Goal: Task Accomplishment & Management: Manage account settings

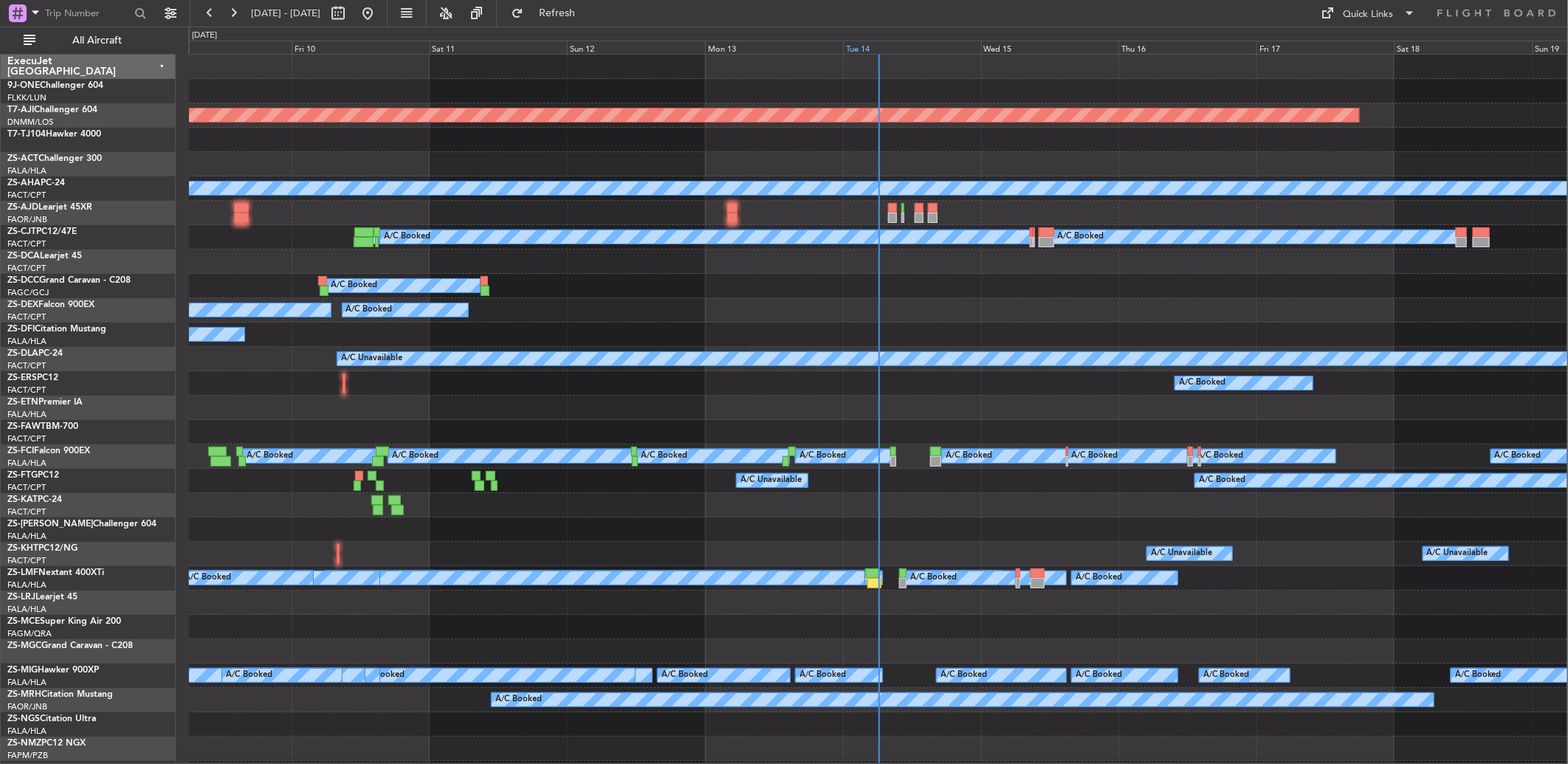
click at [864, 41] on div "Tue 14" at bounding box center [912, 47] width 138 height 14
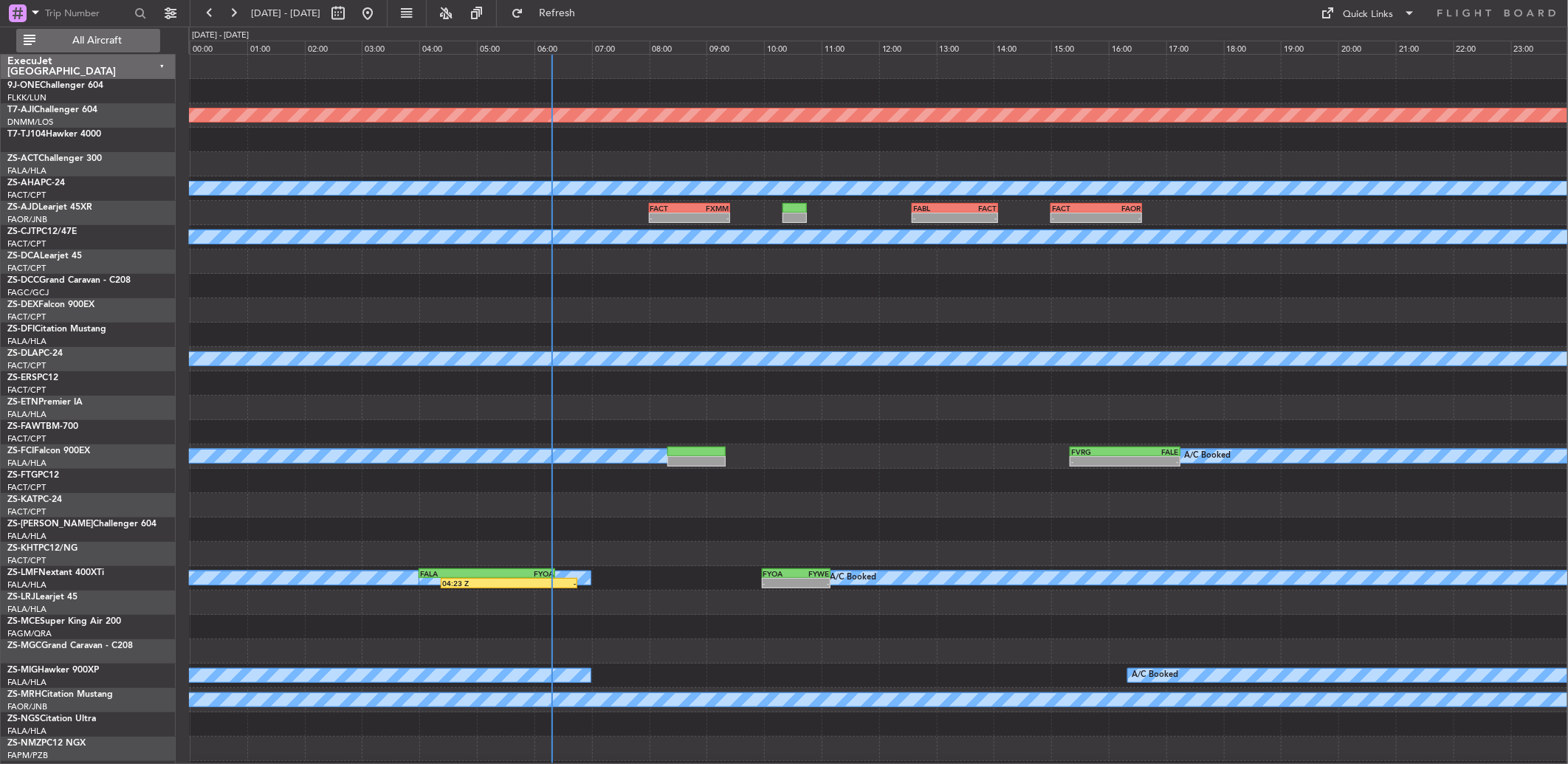
click at [104, 38] on span "All Aircraft" at bounding box center [97, 40] width 118 height 11
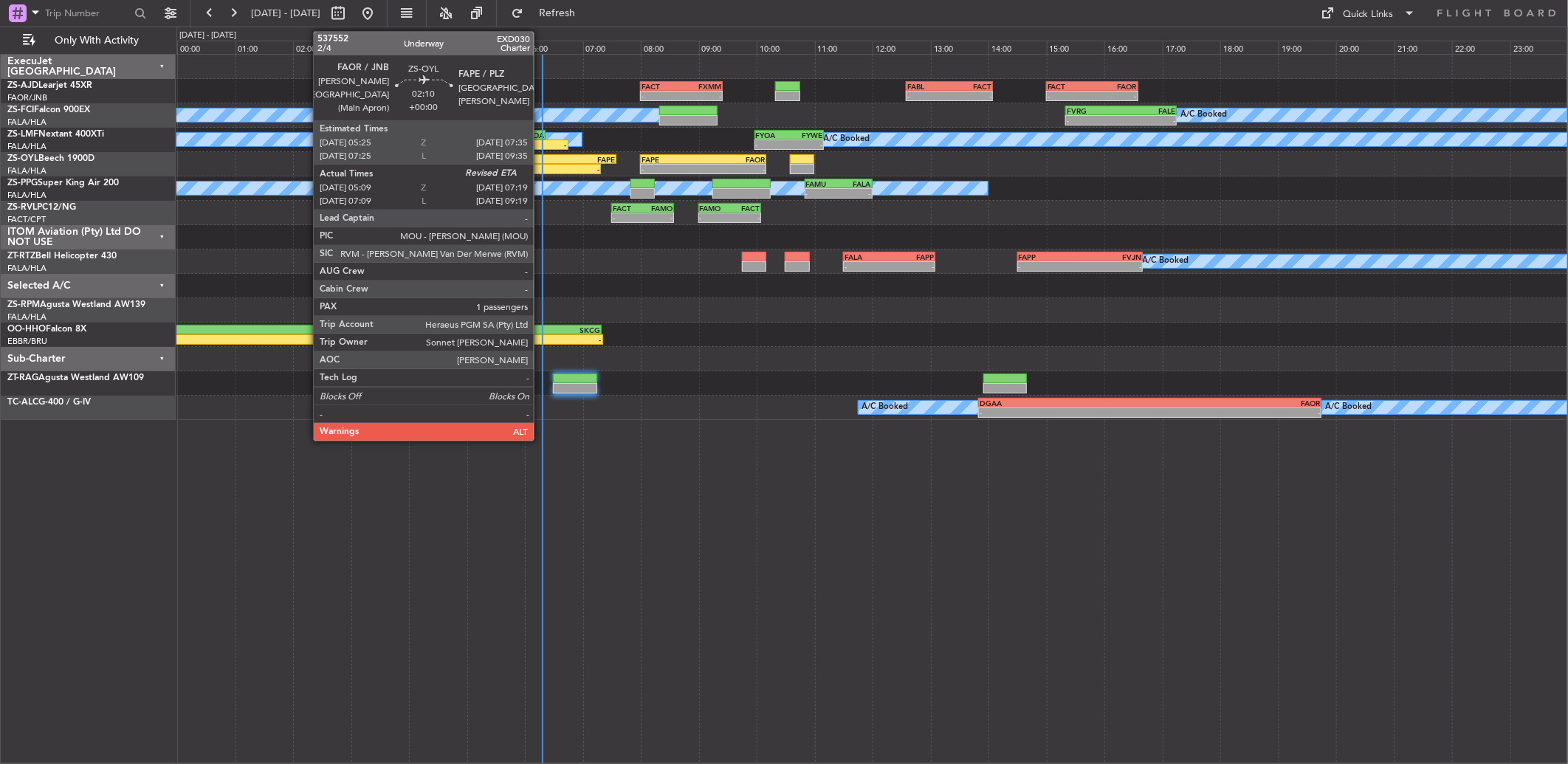
click at [541, 168] on div "-" at bounding box center [568, 168] width 62 height 9
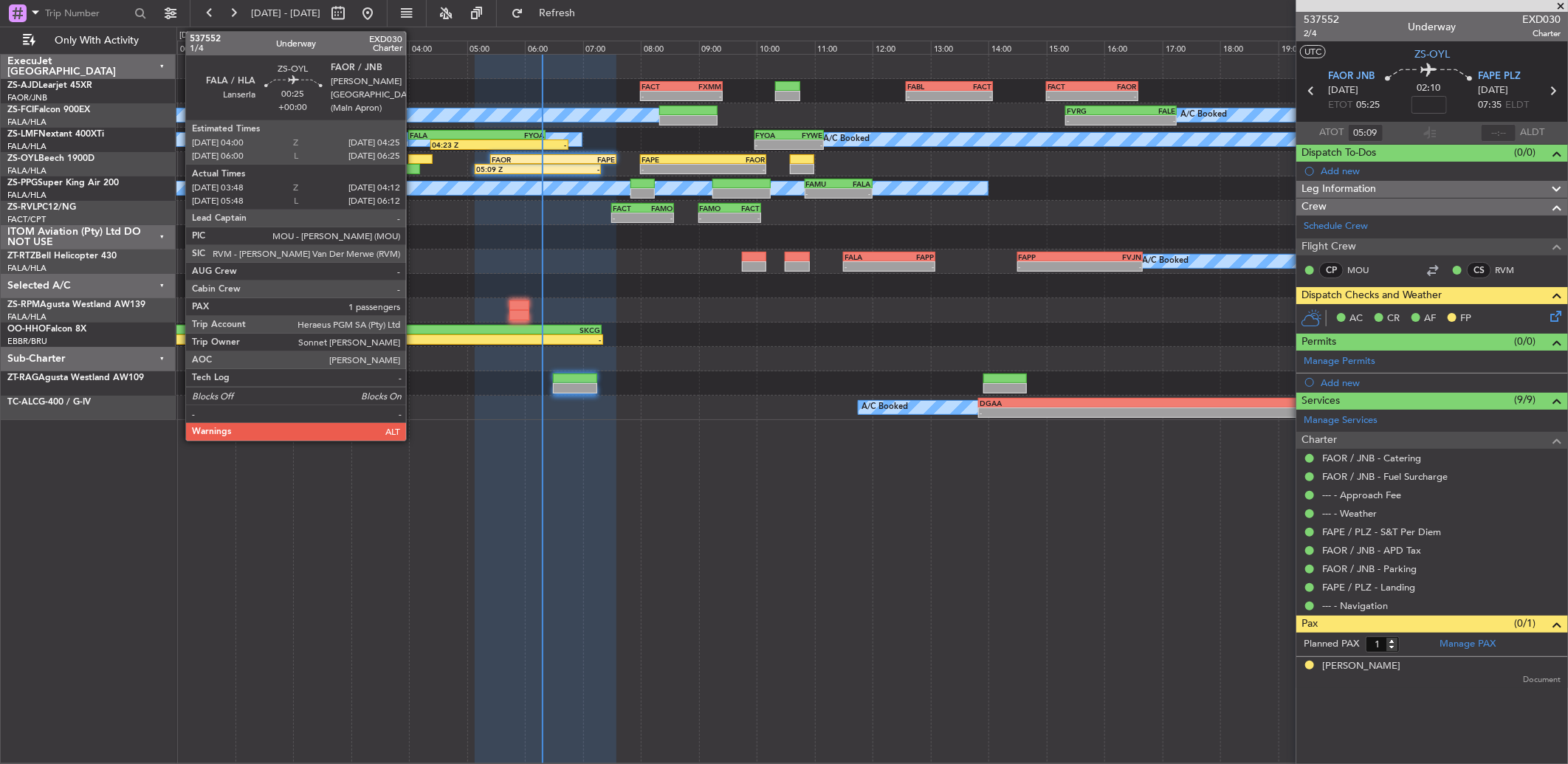
click at [413, 161] on div at bounding box center [420, 159] width 24 height 11
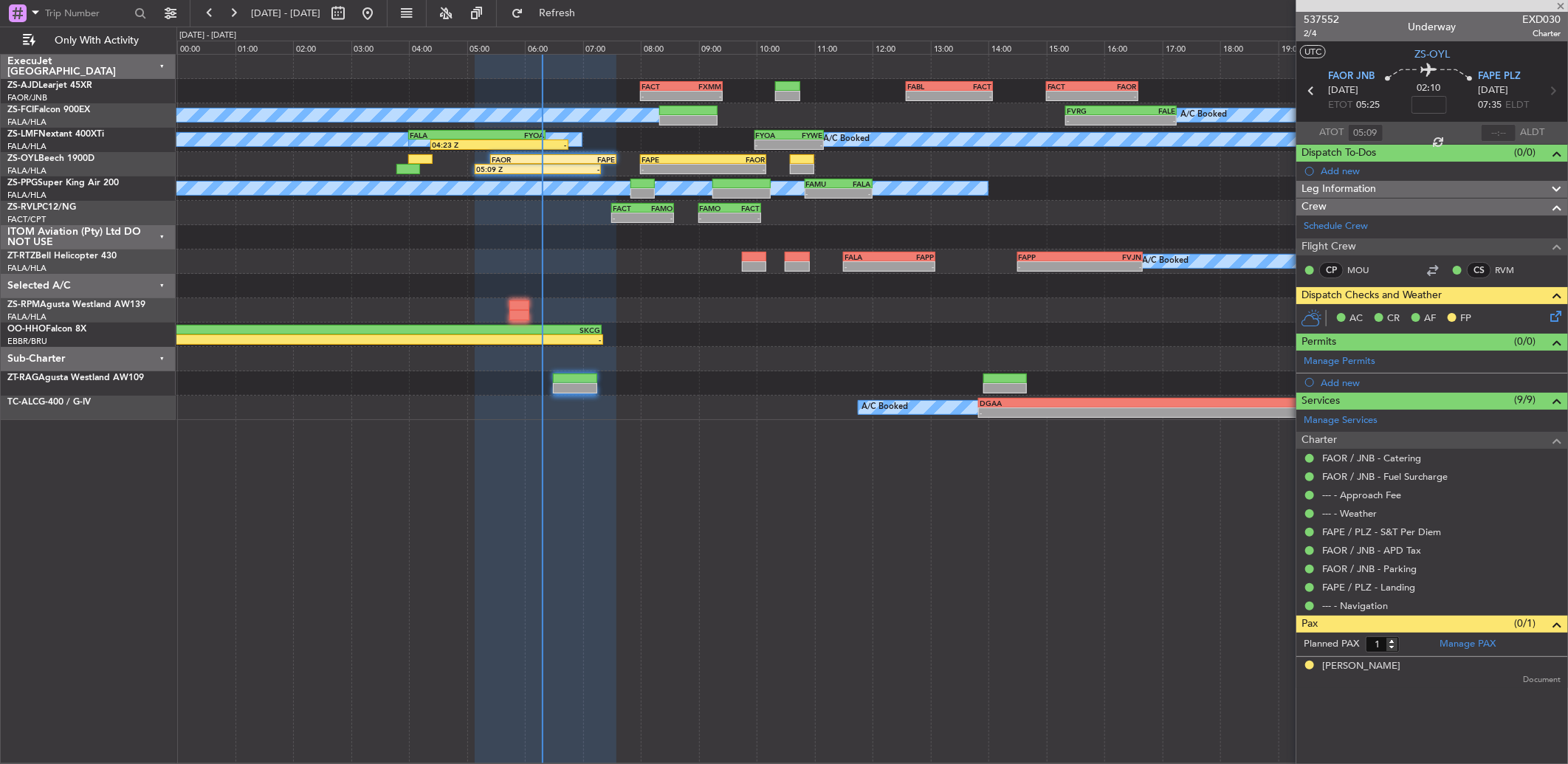
type input "03:48"
type input "04:12"
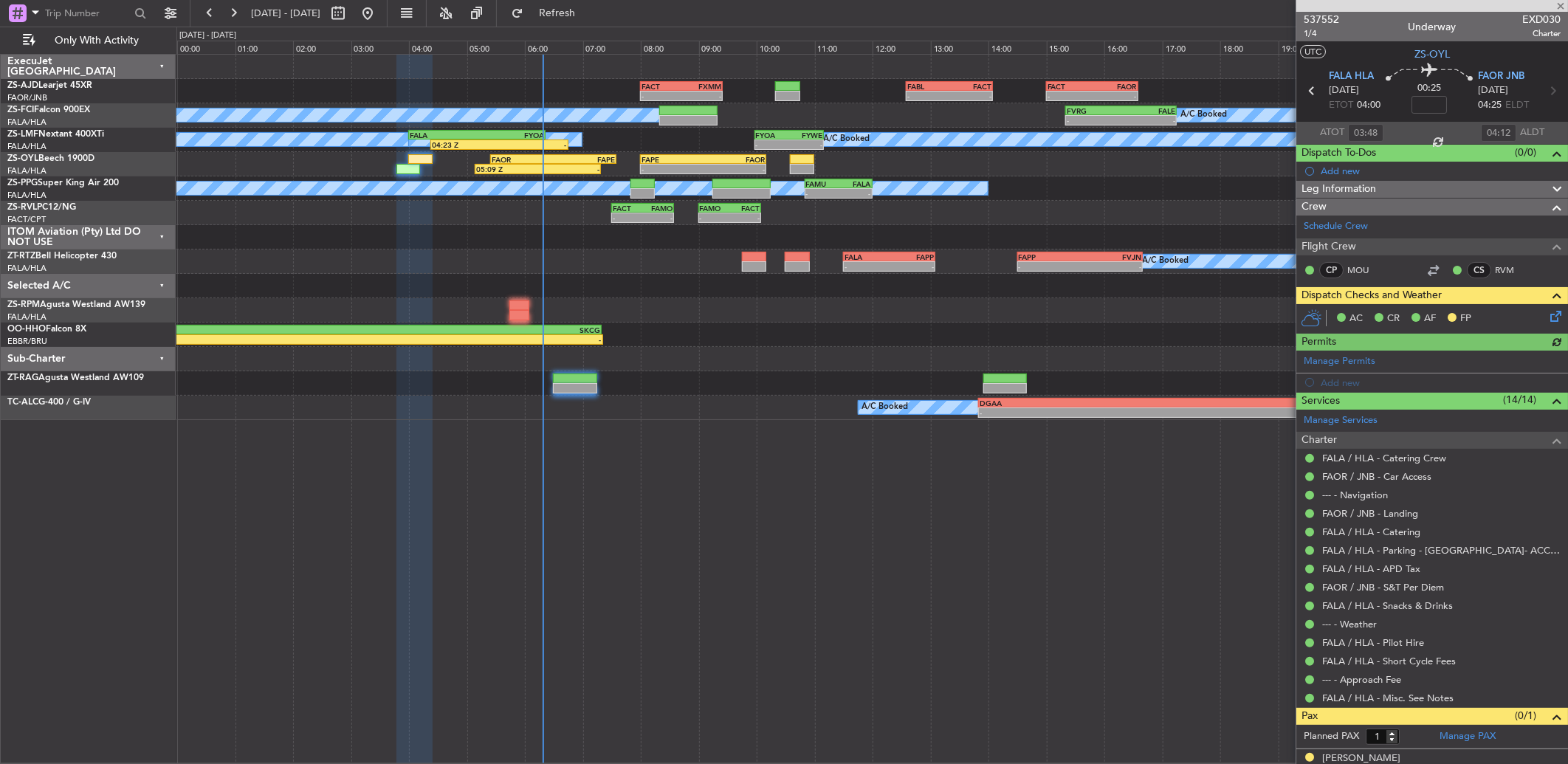
click at [1546, 318] on icon at bounding box center [1552, 313] width 12 height 12
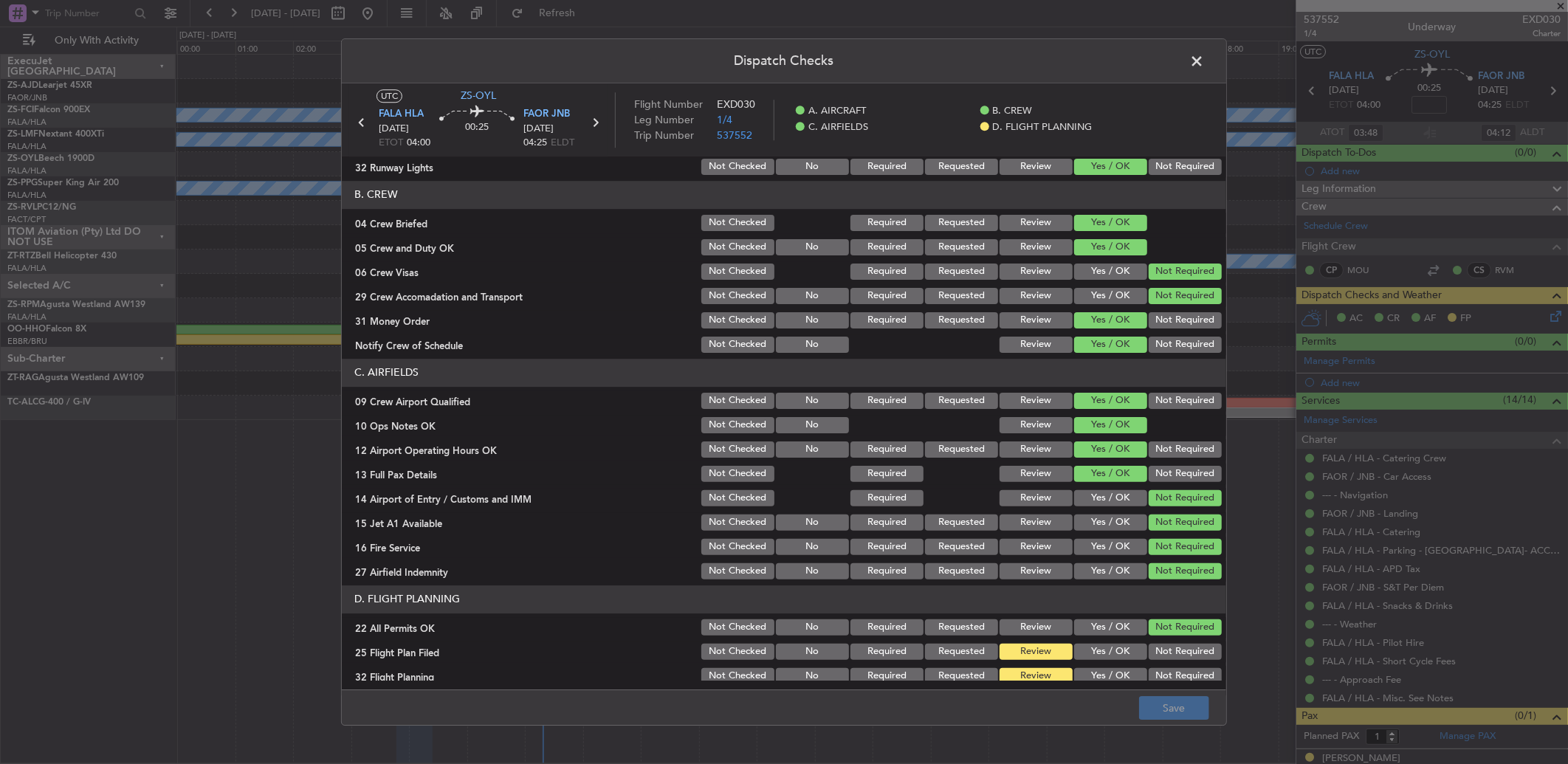
scroll to position [138, 0]
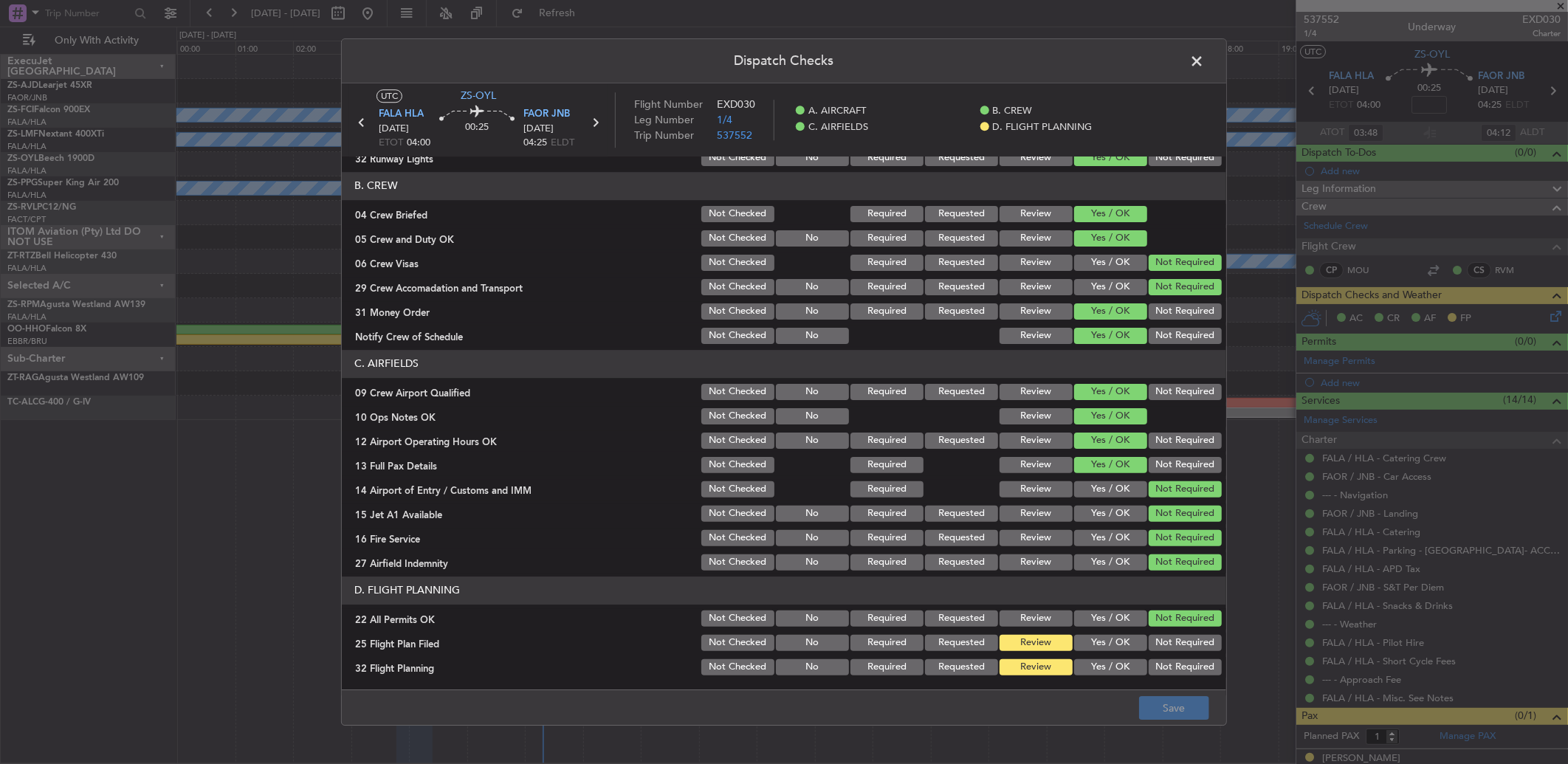
click at [1085, 640] on button "Yes / OK" at bounding box center [1110, 643] width 73 height 17
click at [1088, 651] on div "Yes / OK" at bounding box center [1109, 643] width 74 height 21
click at [1098, 669] on button "Yes / OK" at bounding box center [1110, 667] width 73 height 17
click at [1160, 705] on button "Save" at bounding box center [1174, 708] width 71 height 24
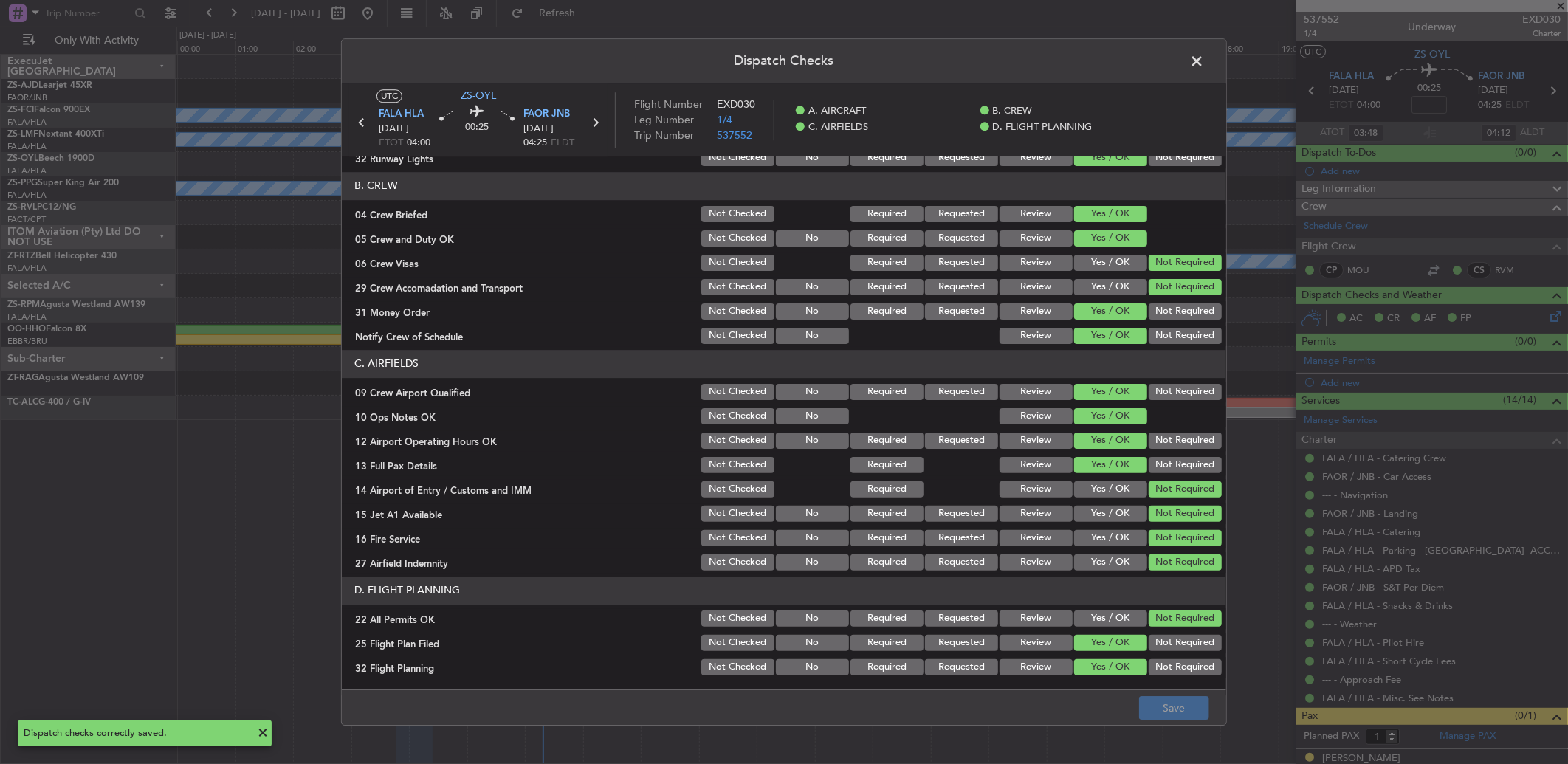
click at [1204, 56] on span at bounding box center [1204, 65] width 0 height 29
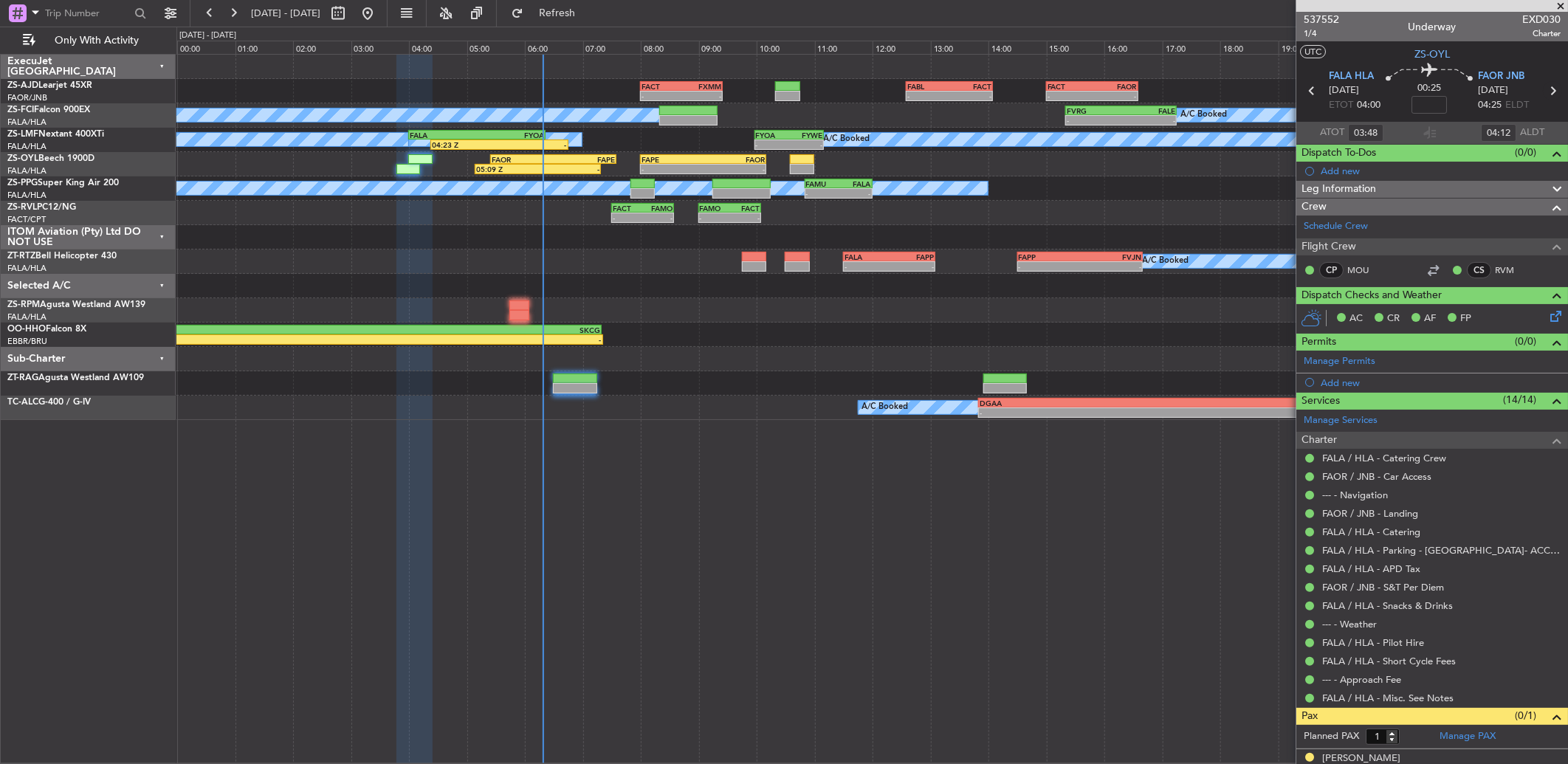
click at [1543, 94] on icon at bounding box center [1552, 91] width 20 height 20
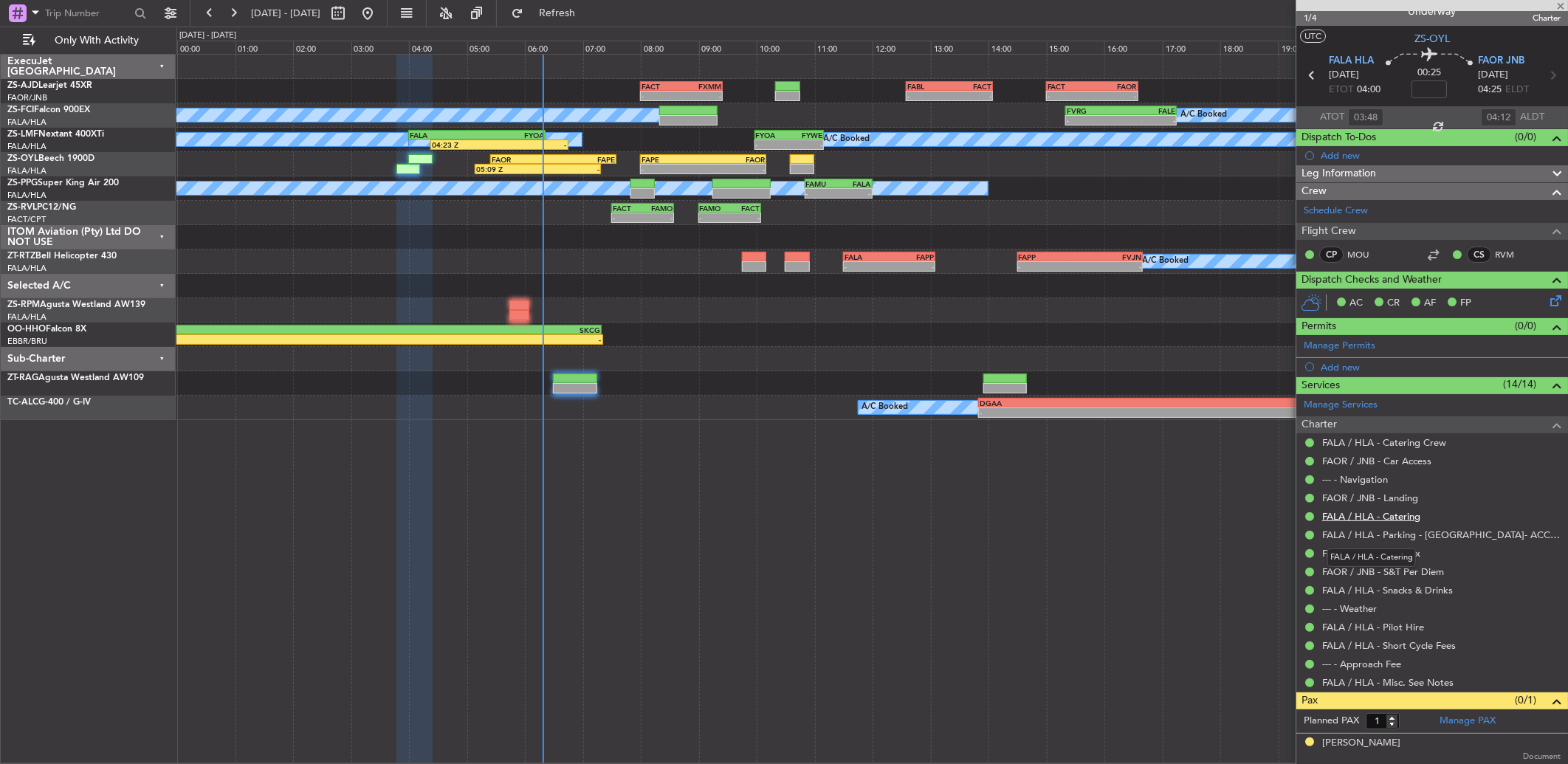
type input "05:09"
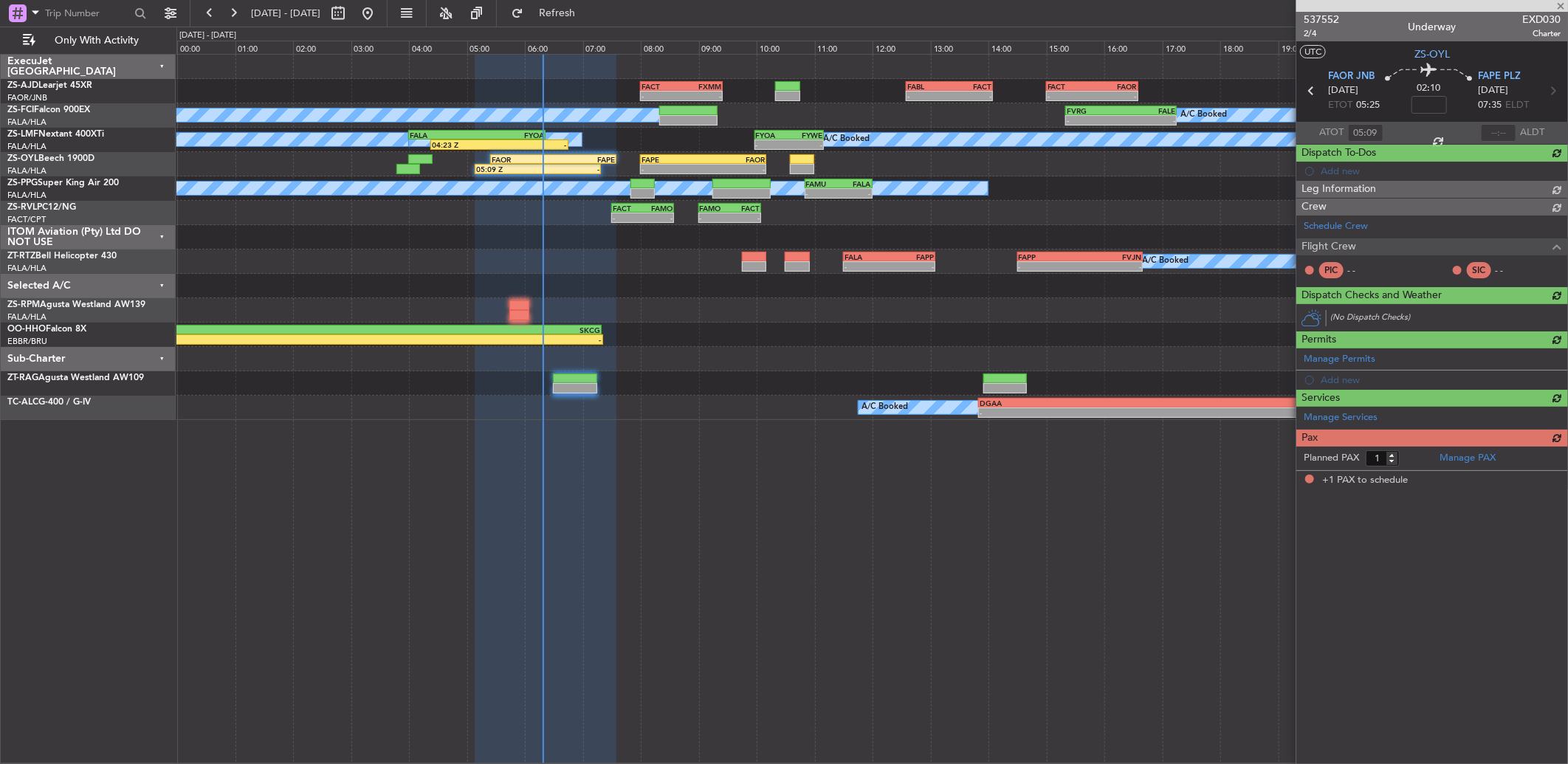
scroll to position [0, 0]
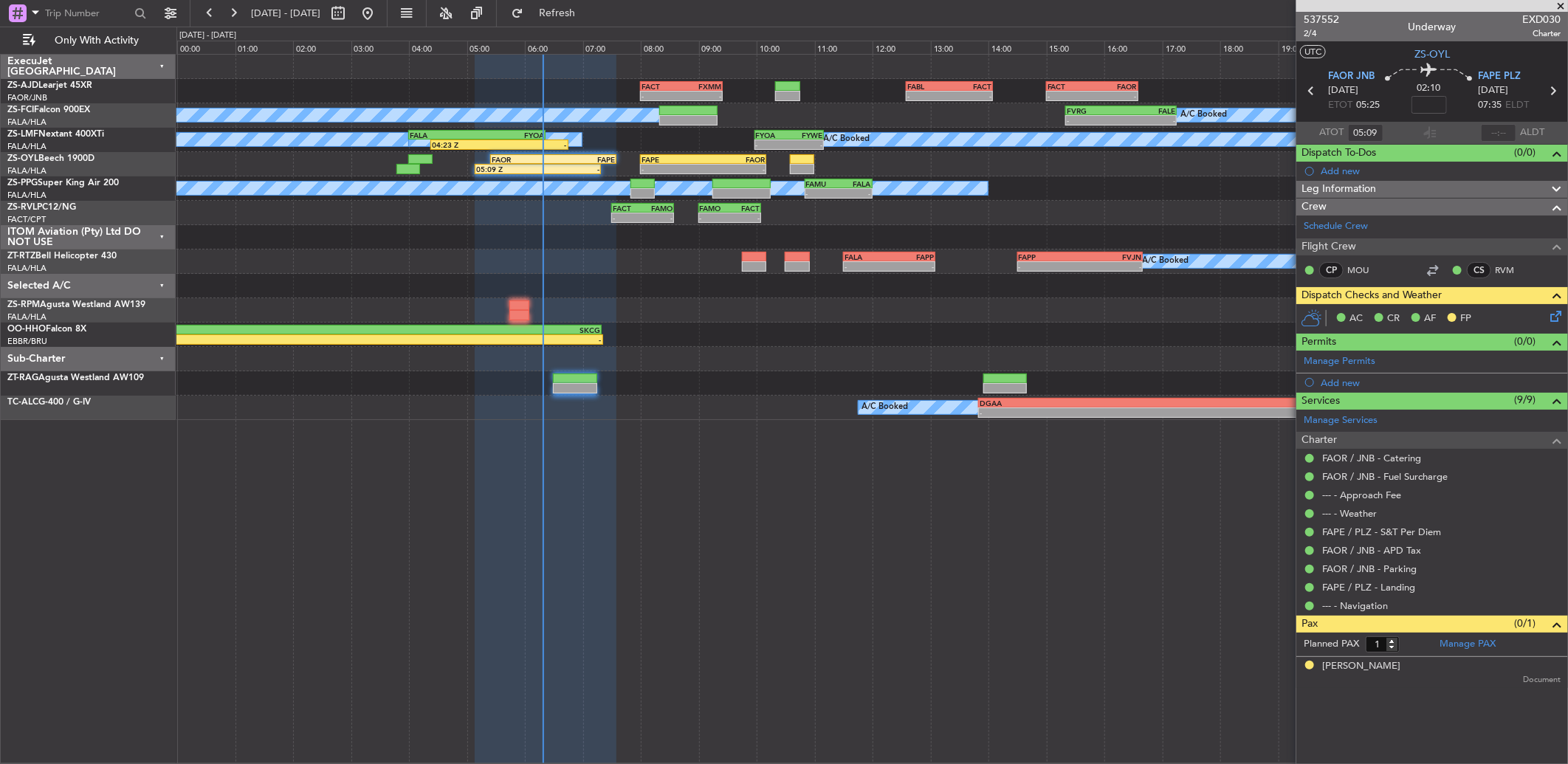
click at [1550, 313] on icon at bounding box center [1552, 313] width 12 height 12
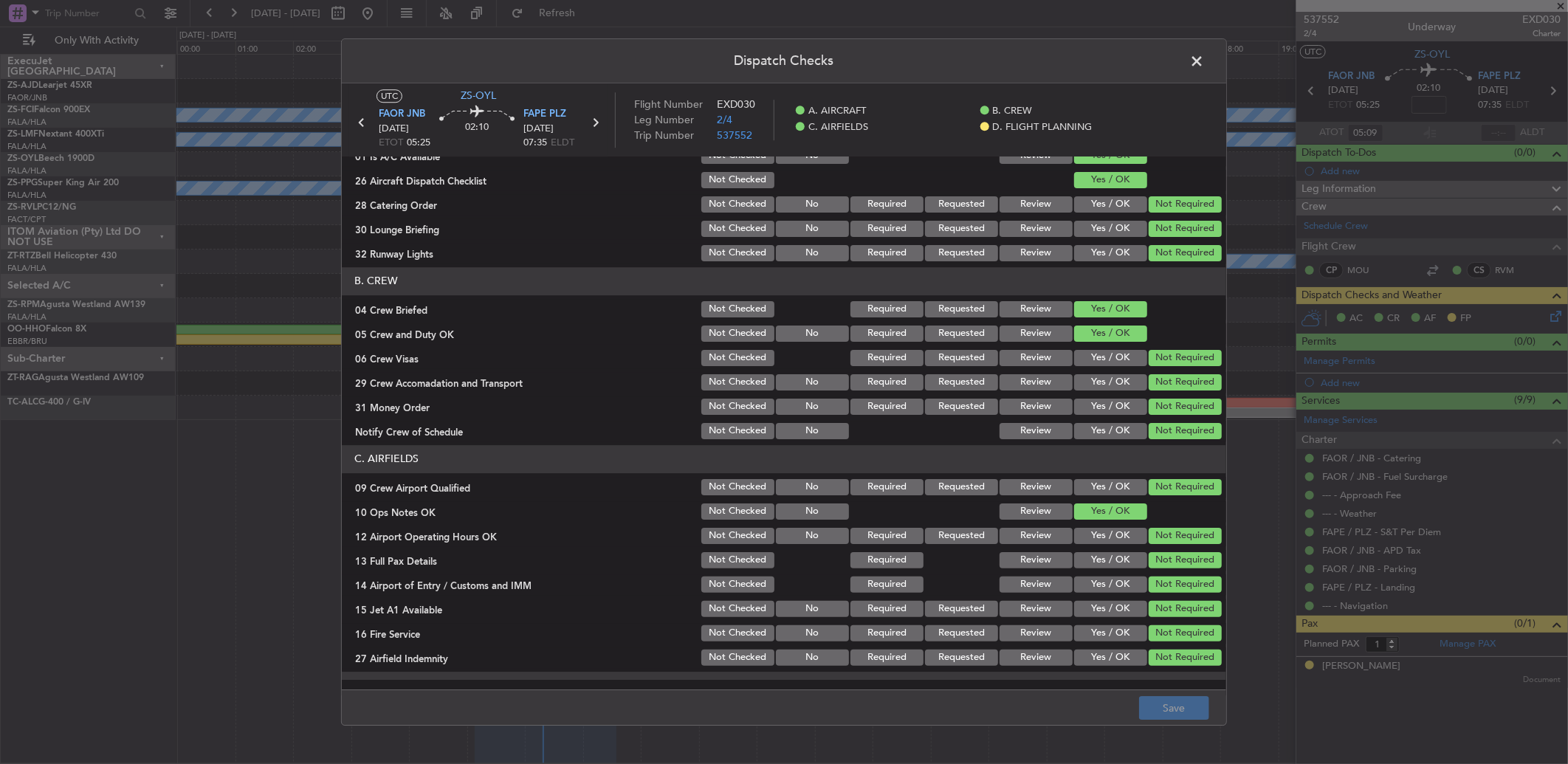
scroll to position [138, 0]
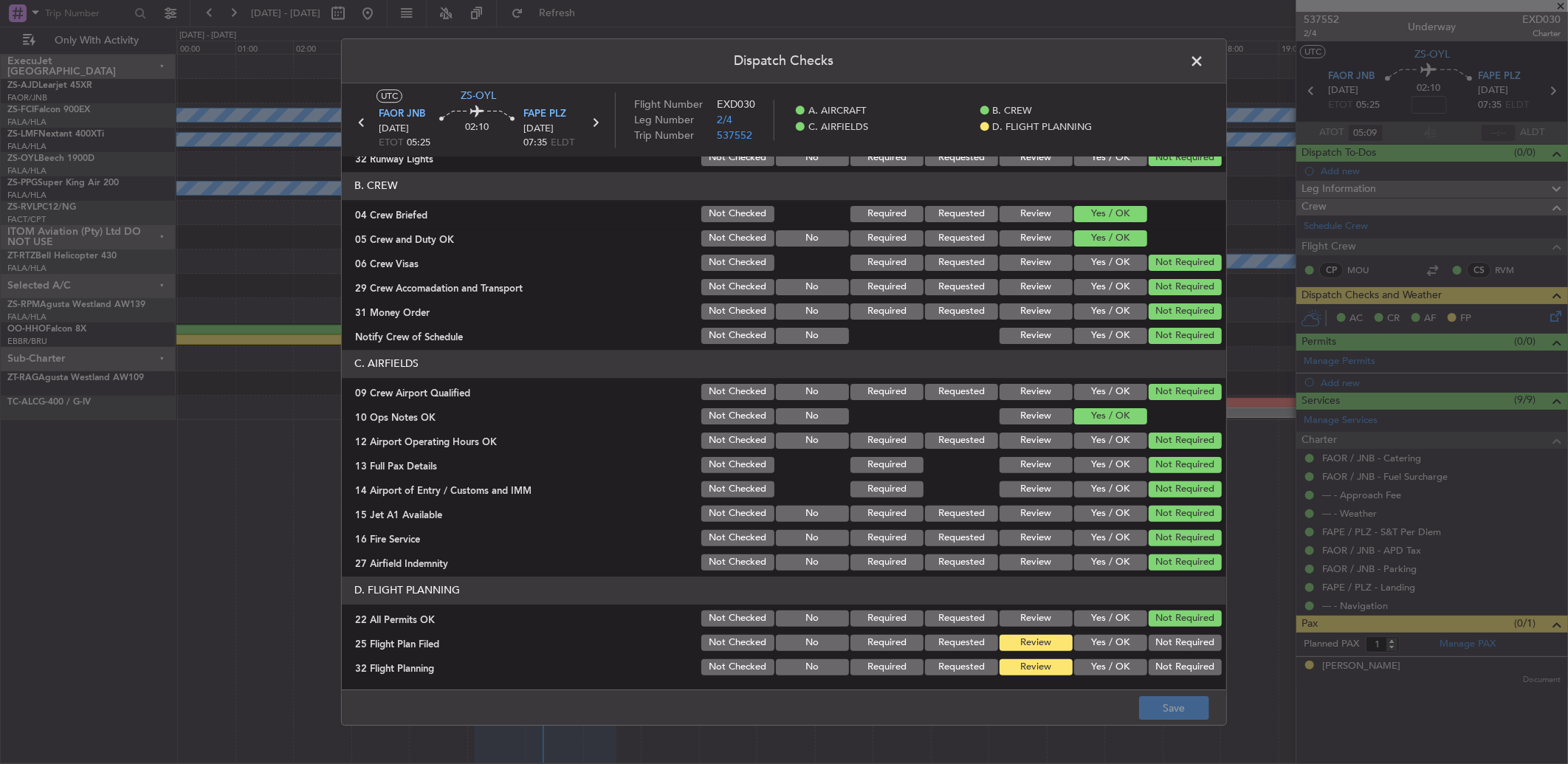
click at [1075, 650] on div "Yes / OK" at bounding box center [1109, 643] width 74 height 21
click at [1076, 664] on button "Yes / OK" at bounding box center [1110, 667] width 73 height 17
click at [1101, 635] on button "Yes / OK" at bounding box center [1110, 643] width 73 height 17
click at [1158, 710] on button "Save" at bounding box center [1174, 708] width 71 height 24
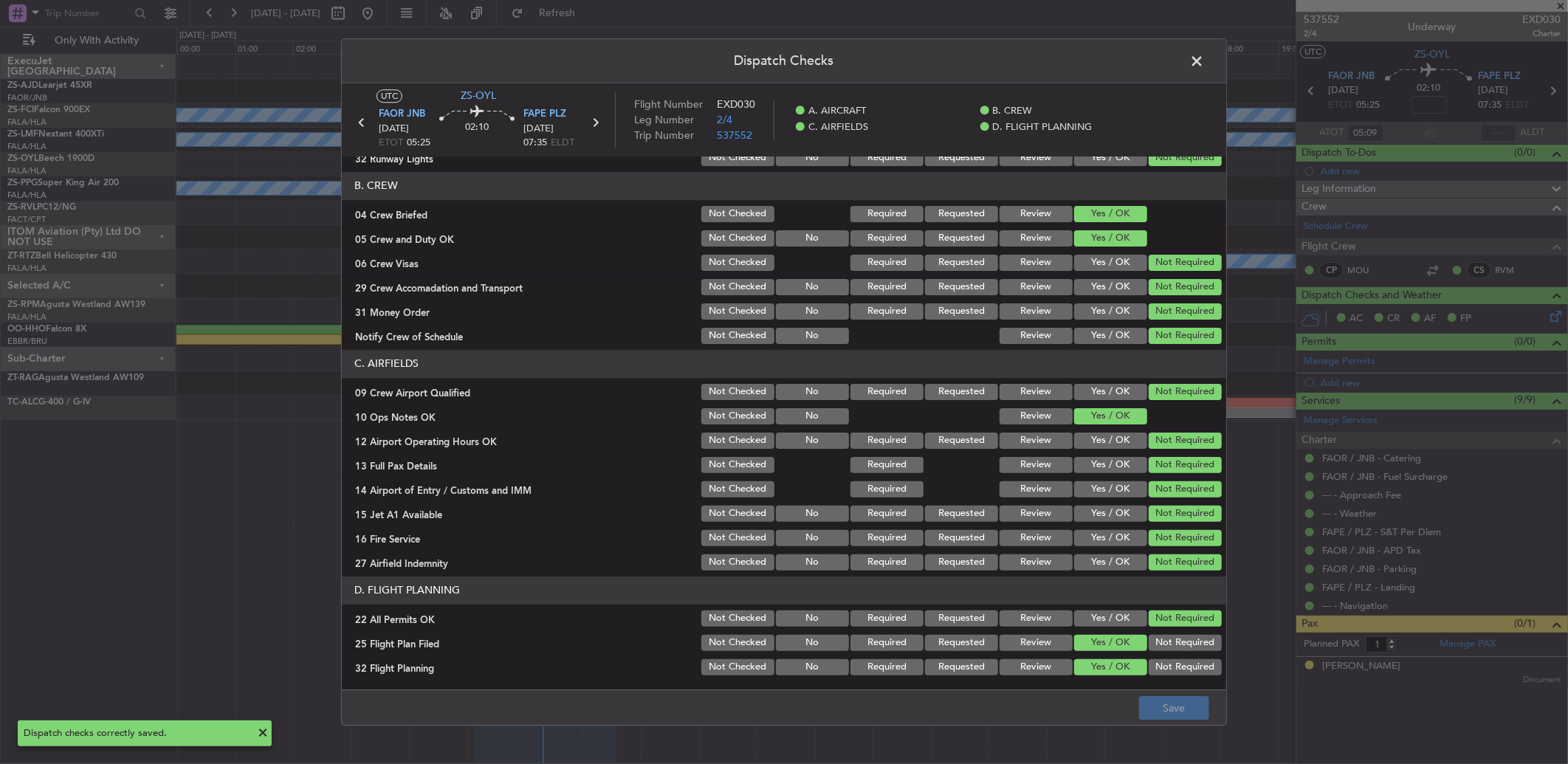
click at [1204, 63] on span at bounding box center [1204, 65] width 0 height 29
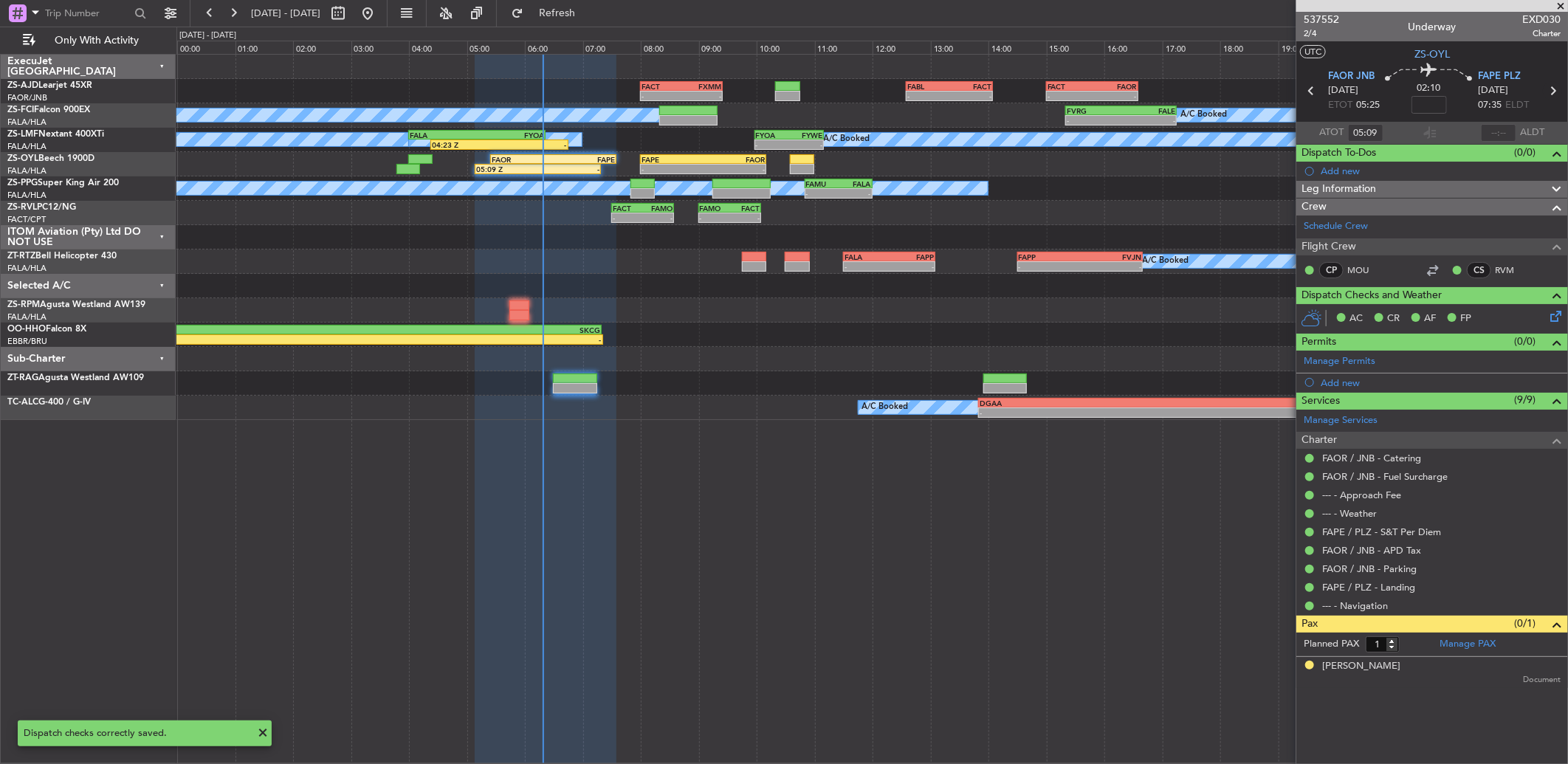
click at [1551, 89] on icon at bounding box center [1552, 91] width 20 height 20
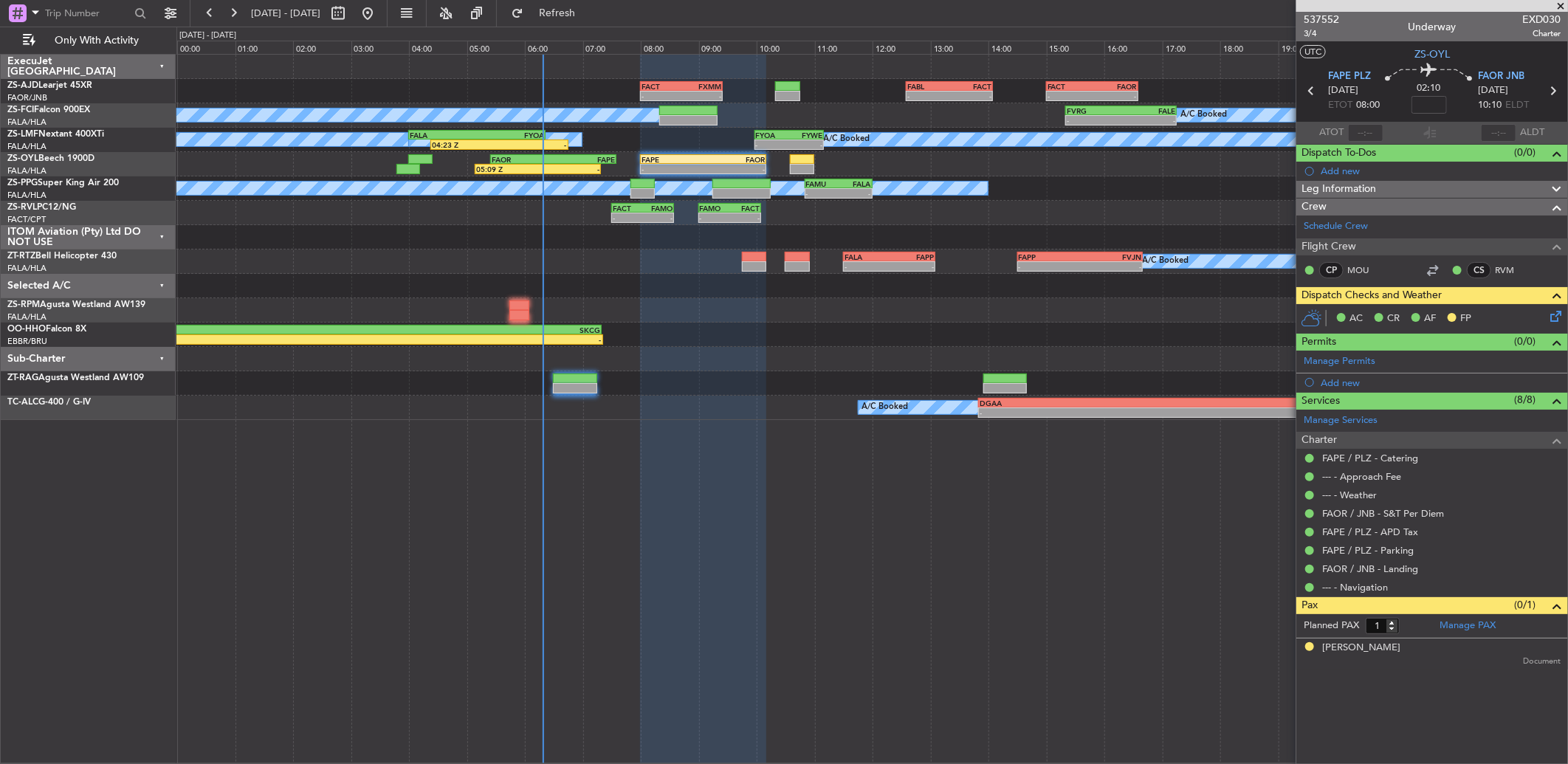
click at [1549, 316] on icon at bounding box center [1552, 313] width 12 height 12
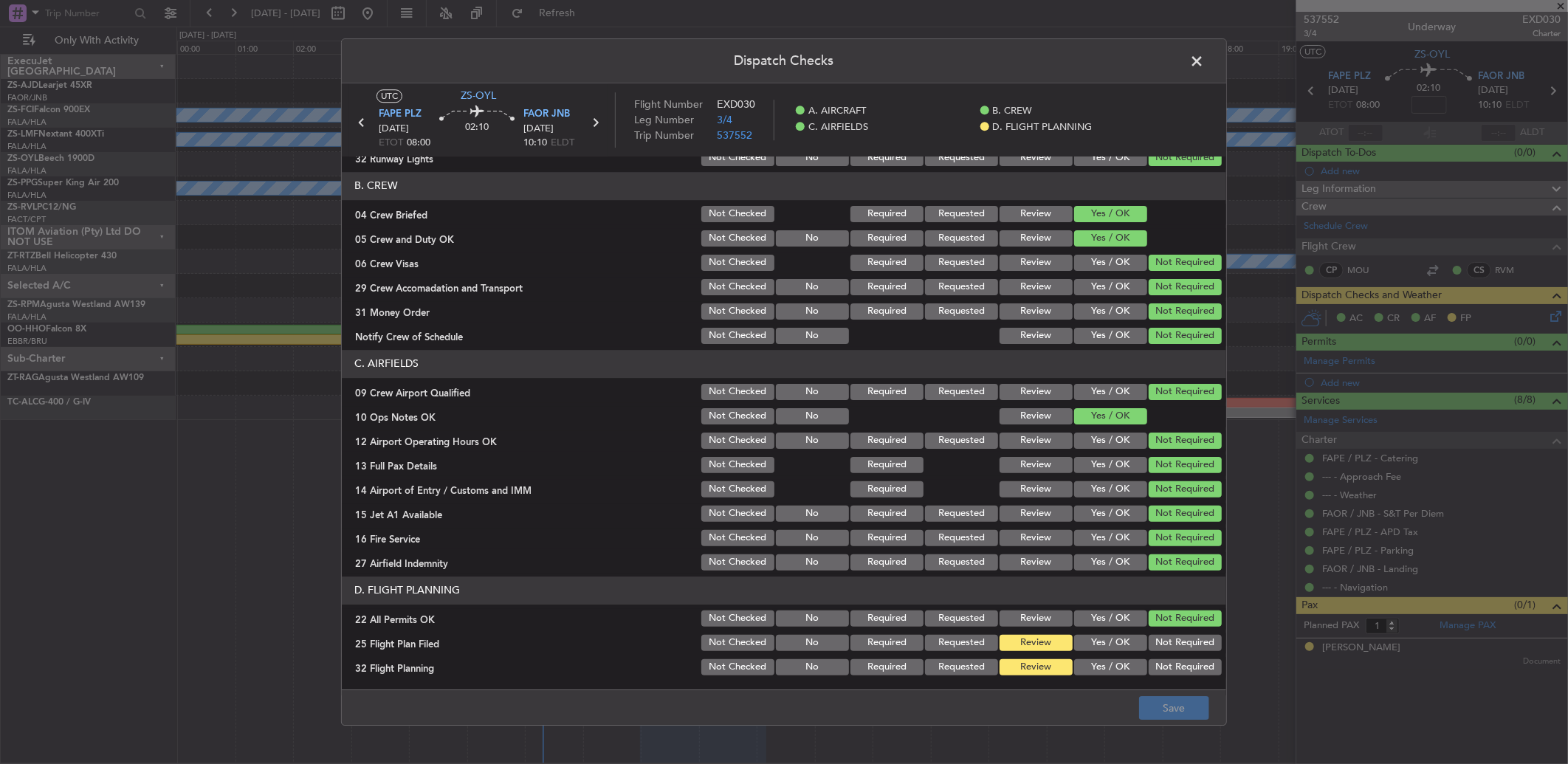
click at [1106, 643] on button "Yes / OK" at bounding box center [1110, 643] width 73 height 17
drag, startPoint x: 1113, startPoint y: 659, endPoint x: 1118, endPoint y: 673, distance: 14.9
click at [1113, 660] on div "Yes / OK" at bounding box center [1109, 667] width 74 height 21
click at [1130, 669] on button "Yes / OK" at bounding box center [1110, 667] width 73 height 17
click at [1184, 716] on button "Save" at bounding box center [1174, 708] width 71 height 24
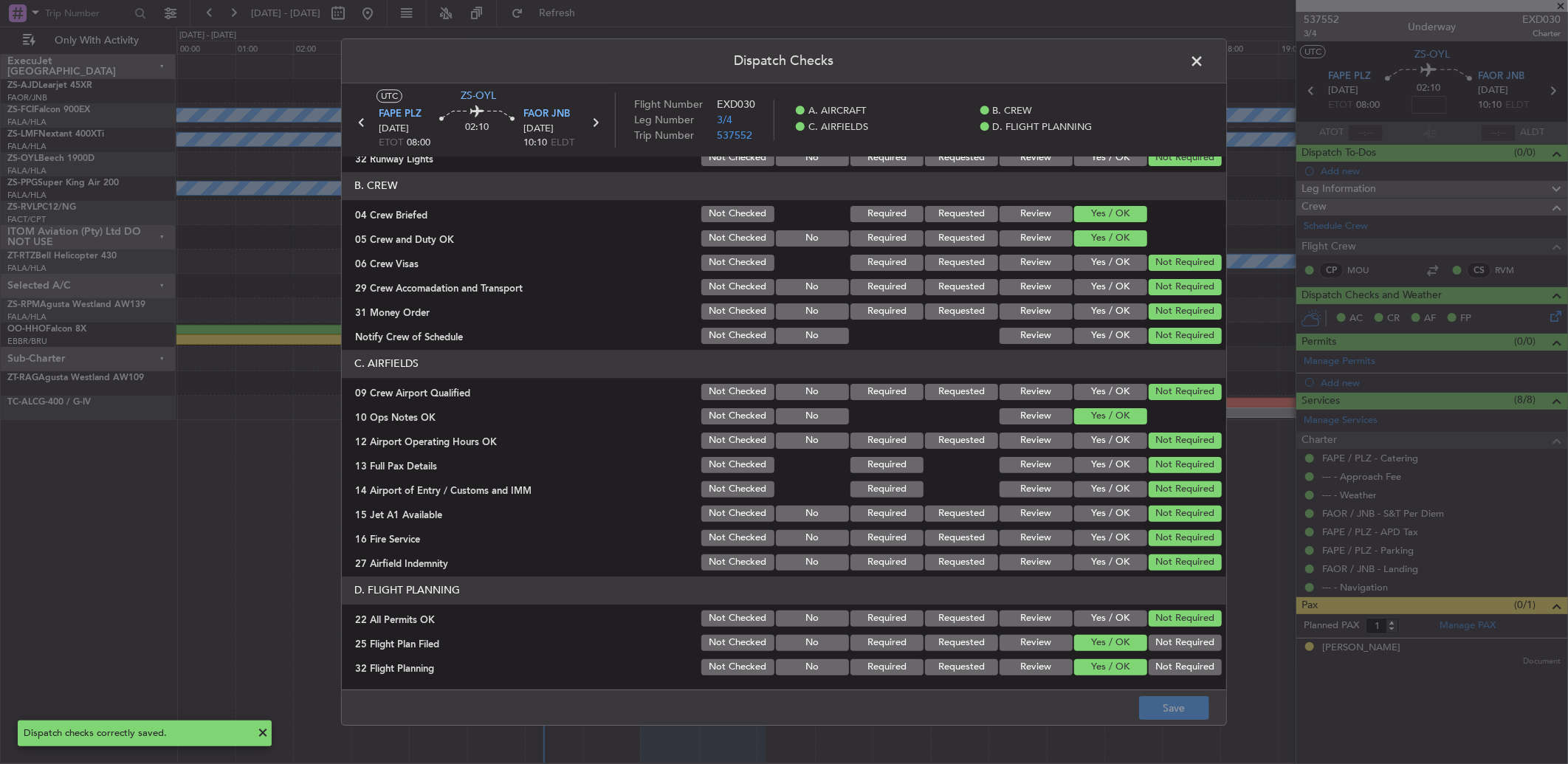
click at [1204, 55] on span at bounding box center [1204, 65] width 0 height 29
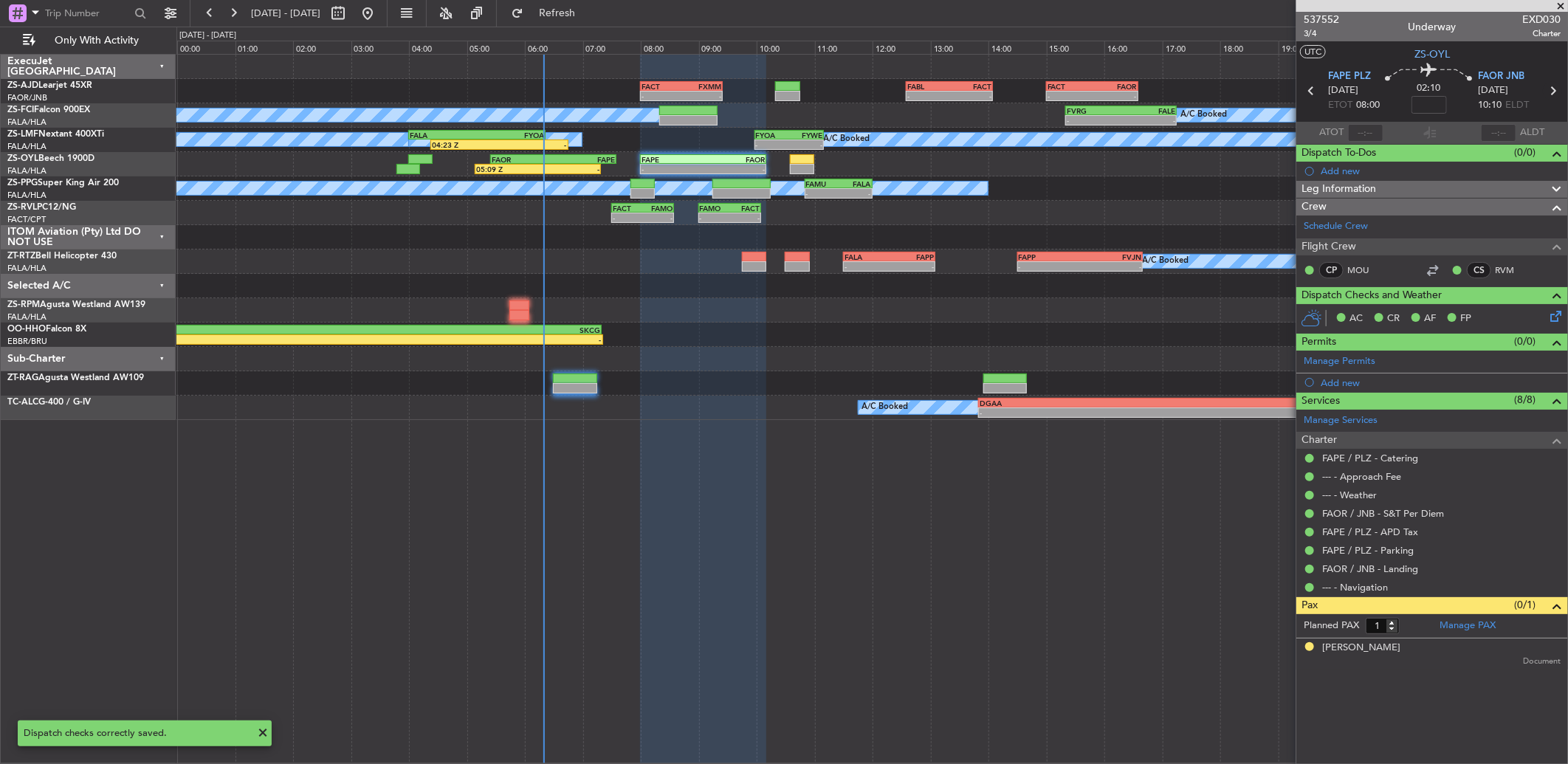
click at [1552, 94] on icon at bounding box center [1552, 91] width 20 height 20
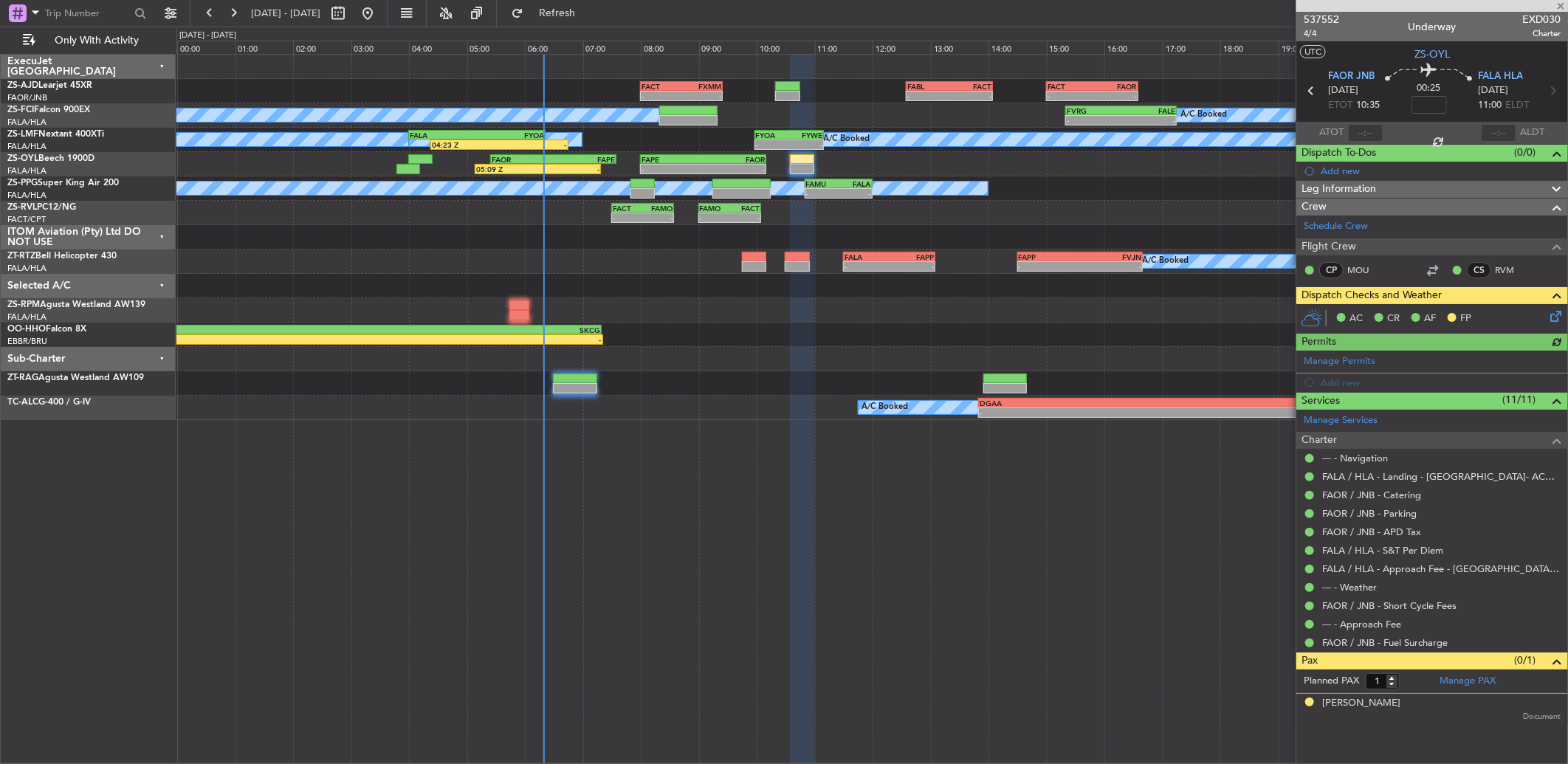
click at [1551, 316] on icon at bounding box center [1552, 313] width 12 height 12
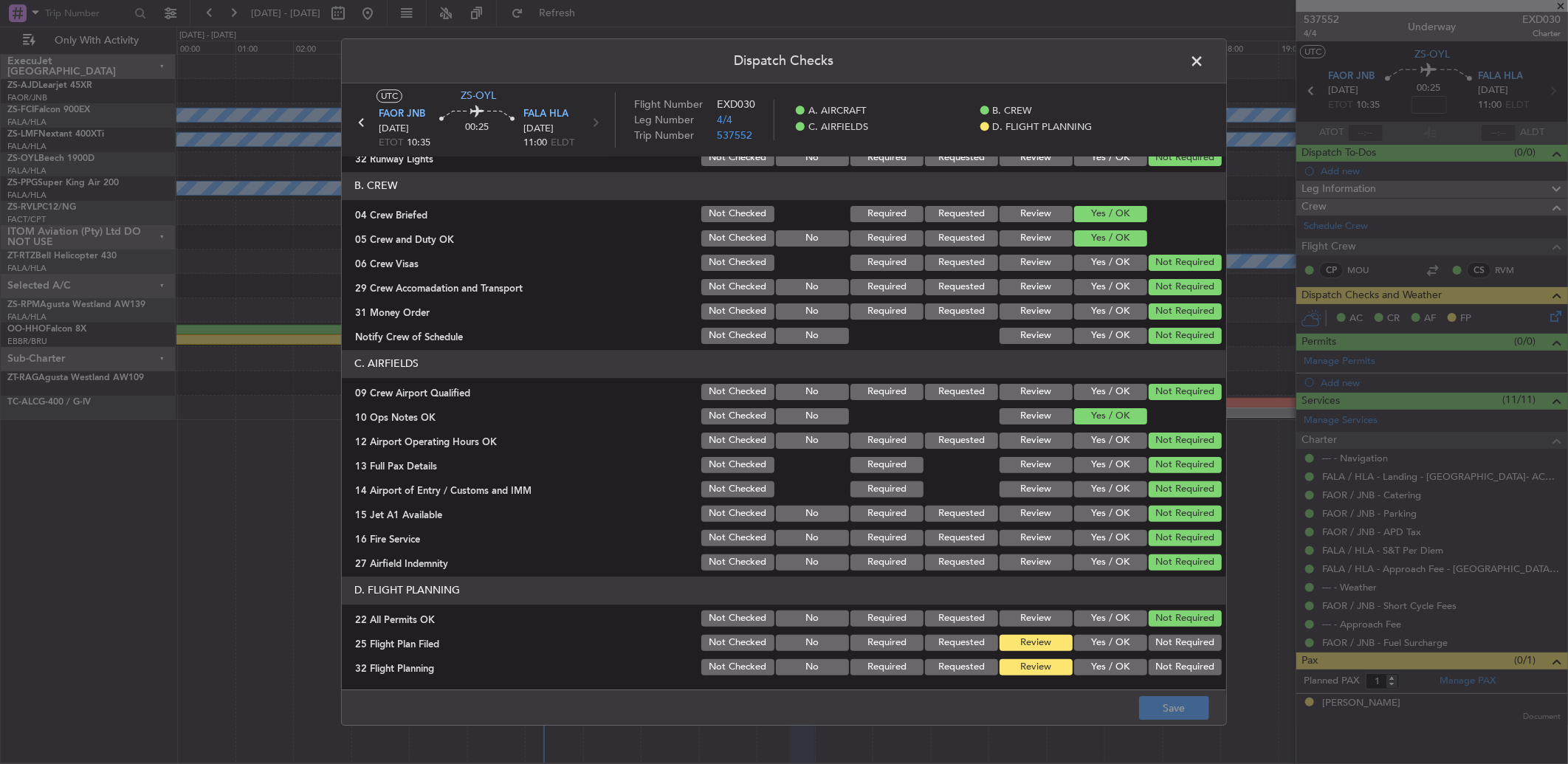
click at [1116, 644] on button "Yes / OK" at bounding box center [1110, 643] width 73 height 17
click at [1110, 668] on button "Yes / OK" at bounding box center [1110, 667] width 73 height 17
click at [1186, 711] on button "Save" at bounding box center [1174, 708] width 71 height 24
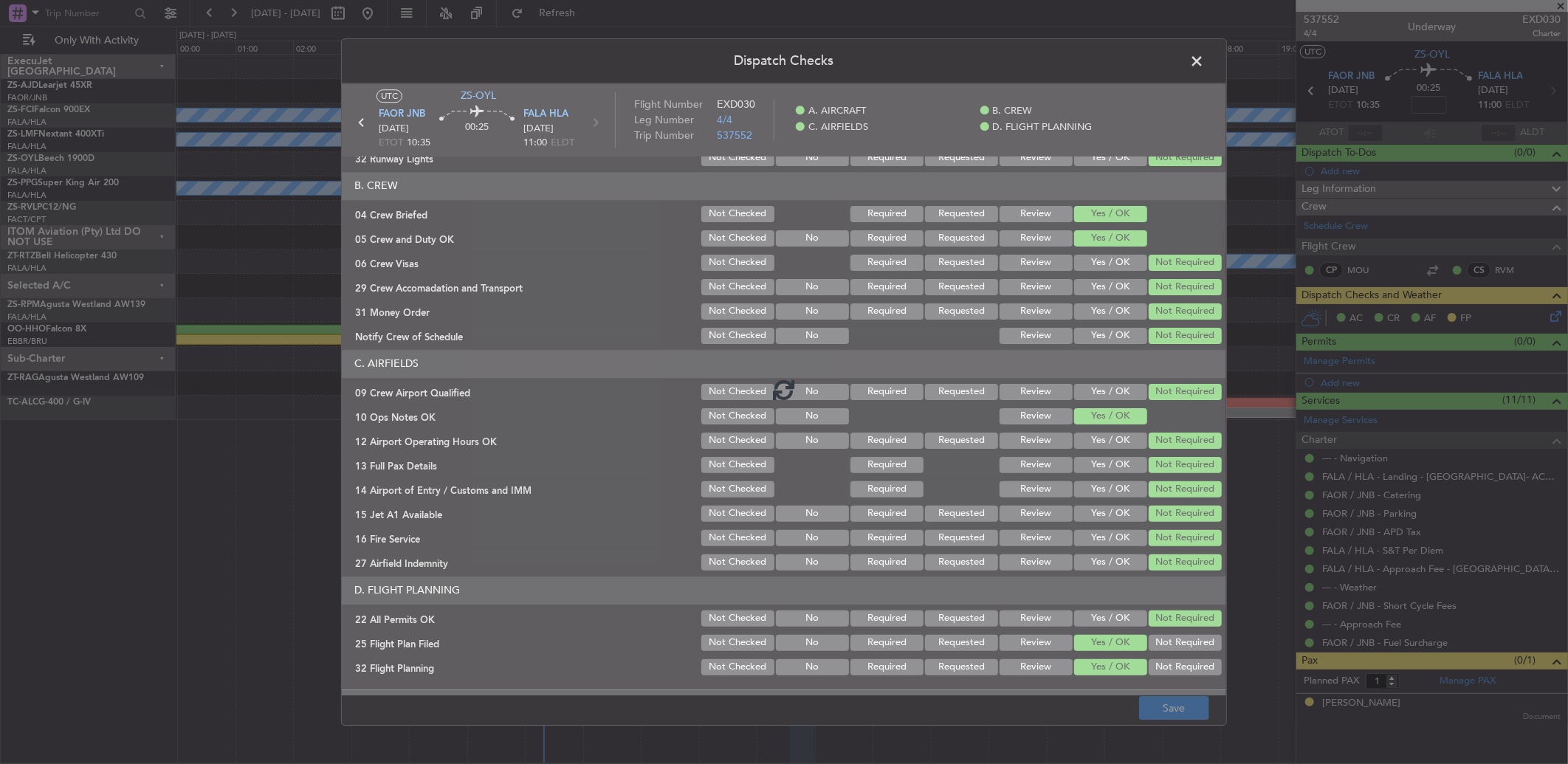
click at [1204, 69] on span at bounding box center [1204, 65] width 0 height 29
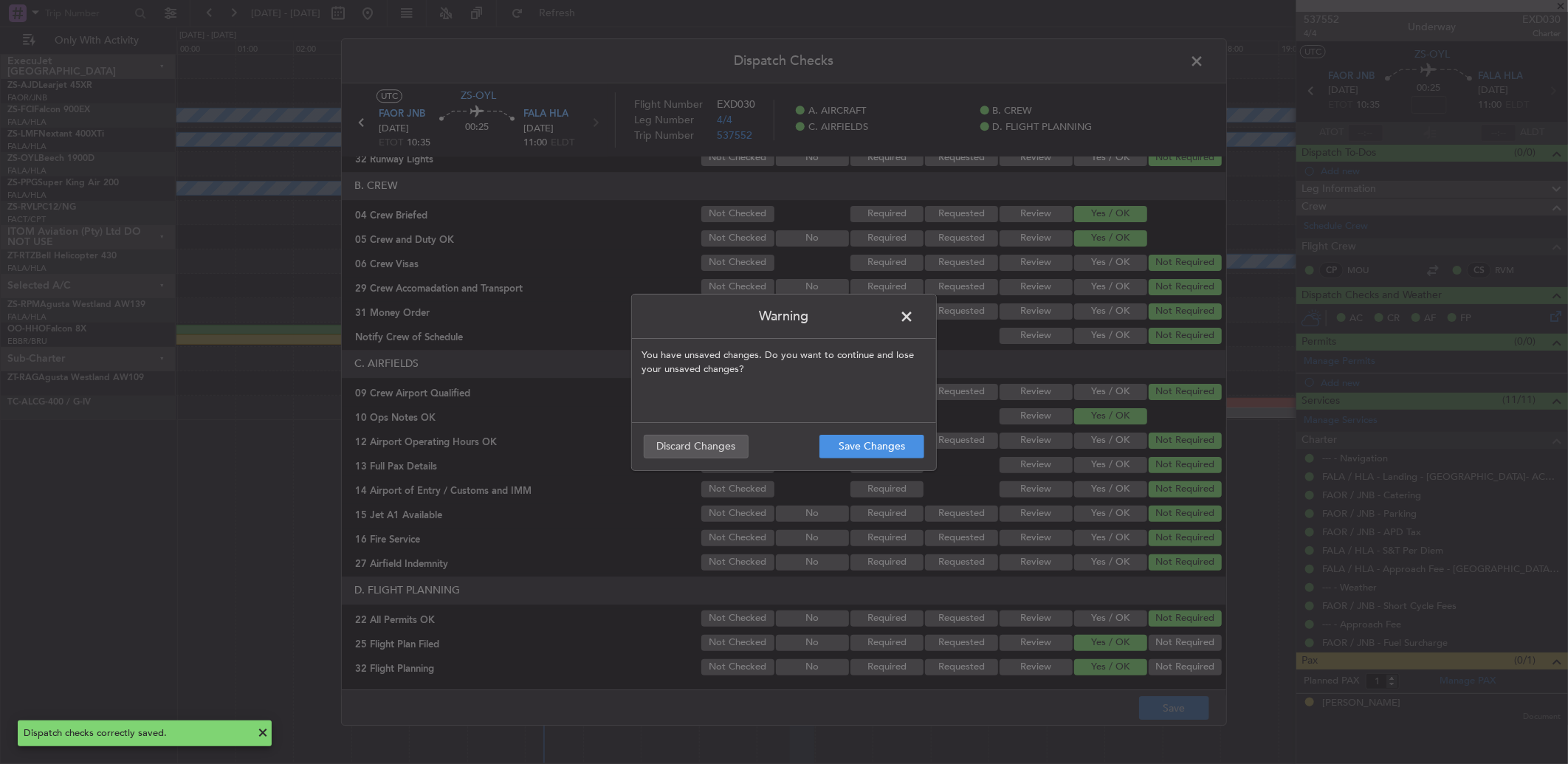
click at [914, 322] on span at bounding box center [914, 320] width 0 height 29
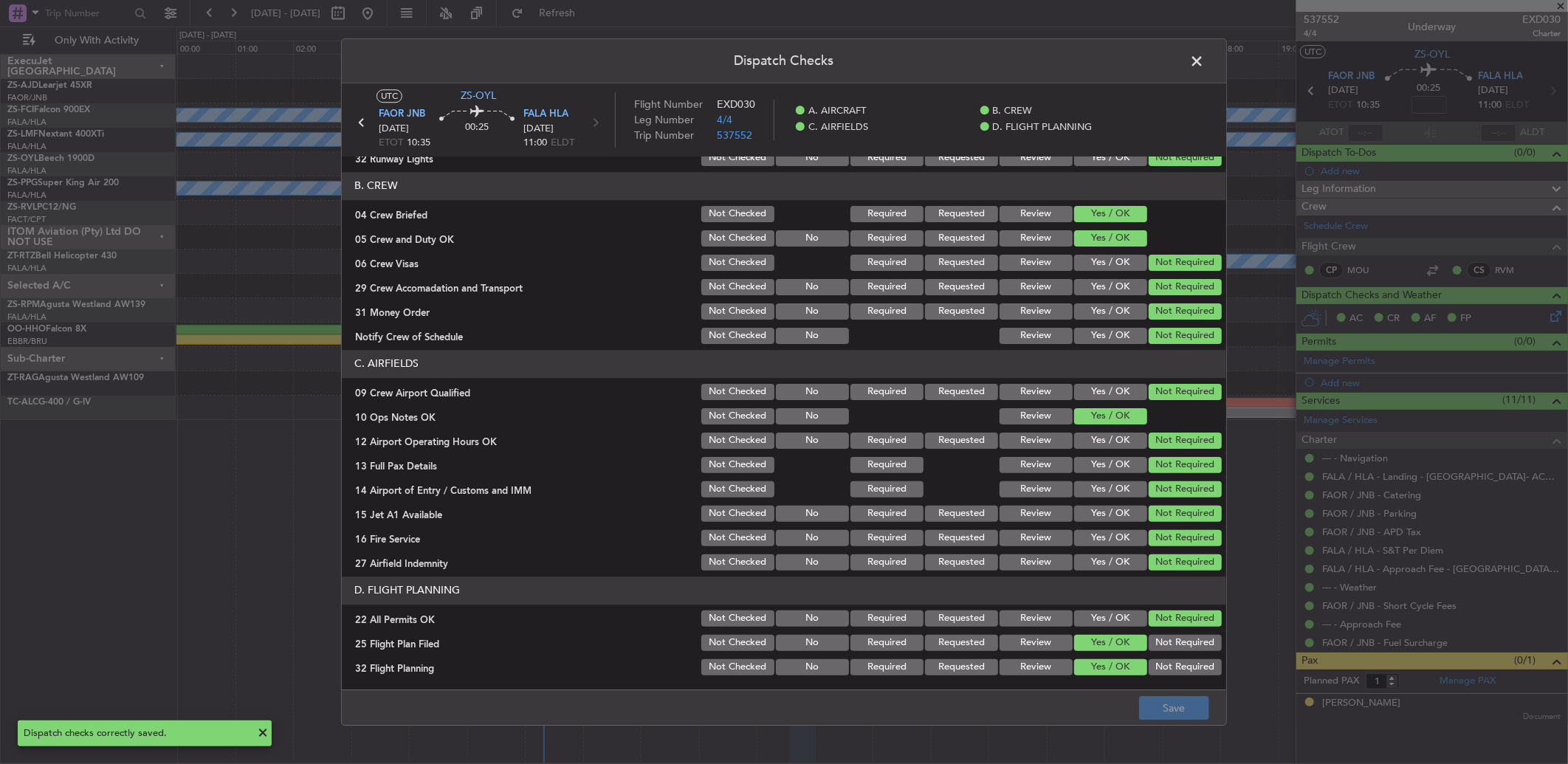
click at [1204, 71] on span at bounding box center [1204, 65] width 0 height 29
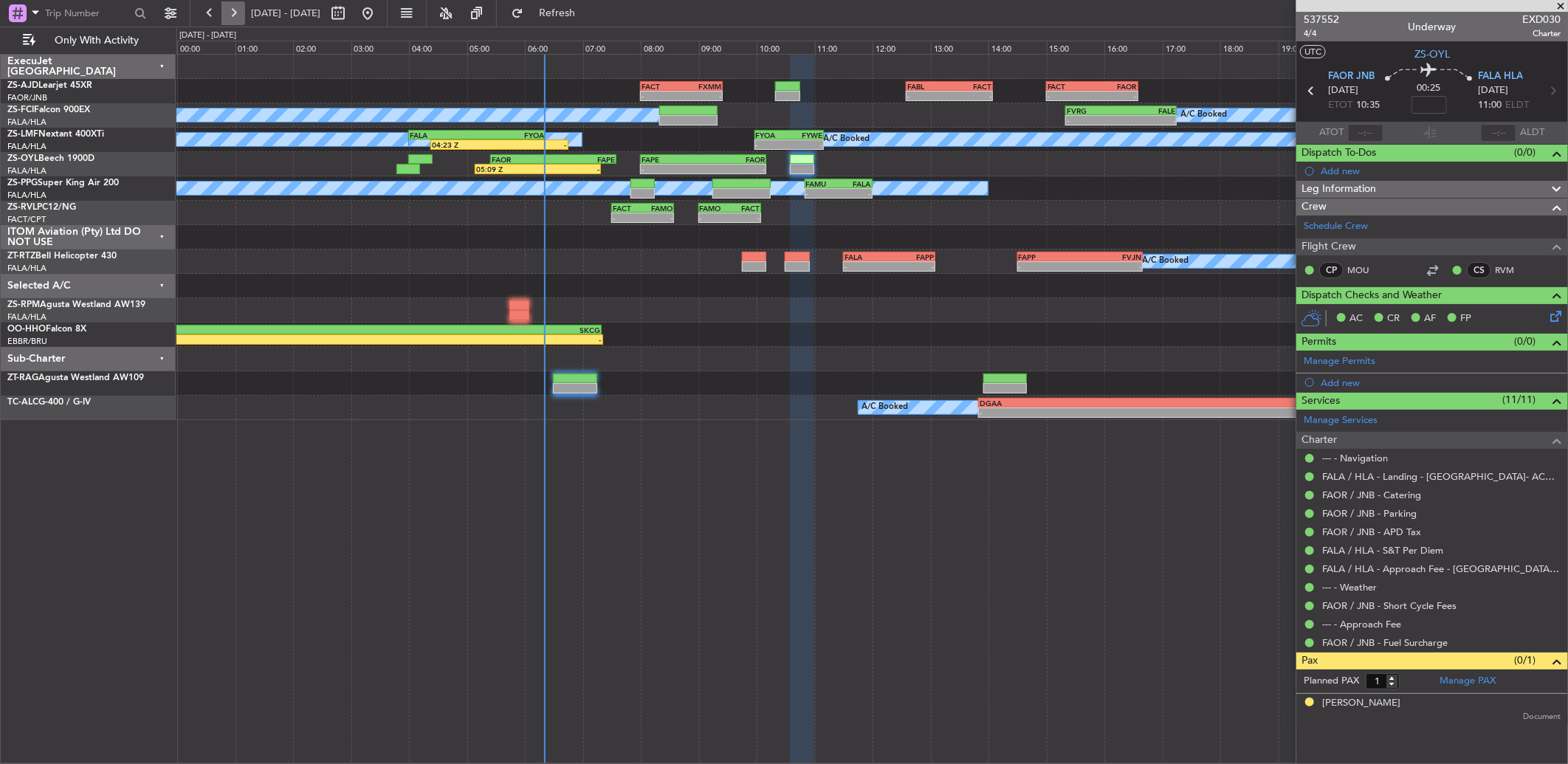
click at [232, 17] on button at bounding box center [233, 14] width 24 height 24
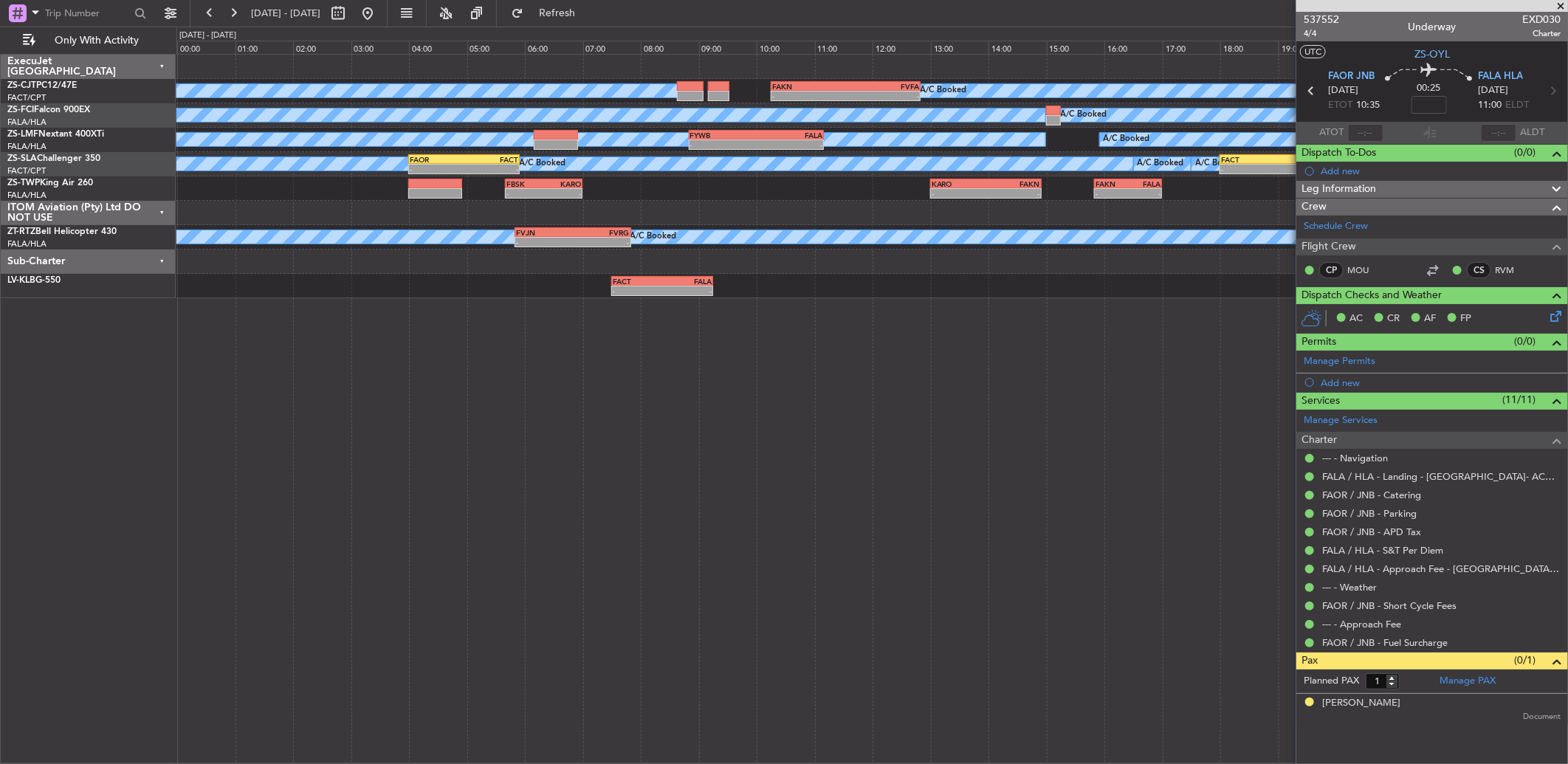
click at [1558, 5] on span at bounding box center [1559, 7] width 15 height 14
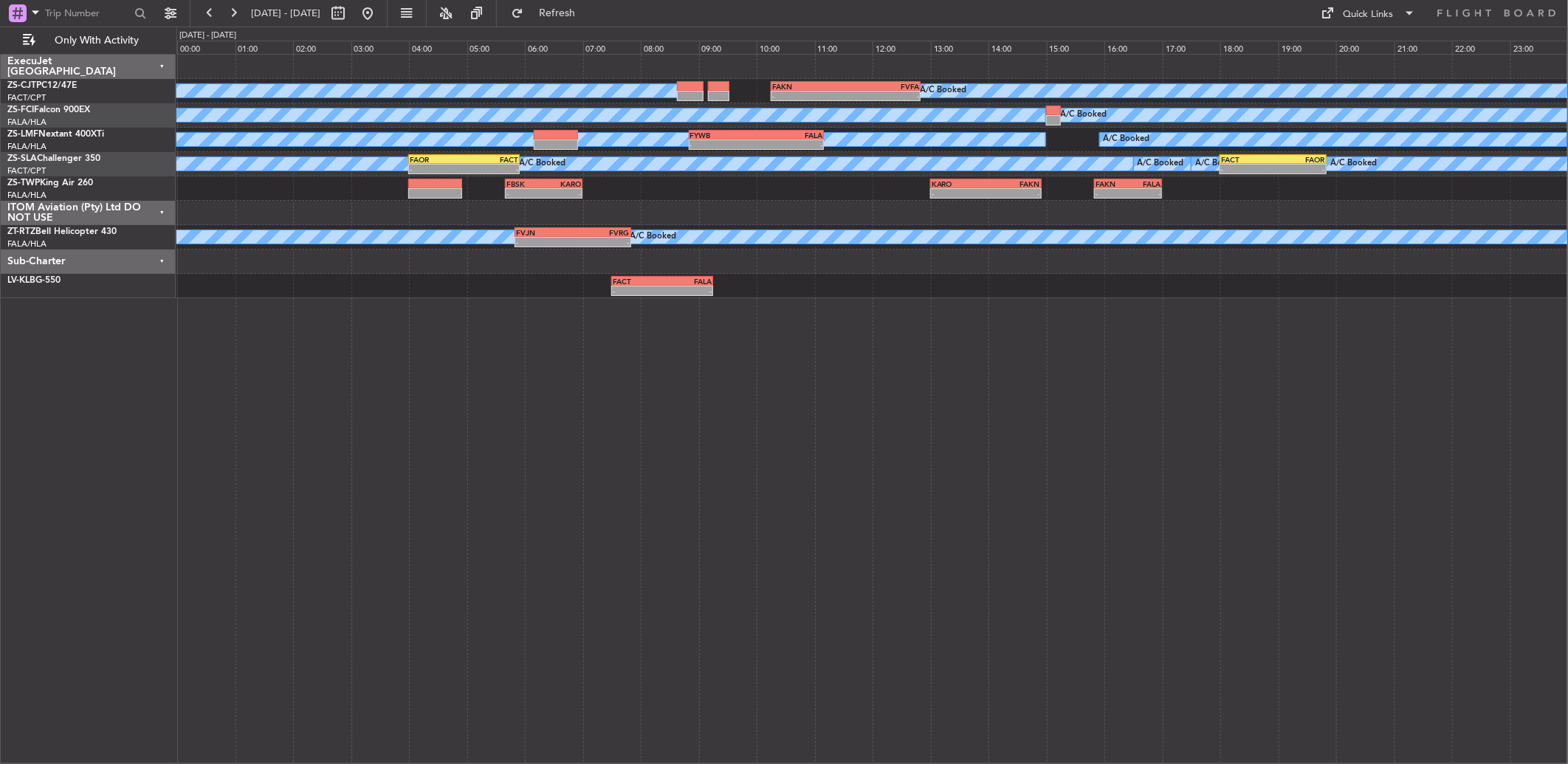
type input "0"
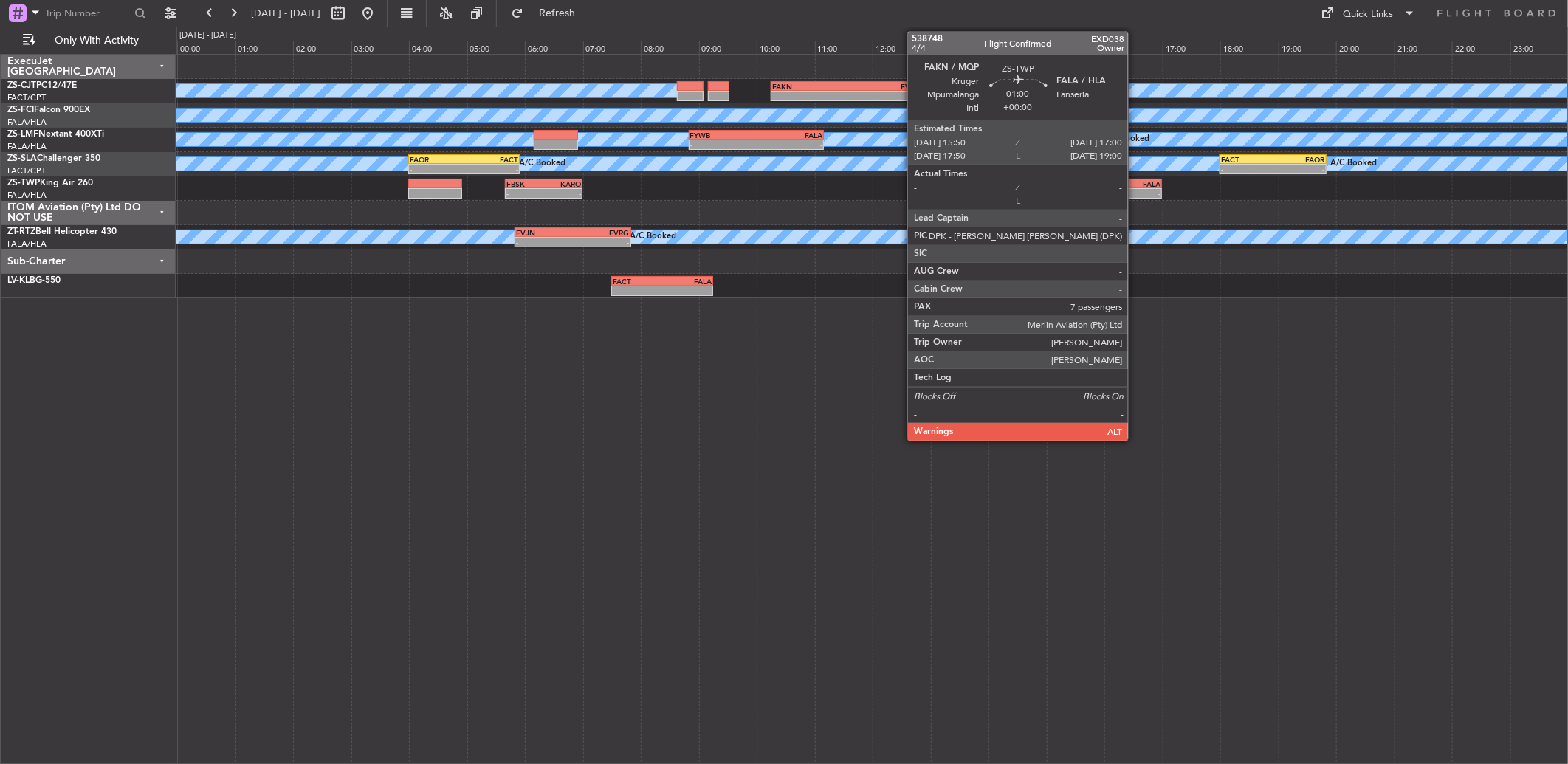
click at [1135, 184] on div "FALA" at bounding box center [1143, 183] width 32 height 9
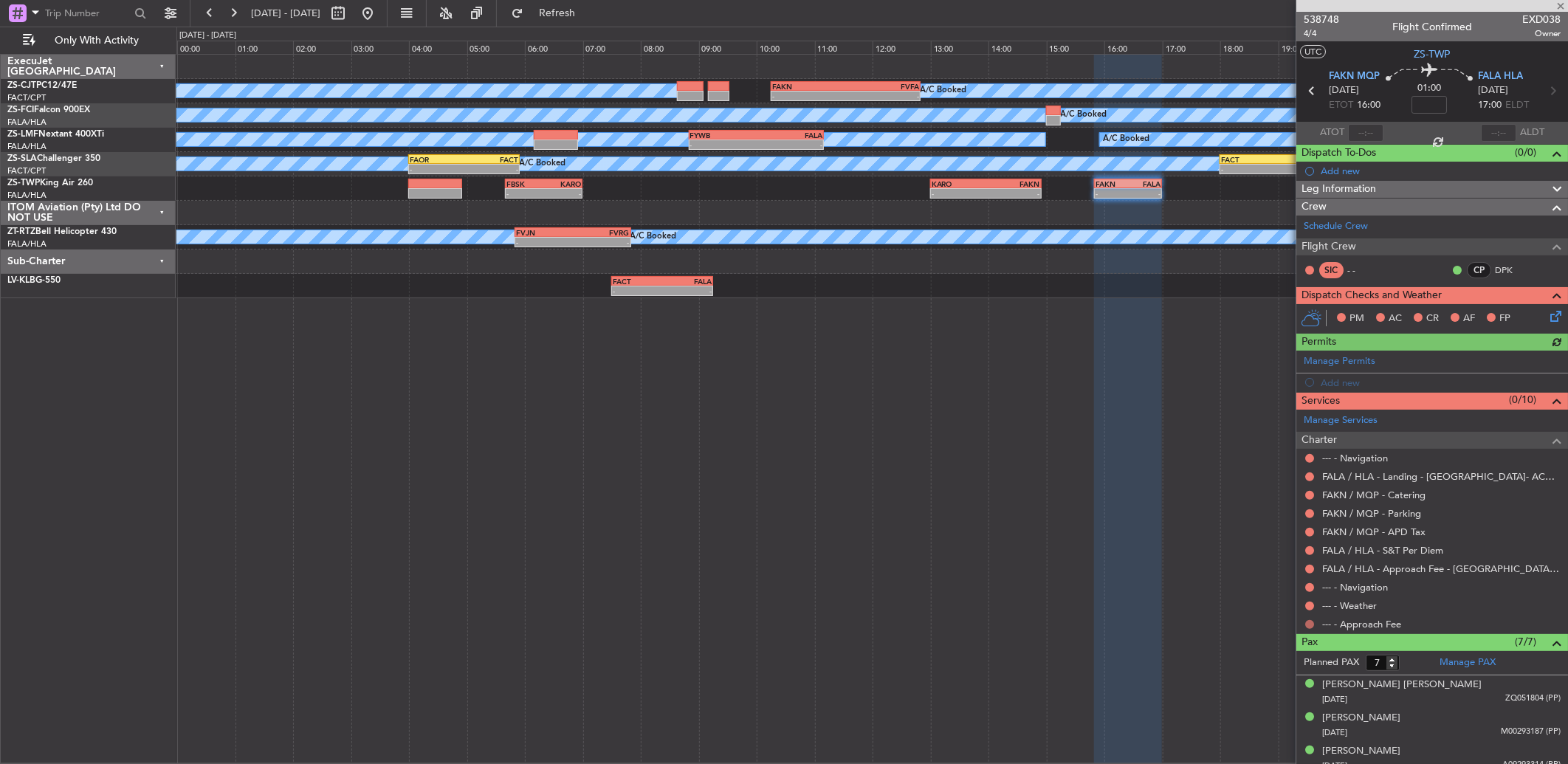
click at [1310, 625] on button at bounding box center [1308, 624] width 9 height 9
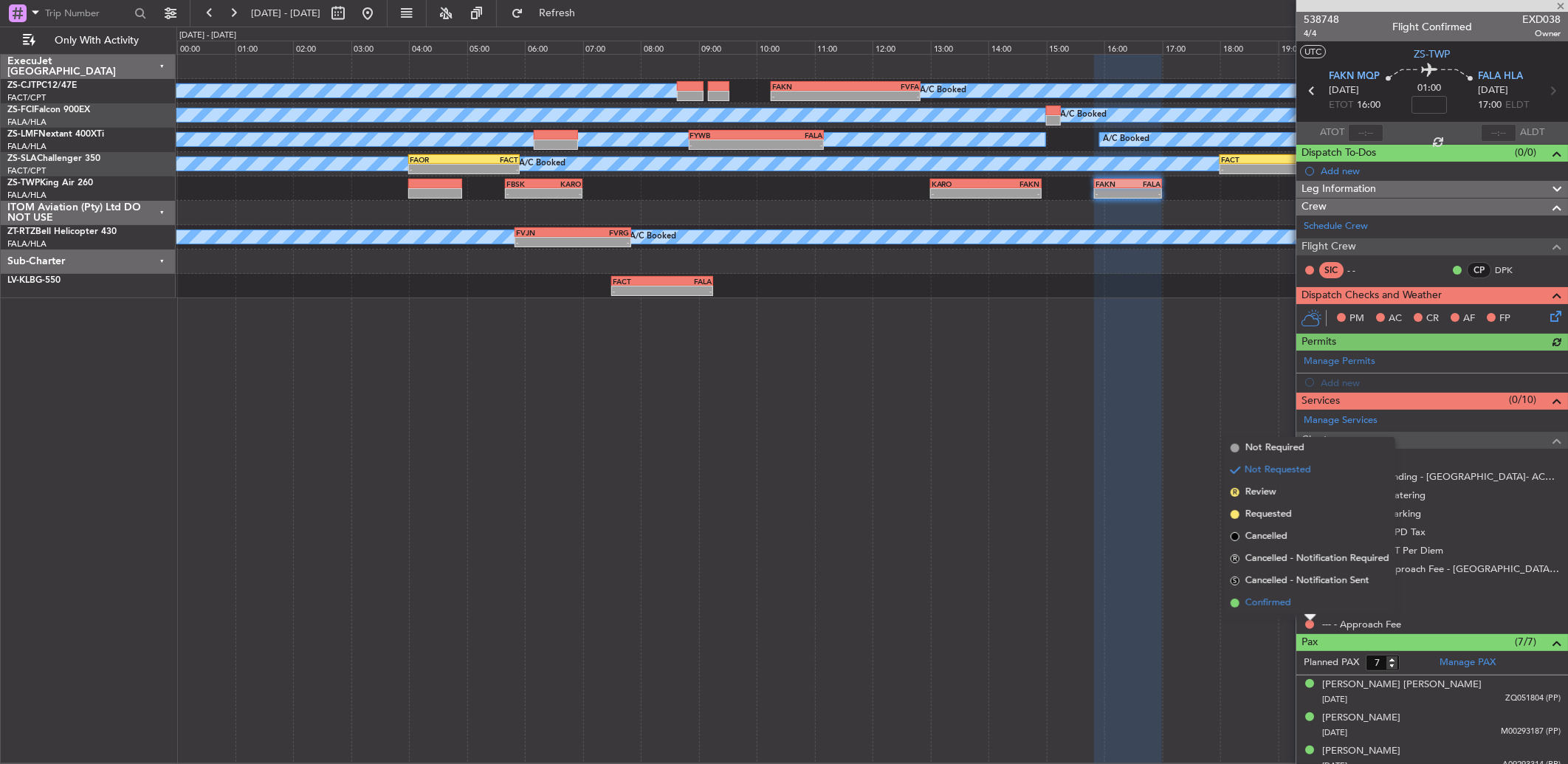
click at [1305, 610] on li "Confirmed" at bounding box center [1309, 602] width 170 height 23
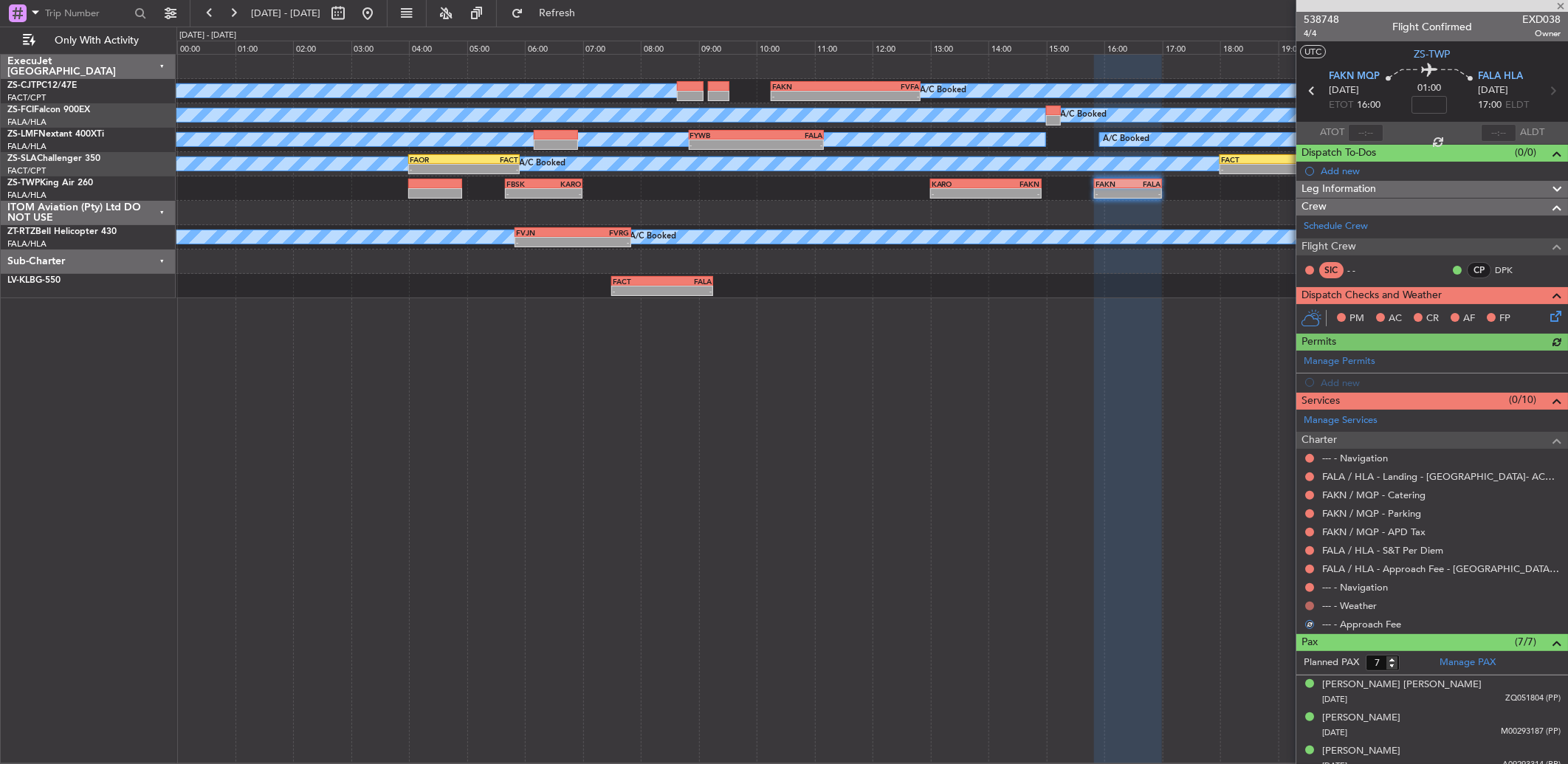
click at [1309, 605] on button at bounding box center [1308, 605] width 9 height 9
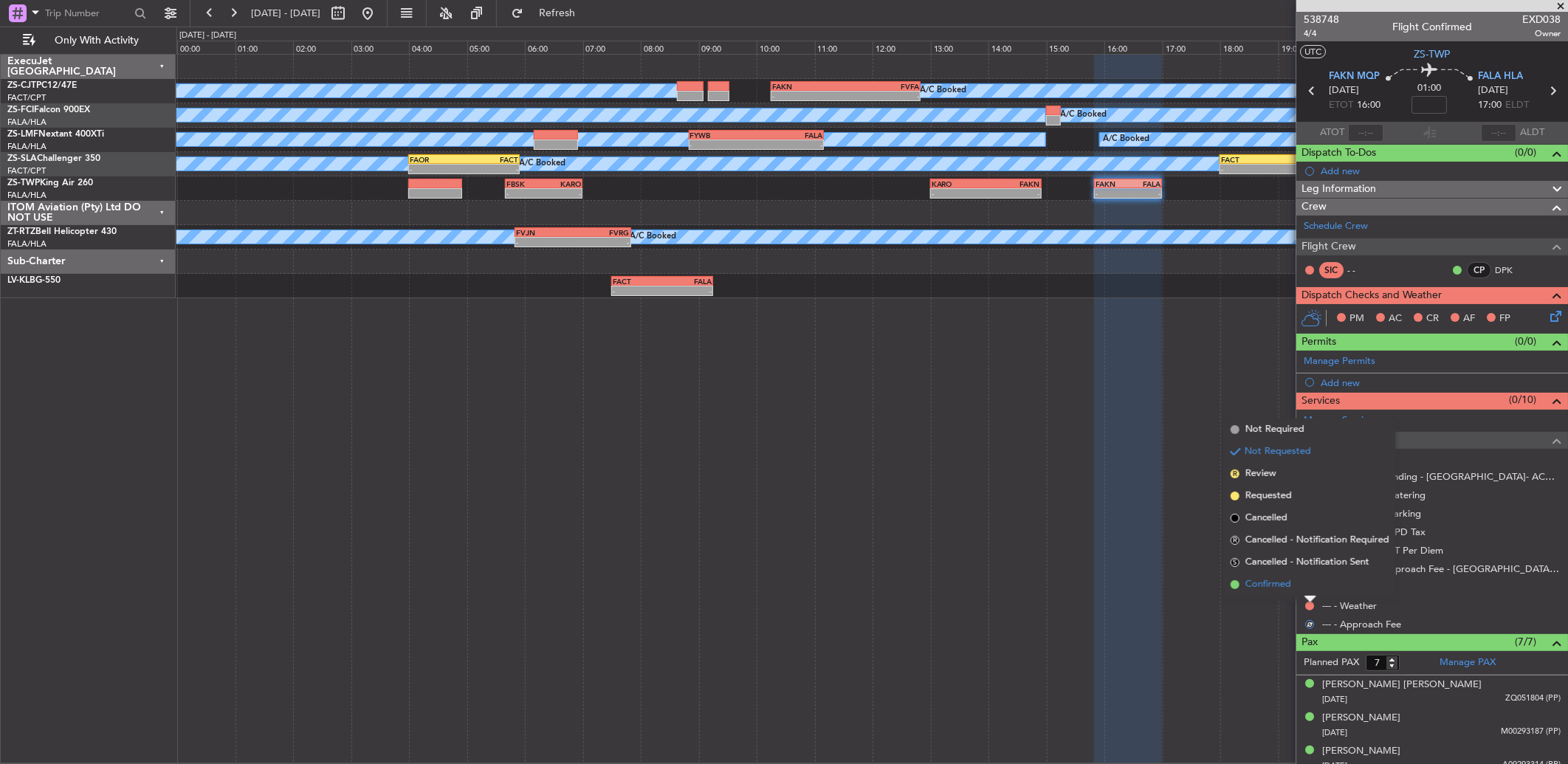
click at [1309, 587] on li "Confirmed" at bounding box center [1309, 585] width 170 height 23
click at [1309, 587] on button at bounding box center [1308, 587] width 9 height 9
click at [1307, 577] on li "Confirmed" at bounding box center [1309, 566] width 170 height 23
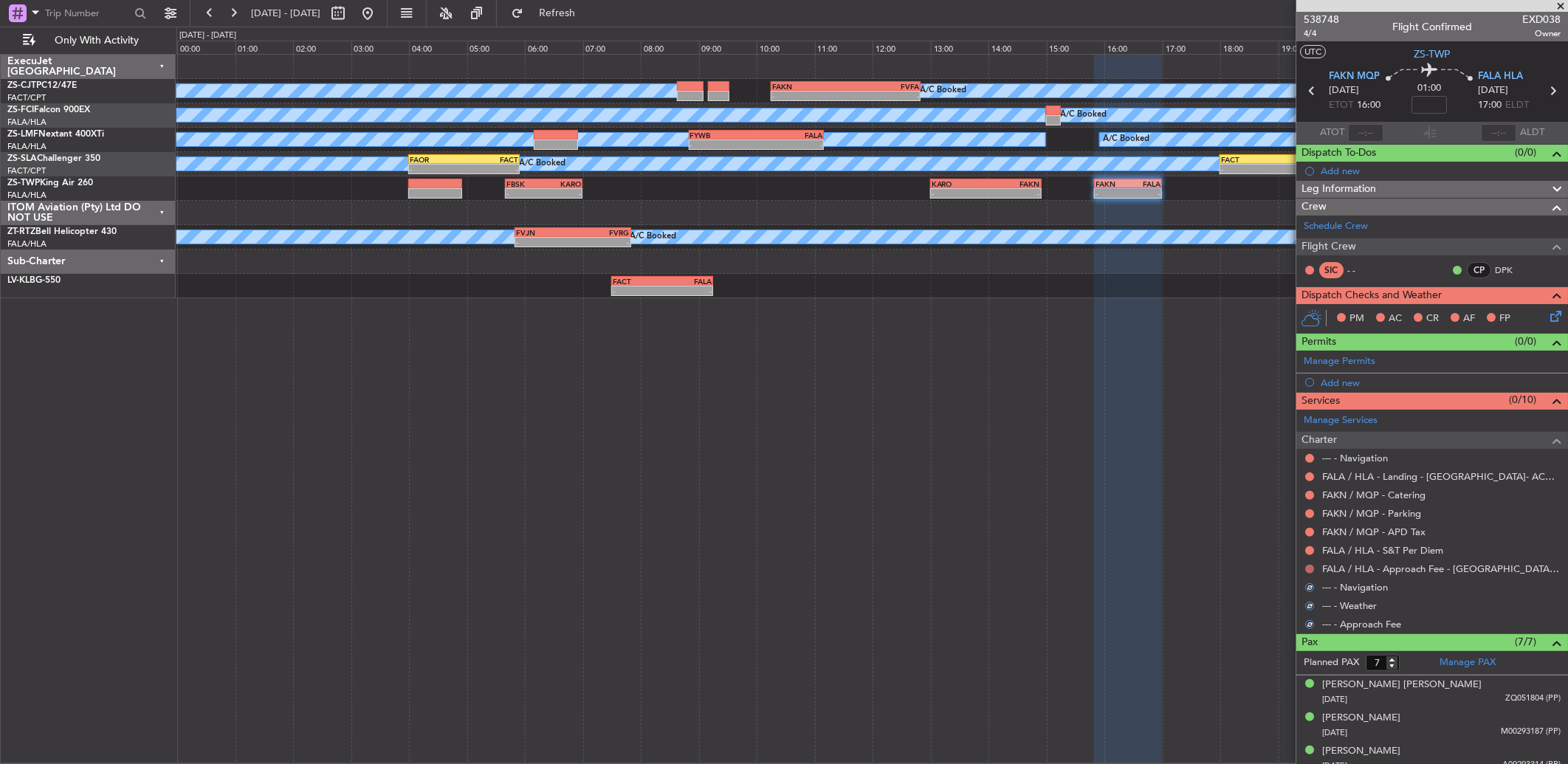
click at [1310, 571] on button at bounding box center [1308, 568] width 9 height 9
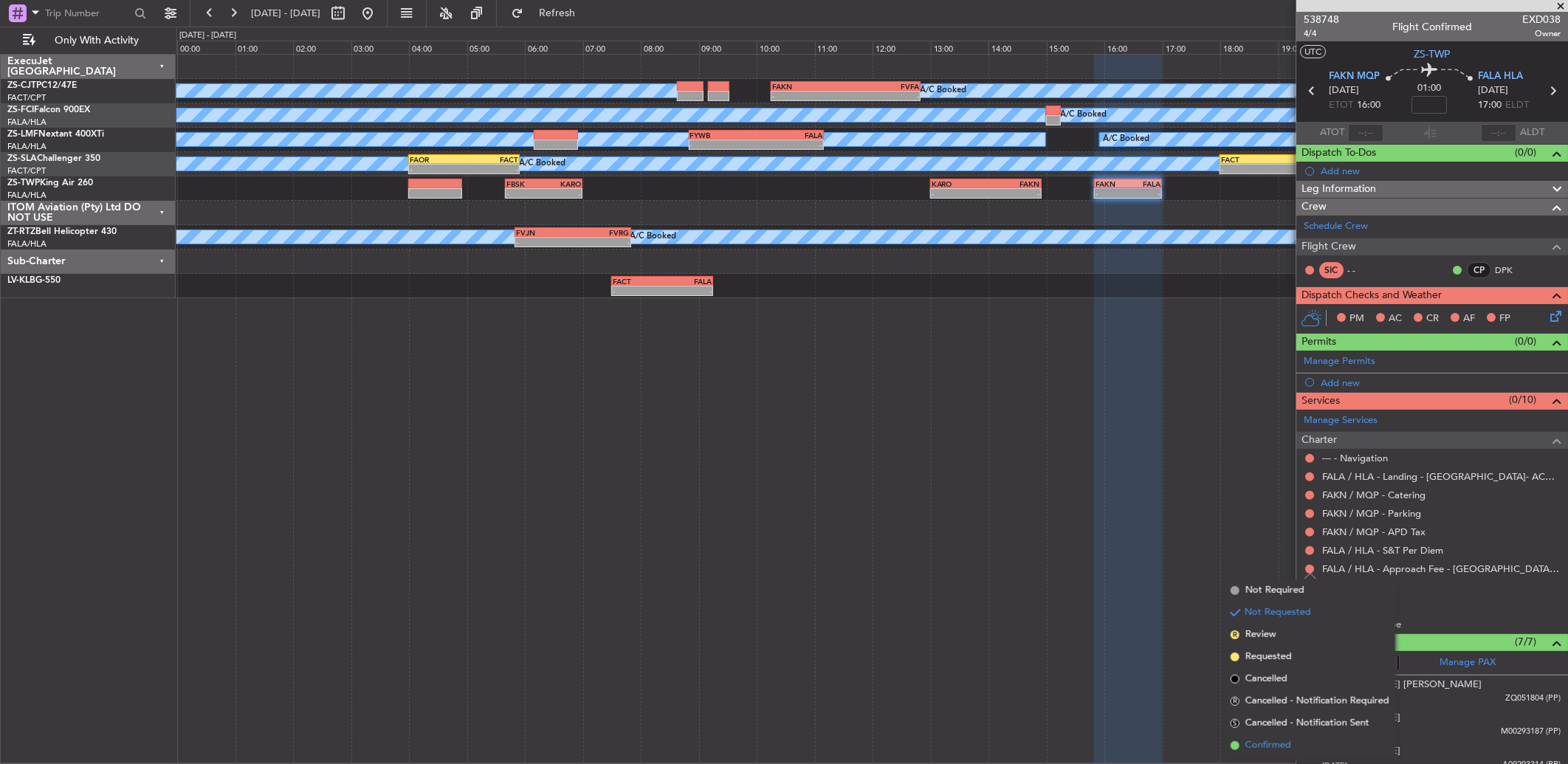
click at [1292, 736] on li "Confirmed" at bounding box center [1309, 745] width 170 height 23
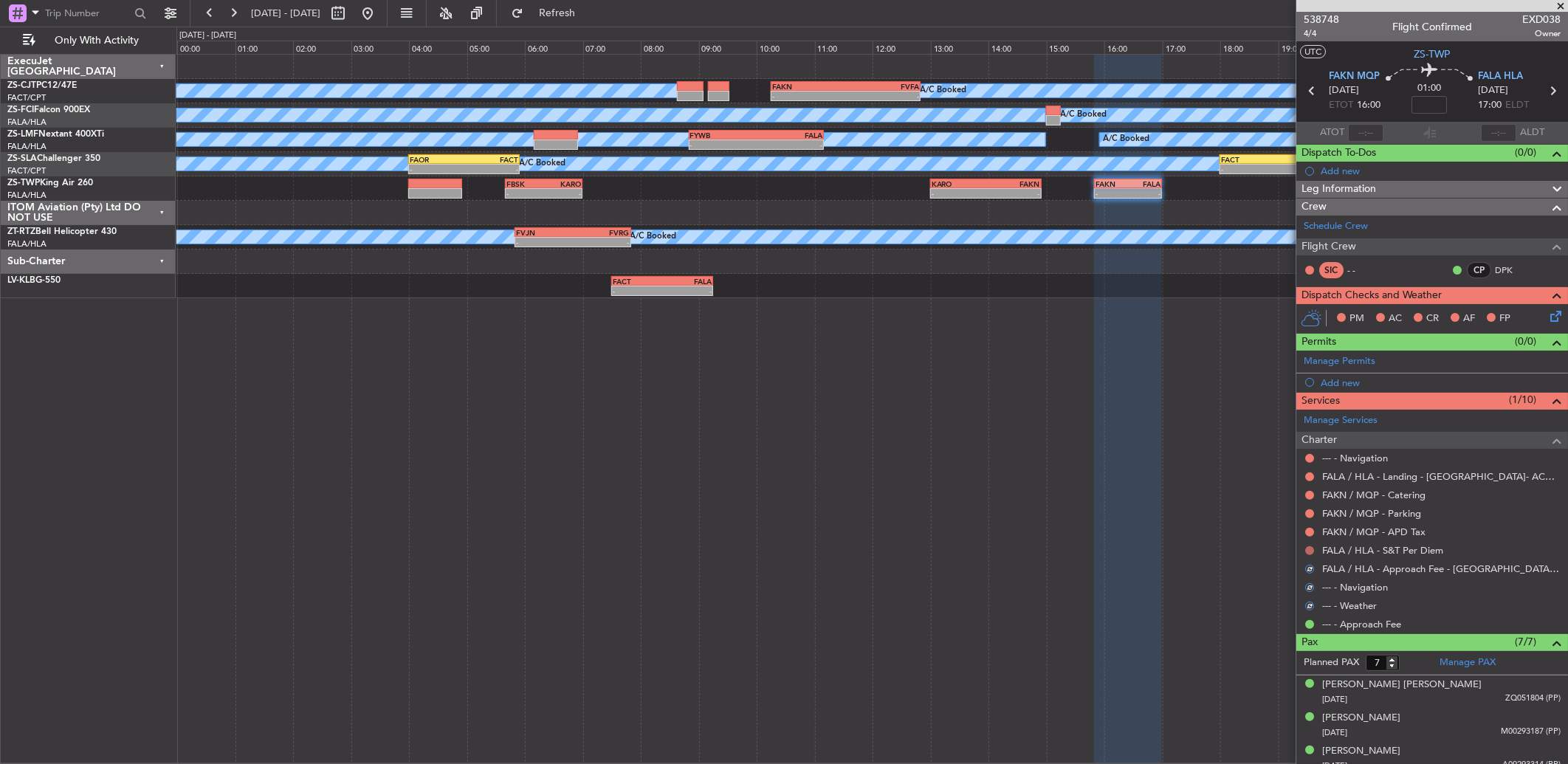
click at [1312, 552] on button at bounding box center [1308, 550] width 9 height 9
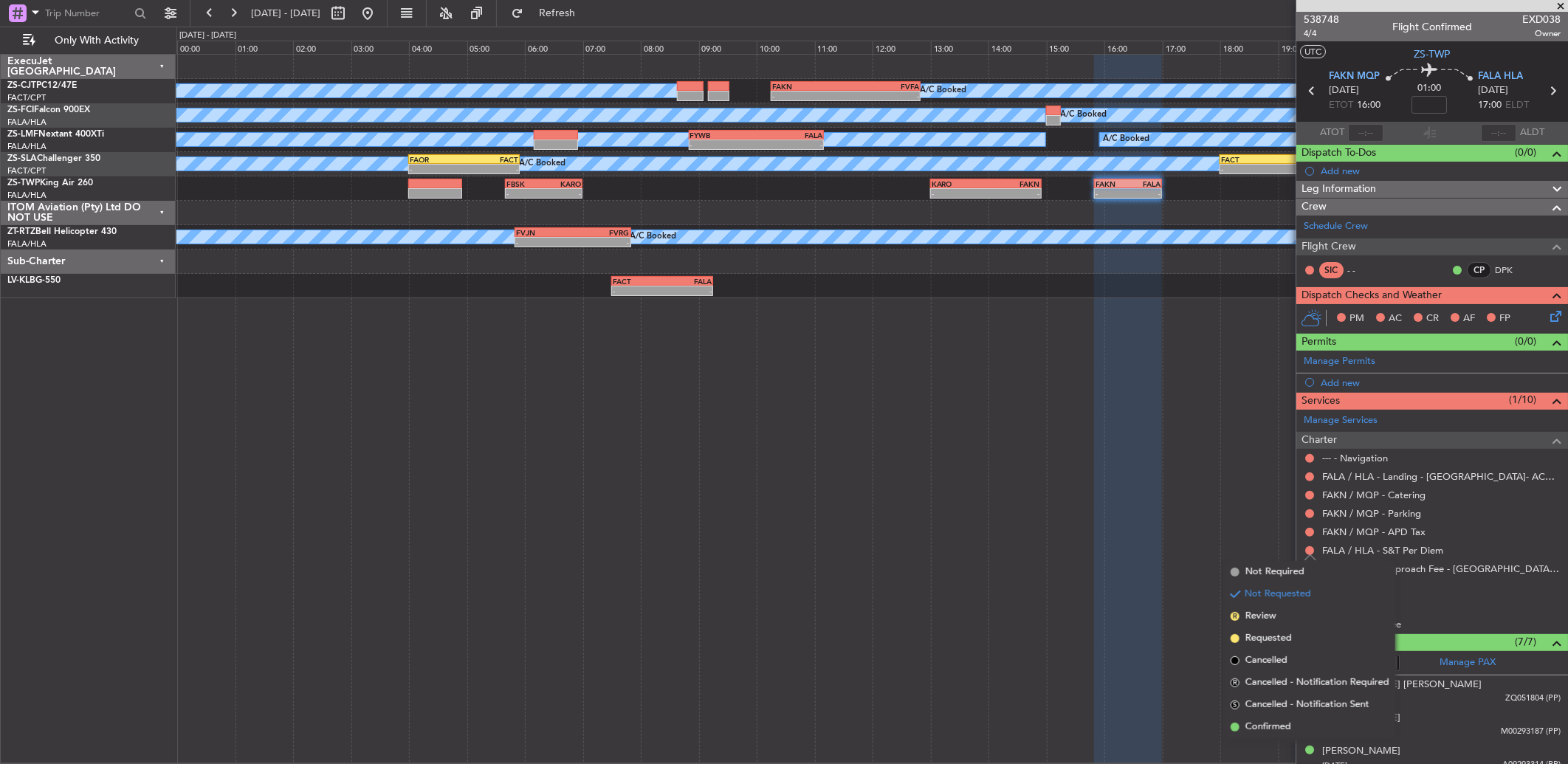
drag, startPoint x: 1289, startPoint y: 730, endPoint x: 1300, endPoint y: 606, distance: 124.5
click at [1288, 726] on span "Confirmed" at bounding box center [1267, 727] width 46 height 15
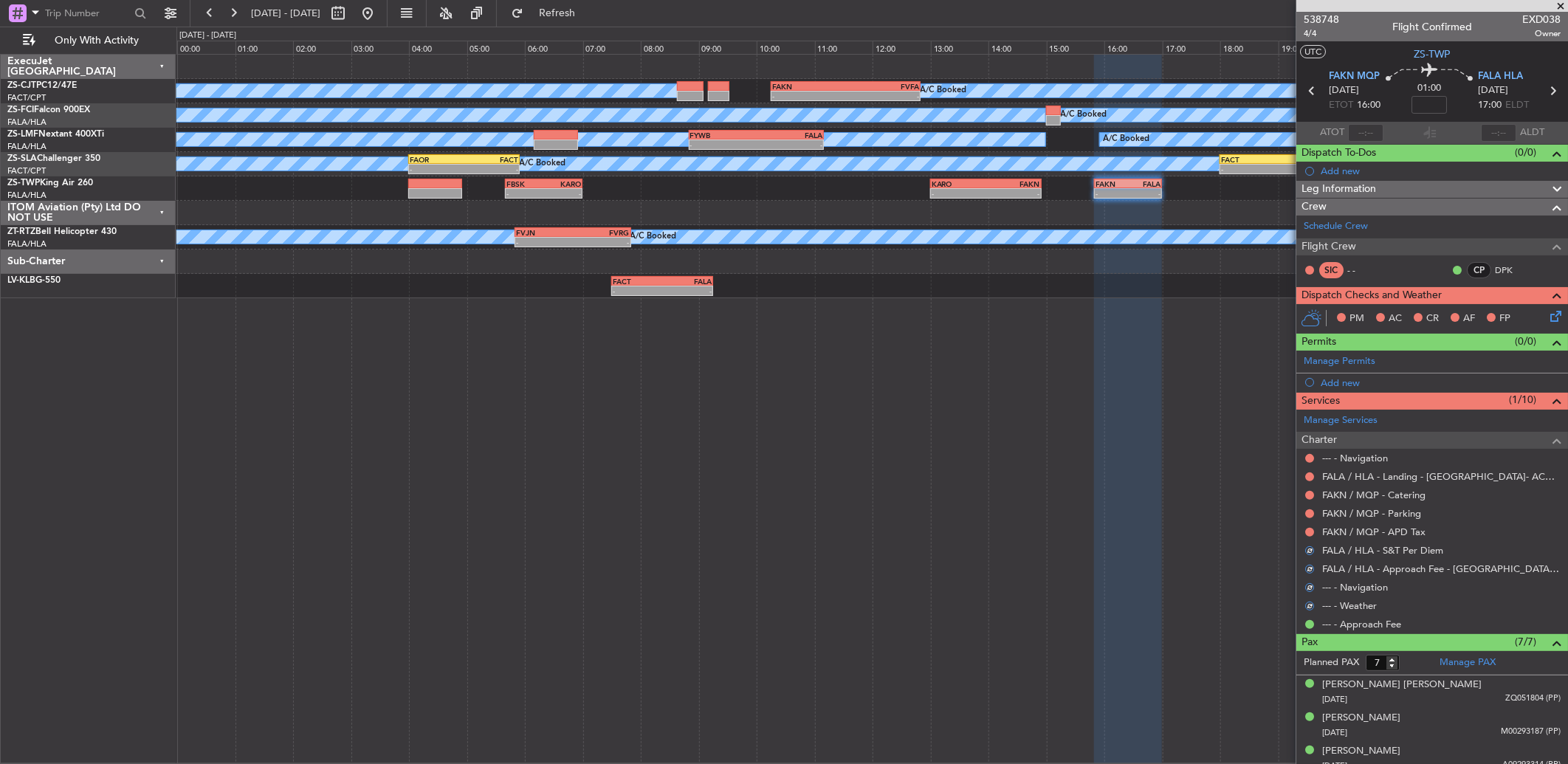
drag, startPoint x: 1311, startPoint y: 529, endPoint x: 1309, endPoint y: 543, distance: 14.1
click at [1311, 529] on button at bounding box center [1308, 532] width 9 height 9
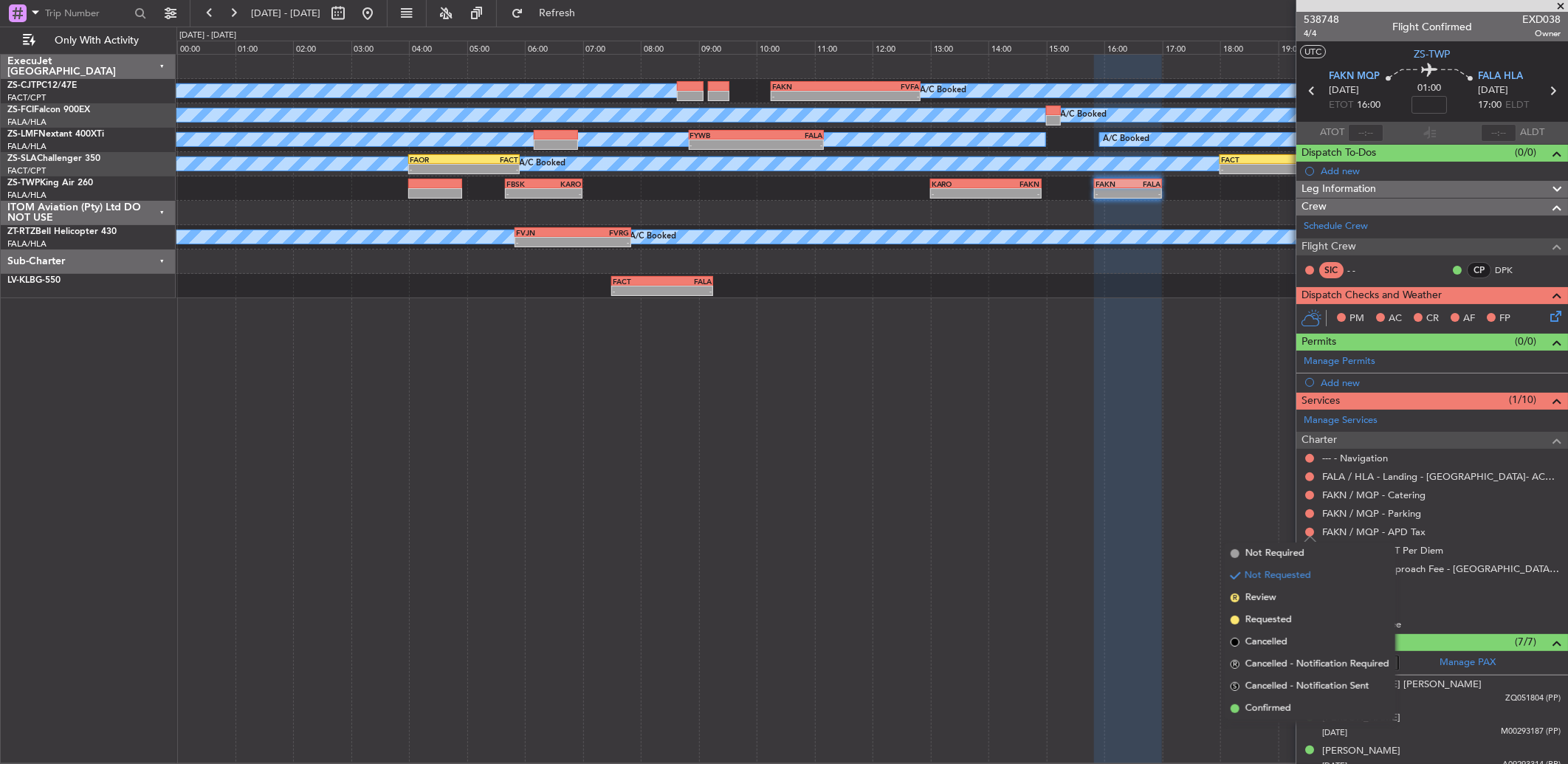
click at [1262, 703] on span "Confirmed" at bounding box center [1267, 708] width 46 height 15
click at [1268, 706] on div "A/C Booked A/C Booked A/C Booked A/C Booked A/C Booked A/C Booked A/C Booked A/…" at bounding box center [872, 408] width 1391 height 710
click at [995, 448] on div "A/C Booked A/C Booked A/C Booked A/C Booked A/C Booked A/C Booked A/C Booked A/…" at bounding box center [872, 408] width 1391 height 710
click at [1465, 513] on div "FAKN / MQP - Parking" at bounding box center [1431, 513] width 271 height 19
click at [961, 442] on div "A/C Booked A/C Booked A/C Booked A/C Booked A/C Booked A/C Booked A/C Booked A/…" at bounding box center [872, 408] width 1391 height 710
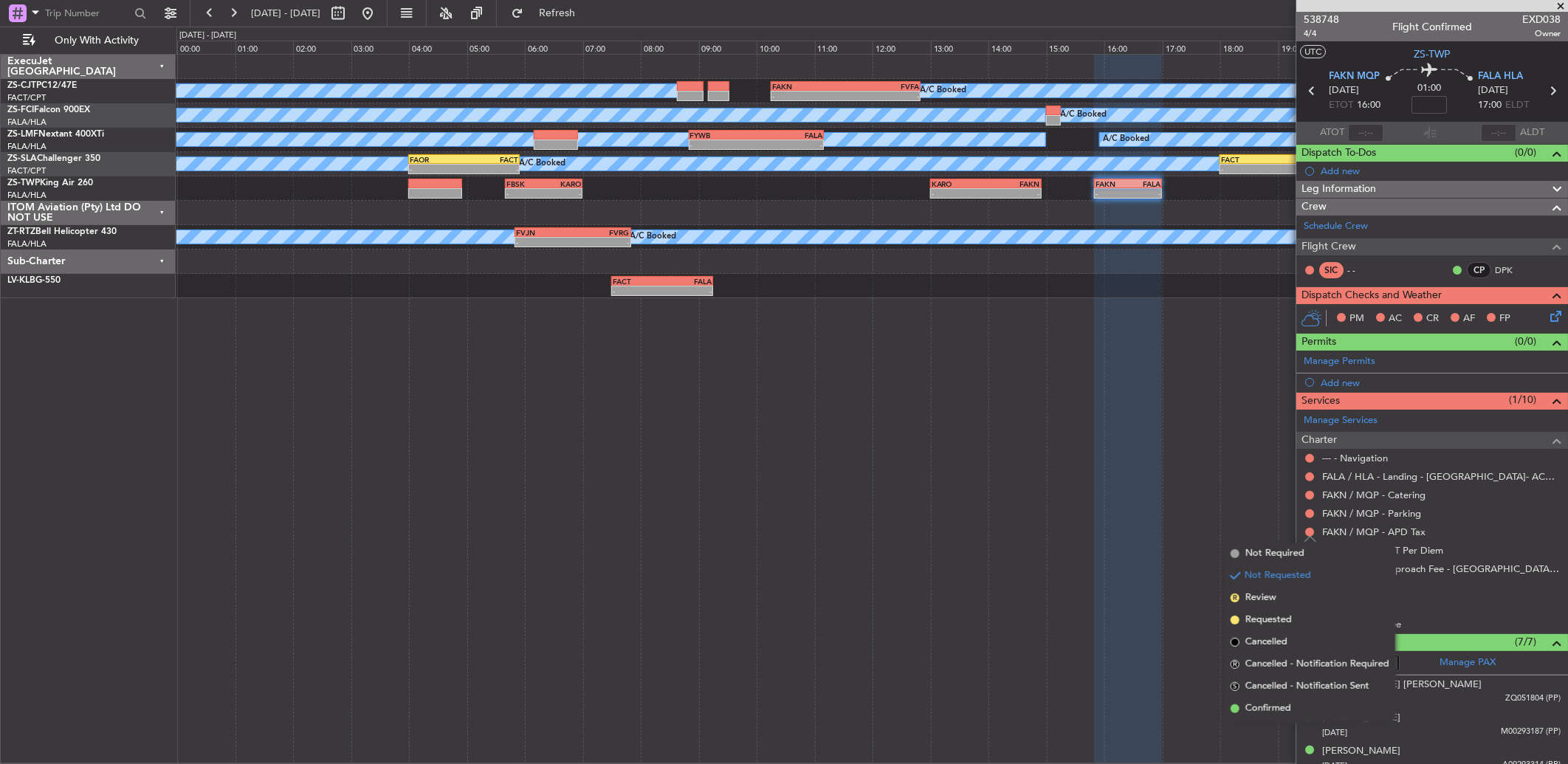
click at [961, 442] on div "A/C Booked A/C Booked A/C Booked A/C Booked A/C Booked A/C Booked A/C Booked A/…" at bounding box center [872, 408] width 1391 height 710
click at [1402, 192] on div "Leg Information" at bounding box center [1431, 189] width 271 height 17
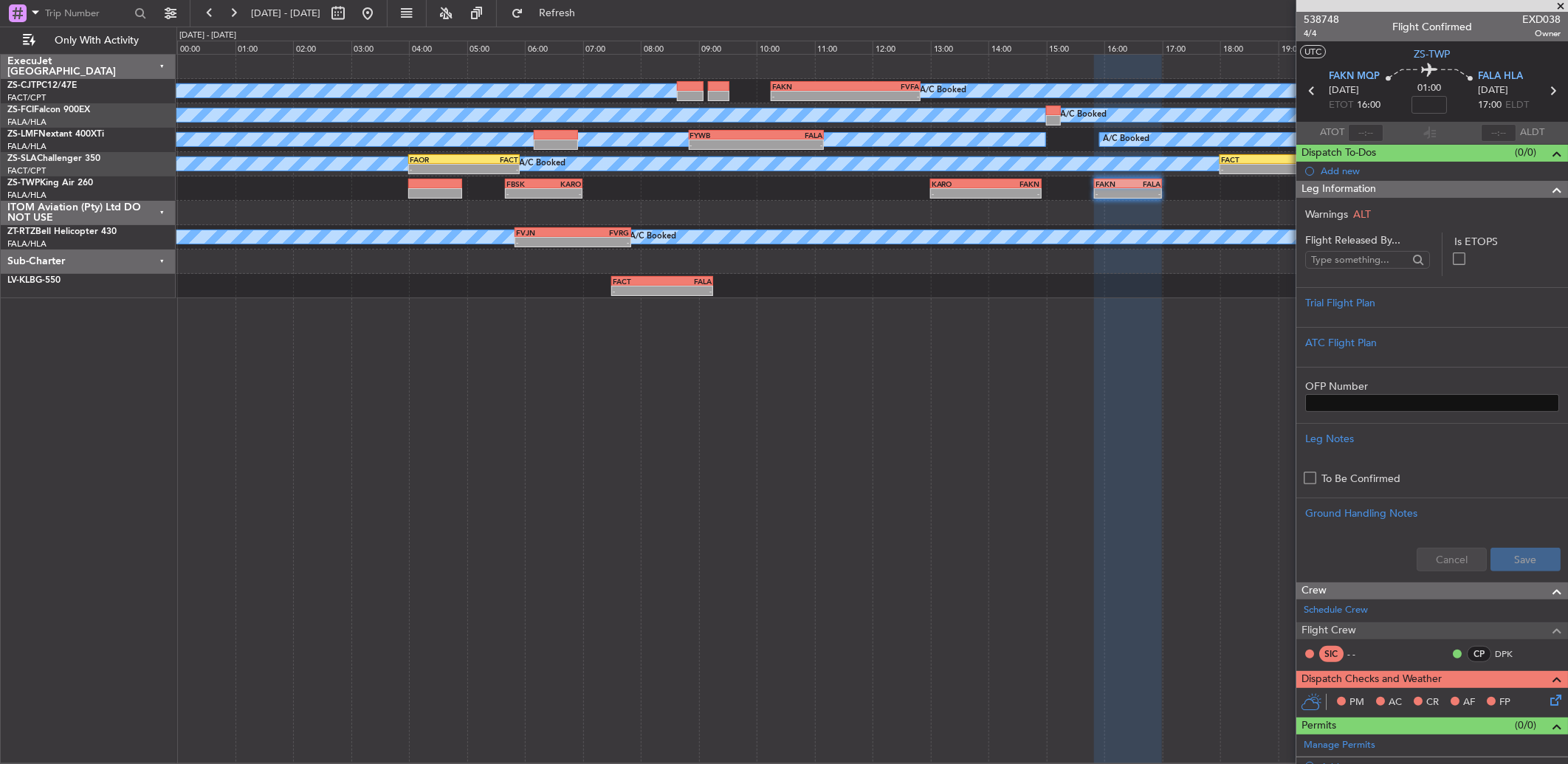
click at [1139, 328] on div at bounding box center [1127, 409] width 68 height 710
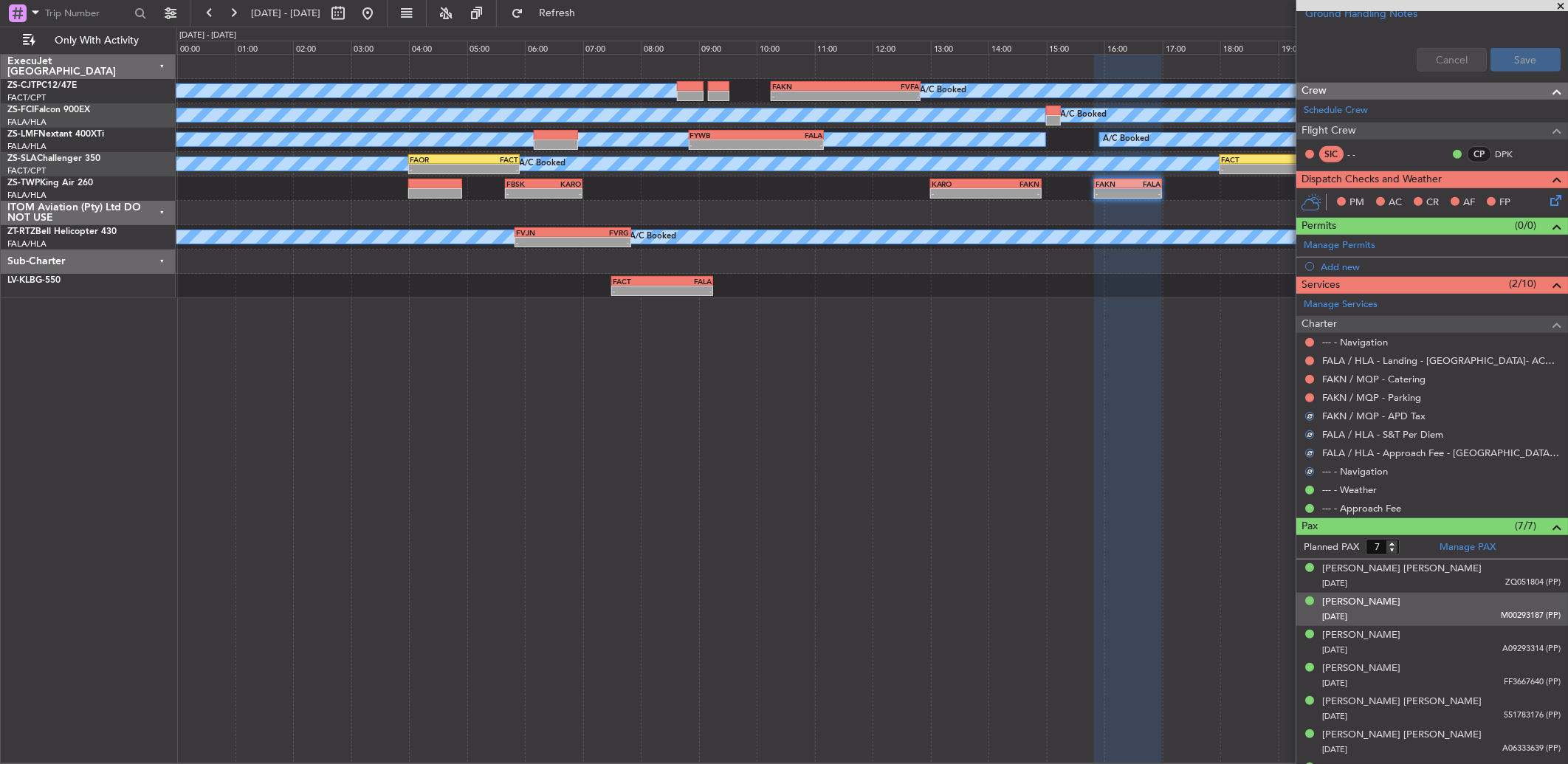
scroll to position [527, 0]
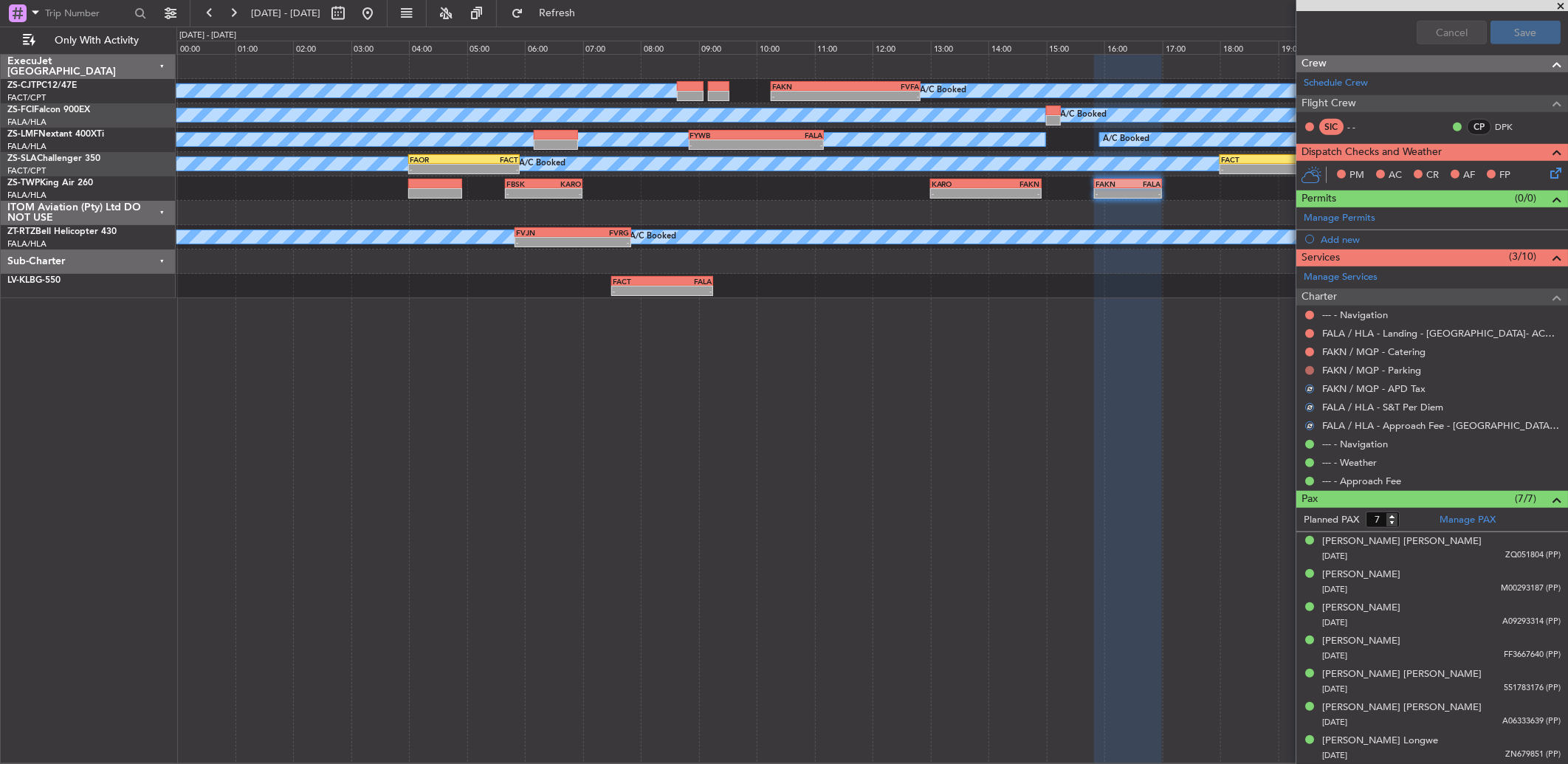
click at [1307, 371] on button at bounding box center [1308, 370] width 9 height 9
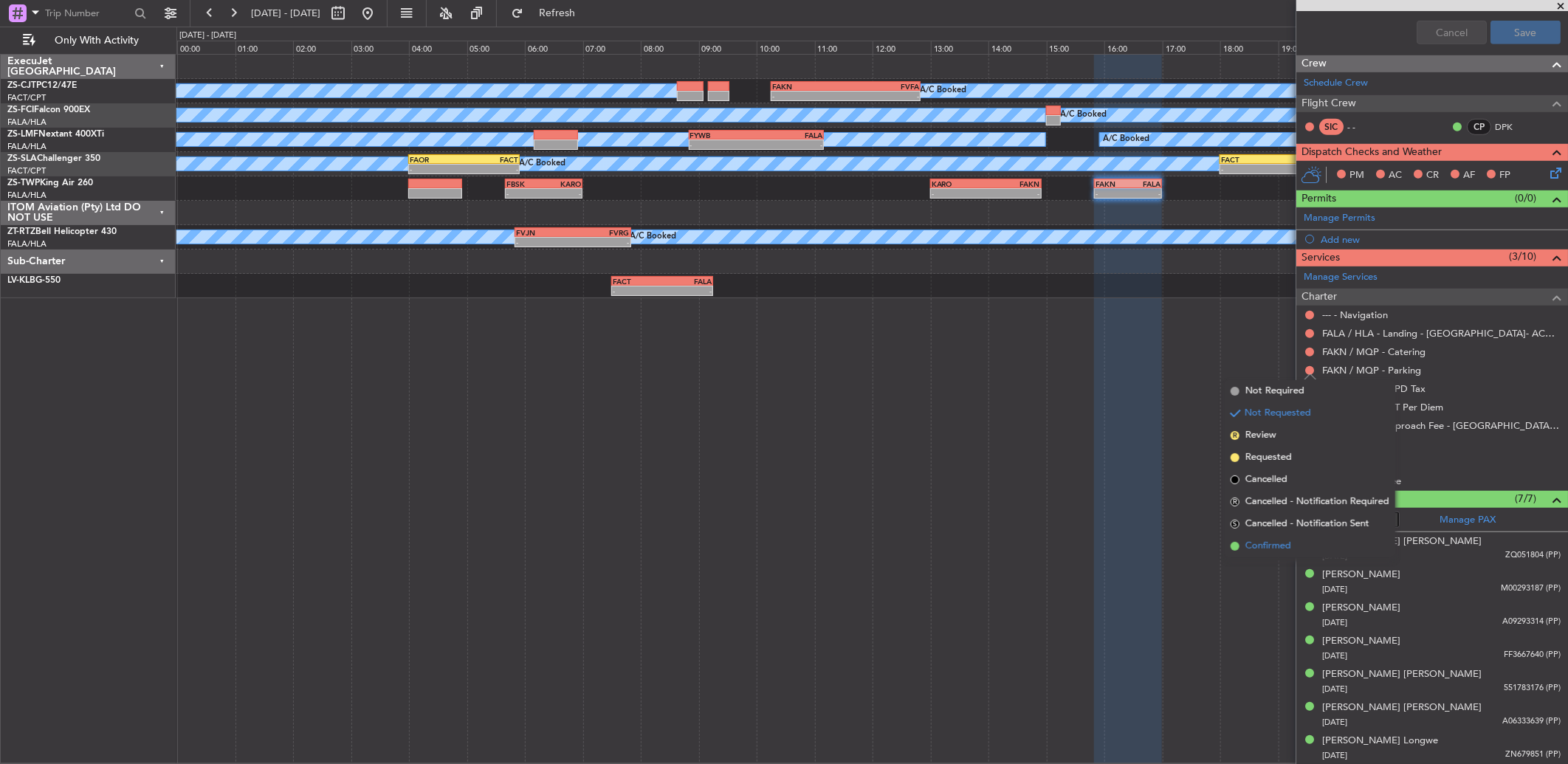
click at [1243, 542] on li "Confirmed" at bounding box center [1309, 546] width 170 height 23
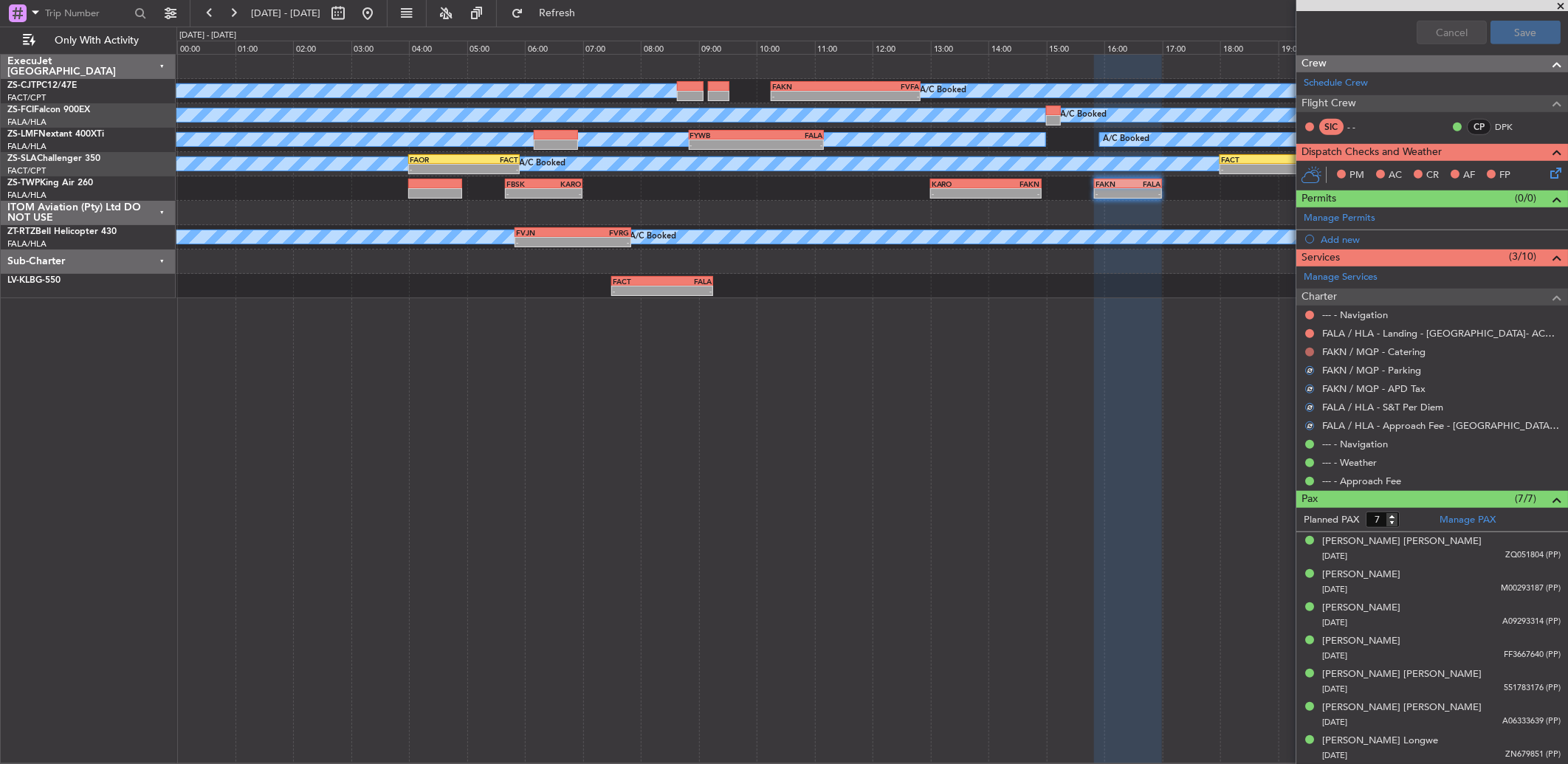
click at [1310, 349] on button at bounding box center [1308, 352] width 9 height 9
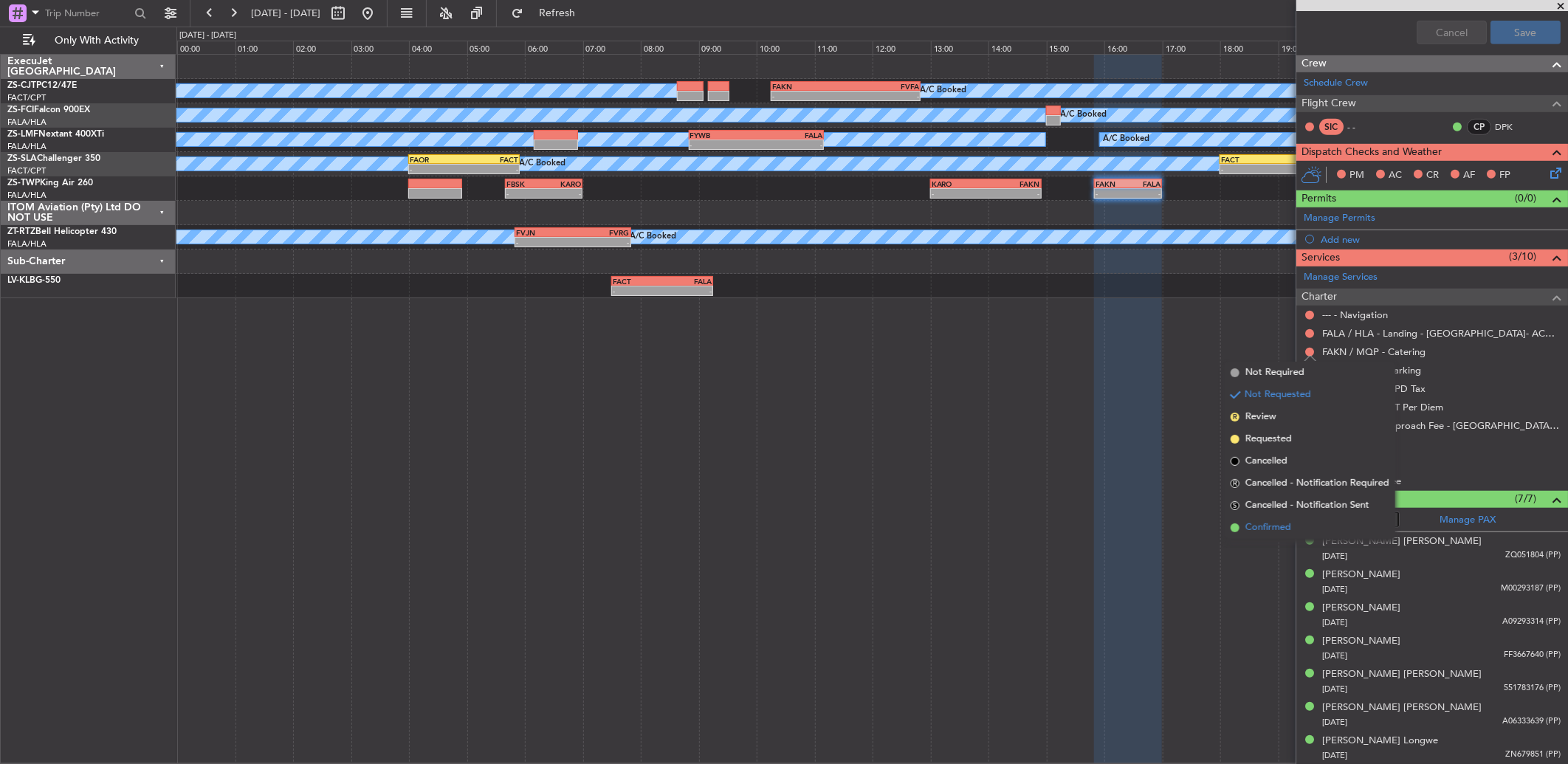
click at [1292, 519] on li "Confirmed" at bounding box center [1309, 527] width 170 height 23
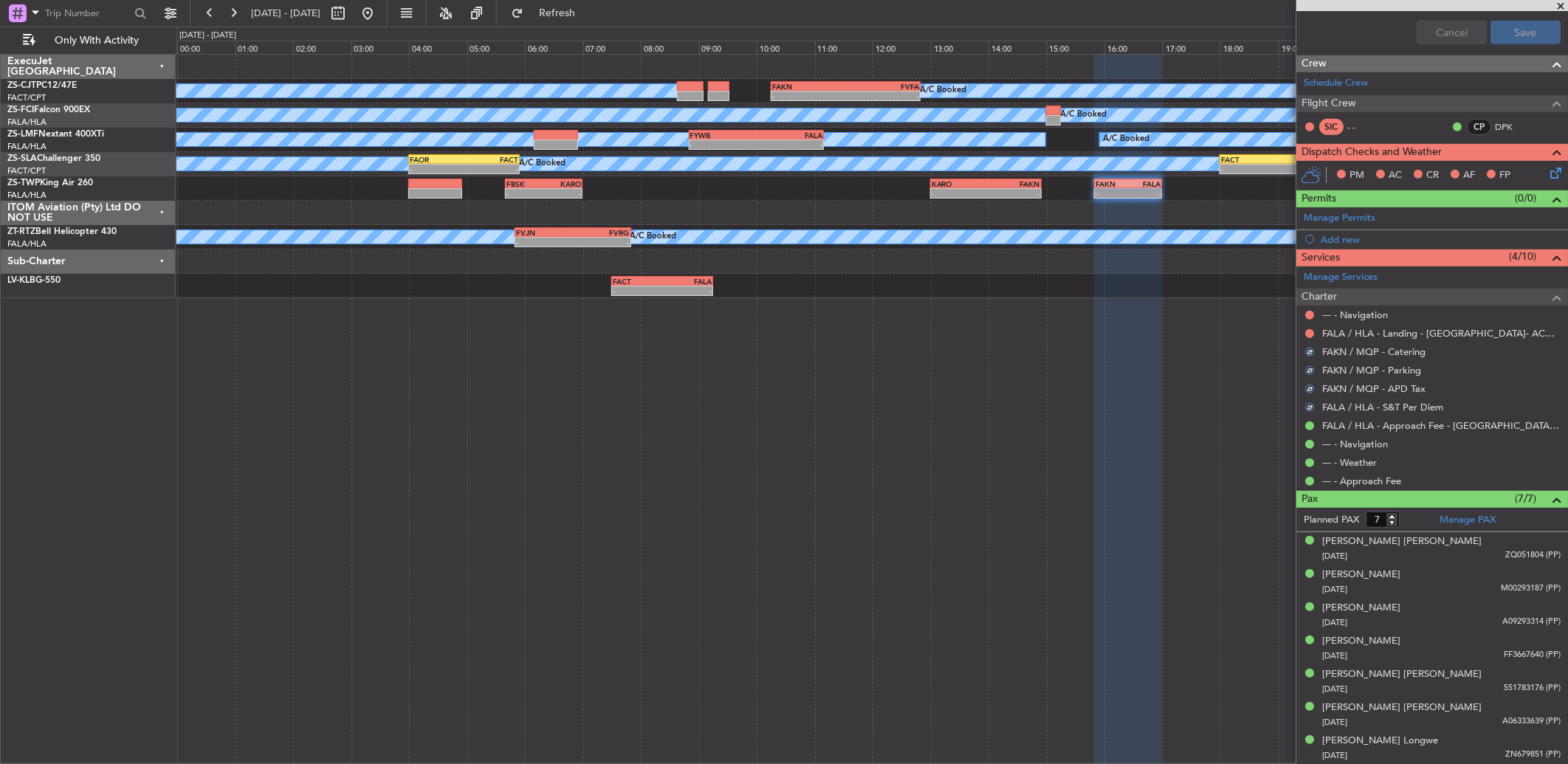
click at [1312, 328] on nimbus-traffic-light at bounding box center [1309, 334] width 12 height 12
drag, startPoint x: 1308, startPoint y: 325, endPoint x: 1309, endPoint y: 332, distance: 7.1
click at [1309, 331] on div "FALA / HLA - Landing - Lanseria Airport- ACC # 1800" at bounding box center [1431, 333] width 271 height 19
click at [1309, 332] on button at bounding box center [1308, 333] width 9 height 9
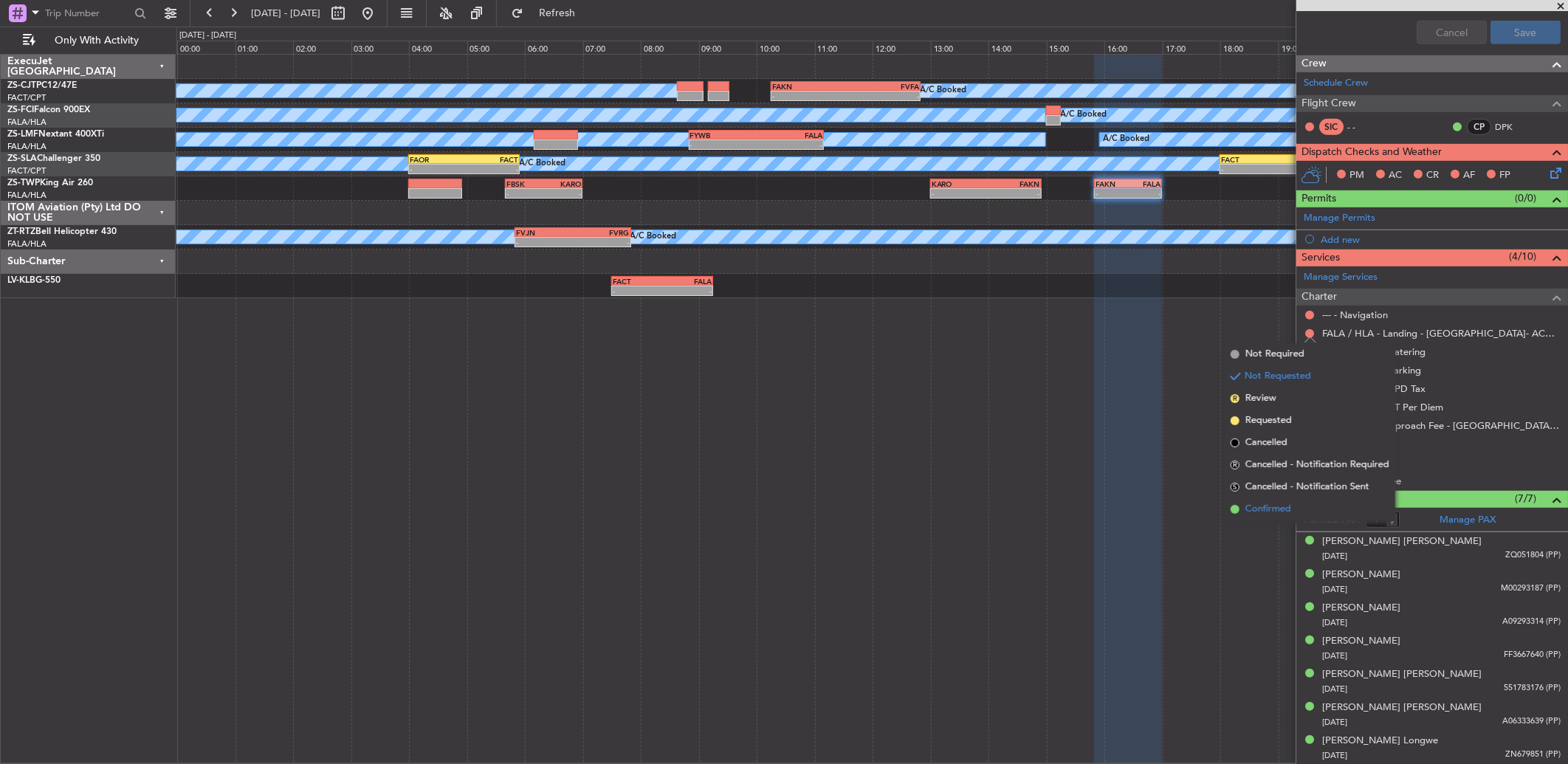
click at [1258, 499] on li "Confirmed" at bounding box center [1309, 509] width 170 height 23
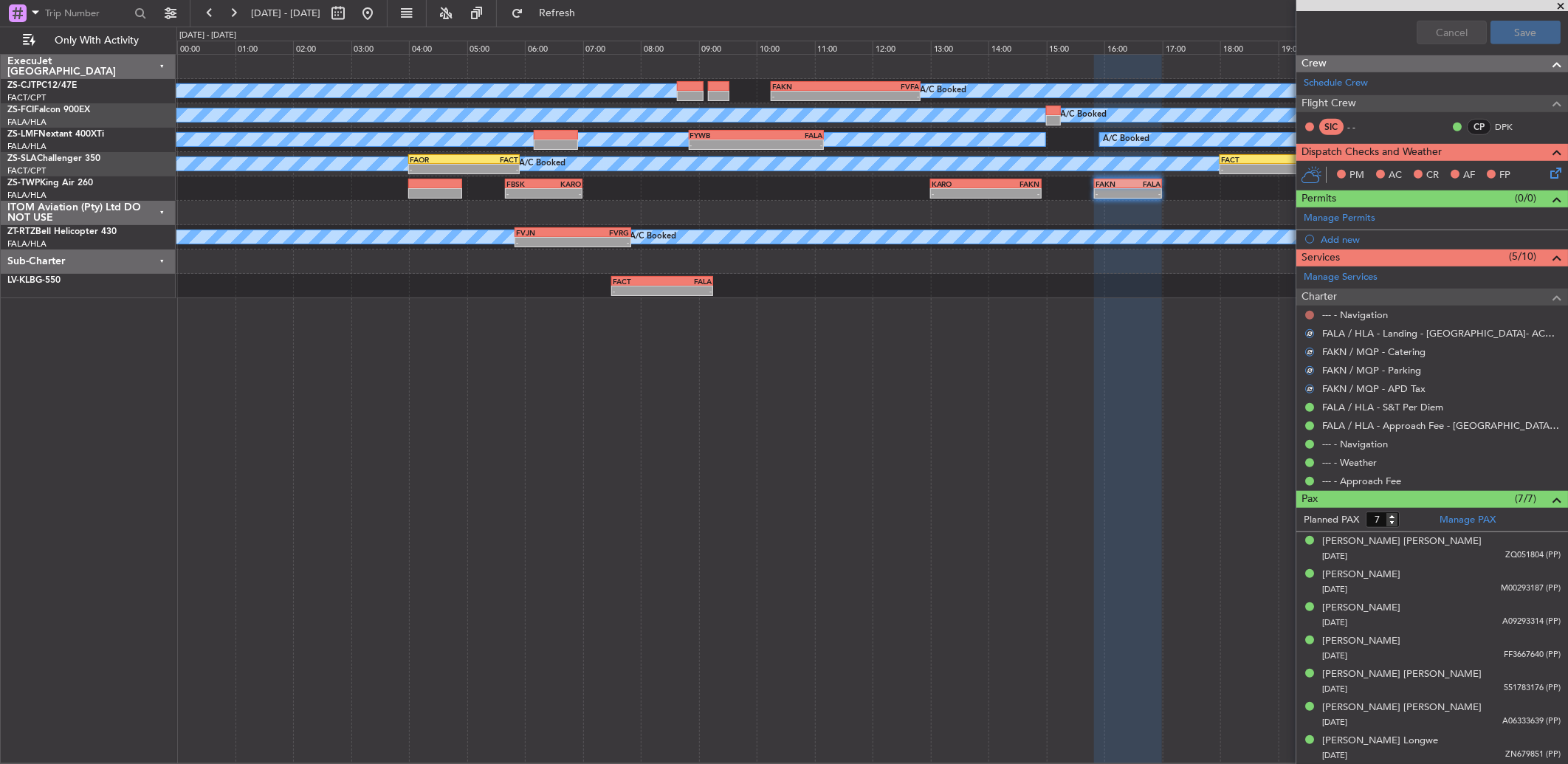
click at [1308, 314] on button at bounding box center [1308, 314] width 9 height 9
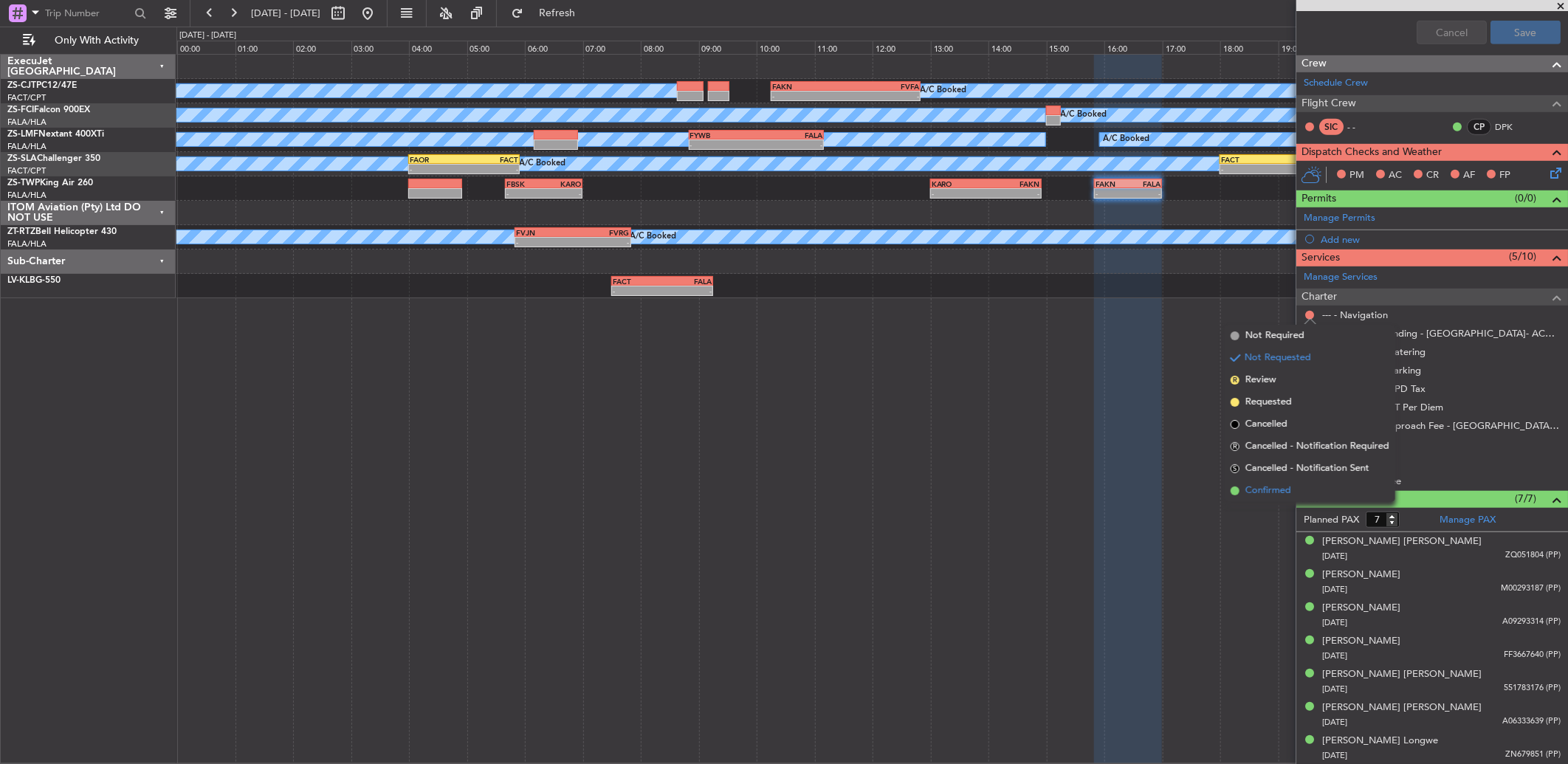
click at [1280, 496] on span "Confirmed" at bounding box center [1267, 491] width 46 height 15
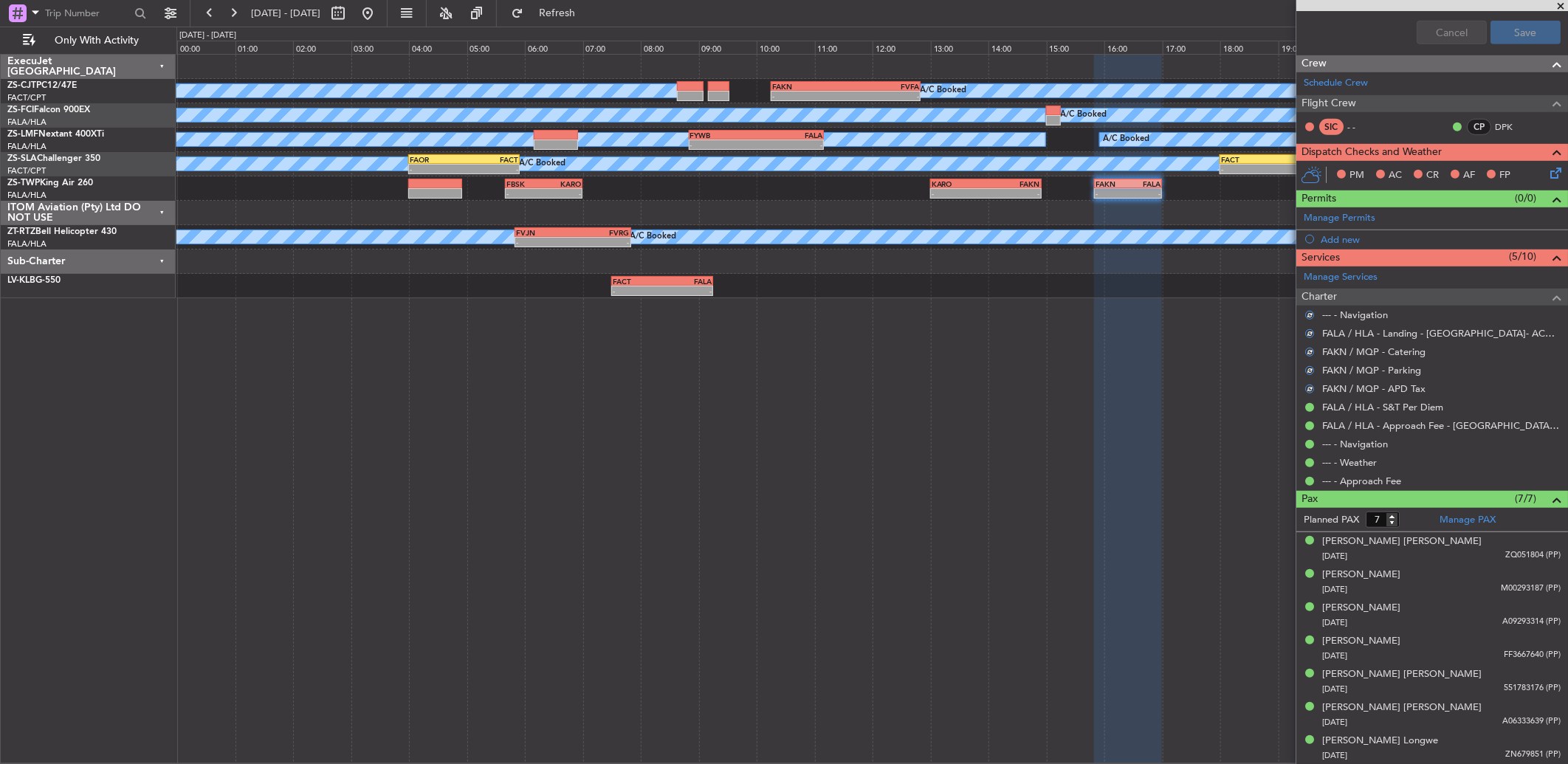
click at [1546, 176] on icon at bounding box center [1552, 170] width 12 height 12
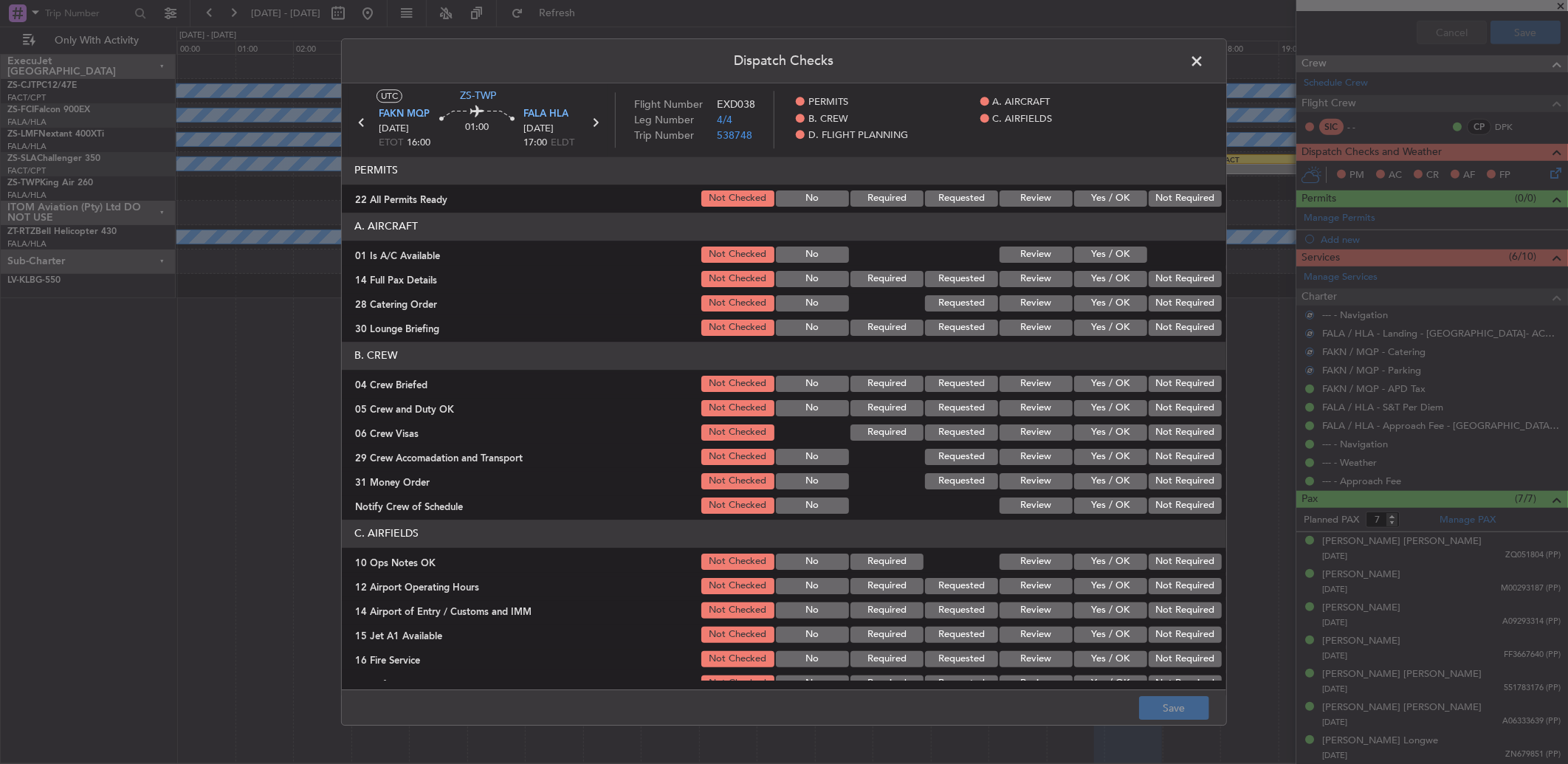
click at [1160, 205] on button "Not Required" at bounding box center [1185, 198] width 73 height 17
click at [1123, 260] on button "Yes / OK" at bounding box center [1110, 255] width 73 height 17
drag, startPoint x: 1149, startPoint y: 280, endPoint x: 1150, endPoint y: 289, distance: 9.1
click at [1149, 281] on button "Not Required" at bounding box center [1185, 279] width 73 height 17
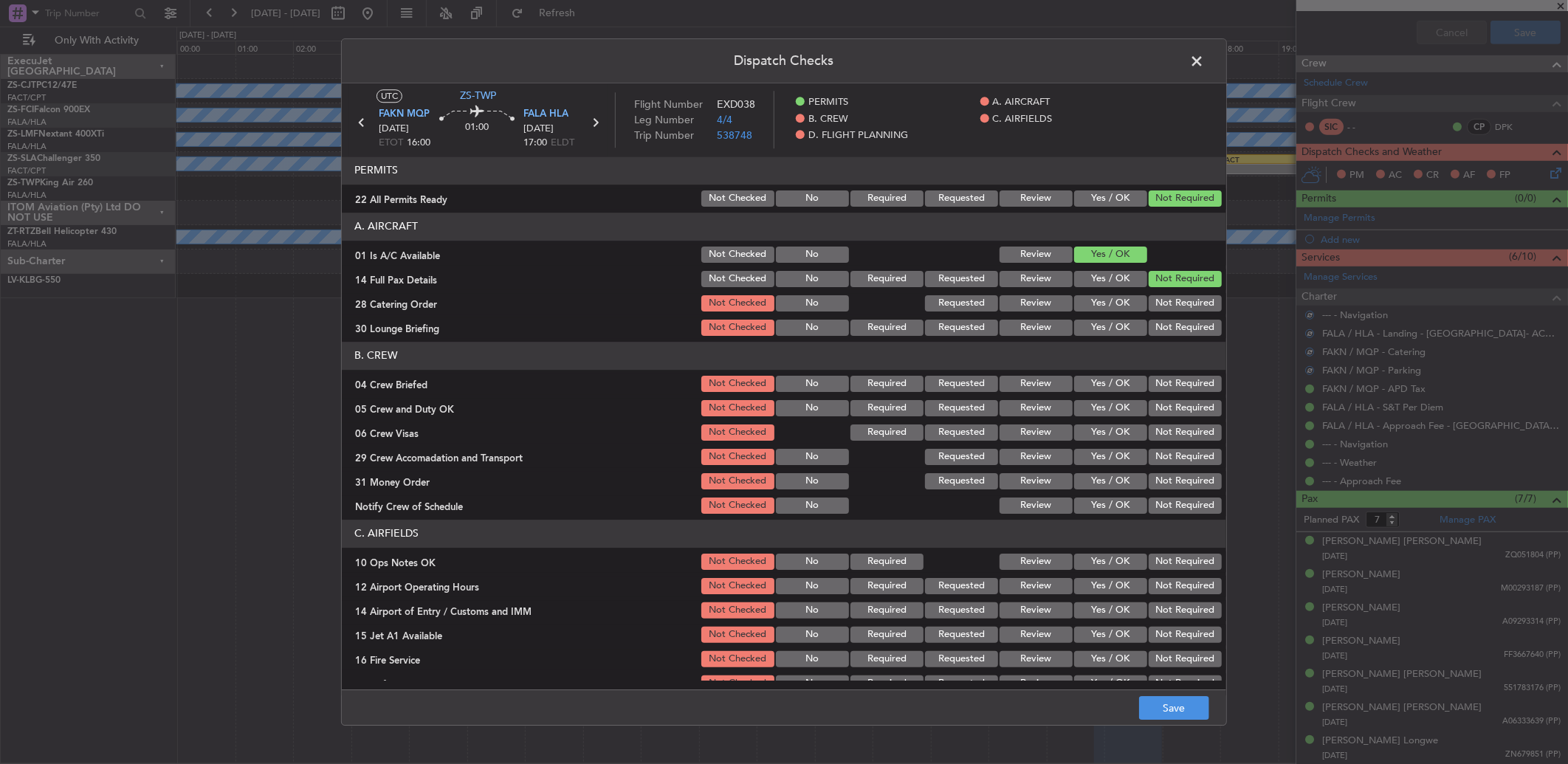
click at [1150, 294] on section "A. AIRCRAFT 01 Is A/C Available Not Checked No Review Yes / OK 14 Full Pax Deta…" at bounding box center [784, 275] width 884 height 125
click at [1149, 304] on button "Not Required" at bounding box center [1185, 303] width 73 height 17
drag, startPoint x: 1156, startPoint y: 336, endPoint x: 1158, endPoint y: 352, distance: 16.1
click at [1156, 337] on div "Not Required" at bounding box center [1183, 327] width 74 height 21
click at [1158, 355] on header "B. CREW" at bounding box center [784, 356] width 884 height 28
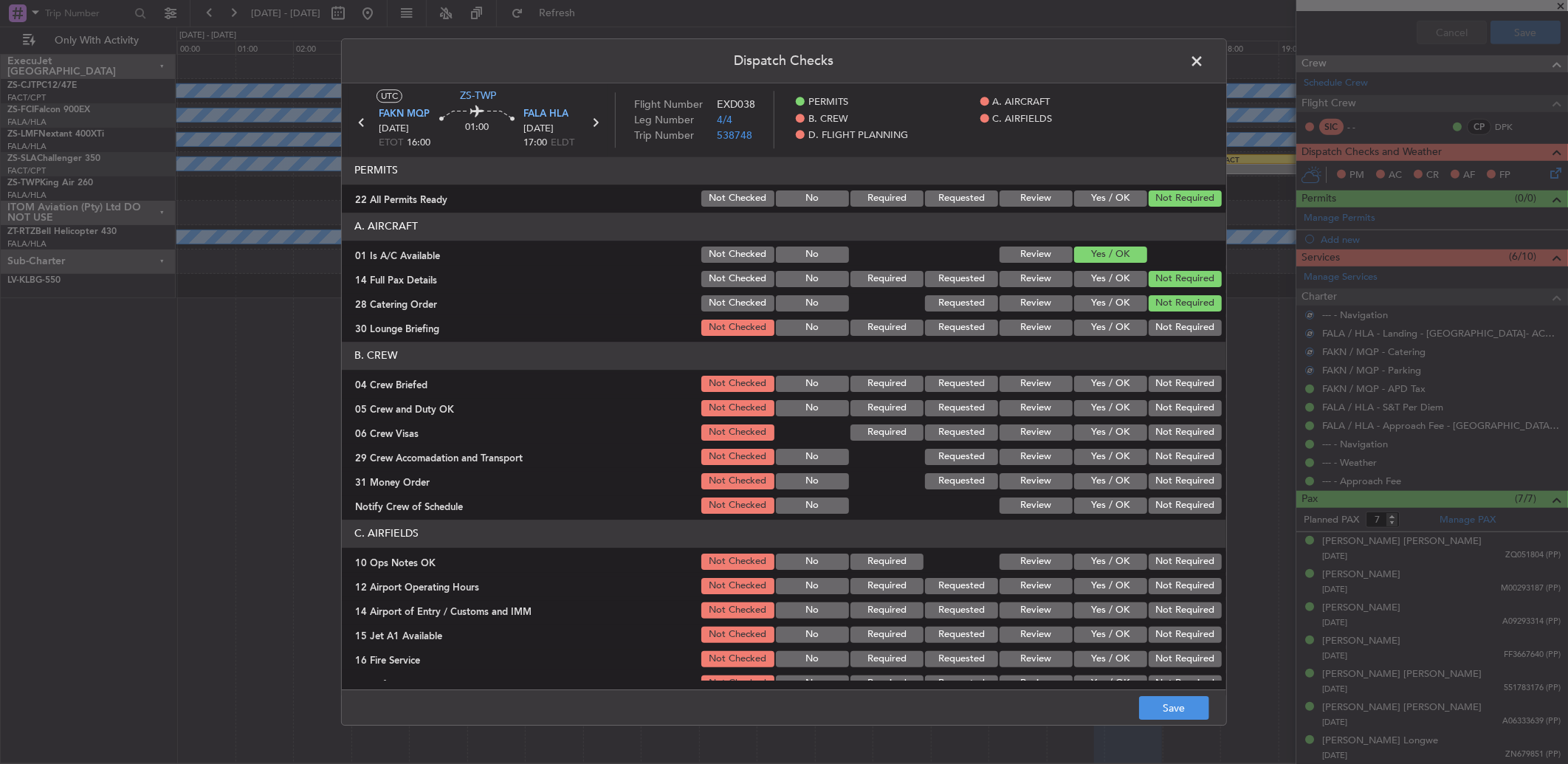
click at [1161, 335] on button "Not Required" at bounding box center [1185, 327] width 73 height 17
click at [1171, 393] on div "Not Required" at bounding box center [1183, 383] width 74 height 21
click at [1169, 380] on button "Not Required" at bounding box center [1185, 384] width 73 height 17
click at [1169, 405] on button "Not Required" at bounding box center [1185, 407] width 73 height 17
click at [1168, 433] on button "Not Required" at bounding box center [1185, 432] width 73 height 17
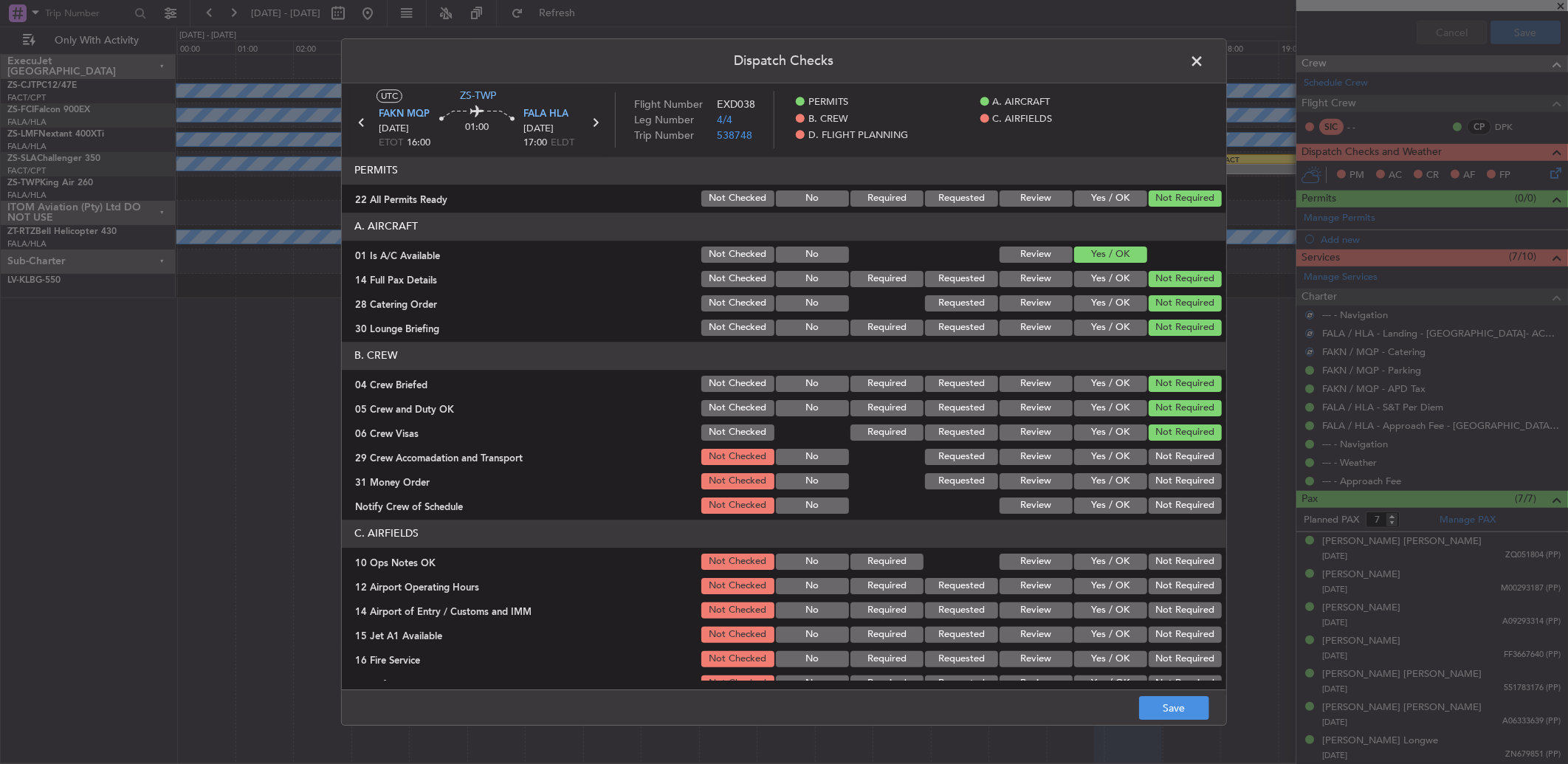
drag, startPoint x: 1168, startPoint y: 437, endPoint x: 1169, endPoint y: 495, distance: 58.0
click at [1167, 449] on section "B. CREW 04 Crew Briefed Not Checked No Required Requested Review Yes / OK Not R…" at bounding box center [784, 429] width 884 height 174
click at [1169, 497] on section "B. CREW 04 Crew Briefed Not Checked No Required Requested Review Yes / OK Not R…" at bounding box center [784, 429] width 884 height 174
click at [1169, 498] on button "Not Required" at bounding box center [1185, 505] width 73 height 17
click at [1170, 452] on button "Not Required" at bounding box center [1185, 456] width 73 height 17
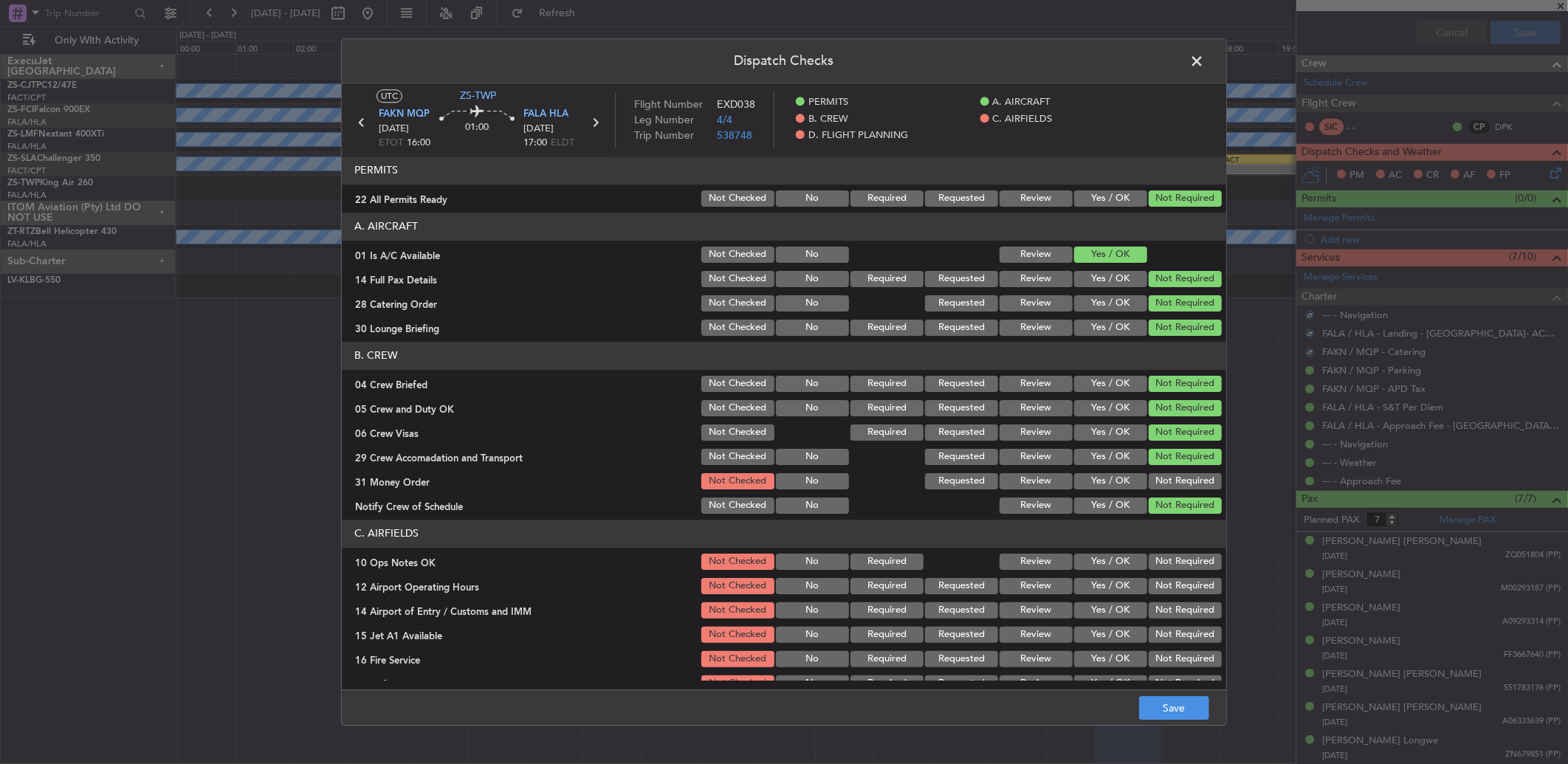
drag, startPoint x: 1170, startPoint y: 462, endPoint x: 1167, endPoint y: 474, distance: 12.4
click at [1170, 466] on div "Not Required" at bounding box center [1183, 456] width 74 height 21
click at [1166, 477] on button "Not Required" at bounding box center [1185, 481] width 73 height 17
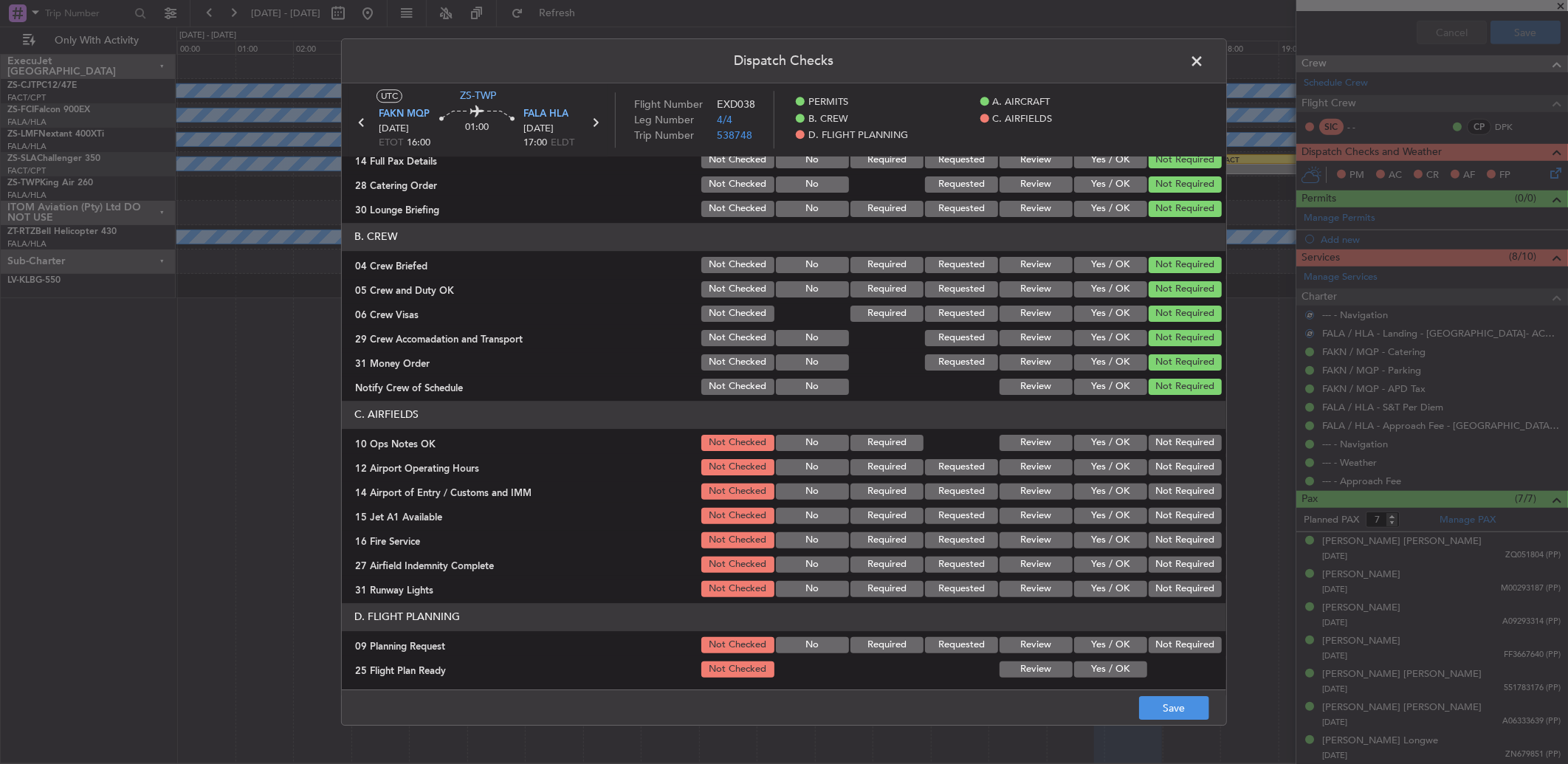
scroll to position [121, 0]
click at [1170, 437] on button "Not Required" at bounding box center [1185, 441] width 73 height 17
click at [1173, 476] on section "C. AIRFIELDS 10 Ops Notes OK Not Checked No Required Review Yes / OK Not Requir…" at bounding box center [784, 498] width 884 height 199
click at [1175, 484] on div "Not Required" at bounding box center [1183, 489] width 74 height 21
click at [1179, 469] on button "Not Required" at bounding box center [1185, 464] width 73 height 17
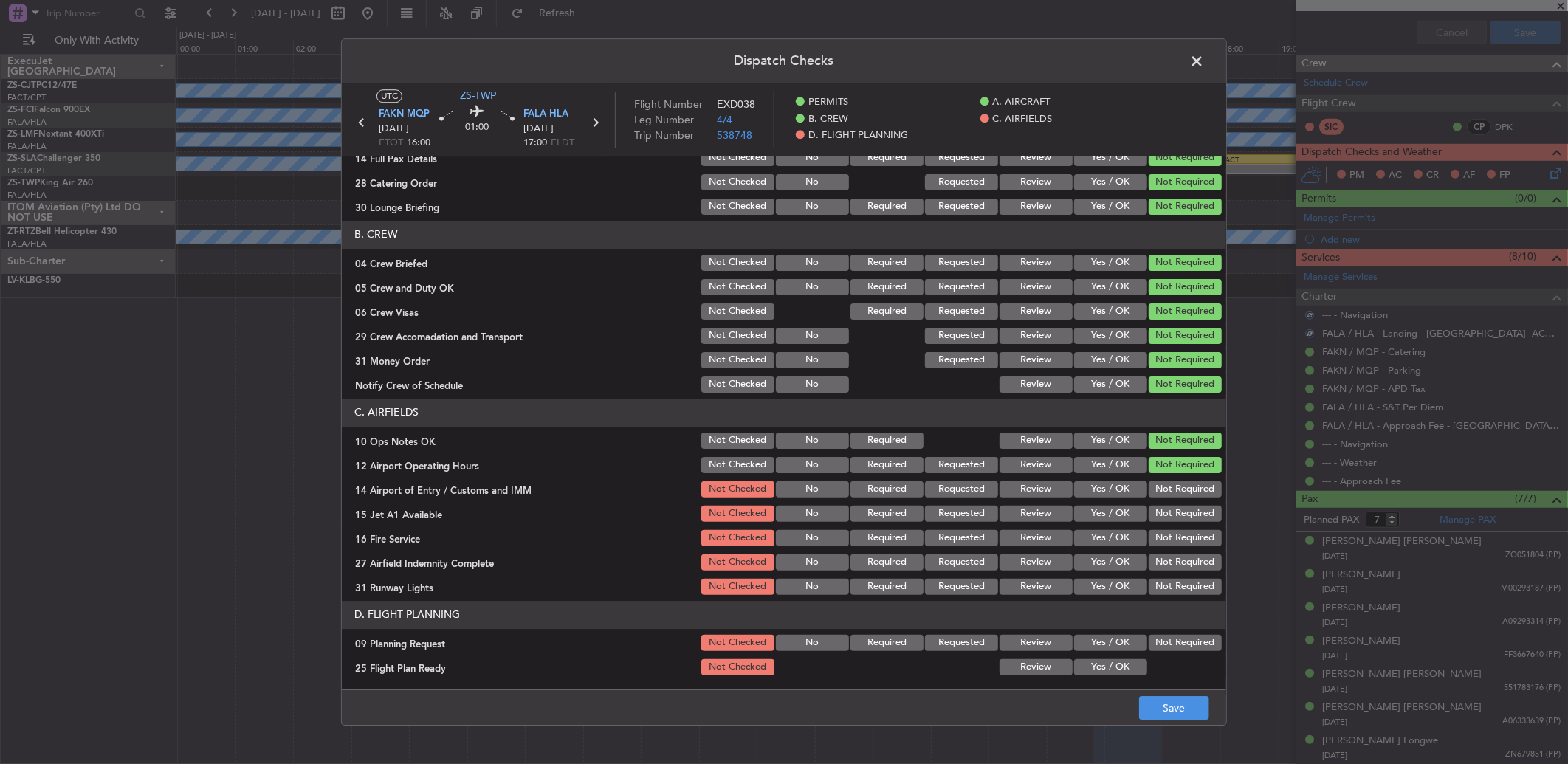
click at [1178, 489] on button "Not Required" at bounding box center [1185, 489] width 73 height 17
click at [1178, 506] on div "Not Required" at bounding box center [1183, 513] width 74 height 21
click at [1178, 520] on button "Not Required" at bounding box center [1185, 513] width 73 height 17
drag, startPoint x: 1178, startPoint y: 520, endPoint x: 1178, endPoint y: 541, distance: 21.0
click at [1178, 527] on section "C. AIRFIELDS 10 Ops Notes OK Not Checked No Required Review Yes / OK Not Requir…" at bounding box center [784, 498] width 884 height 199
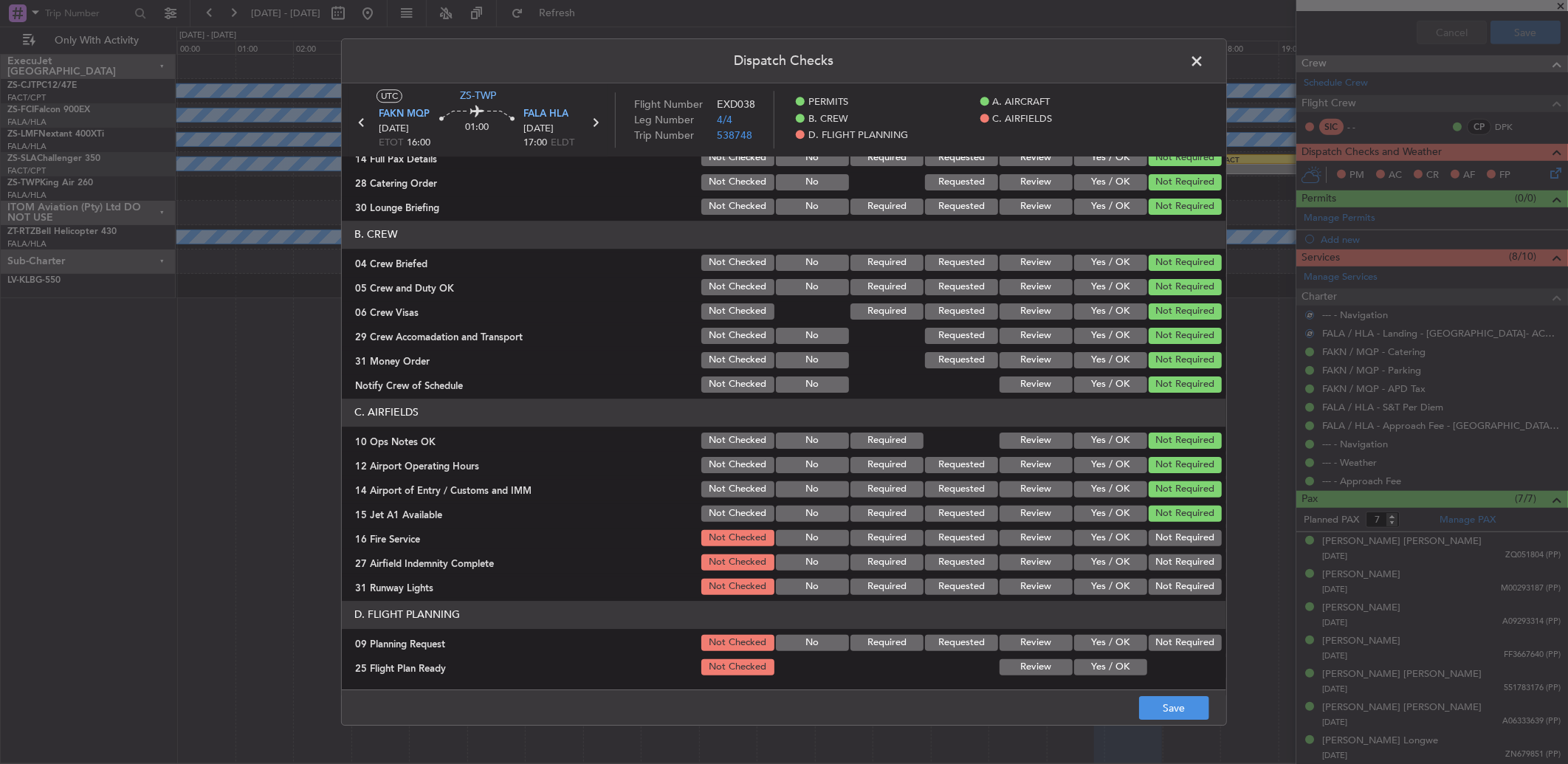
drag, startPoint x: 1178, startPoint y: 541, endPoint x: 1179, endPoint y: 555, distance: 14.0
click at [1181, 552] on section "C. AIRFIELDS 10 Ops Notes OK Not Checked No Required Review Yes / OK Not Requir…" at bounding box center [784, 498] width 884 height 199
click at [1179, 558] on button "Not Required" at bounding box center [1185, 562] width 73 height 17
drag, startPoint x: 1179, startPoint y: 536, endPoint x: 1178, endPoint y: 617, distance: 81.0
click at [1179, 538] on button "Not Required" at bounding box center [1185, 538] width 73 height 17
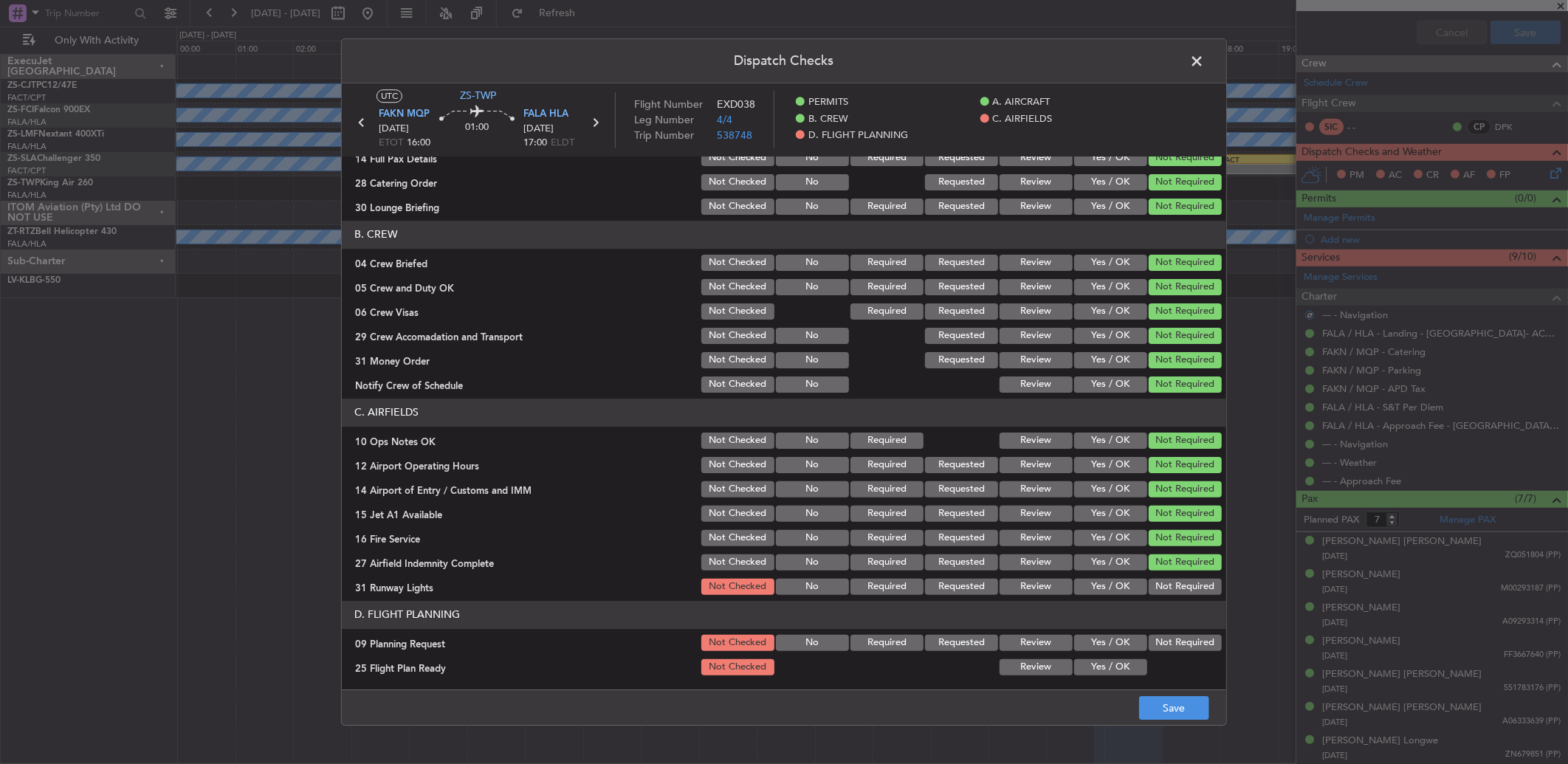
click at [1181, 588] on button "Not Required" at bounding box center [1185, 587] width 73 height 17
click at [1181, 620] on header "D. FLIGHT PLANNING" at bounding box center [784, 614] width 884 height 28
click at [1179, 633] on div "Not Required" at bounding box center [1183, 643] width 74 height 21
click at [1179, 639] on button "Not Required" at bounding box center [1185, 643] width 73 height 17
click at [1008, 674] on button "Review" at bounding box center [1035, 667] width 73 height 17
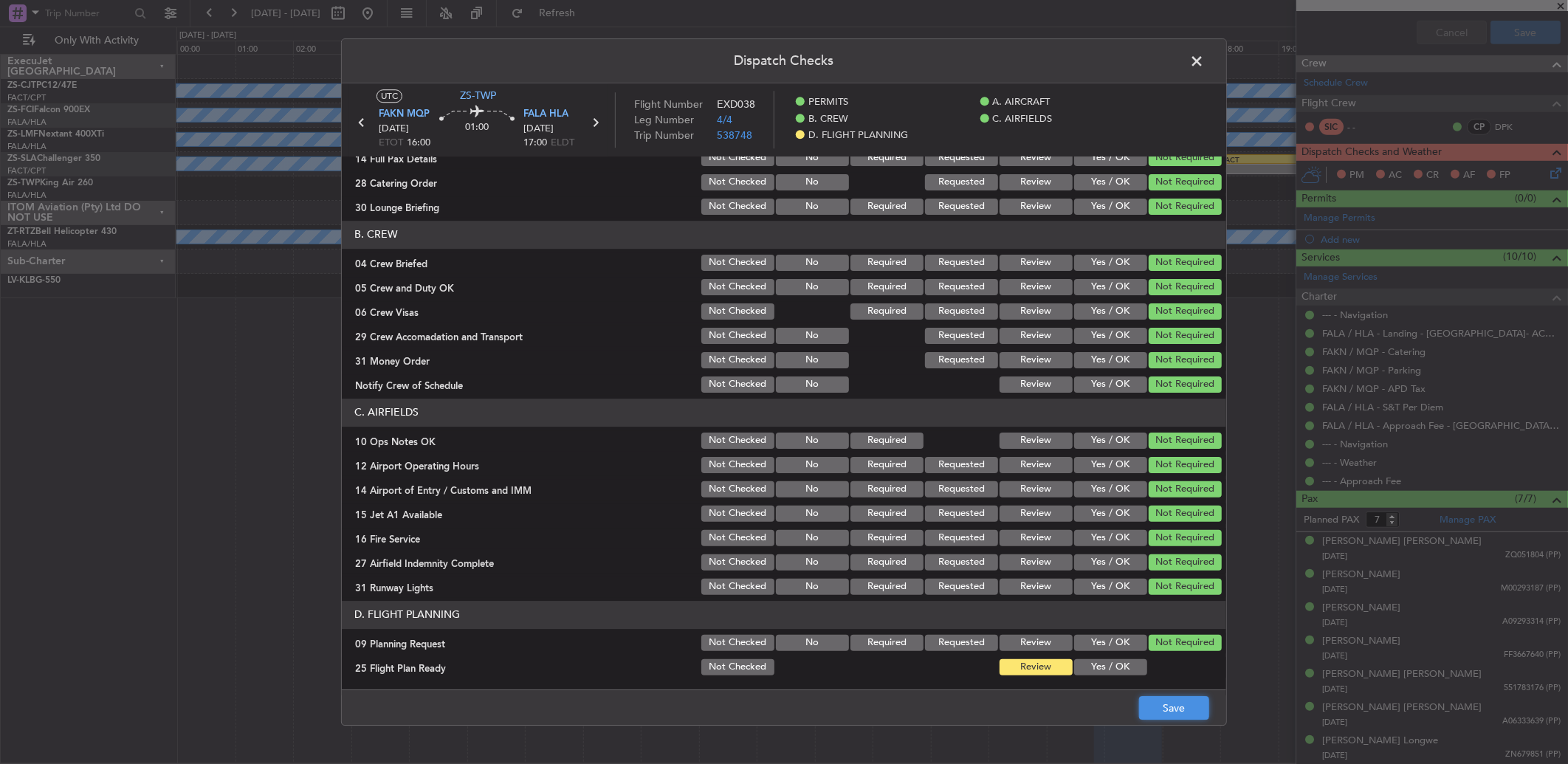
click at [1175, 702] on button "Save" at bounding box center [1174, 708] width 71 height 24
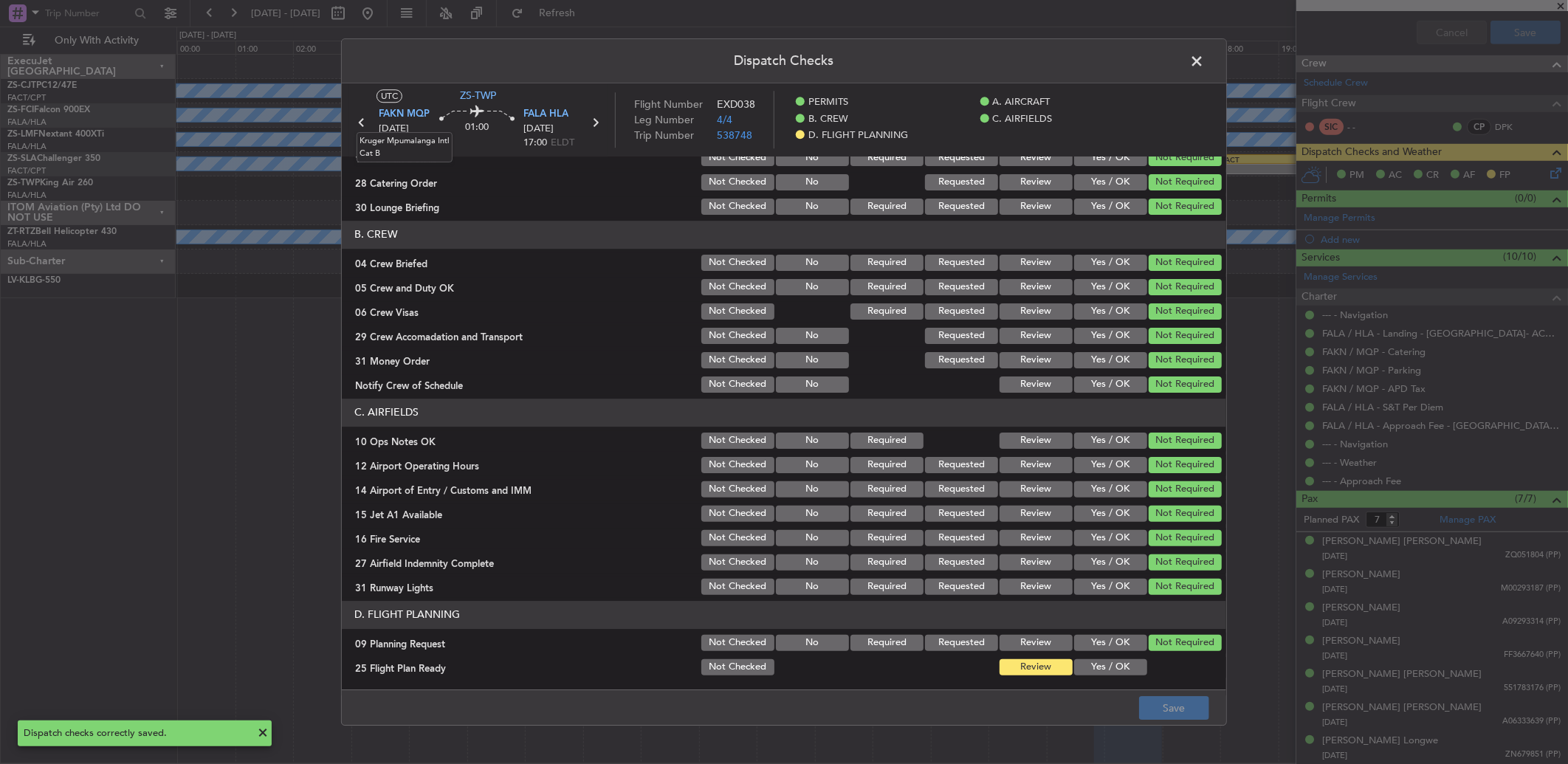
click at [362, 124] on mat-tooltip-component "Kruger Mpumalanga Intl Cat B" at bounding box center [404, 147] width 117 height 51
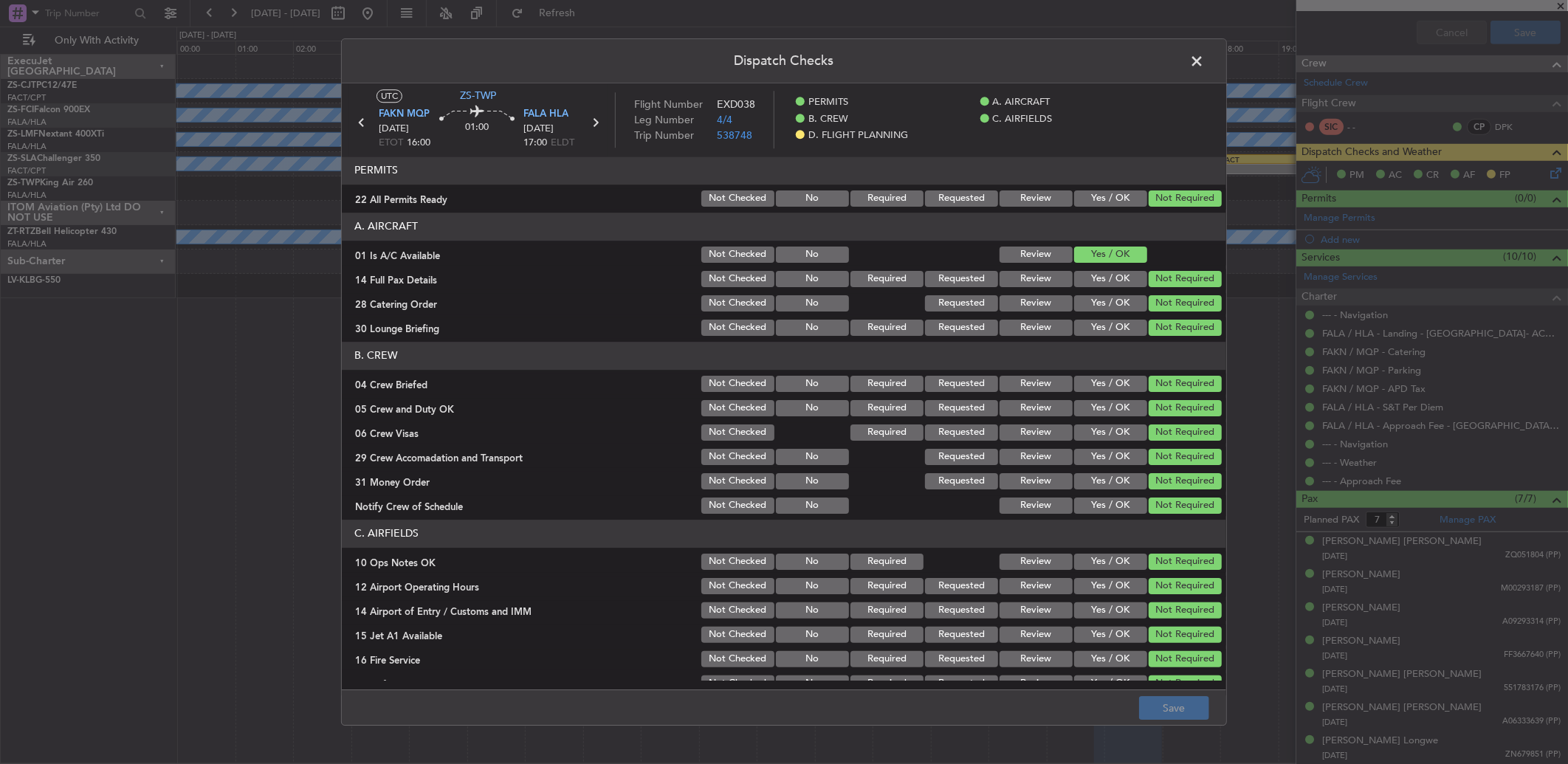
drag, startPoint x: 1194, startPoint y: 59, endPoint x: 1278, endPoint y: 91, distance: 89.9
click at [1204, 59] on span at bounding box center [1204, 65] width 0 height 29
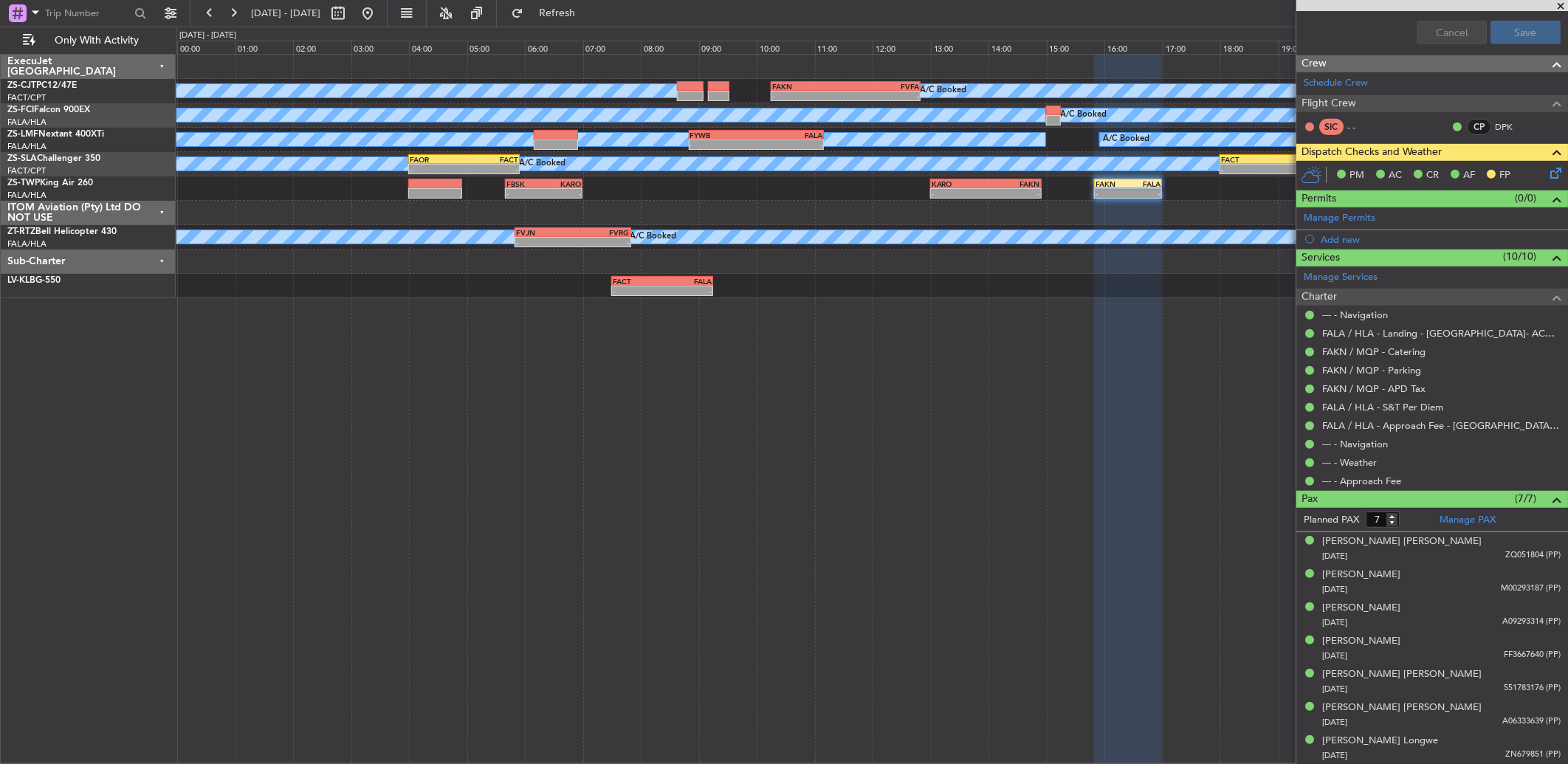
scroll to position [199, 0]
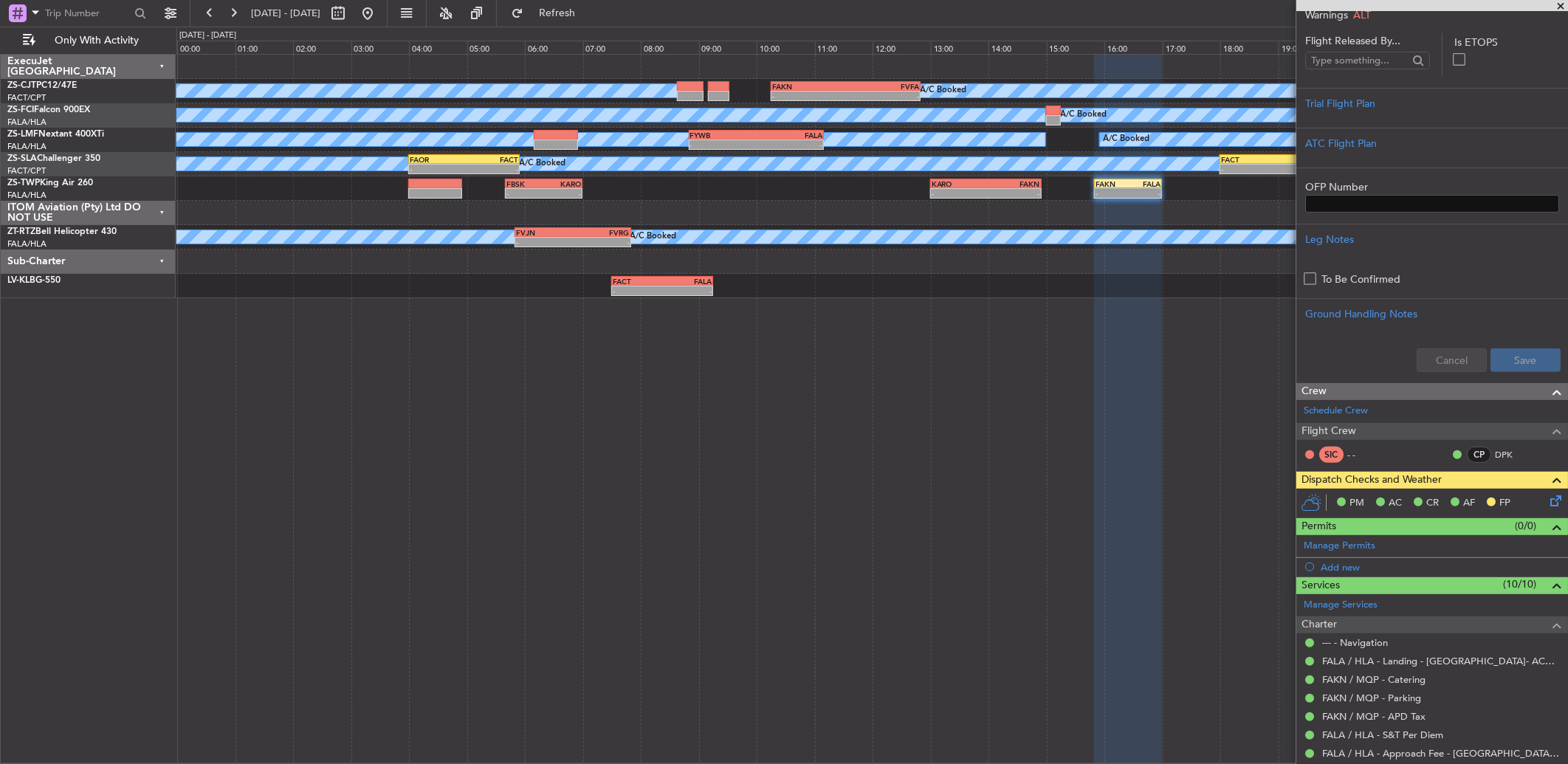
click at [1424, 358] on div "Cancel Save" at bounding box center [1431, 359] width 271 height 44
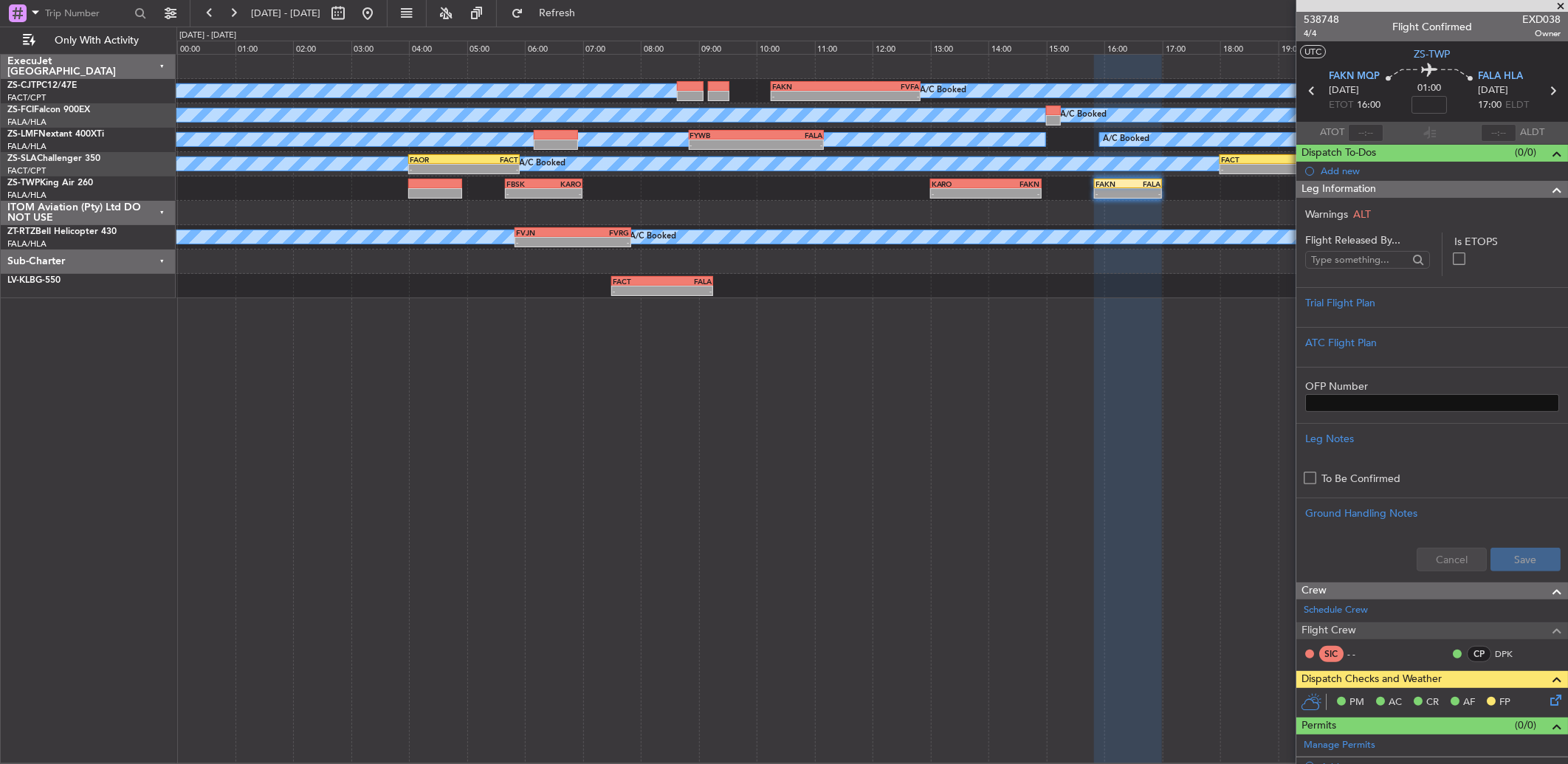
click at [1547, 192] on span at bounding box center [1556, 190] width 18 height 18
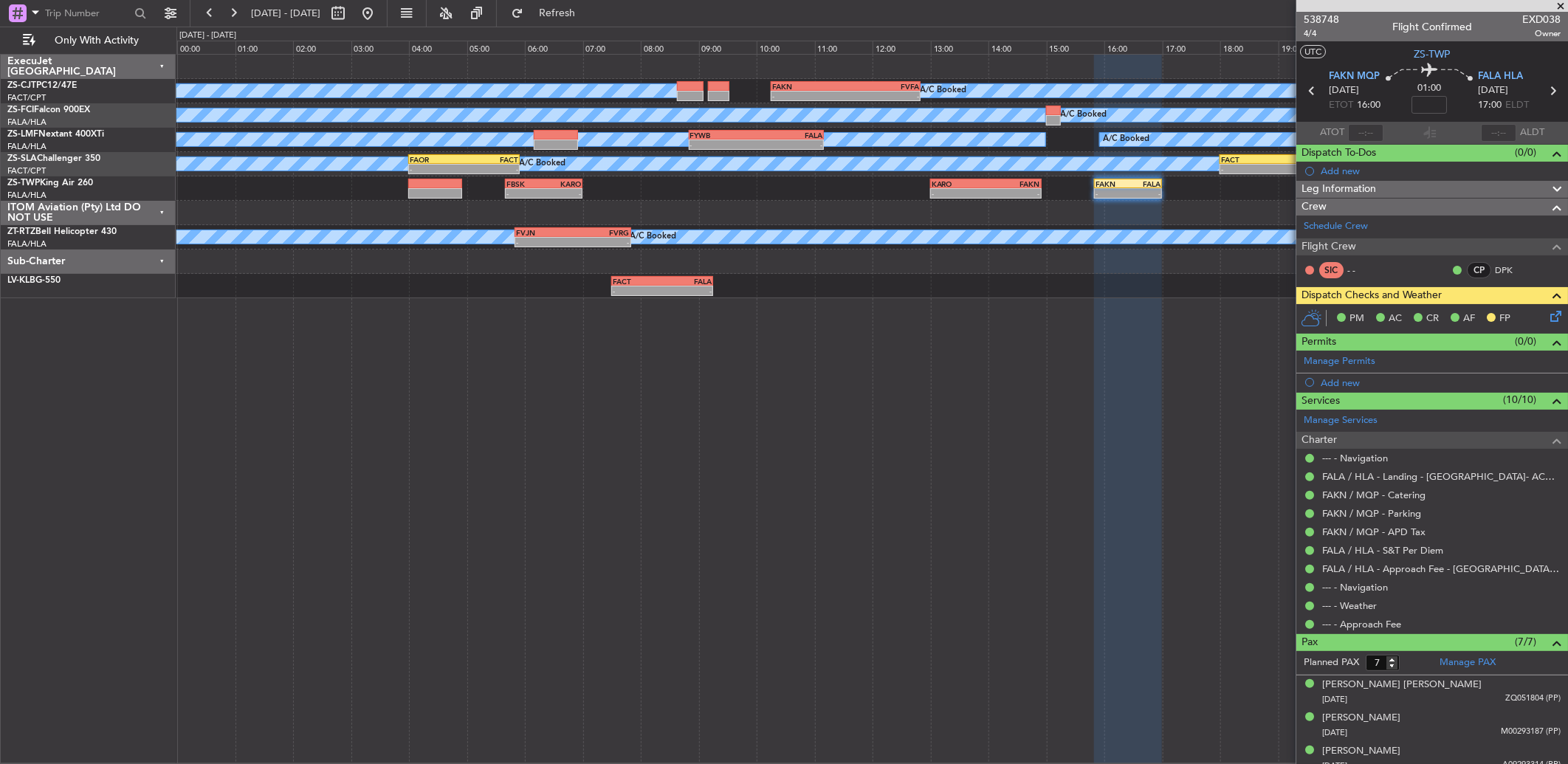
click at [1547, 187] on span at bounding box center [1556, 190] width 18 height 18
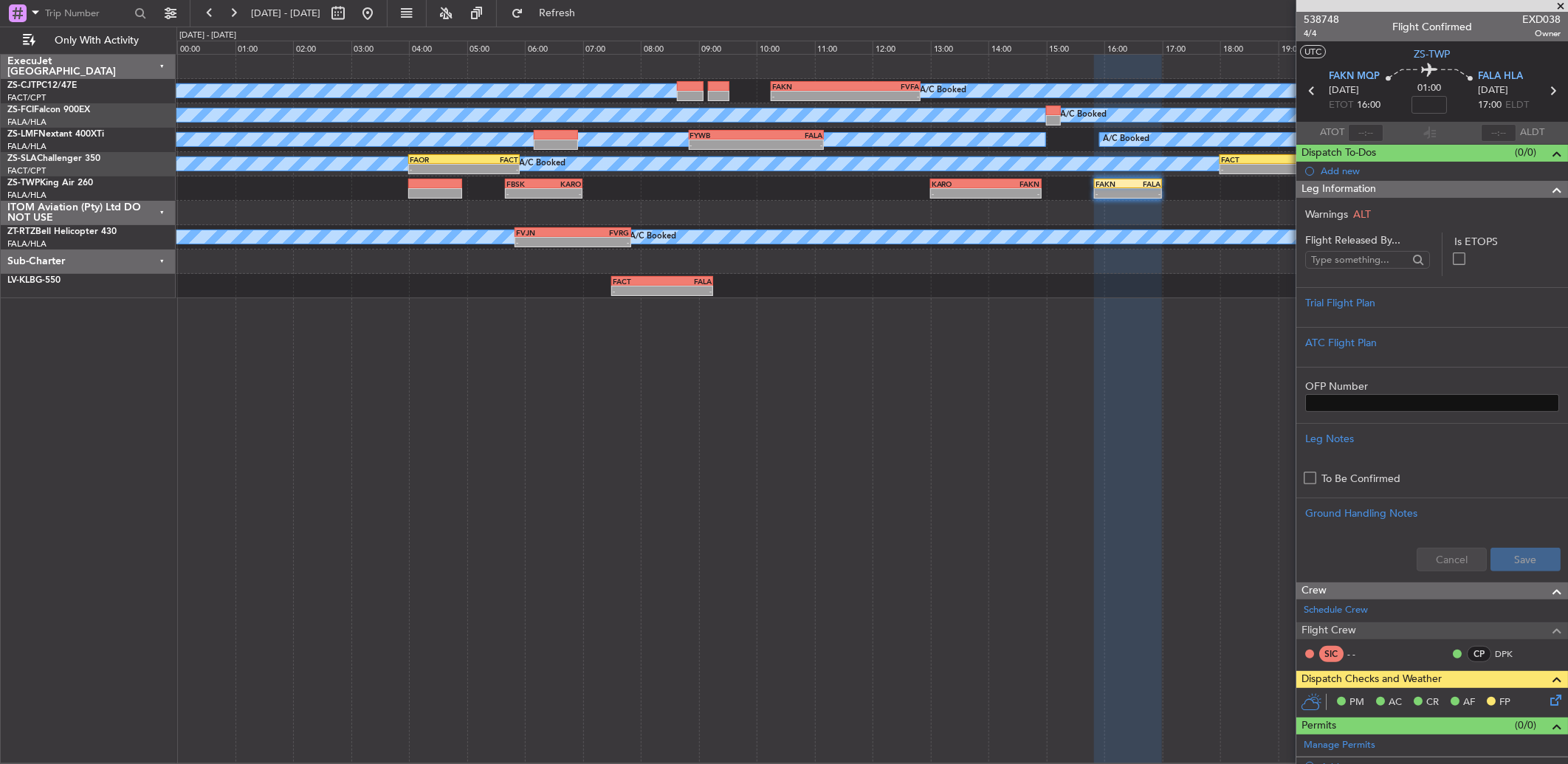
click at [1547, 187] on span at bounding box center [1556, 190] width 18 height 18
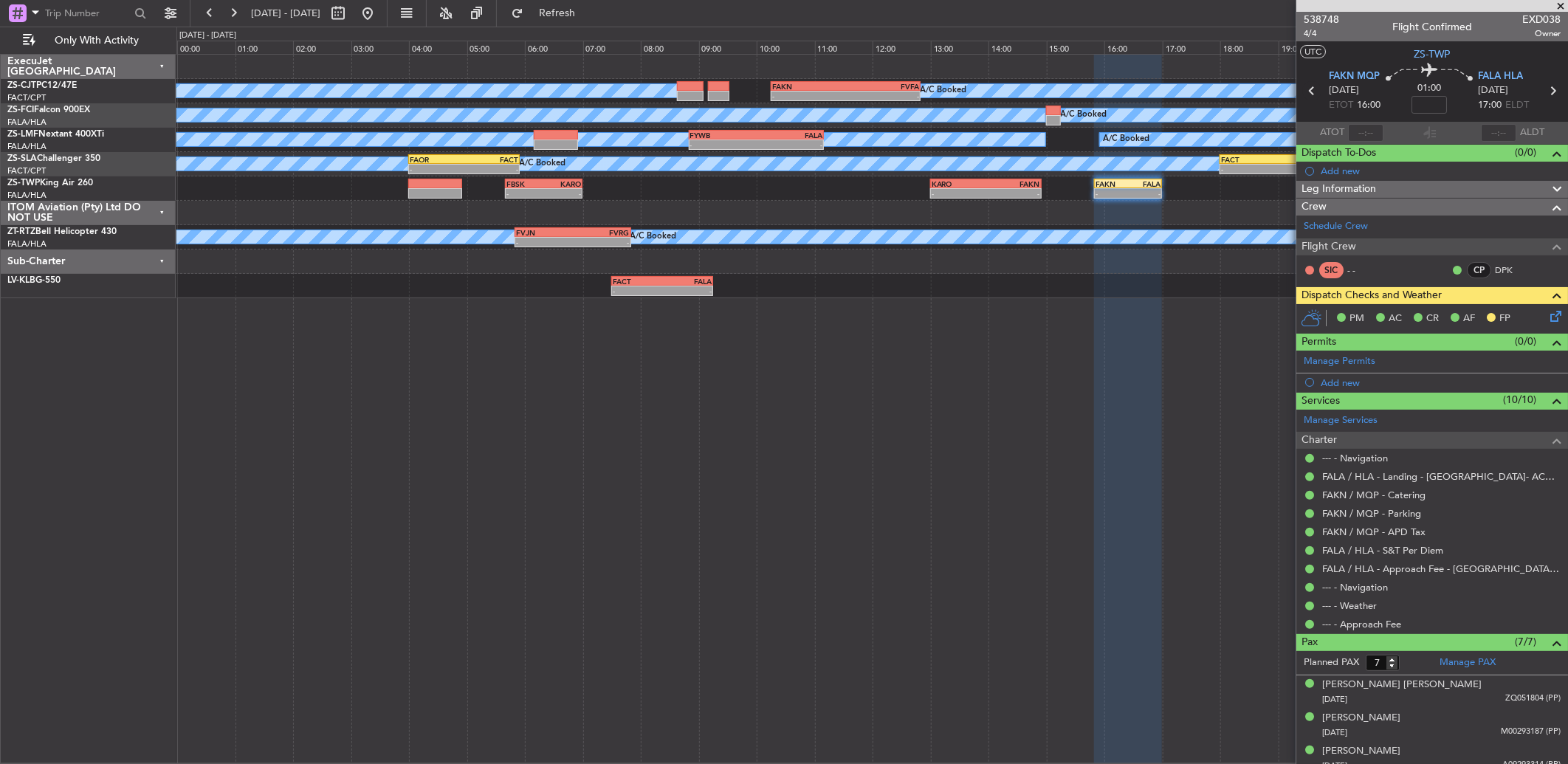
click at [1310, 91] on icon at bounding box center [1311, 91] width 20 height 20
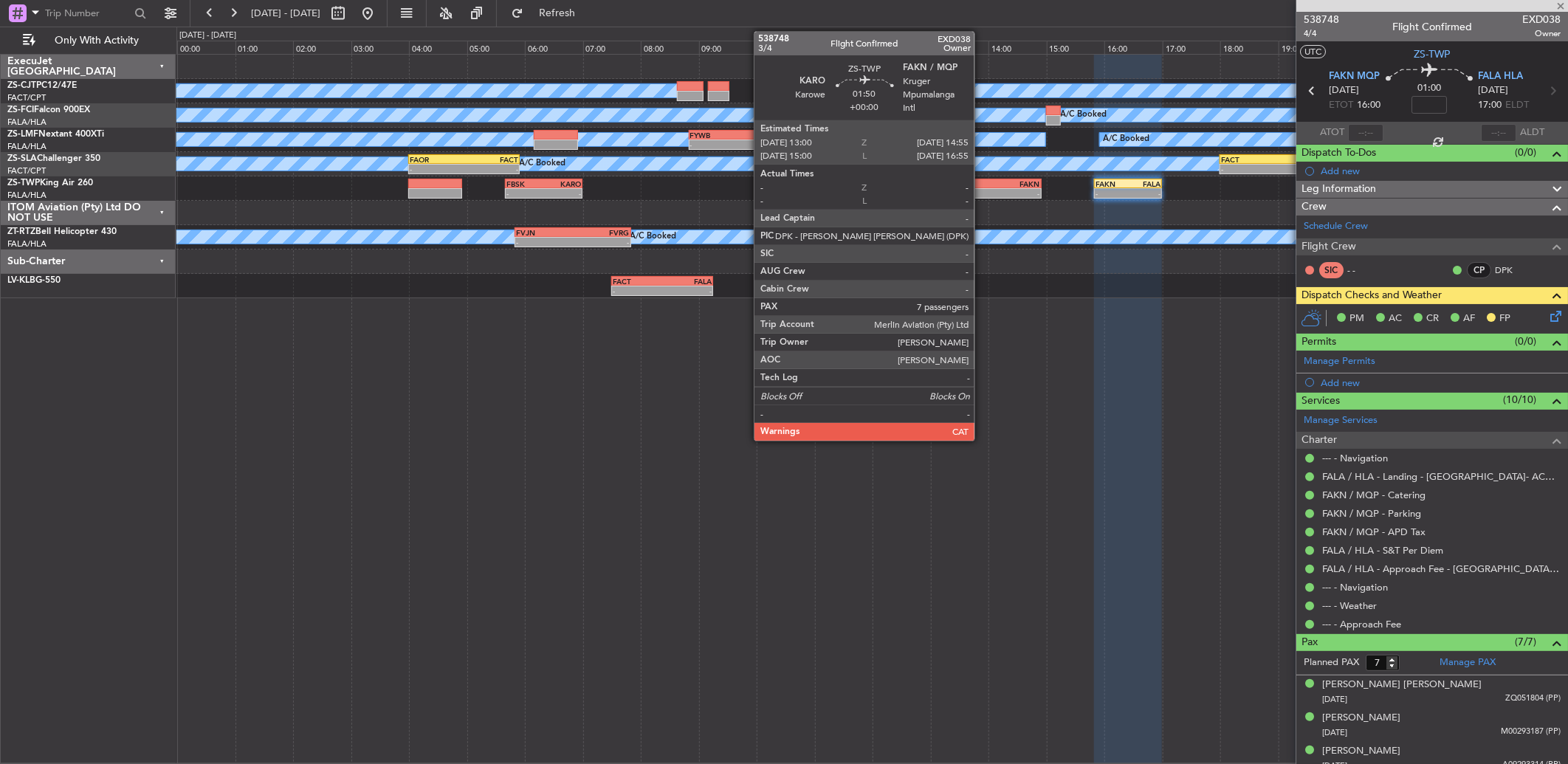
click at [981, 187] on div "13:00 Z" at bounding box center [958, 191] width 54 height 9
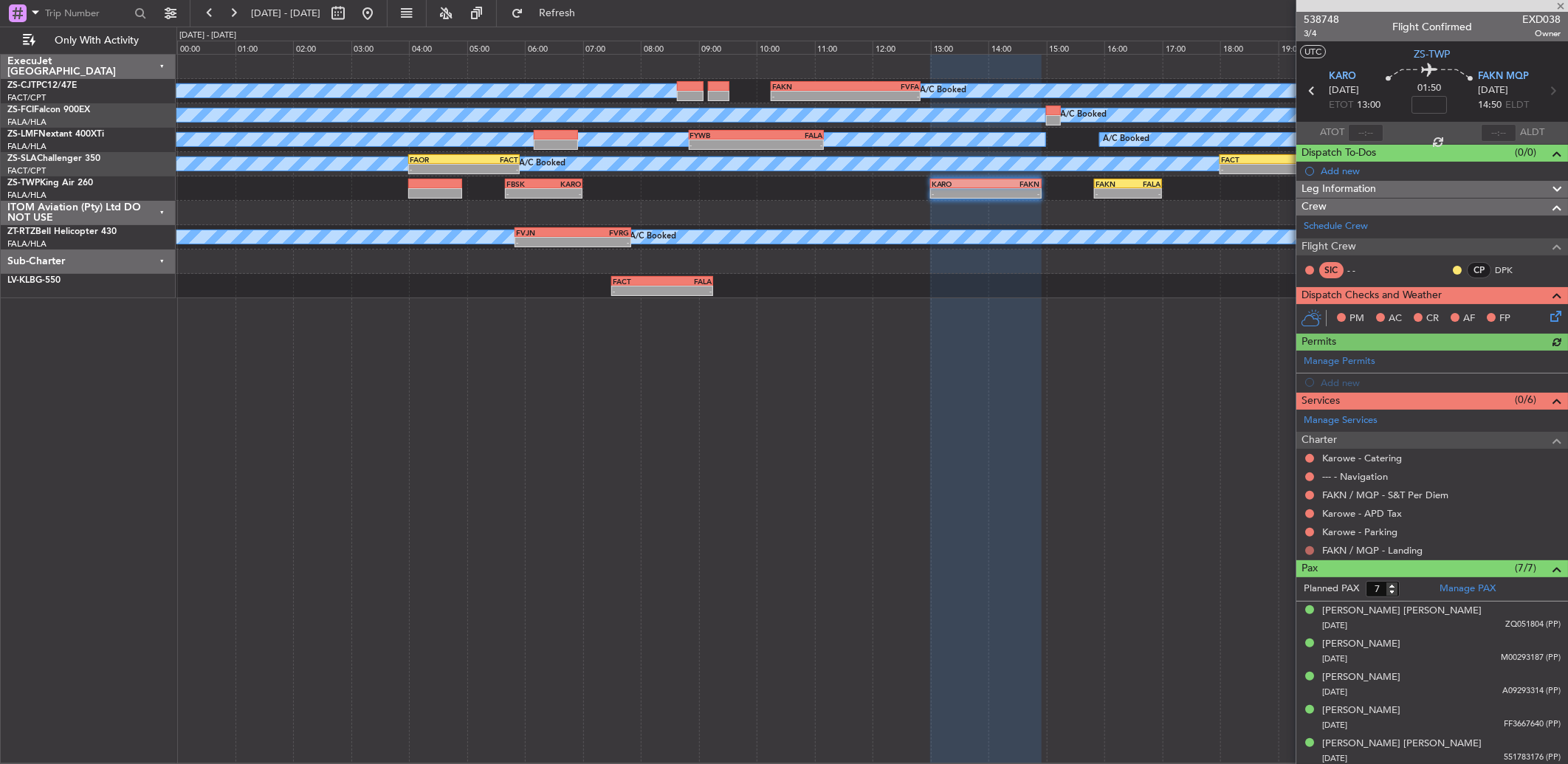
click at [1309, 549] on button at bounding box center [1308, 550] width 9 height 9
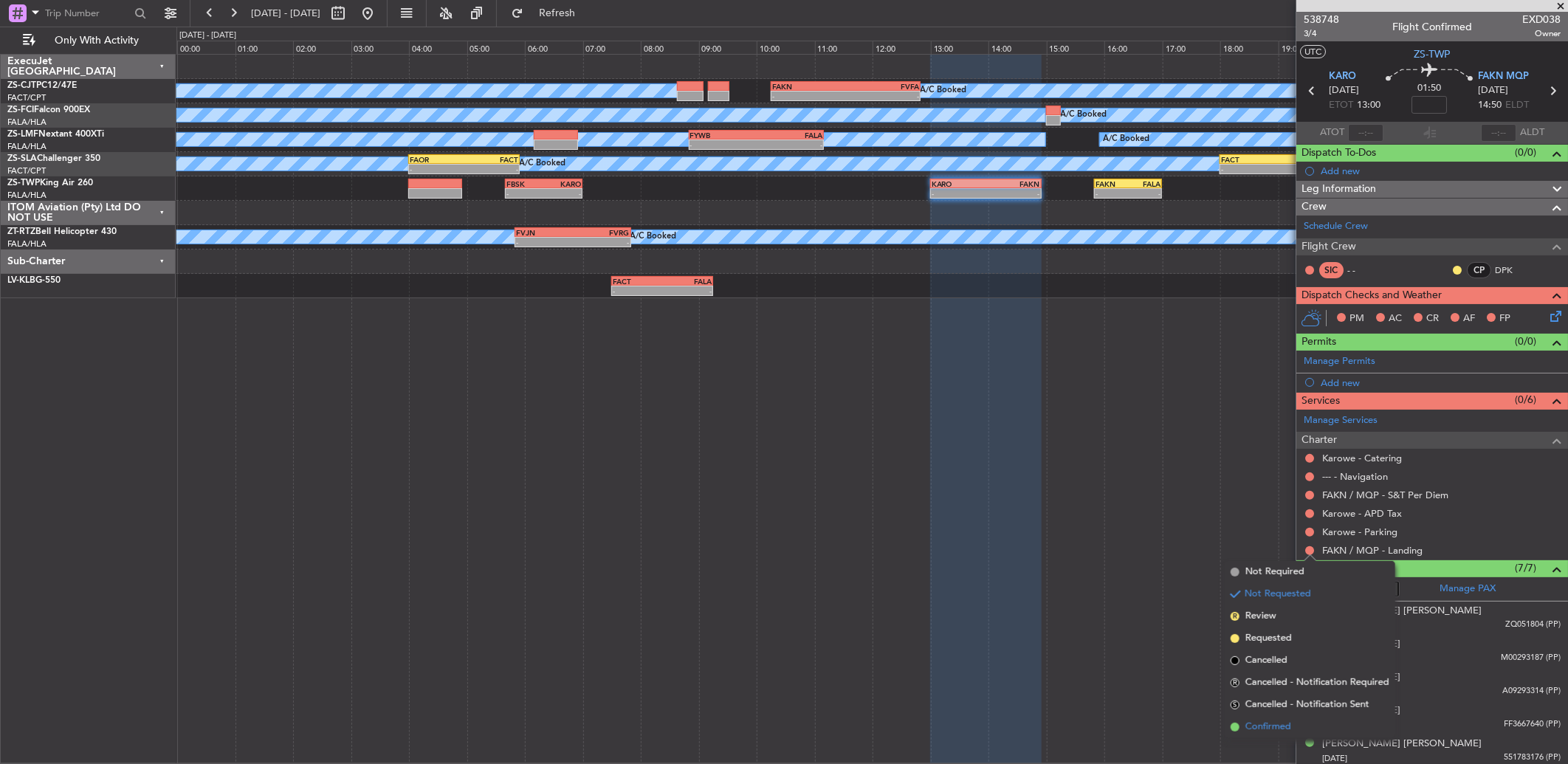
click at [1269, 726] on span "Confirmed" at bounding box center [1267, 727] width 46 height 15
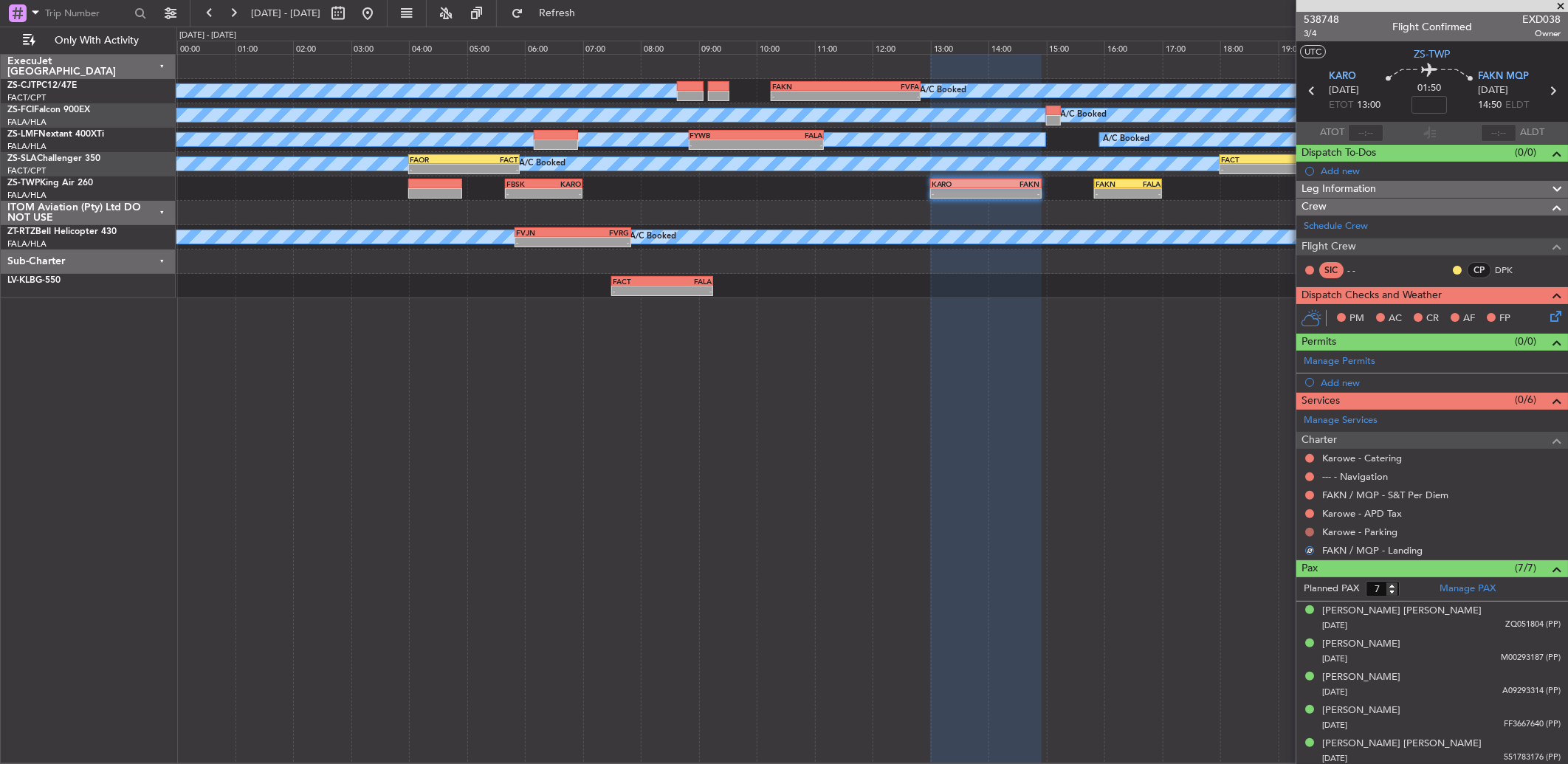
click at [1307, 529] on button at bounding box center [1308, 532] width 9 height 9
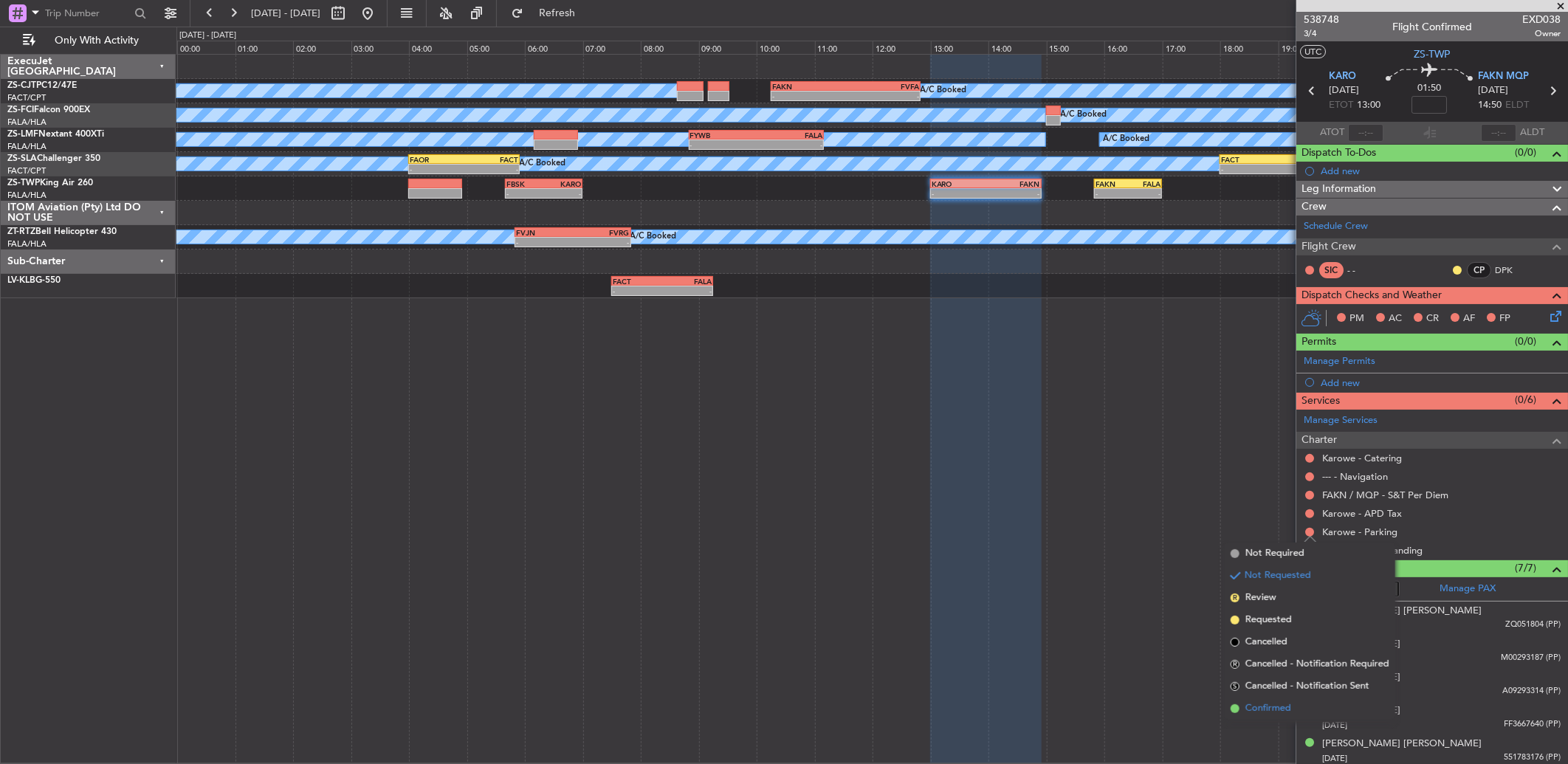
click at [1271, 705] on span "Confirmed" at bounding box center [1267, 708] width 46 height 15
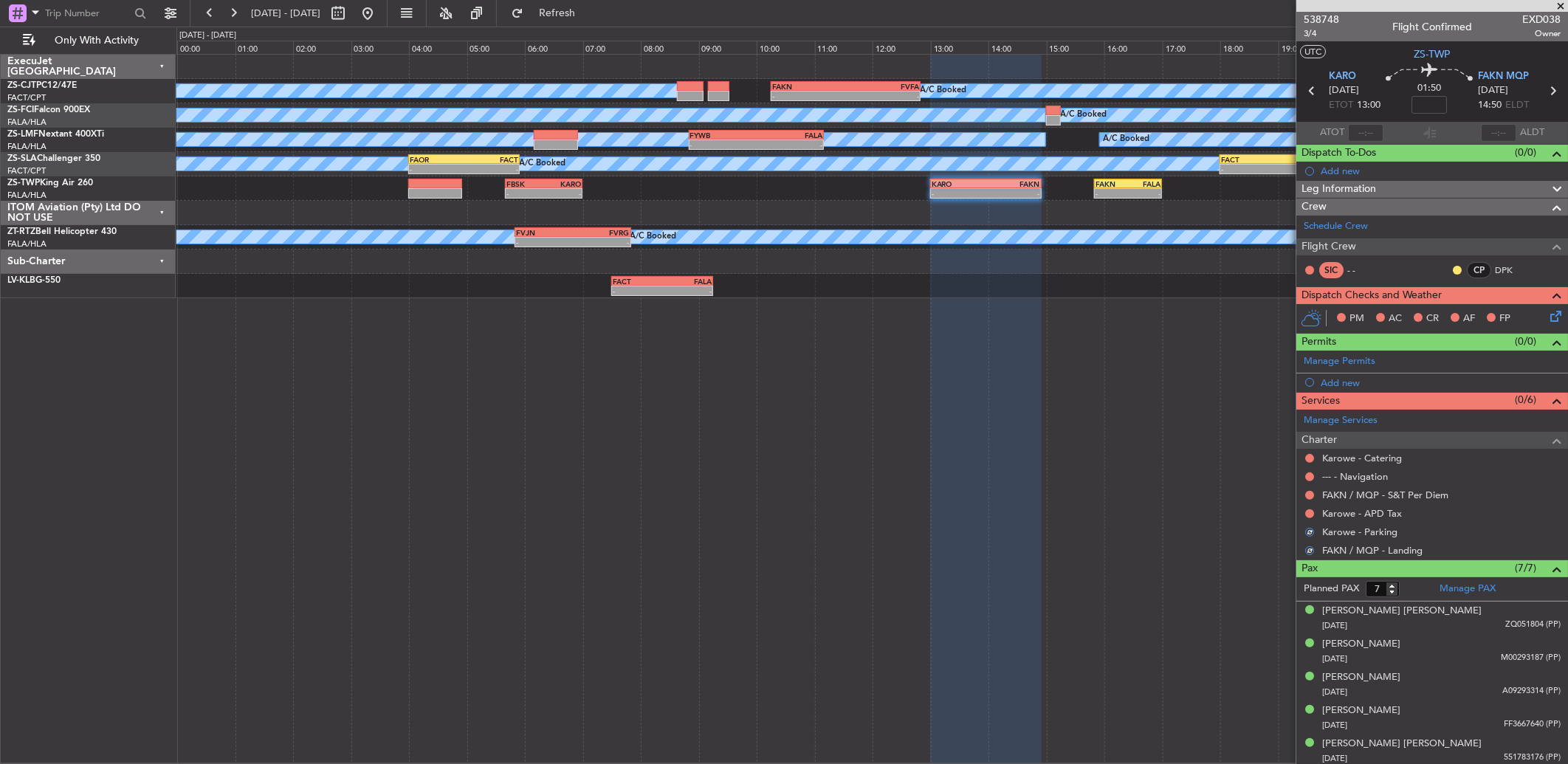
drag, startPoint x: 1307, startPoint y: 511, endPoint x: 1309, endPoint y: 519, distance: 8.2
click at [1308, 511] on button at bounding box center [1308, 513] width 9 height 9
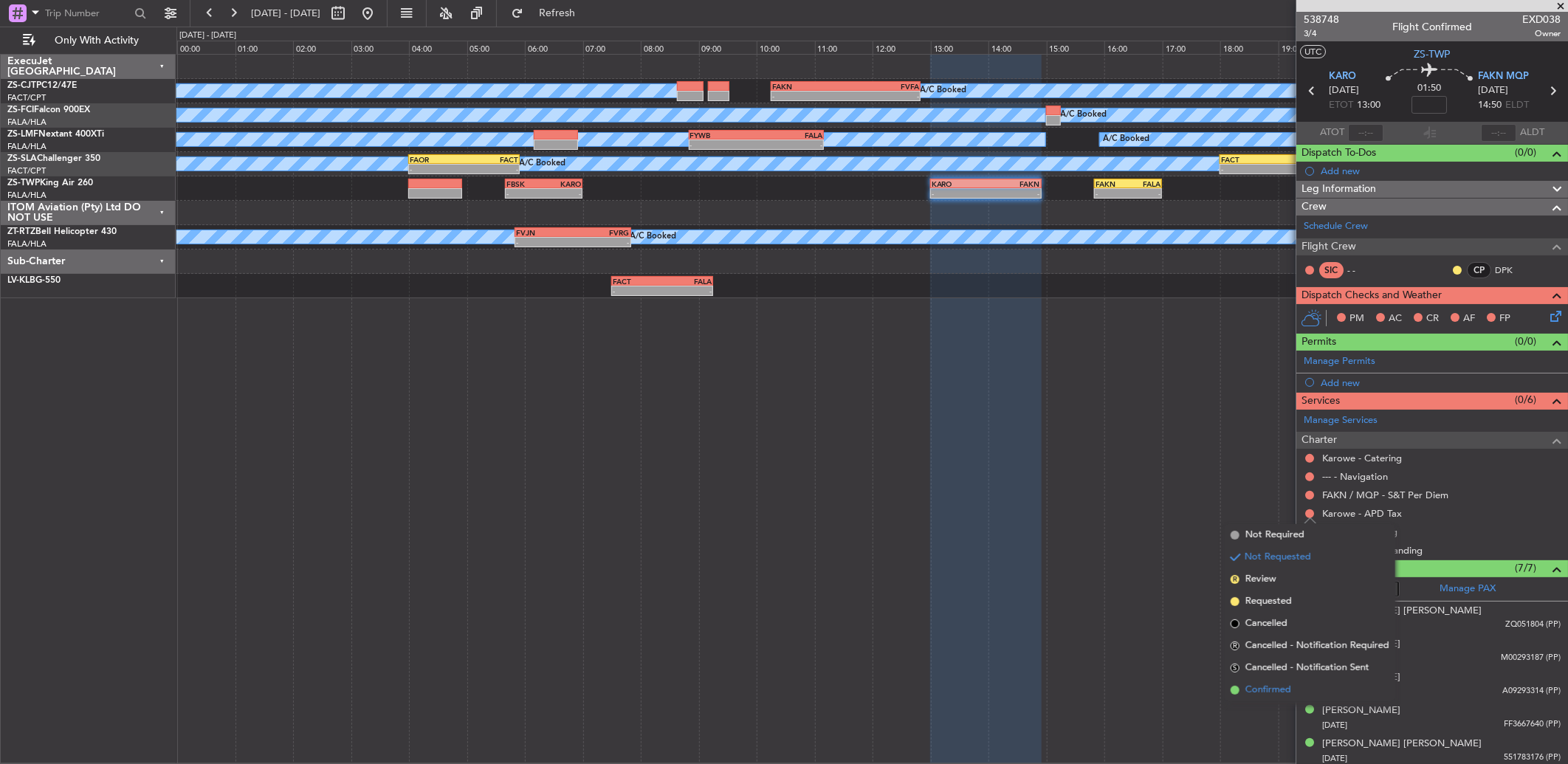
click at [1284, 684] on span "Confirmed" at bounding box center [1267, 690] width 46 height 15
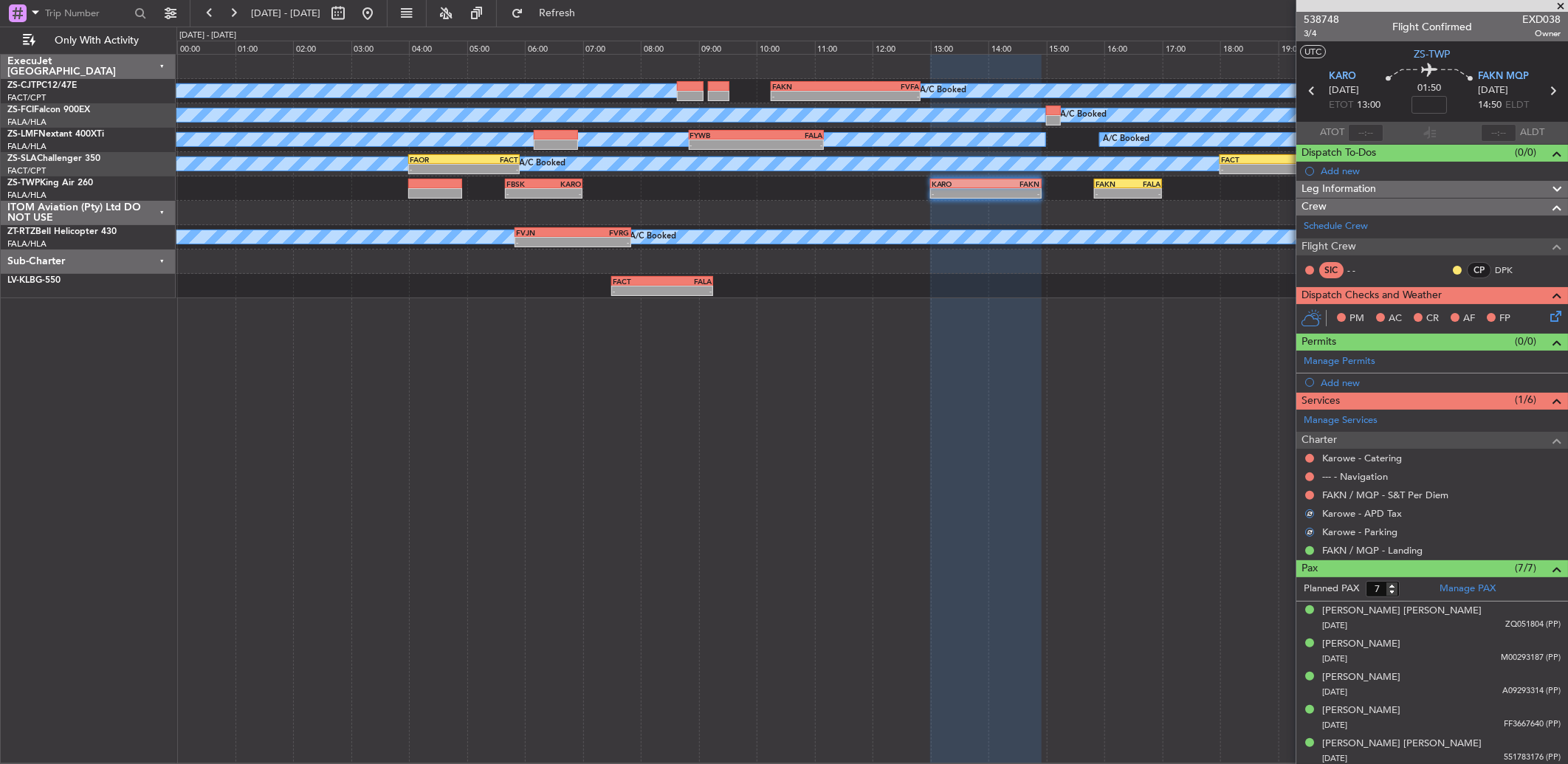
click at [1310, 495] on button at bounding box center [1308, 495] width 9 height 9
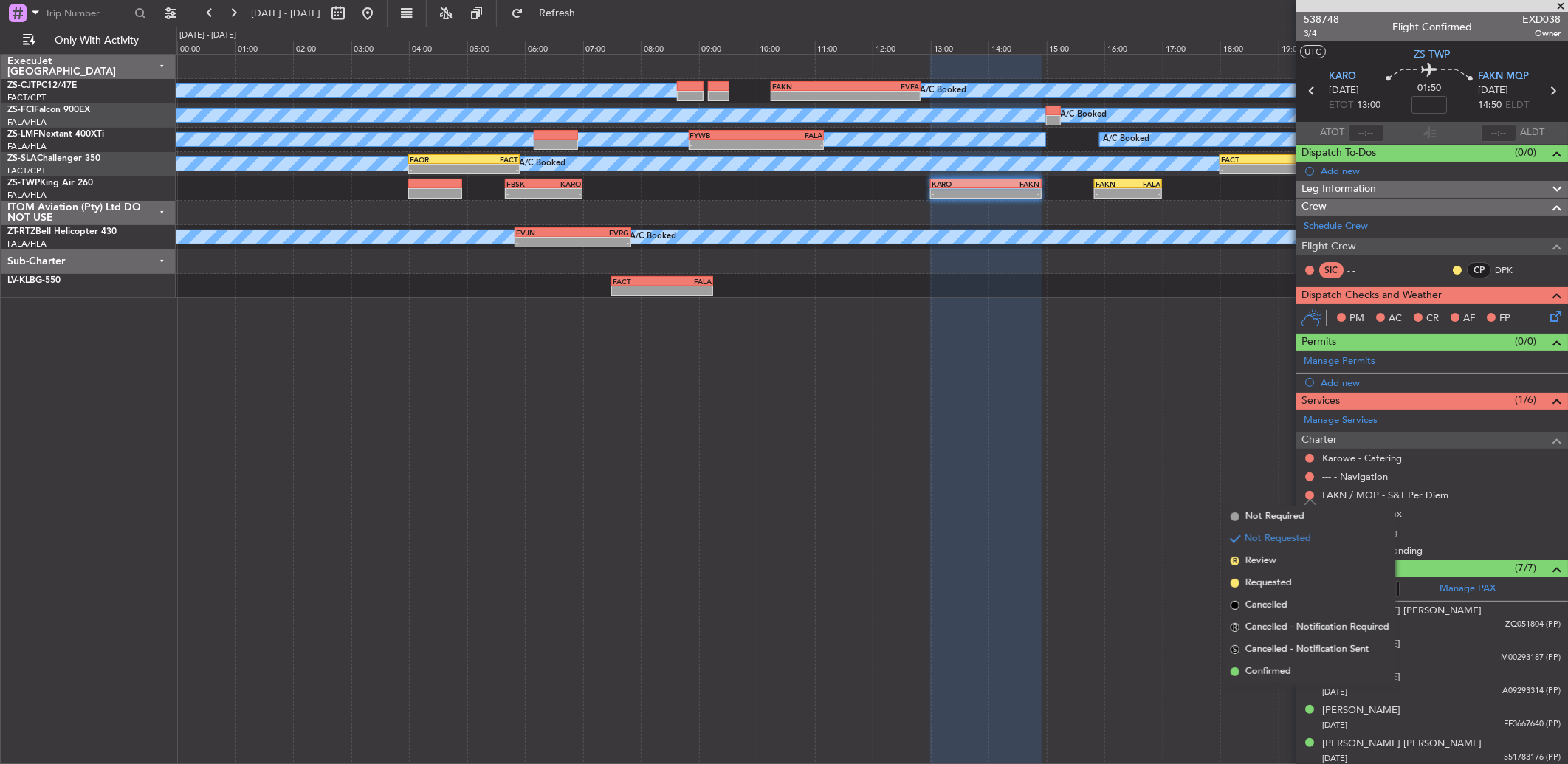
drag, startPoint x: 1277, startPoint y: 667, endPoint x: 1292, endPoint y: 514, distance: 153.7
click at [1278, 660] on li "Confirmed" at bounding box center [1309, 671] width 170 height 23
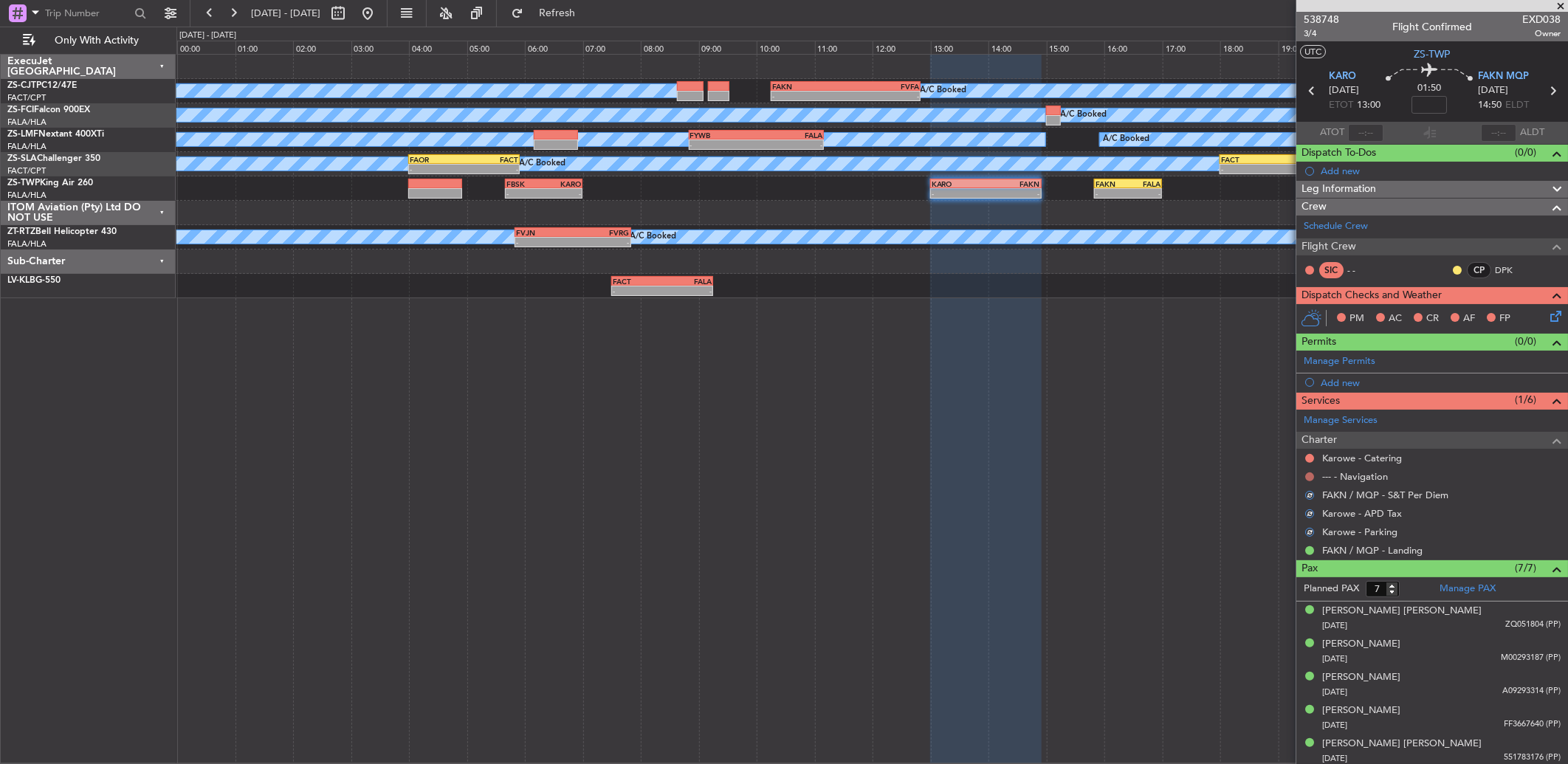
click at [1309, 473] on button at bounding box center [1308, 476] width 9 height 9
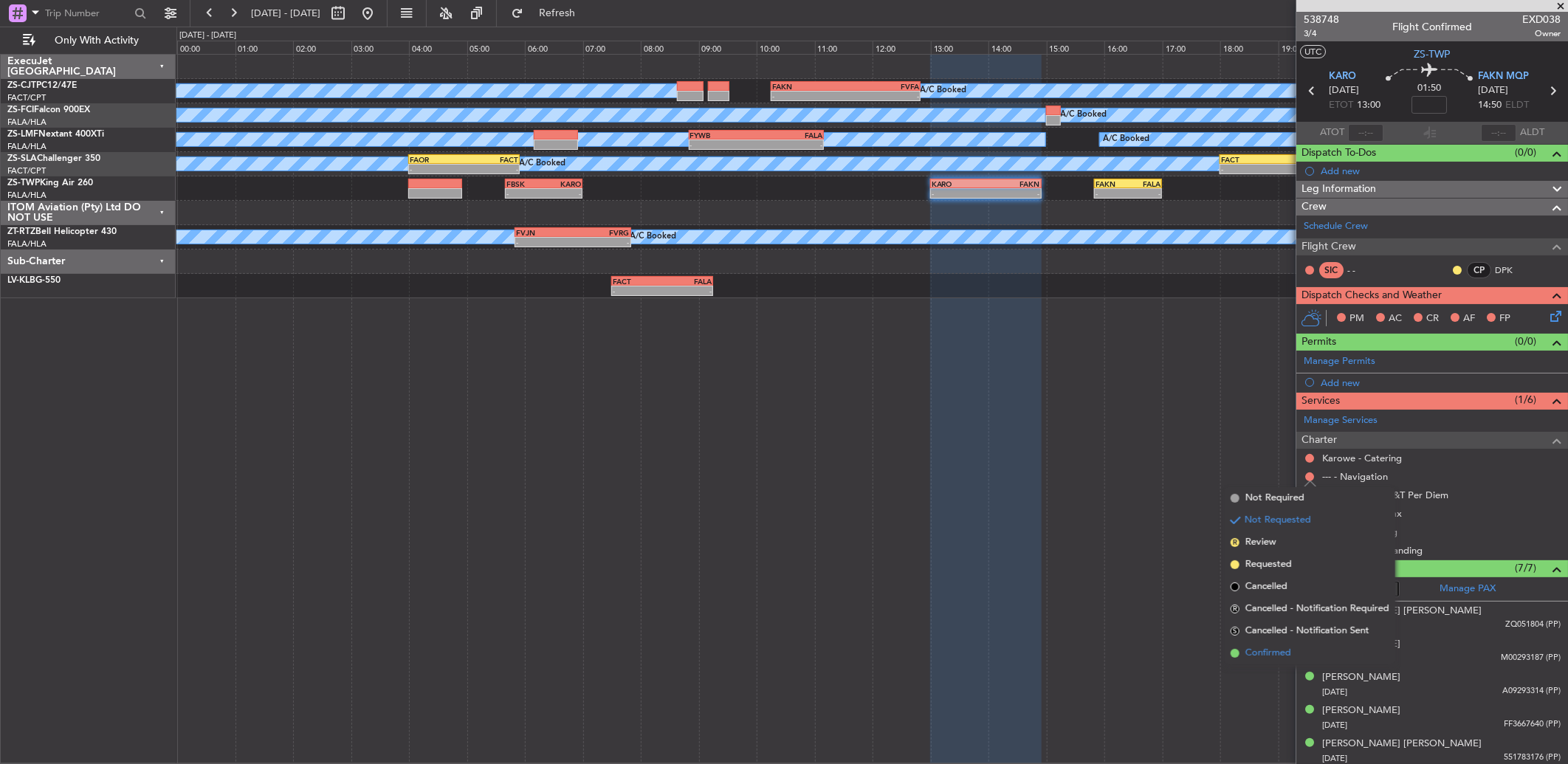
click at [1273, 646] on span "Confirmed" at bounding box center [1267, 652] width 46 height 15
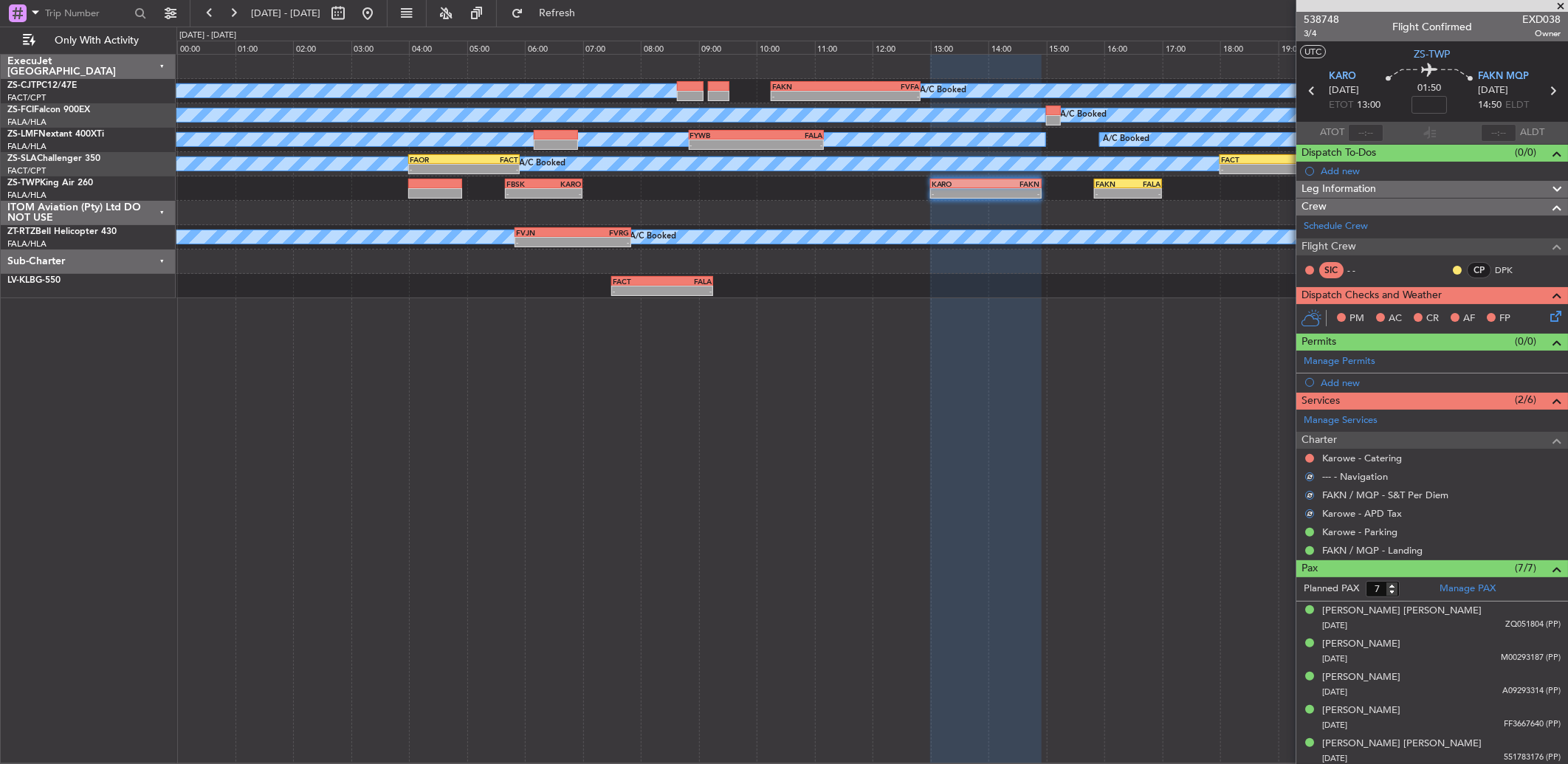
click at [1312, 453] on nimbus-traffic-light at bounding box center [1309, 458] width 12 height 12
click at [1312, 458] on button at bounding box center [1308, 457] width 9 height 9
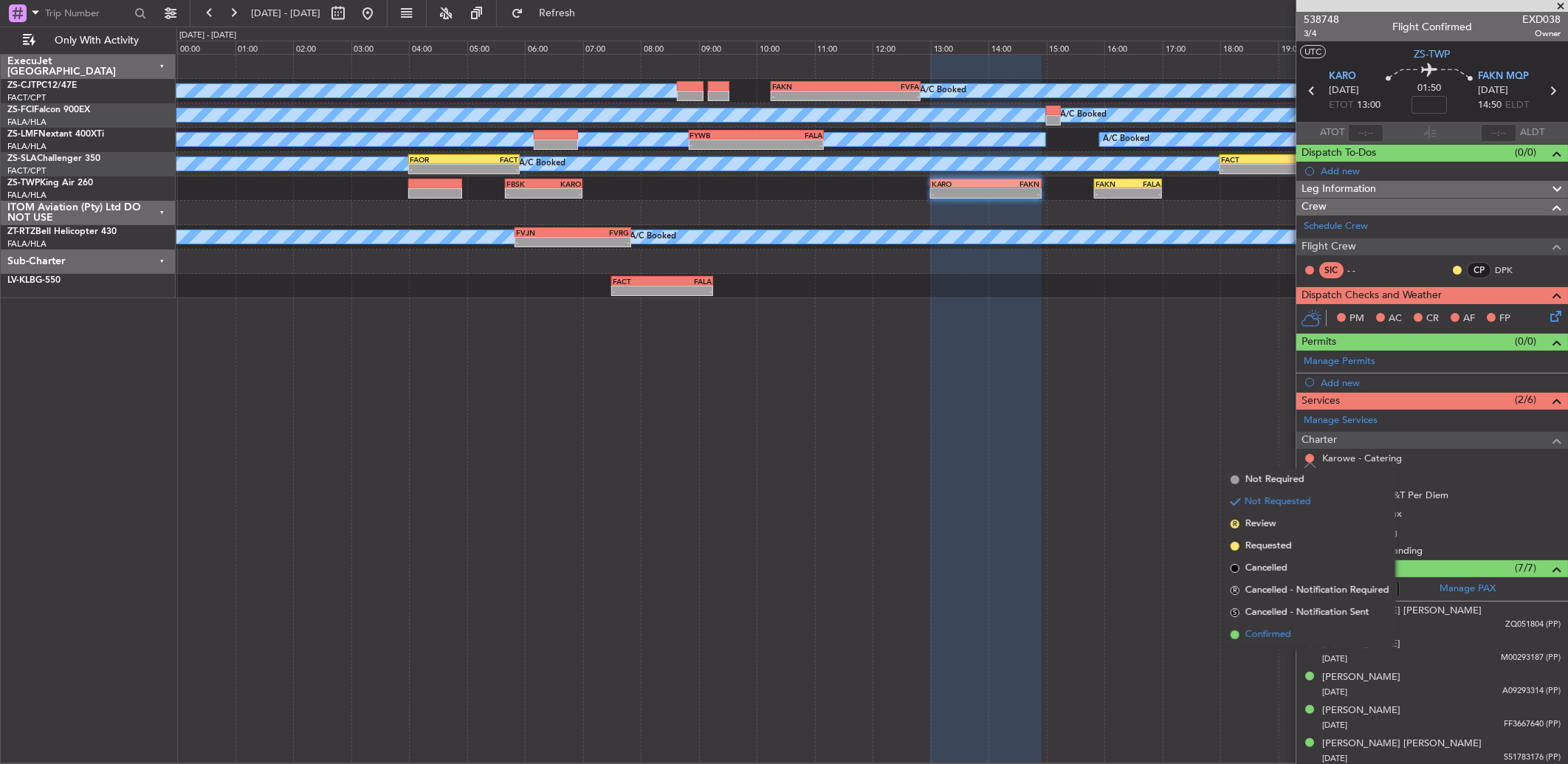
click at [1293, 630] on li "Confirmed" at bounding box center [1309, 635] width 170 height 23
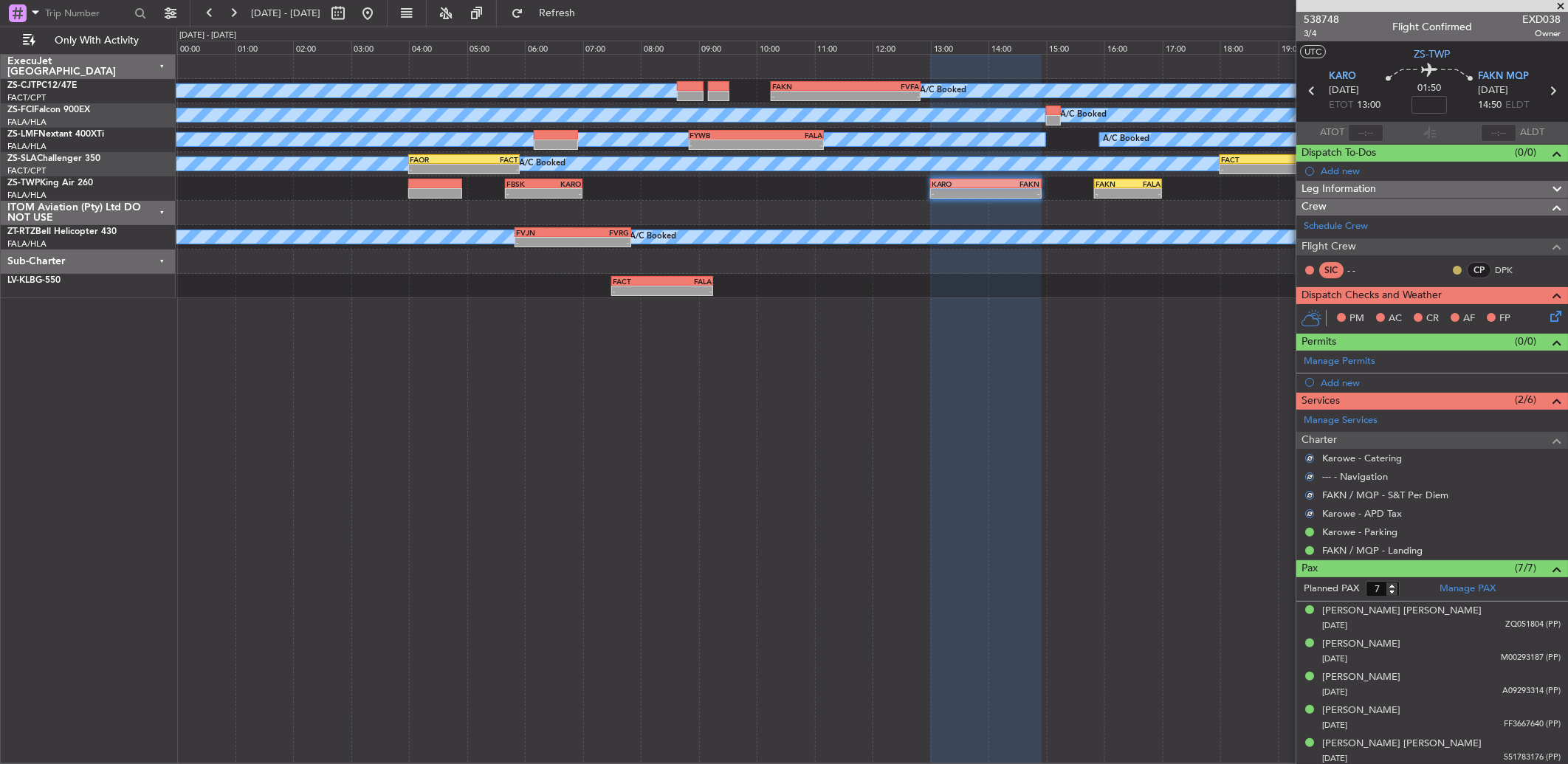
click at [1452, 265] on button at bounding box center [1456, 269] width 9 height 9
click at [1432, 307] on span "Acknowledged" at bounding box center [1449, 312] width 65 height 15
click at [1548, 311] on icon at bounding box center [1552, 313] width 12 height 12
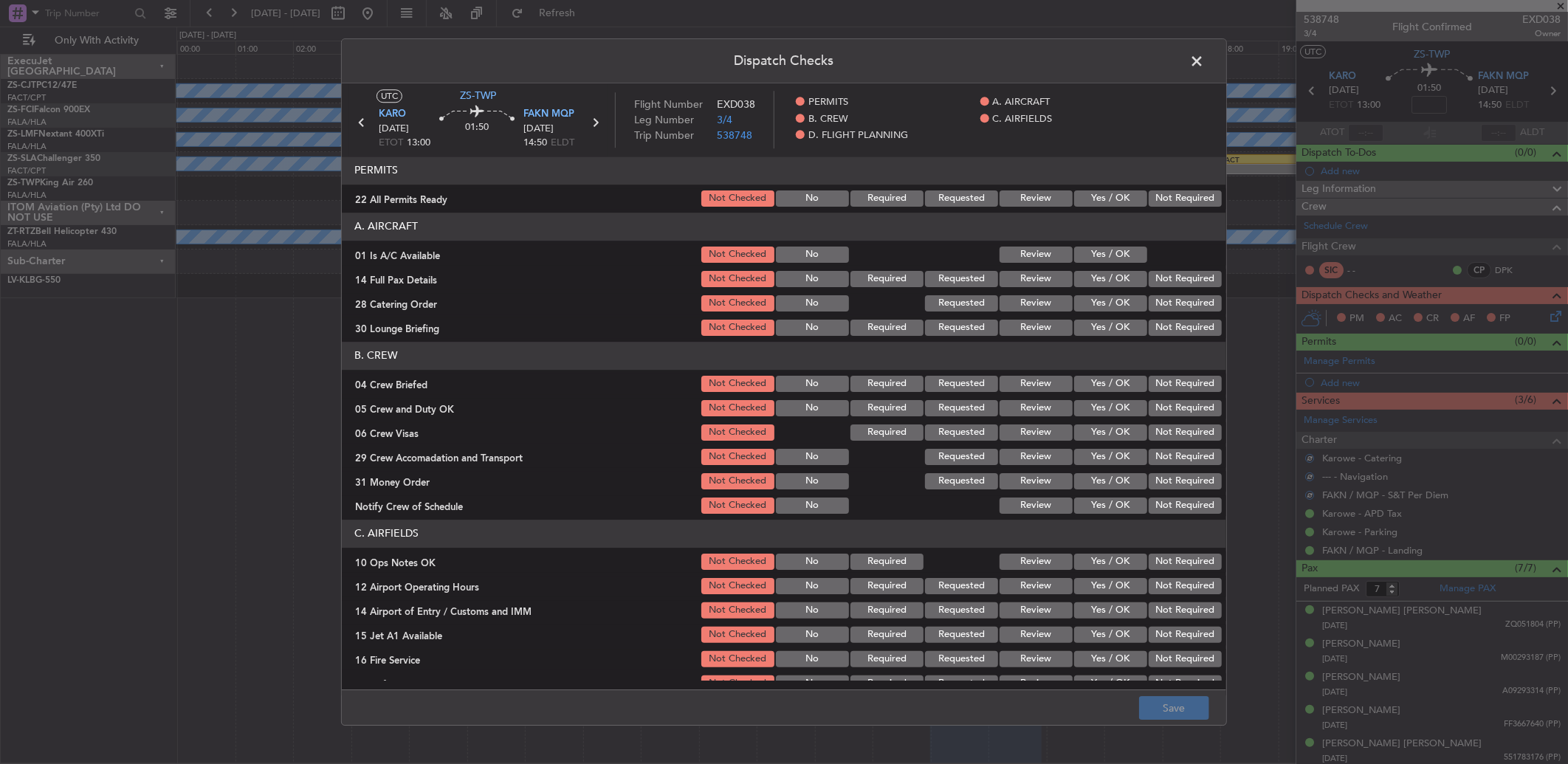
drag, startPoint x: 1197, startPoint y: 202, endPoint x: 1166, endPoint y: 207, distance: 31.4
click at [1202, 202] on button "Not Required" at bounding box center [1185, 198] width 73 height 17
click at [1098, 247] on button "Yes / OK" at bounding box center [1110, 255] width 73 height 17
drag, startPoint x: 1123, startPoint y: 264, endPoint x: 1153, endPoint y: 294, distance: 42.4
click at [1130, 268] on section "A. AIRCRAFT 01 Is A/C Available Not Checked No Review Yes / OK 14 Full Pax Deta…" at bounding box center [784, 275] width 884 height 125
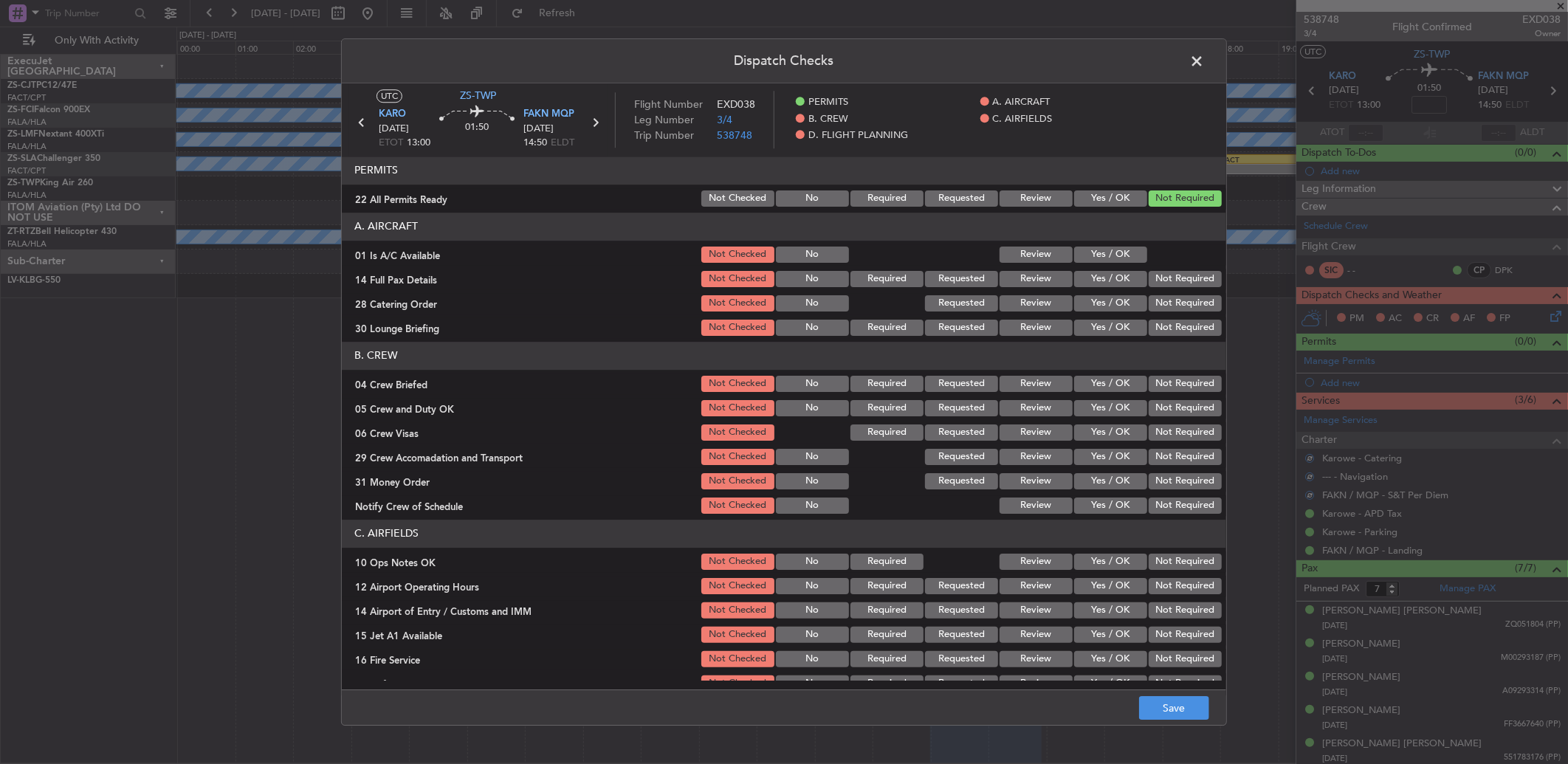
click at [1149, 277] on button "Not Required" at bounding box center [1185, 279] width 73 height 17
click at [1157, 293] on div "Not Required" at bounding box center [1183, 303] width 74 height 21
click at [1155, 307] on button "Not Required" at bounding box center [1185, 303] width 73 height 17
click at [1166, 332] on button "Not Required" at bounding box center [1185, 327] width 73 height 17
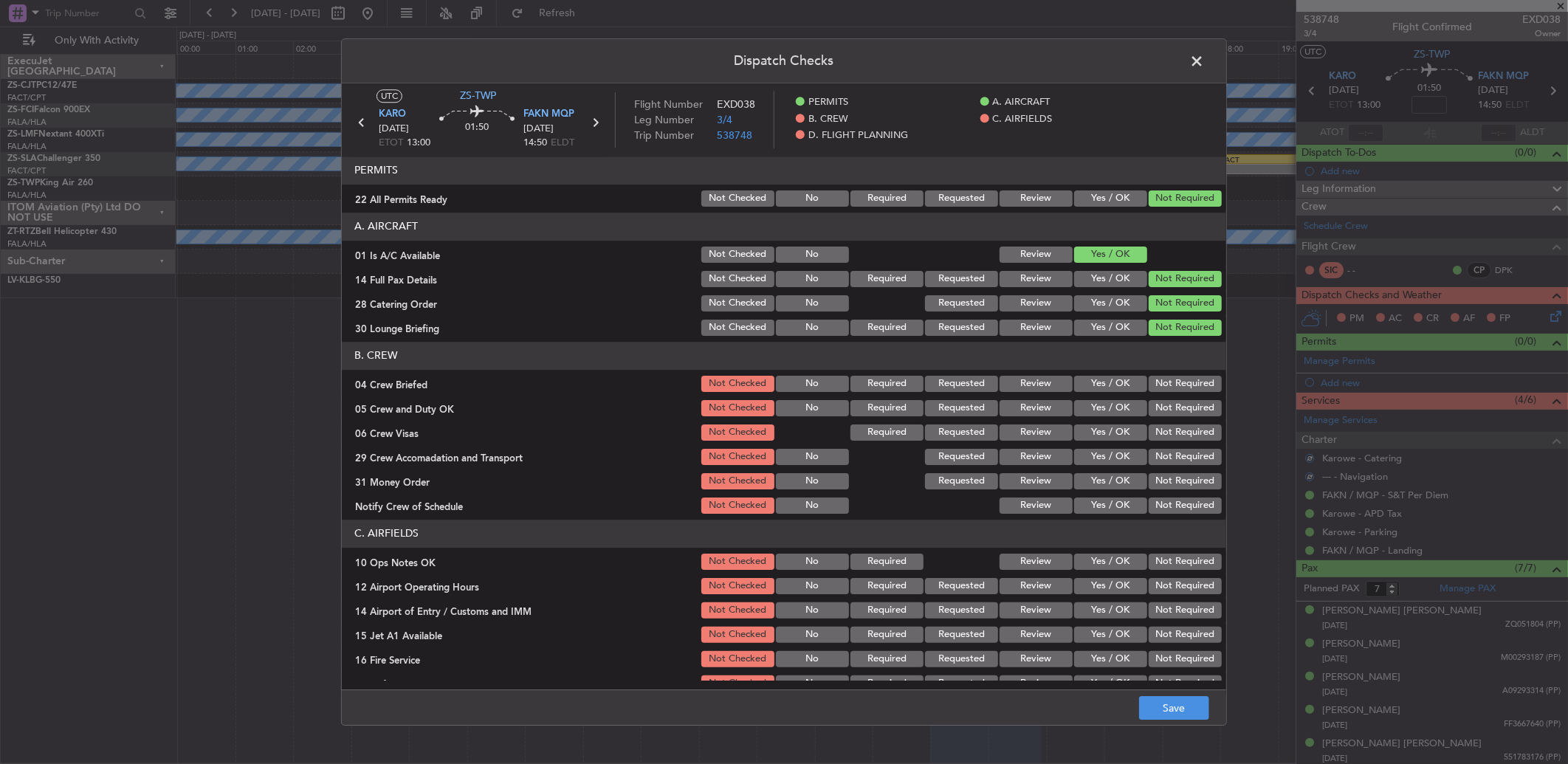
drag, startPoint x: 1164, startPoint y: 380, endPoint x: 1163, endPoint y: 400, distance: 20.0
click at [1164, 381] on button "Not Required" at bounding box center [1185, 384] width 73 height 17
click at [1163, 400] on button "Not Required" at bounding box center [1185, 407] width 73 height 17
click at [1164, 410] on button "Not Required" at bounding box center [1185, 407] width 73 height 17
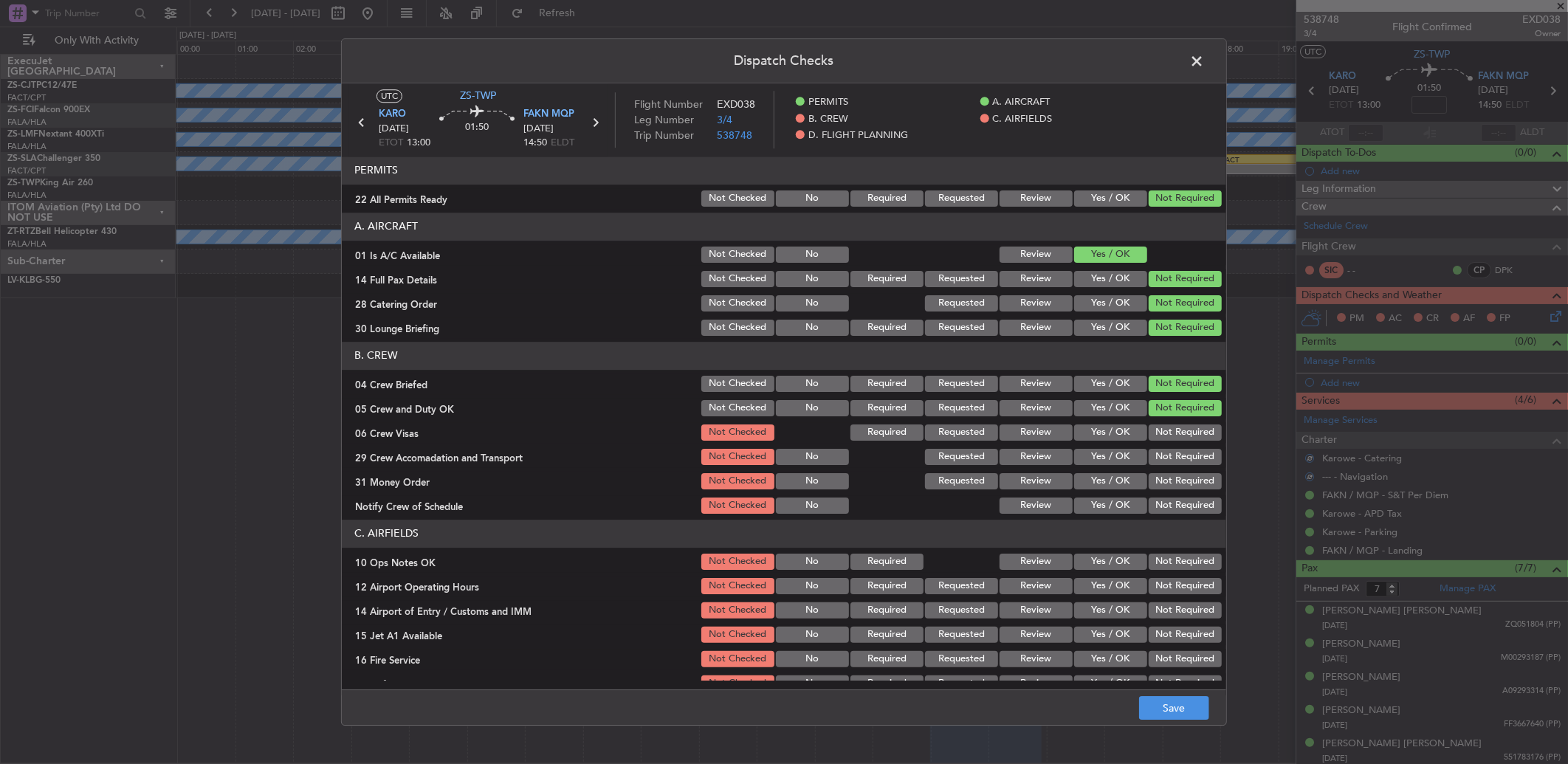
click at [1163, 427] on button "Not Required" at bounding box center [1185, 432] width 73 height 17
click at [1163, 431] on button "Not Required" at bounding box center [1185, 432] width 73 height 17
click at [1163, 457] on button "Not Required" at bounding box center [1185, 456] width 73 height 17
click at [1169, 466] on div "Not Required" at bounding box center [1183, 456] width 74 height 21
click at [1169, 483] on button "Not Required" at bounding box center [1185, 481] width 73 height 17
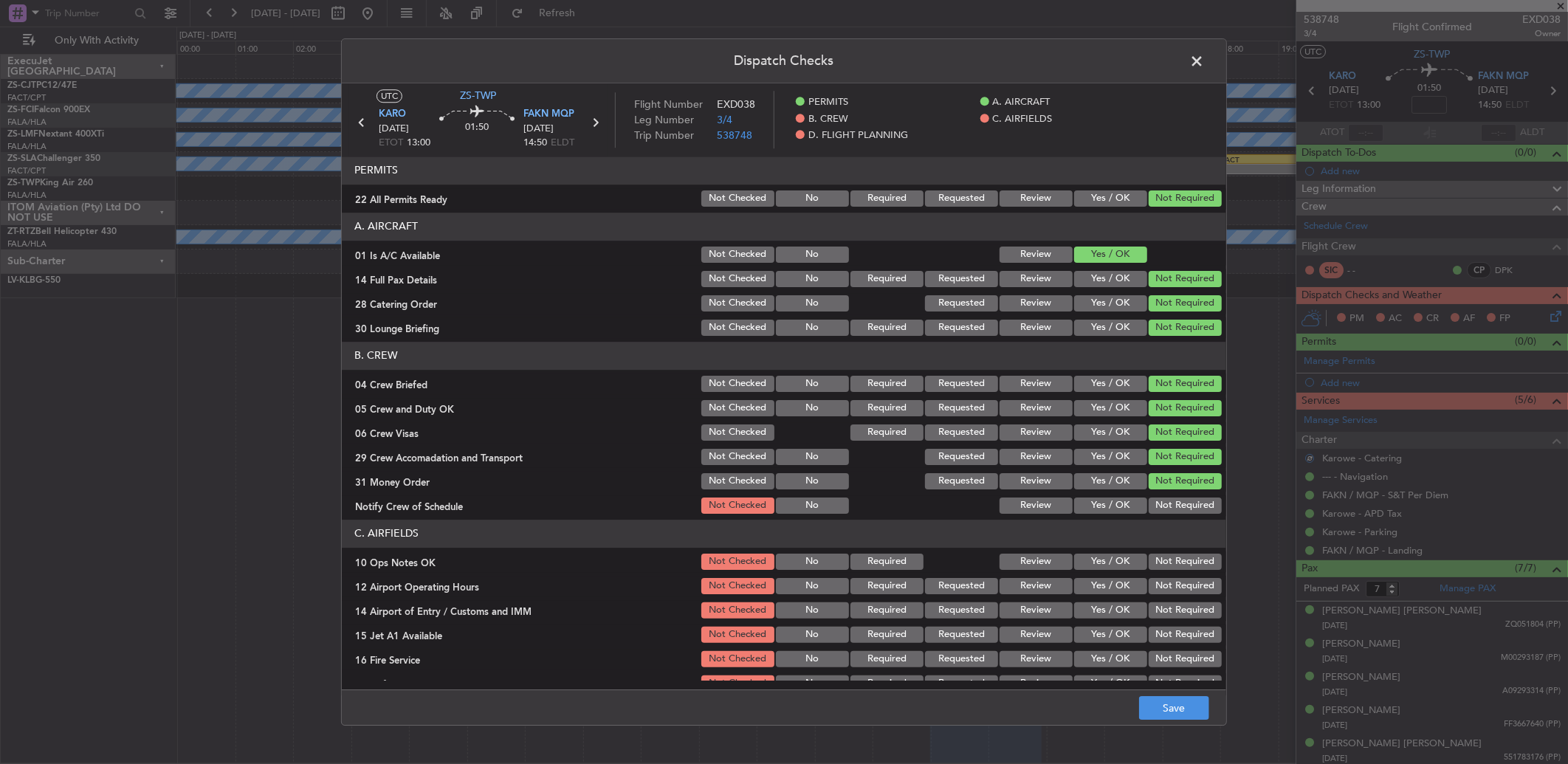
click at [1172, 502] on button "Not Required" at bounding box center [1185, 505] width 73 height 17
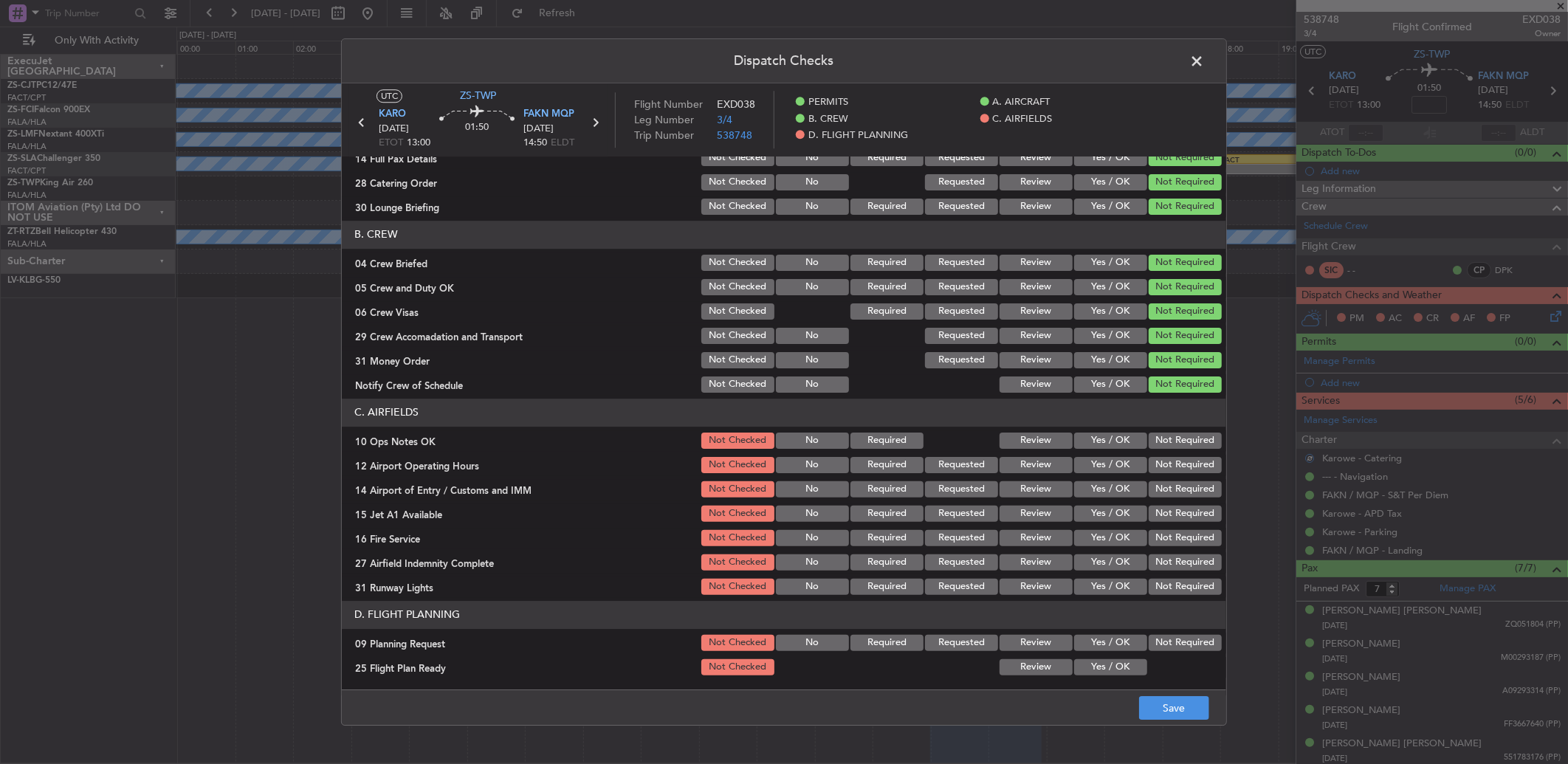
click at [1164, 445] on button "Not Required" at bounding box center [1185, 441] width 73 height 17
click at [1170, 462] on button "Not Required" at bounding box center [1185, 464] width 73 height 17
click at [1172, 471] on button "Not Required" at bounding box center [1185, 464] width 73 height 17
click at [1175, 481] on button "Not Required" at bounding box center [1185, 489] width 73 height 17
click at [1170, 493] on button "Not Required" at bounding box center [1185, 489] width 73 height 17
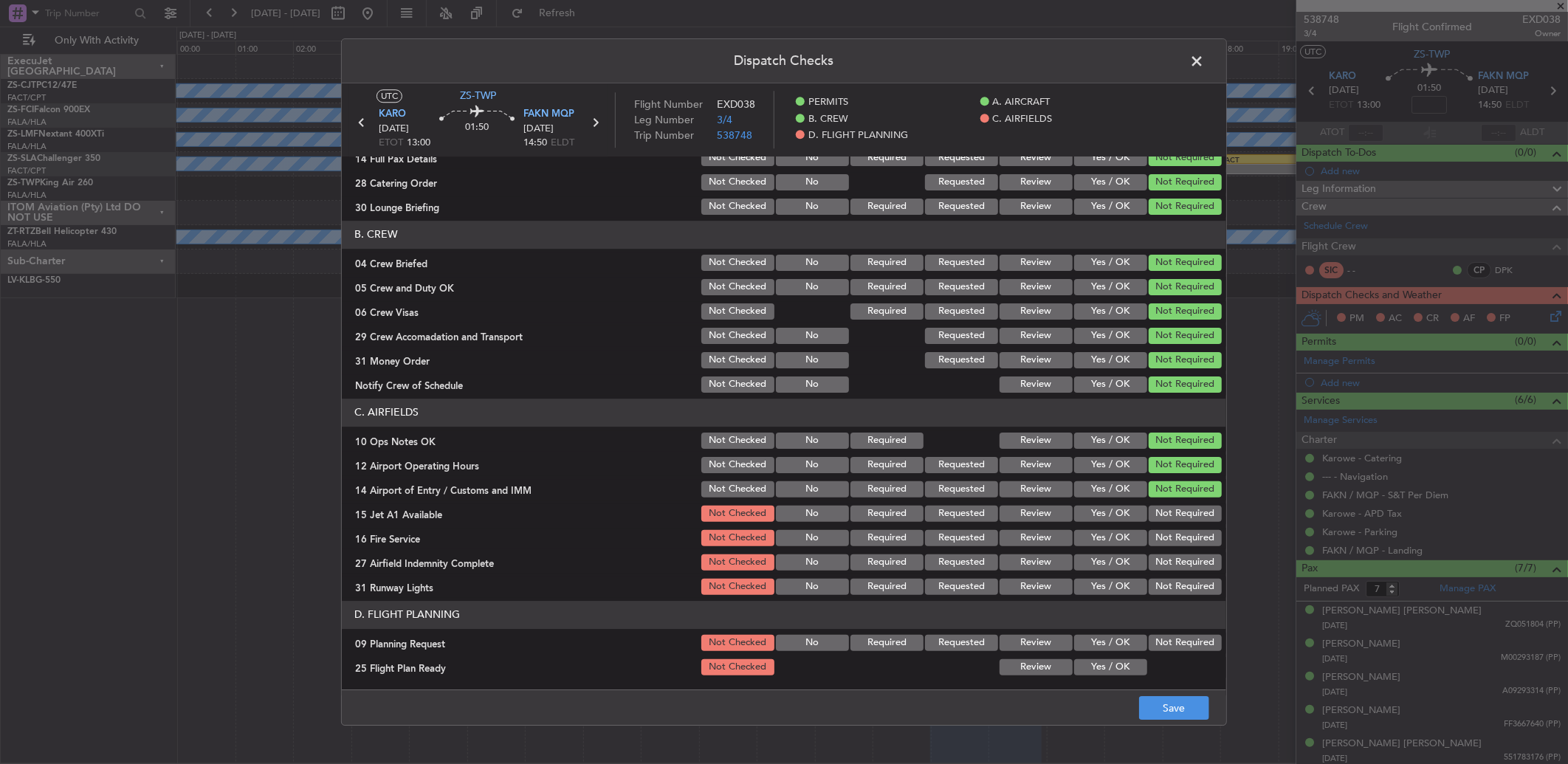
drag, startPoint x: 1170, startPoint y: 493, endPoint x: 1168, endPoint y: 504, distance: 11.2
click at [1169, 496] on button "Not Required" at bounding box center [1185, 489] width 73 height 17
click at [1169, 507] on button "Not Required" at bounding box center [1185, 513] width 73 height 17
click at [1169, 519] on button "Not Required" at bounding box center [1185, 513] width 73 height 17
click at [1169, 525] on section "C. AIRFIELDS 10 Ops Notes OK Not Checked No Required Review Yes / OK Not Requir…" at bounding box center [784, 498] width 884 height 199
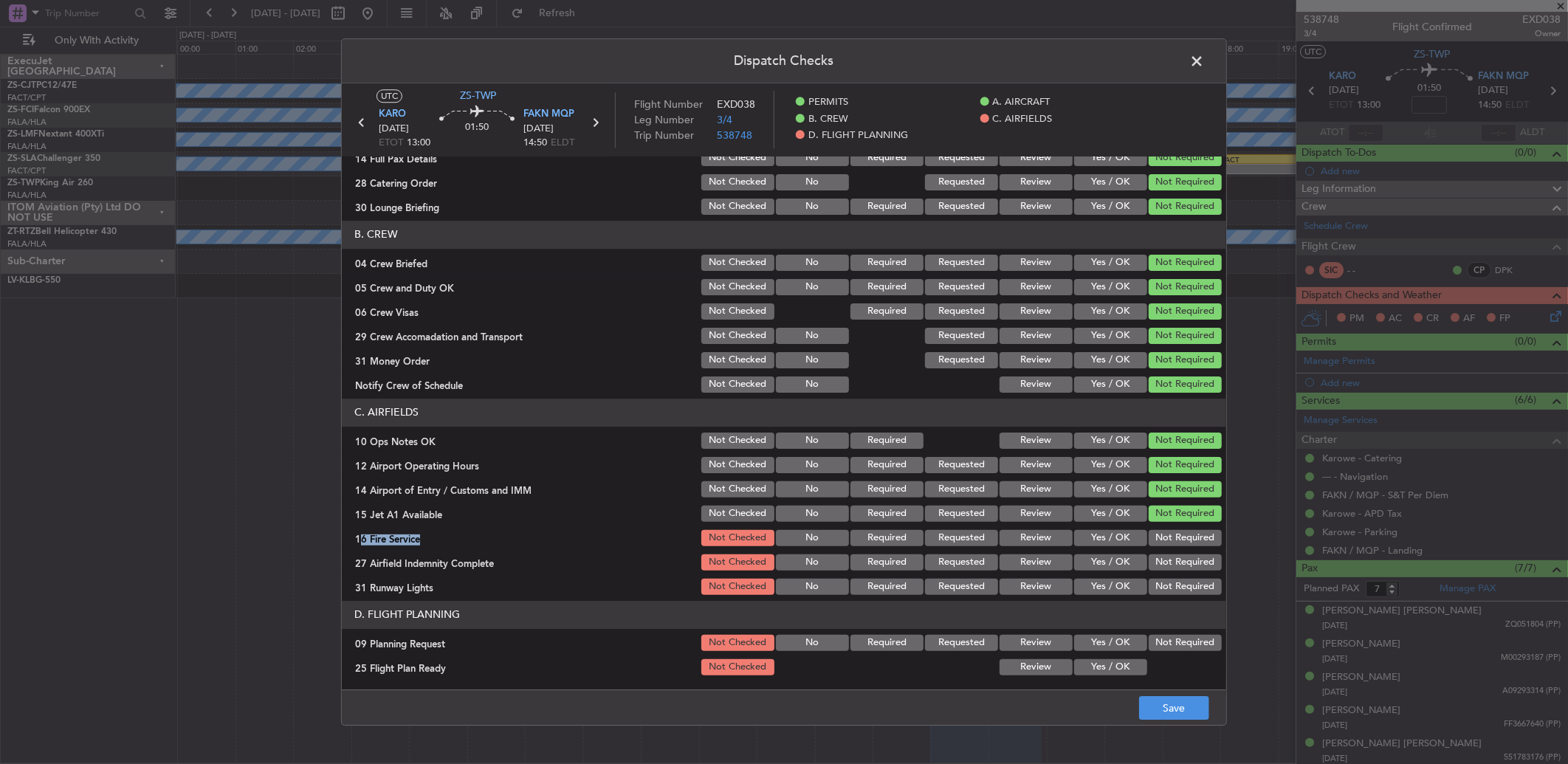
click at [1167, 544] on button "Not Required" at bounding box center [1185, 538] width 73 height 17
click at [1168, 567] on button "Not Required" at bounding box center [1185, 562] width 73 height 17
click at [1156, 600] on header "D. FLIGHT PLANNING" at bounding box center [784, 614] width 884 height 28
click at [1155, 597] on article "PERMITS 22 All Permits Ready Not Checked No Required Requested Review Yes / OK …" at bounding box center [784, 418] width 884 height 524
click at [1149, 588] on button "Not Required" at bounding box center [1185, 587] width 73 height 17
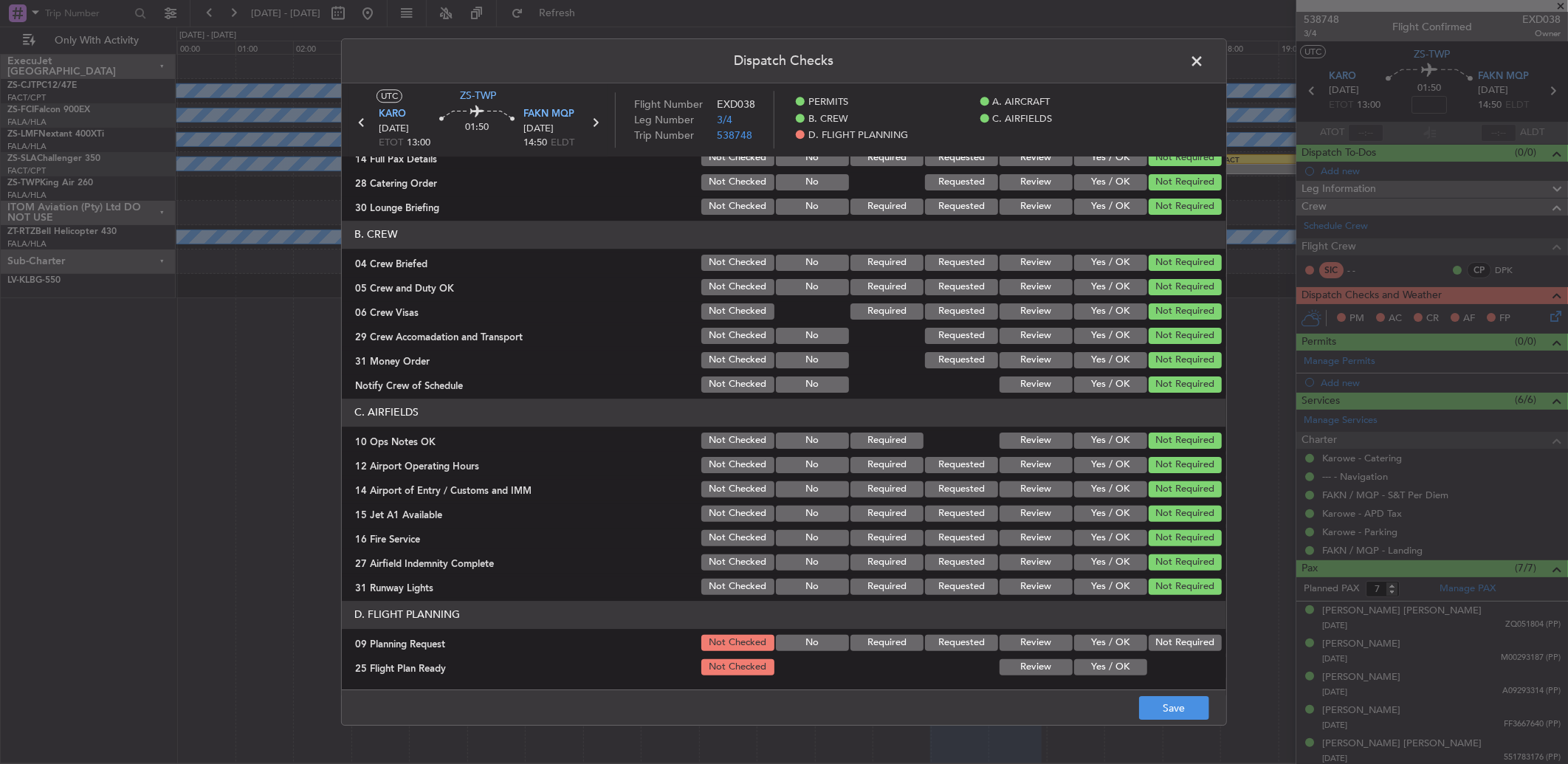
click at [1153, 640] on button "Not Required" at bounding box center [1185, 643] width 73 height 17
click at [1008, 661] on button "Review" at bounding box center [1035, 667] width 73 height 17
drag, startPoint x: 1200, startPoint y: 705, endPoint x: 1190, endPoint y: 702, distance: 10.4
click at [1196, 704] on button "Save" at bounding box center [1174, 708] width 71 height 24
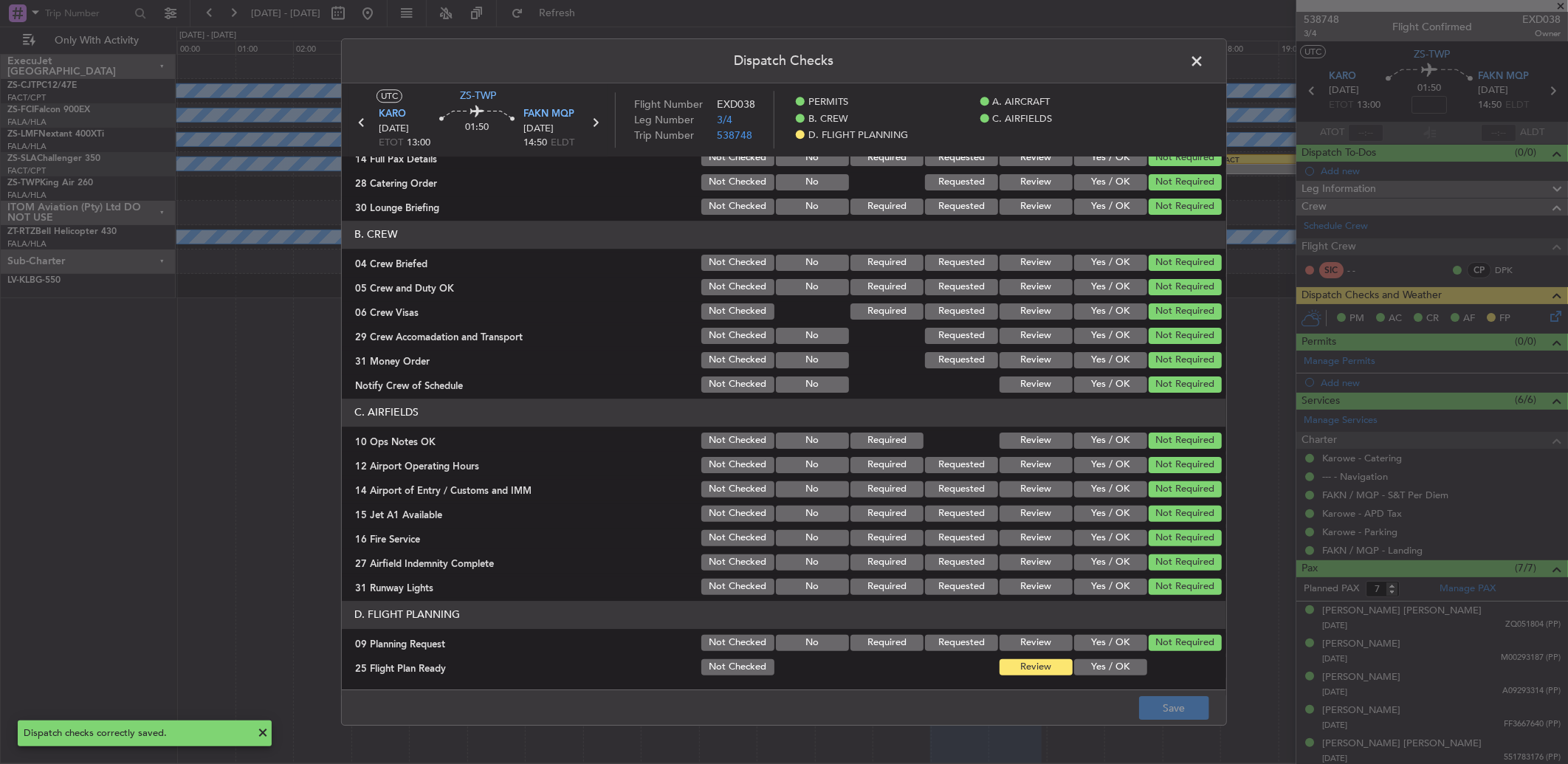
click at [1204, 63] on span at bounding box center [1204, 65] width 0 height 29
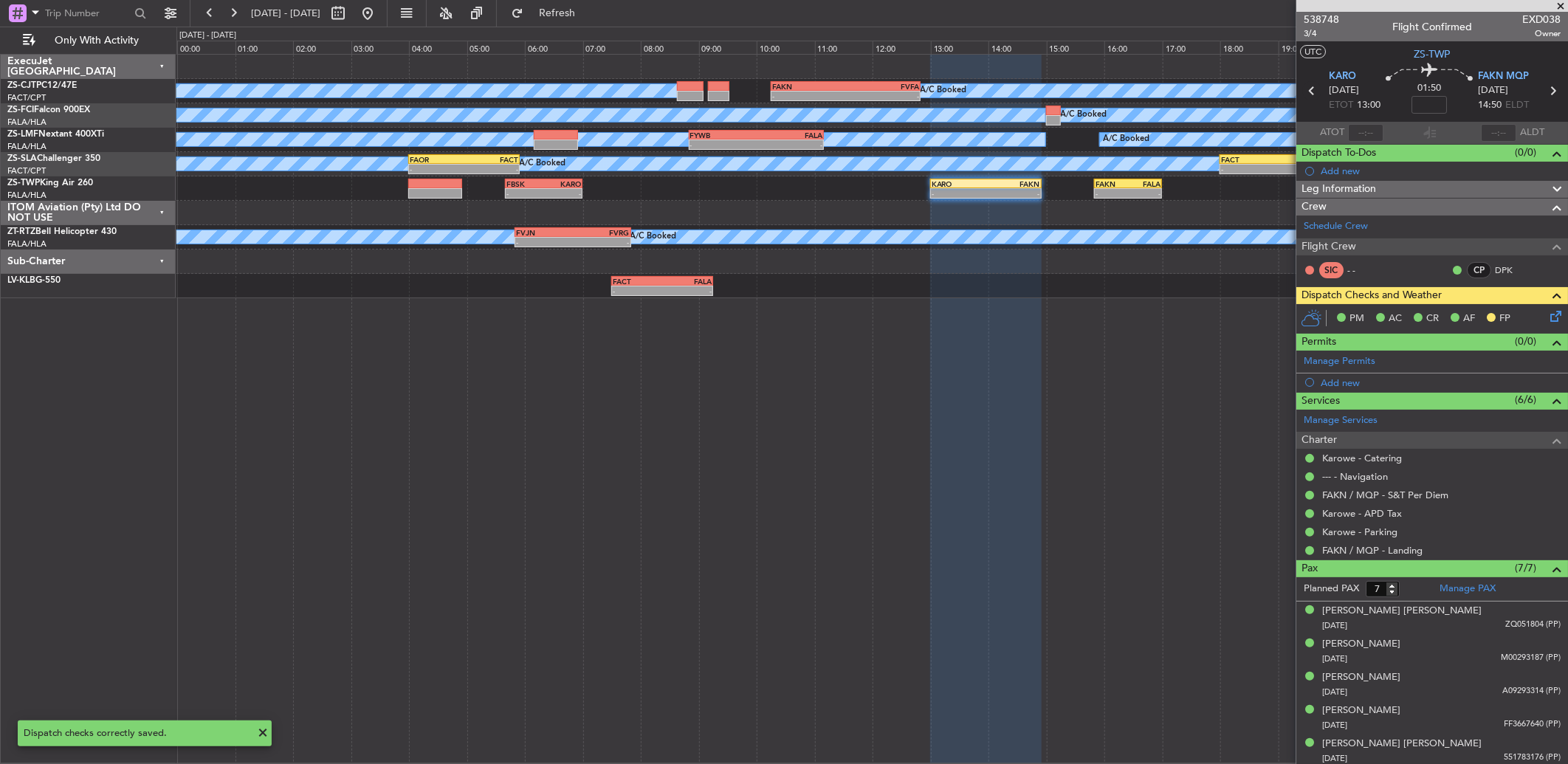
click at [1307, 91] on icon at bounding box center [1311, 91] width 20 height 20
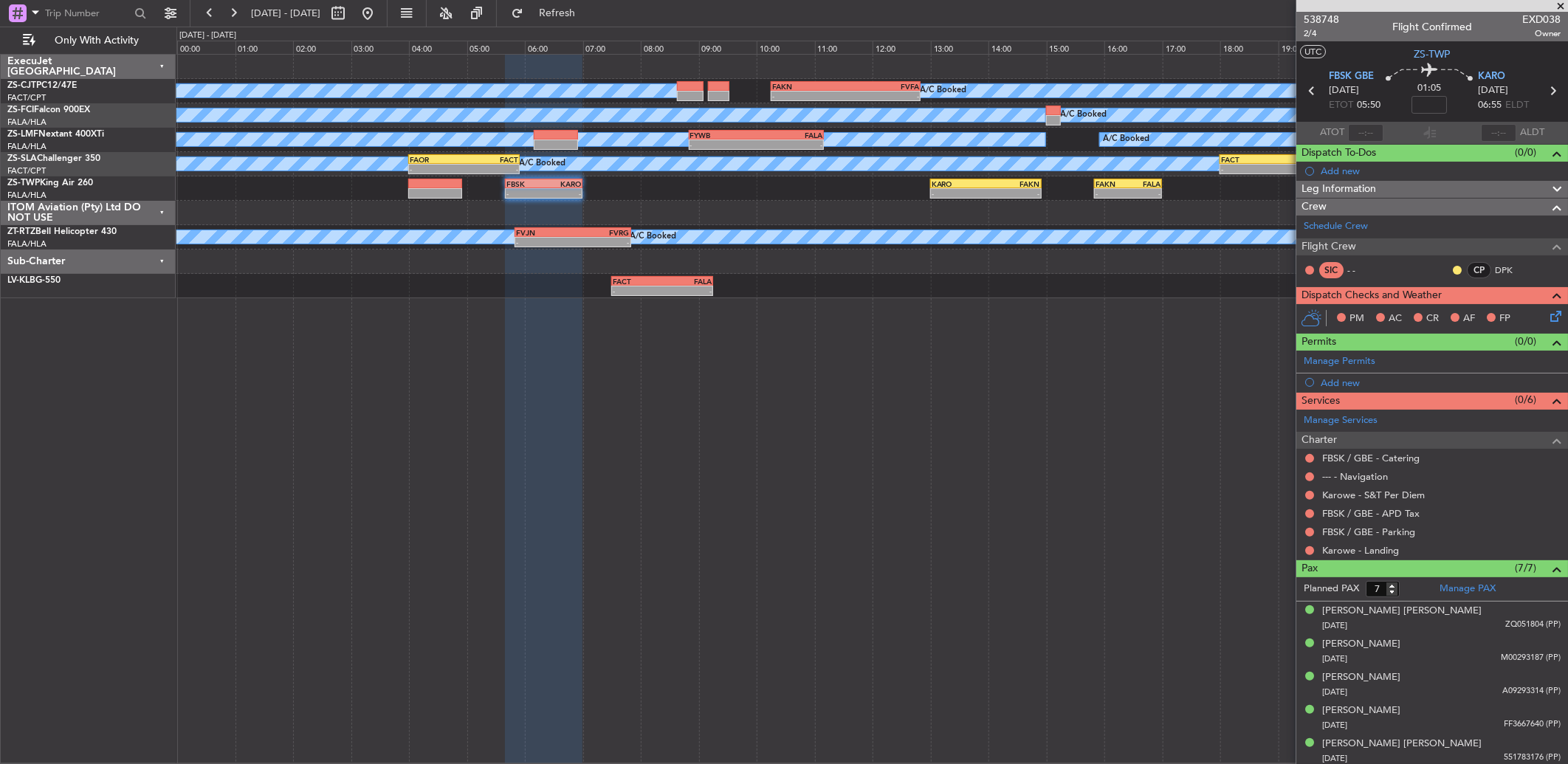
click at [1313, 542] on div "Karowe - Landing" at bounding box center [1431, 549] width 271 height 19
click at [1310, 549] on button at bounding box center [1308, 550] width 9 height 9
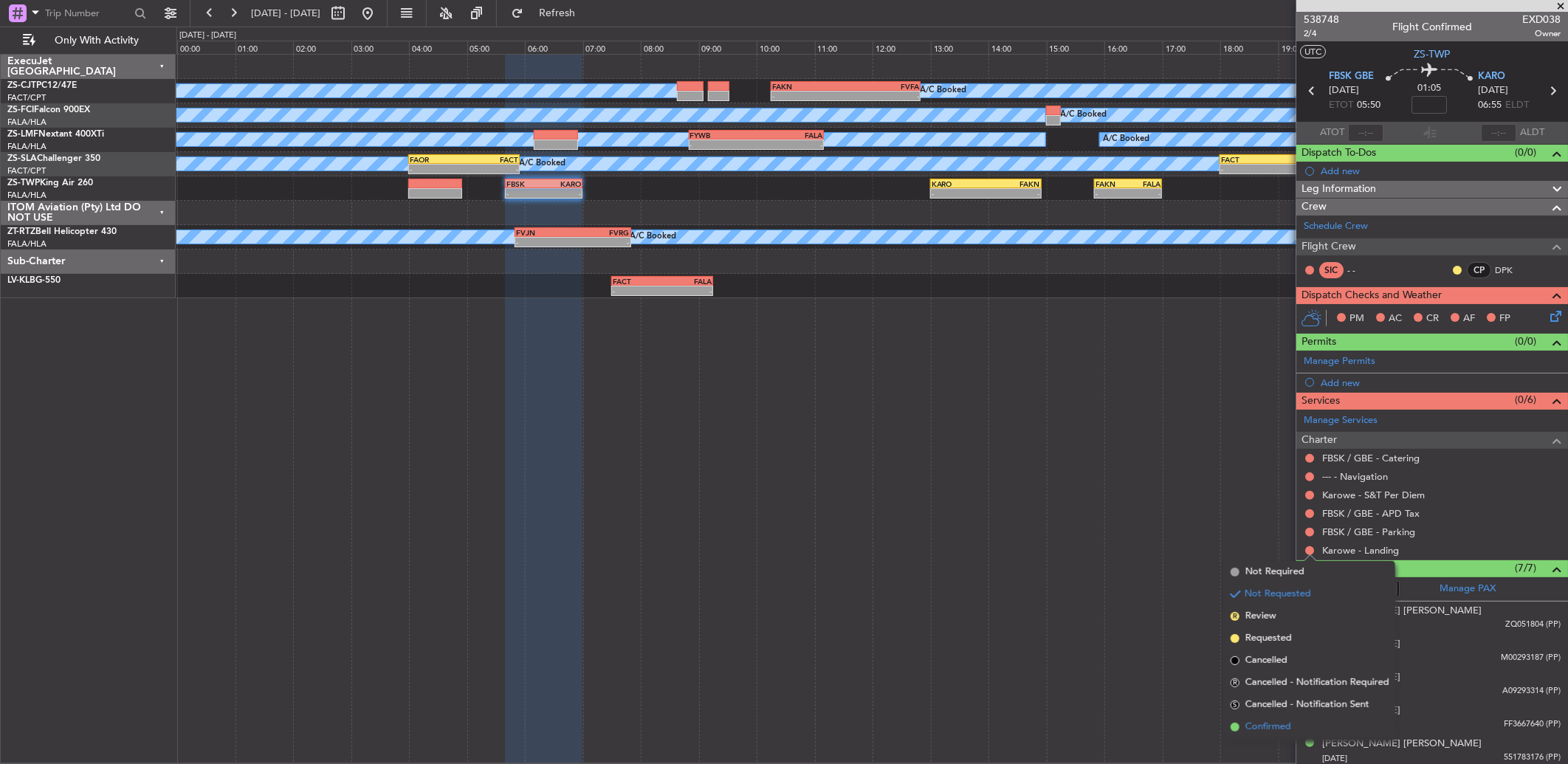
click at [1304, 724] on li "Confirmed" at bounding box center [1309, 727] width 170 height 23
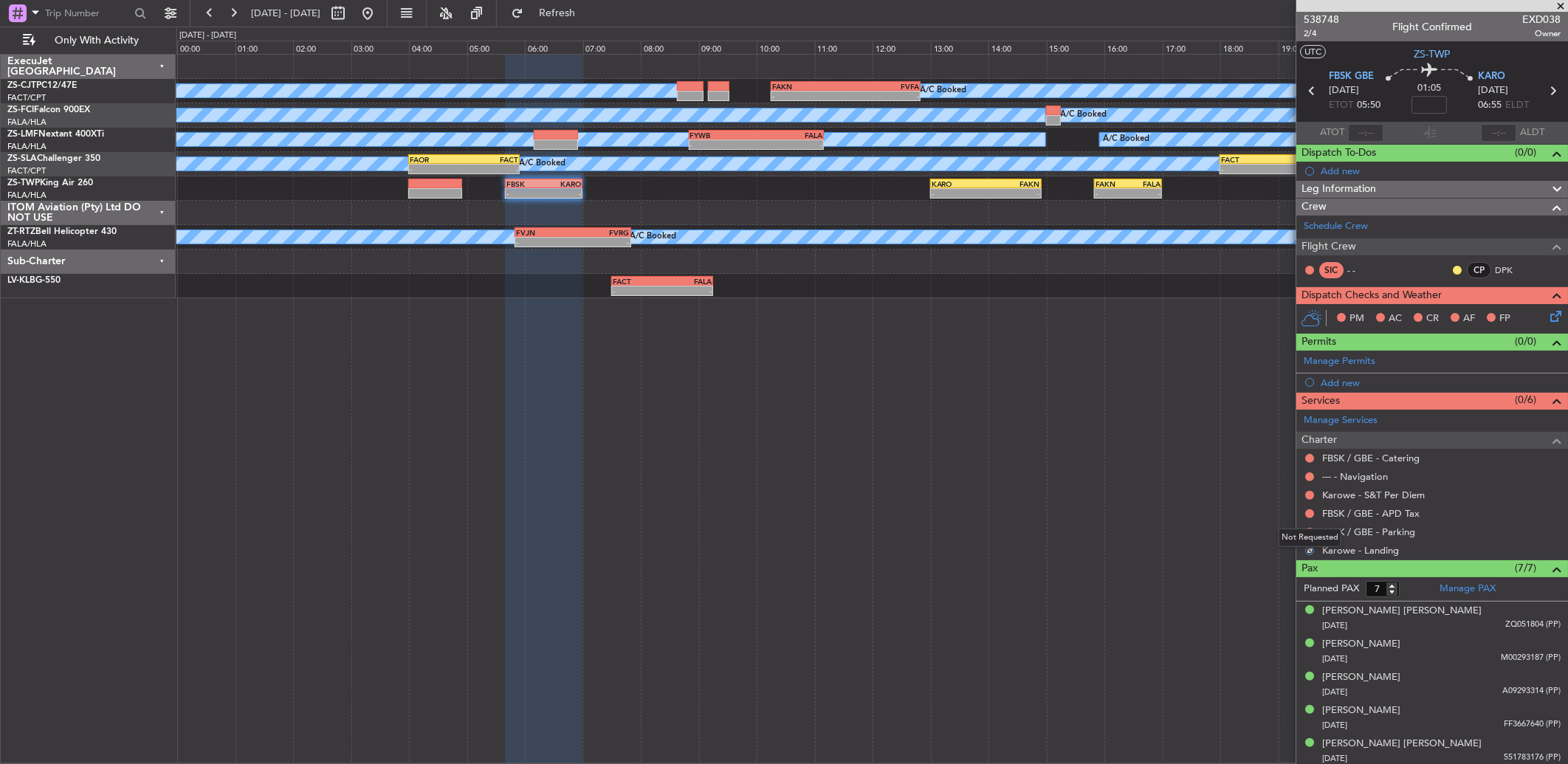
click at [1310, 529] on div "Not Requested" at bounding box center [1309, 538] width 63 height 19
click at [1314, 532] on div at bounding box center [1309, 532] width 12 height 12
click at [1311, 532] on button at bounding box center [1308, 532] width 9 height 9
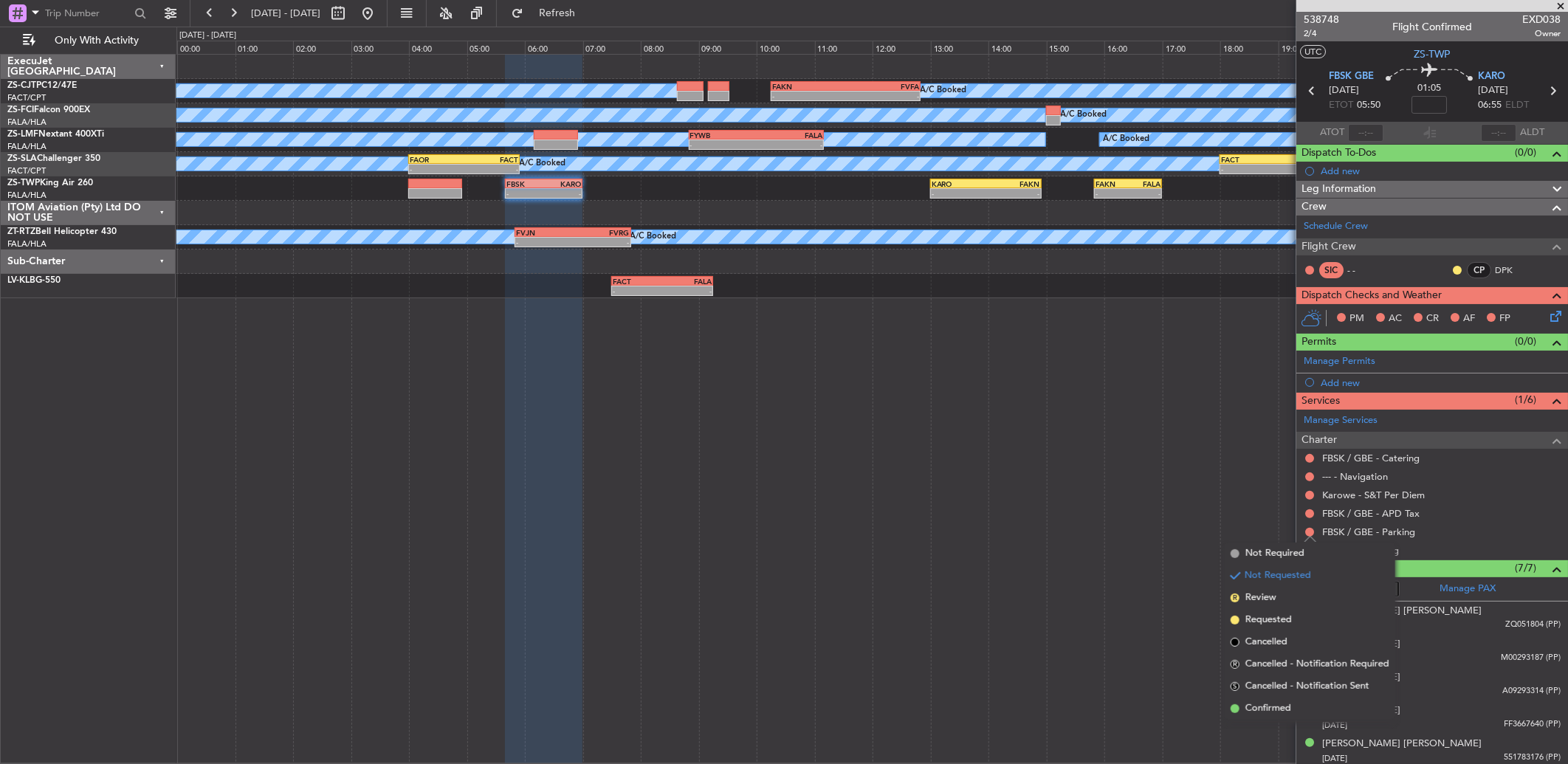
drag, startPoint x: 1267, startPoint y: 707, endPoint x: 1265, endPoint y: 699, distance: 8.2
click at [1266, 707] on span "Confirmed" at bounding box center [1267, 708] width 46 height 15
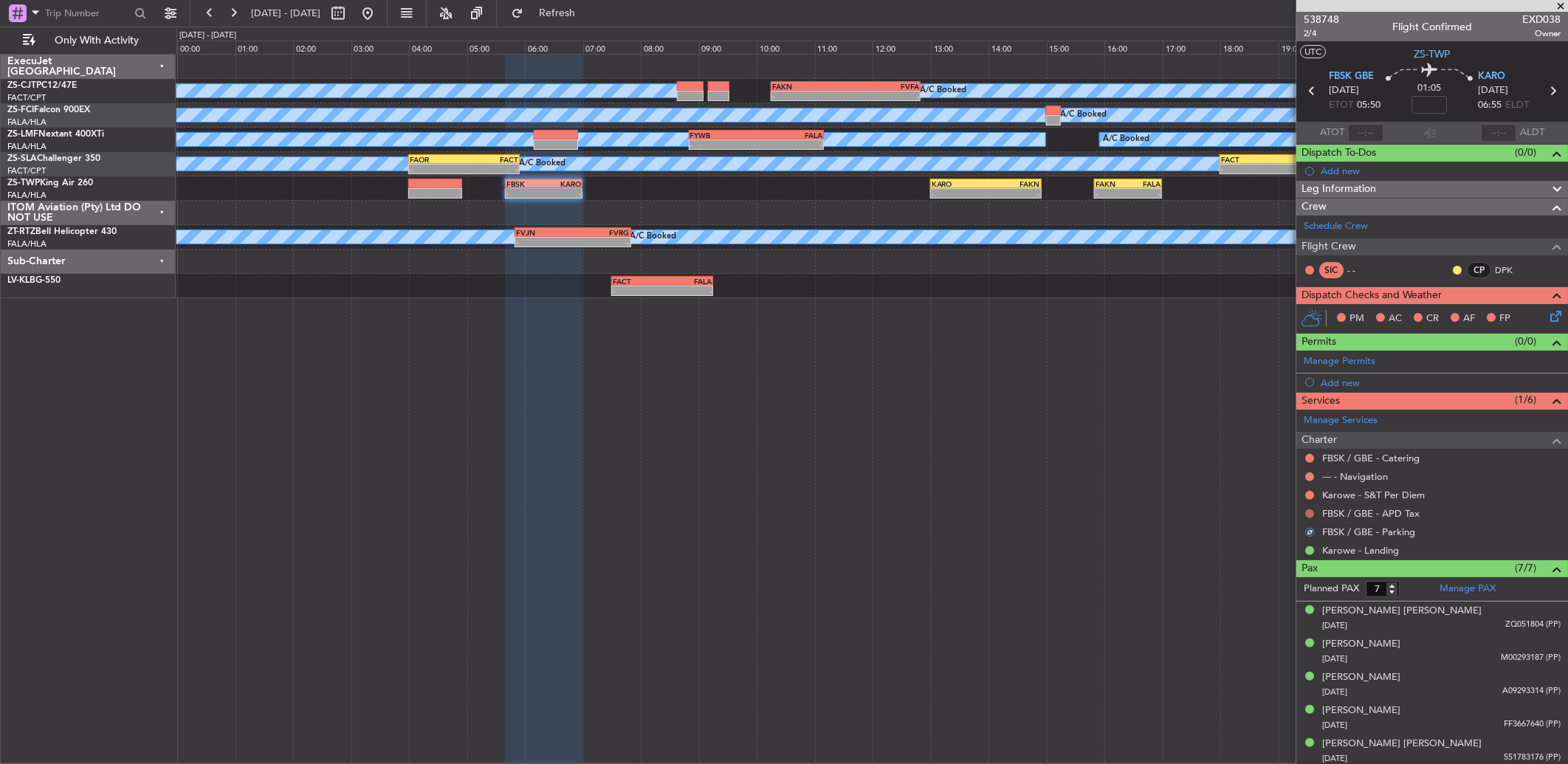
click at [1310, 513] on button at bounding box center [1308, 513] width 9 height 9
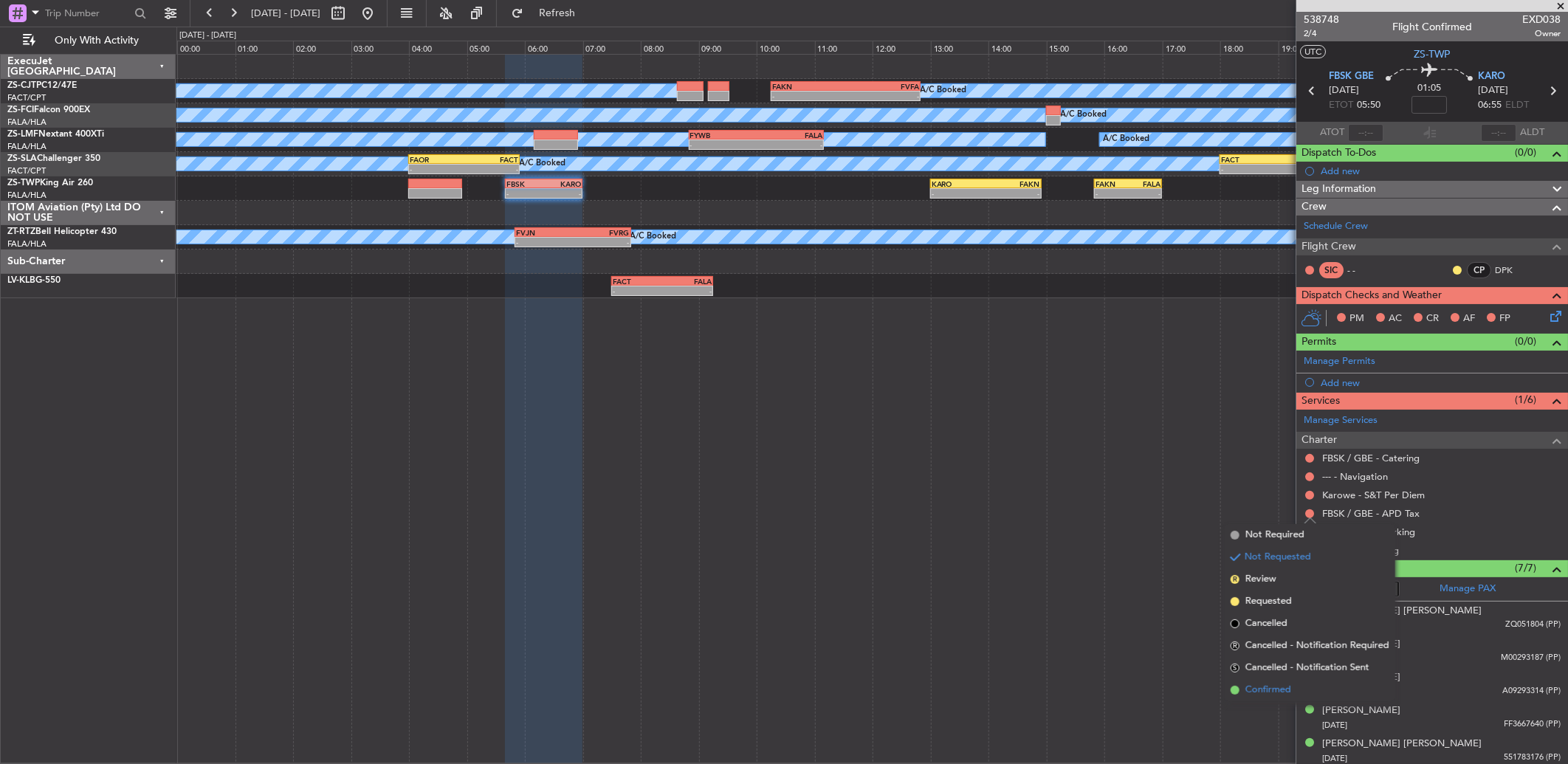
click at [1293, 687] on li "Confirmed" at bounding box center [1309, 690] width 170 height 23
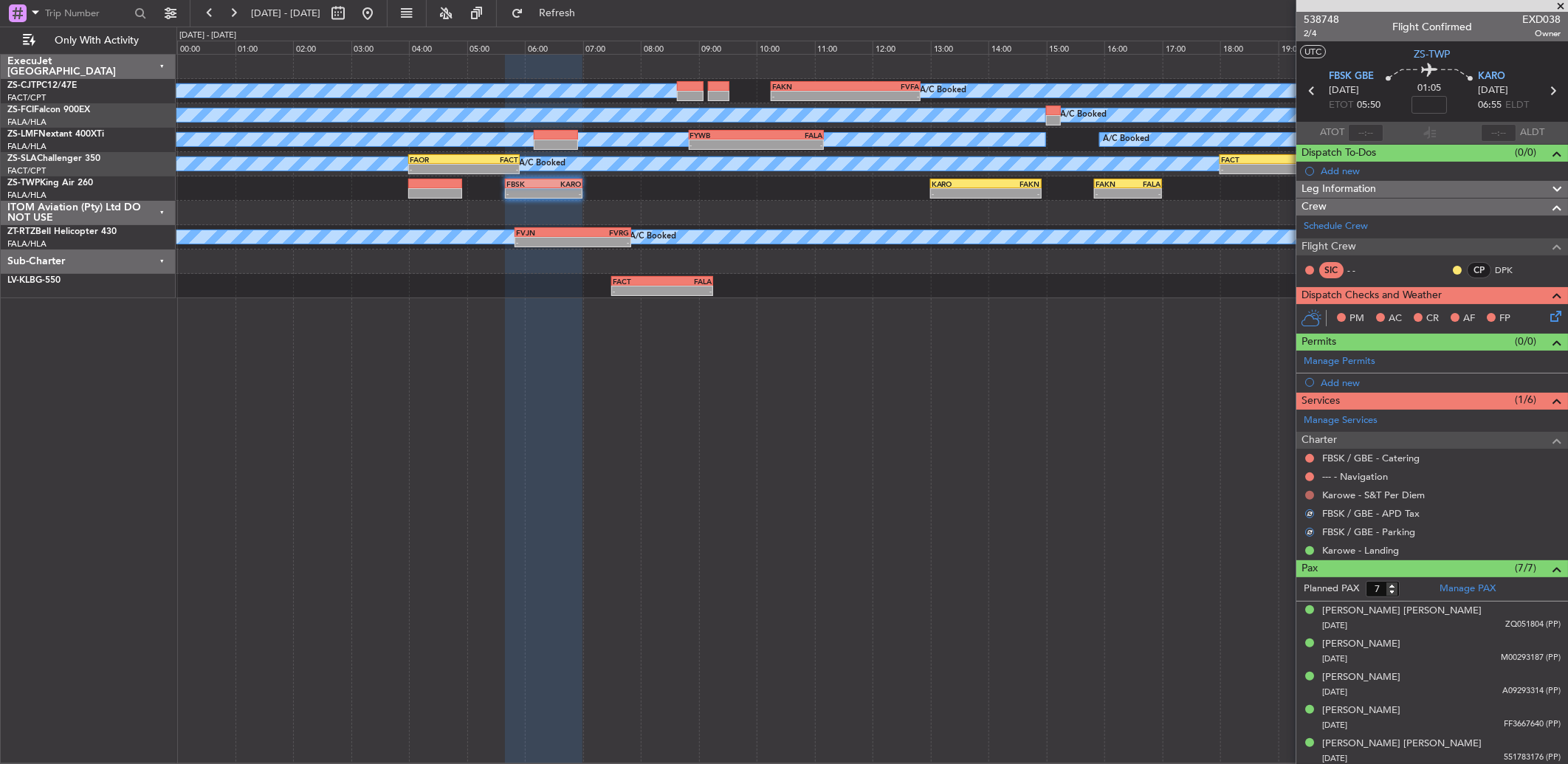
click at [1308, 499] on button at bounding box center [1308, 495] width 9 height 9
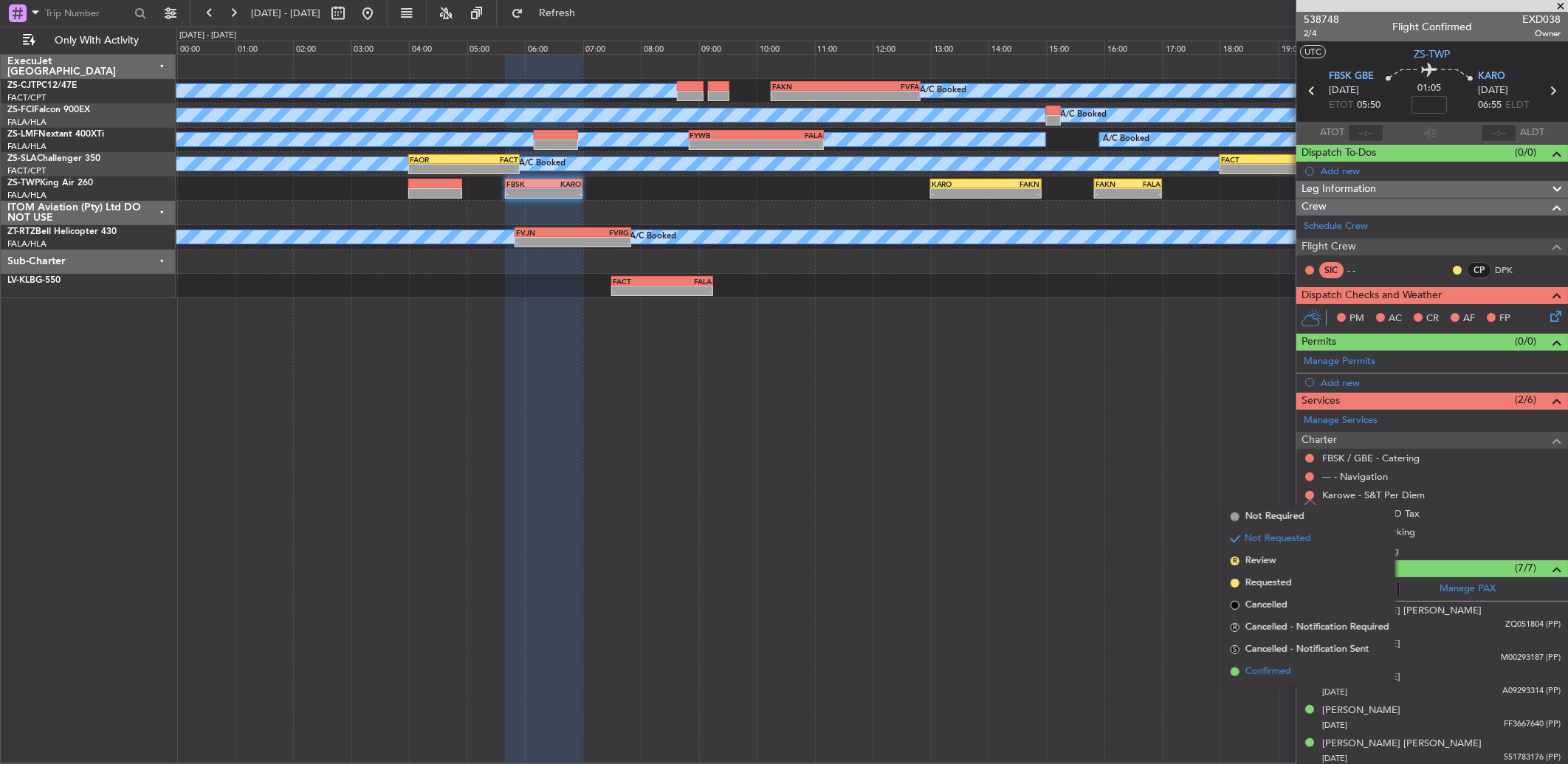
click at [1295, 660] on li "Confirmed" at bounding box center [1309, 671] width 170 height 23
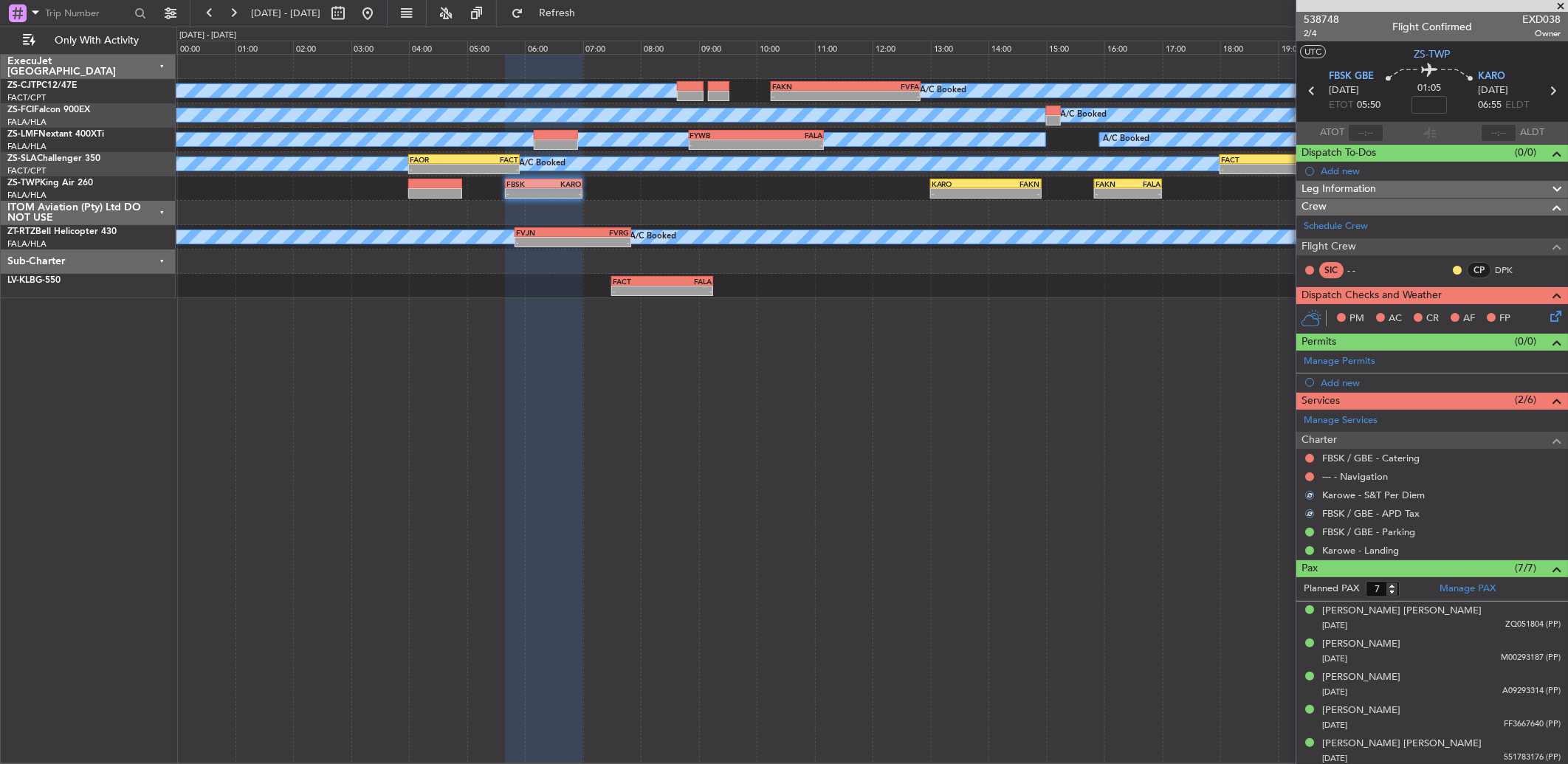
click at [1307, 465] on ul "FBSK / GBE - Catering --- - Navigation Karowe - S&T Per Diem FBSK / GBE - APD T…" at bounding box center [1431, 503] width 271 height 111
drag, startPoint x: 1307, startPoint y: 465, endPoint x: 1309, endPoint y: 455, distance: 10.2
click at [1309, 455] on button at bounding box center [1308, 457] width 9 height 9
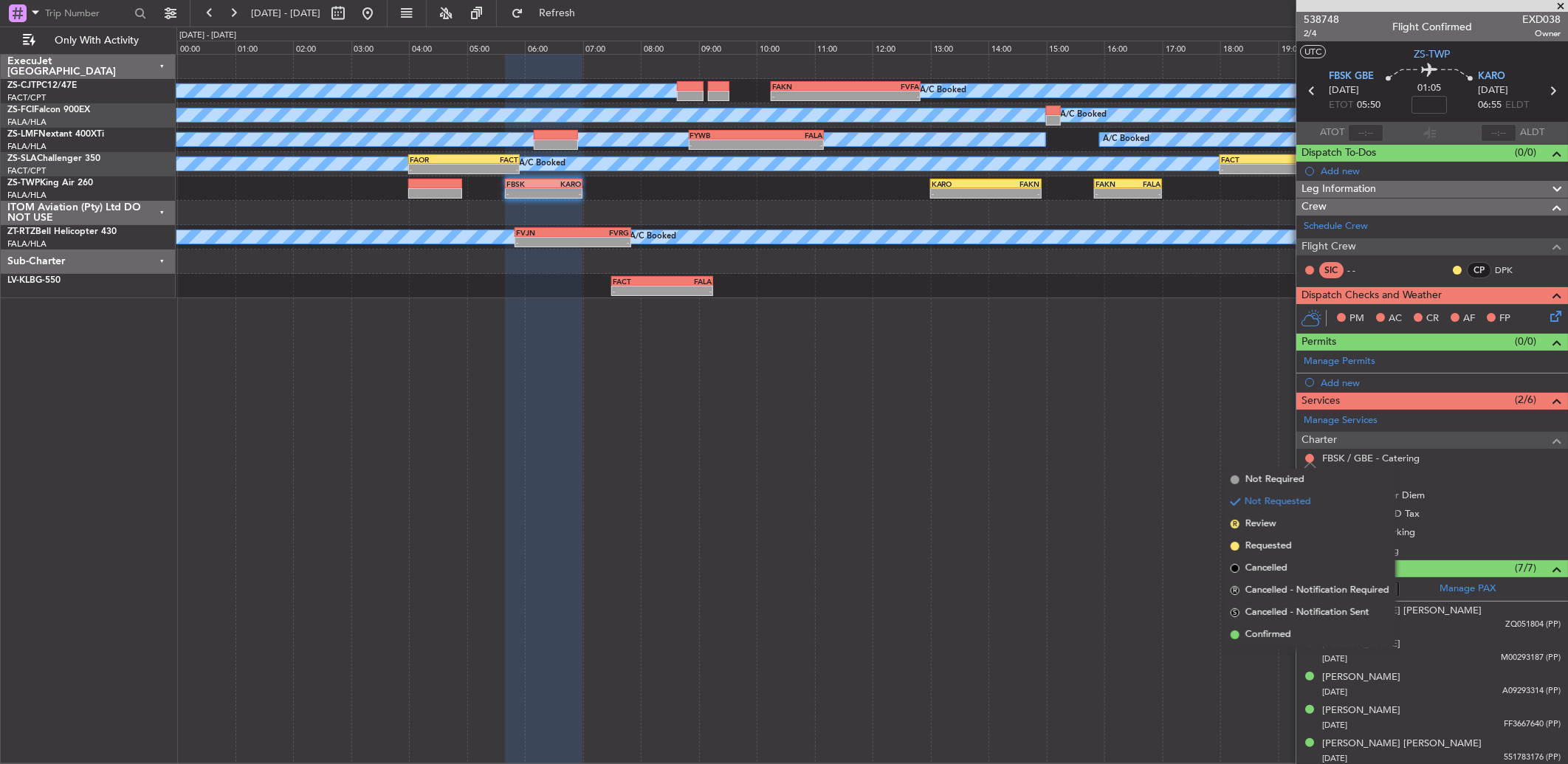
click at [1278, 630] on span "Confirmed" at bounding box center [1267, 635] width 46 height 15
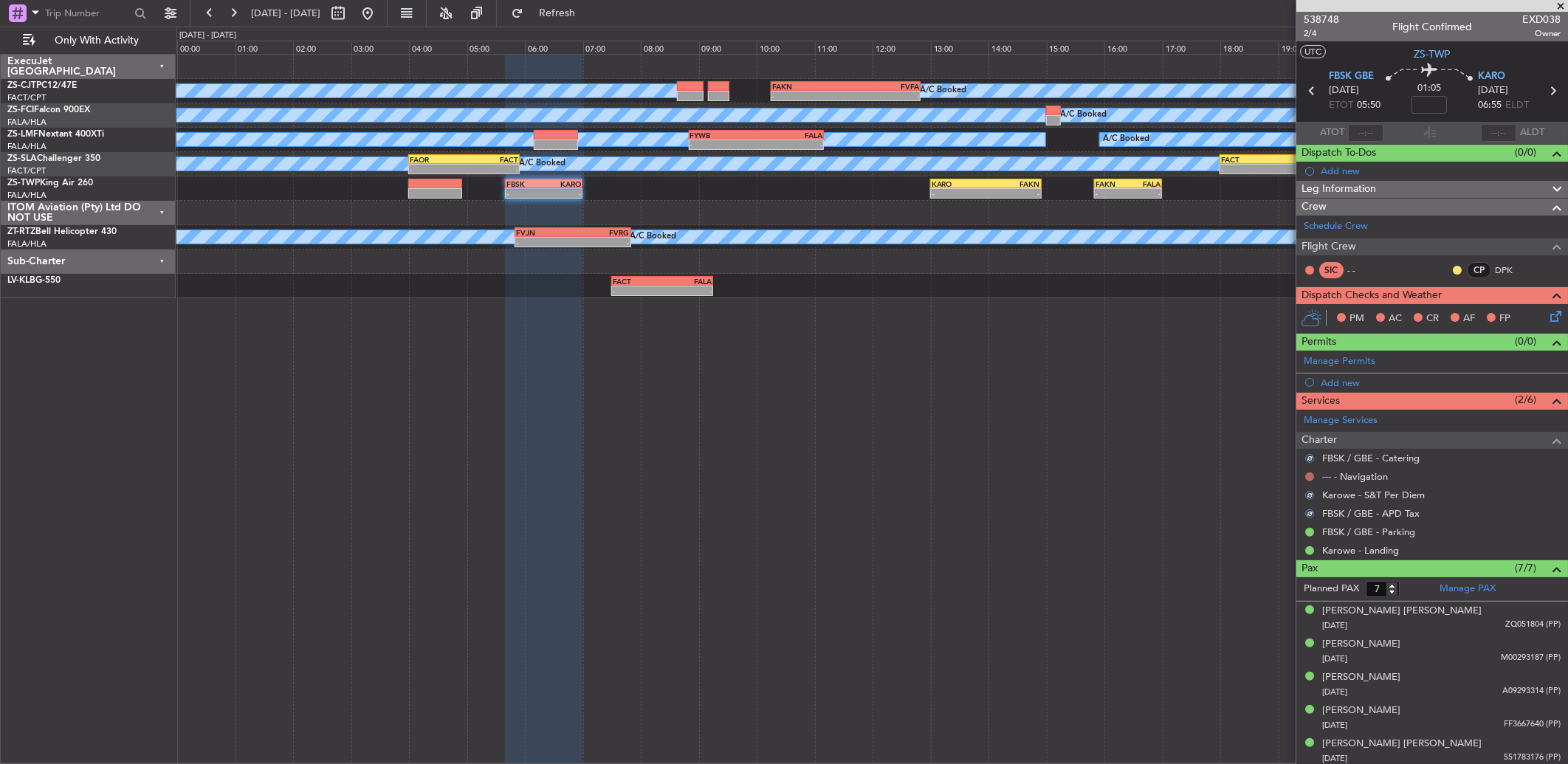
click at [1307, 476] on button at bounding box center [1308, 476] width 9 height 9
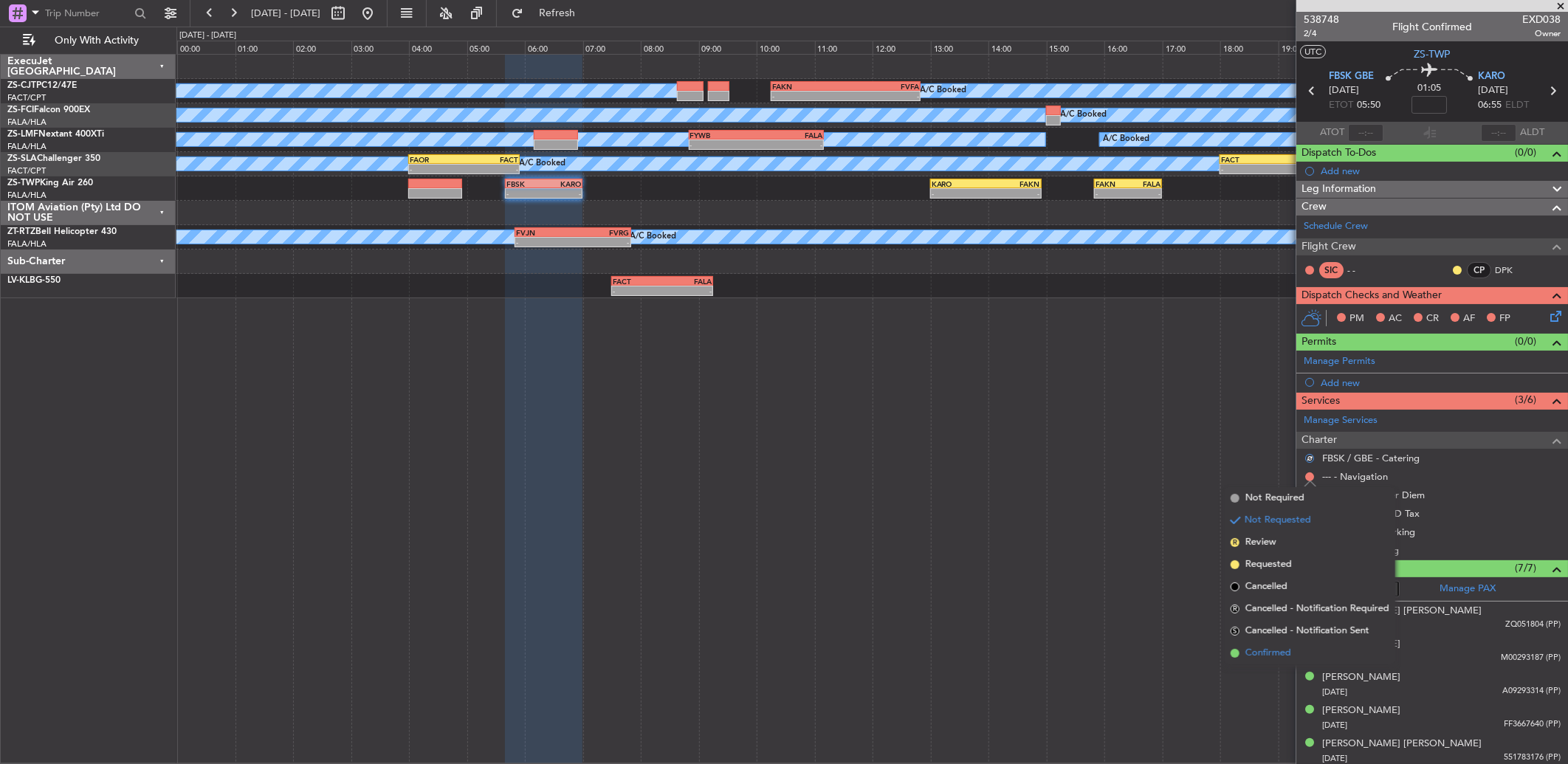
click at [1286, 650] on span "Confirmed" at bounding box center [1267, 652] width 46 height 15
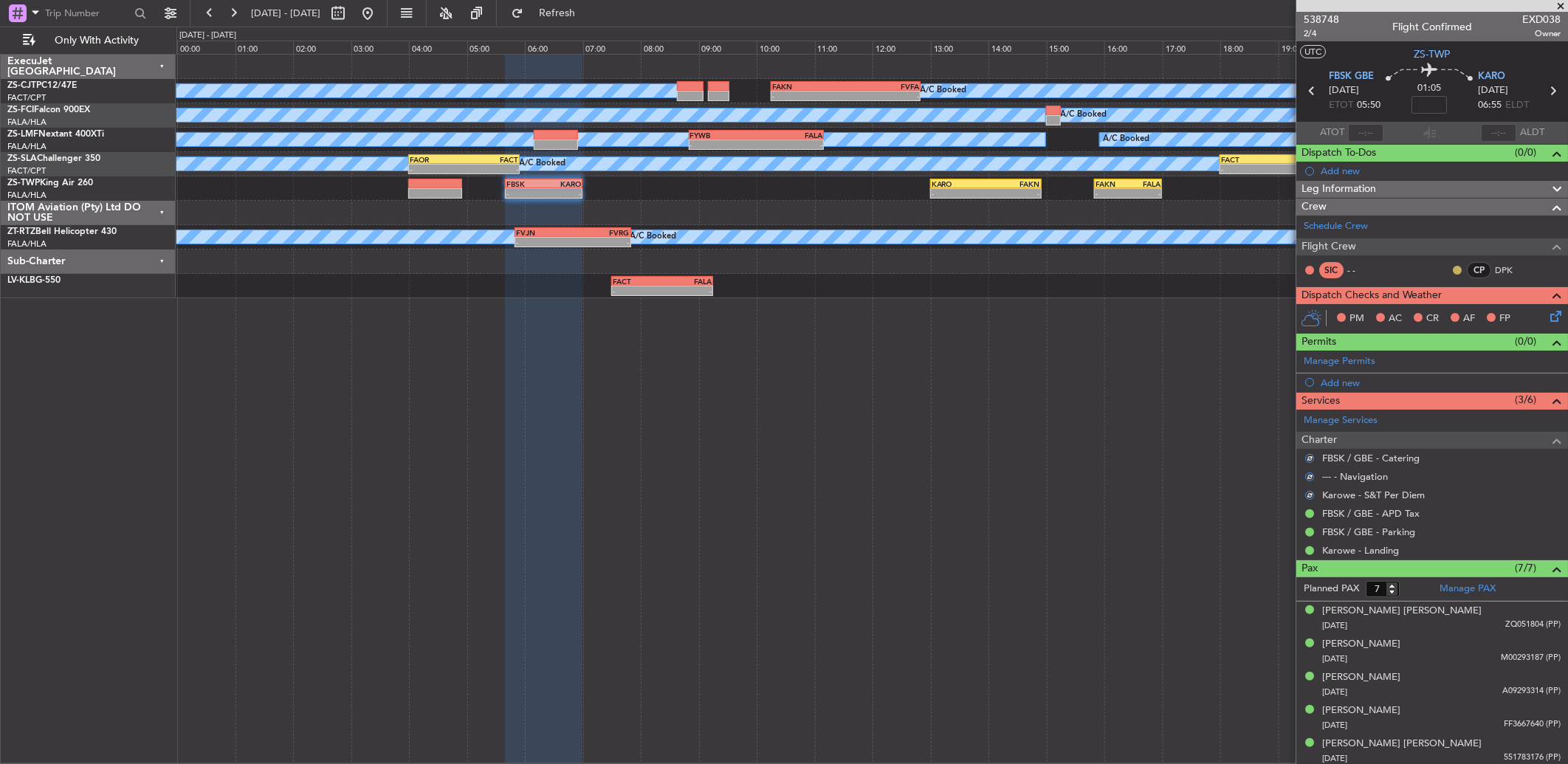
click at [1452, 268] on button at bounding box center [1456, 269] width 9 height 9
click at [1445, 313] on span "Acknowledged" at bounding box center [1449, 312] width 65 height 15
click at [1546, 311] on icon at bounding box center [1552, 313] width 12 height 12
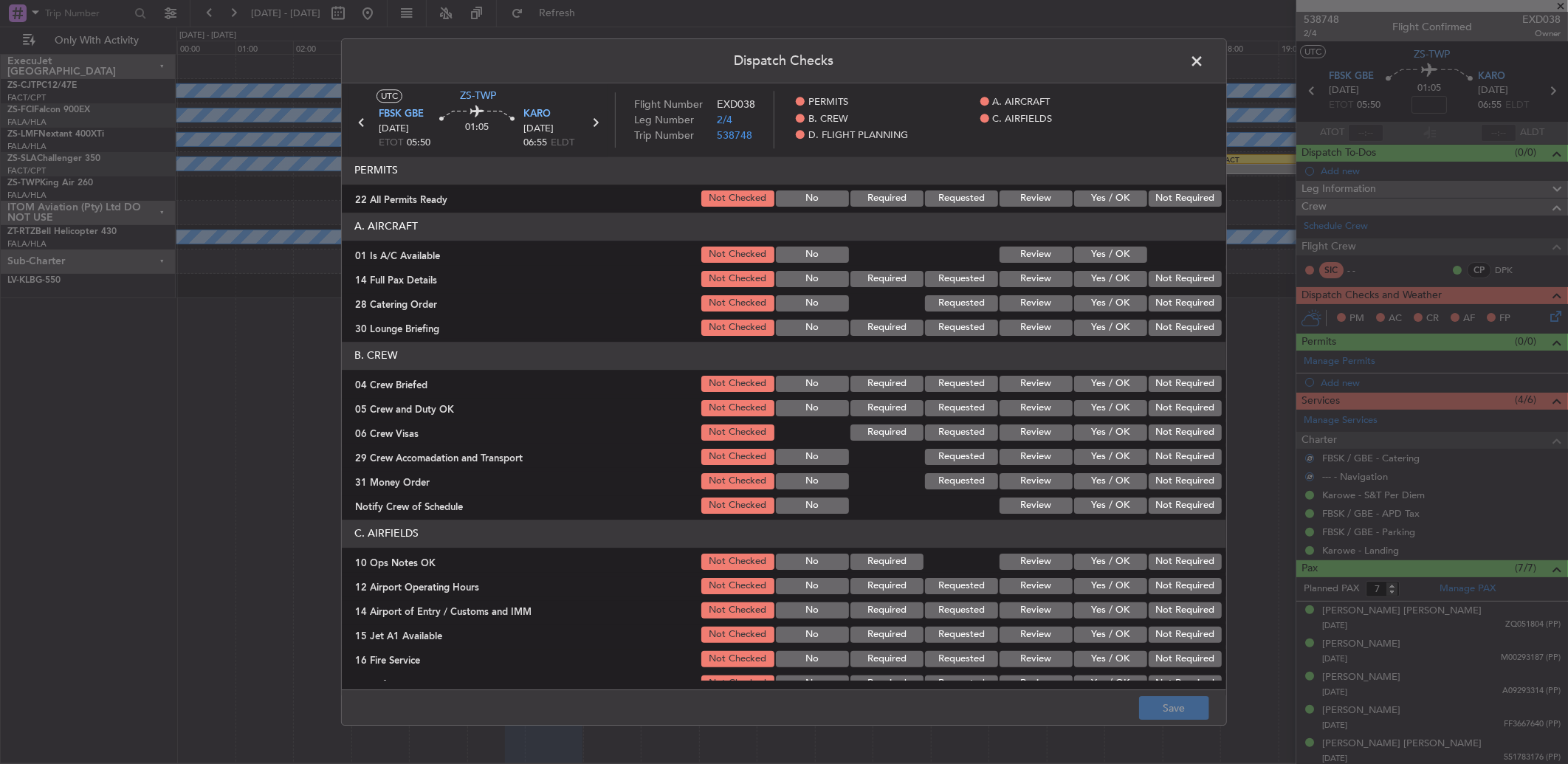
click at [1106, 201] on button "Yes / OK" at bounding box center [1110, 198] width 73 height 17
click at [1093, 255] on button "Yes / OK" at bounding box center [1110, 255] width 73 height 17
click at [1156, 278] on button "Not Required" at bounding box center [1185, 279] width 73 height 17
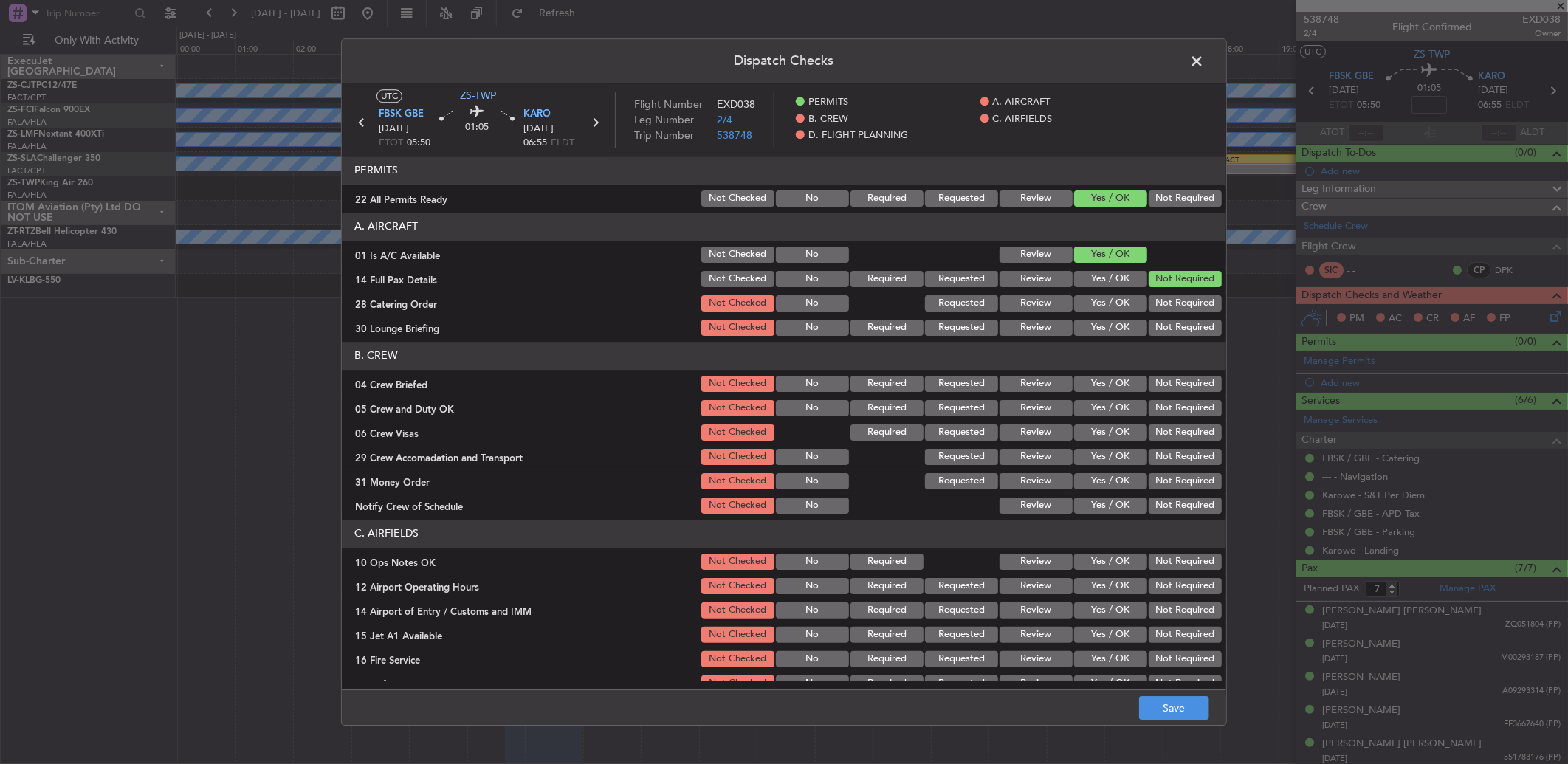
click at [1042, 309] on button "Review" at bounding box center [1035, 303] width 73 height 17
click at [1077, 319] on button "Yes / OK" at bounding box center [1110, 327] width 73 height 17
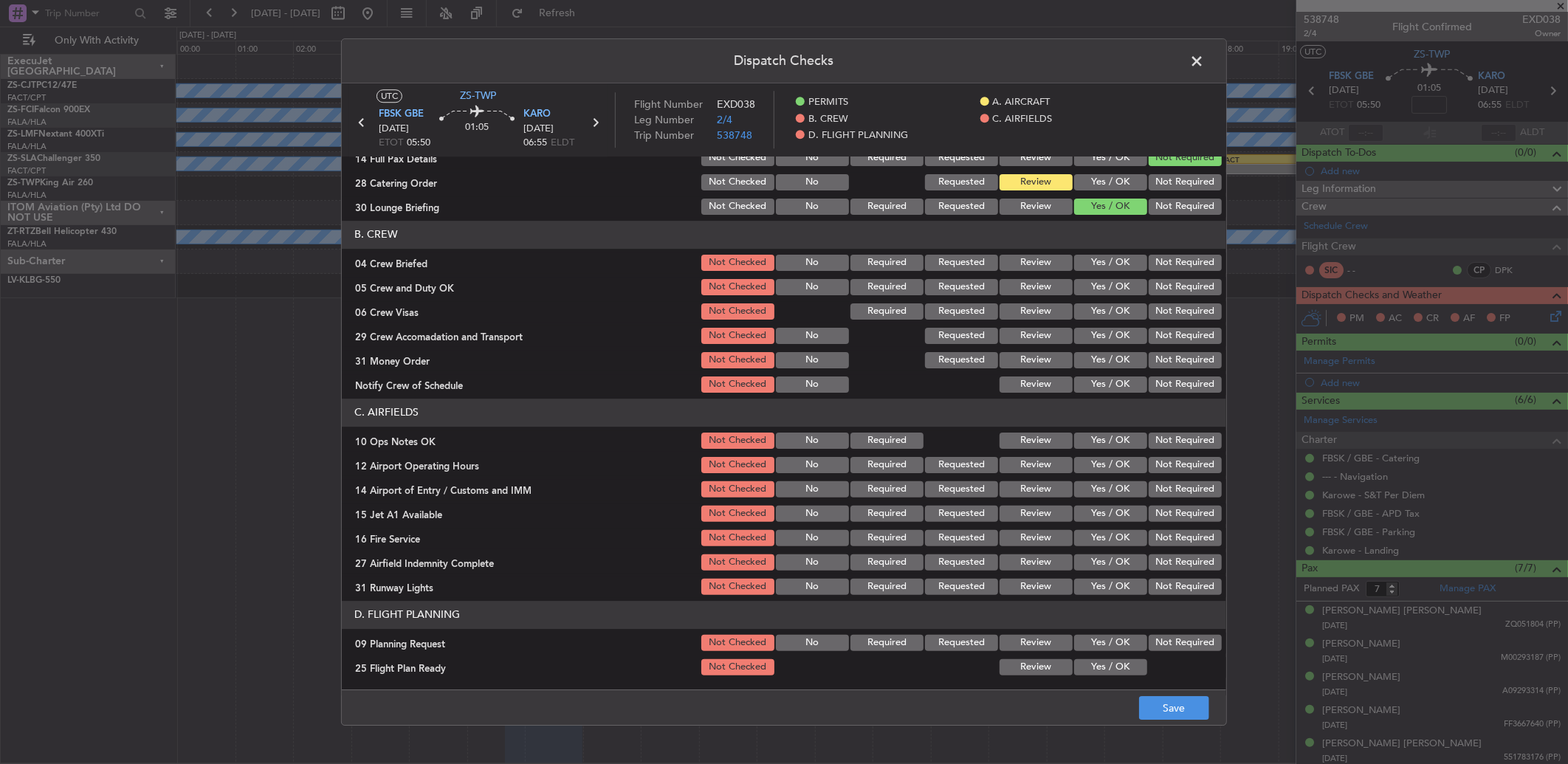
click at [1017, 263] on button "Review" at bounding box center [1035, 263] width 73 height 17
drag, startPoint x: 1117, startPoint y: 280, endPoint x: 1124, endPoint y: 286, distance: 9.2
click at [1118, 280] on button "Yes / OK" at bounding box center [1110, 287] width 73 height 17
click at [1108, 301] on div "Yes / OK" at bounding box center [1109, 310] width 74 height 21
click at [1172, 316] on button "Not Required" at bounding box center [1185, 311] width 73 height 17
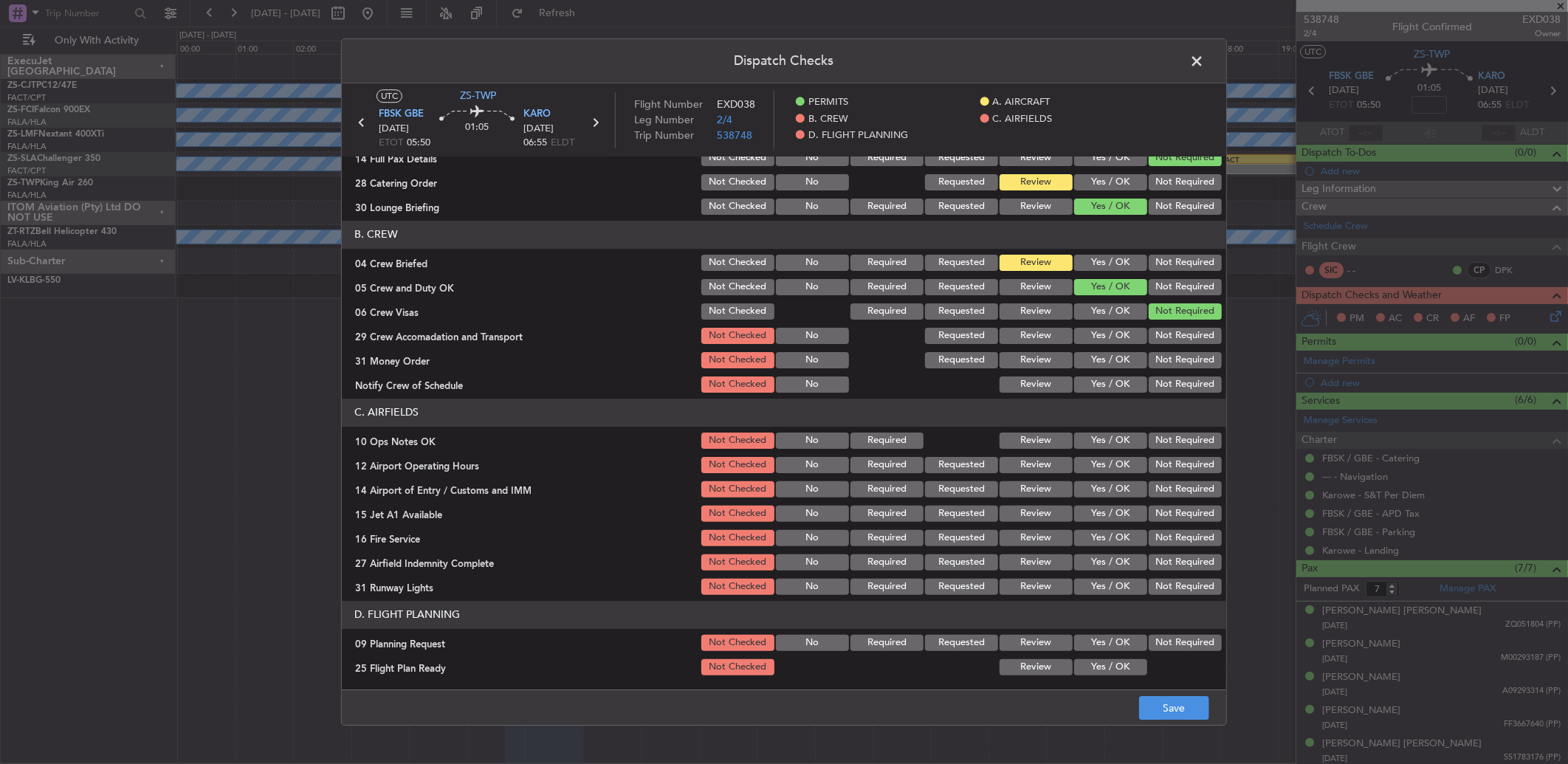
click at [1163, 338] on button "Not Required" at bounding box center [1185, 336] width 73 height 17
click at [1071, 363] on div "Yes / OK" at bounding box center [1109, 359] width 74 height 21
click at [1020, 362] on button "Review" at bounding box center [1035, 359] width 73 height 17
click at [1104, 388] on button "Yes / OK" at bounding box center [1110, 384] width 73 height 17
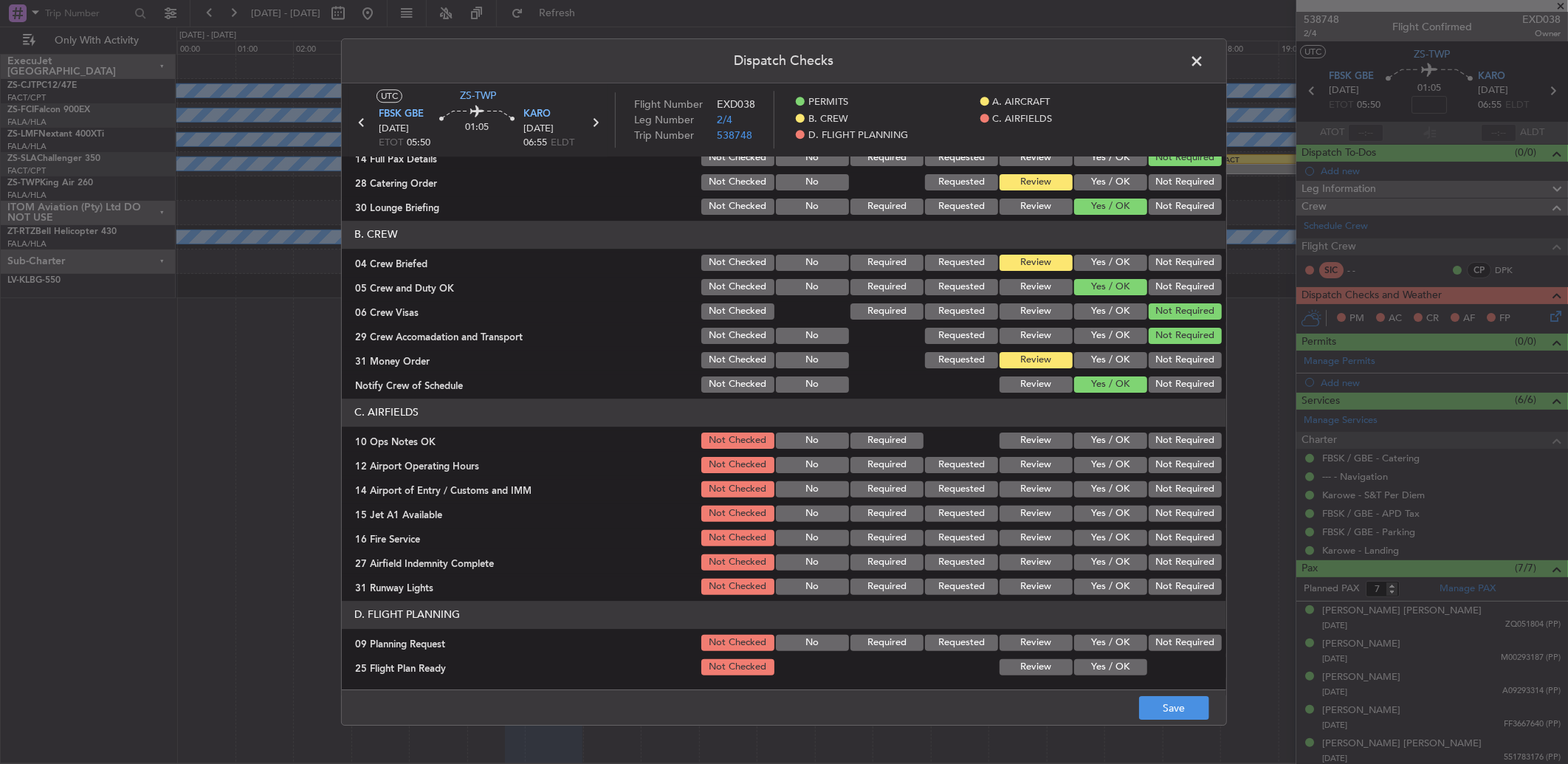
click at [1110, 439] on button "Yes / OK" at bounding box center [1110, 441] width 73 height 17
click at [1110, 461] on button "Yes / OK" at bounding box center [1110, 464] width 73 height 17
click at [1110, 492] on button "Yes / OK" at bounding box center [1110, 489] width 73 height 17
click at [1107, 505] on button "Yes / OK" at bounding box center [1110, 513] width 73 height 17
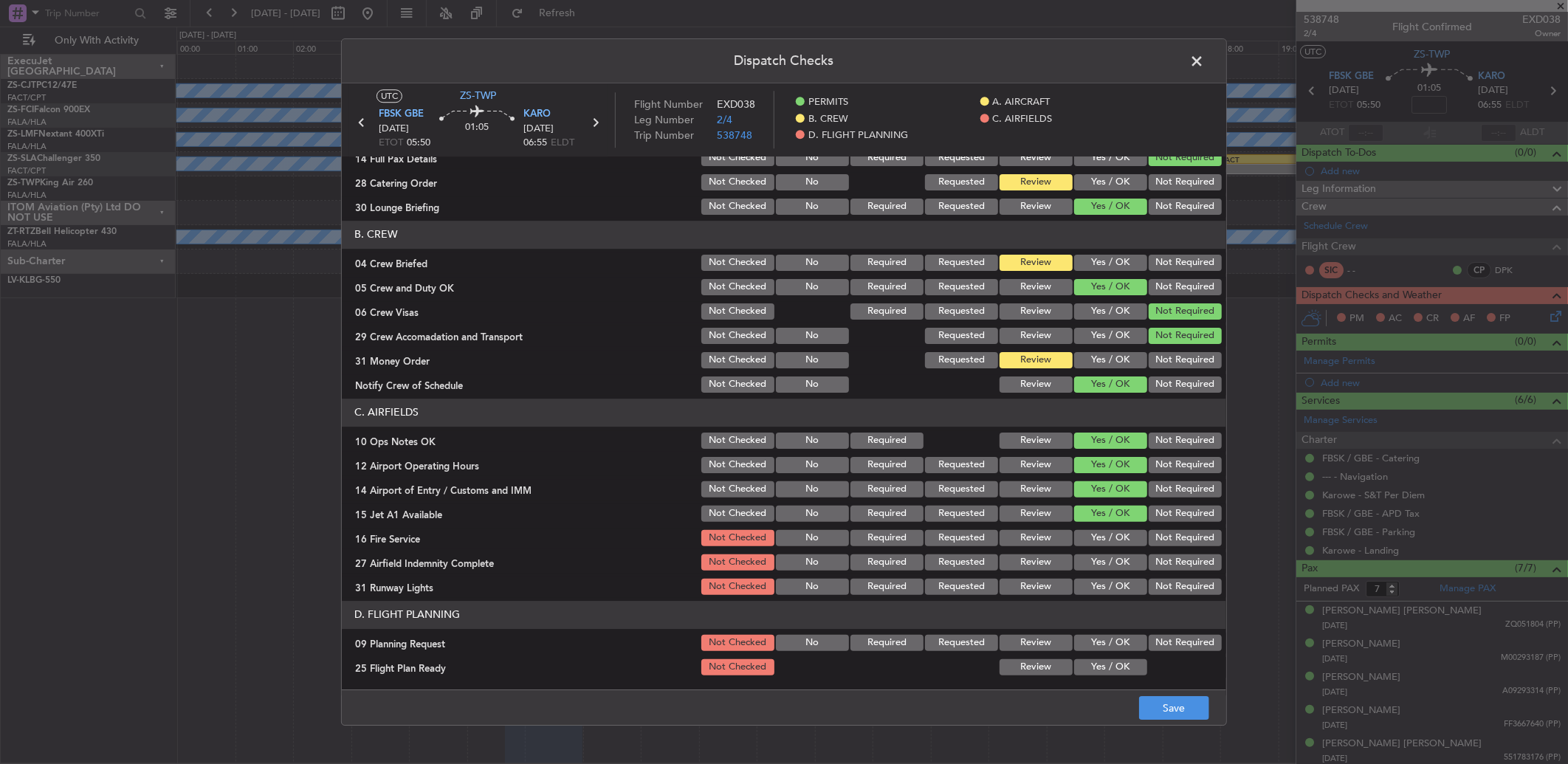
click at [1107, 549] on section "C. AIRFIELDS 10 Ops Notes OK Not Checked No Required Review Yes / OK Not Requir…" at bounding box center [784, 498] width 884 height 199
click at [1109, 541] on button "Yes / OK" at bounding box center [1110, 538] width 73 height 17
click at [1110, 558] on button "Yes / OK" at bounding box center [1110, 562] width 73 height 17
click at [1173, 586] on button "Not Required" at bounding box center [1185, 587] width 73 height 17
click at [1159, 645] on button "Not Required" at bounding box center [1185, 643] width 73 height 17
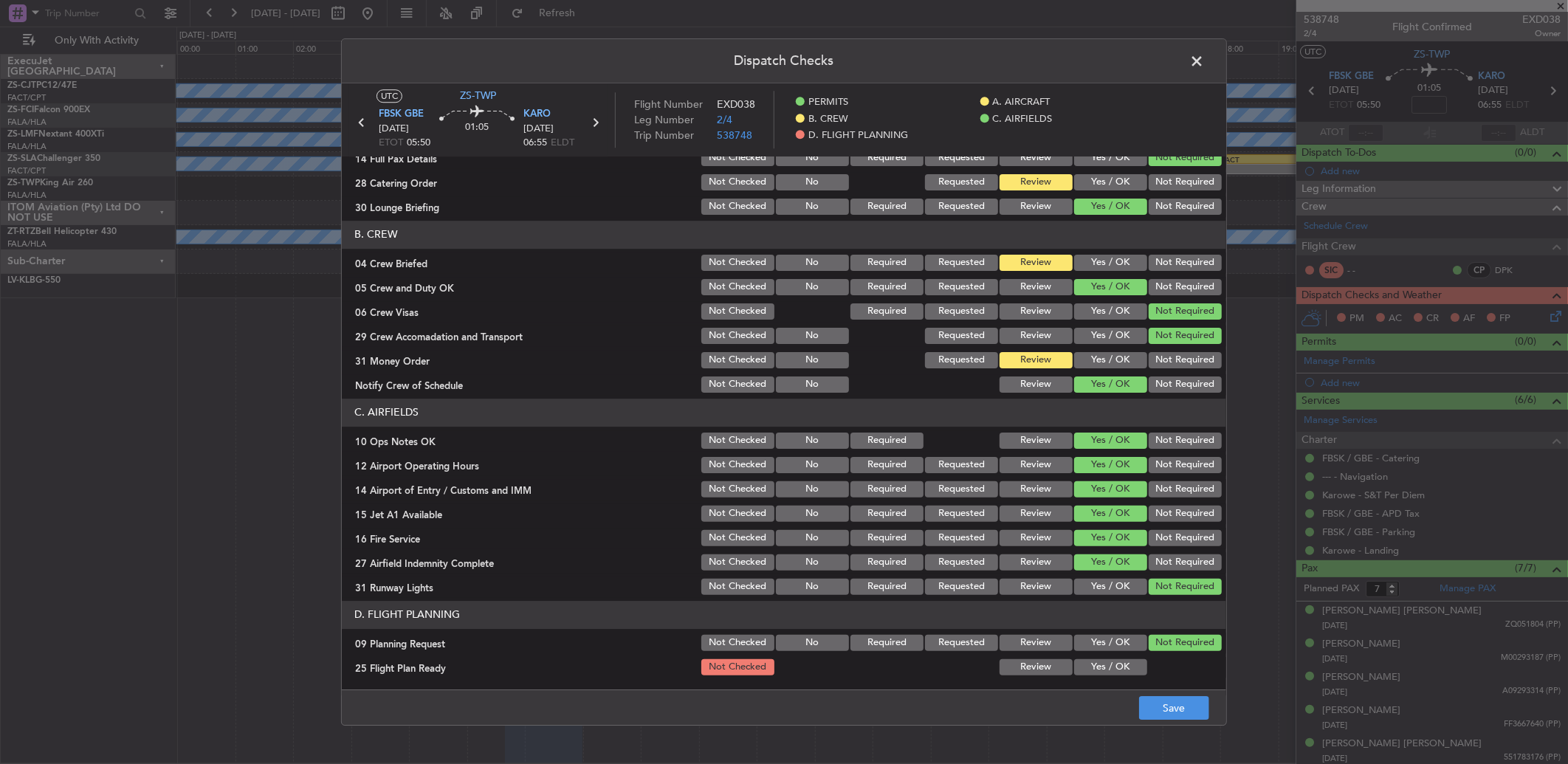
click at [1045, 662] on button "Review" at bounding box center [1035, 667] width 73 height 17
click at [1152, 708] on button "Save" at bounding box center [1174, 708] width 71 height 24
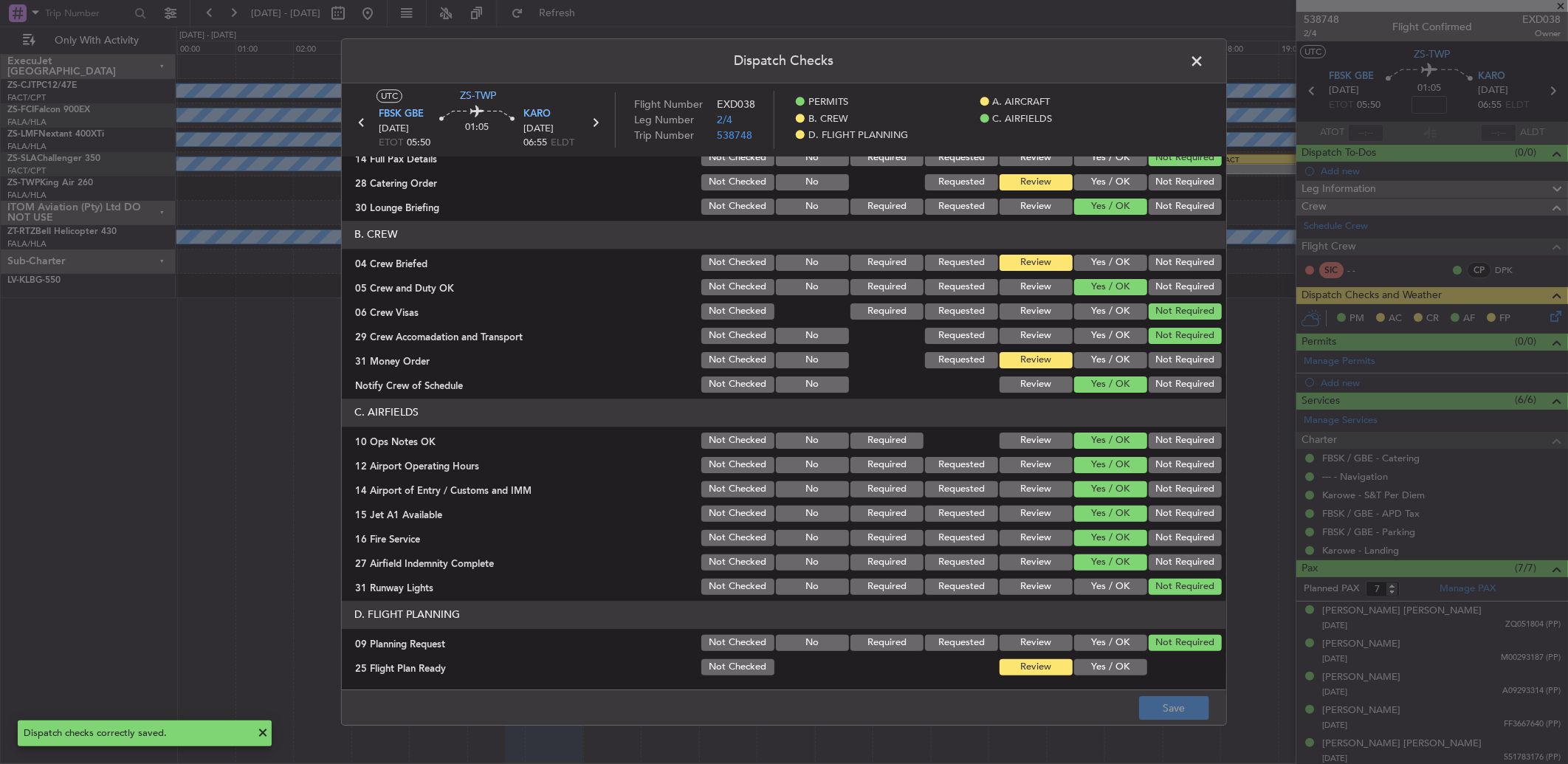
click at [1204, 53] on span at bounding box center [1204, 65] width 0 height 29
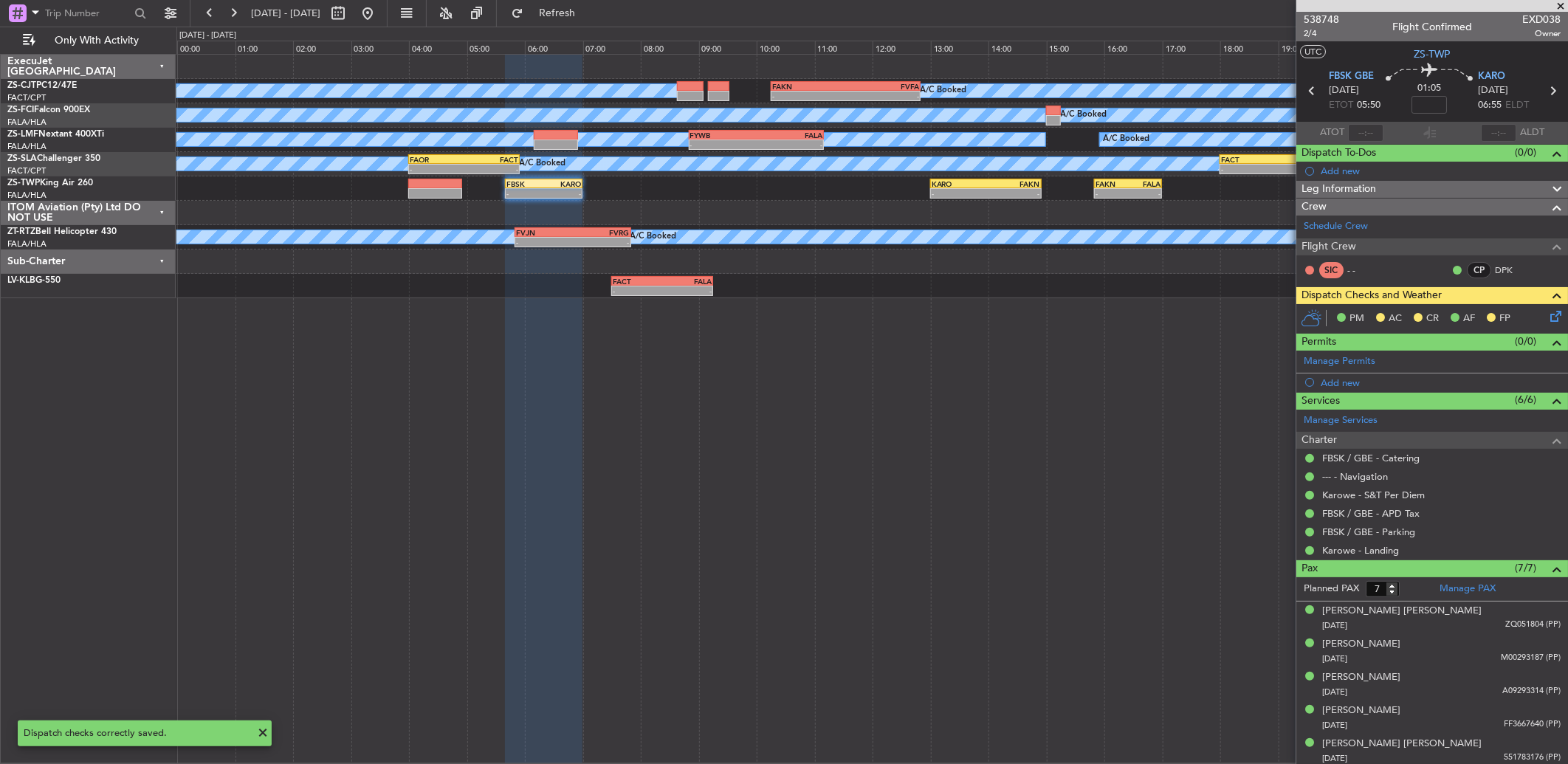
click at [1546, 314] on icon at bounding box center [1552, 313] width 12 height 12
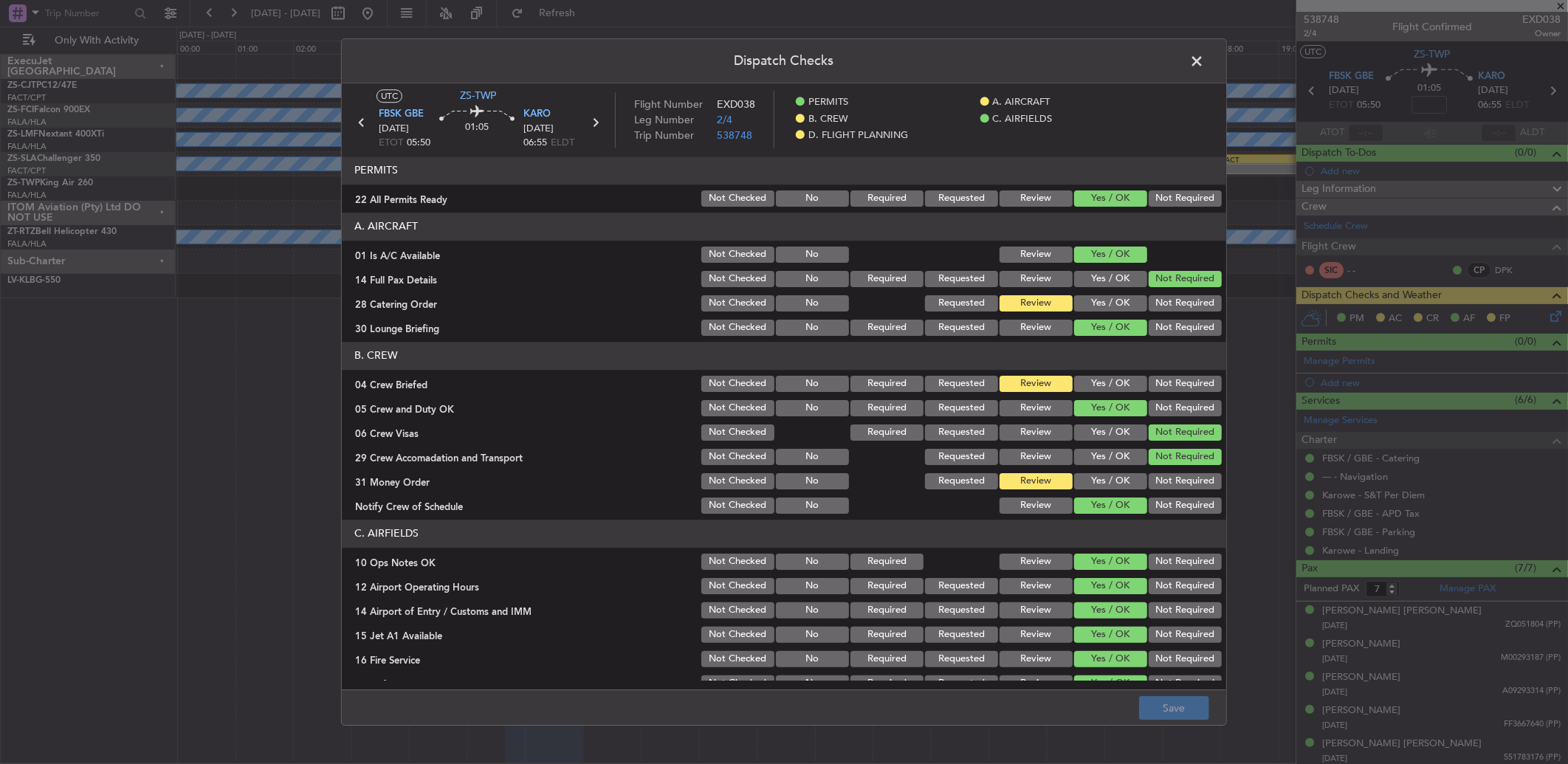
click at [1173, 208] on div "Not Required" at bounding box center [1183, 198] width 74 height 21
click at [1173, 200] on button "Not Required" at bounding box center [1185, 198] width 73 height 17
click at [1169, 285] on button "Not Required" at bounding box center [1185, 279] width 73 height 17
click at [1168, 303] on button "Not Required" at bounding box center [1185, 303] width 73 height 17
drag, startPoint x: 1169, startPoint y: 318, endPoint x: 1170, endPoint y: 336, distance: 18.0
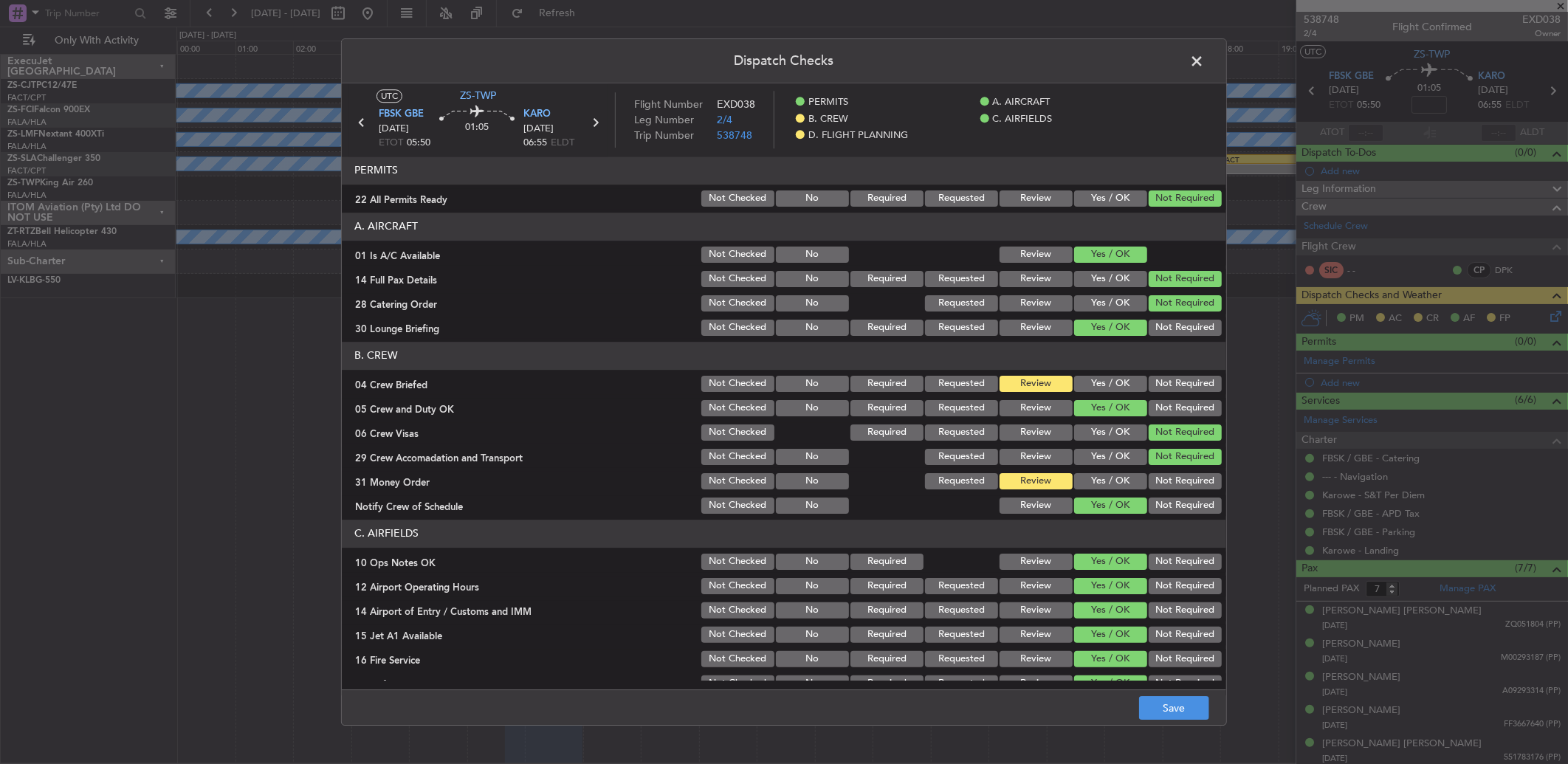
click at [1169, 322] on section "A. AIRCRAFT 01 Is A/C Available Not Checked No Review Yes / OK 14 Full Pax Deta…" at bounding box center [784, 275] width 884 height 125
click at [1170, 336] on div "Not Required" at bounding box center [1183, 327] width 74 height 21
click at [1168, 322] on button "Not Required" at bounding box center [1185, 327] width 73 height 17
click at [1170, 377] on button "Not Required" at bounding box center [1185, 384] width 73 height 17
click at [1174, 411] on button "Not Required" at bounding box center [1185, 407] width 73 height 17
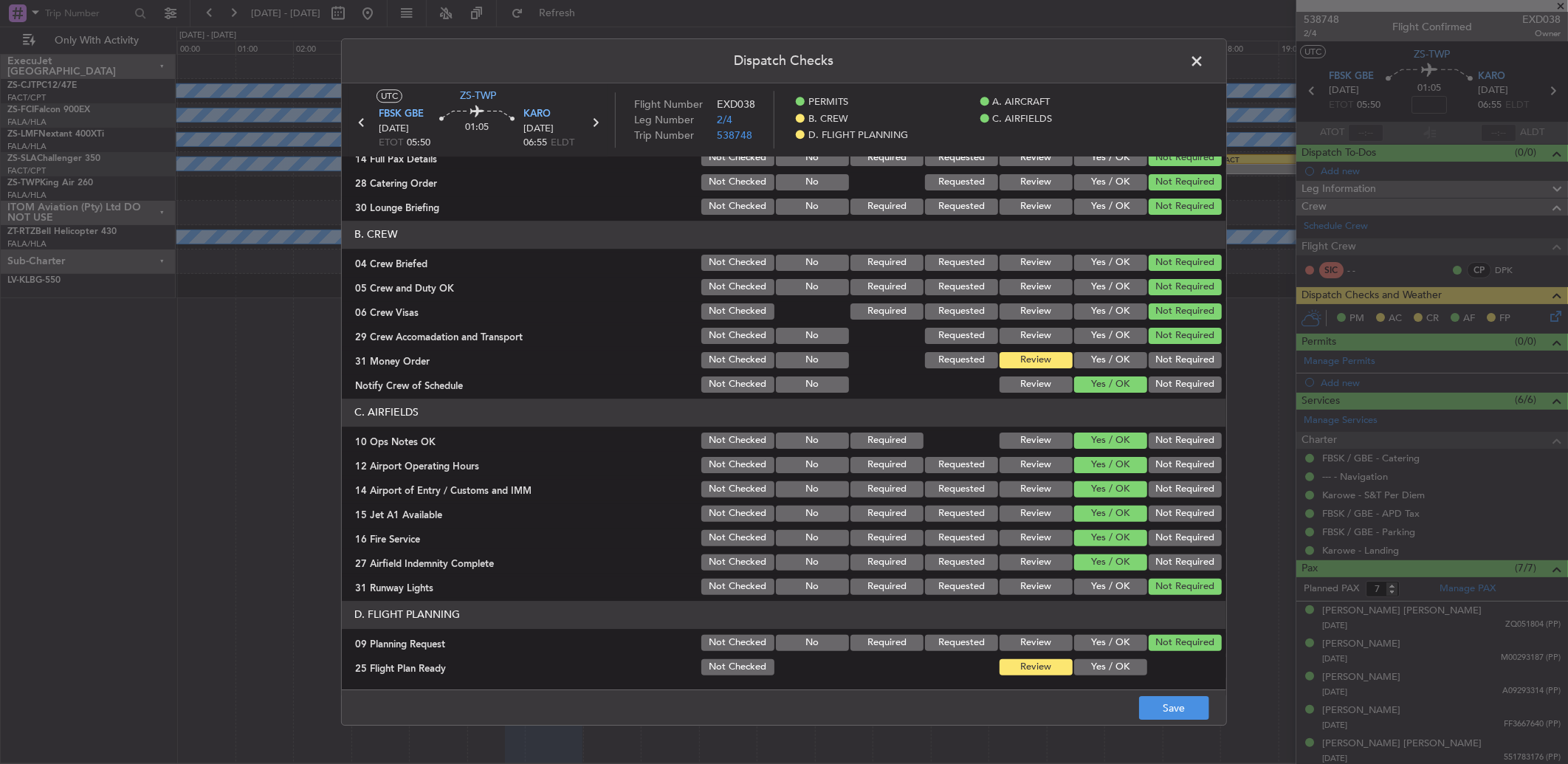
click at [1170, 357] on button "Not Required" at bounding box center [1185, 359] width 73 height 17
click at [1170, 385] on button "Not Required" at bounding box center [1185, 384] width 73 height 17
click at [1167, 443] on button "Not Required" at bounding box center [1185, 441] width 73 height 17
click at [1169, 469] on button "Not Required" at bounding box center [1185, 464] width 73 height 17
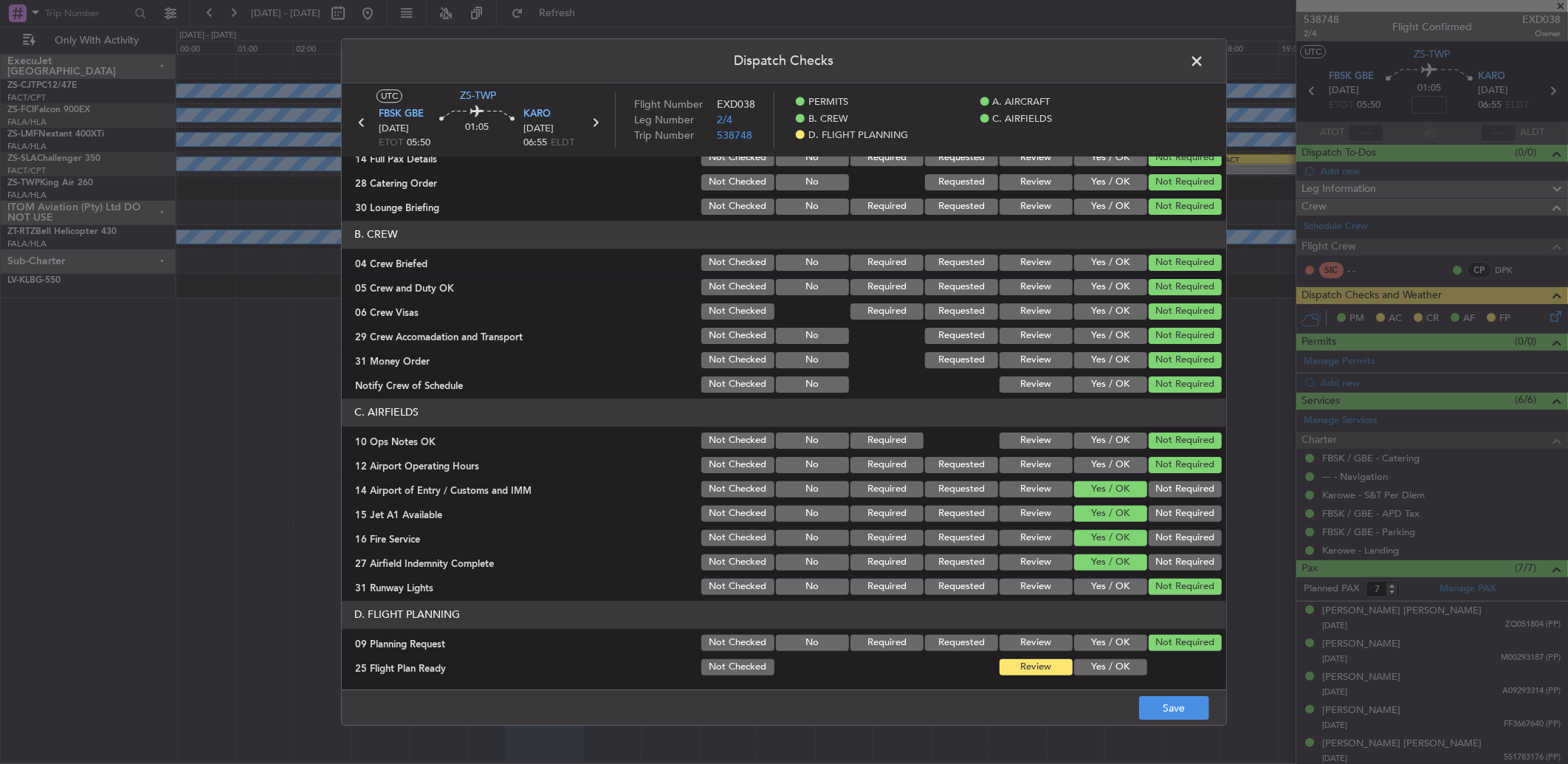
click at [1171, 479] on div "Not Required" at bounding box center [1183, 489] width 74 height 21
click at [1170, 496] on button "Not Required" at bounding box center [1185, 489] width 73 height 17
click at [1169, 505] on section "C. AIRFIELDS 10 Ops Notes OK Not Checked No Required Review Yes / OK Not Requir…" at bounding box center [784, 498] width 884 height 199
click at [1167, 524] on section "C. AIRFIELDS 10 Ops Notes OK Not Checked No Required Review Yes / OK Not Requir…" at bounding box center [784, 498] width 884 height 199
click at [1166, 529] on section "C. AIRFIELDS 10 Ops Notes OK Not Checked No Required Review Yes / OK Not Requir…" at bounding box center [784, 498] width 884 height 199
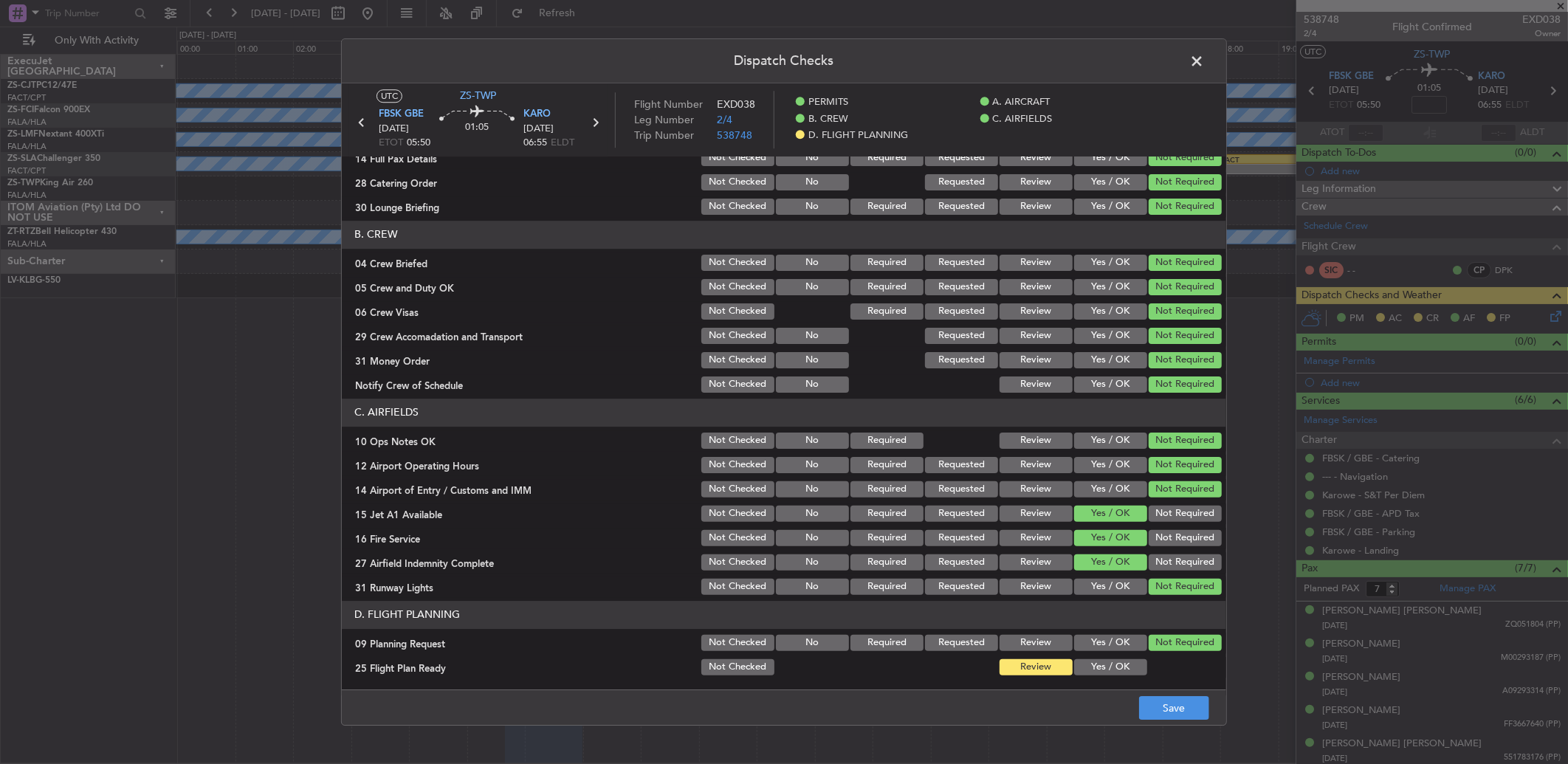
drag, startPoint x: 1163, startPoint y: 507, endPoint x: 1166, endPoint y: 523, distance: 16.3
click at [1166, 510] on button "Not Required" at bounding box center [1185, 513] width 73 height 17
drag, startPoint x: 1170, startPoint y: 532, endPoint x: 1170, endPoint y: 542, distance: 10.0
click at [1170, 535] on button "Not Required" at bounding box center [1185, 538] width 73 height 17
click at [1173, 545] on button "Not Required" at bounding box center [1185, 538] width 73 height 17
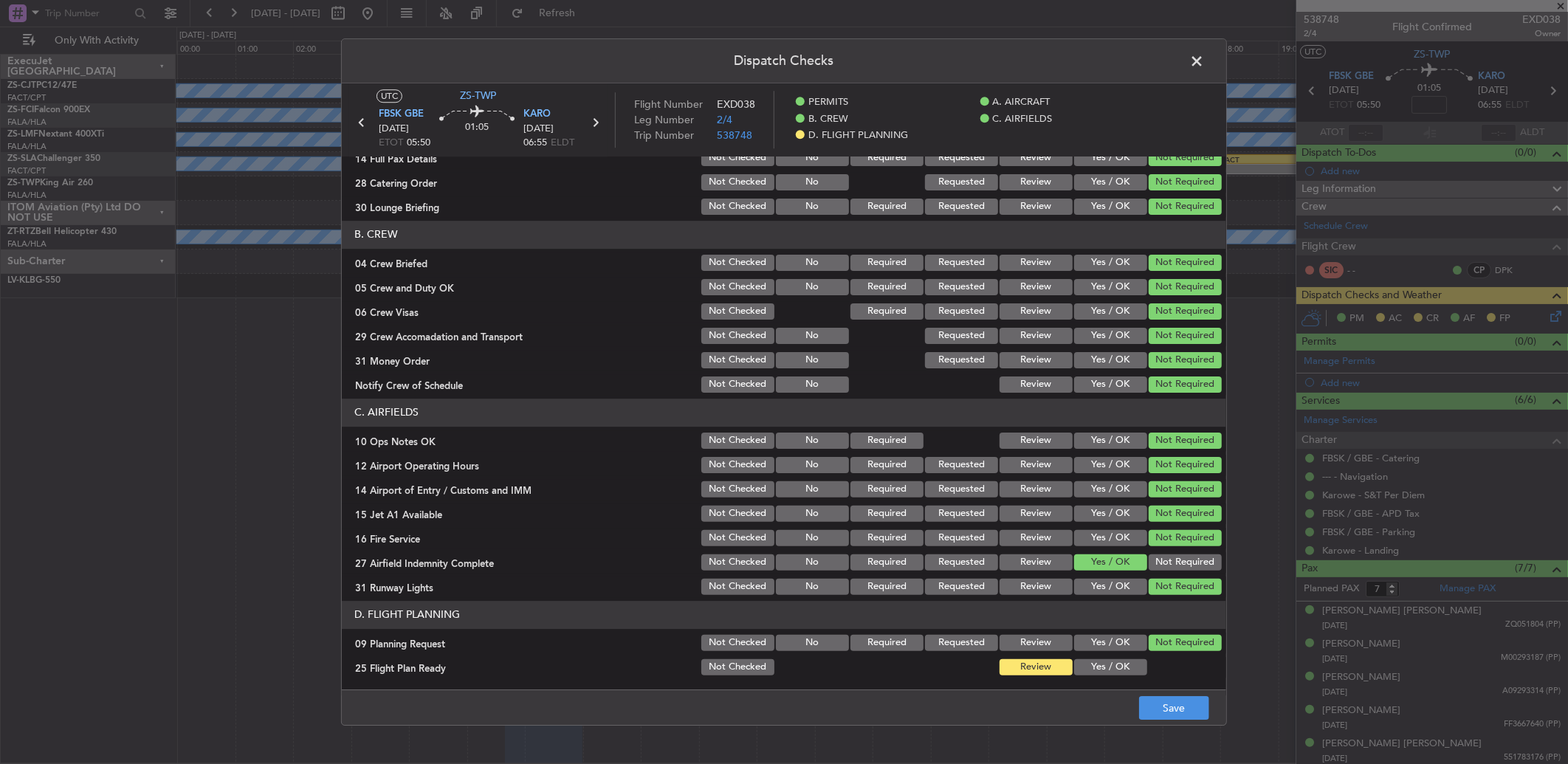
click at [1169, 555] on div "Not Required" at bounding box center [1183, 562] width 74 height 21
click at [1169, 558] on button "Not Required" at bounding box center [1185, 562] width 73 height 17
click at [1204, 59] on span at bounding box center [1204, 65] width 0 height 29
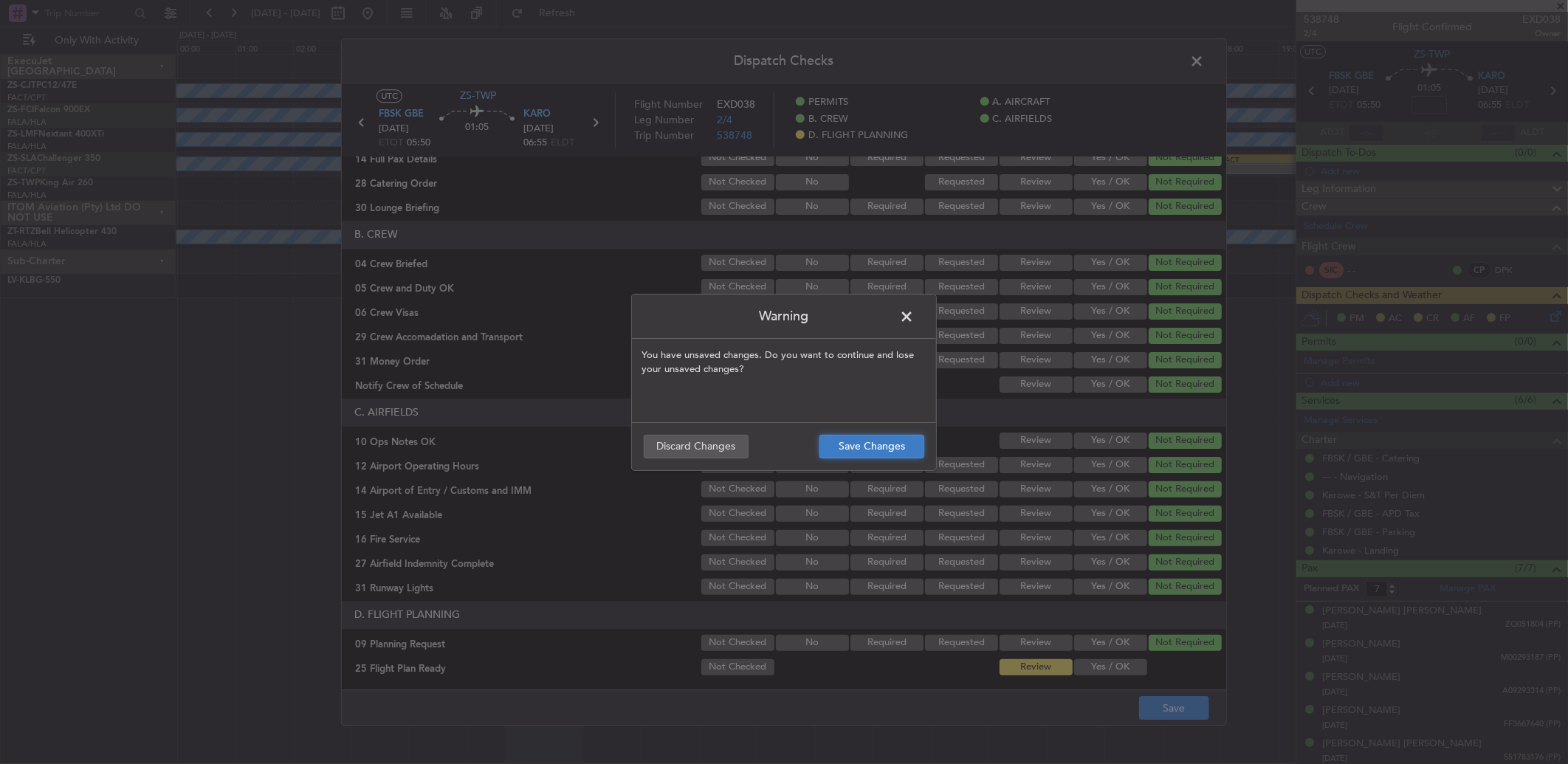
click at [842, 439] on button "Save Changes" at bounding box center [871, 447] width 105 height 24
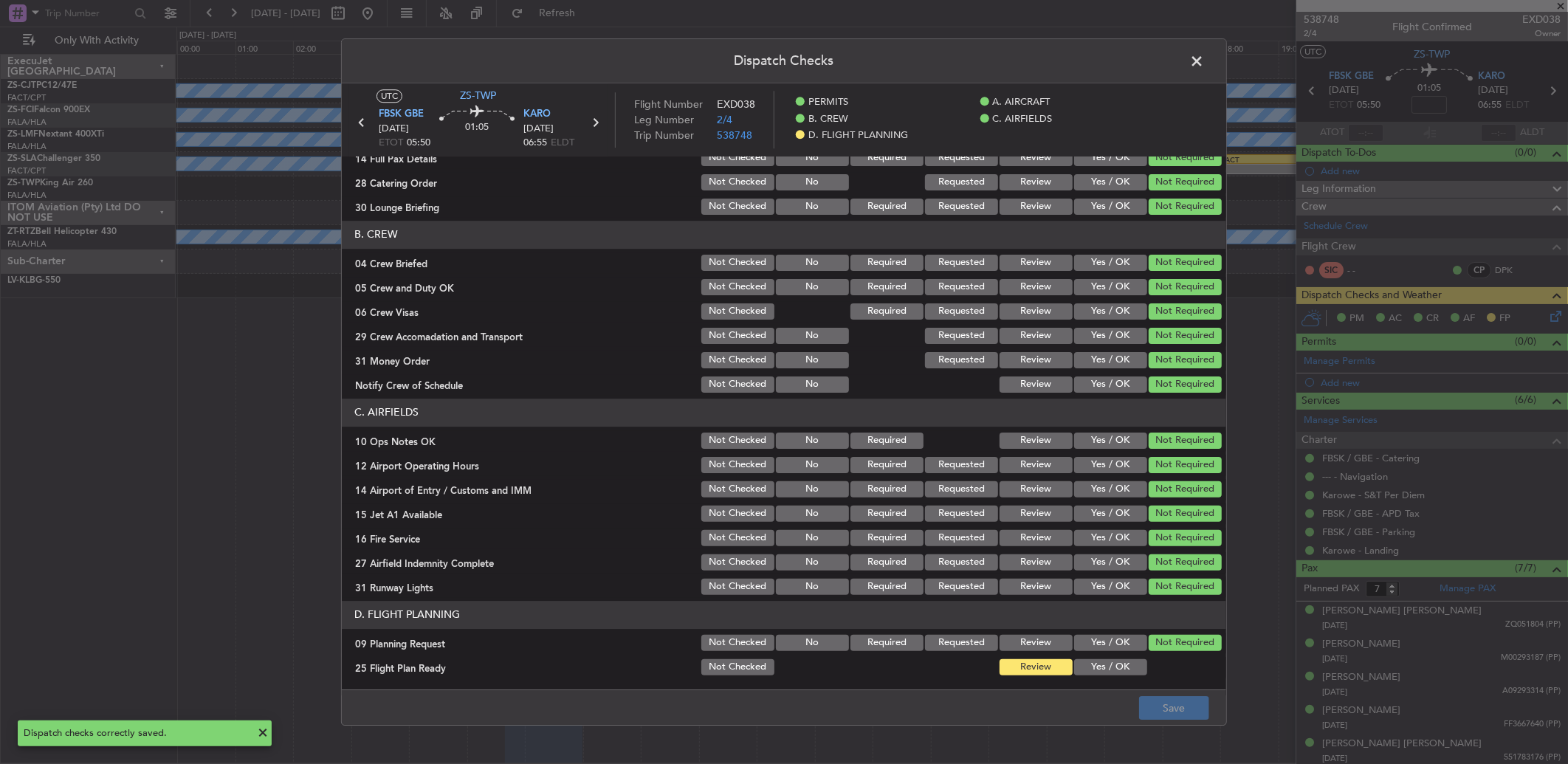
click at [1204, 62] on span at bounding box center [1204, 65] width 0 height 29
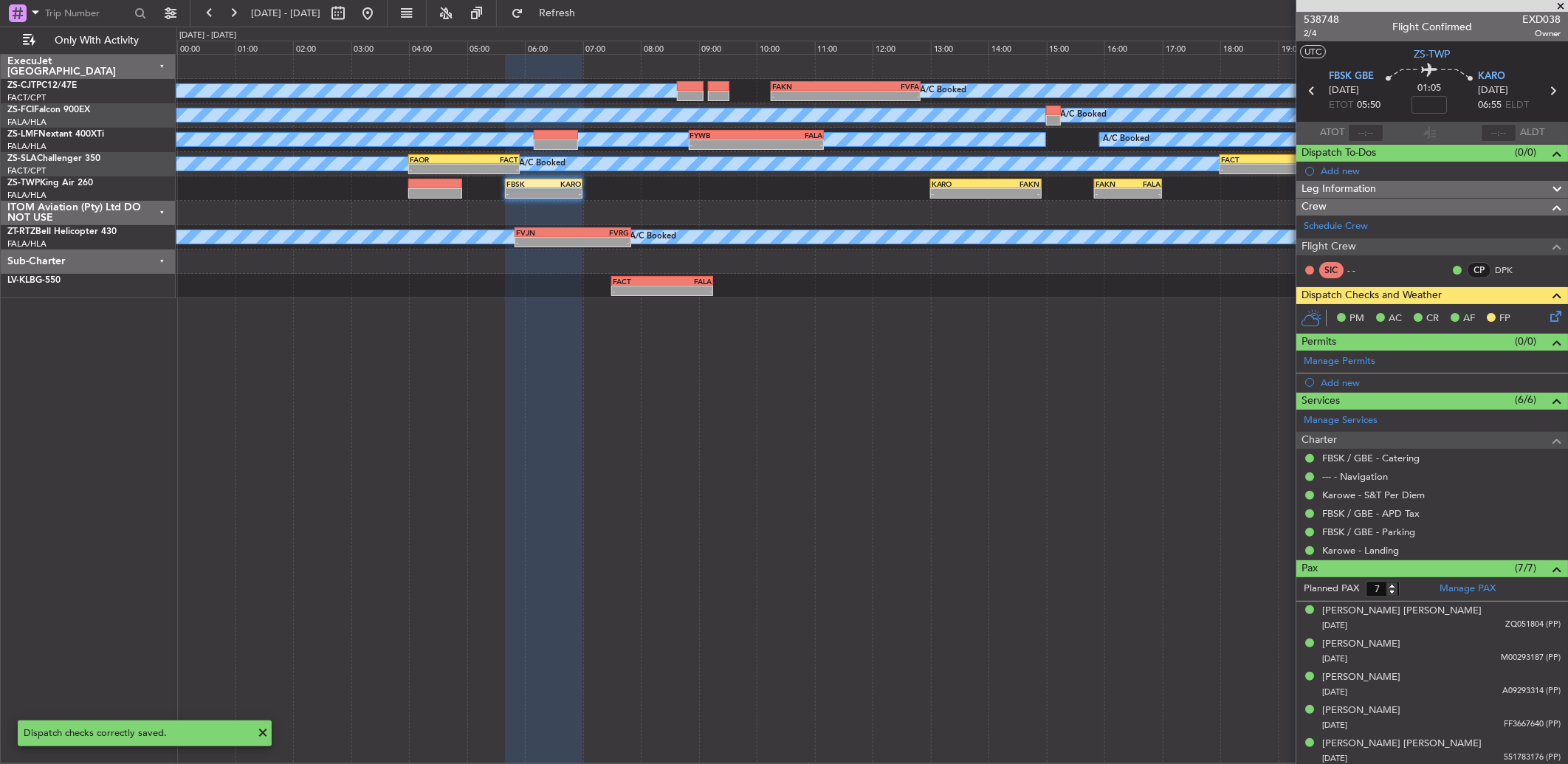
click at [1307, 91] on icon at bounding box center [1311, 91] width 20 height 20
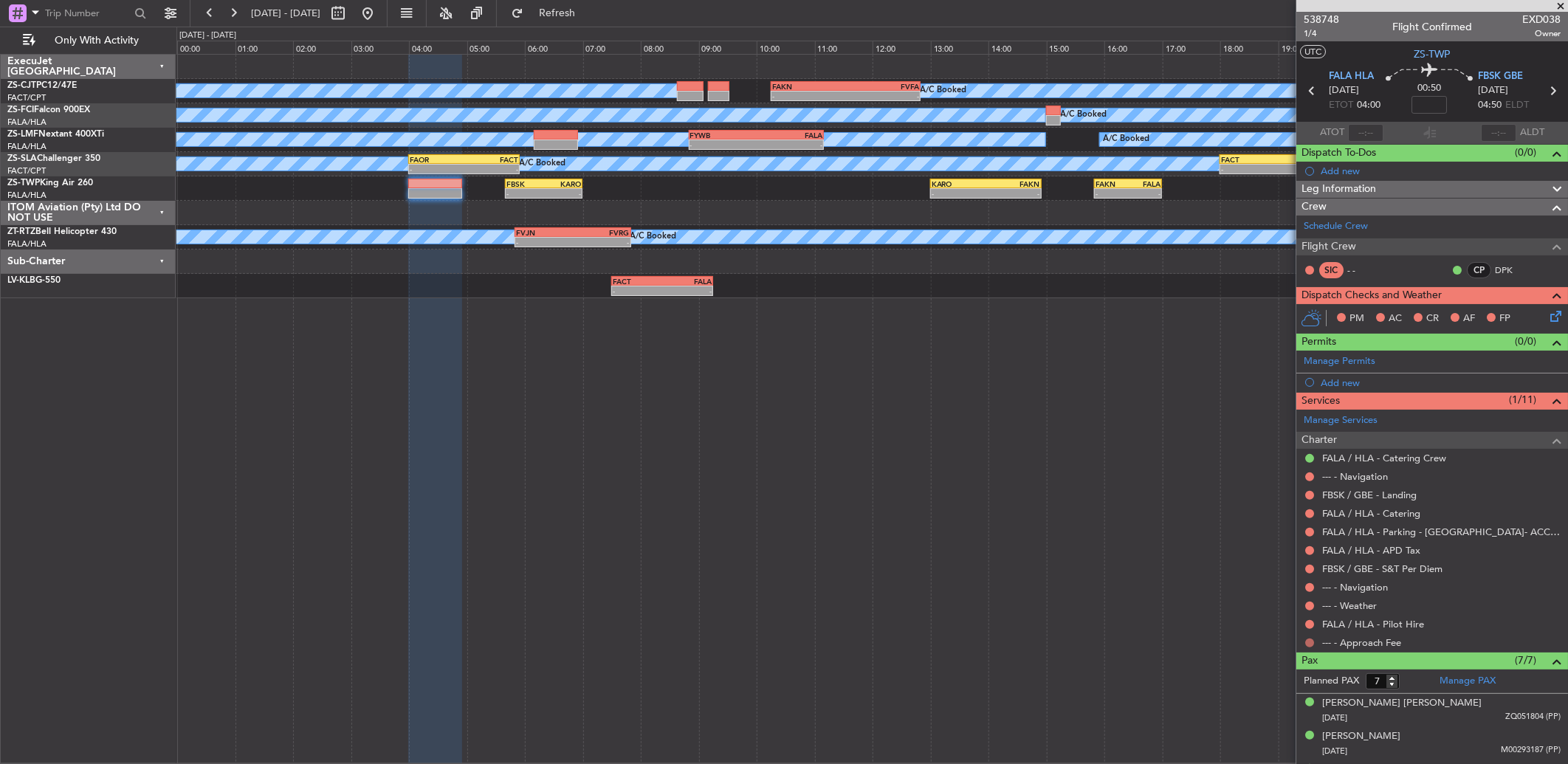
click at [1307, 643] on button at bounding box center [1308, 643] width 9 height 9
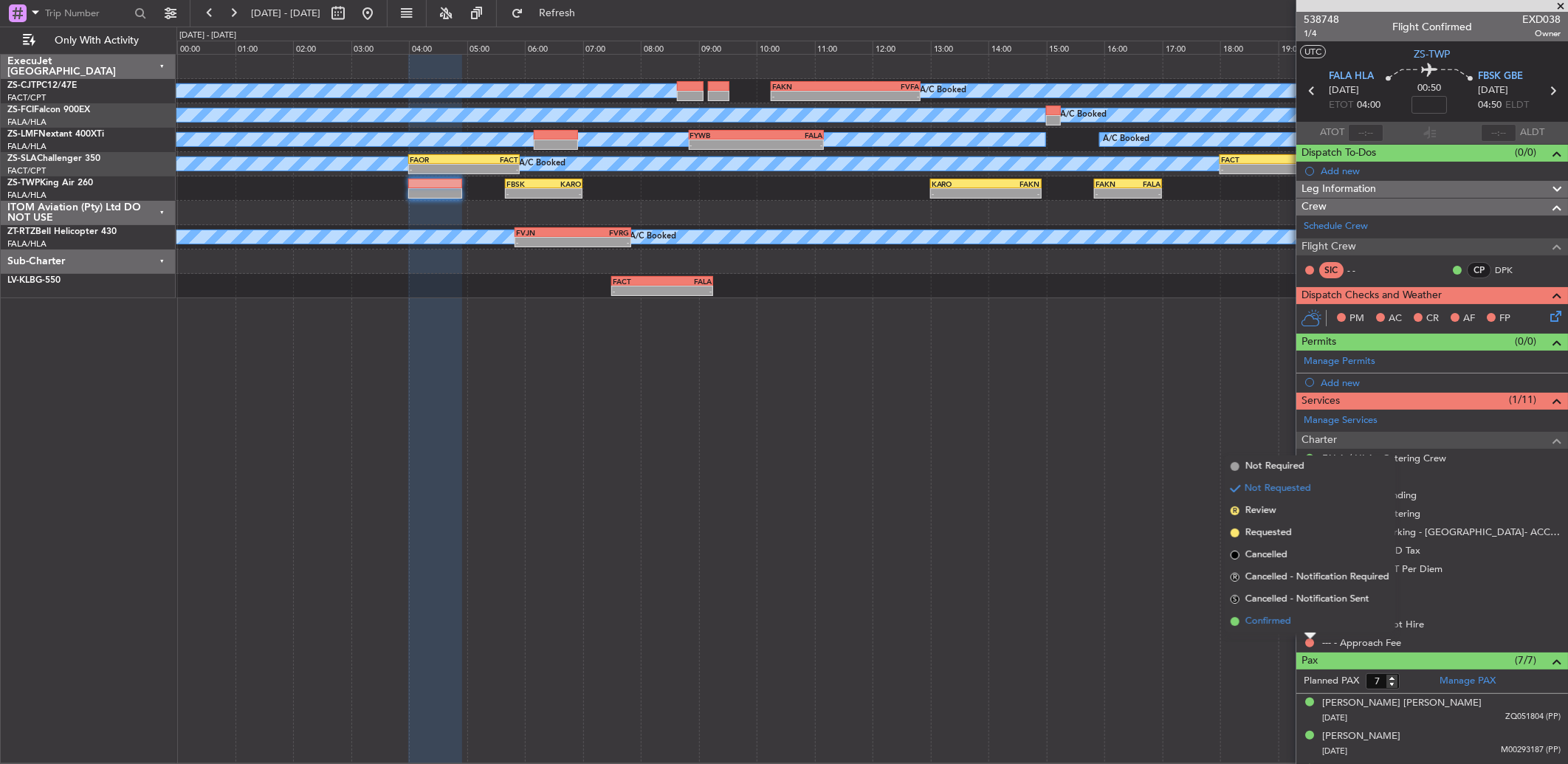
click at [1305, 628] on li "Confirmed" at bounding box center [1309, 621] width 170 height 23
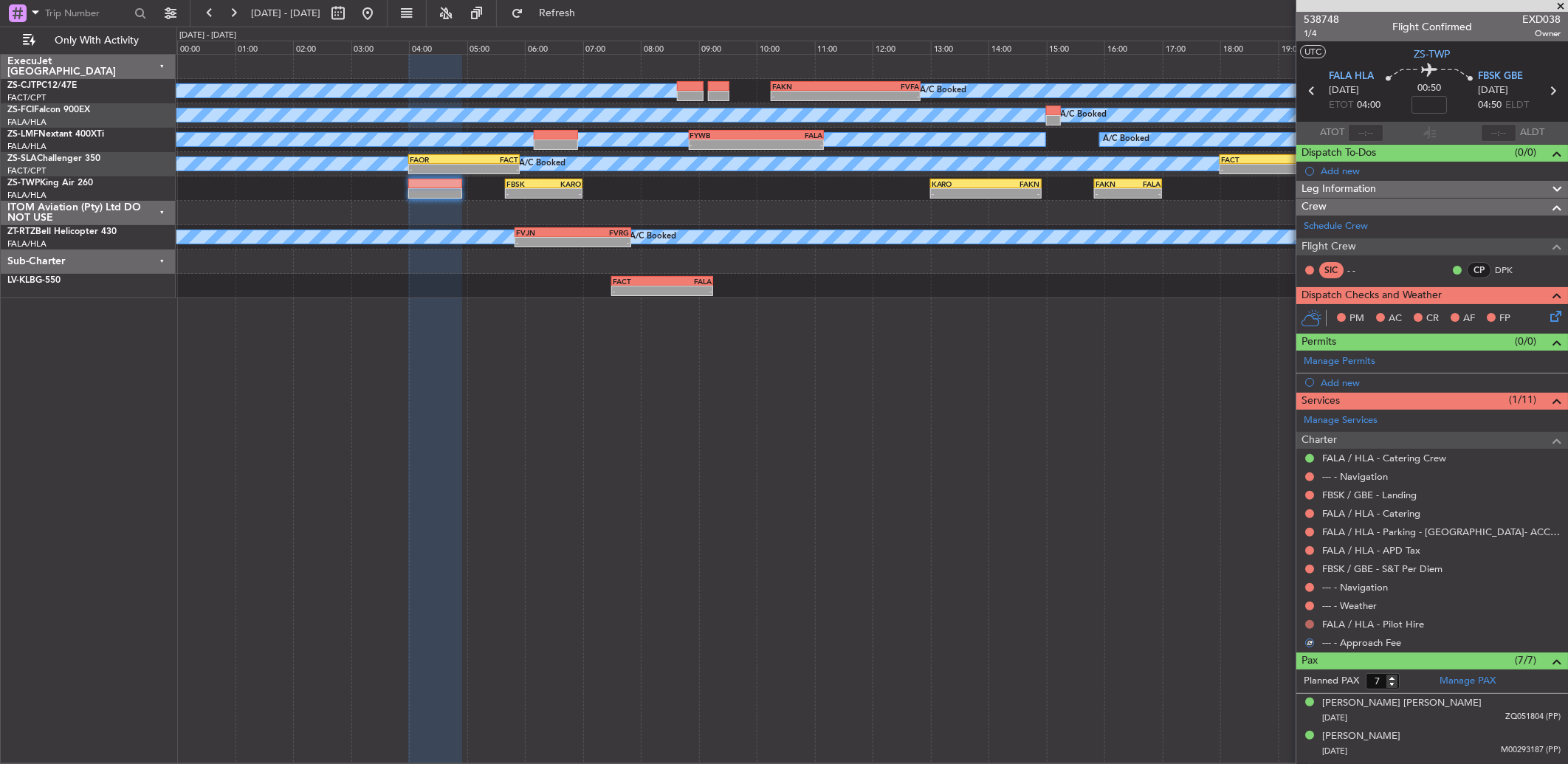
click at [1312, 628] on button at bounding box center [1308, 624] width 9 height 9
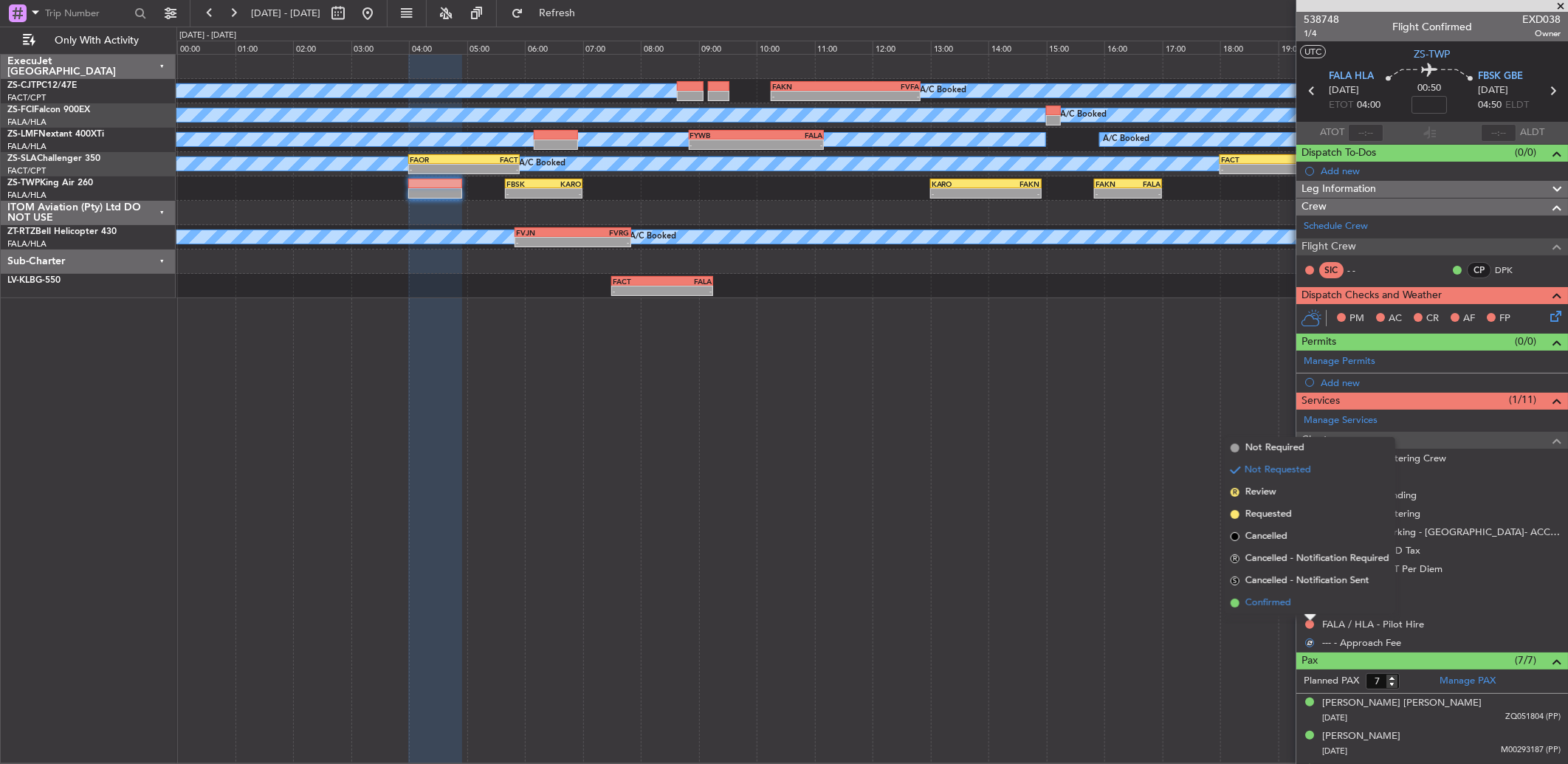
click at [1309, 602] on li "Confirmed" at bounding box center [1309, 602] width 170 height 23
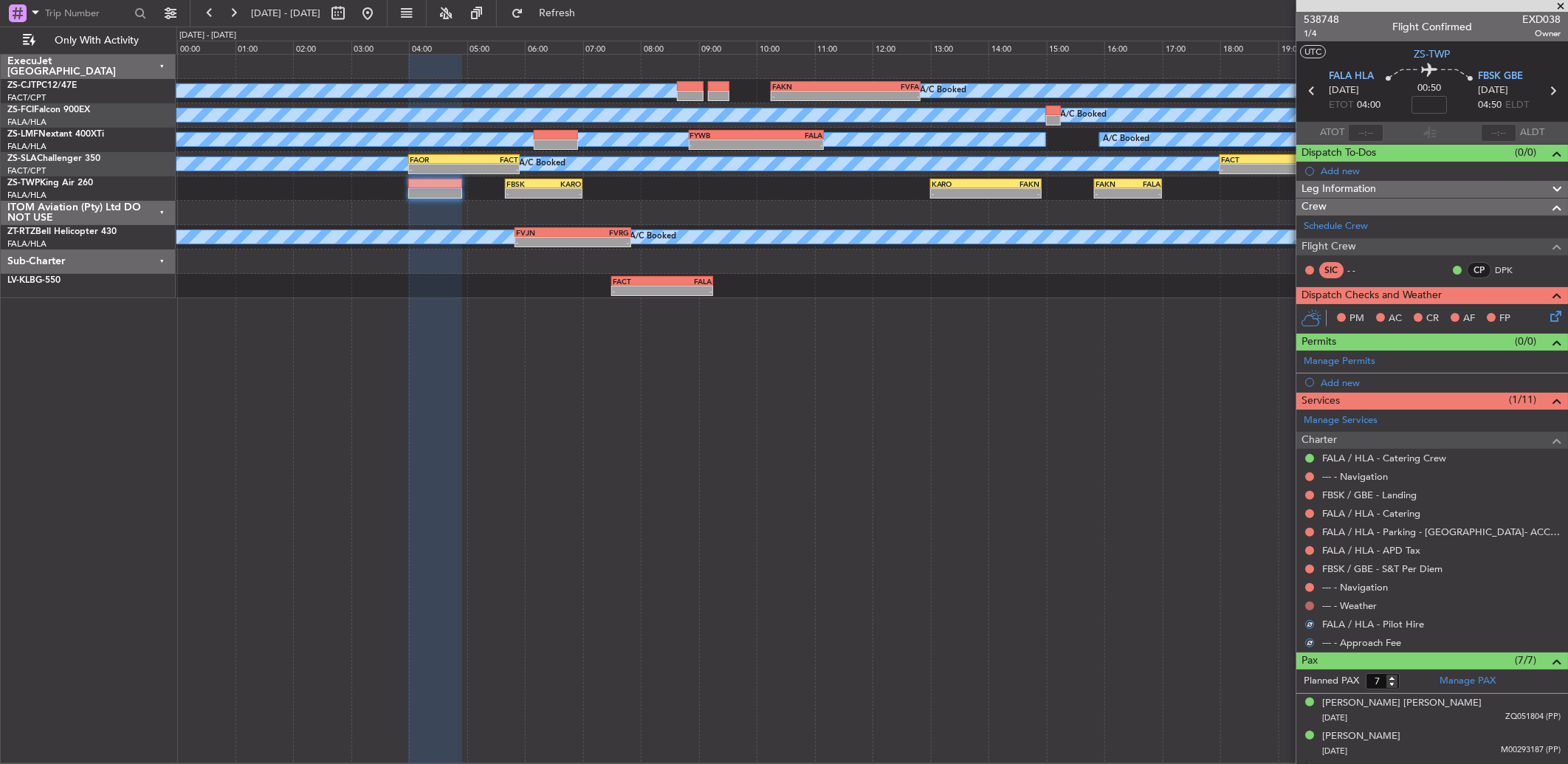
click at [1310, 602] on button at bounding box center [1308, 605] width 9 height 9
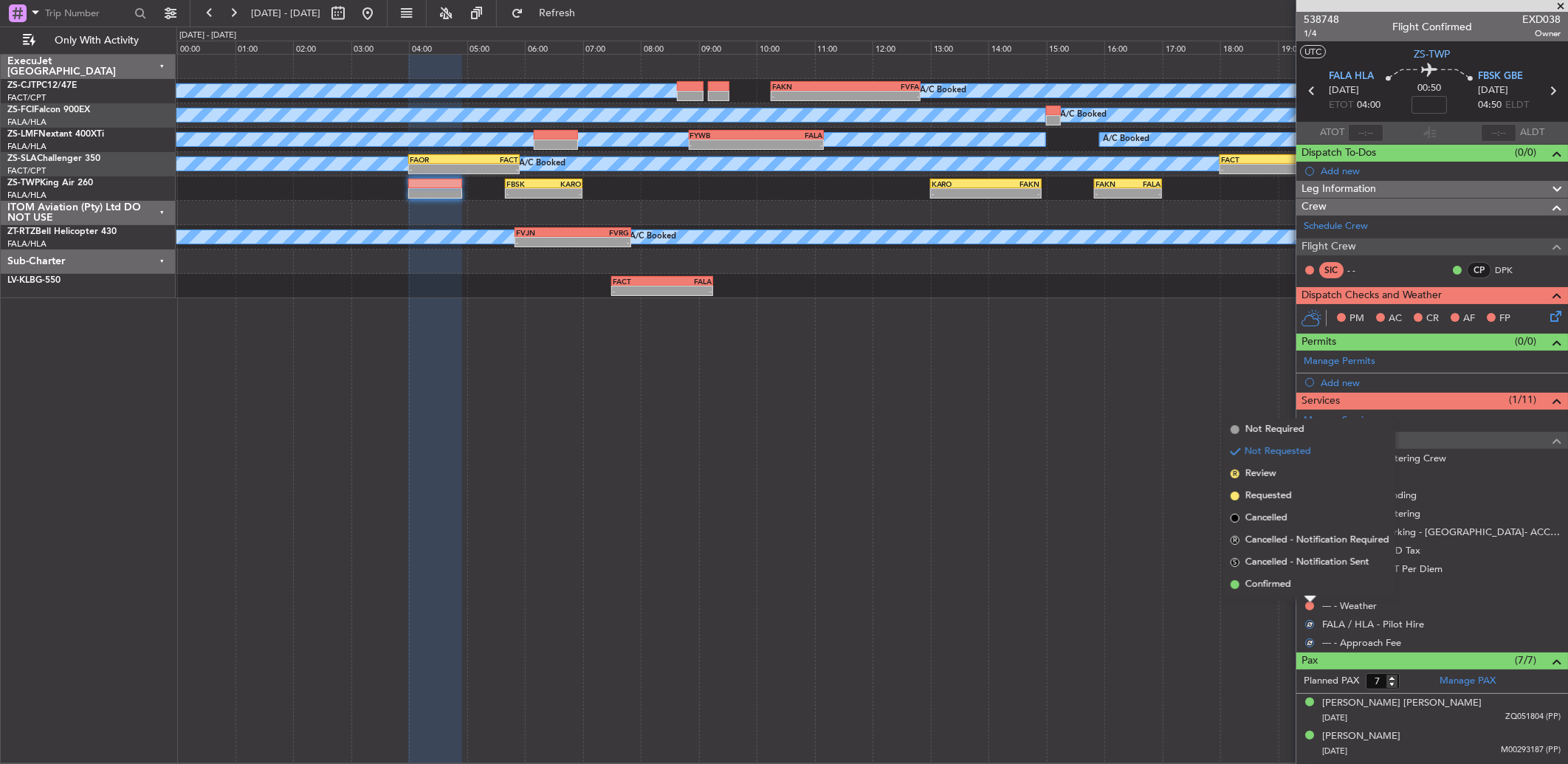
click at [1307, 588] on li "Confirmed" at bounding box center [1309, 585] width 170 height 23
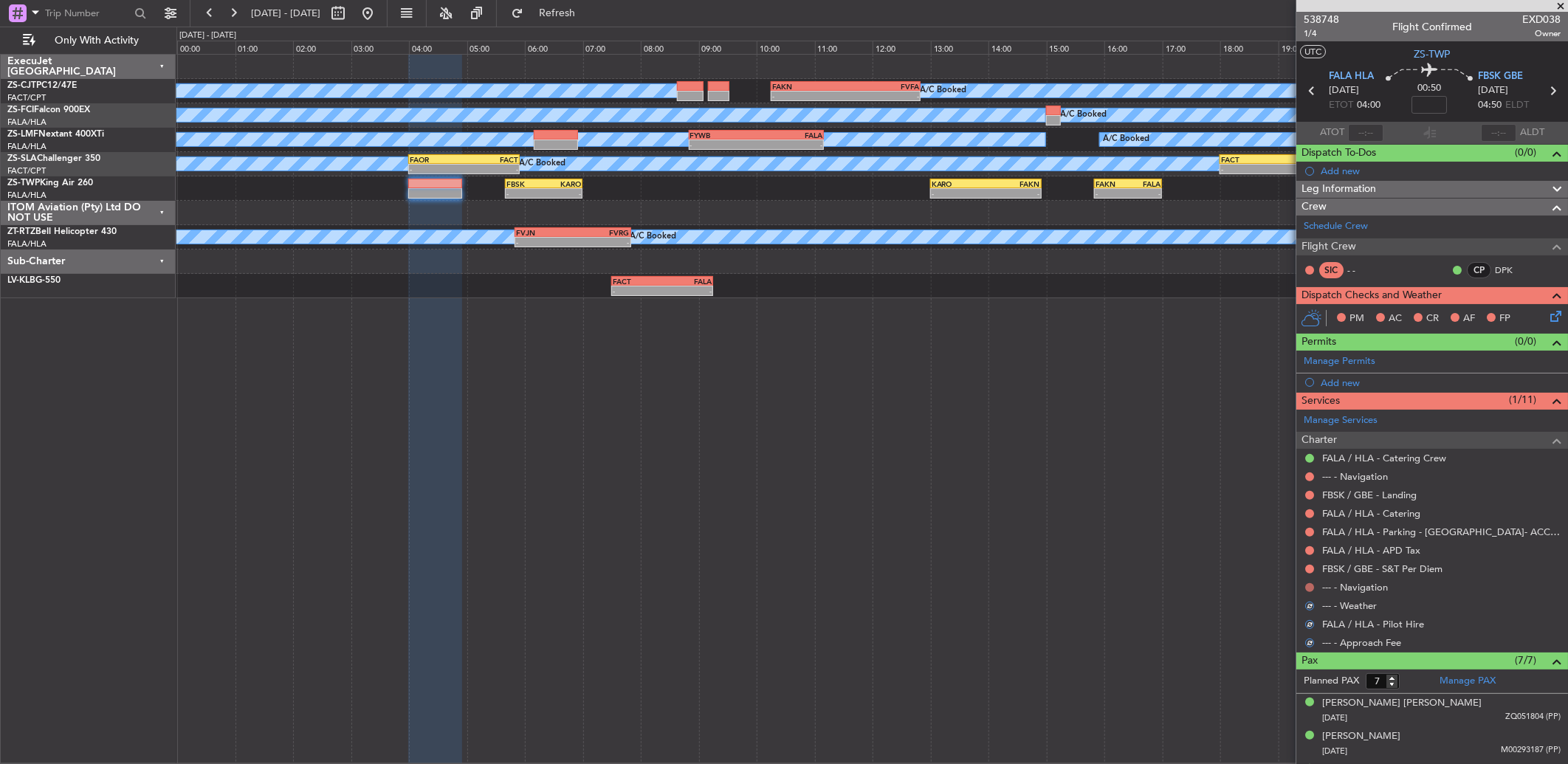
click at [1311, 586] on button at bounding box center [1308, 587] width 9 height 9
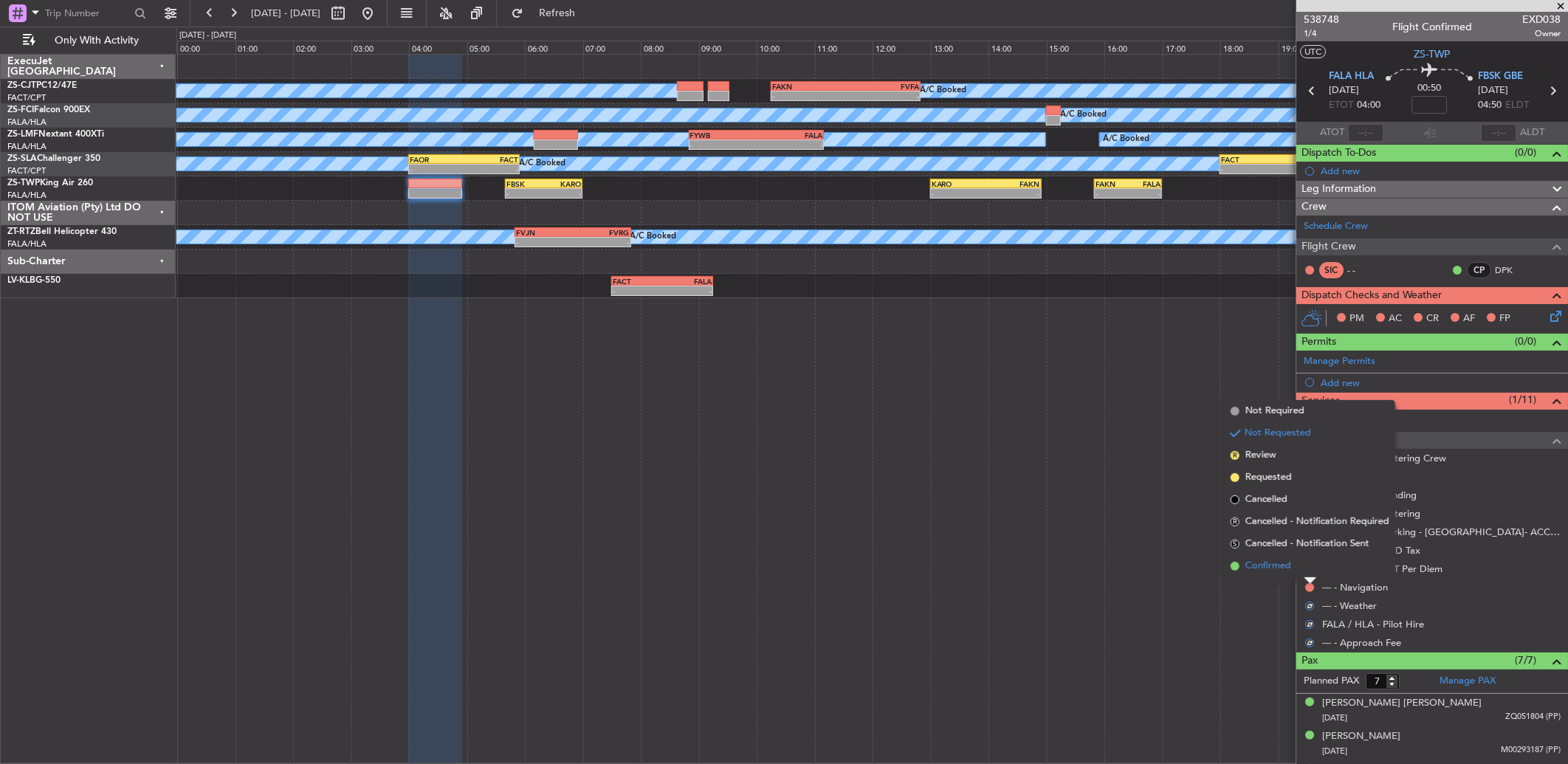
click at [1308, 570] on li "Confirmed" at bounding box center [1309, 566] width 170 height 23
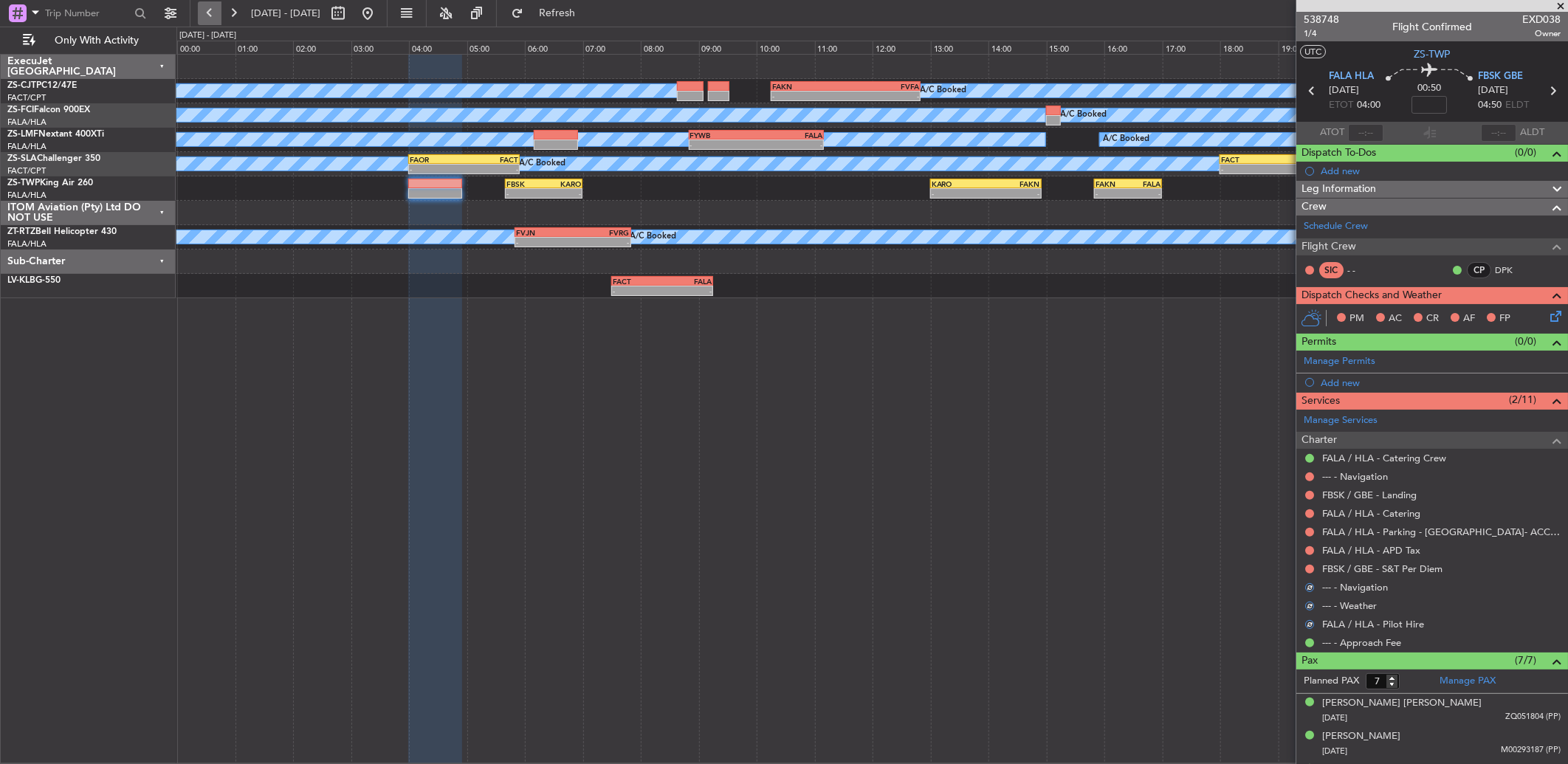
click at [205, 10] on button at bounding box center [210, 14] width 24 height 24
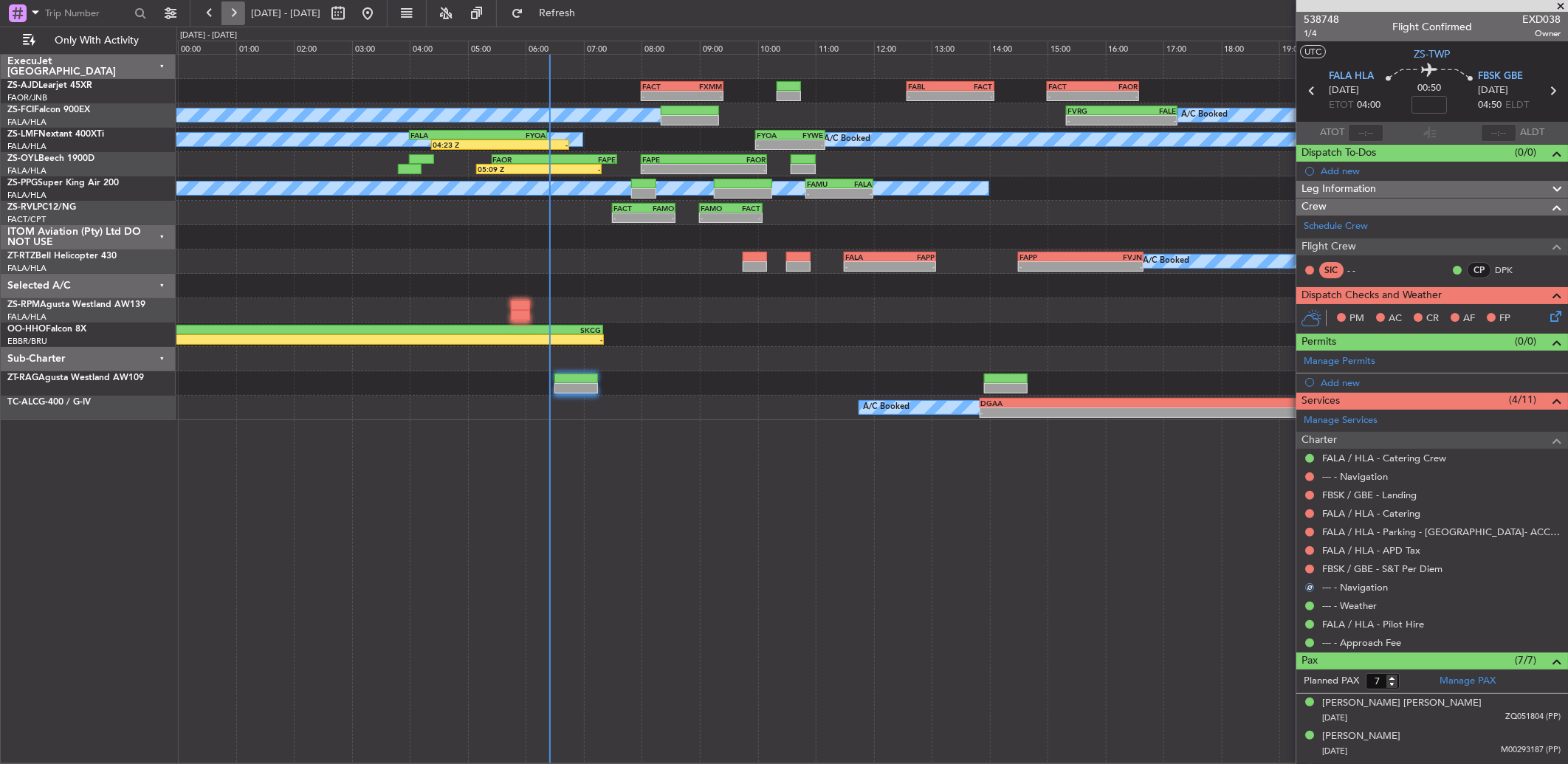
click at [232, 16] on button at bounding box center [233, 14] width 24 height 24
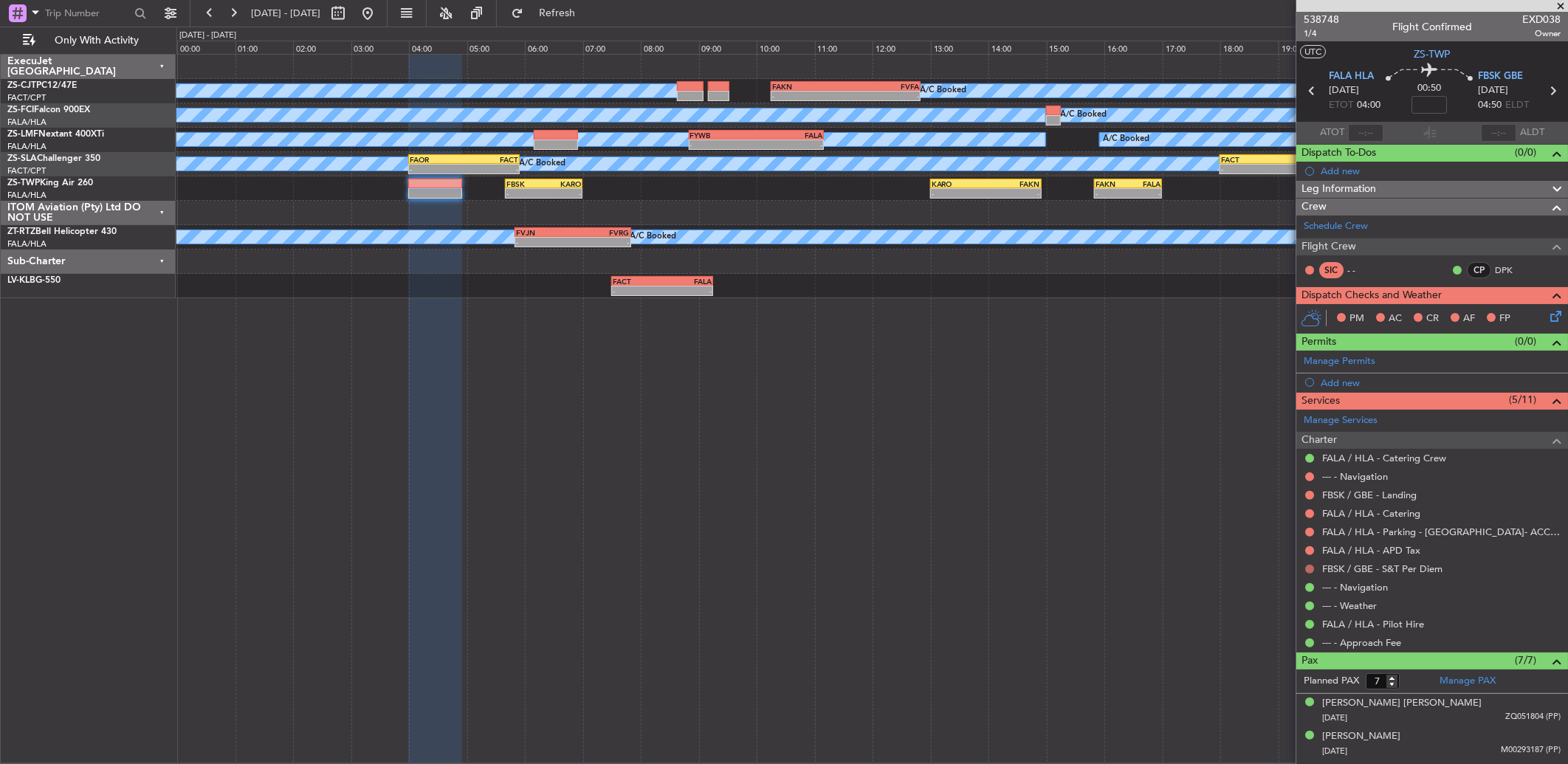
click at [1309, 569] on button at bounding box center [1308, 568] width 9 height 9
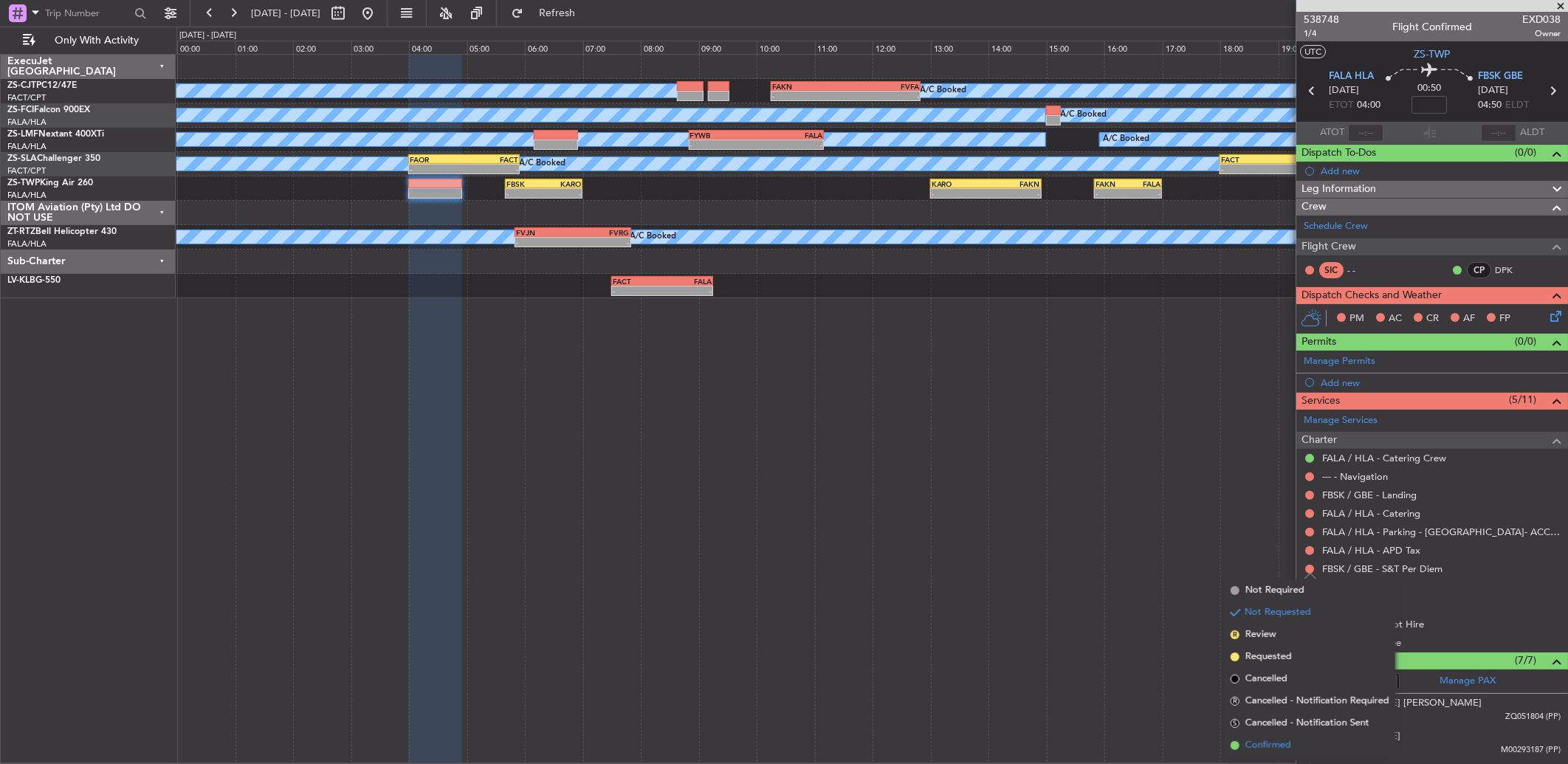
click at [1274, 746] on span "Confirmed" at bounding box center [1267, 745] width 46 height 15
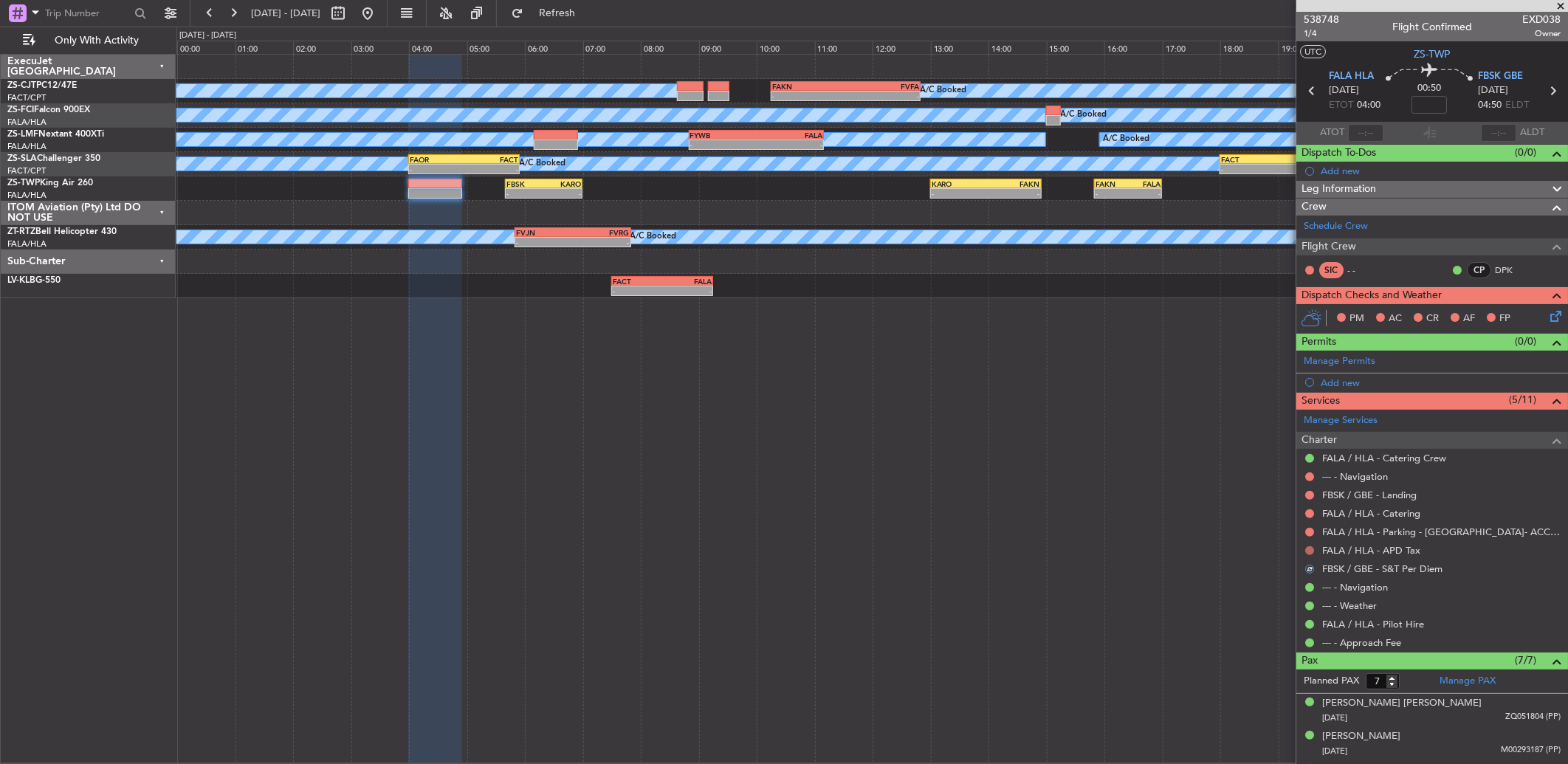
click at [1308, 550] on button at bounding box center [1308, 550] width 9 height 9
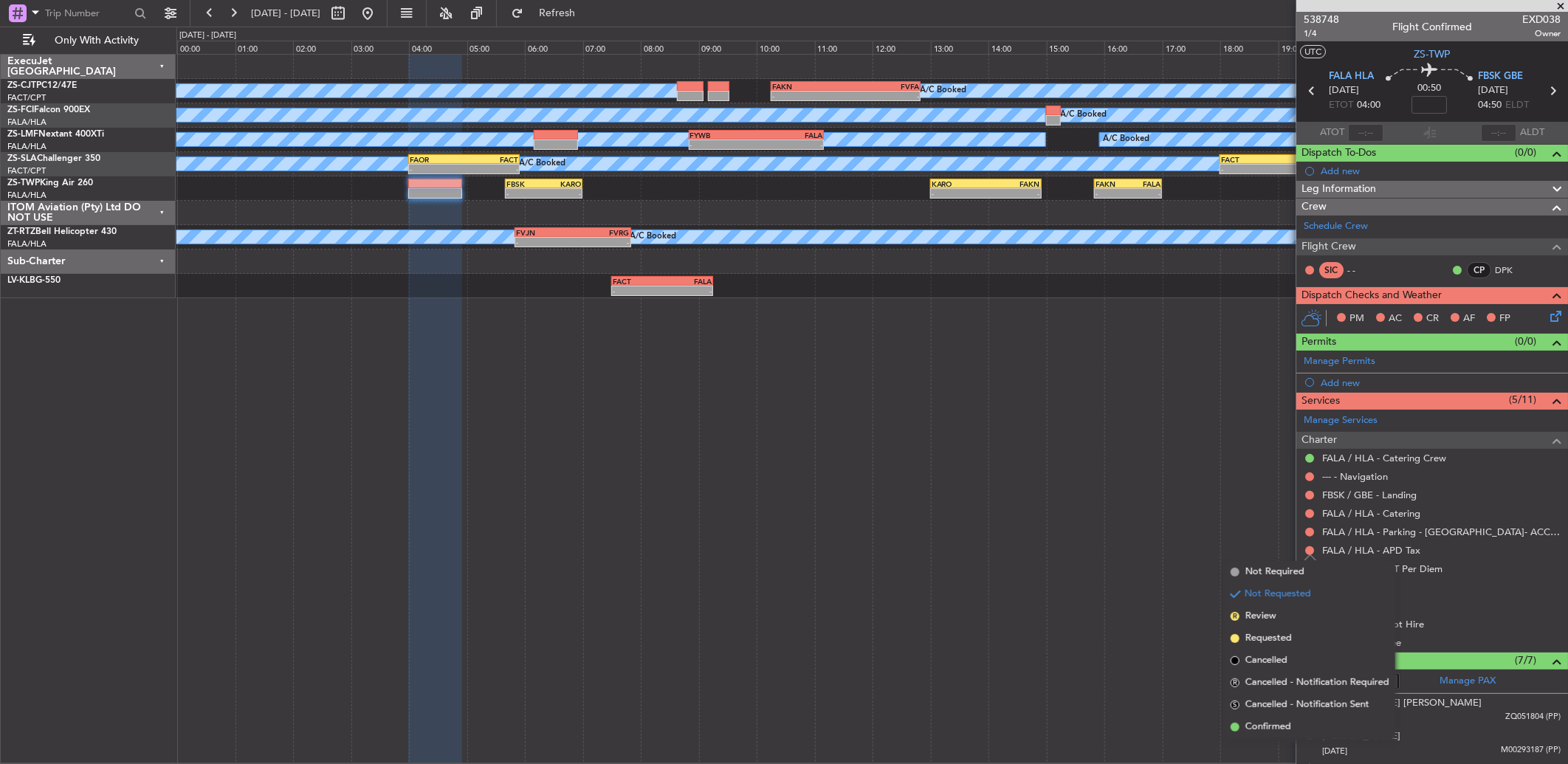
click at [1295, 682] on span "Cancelled - Notification Required" at bounding box center [1316, 682] width 144 height 15
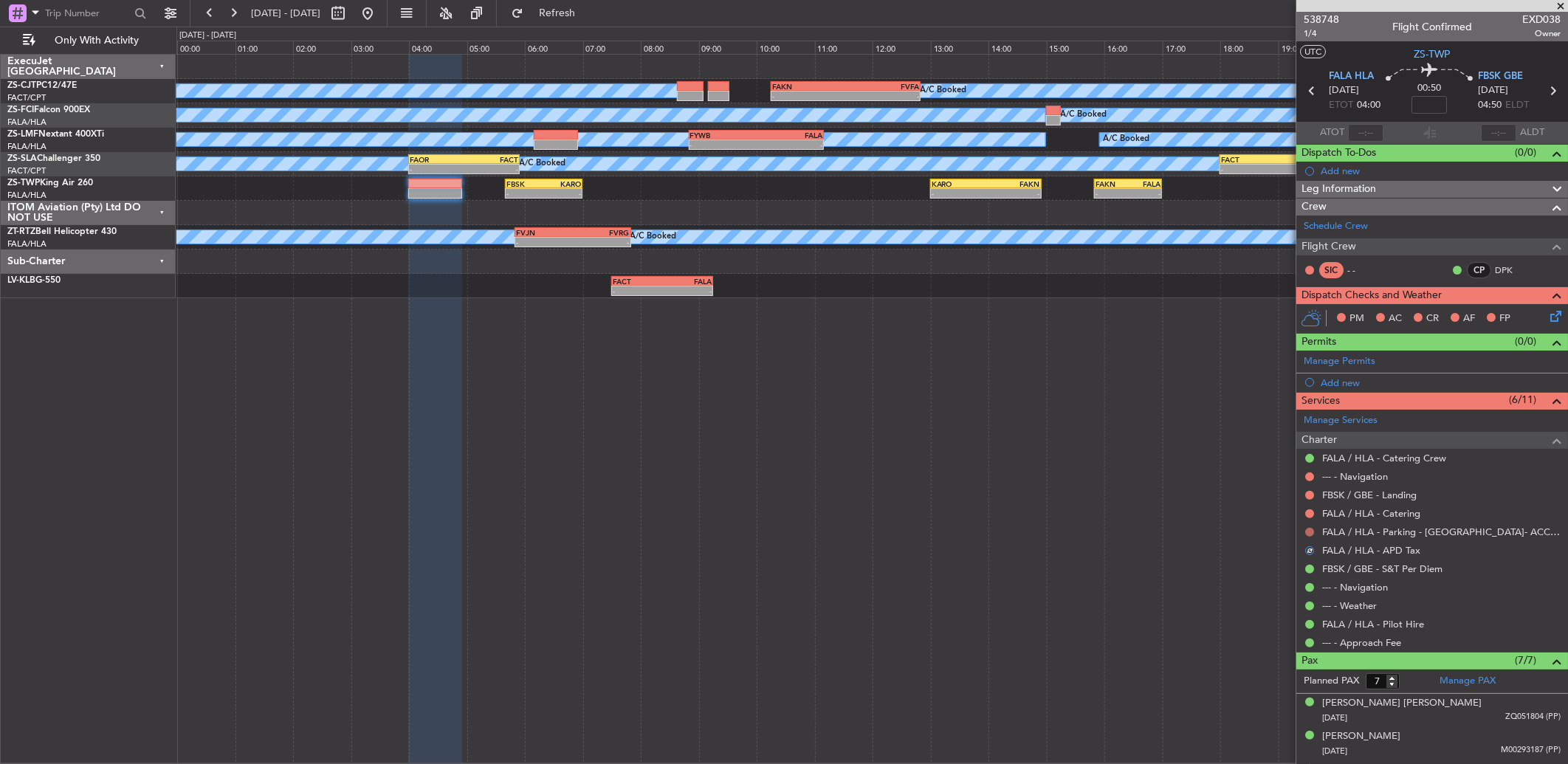
click at [1310, 527] on nimbus-traffic-light at bounding box center [1309, 532] width 12 height 12
click at [1310, 533] on button at bounding box center [1308, 532] width 9 height 9
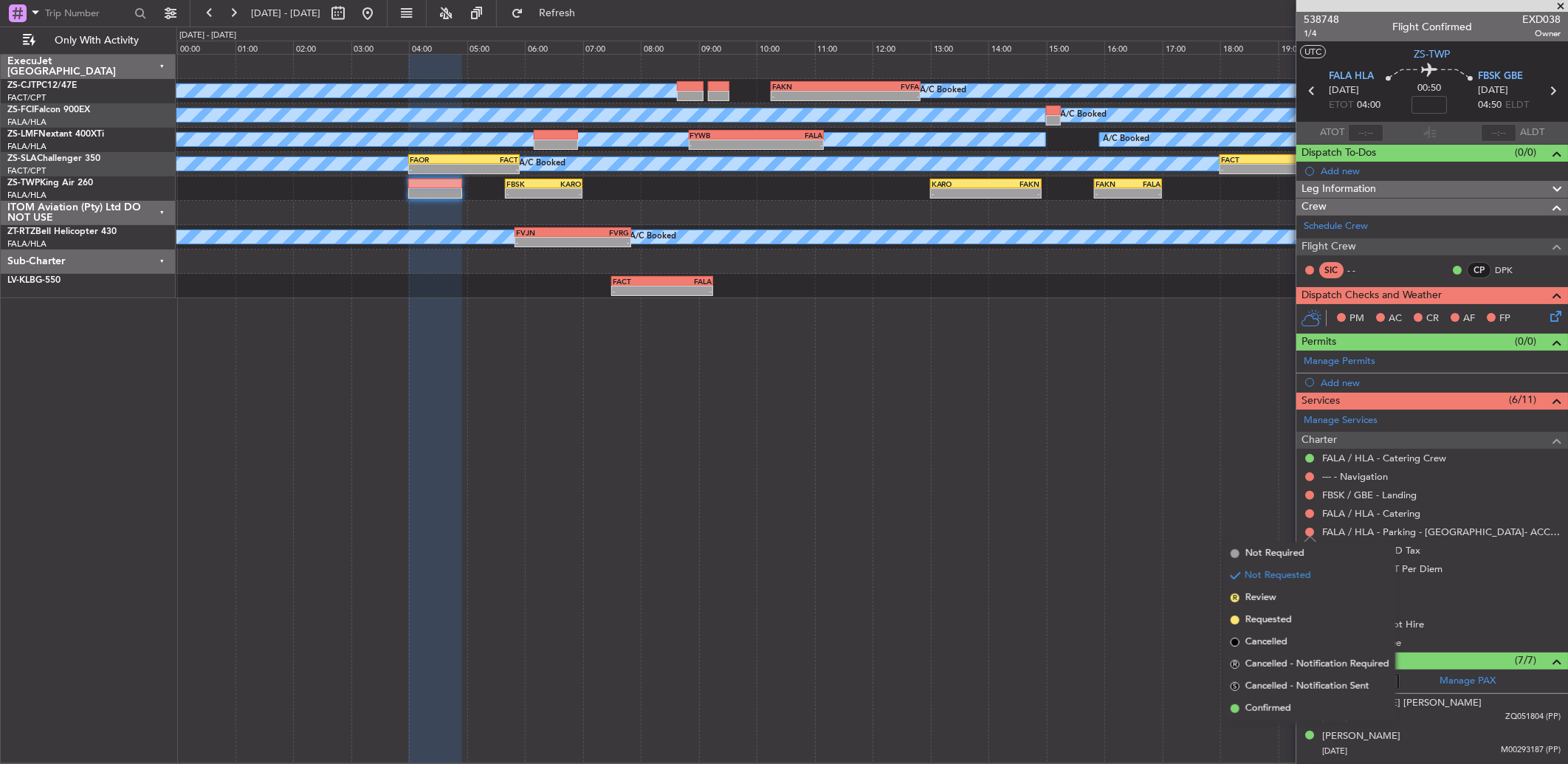
drag, startPoint x: 1281, startPoint y: 705, endPoint x: 1304, endPoint y: 538, distance: 168.6
click at [1280, 705] on span "Confirmed" at bounding box center [1267, 708] width 46 height 15
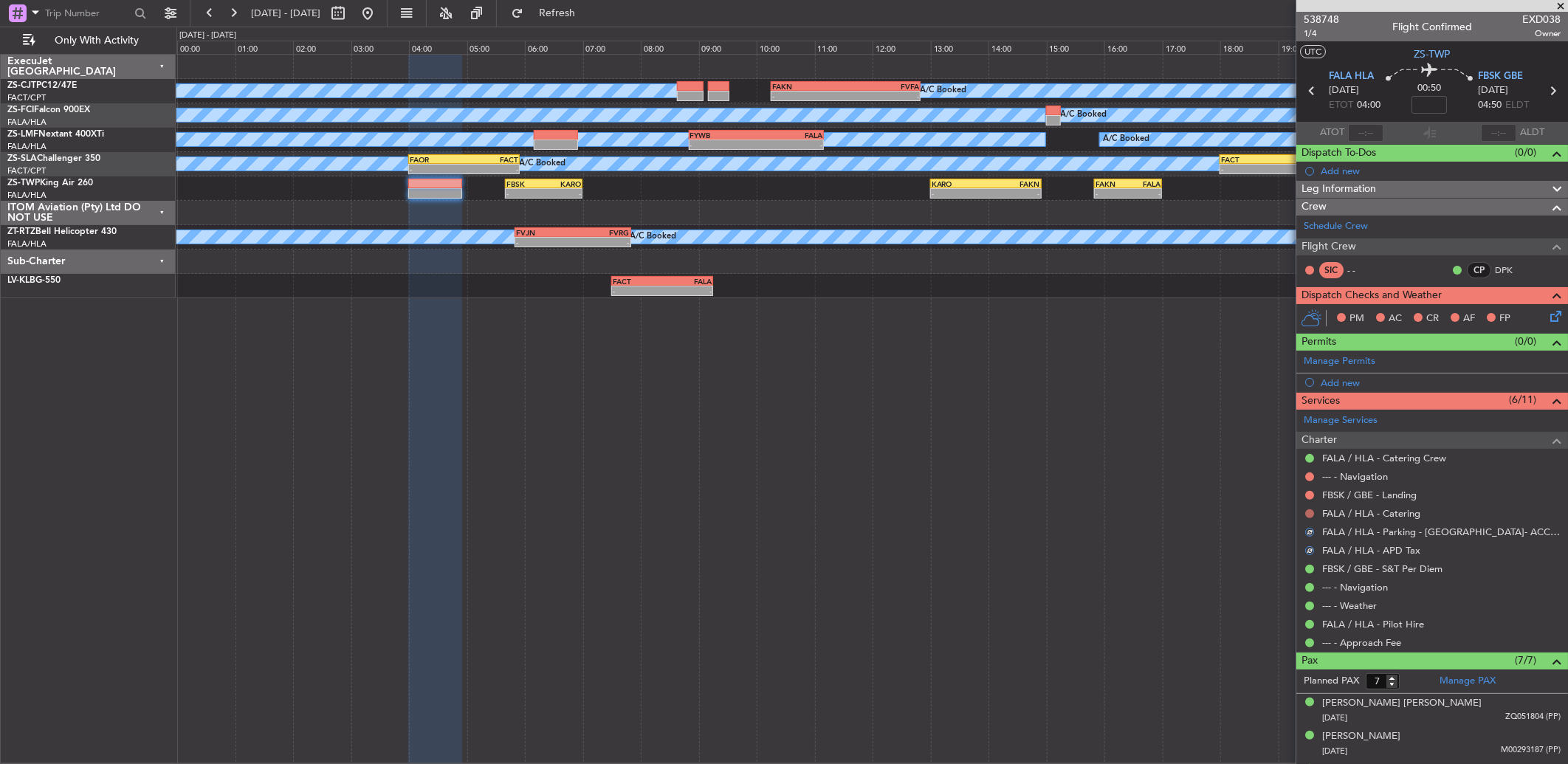
click at [1310, 512] on button at bounding box center [1308, 513] width 9 height 9
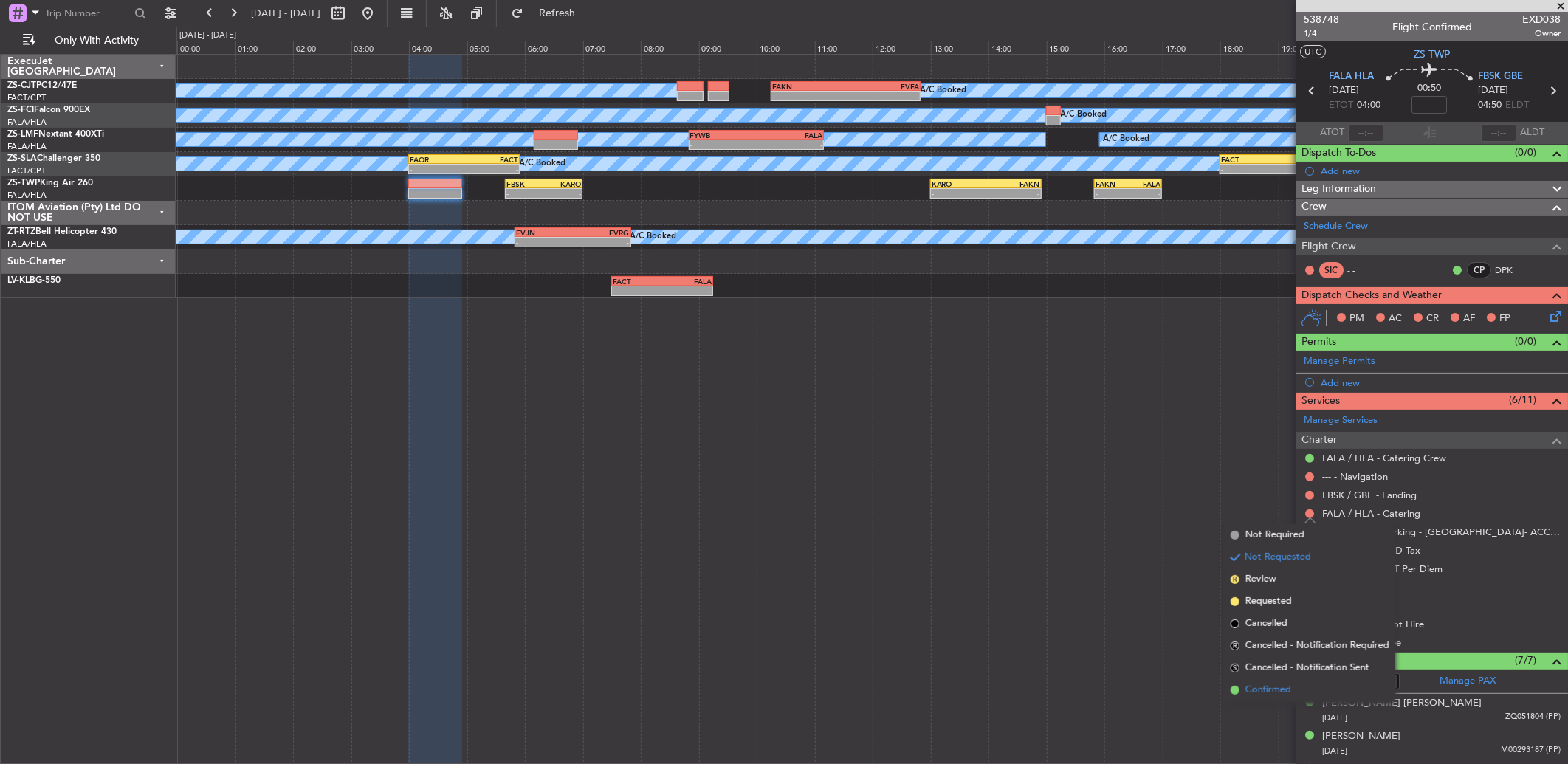
click at [1270, 688] on span "Confirmed" at bounding box center [1267, 690] width 46 height 15
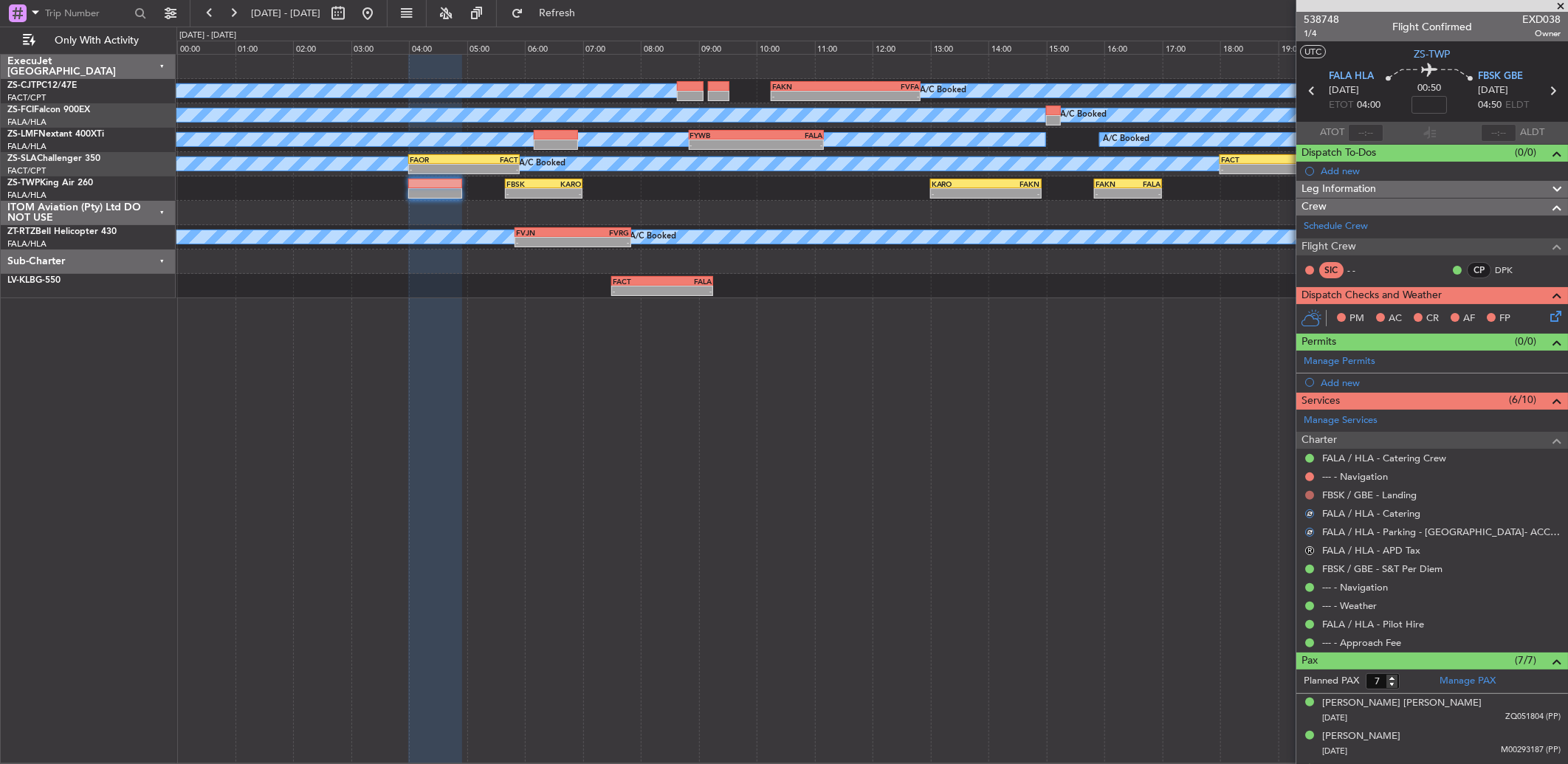
click at [1310, 493] on button at bounding box center [1308, 495] width 9 height 9
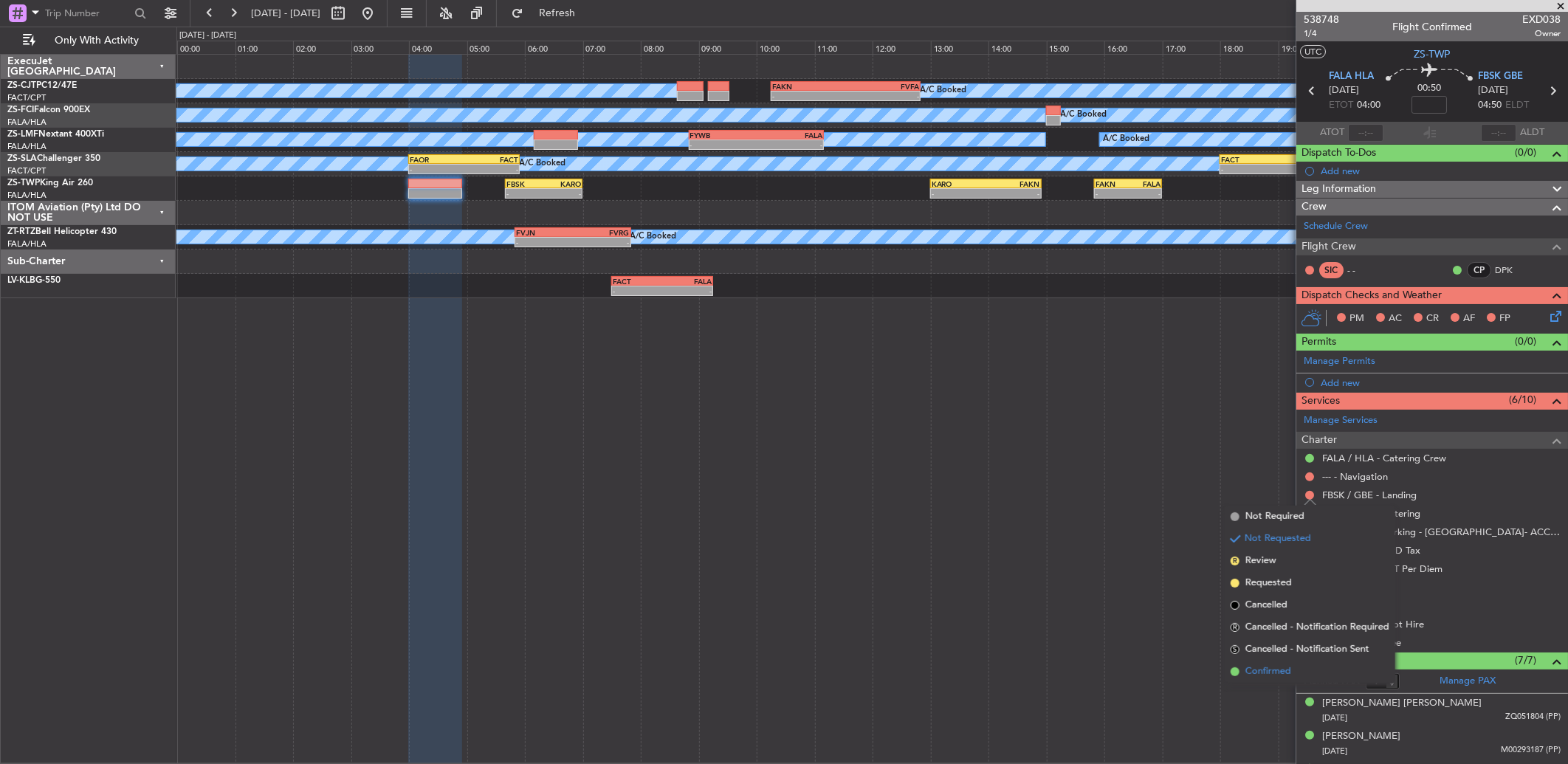
click at [1297, 667] on li "Confirmed" at bounding box center [1309, 671] width 170 height 23
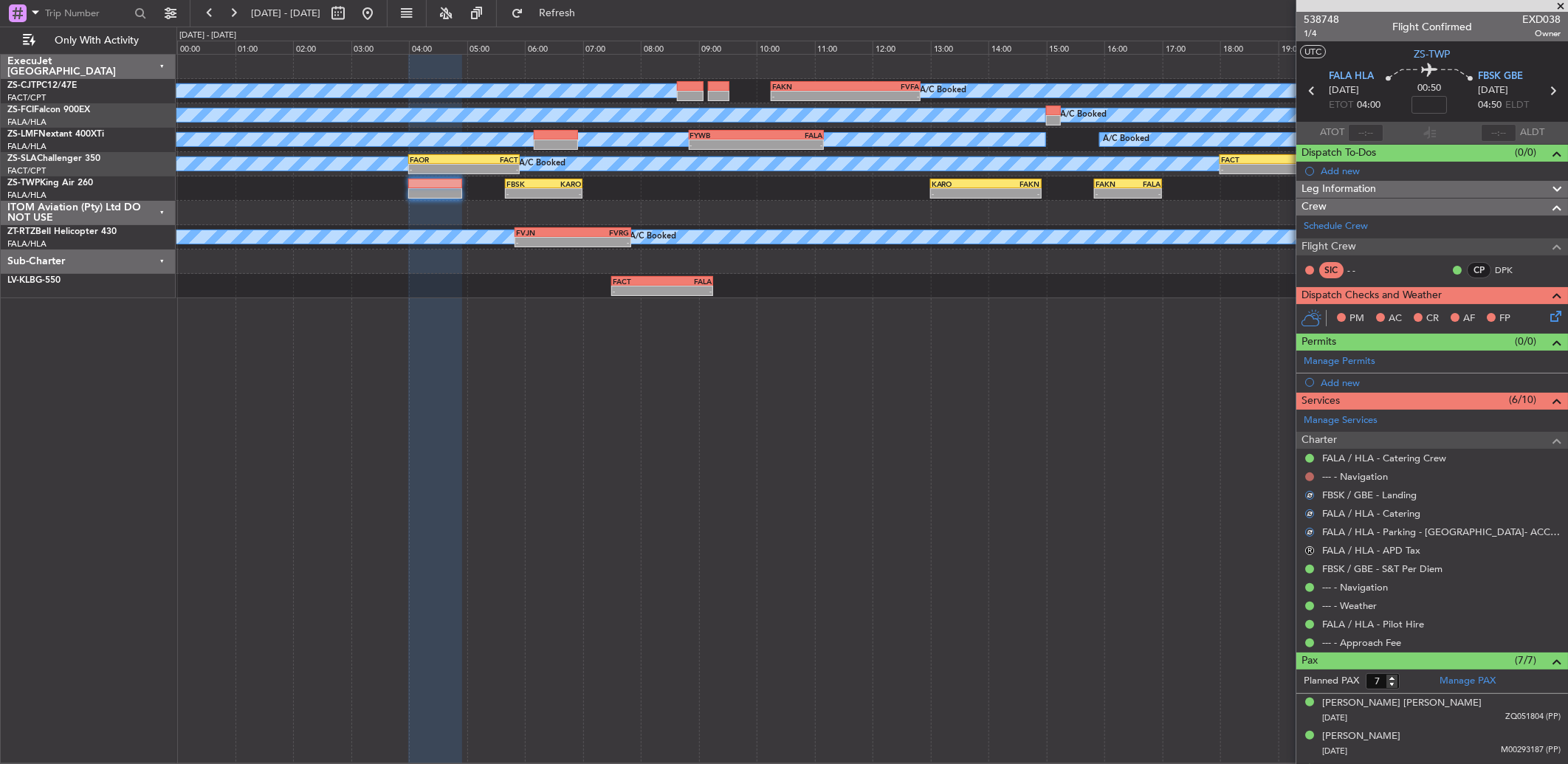
click at [1311, 475] on button at bounding box center [1308, 476] width 9 height 9
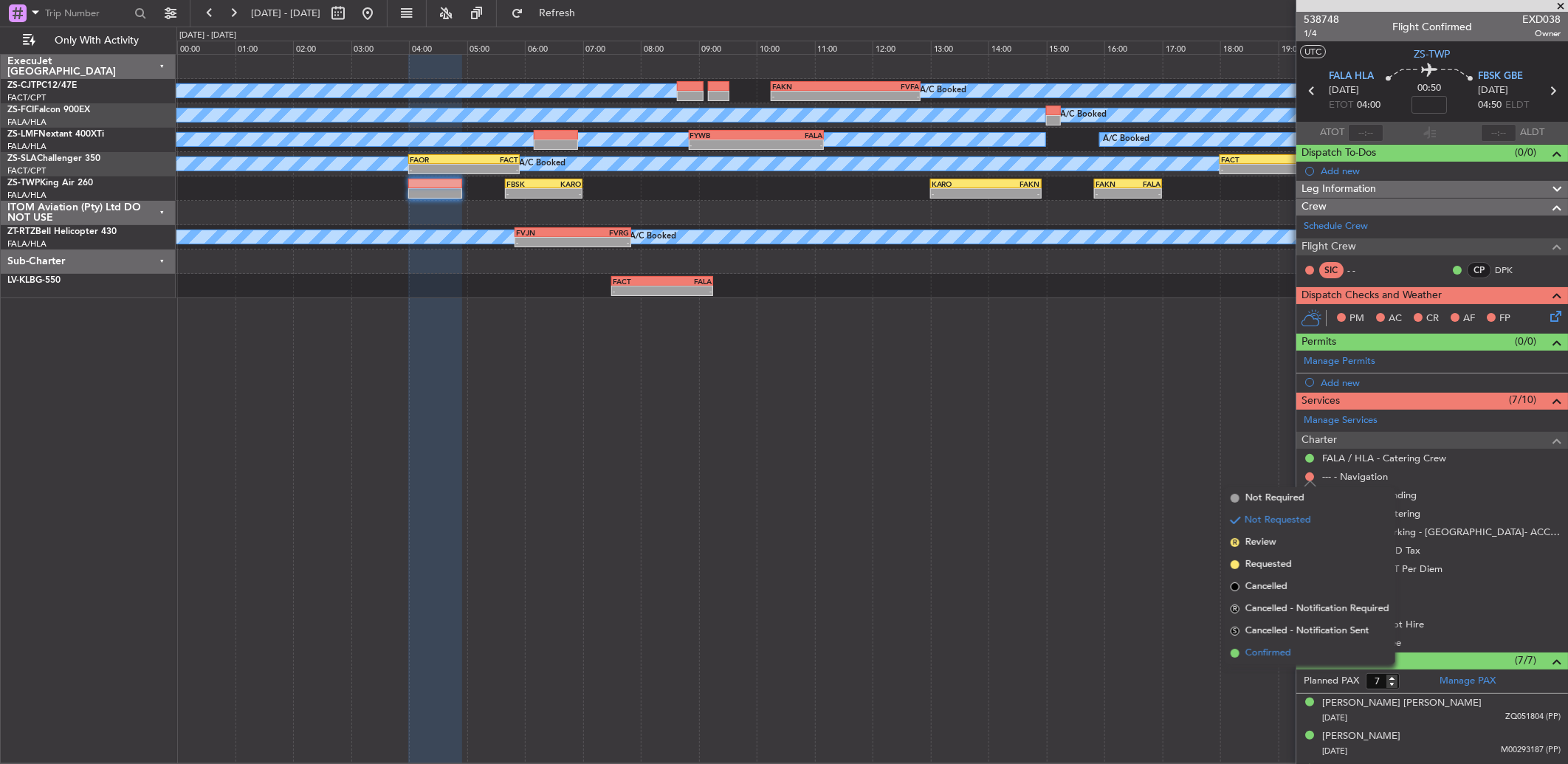
click at [1330, 649] on li "Confirmed" at bounding box center [1309, 653] width 170 height 23
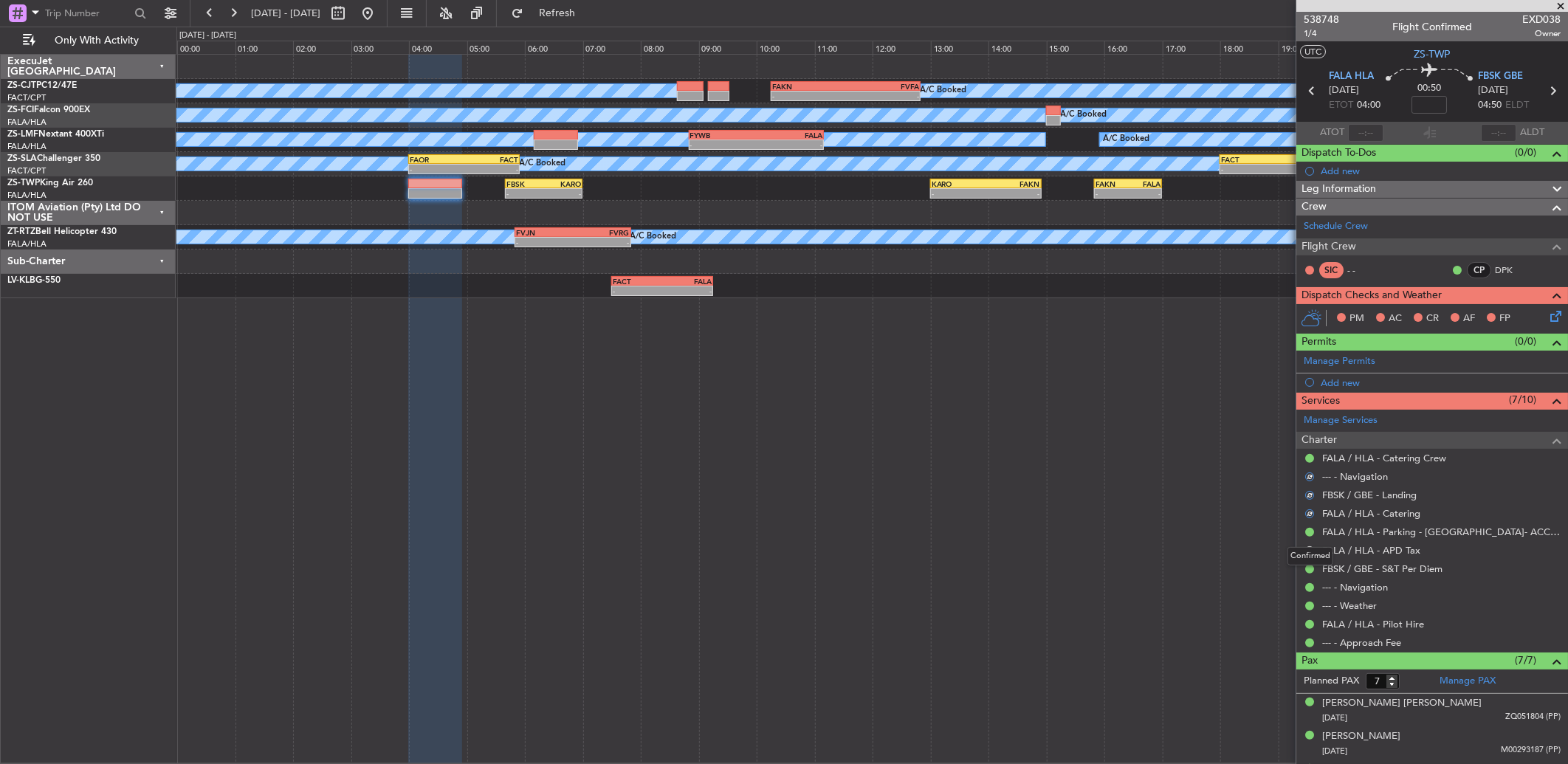
click at [1308, 551] on div "Confirmed" at bounding box center [1309, 555] width 46 height 19
click at [1309, 550] on button "R" at bounding box center [1308, 550] width 9 height 9
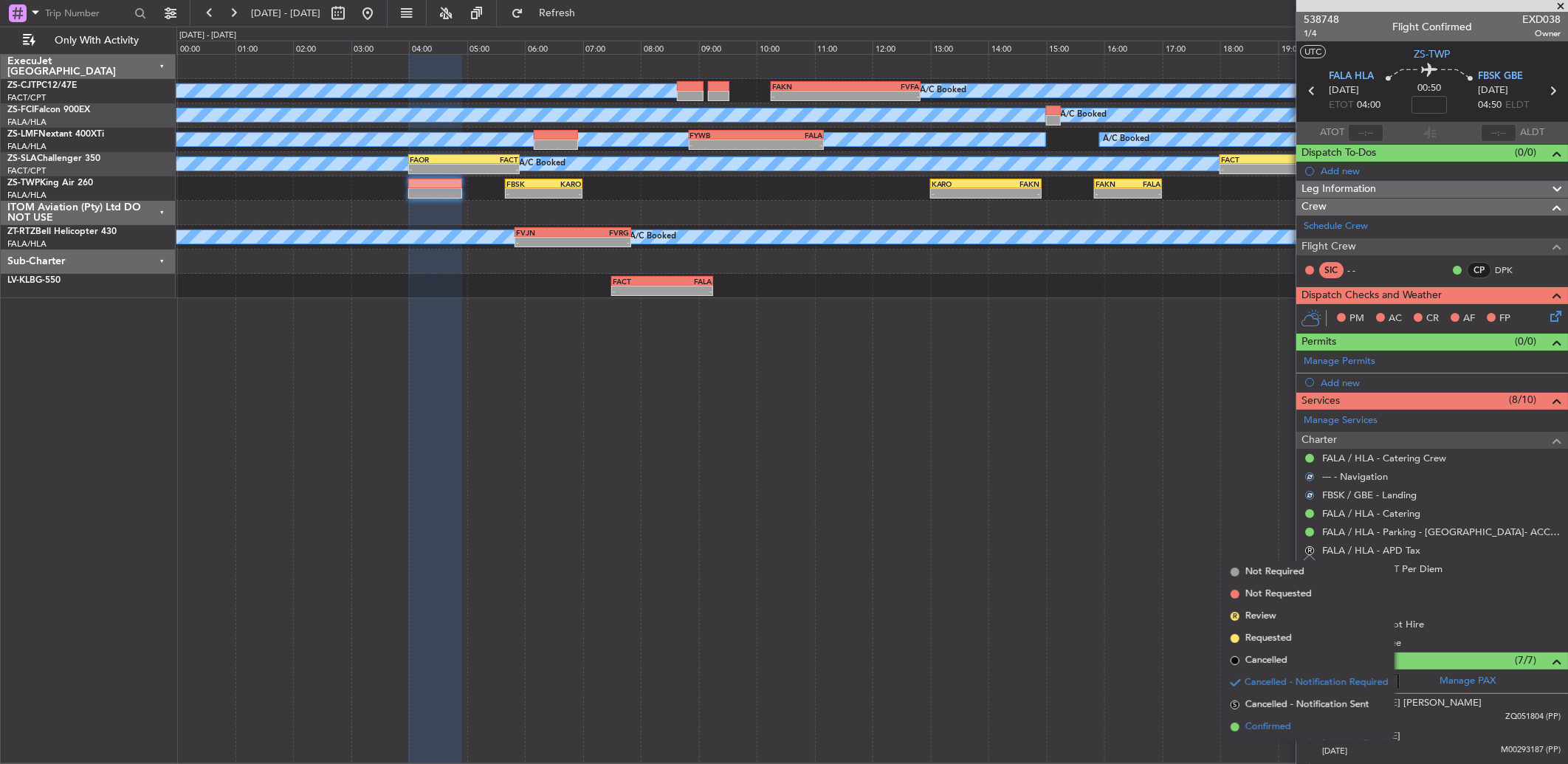
click at [1280, 726] on span "Confirmed" at bounding box center [1267, 727] width 46 height 15
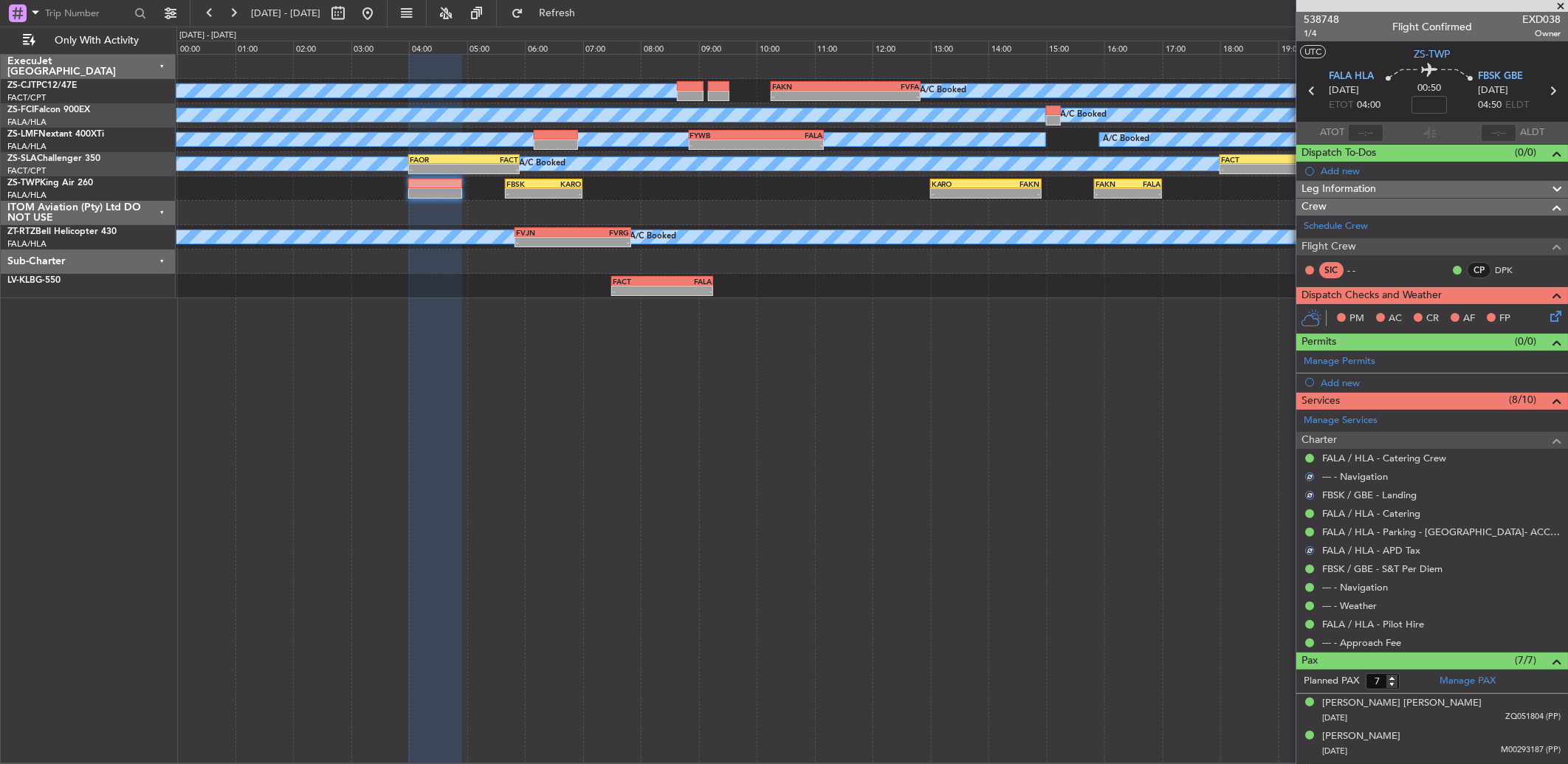
click at [1546, 319] on icon at bounding box center [1552, 313] width 12 height 12
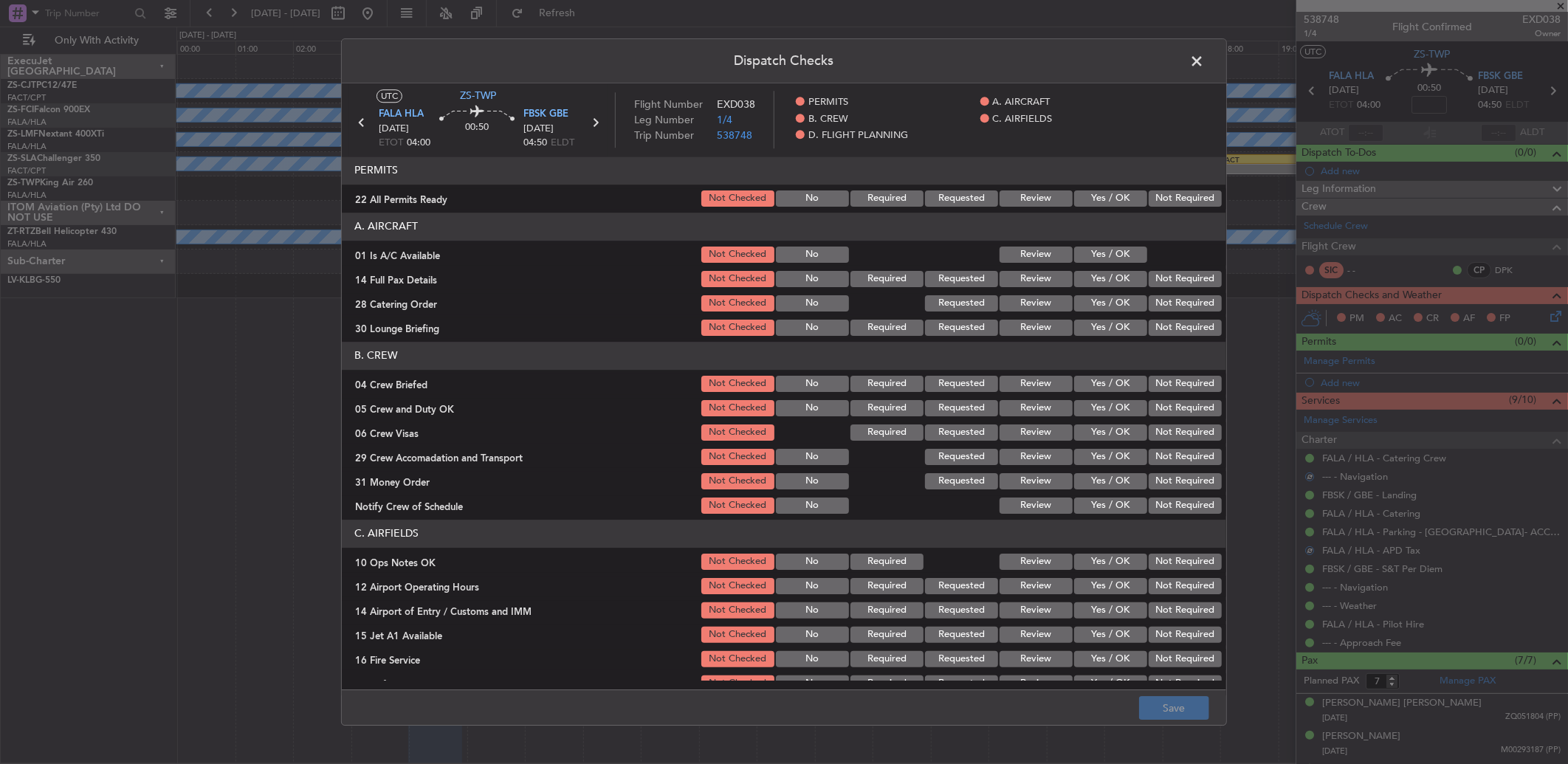
click at [1100, 194] on button "Yes / OK" at bounding box center [1110, 198] width 73 height 17
drag, startPoint x: 1086, startPoint y: 249, endPoint x: 1087, endPoint y: 259, distance: 10.0
click at [1086, 252] on button "Yes / OK" at bounding box center [1110, 255] width 73 height 17
click at [1097, 280] on button "Yes / OK" at bounding box center [1110, 279] width 73 height 17
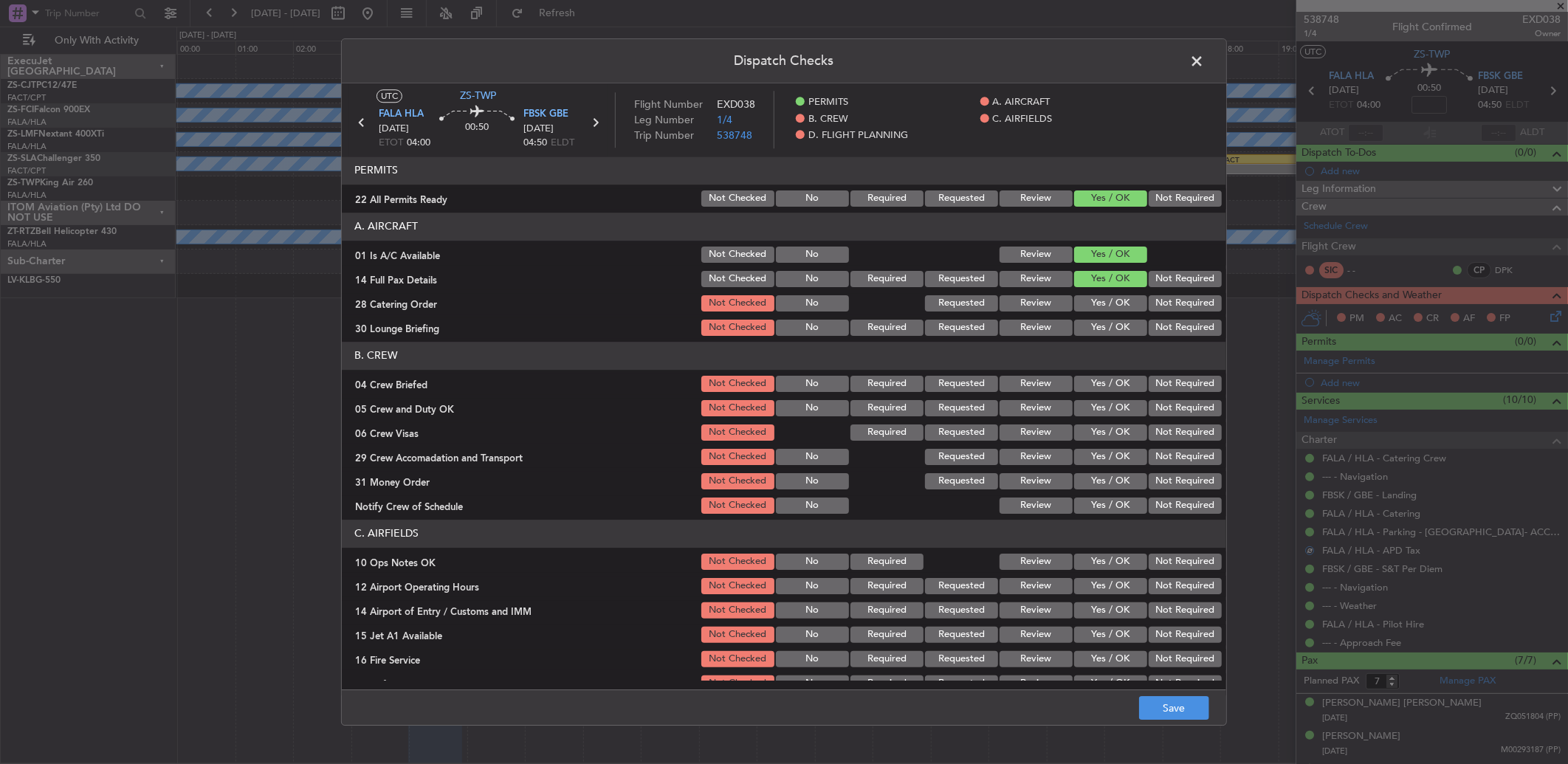
click at [1039, 304] on button "Review" at bounding box center [1035, 303] width 73 height 17
click at [1081, 327] on button "Yes / OK" at bounding box center [1110, 327] width 73 height 17
click at [1045, 380] on button "Review" at bounding box center [1035, 384] width 73 height 17
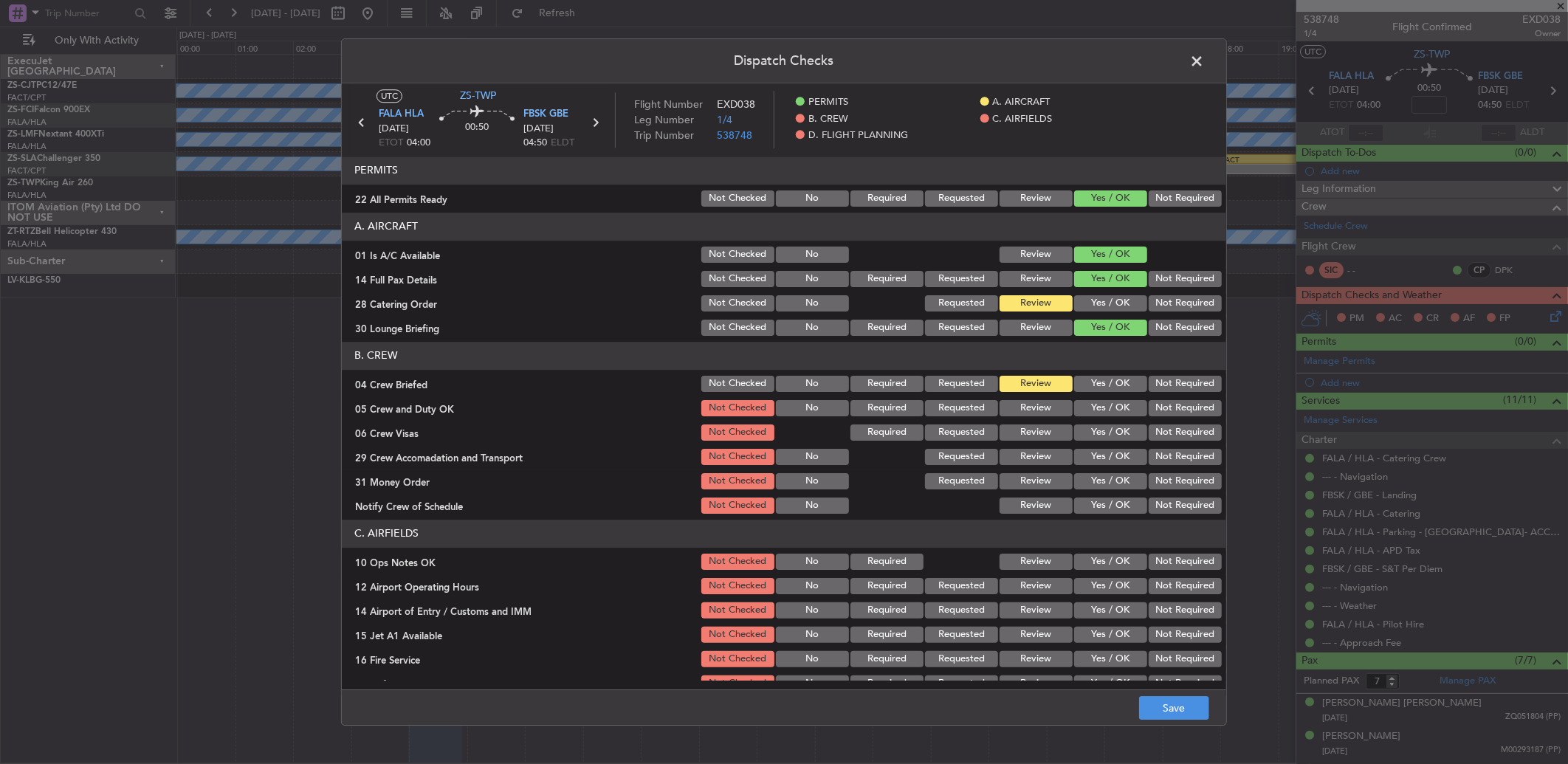
drag, startPoint x: 1057, startPoint y: 397, endPoint x: 1079, endPoint y: 411, distance: 26.1
click at [1058, 398] on div "Review" at bounding box center [1034, 407] width 74 height 21
click at [1079, 411] on button "Yes / OK" at bounding box center [1110, 407] width 73 height 17
drag, startPoint x: 1085, startPoint y: 439, endPoint x: 1088, endPoint y: 449, distance: 10.4
click at [1085, 439] on button "Yes / OK" at bounding box center [1110, 432] width 73 height 17
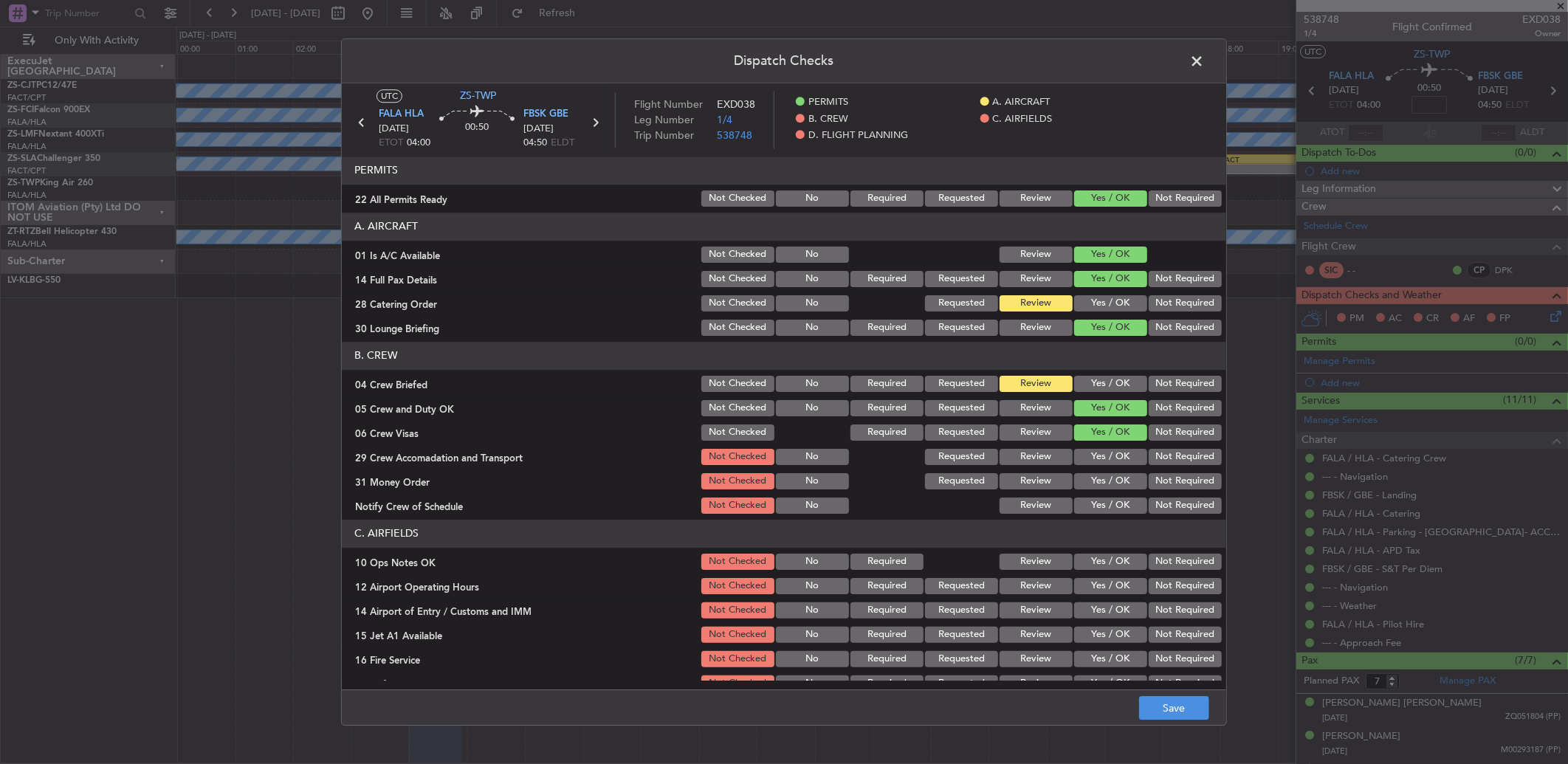
click at [1088, 458] on button "Yes / OK" at bounding box center [1110, 456] width 73 height 17
drag, startPoint x: 1162, startPoint y: 399, endPoint x: 1167, endPoint y: 409, distance: 11.2
click at [1163, 399] on div "Not Required" at bounding box center [1183, 407] width 74 height 21
click at [1166, 422] on div "Not Required" at bounding box center [1183, 432] width 74 height 21
click at [1166, 409] on button "Not Required" at bounding box center [1185, 407] width 73 height 17
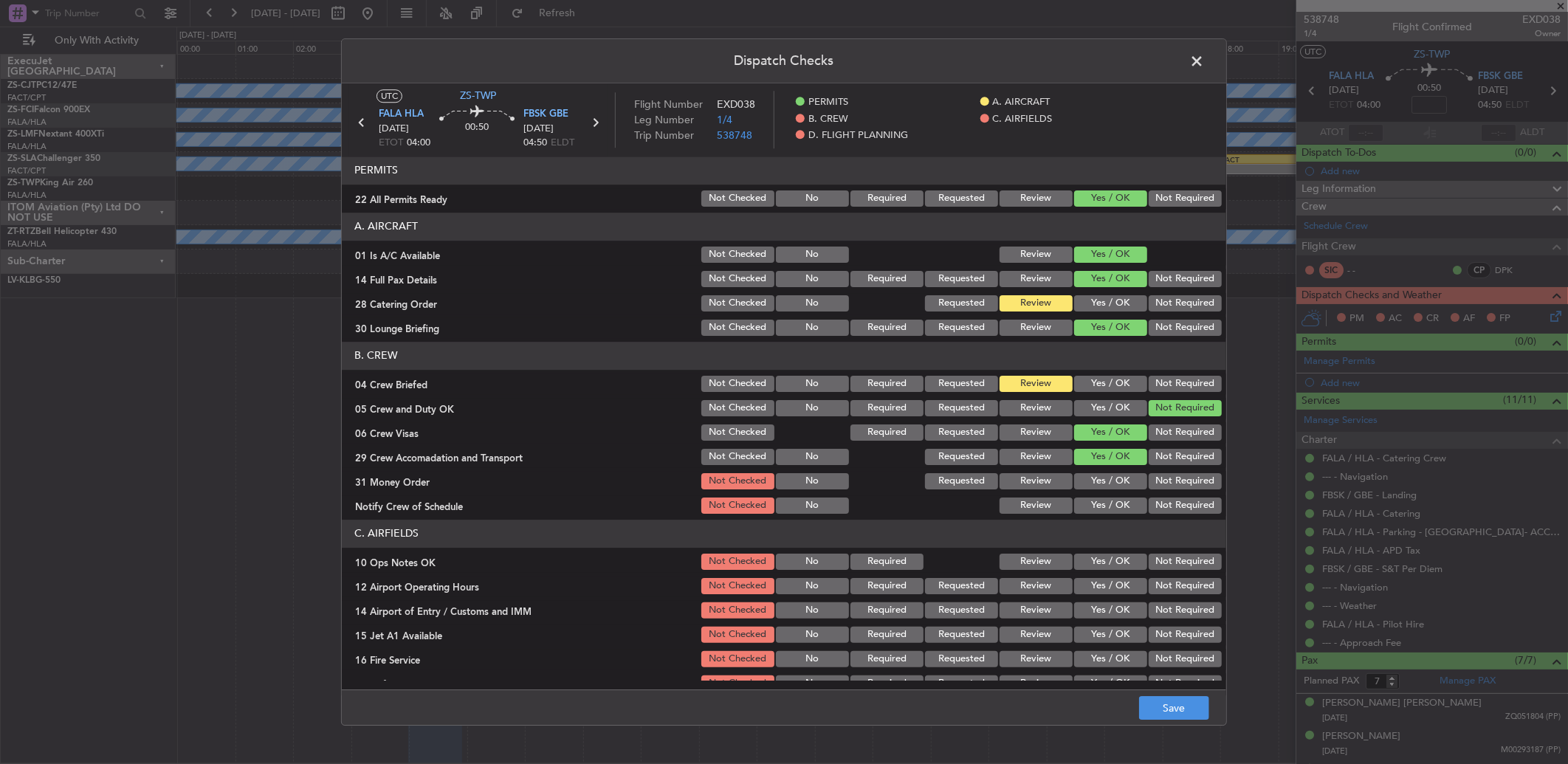
click at [1164, 438] on button "Not Required" at bounding box center [1185, 432] width 73 height 17
click at [1164, 459] on button "Not Required" at bounding box center [1185, 456] width 73 height 17
click at [1022, 484] on button "Review" at bounding box center [1035, 481] width 73 height 17
click at [1149, 510] on button "Not Required" at bounding box center [1185, 505] width 73 height 17
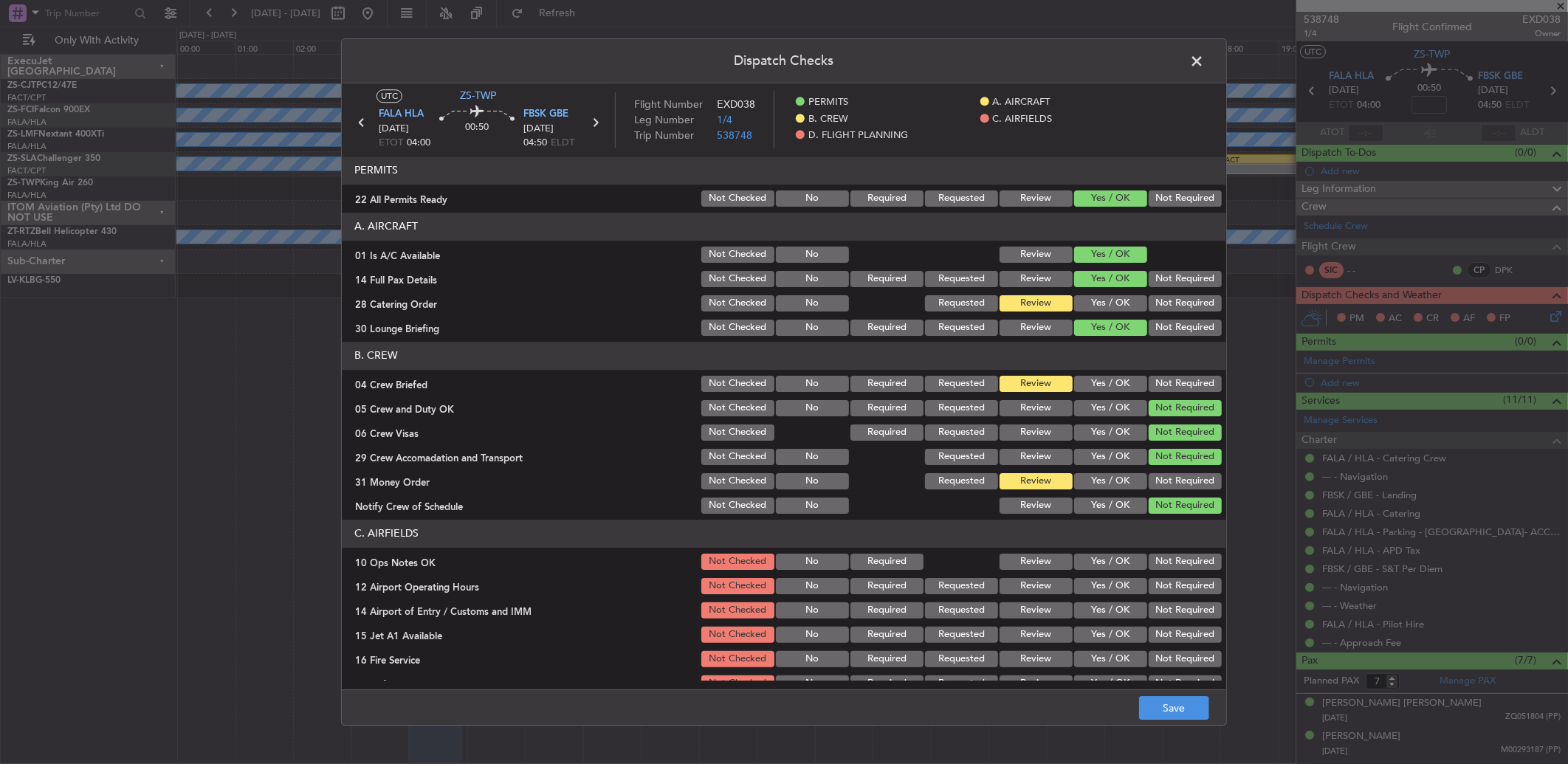
click at [1127, 504] on button "Yes / OK" at bounding box center [1110, 505] width 73 height 17
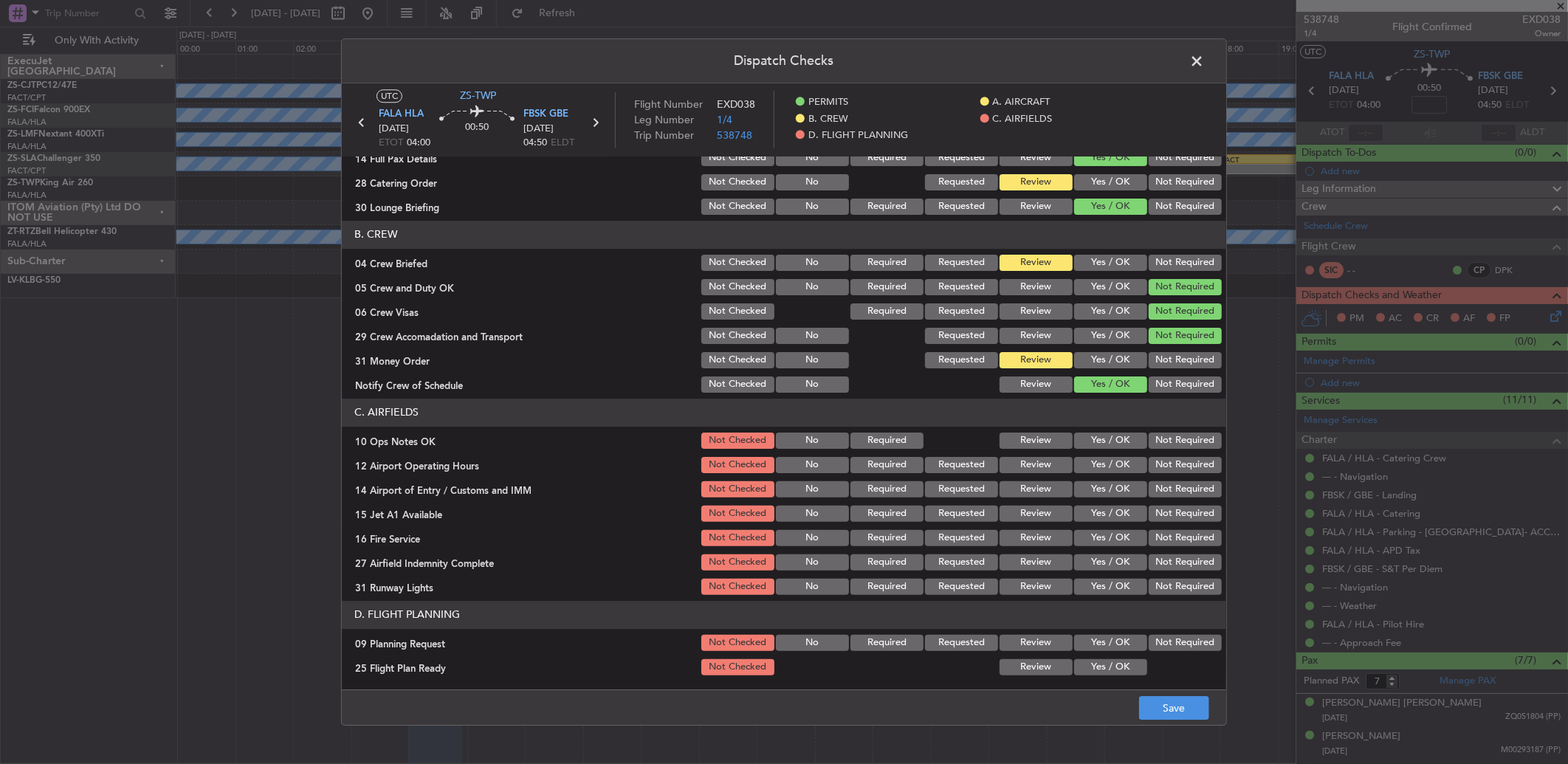
click at [1105, 430] on div "Yes / OK" at bounding box center [1109, 440] width 74 height 21
click at [1105, 451] on div "Yes / OK" at bounding box center [1109, 440] width 74 height 21
click at [1108, 437] on button "Yes / OK" at bounding box center [1110, 441] width 73 height 17
click at [1107, 448] on button "Yes / OK" at bounding box center [1110, 441] width 73 height 17
click at [1122, 467] on button "Yes / OK" at bounding box center [1110, 464] width 73 height 17
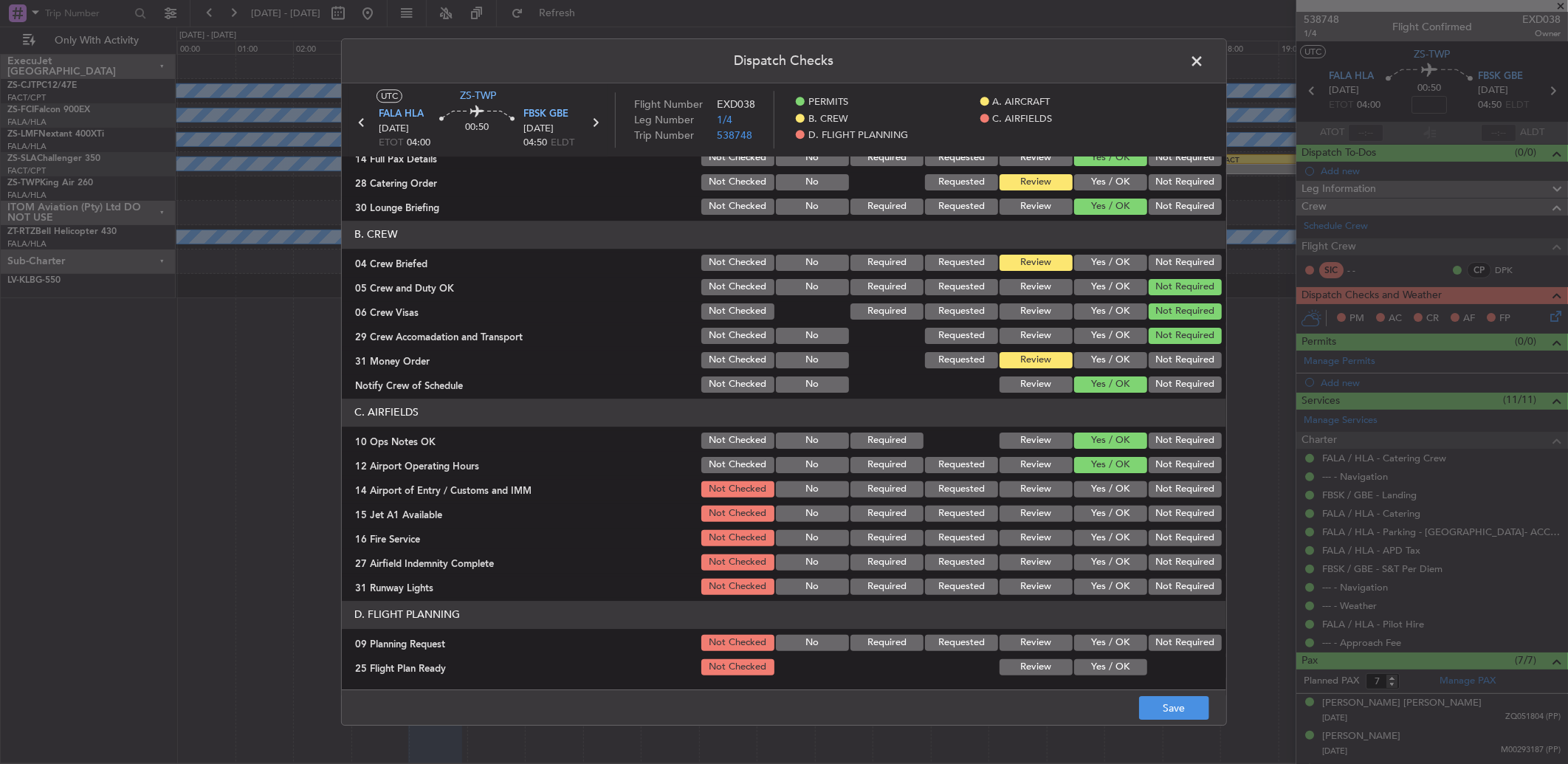
click at [1106, 492] on button "Yes / OK" at bounding box center [1110, 489] width 73 height 17
click at [1104, 493] on button "Yes / OK" at bounding box center [1110, 489] width 73 height 17
click at [1085, 525] on section "C. AIRFIELDS 10 Ops Notes OK Not Checked No Required Review Yes / OK Not Requir…" at bounding box center [784, 498] width 884 height 199
click at [1100, 519] on button "Yes / OK" at bounding box center [1110, 513] width 73 height 17
click at [1100, 540] on button "Yes / OK" at bounding box center [1110, 538] width 73 height 17
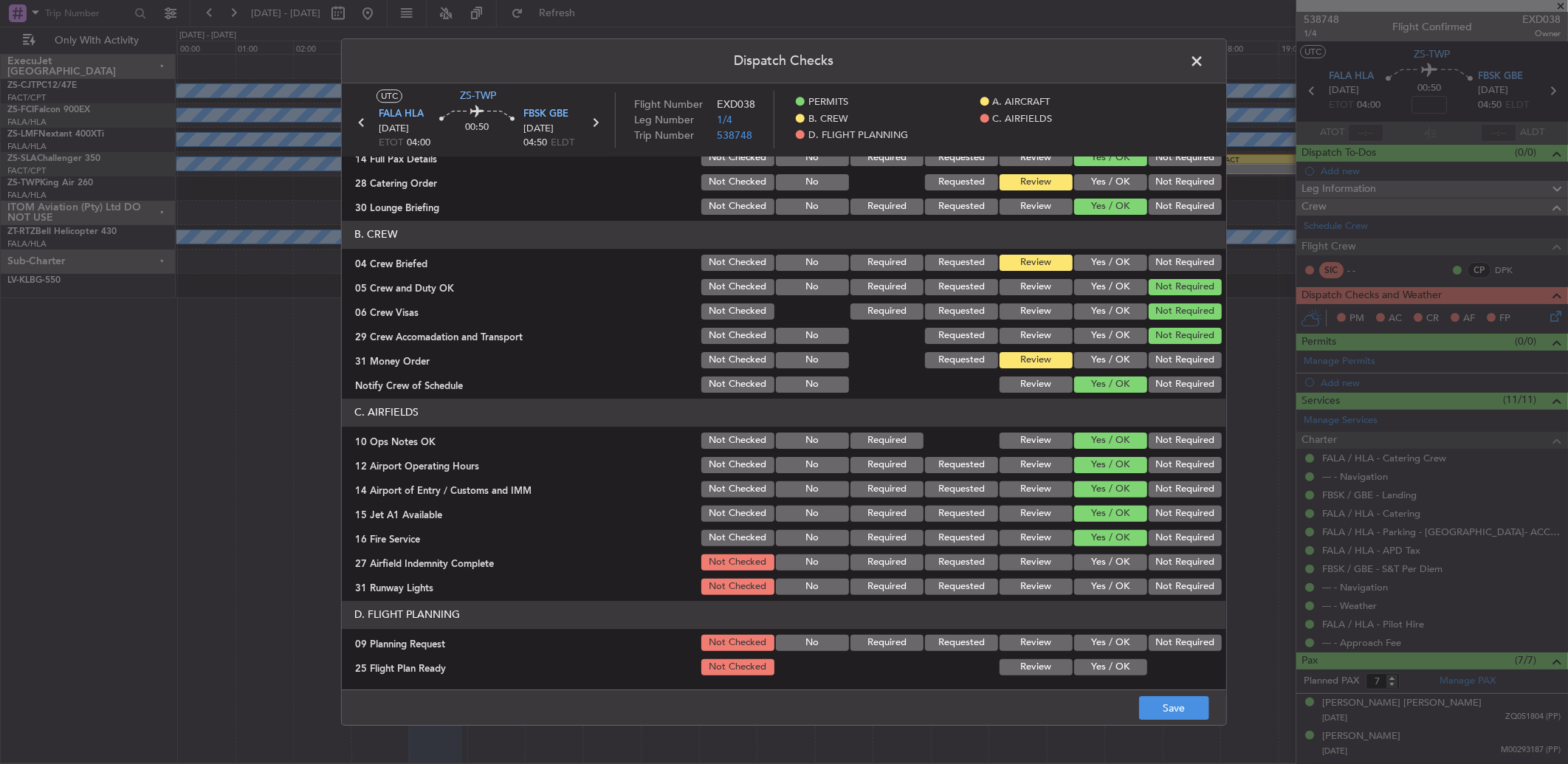
click at [1098, 564] on button "Yes / OK" at bounding box center [1110, 562] width 73 height 17
click at [1130, 587] on button "Yes / OK" at bounding box center [1110, 587] width 73 height 17
click at [1155, 633] on div "Not Required" at bounding box center [1183, 643] width 74 height 21
click at [1031, 662] on button "Review" at bounding box center [1035, 667] width 73 height 17
drag, startPoint x: 1204, startPoint y: 644, endPoint x: 1190, endPoint y: 648, distance: 14.6
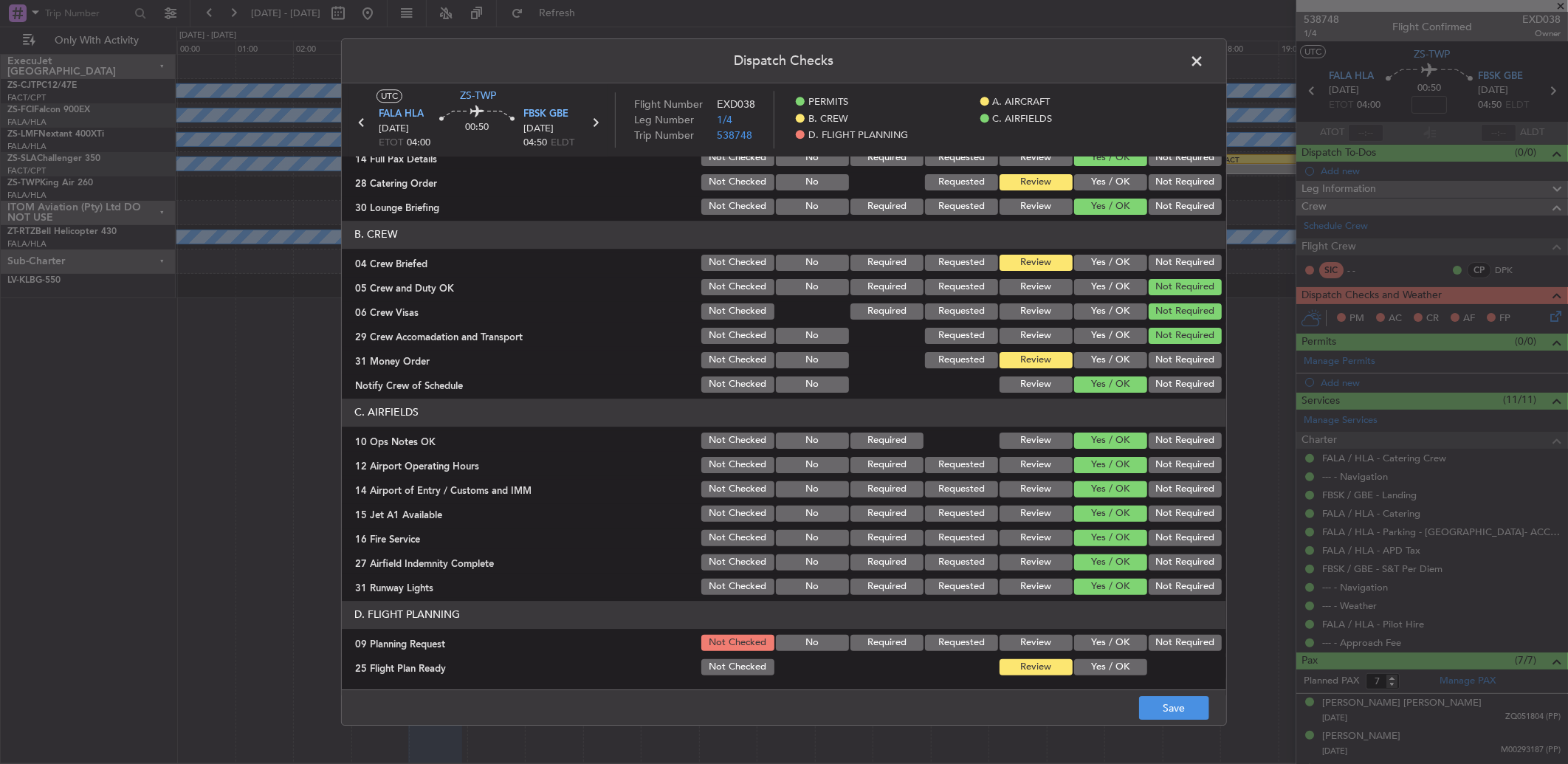
click at [1202, 645] on button "Not Required" at bounding box center [1185, 643] width 73 height 17
click at [1169, 699] on button "Save" at bounding box center [1174, 708] width 71 height 24
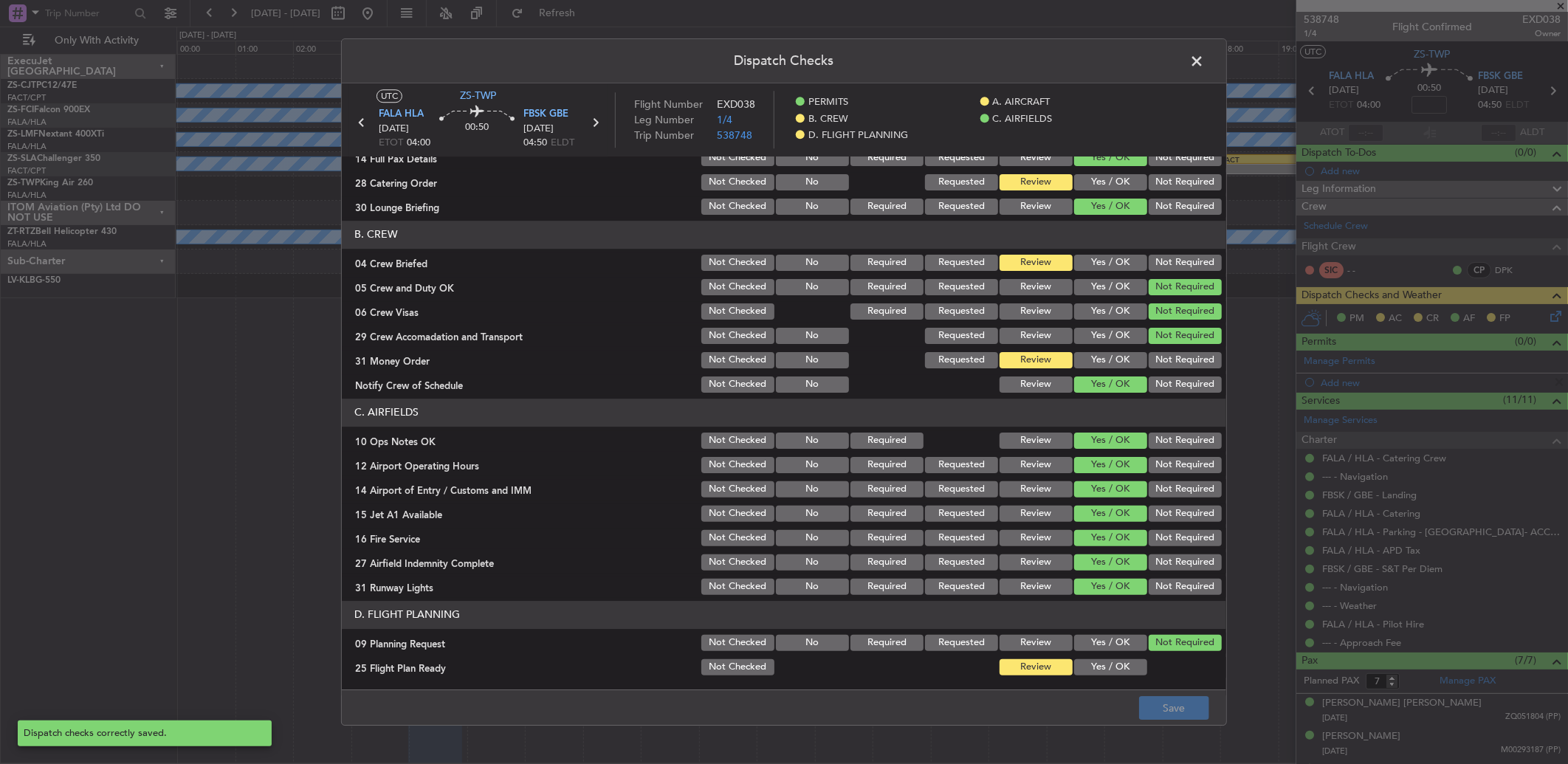
click at [1204, 60] on span at bounding box center [1204, 65] width 0 height 29
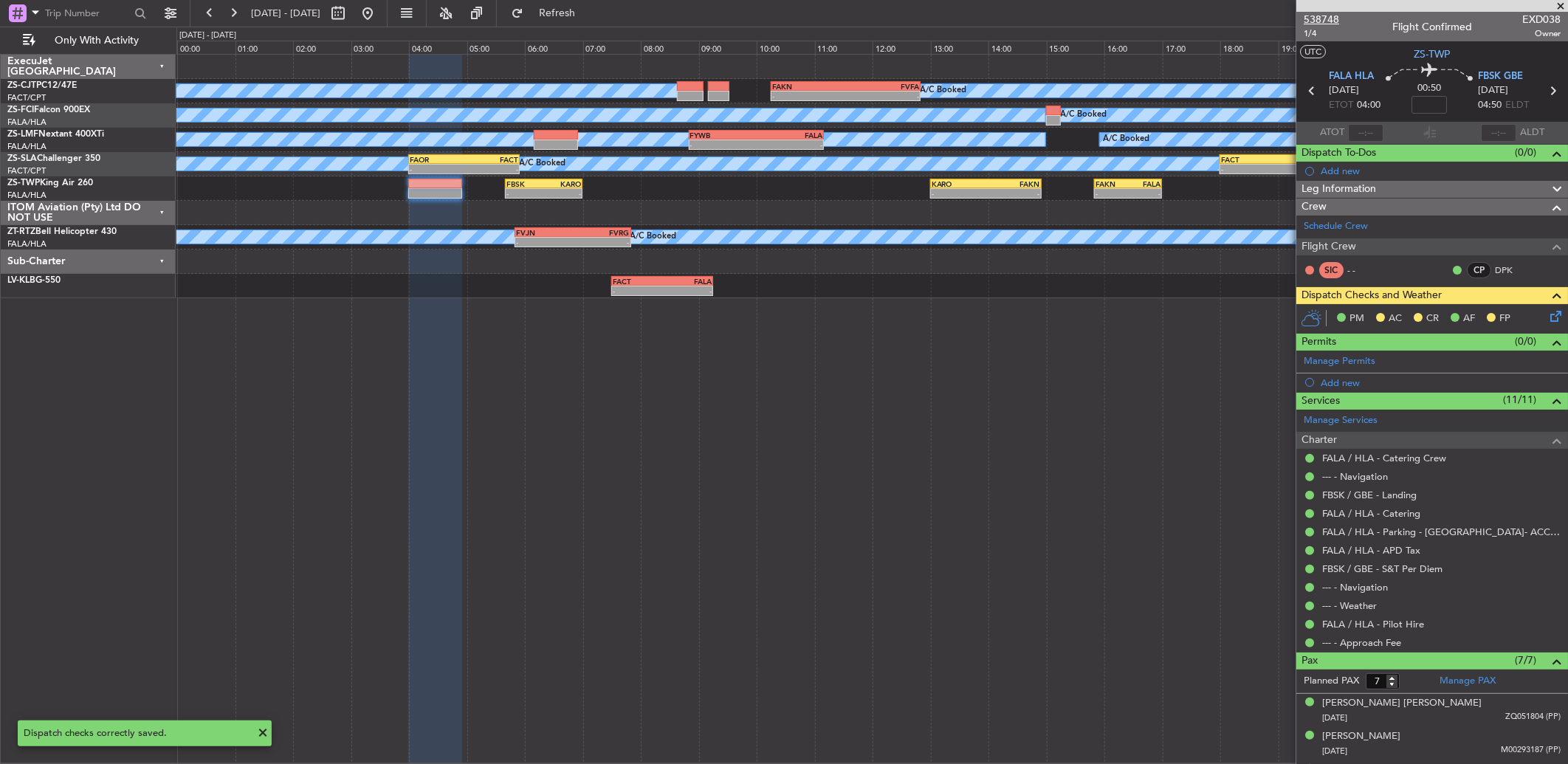
click at [1319, 18] on span "538748" at bounding box center [1321, 20] width 35 height 16
click at [1546, 314] on icon at bounding box center [1552, 313] width 12 height 12
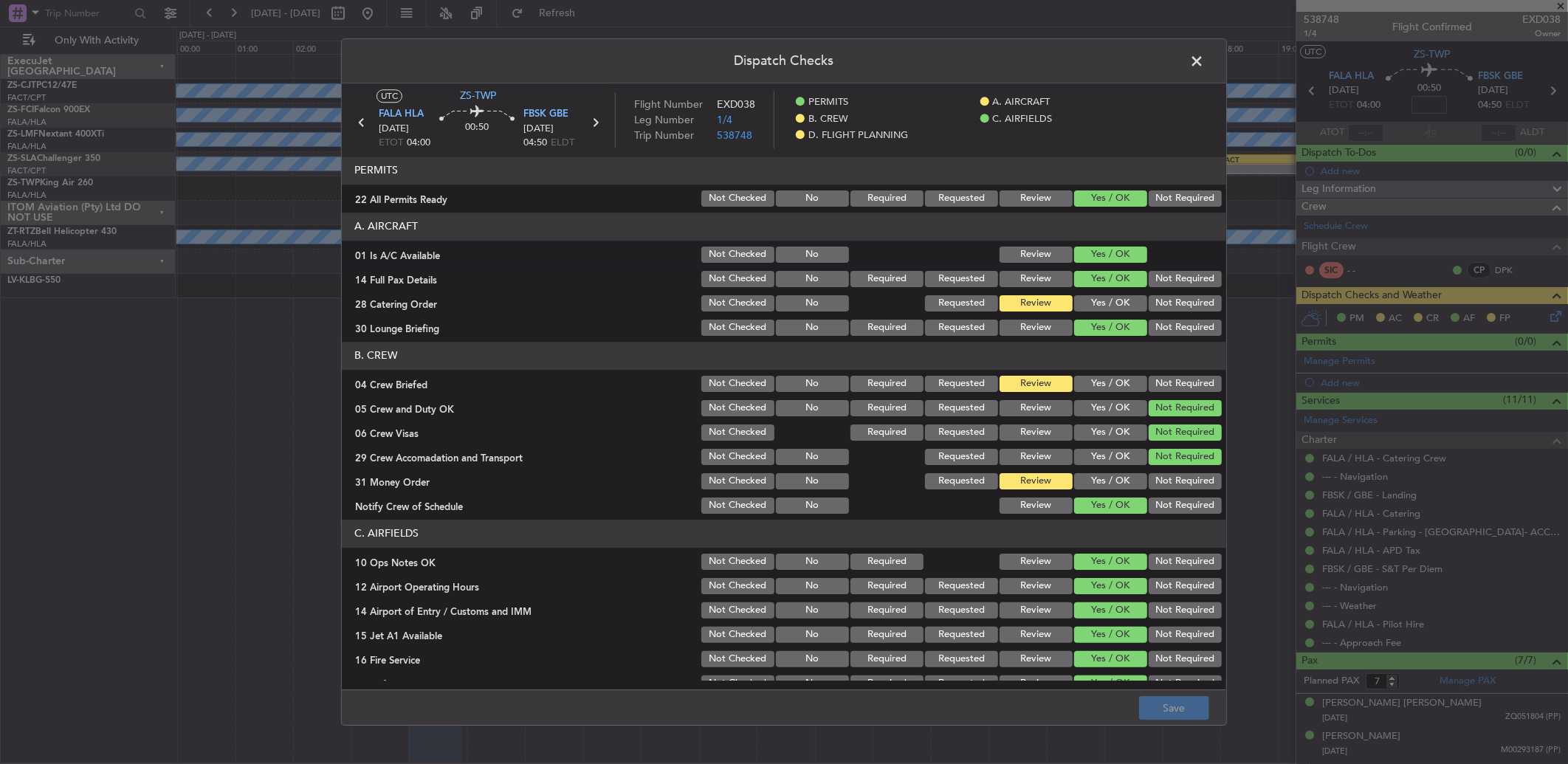
click at [1181, 43] on header "Dispatch Checks" at bounding box center [784, 61] width 884 height 44
click at [1204, 64] on span at bounding box center [1204, 65] width 0 height 29
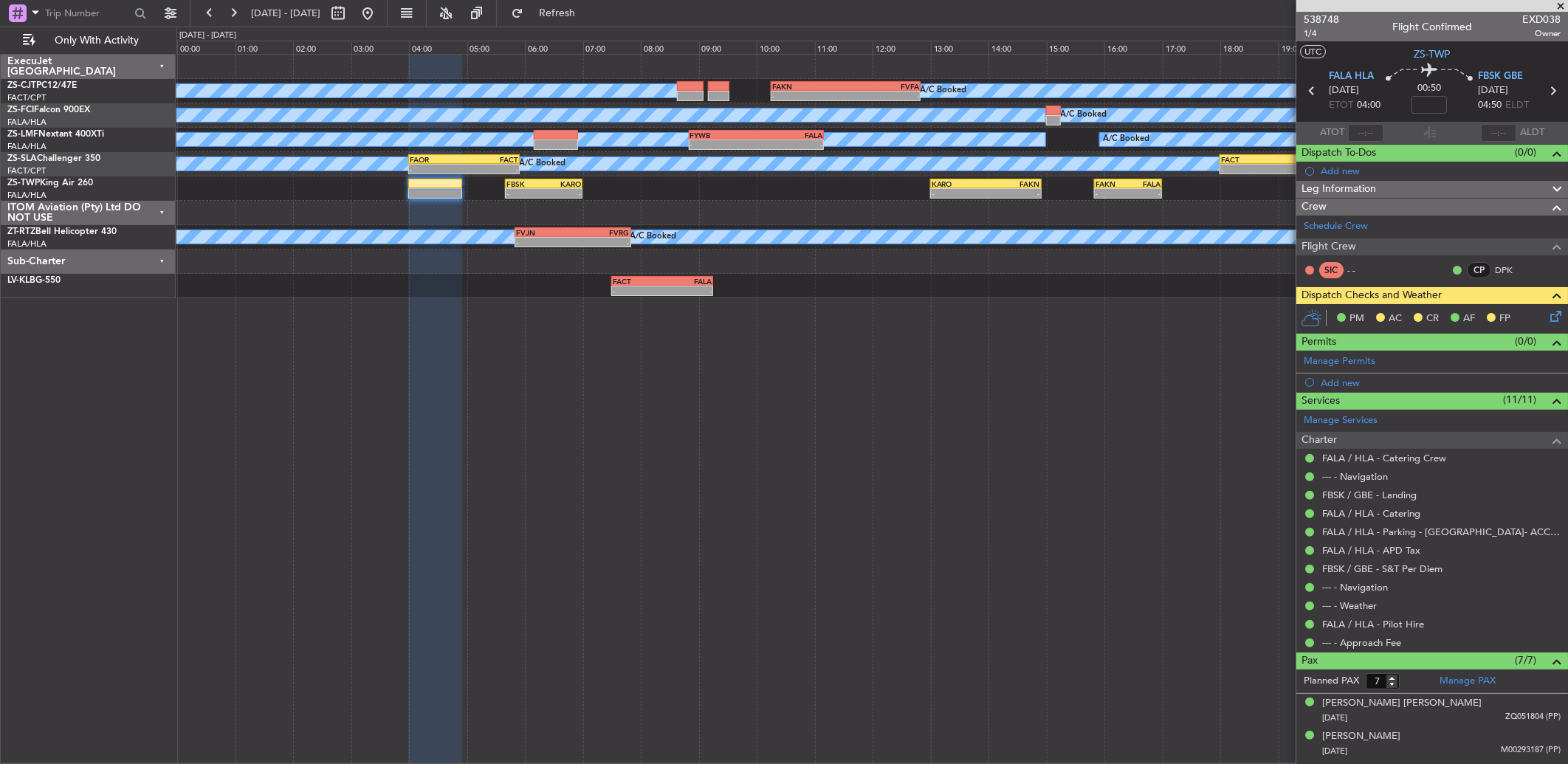
click at [1546, 313] on icon at bounding box center [1552, 313] width 12 height 12
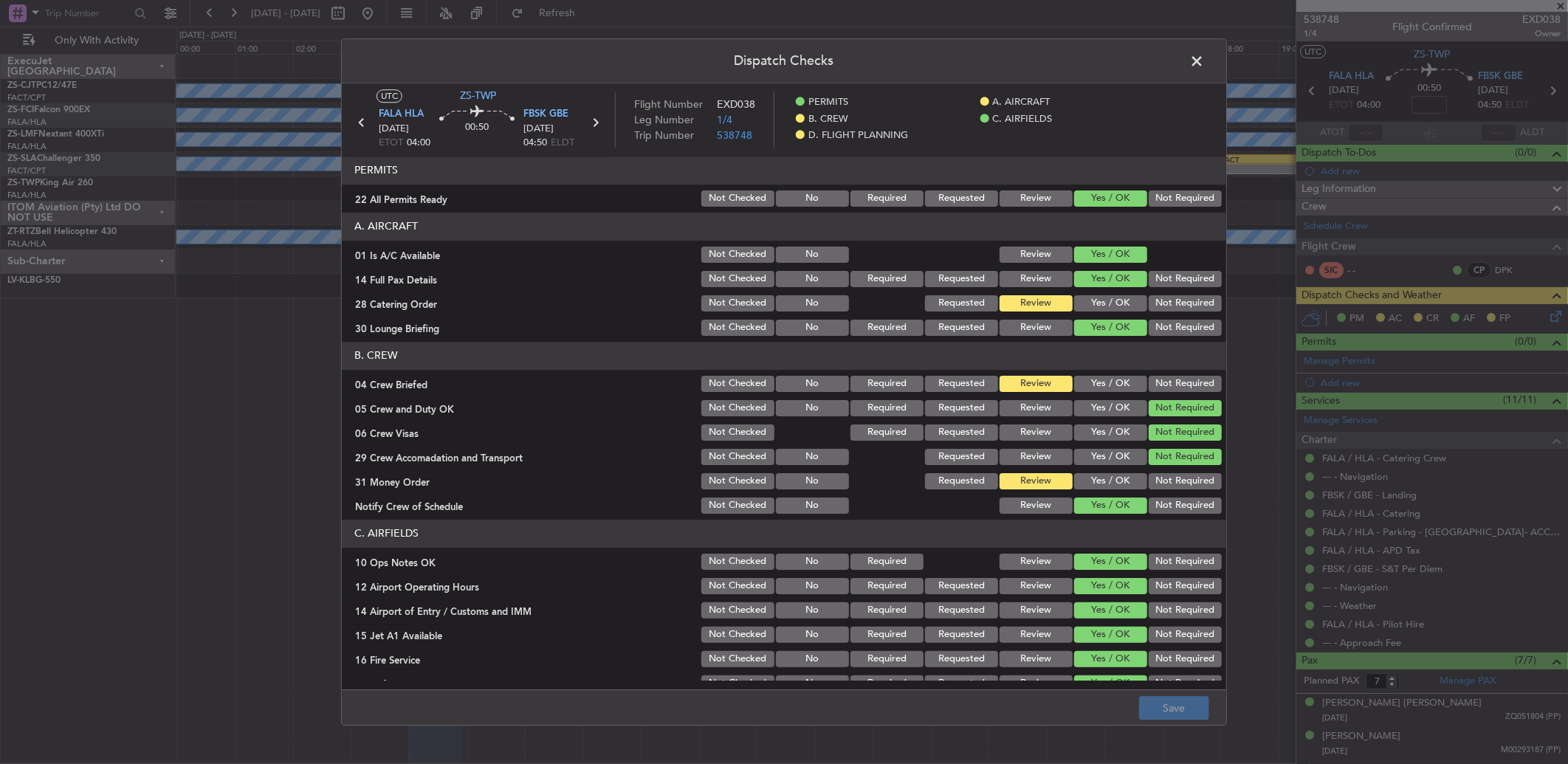
click at [1107, 301] on button "Yes / OK" at bounding box center [1110, 303] width 73 height 17
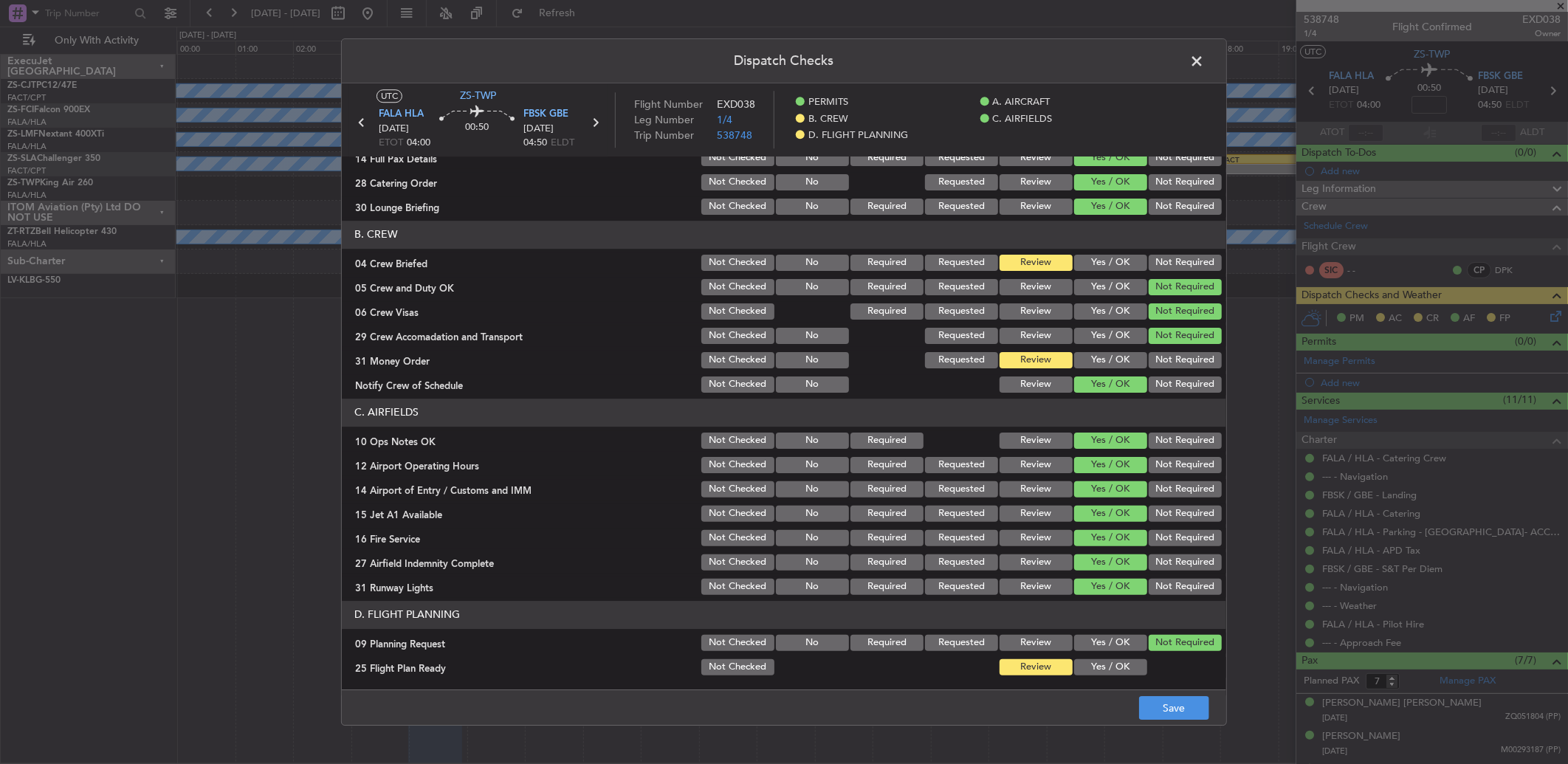
click at [1204, 61] on span at bounding box center [1204, 65] width 0 height 29
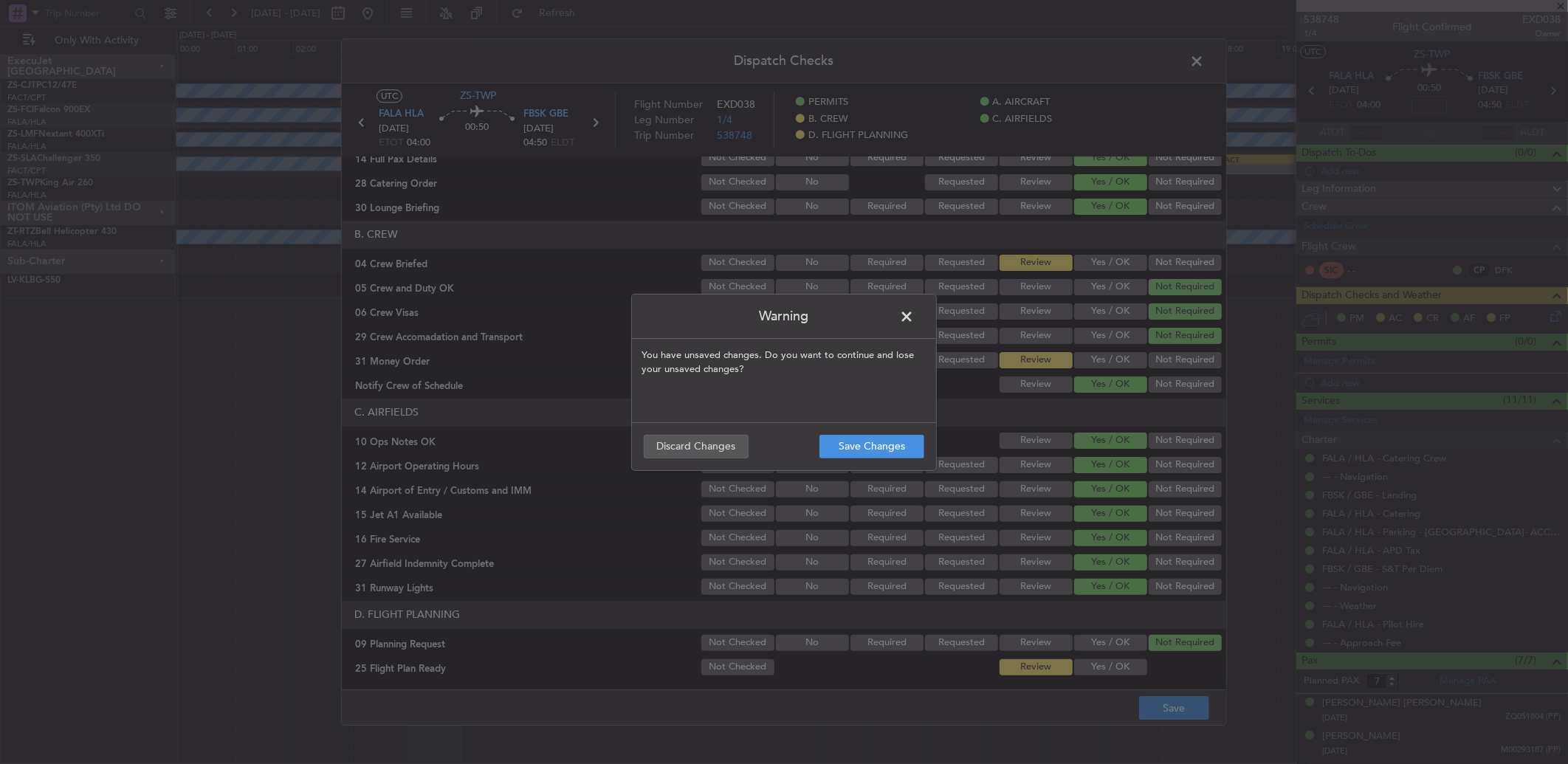
click at [894, 316] on header "Warning" at bounding box center [784, 316] width 304 height 44
click at [914, 313] on span at bounding box center [914, 320] width 0 height 29
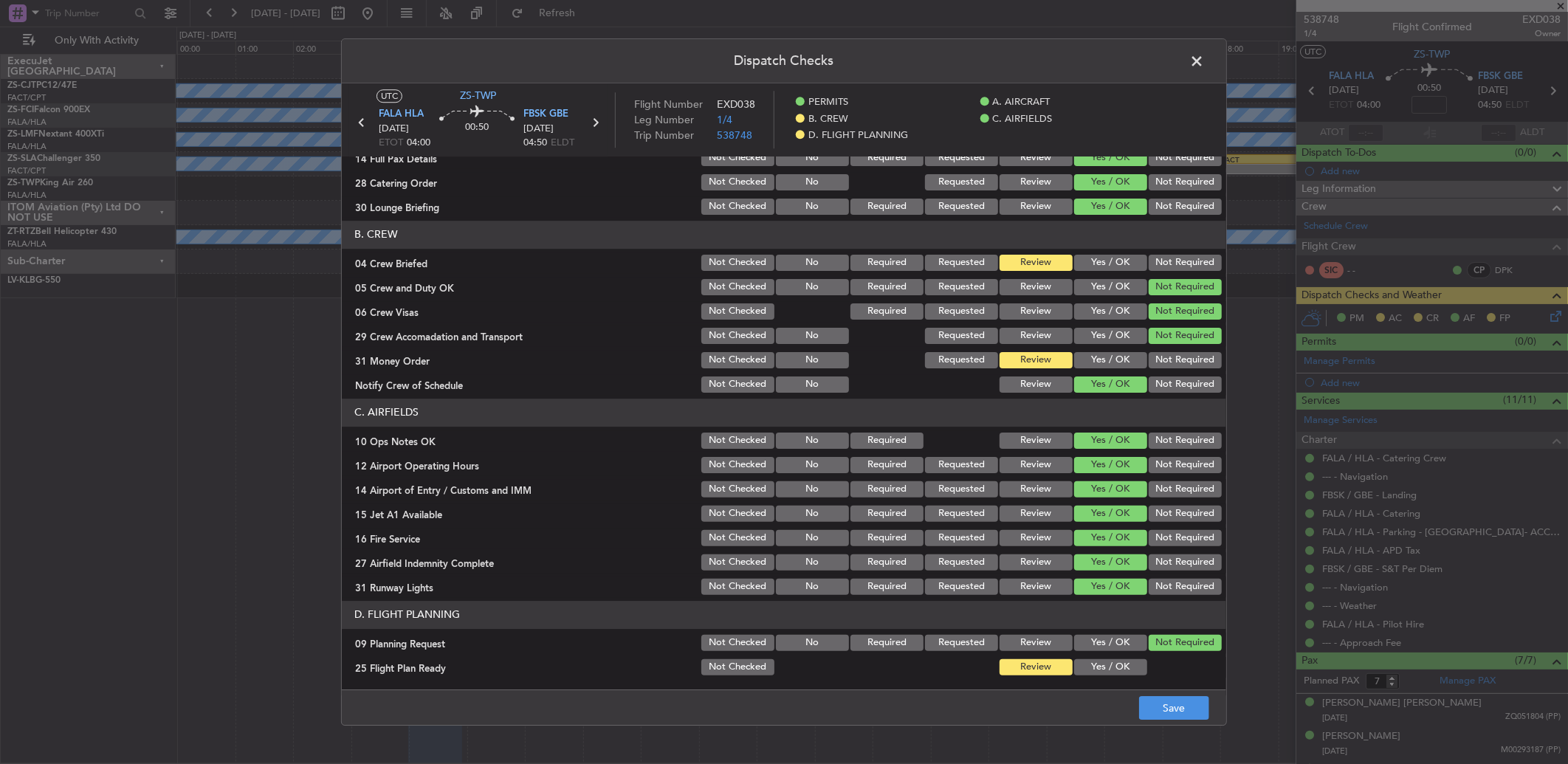
drag, startPoint x: 1115, startPoint y: 260, endPoint x: 1107, endPoint y: 327, distance: 67.5
click at [1116, 260] on button "Yes / OK" at bounding box center [1110, 263] width 73 height 17
click at [1087, 356] on button "Yes / OK" at bounding box center [1110, 359] width 73 height 17
click at [1057, 356] on button "Review" at bounding box center [1035, 359] width 73 height 17
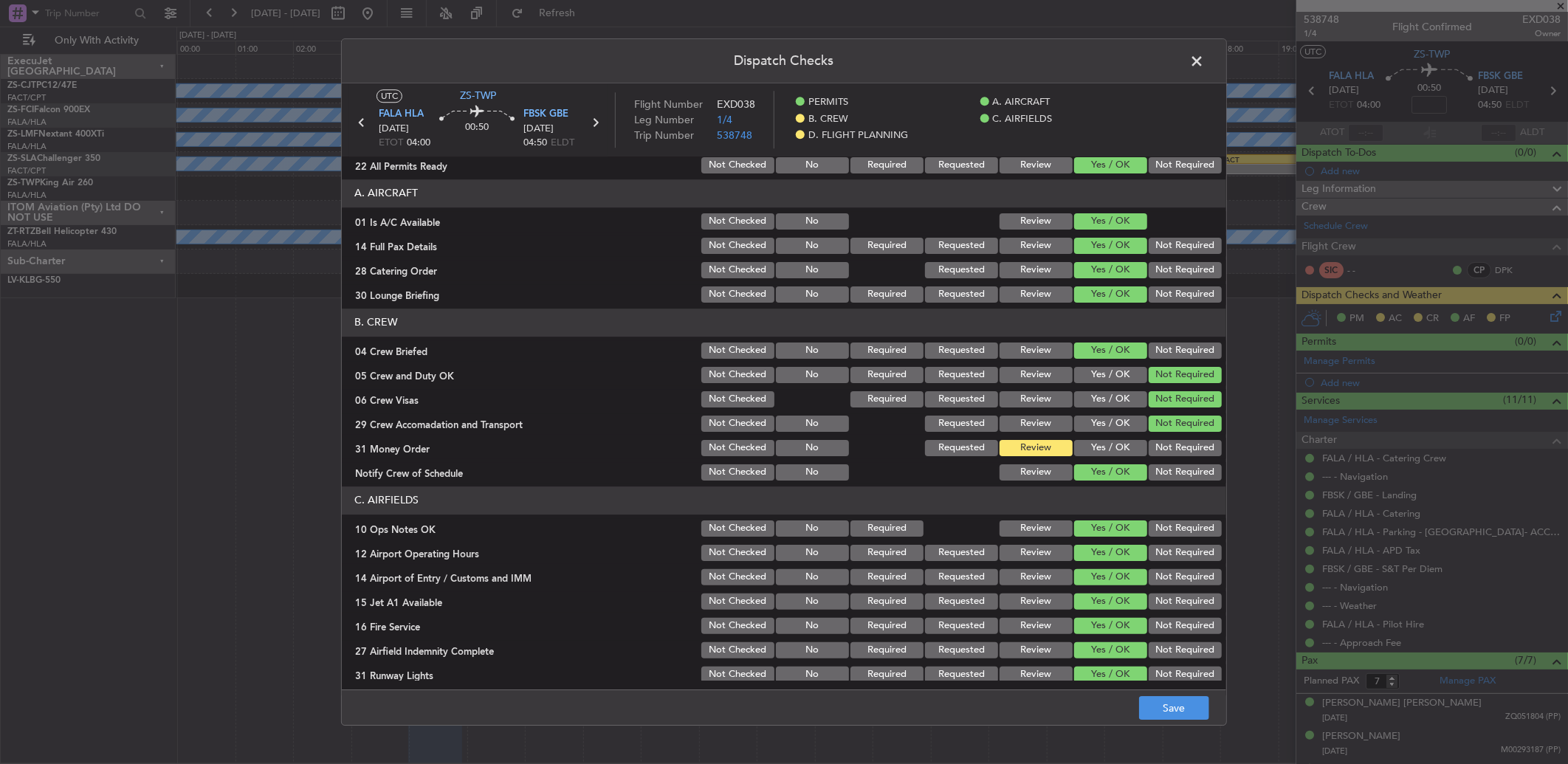
scroll to position [0, 0]
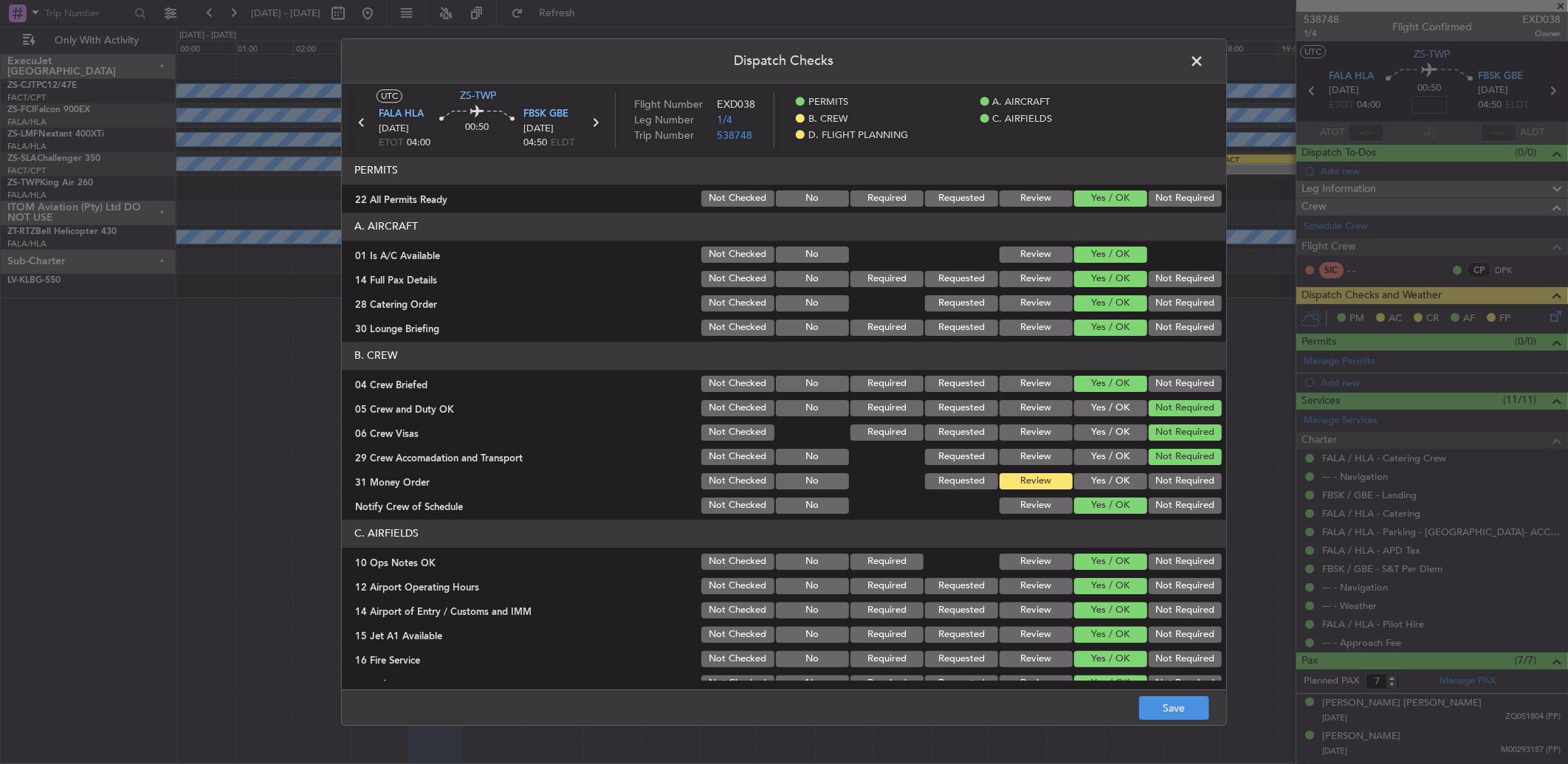
click at [1204, 53] on span at bounding box center [1204, 65] width 0 height 29
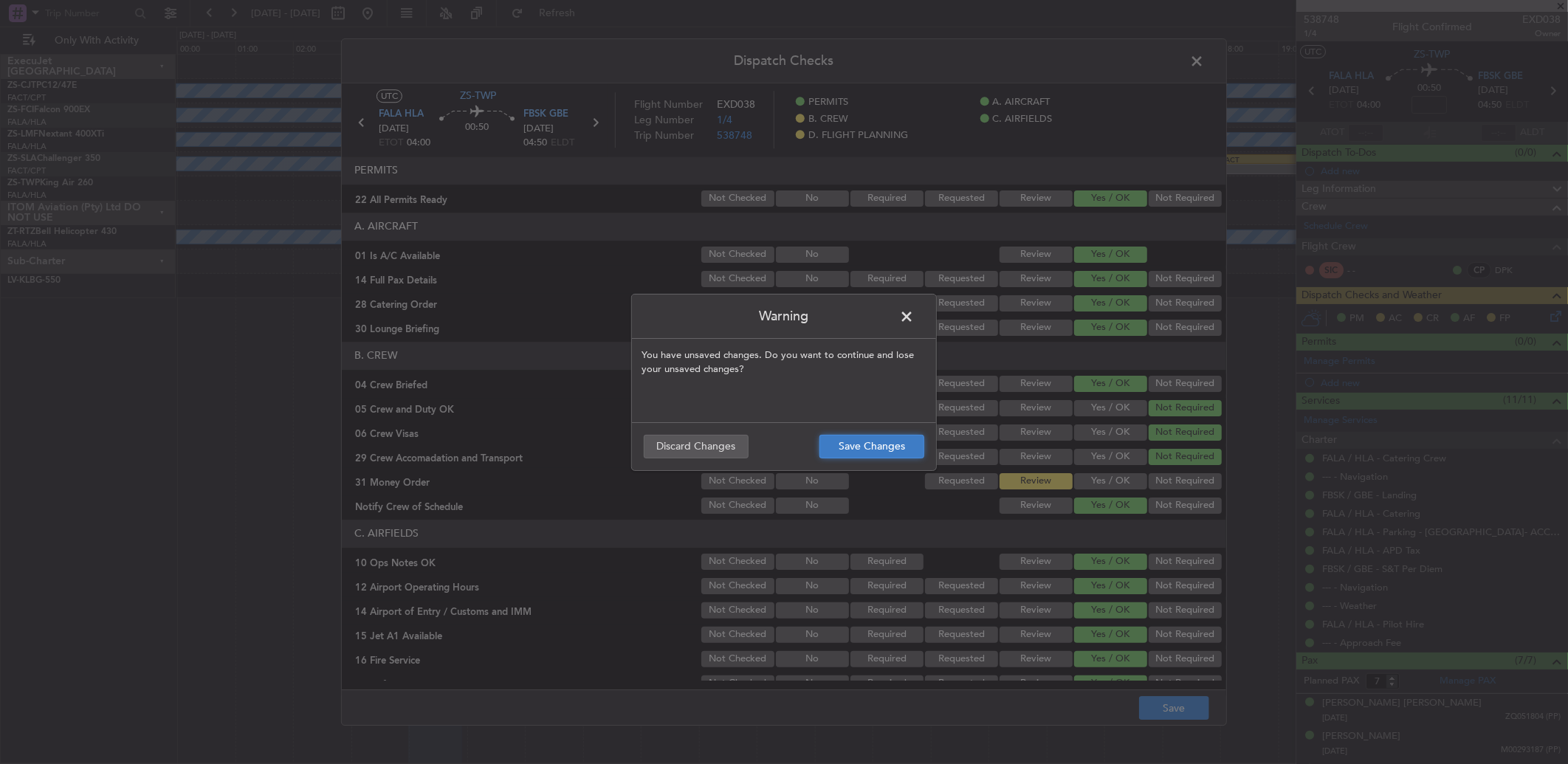
click at [884, 441] on button "Save Changes" at bounding box center [871, 447] width 105 height 24
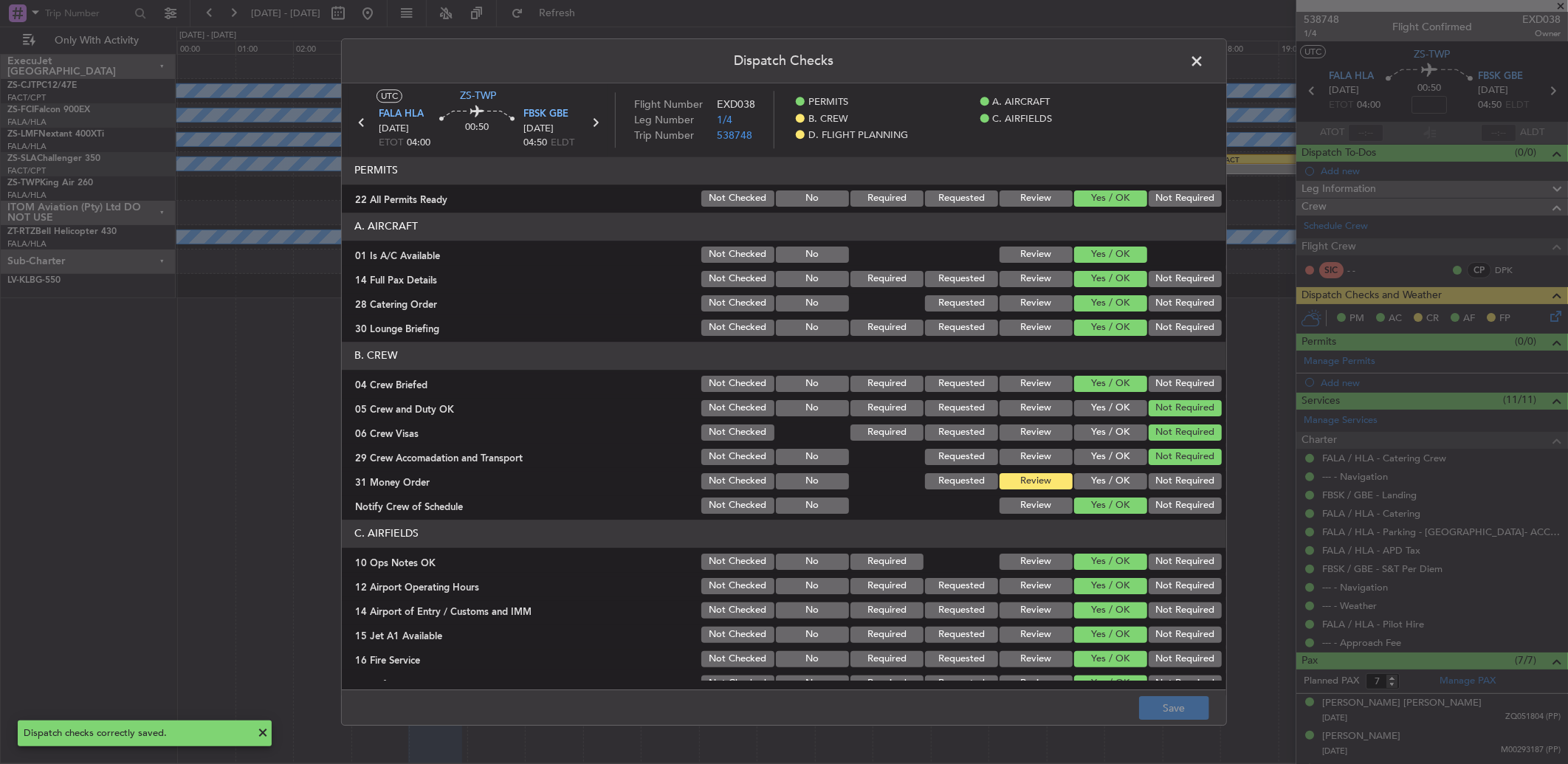
click at [1204, 71] on span at bounding box center [1204, 65] width 0 height 29
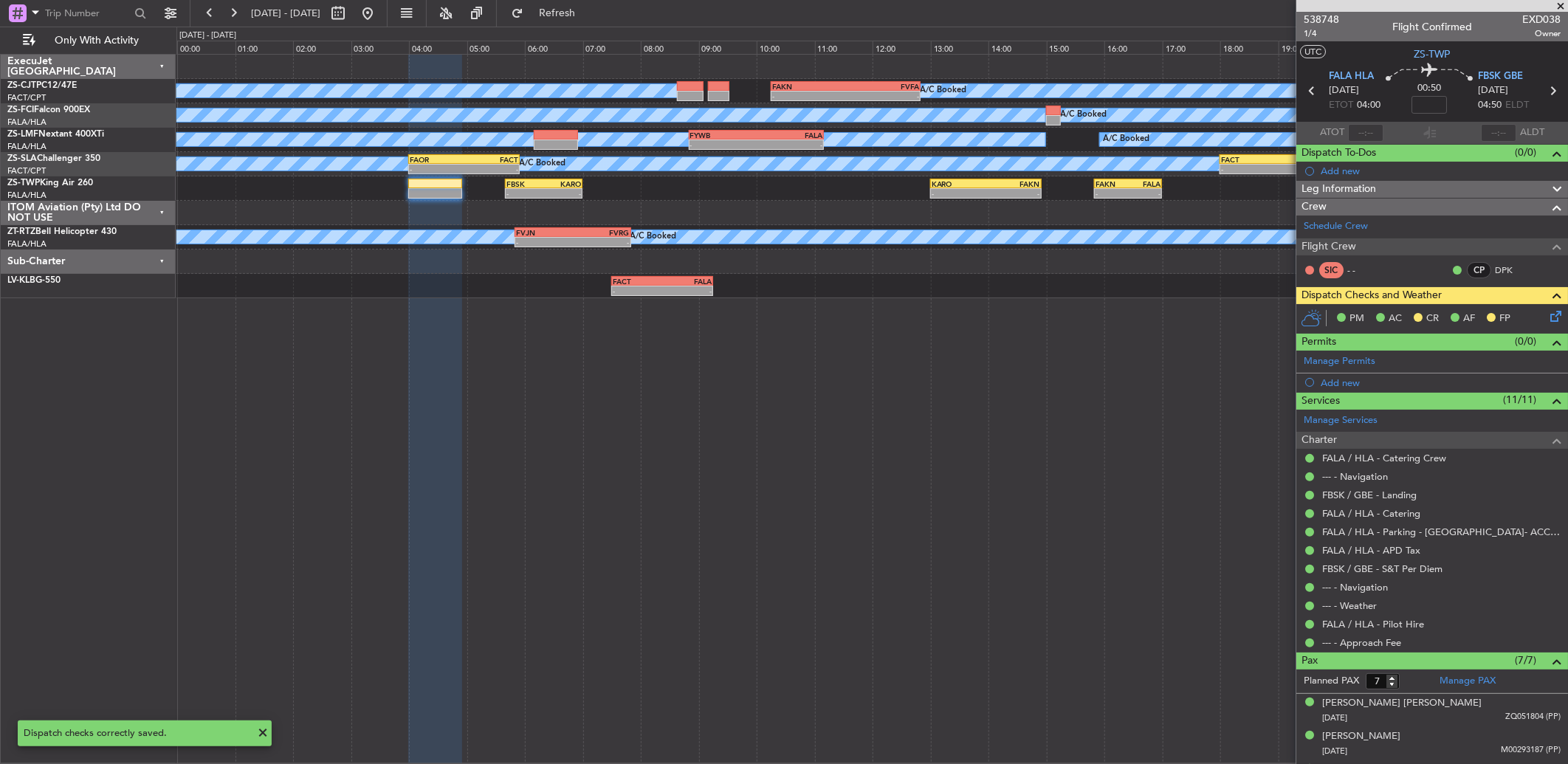
click at [1558, 2] on span at bounding box center [1559, 7] width 15 height 14
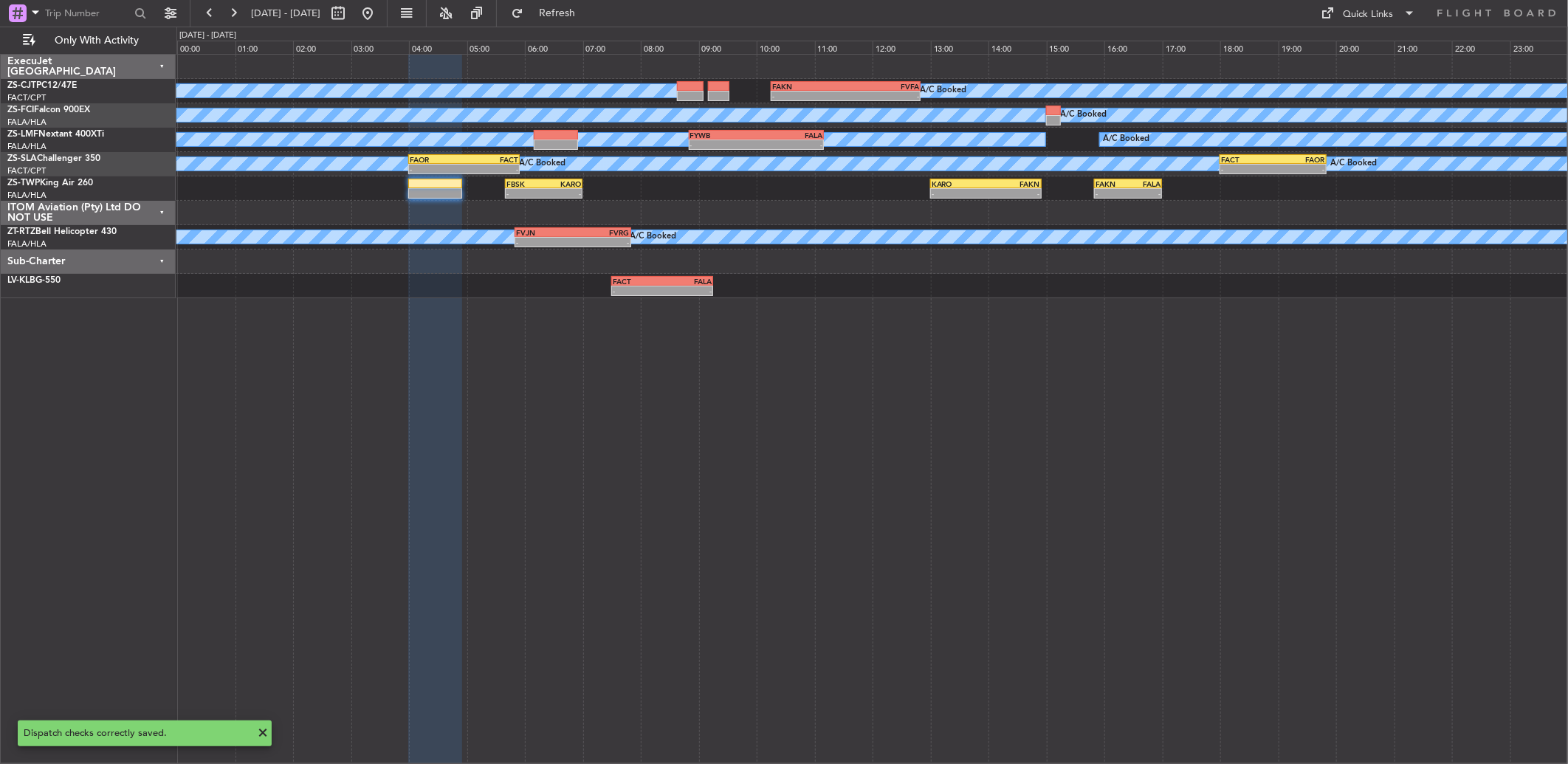
type input "0"
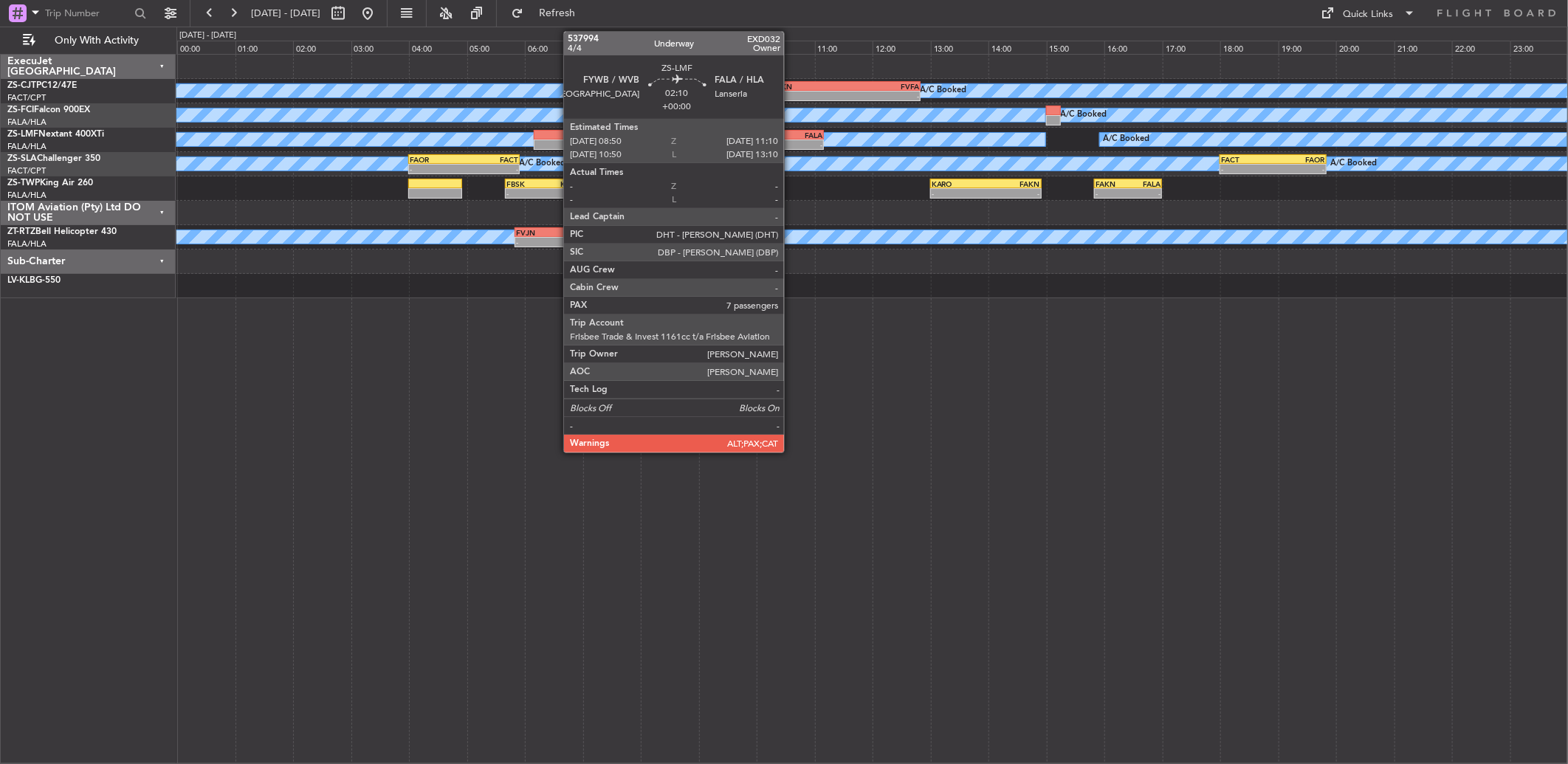
click at [777, 140] on div "-" at bounding box center [789, 144] width 67 height 9
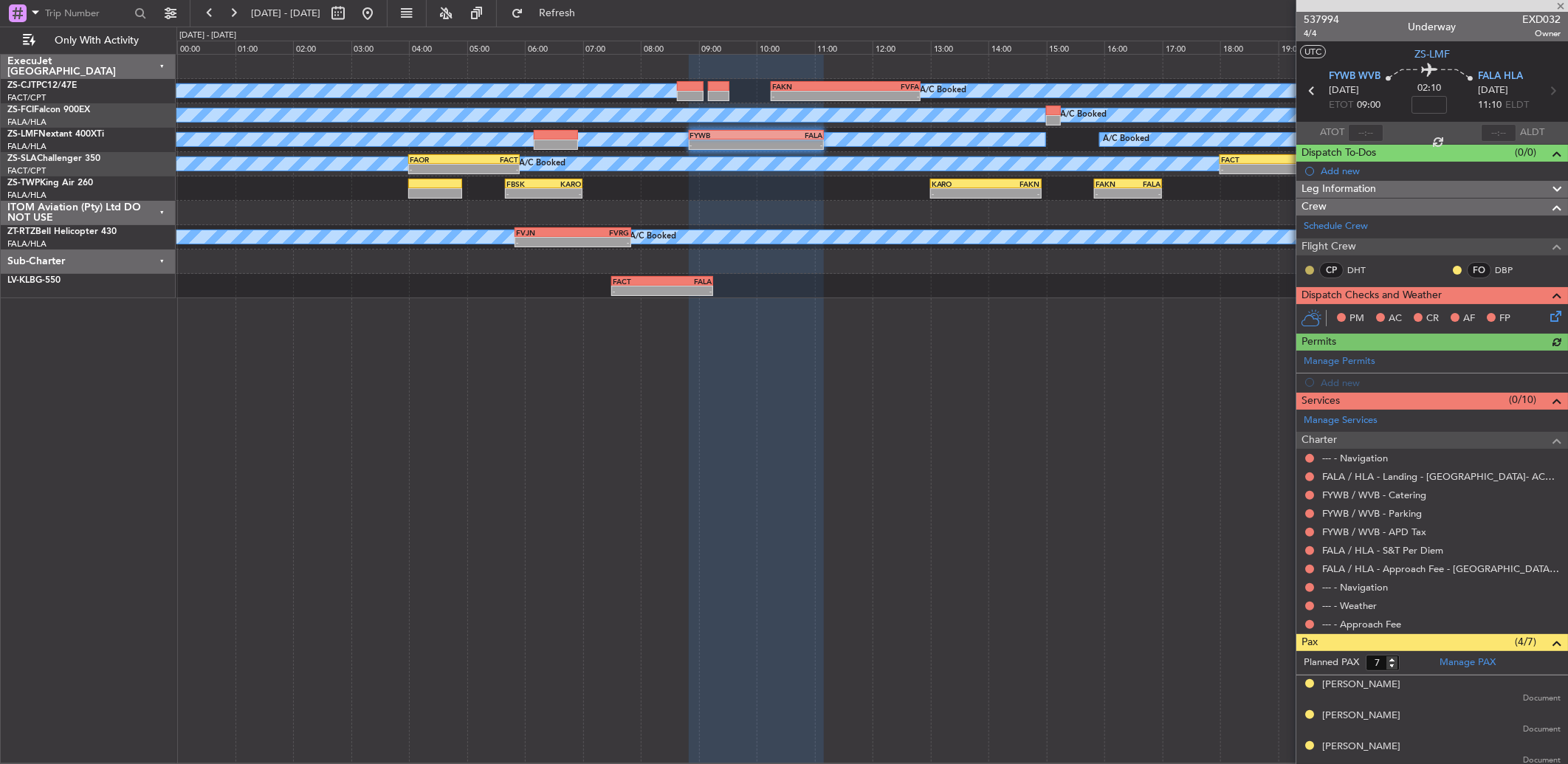
click at [1305, 267] on div at bounding box center [1309, 270] width 12 height 12
click at [1308, 267] on button at bounding box center [1308, 269] width 9 height 9
click at [1288, 317] on span "Acknowledged" at bounding box center [1312, 312] width 65 height 15
click at [1452, 267] on button at bounding box center [1456, 269] width 9 height 9
click at [1443, 312] on mat-tooltip-component "Unread" at bounding box center [1445, 294] width 54 height 39
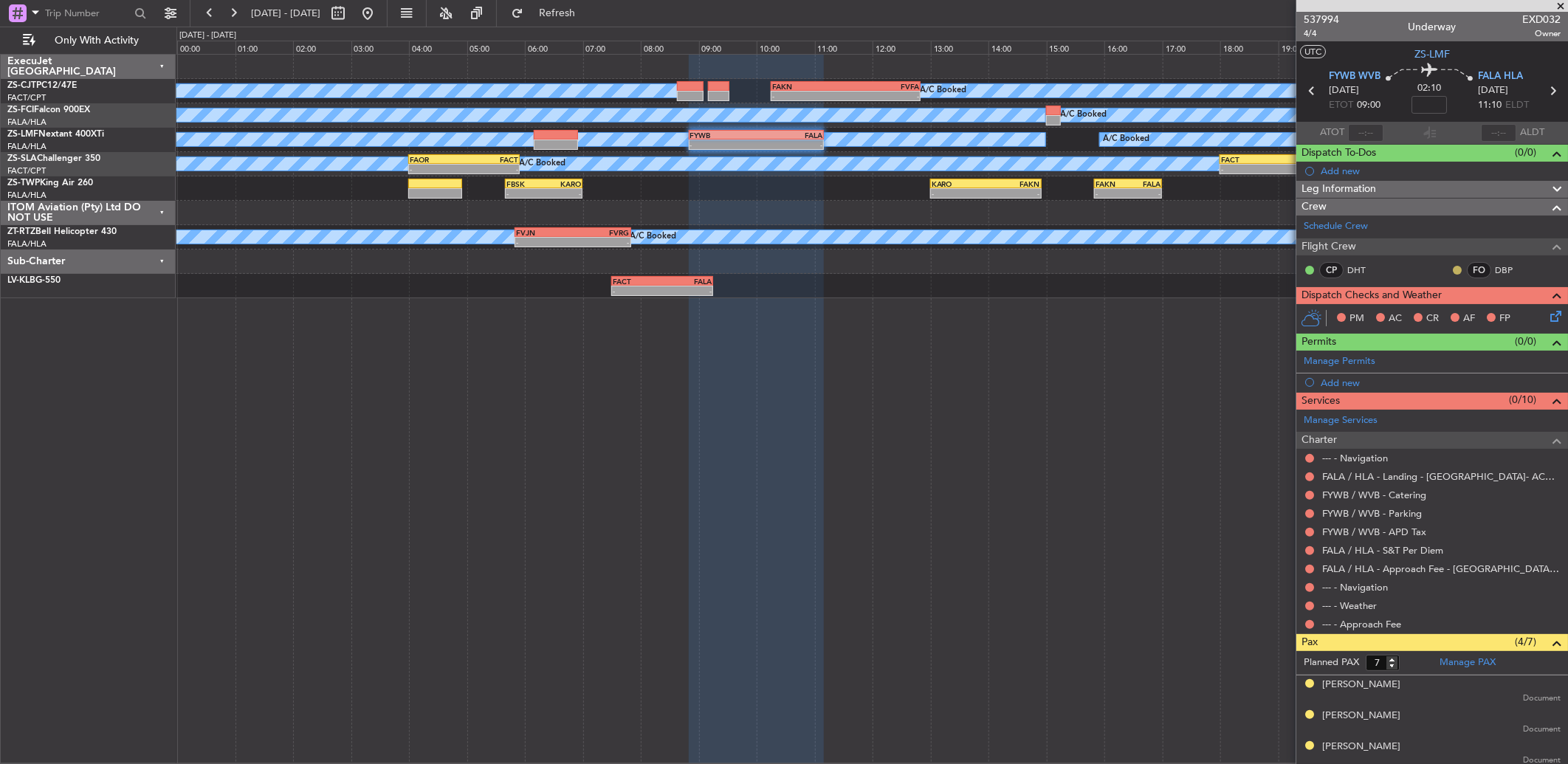
click at [1452, 269] on button at bounding box center [1456, 269] width 9 height 9
click at [1444, 307] on span "Acknowledged" at bounding box center [1449, 312] width 65 height 15
click at [1310, 625] on button at bounding box center [1308, 624] width 9 height 9
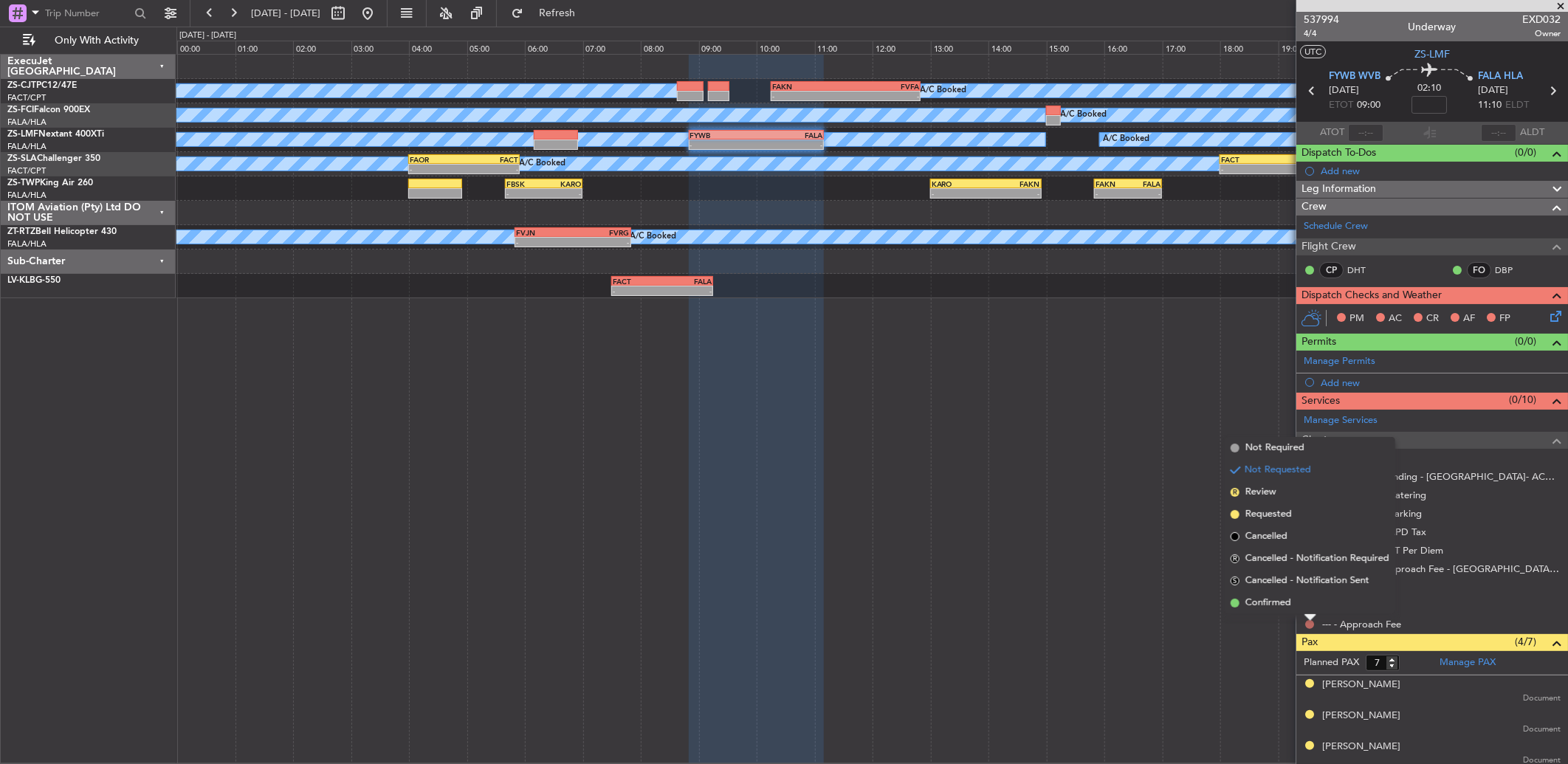
click at [1308, 603] on li "Confirmed" at bounding box center [1309, 602] width 170 height 23
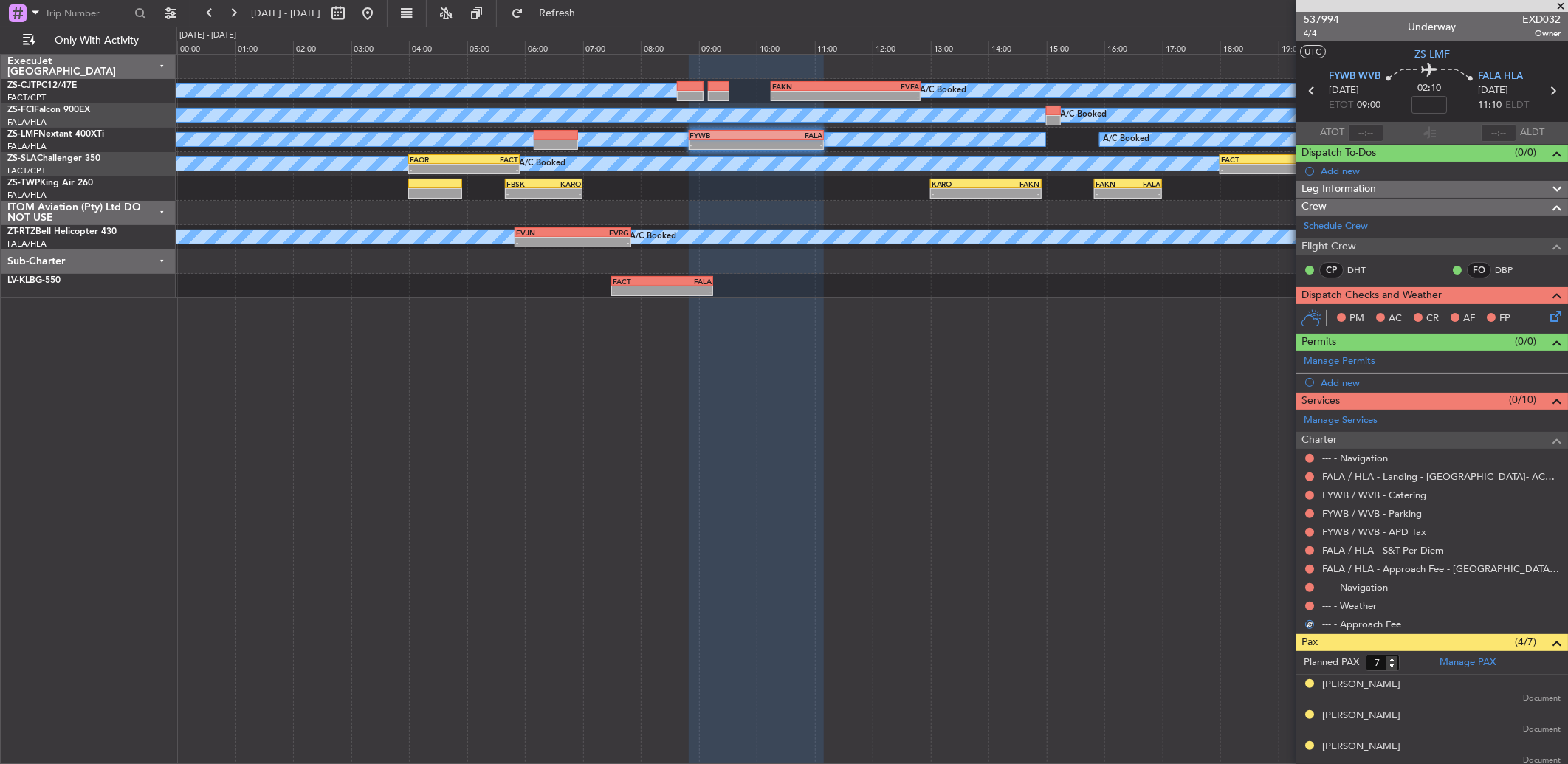
click at [1308, 603] on button at bounding box center [1308, 605] width 9 height 9
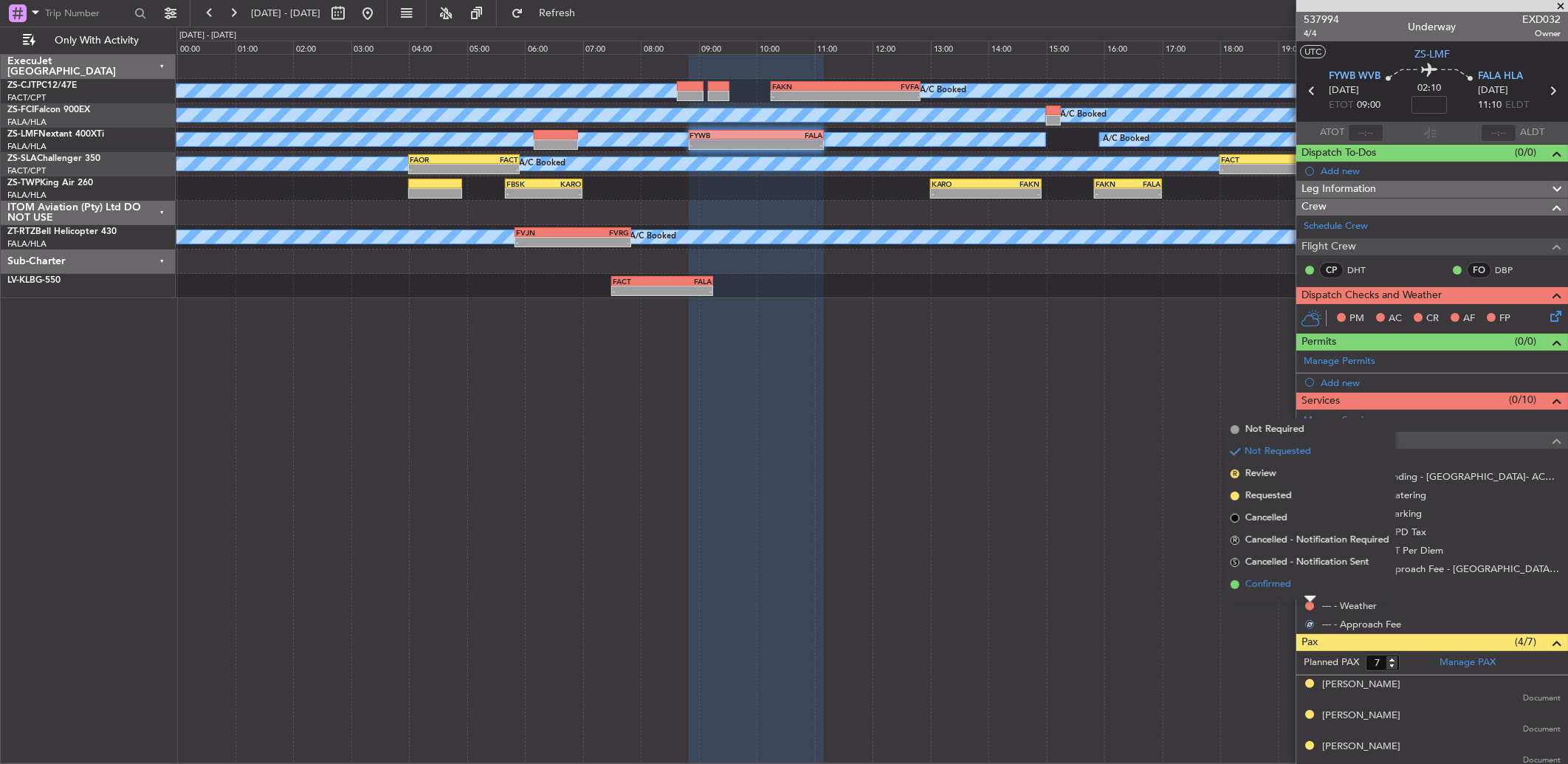
click at [1307, 586] on li "Confirmed" at bounding box center [1309, 585] width 170 height 23
click at [1307, 586] on button at bounding box center [1308, 587] width 9 height 9
click at [1307, 571] on li "Confirmed" at bounding box center [1309, 566] width 170 height 23
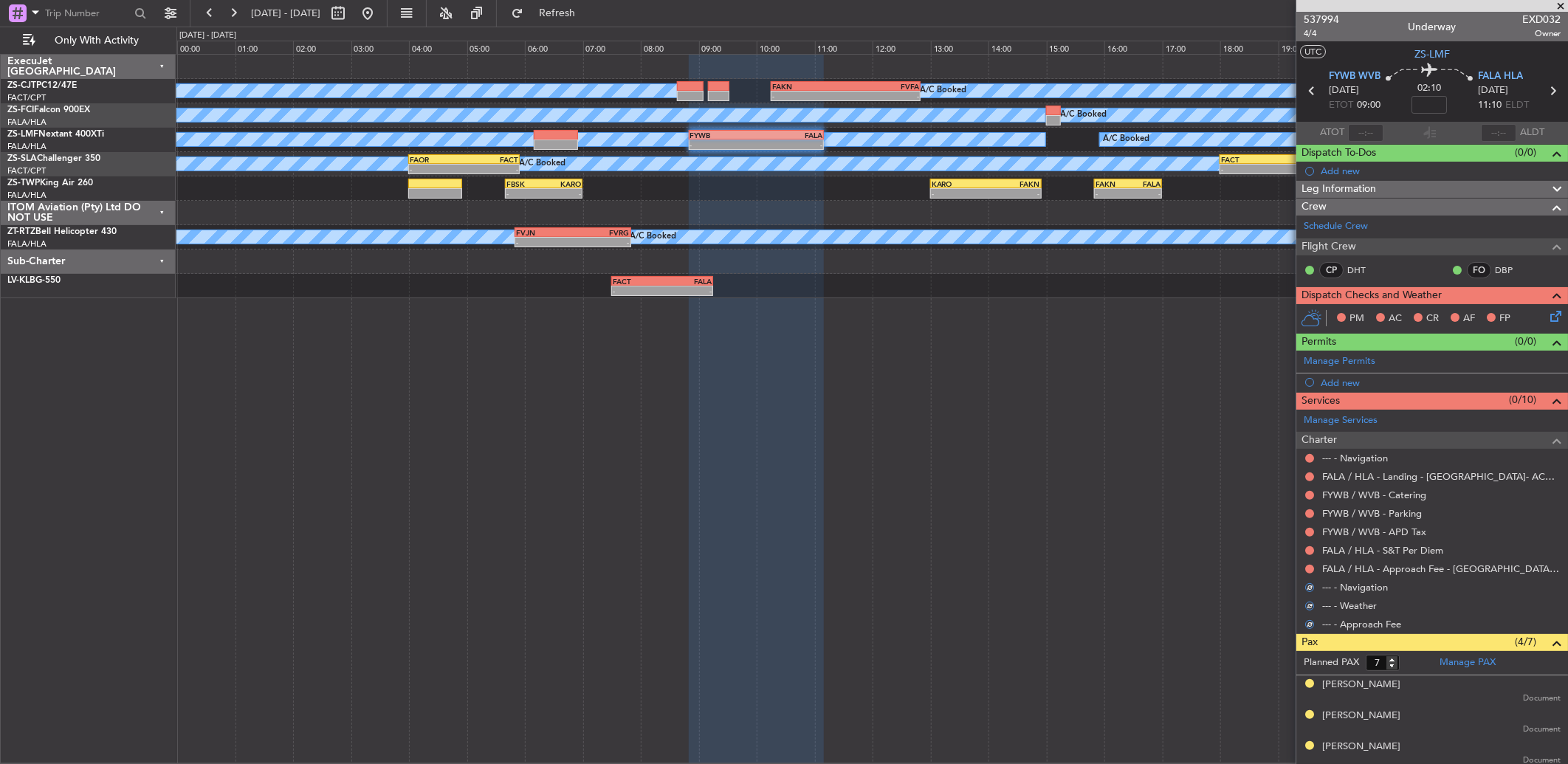
click at [1307, 571] on button at bounding box center [1308, 568] width 9 height 9
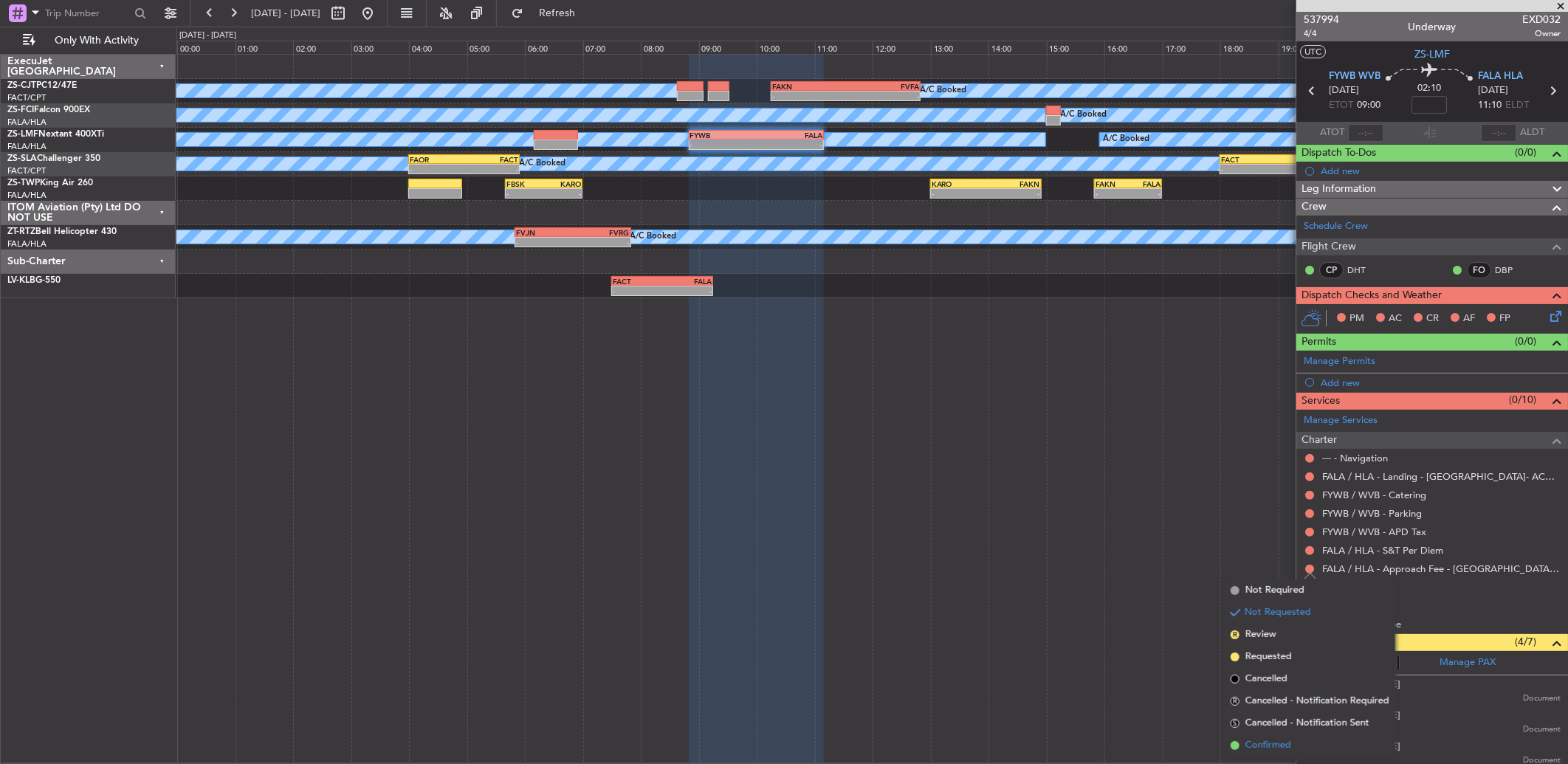
click at [1287, 742] on span "Confirmed" at bounding box center [1267, 745] width 46 height 15
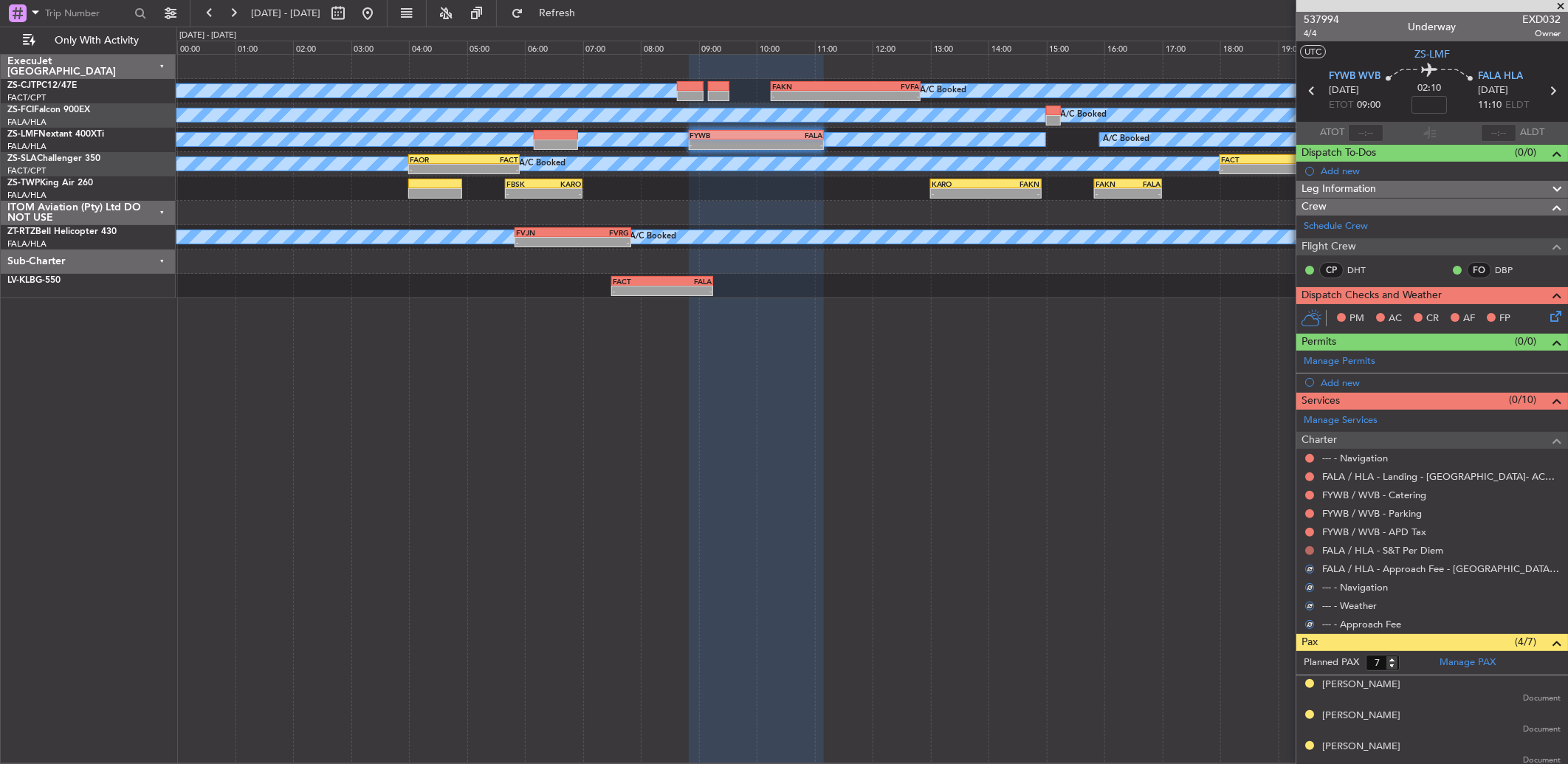
click at [1309, 549] on button at bounding box center [1308, 550] width 9 height 9
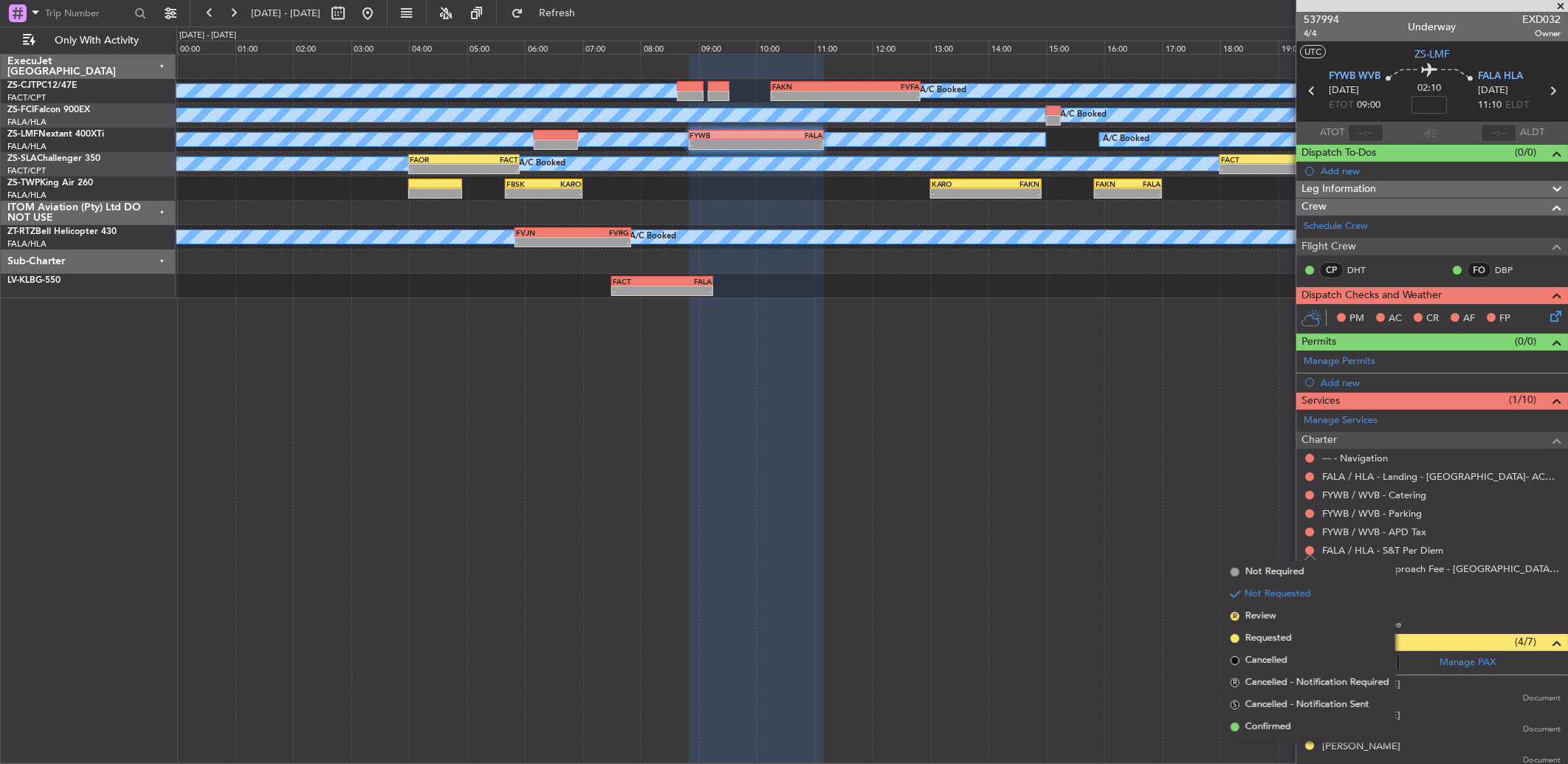
drag, startPoint x: 1305, startPoint y: 726, endPoint x: 1298, endPoint y: 542, distance: 184.1
click at [1299, 722] on li "Confirmed" at bounding box center [1309, 727] width 170 height 23
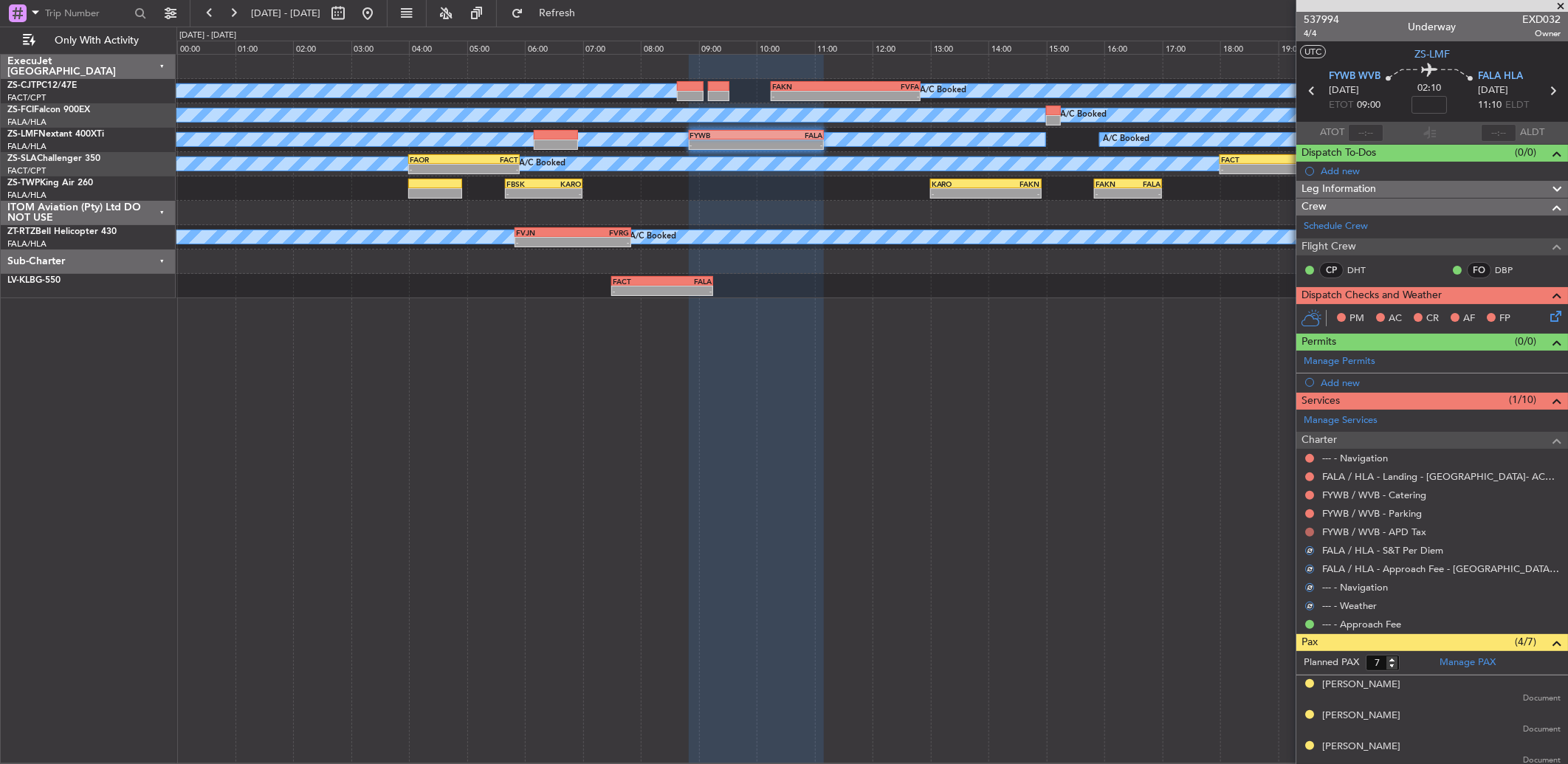
click at [1305, 530] on button at bounding box center [1308, 532] width 9 height 9
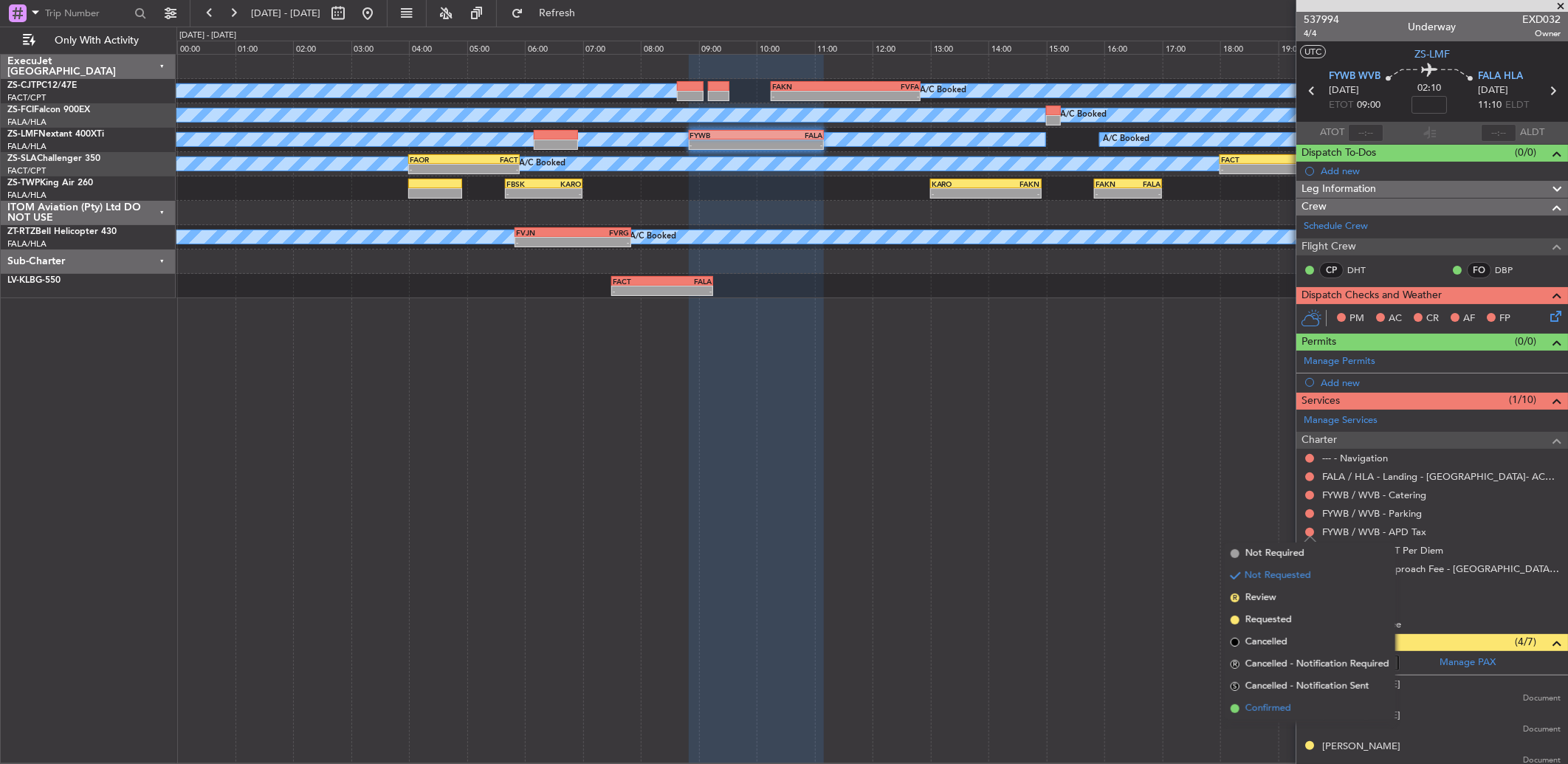
click at [1280, 708] on span "Confirmed" at bounding box center [1267, 708] width 46 height 15
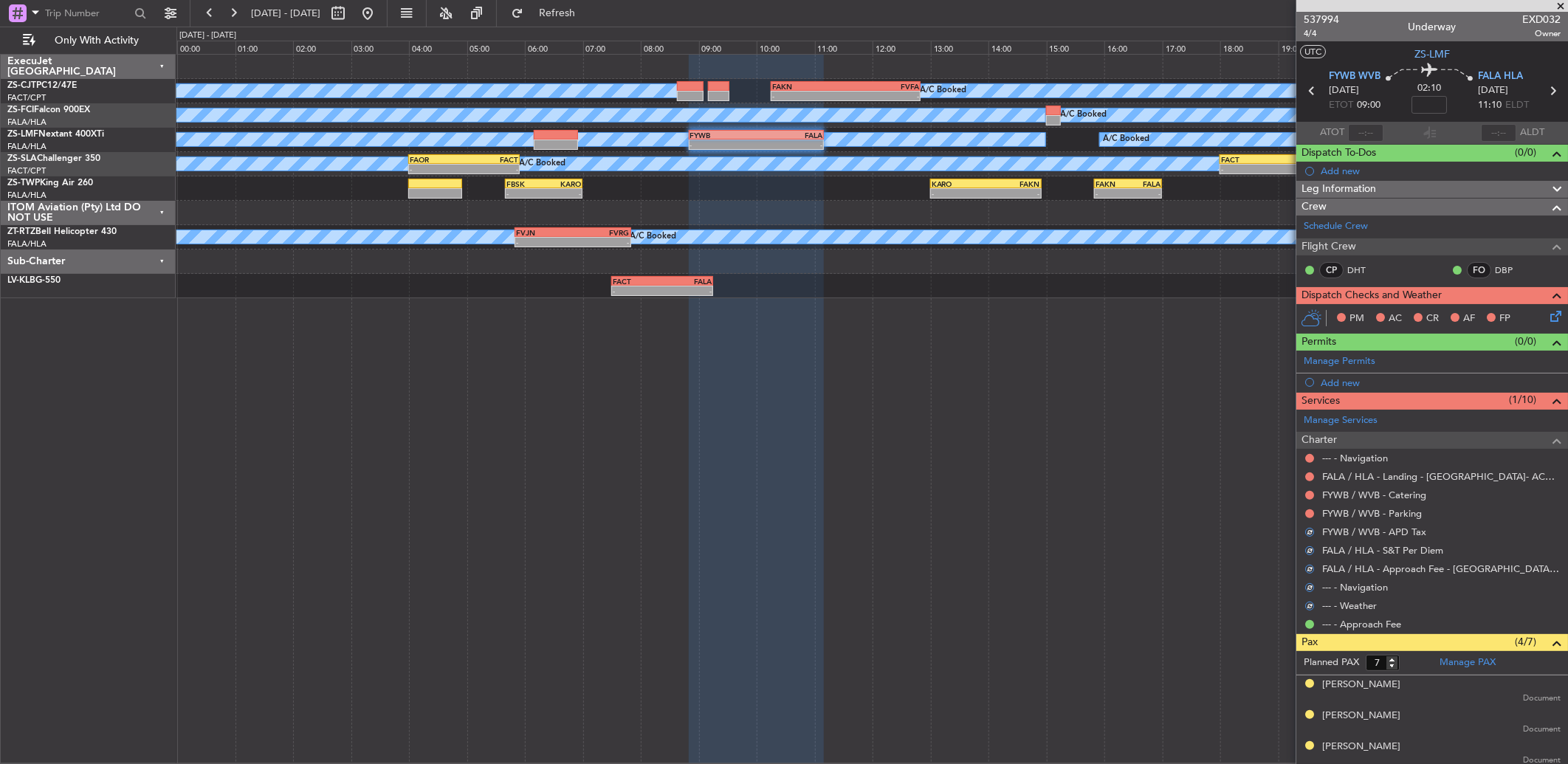
click at [1307, 507] on div at bounding box center [1309, 513] width 12 height 12
click at [1309, 515] on button at bounding box center [1308, 513] width 9 height 9
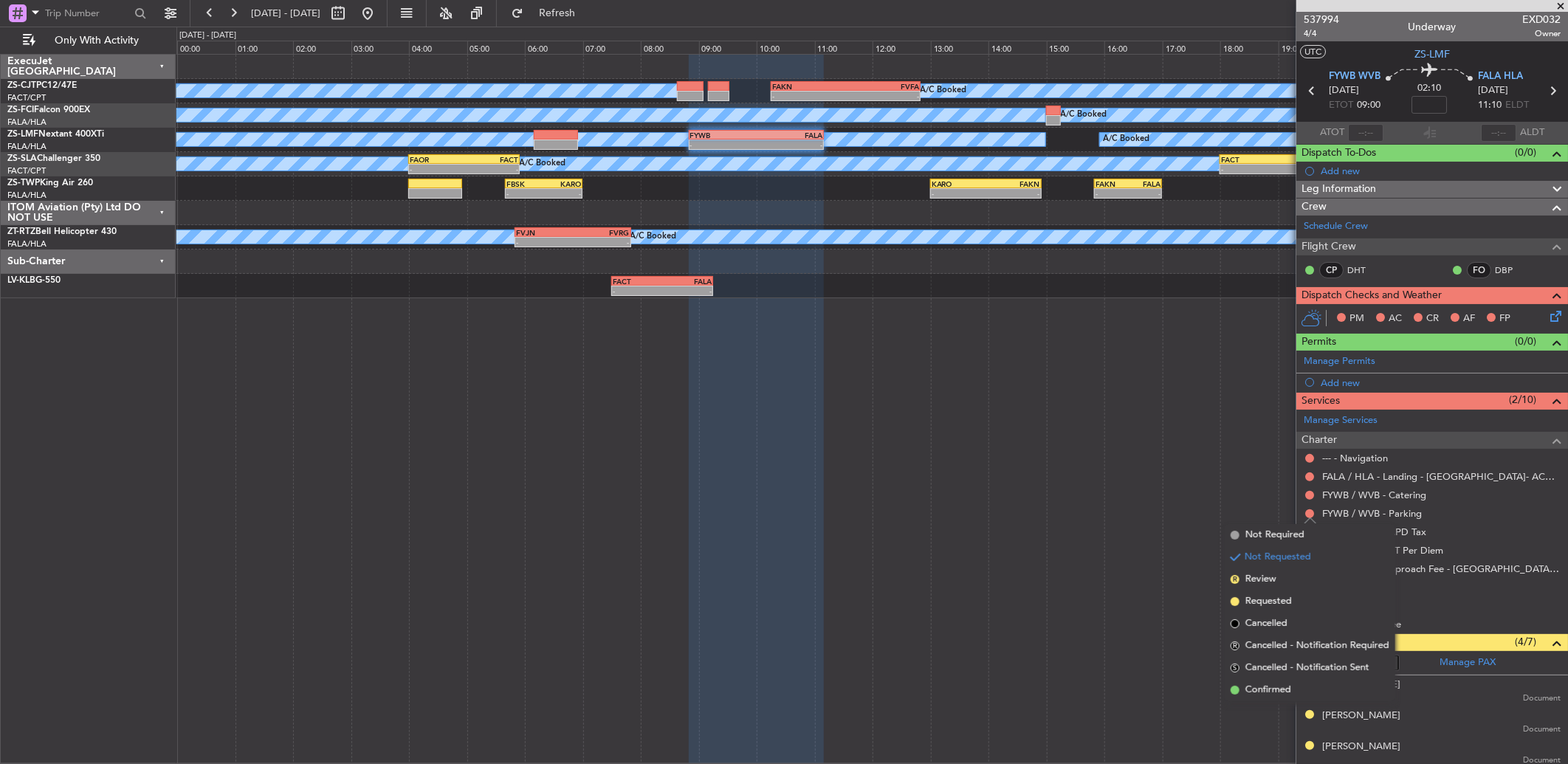
drag, startPoint x: 1280, startPoint y: 689, endPoint x: 1282, endPoint y: 651, distance: 38.1
click at [1277, 688] on span "Confirmed" at bounding box center [1267, 690] width 46 height 15
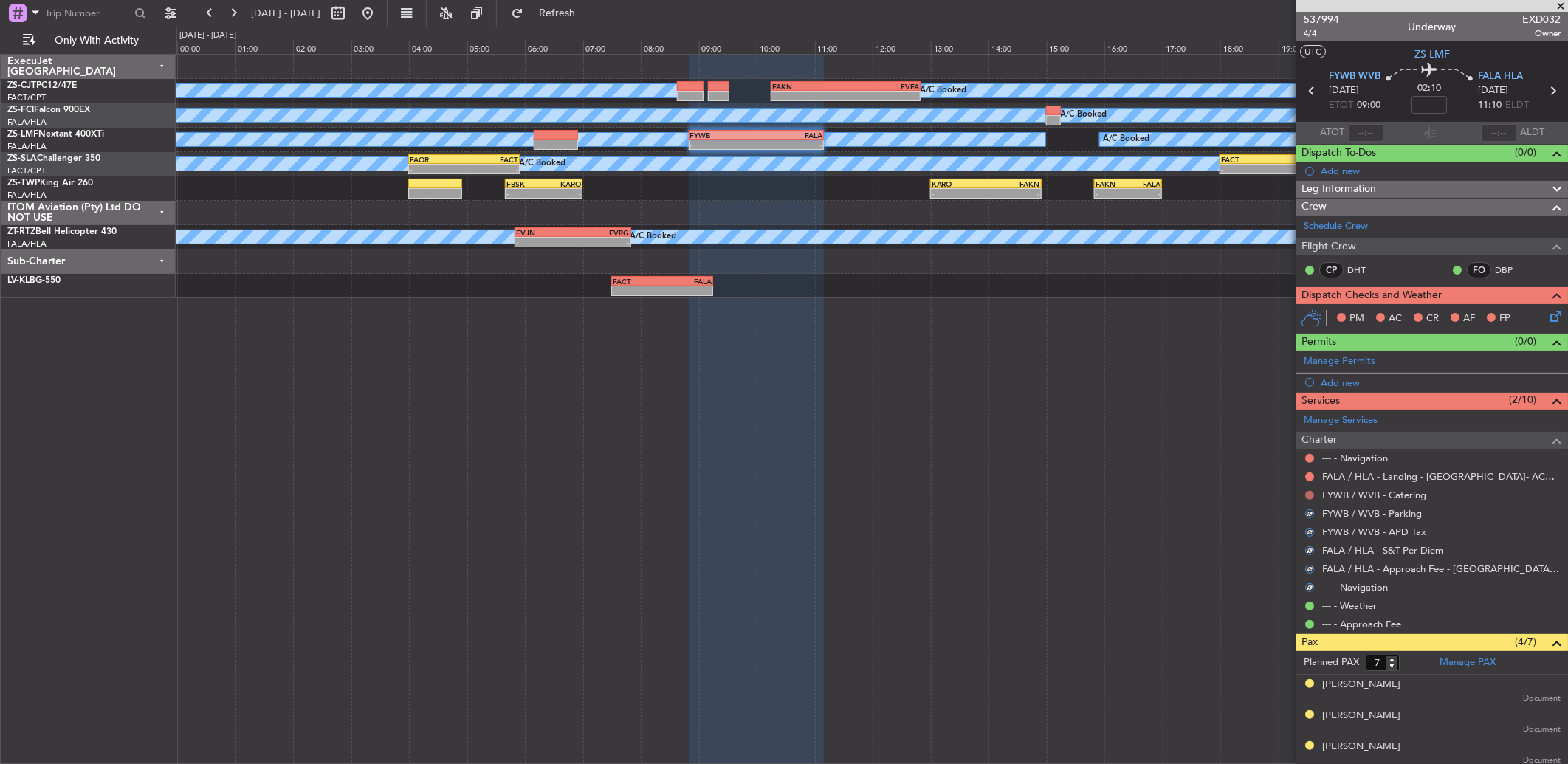
click at [1311, 492] on button at bounding box center [1308, 495] width 9 height 9
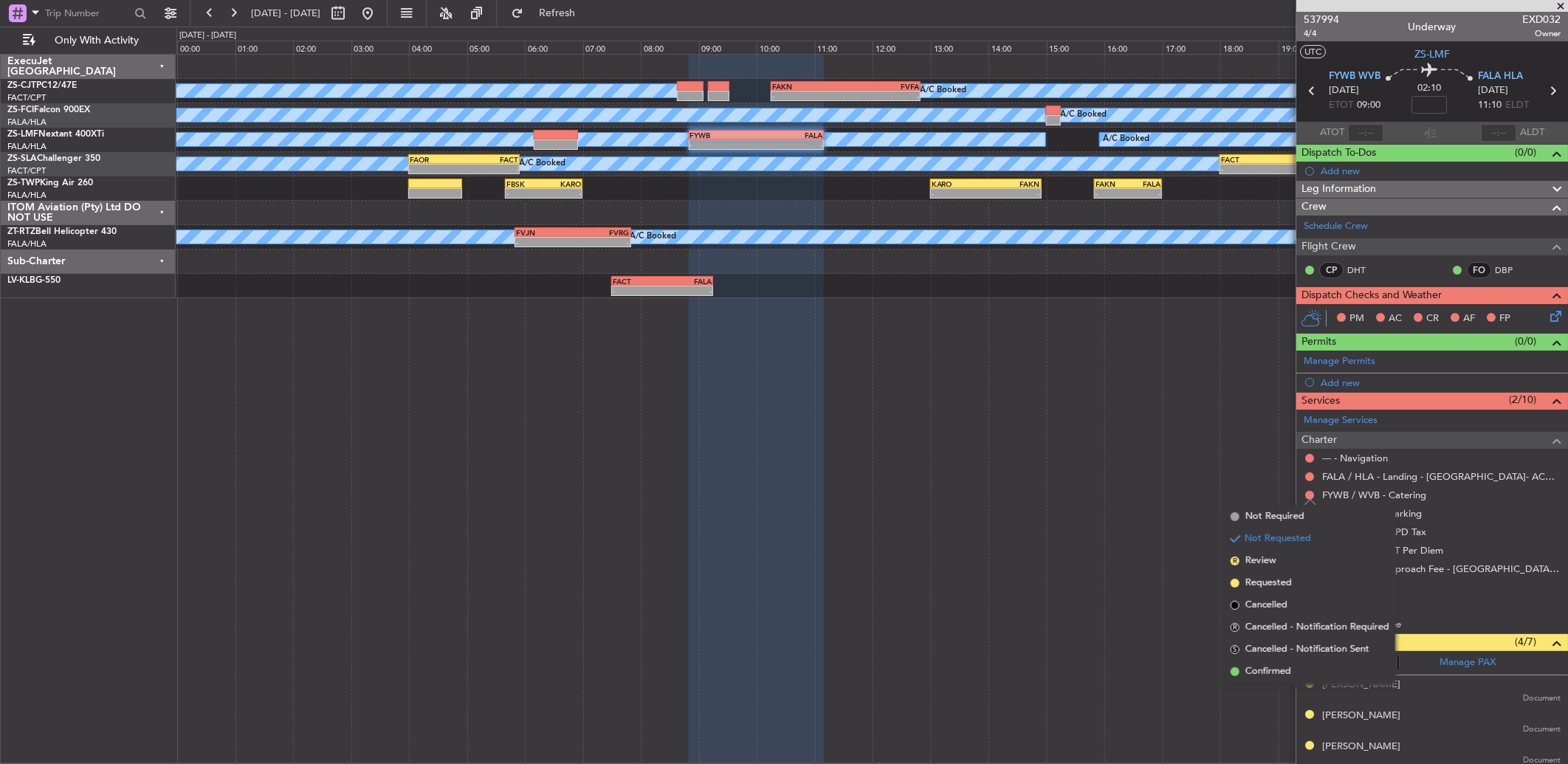
click at [1266, 665] on span "Confirmed" at bounding box center [1267, 671] width 46 height 15
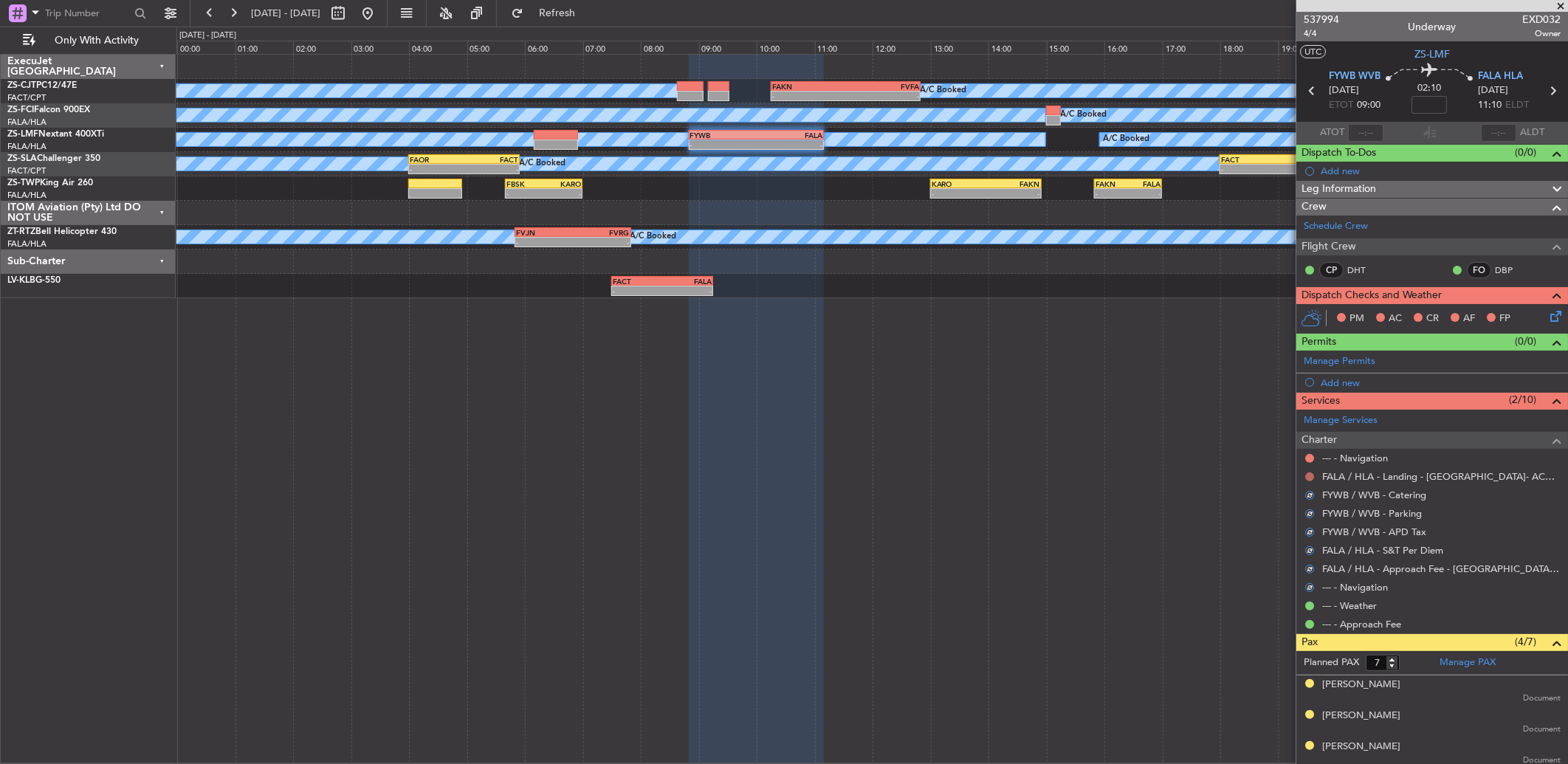
click at [1311, 477] on button at bounding box center [1308, 476] width 9 height 9
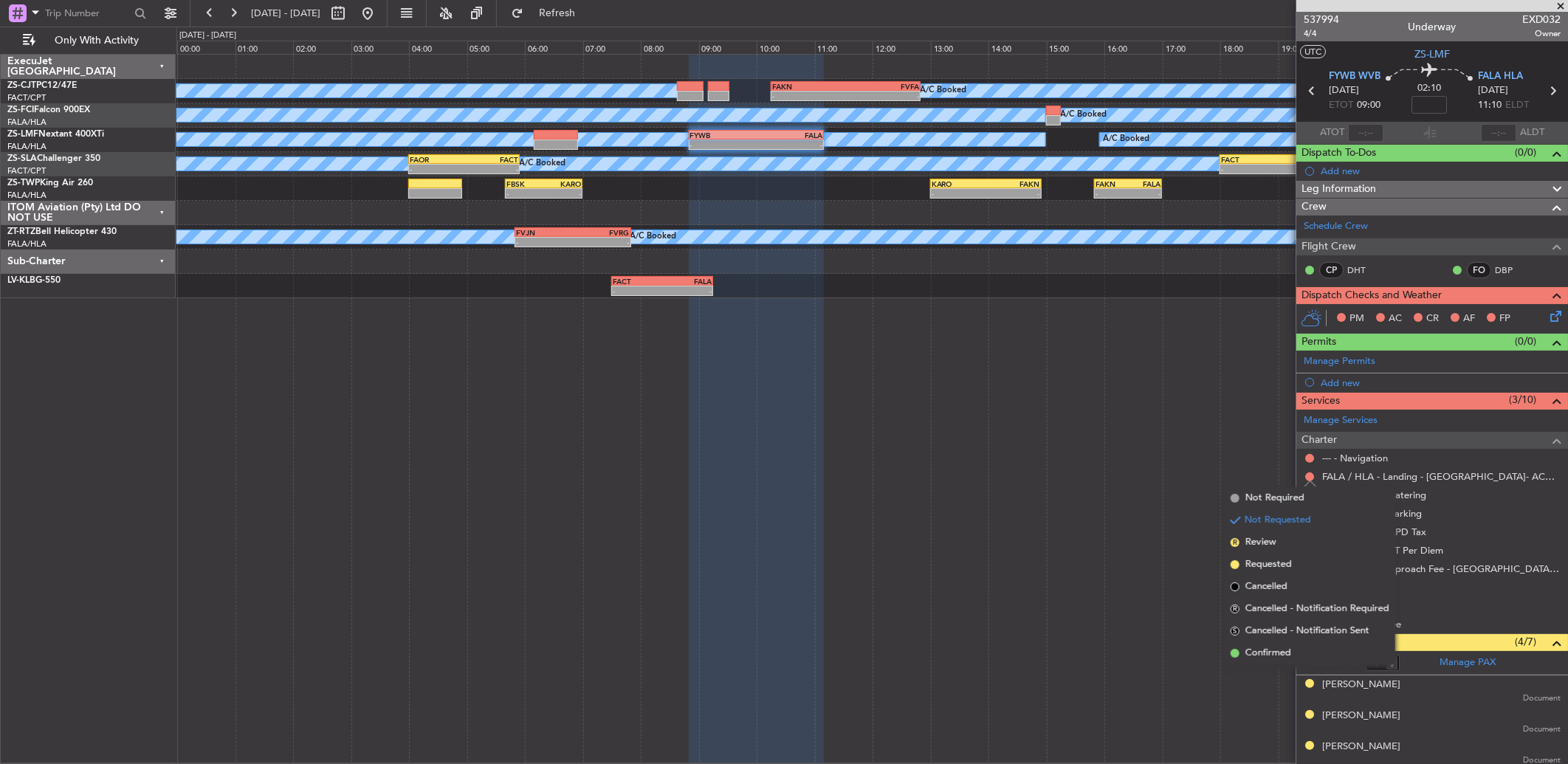
drag, startPoint x: 1284, startPoint y: 657, endPoint x: 1281, endPoint y: 527, distance: 130.0
click at [1281, 657] on span "Confirmed" at bounding box center [1267, 652] width 46 height 15
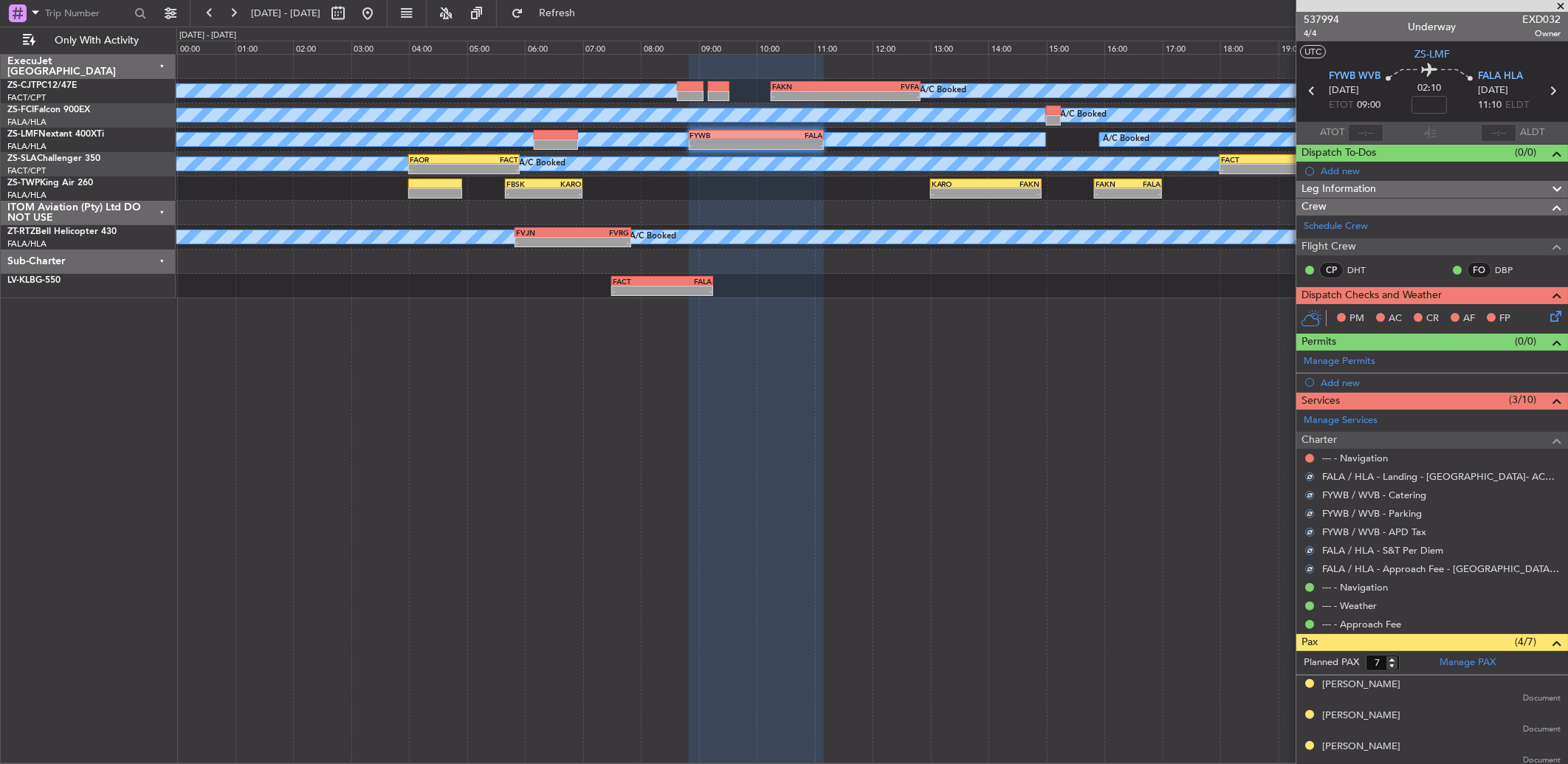
click at [1309, 451] on div "--- - Navigation" at bounding box center [1431, 457] width 271 height 19
click at [1307, 457] on button at bounding box center [1308, 457] width 9 height 9
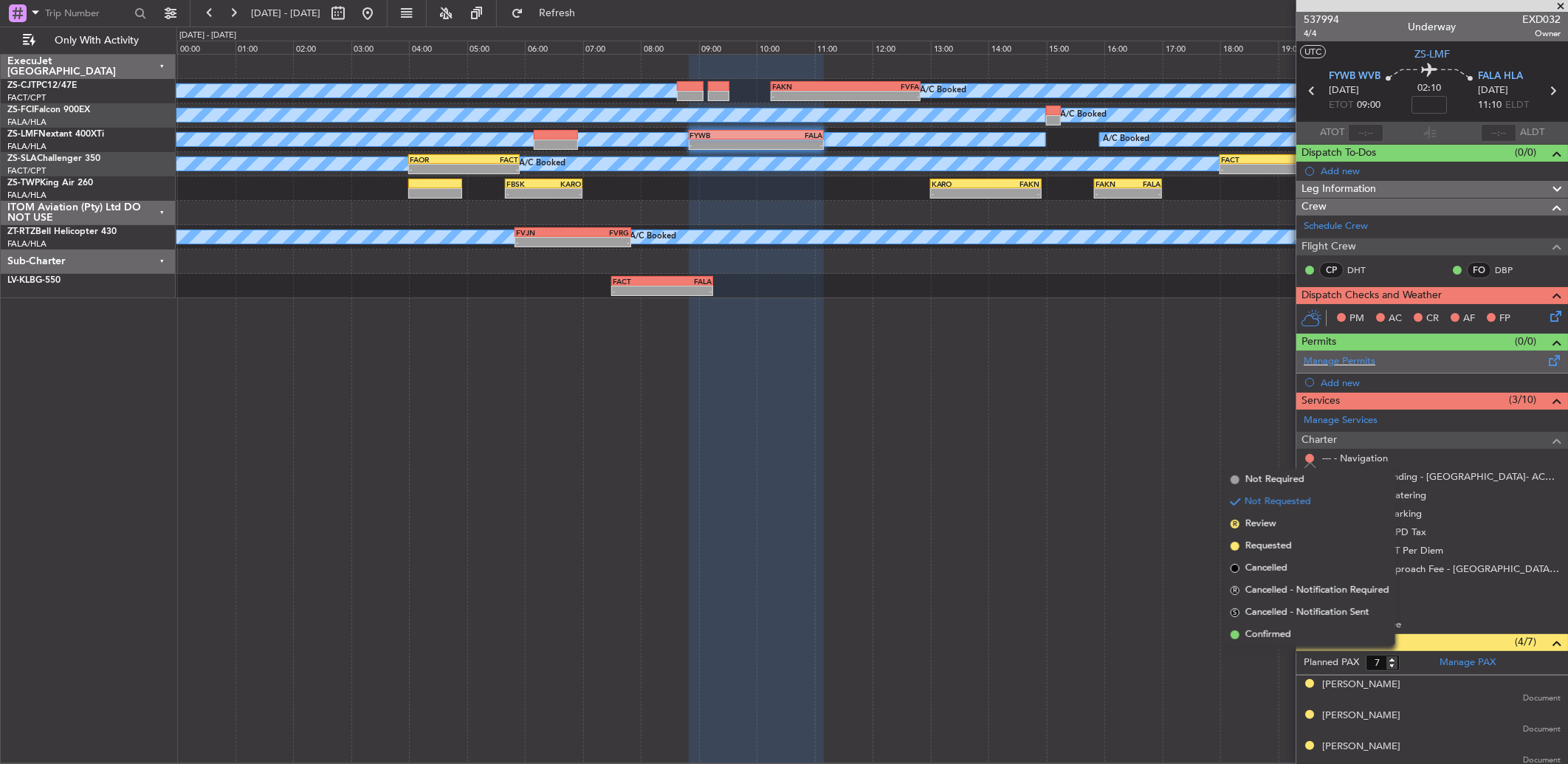
click at [1307, 633] on li "Confirmed" at bounding box center [1309, 635] width 170 height 23
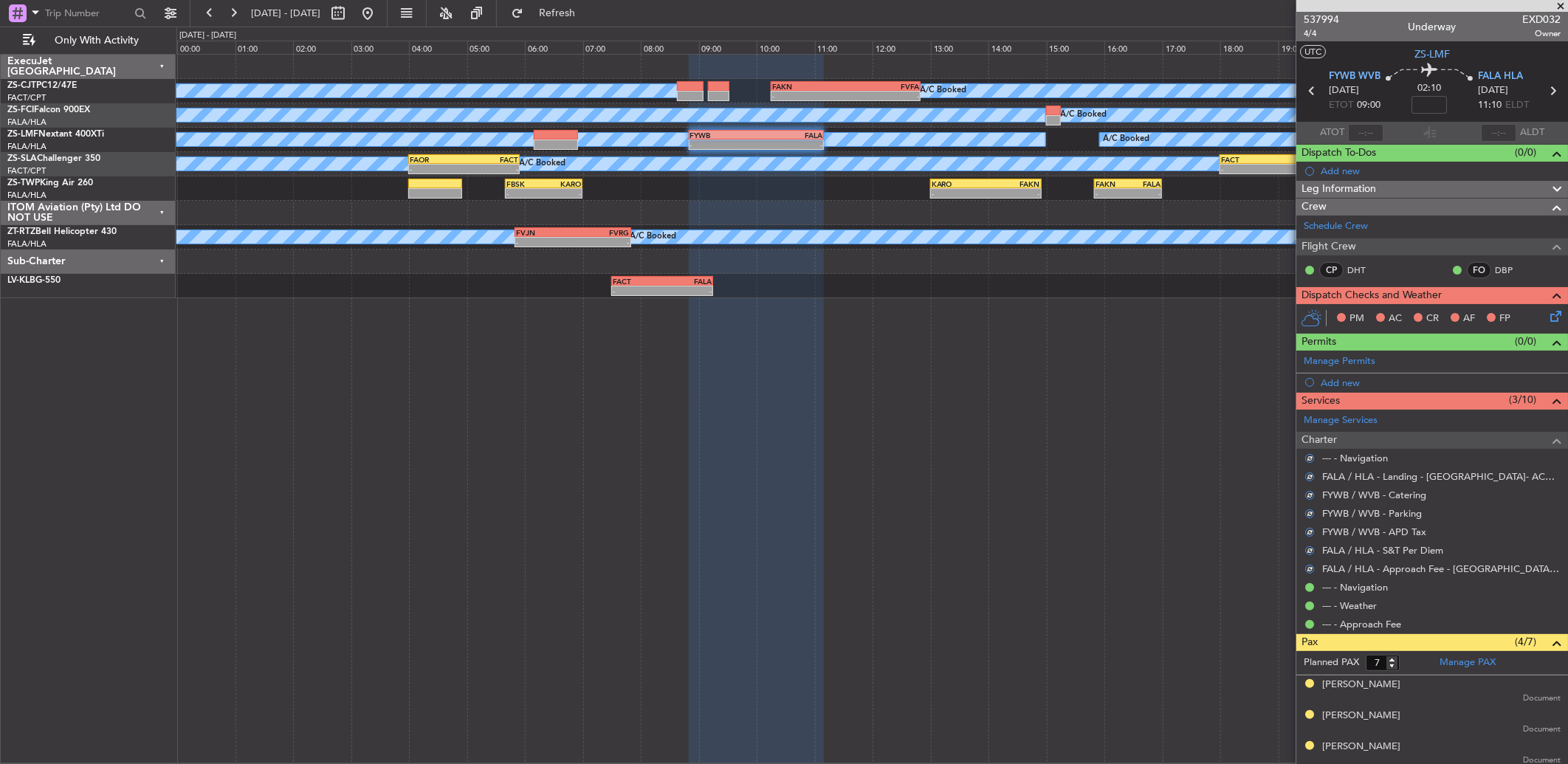
click at [1546, 312] on icon at bounding box center [1552, 313] width 12 height 12
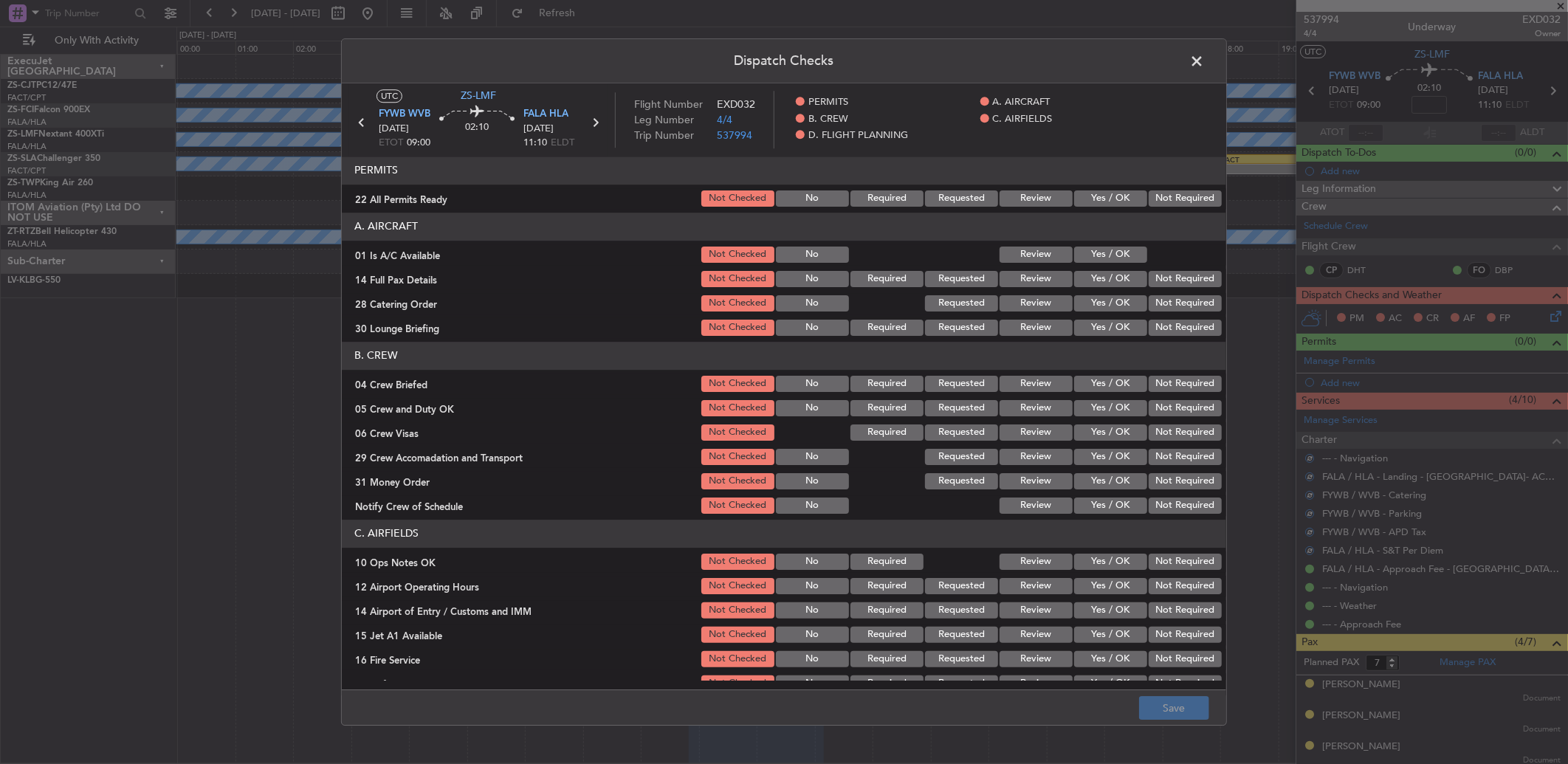
drag, startPoint x: 1189, startPoint y: 201, endPoint x: 1158, endPoint y: 241, distance: 50.6
click at [1192, 201] on button "Not Required" at bounding box center [1185, 198] width 73 height 17
drag, startPoint x: 1105, startPoint y: 253, endPoint x: 1145, endPoint y: 277, distance: 46.6
click at [1106, 253] on button "Yes / OK" at bounding box center [1110, 255] width 73 height 17
click at [1149, 278] on button "Not Required" at bounding box center [1185, 279] width 73 height 17
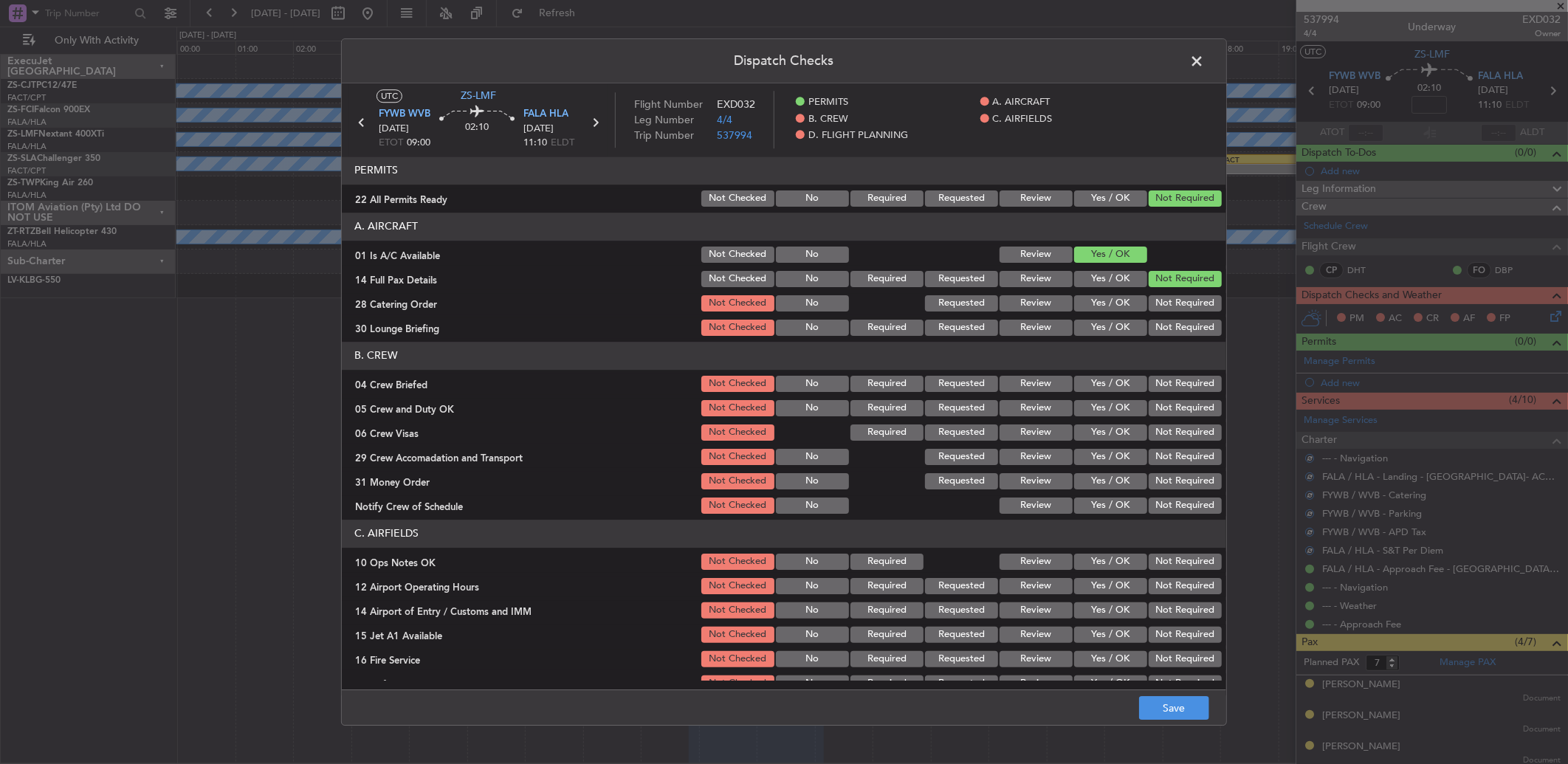
drag, startPoint x: 1153, startPoint y: 283, endPoint x: 1161, endPoint y: 298, distance: 17.0
click at [1156, 285] on button "Not Required" at bounding box center [1185, 279] width 73 height 17
click at [1161, 298] on button "Not Required" at bounding box center [1185, 303] width 73 height 17
click at [1162, 313] on div "Not Required" at bounding box center [1183, 303] width 74 height 21
click at [1164, 334] on button "Not Required" at bounding box center [1185, 327] width 73 height 17
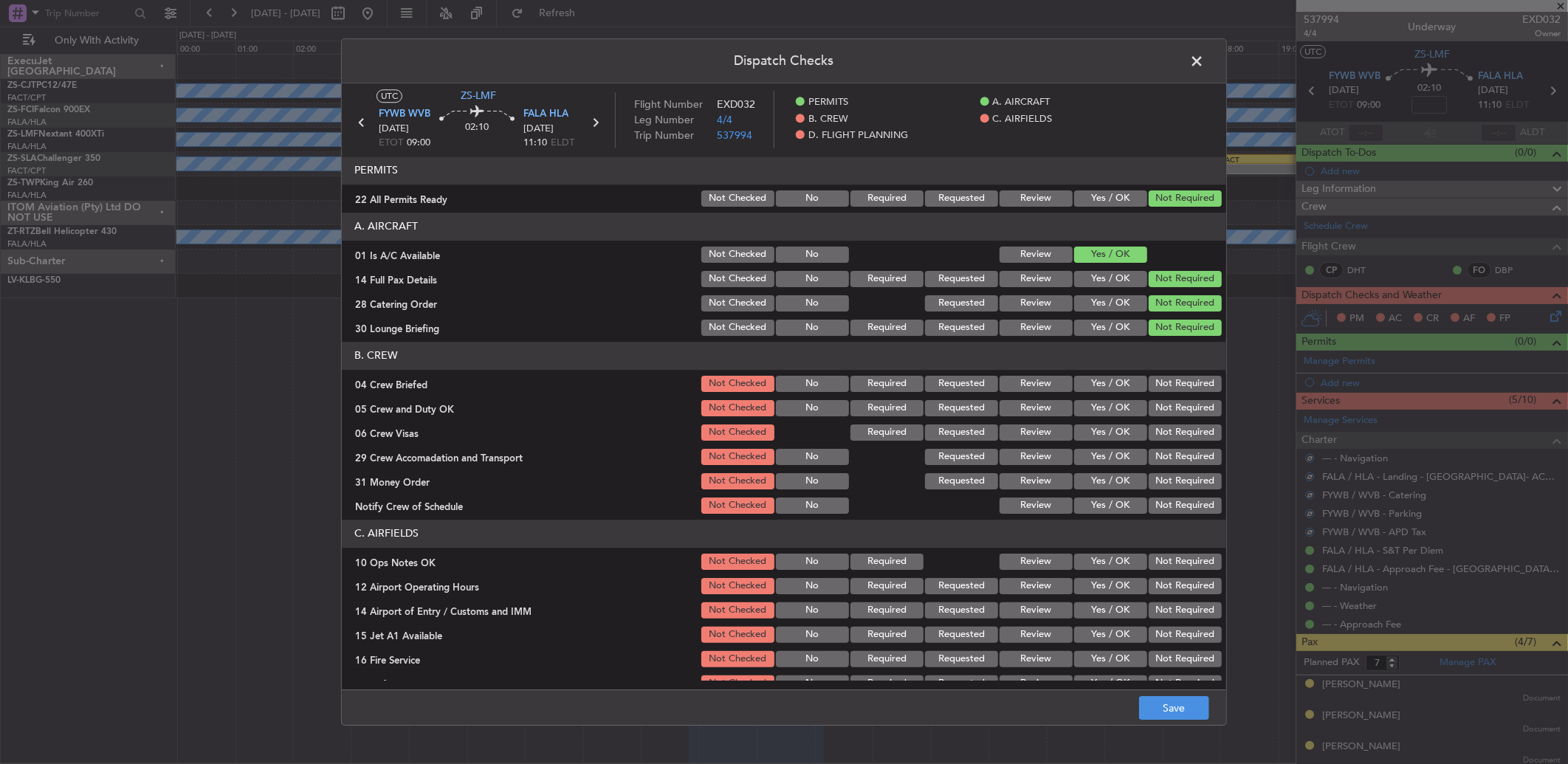
click at [1163, 378] on button "Not Required" at bounding box center [1185, 384] width 73 height 17
click at [1169, 374] on section "B. CREW 04 Crew Briefed Not Checked No Required Requested Review Yes / OK Not R…" at bounding box center [784, 429] width 884 height 174
drag, startPoint x: 1169, startPoint y: 375, endPoint x: 1160, endPoint y: 422, distance: 47.9
click at [1164, 406] on button "Not Required" at bounding box center [1185, 407] width 73 height 17
click at [1160, 424] on div "Not Required" at bounding box center [1183, 432] width 74 height 21
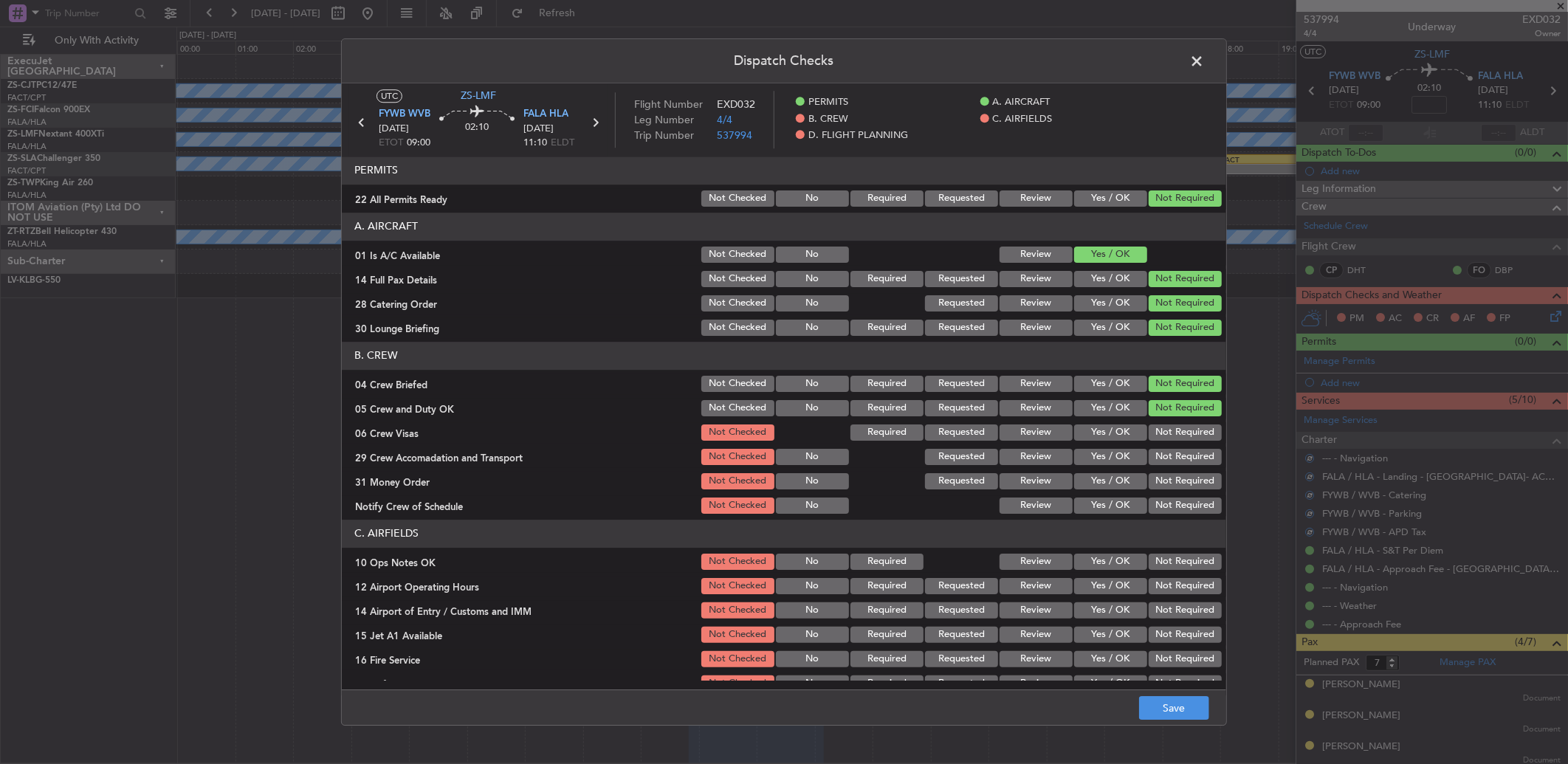
click at [1159, 430] on button "Not Required" at bounding box center [1185, 432] width 73 height 17
click at [1163, 438] on button "Not Required" at bounding box center [1185, 432] width 73 height 17
click at [1164, 446] on section "B. CREW 04 Crew Briefed Not Checked No Required Requested Review Yes / OK Not R…" at bounding box center [784, 429] width 884 height 174
click at [1169, 466] on div "Not Required" at bounding box center [1183, 456] width 74 height 21
click at [1169, 468] on section "B. CREW 04 Crew Briefed Not Checked No Required Requested Review Yes / OK Not R…" at bounding box center [784, 429] width 884 height 174
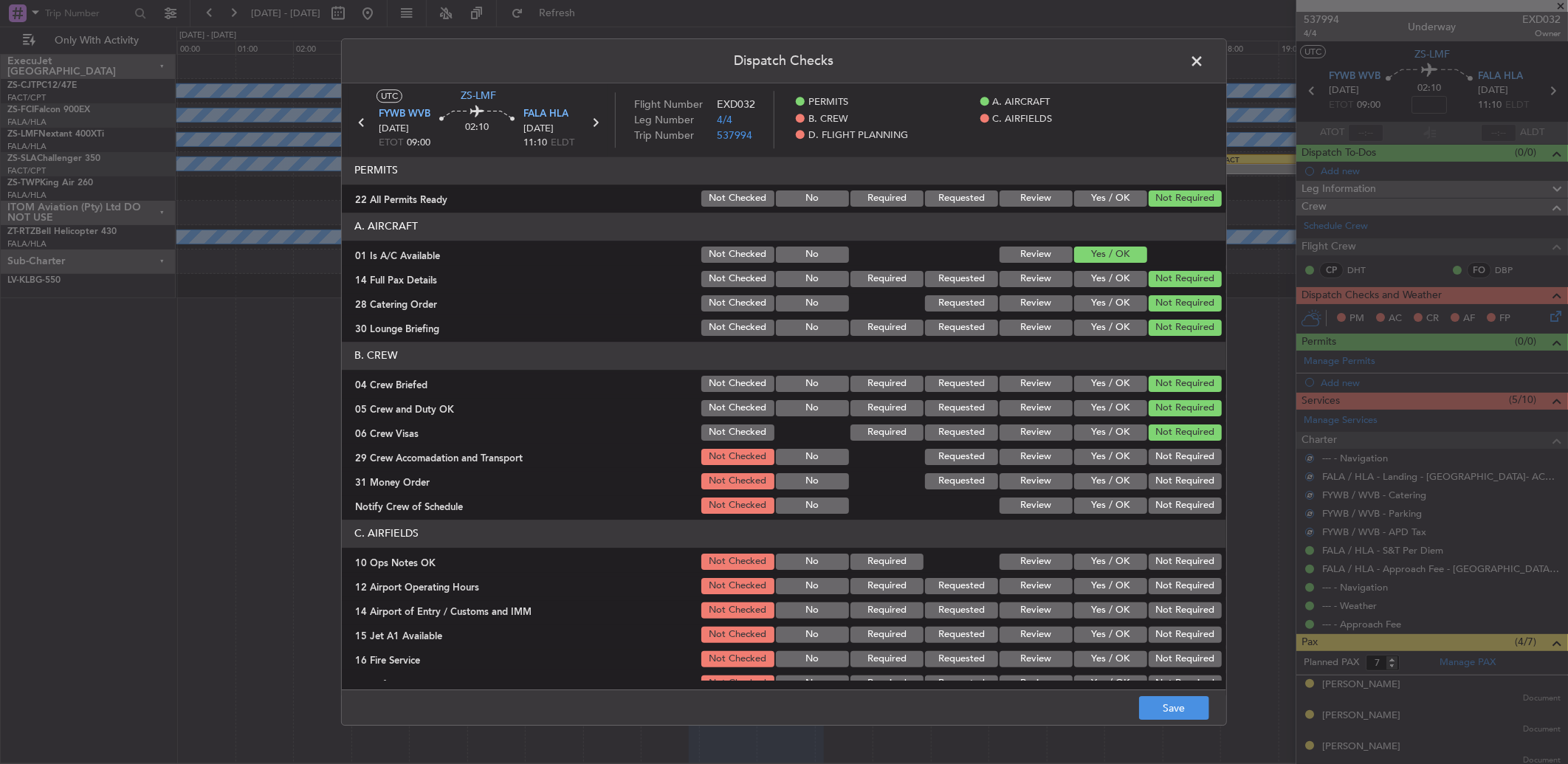
drag, startPoint x: 1166, startPoint y: 456, endPoint x: 1171, endPoint y: 466, distance: 11.2
click at [1166, 457] on button "Not Required" at bounding box center [1185, 456] width 73 height 17
drag, startPoint x: 1171, startPoint y: 466, endPoint x: 1174, endPoint y: 478, distance: 12.4
click at [1172, 469] on section "B. CREW 04 Crew Briefed Not Checked No Required Requested Review Yes / OK Not R…" at bounding box center [784, 429] width 884 height 174
drag, startPoint x: 1174, startPoint y: 493, endPoint x: 1170, endPoint y: 504, distance: 11.7
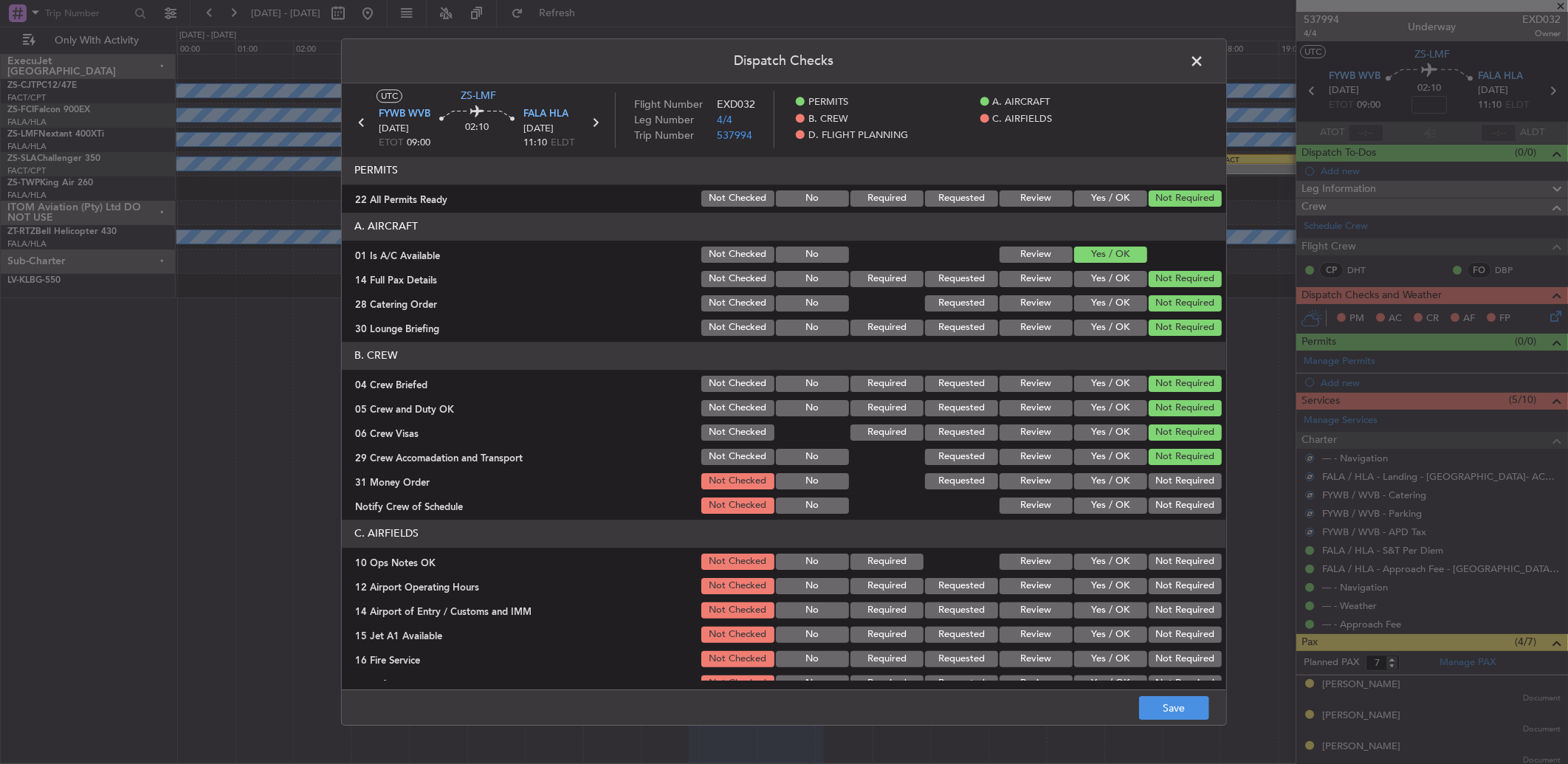
click at [1174, 496] on section "B. CREW 04 Crew Briefed Not Checked No Required Requested Review Yes / OK Not R…" at bounding box center [784, 429] width 884 height 174
click at [1169, 512] on button "Not Required" at bounding box center [1185, 505] width 73 height 17
click at [1156, 476] on button "Not Required" at bounding box center [1185, 481] width 73 height 17
drag, startPoint x: 1174, startPoint y: 559, endPoint x: 1174, endPoint y: 572, distance: 13.0
click at [1174, 561] on button "Not Required" at bounding box center [1185, 561] width 73 height 17
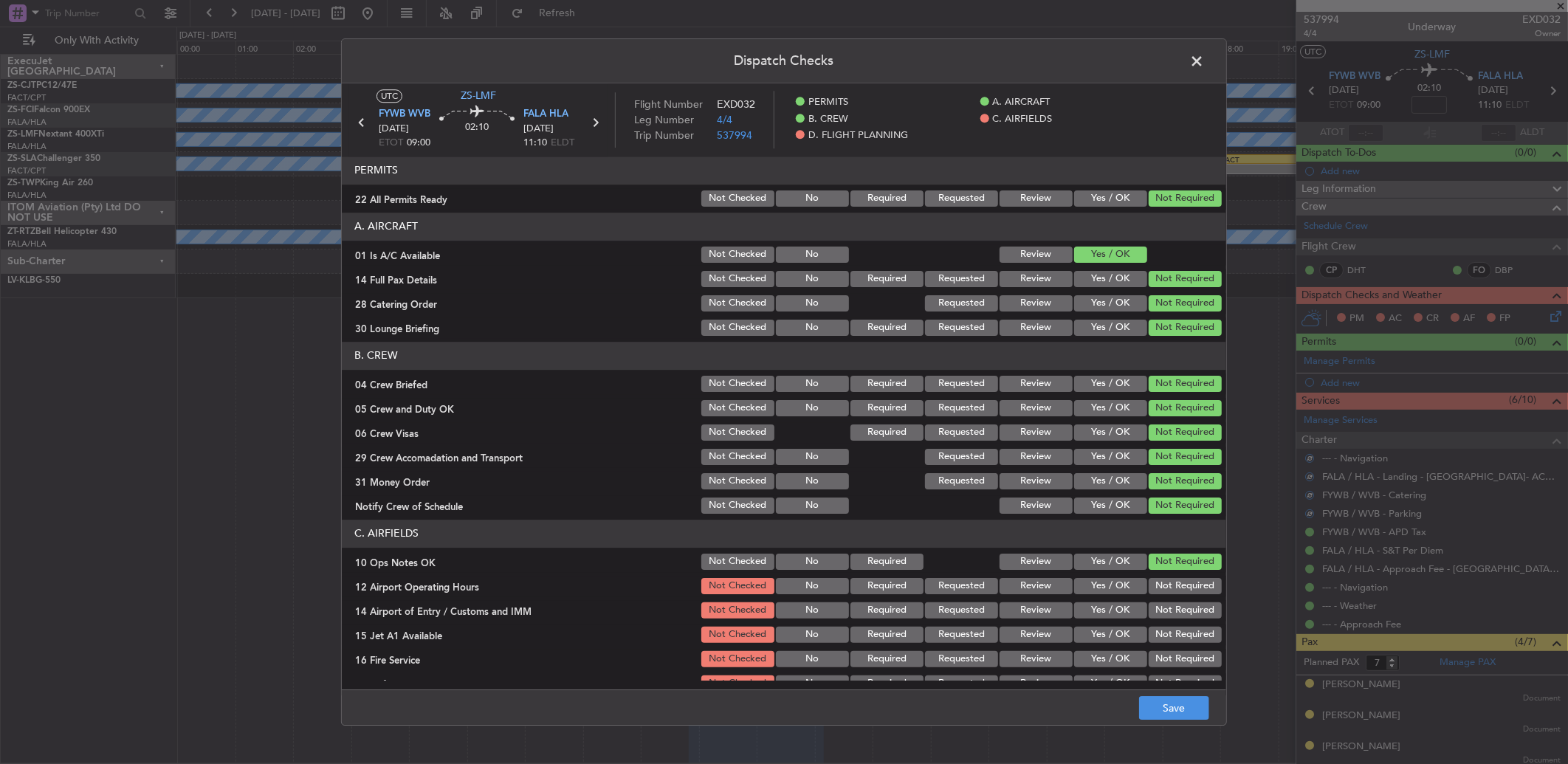
click at [1174, 578] on button "Not Required" at bounding box center [1185, 586] width 73 height 17
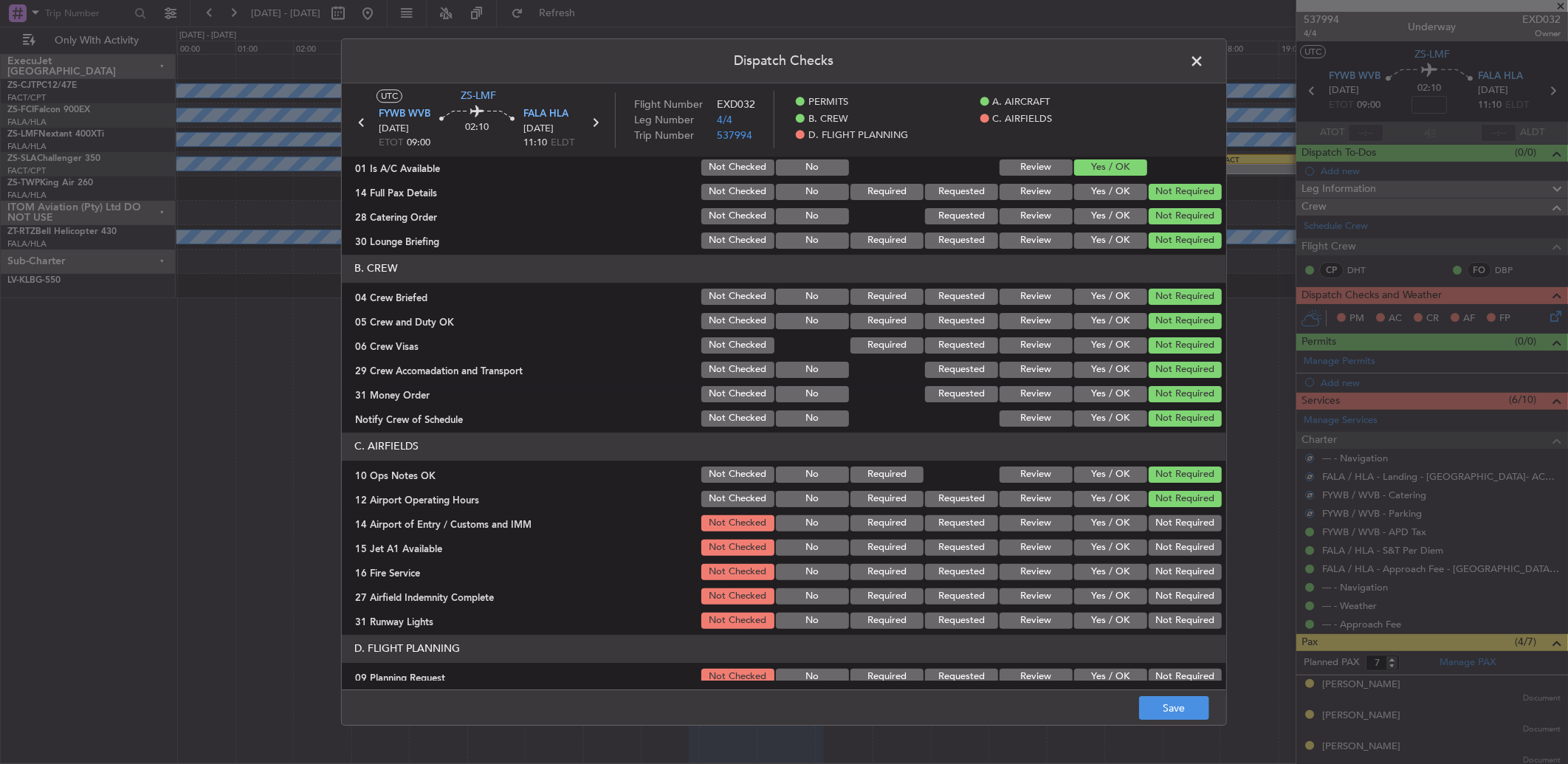
scroll to position [121, 0]
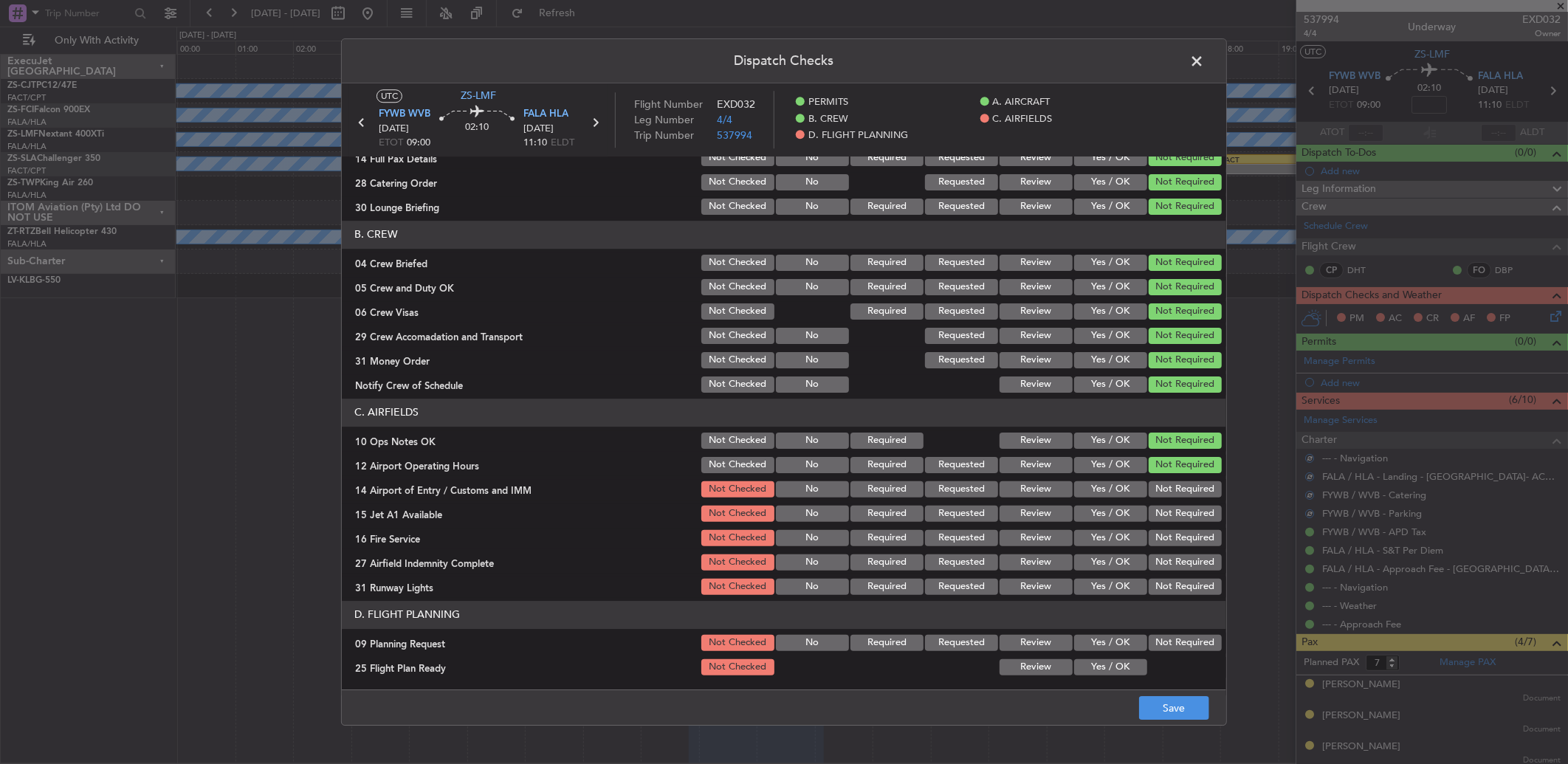
click at [1160, 489] on button "Not Required" at bounding box center [1185, 489] width 73 height 17
click at [1169, 502] on section "C. AIRFIELDS 10 Ops Notes OK Not Checked No Required Review Yes / OK Not Requir…" at bounding box center [784, 498] width 884 height 199
click at [1169, 521] on div "Not Required" at bounding box center [1183, 513] width 74 height 21
drag, startPoint x: 1167, startPoint y: 529, endPoint x: 1160, endPoint y: 519, distance: 12.2
click at [1167, 532] on div "Not Required" at bounding box center [1183, 538] width 74 height 21
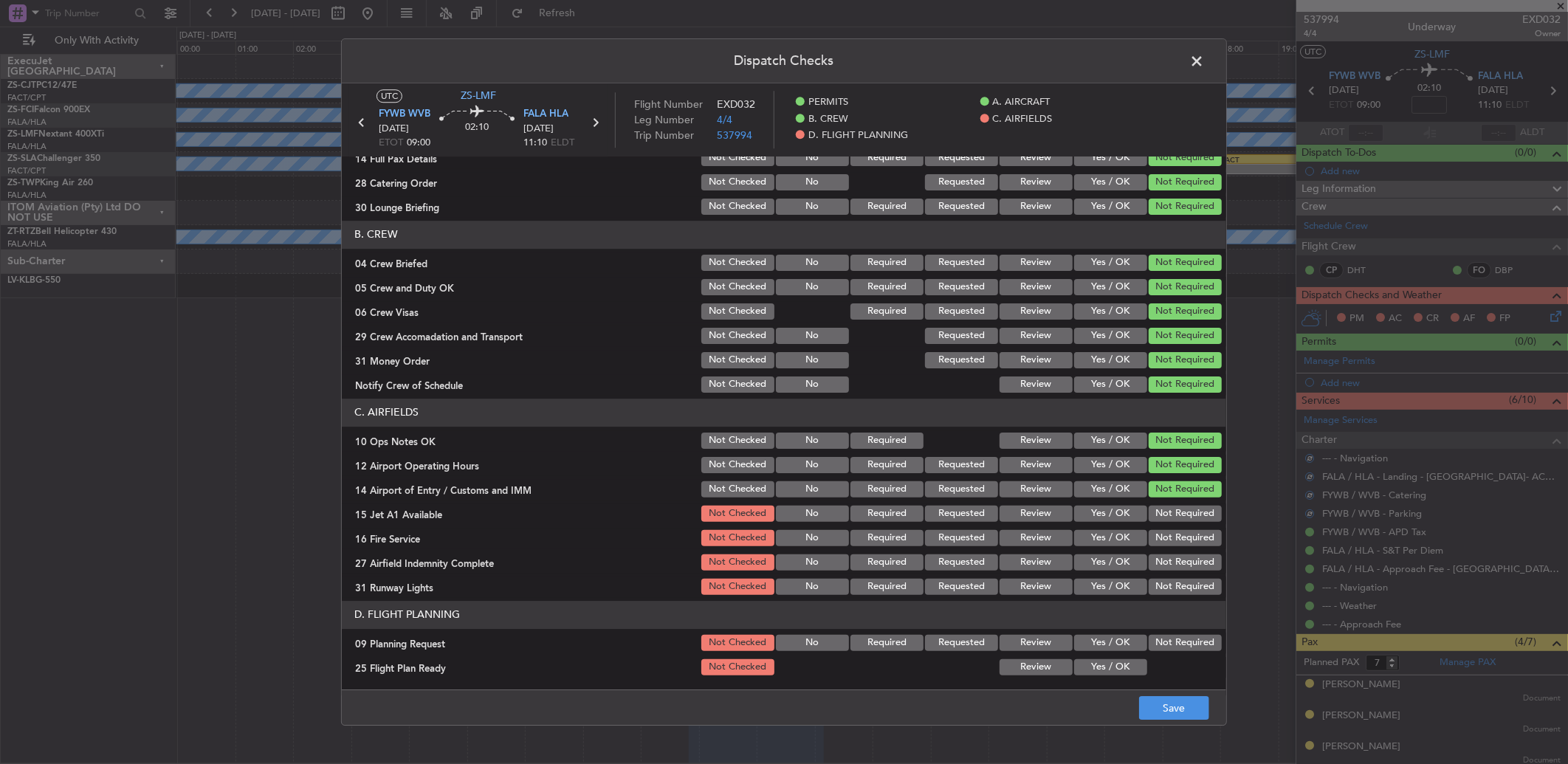
click at [1158, 516] on button "Not Required" at bounding box center [1185, 513] width 73 height 17
click at [1168, 532] on button "Not Required" at bounding box center [1185, 538] width 73 height 17
click at [1168, 543] on button "Not Required" at bounding box center [1185, 538] width 73 height 17
click at [1174, 556] on section "C. AIRFIELDS 10 Ops Notes OK Not Checked No Required Review Yes / OK Not Requir…" at bounding box center [784, 498] width 884 height 199
click at [1179, 569] on button "Not Required" at bounding box center [1185, 562] width 73 height 17
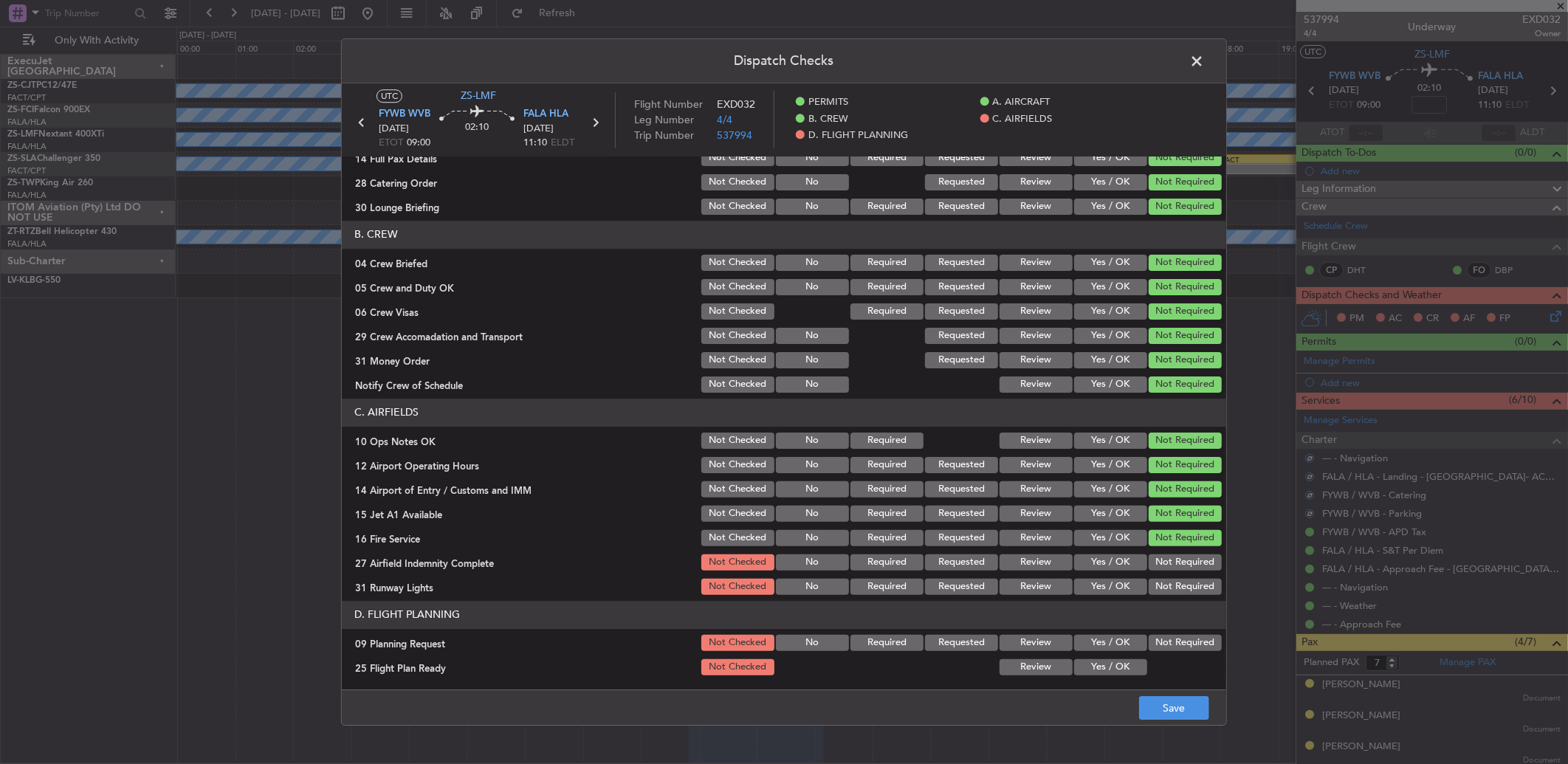
click at [1178, 574] on section "C. AIRFIELDS 10 Ops Notes OK Not Checked No Required Review Yes / OK Not Requir…" at bounding box center [784, 498] width 884 height 199
drag, startPoint x: 1178, startPoint y: 600, endPoint x: 1166, endPoint y: 585, distance: 19.2
click at [1177, 600] on header "D. FLIGHT PLANNING" at bounding box center [784, 614] width 884 height 28
click at [1166, 585] on button "Not Required" at bounding box center [1185, 587] width 73 height 17
drag, startPoint x: 1184, startPoint y: 639, endPoint x: 1155, endPoint y: 659, distance: 35.2
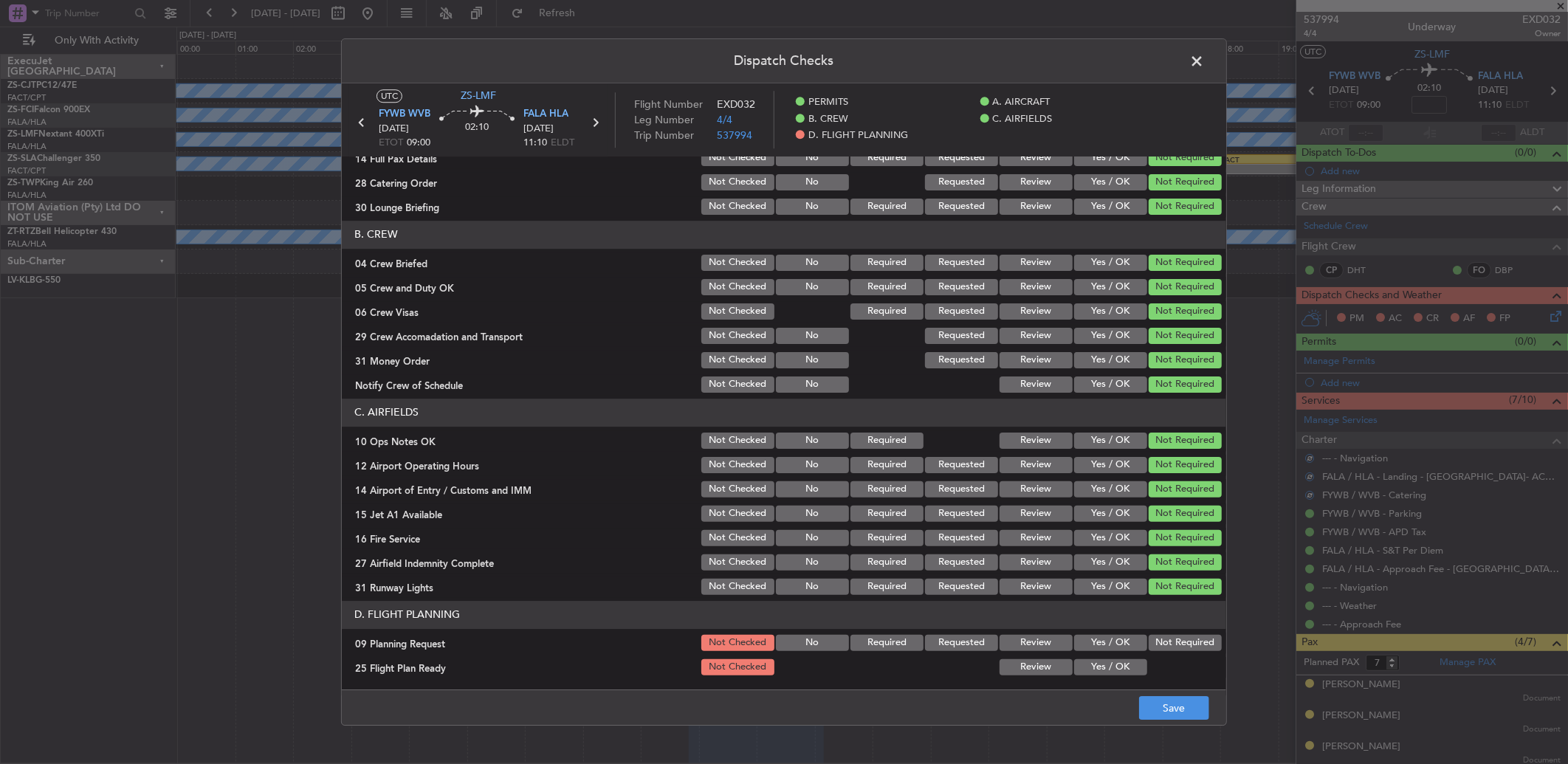
click at [1184, 639] on button "Not Required" at bounding box center [1185, 643] width 73 height 17
click at [1121, 669] on button "Yes / OK" at bounding box center [1110, 667] width 73 height 17
click at [1190, 712] on button "Save" at bounding box center [1174, 708] width 71 height 24
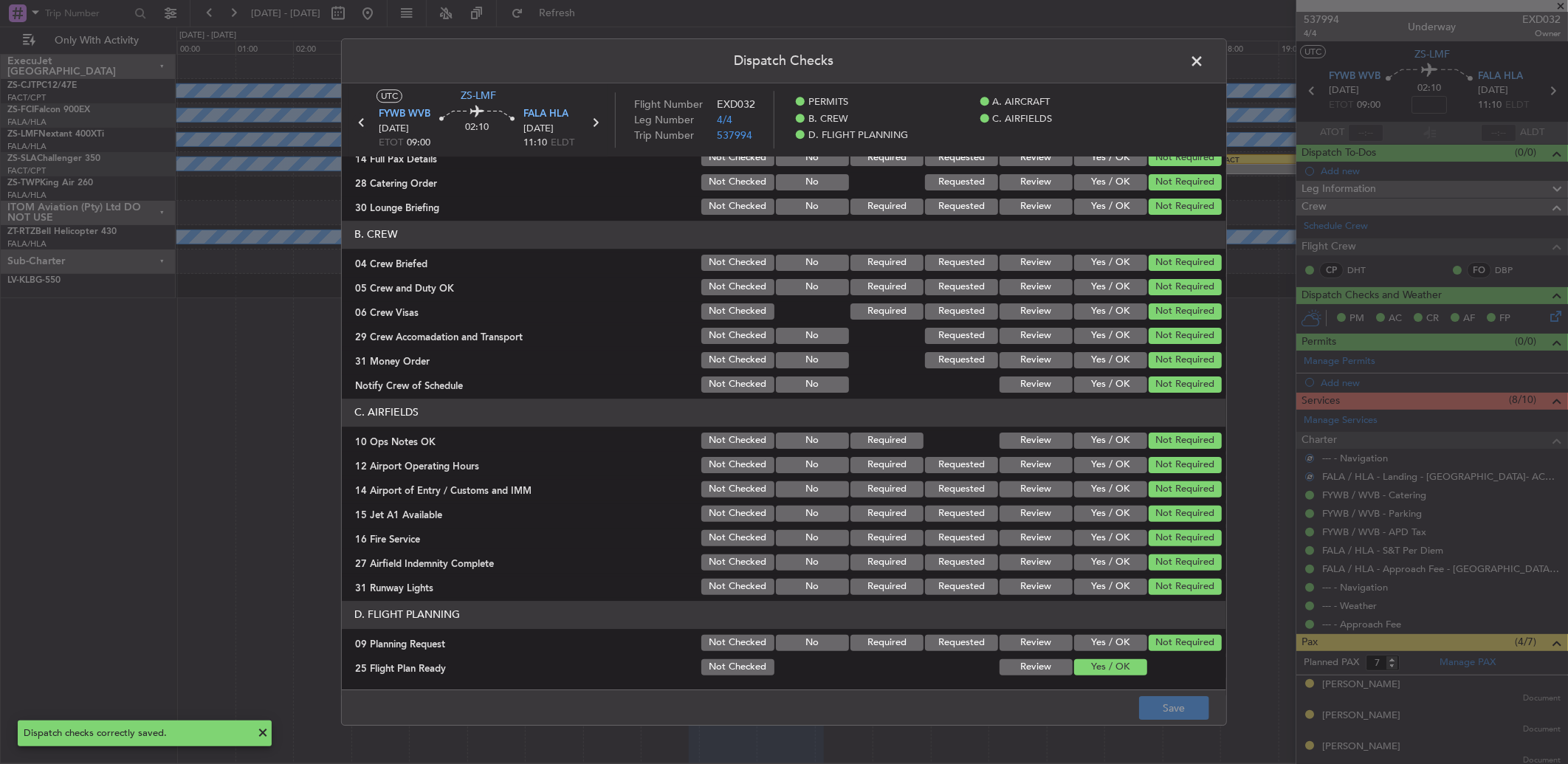
click at [363, 117] on icon at bounding box center [361, 122] width 20 height 20
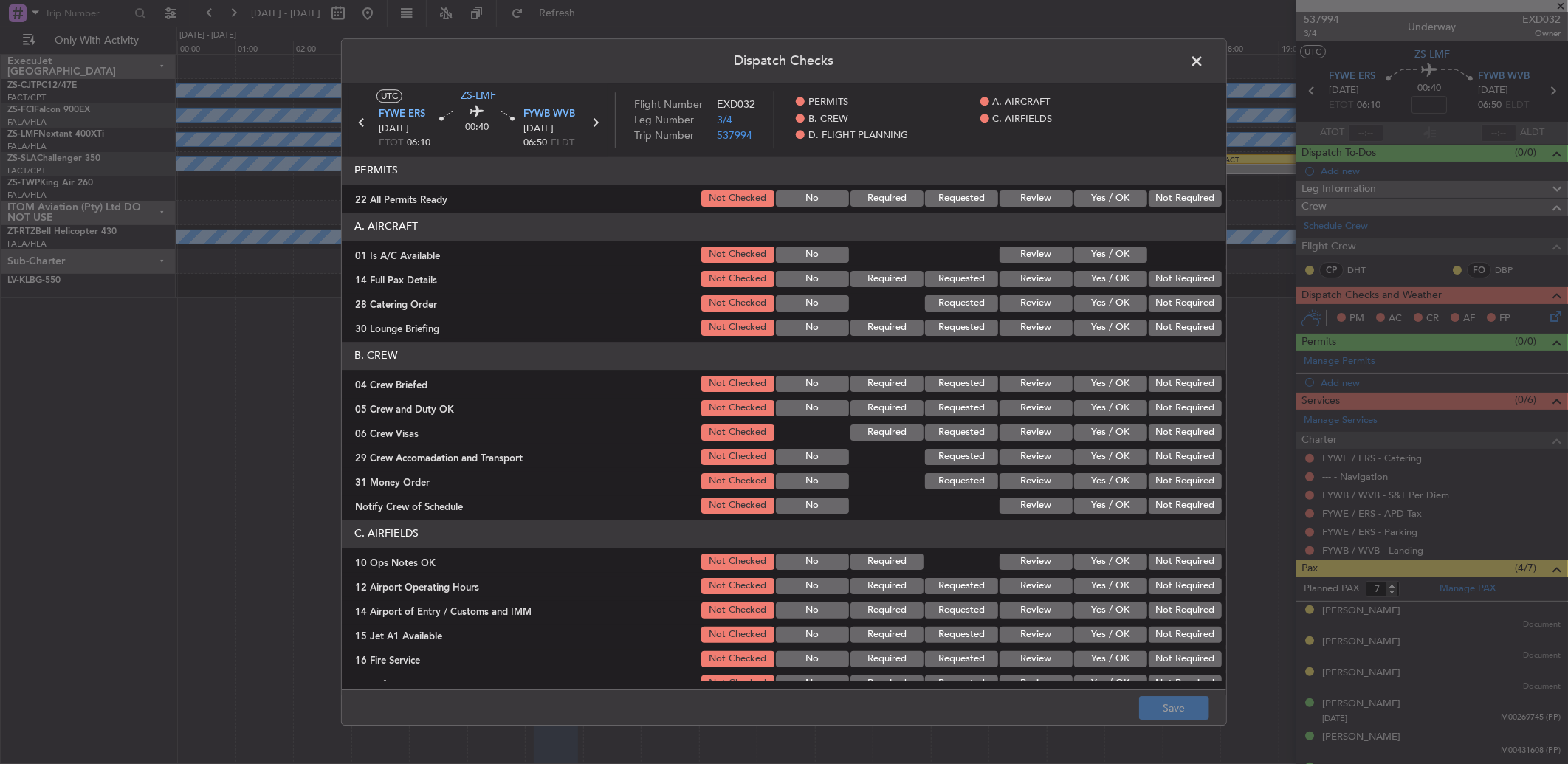
drag, startPoint x: 1166, startPoint y: 202, endPoint x: 1108, endPoint y: 277, distance: 94.8
click at [1167, 202] on button "Not Required" at bounding box center [1185, 198] width 73 height 17
click at [1073, 252] on button "Yes / OK" at bounding box center [1110, 255] width 73 height 17
click at [1166, 279] on button "Not Required" at bounding box center [1185, 279] width 73 height 17
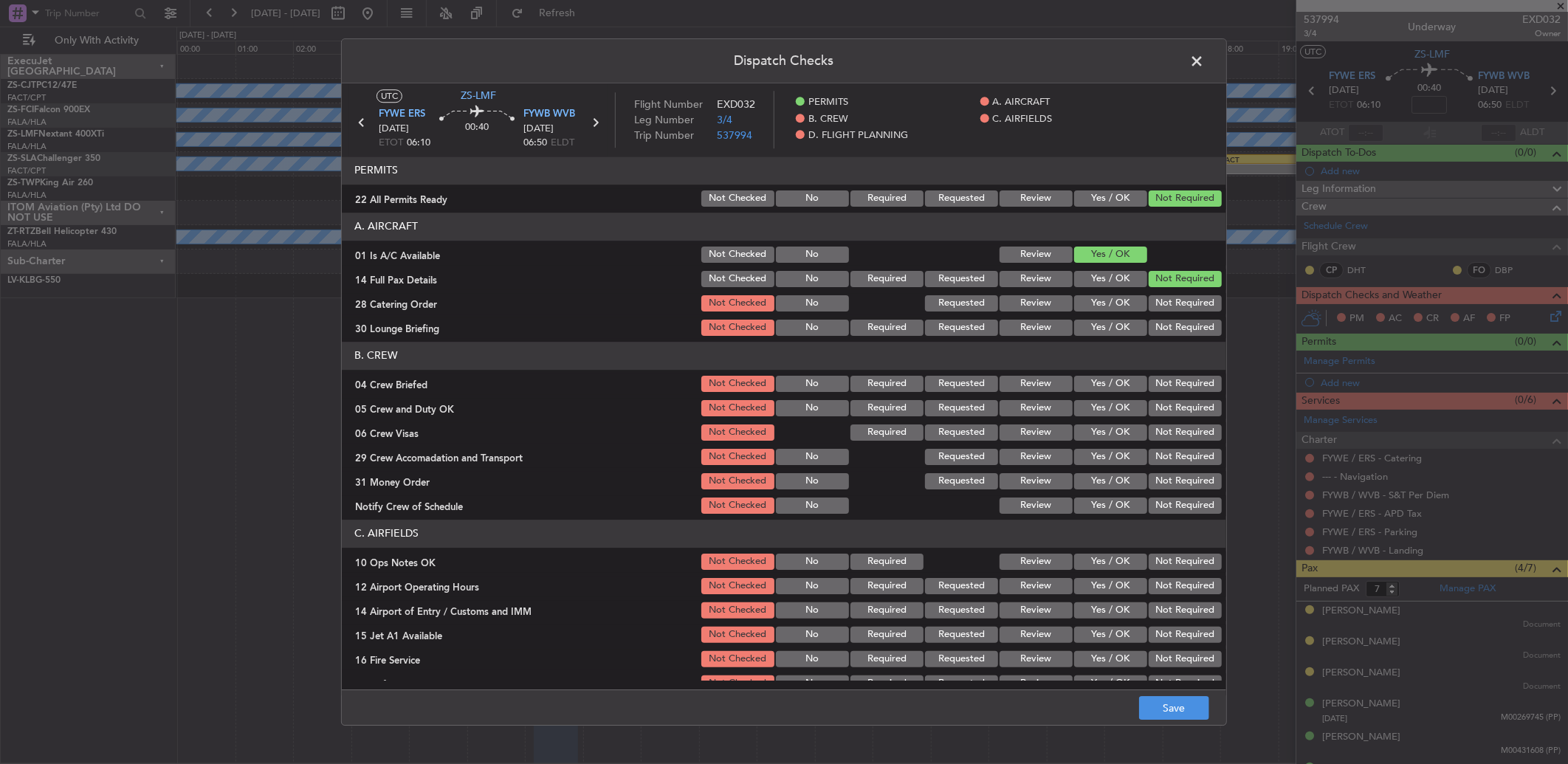
click at [1164, 319] on button "Not Required" at bounding box center [1185, 327] width 73 height 17
click at [1159, 300] on button "Not Required" at bounding box center [1185, 303] width 73 height 17
click at [1175, 363] on header "B. CREW" at bounding box center [784, 356] width 884 height 28
click at [1174, 386] on button "Not Required" at bounding box center [1185, 384] width 73 height 17
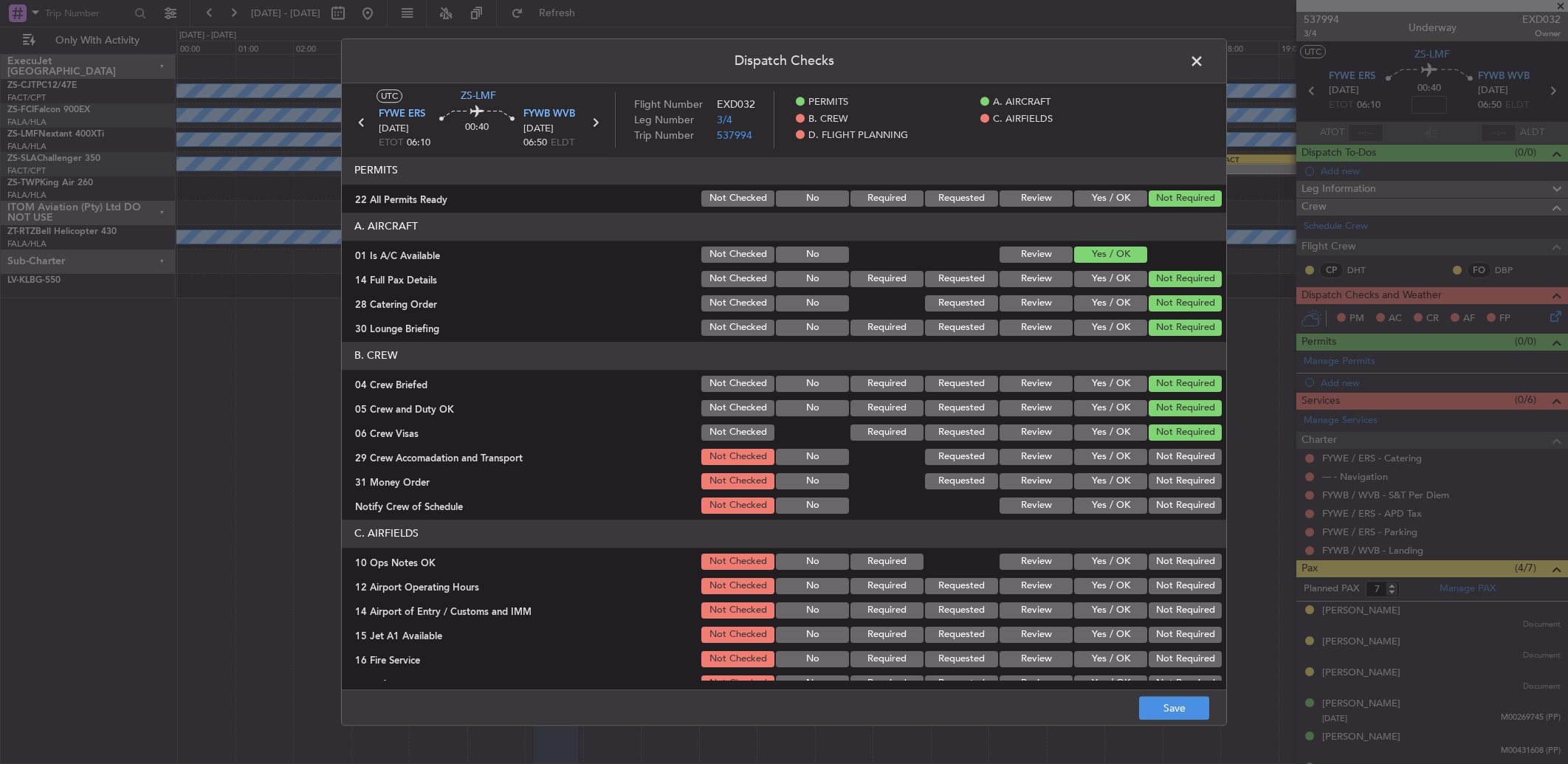
drag, startPoint x: 0, startPoint y: 0, endPoint x: 1178, endPoint y: 323, distance: 1221.5
click at [1172, 424] on button "Not Required" at bounding box center [1185, 432] width 73 height 17
drag, startPoint x: 1178, startPoint y: 323, endPoint x: 1178, endPoint y: 334, distance: 11.0
click at [1178, 342] on section "B. CREW 04 Crew Briefed Not Checked No Required Requested Review Yes / OK Not R…" at bounding box center [784, 429] width 884 height 174
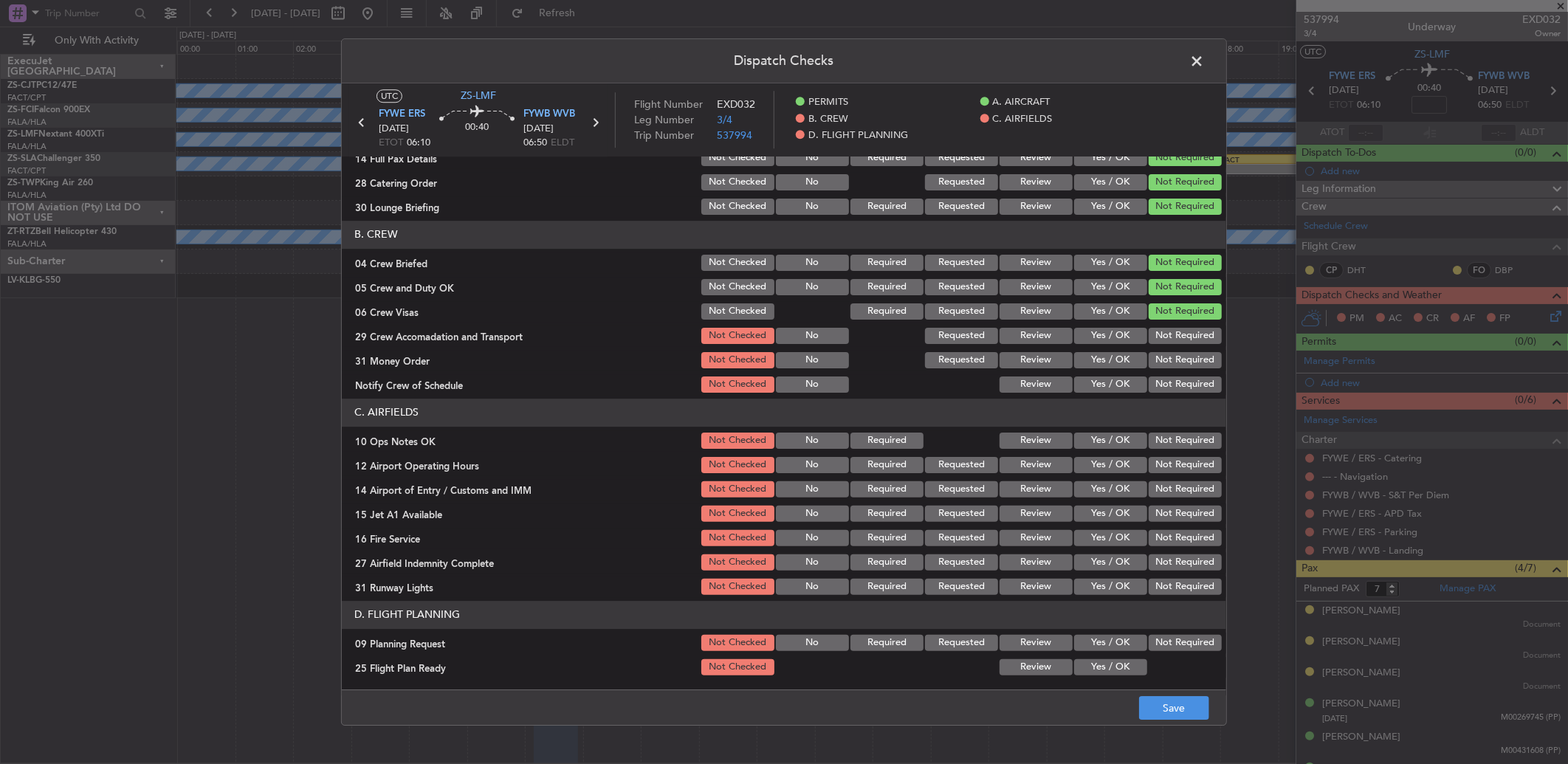
click at [1178, 334] on button "Not Required" at bounding box center [1185, 336] width 73 height 17
click at [1178, 344] on div "Not Required" at bounding box center [1183, 335] width 74 height 21
click at [1182, 366] on button "Not Required" at bounding box center [1185, 359] width 73 height 17
drag, startPoint x: 1181, startPoint y: 367, endPoint x: 1176, endPoint y: 376, distance: 10.3
click at [1177, 373] on section "B. CREW 04 Crew Briefed Not Checked No Required Requested Review Yes / OK Not R…" at bounding box center [784, 308] width 884 height 174
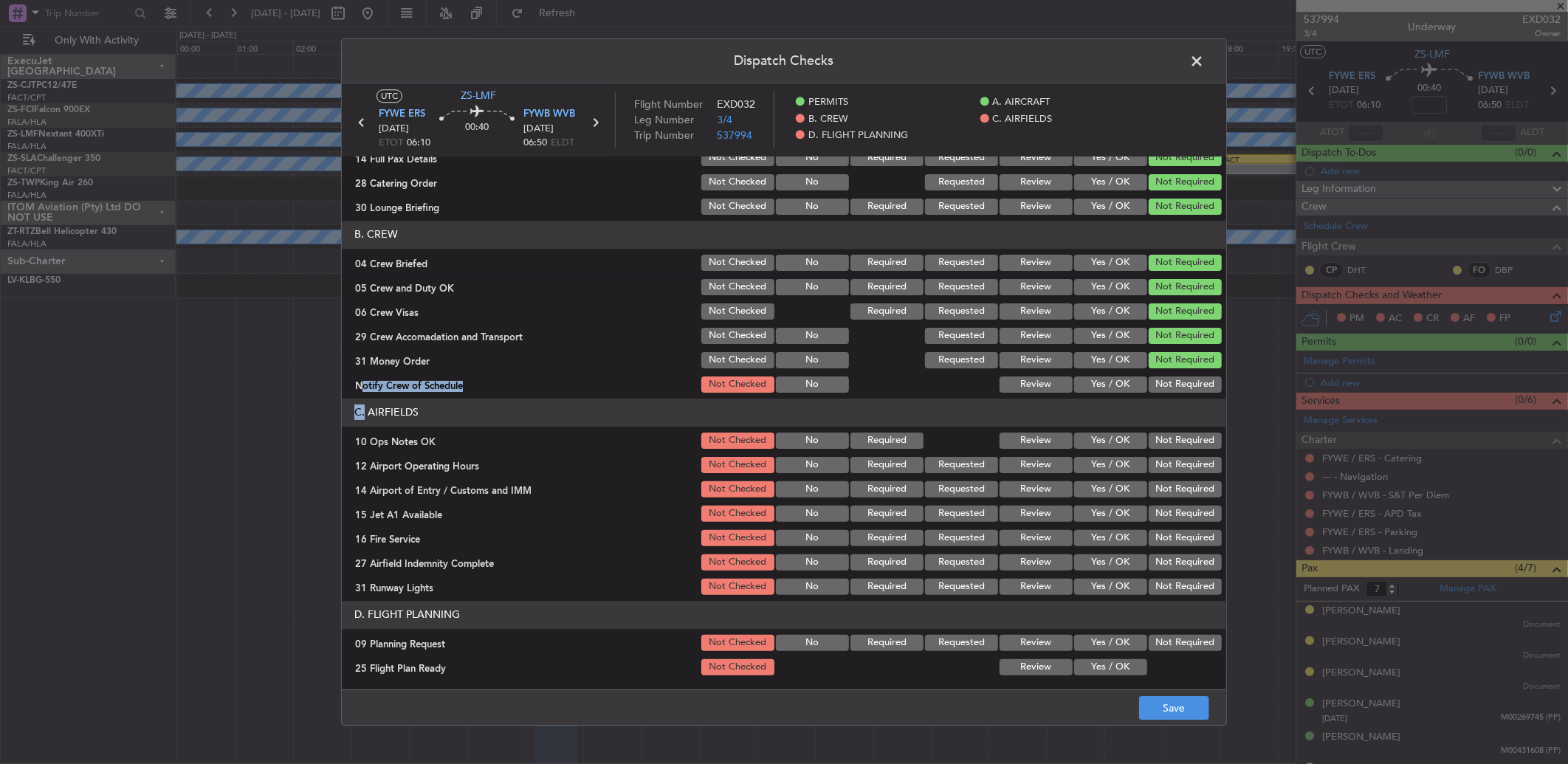
click at [1152, 389] on button "Not Required" at bounding box center [1185, 384] width 73 height 17
click at [1164, 448] on button "Not Required" at bounding box center [1185, 441] width 73 height 17
click at [1168, 455] on section "C. AIRFIELDS 10 Ops Notes OK Not Checked No Required Review Yes / OK Not Requir…" at bounding box center [784, 498] width 884 height 199
click at [1168, 467] on button "Not Required" at bounding box center [1185, 464] width 73 height 17
click at [1168, 472] on button "Not Required" at bounding box center [1185, 464] width 73 height 17
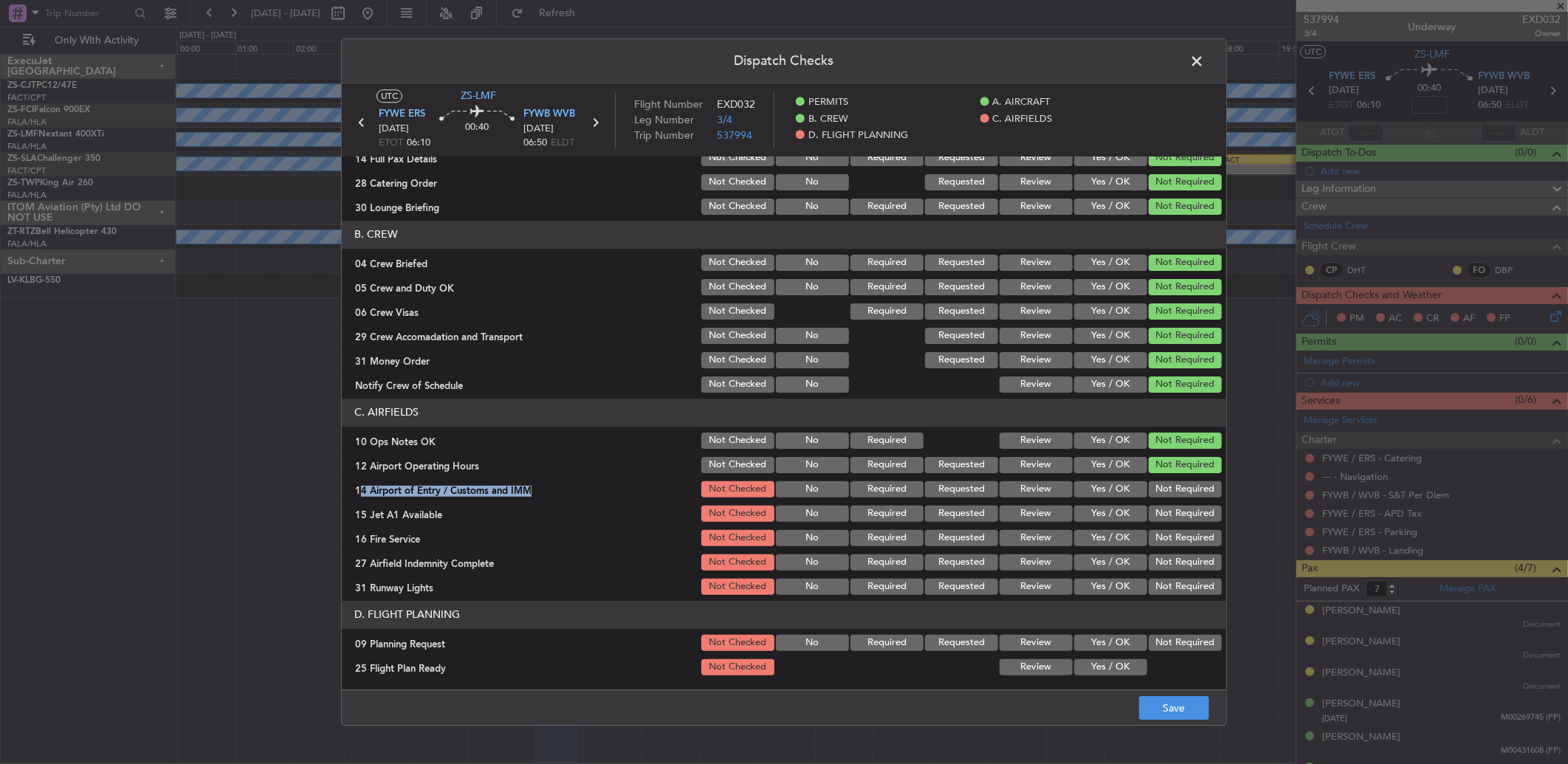
drag, startPoint x: 1168, startPoint y: 474, endPoint x: 1169, endPoint y: 541, distance: 67.0
click at [1169, 541] on section "C. AIRFIELDS 10 Ops Notes OK Not Checked No Required Review Yes / OK Not Requir…" at bounding box center [784, 498] width 884 height 199
drag, startPoint x: 1169, startPoint y: 541, endPoint x: 1159, endPoint y: 490, distance: 52.0
click at [1164, 536] on button "Not Required" at bounding box center [1185, 538] width 73 height 17
click at [1158, 490] on button "Not Required" at bounding box center [1185, 489] width 73 height 17
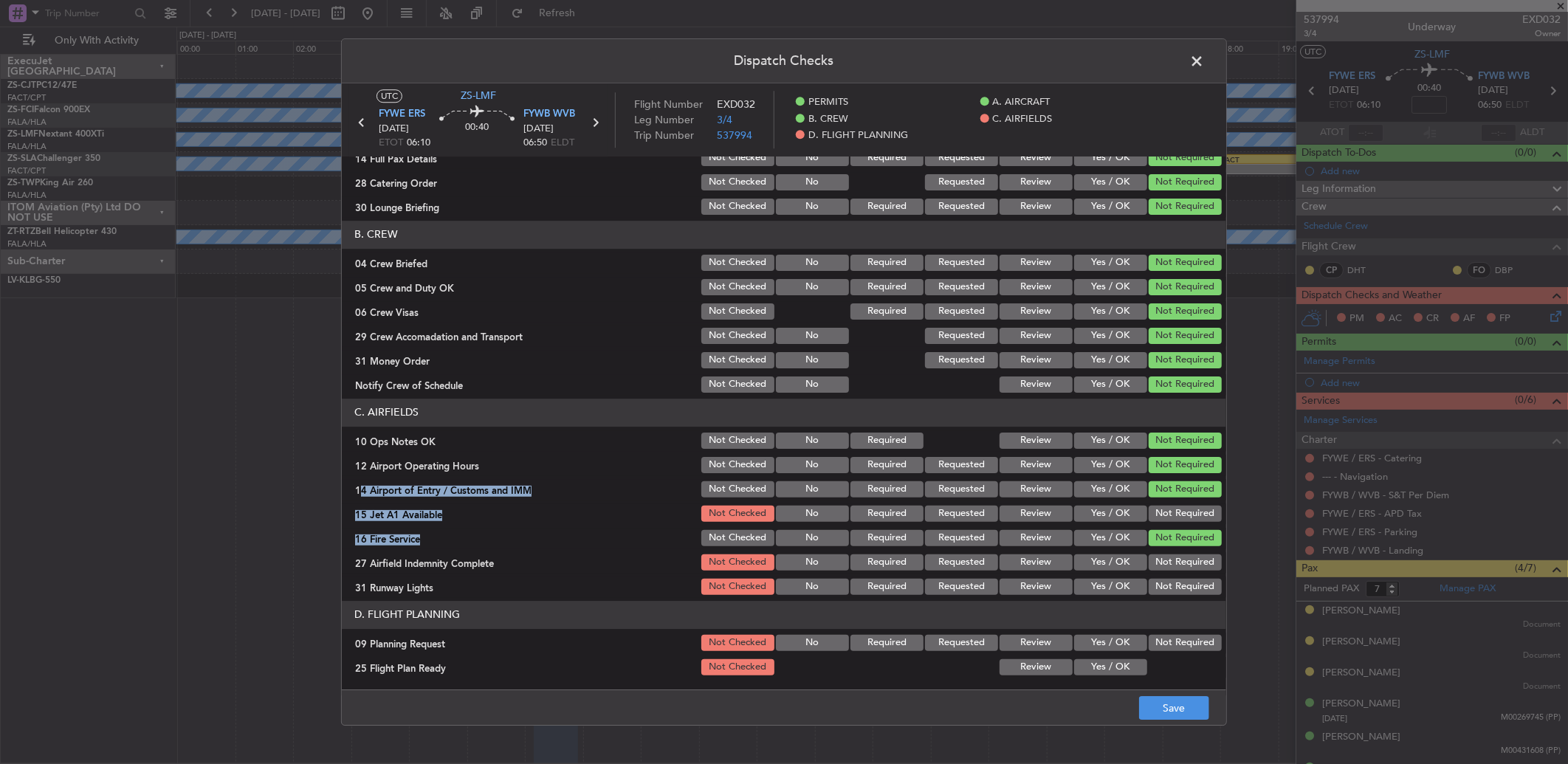
click at [1166, 519] on button "Not Required" at bounding box center [1185, 513] width 73 height 17
click at [1166, 564] on button "Not Required" at bounding box center [1185, 562] width 73 height 17
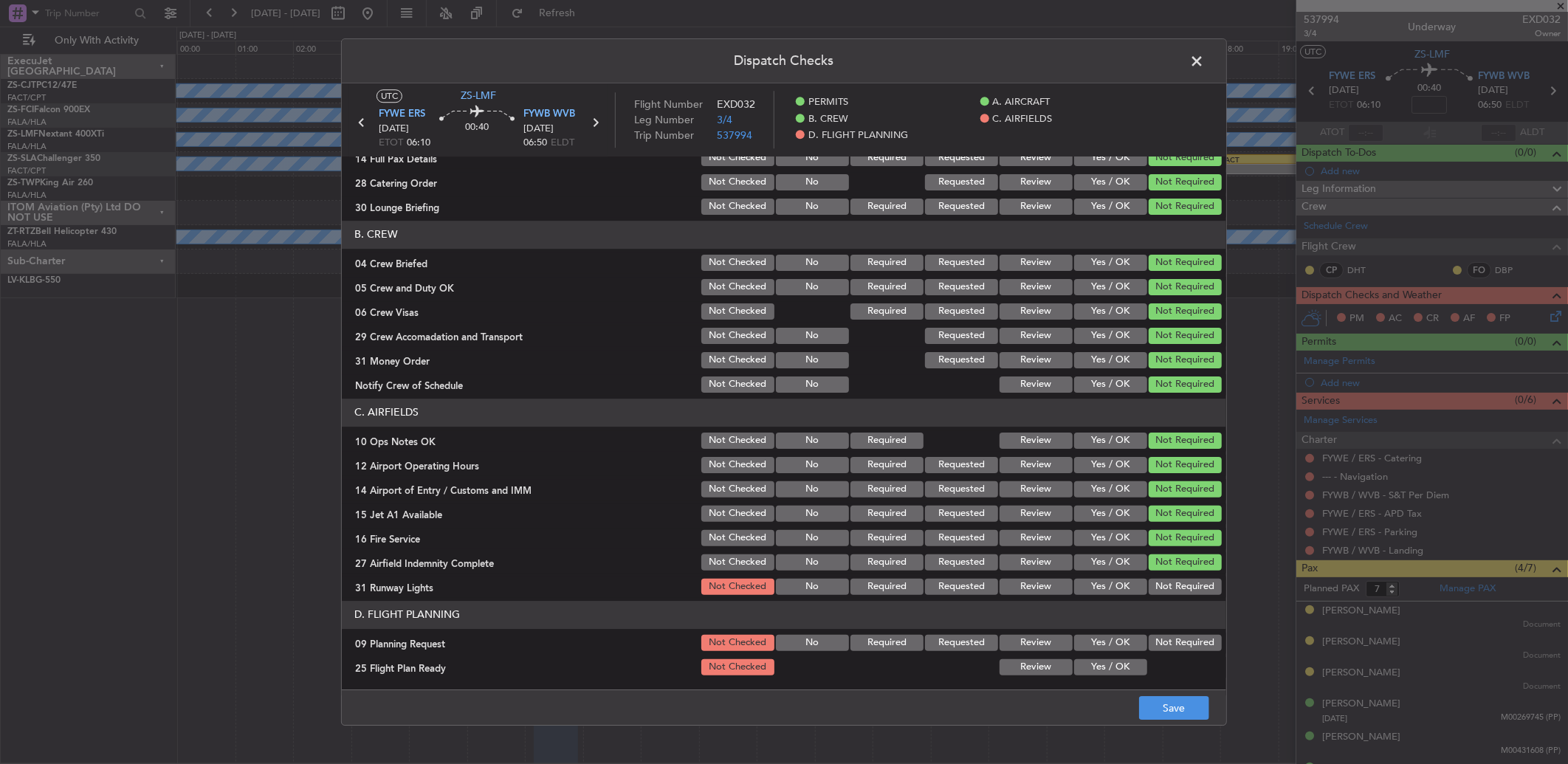
click at [1177, 600] on header "D. FLIGHT PLANNING" at bounding box center [784, 614] width 884 height 28
drag, startPoint x: 1164, startPoint y: 592, endPoint x: 1169, endPoint y: 605, distance: 13.9
click at [1164, 592] on button "Not Required" at bounding box center [1185, 587] width 73 height 17
click at [1170, 628] on header "D. FLIGHT PLANNING" at bounding box center [784, 614] width 884 height 28
click at [1173, 640] on button "Not Required" at bounding box center [1185, 643] width 73 height 17
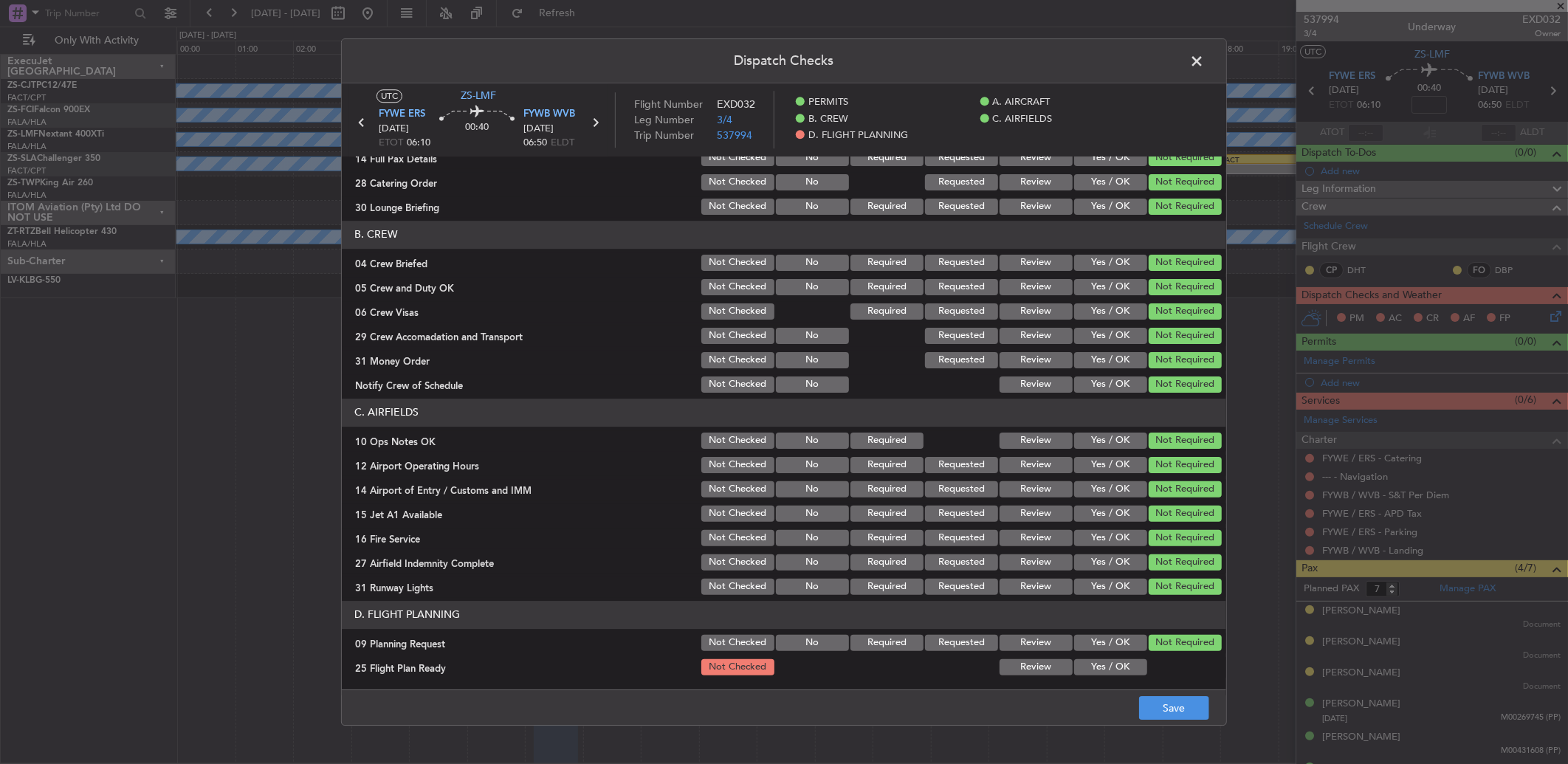
click at [1073, 660] on button "Yes / OK" at bounding box center [1110, 667] width 73 height 17
click at [1188, 712] on button "Save" at bounding box center [1174, 708] width 71 height 24
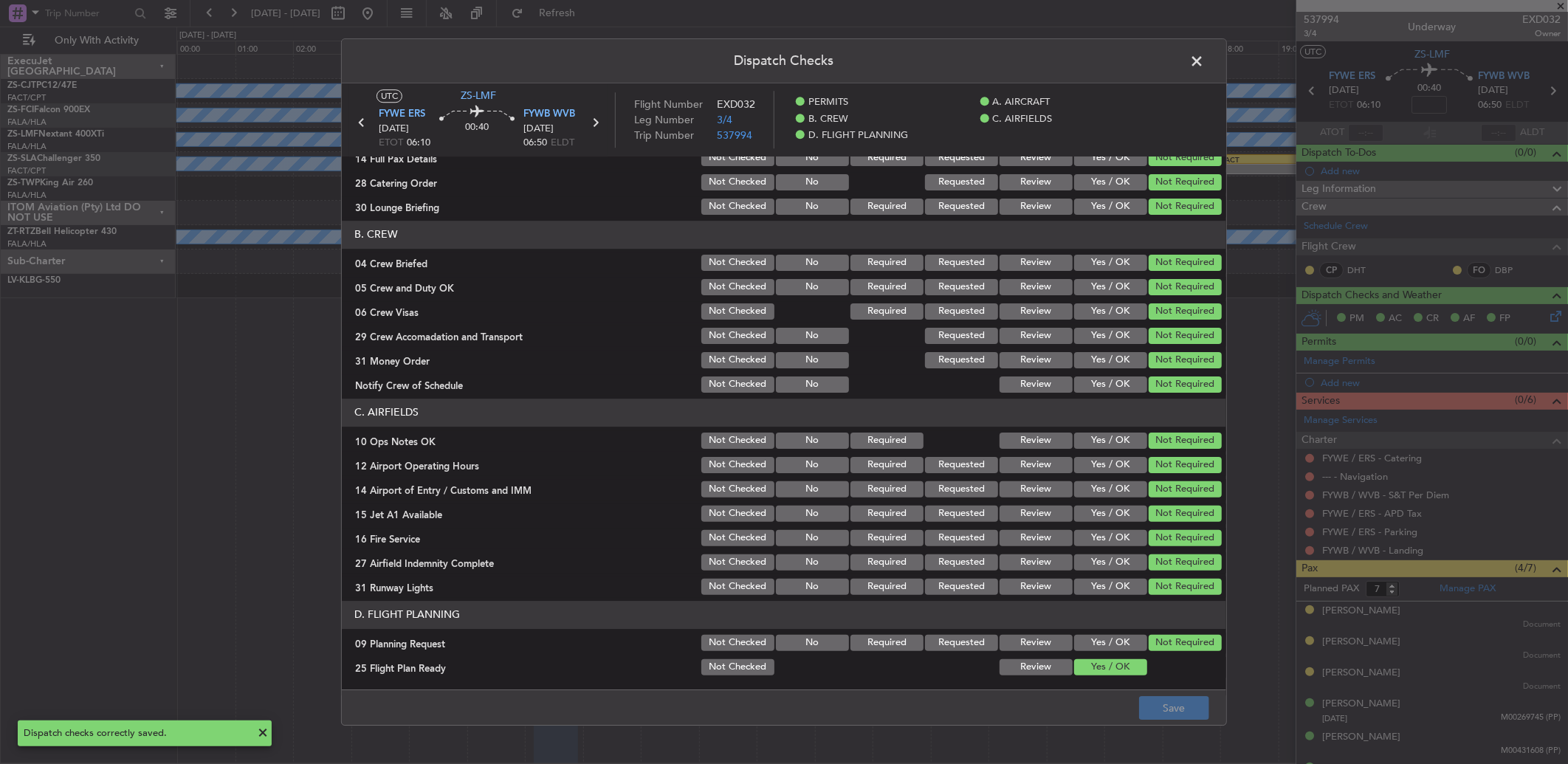
click at [1204, 56] on span at bounding box center [1204, 65] width 0 height 29
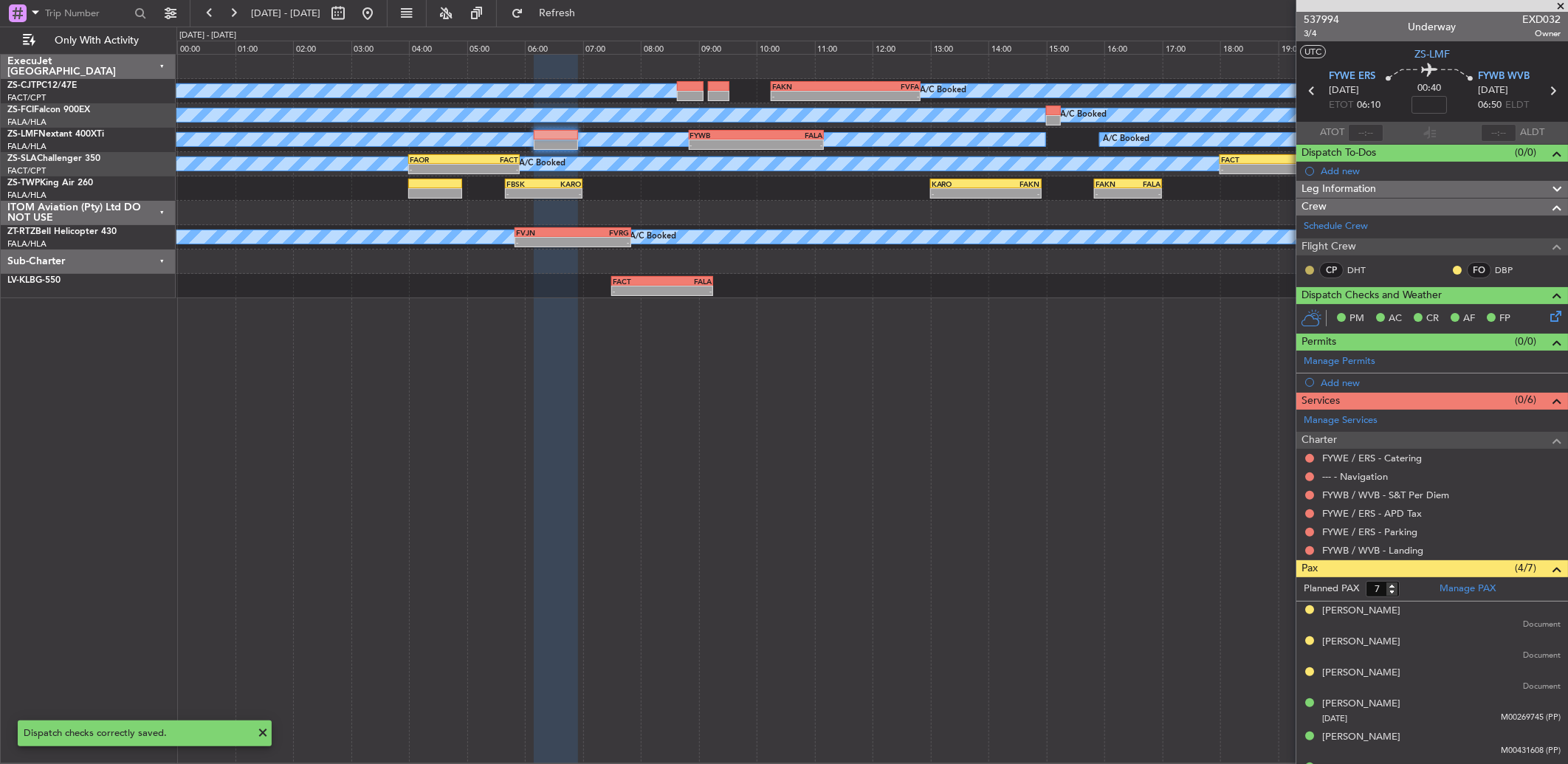
click at [1310, 268] on button at bounding box center [1308, 269] width 9 height 9
click at [1307, 311] on span "Acknowledged" at bounding box center [1312, 312] width 65 height 15
click at [1450, 269] on div at bounding box center [1456, 270] width 12 height 12
click at [1452, 267] on button at bounding box center [1456, 269] width 9 height 9
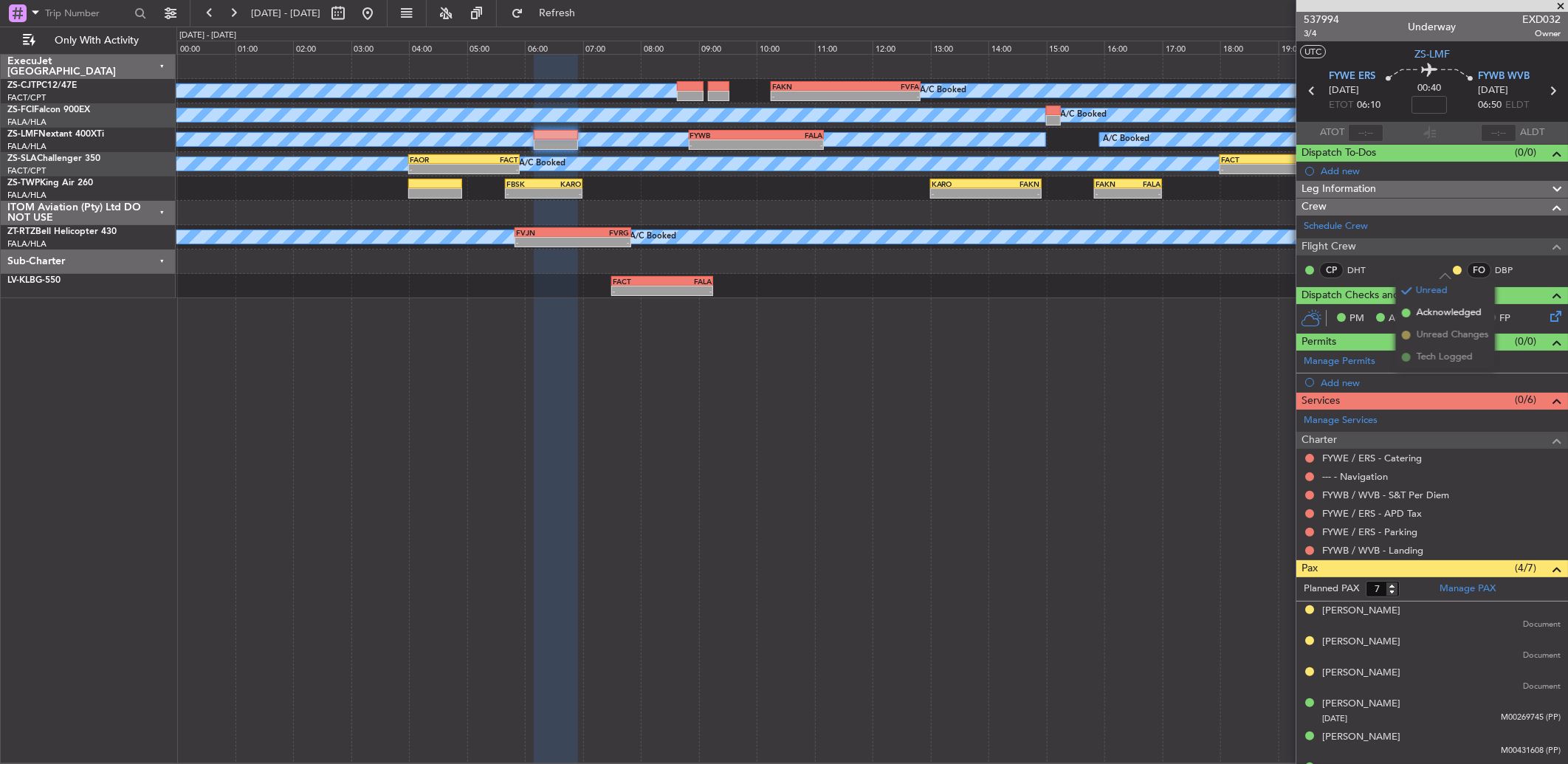
click at [1409, 307] on li "Acknowledged" at bounding box center [1445, 312] width 99 height 23
click at [1307, 549] on button at bounding box center [1308, 550] width 9 height 9
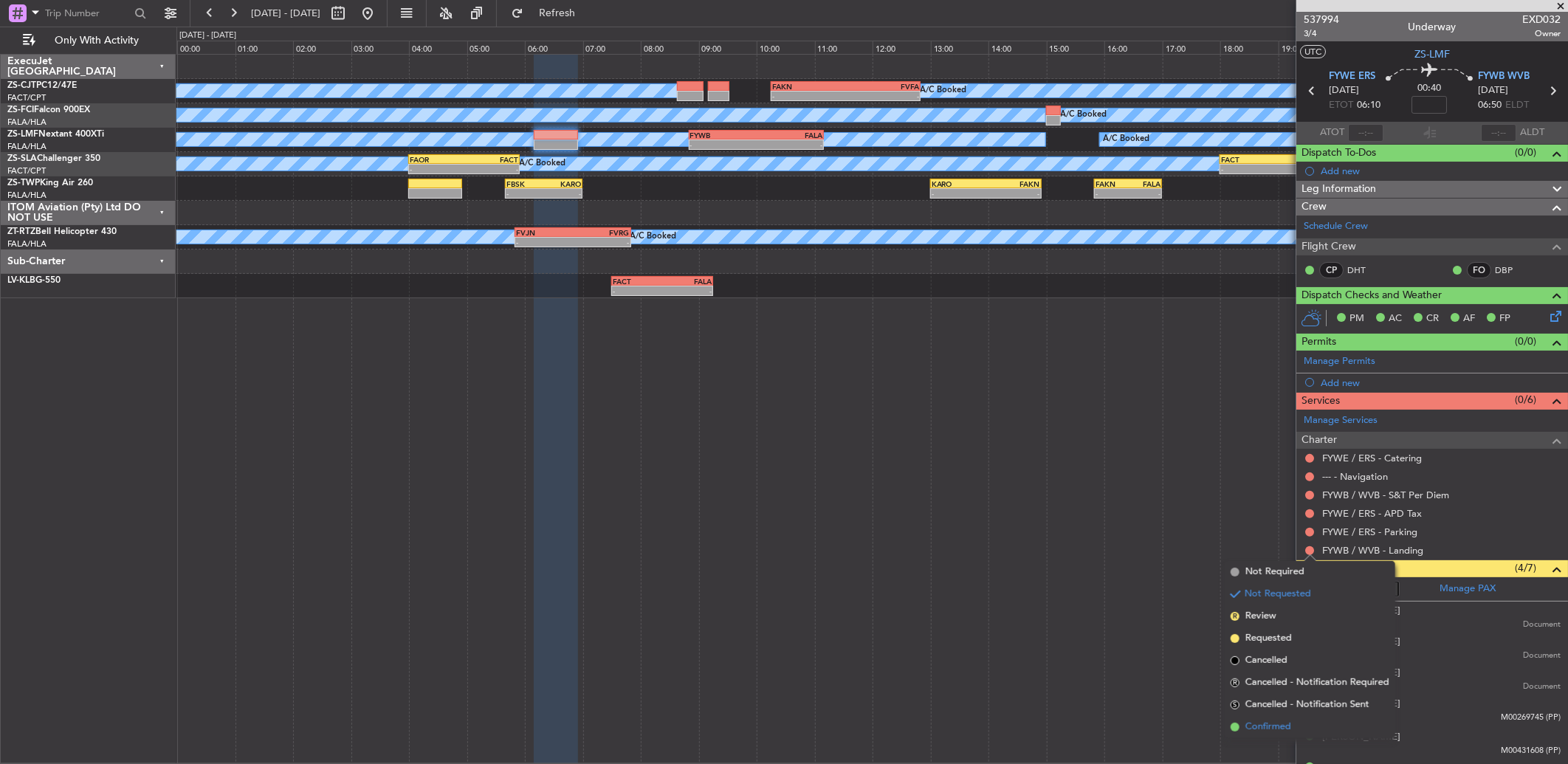
click at [1260, 716] on li "Confirmed" at bounding box center [1309, 727] width 170 height 23
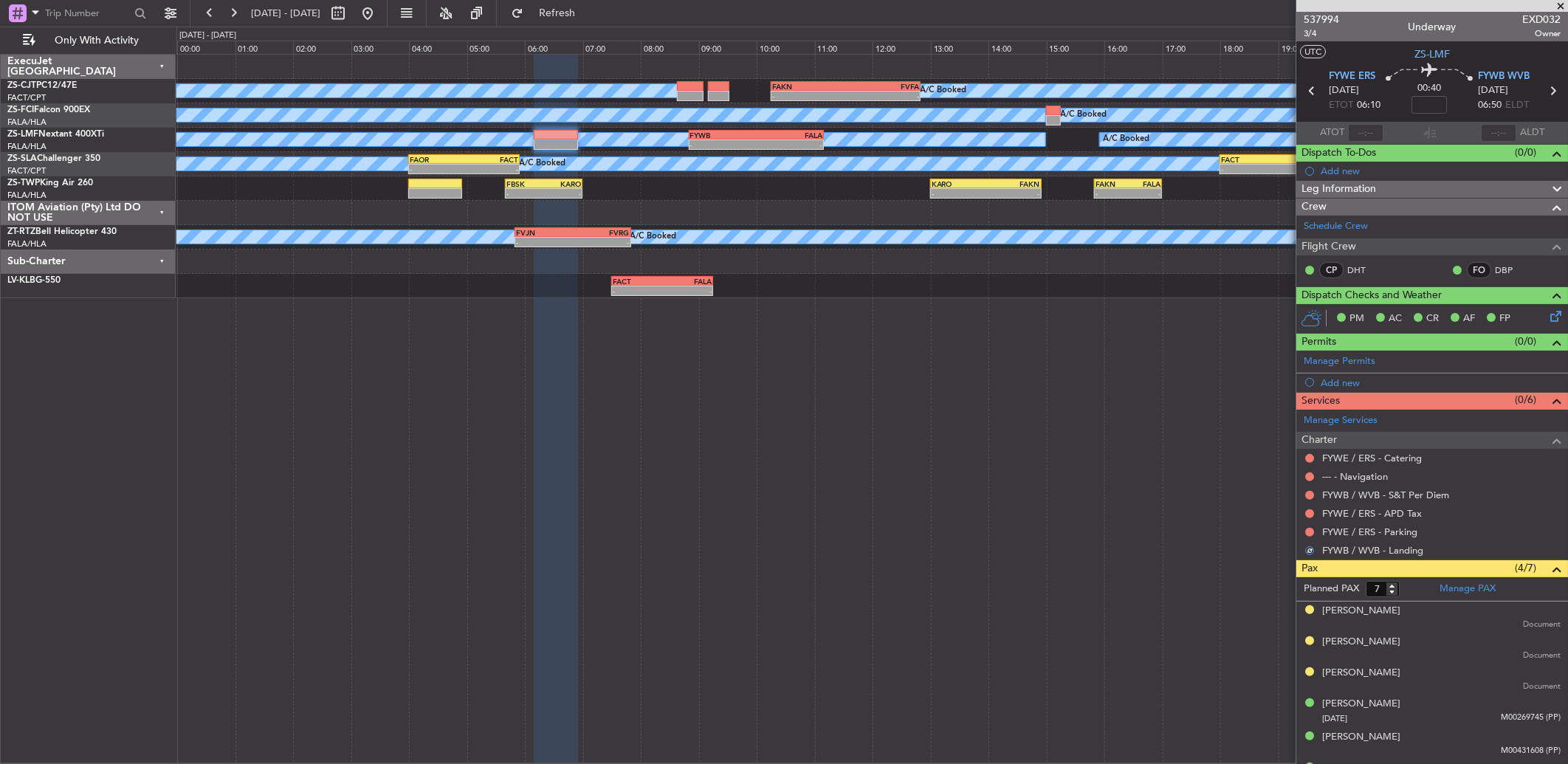
click at [1318, 532] on div "FYWE / ERS - Parking" at bounding box center [1431, 532] width 271 height 19
drag, startPoint x: 1318, startPoint y: 532, endPoint x: 1308, endPoint y: 533, distance: 10.0
click at [1307, 529] on button at bounding box center [1308, 532] width 9 height 9
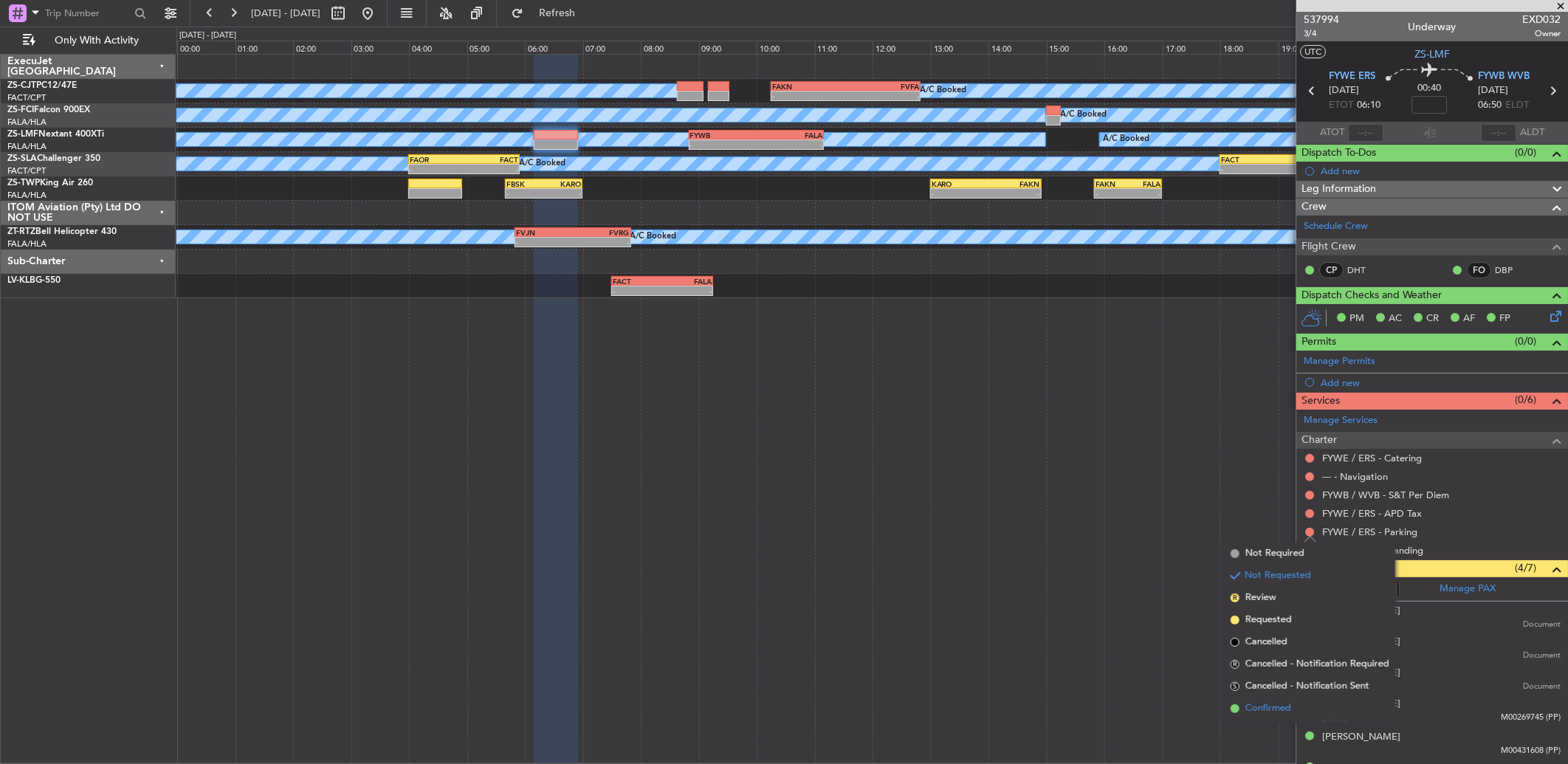
click at [1286, 698] on li "Confirmed" at bounding box center [1309, 708] width 170 height 23
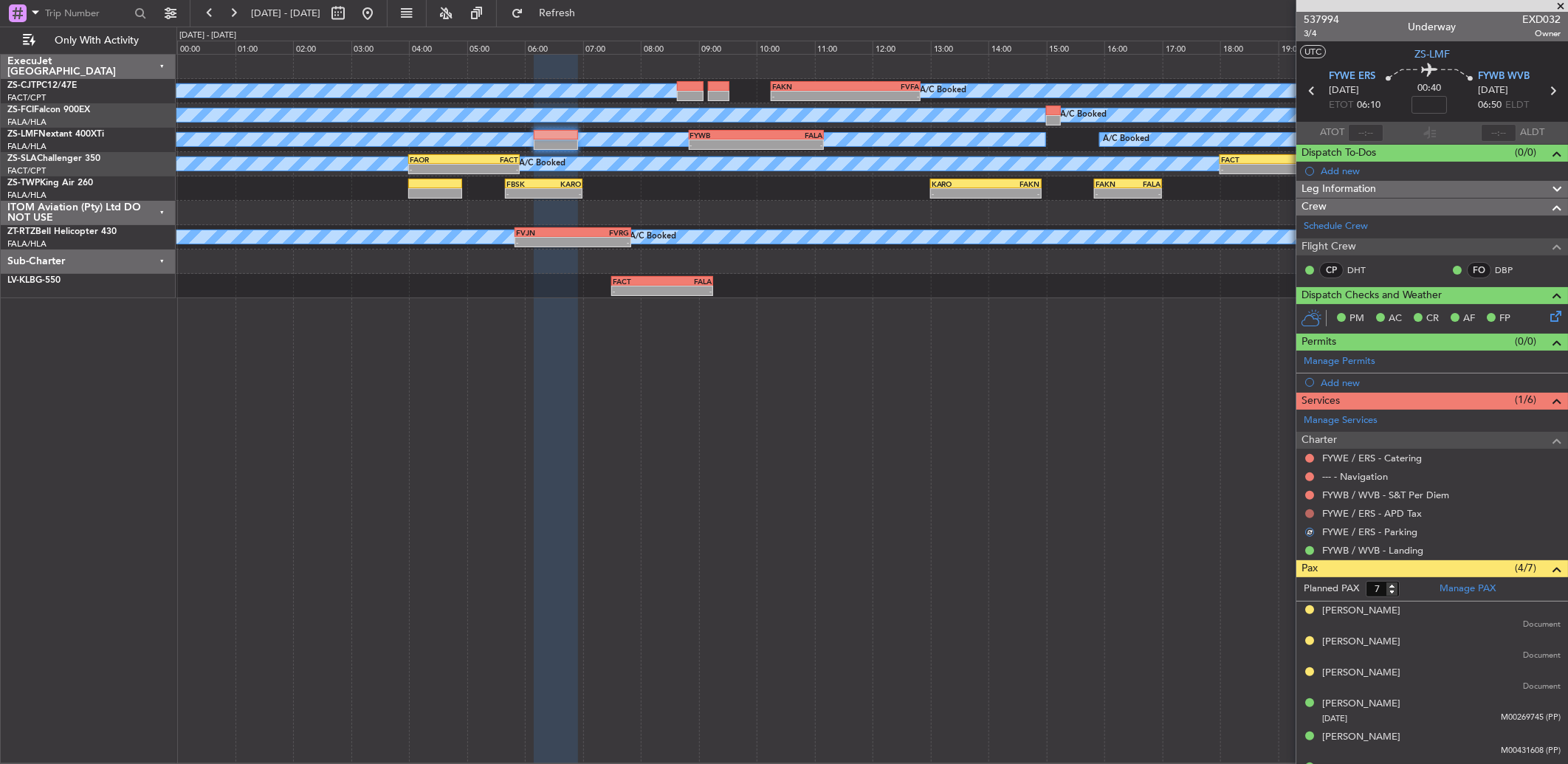
click at [1312, 513] on button at bounding box center [1308, 513] width 9 height 9
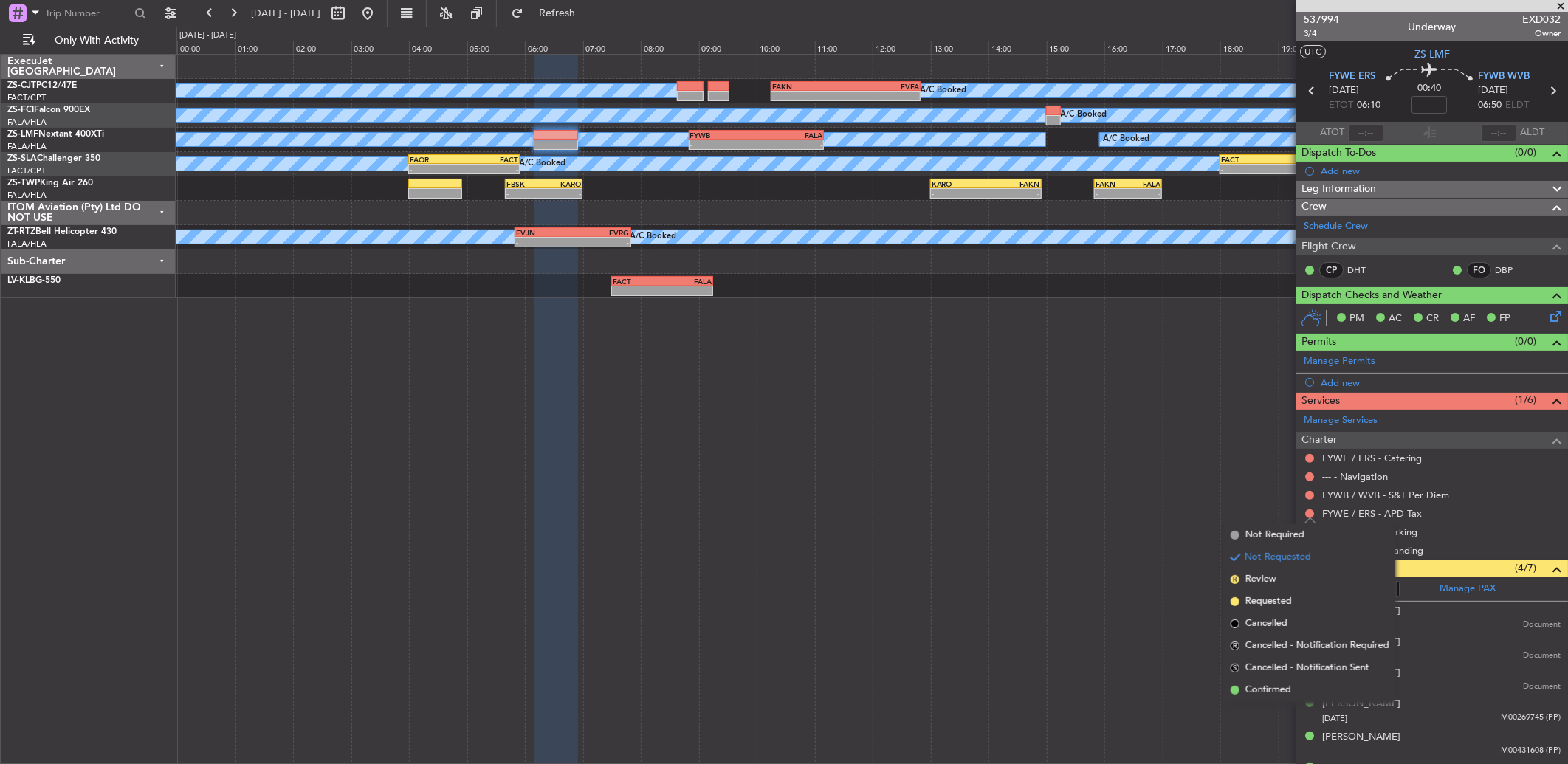
drag, startPoint x: 1286, startPoint y: 696, endPoint x: 1288, endPoint y: 583, distance: 113.0
click at [1281, 691] on span "Confirmed" at bounding box center [1267, 690] width 46 height 15
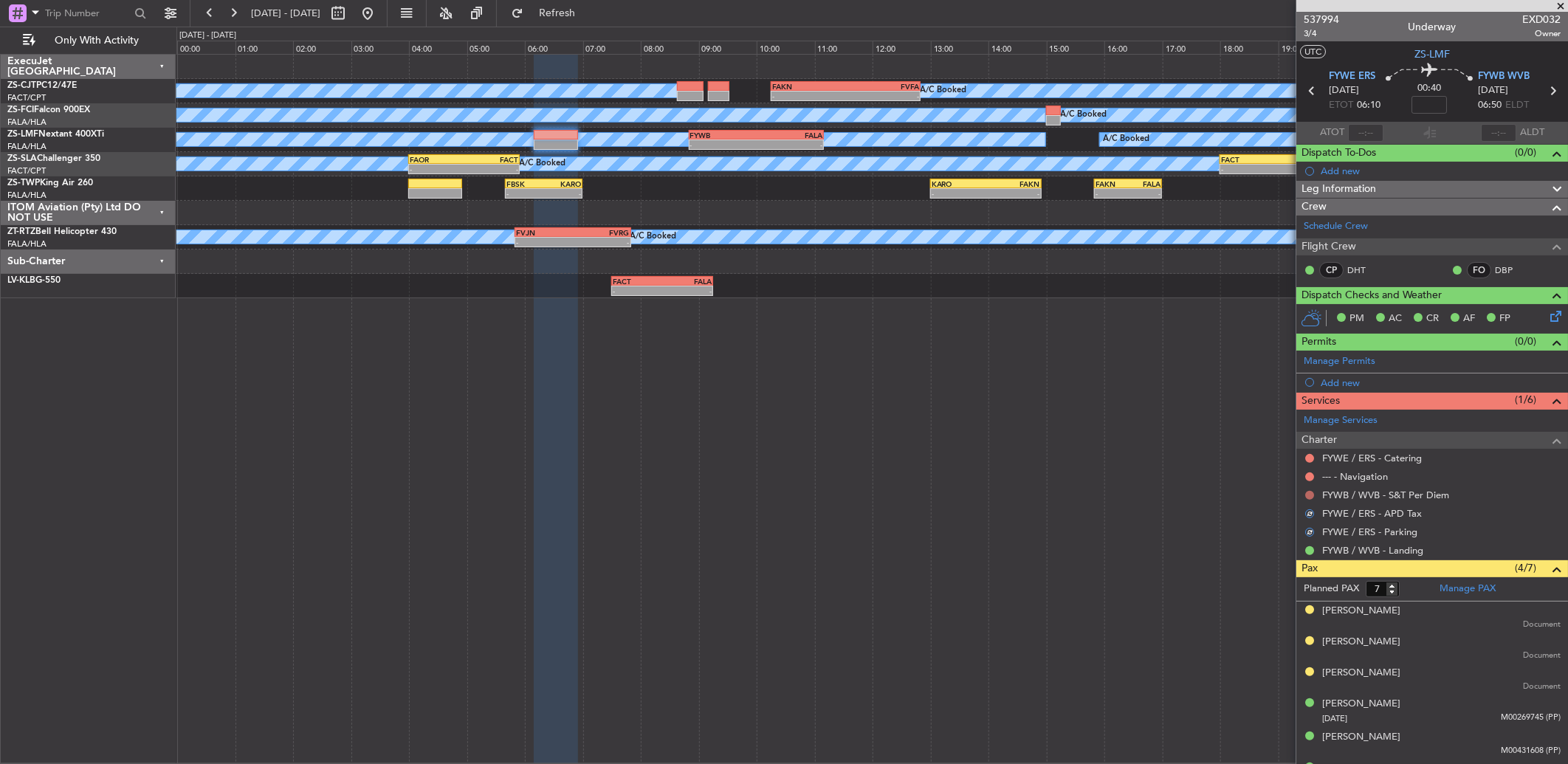
click at [1307, 496] on button at bounding box center [1308, 495] width 9 height 9
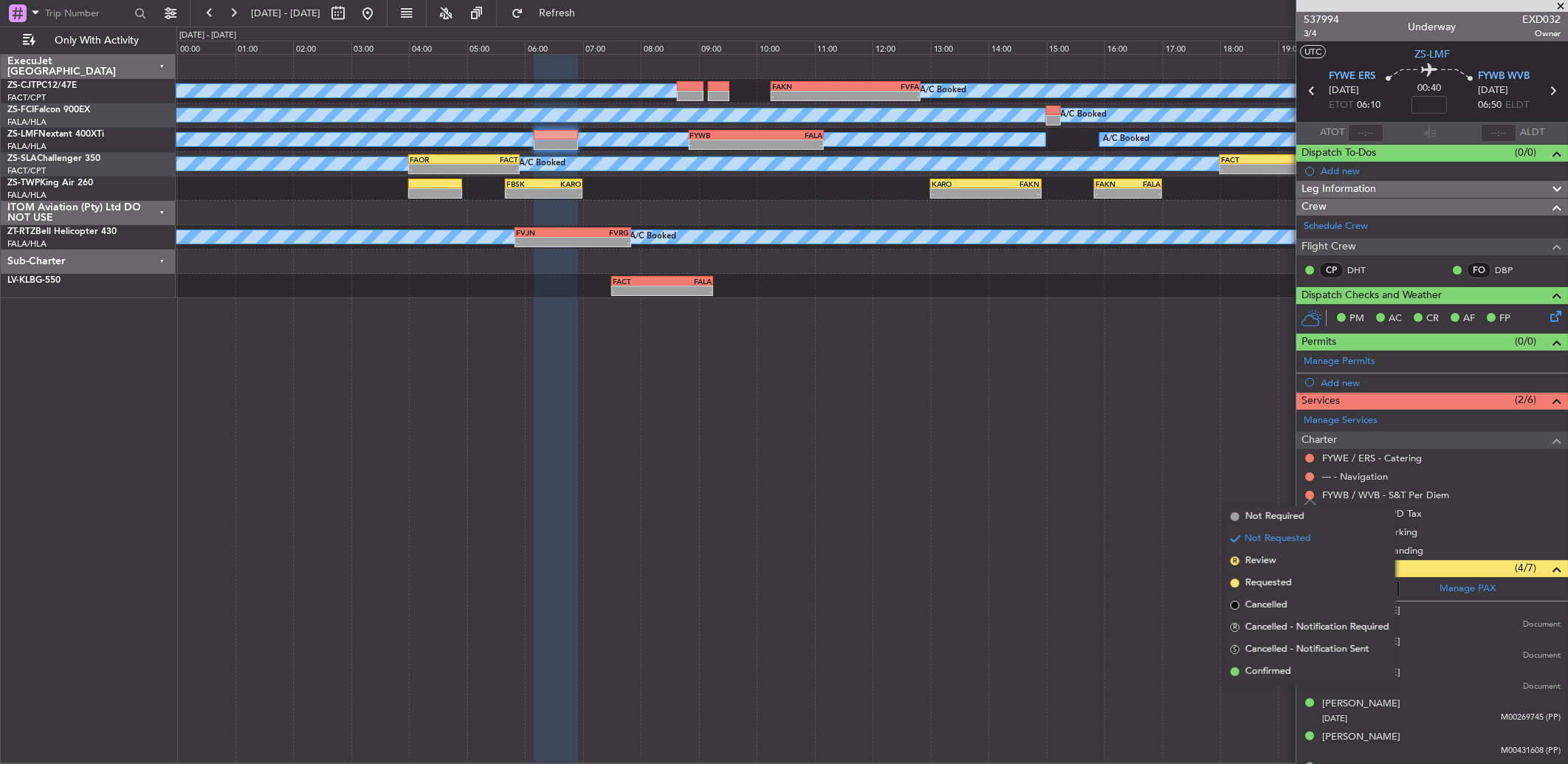
click at [1305, 667] on li "Confirmed" at bounding box center [1309, 671] width 170 height 23
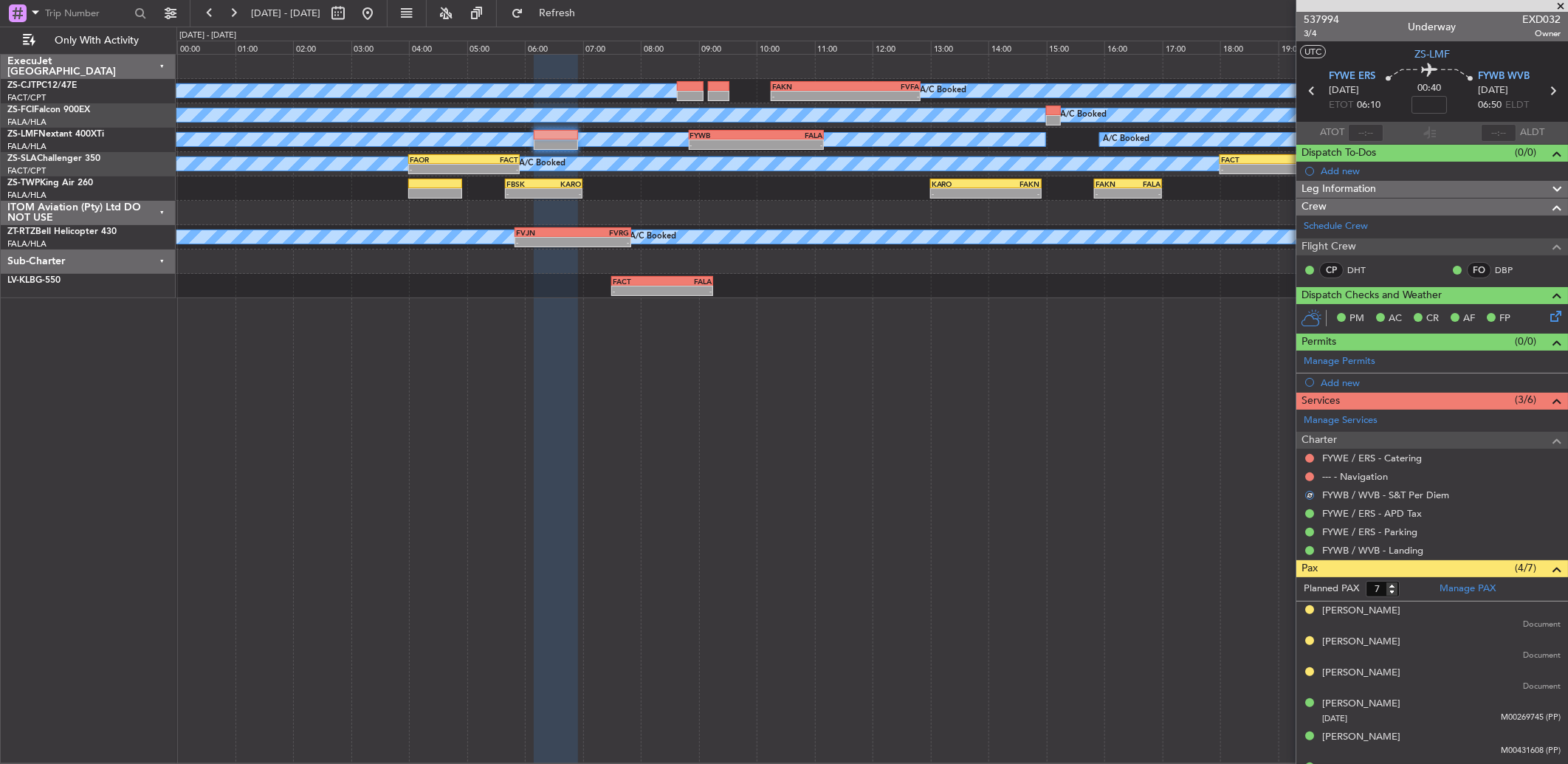
click at [1305, 481] on div at bounding box center [1309, 477] width 12 height 12
click at [1310, 476] on button at bounding box center [1308, 476] width 9 height 9
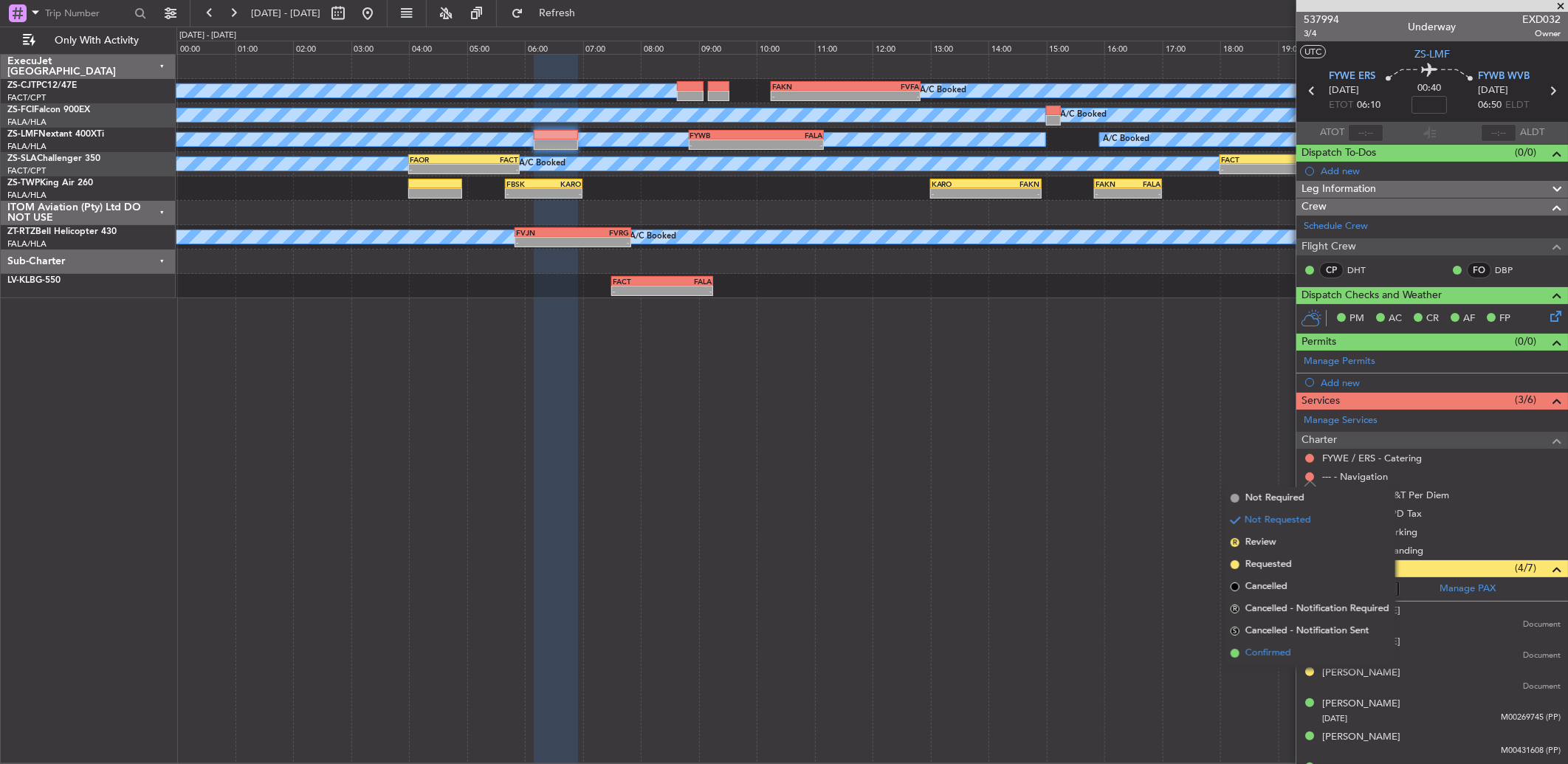
click at [1299, 655] on li "Confirmed" at bounding box center [1309, 653] width 170 height 23
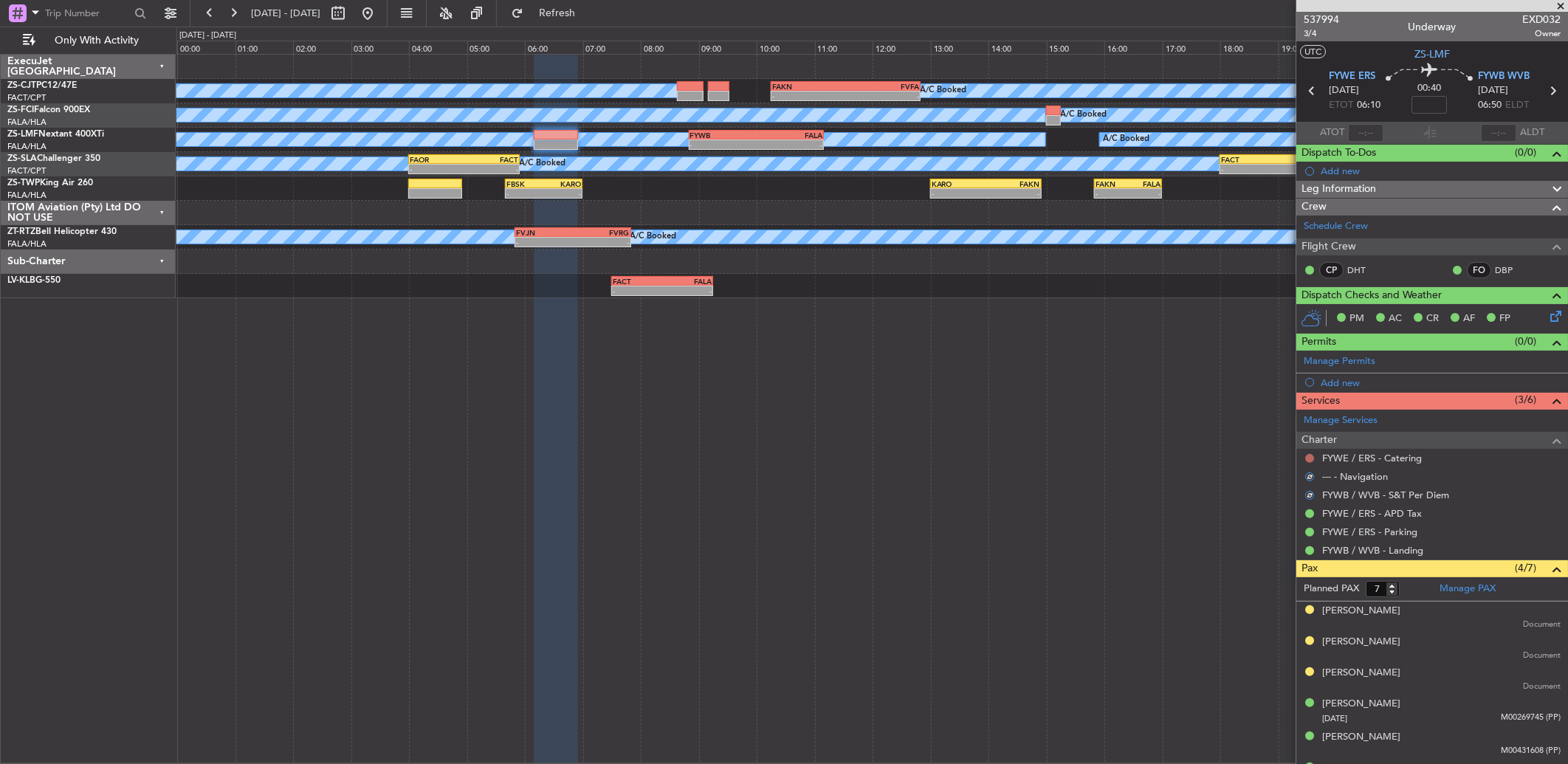
click at [1310, 459] on button at bounding box center [1308, 457] width 9 height 9
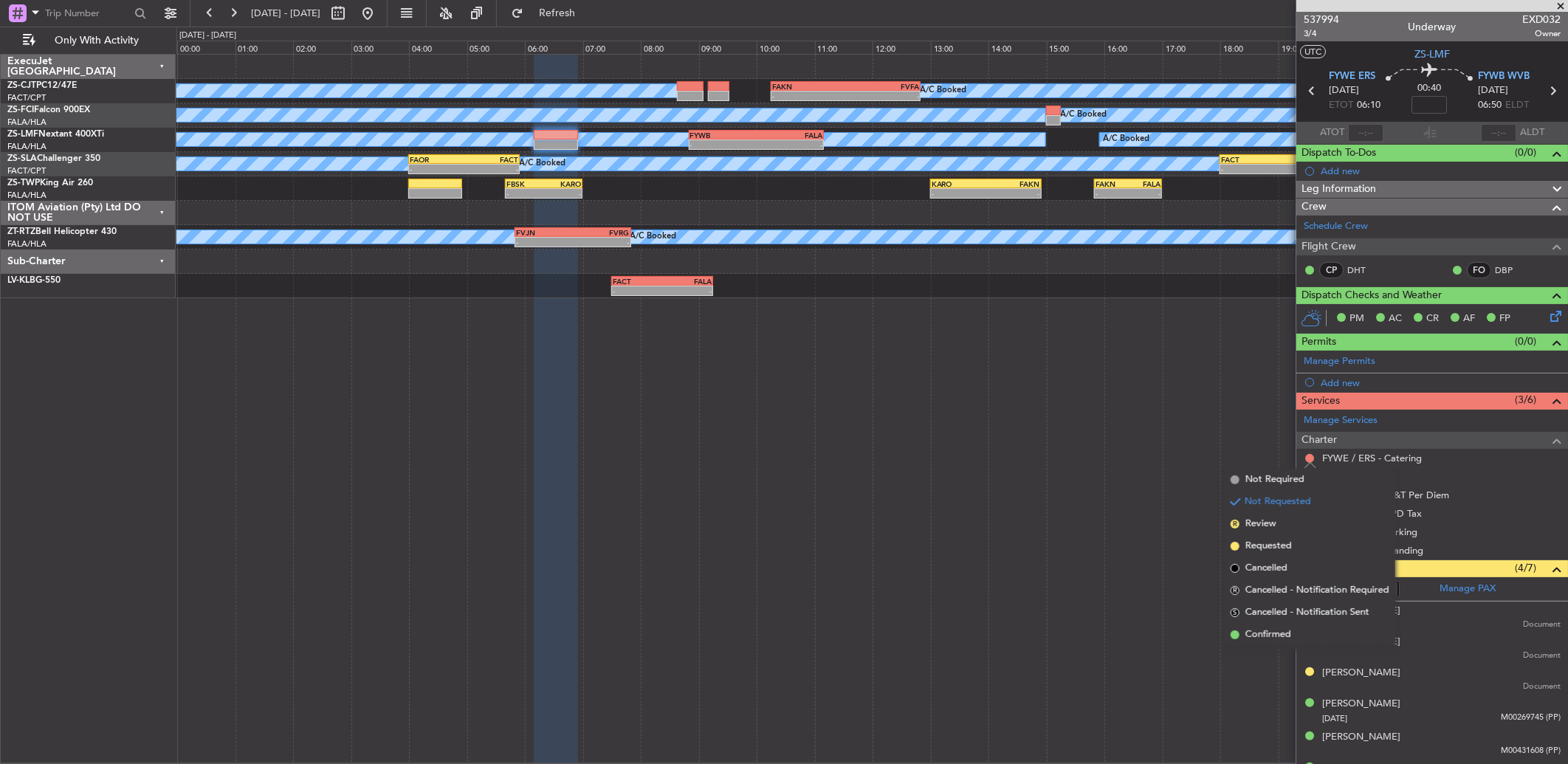
click at [1298, 630] on li "Confirmed" at bounding box center [1309, 635] width 170 height 23
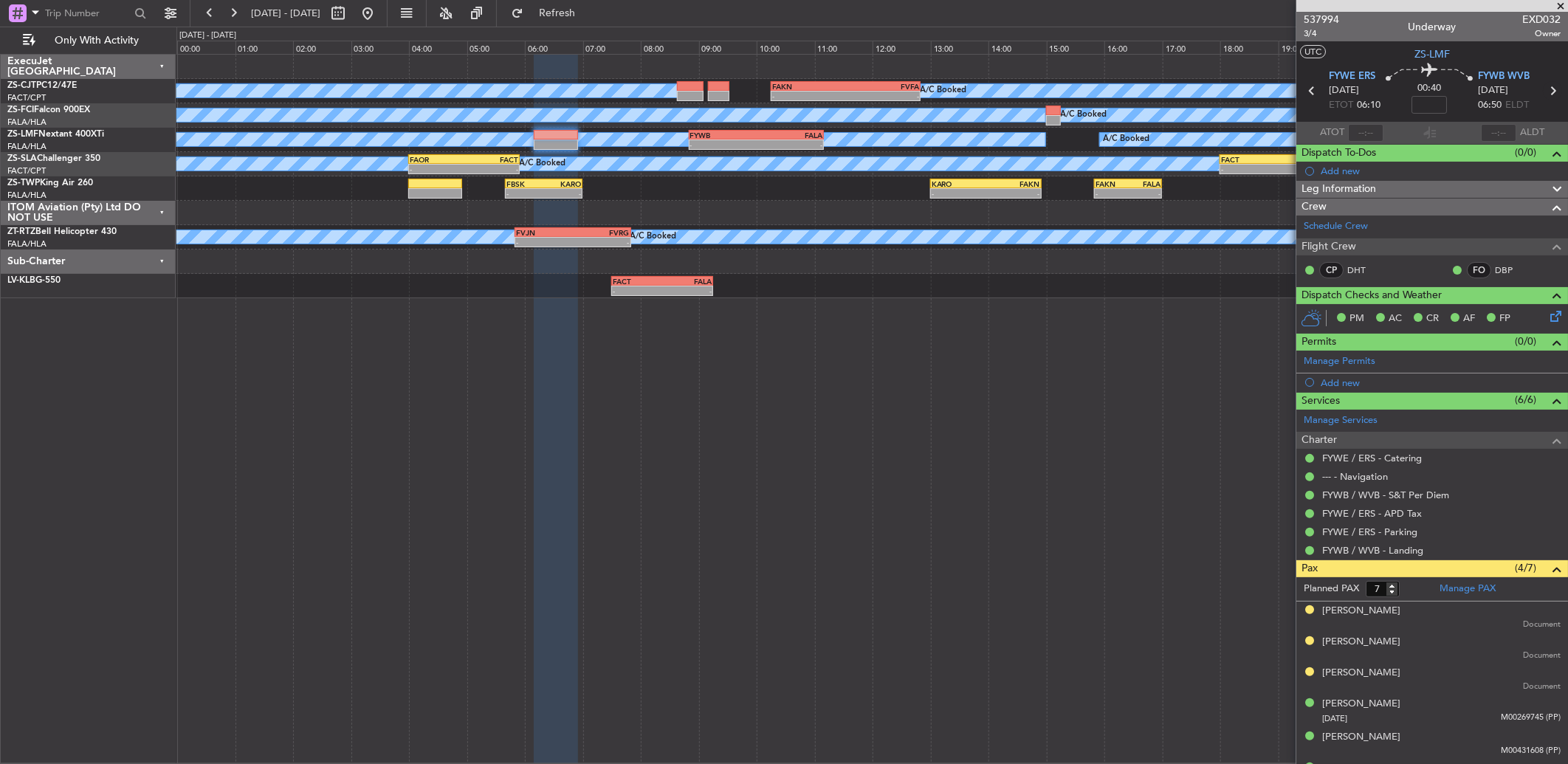
click at [1543, 89] on icon at bounding box center [1552, 91] width 20 height 20
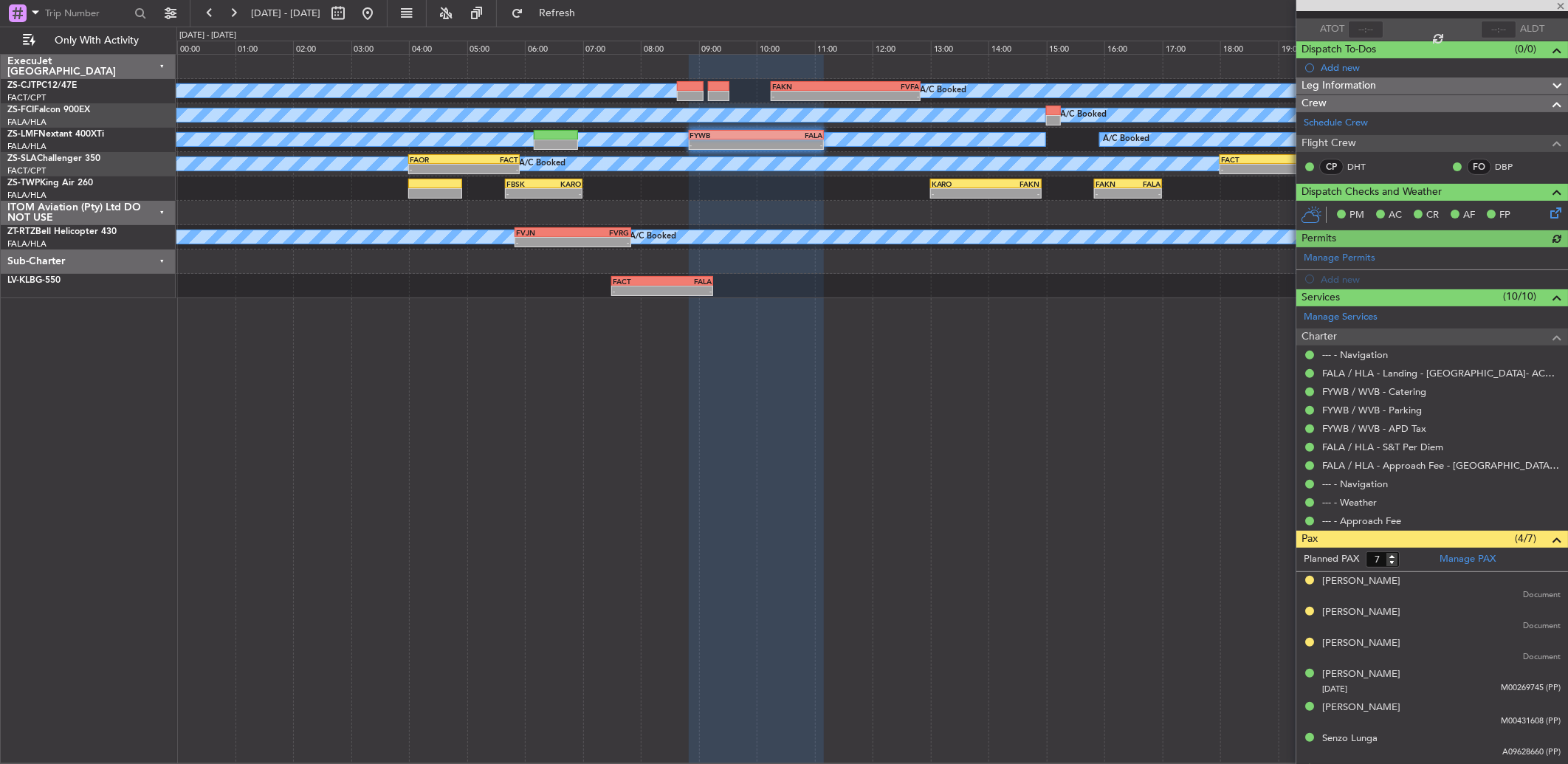
scroll to position [130, 0]
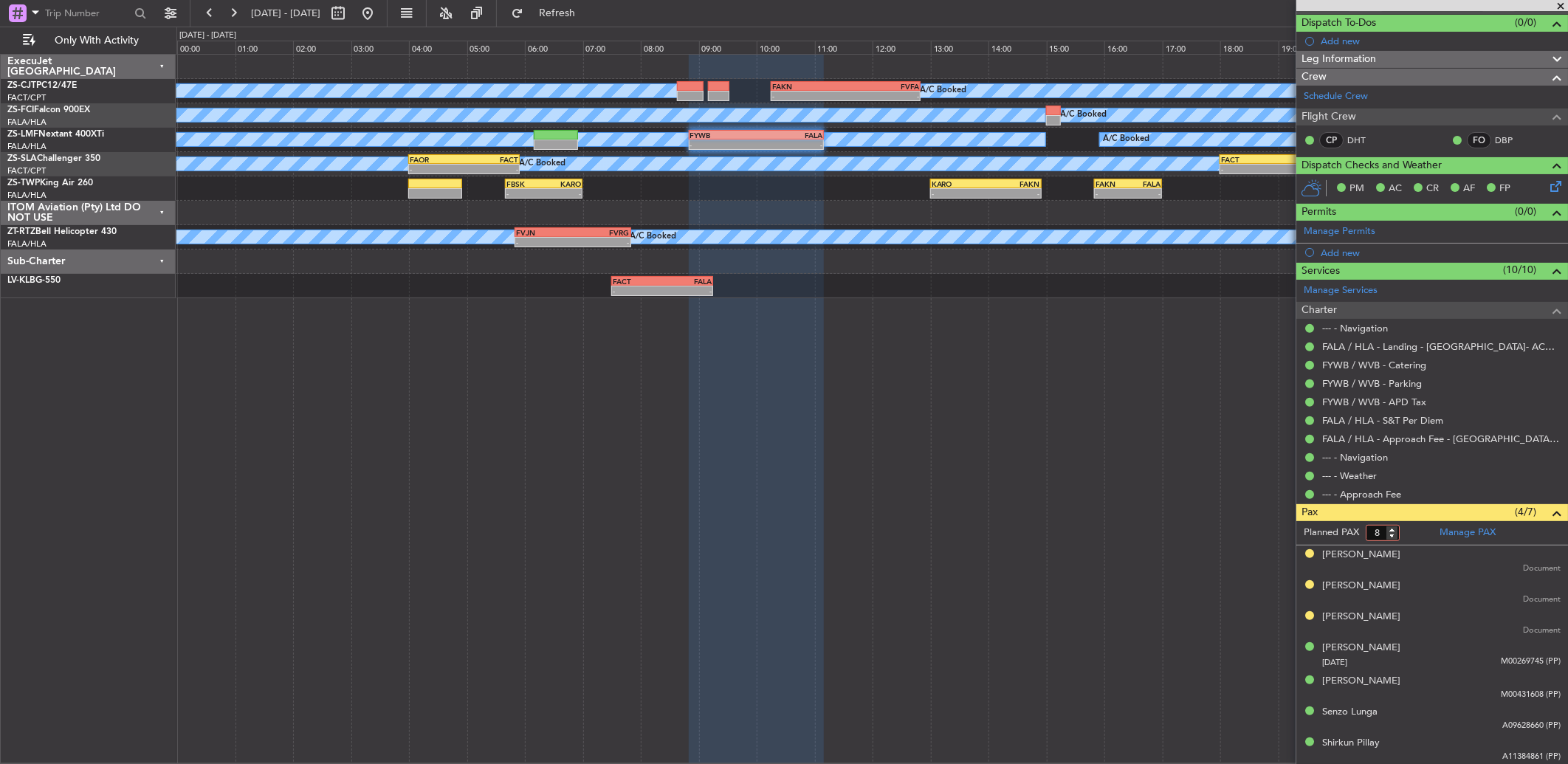
type input "8"
click at [1392, 528] on input "8" at bounding box center [1382, 533] width 34 height 17
click at [1411, 537] on form "Planned PAX 8" at bounding box center [1363, 533] width 136 height 24
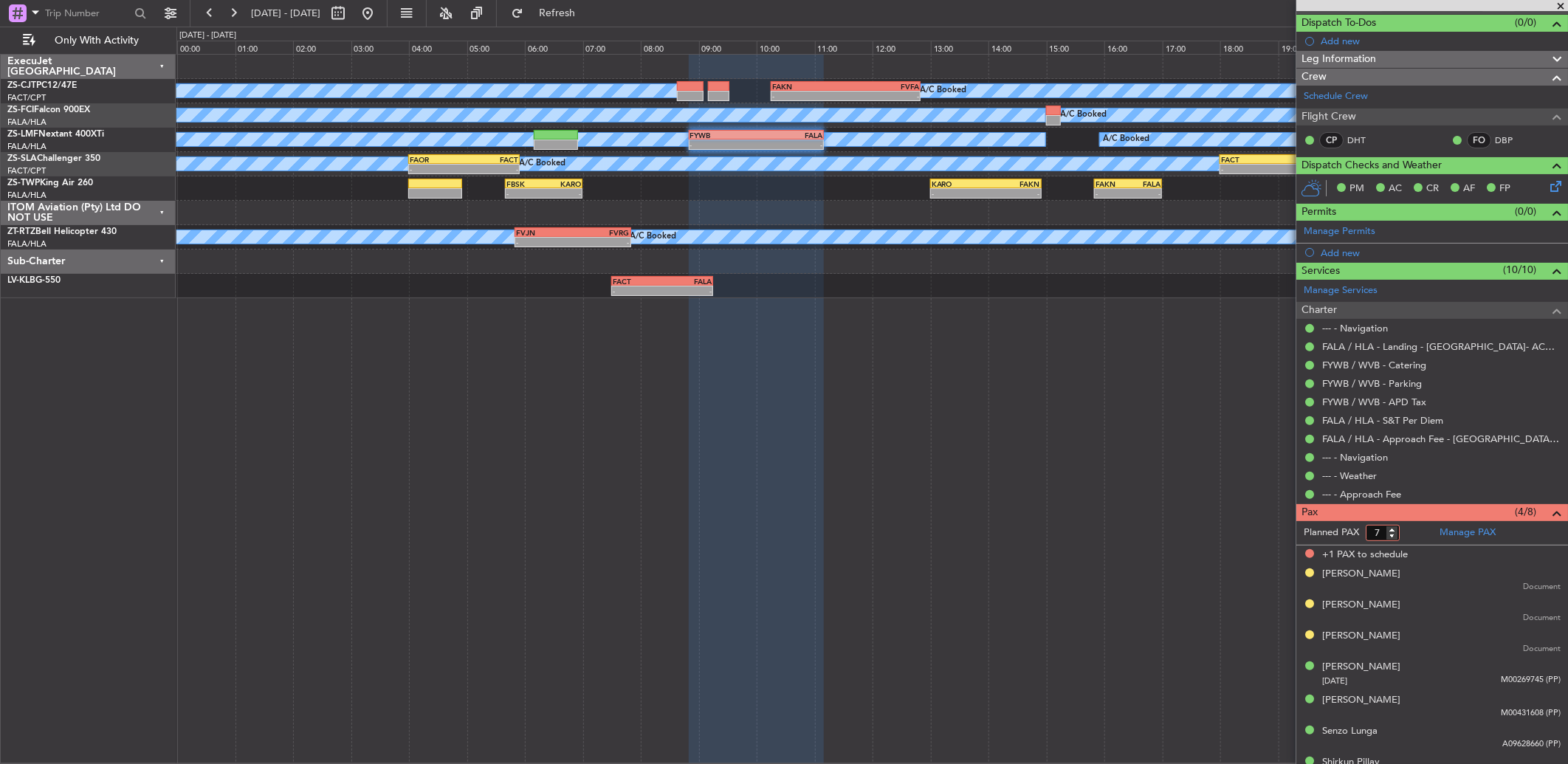
type input "7"
click at [1391, 536] on input "7" at bounding box center [1382, 533] width 34 height 17
click at [1418, 532] on form "Planned PAX" at bounding box center [1363, 533] width 136 height 24
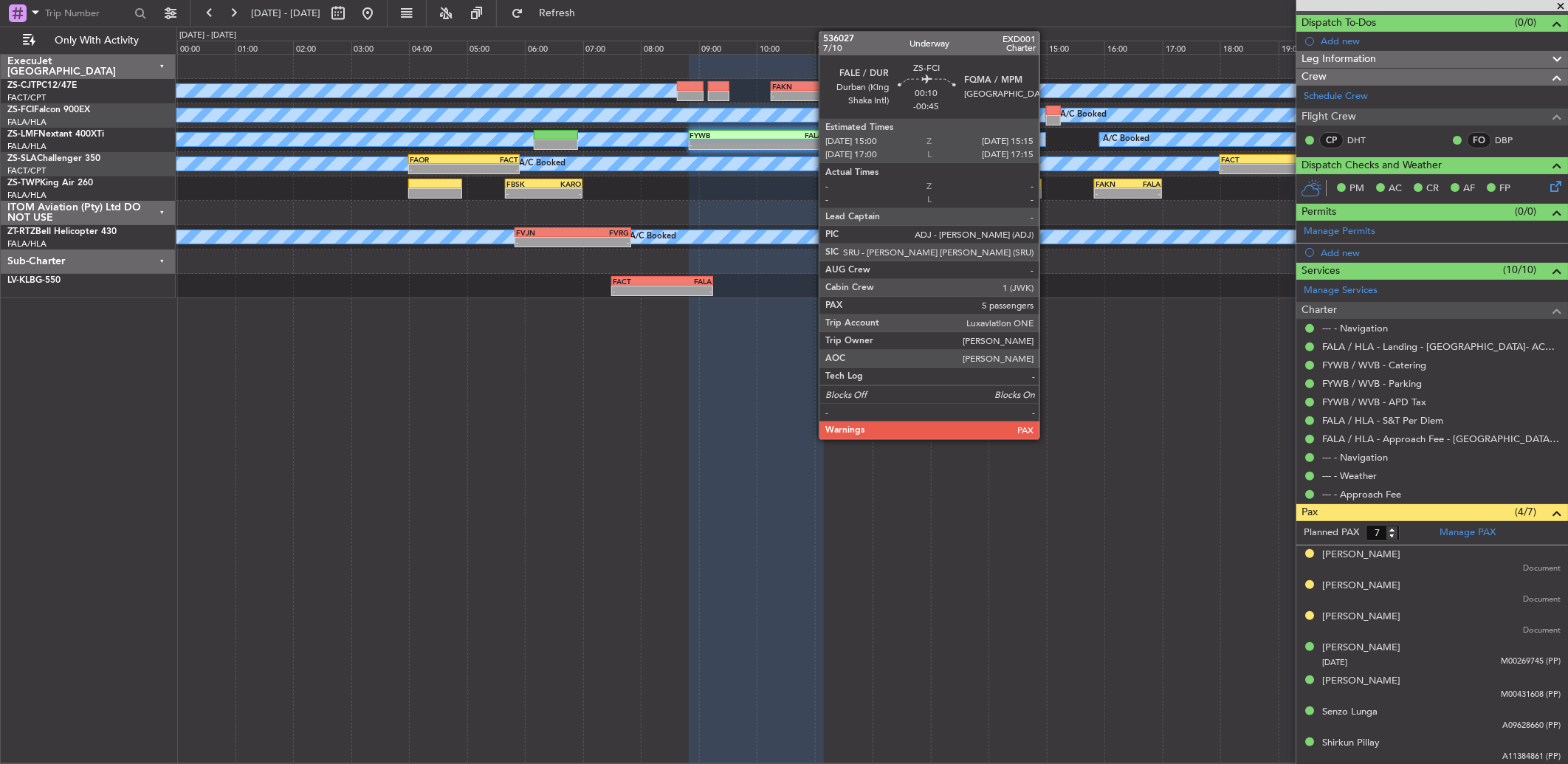
click at [1047, 116] on div at bounding box center [1053, 120] width 15 height 11
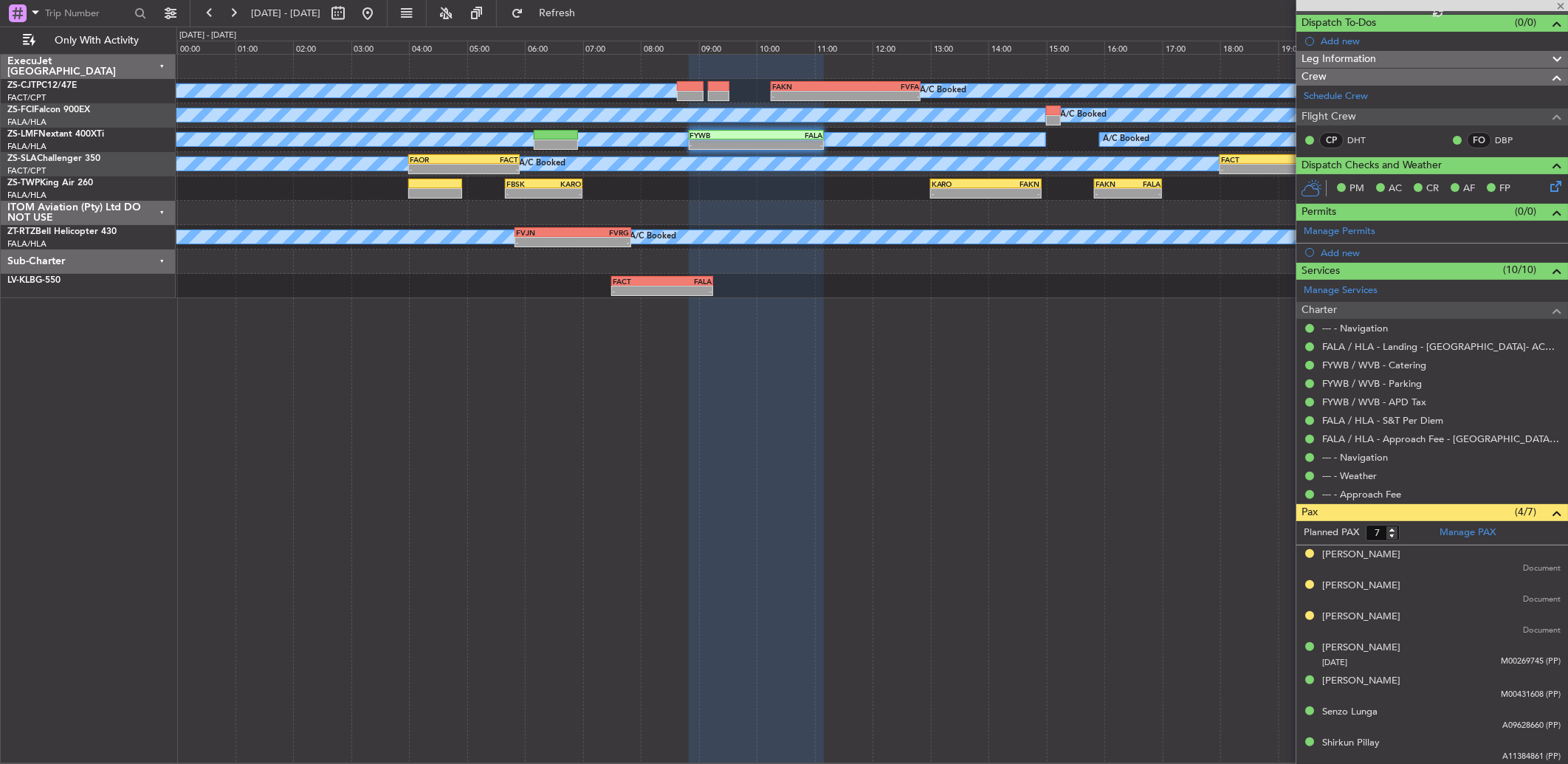
type input "-00:45"
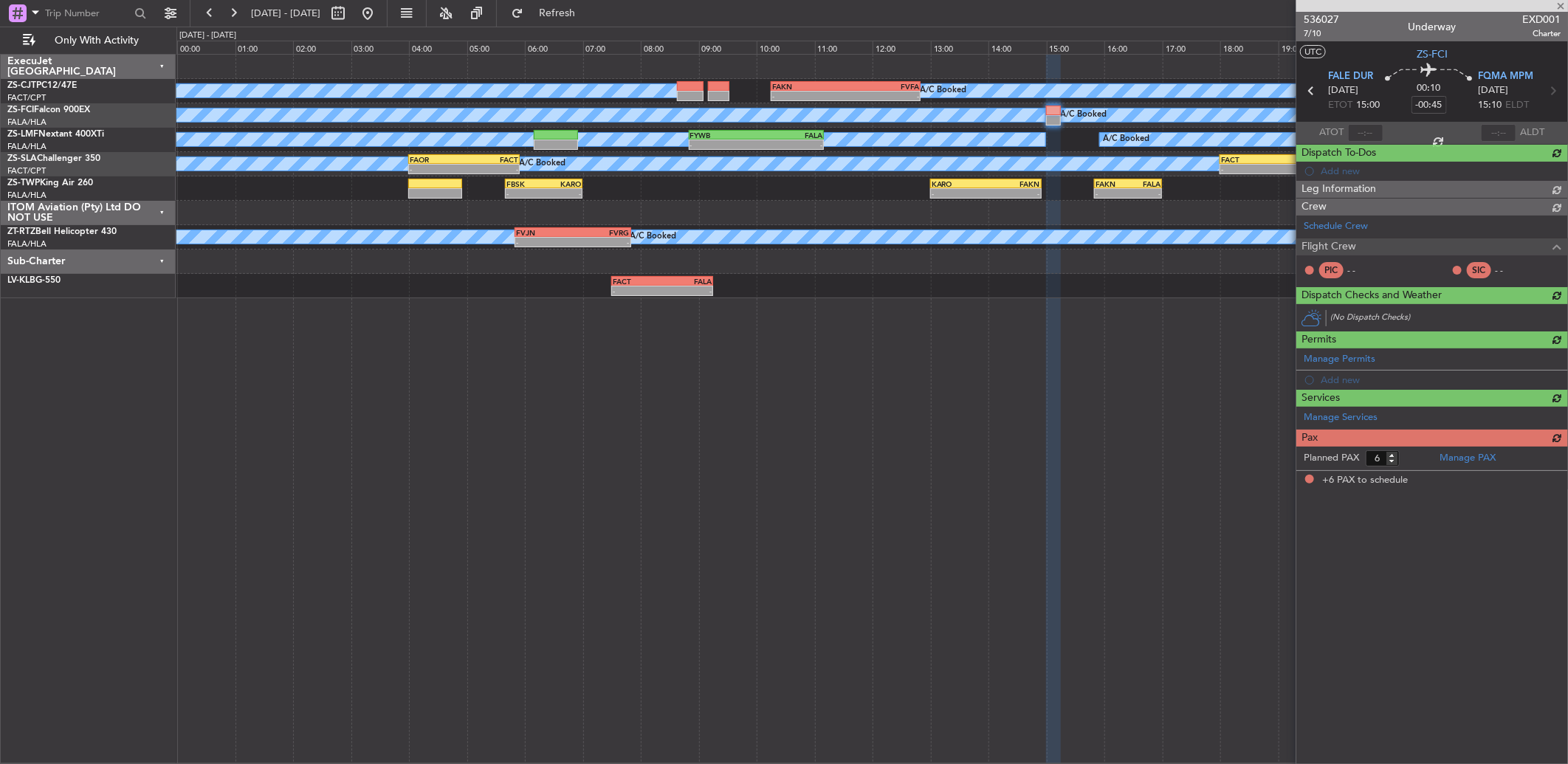
scroll to position [0, 0]
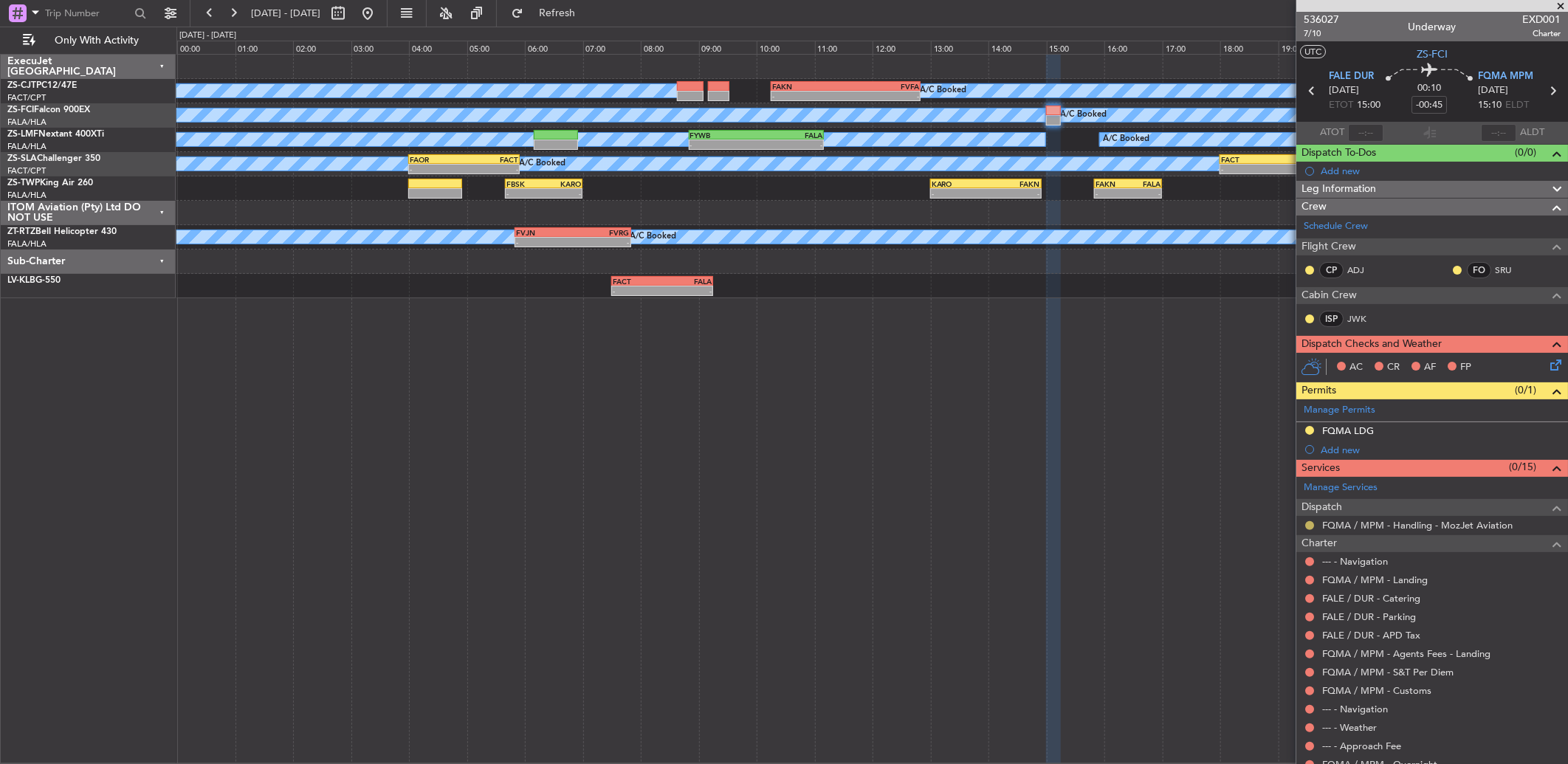
click at [1307, 521] on button at bounding box center [1308, 525] width 9 height 9
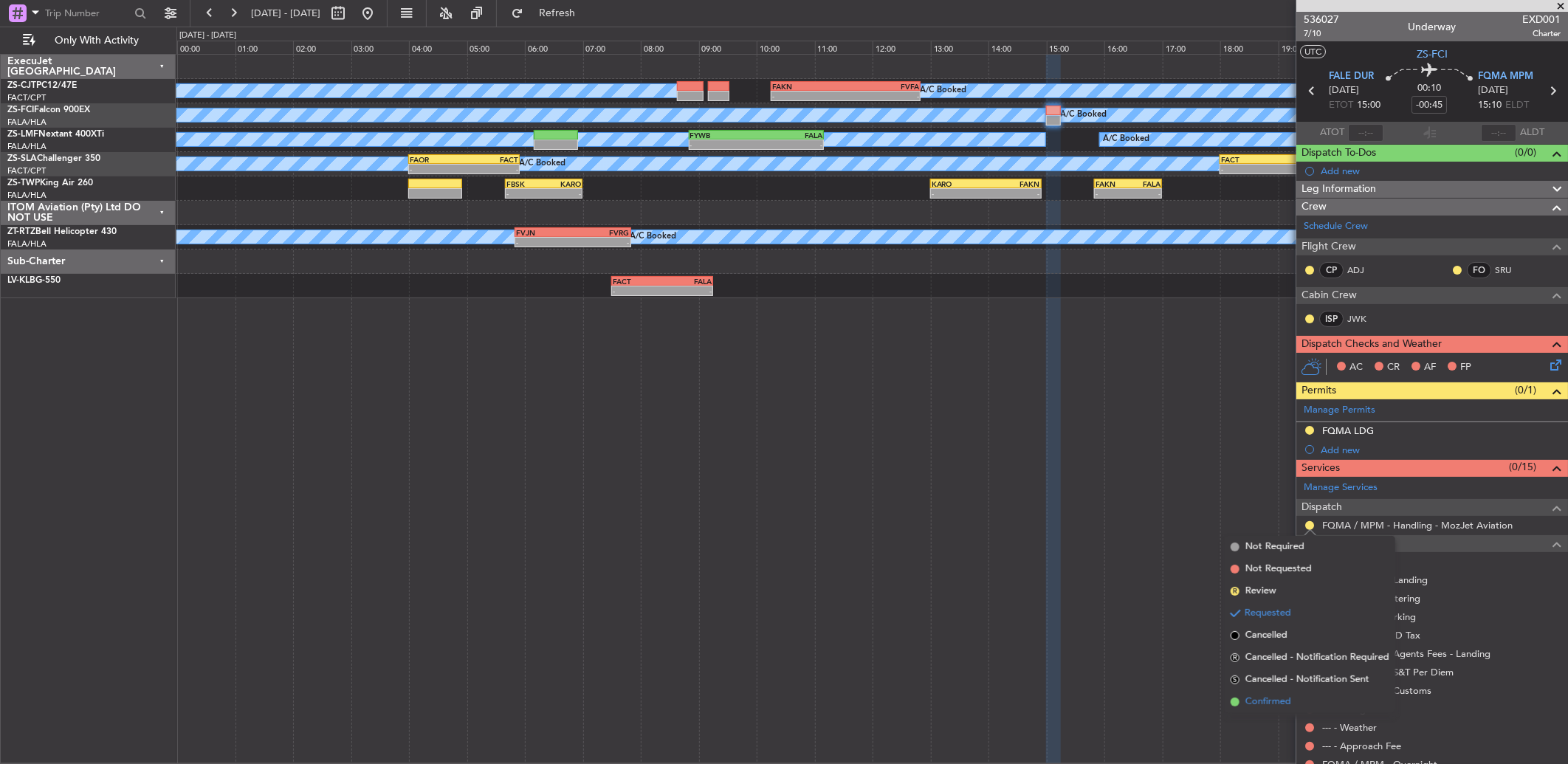
click at [1251, 703] on span "Confirmed" at bounding box center [1267, 701] width 46 height 15
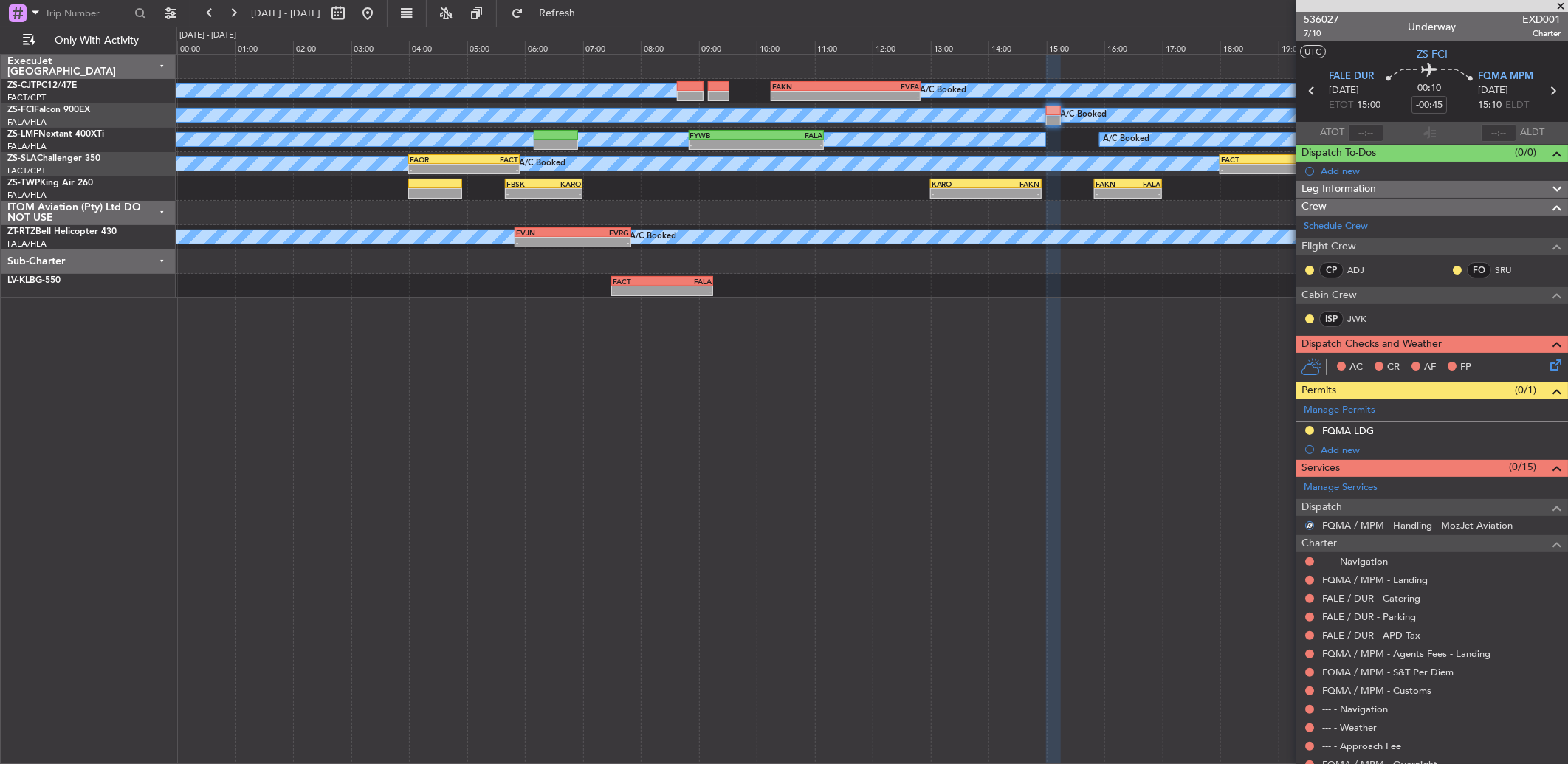
click at [1314, 317] on div at bounding box center [1309, 319] width 12 height 12
click at [1307, 317] on button at bounding box center [1308, 318] width 9 height 9
click at [1287, 356] on span "Acknowledged" at bounding box center [1312, 361] width 65 height 15
click at [1313, 268] on button at bounding box center [1308, 269] width 9 height 9
click at [1319, 302] on li "Acknowledged" at bounding box center [1308, 312] width 99 height 23
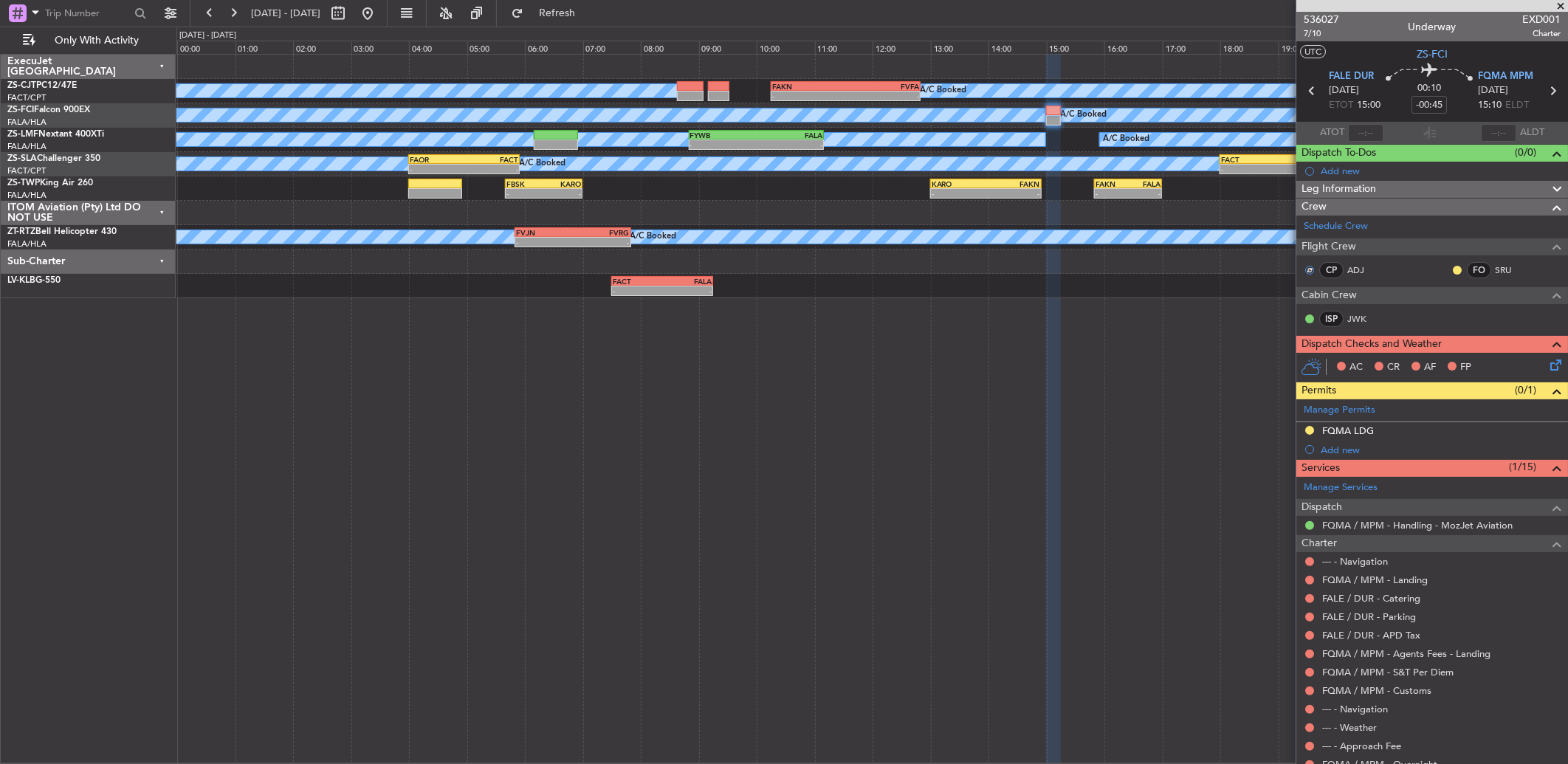
click at [1450, 273] on nimbus-traffic-light at bounding box center [1456, 270] width 12 height 12
click at [1452, 271] on button at bounding box center [1456, 269] width 9 height 9
click at [1425, 313] on span "Acknowledged" at bounding box center [1449, 312] width 65 height 15
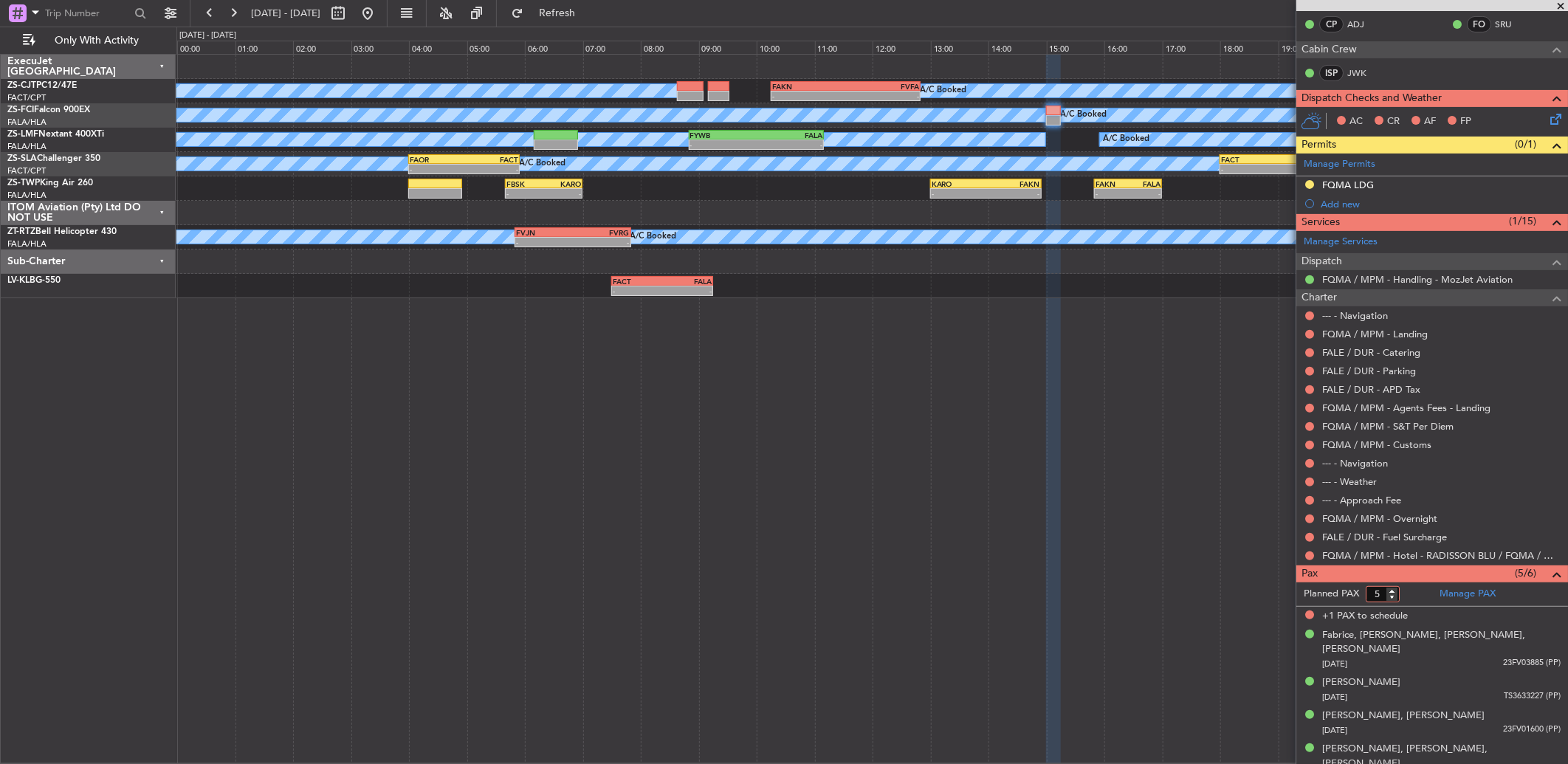
click at [1395, 600] on input "5" at bounding box center [1382, 594] width 34 height 17
type input "5"
click at [1397, 596] on input "5" at bounding box center [1382, 594] width 34 height 17
click at [1402, 594] on form "Planned PAX 5" at bounding box center [1363, 595] width 136 height 24
click at [1308, 551] on button at bounding box center [1308, 555] width 9 height 9
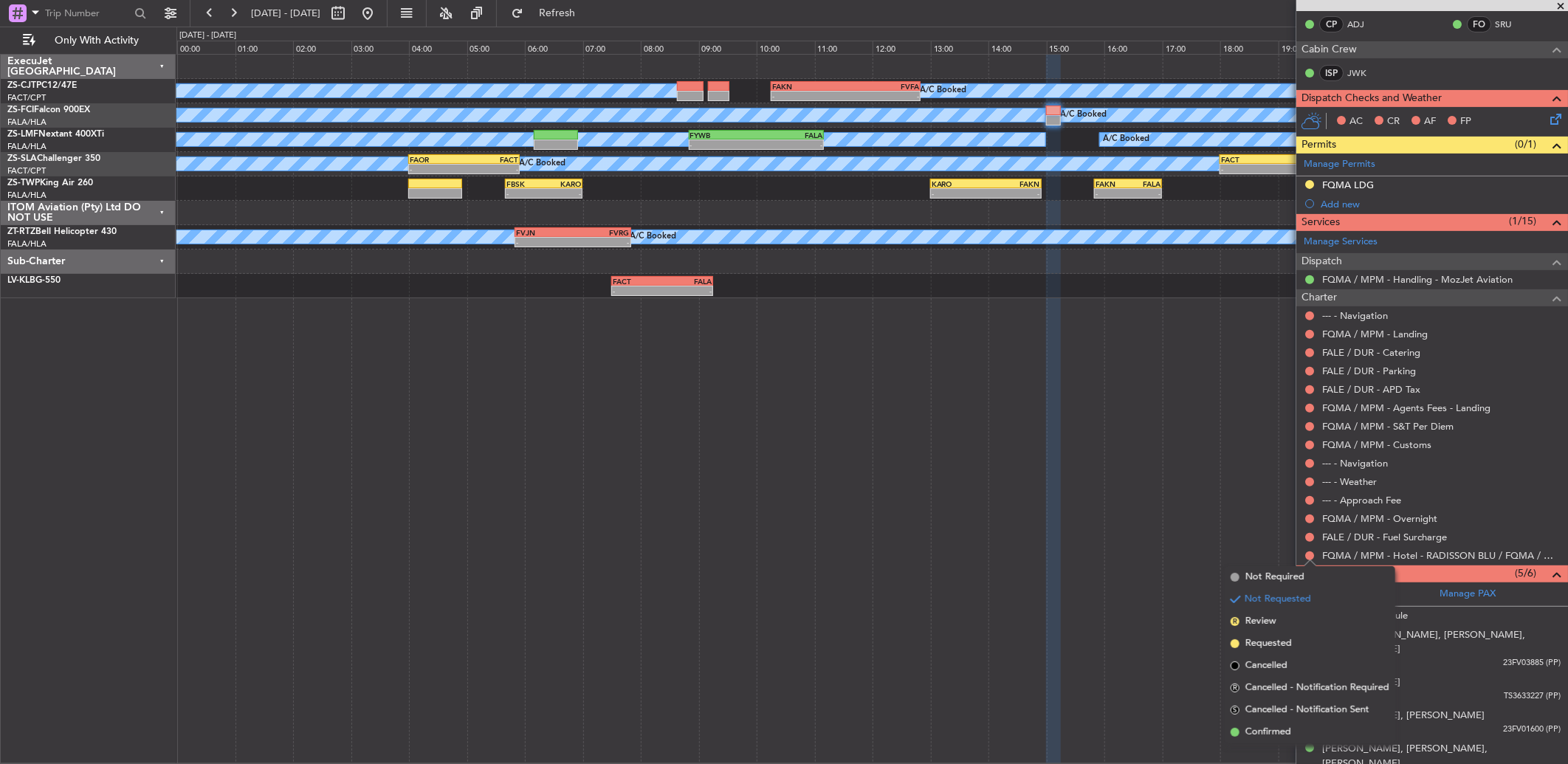
drag, startPoint x: 1294, startPoint y: 721, endPoint x: 1274, endPoint y: 574, distance: 148.4
click at [1292, 721] on li "Confirmed" at bounding box center [1309, 732] width 170 height 23
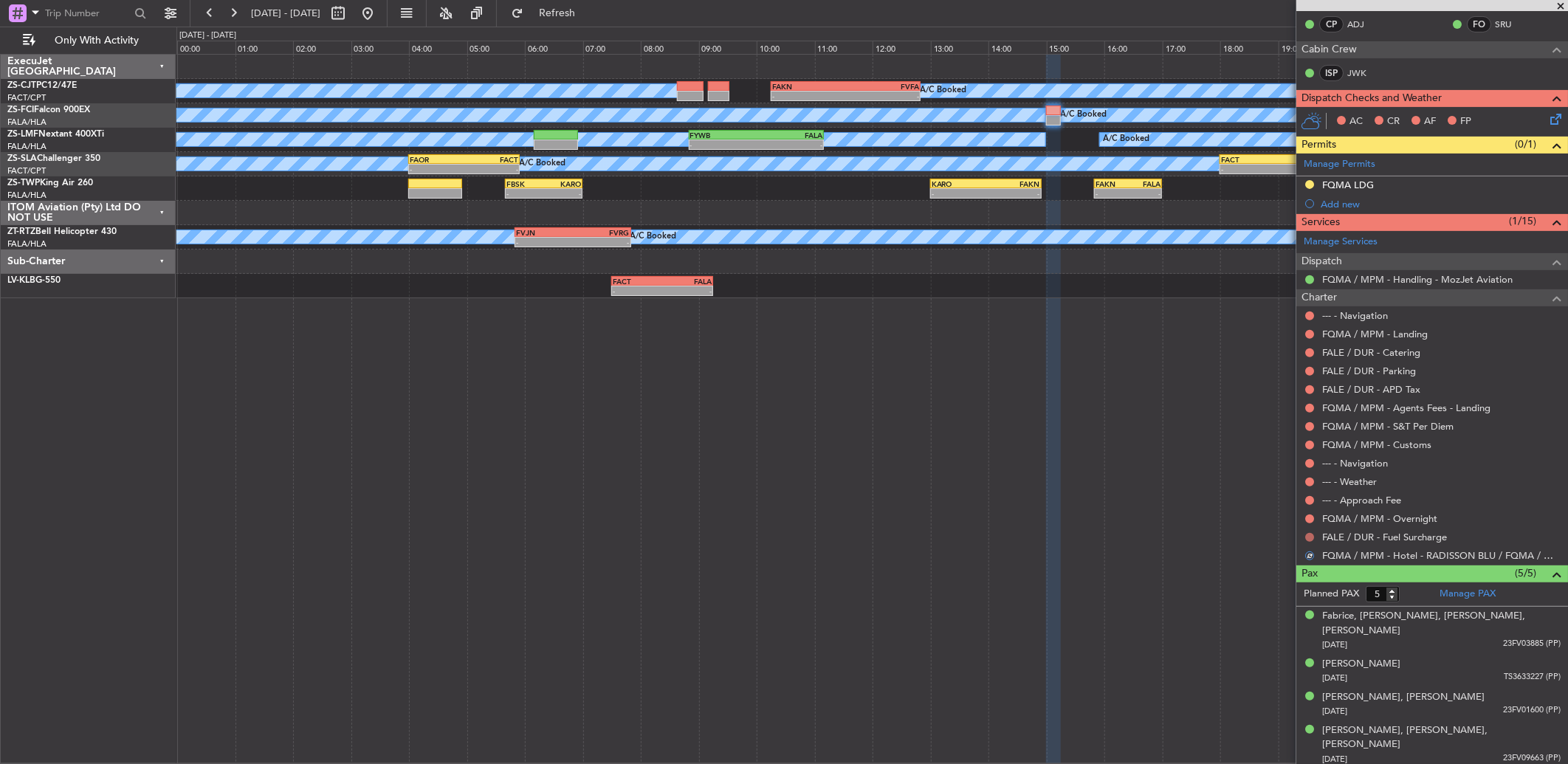
click at [1308, 533] on button at bounding box center [1308, 537] width 9 height 9
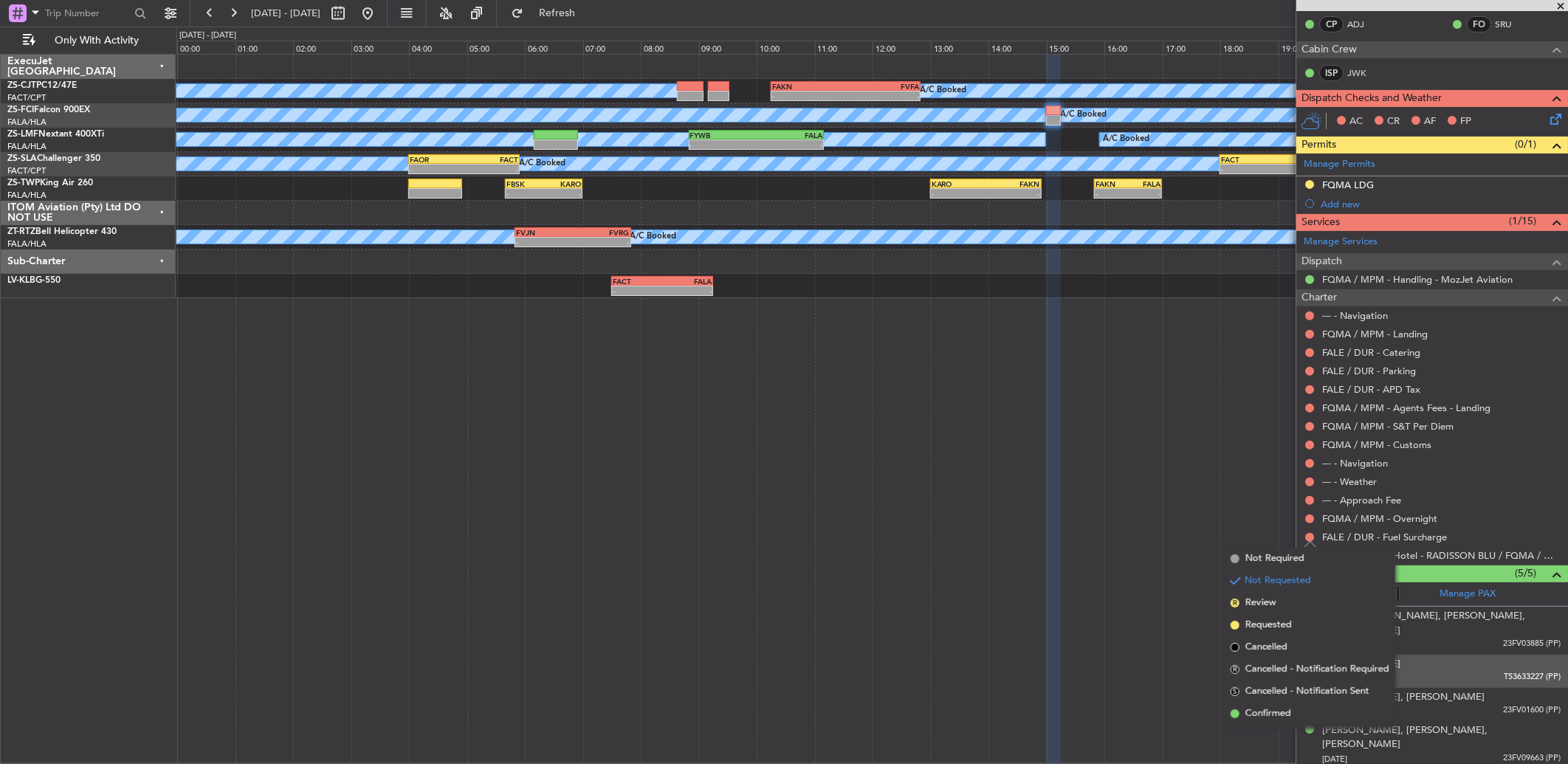
drag, startPoint x: 1292, startPoint y: 705, endPoint x: 1302, endPoint y: 674, distance: 32.6
click at [1292, 702] on li "Confirmed" at bounding box center [1309, 713] width 170 height 23
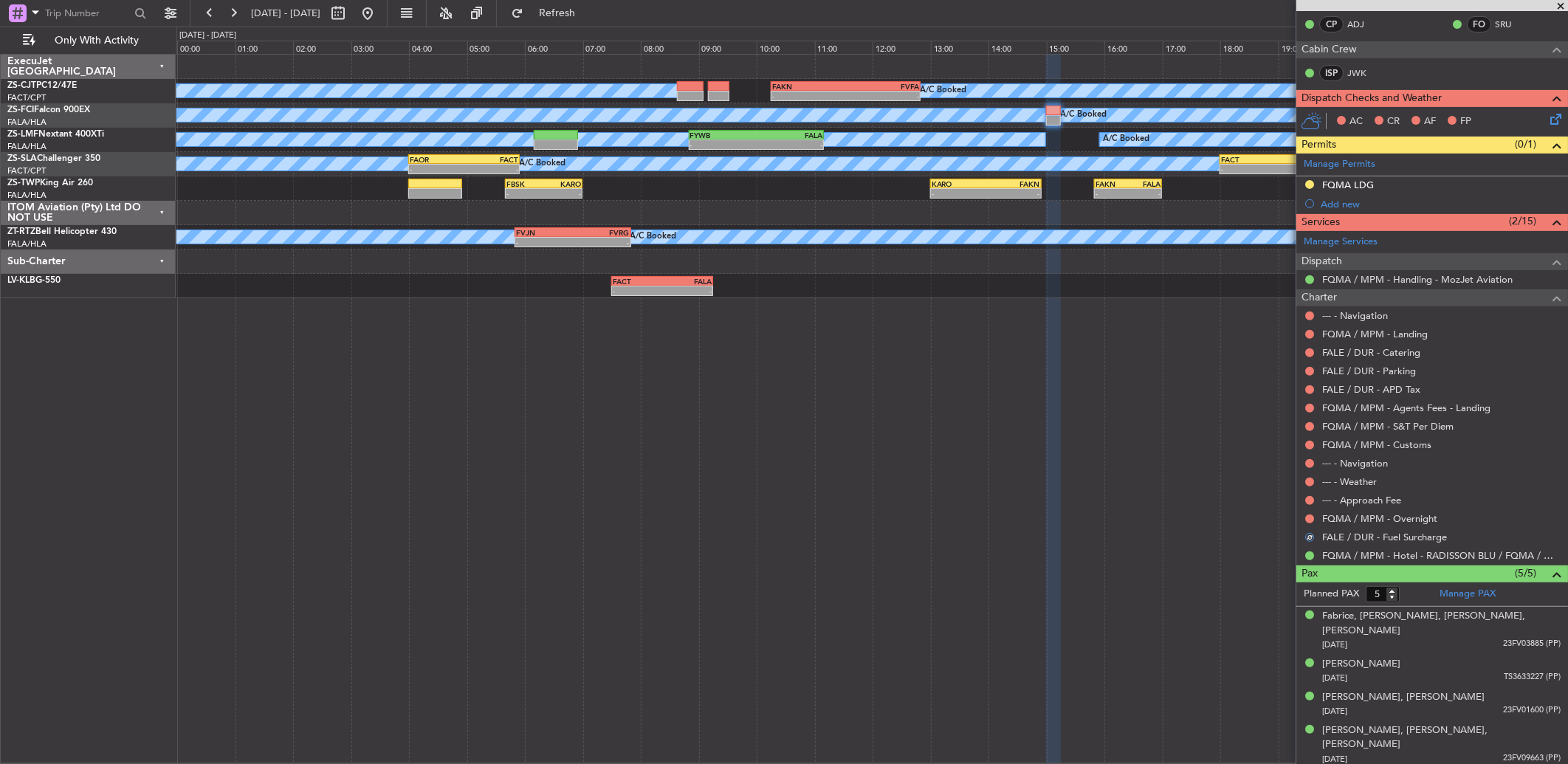
click at [1307, 523] on div at bounding box center [1309, 519] width 12 height 12
click at [1310, 519] on button at bounding box center [1308, 518] width 9 height 9
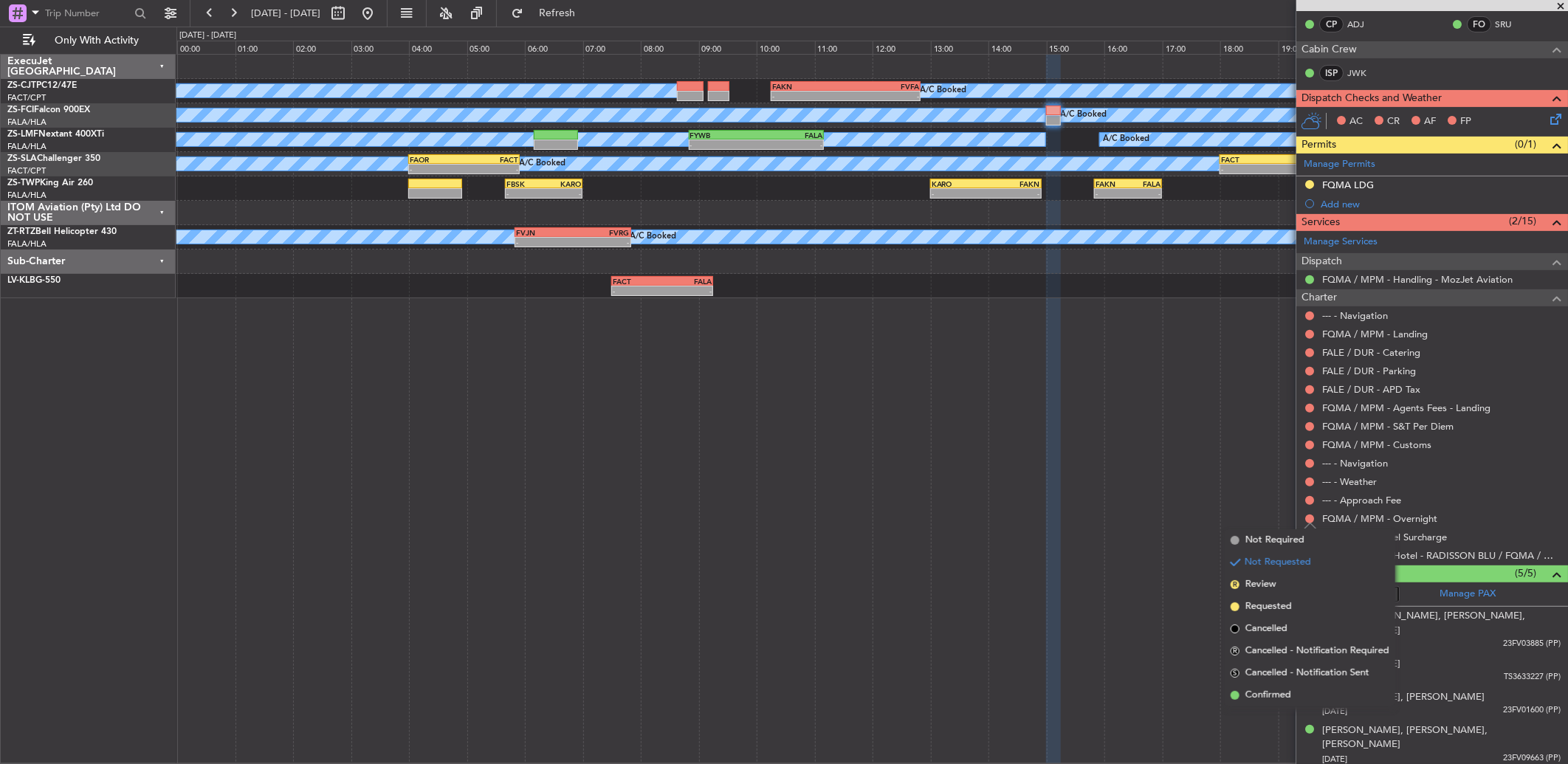
click at [1288, 692] on span "Confirmed" at bounding box center [1267, 694] width 46 height 15
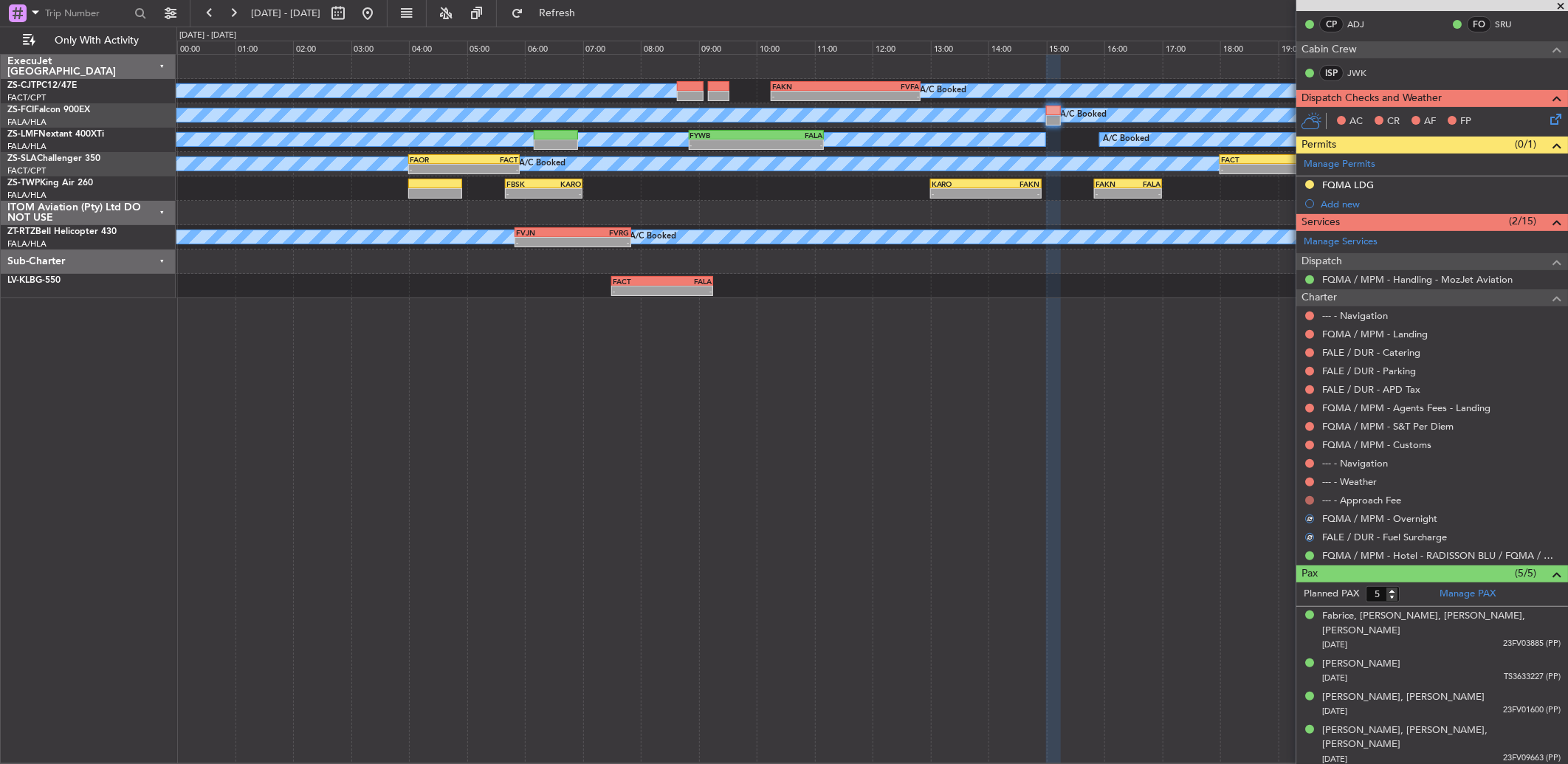
click at [1308, 495] on div at bounding box center [1309, 501] width 12 height 12
click at [1308, 504] on mat-tooltip-component "Not Requested" at bounding box center [1309, 524] width 83 height 39
click at [1308, 499] on button at bounding box center [1308, 500] width 9 height 9
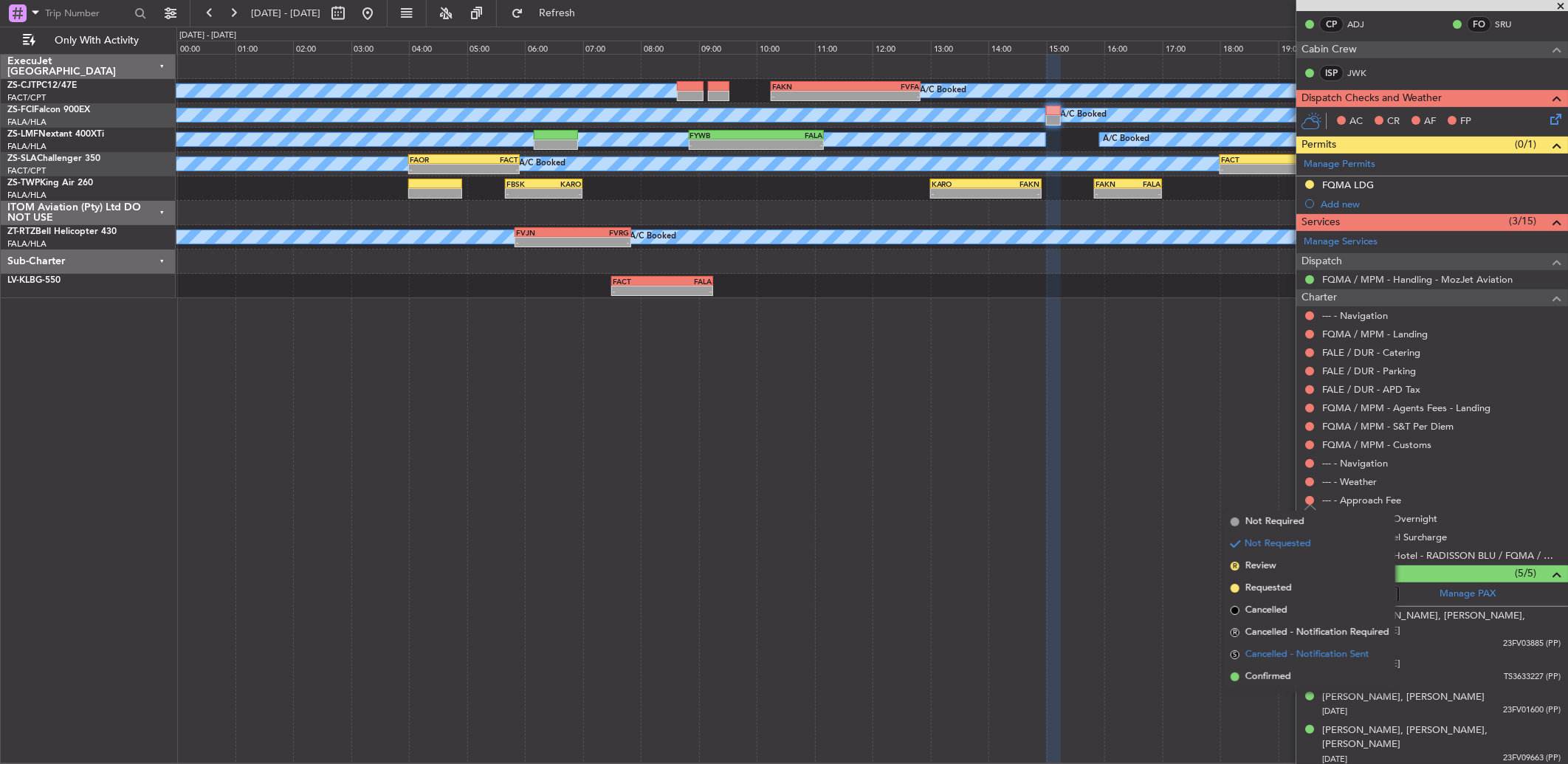
click at [1258, 662] on li "S Cancelled - Notification Sent" at bounding box center [1309, 654] width 170 height 23
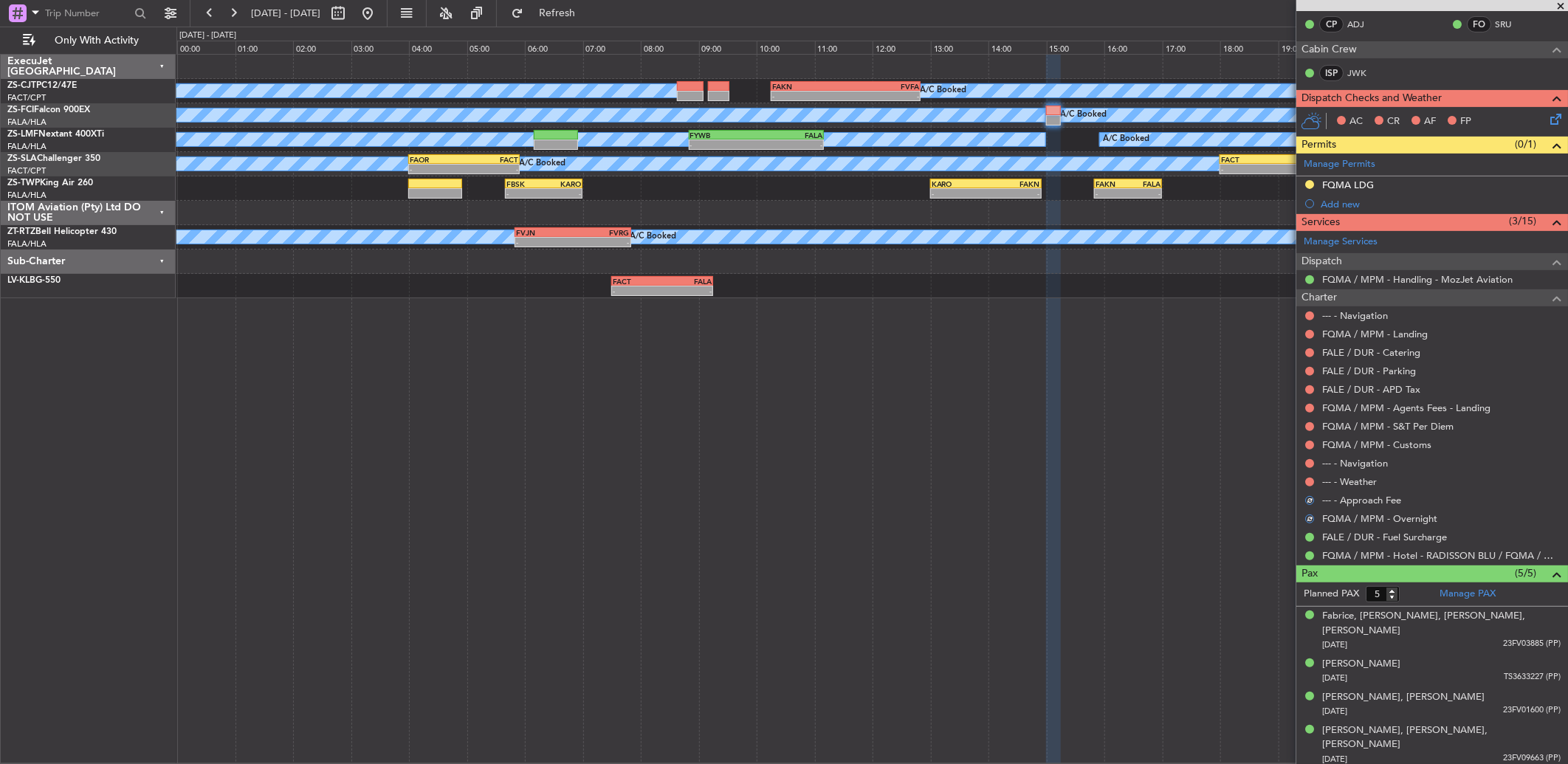
click at [1258, 665] on div "A/C Booked A/C Booked A/C Booked A/C Booked A/C Booked A/C Booked A/C Booked A/…" at bounding box center [872, 408] width 1391 height 710
click at [1307, 315] on button at bounding box center [1308, 315] width 9 height 9
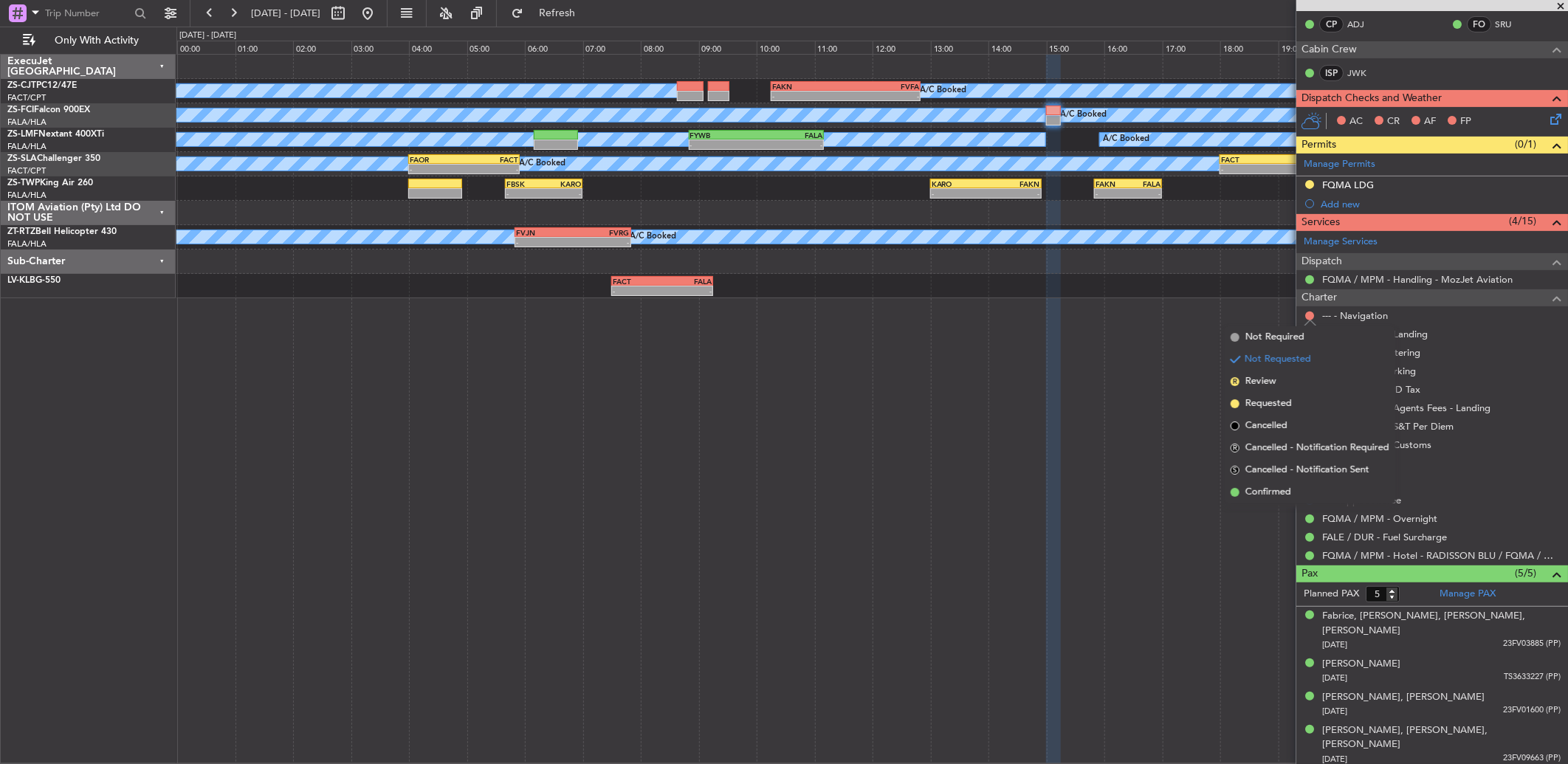
drag, startPoint x: 1278, startPoint y: 496, endPoint x: 1307, endPoint y: 393, distance: 107.0
click at [1277, 493] on span "Confirmed" at bounding box center [1267, 492] width 46 height 15
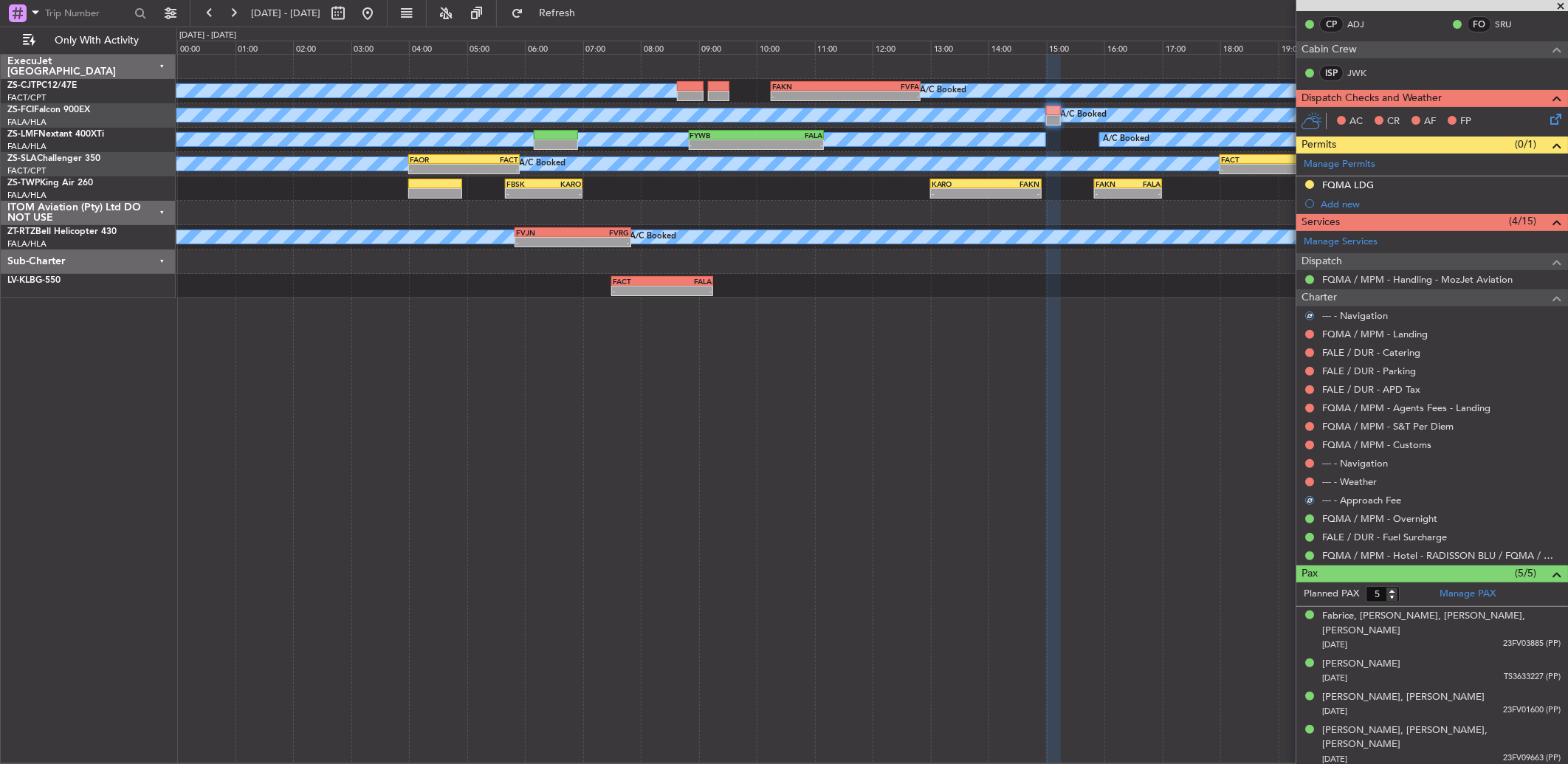
click at [1307, 328] on div at bounding box center [1309, 334] width 12 height 12
click at [1307, 481] on button at bounding box center [1308, 482] width 9 height 9
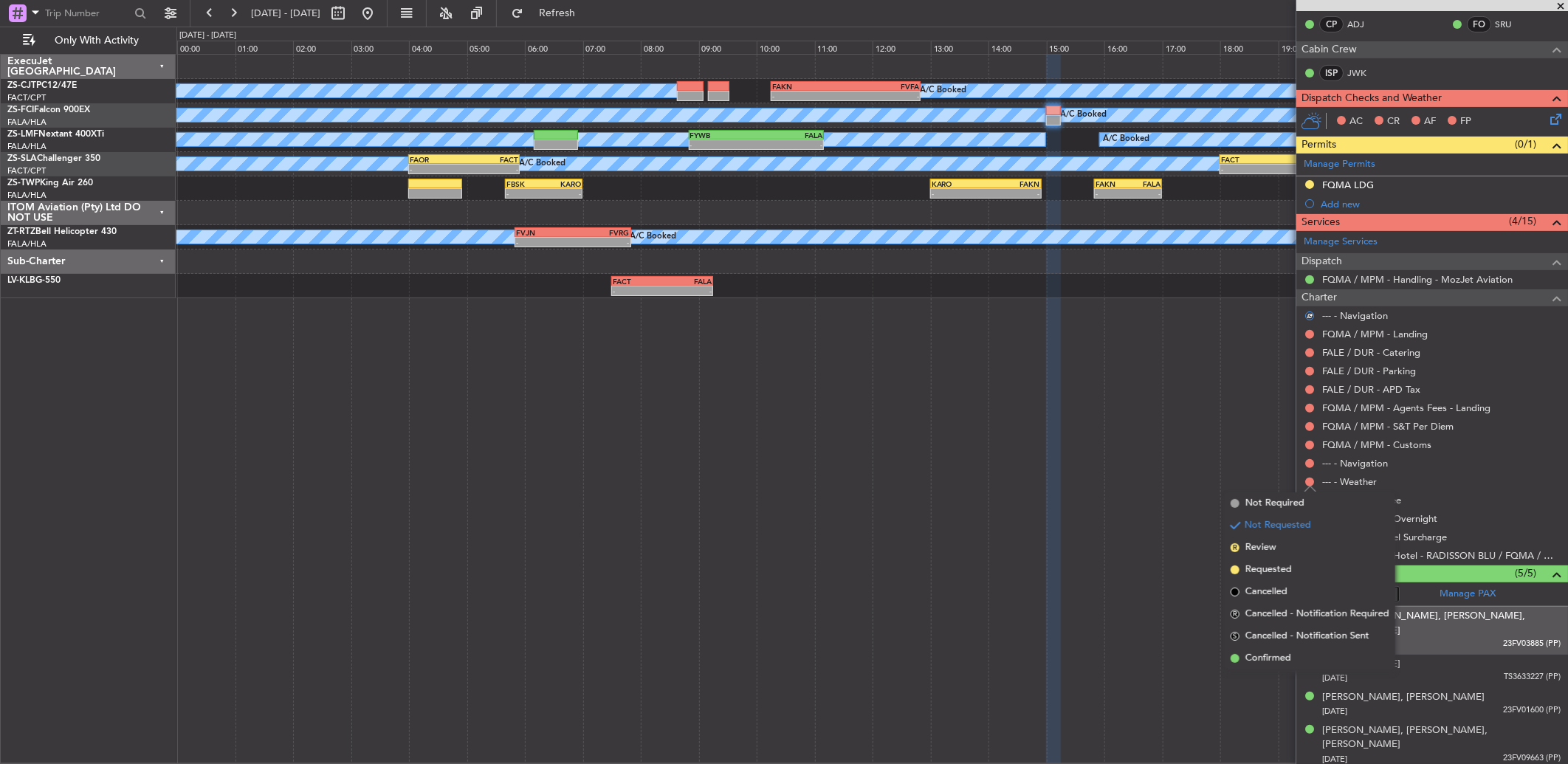
drag, startPoint x: 1287, startPoint y: 651, endPoint x: 1296, endPoint y: 643, distance: 12.0
click at [1287, 651] on span "Confirmed" at bounding box center [1267, 658] width 46 height 15
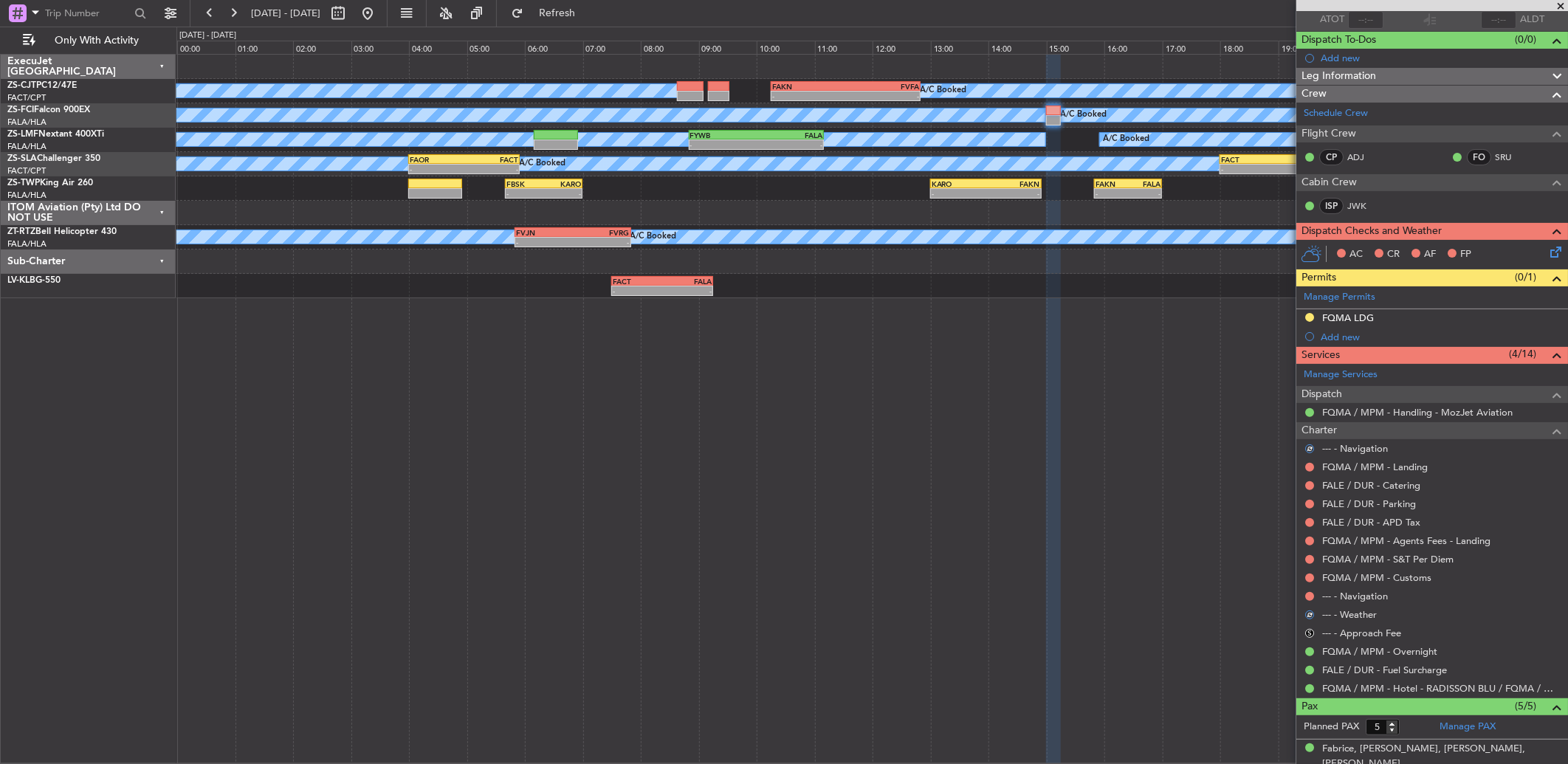
scroll to position [82, 0]
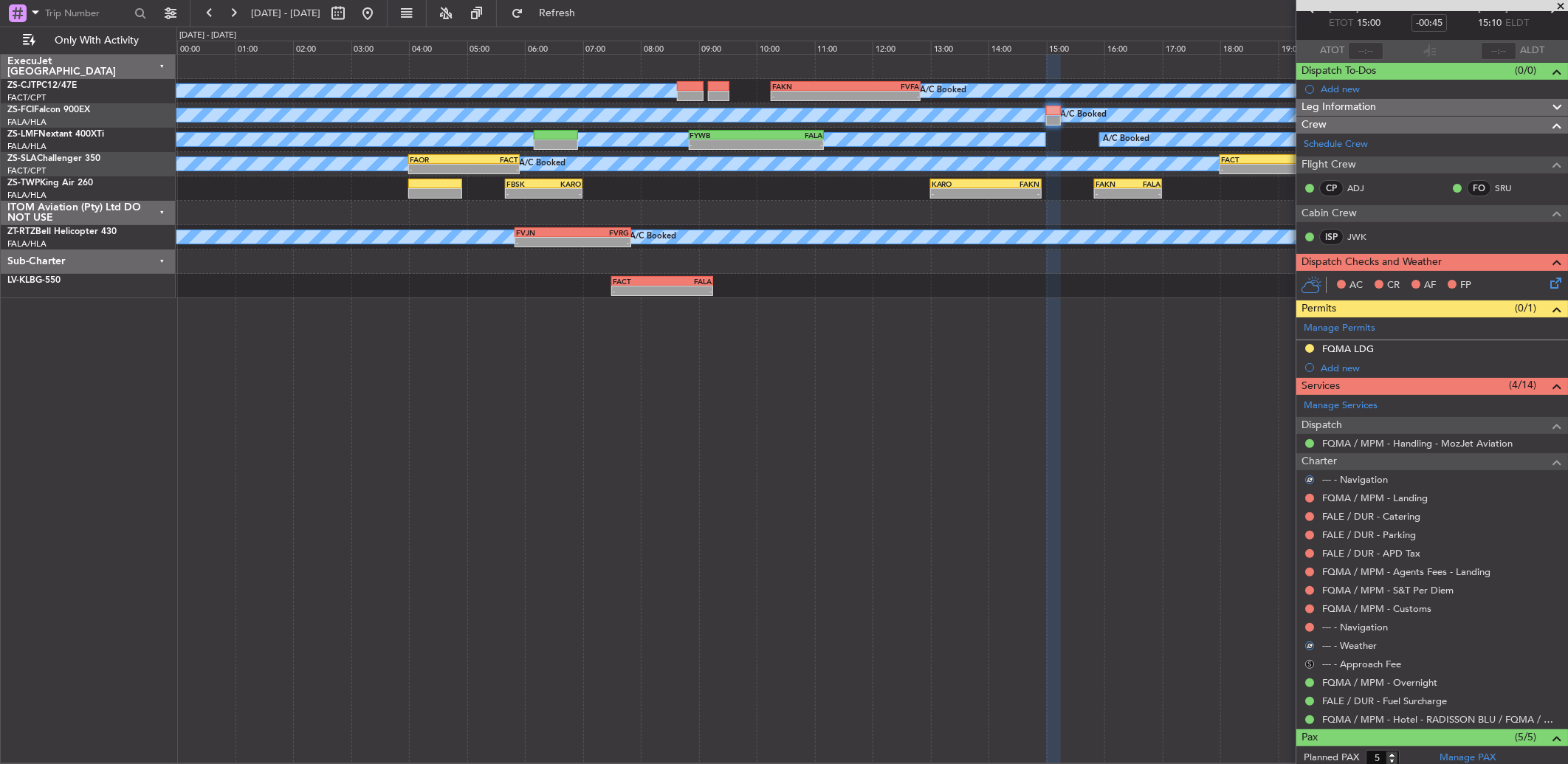
click at [1312, 661] on button "S" at bounding box center [1308, 664] width 9 height 9
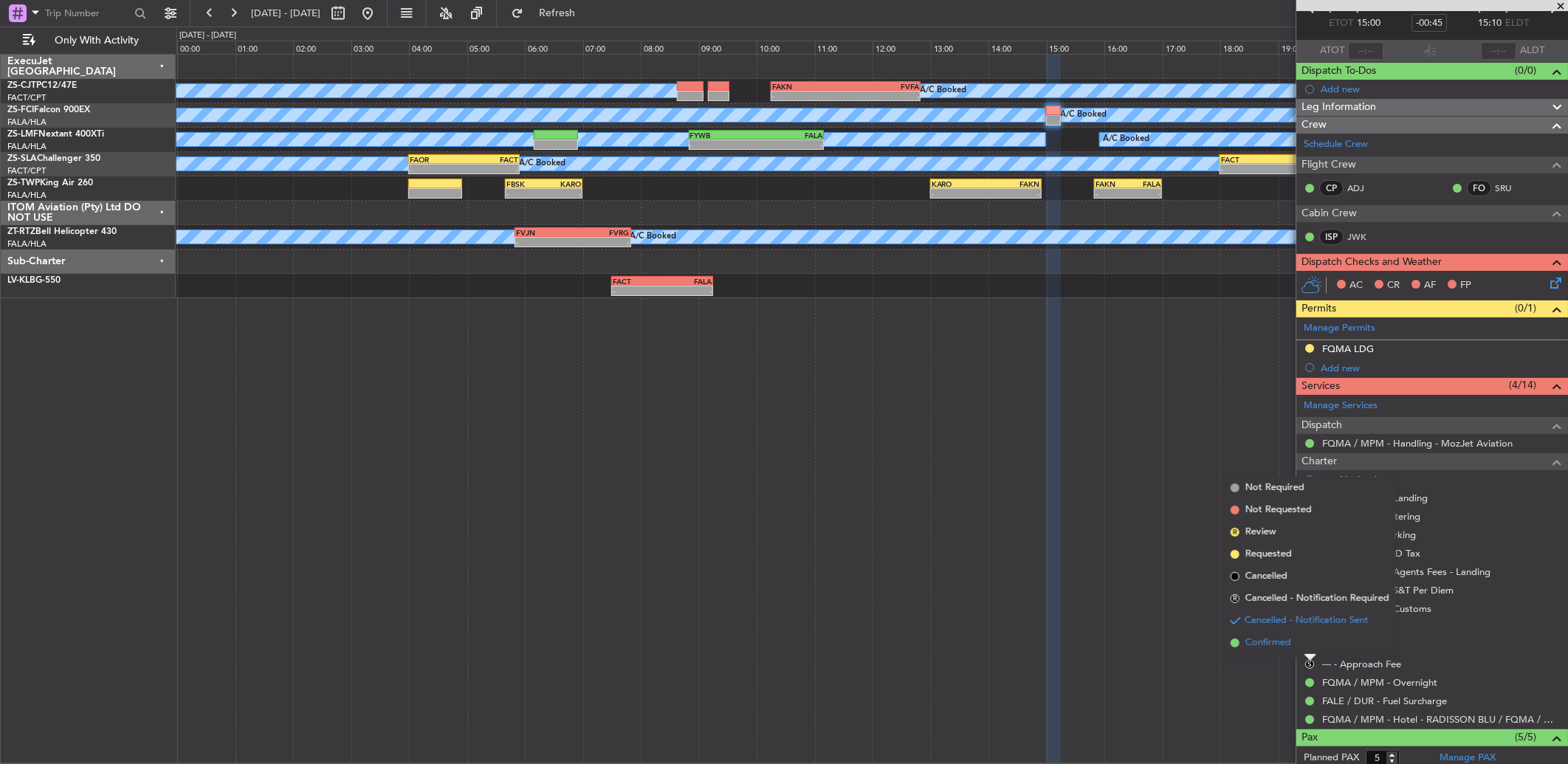
click at [1307, 647] on li "Confirmed" at bounding box center [1309, 643] width 170 height 23
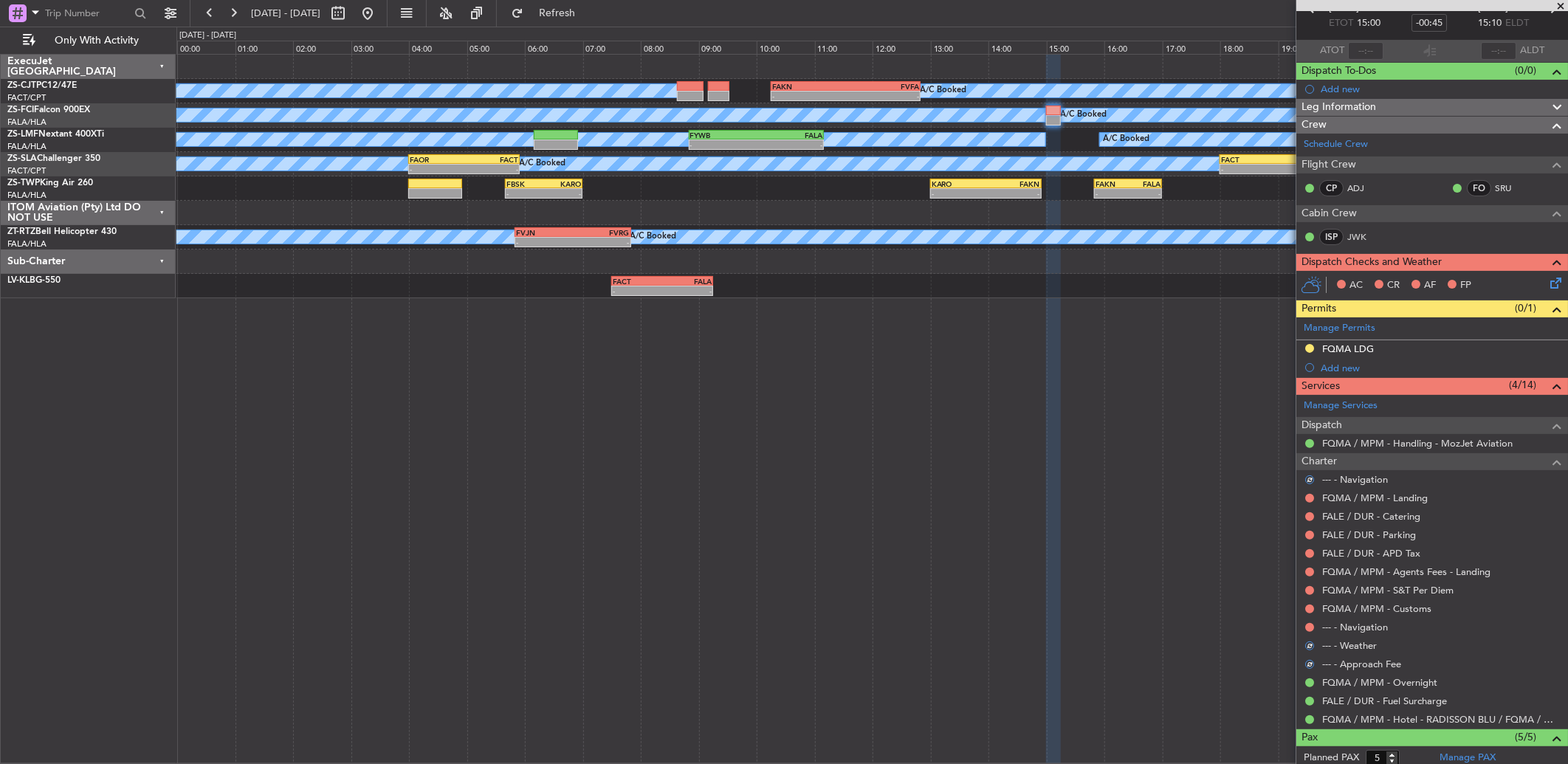
click at [1307, 622] on div at bounding box center [1309, 627] width 12 height 12
click at [1307, 618] on div "--- - Navigation" at bounding box center [1431, 627] width 271 height 19
click at [1307, 625] on button at bounding box center [1308, 627] width 9 height 9
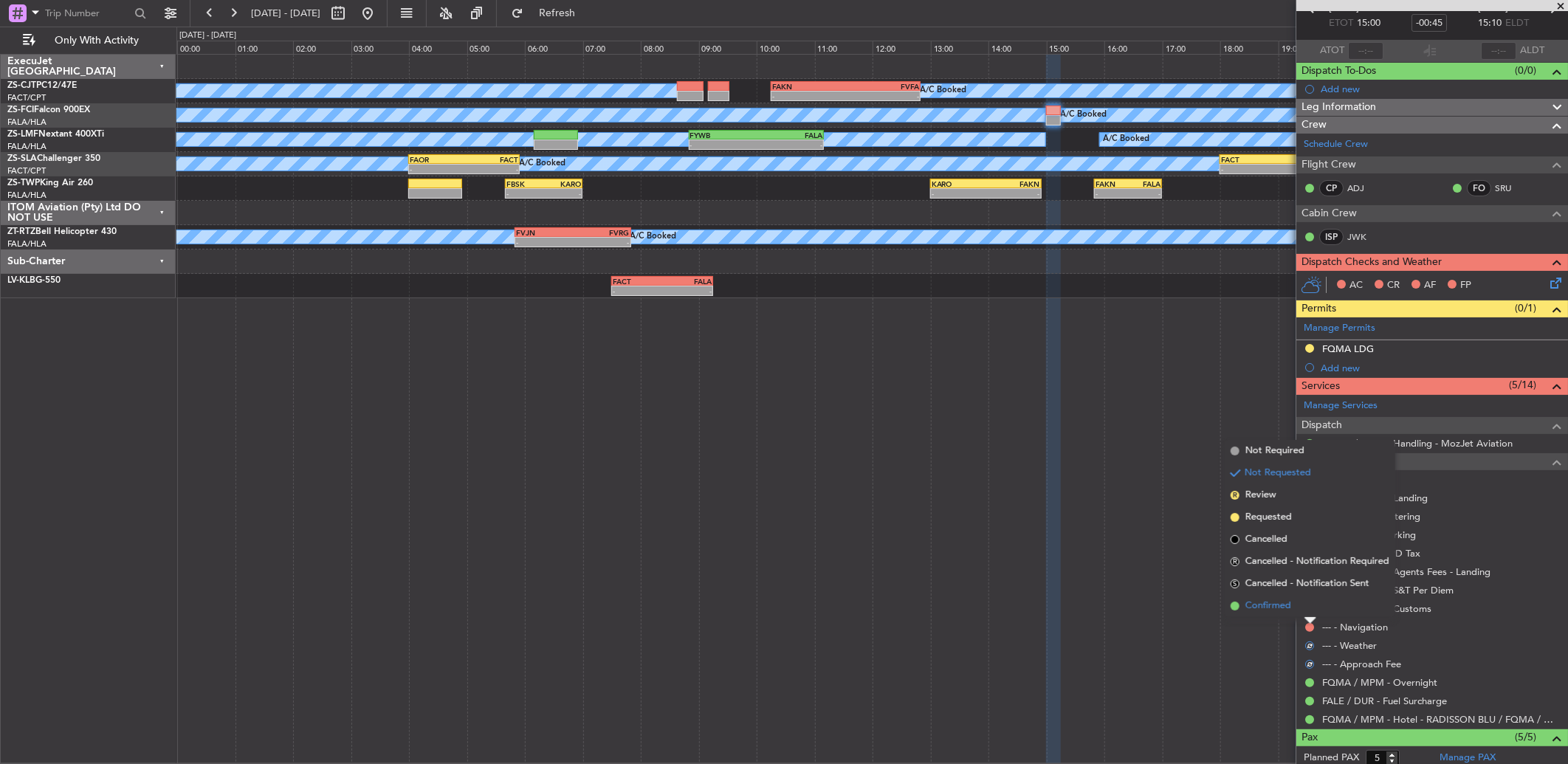
click at [1305, 606] on li "Confirmed" at bounding box center [1309, 605] width 170 height 23
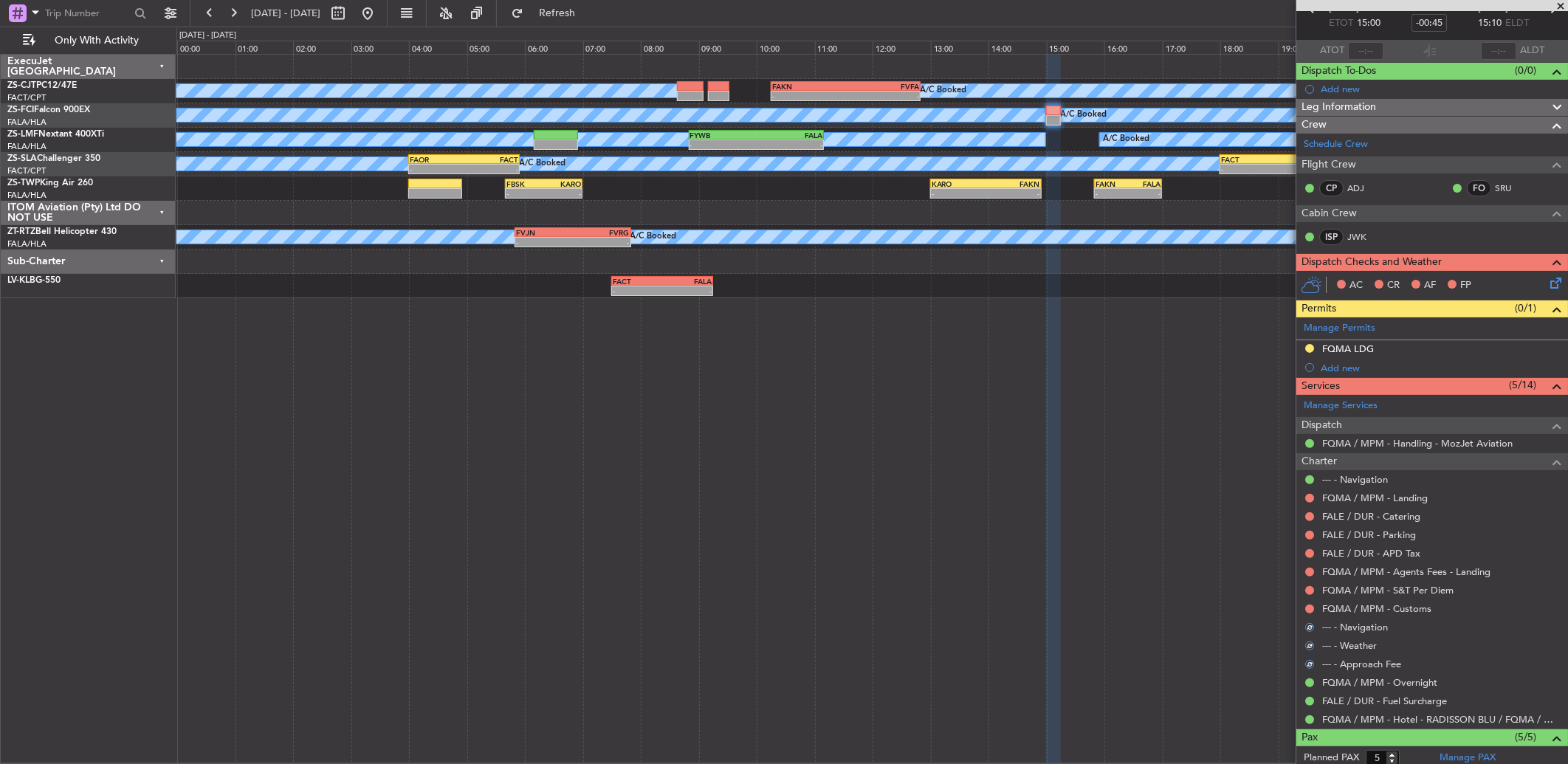
click at [1307, 603] on div at bounding box center [1309, 609] width 12 height 12
click at [1305, 608] on button at bounding box center [1308, 608] width 9 height 9
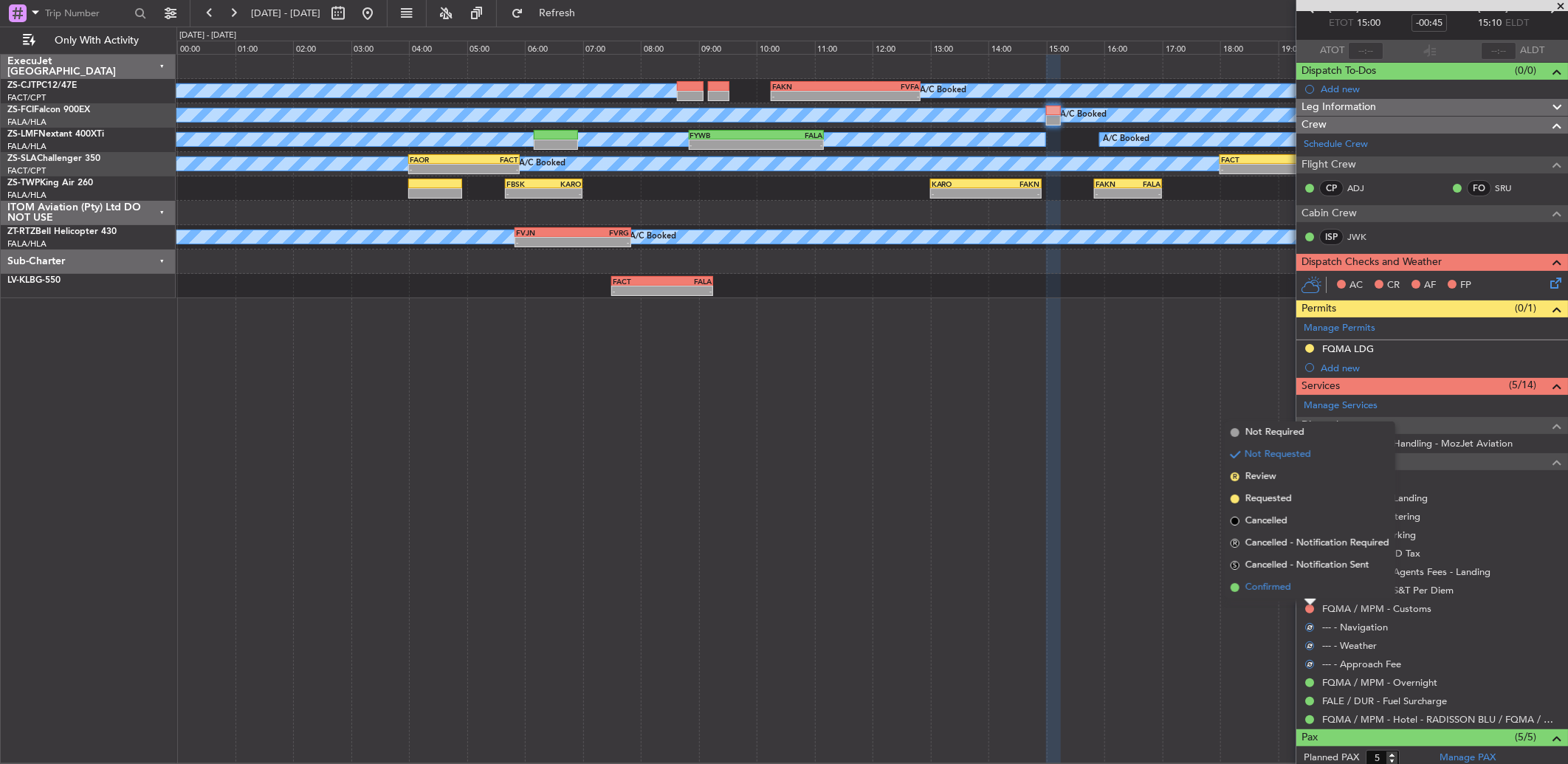
click at [1307, 594] on li "Confirmed" at bounding box center [1309, 588] width 170 height 23
click at [1313, 588] on div at bounding box center [1309, 591] width 12 height 12
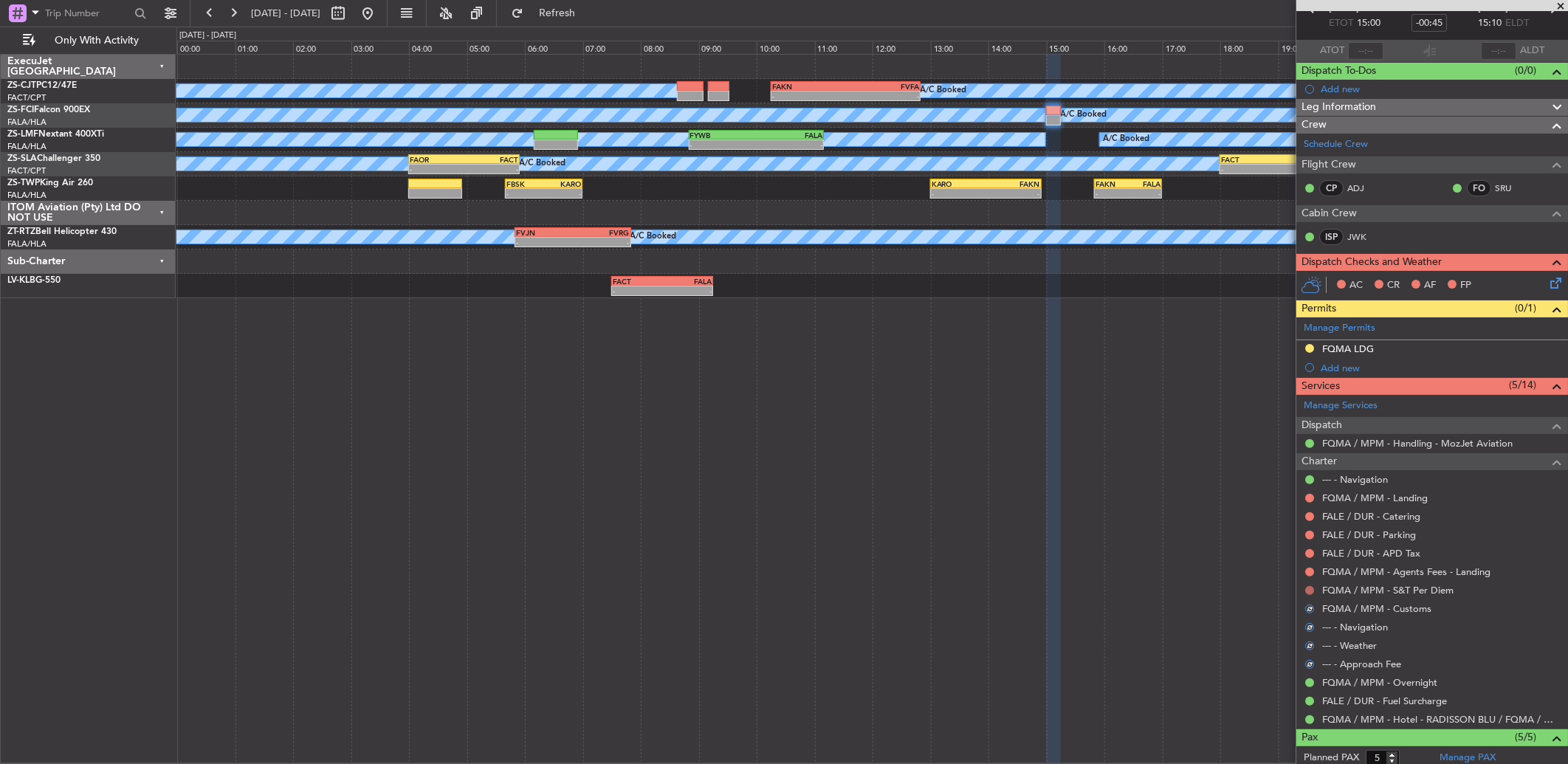
click at [1310, 588] on button at bounding box center [1308, 590] width 9 height 9
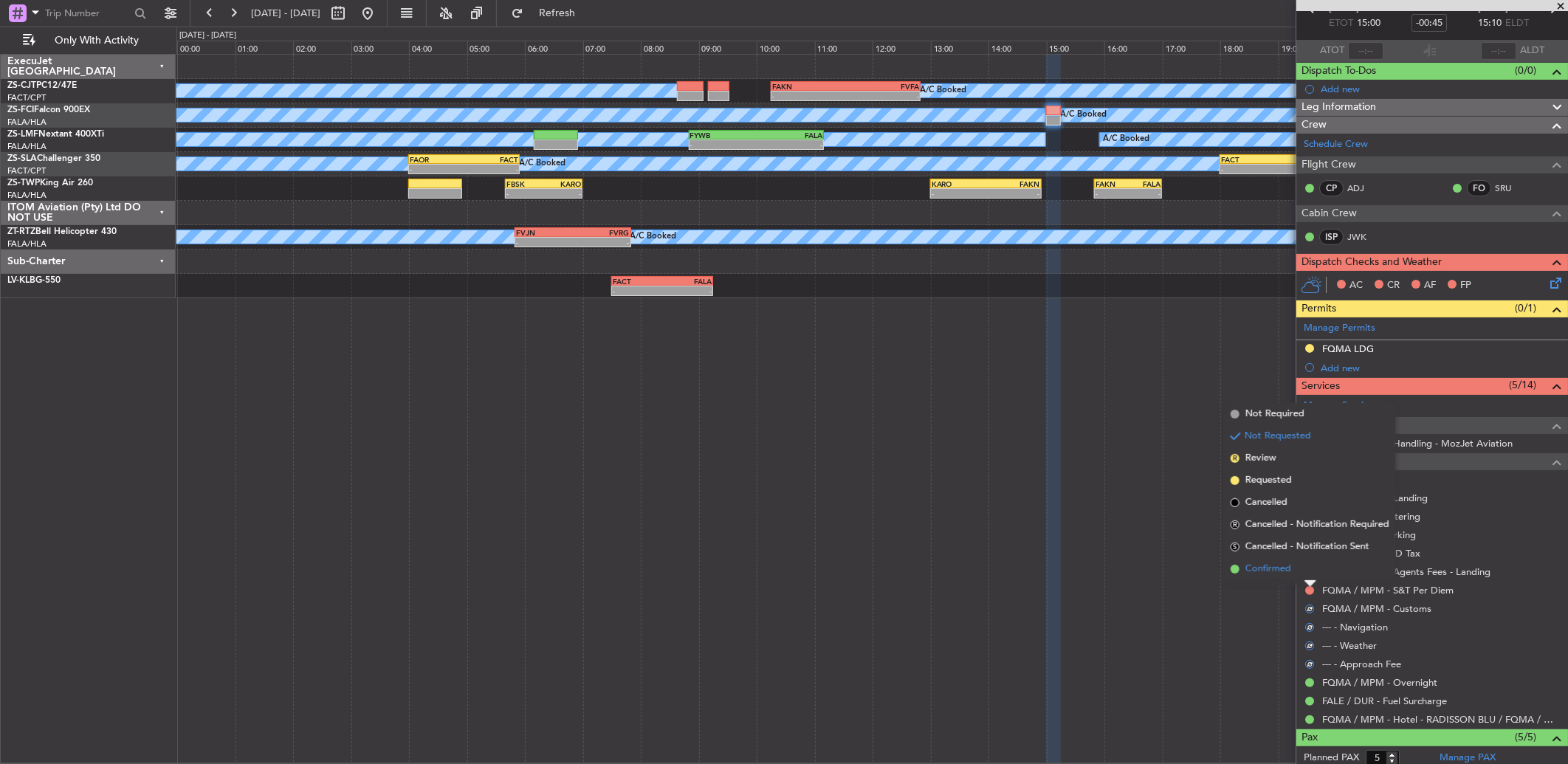
click at [1307, 566] on li "Confirmed" at bounding box center [1309, 569] width 170 height 23
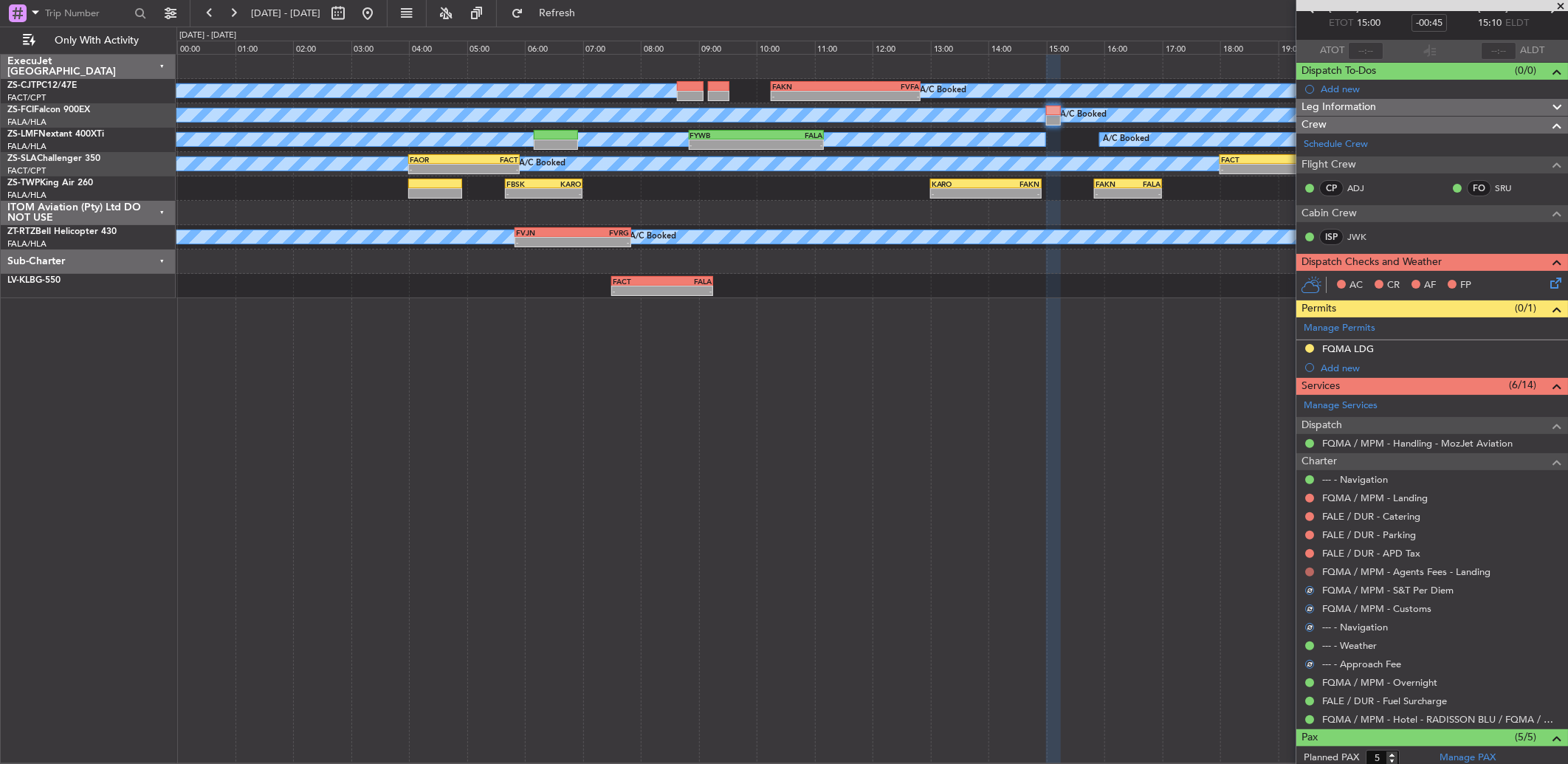
click at [1310, 570] on button at bounding box center [1308, 571] width 9 height 9
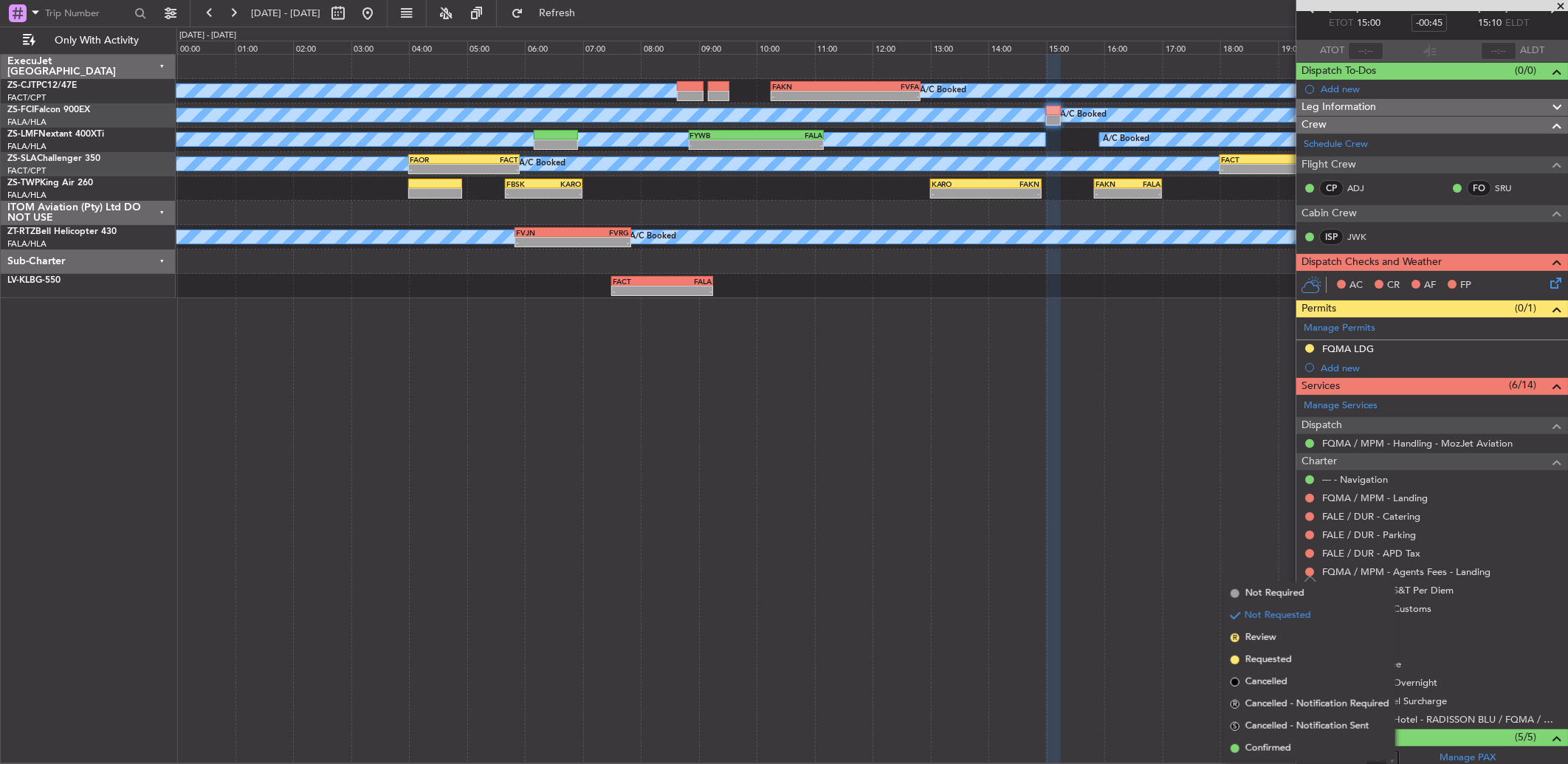
click at [1293, 740] on li "Confirmed" at bounding box center [1309, 748] width 170 height 23
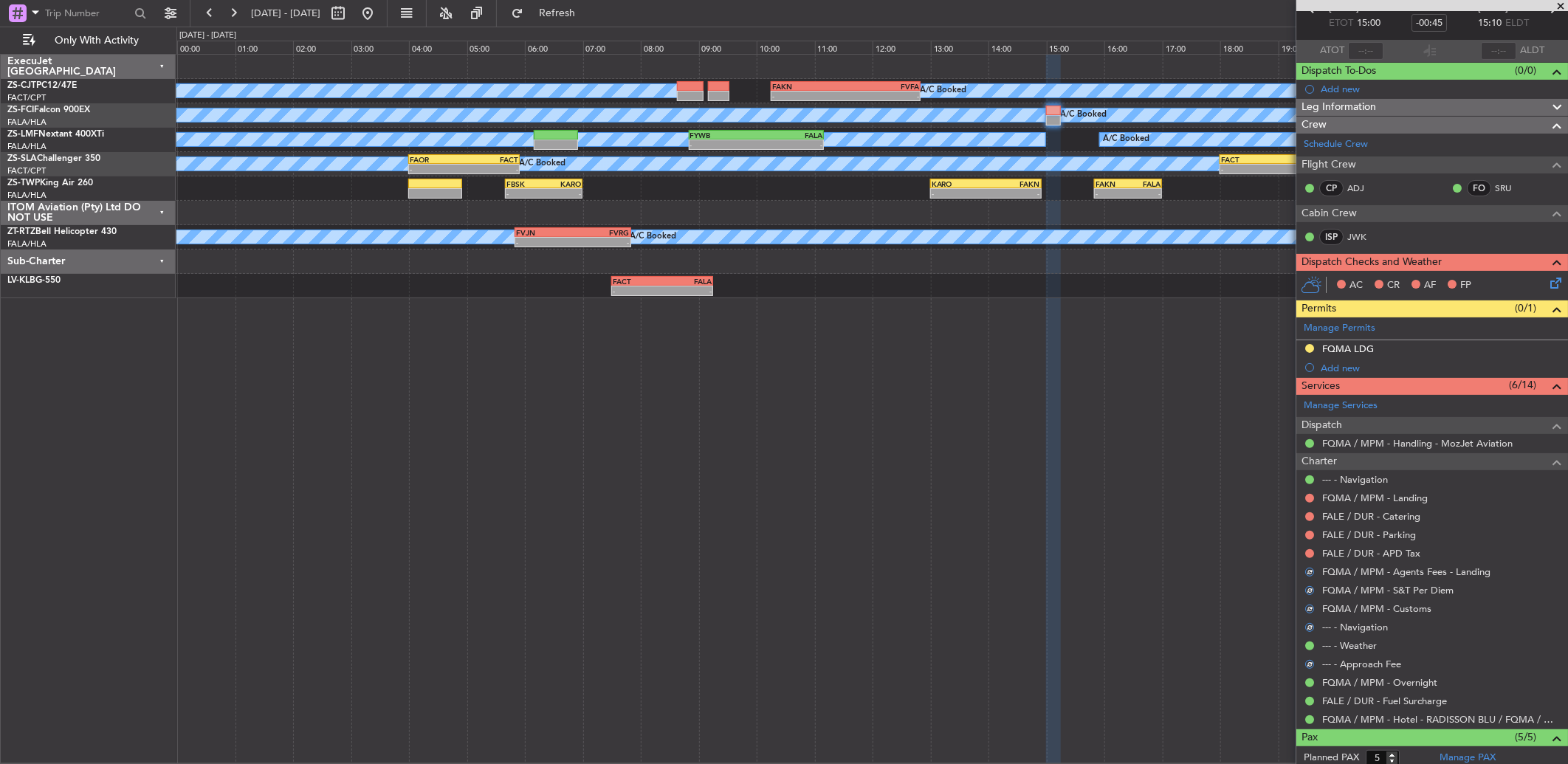
scroll to position [0, 0]
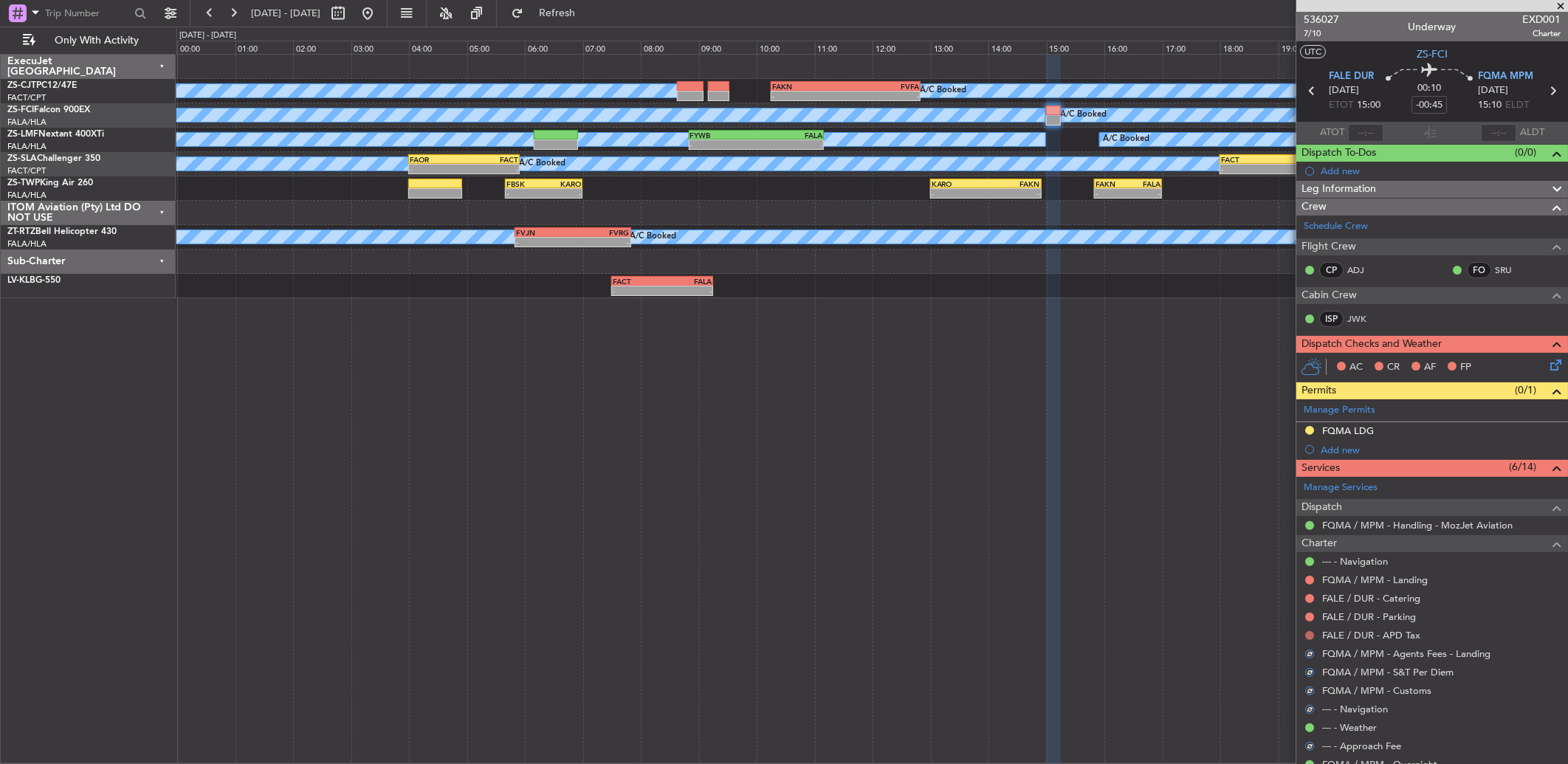
click at [1309, 637] on button at bounding box center [1308, 635] width 9 height 9
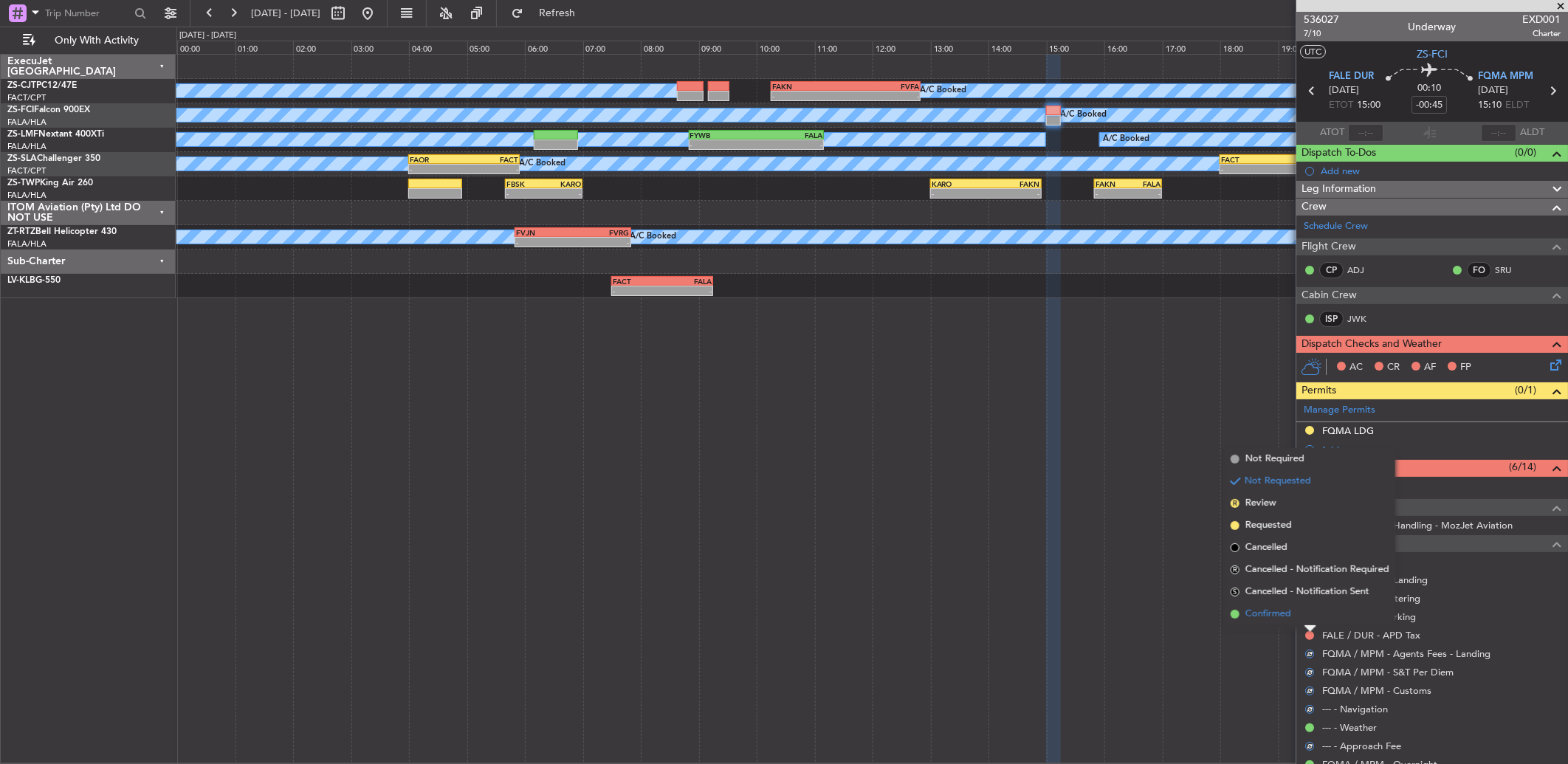
click at [1286, 606] on span "Confirmed" at bounding box center [1267, 613] width 46 height 15
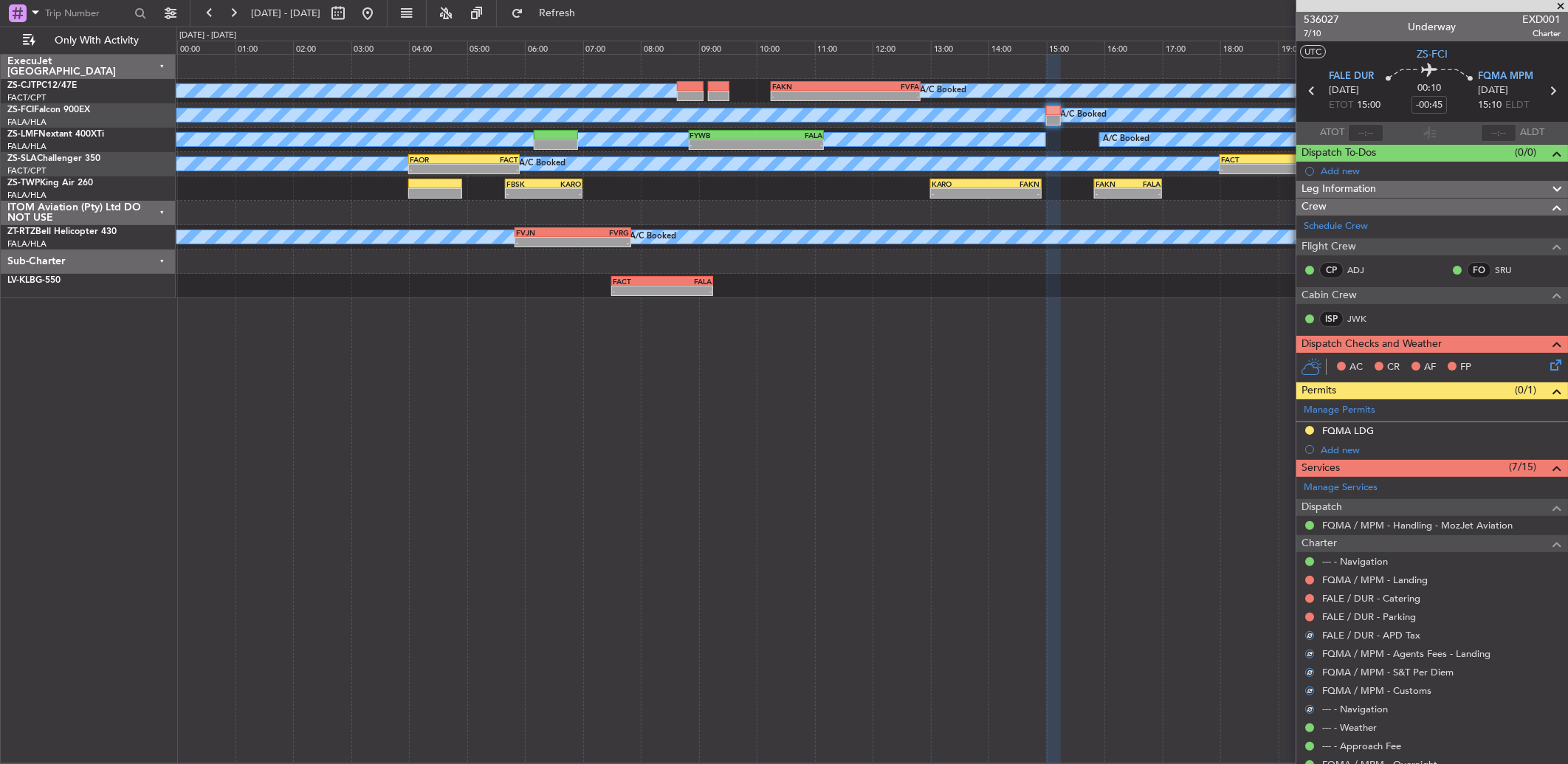
click at [1304, 615] on div at bounding box center [1309, 617] width 12 height 12
click at [1307, 618] on button at bounding box center [1308, 616] width 9 height 9
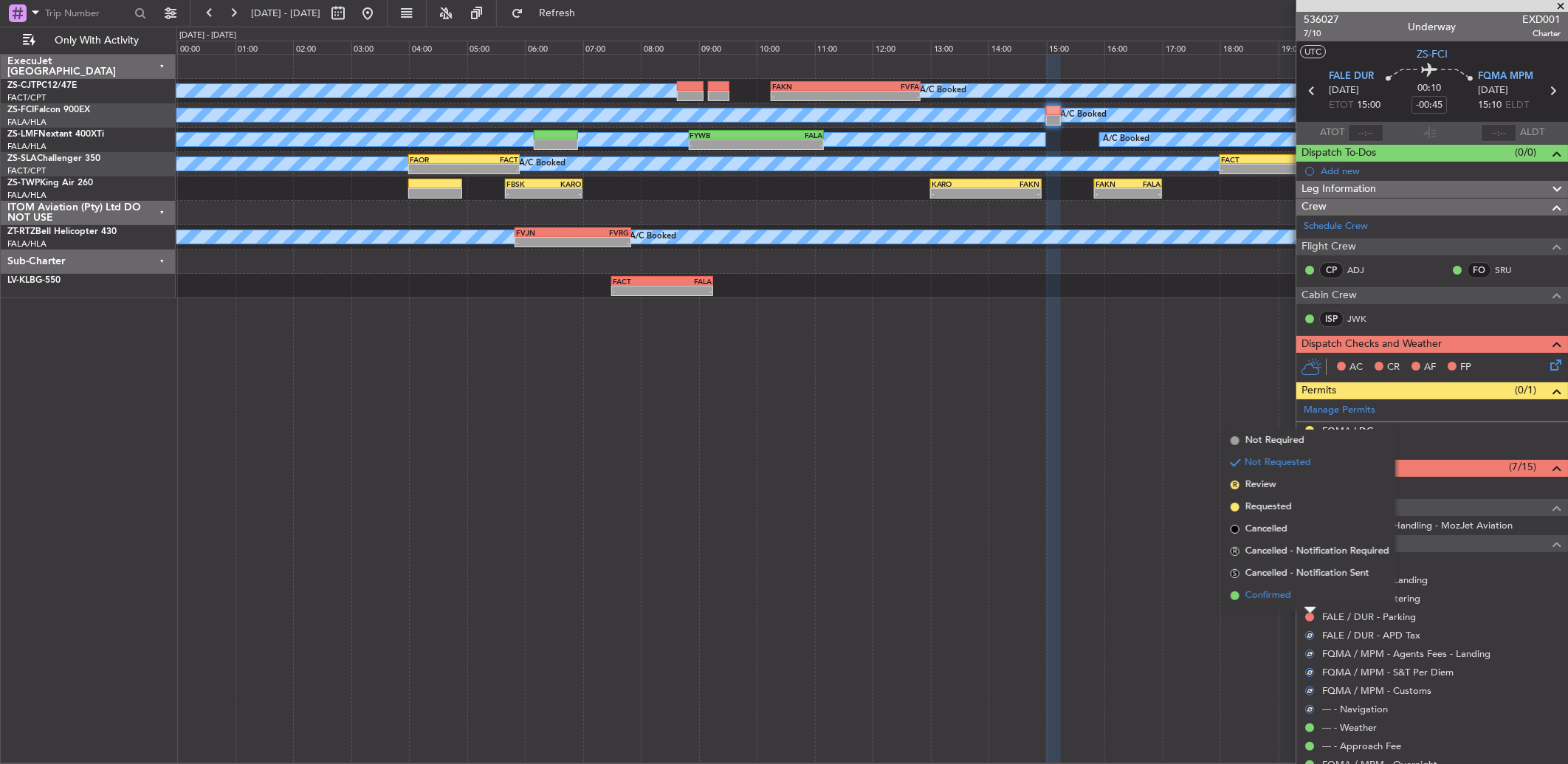
click at [1311, 600] on li "Confirmed" at bounding box center [1309, 596] width 170 height 23
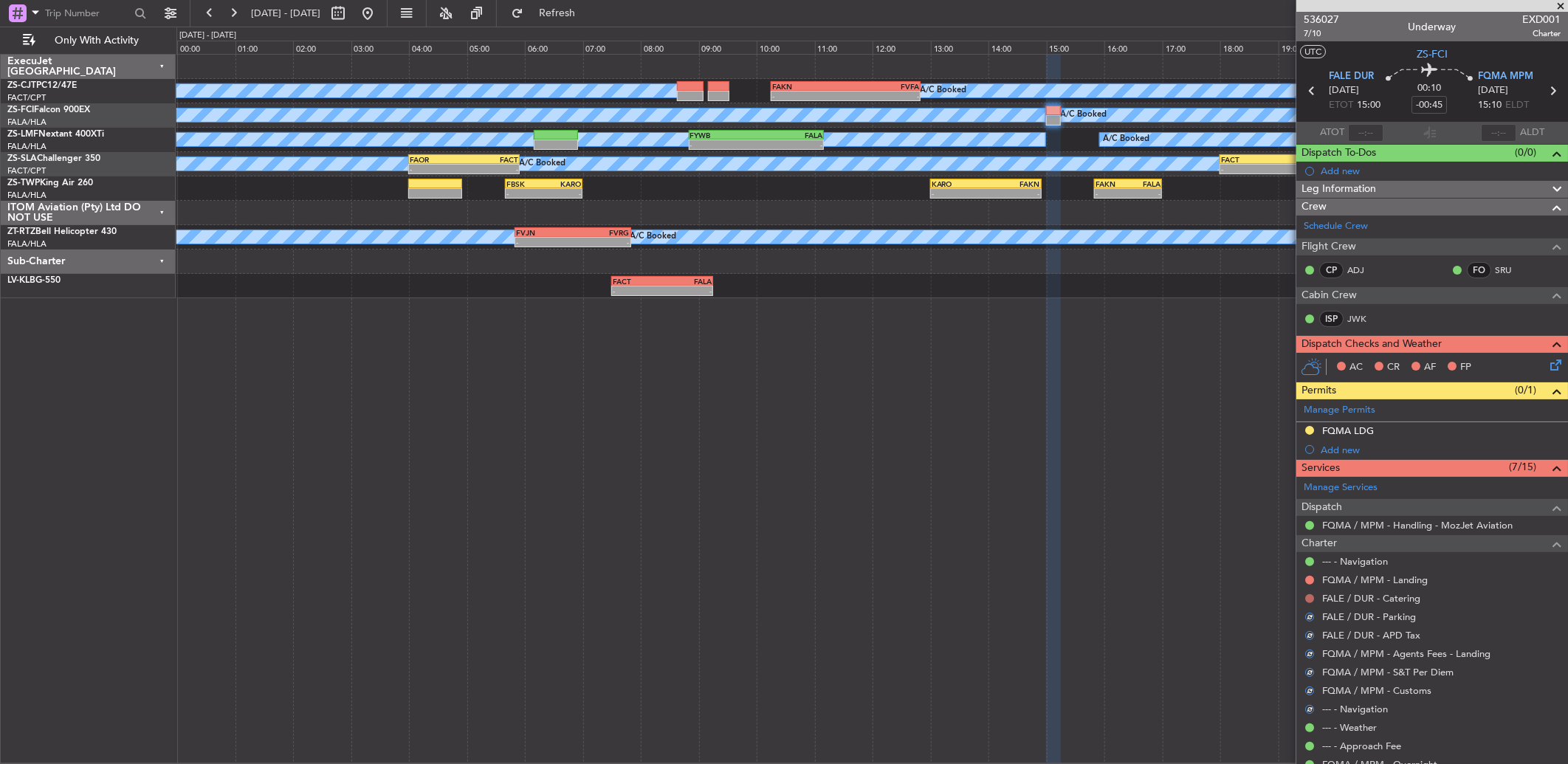
click at [1307, 600] on button at bounding box center [1308, 598] width 9 height 9
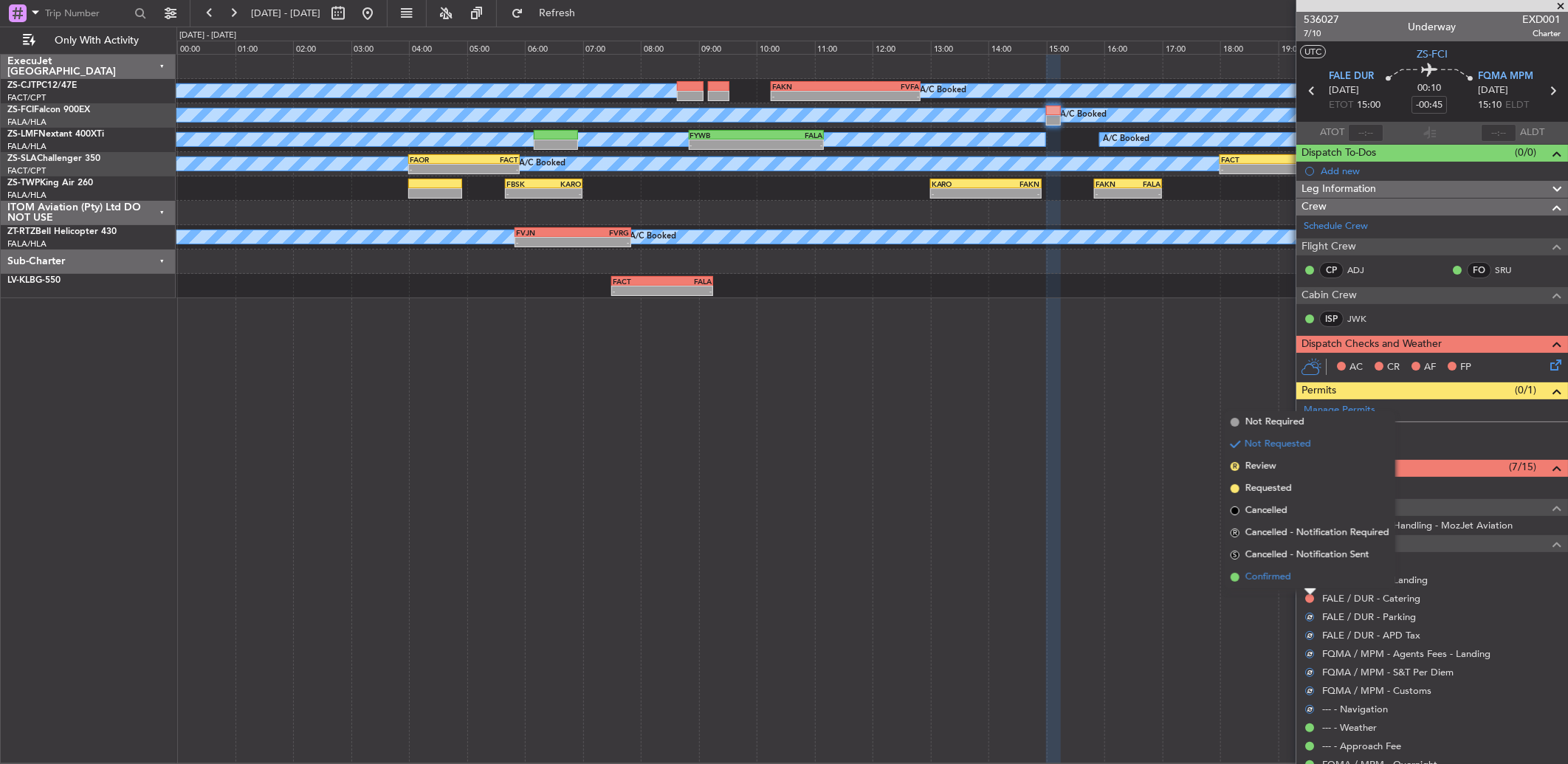
click at [1307, 580] on li "Confirmed" at bounding box center [1309, 577] width 170 height 23
click at [1307, 580] on button at bounding box center [1308, 580] width 9 height 9
click at [1304, 568] on li "Confirmed" at bounding box center [1309, 558] width 170 height 23
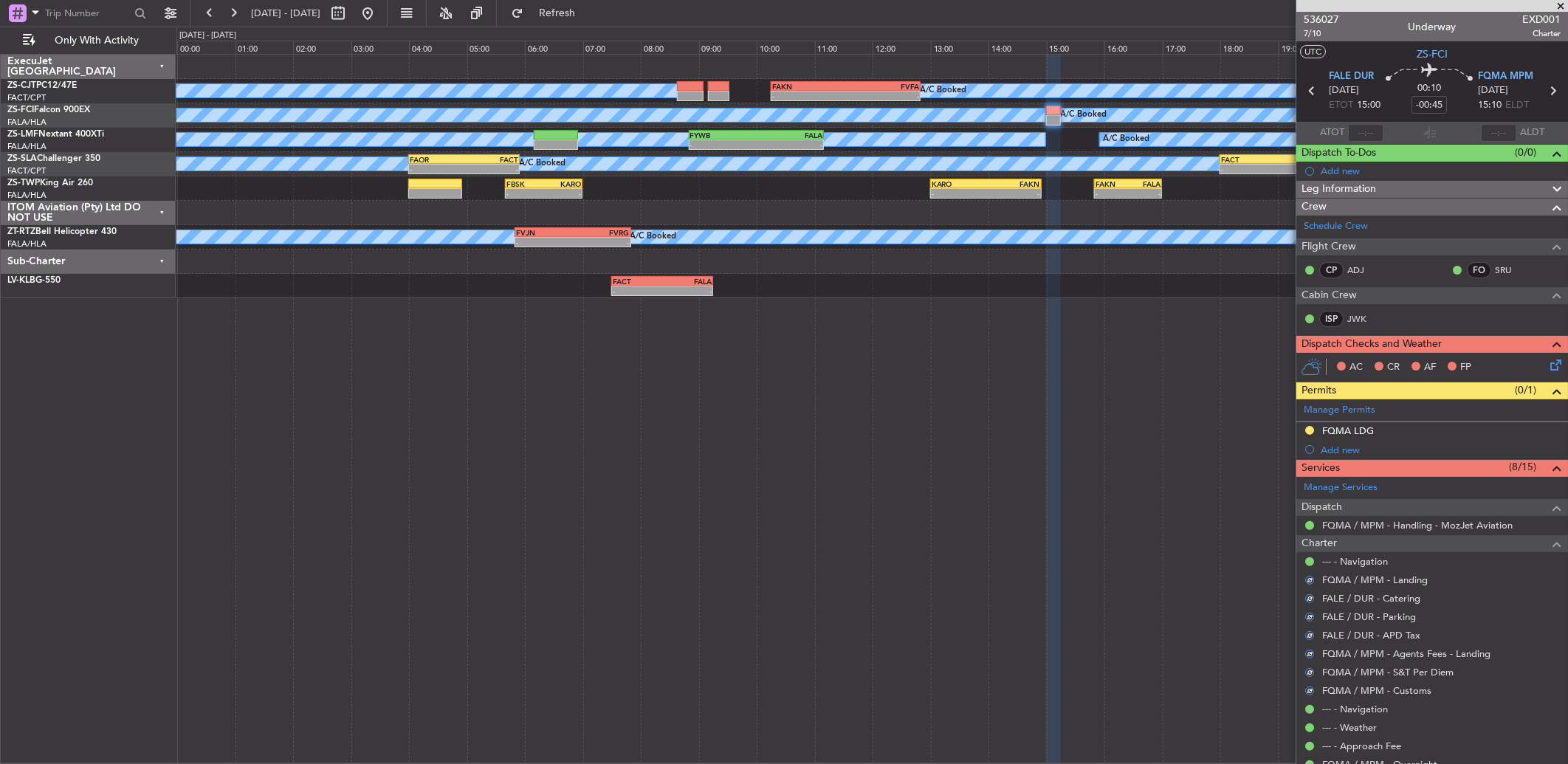
click at [1546, 359] on icon at bounding box center [1552, 362] width 12 height 12
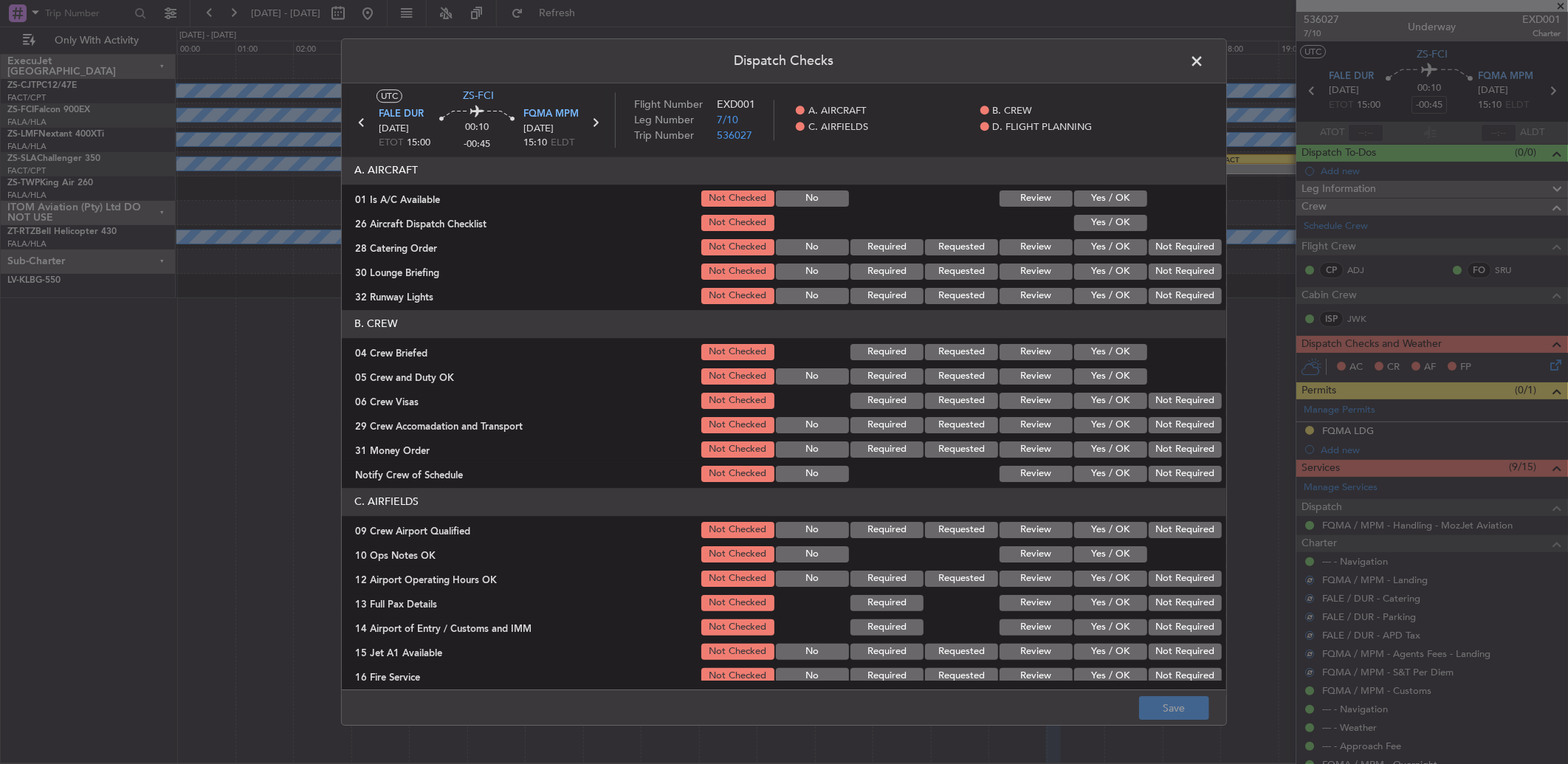
click at [1105, 204] on button "Yes / OK" at bounding box center [1110, 198] width 73 height 17
click at [1124, 240] on button "Yes / OK" at bounding box center [1110, 247] width 73 height 17
click at [1118, 221] on button "Yes / OK" at bounding box center [1110, 222] width 73 height 17
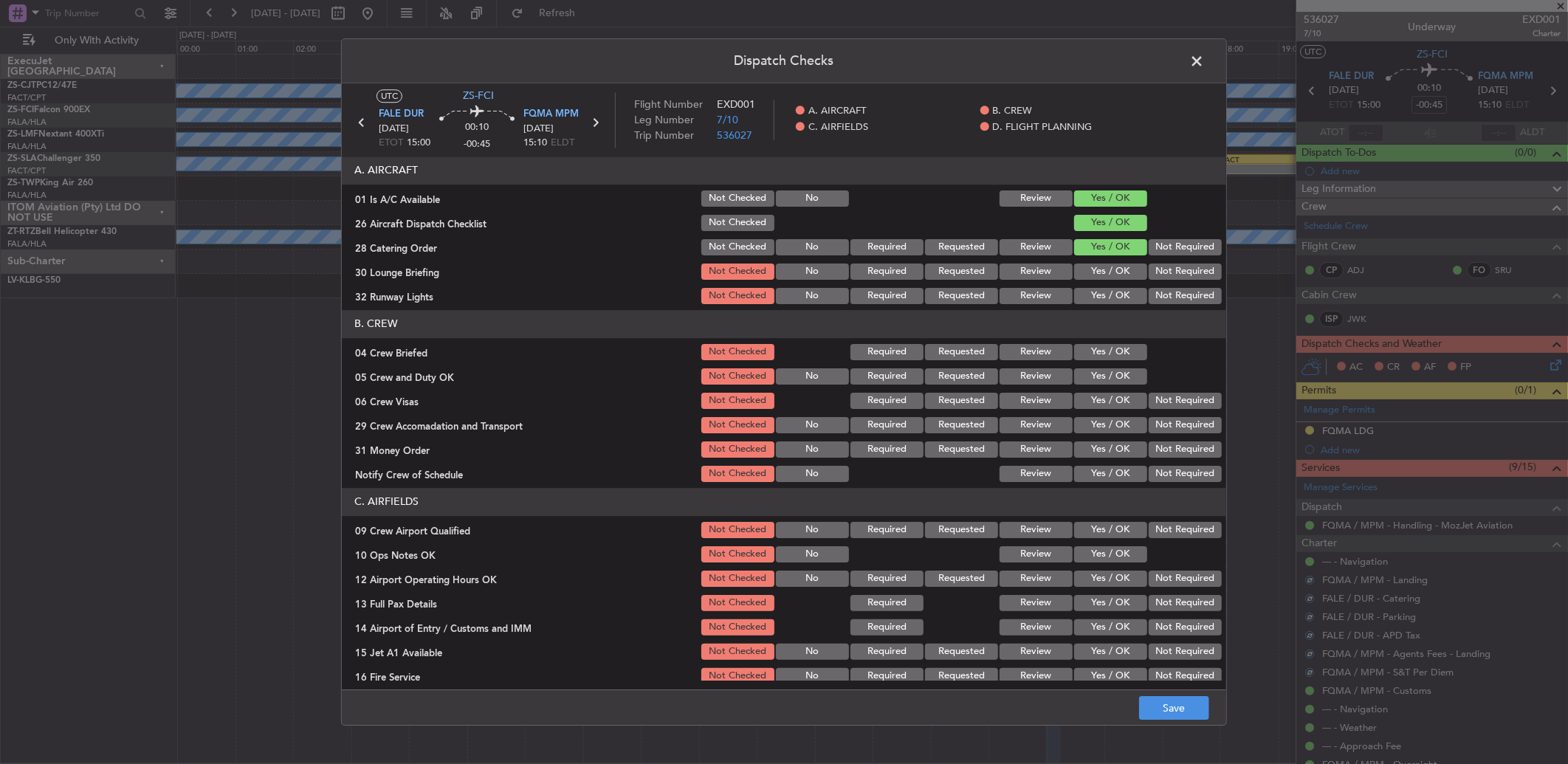
click at [1206, 266] on button "Not Required" at bounding box center [1185, 271] width 73 height 17
click at [1178, 254] on button "Not Required" at bounding box center [1185, 247] width 73 height 17
click at [1189, 281] on div "Not Required" at bounding box center [1183, 271] width 74 height 21
click at [1189, 294] on button "Not Required" at bounding box center [1185, 296] width 73 height 17
click at [1130, 352] on button "Yes / OK" at bounding box center [1110, 352] width 73 height 17
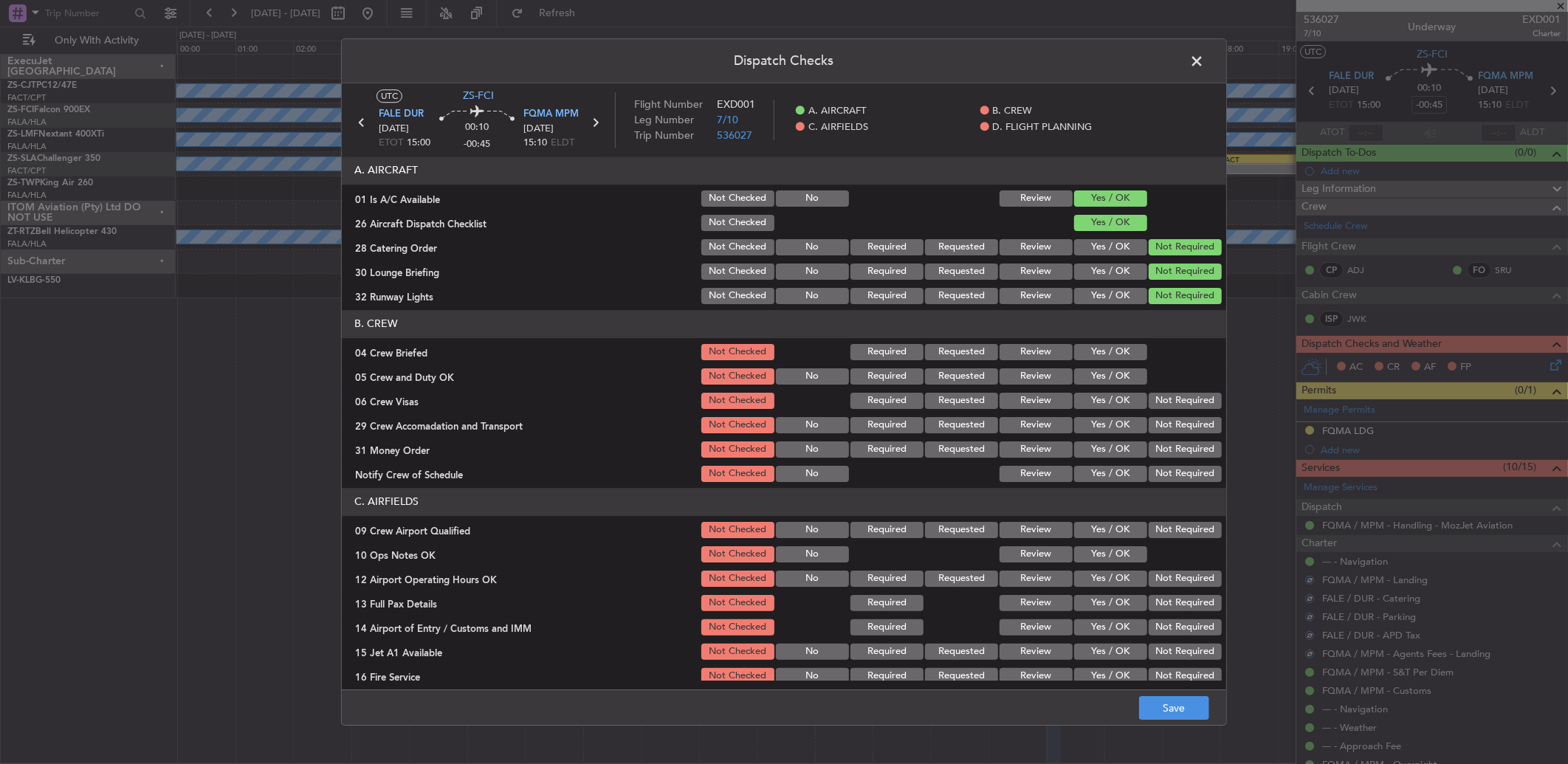
click at [1122, 370] on button "Yes / OK" at bounding box center [1110, 376] width 73 height 17
drag, startPoint x: 1133, startPoint y: 380, endPoint x: 1139, endPoint y: 385, distance: 7.8
click at [1146, 385] on div at bounding box center [1183, 376] width 74 height 21
click at [1149, 393] on button "Not Required" at bounding box center [1185, 401] width 73 height 17
click at [1149, 396] on button "Not Required" at bounding box center [1185, 401] width 73 height 17
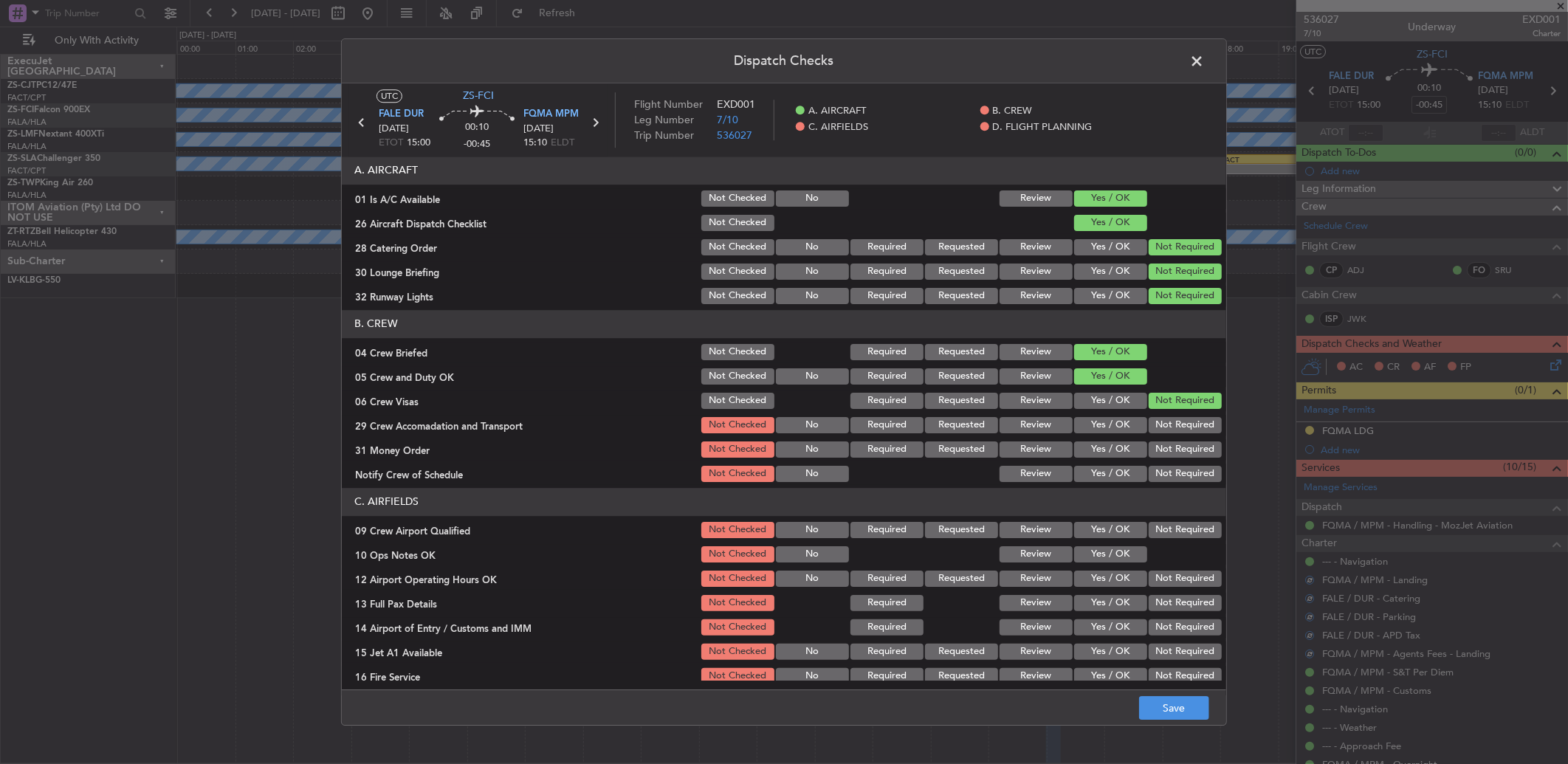
click at [1157, 410] on div "Not Required" at bounding box center [1183, 401] width 74 height 21
click at [1157, 417] on div "Not Required" at bounding box center [1183, 424] width 74 height 21
click at [1162, 428] on button "Not Required" at bounding box center [1185, 425] width 73 height 17
click at [1163, 437] on section "B. CREW 04 Crew Briefed Not Checked Required Requested Review Yes / OK 05 Crew …" at bounding box center [784, 397] width 884 height 174
click at [1164, 449] on button "Not Required" at bounding box center [1185, 450] width 73 height 17
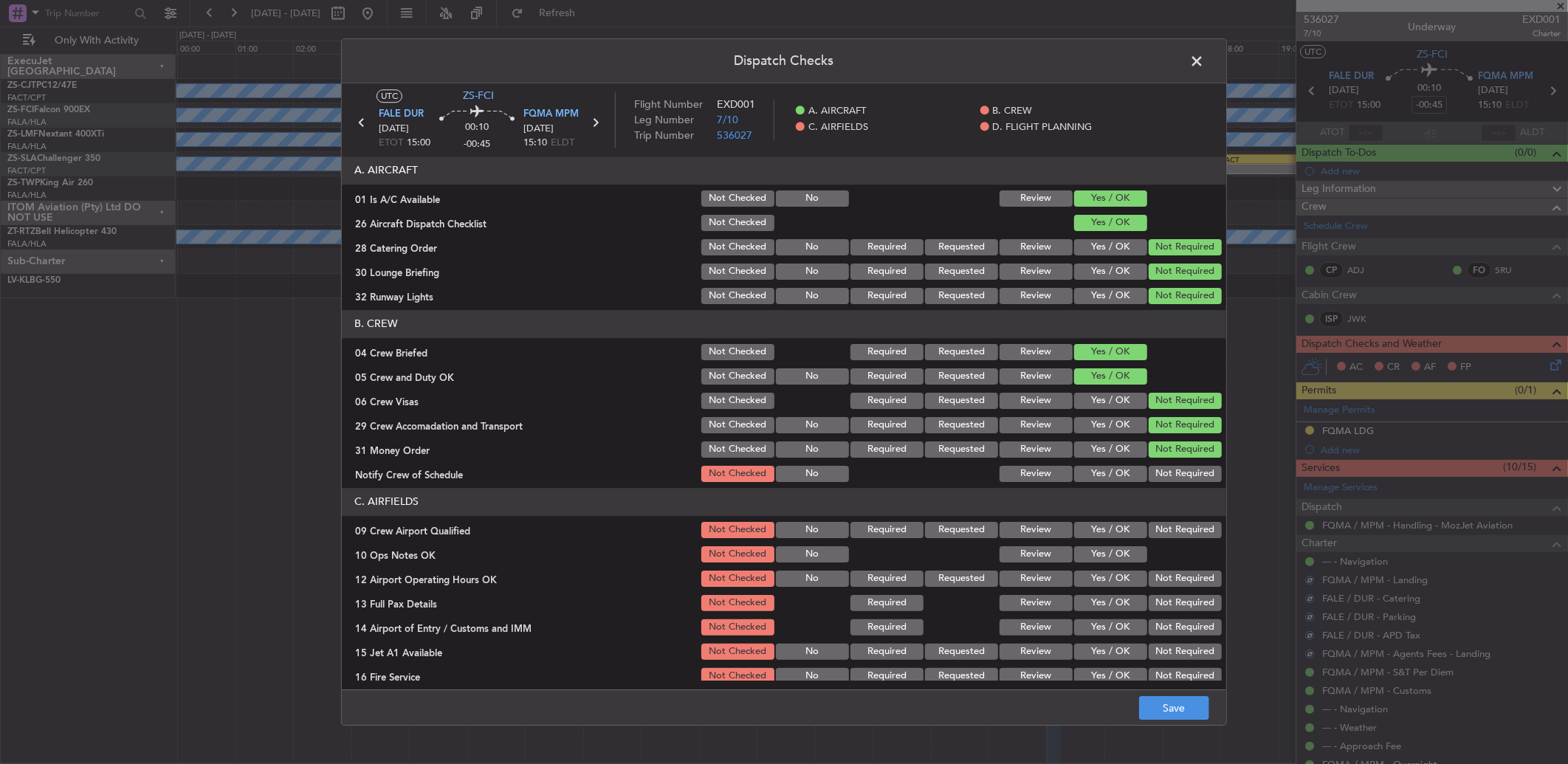
click at [1164, 463] on div "Not Required" at bounding box center [1183, 473] width 74 height 21
click at [1166, 467] on button "Not Required" at bounding box center [1185, 473] width 73 height 17
click at [1166, 472] on button "Not Required" at bounding box center [1185, 473] width 73 height 17
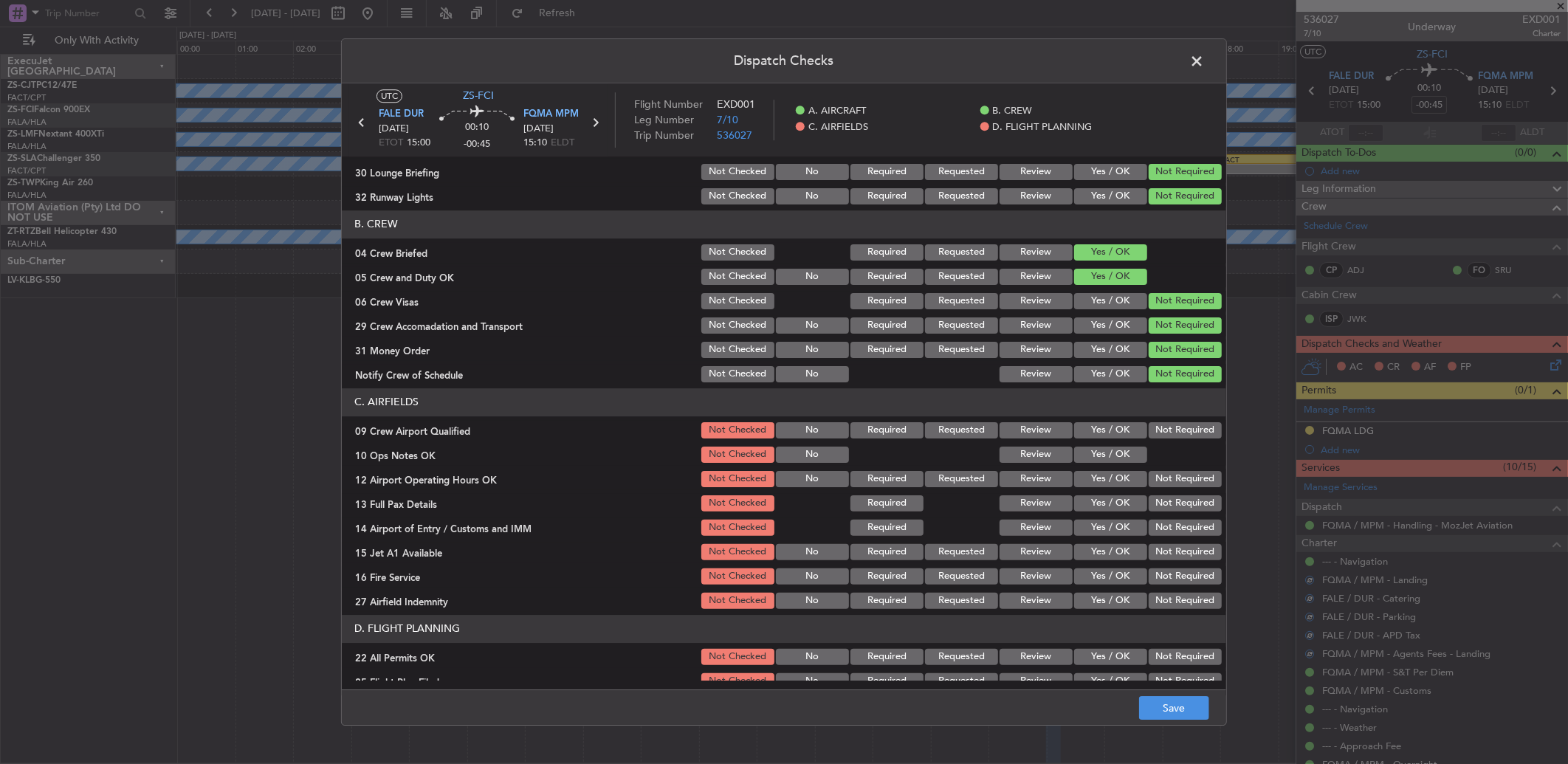
scroll to position [138, 0]
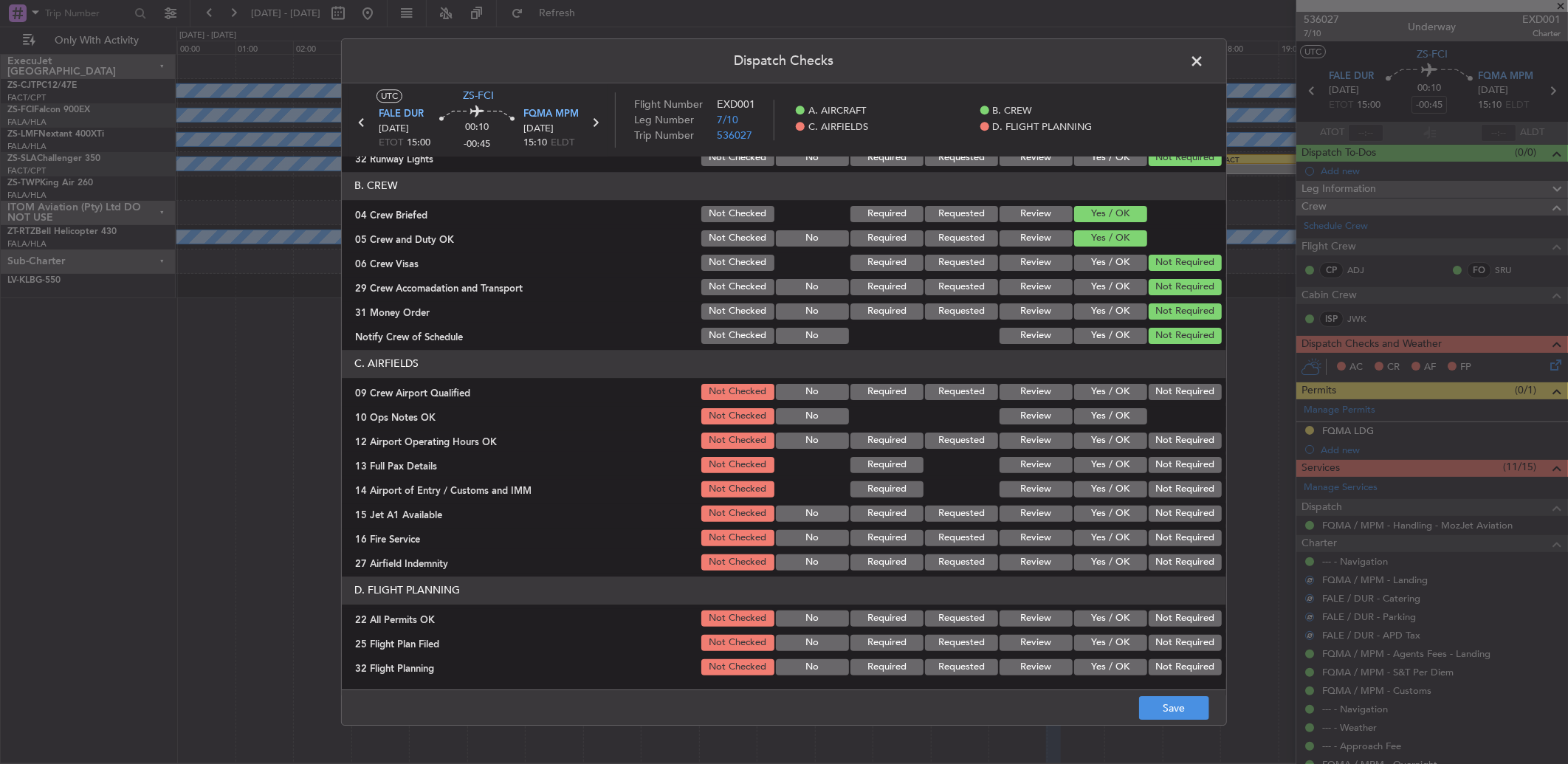
click at [1167, 390] on button "Not Required" at bounding box center [1185, 392] width 73 height 17
drag, startPoint x: 1110, startPoint y: 406, endPoint x: 1155, endPoint y: 439, distance: 55.8
click at [1110, 409] on button "Yes / OK" at bounding box center [1110, 416] width 73 height 17
click at [1155, 439] on button "Not Required" at bounding box center [1185, 441] width 73 height 17
click at [1160, 448] on div "Not Required" at bounding box center [1183, 440] width 74 height 21
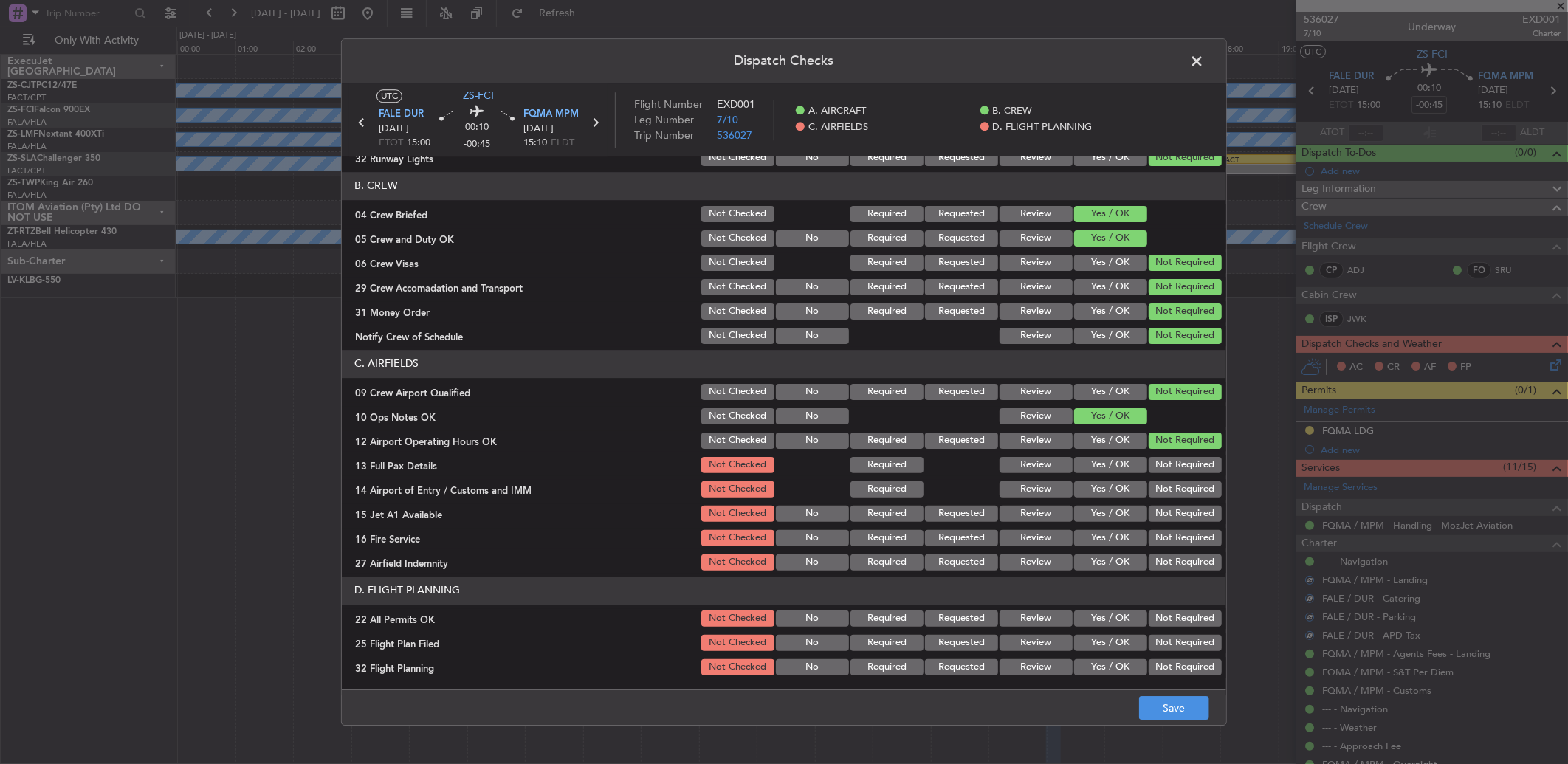
click at [1161, 468] on button "Not Required" at bounding box center [1185, 464] width 73 height 17
click at [1161, 474] on div "Not Required" at bounding box center [1183, 464] width 74 height 21
click at [1161, 484] on section "C. AIRFIELDS 09 Crew Airport Qualified Not Checked No Required Requested Review…" at bounding box center [784, 461] width 884 height 223
click at [1163, 488] on button "Not Required" at bounding box center [1185, 489] width 73 height 17
drag, startPoint x: 1162, startPoint y: 501, endPoint x: 1161, endPoint y: 510, distance: 9.1
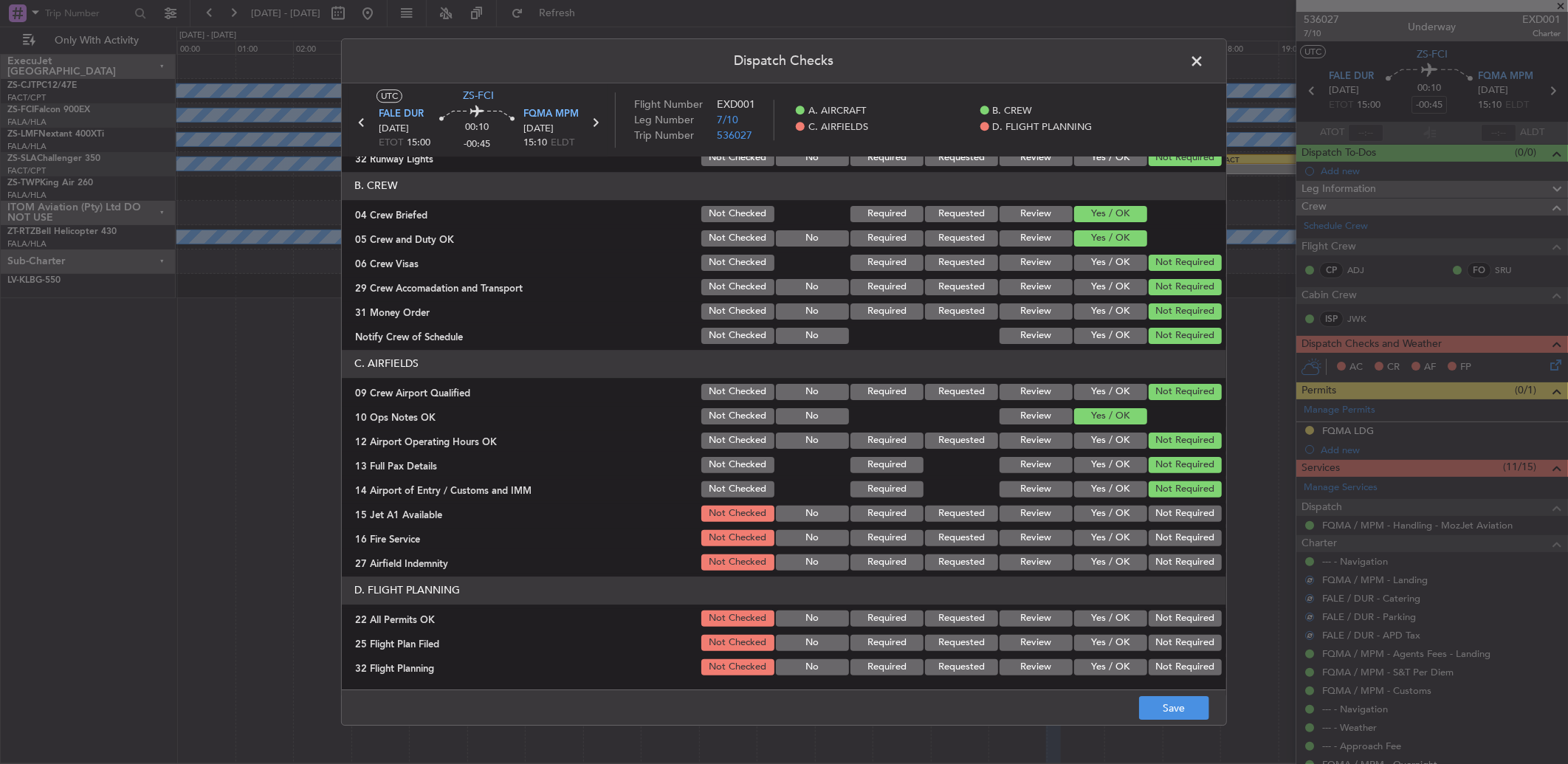
click at [1162, 502] on section "C. AIRFIELDS 09 Crew Airport Qualified Not Checked No Required Requested Review…" at bounding box center [784, 461] width 884 height 223
click at [1161, 510] on button "Not Required" at bounding box center [1185, 513] width 73 height 17
drag, startPoint x: 1160, startPoint y: 517, endPoint x: 1162, endPoint y: 525, distance: 8.2
click at [1162, 523] on div "Not Required" at bounding box center [1183, 513] width 74 height 21
drag, startPoint x: 1164, startPoint y: 533, endPoint x: 1164, endPoint y: 544, distance: 11.0
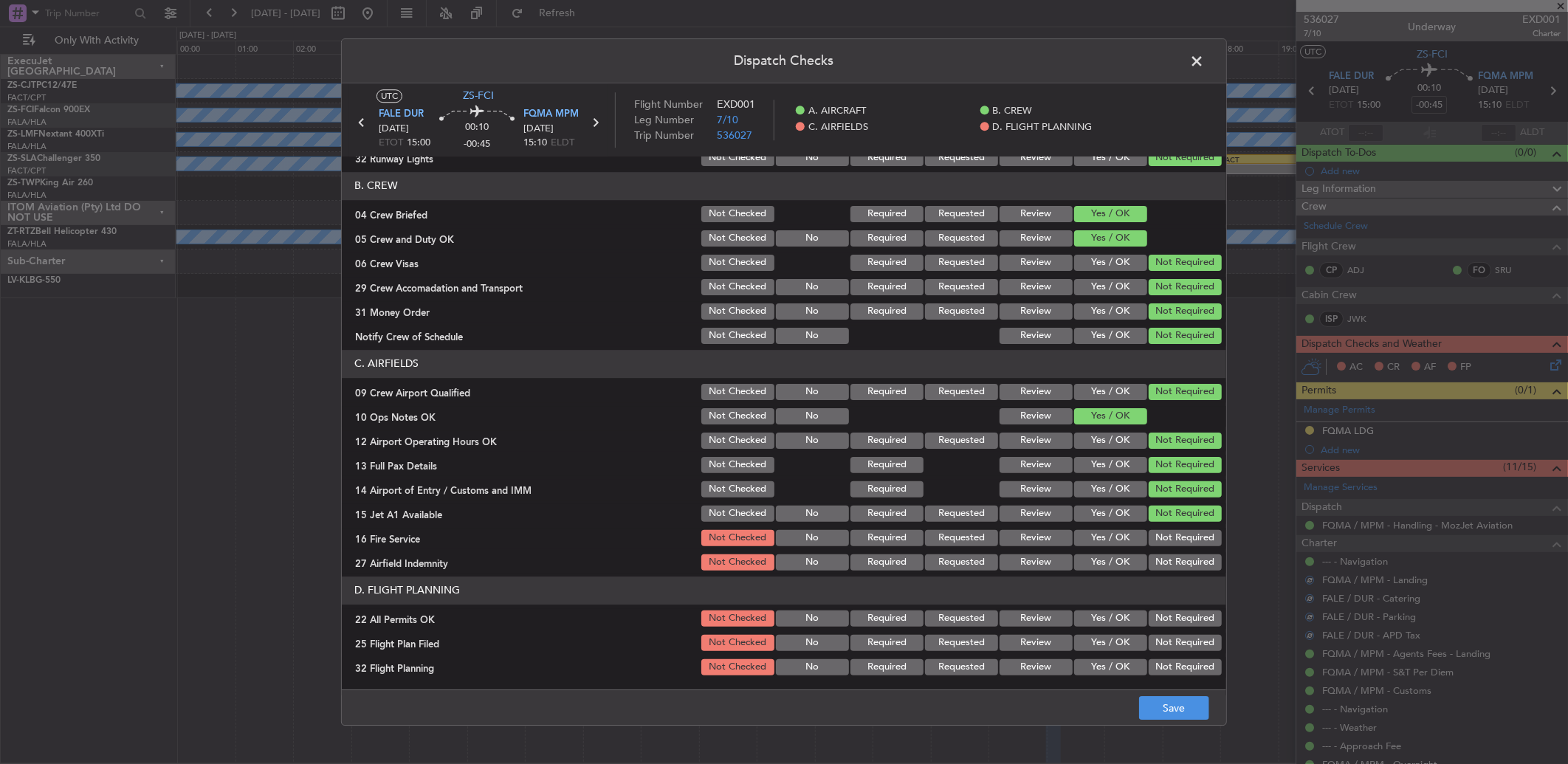
click at [1164, 544] on div "Not Required" at bounding box center [1183, 538] width 74 height 21
drag, startPoint x: 1164, startPoint y: 544, endPoint x: 1164, endPoint y: 552, distance: 8.0
click at [1164, 549] on section "C. AIRFIELDS 09 Crew Airport Qualified Not Checked No Required Requested Review…" at bounding box center [784, 461] width 884 height 223
click at [1166, 561] on button "Not Required" at bounding box center [1185, 562] width 73 height 17
drag, startPoint x: 1161, startPoint y: 529, endPoint x: 1161, endPoint y: 537, distance: 8.0
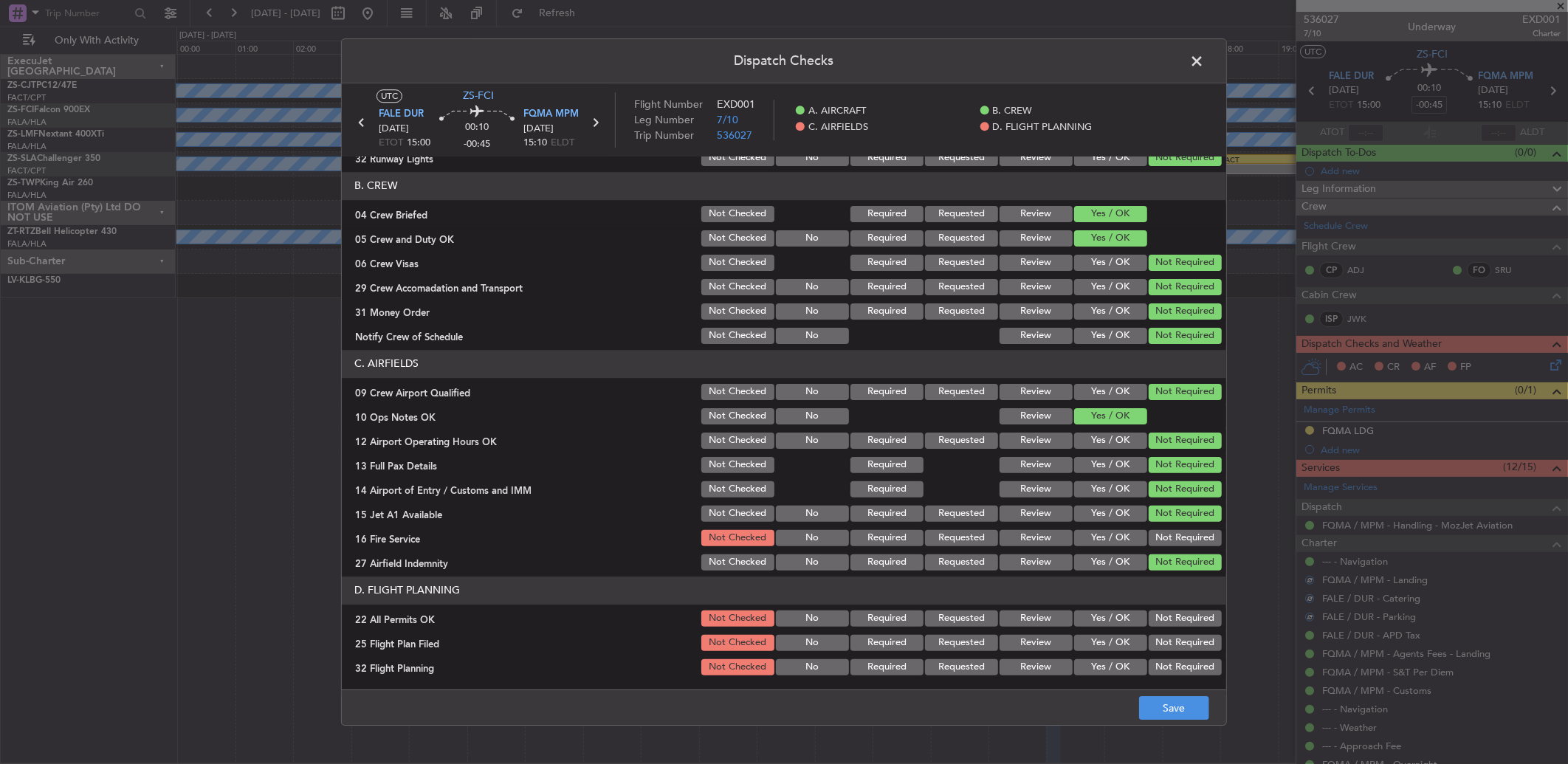
click at [1161, 533] on button "Not Required" at bounding box center [1185, 538] width 73 height 17
click at [1150, 620] on button "Not Required" at bounding box center [1185, 618] width 73 height 17
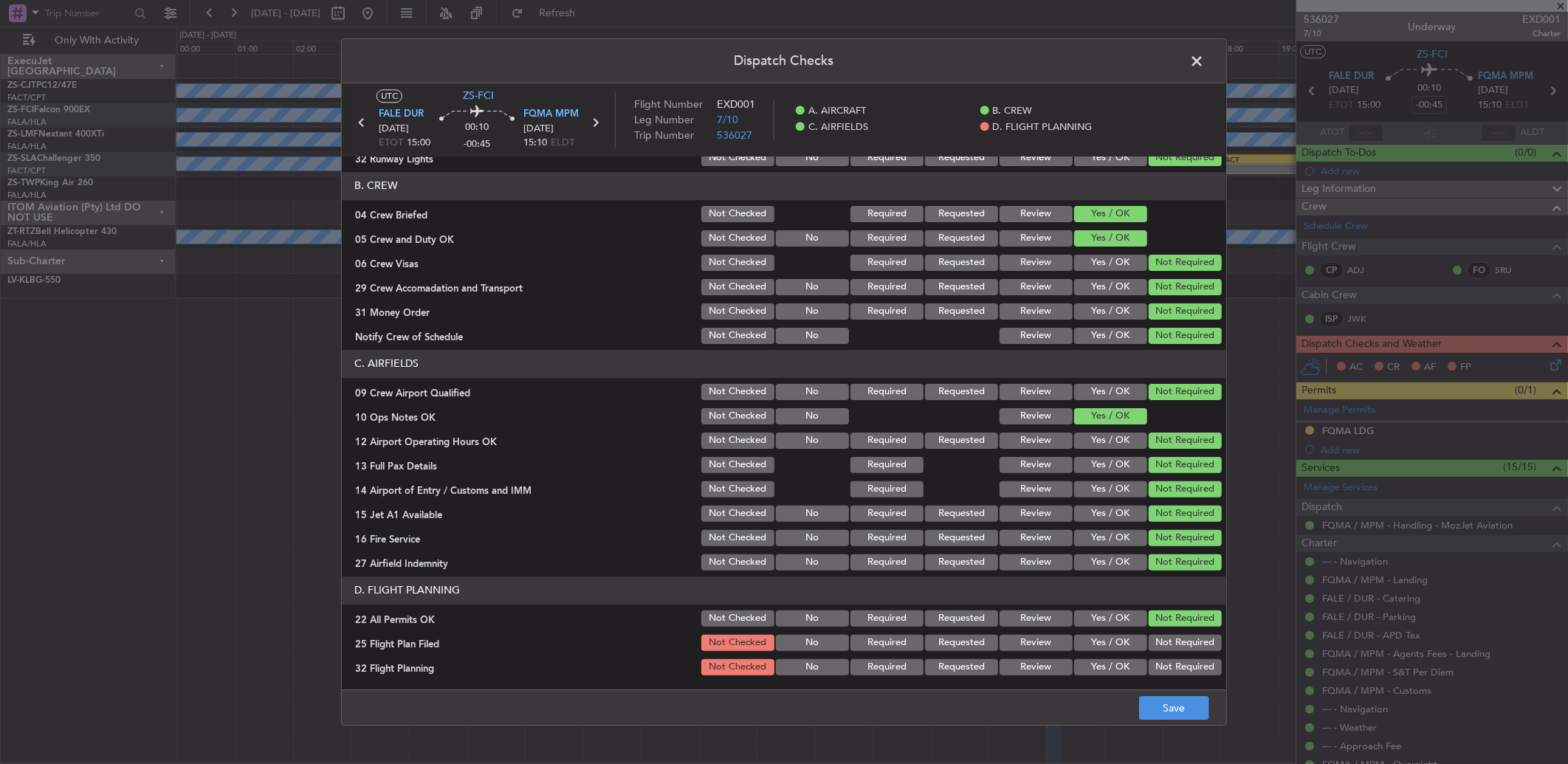
click at [1023, 643] on button "Review" at bounding box center [1035, 643] width 73 height 17
click at [1034, 660] on button "Review" at bounding box center [1035, 667] width 73 height 17
click at [1181, 702] on button "Save" at bounding box center [1174, 708] width 71 height 24
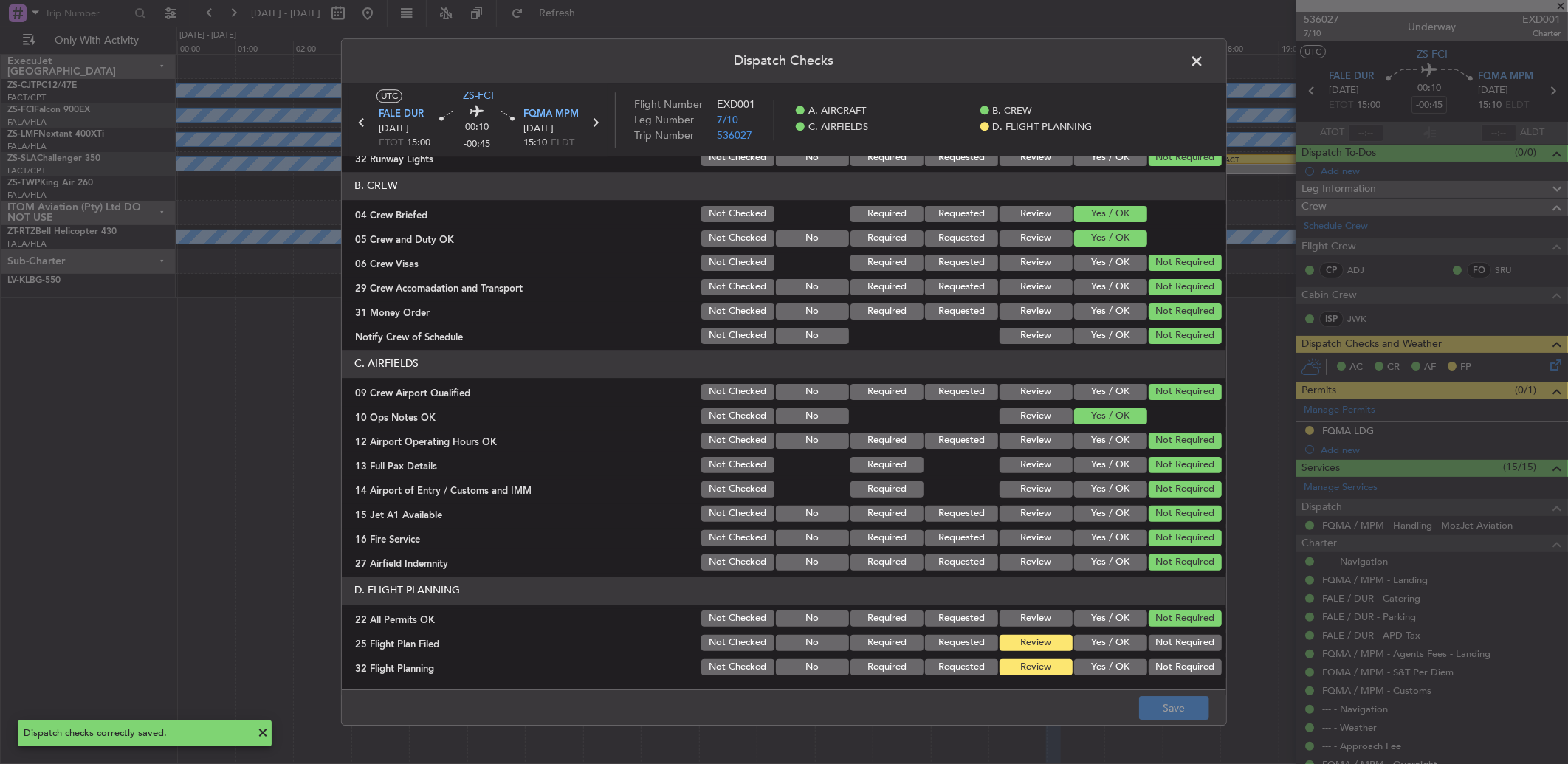
click at [1104, 645] on button "Yes / OK" at bounding box center [1110, 643] width 73 height 17
click at [1104, 654] on section "D. FLIGHT PLANNING 22 All Permits OK Not Checked No Required Requested Review Y…" at bounding box center [784, 627] width 884 height 101
click at [1110, 666] on button "Yes / OK" at bounding box center [1110, 667] width 73 height 17
click at [1148, 696] on button "Save" at bounding box center [1174, 708] width 71 height 24
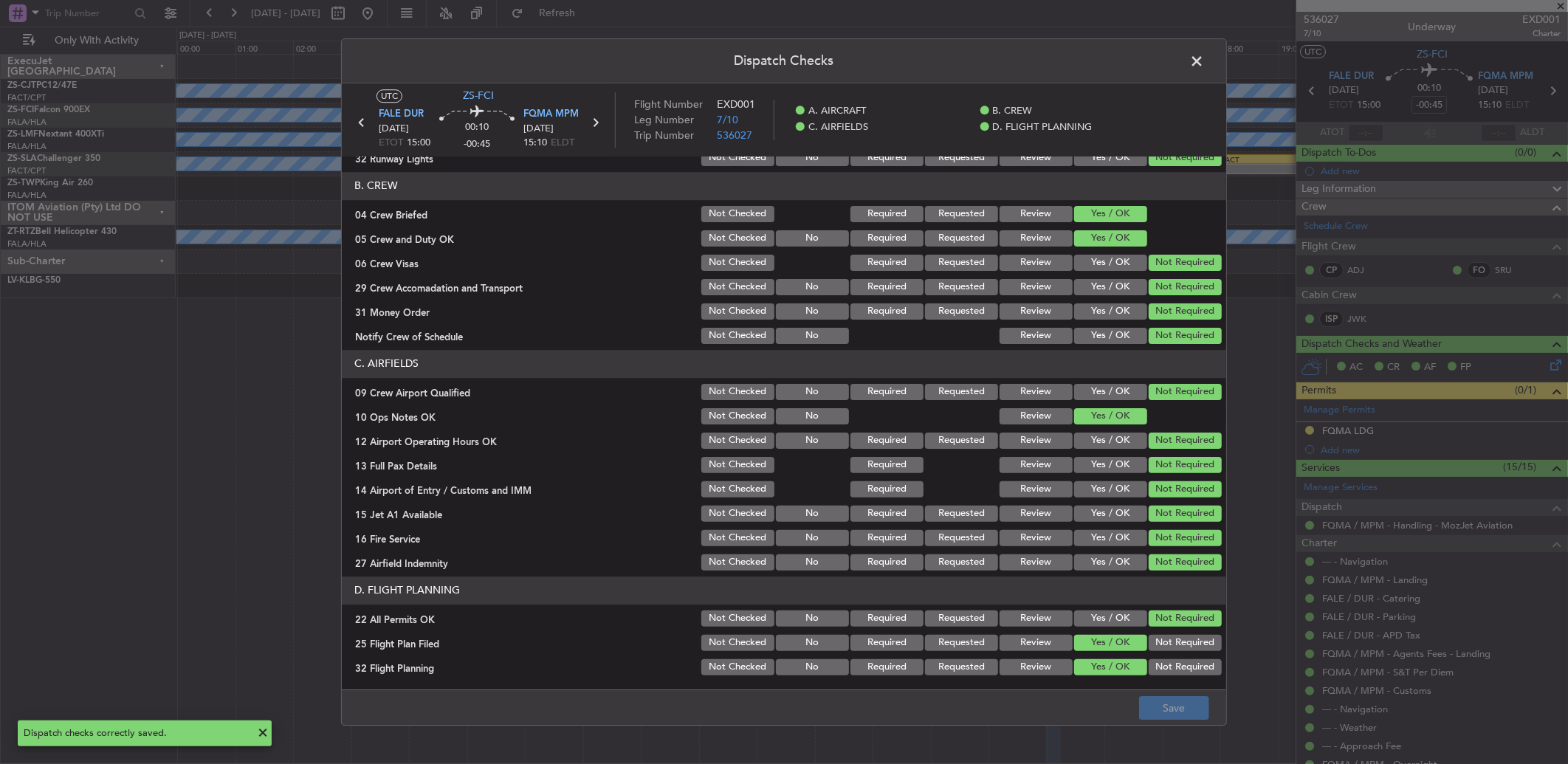
click at [1204, 68] on span at bounding box center [1204, 65] width 0 height 29
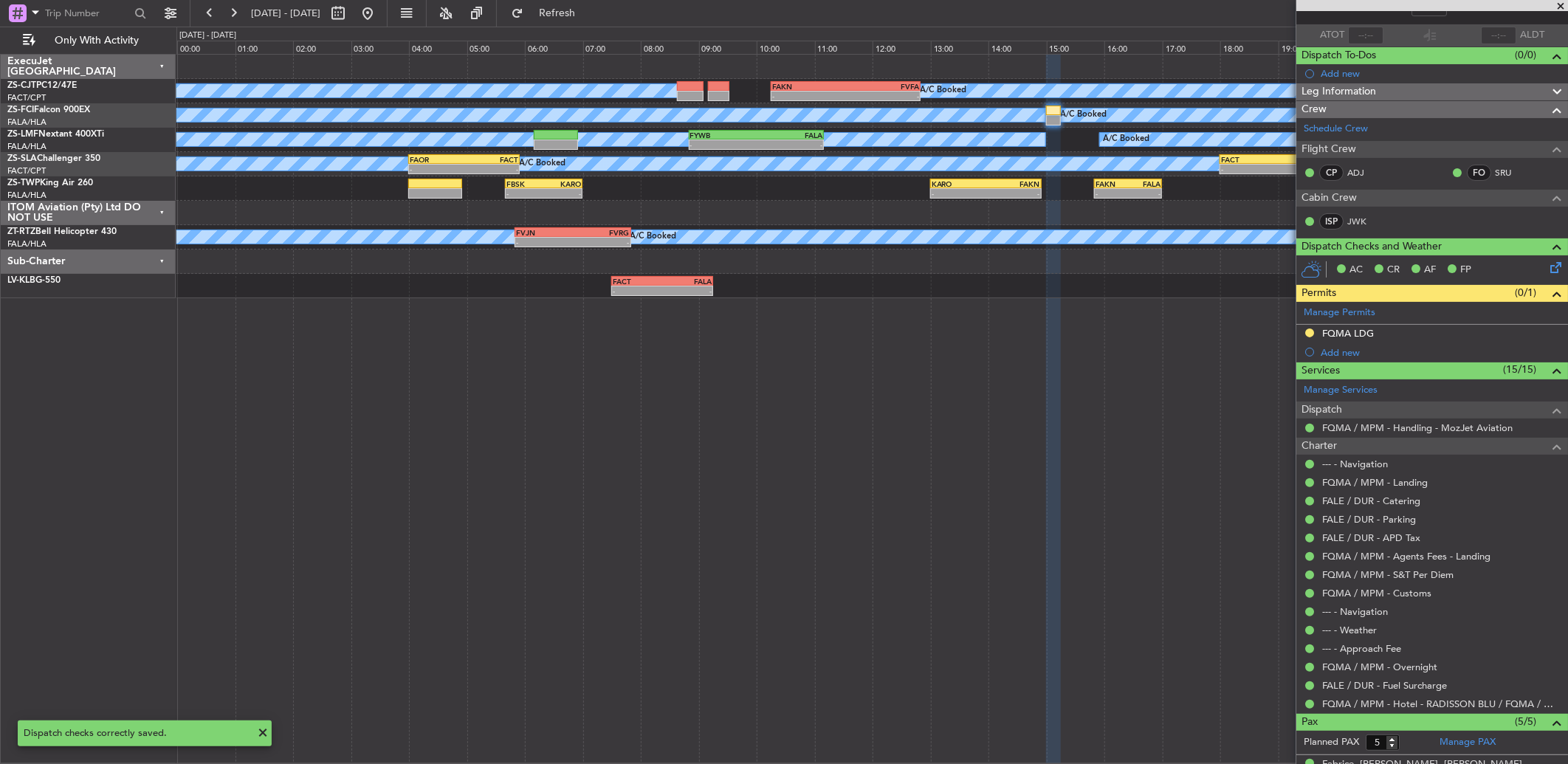
scroll to position [0, 0]
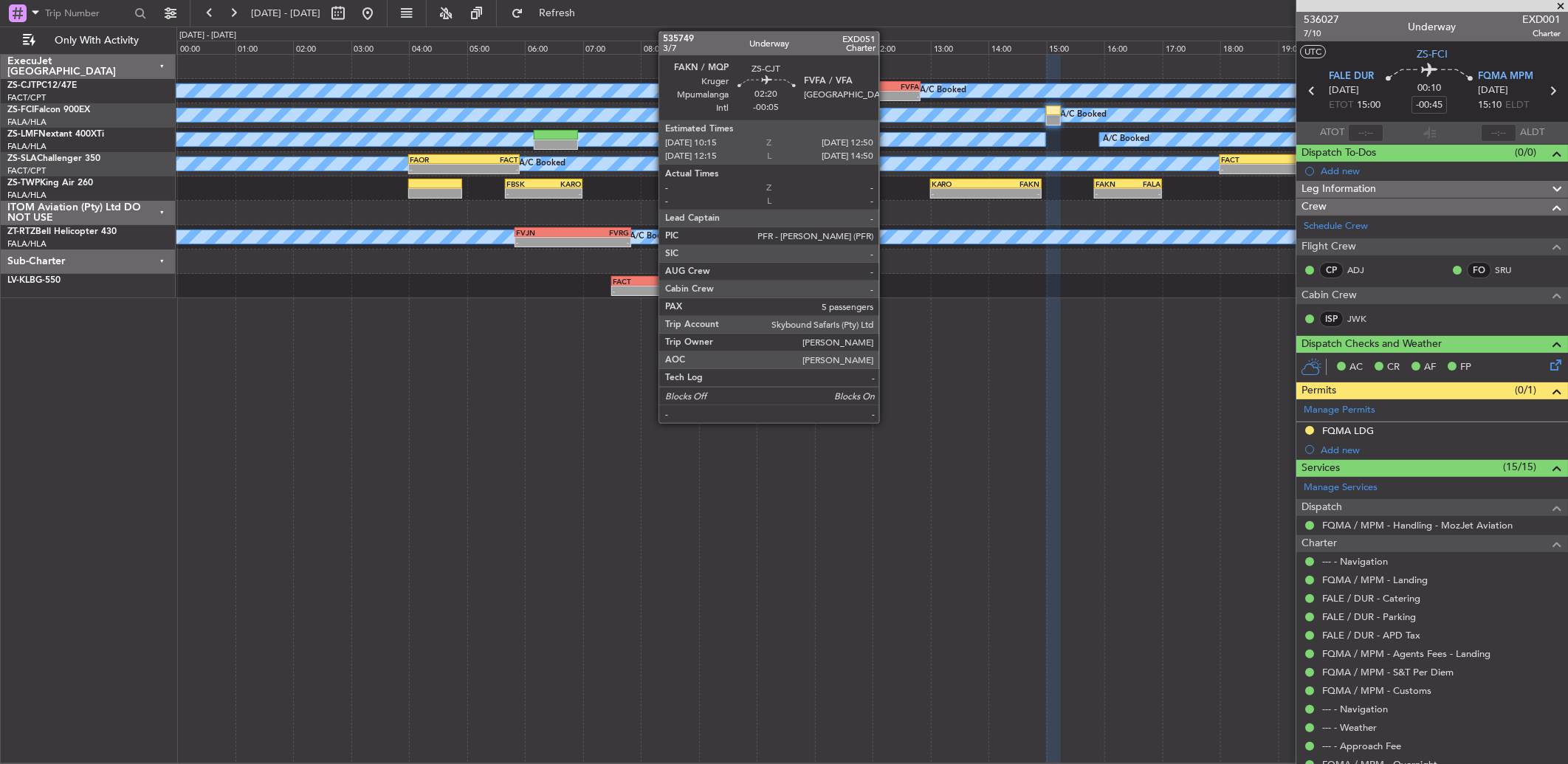
click at [886, 91] on div "-" at bounding box center [882, 95] width 73 height 9
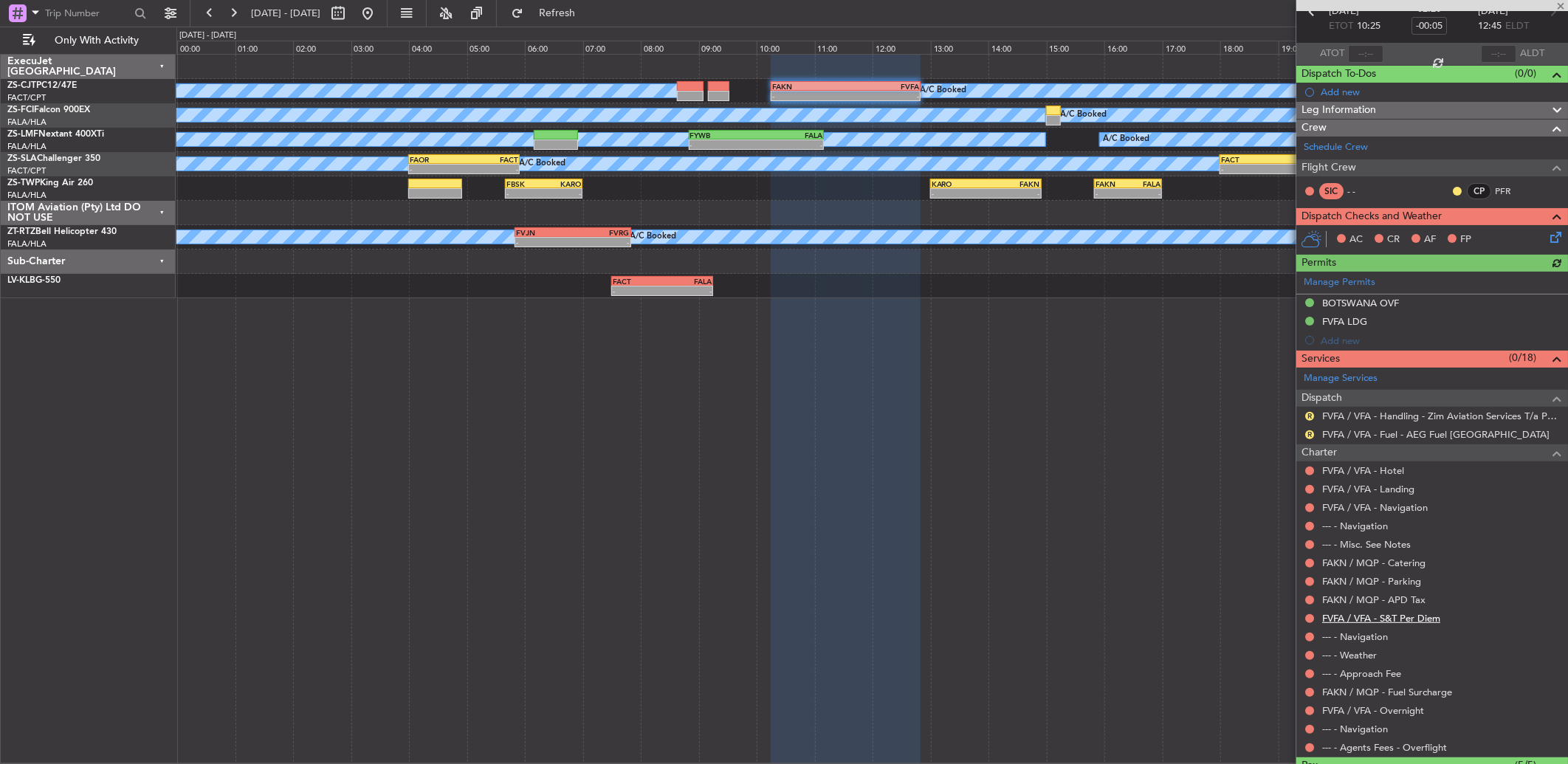
scroll to position [82, 0]
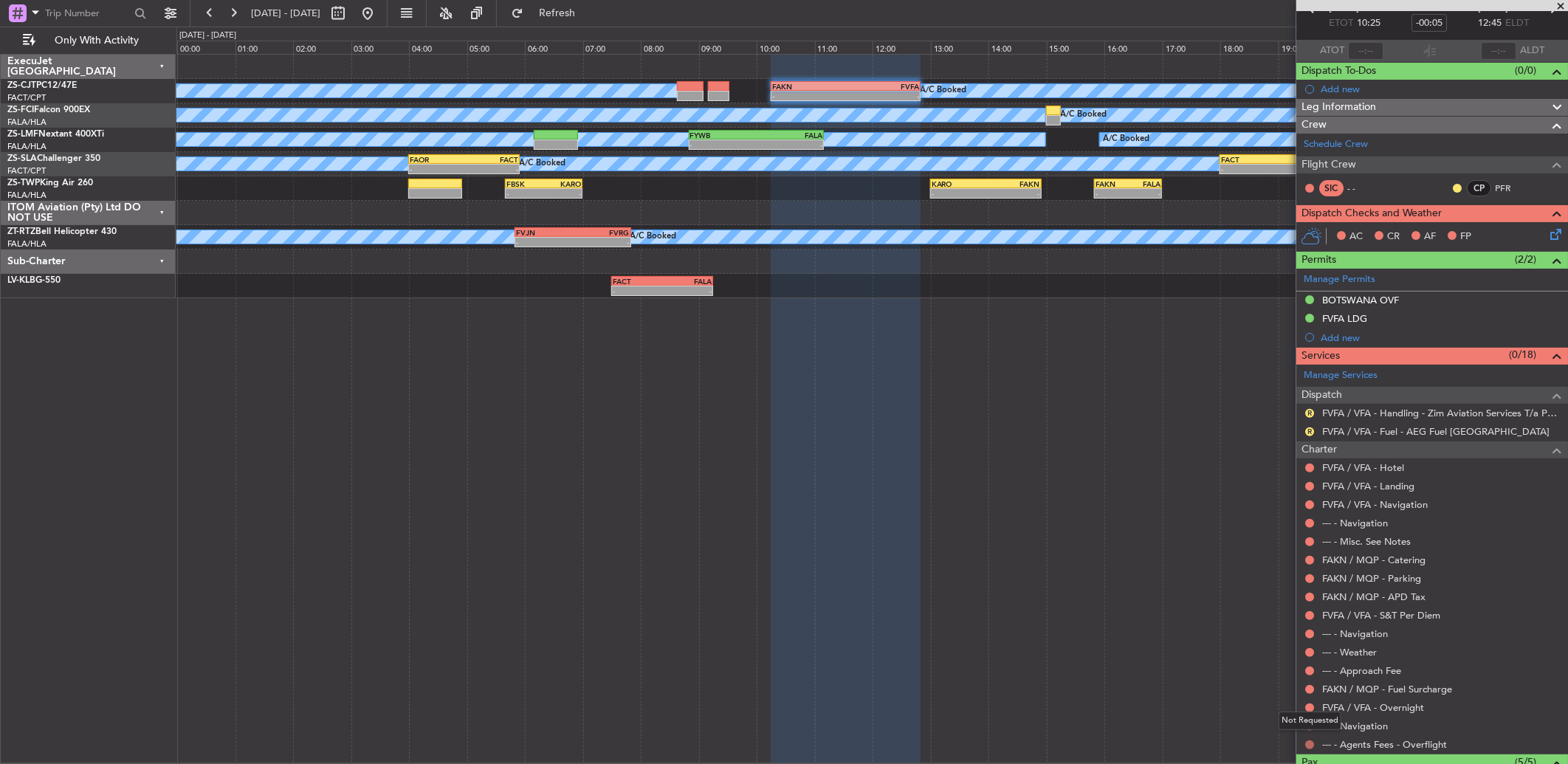
click at [1307, 744] on button at bounding box center [1308, 744] width 9 height 9
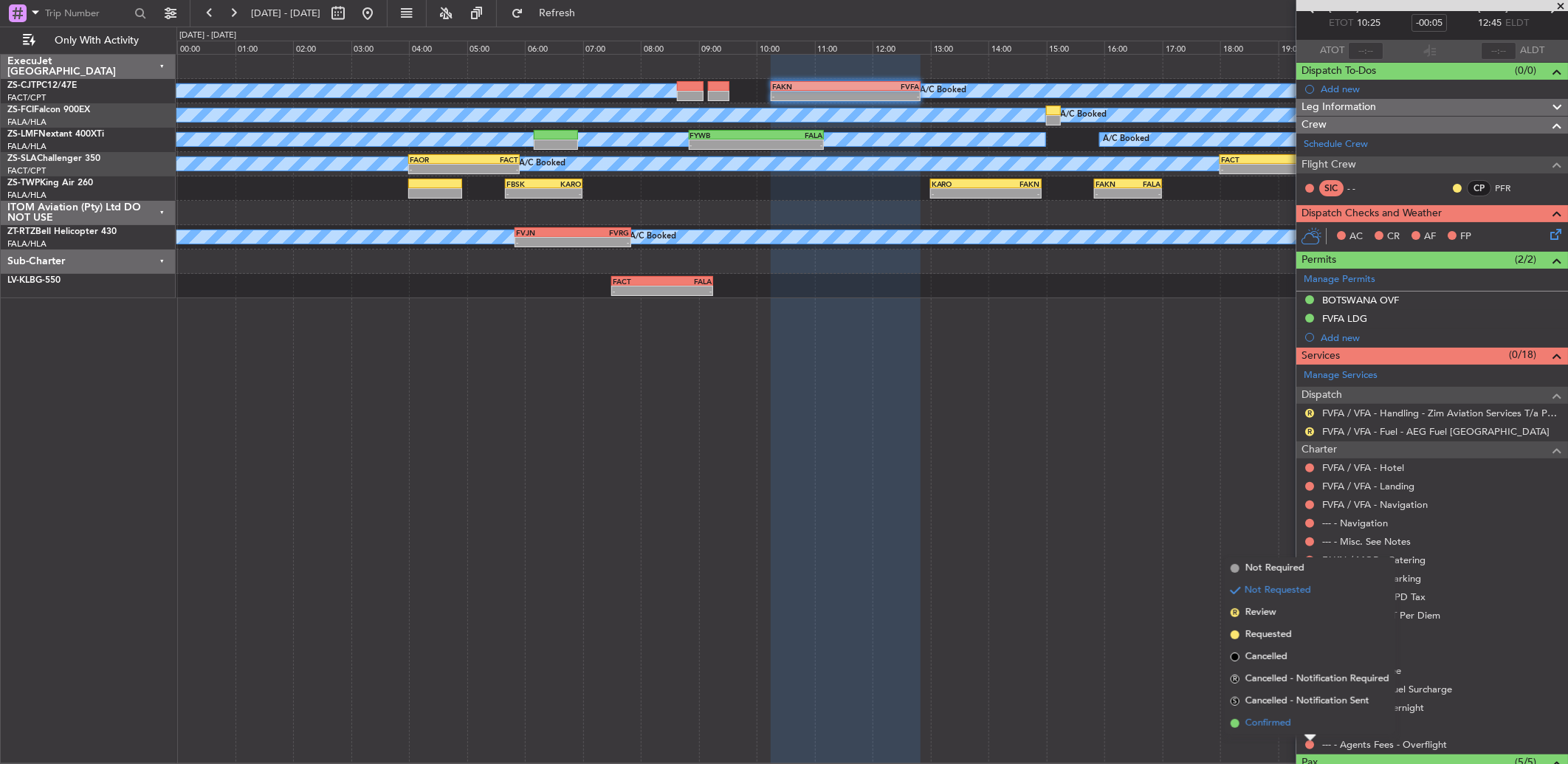
click at [1240, 723] on li "Confirmed" at bounding box center [1309, 723] width 170 height 23
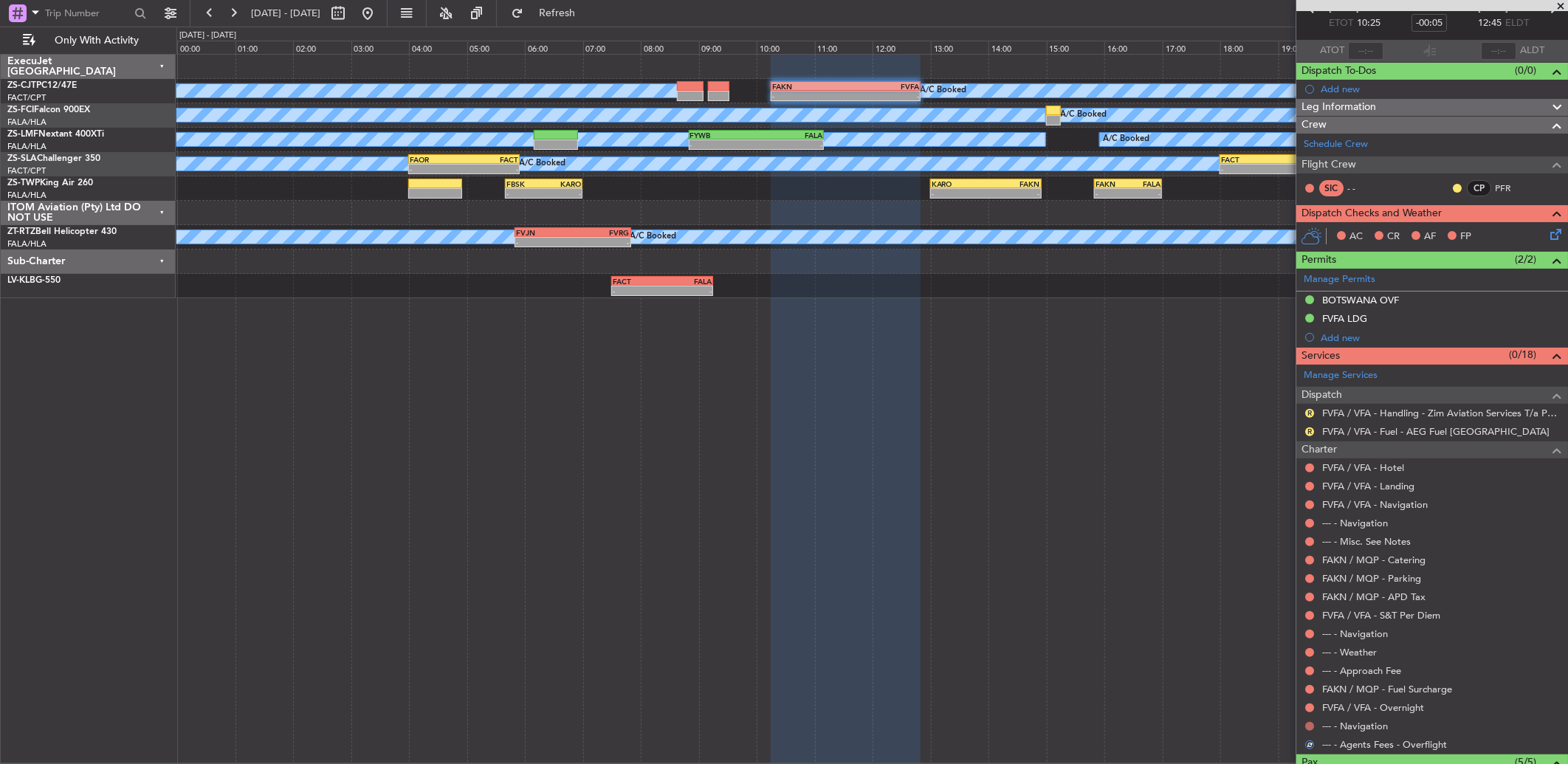
click at [1312, 728] on button at bounding box center [1308, 726] width 9 height 9
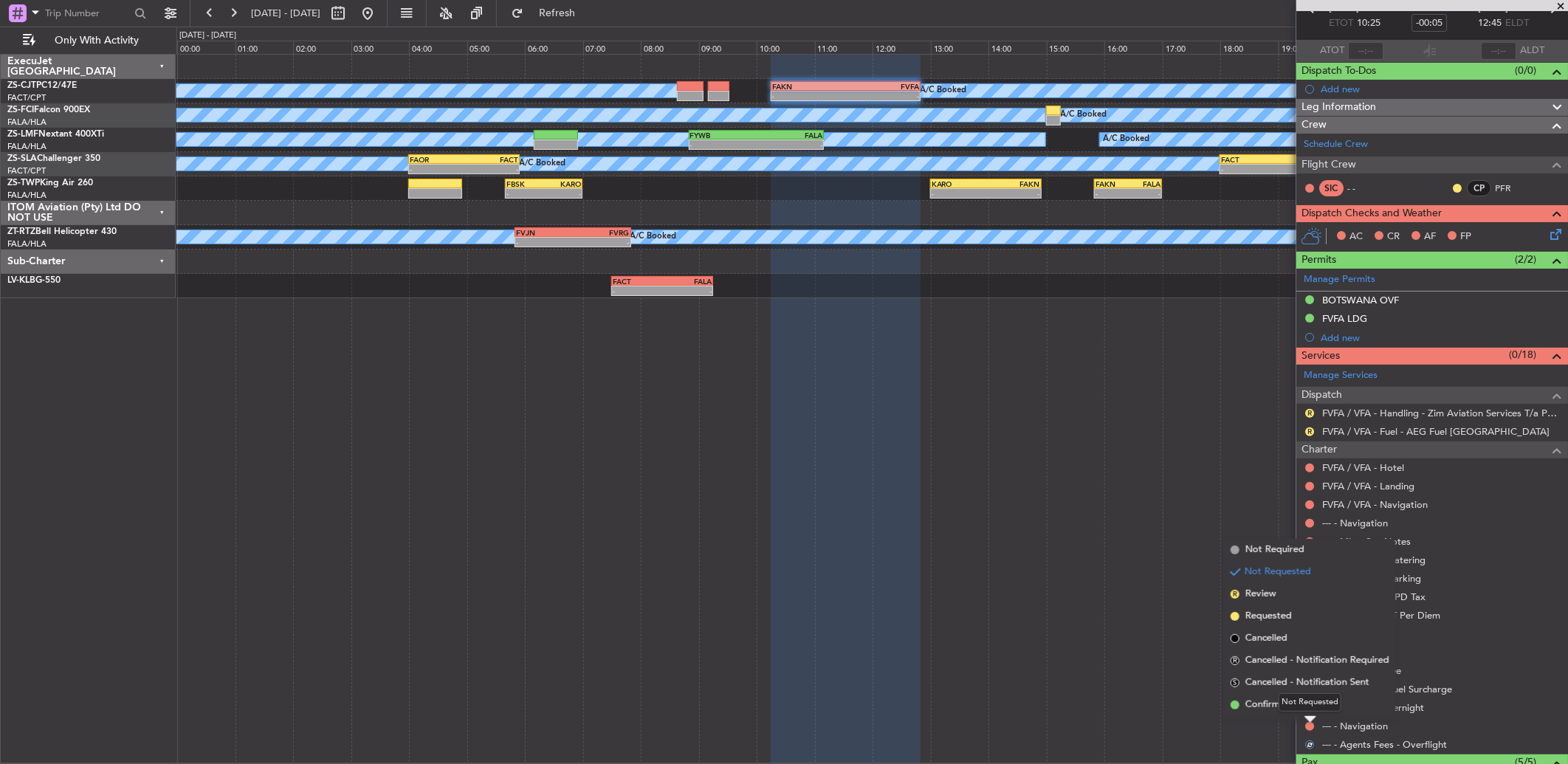
click at [1307, 702] on div "Not Requested" at bounding box center [1309, 702] width 63 height 19
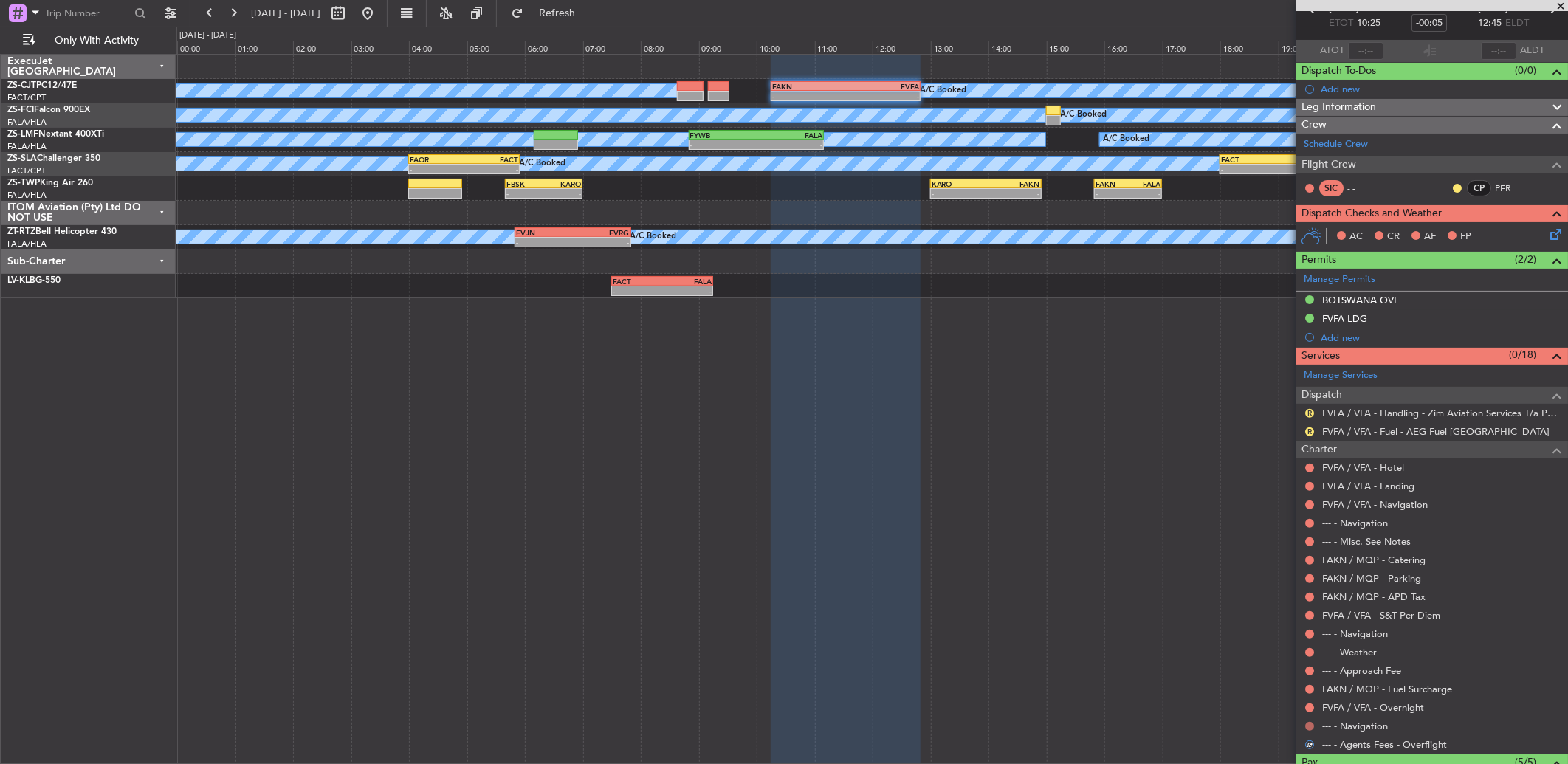
click at [1310, 726] on button at bounding box center [1308, 726] width 9 height 9
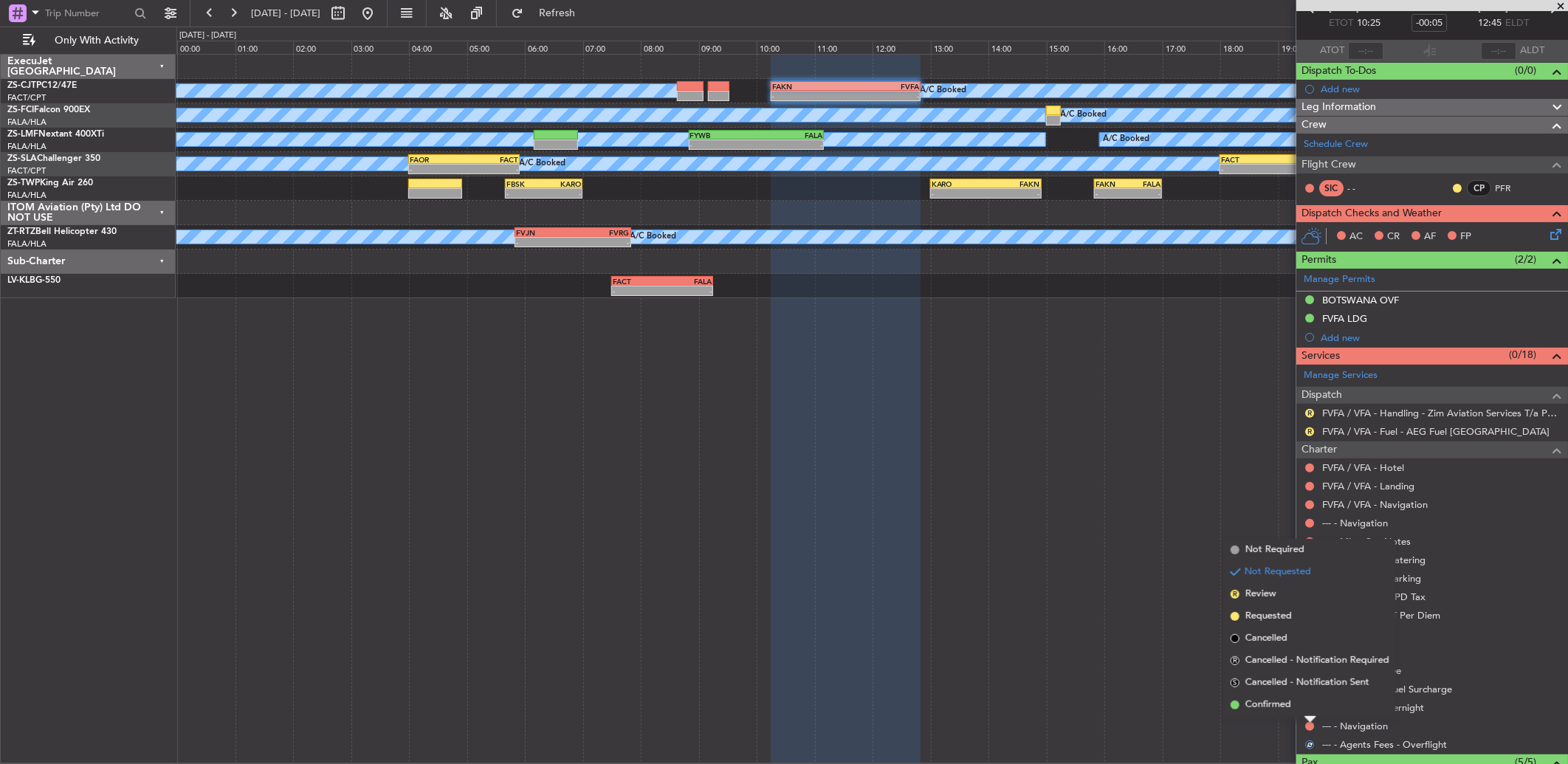
click at [1274, 706] on mat-tooltip-component "Not Requested" at bounding box center [1309, 702] width 83 height 39
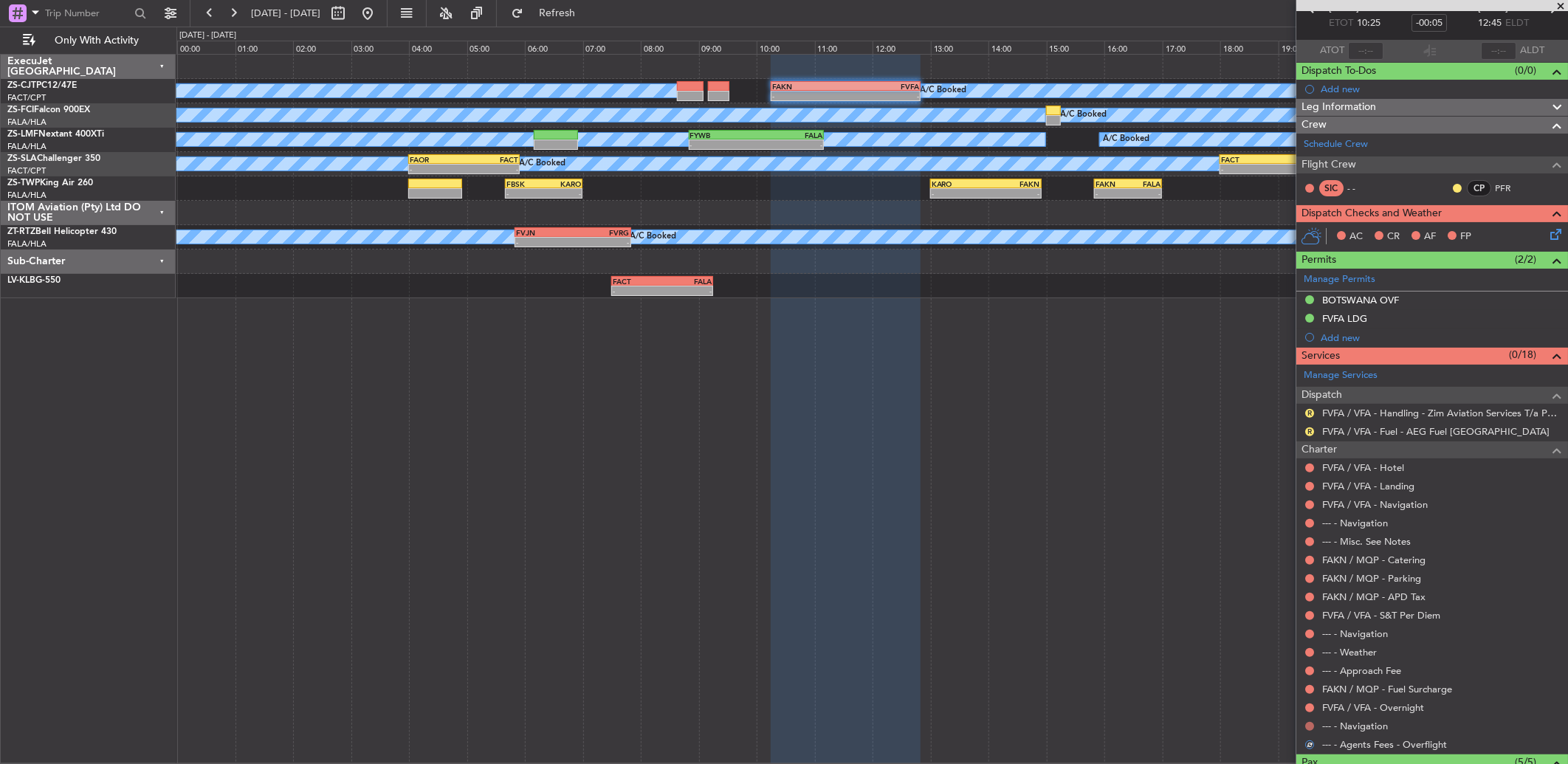
click at [1310, 727] on button at bounding box center [1308, 726] width 9 height 9
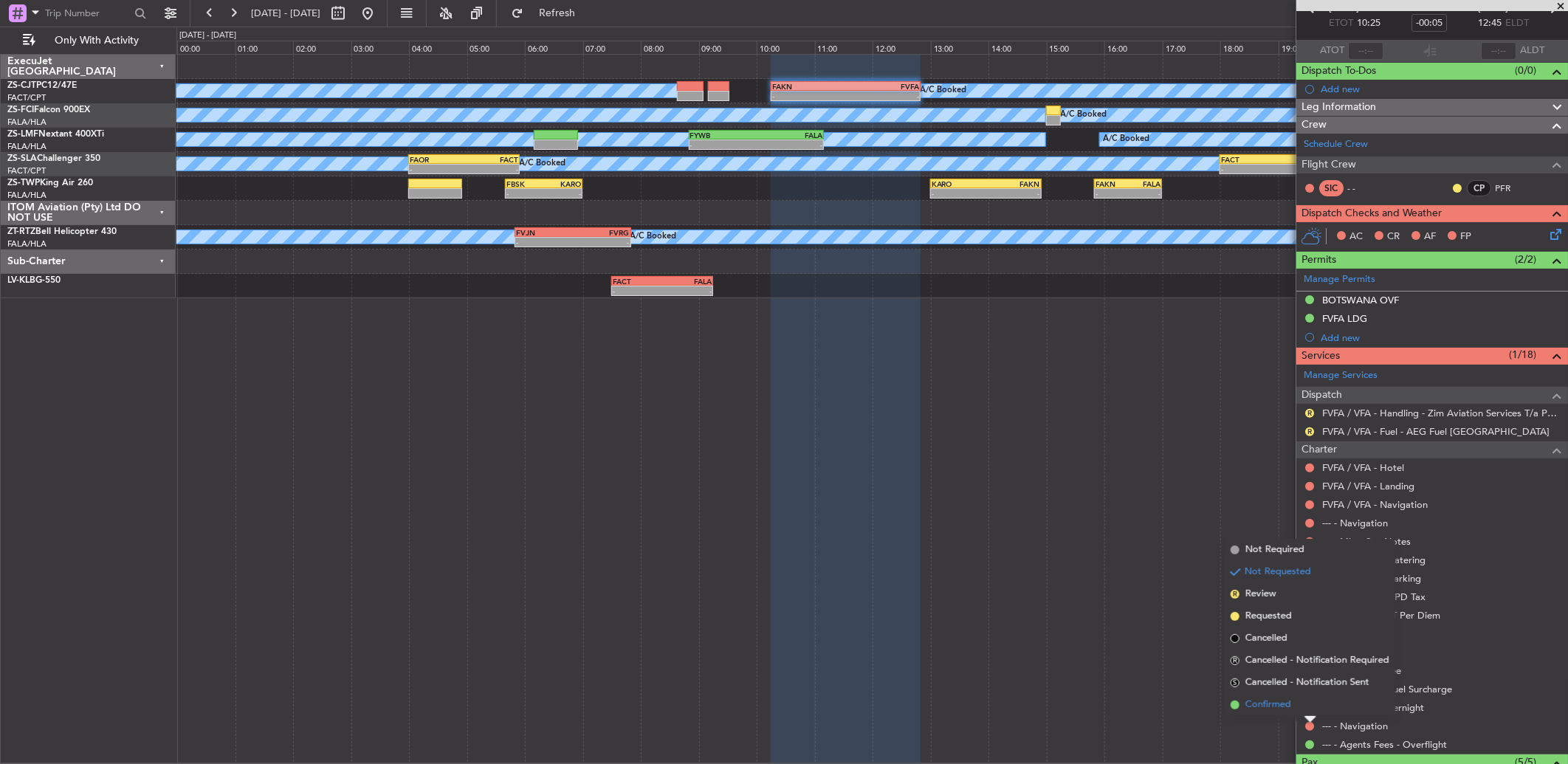
click at [1259, 702] on span "Confirmed" at bounding box center [1267, 704] width 46 height 15
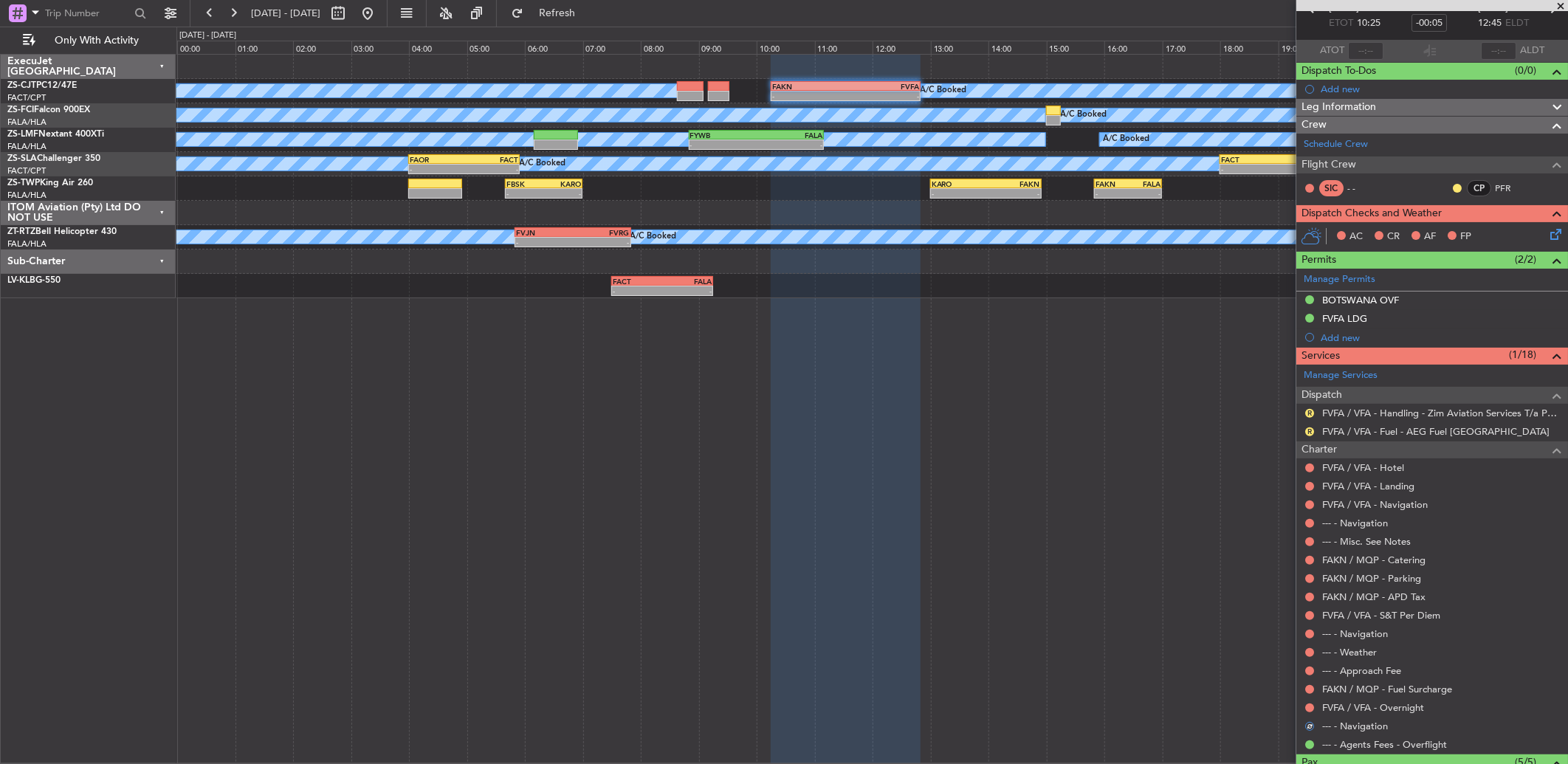
click at [1312, 711] on div at bounding box center [1309, 708] width 12 height 12
click at [1307, 704] on button at bounding box center [1308, 707] width 9 height 9
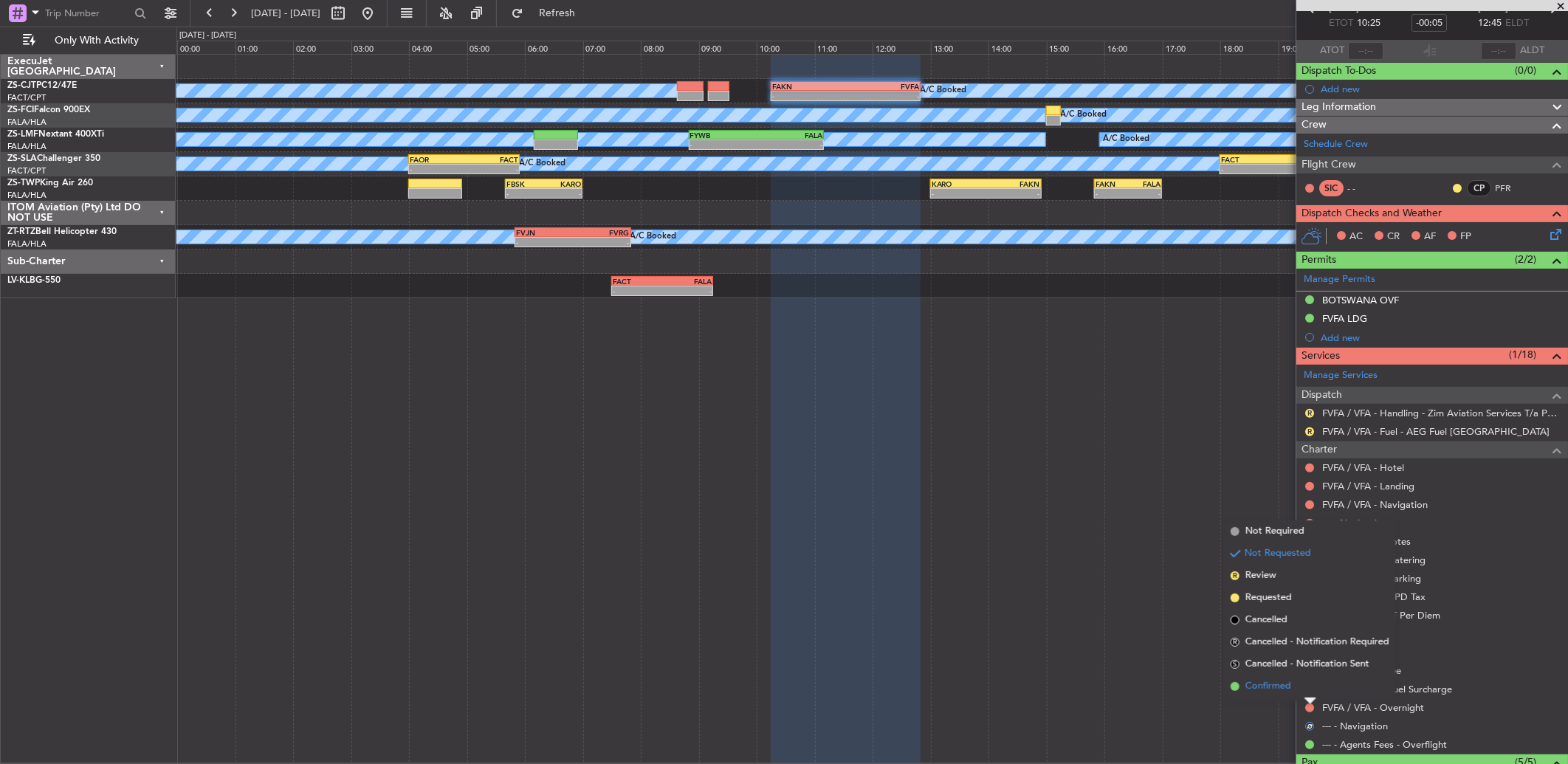
click at [1297, 683] on li "Confirmed" at bounding box center [1309, 686] width 170 height 23
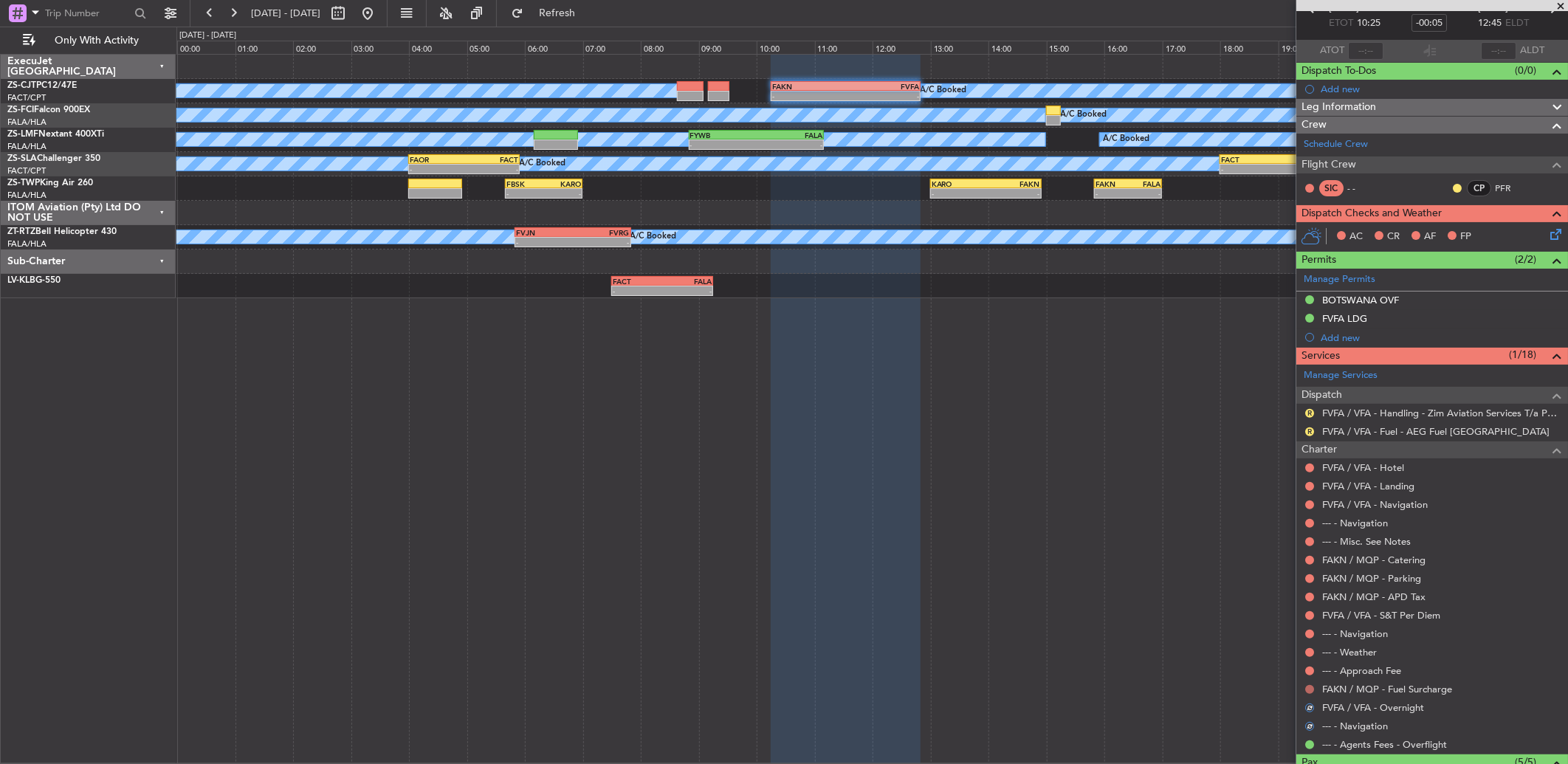
click at [1309, 688] on button at bounding box center [1308, 689] width 9 height 9
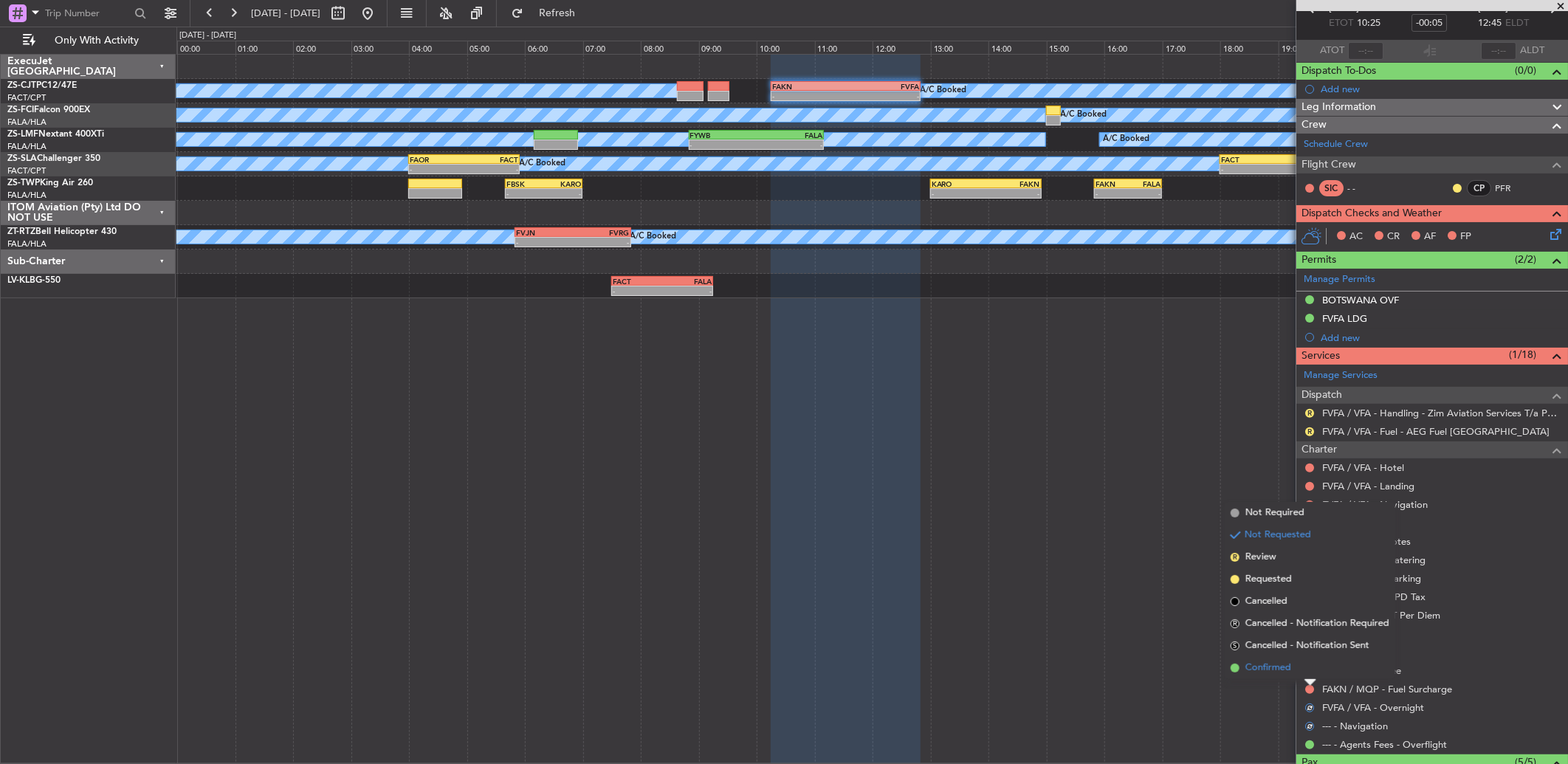
click at [1307, 673] on li "Confirmed" at bounding box center [1309, 668] width 170 height 23
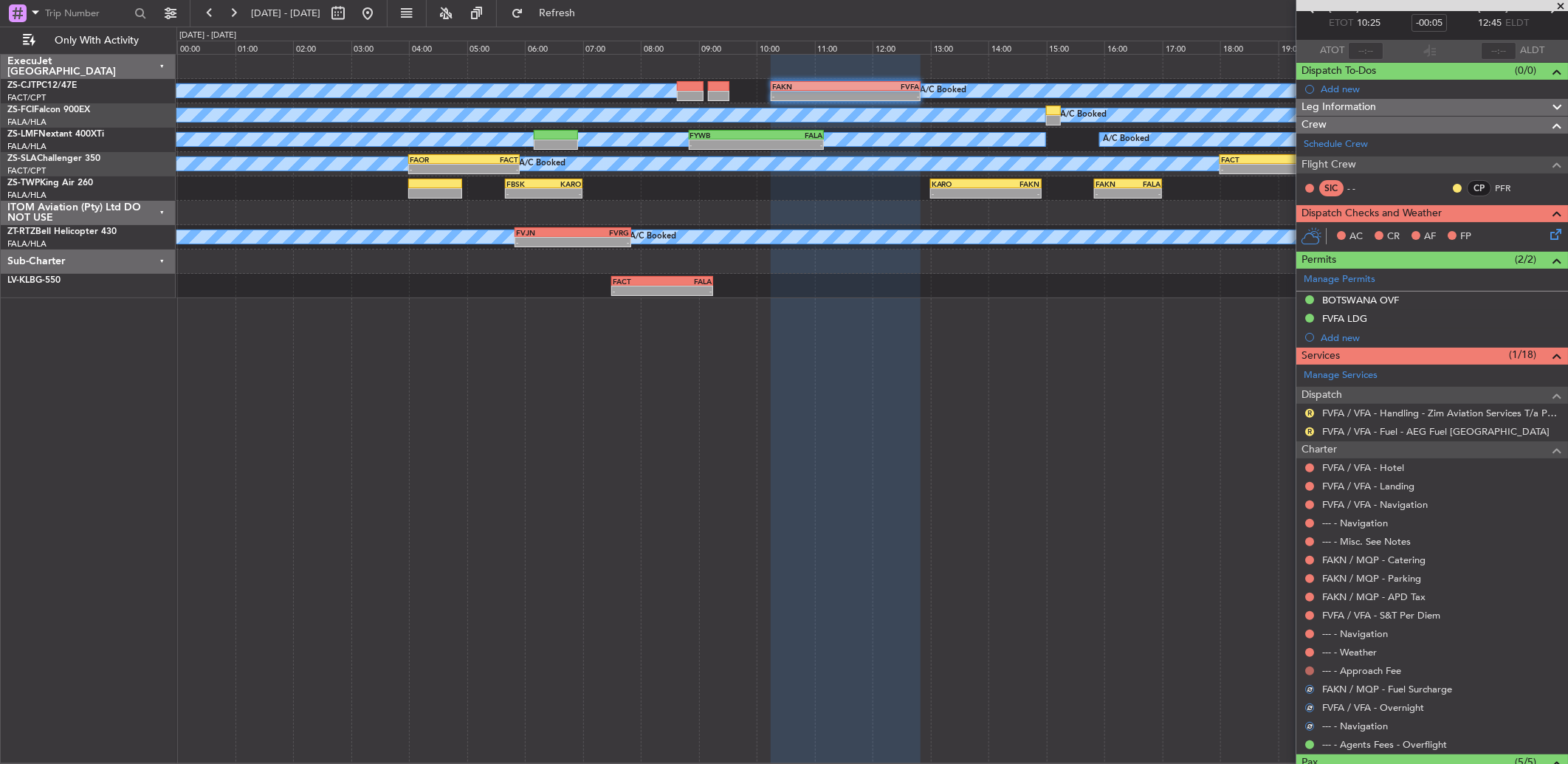
click at [1309, 672] on button at bounding box center [1308, 670] width 9 height 9
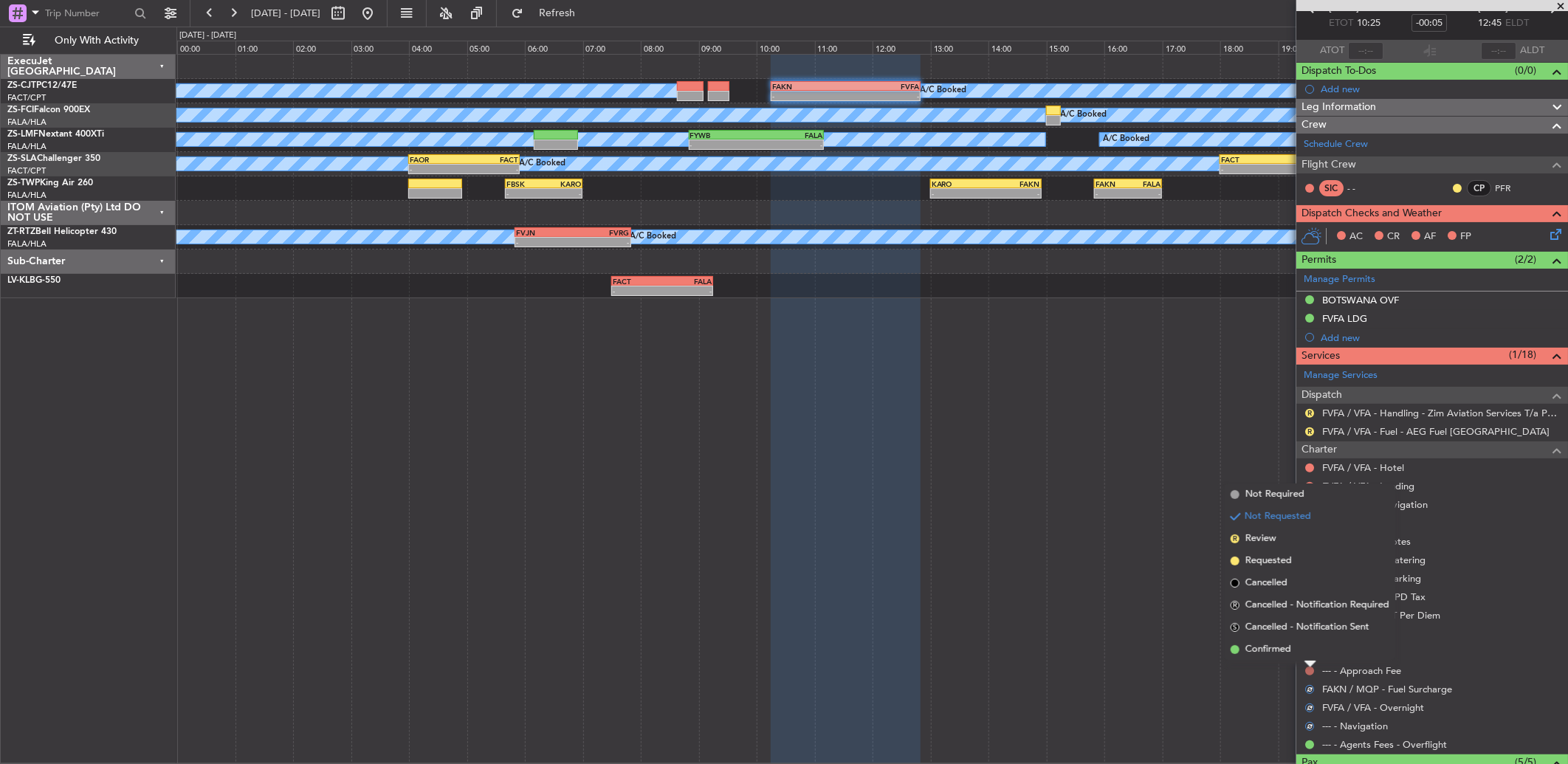
click at [1310, 664] on div at bounding box center [1310, 664] width 12 height 6
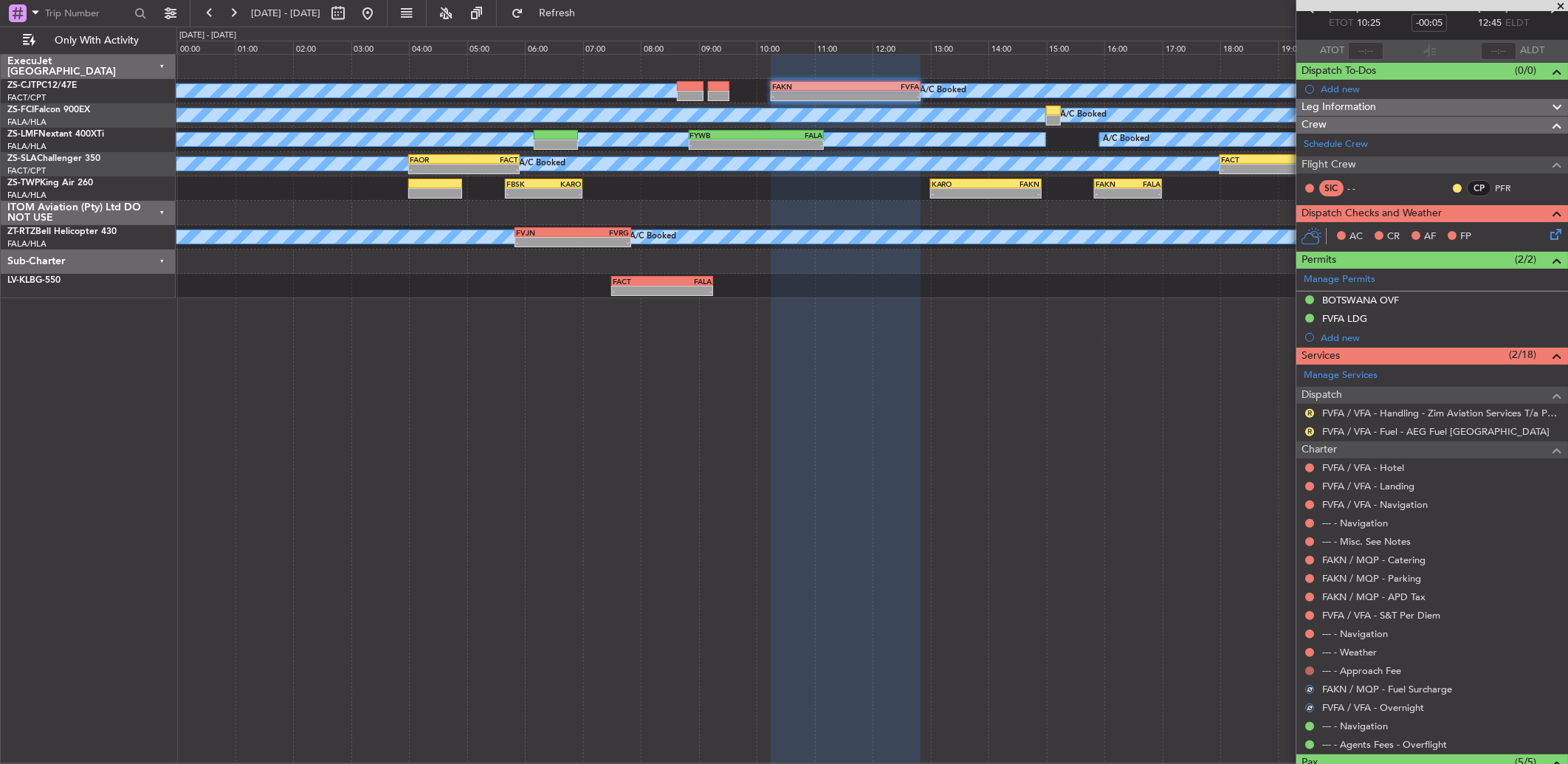
click at [1310, 672] on button at bounding box center [1308, 670] width 9 height 9
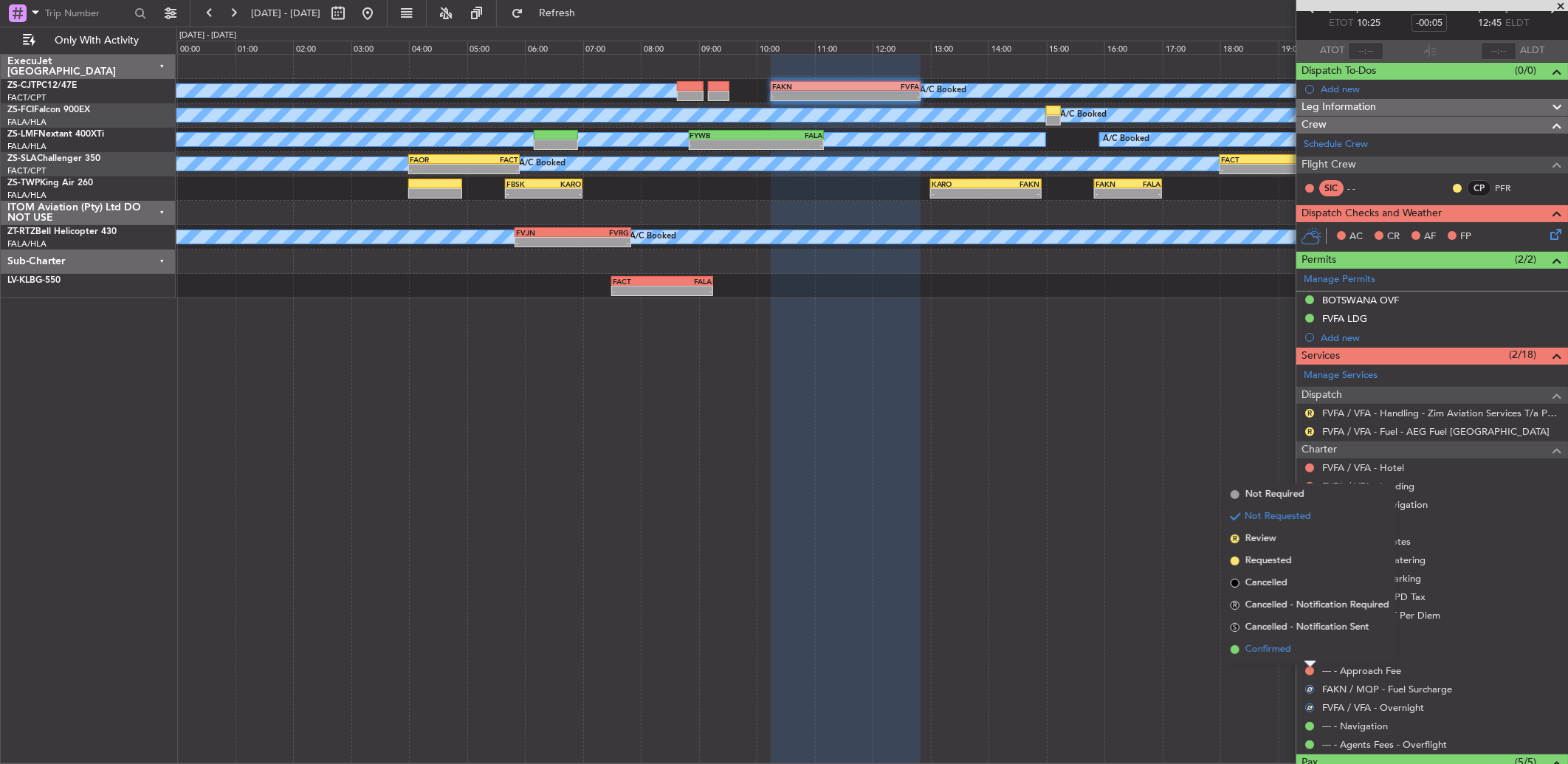
click at [1303, 651] on li "Confirmed" at bounding box center [1309, 649] width 170 height 23
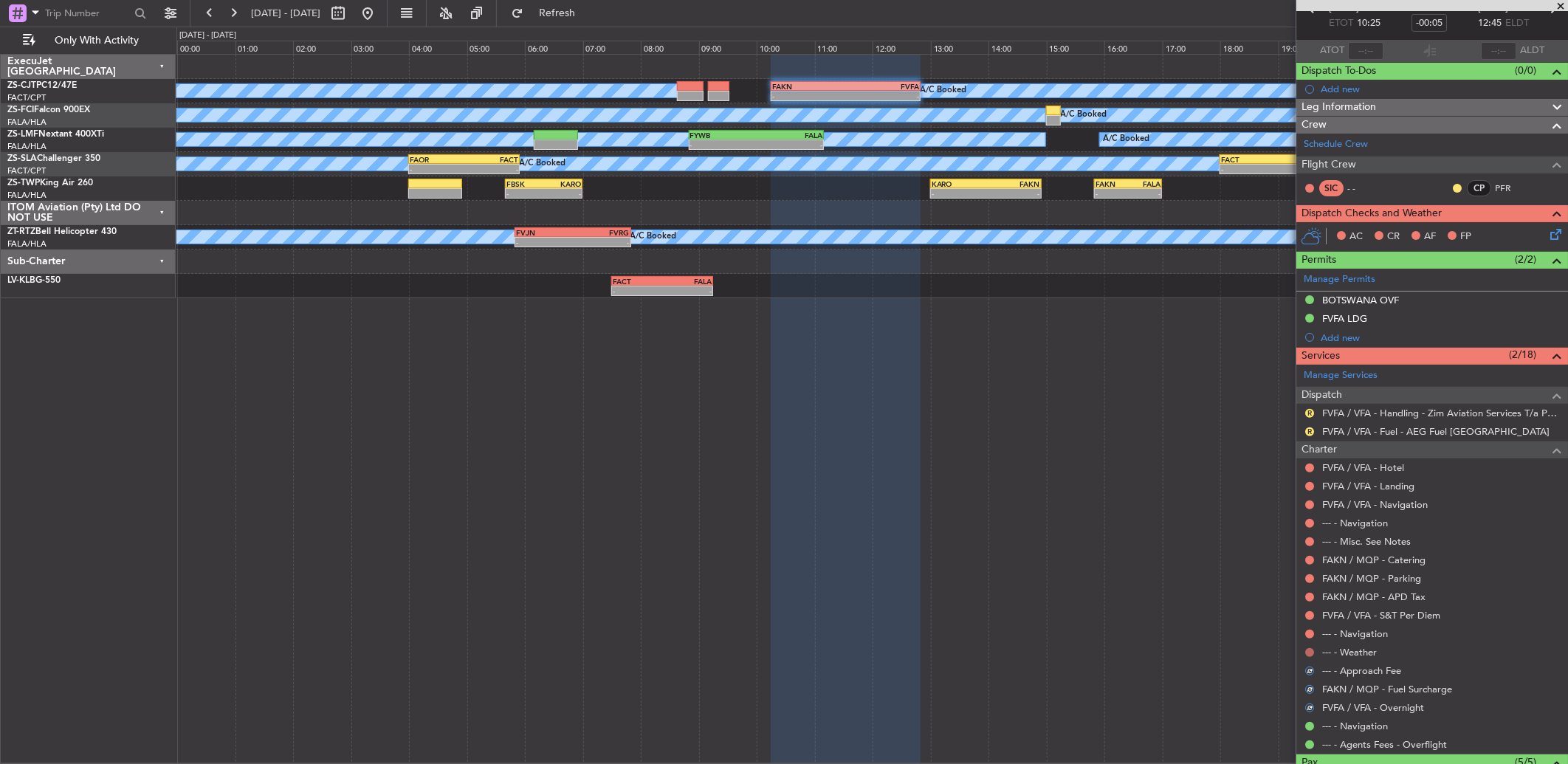
click at [1305, 651] on button at bounding box center [1308, 652] width 9 height 9
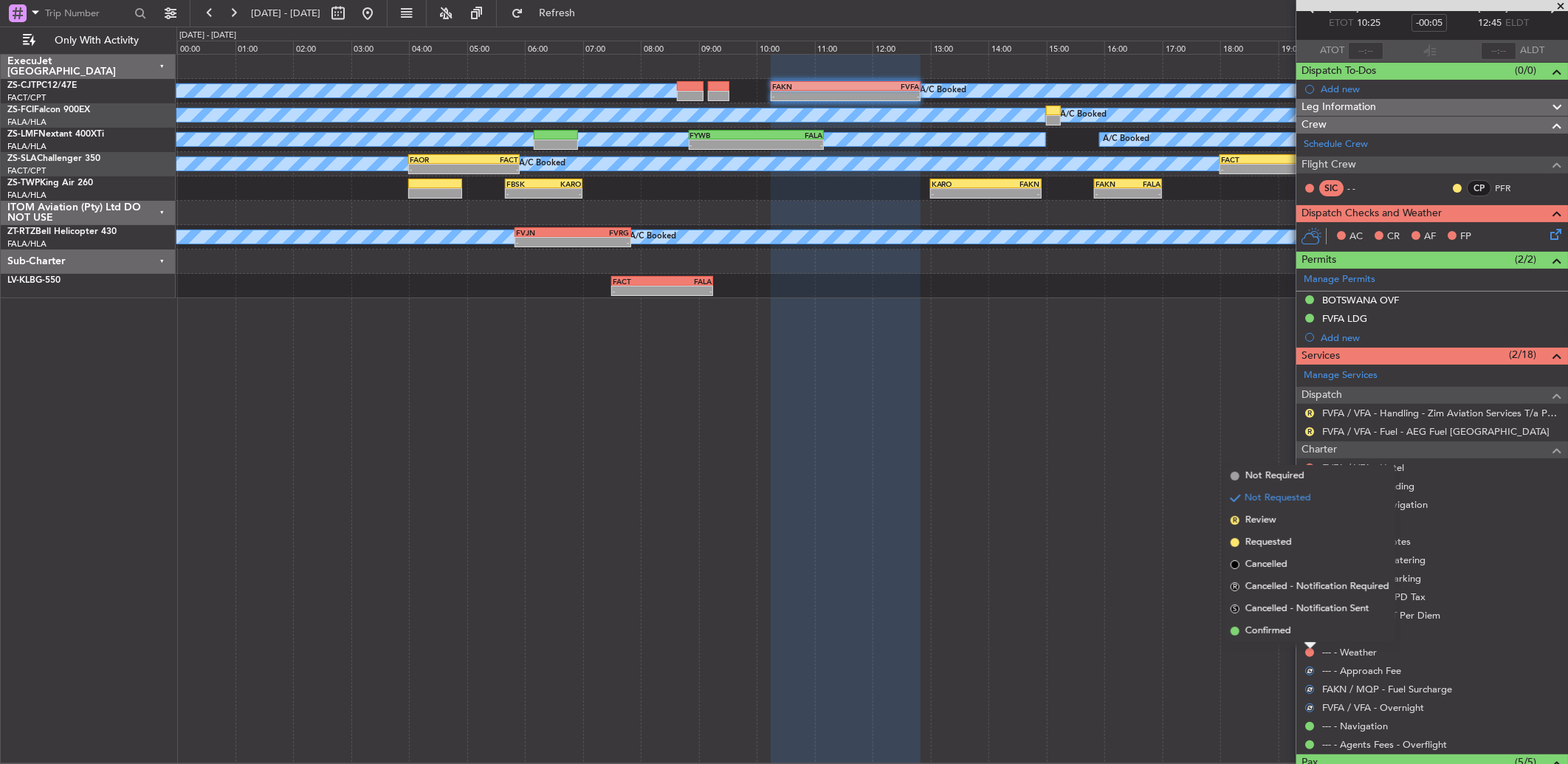
click at [1305, 633] on li "Confirmed" at bounding box center [1309, 631] width 170 height 23
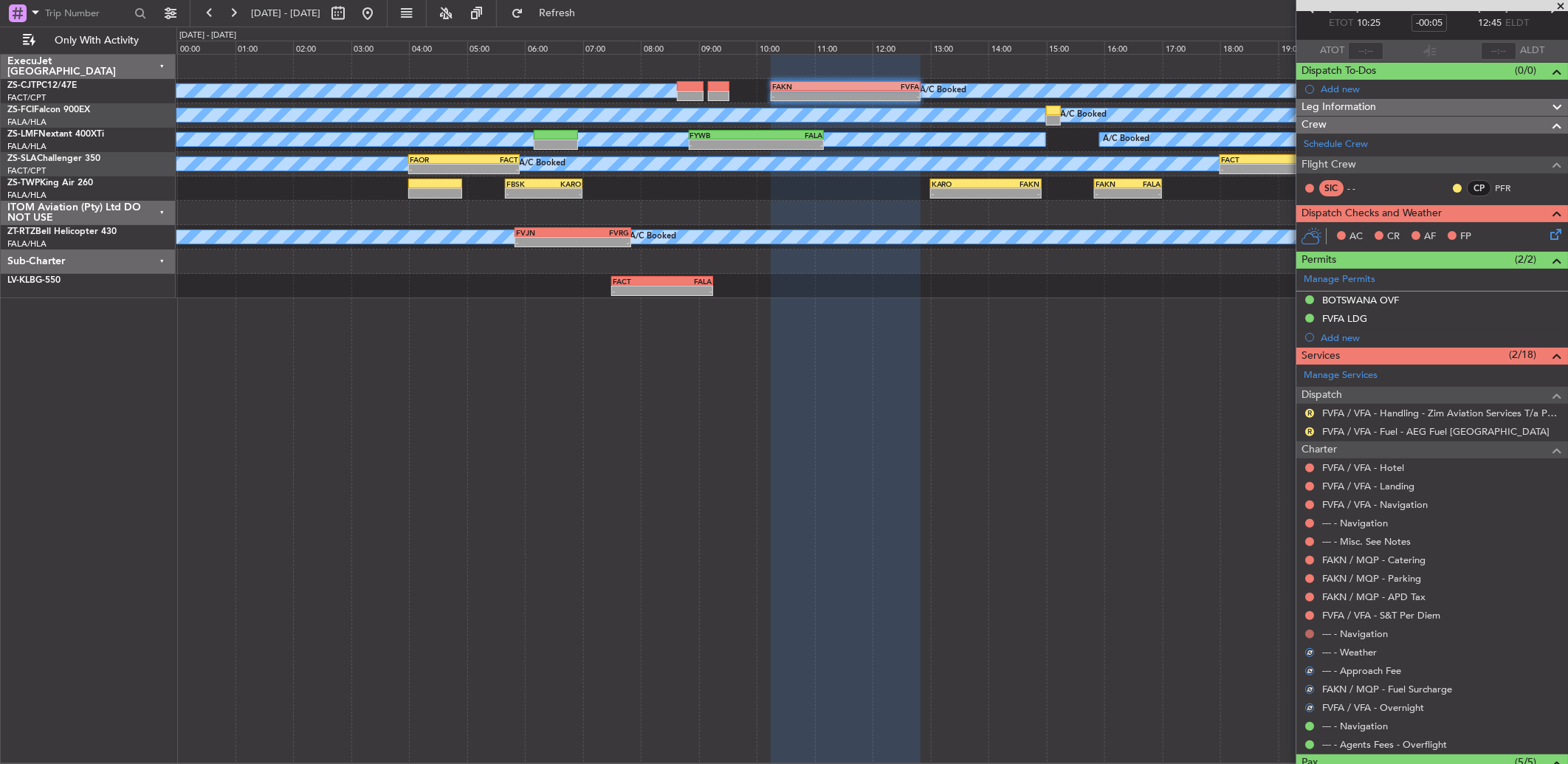
click at [1307, 631] on button at bounding box center [1308, 634] width 9 height 9
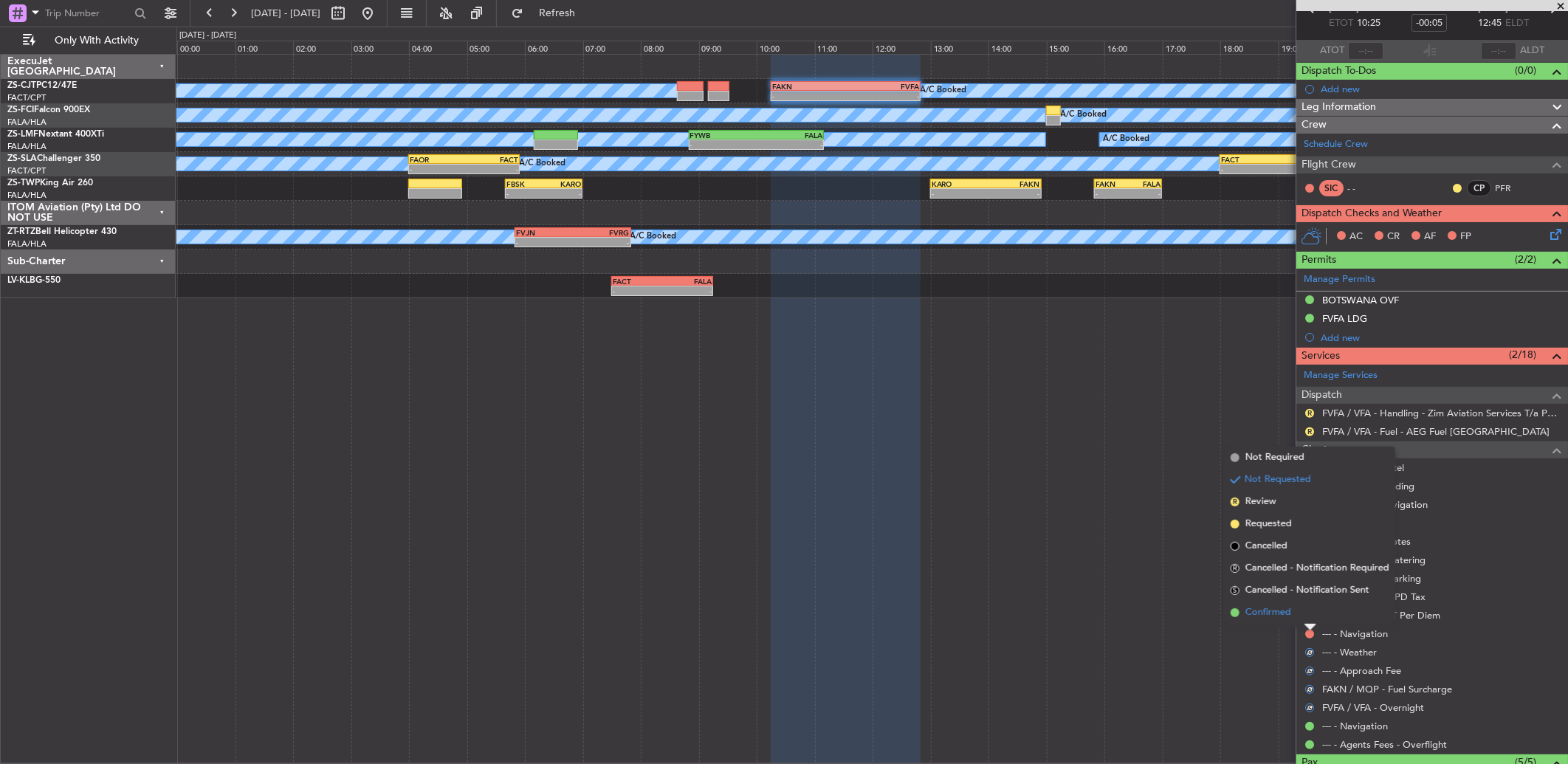
click at [1301, 617] on li "Confirmed" at bounding box center [1309, 612] width 170 height 23
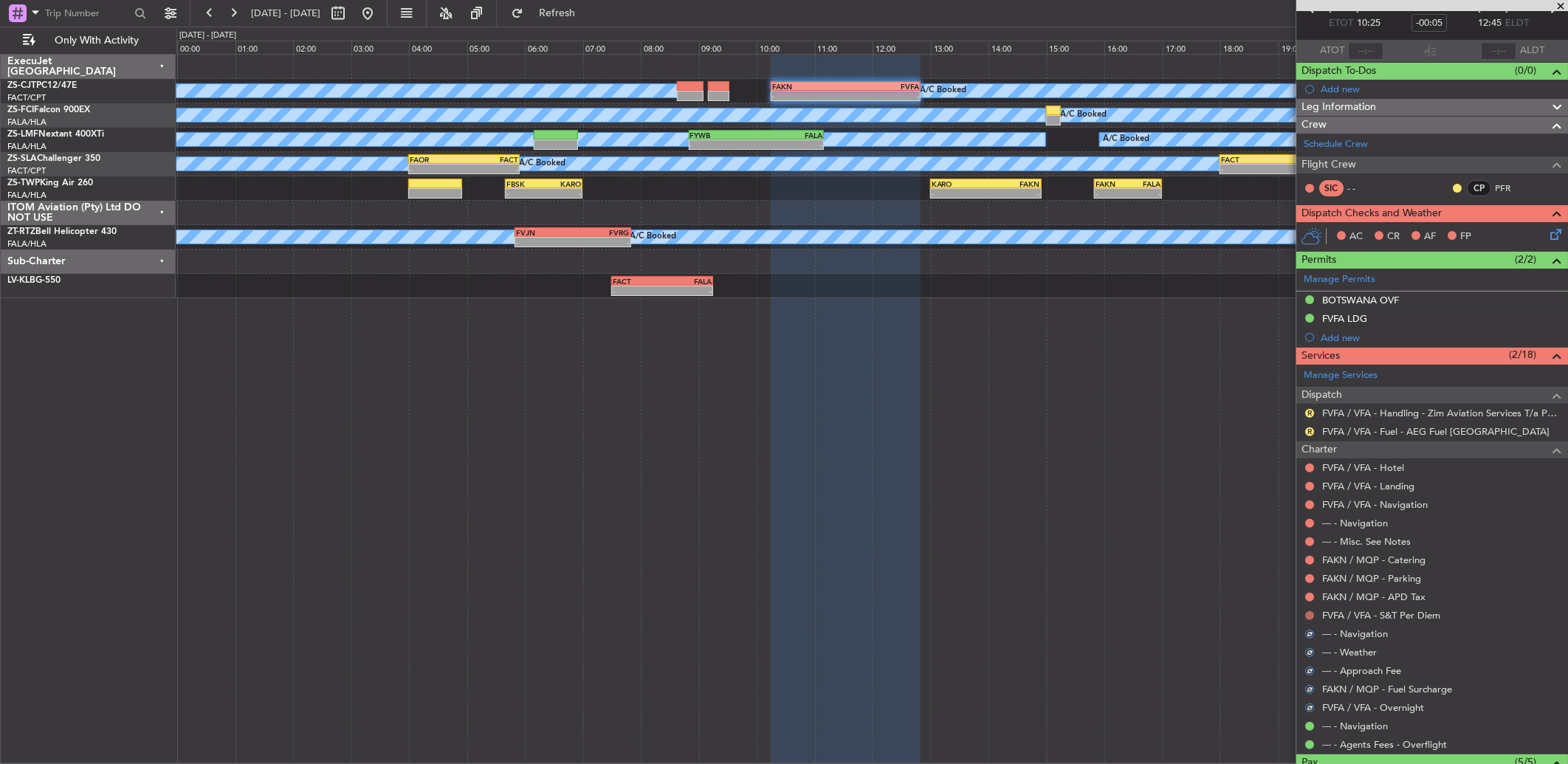
click at [1307, 616] on button at bounding box center [1308, 615] width 9 height 9
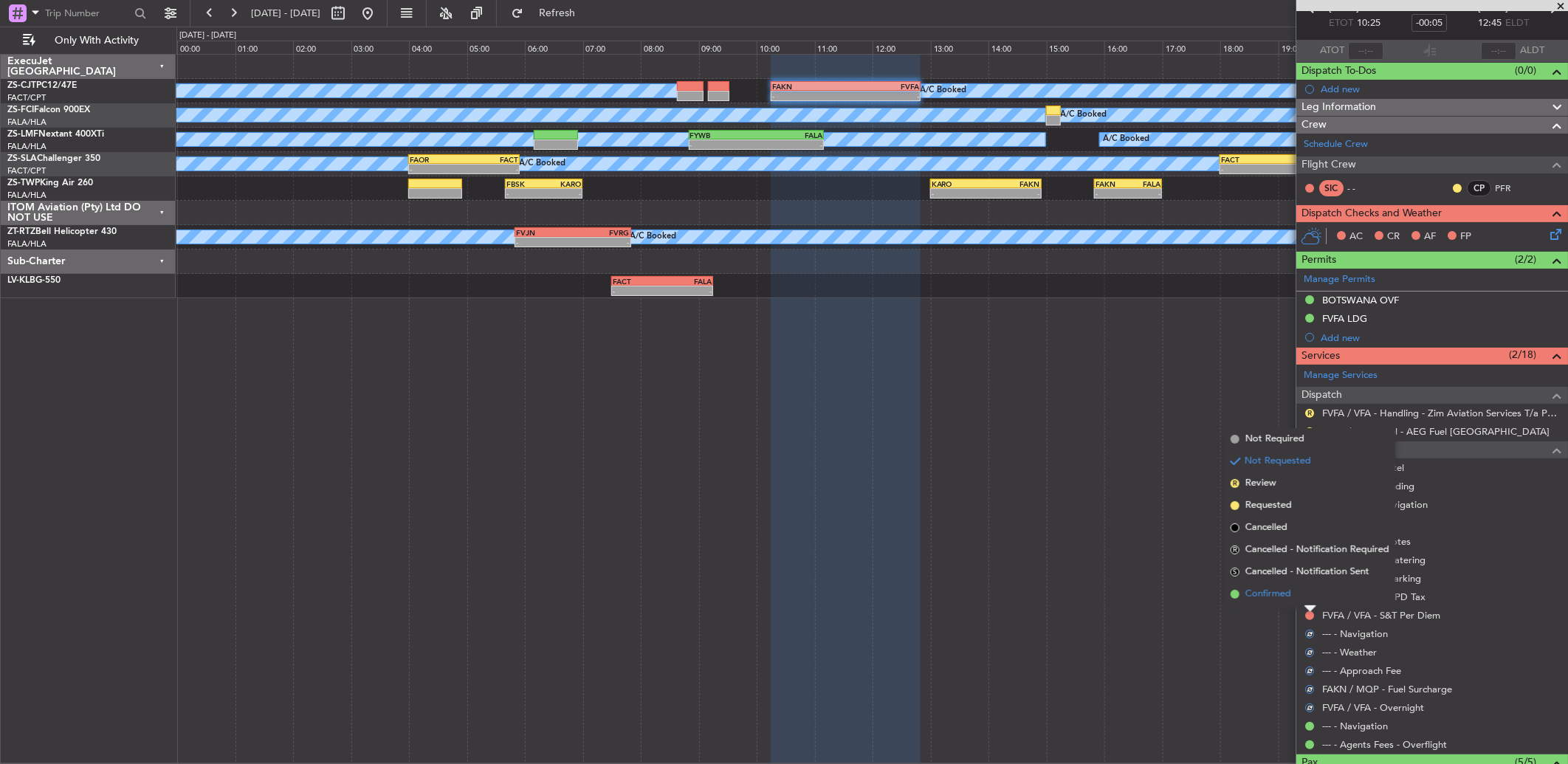
click at [1294, 588] on li "Confirmed" at bounding box center [1309, 594] width 170 height 23
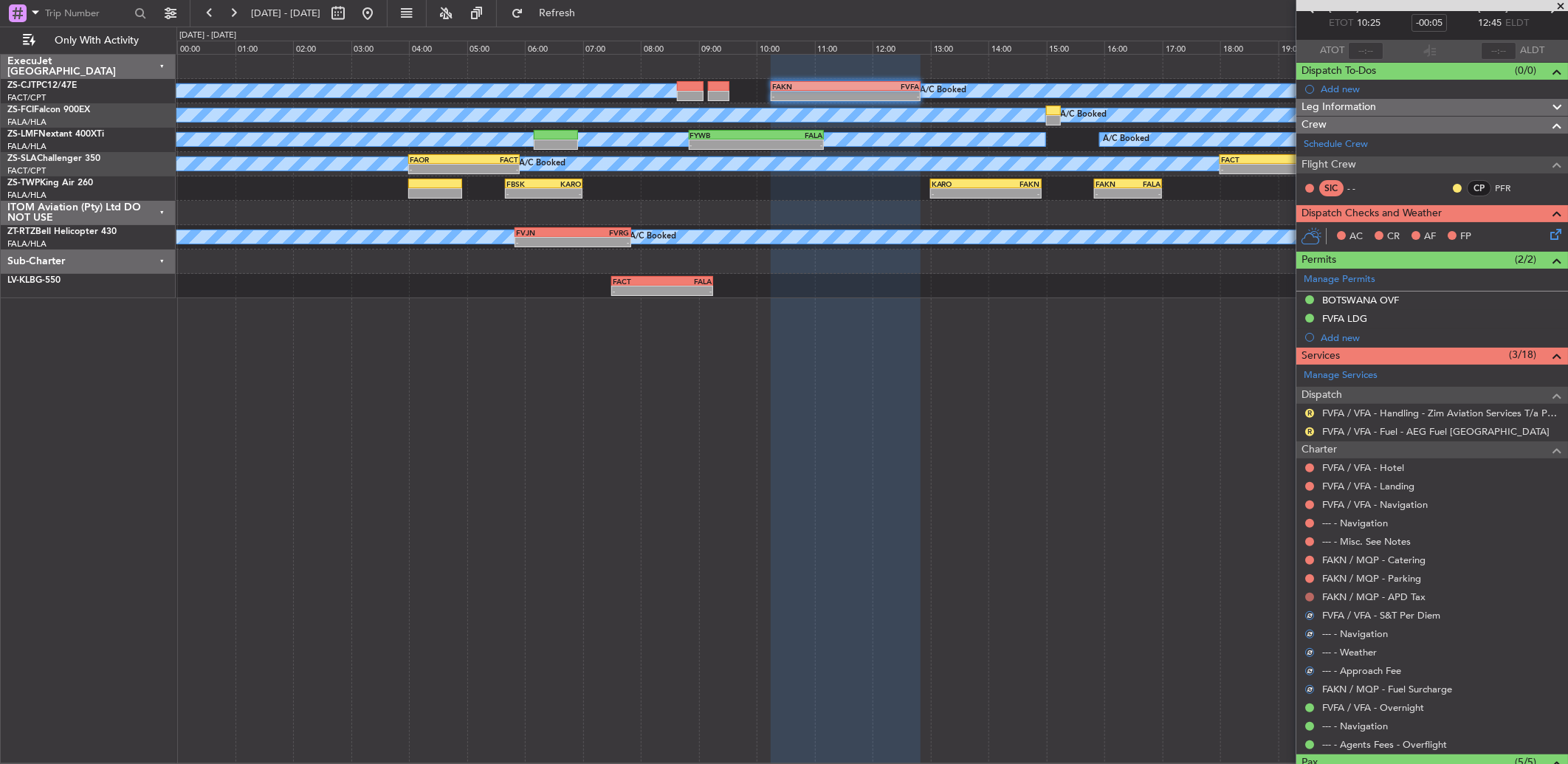
click at [1307, 596] on button at bounding box center [1308, 597] width 9 height 9
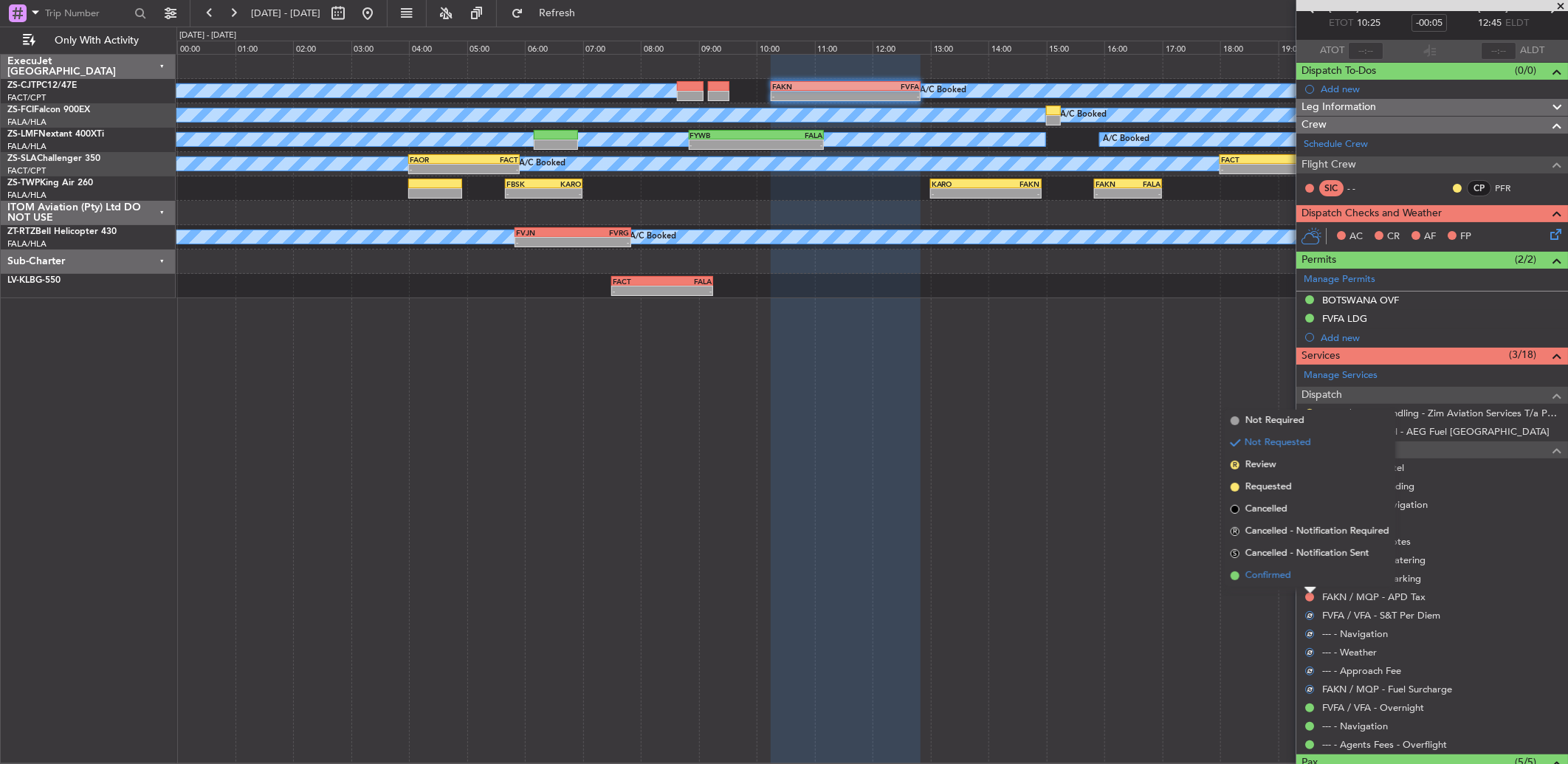
click at [1302, 581] on li "Confirmed" at bounding box center [1309, 575] width 170 height 23
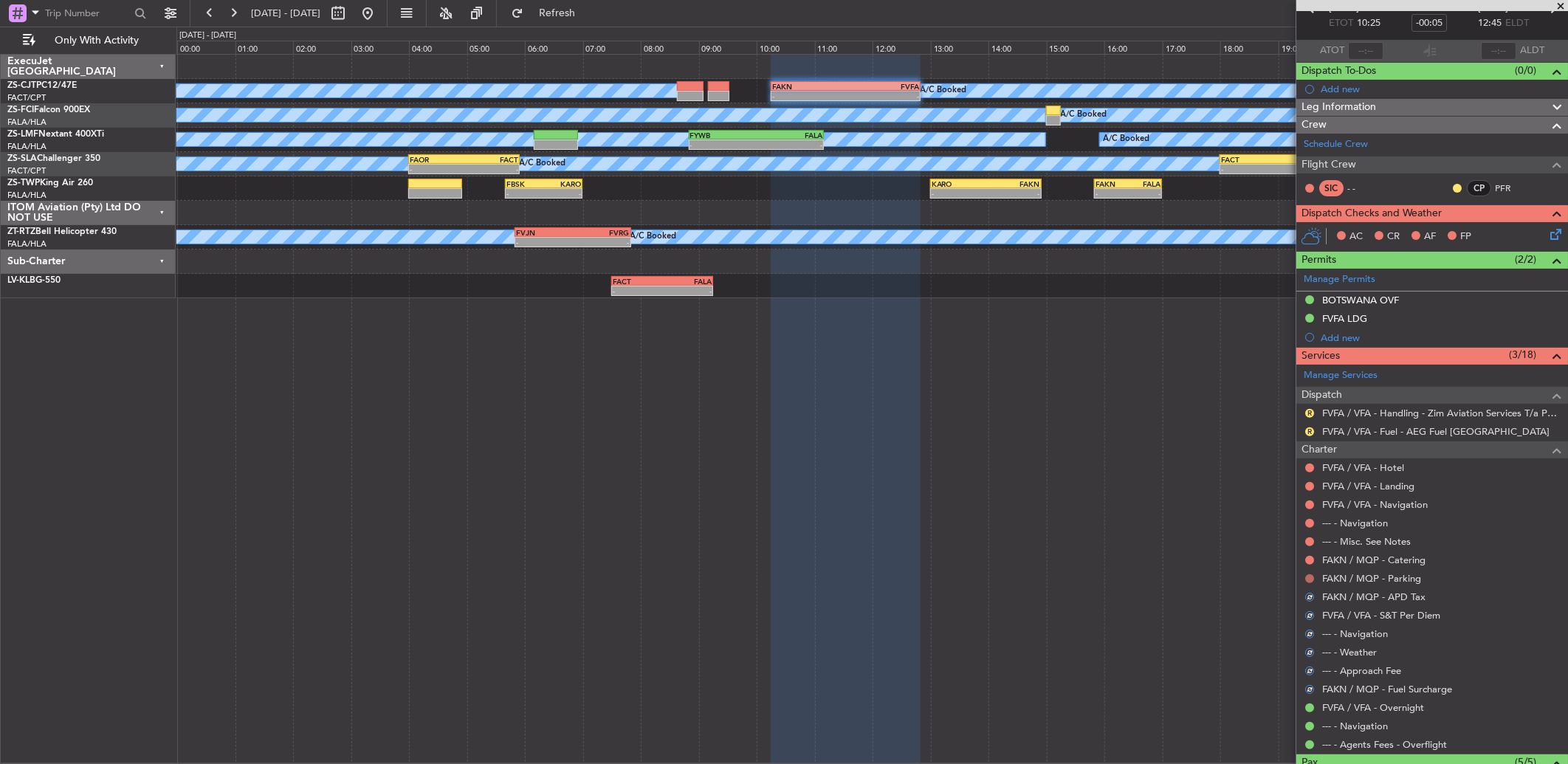
click at [1308, 578] on button at bounding box center [1308, 578] width 9 height 9
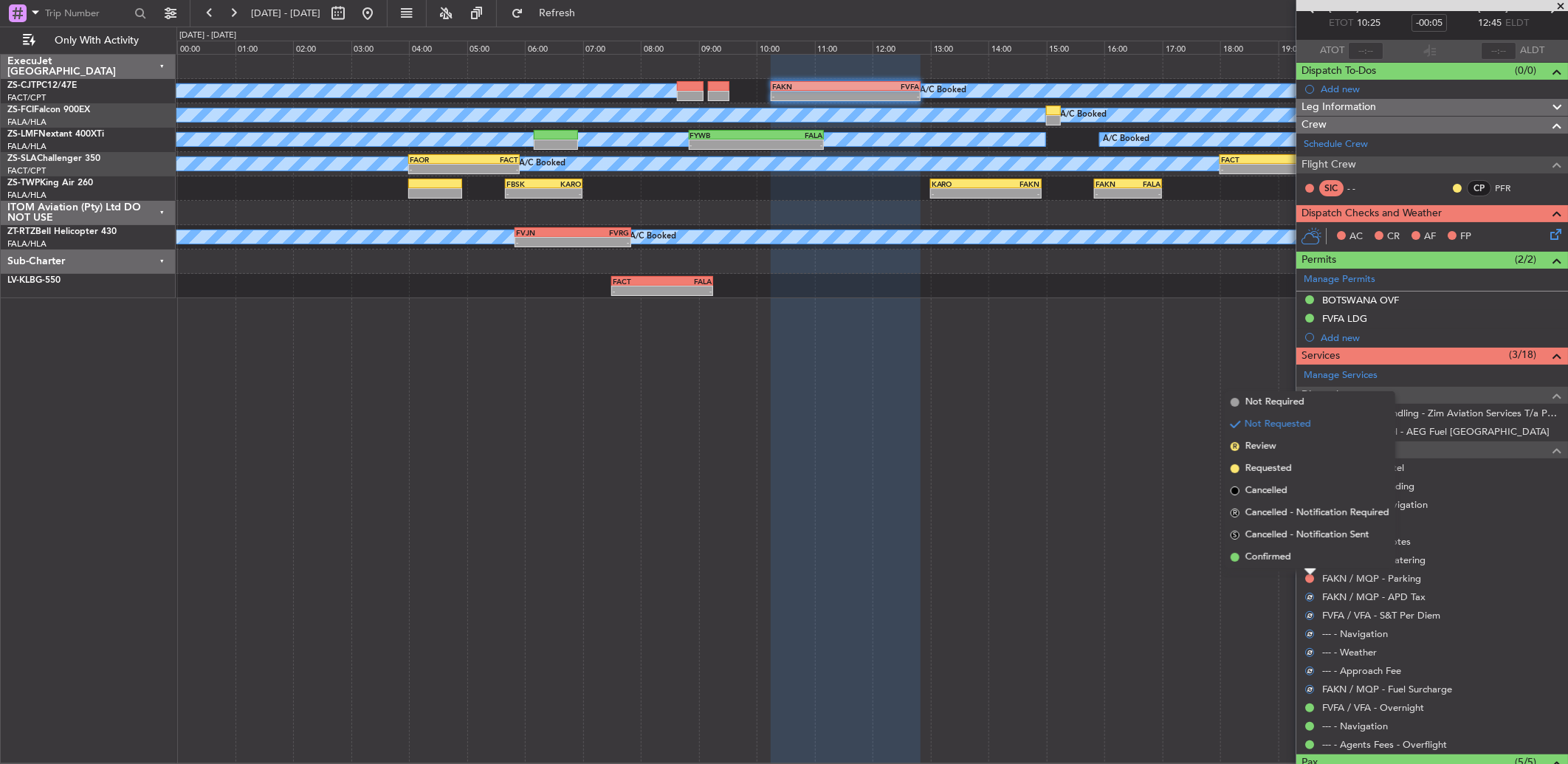
click at [1301, 558] on li "Confirmed" at bounding box center [1309, 557] width 170 height 23
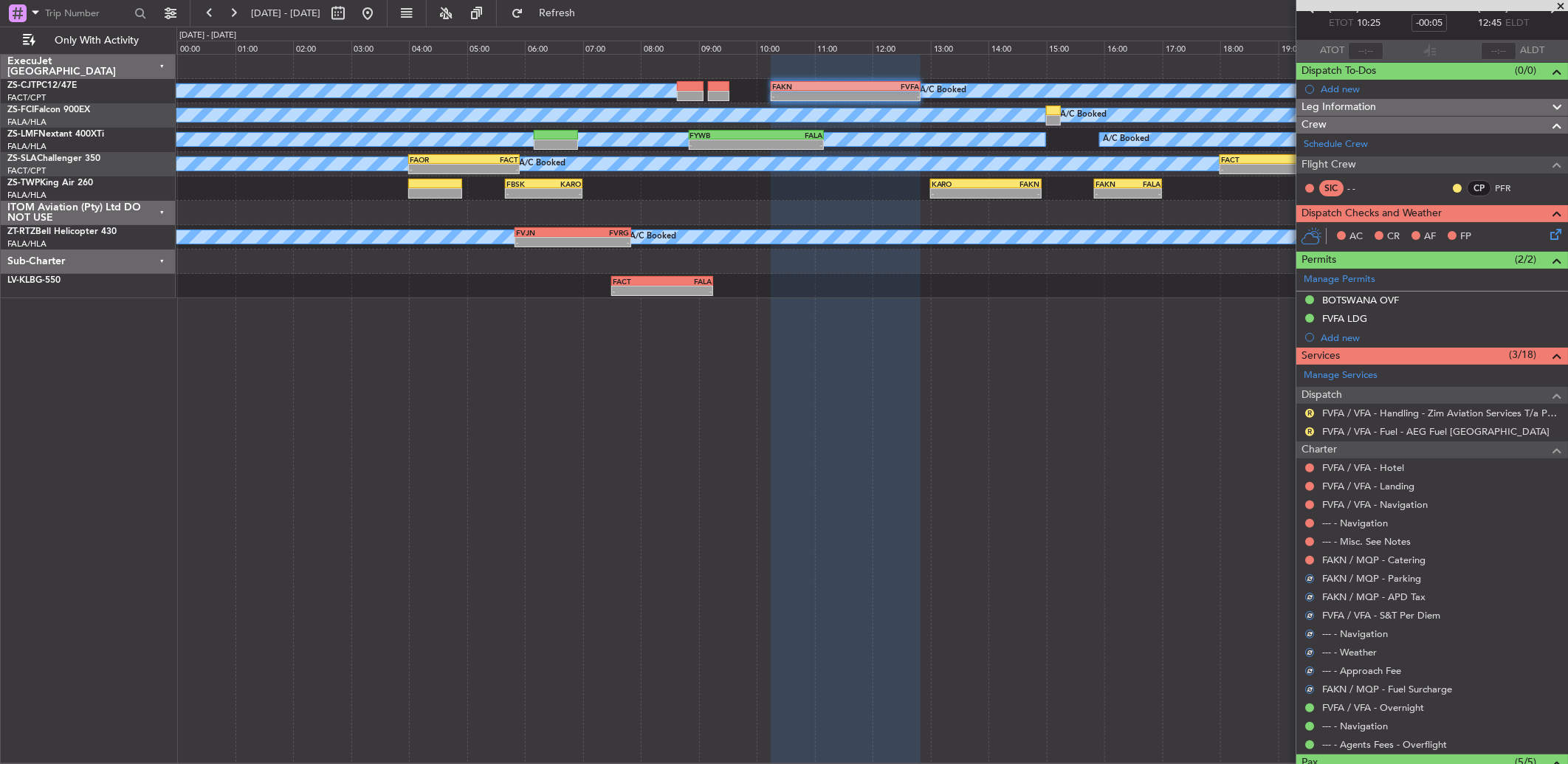
click at [1305, 555] on div at bounding box center [1309, 560] width 12 height 12
click at [1307, 558] on button at bounding box center [1308, 559] width 9 height 9
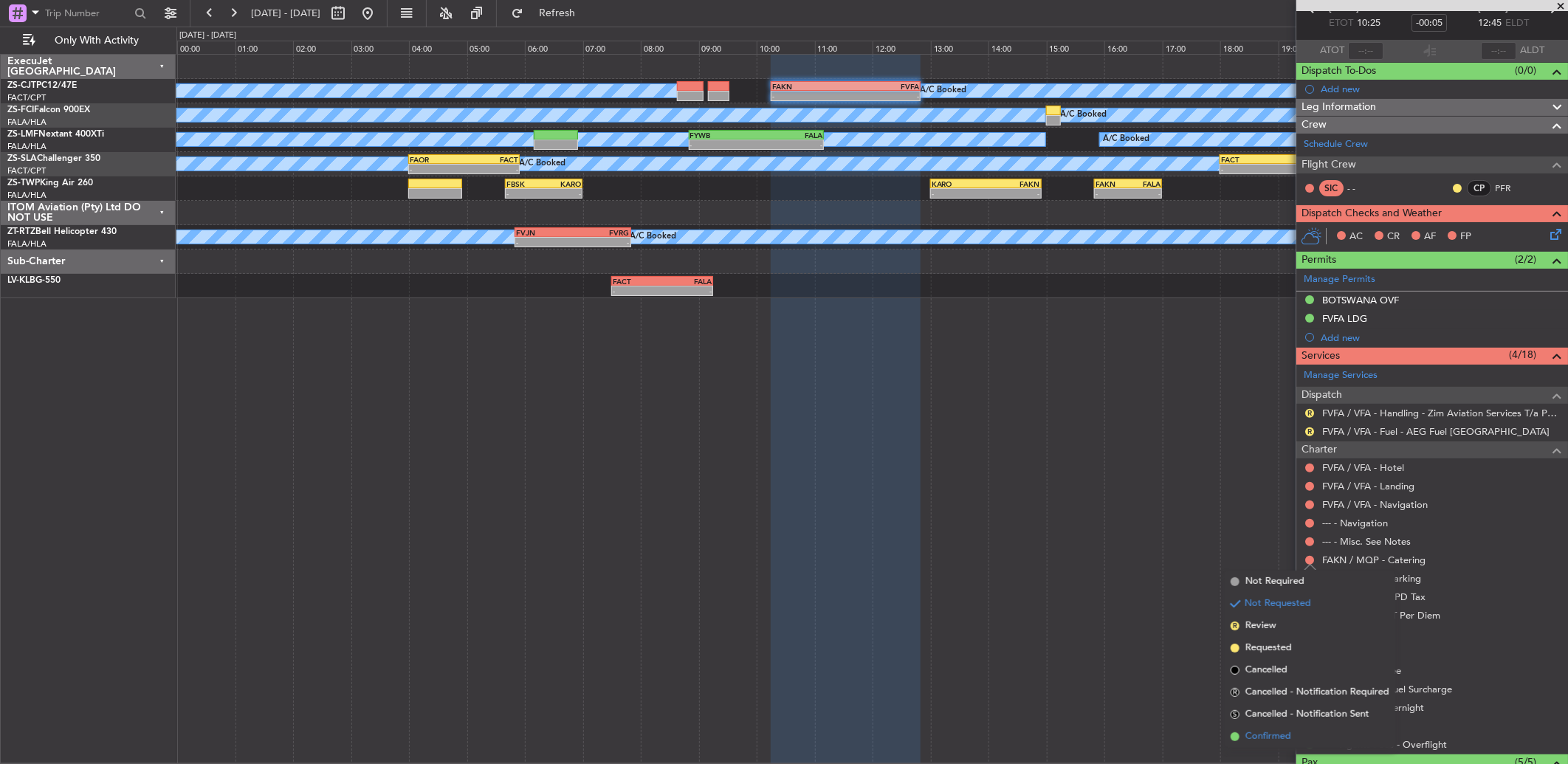
click at [1278, 732] on span "Confirmed" at bounding box center [1267, 737] width 46 height 15
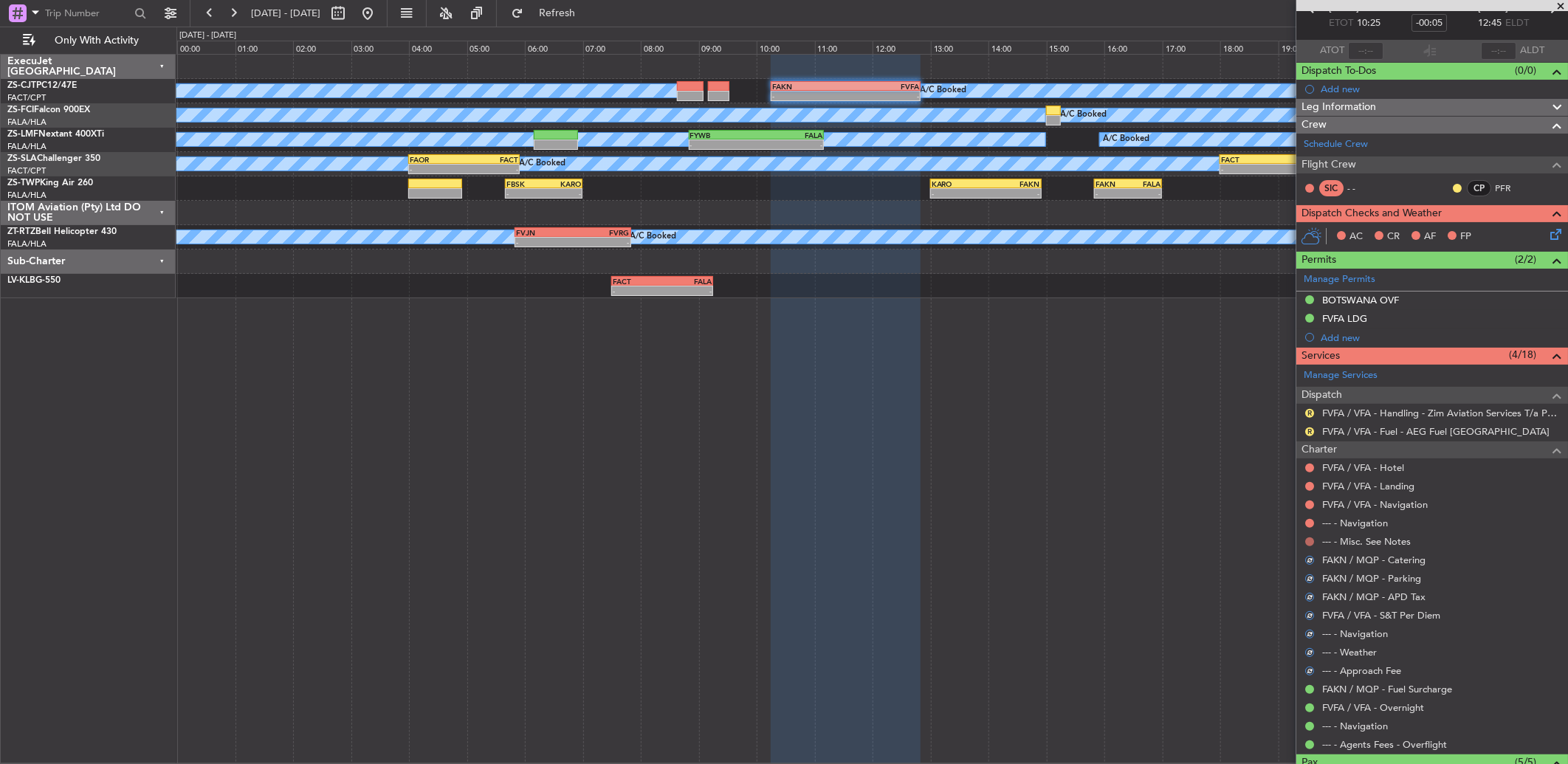
click at [1311, 541] on button at bounding box center [1308, 542] width 9 height 9
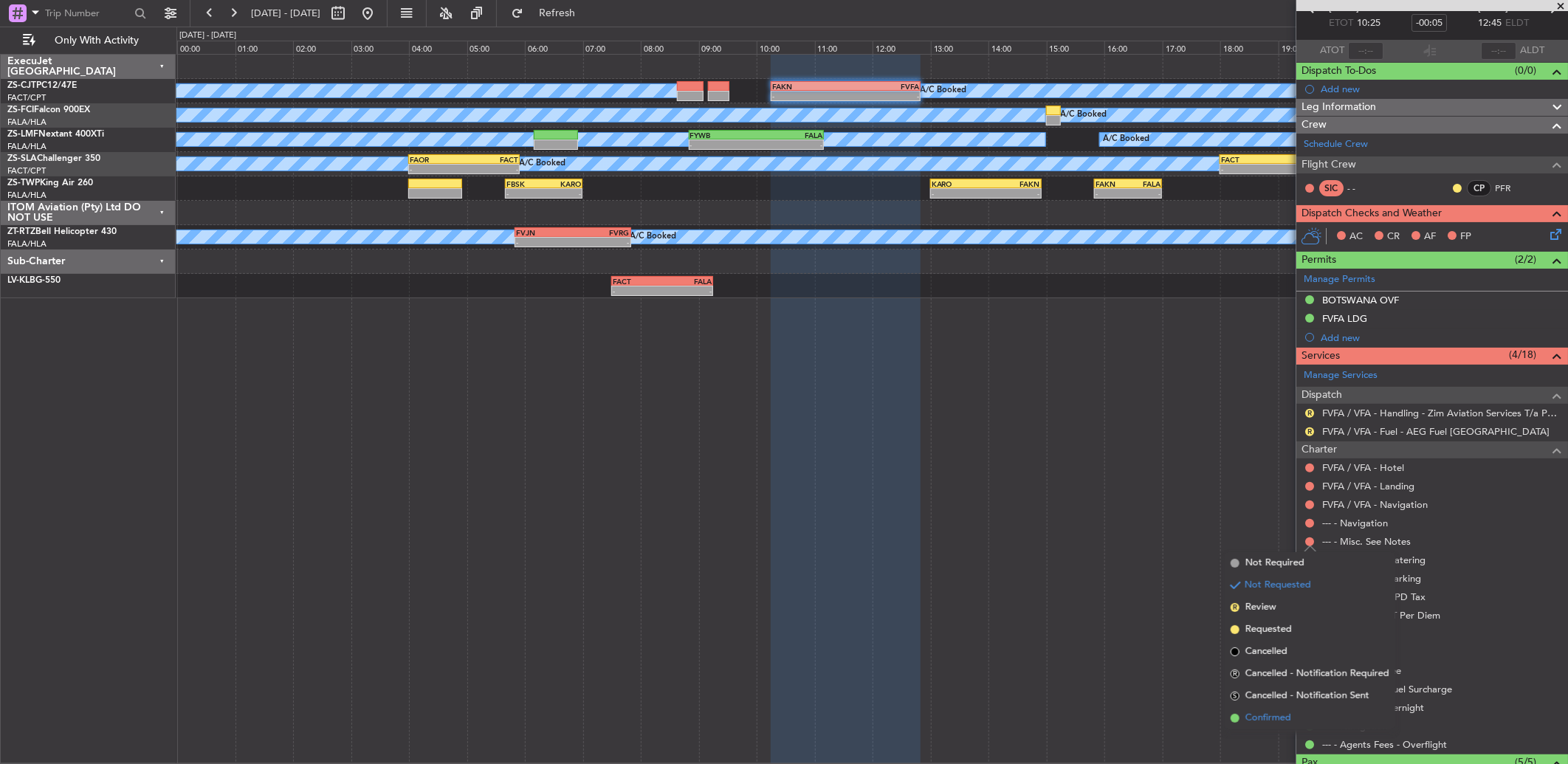
click at [1283, 714] on span "Confirmed" at bounding box center [1267, 718] width 46 height 15
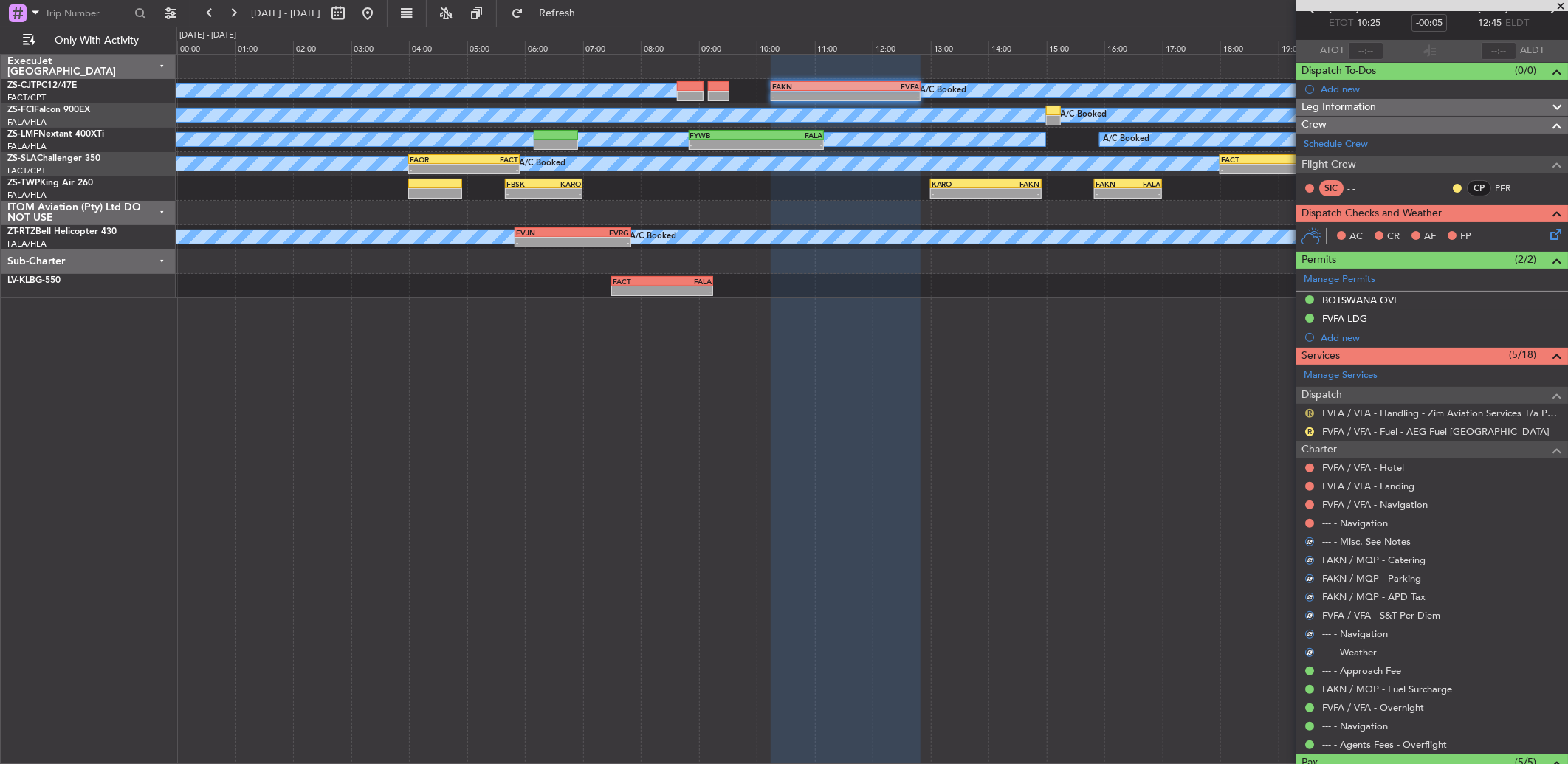
click at [1307, 411] on button "R" at bounding box center [1308, 412] width 9 height 9
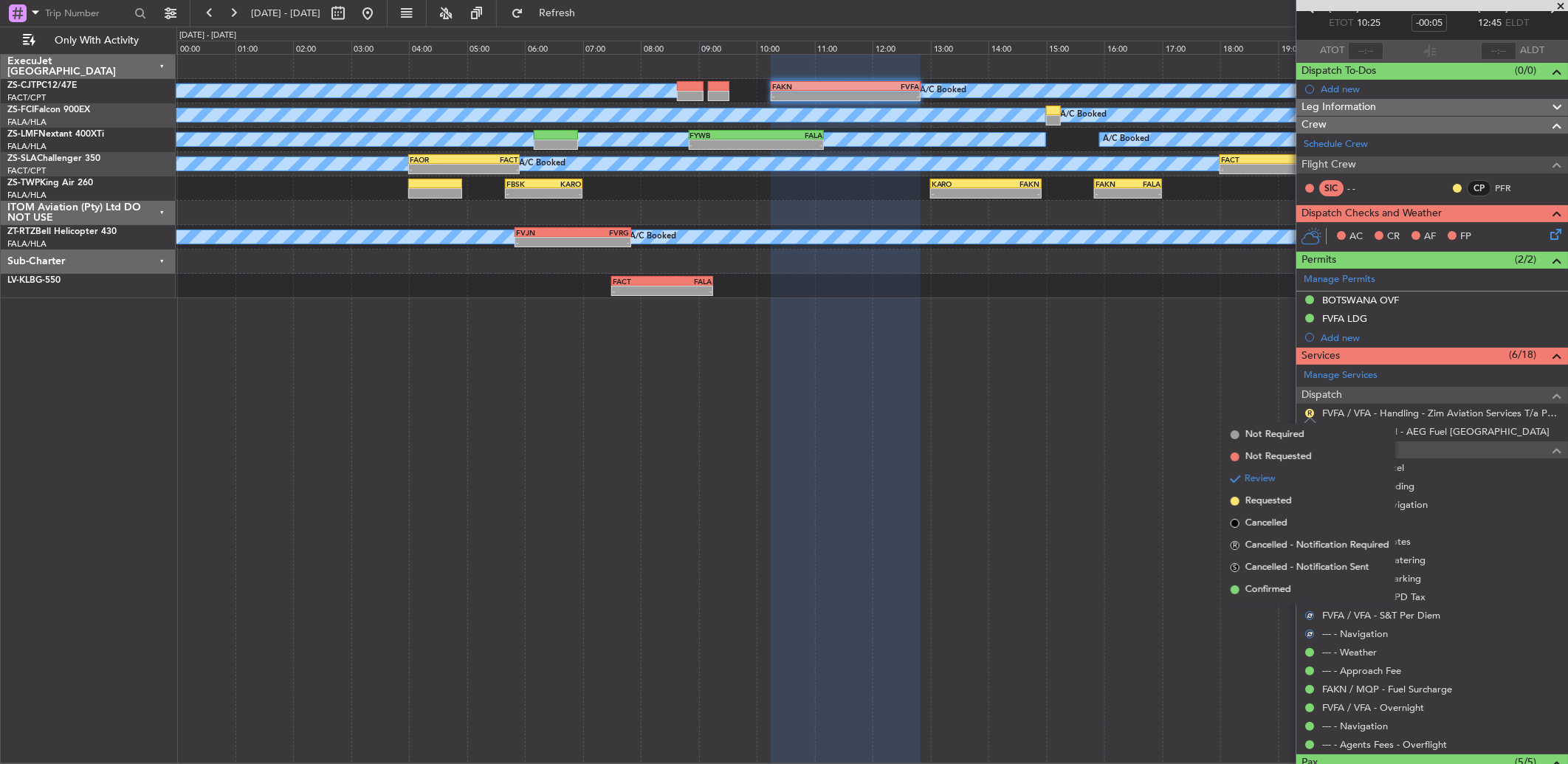
drag, startPoint x: 1273, startPoint y: 588, endPoint x: 1283, endPoint y: 565, distance: 25.1
click at [1272, 588] on span "Confirmed" at bounding box center [1267, 590] width 46 height 15
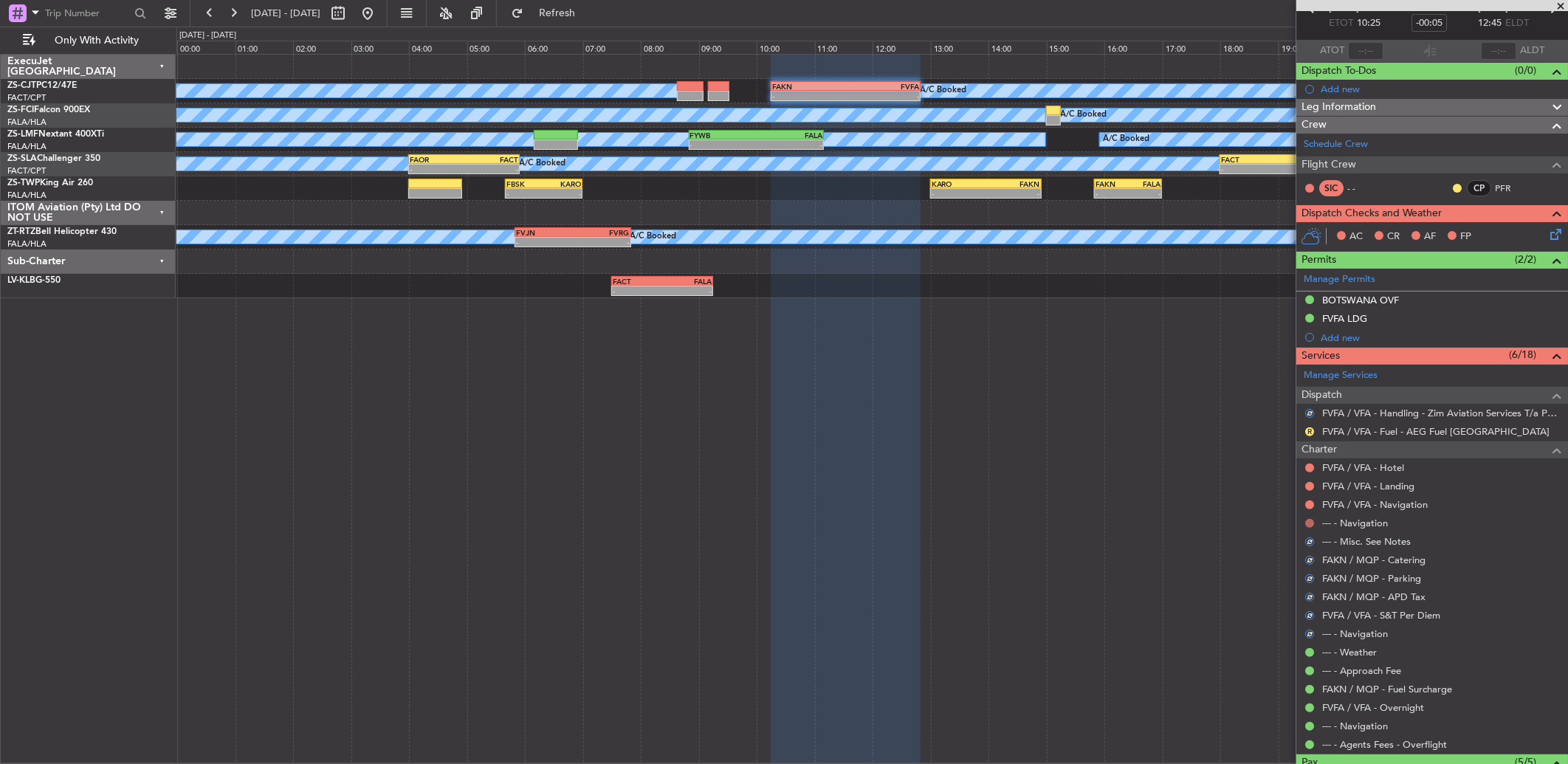
click at [1308, 523] on button at bounding box center [1308, 523] width 9 height 9
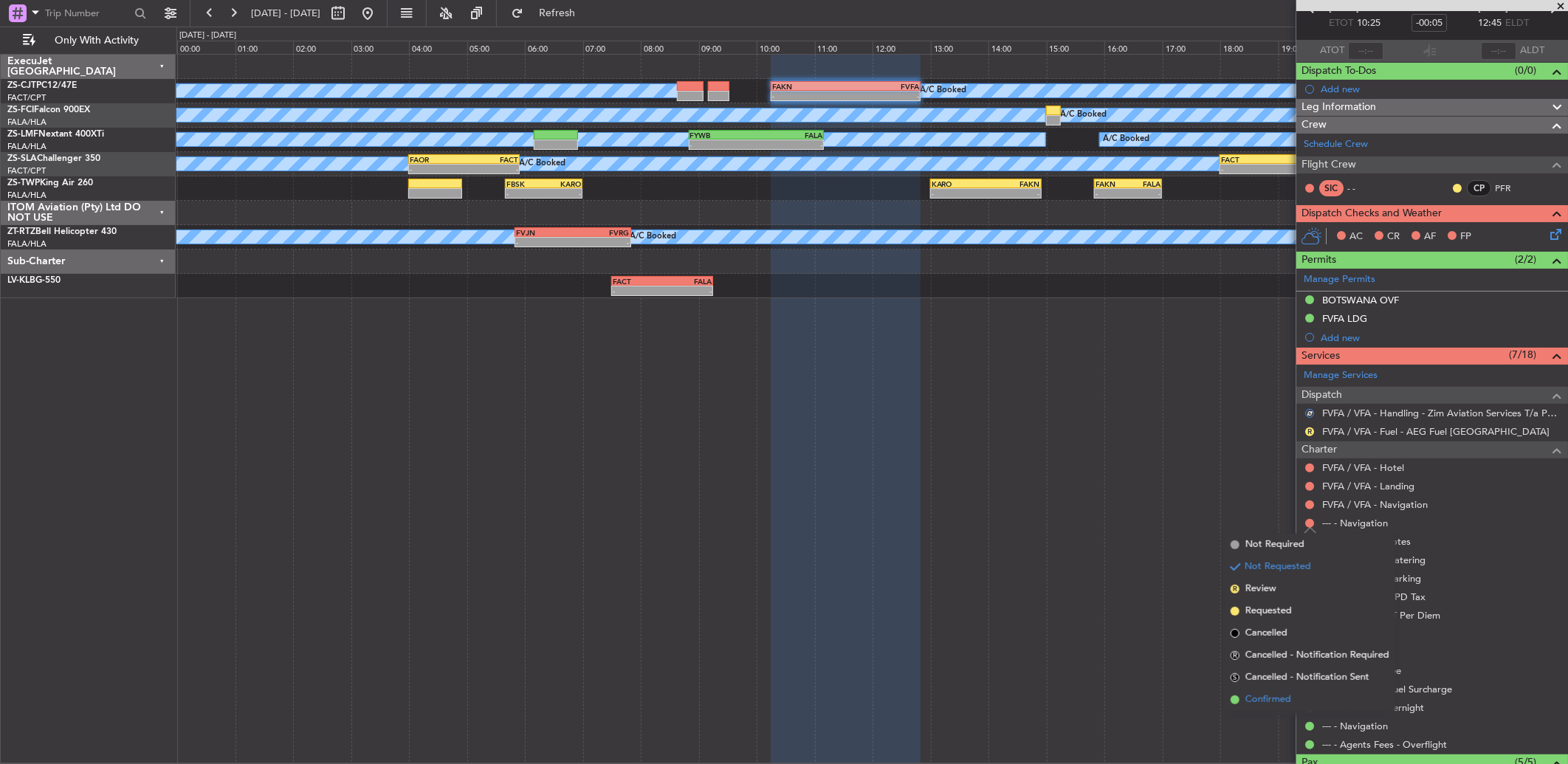
click at [1269, 691] on li "Confirmed" at bounding box center [1309, 699] width 170 height 23
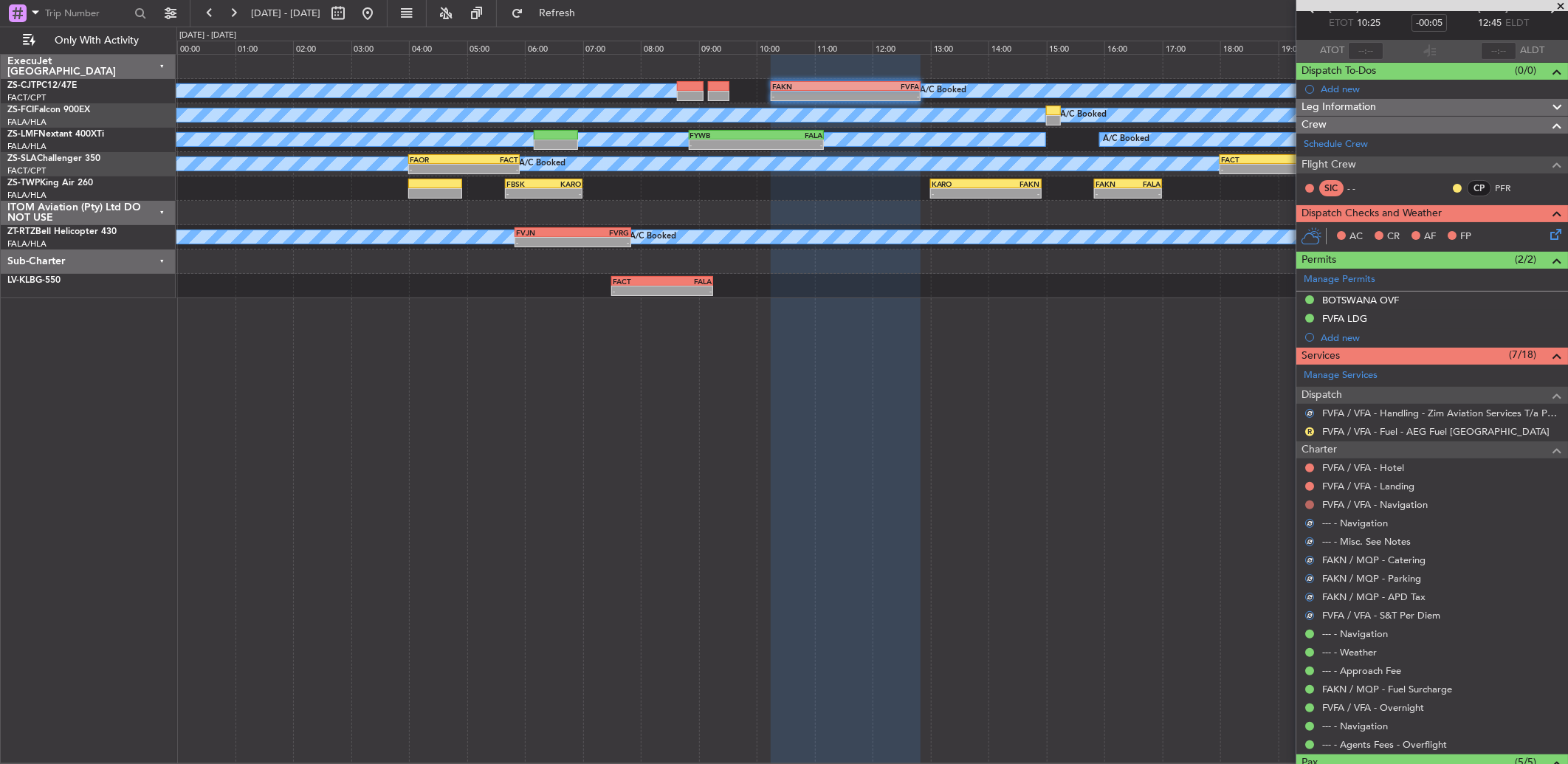
click at [1310, 502] on button at bounding box center [1308, 504] width 9 height 9
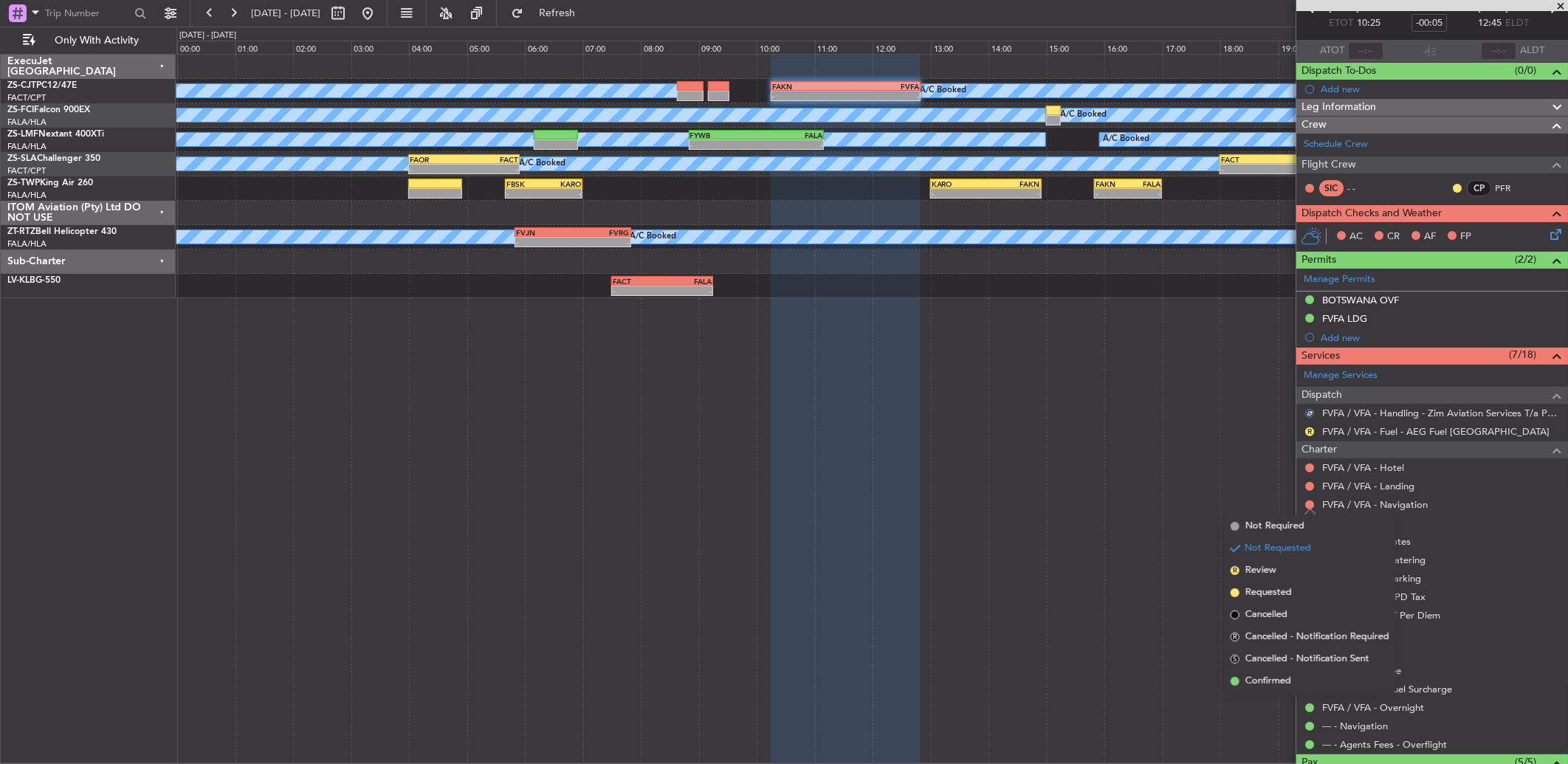
click at [1267, 674] on span "Confirmed" at bounding box center [1267, 681] width 46 height 15
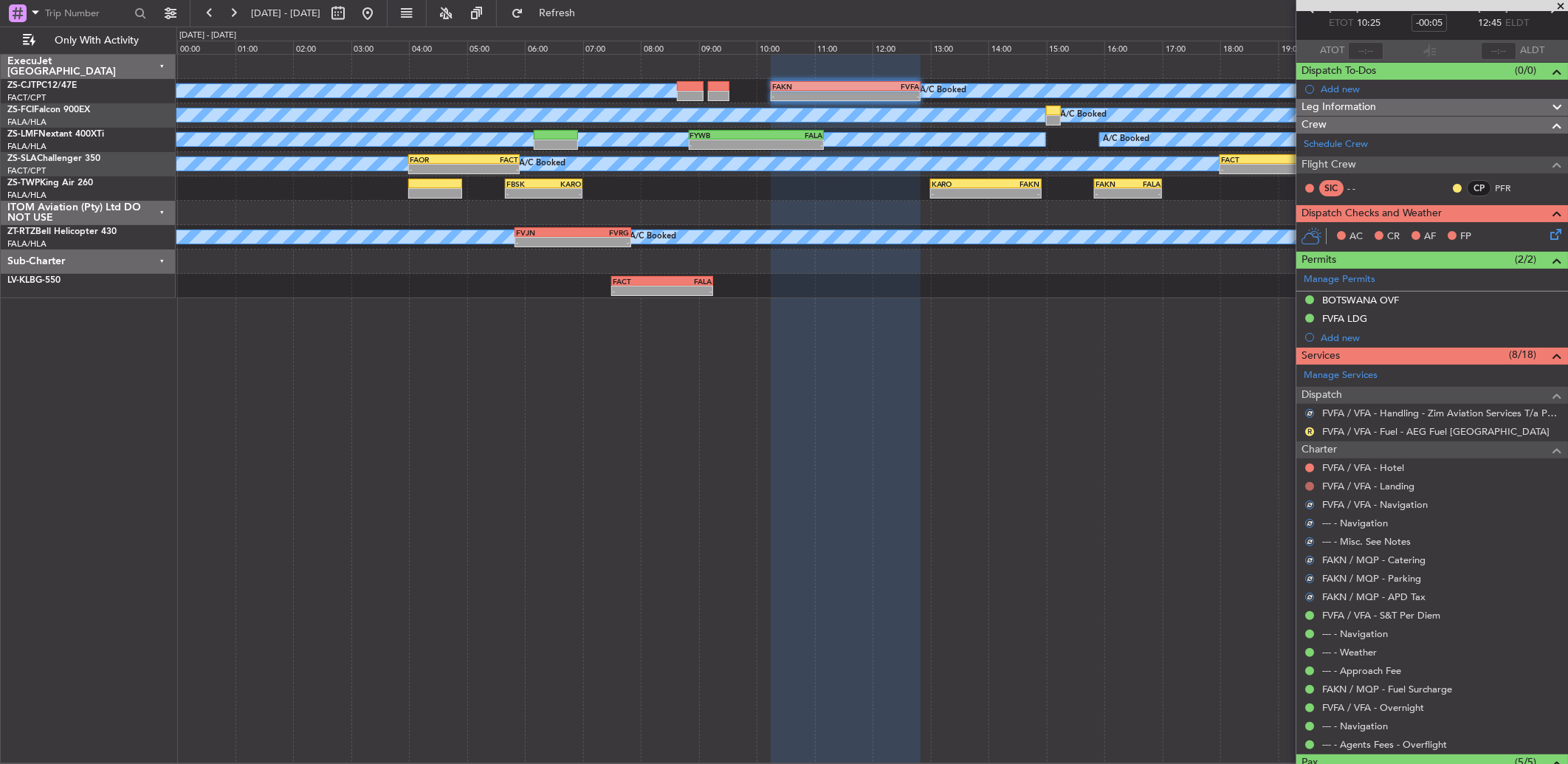
click at [1310, 486] on button at bounding box center [1308, 486] width 9 height 9
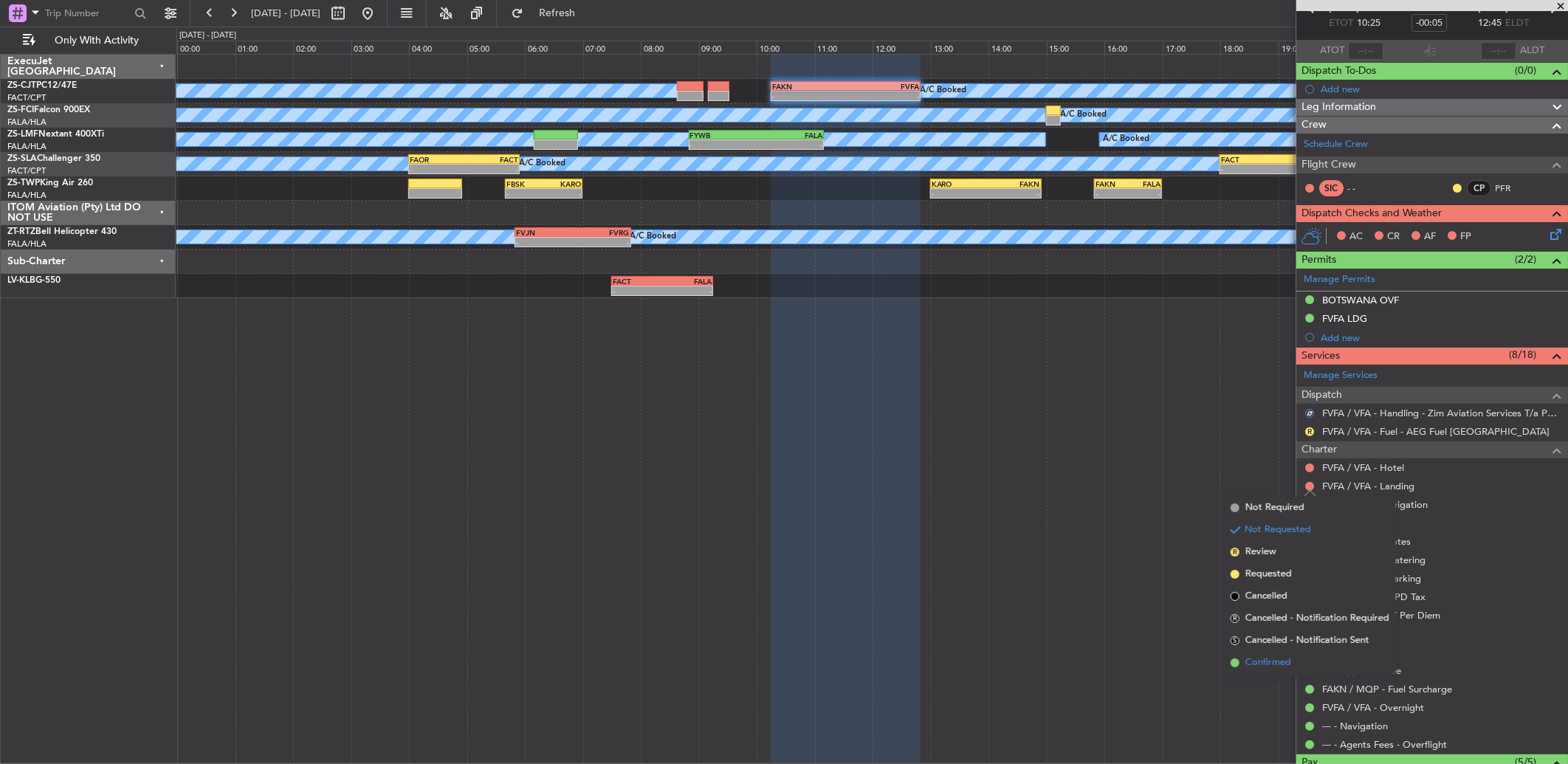
click at [1304, 654] on li "Confirmed" at bounding box center [1309, 662] width 170 height 23
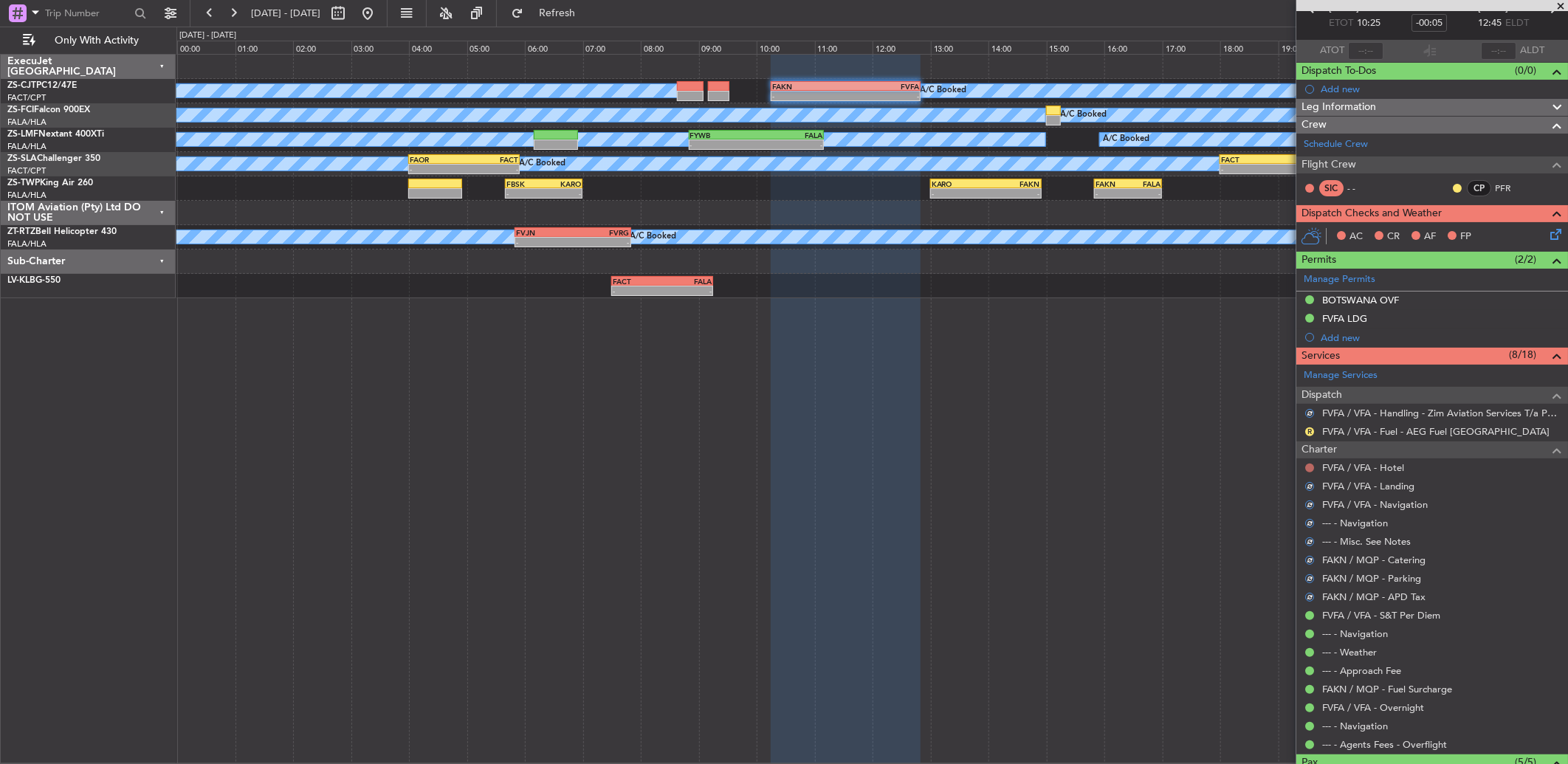
click at [1309, 470] on button at bounding box center [1308, 467] width 9 height 9
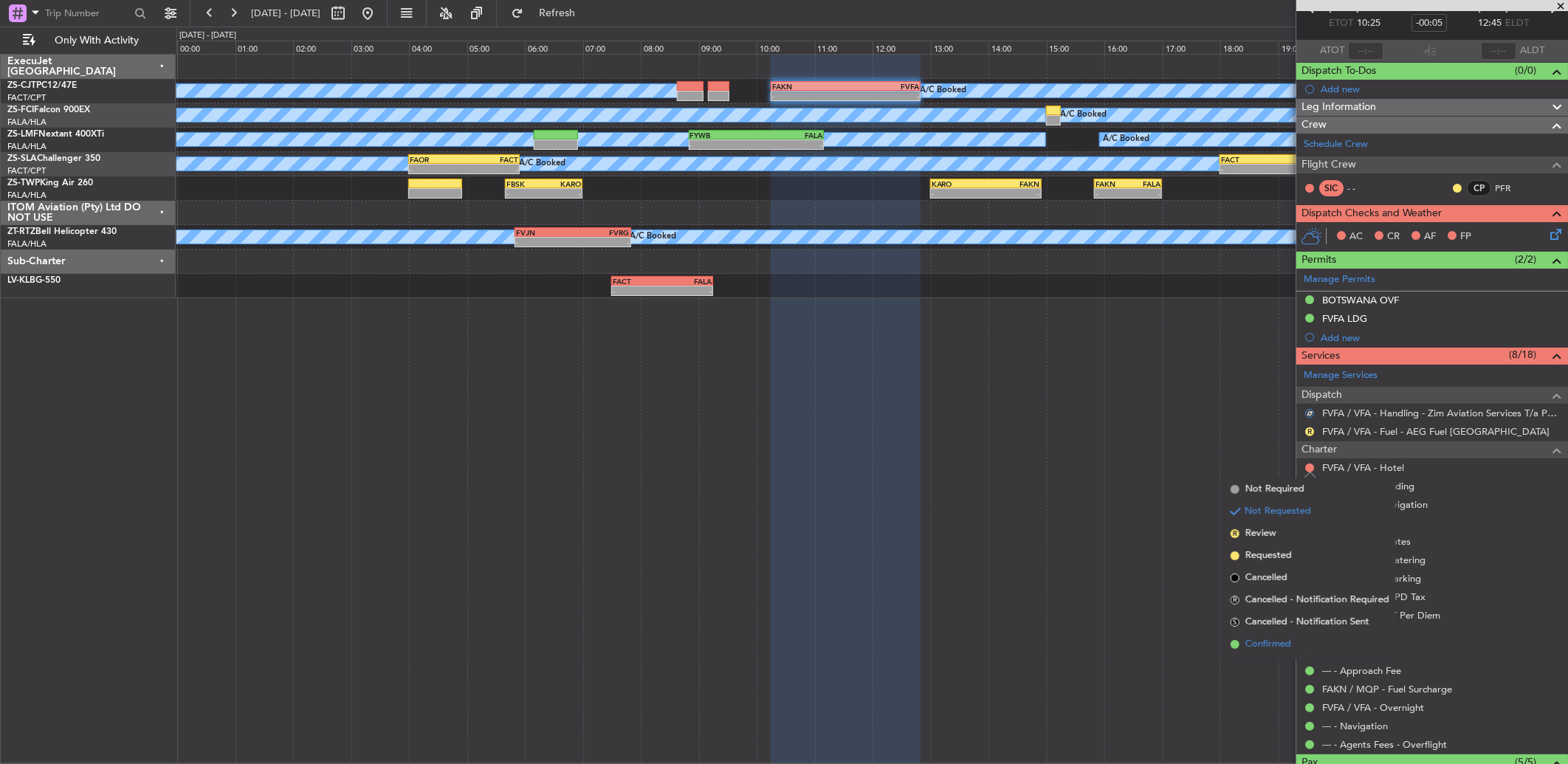
click at [1289, 637] on span "Confirmed" at bounding box center [1267, 644] width 46 height 15
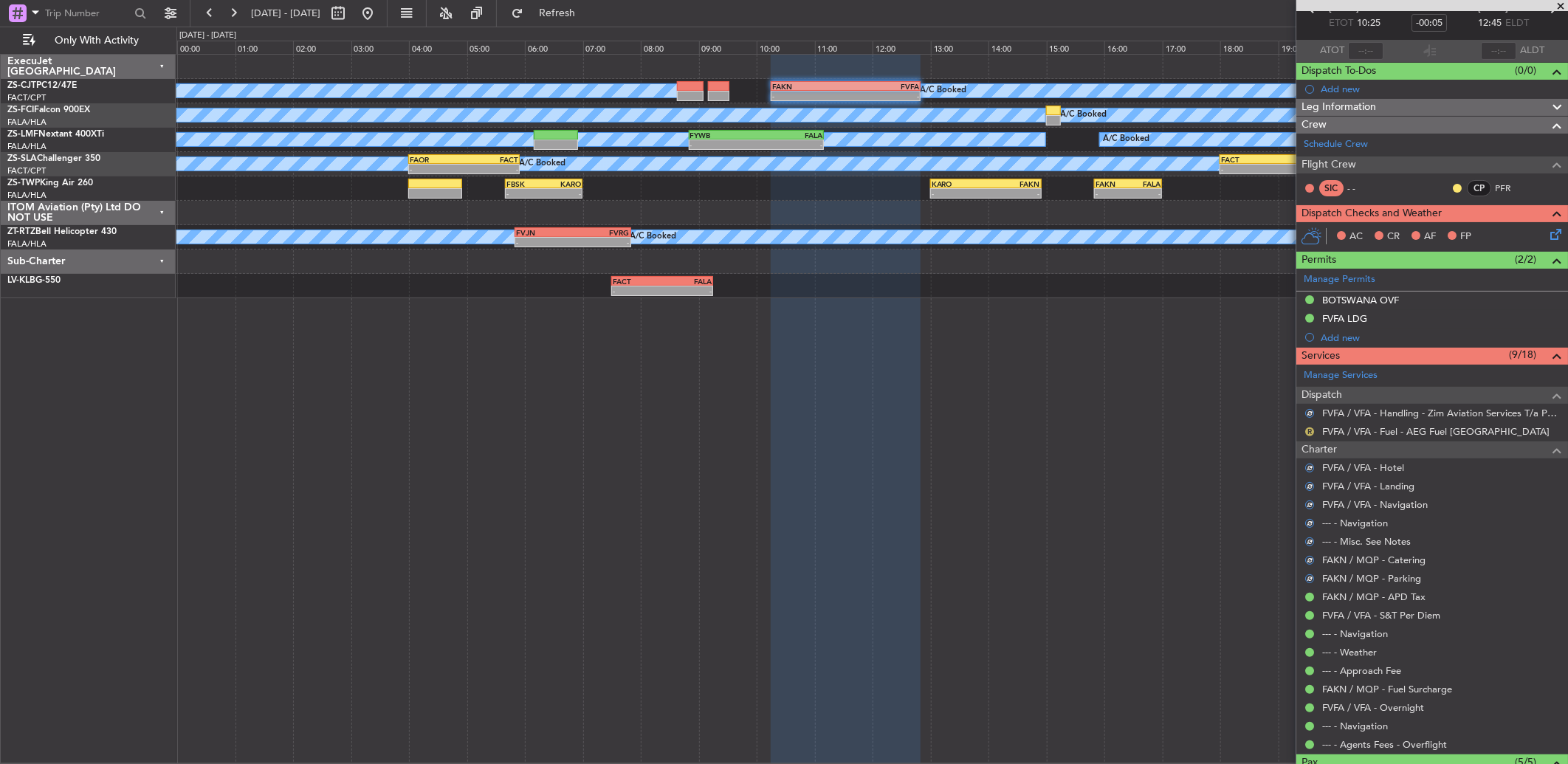
click at [1310, 431] on button "R" at bounding box center [1308, 431] width 9 height 9
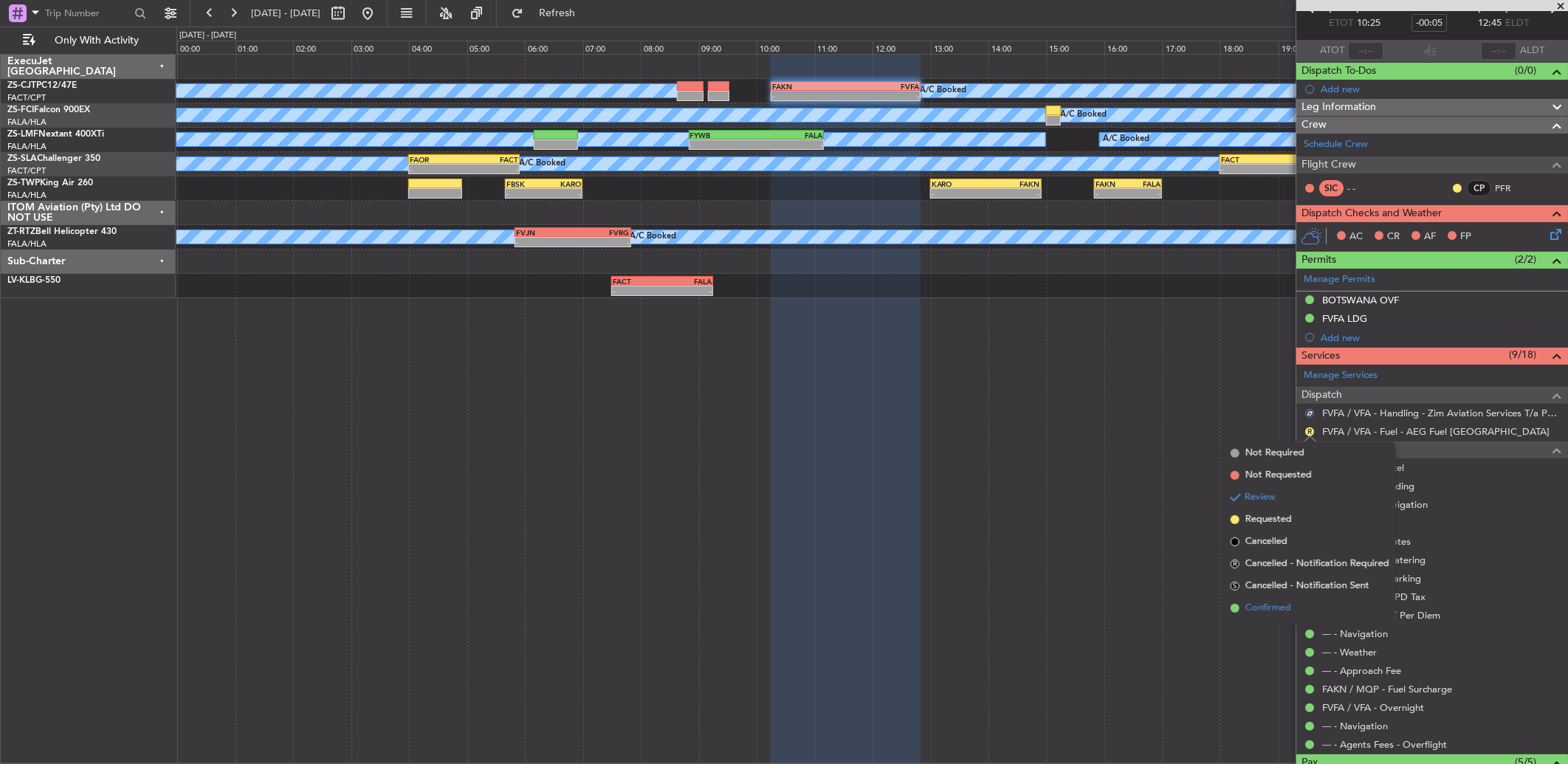
click at [1279, 607] on span "Confirmed" at bounding box center [1267, 607] width 46 height 15
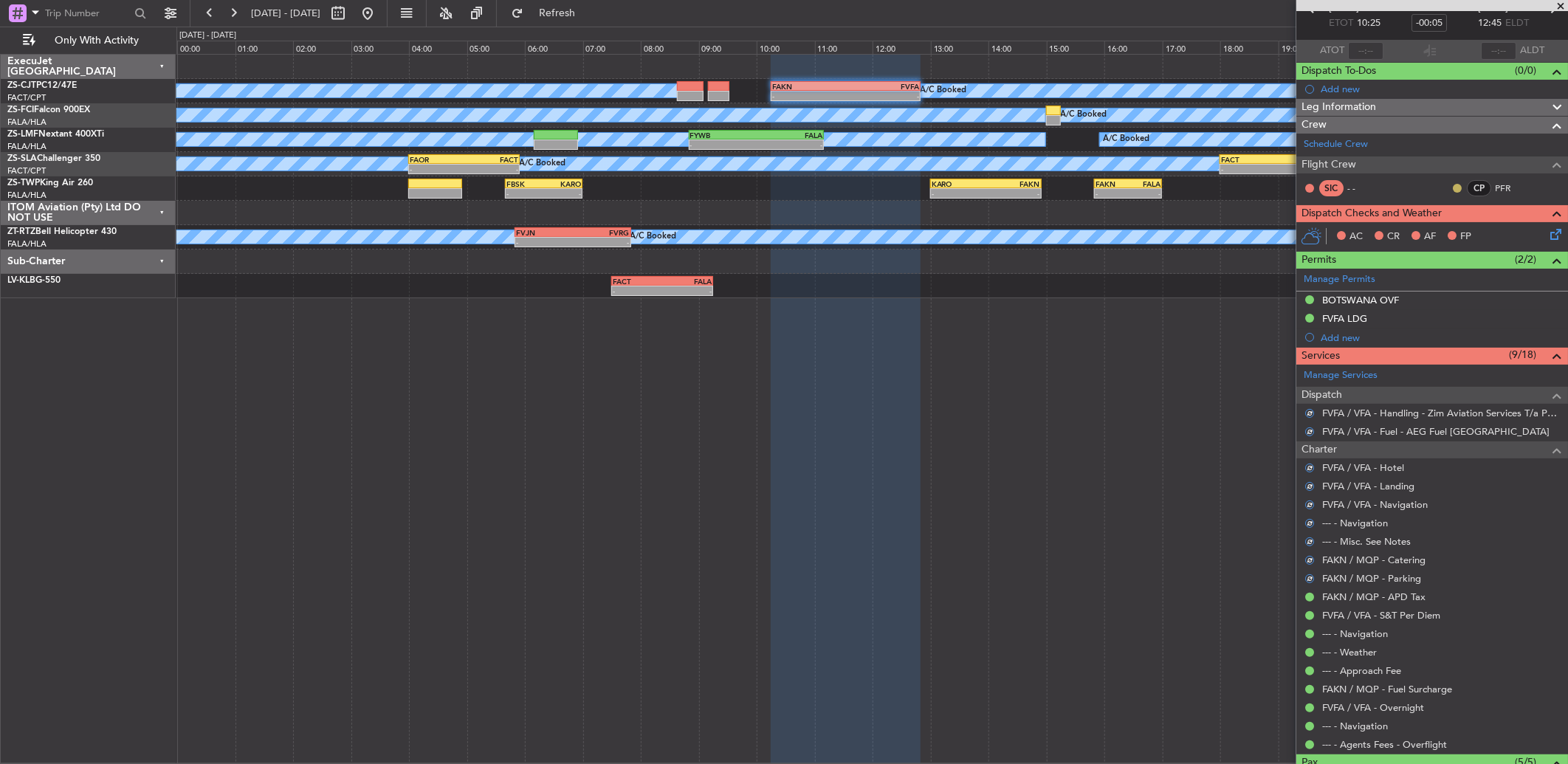
click at [1452, 185] on button at bounding box center [1456, 188] width 9 height 9
click at [1440, 231] on span "Acknowledged" at bounding box center [1449, 230] width 65 height 15
click at [1546, 232] on icon at bounding box center [1552, 232] width 12 height 12
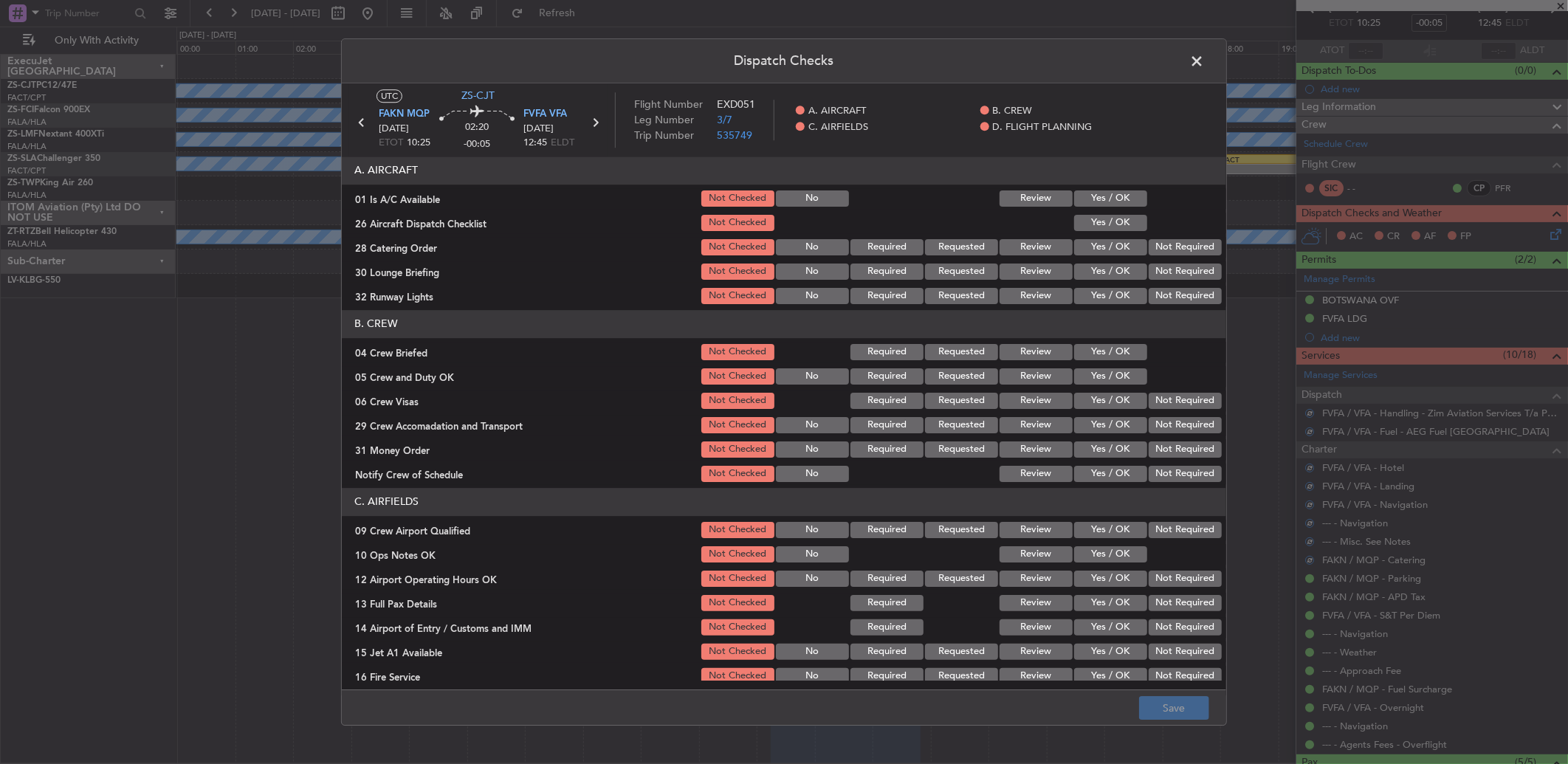
click at [1134, 209] on section "A. AIRCRAFT 01 Is A/C Available Not Checked No Review Yes / OK 26 Aircraft Disp…" at bounding box center [784, 231] width 884 height 150
click at [1129, 225] on button "Yes / OK" at bounding box center [1110, 222] width 73 height 17
drag, startPoint x: 1113, startPoint y: 196, endPoint x: 1139, endPoint y: 229, distance: 42.0
click at [1116, 202] on button "Yes / OK" at bounding box center [1110, 198] width 73 height 17
click at [1146, 227] on div at bounding box center [1183, 222] width 74 height 21
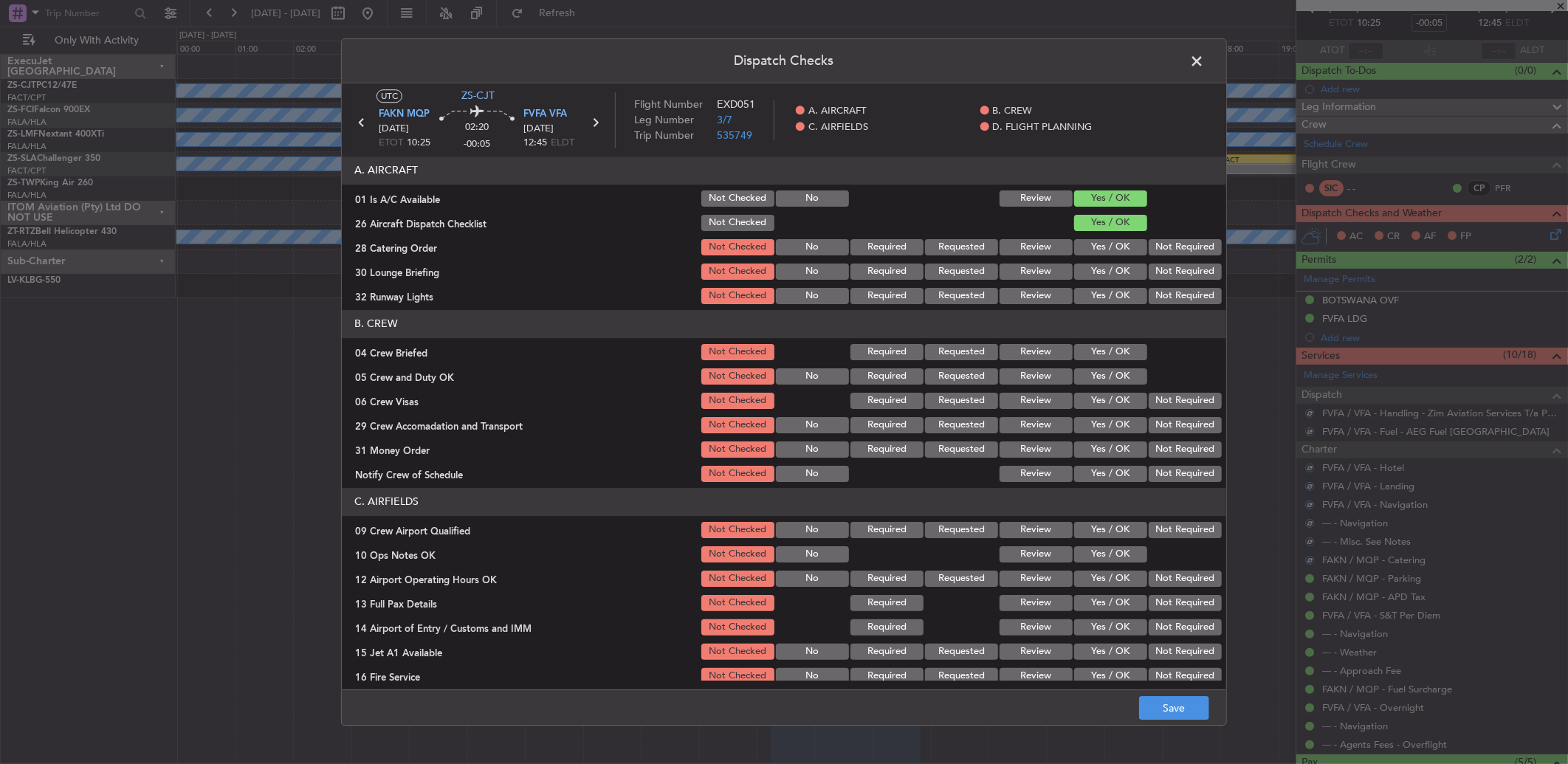
click at [1149, 253] on button "Not Required" at bounding box center [1185, 247] width 73 height 17
drag, startPoint x: 1153, startPoint y: 254, endPoint x: 1153, endPoint y: 270, distance: 16.0
click at [1153, 265] on section "A. AIRCRAFT 01 Is A/C Available Not Checked No Review Yes / OK 26 Aircraft Disp…" at bounding box center [784, 231] width 884 height 150
click at [1153, 271] on button "Not Required" at bounding box center [1185, 271] width 73 height 17
drag, startPoint x: 1153, startPoint y: 274, endPoint x: 1155, endPoint y: 292, distance: 18.1
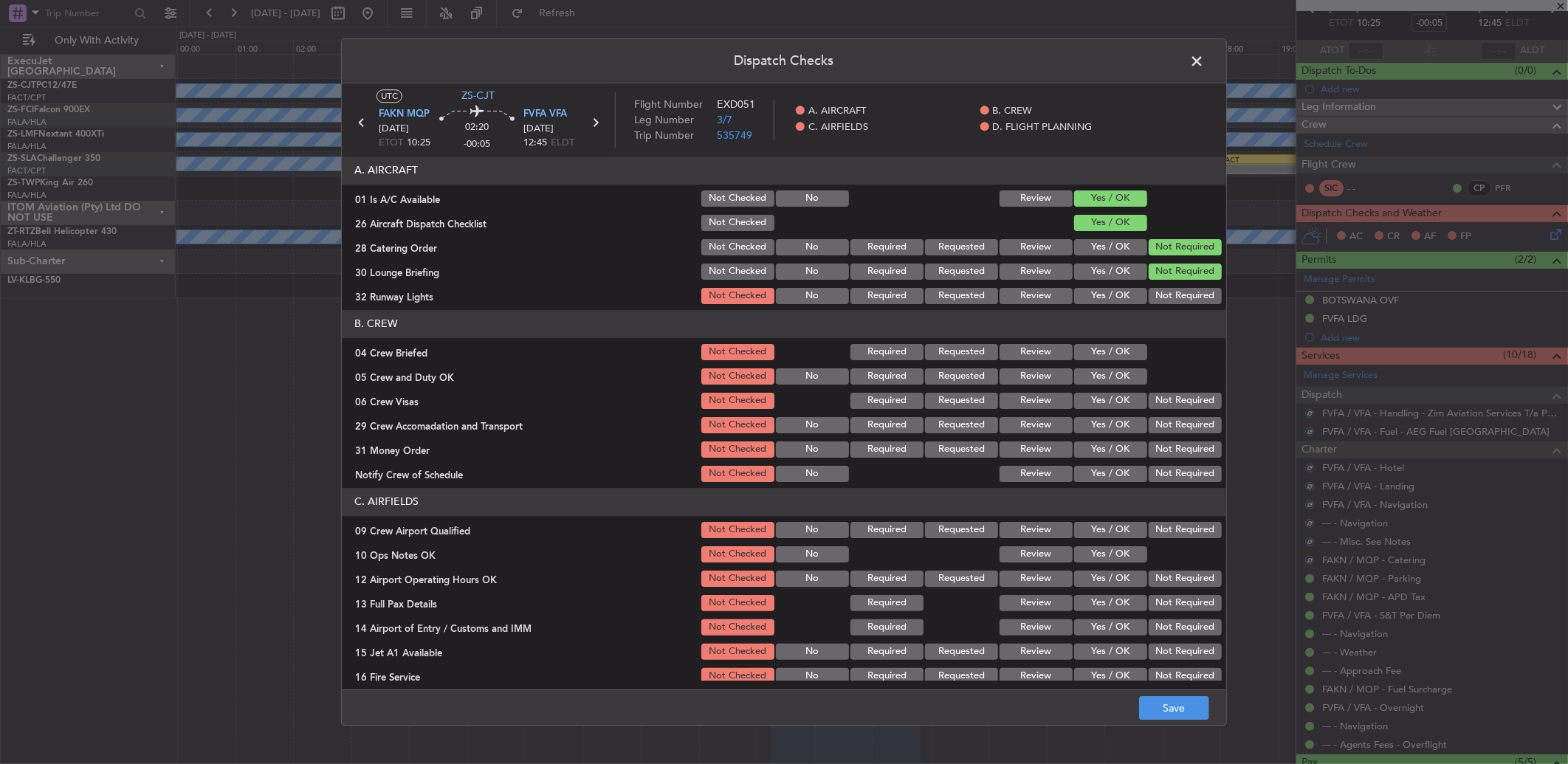
click at [1157, 292] on section "A. AIRCRAFT 01 Is A/C Available Not Checked No Review Yes / OK 26 Aircraft Disp…" at bounding box center [784, 231] width 884 height 150
click at [1155, 292] on button "Not Required" at bounding box center [1185, 296] width 73 height 17
drag, startPoint x: 1113, startPoint y: 358, endPoint x: 1109, endPoint y: 369, distance: 11.7
click at [1110, 365] on section "B. CREW 04 Crew Briefed Not Checked Required Requested Review Yes / OK 05 Crew …" at bounding box center [784, 397] width 884 height 174
click at [1113, 346] on button "Yes / OK" at bounding box center [1110, 352] width 73 height 17
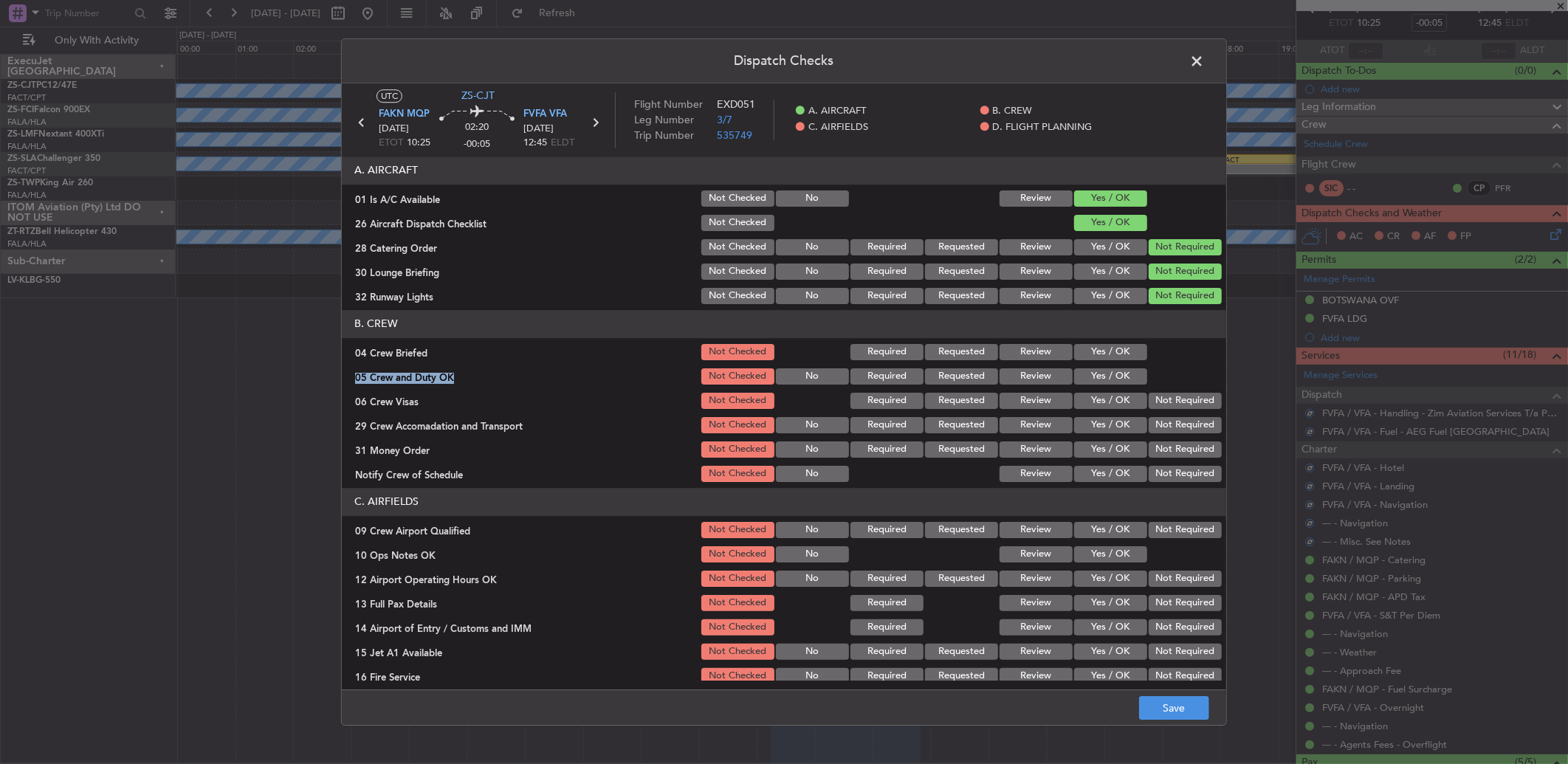
click at [1113, 367] on section "B. CREW 04 Crew Briefed Not Checked Required Requested Review Yes / OK 05 Crew …" at bounding box center [784, 397] width 884 height 174
drag, startPoint x: 1113, startPoint y: 369, endPoint x: 1118, endPoint y: 378, distance: 10.3
click at [1116, 374] on button "Yes / OK" at bounding box center [1110, 376] width 73 height 17
click at [1119, 378] on button "Yes / OK" at bounding box center [1110, 376] width 73 height 17
click at [1185, 403] on button "Not Required" at bounding box center [1185, 401] width 73 height 17
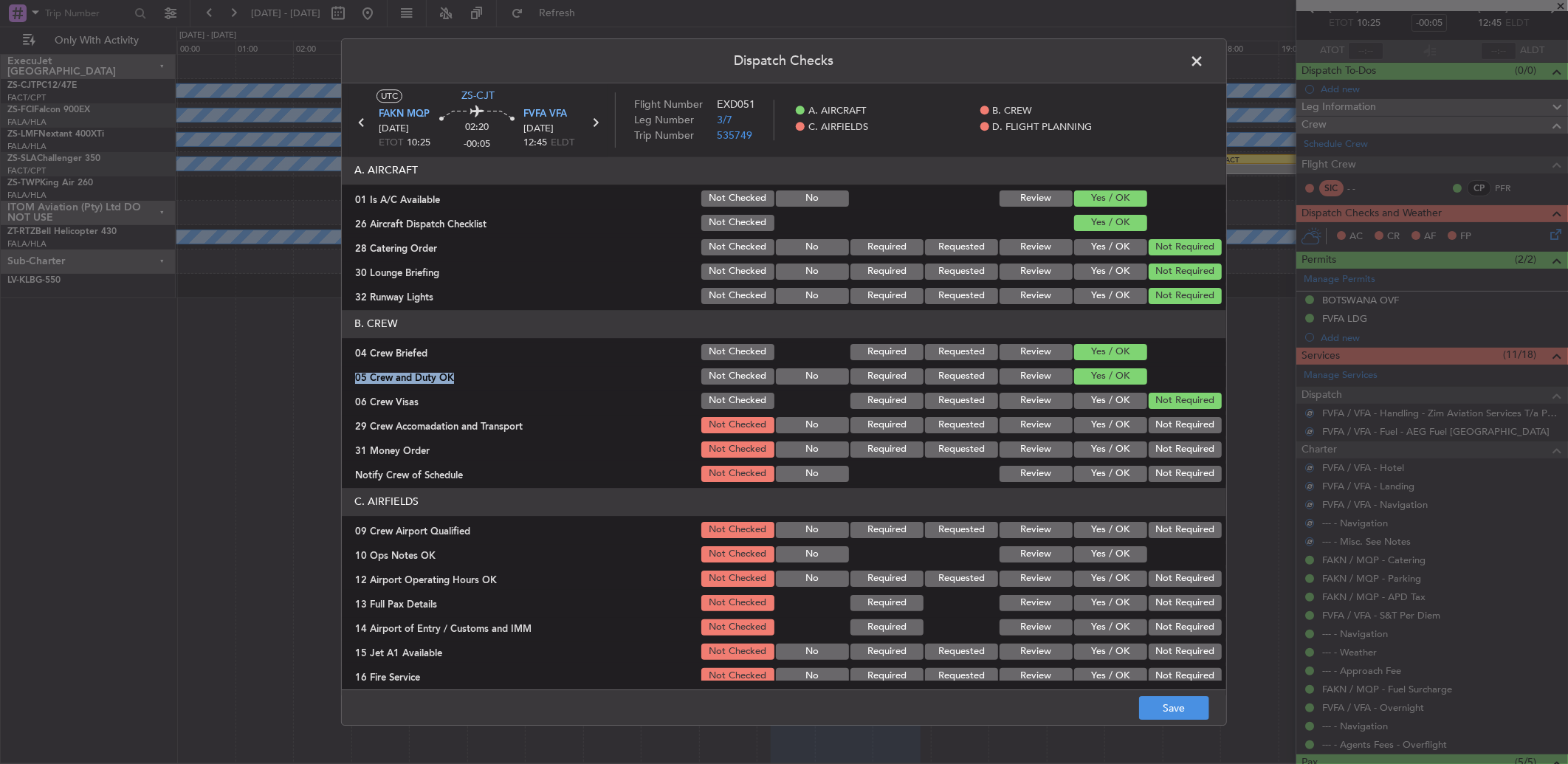
click at [1187, 424] on button "Not Required" at bounding box center [1185, 425] width 73 height 17
click at [1188, 429] on button "Not Required" at bounding box center [1185, 425] width 73 height 17
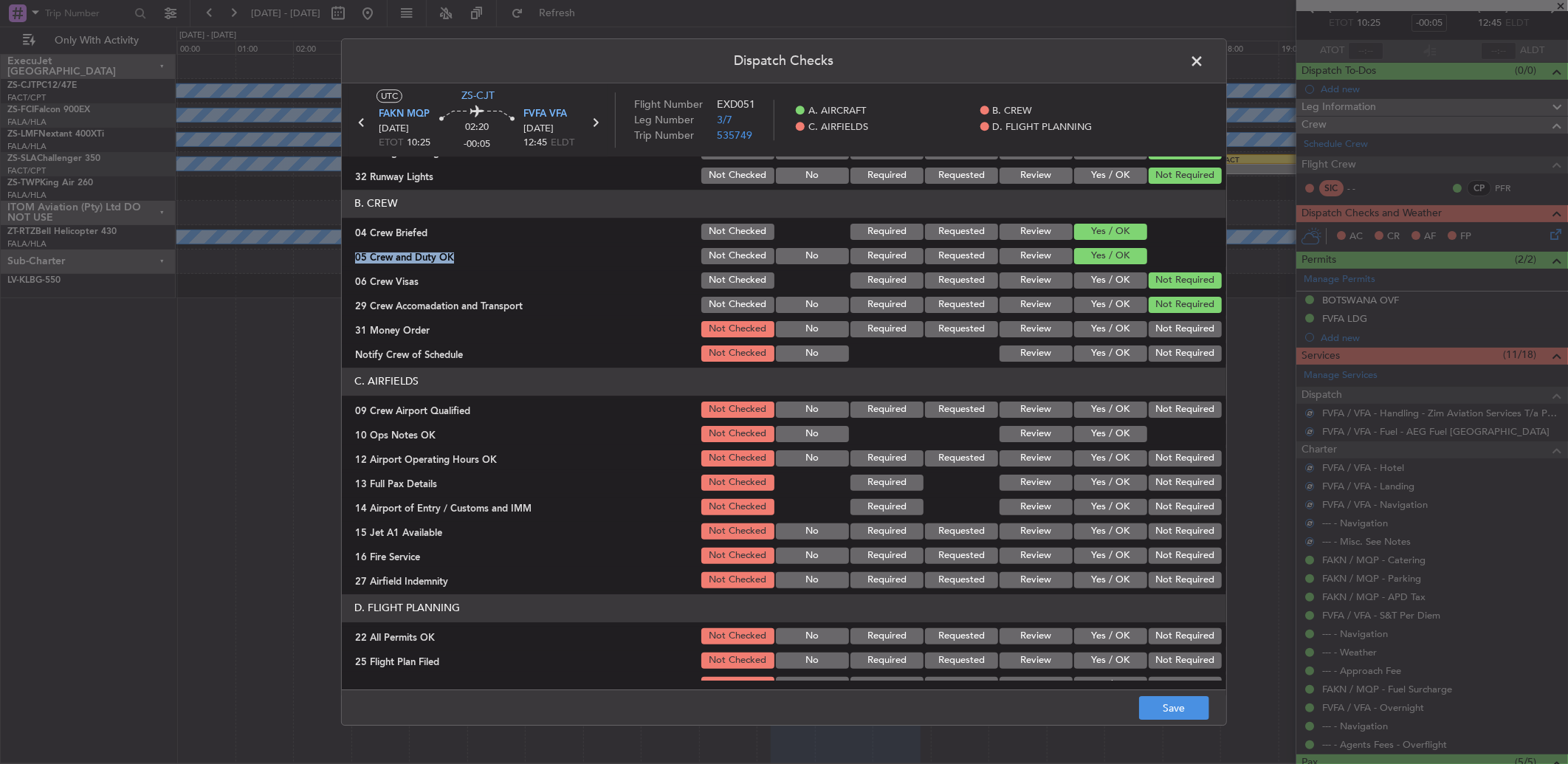
scroll to position [138, 0]
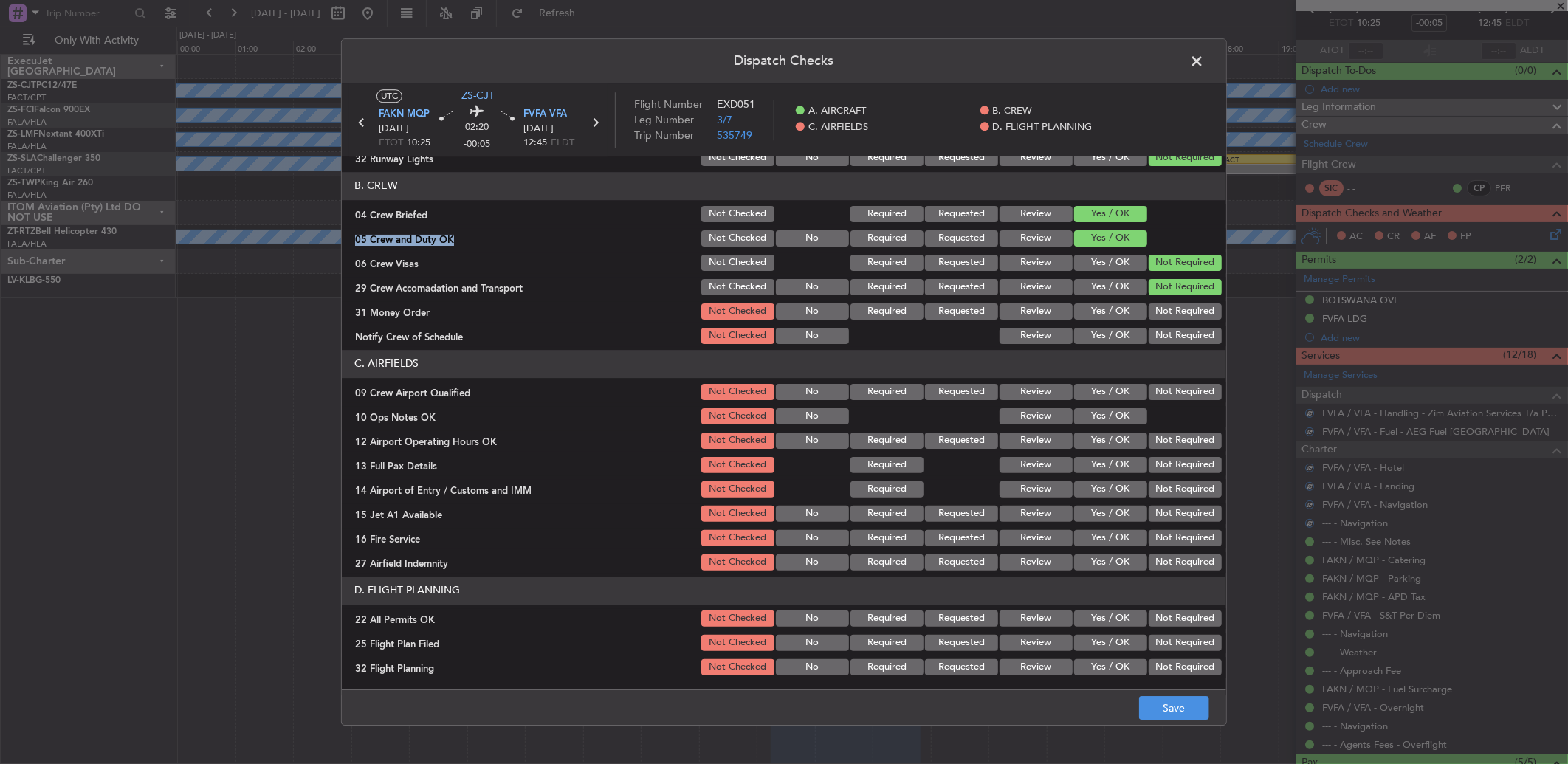
click at [1189, 315] on button "Not Required" at bounding box center [1185, 311] width 73 height 17
click at [1178, 343] on button "Not Required" at bounding box center [1185, 336] width 73 height 17
click at [1166, 391] on button "Not Required" at bounding box center [1185, 392] width 73 height 17
click at [1113, 413] on button "Yes / OK" at bounding box center [1110, 416] width 73 height 17
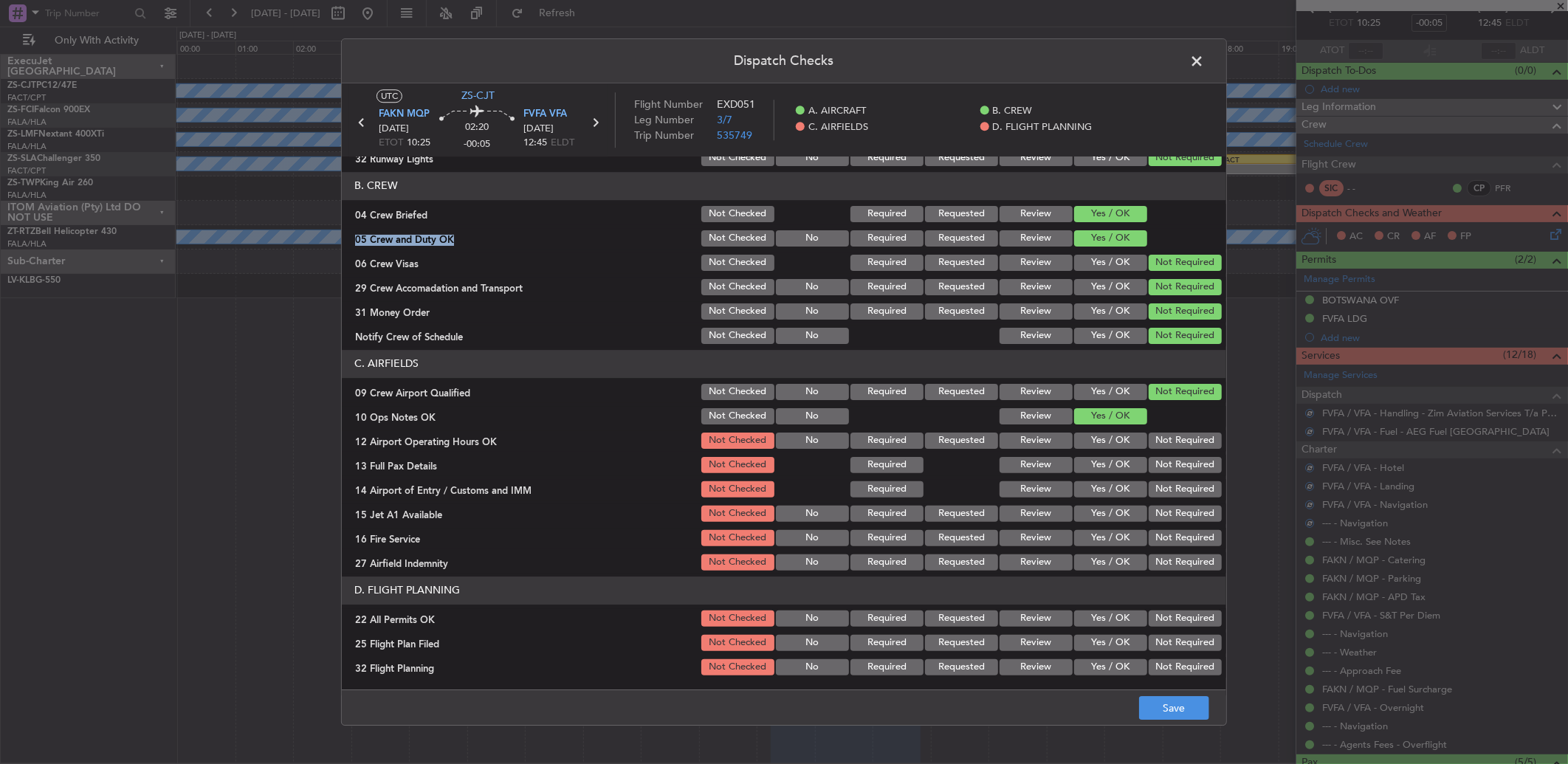
click at [1175, 457] on button "Not Required" at bounding box center [1185, 464] width 73 height 17
click at [1171, 446] on button "Not Required" at bounding box center [1185, 441] width 73 height 17
click at [1186, 490] on button "Not Required" at bounding box center [1185, 489] width 73 height 17
click at [1184, 503] on div "Not Required" at bounding box center [1183, 513] width 74 height 21
click at [1184, 523] on div "Not Required" at bounding box center [1183, 513] width 74 height 21
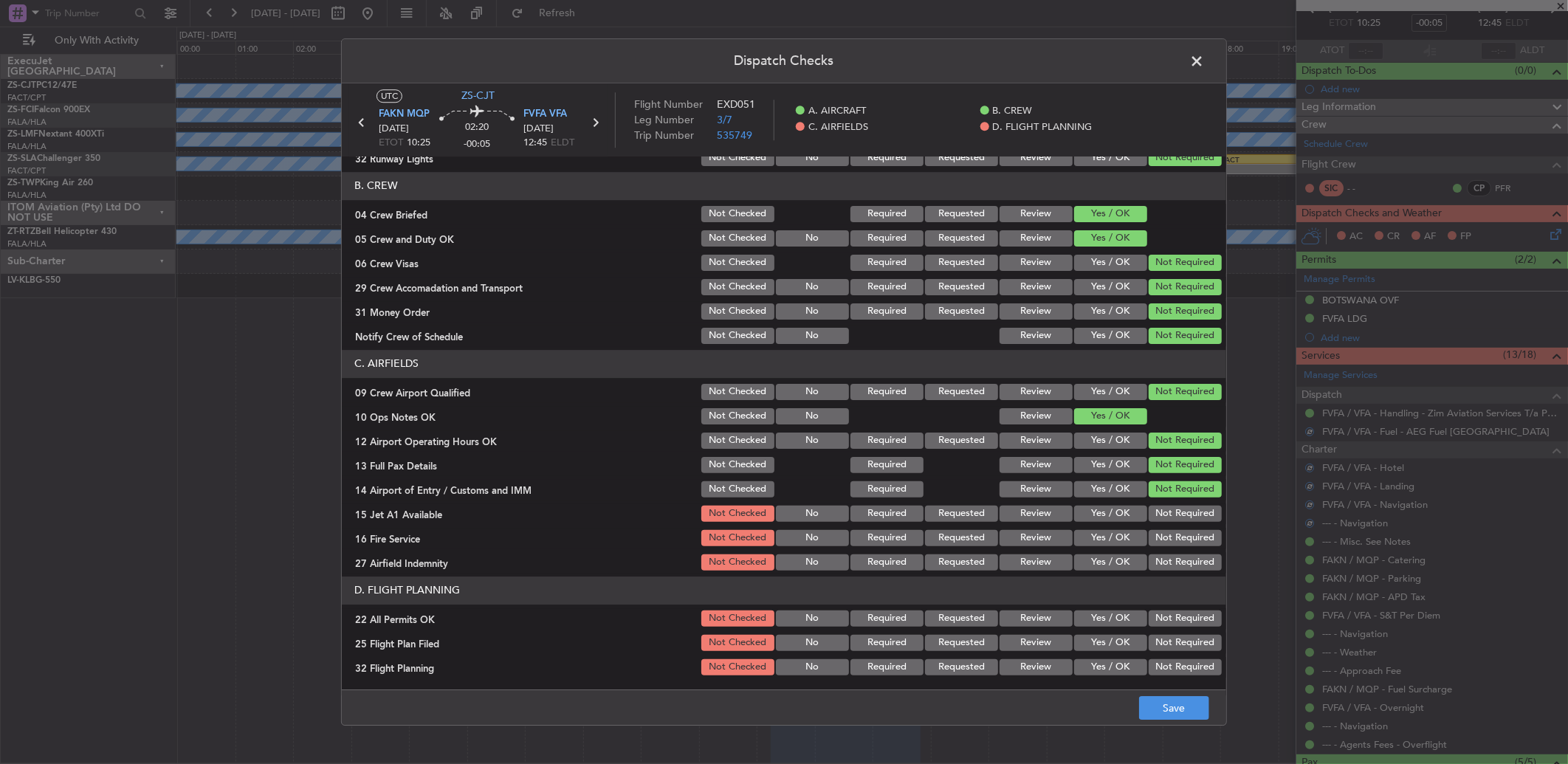
drag, startPoint x: 1184, startPoint y: 526, endPoint x: 1178, endPoint y: 537, distance: 12.5
click at [1182, 529] on section "C. AIRFIELDS 09 Crew Airport Qualified Not Checked No Required Requested Review…" at bounding box center [784, 461] width 884 height 223
click at [1178, 539] on button "Not Required" at bounding box center [1185, 538] width 73 height 17
drag, startPoint x: 1163, startPoint y: 515, endPoint x: 1164, endPoint y: 525, distance: 10.0
click at [1164, 515] on button "Not Required" at bounding box center [1185, 513] width 73 height 17
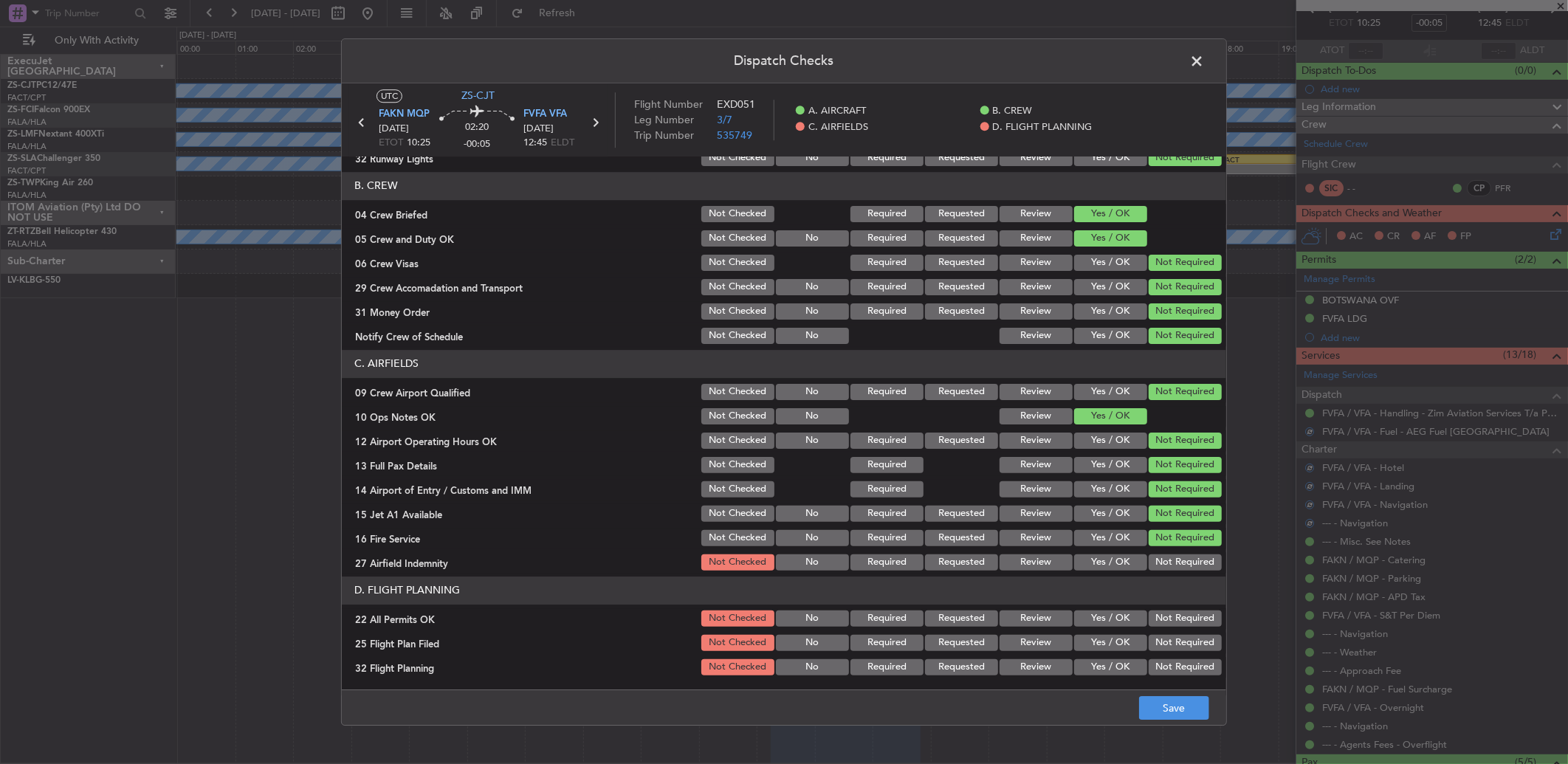
click at [1162, 578] on article "A. AIRCRAFT 01 Is A/C Available Not Checked No Review Yes / OK 26 Aircraft Disp…" at bounding box center [784, 418] width 884 height 524
click at [1161, 579] on header "D. FLIGHT PLANNING" at bounding box center [784, 591] width 884 height 28
click at [1156, 561] on button "Not Required" at bounding box center [1185, 562] width 73 height 17
click at [1161, 614] on button "Not Required" at bounding box center [1185, 618] width 73 height 17
click at [1045, 649] on button "Review" at bounding box center [1035, 643] width 73 height 17
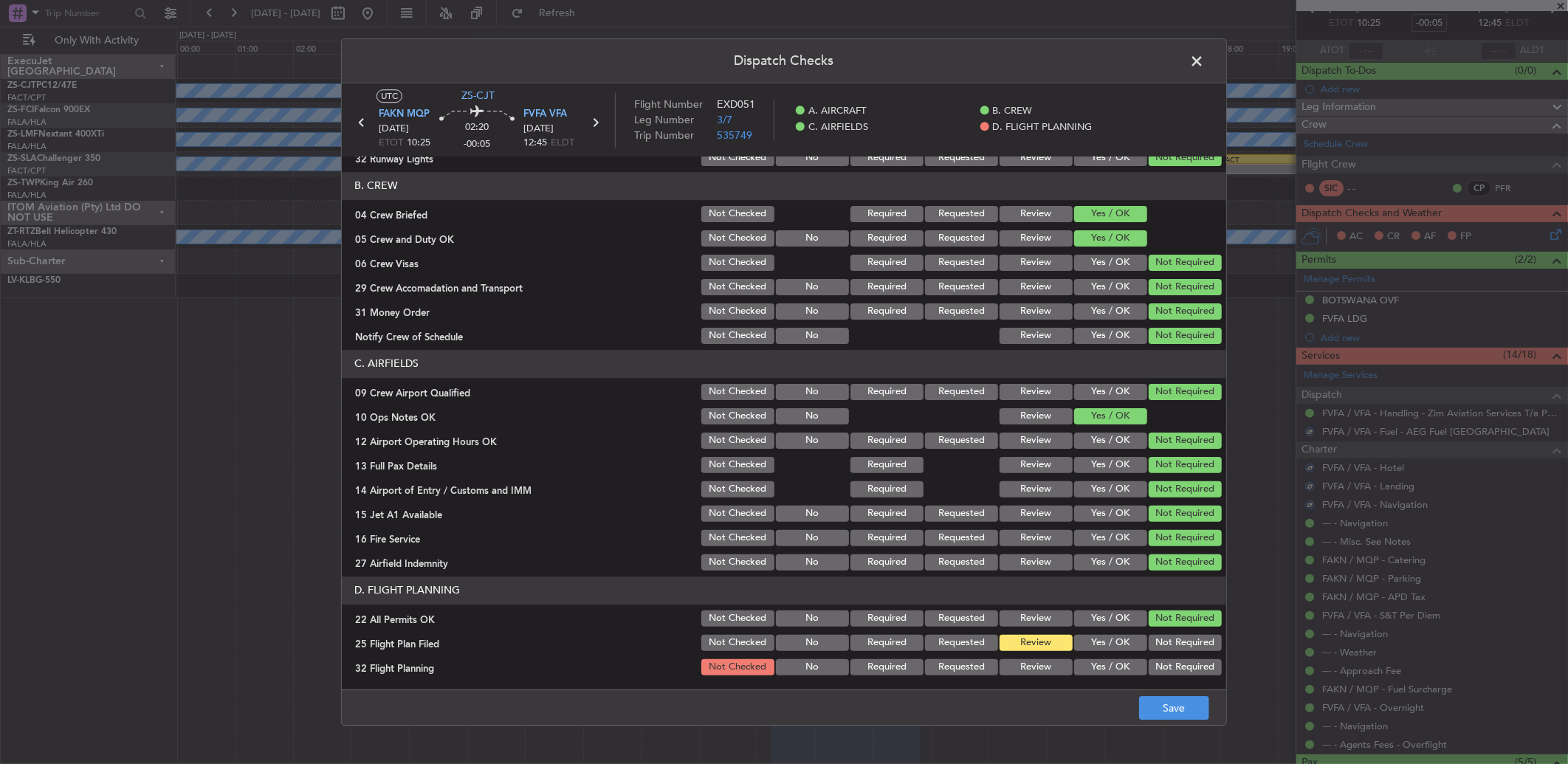
click at [1043, 655] on section "D. FLIGHT PLANNING 22 All Permits OK Not Checked No Required Requested Review Y…" at bounding box center [784, 627] width 884 height 101
click at [1041, 660] on button "Review" at bounding box center [1035, 667] width 73 height 17
click at [1186, 710] on button "Save" at bounding box center [1174, 708] width 71 height 24
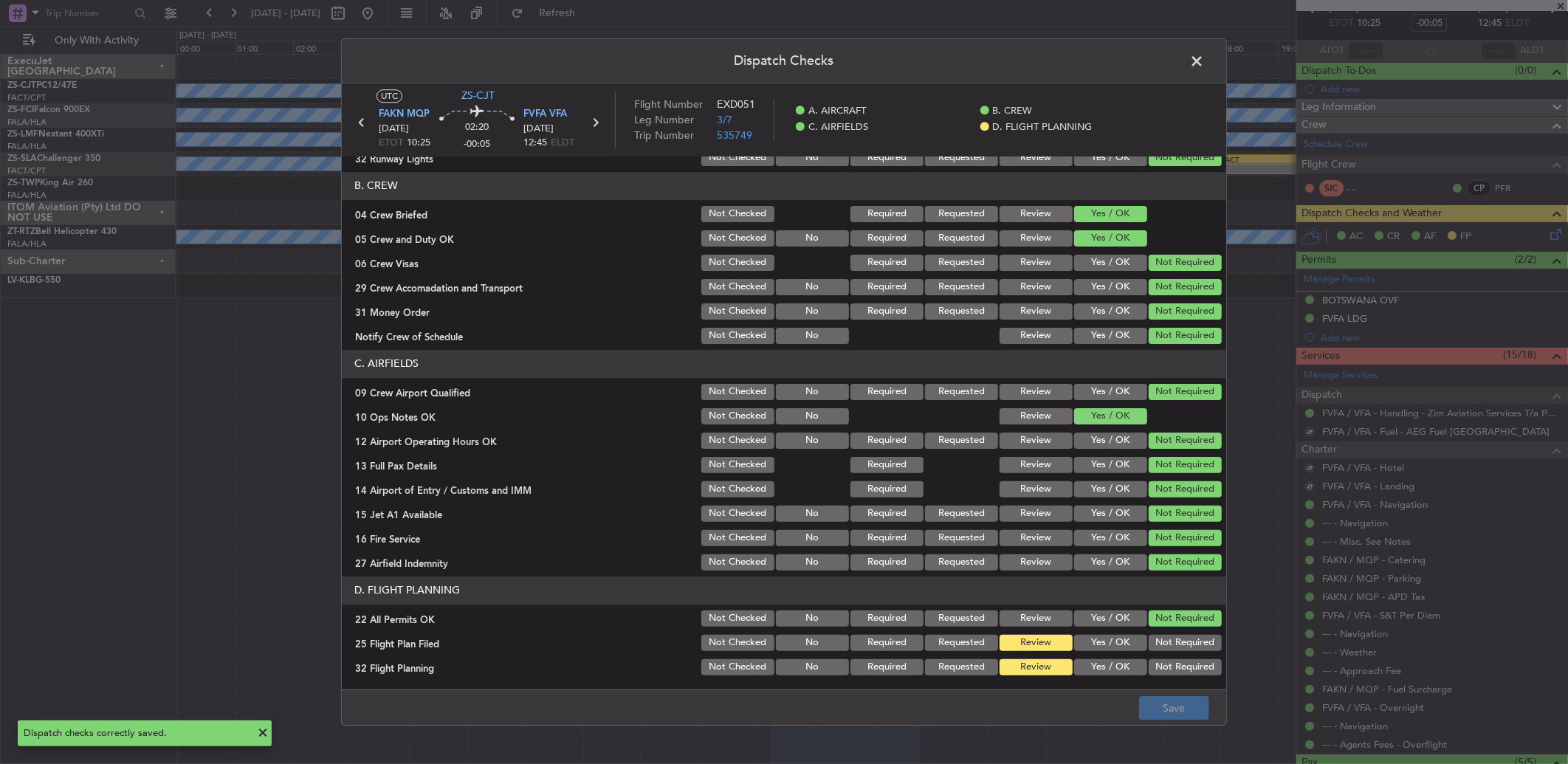
click at [1204, 63] on span at bounding box center [1204, 65] width 0 height 29
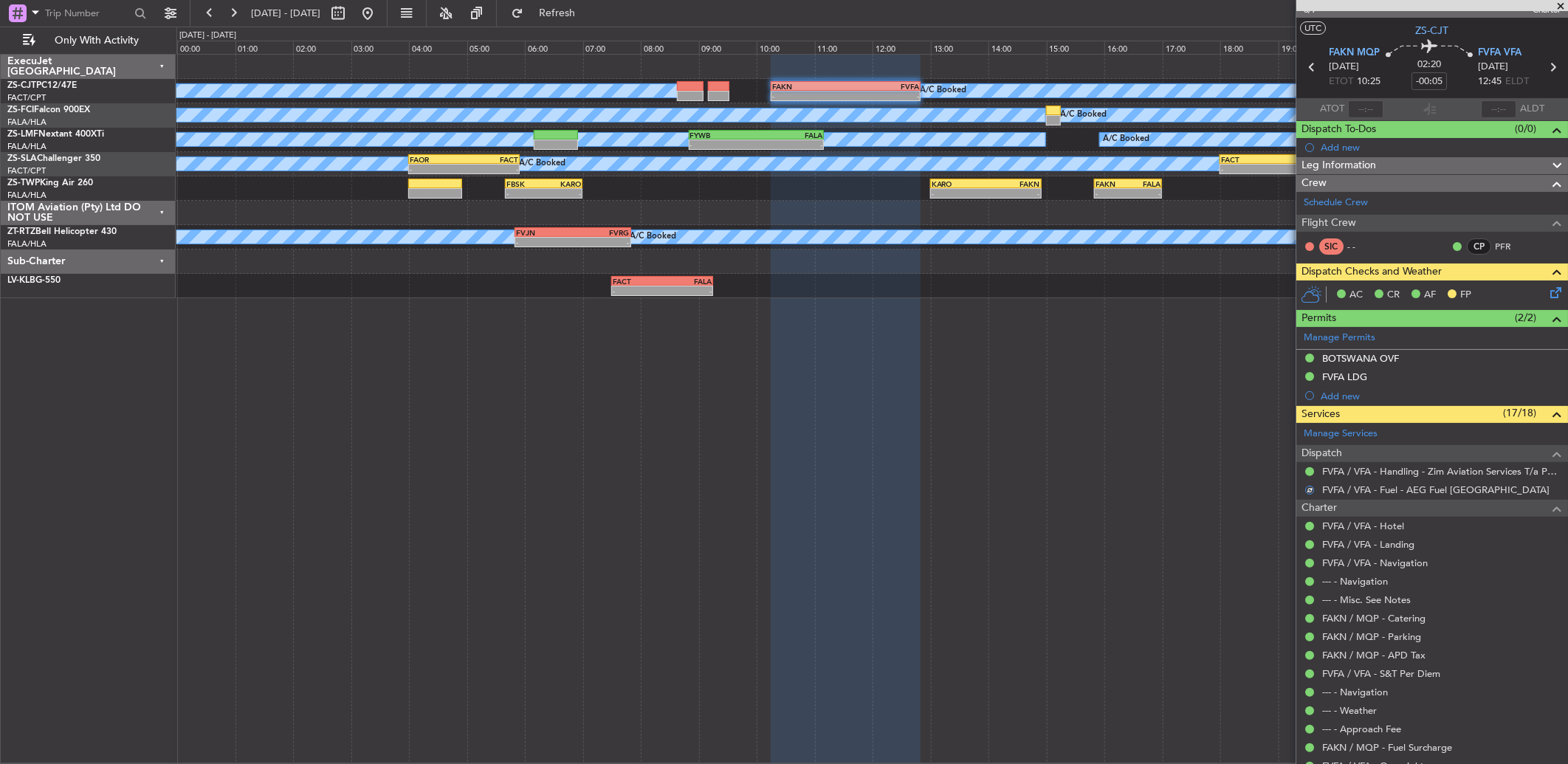
scroll to position [0, 0]
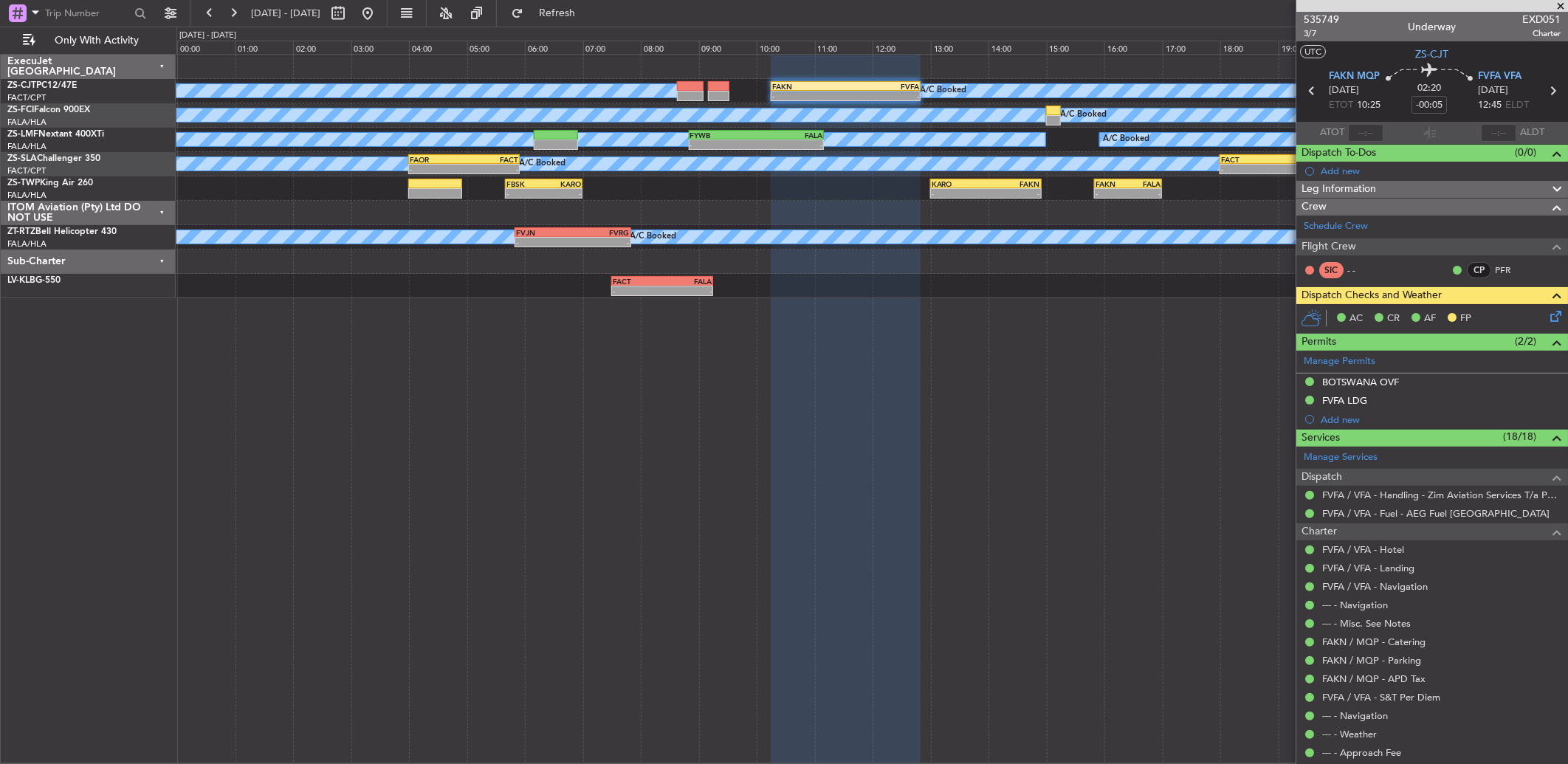
click at [1307, 90] on icon at bounding box center [1311, 91] width 20 height 20
type input "-00:18"
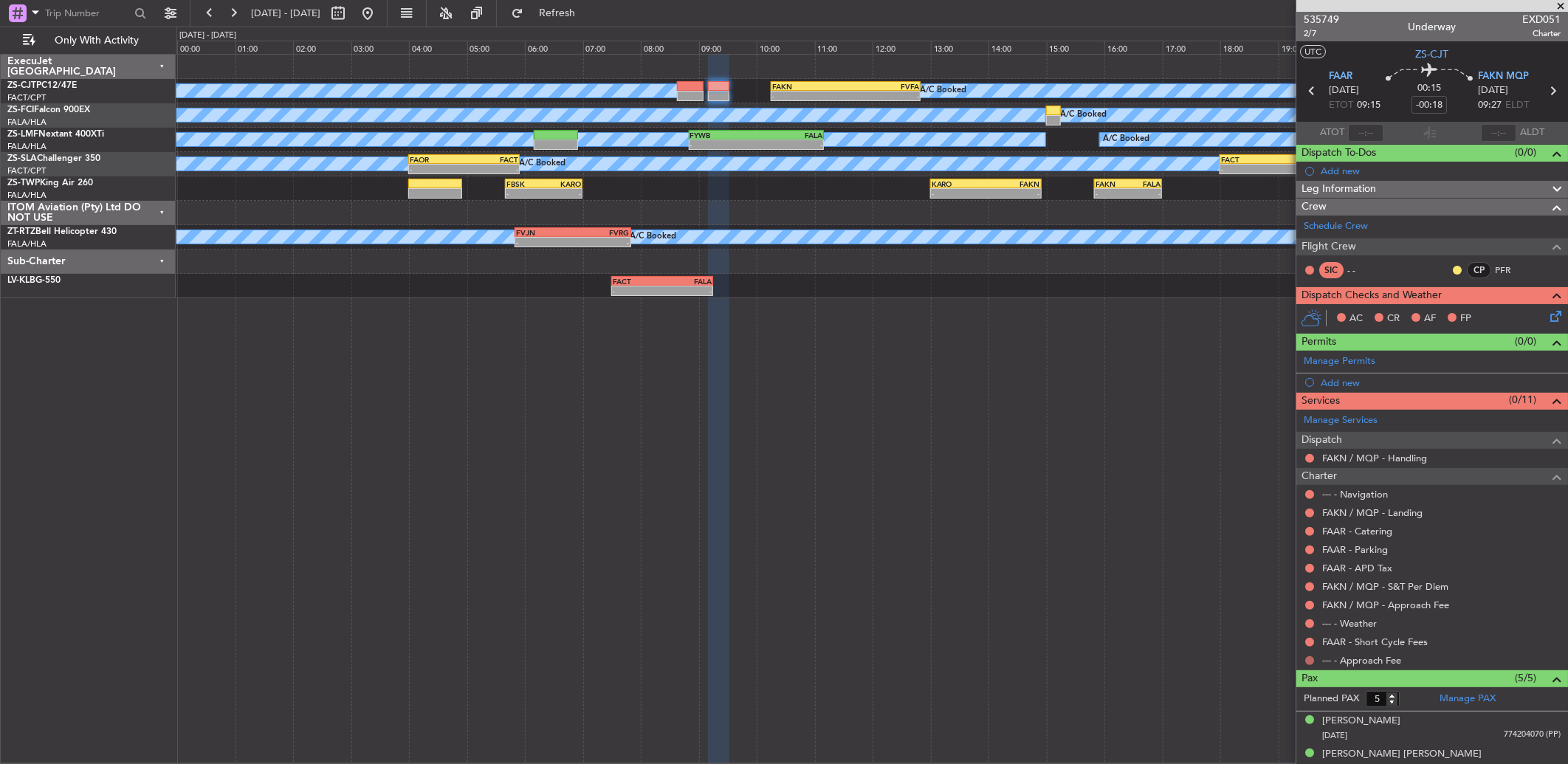
click at [1309, 660] on button at bounding box center [1308, 660] width 9 height 9
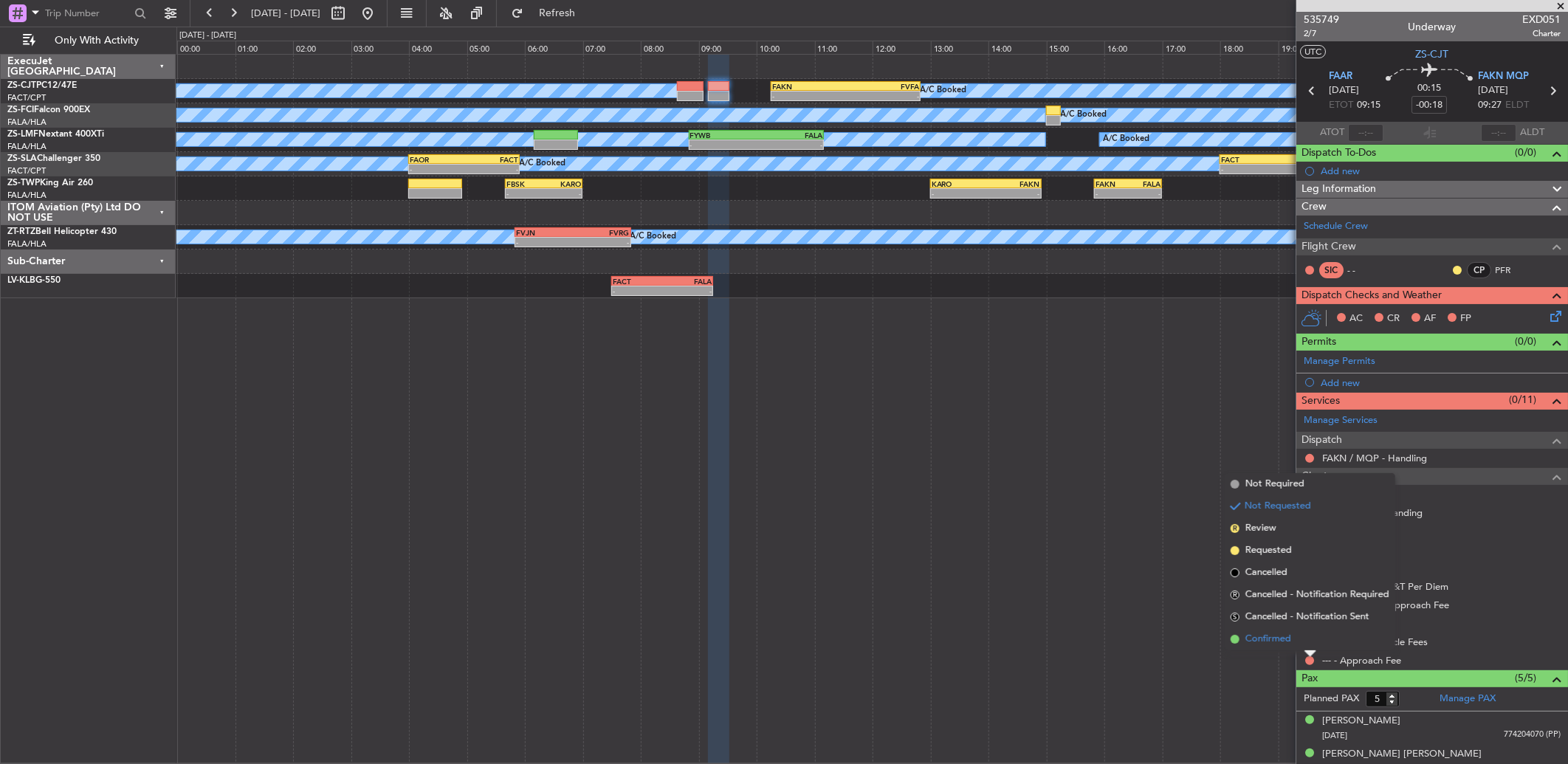
click at [1286, 645] on span "Confirmed" at bounding box center [1267, 639] width 46 height 15
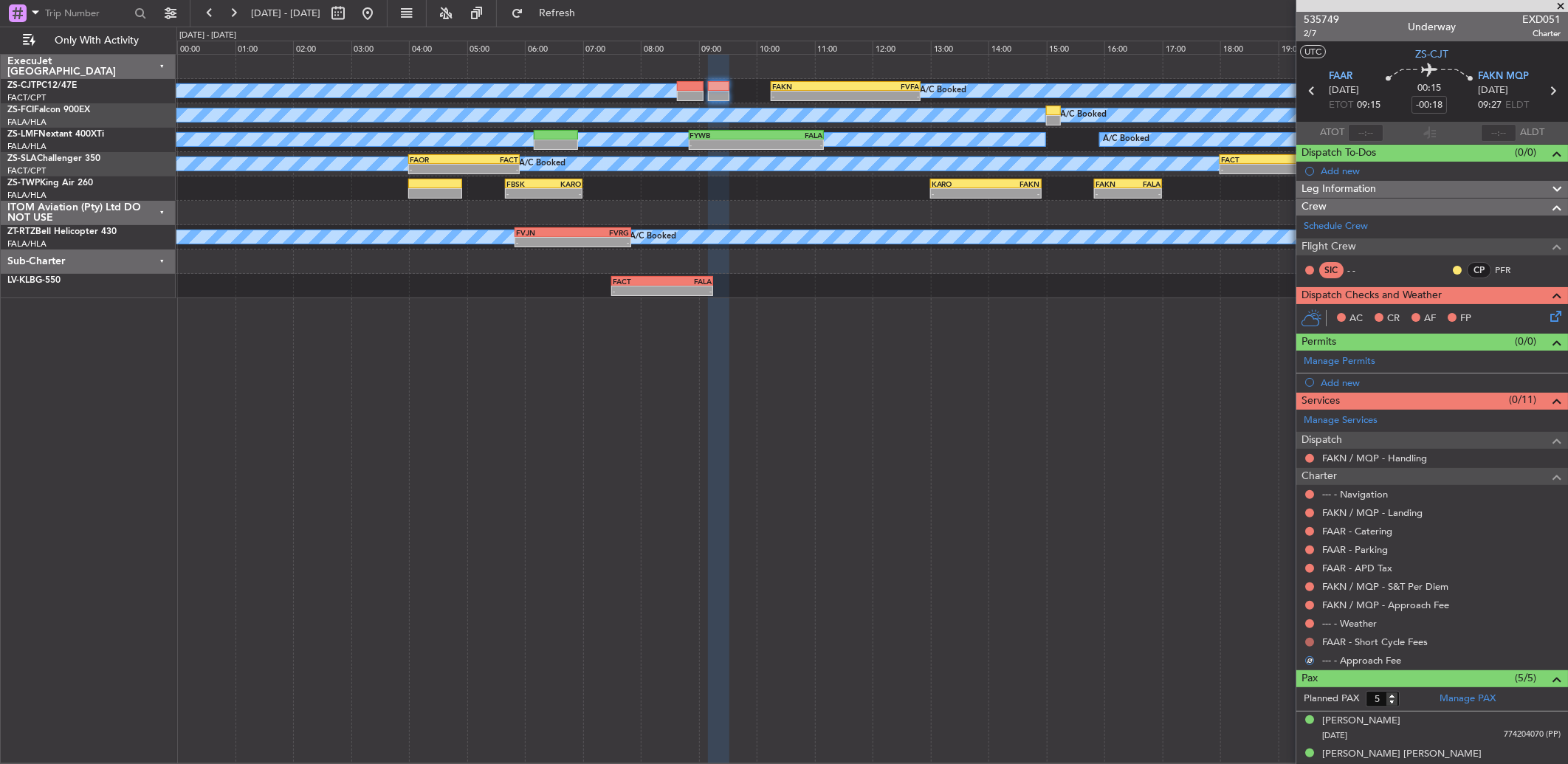
click at [1307, 645] on button at bounding box center [1308, 642] width 9 height 9
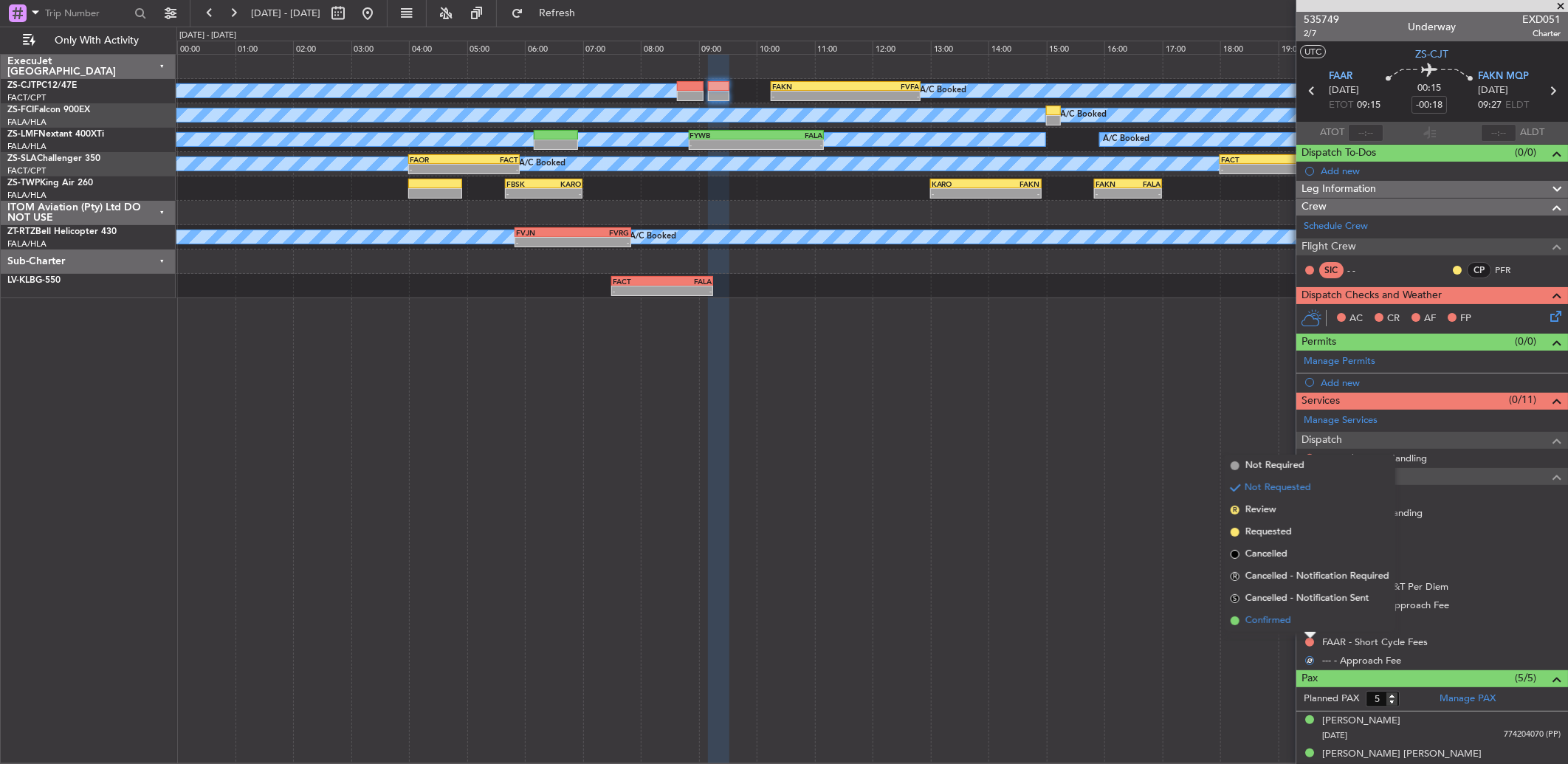
click at [1315, 621] on li "Confirmed" at bounding box center [1309, 620] width 170 height 23
click at [1315, 620] on nimbus-traffic-light at bounding box center [1309, 624] width 12 height 12
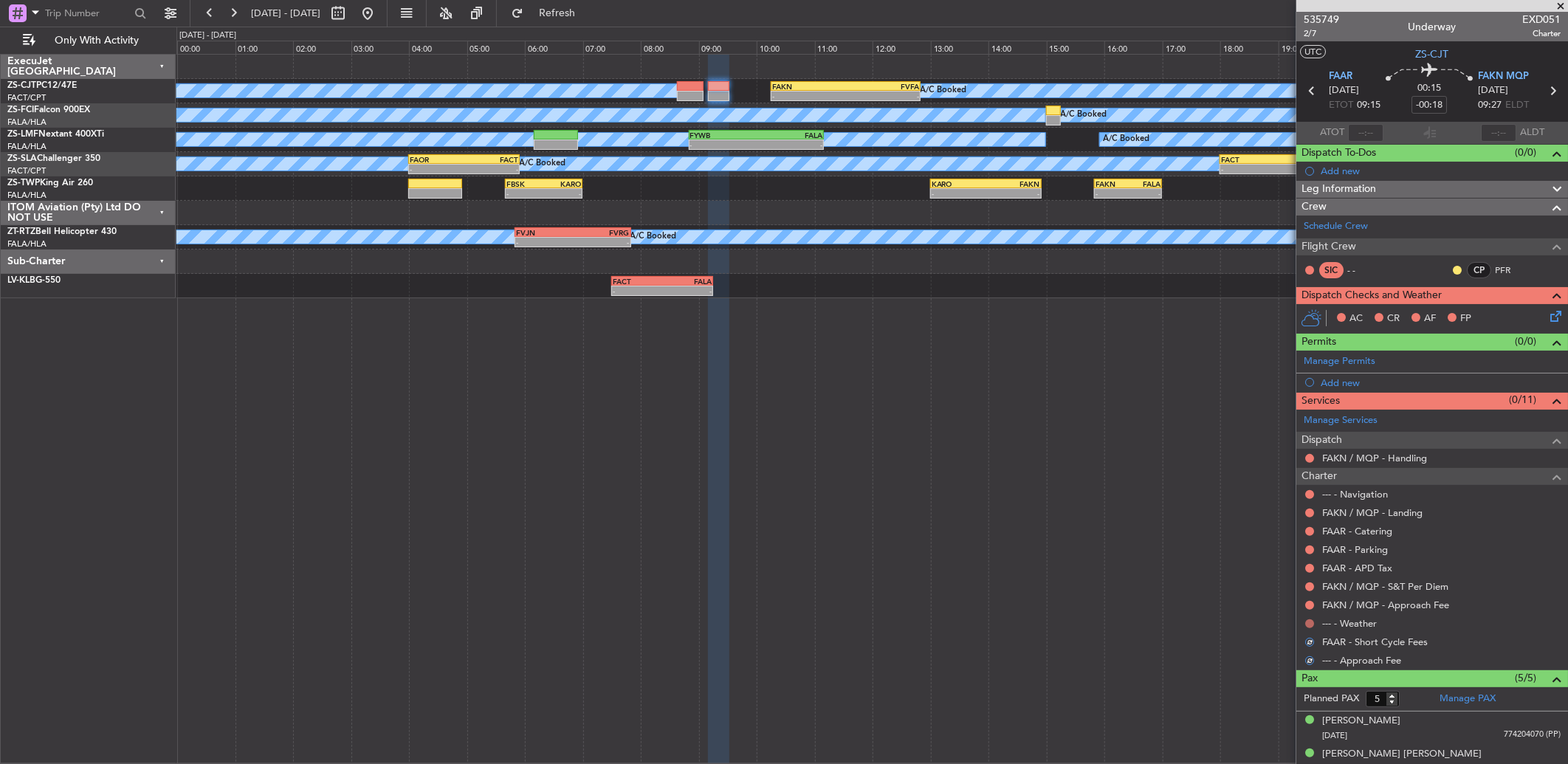
click at [1310, 623] on button at bounding box center [1308, 623] width 9 height 9
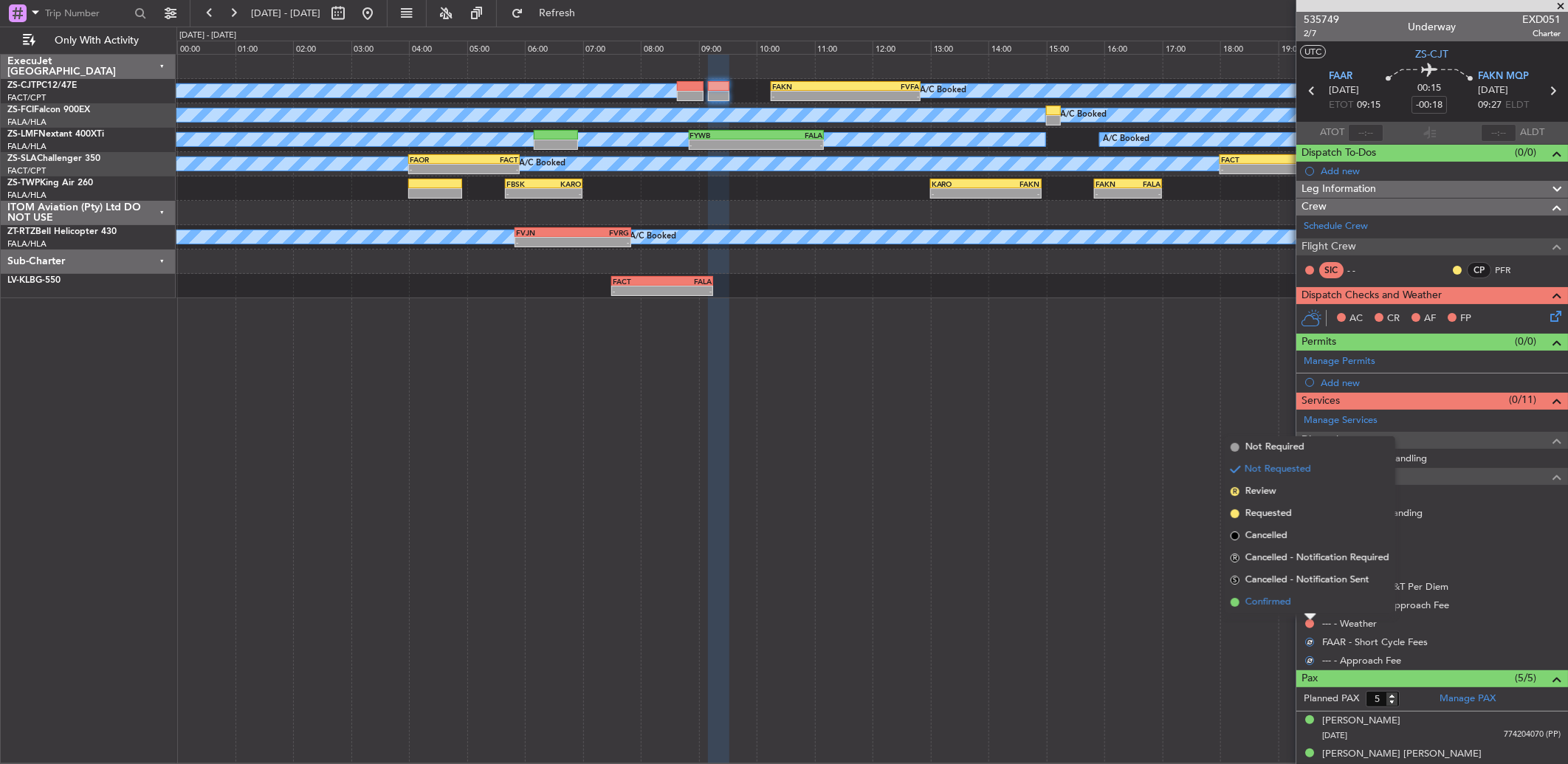
click at [1307, 602] on li "Confirmed" at bounding box center [1309, 602] width 170 height 23
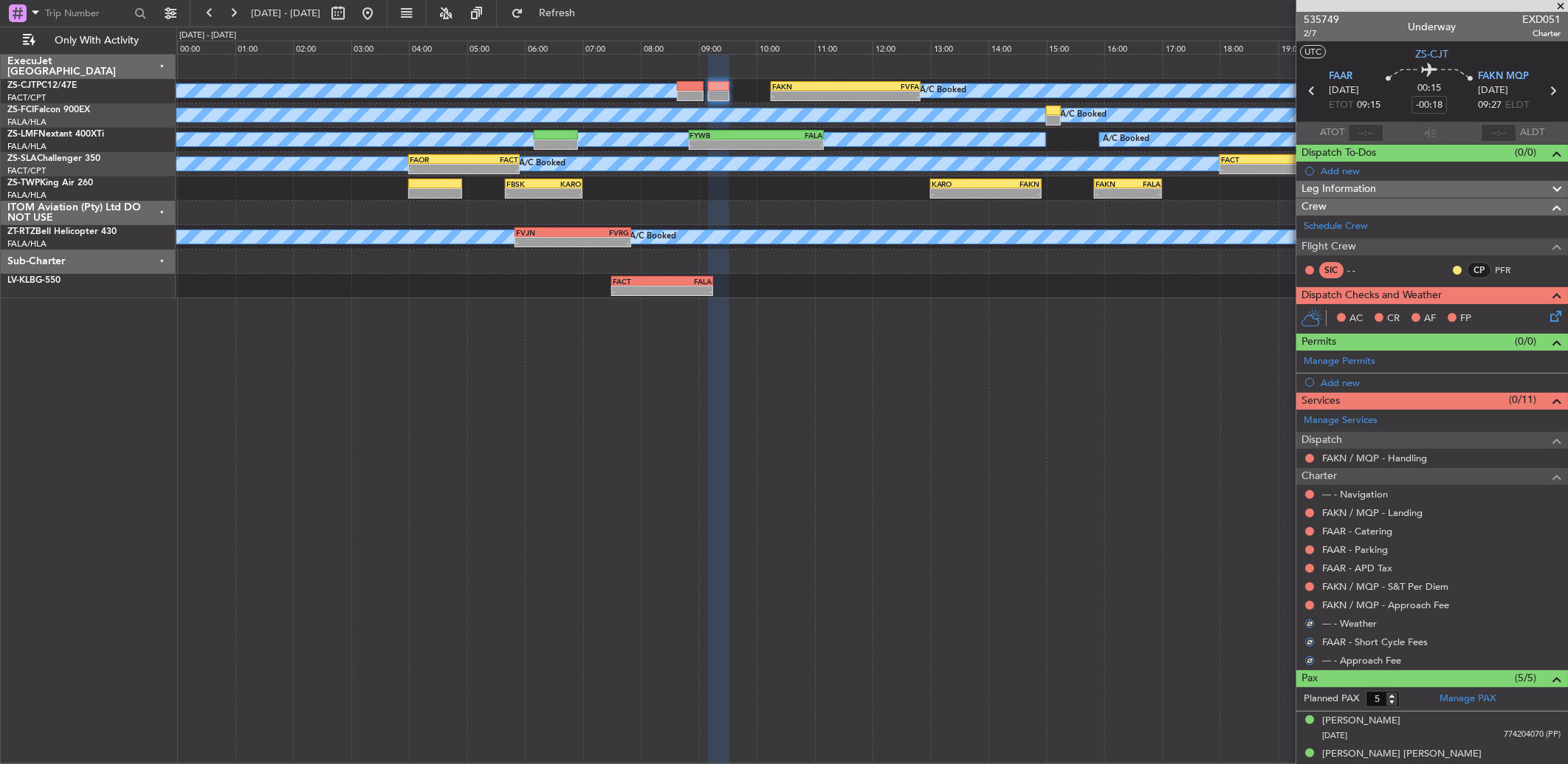
click at [1307, 602] on button at bounding box center [1308, 604] width 9 height 9
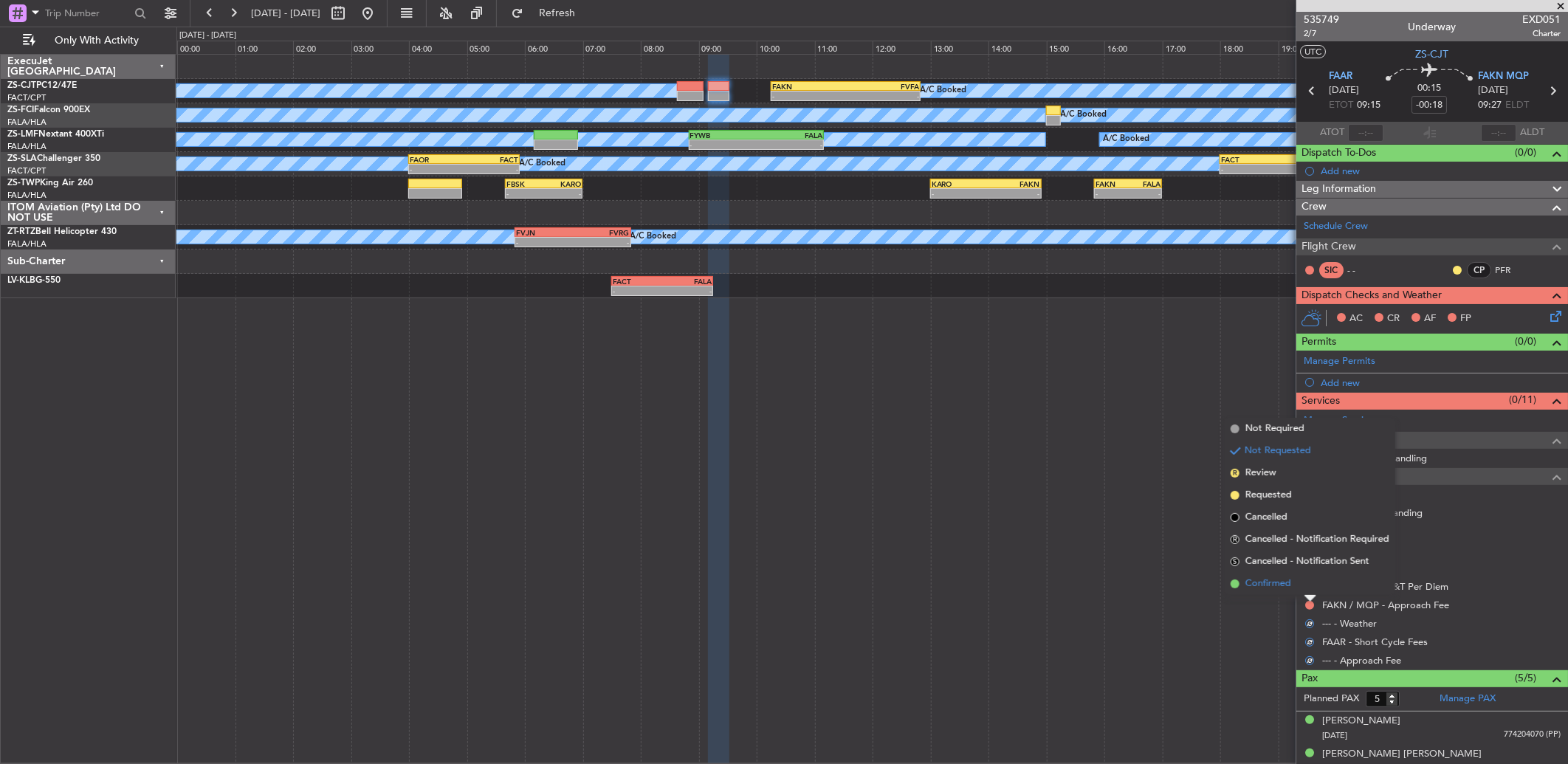
click at [1303, 581] on li "Confirmed" at bounding box center [1309, 584] width 170 height 23
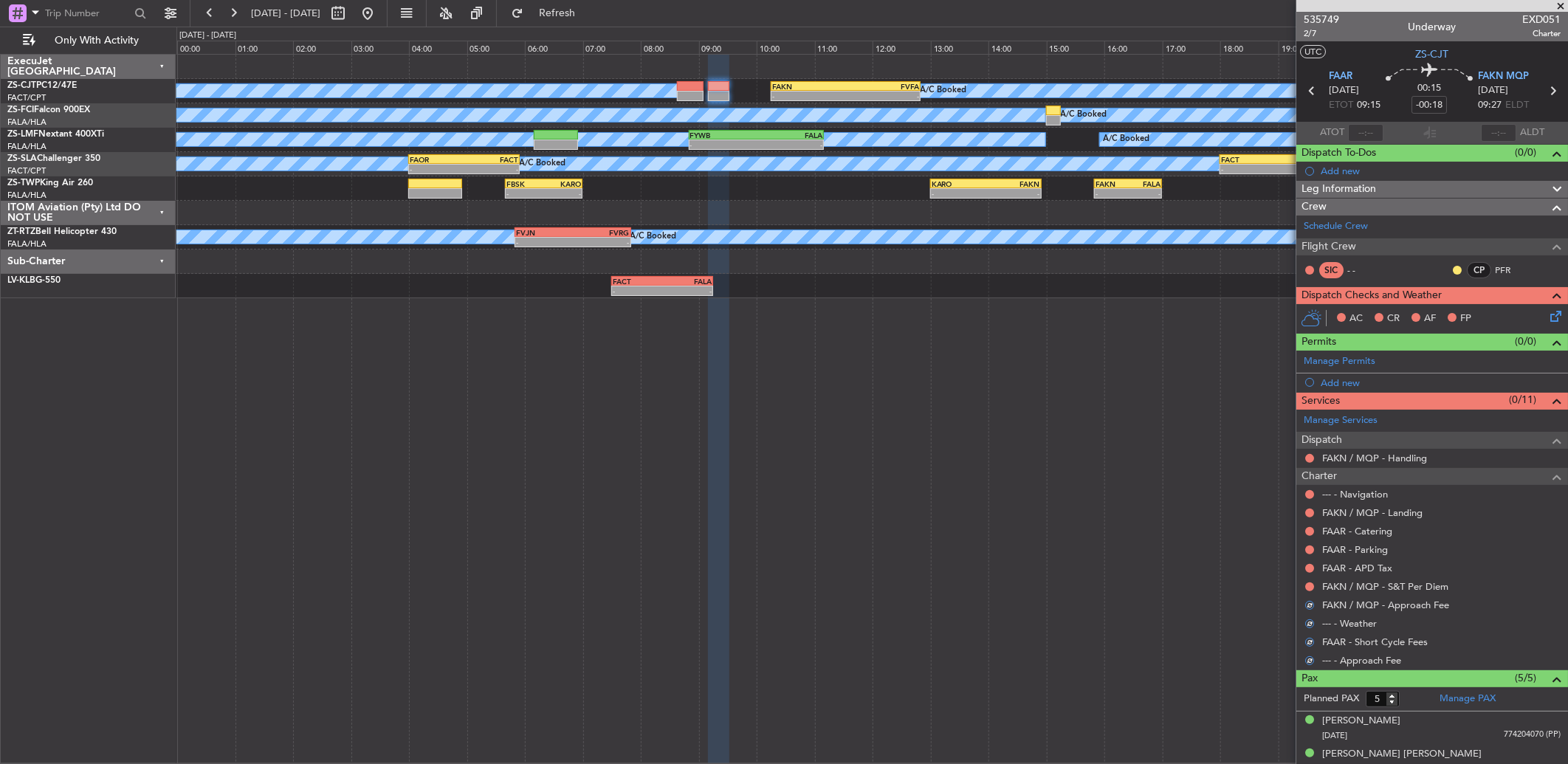
click at [1305, 592] on div at bounding box center [1309, 587] width 12 height 12
click at [1307, 583] on button at bounding box center [1308, 587] width 9 height 9
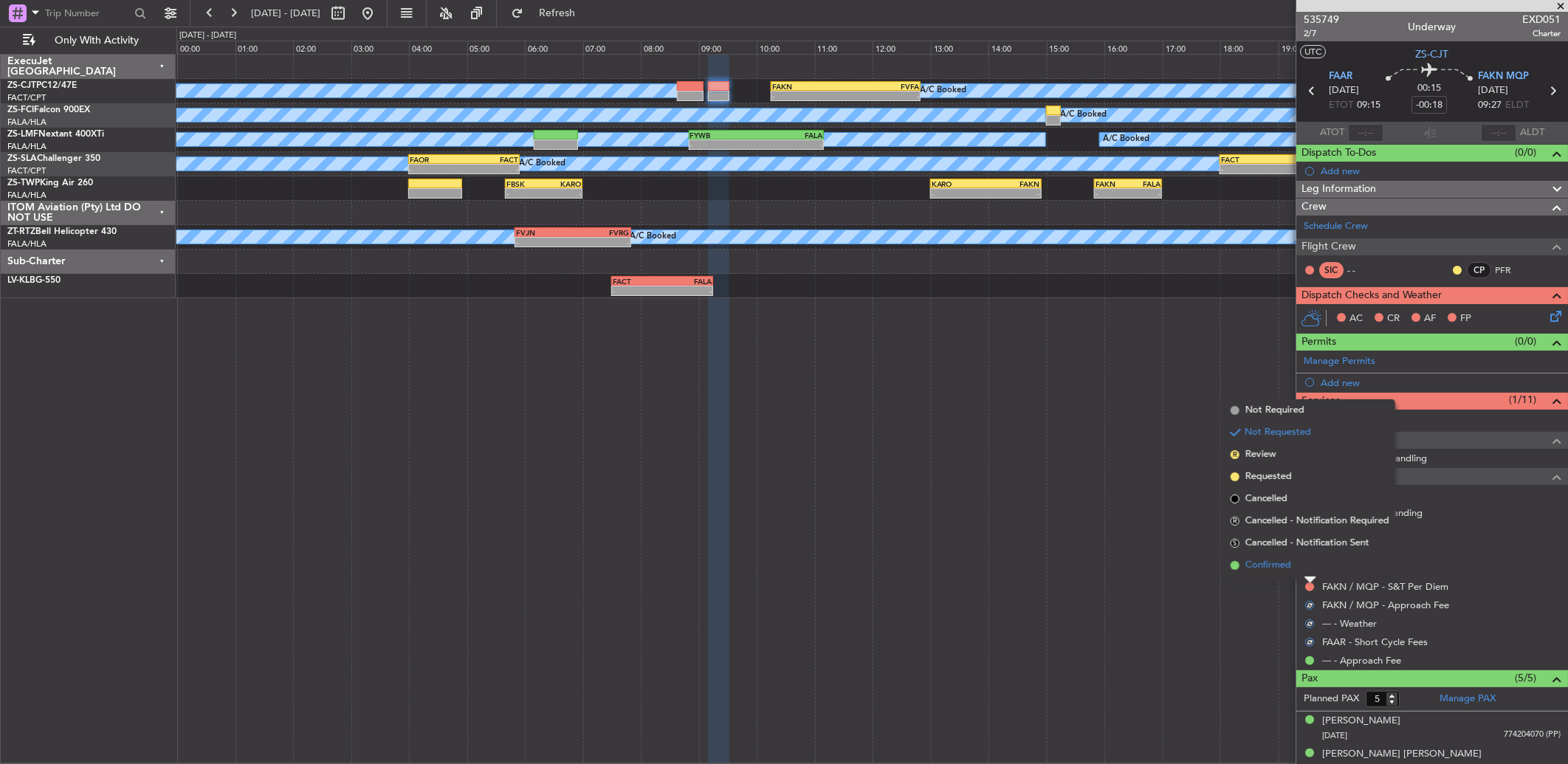
click at [1307, 563] on li "Confirmed" at bounding box center [1309, 565] width 170 height 23
click at [1307, 564] on button at bounding box center [1308, 568] width 9 height 9
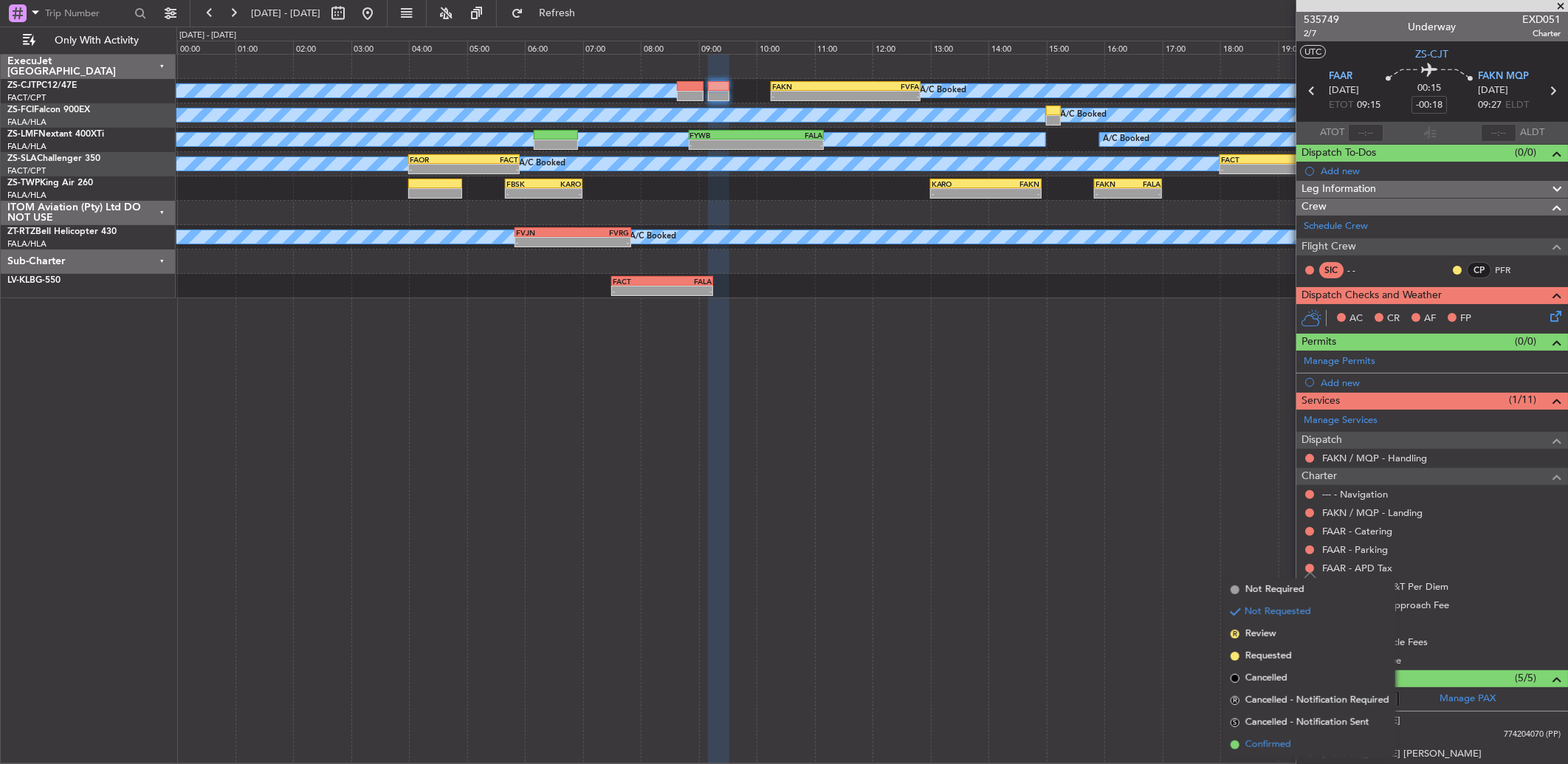
click at [1284, 741] on span "Confirmed" at bounding box center [1267, 744] width 46 height 15
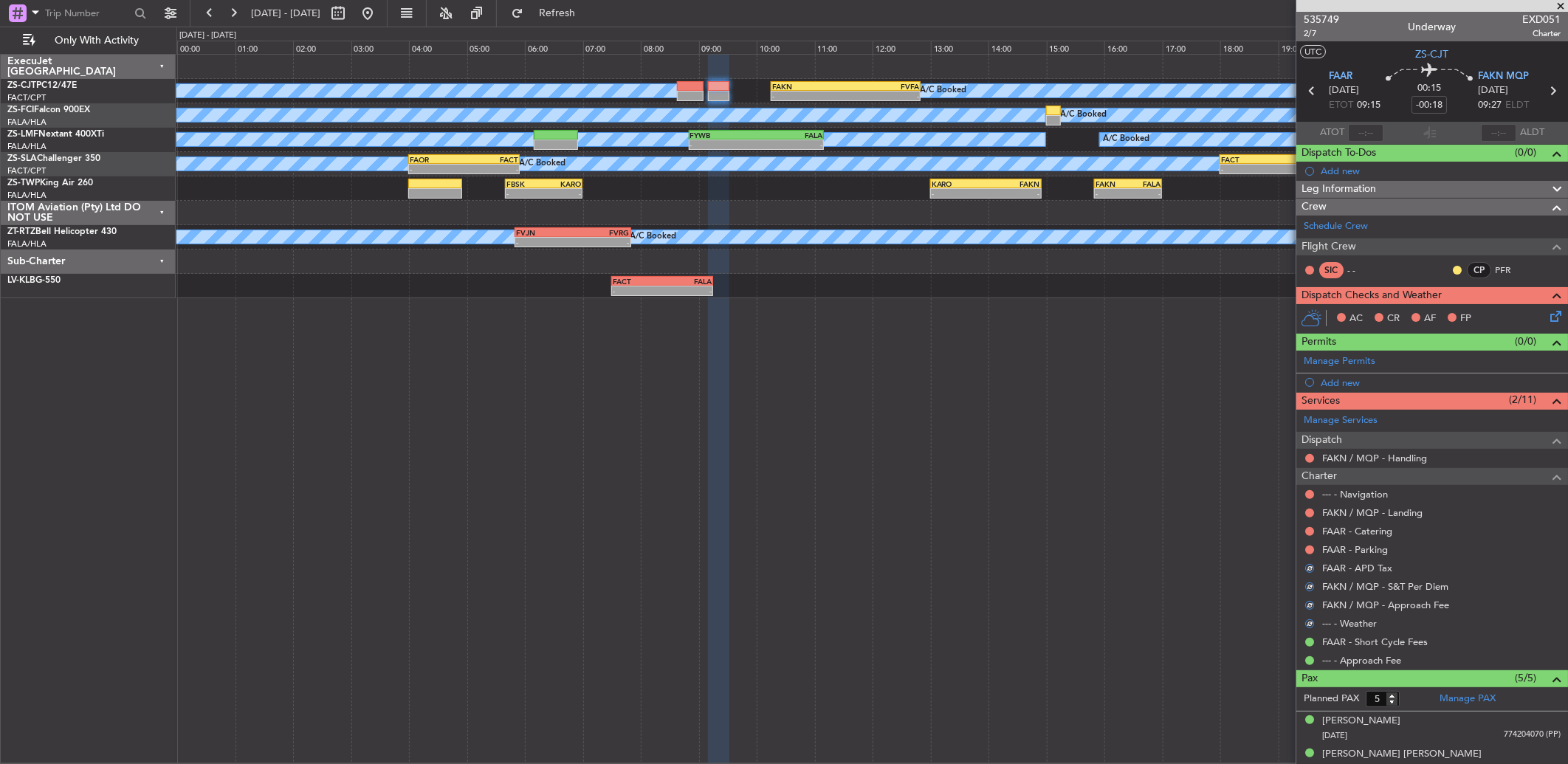
click at [1313, 547] on div at bounding box center [1309, 549] width 12 height 12
click at [1310, 547] on button at bounding box center [1308, 549] width 9 height 9
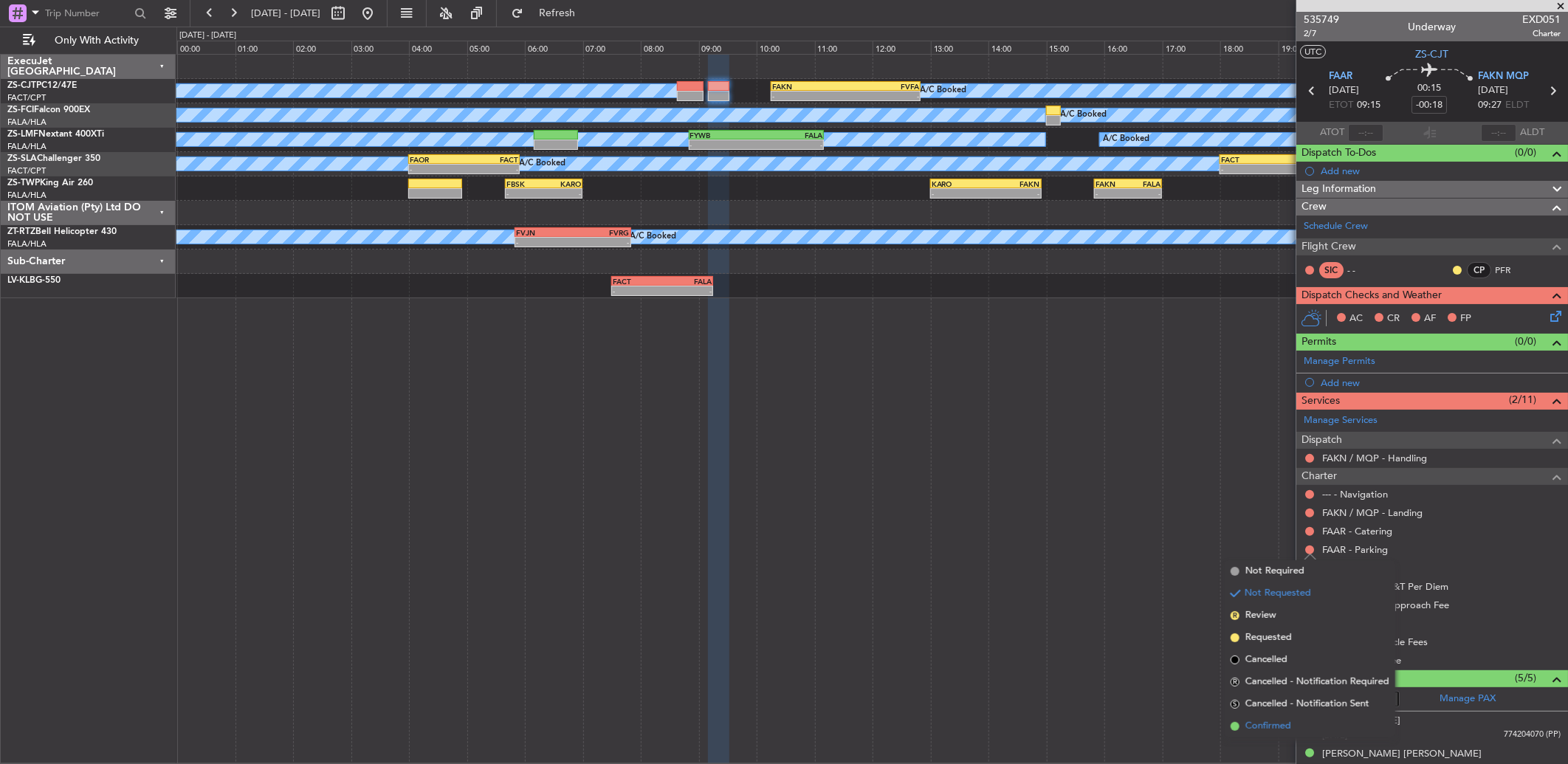
click at [1292, 722] on li "Confirmed" at bounding box center [1309, 726] width 170 height 23
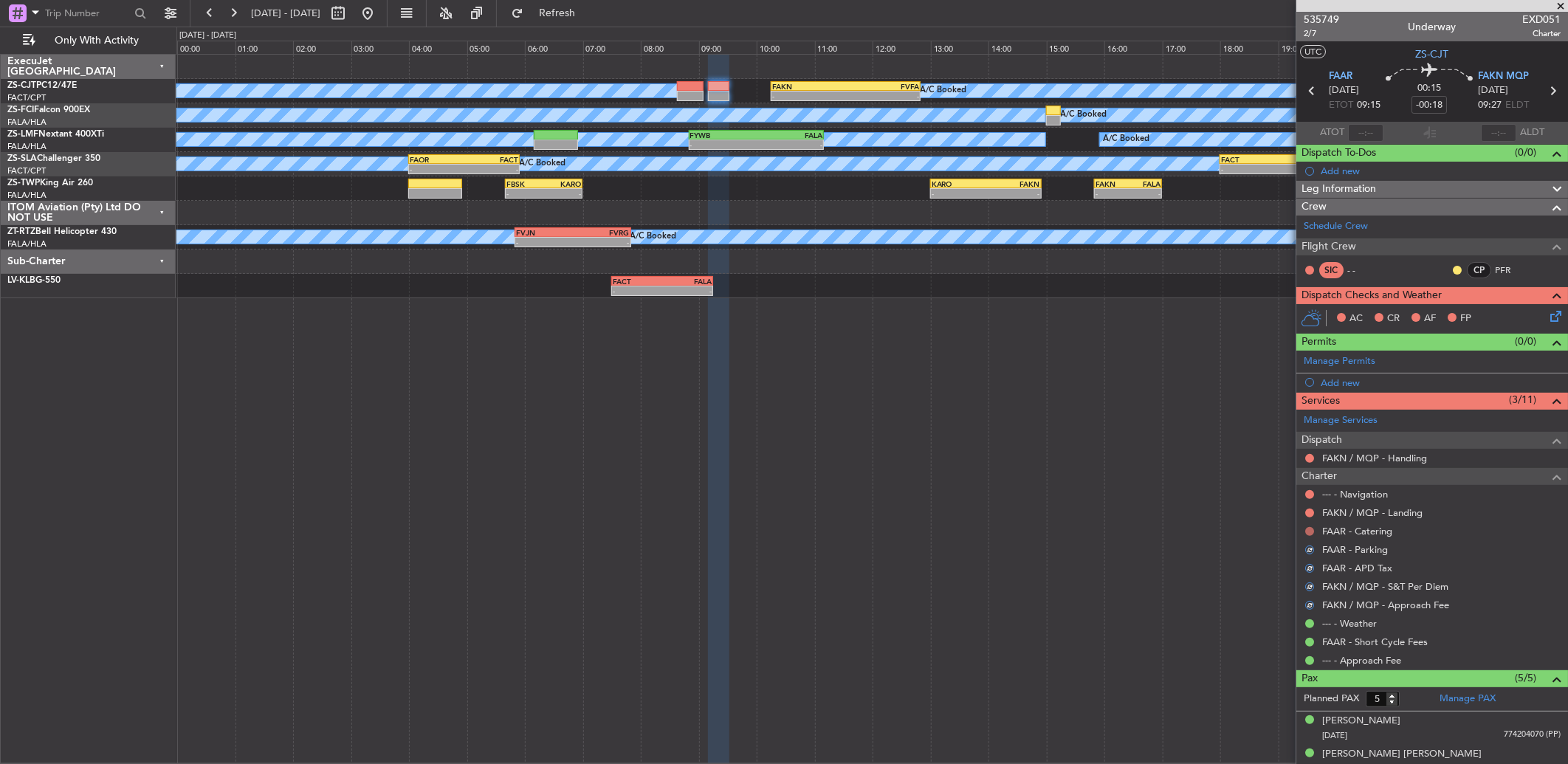
click at [1307, 529] on button at bounding box center [1308, 531] width 9 height 9
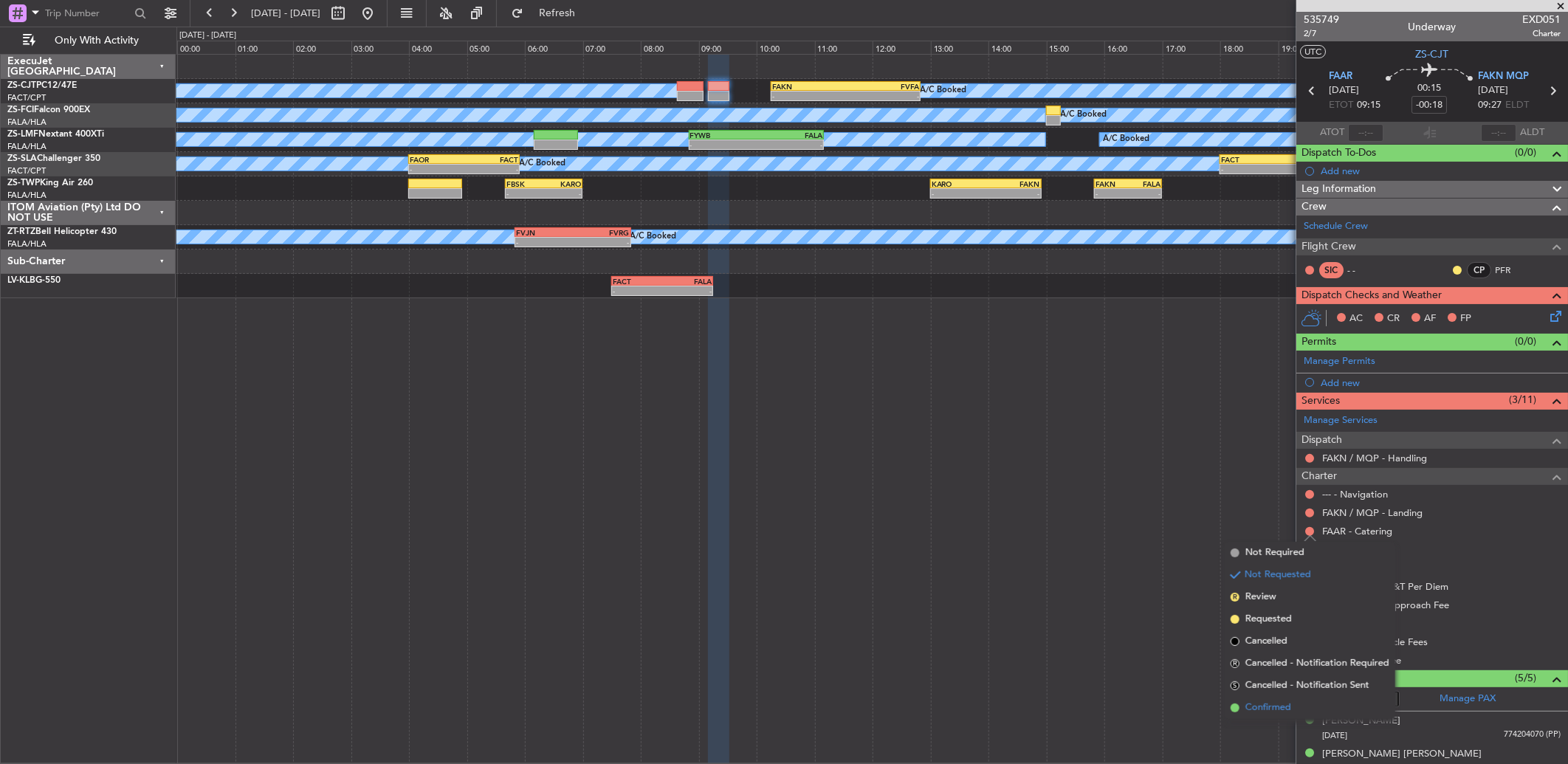
click at [1271, 712] on span "Confirmed" at bounding box center [1267, 707] width 46 height 15
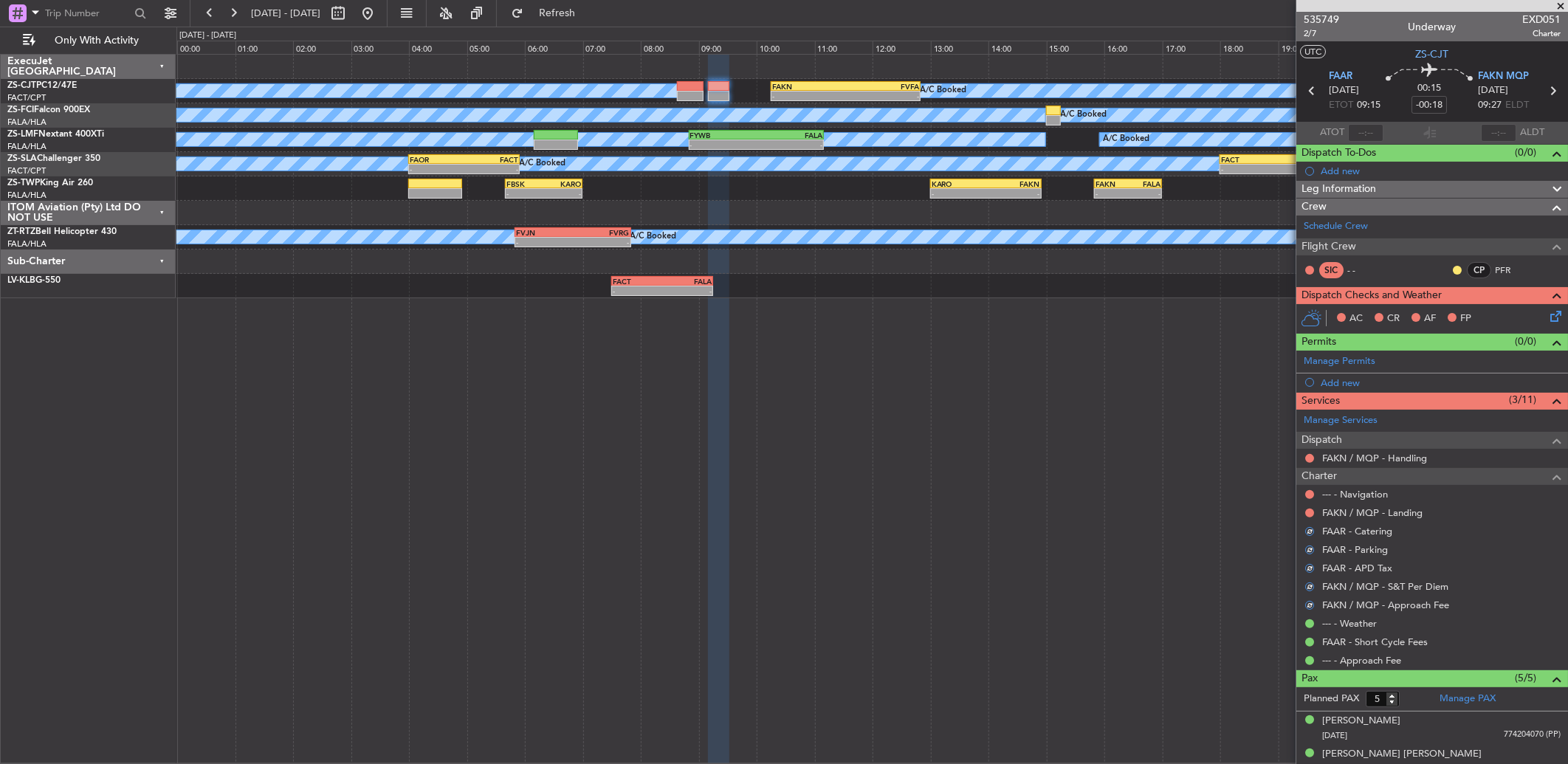
click at [1302, 513] on div "FAKN / MQP - Landing" at bounding box center [1431, 512] width 271 height 19
click at [1307, 513] on button at bounding box center [1308, 512] width 9 height 9
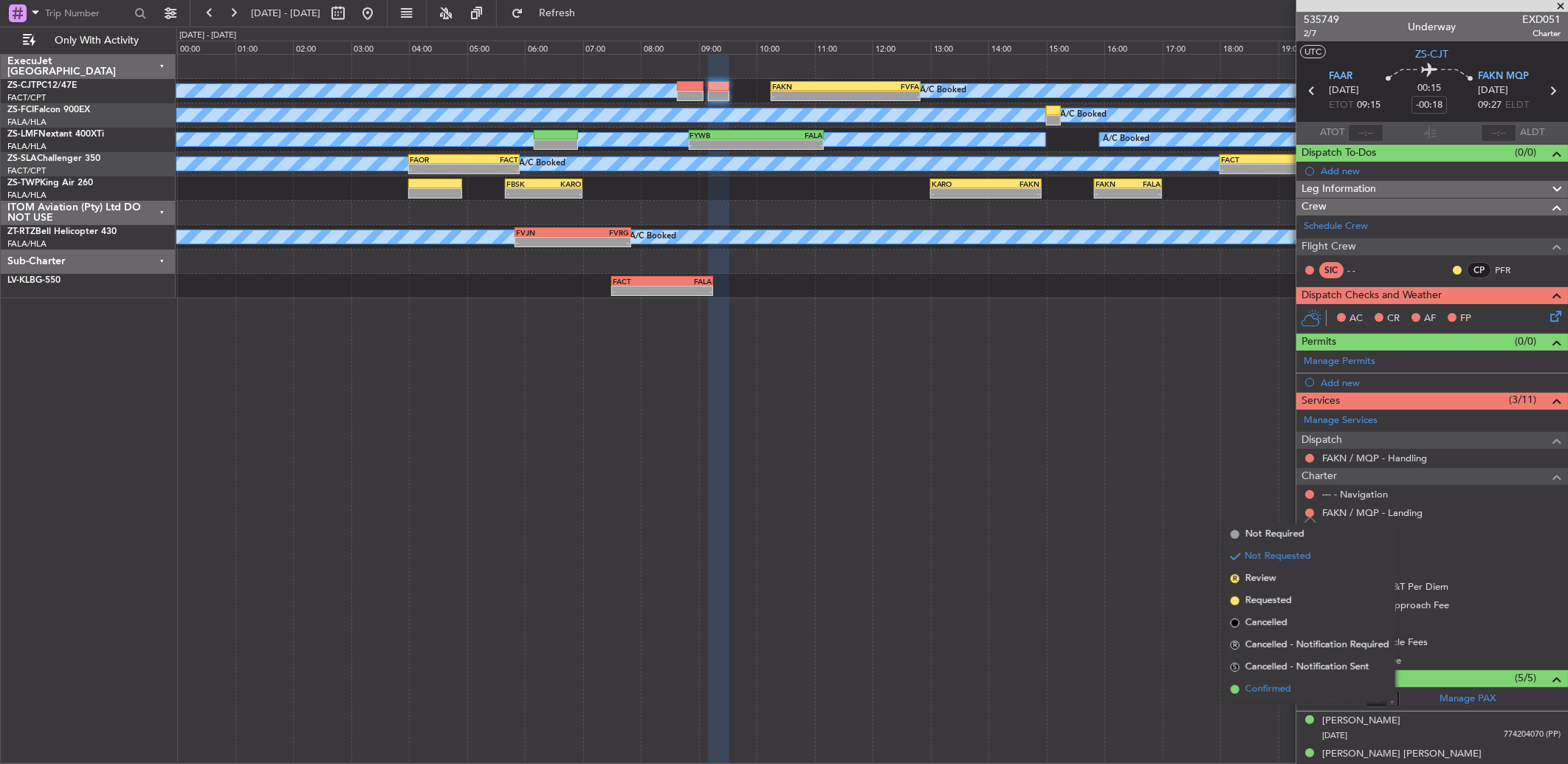
click at [1302, 682] on li "Confirmed" at bounding box center [1309, 690] width 170 height 23
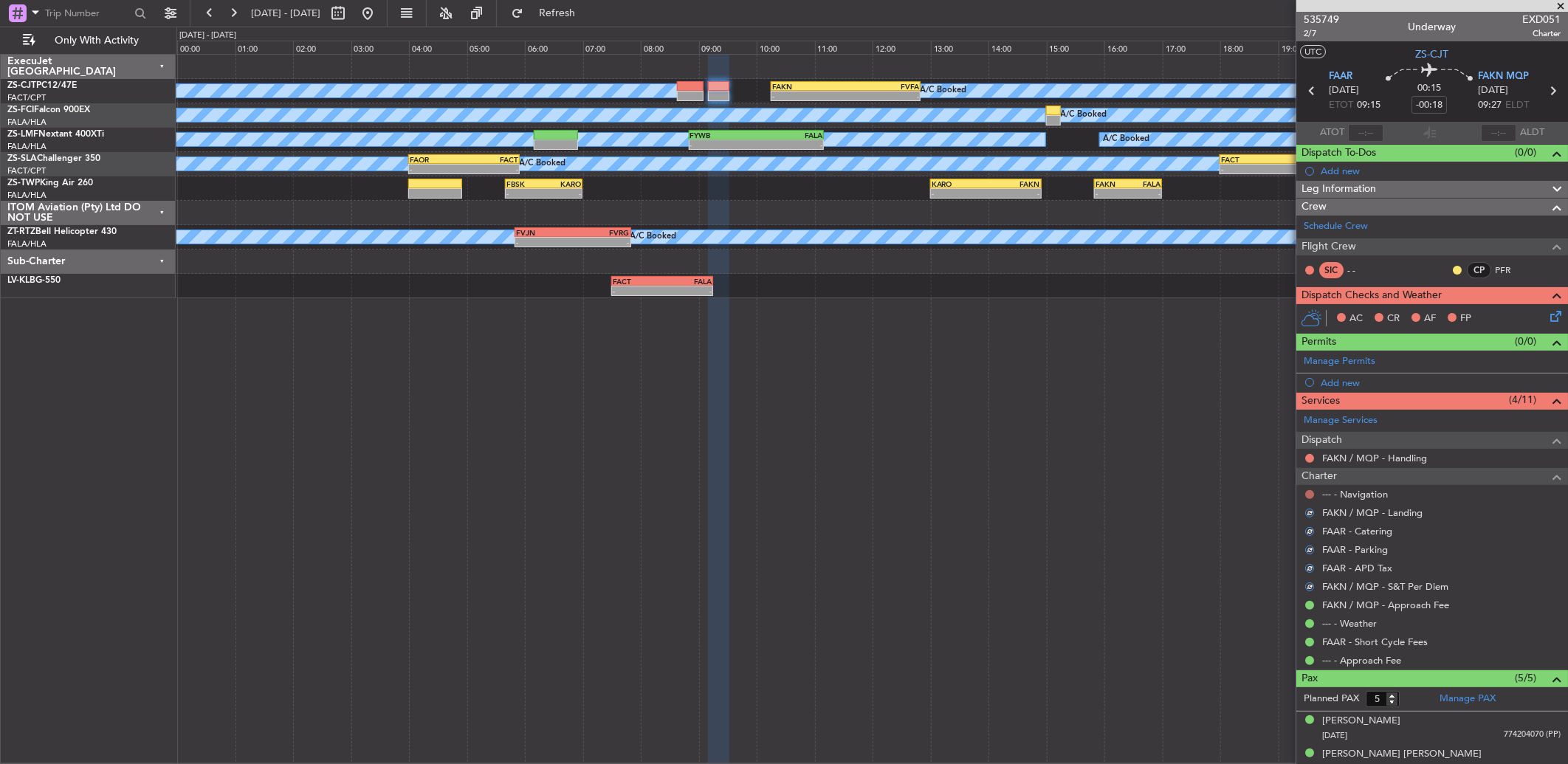
click at [1310, 496] on button at bounding box center [1308, 494] width 9 height 9
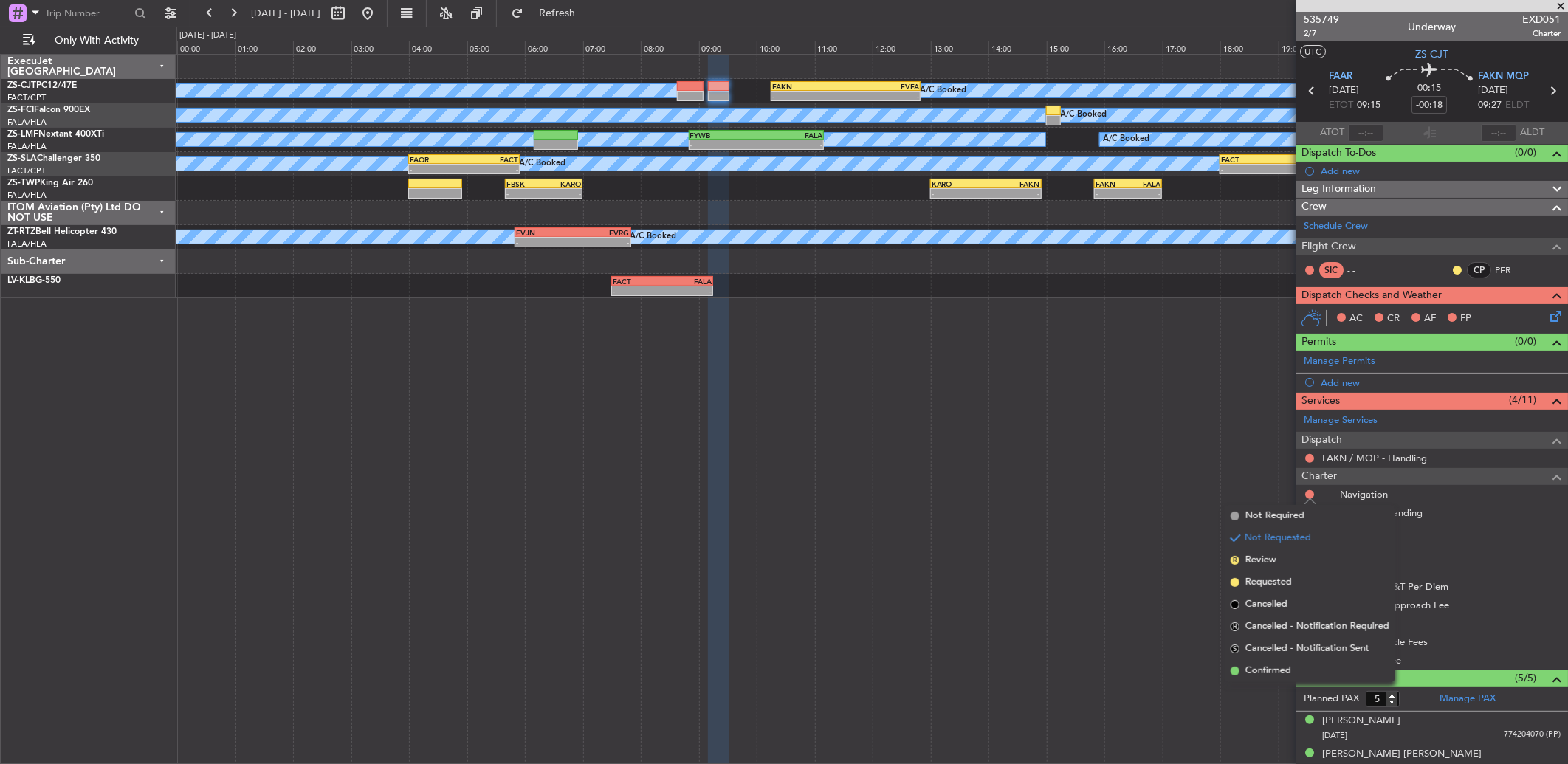
click at [1262, 668] on span "Confirmed" at bounding box center [1267, 670] width 46 height 15
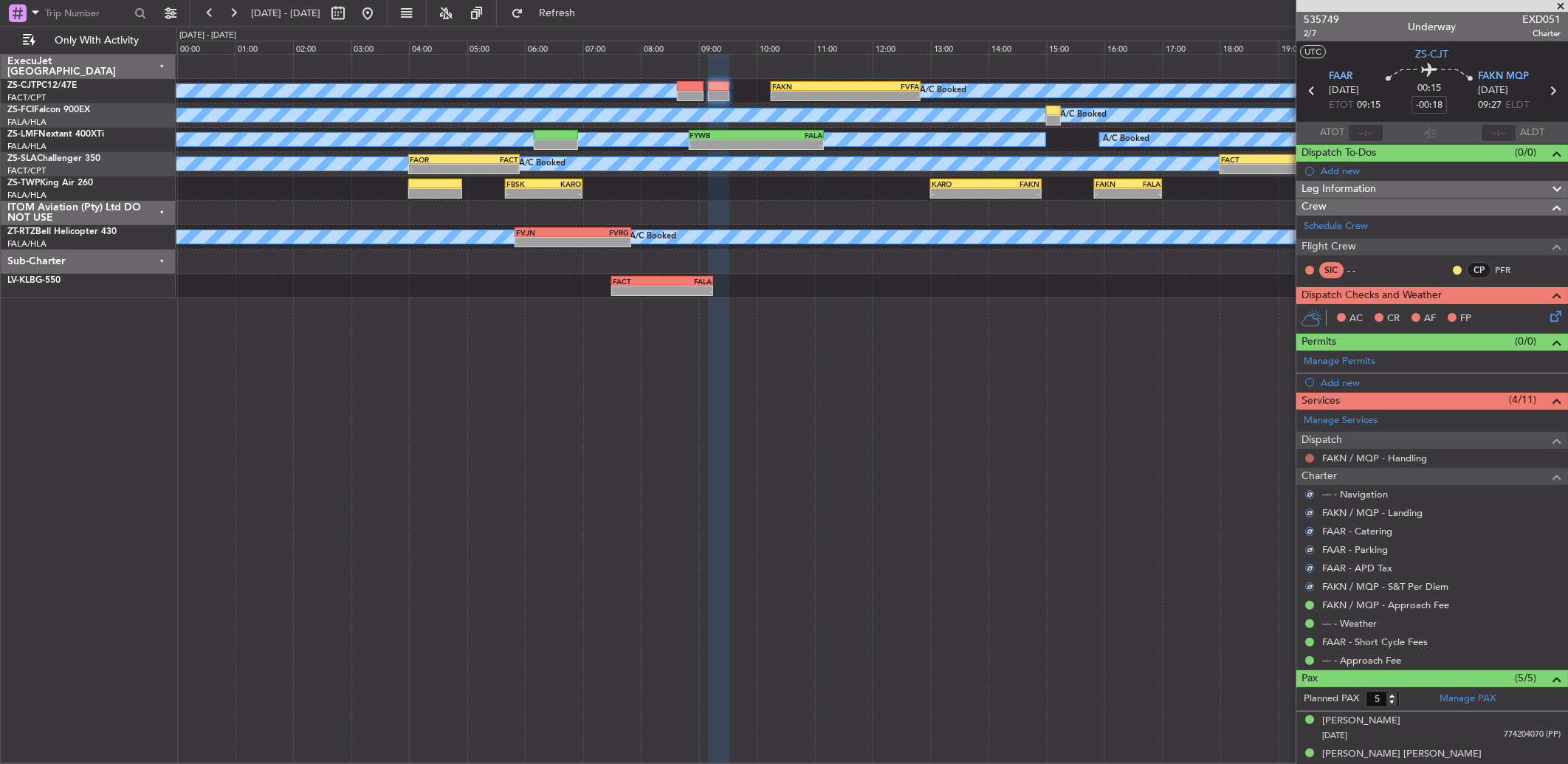
click at [1310, 460] on button at bounding box center [1308, 457] width 9 height 9
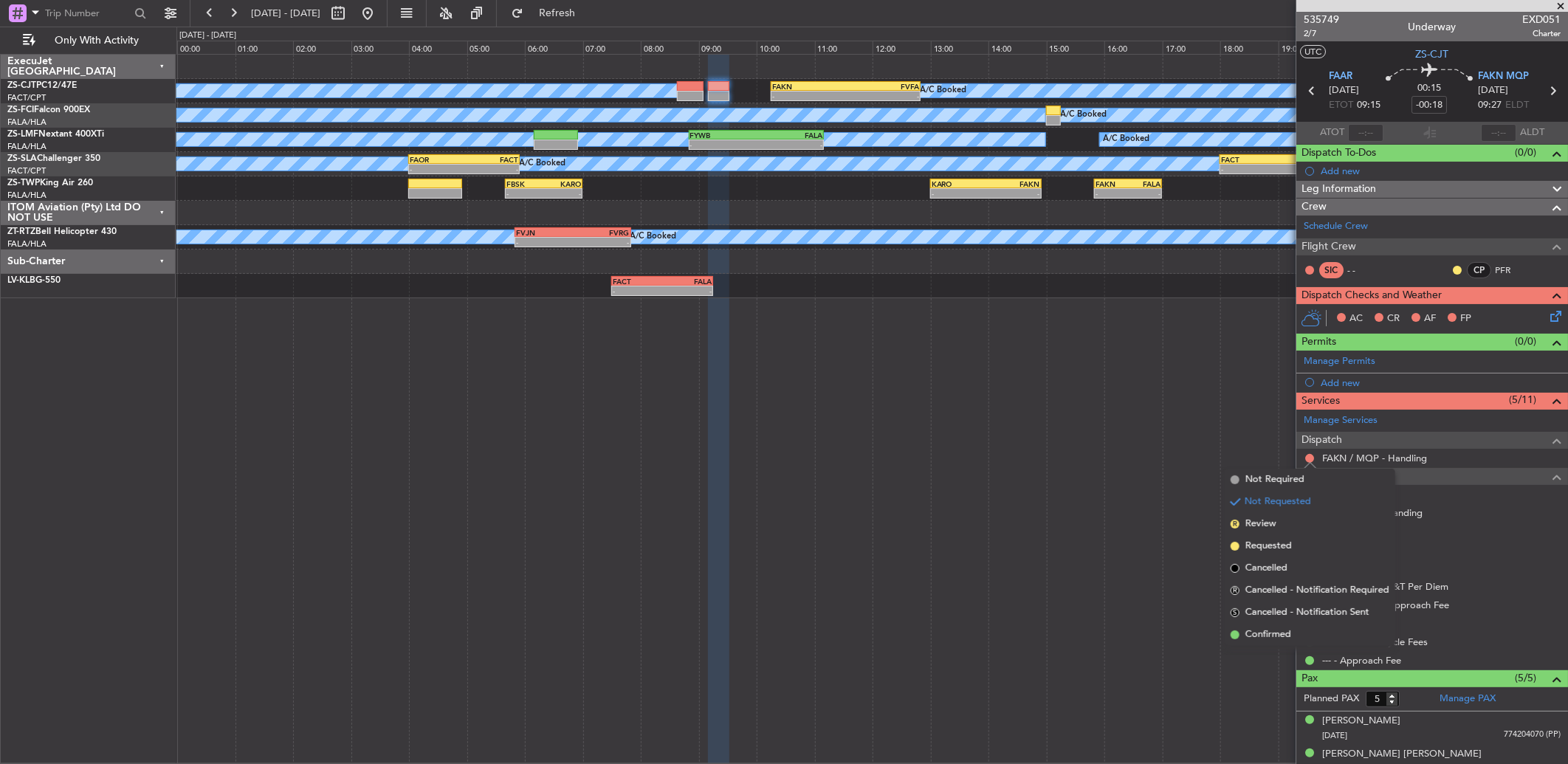
drag, startPoint x: 1288, startPoint y: 628, endPoint x: 1382, endPoint y: 432, distance: 217.4
click at [1285, 626] on li "Confirmed" at bounding box center [1309, 635] width 170 height 23
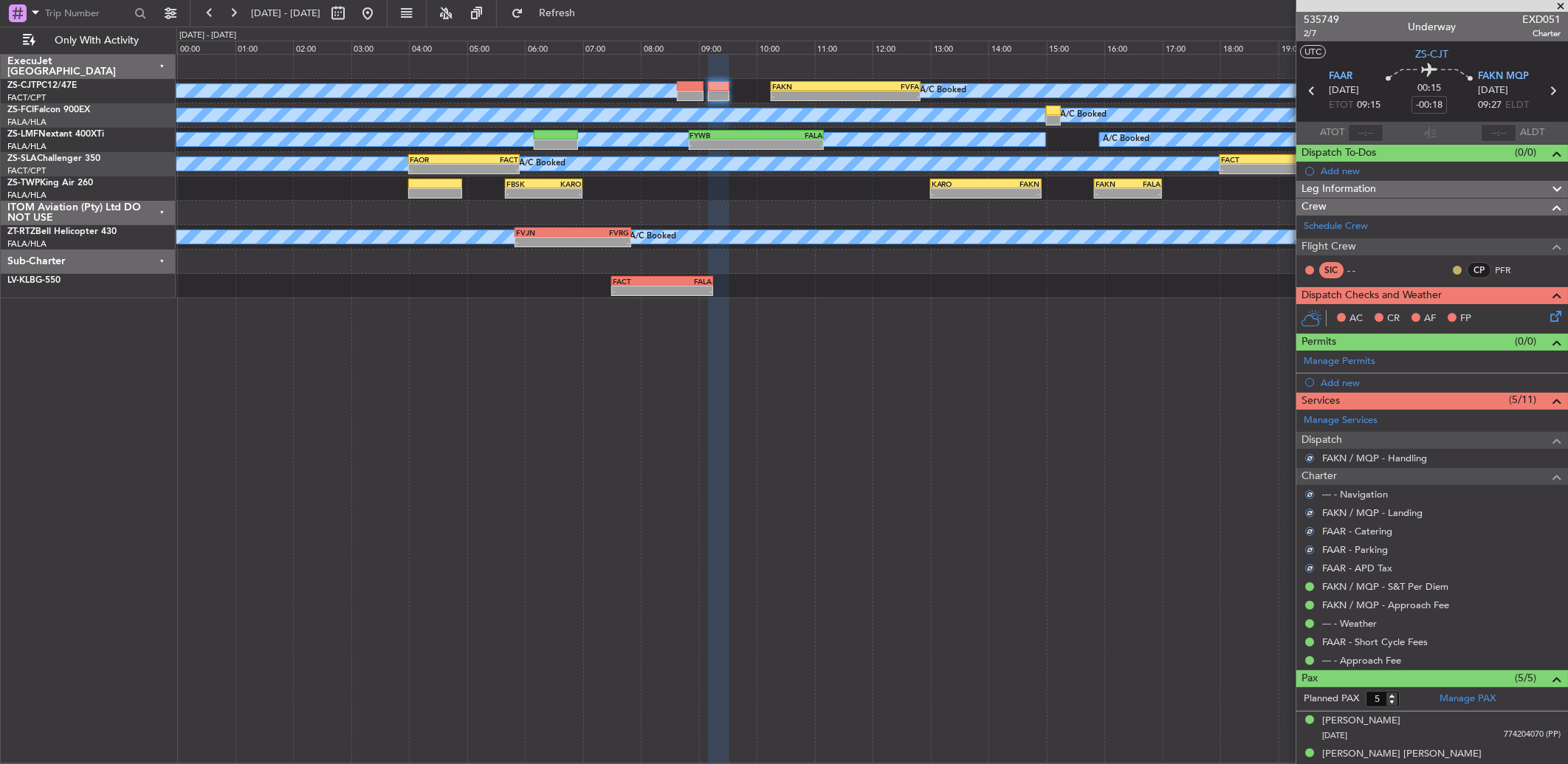
click at [1452, 265] on button at bounding box center [1456, 269] width 9 height 9
click at [1428, 312] on span "Acknowledged" at bounding box center [1449, 312] width 65 height 15
click at [1533, 310] on div "AC CR AF FP" at bounding box center [1439, 318] width 217 height 23
click at [1546, 313] on icon at bounding box center [1552, 313] width 12 height 12
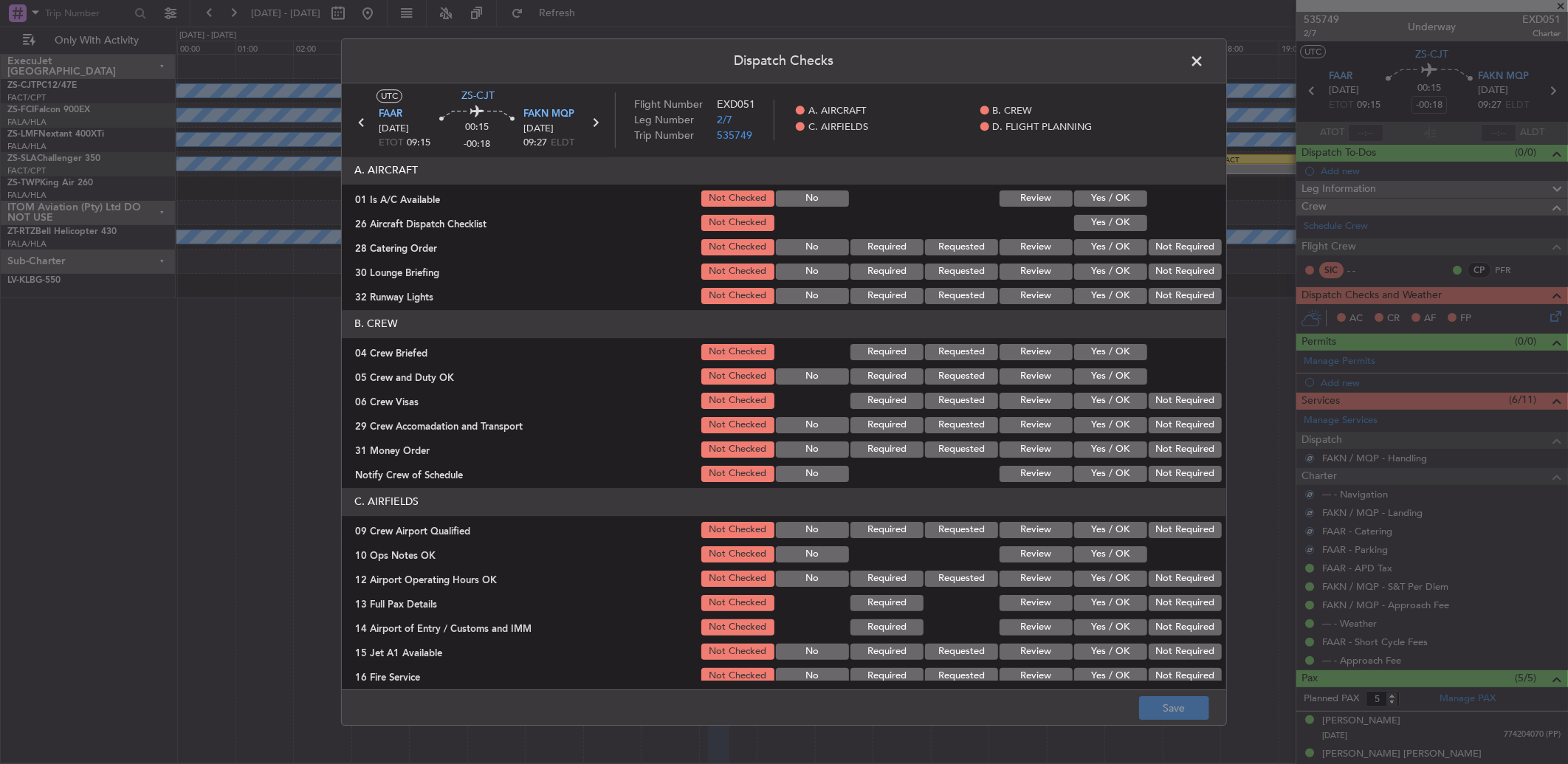
click at [1119, 200] on button "Yes / OK" at bounding box center [1110, 198] width 73 height 17
click at [1126, 213] on div "Yes / OK" at bounding box center [1109, 222] width 74 height 21
drag, startPoint x: 1126, startPoint y: 218, endPoint x: 1134, endPoint y: 230, distance: 14.4
click at [1131, 224] on button "Yes / OK" at bounding box center [1110, 222] width 73 height 17
click at [1146, 232] on div at bounding box center [1183, 222] width 74 height 21
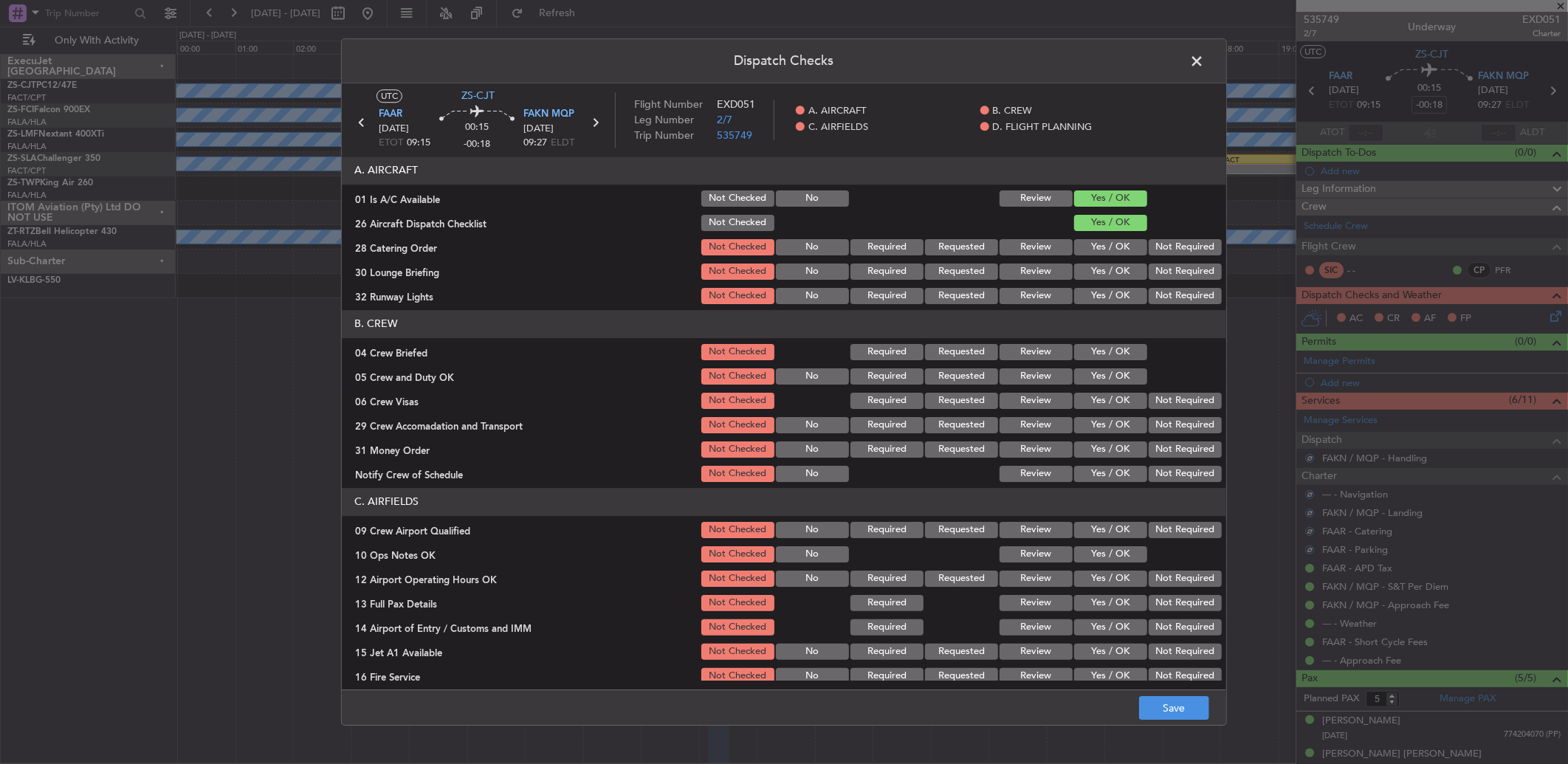
drag, startPoint x: 1148, startPoint y: 237, endPoint x: 1166, endPoint y: 252, distance: 23.4
click at [1154, 238] on div "Not Required" at bounding box center [1183, 247] width 74 height 21
click at [1166, 249] on button "Not Required" at bounding box center [1185, 247] width 73 height 17
drag, startPoint x: 1166, startPoint y: 261, endPoint x: 1167, endPoint y: 274, distance: 13.0
click at [1166, 264] on section "A. AIRCRAFT 01 Is A/C Available Not Checked No Review Yes / OK 26 Aircraft Disp…" at bounding box center [784, 231] width 884 height 150
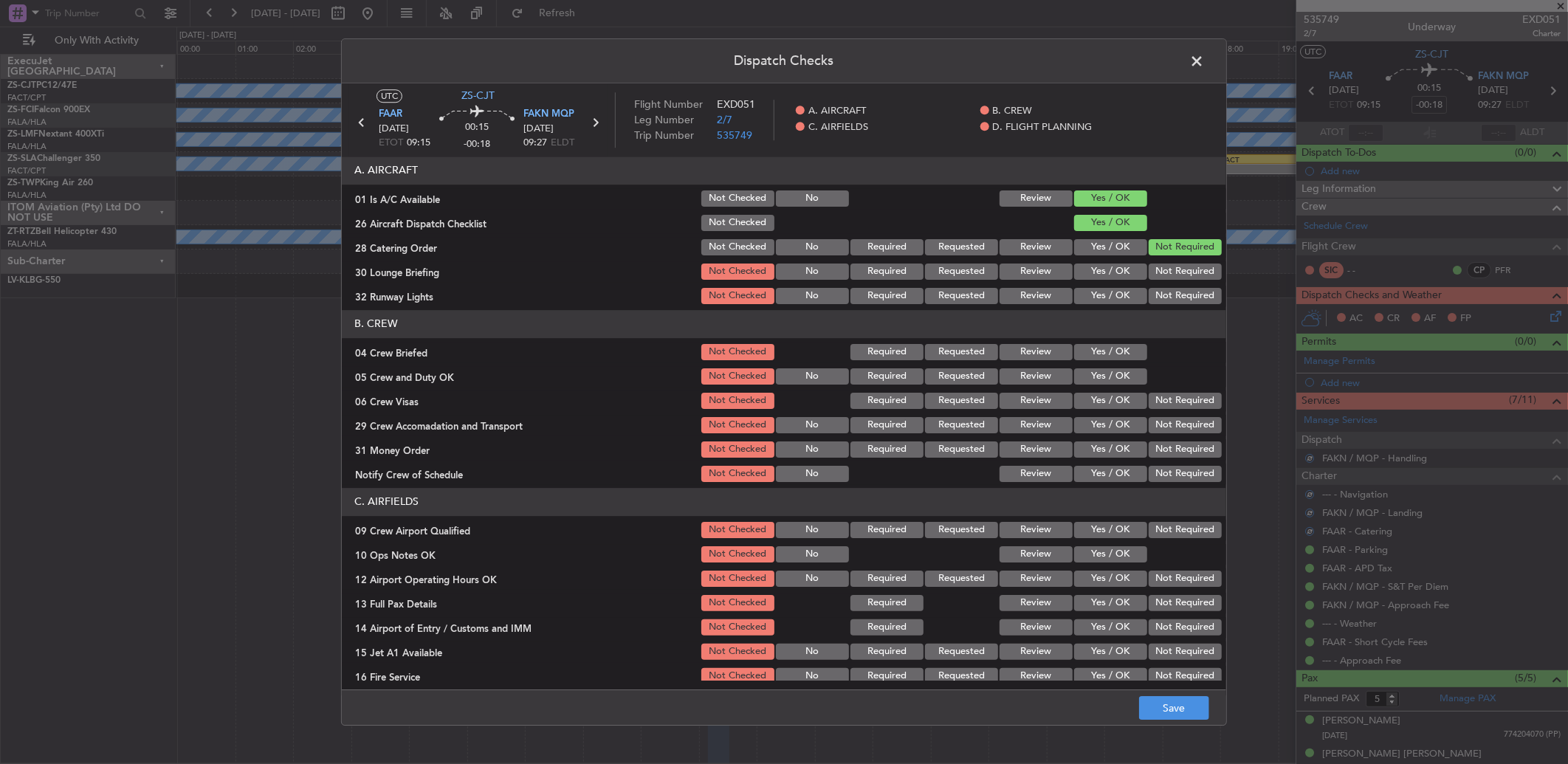
click at [1172, 277] on button "Not Required" at bounding box center [1185, 271] width 73 height 17
drag, startPoint x: 1172, startPoint y: 277, endPoint x: 1170, endPoint y: 298, distance: 21.1
click at [1172, 282] on section "A. AIRCRAFT 01 Is A/C Available Not Checked No Review Yes / OK 26 Aircraft Disp…" at bounding box center [784, 231] width 884 height 150
click at [1170, 298] on button "Not Required" at bounding box center [1185, 296] width 73 height 17
click at [1127, 358] on button "Yes / OK" at bounding box center [1110, 352] width 73 height 17
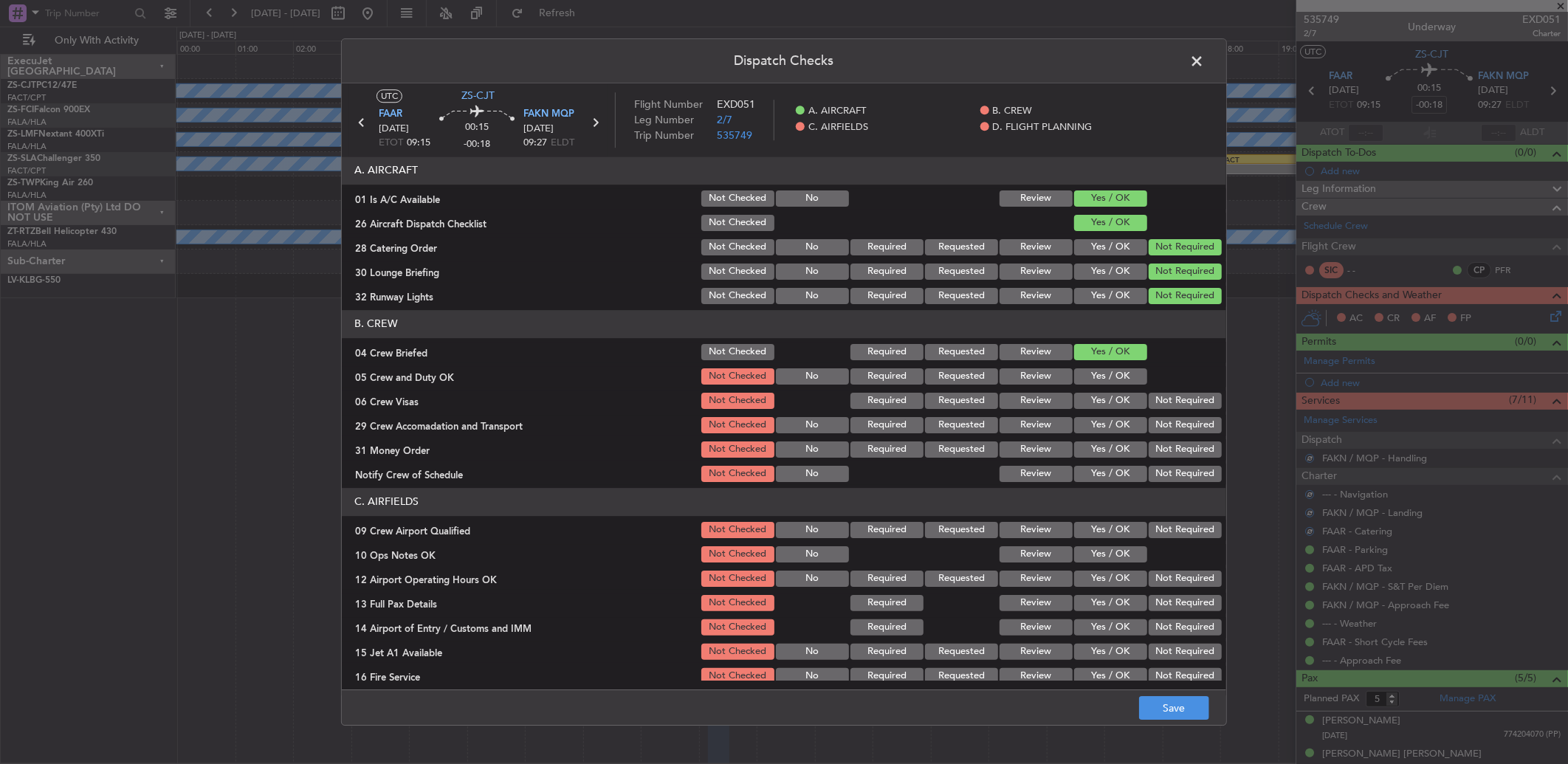
drag, startPoint x: 1118, startPoint y: 367, endPoint x: 1122, endPoint y: 375, distance: 8.9
click at [1118, 369] on div "Yes / OK" at bounding box center [1109, 376] width 74 height 21
click at [1124, 376] on button "Yes / OK" at bounding box center [1110, 376] width 73 height 17
drag, startPoint x: 1139, startPoint y: 393, endPoint x: 1145, endPoint y: 427, distance: 34.5
click at [1149, 395] on button "Not Required" at bounding box center [1185, 401] width 73 height 17
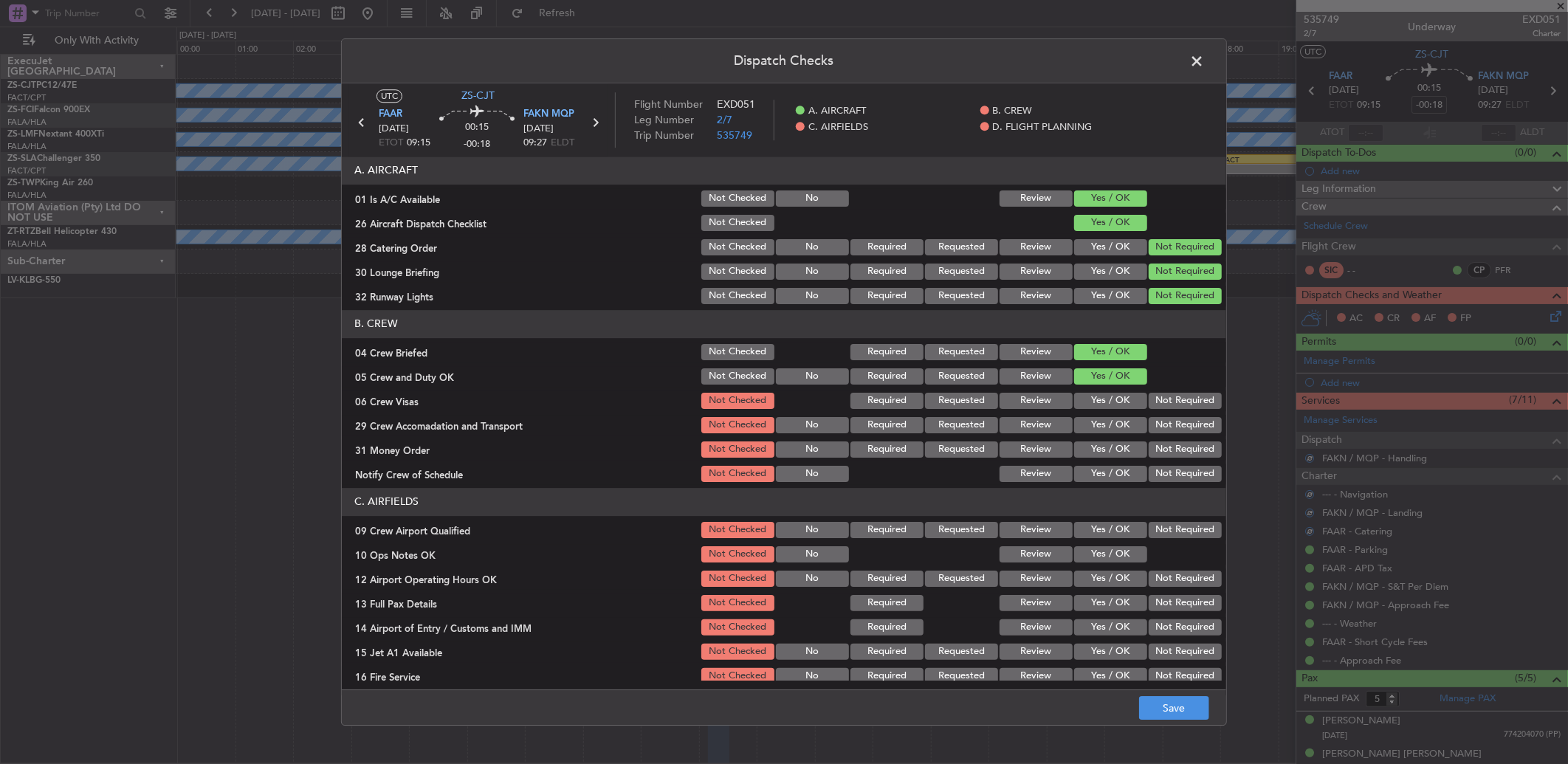
click at [1149, 424] on button "Not Required" at bounding box center [1185, 425] width 73 height 17
click at [1149, 427] on button "Not Required" at bounding box center [1185, 425] width 73 height 17
drag, startPoint x: 1155, startPoint y: 455, endPoint x: 1156, endPoint y: 462, distance: 7.1
click at [1155, 457] on div "Not Required" at bounding box center [1183, 449] width 74 height 21
drag, startPoint x: 1156, startPoint y: 462, endPoint x: 1156, endPoint y: 471, distance: 9.0
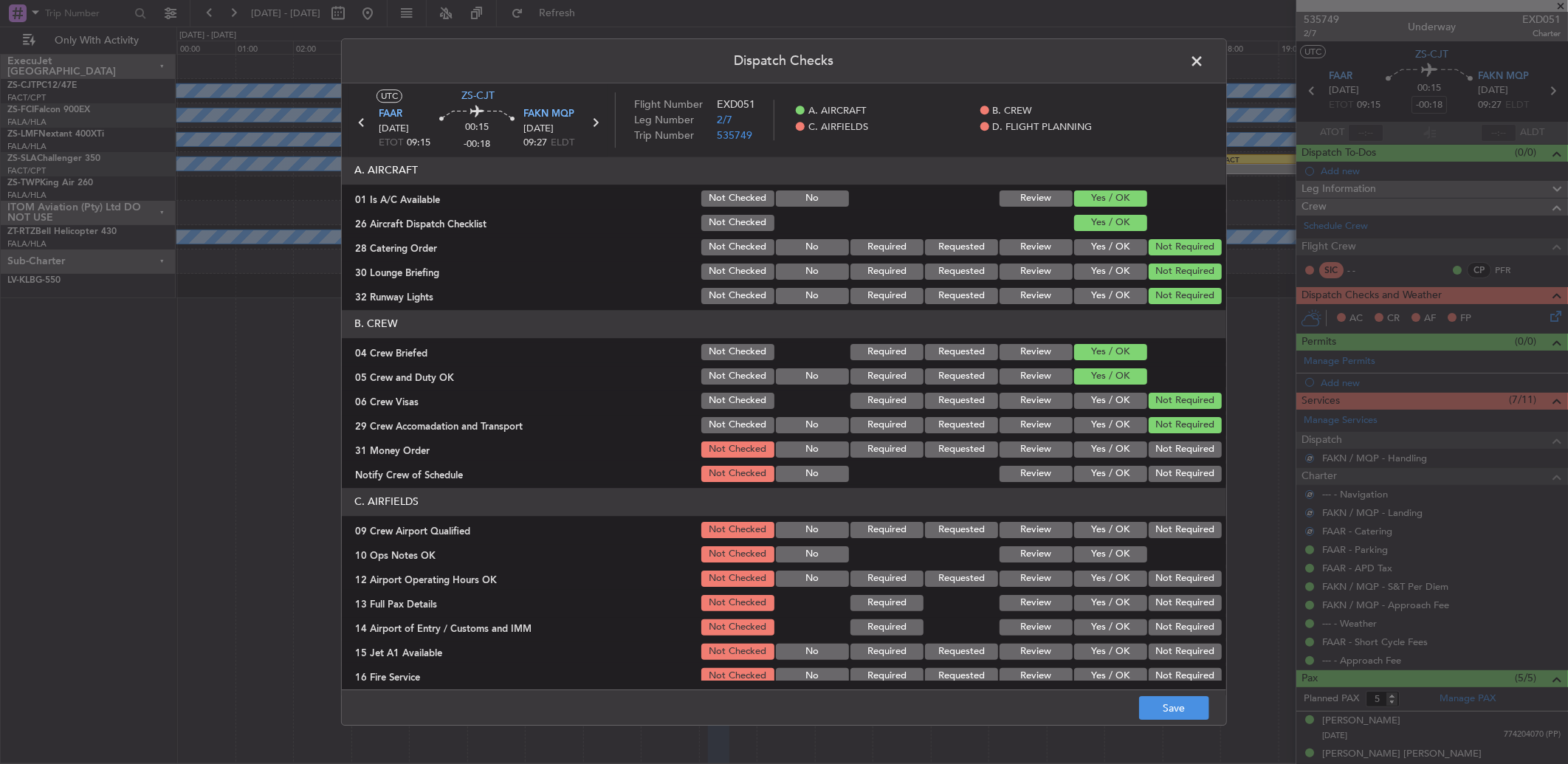
click at [1156, 466] on section "B. CREW 04 Crew Briefed Not Checked Required Requested Review Yes / OK 05 Crew …" at bounding box center [784, 397] width 884 height 174
drag, startPoint x: 1157, startPoint y: 475, endPoint x: 1157, endPoint y: 483, distance: 8.0
click at [1157, 478] on button "Not Required" at bounding box center [1185, 473] width 73 height 17
click at [1159, 451] on button "Not Required" at bounding box center [1185, 450] width 73 height 17
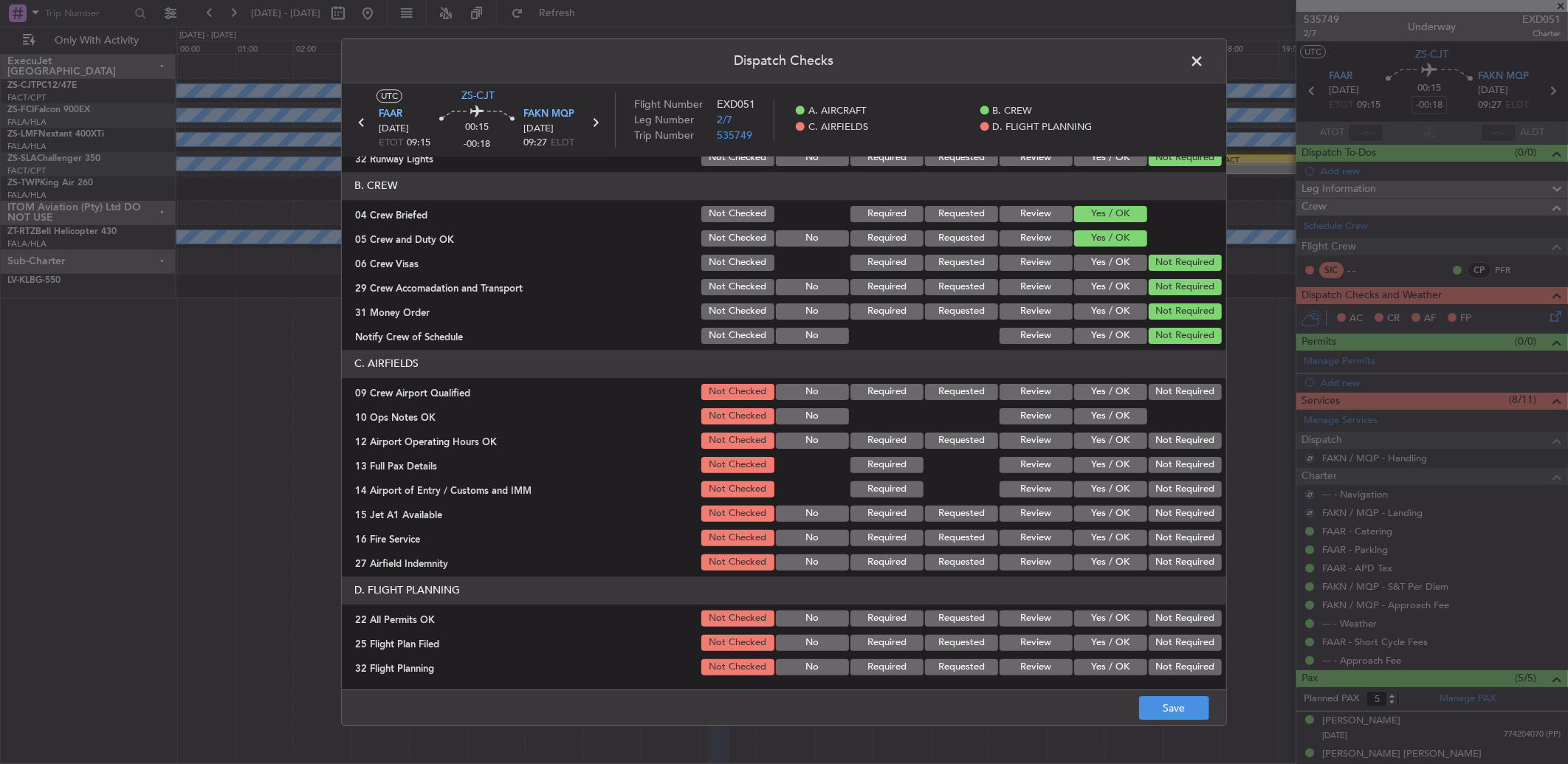
drag, startPoint x: 1173, startPoint y: 396, endPoint x: 1158, endPoint y: 396, distance: 15.0
click at [1172, 396] on button "Not Required" at bounding box center [1185, 392] width 73 height 17
drag, startPoint x: 1096, startPoint y: 405, endPoint x: 1113, endPoint y: 424, distance: 25.5
click at [1096, 406] on div "Yes / OK" at bounding box center [1109, 415] width 74 height 21
click at [1113, 424] on div "Yes / OK" at bounding box center [1109, 415] width 74 height 21
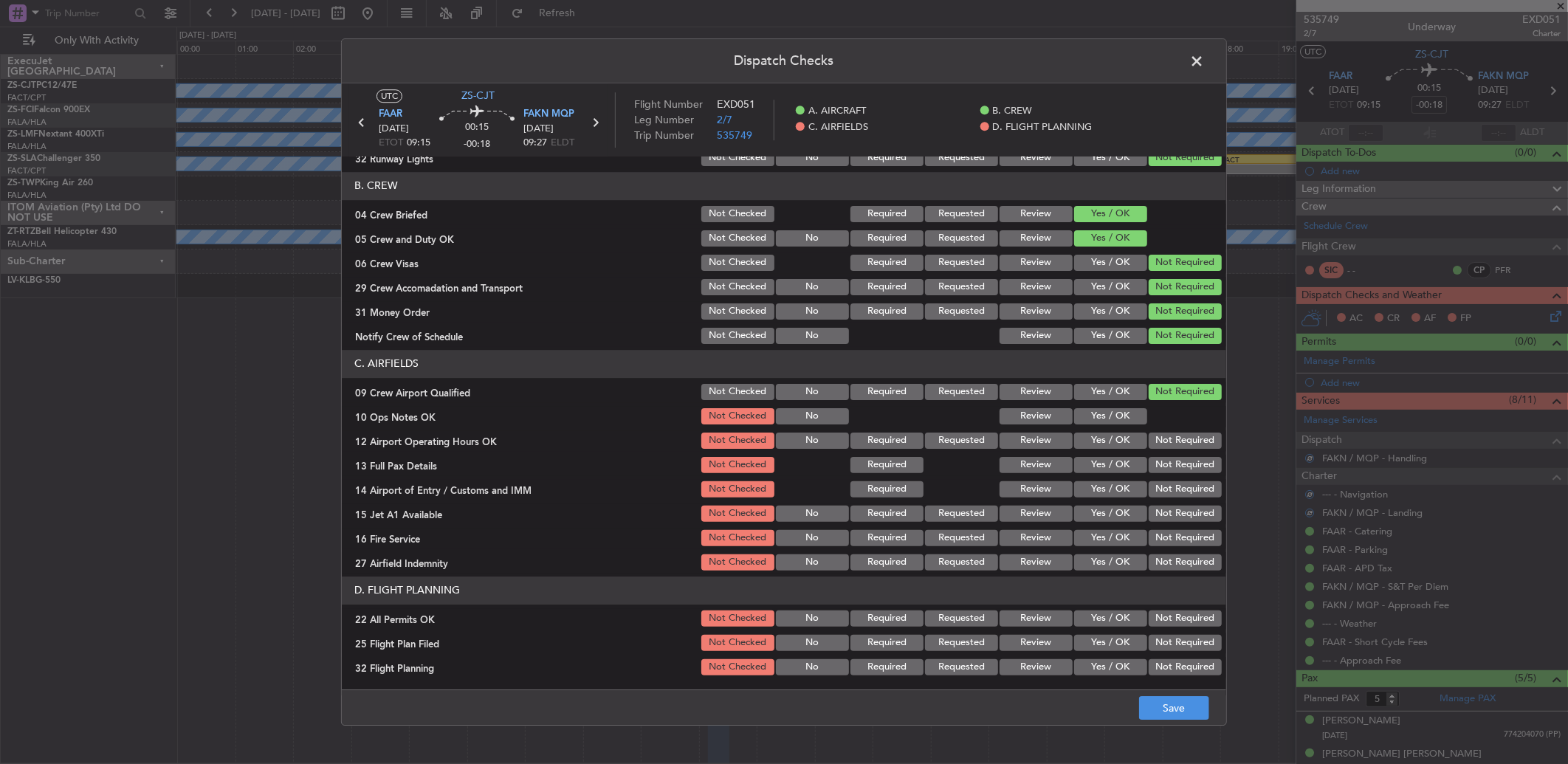
click at [1112, 413] on button "Yes / OK" at bounding box center [1110, 416] width 73 height 17
click at [1133, 426] on section "C. AIRFIELDS 09 Crew Airport Qualified Not Checked No Required Requested Review…" at bounding box center [784, 461] width 884 height 223
click at [1138, 427] on section "C. AIRFIELDS 09 Crew Airport Qualified Not Checked No Required Requested Review…" at bounding box center [784, 461] width 884 height 223
click at [1178, 481] on button "Not Required" at bounding box center [1185, 489] width 73 height 17
click at [1178, 439] on button "Not Required" at bounding box center [1185, 441] width 73 height 17
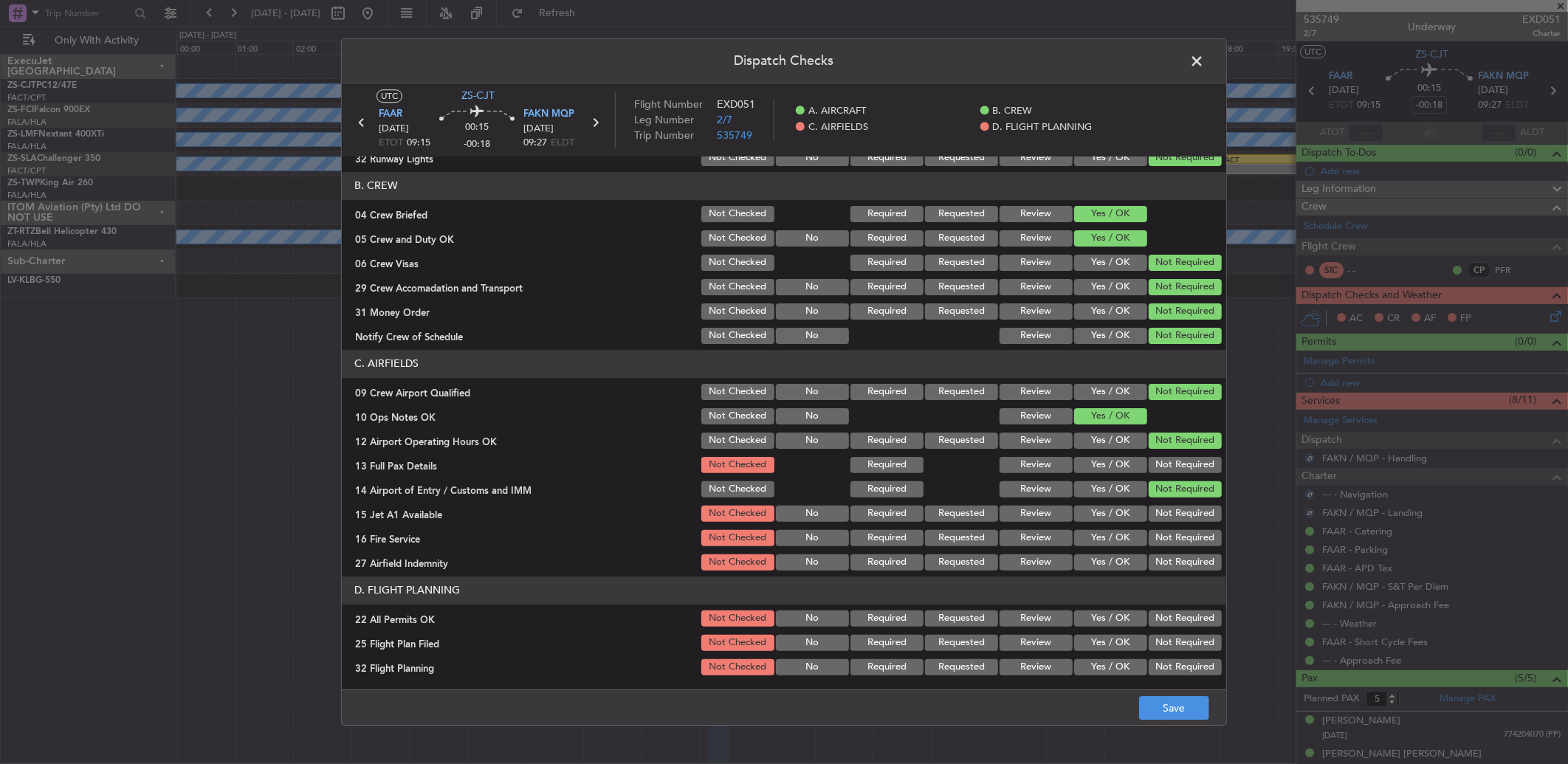
click at [1177, 472] on div "Not Required" at bounding box center [1183, 464] width 74 height 21
drag, startPoint x: 1172, startPoint y: 509, endPoint x: 1170, endPoint y: 521, distance: 12.2
click at [1172, 514] on button "Not Required" at bounding box center [1185, 513] width 73 height 17
click at [1166, 469] on button "Not Required" at bounding box center [1185, 464] width 73 height 17
click at [1192, 544] on button "Not Required" at bounding box center [1185, 538] width 73 height 17
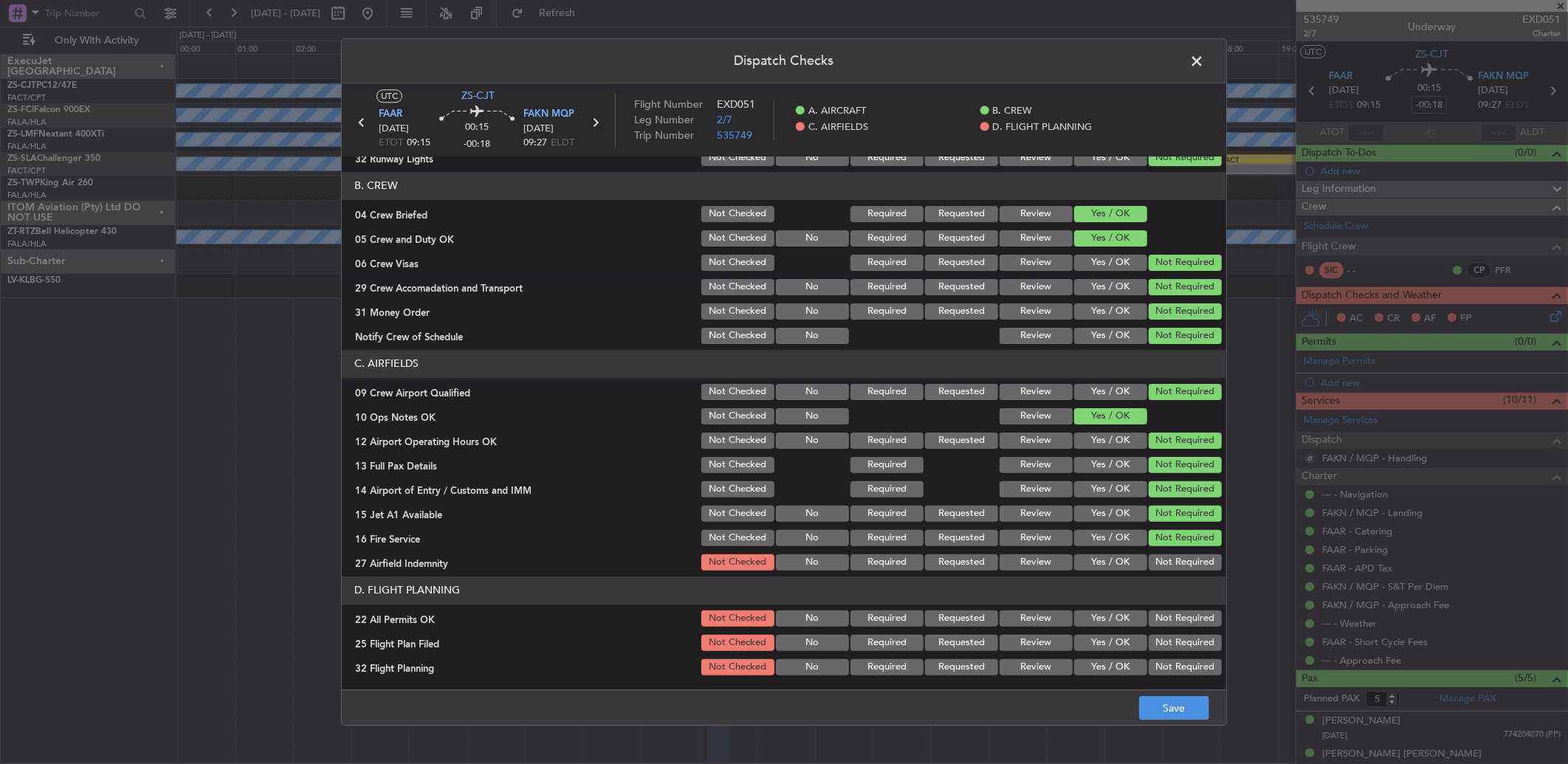
click at [1164, 561] on button "Not Required" at bounding box center [1185, 562] width 73 height 17
click at [1190, 621] on button "Not Required" at bounding box center [1185, 618] width 73 height 17
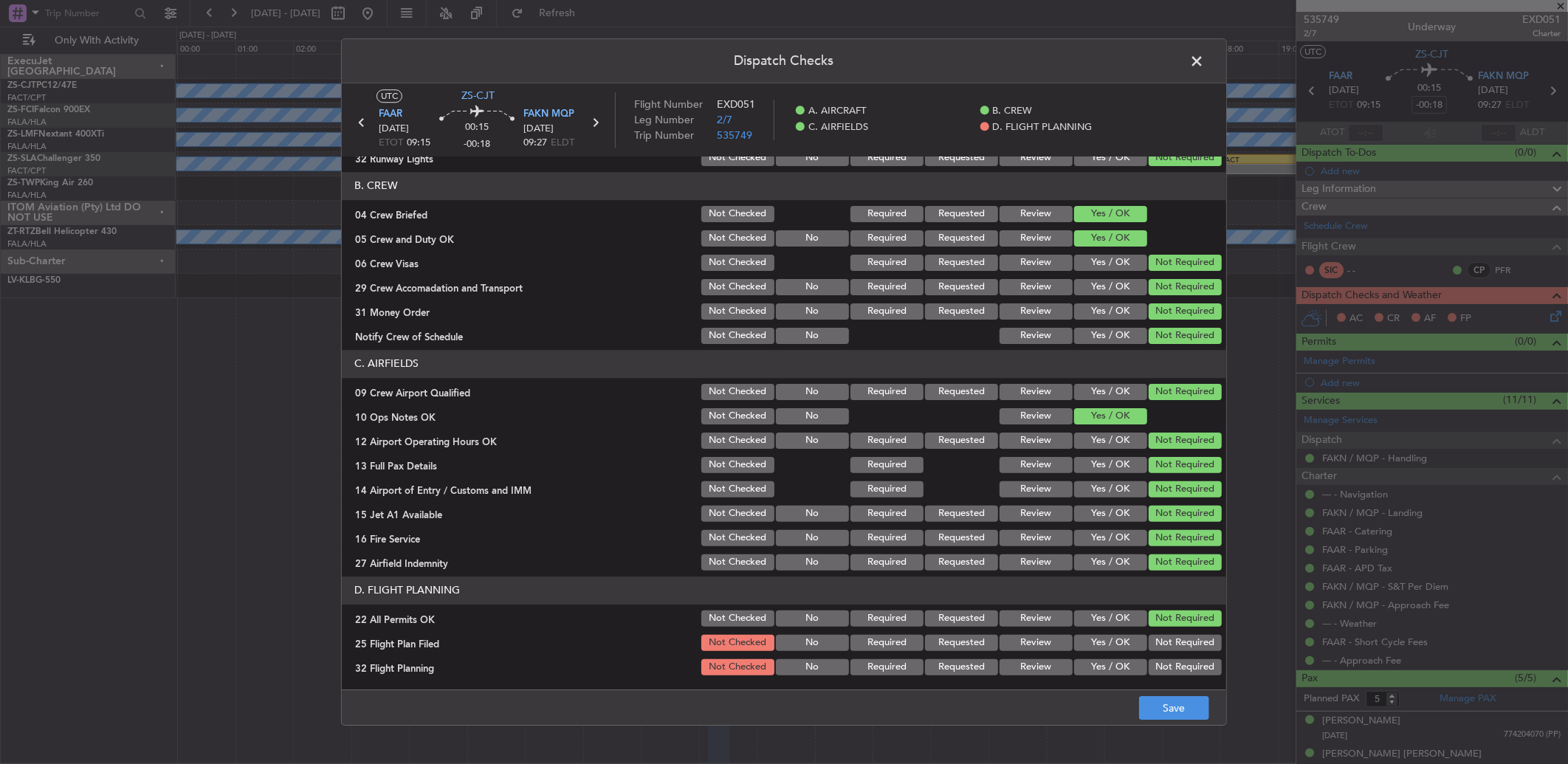
click at [1043, 644] on button "Review" at bounding box center [1035, 643] width 73 height 17
drag, startPoint x: 1033, startPoint y: 664, endPoint x: 1080, endPoint y: 687, distance: 52.3
click at [1033, 665] on button "Review" at bounding box center [1035, 667] width 73 height 17
click at [1150, 699] on button "Save" at bounding box center [1174, 708] width 71 height 24
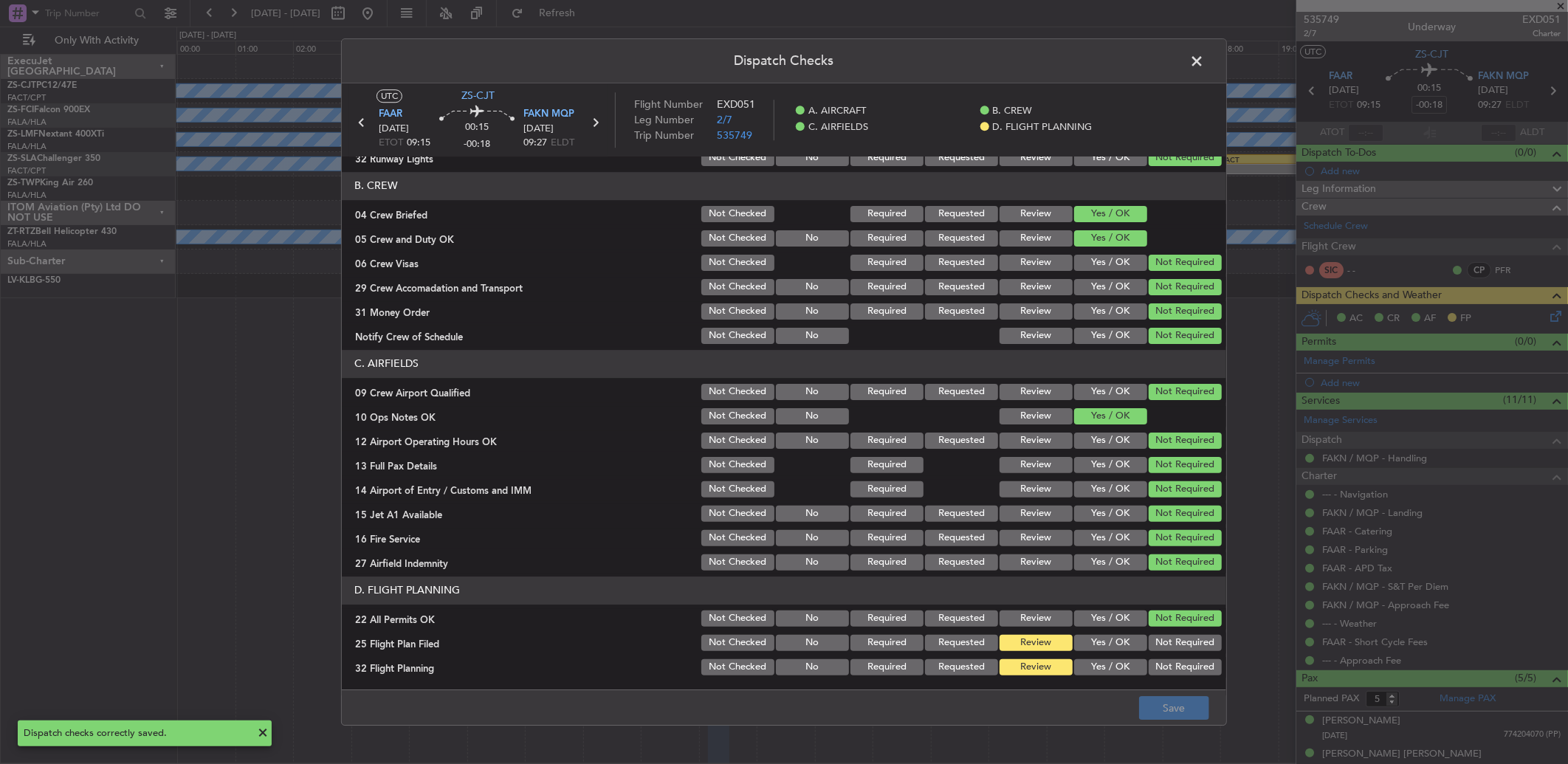
click at [1204, 68] on span at bounding box center [1204, 65] width 0 height 29
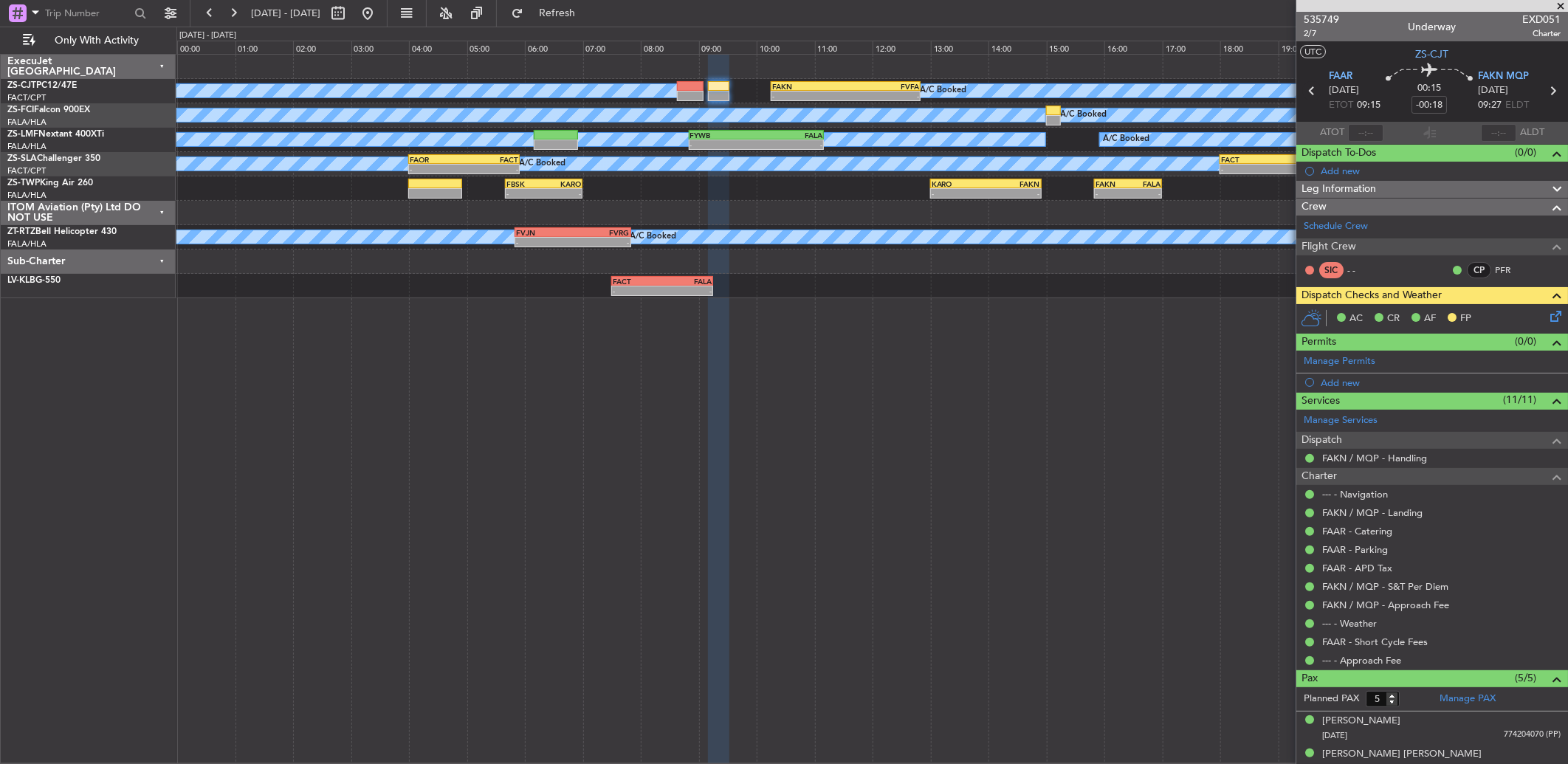
click at [1307, 88] on icon at bounding box center [1311, 91] width 20 height 20
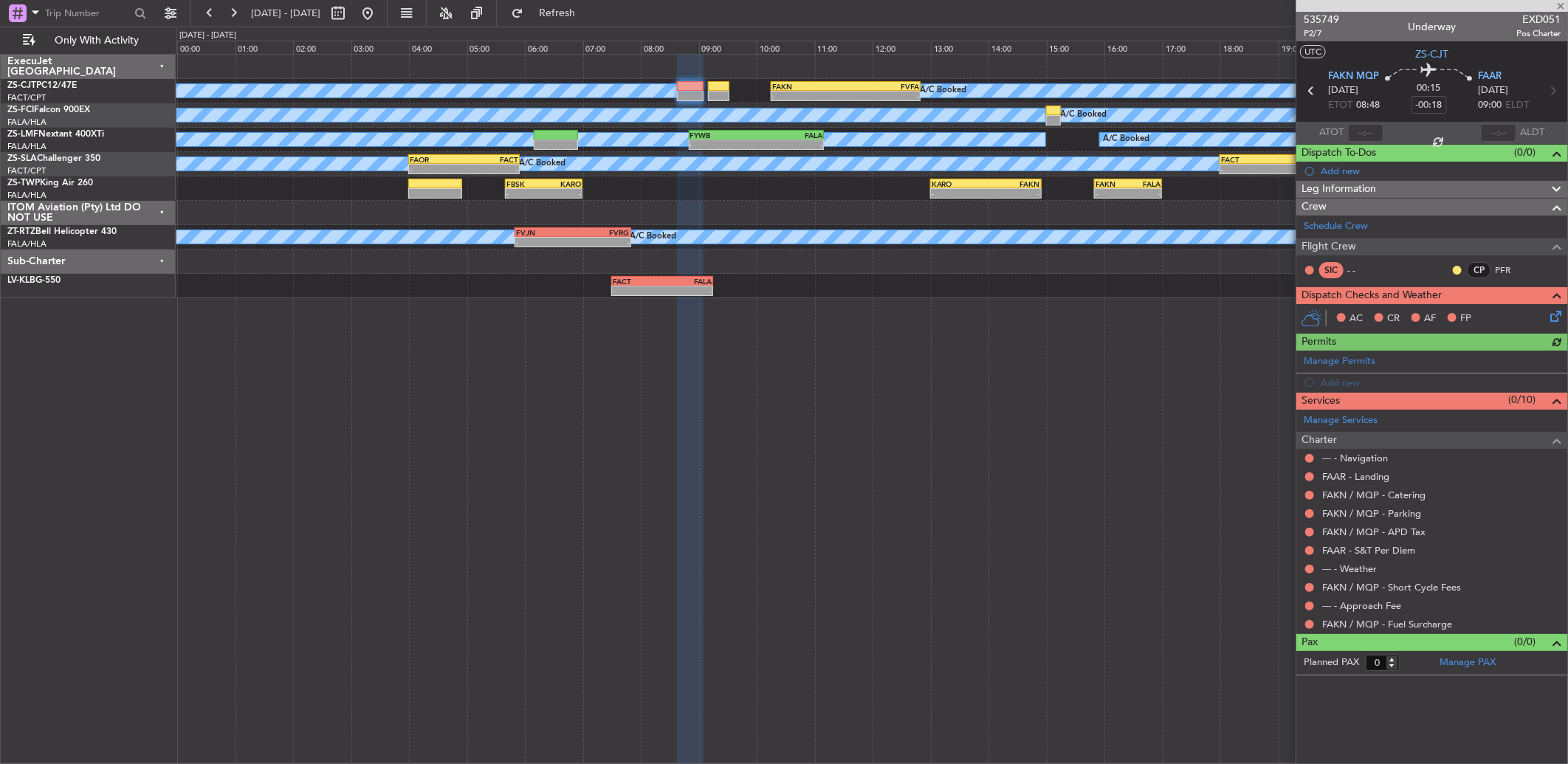
click at [1461, 271] on div at bounding box center [1456, 270] width 12 height 12
click at [1455, 271] on button at bounding box center [1456, 269] width 9 height 9
click at [1432, 309] on span "Acknowledged" at bounding box center [1460, 312] width 65 height 15
click at [1310, 624] on button at bounding box center [1308, 624] width 9 height 9
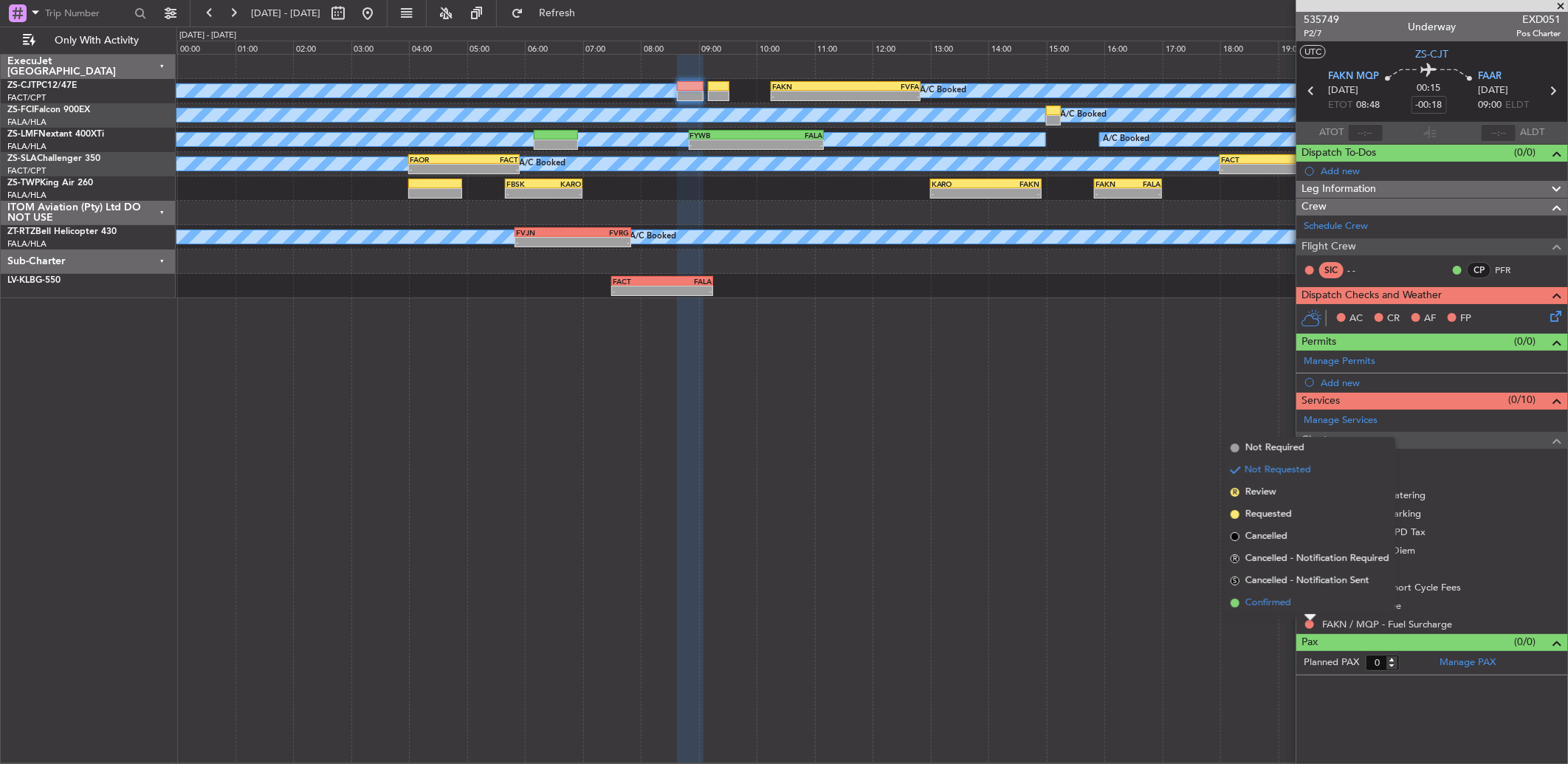
click at [1307, 597] on li "Confirmed" at bounding box center [1309, 602] width 170 height 23
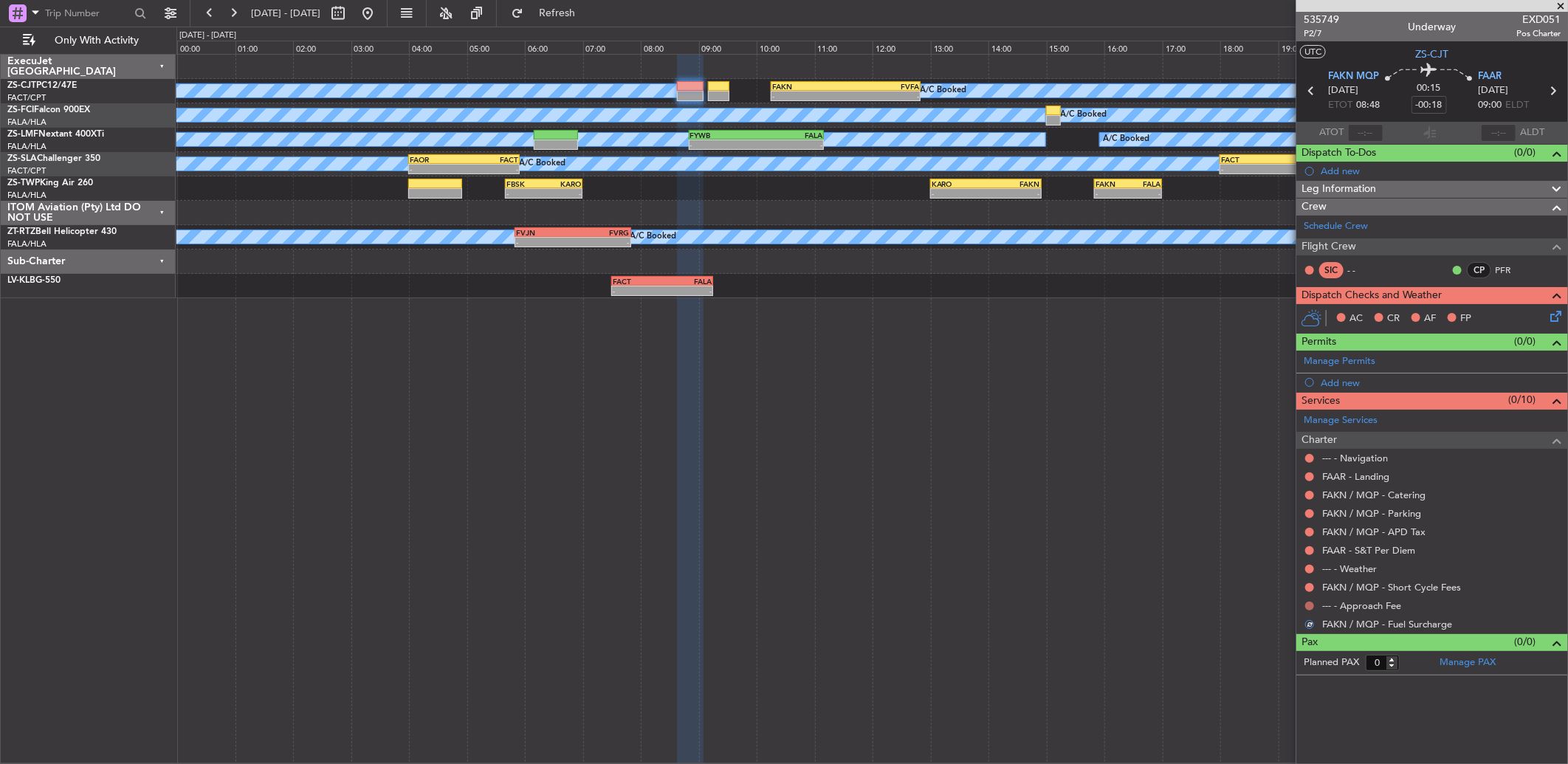
click at [1308, 603] on button at bounding box center [1308, 605] width 9 height 9
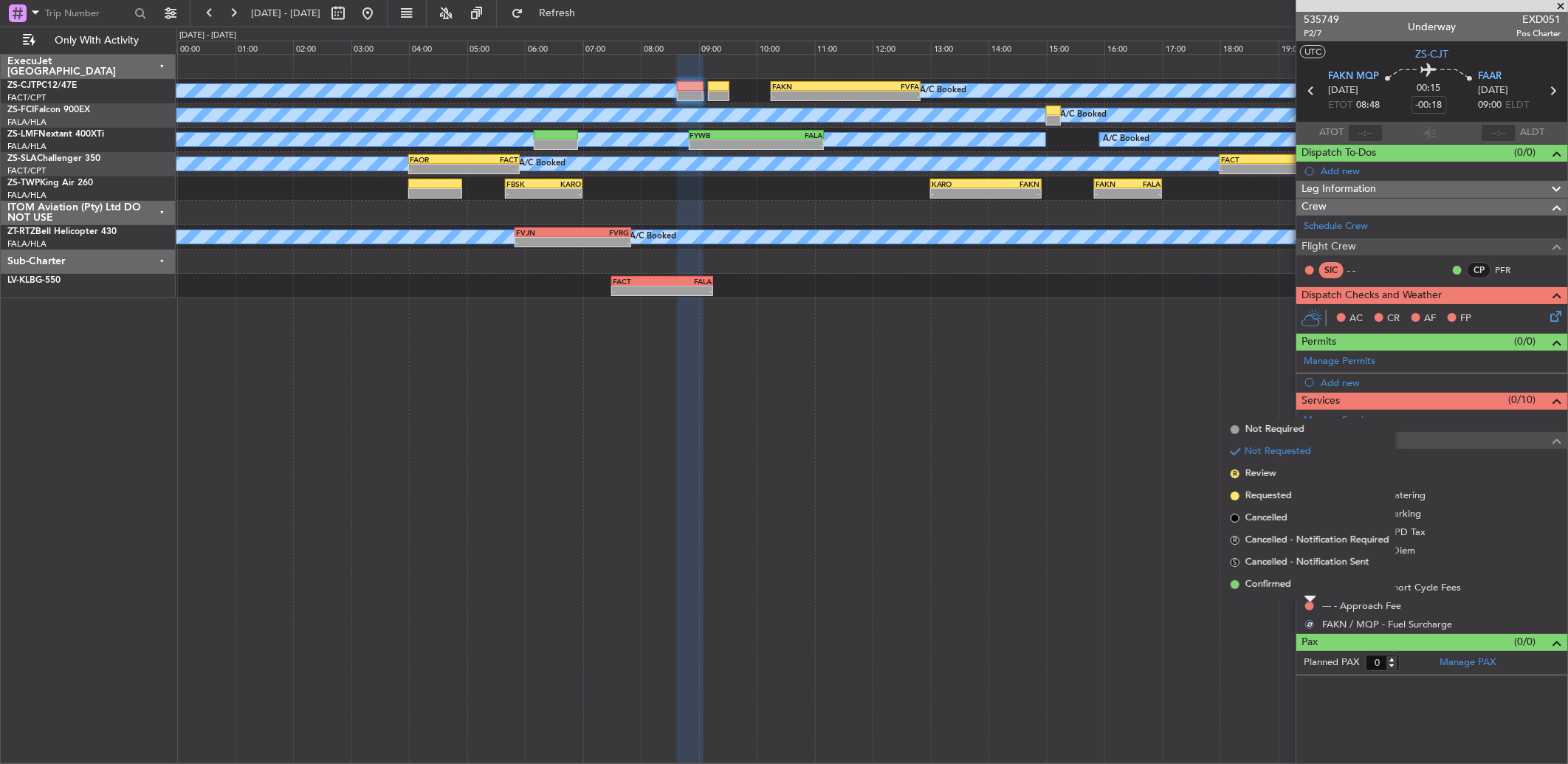
click at [1307, 580] on li "Confirmed" at bounding box center [1309, 585] width 170 height 23
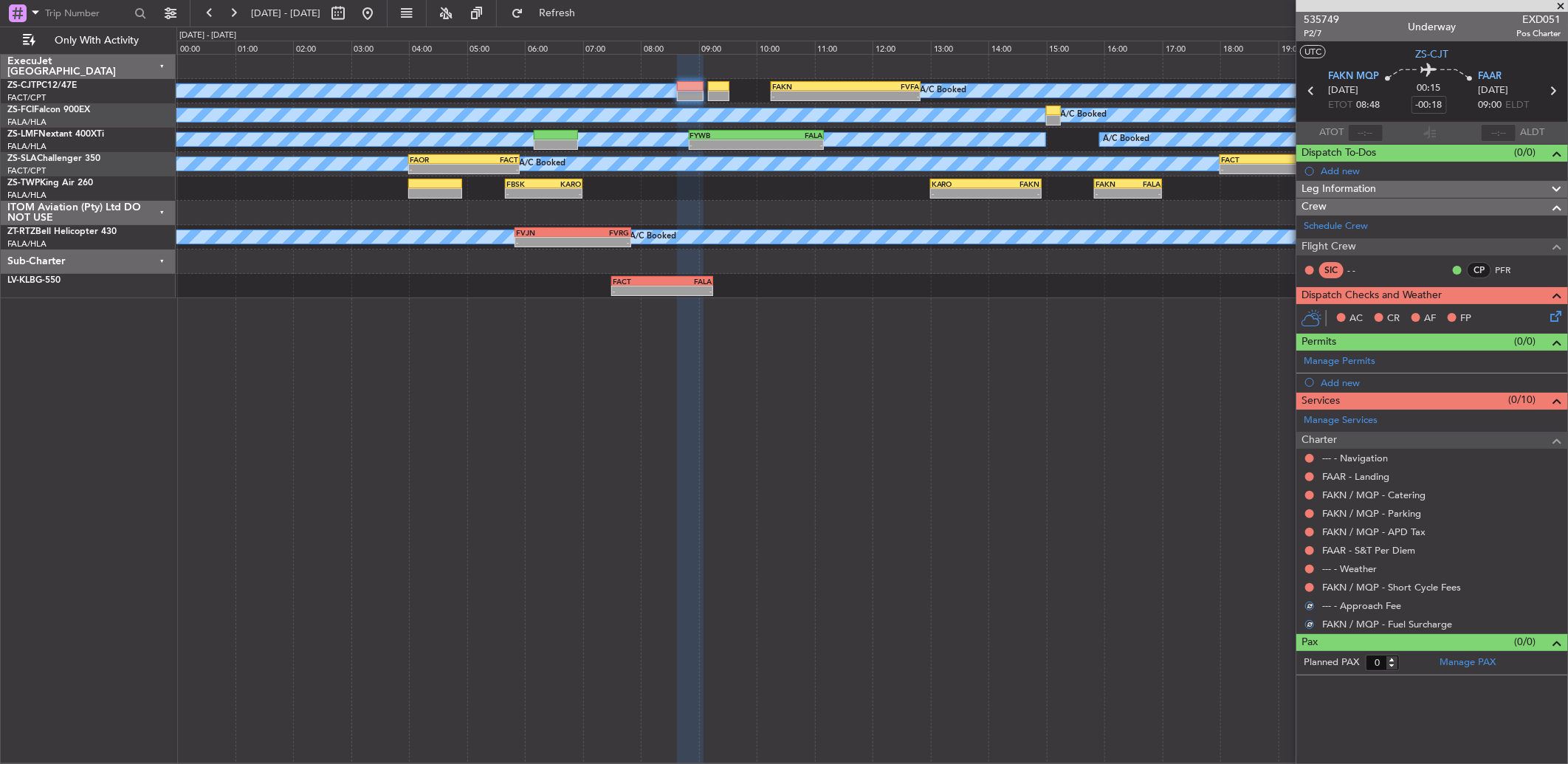
click at [1307, 581] on div "FAKN / MQP - Short Cycle Fees" at bounding box center [1431, 587] width 271 height 19
click at [1307, 588] on button at bounding box center [1308, 587] width 9 height 9
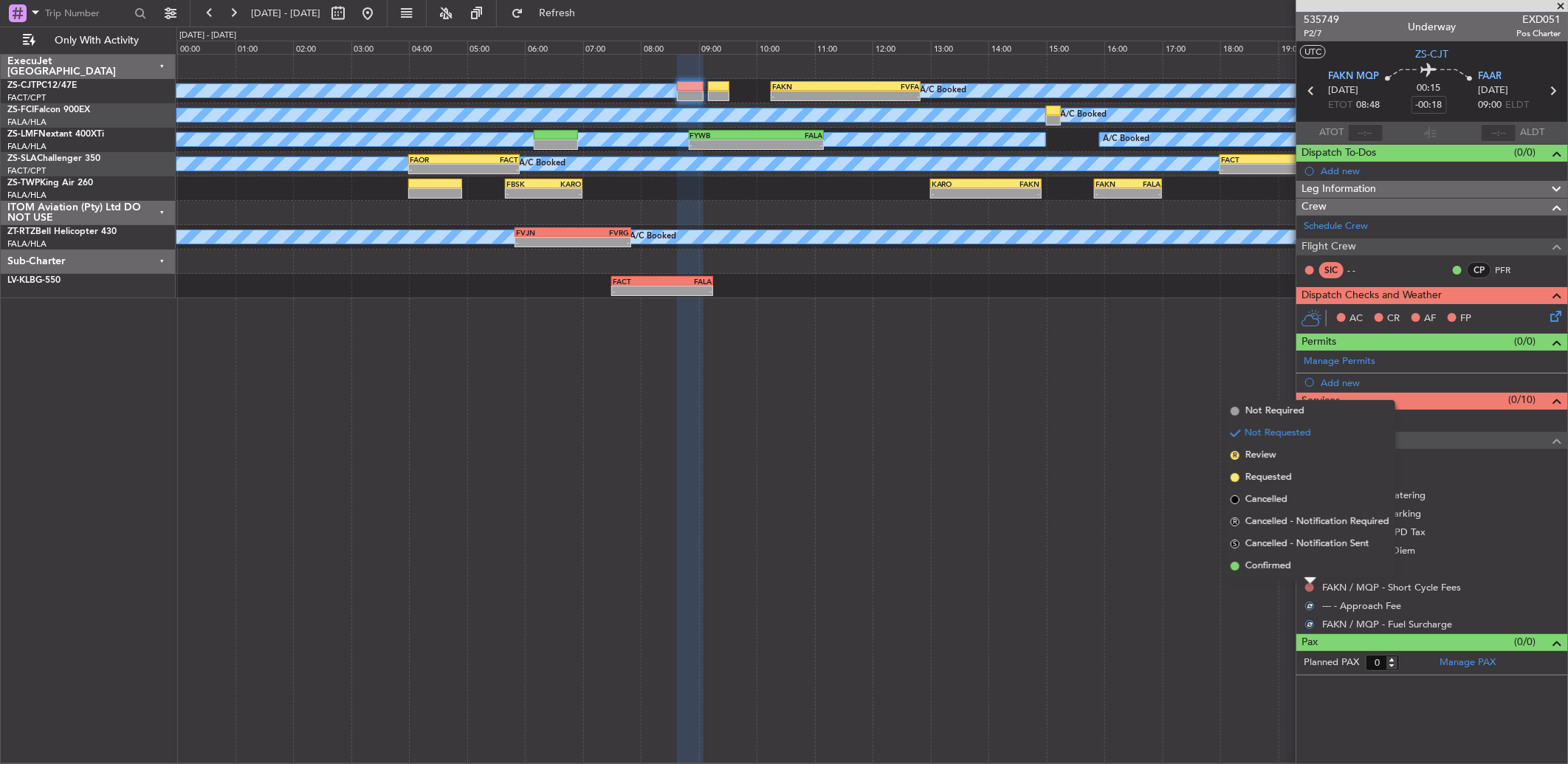
click at [1309, 589] on button at bounding box center [1308, 587] width 9 height 9
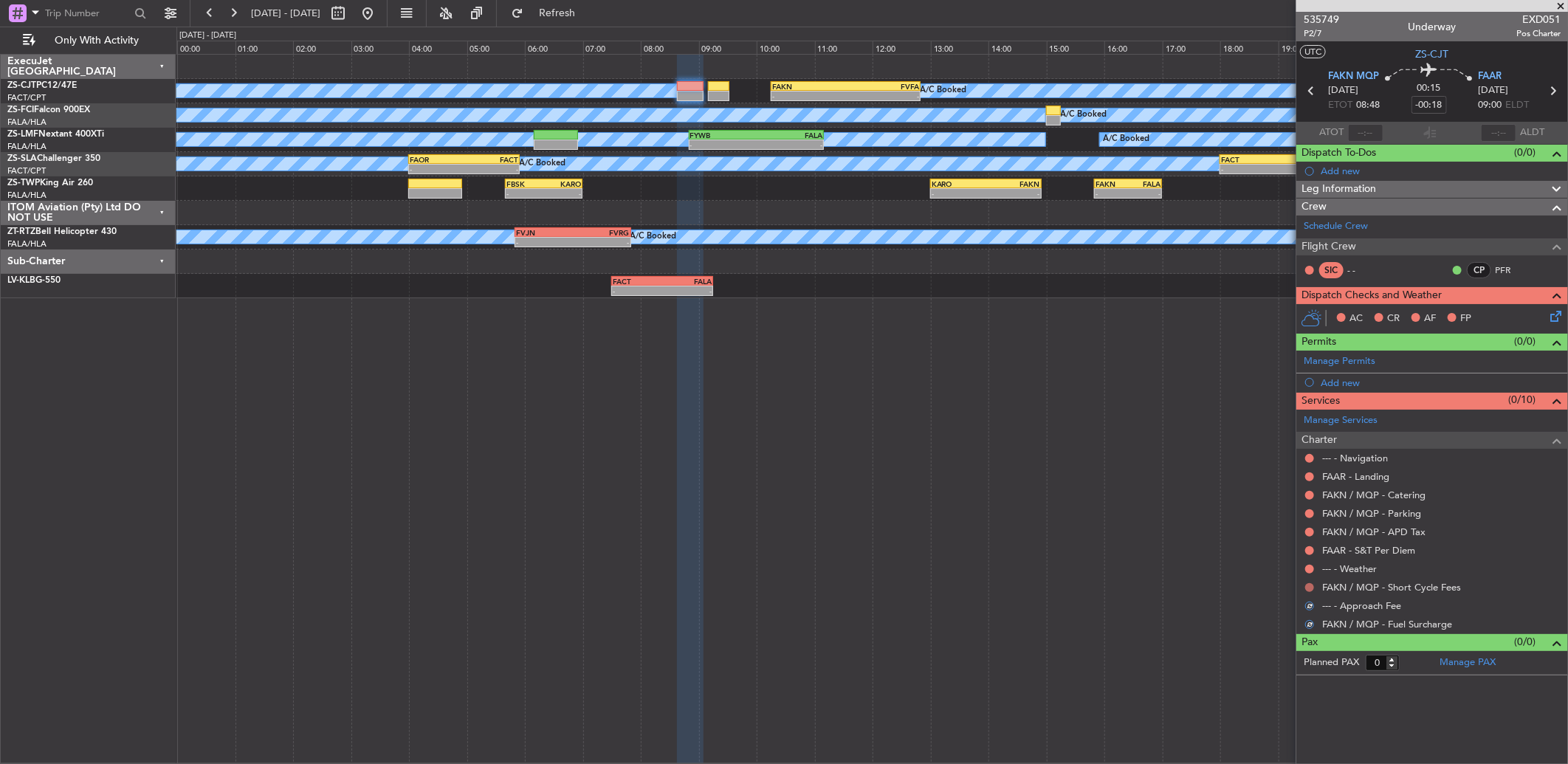
click at [1310, 591] on button at bounding box center [1308, 587] width 9 height 9
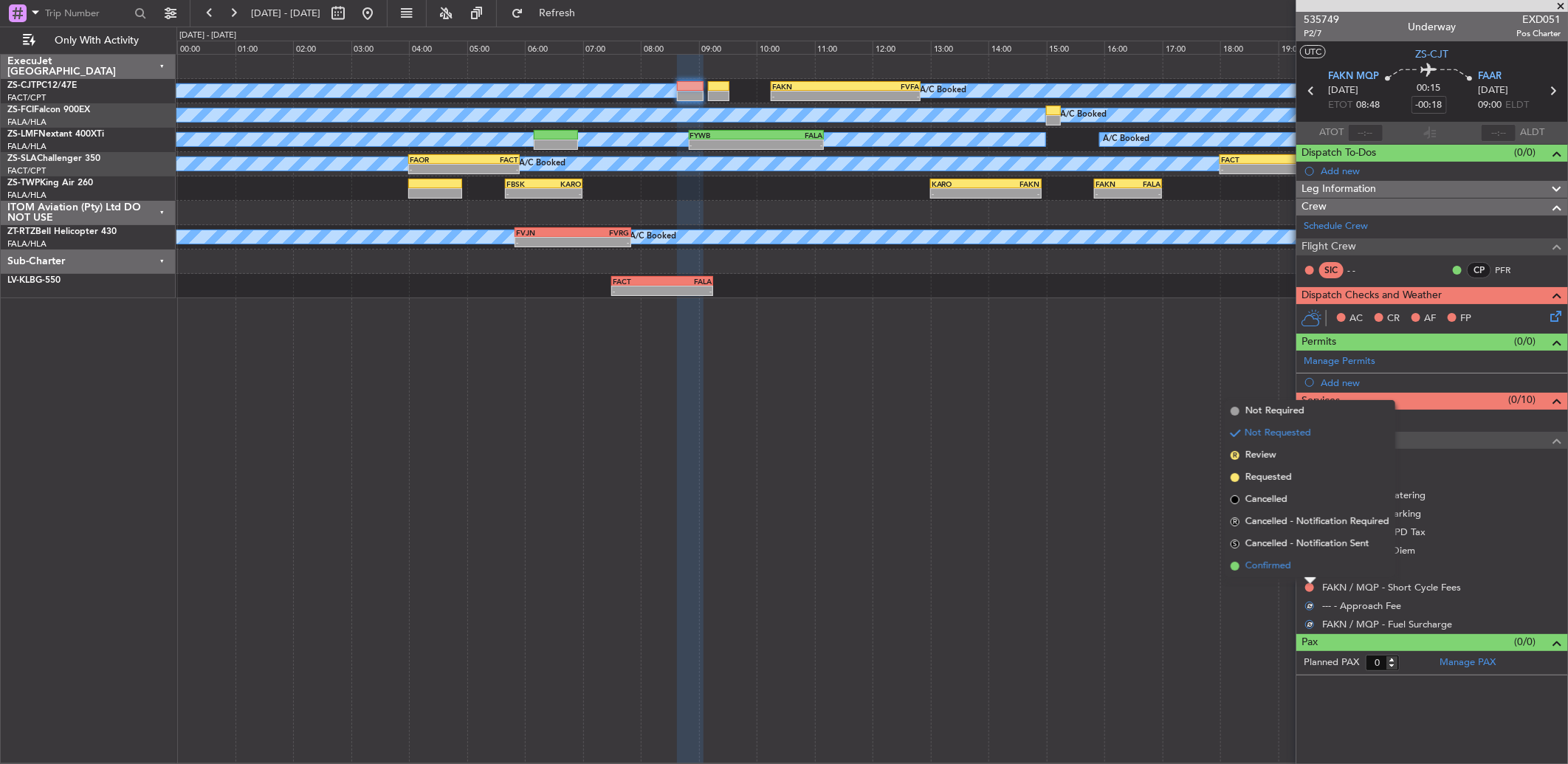
click at [1311, 570] on li "Confirmed" at bounding box center [1309, 566] width 170 height 23
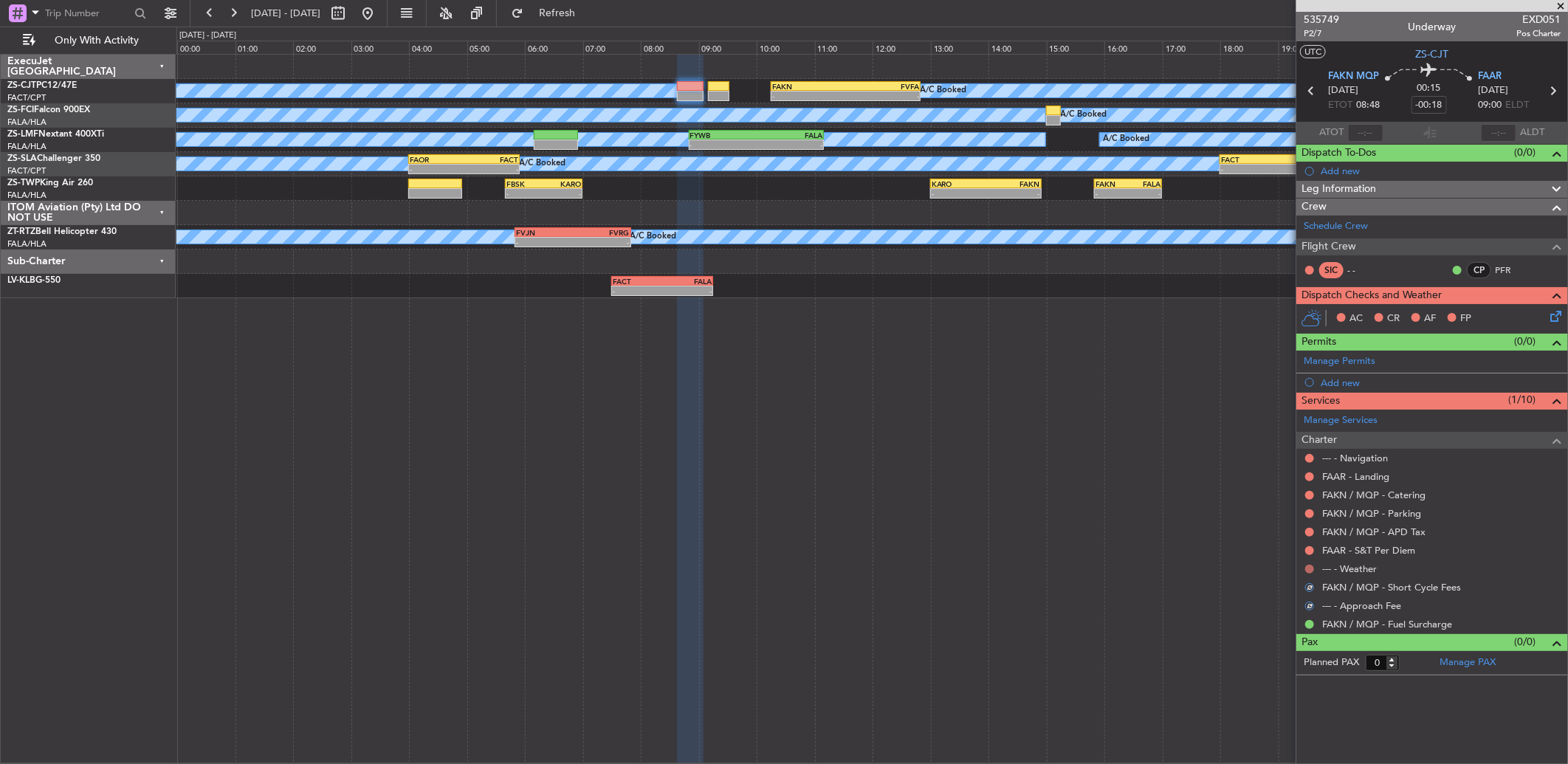
click at [1311, 565] on button at bounding box center [1308, 568] width 9 height 9
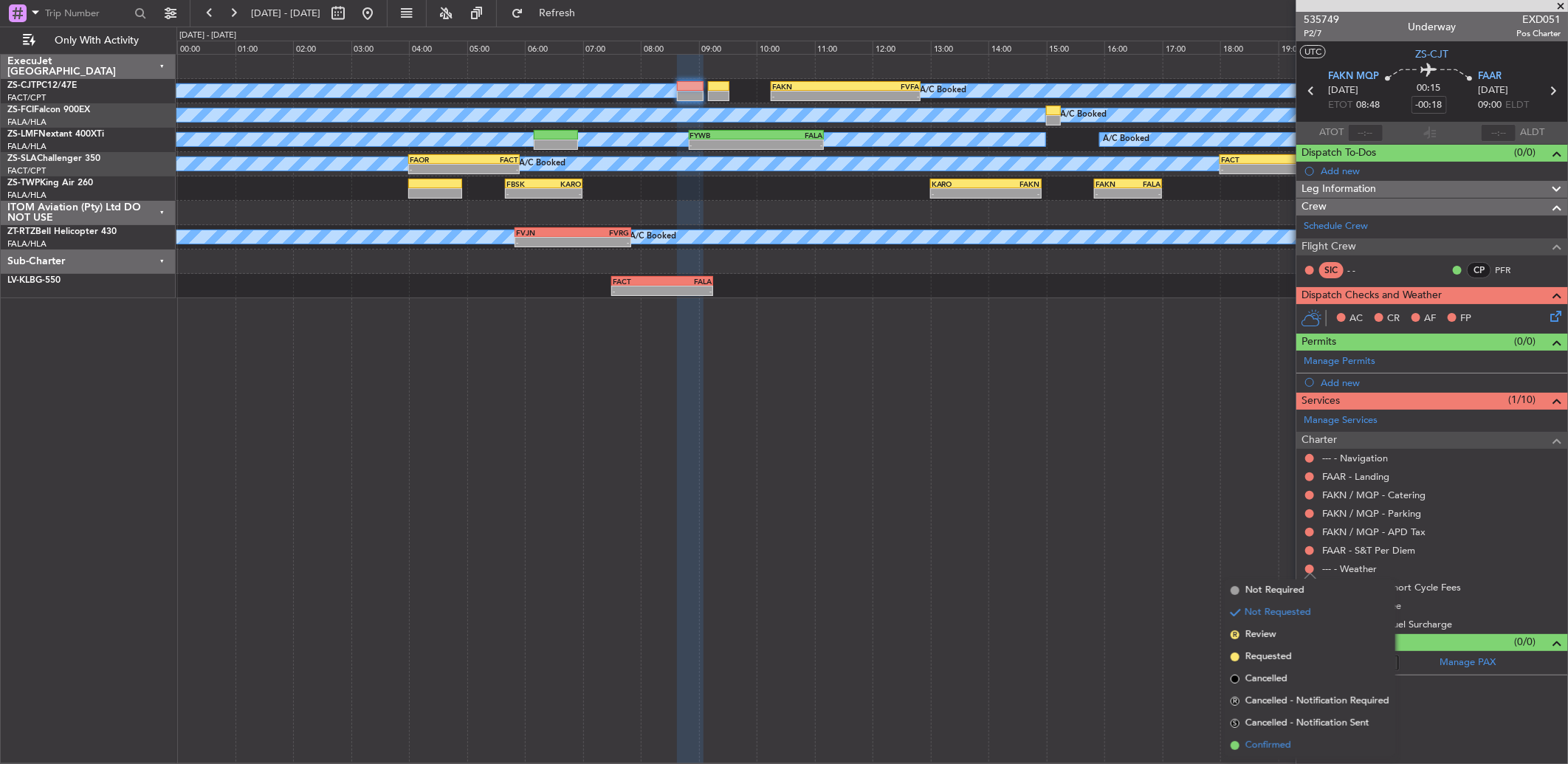
click at [1259, 742] on span "Confirmed" at bounding box center [1267, 745] width 46 height 15
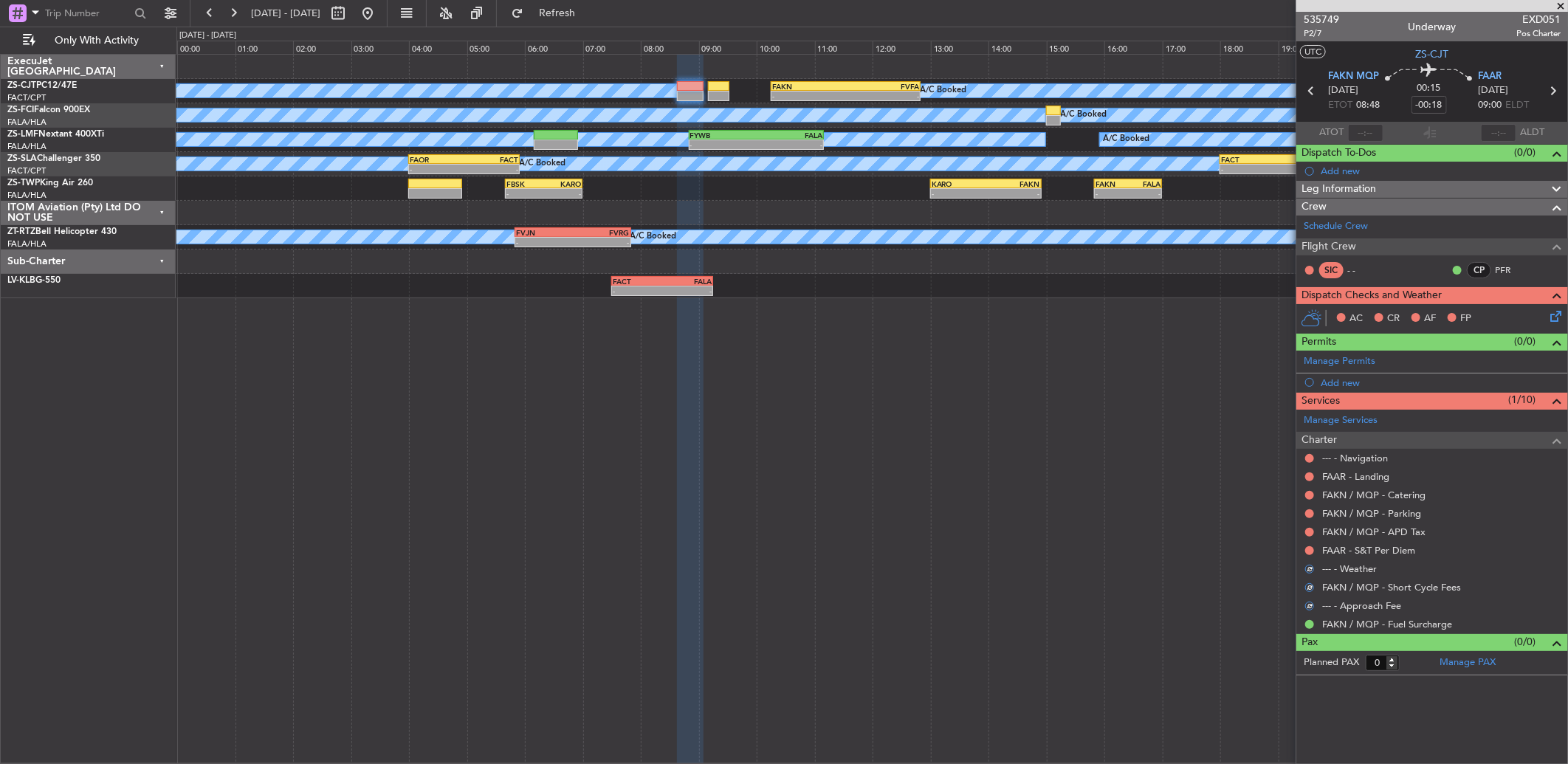
click at [1308, 553] on mat-tooltip-component "Not Requested" at bounding box center [1309, 556] width 83 height 39
click at [1308, 549] on div "Not Requested" at bounding box center [1309, 555] width 63 height 19
click at [1310, 555] on mat-tooltip-component "Not Requested" at bounding box center [1309, 575] width 83 height 39
click at [1310, 549] on button at bounding box center [1308, 550] width 9 height 9
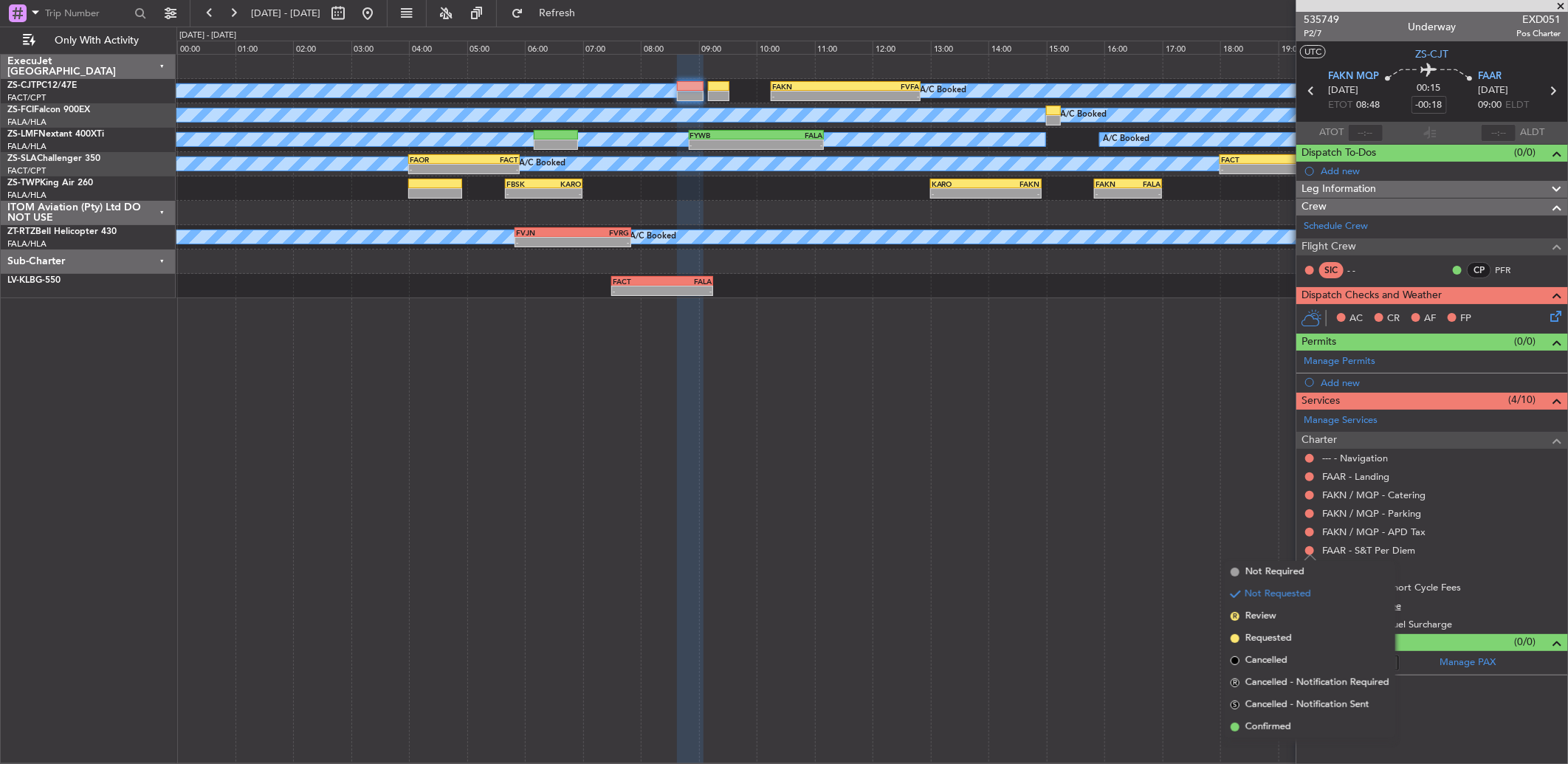
drag, startPoint x: 1280, startPoint y: 718, endPoint x: 1346, endPoint y: 606, distance: 130.0
click at [1281, 718] on li "Confirmed" at bounding box center [1309, 727] width 170 height 23
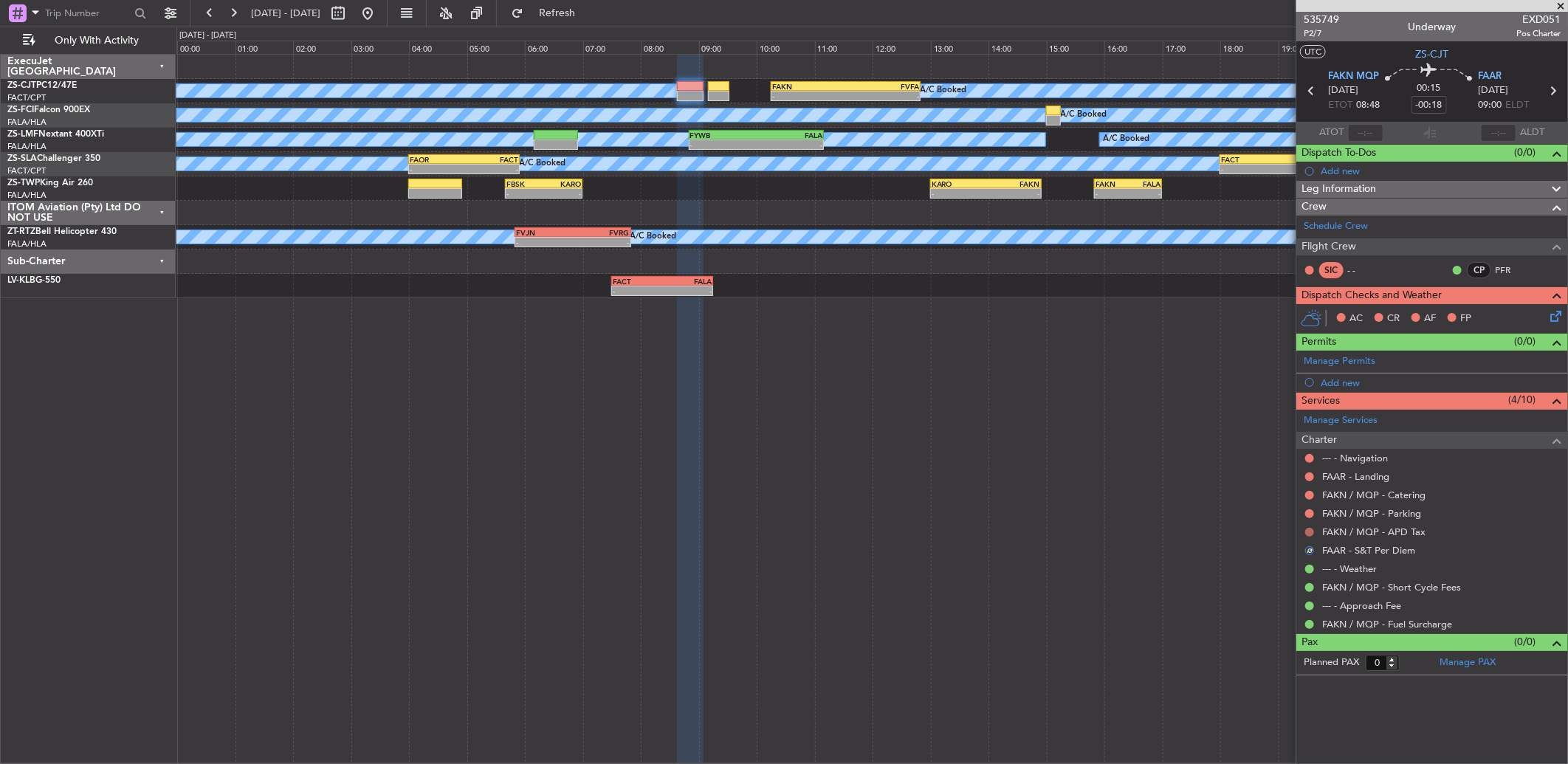
click at [1309, 532] on button at bounding box center [1308, 532] width 9 height 9
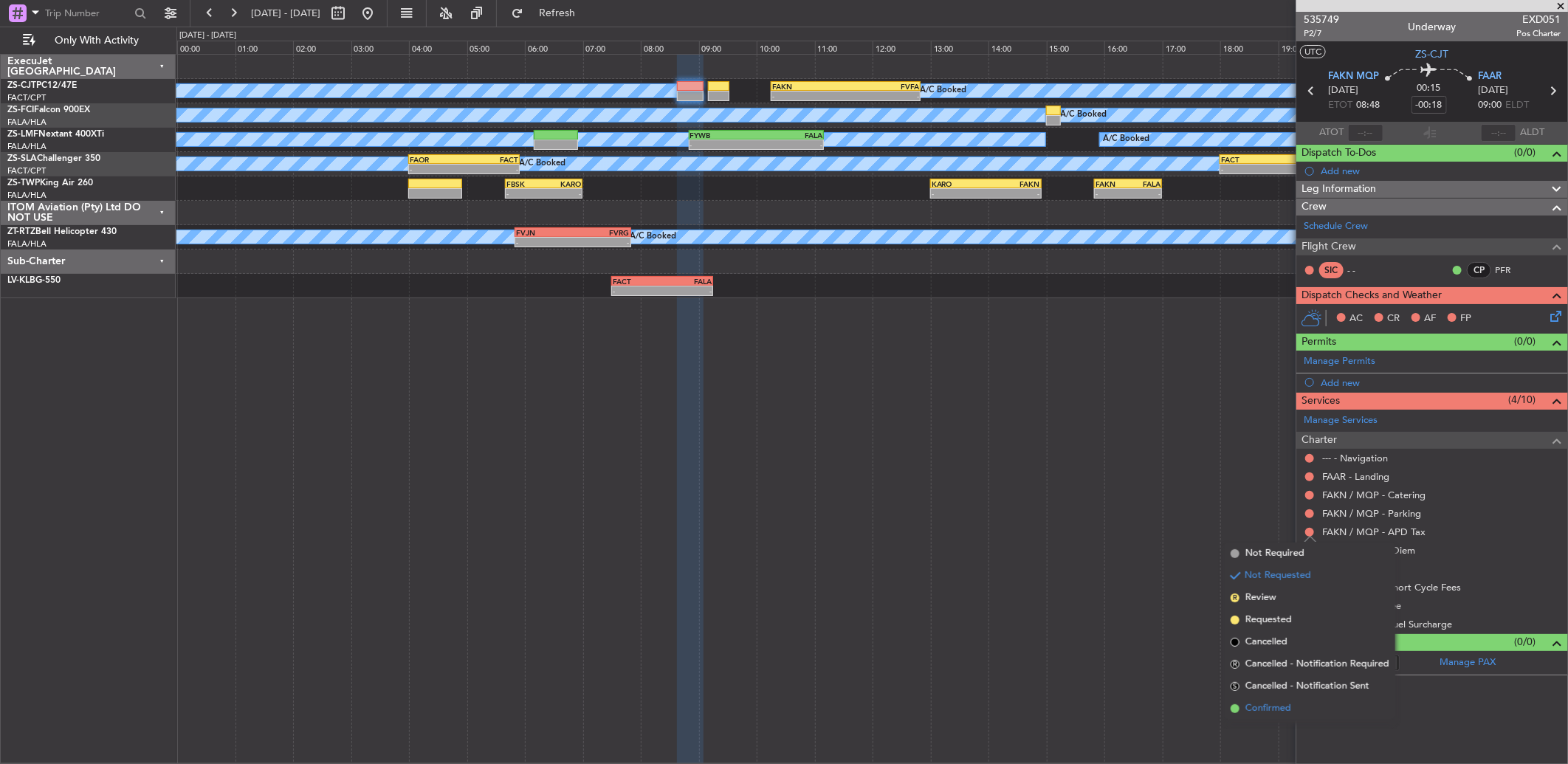
click at [1271, 718] on li "Confirmed" at bounding box center [1309, 708] width 170 height 23
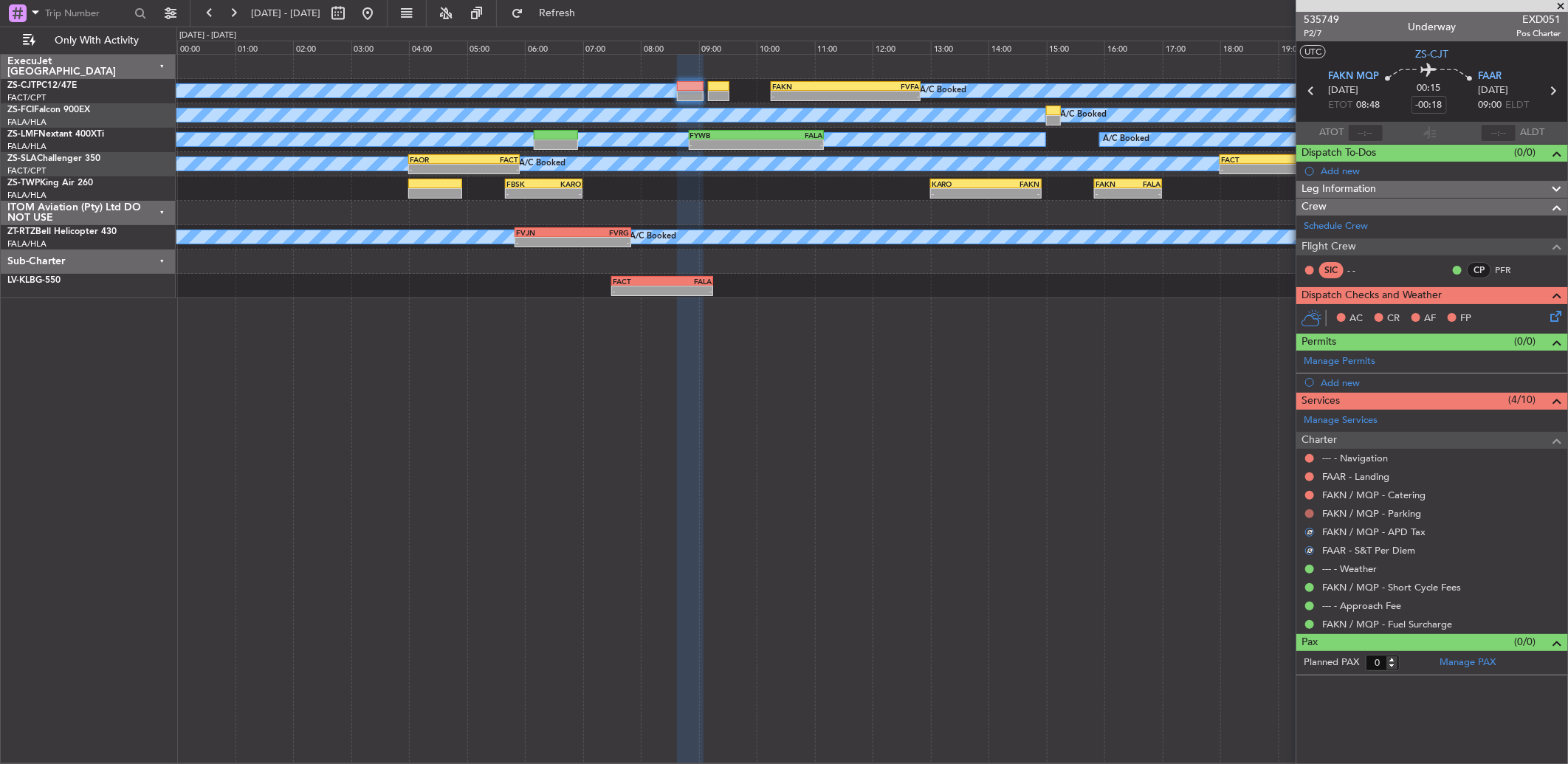
click at [1307, 515] on button at bounding box center [1308, 513] width 9 height 9
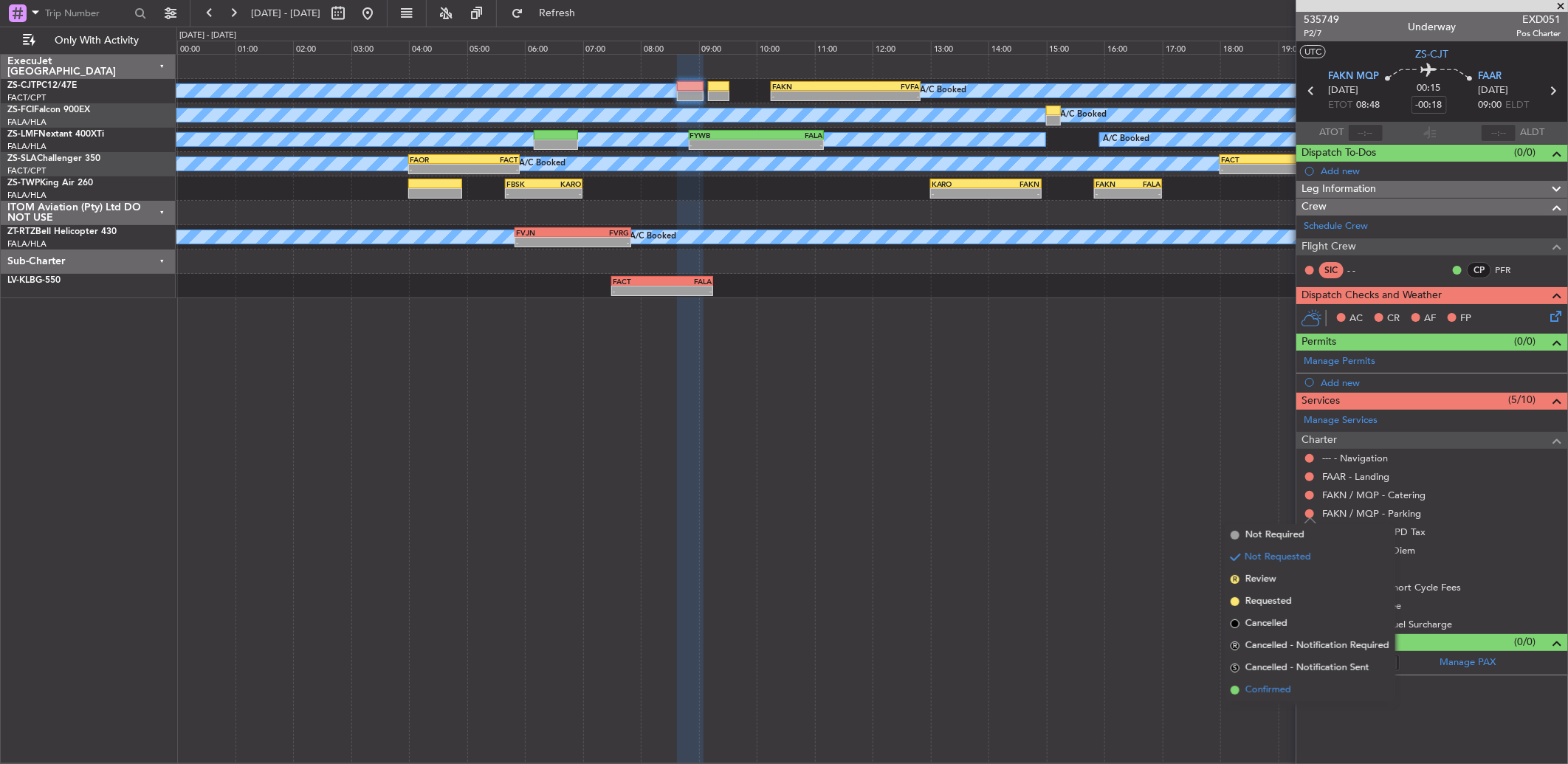
click at [1245, 687] on span "Confirmed" at bounding box center [1267, 690] width 46 height 15
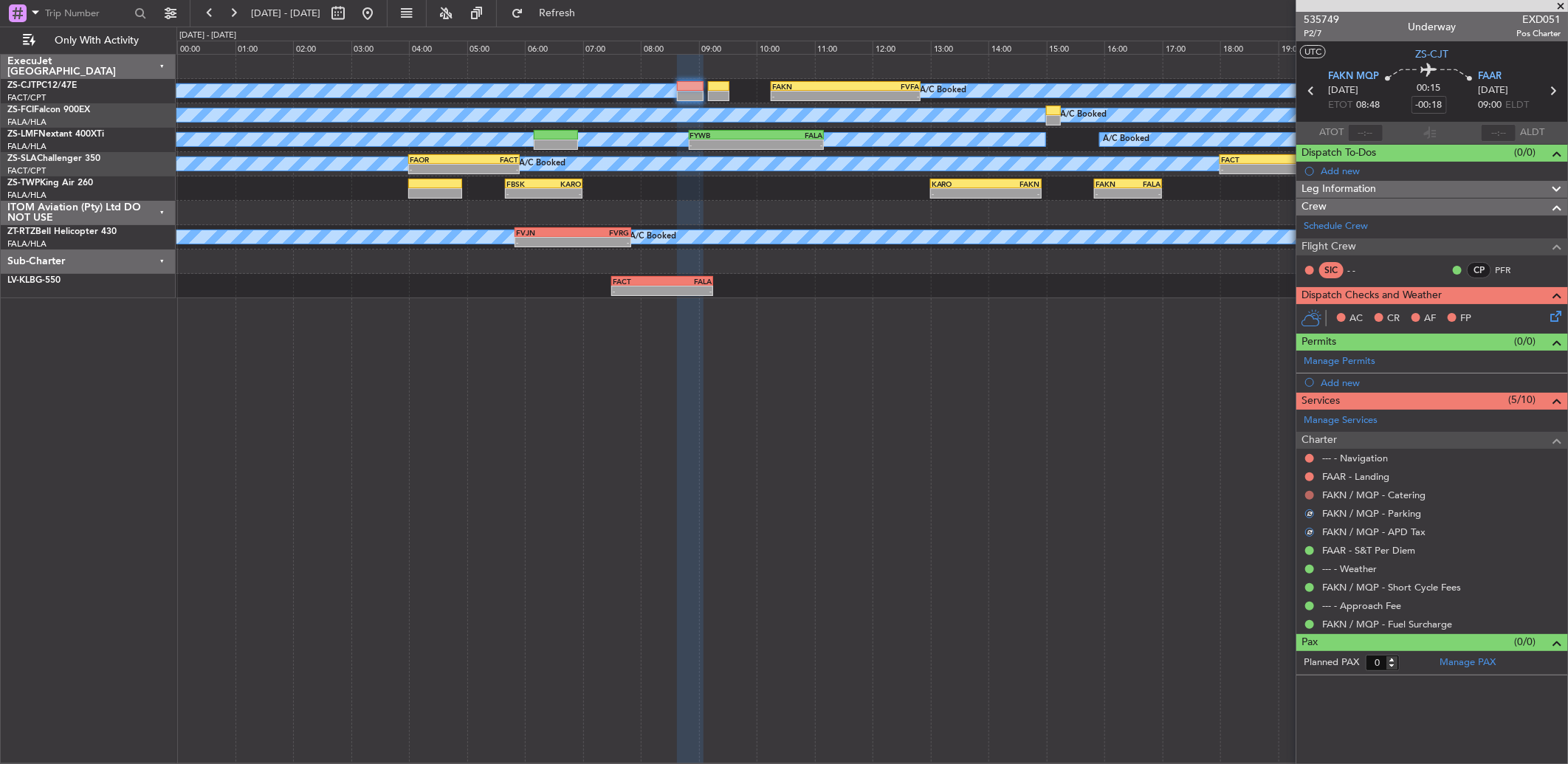
click at [1307, 497] on button at bounding box center [1308, 495] width 9 height 9
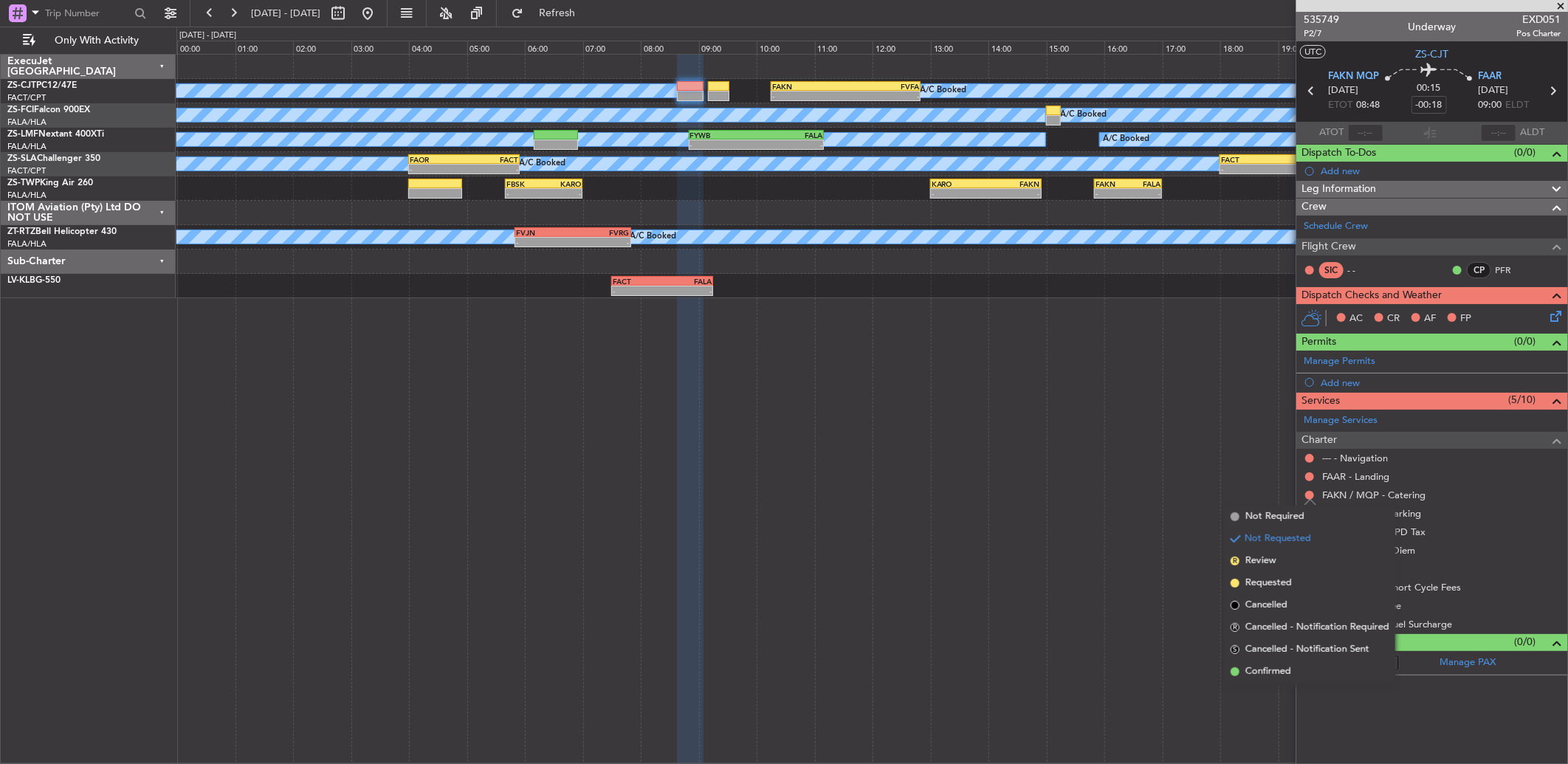
drag, startPoint x: 1262, startPoint y: 669, endPoint x: 1260, endPoint y: 526, distance: 143.0
click at [1259, 669] on span "Confirmed" at bounding box center [1267, 671] width 46 height 15
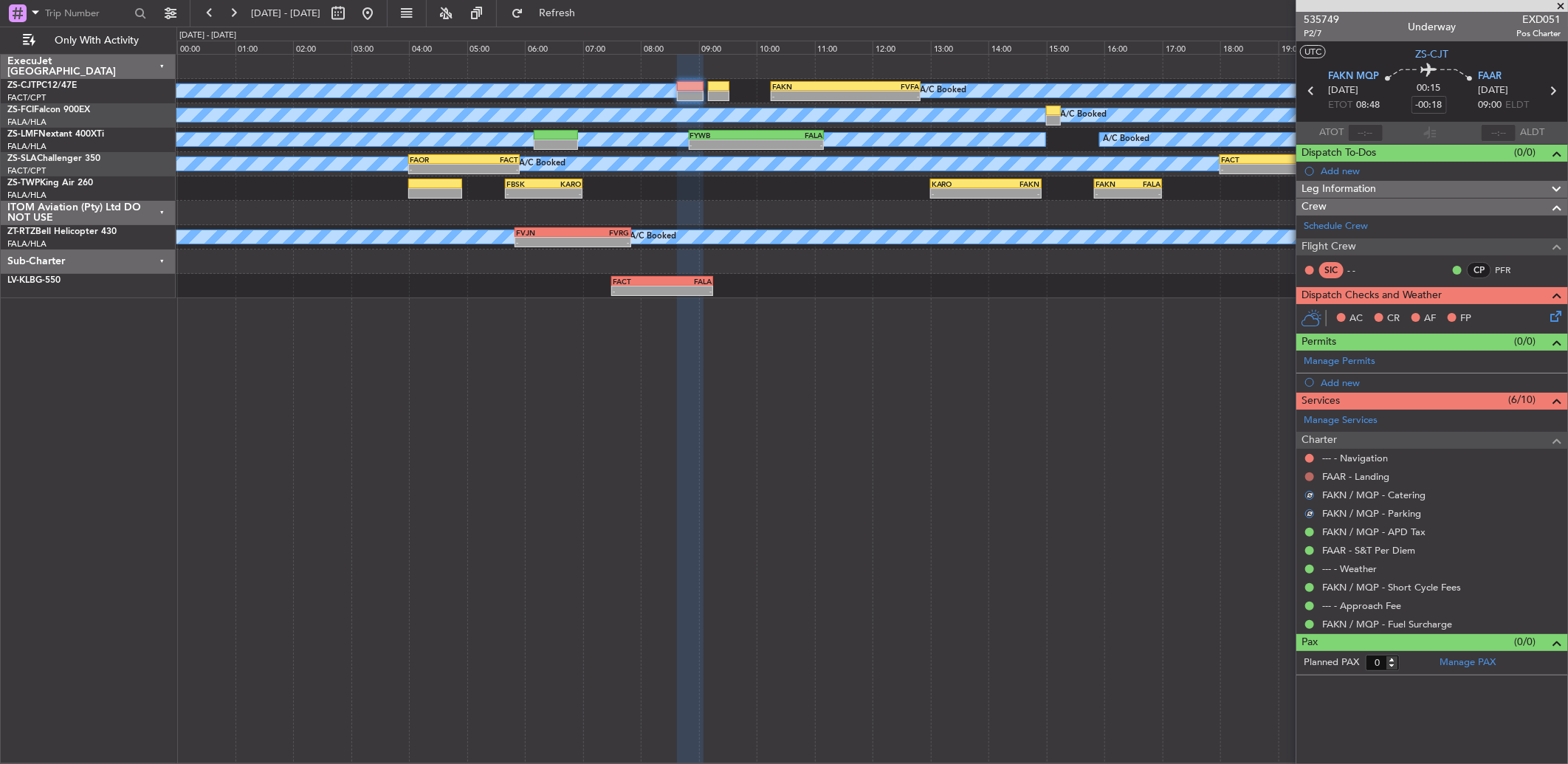
click at [1305, 476] on button at bounding box center [1308, 476] width 9 height 9
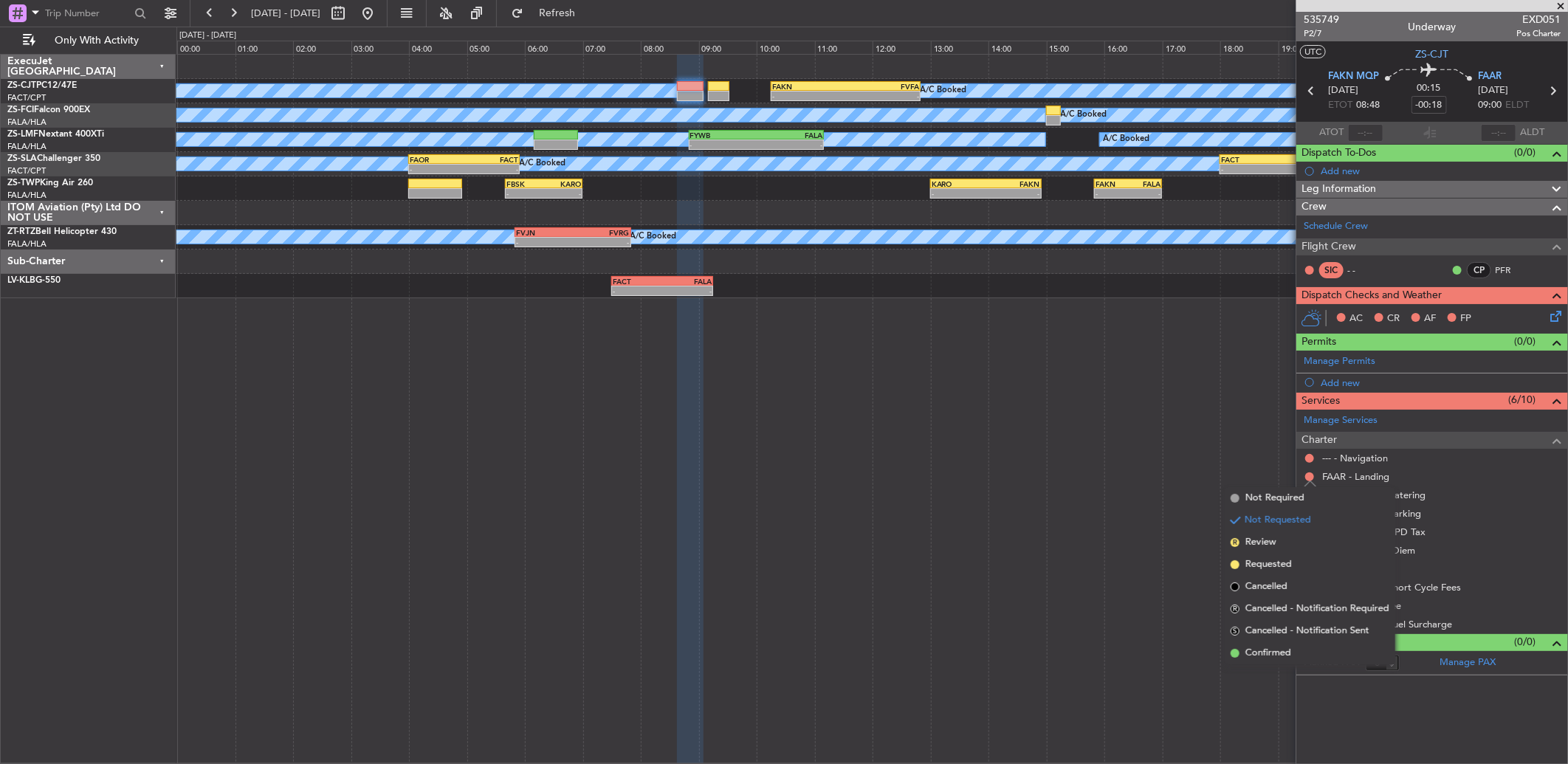
drag, startPoint x: 1275, startPoint y: 645, endPoint x: 1263, endPoint y: 578, distance: 68.1
click at [1277, 645] on li "Confirmed" at bounding box center [1309, 653] width 170 height 23
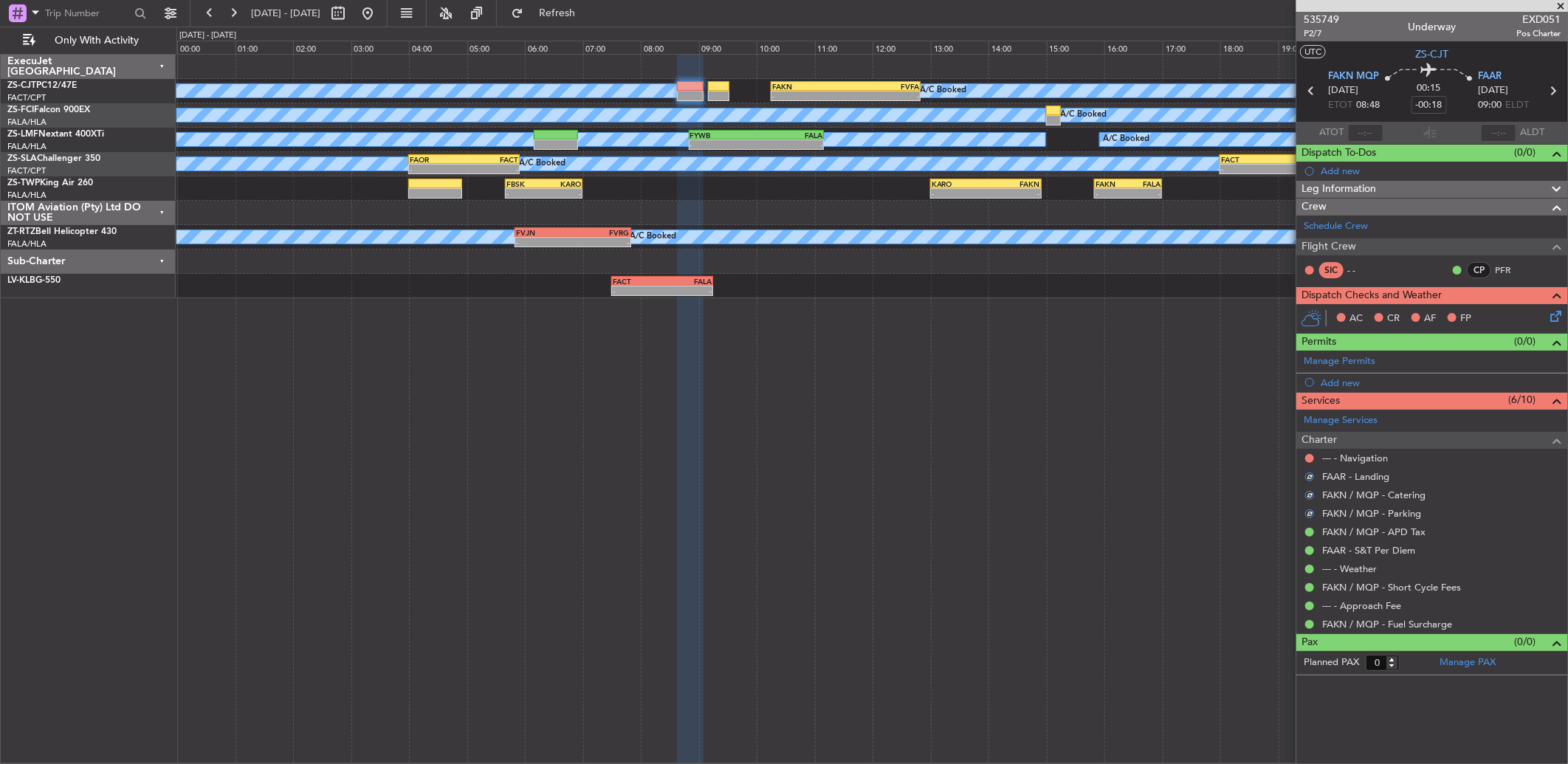
click at [1313, 459] on div at bounding box center [1309, 458] width 12 height 12
click at [1305, 459] on div at bounding box center [1309, 458] width 12 height 12
click at [1307, 458] on button at bounding box center [1308, 457] width 9 height 9
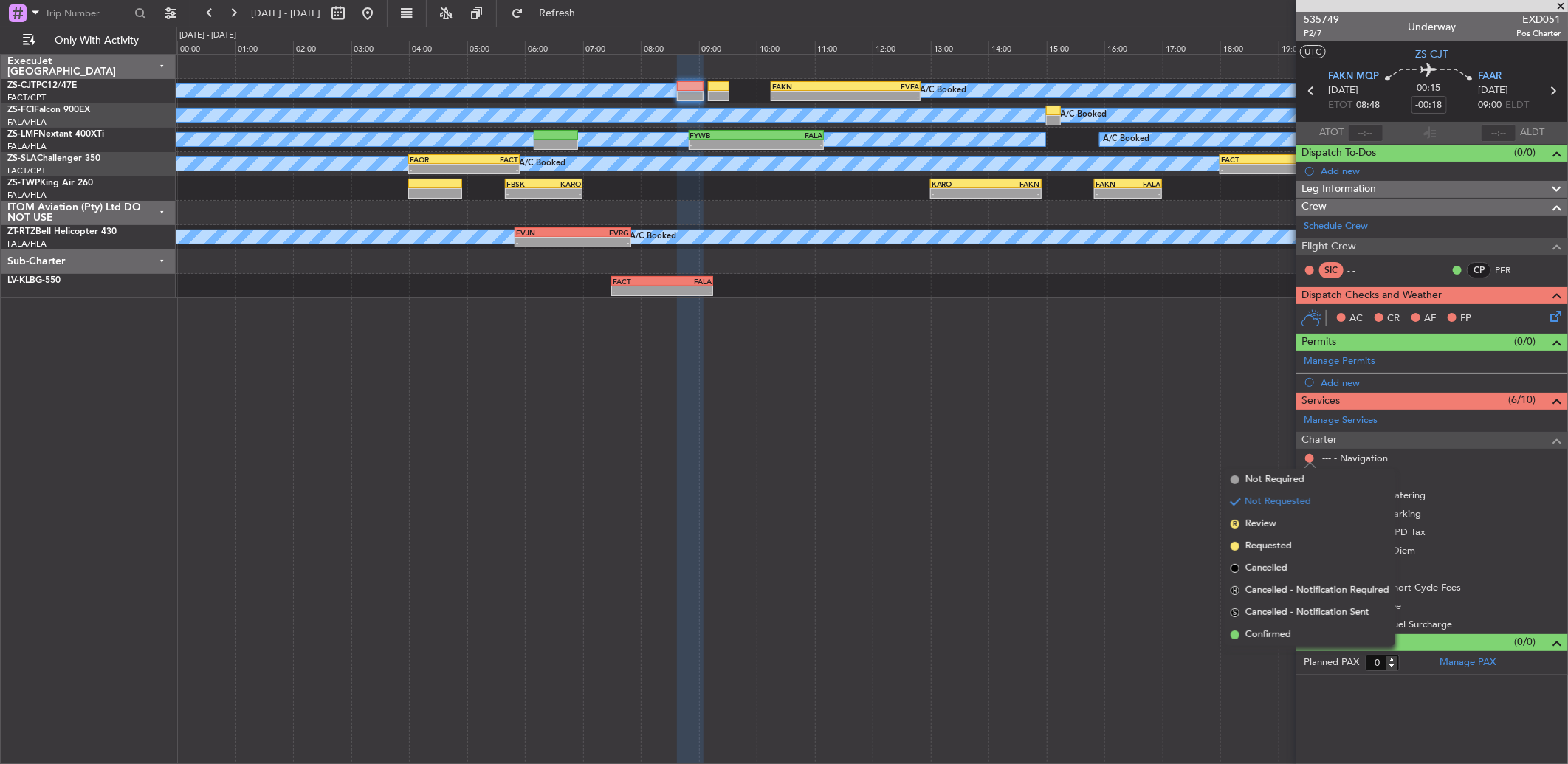
drag, startPoint x: 1271, startPoint y: 631, endPoint x: 1360, endPoint y: 481, distance: 174.4
click at [1269, 631] on span "Confirmed" at bounding box center [1267, 635] width 46 height 15
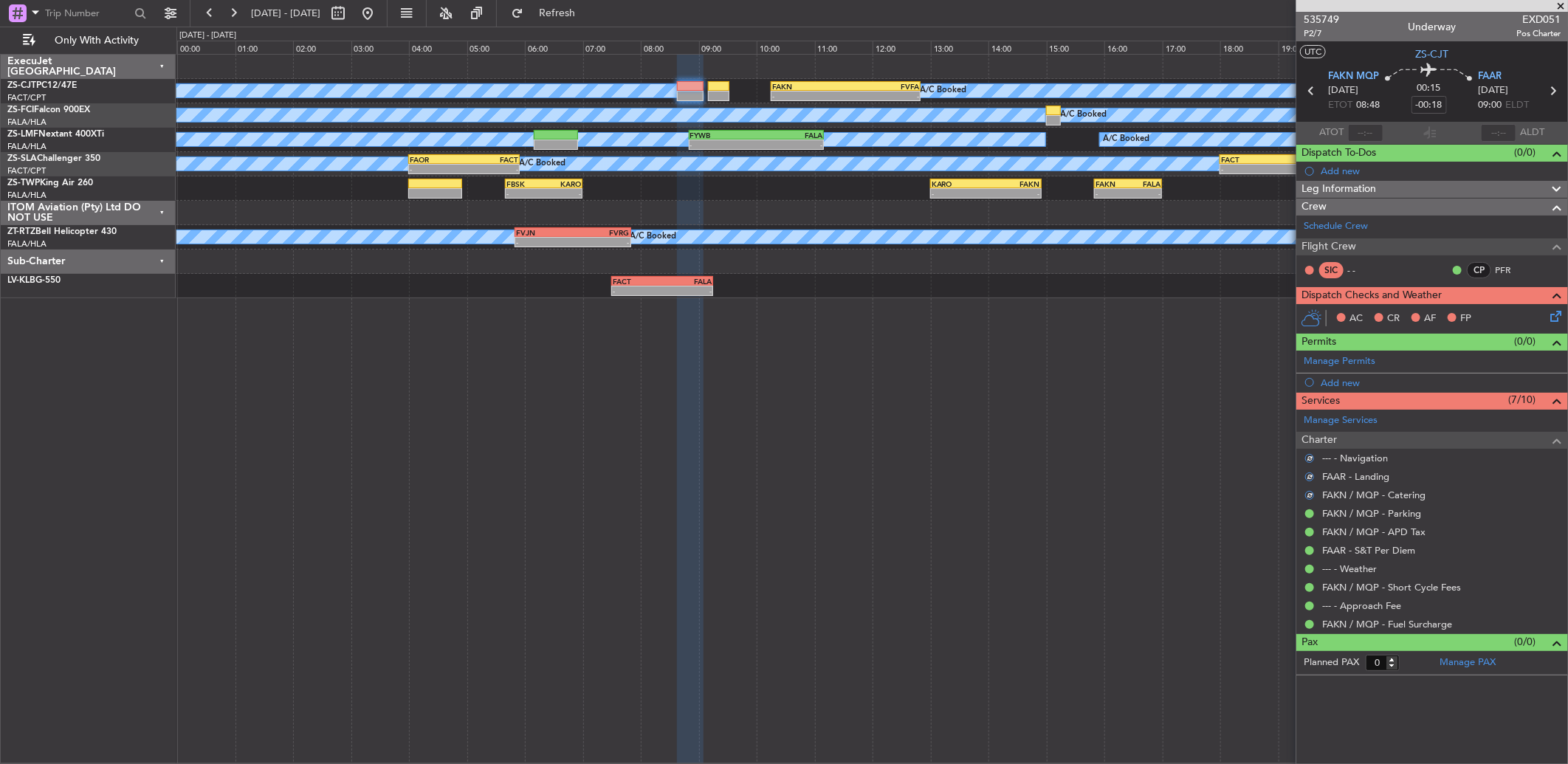
click at [1547, 317] on icon at bounding box center [1552, 313] width 12 height 12
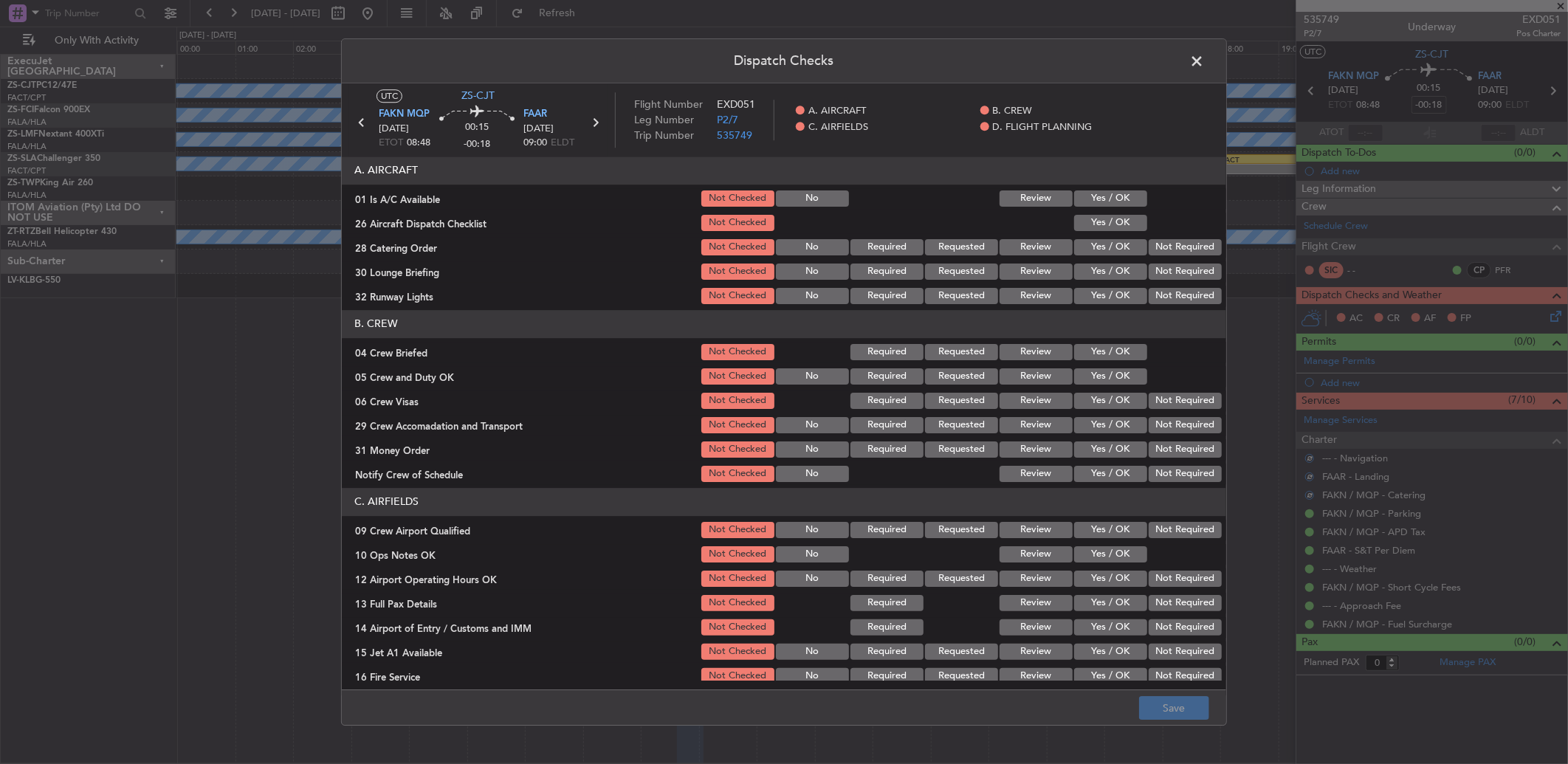
drag, startPoint x: 1123, startPoint y: 198, endPoint x: 1045, endPoint y: 267, distance: 104.1
click at [1118, 215] on section "A. AIRCRAFT 01 Is A/C Available Not Checked No Review Yes / OK 26 Aircraft Disp…" at bounding box center [784, 231] width 884 height 150
click at [1045, 267] on button "Review" at bounding box center [1035, 271] width 73 height 17
drag, startPoint x: 1106, startPoint y: 197, endPoint x: 1105, endPoint y: 220, distance: 23.0
click at [1110, 205] on button "Yes / OK" at bounding box center [1110, 198] width 73 height 17
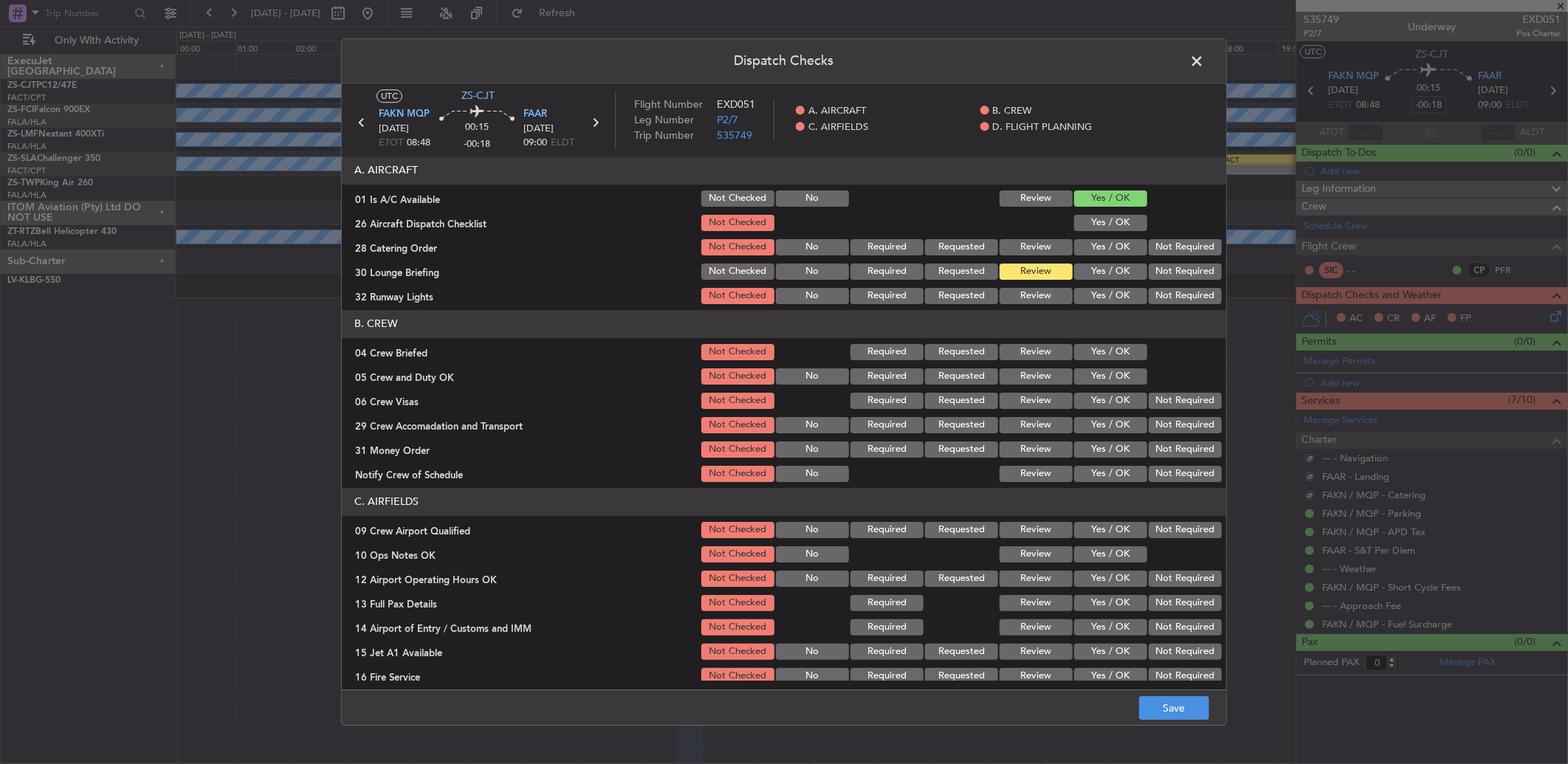
click at [1105, 224] on button "Yes / OK" at bounding box center [1110, 222] width 73 height 17
click at [1146, 237] on div "Not Required" at bounding box center [1183, 247] width 74 height 21
click at [1152, 256] on div "Not Required" at bounding box center [1183, 247] width 74 height 21
click at [1153, 253] on button "Not Required" at bounding box center [1185, 247] width 73 height 17
click at [1152, 265] on button "Not Required" at bounding box center [1185, 271] width 73 height 17
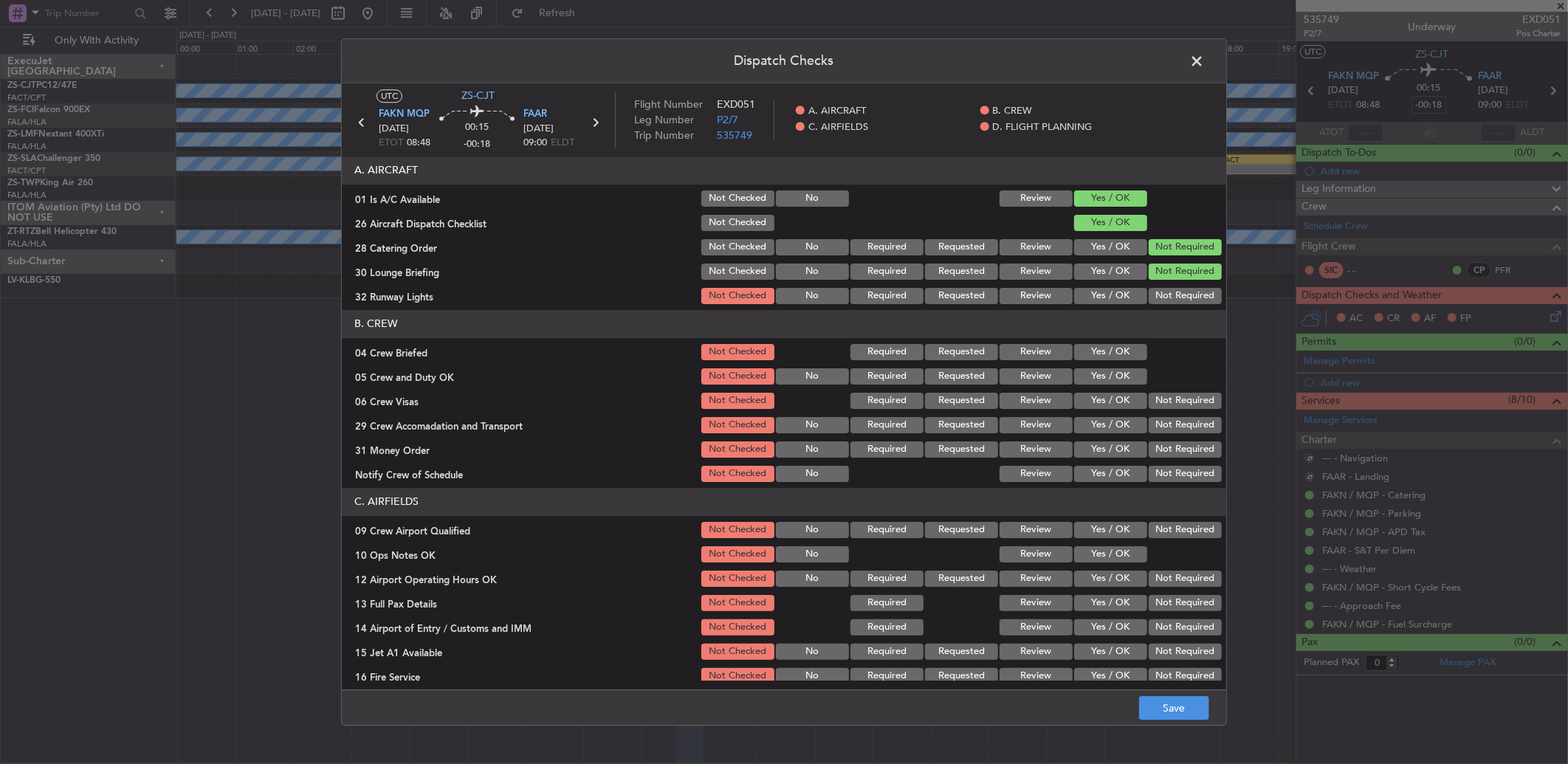
drag, startPoint x: 1149, startPoint y: 271, endPoint x: 1149, endPoint y: 301, distance: 30.0
click at [1149, 274] on button "Not Required" at bounding box center [1185, 271] width 73 height 17
click at [1149, 301] on button "Not Required" at bounding box center [1185, 296] width 73 height 17
click at [1098, 337] on header "B. CREW" at bounding box center [784, 323] width 884 height 28
click at [1106, 348] on button "Yes / OK" at bounding box center [1110, 352] width 73 height 17
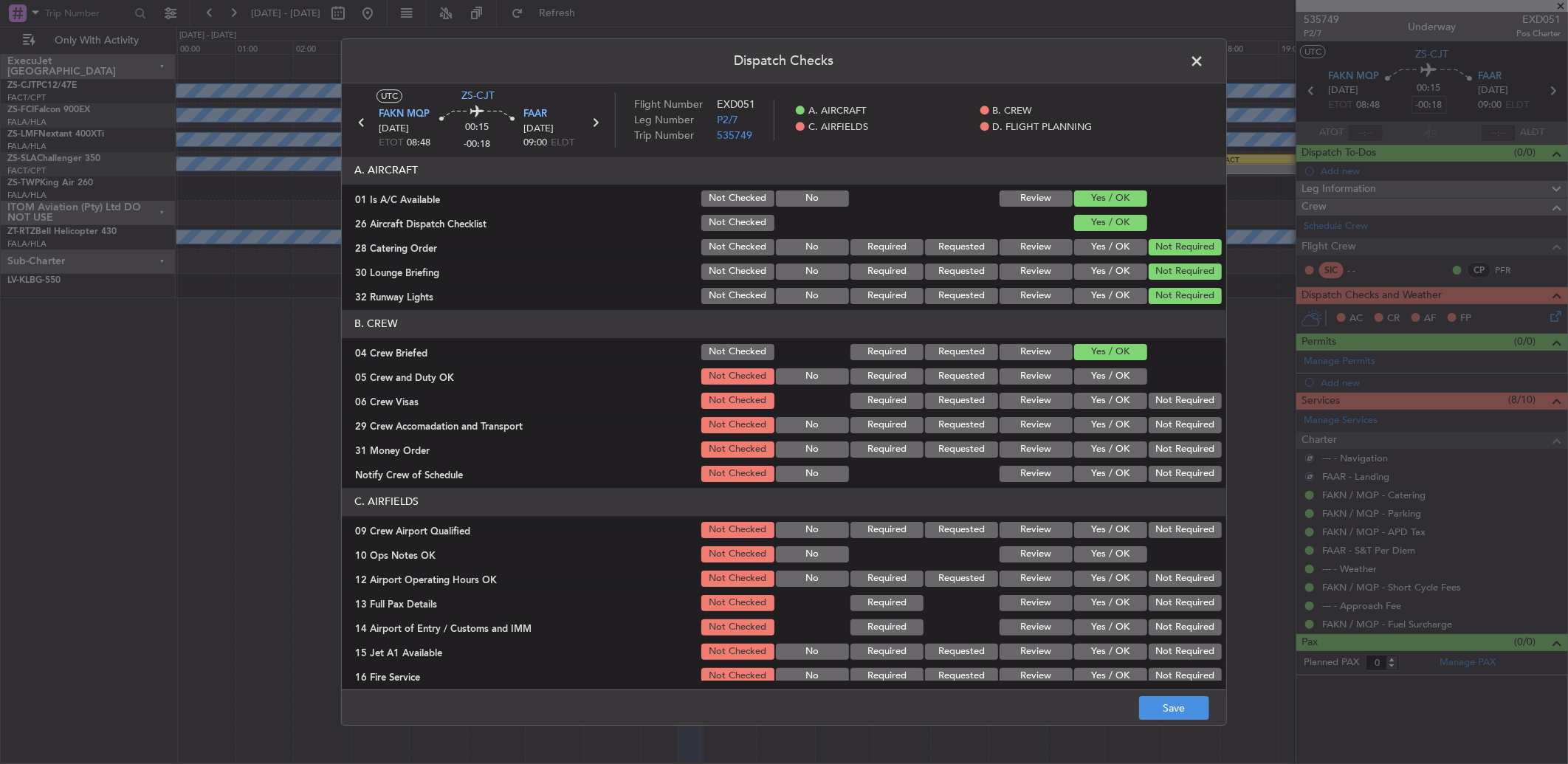
click at [1108, 387] on section "B. CREW 04 Crew Briefed Not Checked Required Requested Review Yes / OK 05 Crew …" at bounding box center [784, 397] width 884 height 174
click at [1108, 388] on section "B. CREW 04 Crew Briefed Not Checked Required Requested Review Yes / OK 05 Crew …" at bounding box center [784, 397] width 884 height 174
drag, startPoint x: 1123, startPoint y: 375, endPoint x: 1134, endPoint y: 386, distance: 15.6
click at [1124, 377] on button "Yes / OK" at bounding box center [1110, 376] width 73 height 17
click at [1155, 389] on section "B. CREW 04 Crew Briefed Not Checked Required Requested Review Yes / OK 05 Crew …" at bounding box center [784, 397] width 884 height 174
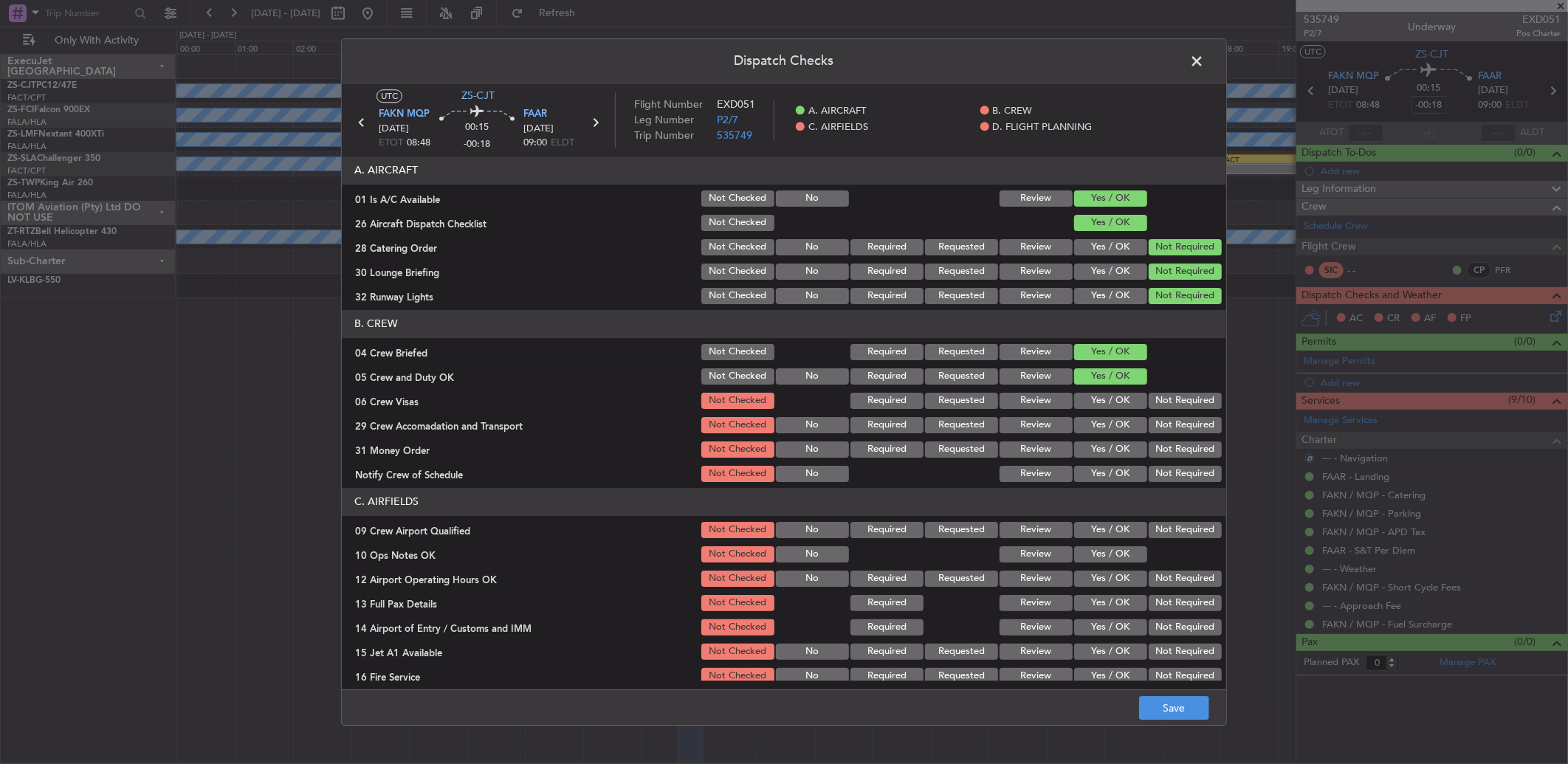
click at [1164, 408] on div "Not Required" at bounding box center [1183, 401] width 74 height 21
drag, startPoint x: 1164, startPoint y: 413, endPoint x: 1169, endPoint y: 428, distance: 15.8
click at [1169, 418] on section "B. CREW 04 Crew Briefed Not Checked Required Requested Review Yes / OK 05 Crew …" at bounding box center [784, 397] width 884 height 174
click at [1169, 430] on button "Not Required" at bounding box center [1185, 425] width 73 height 17
click at [1169, 411] on section "B. CREW 04 Crew Briefed Not Checked Required Requested Review Yes / OK 05 Crew …" at bounding box center [784, 397] width 884 height 174
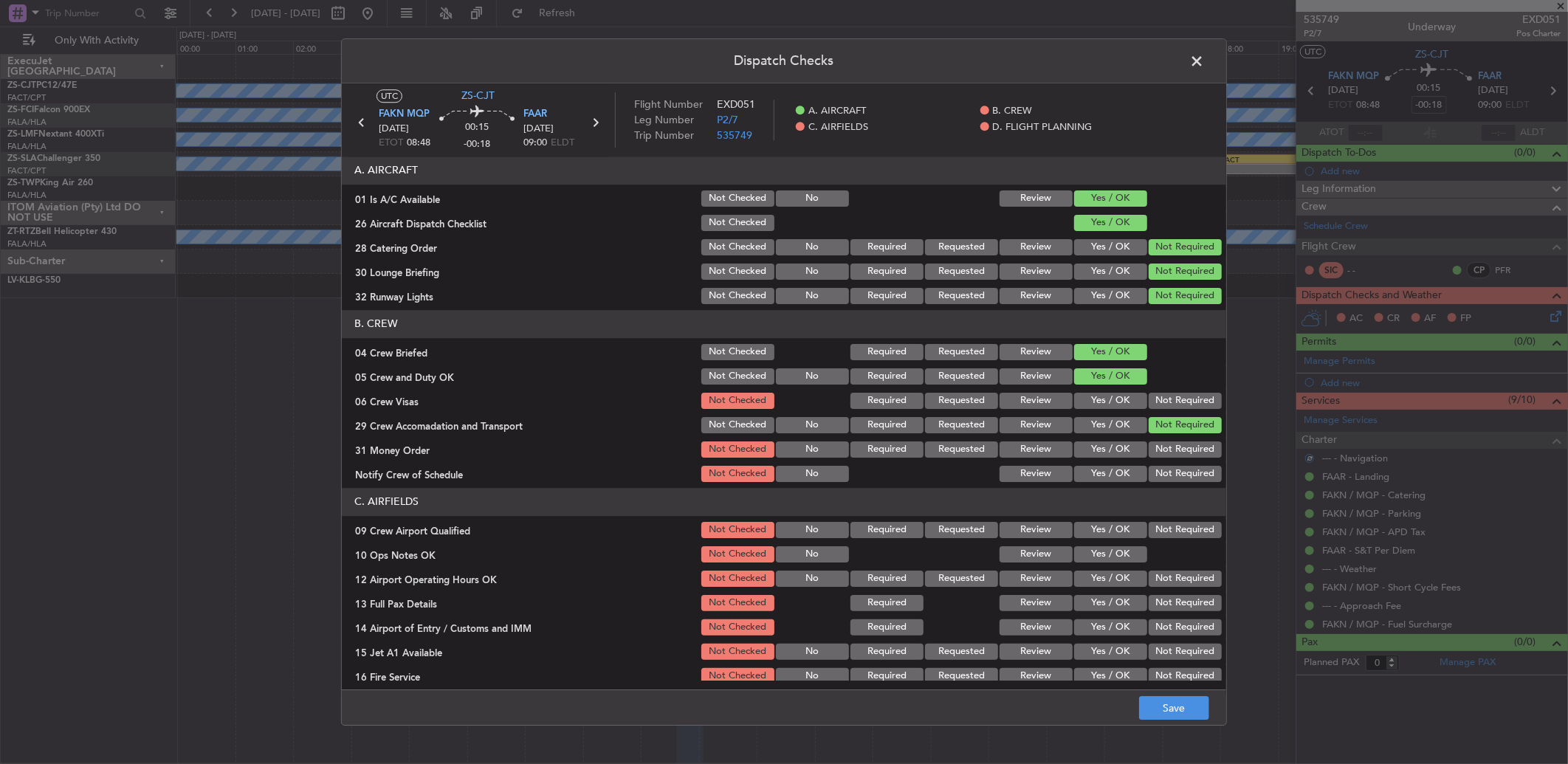
click at [1172, 433] on div "Not Required" at bounding box center [1183, 424] width 74 height 21
click at [1172, 443] on div "Not Required" at bounding box center [1183, 449] width 74 height 21
click at [1175, 457] on div "Not Required" at bounding box center [1183, 449] width 74 height 21
click at [1175, 473] on button "Not Required" at bounding box center [1185, 473] width 73 height 17
click at [1172, 443] on button "Not Required" at bounding box center [1185, 450] width 73 height 17
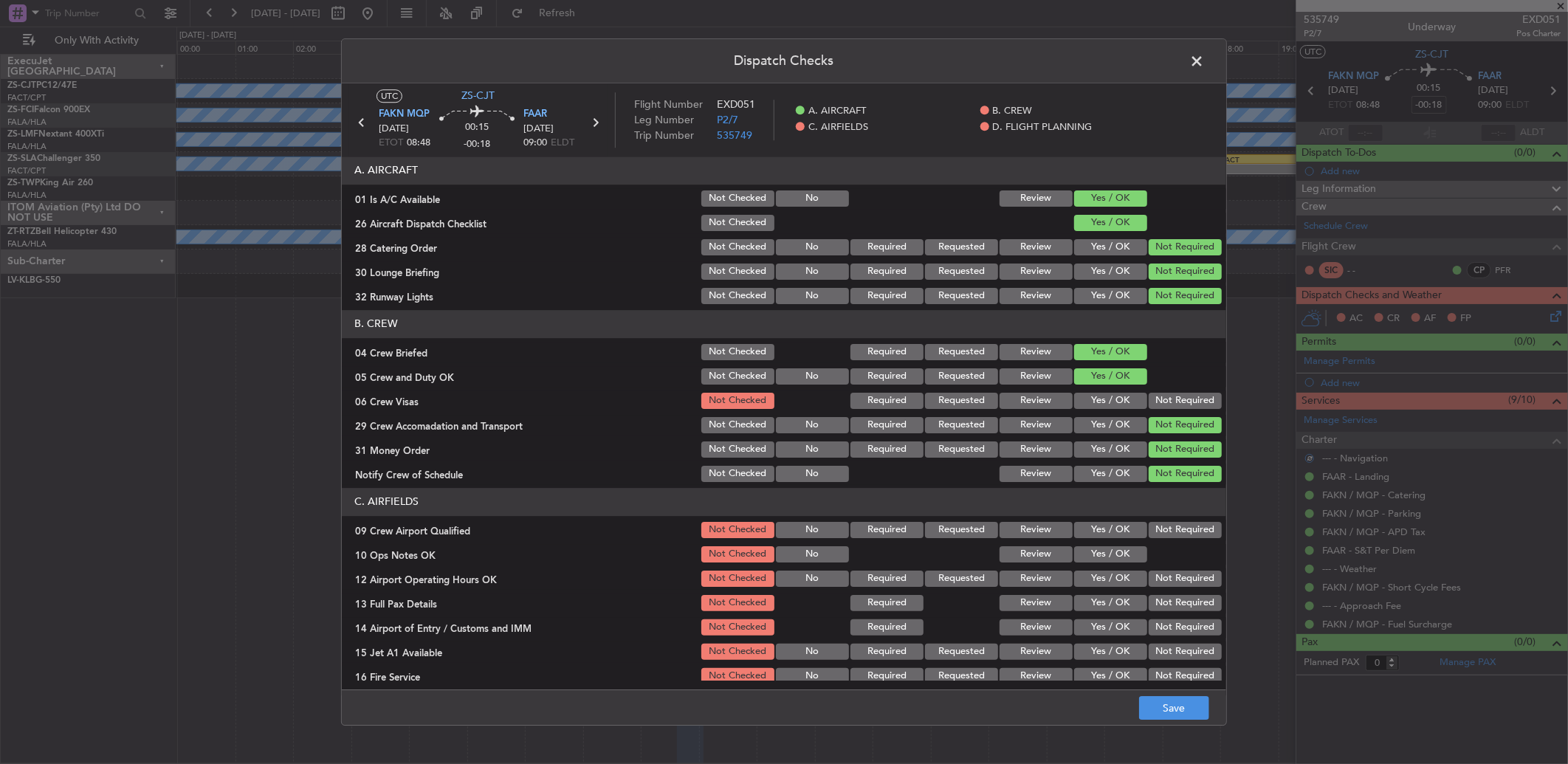
click at [1174, 411] on section "B. CREW 04 Crew Briefed Not Checked Required Requested Review Yes / OK 05 Crew …" at bounding box center [784, 397] width 884 height 174
drag, startPoint x: 1178, startPoint y: 394, endPoint x: 1178, endPoint y: 411, distance: 17.0
click at [1178, 395] on button "Not Required" at bounding box center [1185, 401] width 73 height 17
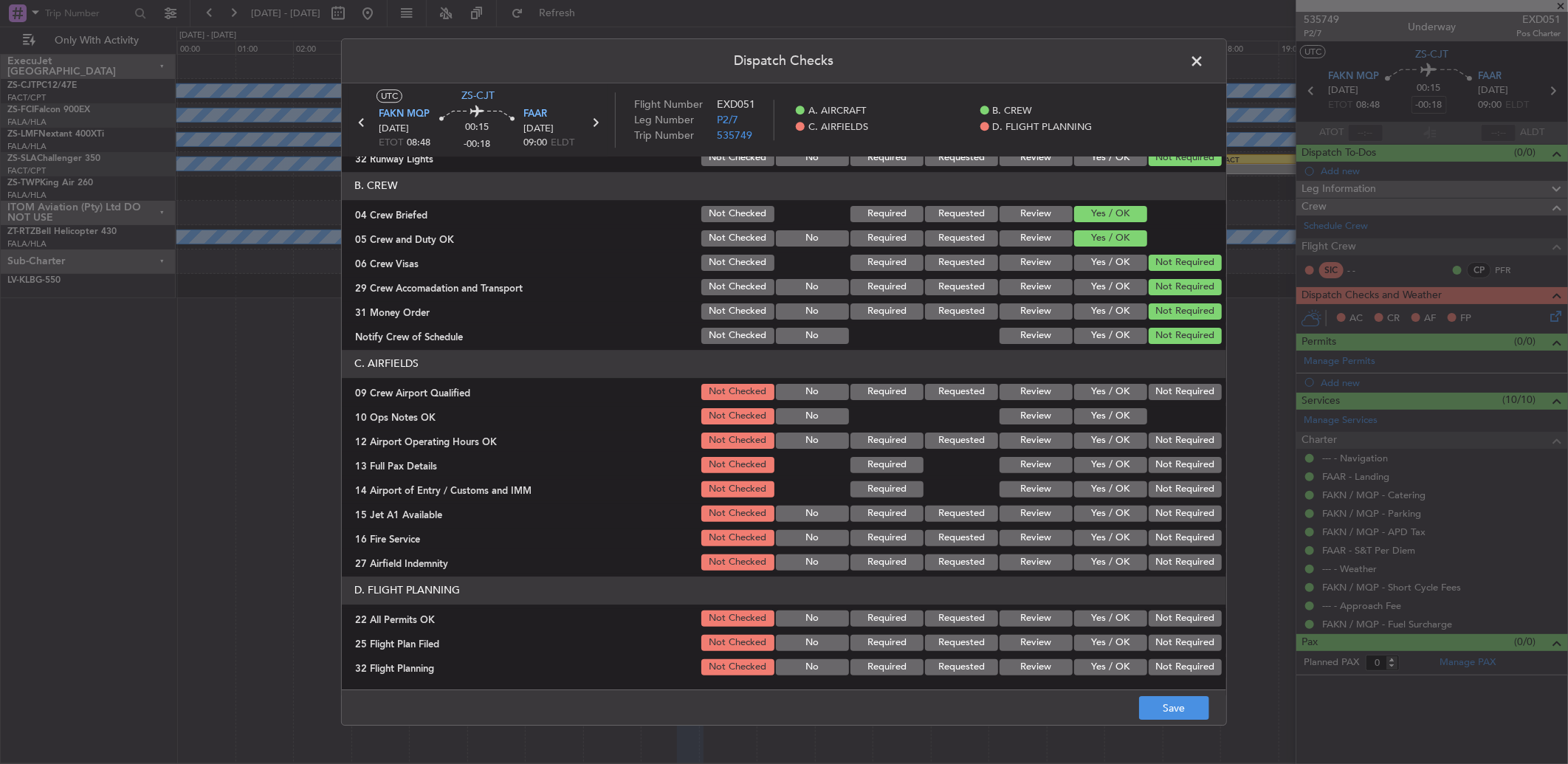
click at [1177, 399] on button "Not Required" at bounding box center [1185, 392] width 73 height 17
click at [1095, 415] on button "Yes / OK" at bounding box center [1110, 416] width 73 height 17
drag, startPoint x: 1152, startPoint y: 433, endPoint x: 1159, endPoint y: 452, distance: 20.2
click at [1153, 436] on button "Not Required" at bounding box center [1185, 441] width 73 height 17
click at [1160, 454] on div "Not Required" at bounding box center [1183, 464] width 74 height 21
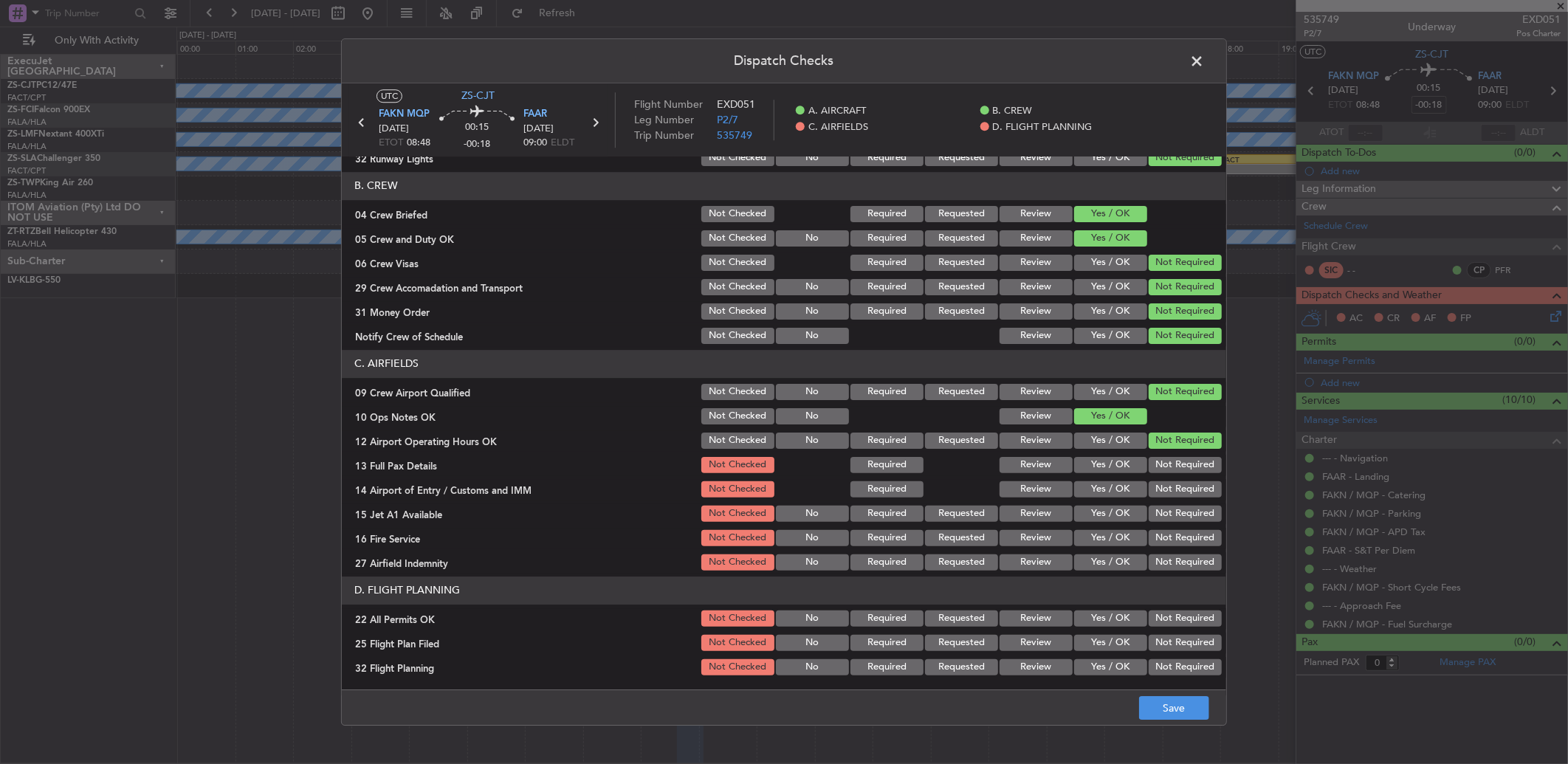
click at [1163, 469] on button "Not Required" at bounding box center [1185, 464] width 73 height 17
click at [1160, 467] on button "Not Required" at bounding box center [1185, 464] width 73 height 17
click at [1169, 481] on button "Not Required" at bounding box center [1185, 489] width 73 height 17
click at [1172, 488] on button "Not Required" at bounding box center [1185, 489] width 73 height 17
click at [1183, 513] on button "Not Required" at bounding box center [1185, 513] width 73 height 17
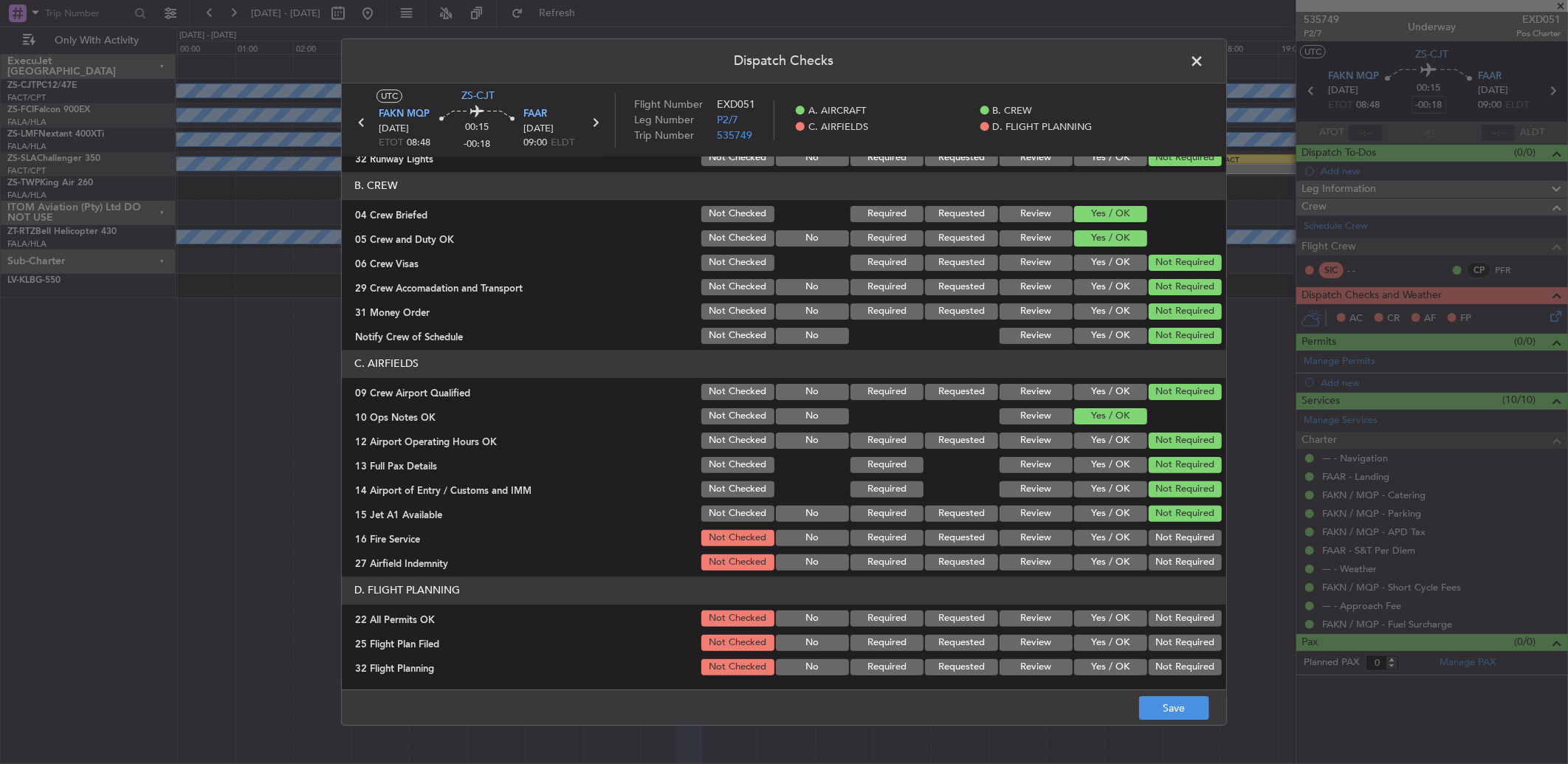
drag, startPoint x: 1175, startPoint y: 519, endPoint x: 1170, endPoint y: 532, distance: 13.9
click at [1175, 524] on section "C. AIRFIELDS 09 Crew Airport Qualified Not Checked No Required Requested Review…" at bounding box center [784, 461] width 884 height 223
click at [1170, 532] on button "Not Required" at bounding box center [1185, 538] width 73 height 17
click at [1176, 574] on article "A. AIRCRAFT 01 Is A/C Available Not Checked No Review Yes / OK 26 Aircraft Disp…" at bounding box center [784, 418] width 884 height 524
click at [1167, 562] on button "Not Required" at bounding box center [1185, 562] width 73 height 17
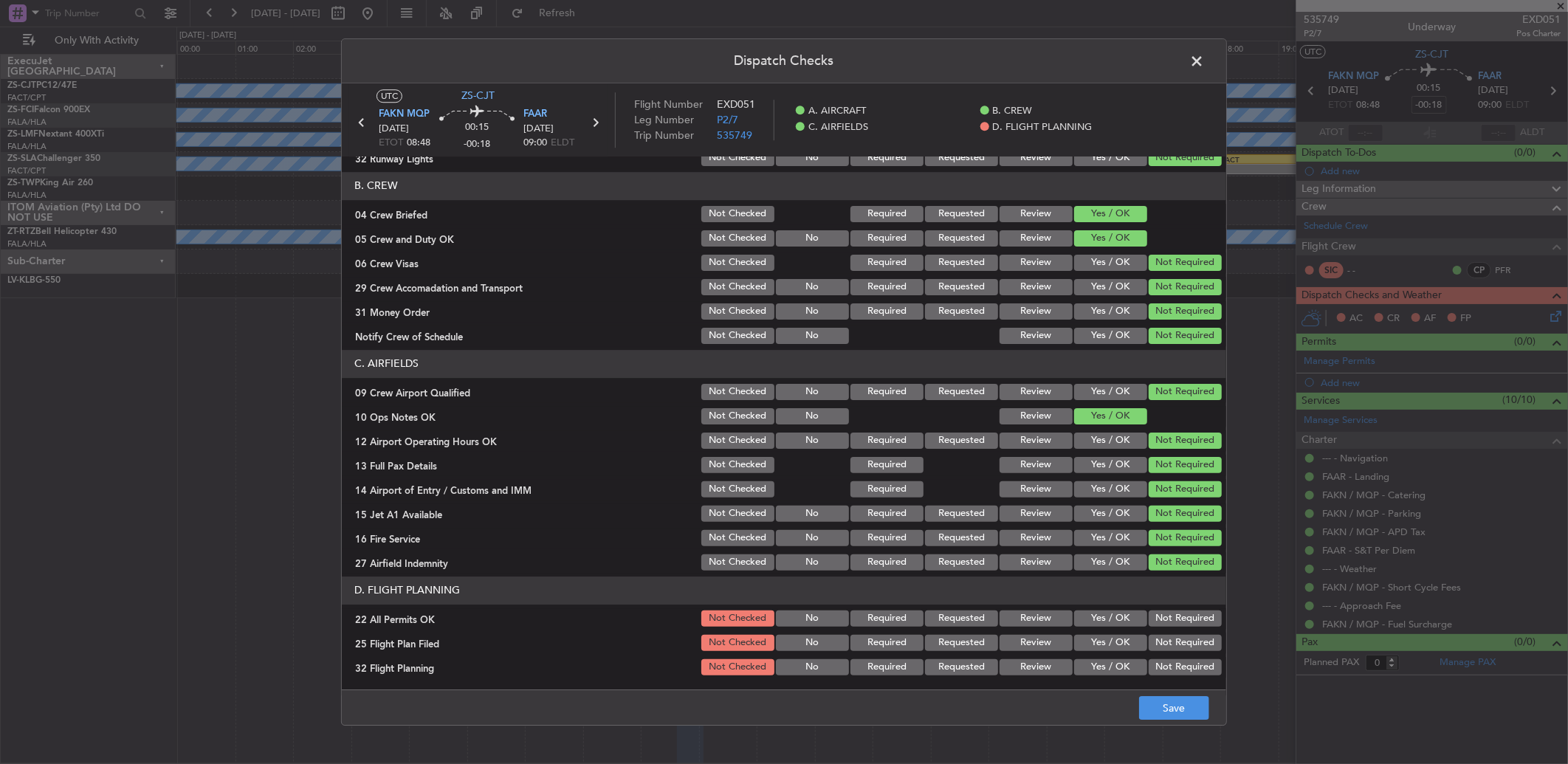
click at [1174, 615] on button "Not Required" at bounding box center [1185, 618] width 73 height 17
click at [1024, 646] on button "Review" at bounding box center [1035, 643] width 73 height 17
click at [1036, 669] on button "Review" at bounding box center [1035, 667] width 73 height 17
click at [1113, 641] on button "Yes / OK" at bounding box center [1110, 643] width 73 height 17
click at [1093, 680] on article "A. AIRCRAFT 01 Is A/C Available Not Checked No Review Yes / OK 26 Aircraft Disp…" at bounding box center [784, 418] width 884 height 524
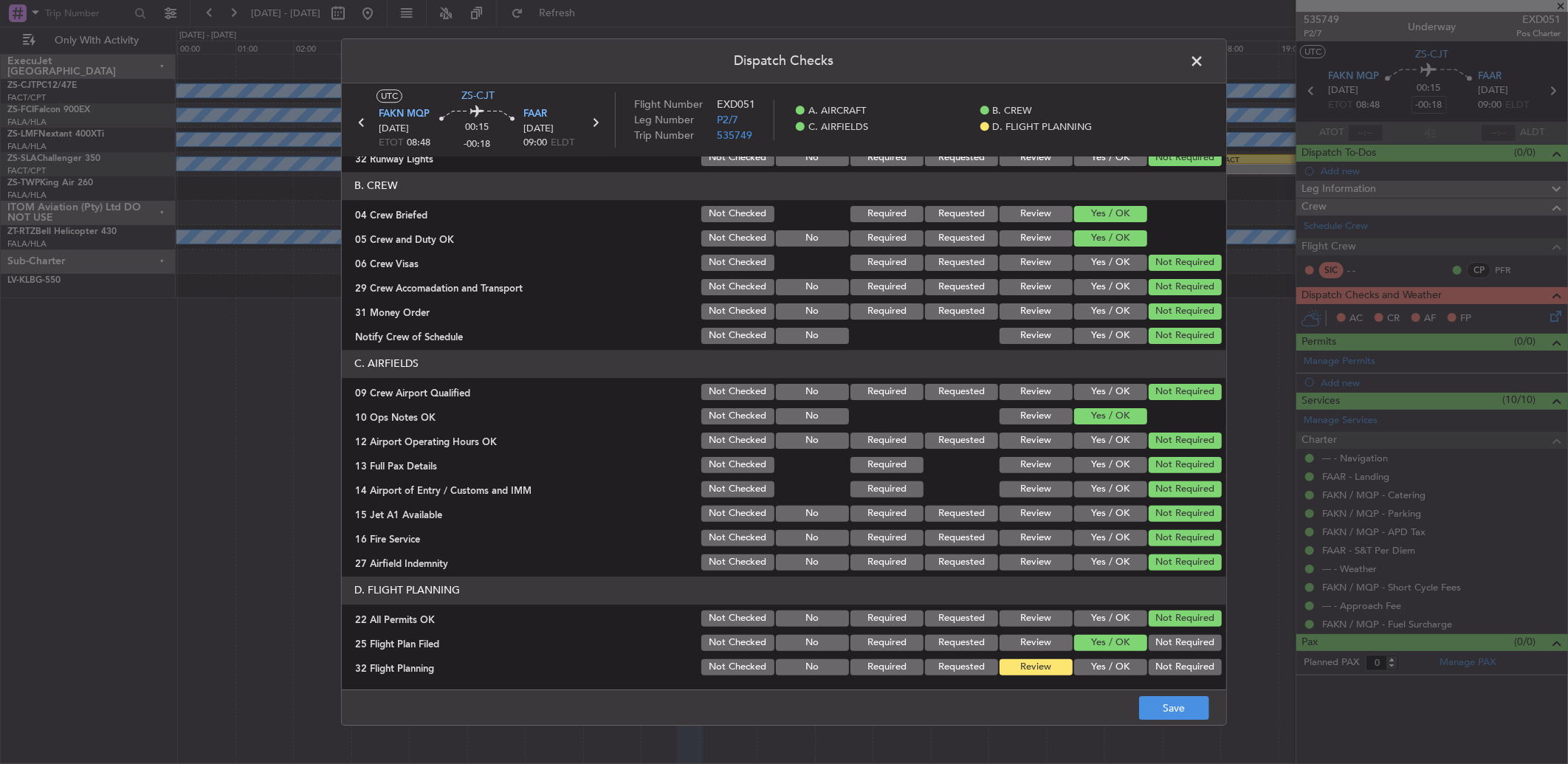
click at [1082, 659] on button "Yes / OK" at bounding box center [1110, 667] width 73 height 17
click at [1175, 710] on button "Save" at bounding box center [1174, 708] width 71 height 24
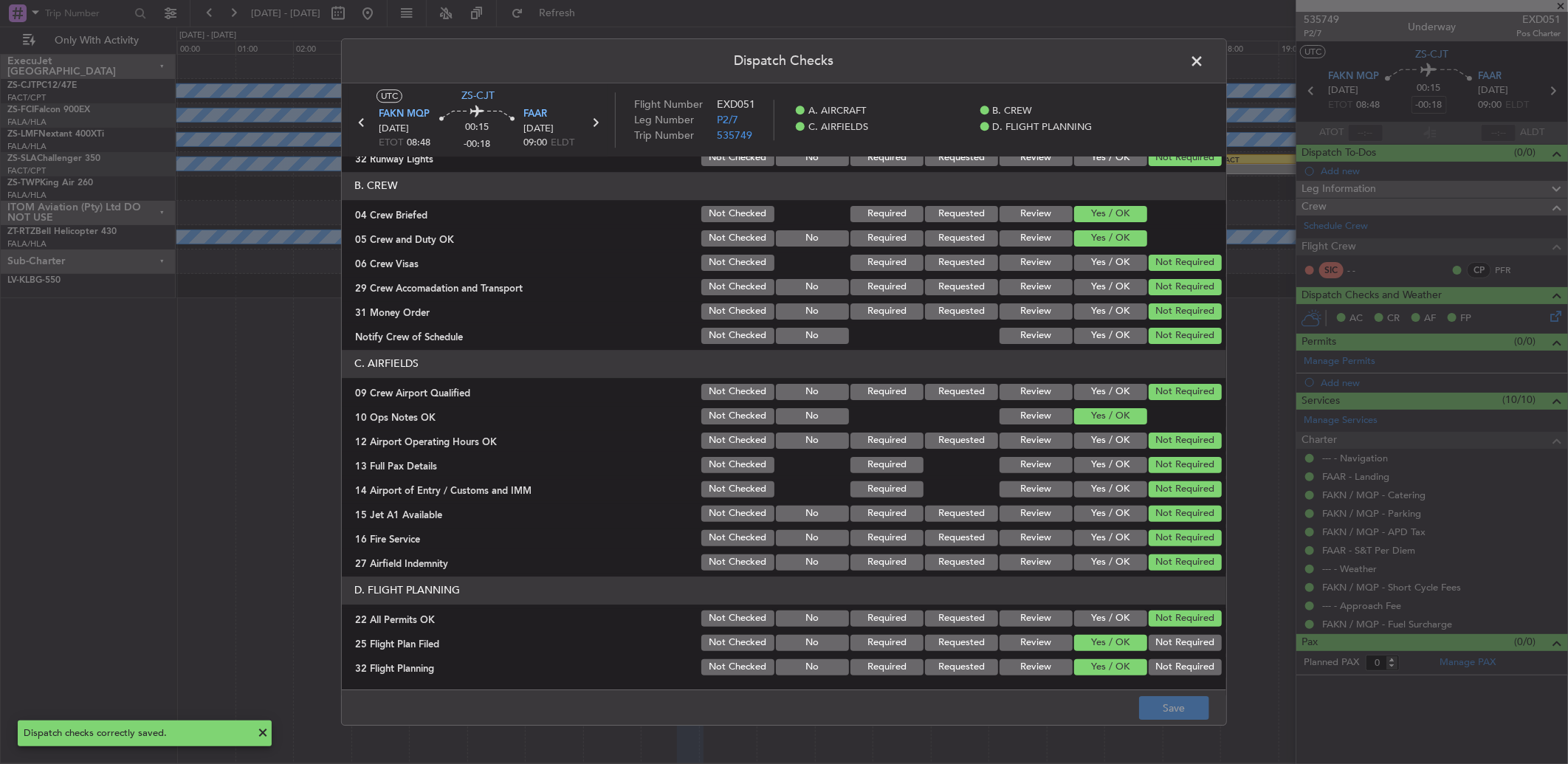
click at [1204, 62] on span at bounding box center [1204, 65] width 0 height 29
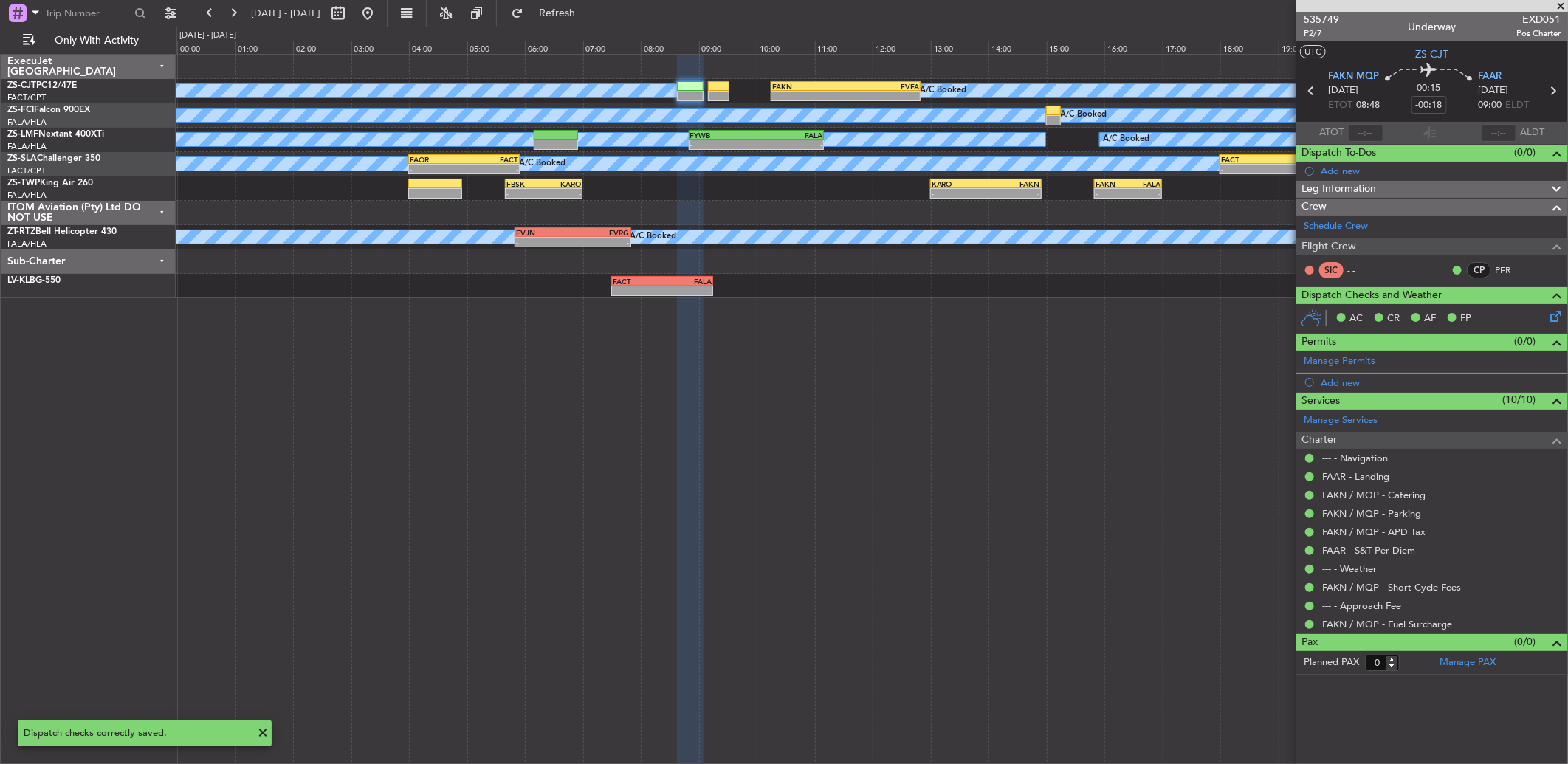
click at [1557, 85] on icon at bounding box center [1552, 91] width 20 height 20
type input "5"
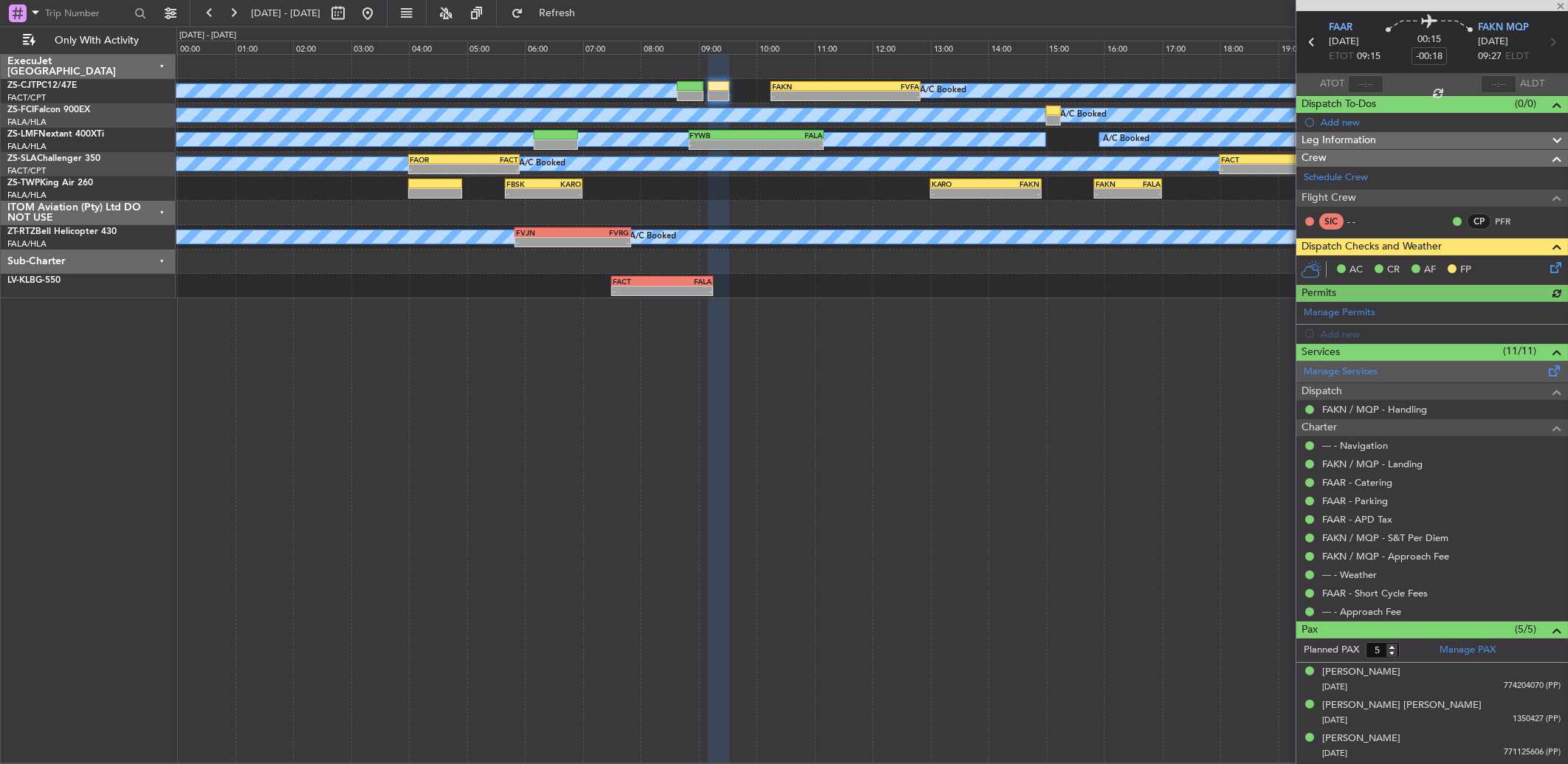
scroll to position [0, 0]
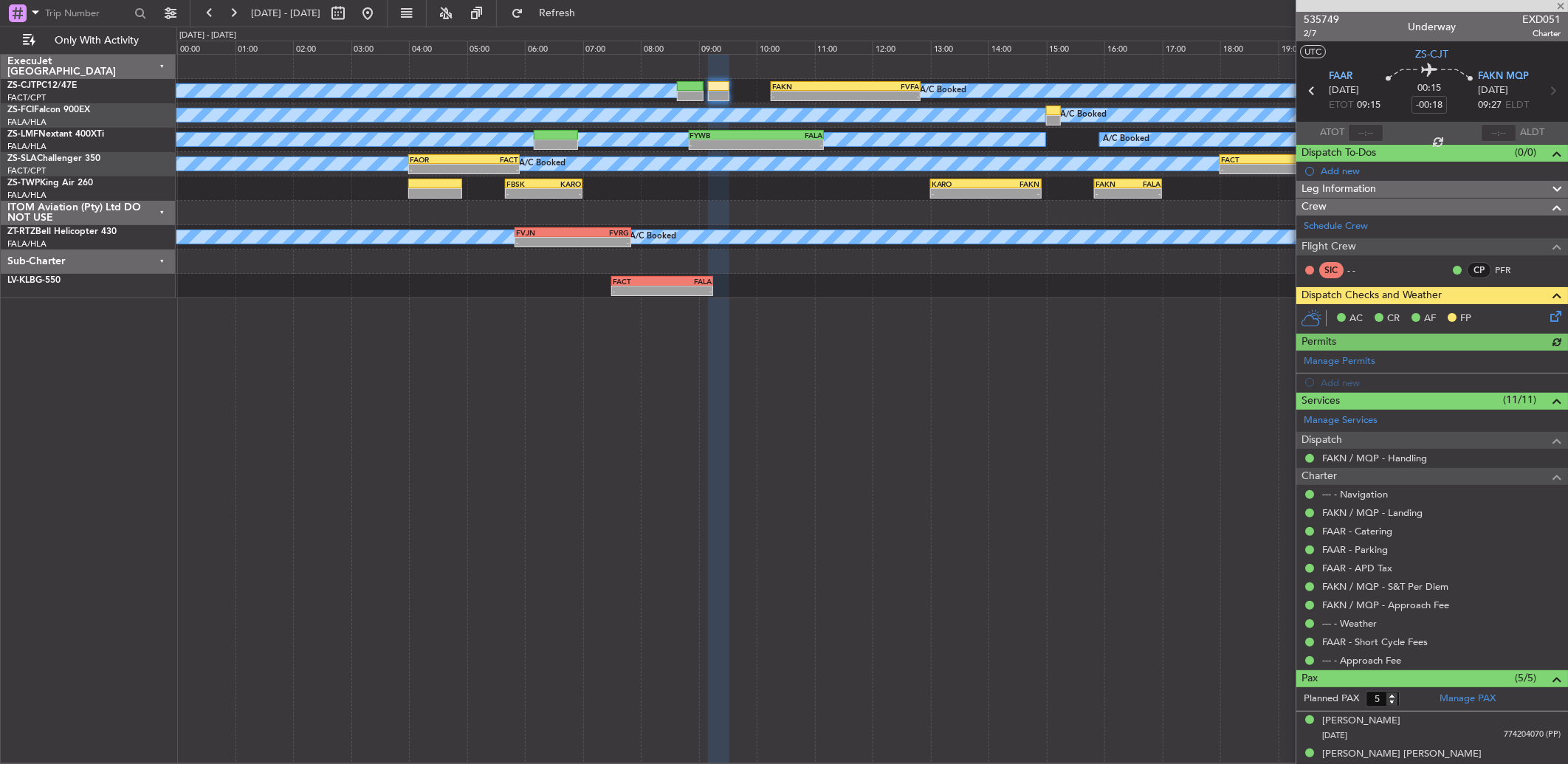
click at [1546, 319] on icon at bounding box center [1552, 313] width 12 height 12
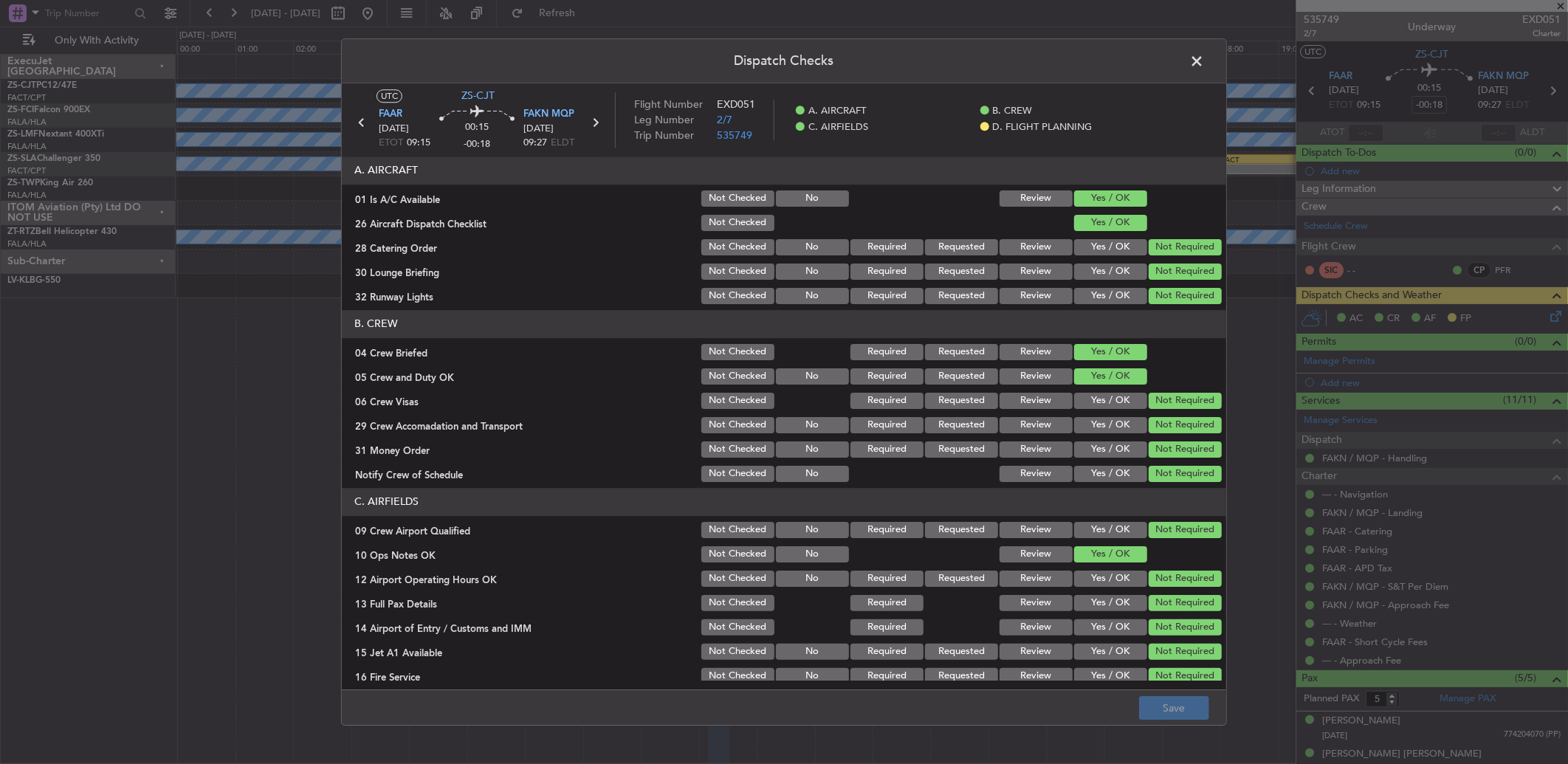
scroll to position [138, 0]
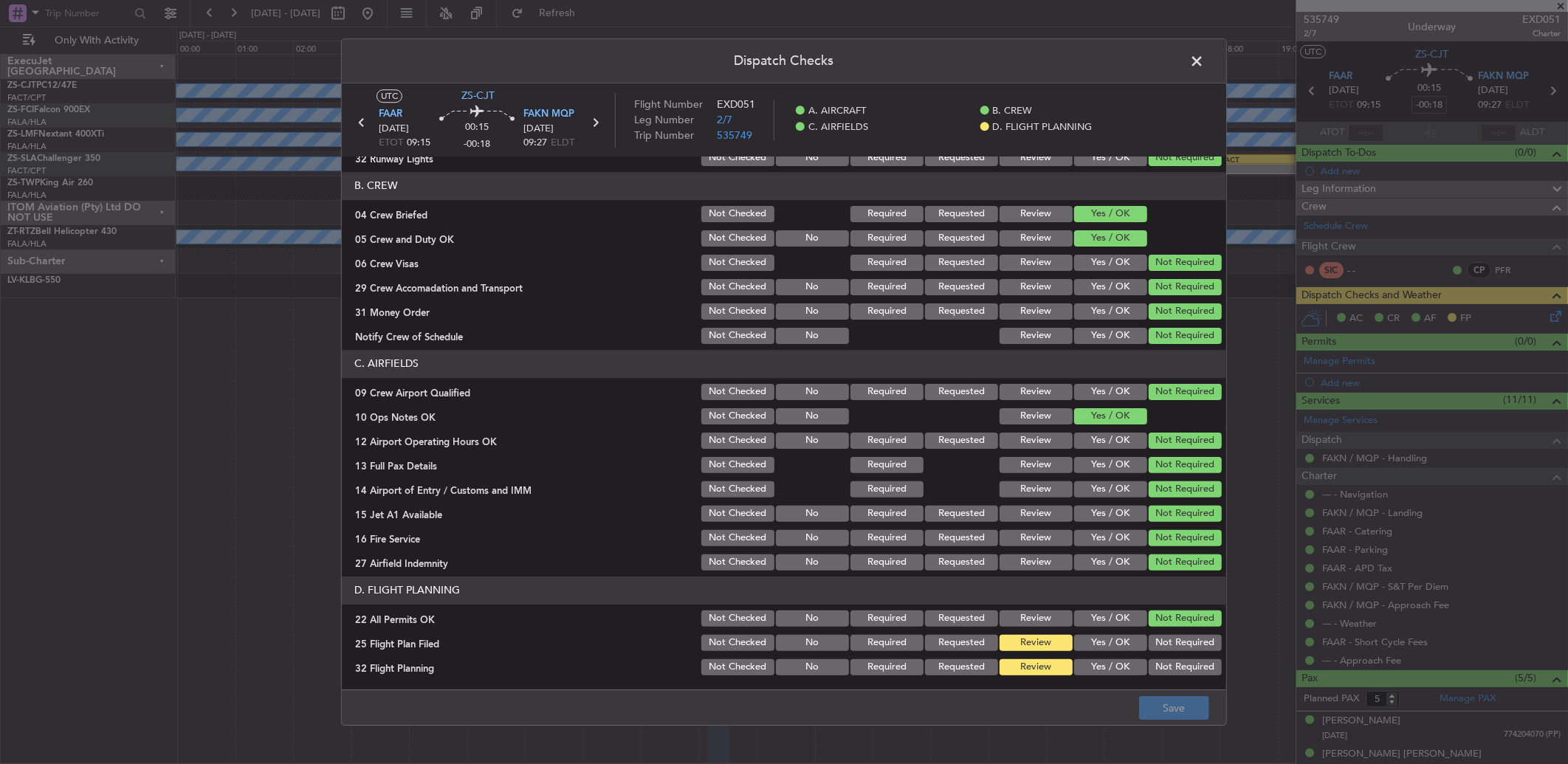
click at [1089, 644] on button "Yes / OK" at bounding box center [1110, 643] width 73 height 17
click at [1088, 666] on button "Yes / OK" at bounding box center [1110, 667] width 73 height 17
drag, startPoint x: 1161, startPoint y: 711, endPoint x: 1158, endPoint y: 702, distance: 9.5
click at [1160, 711] on button "Save" at bounding box center [1174, 708] width 71 height 24
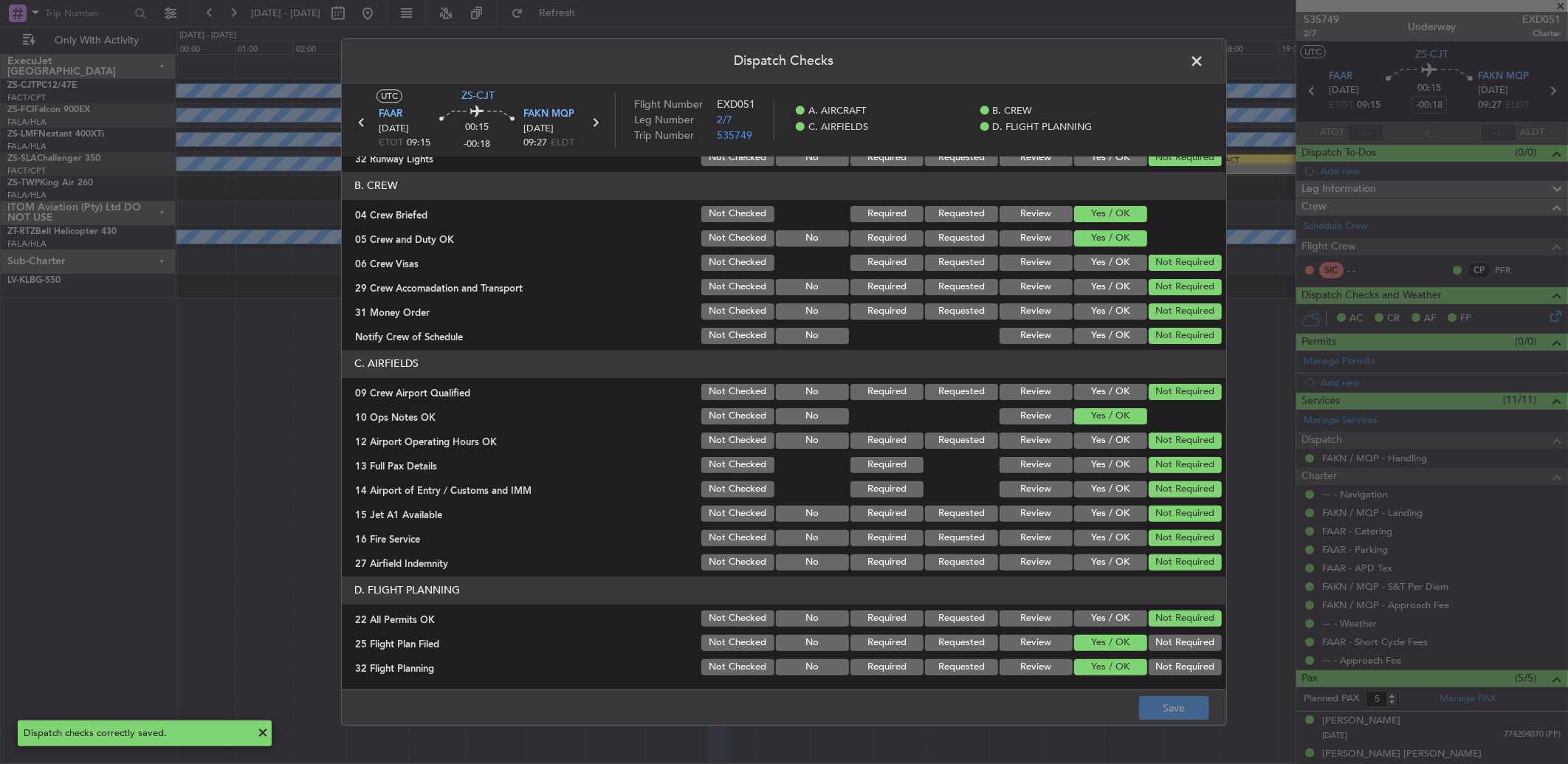
click at [600, 119] on icon at bounding box center [595, 122] width 20 height 20
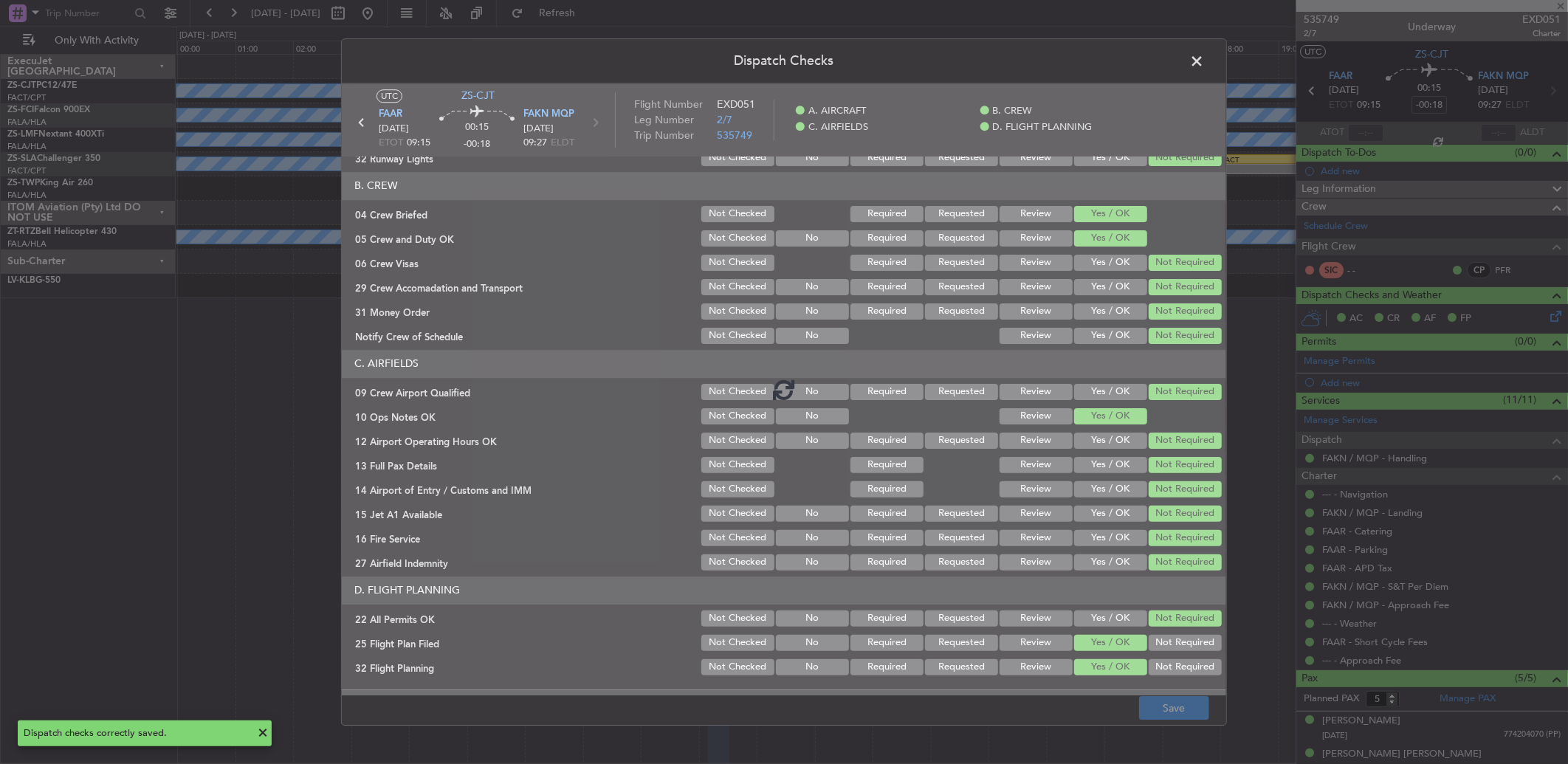
type input "-00:05"
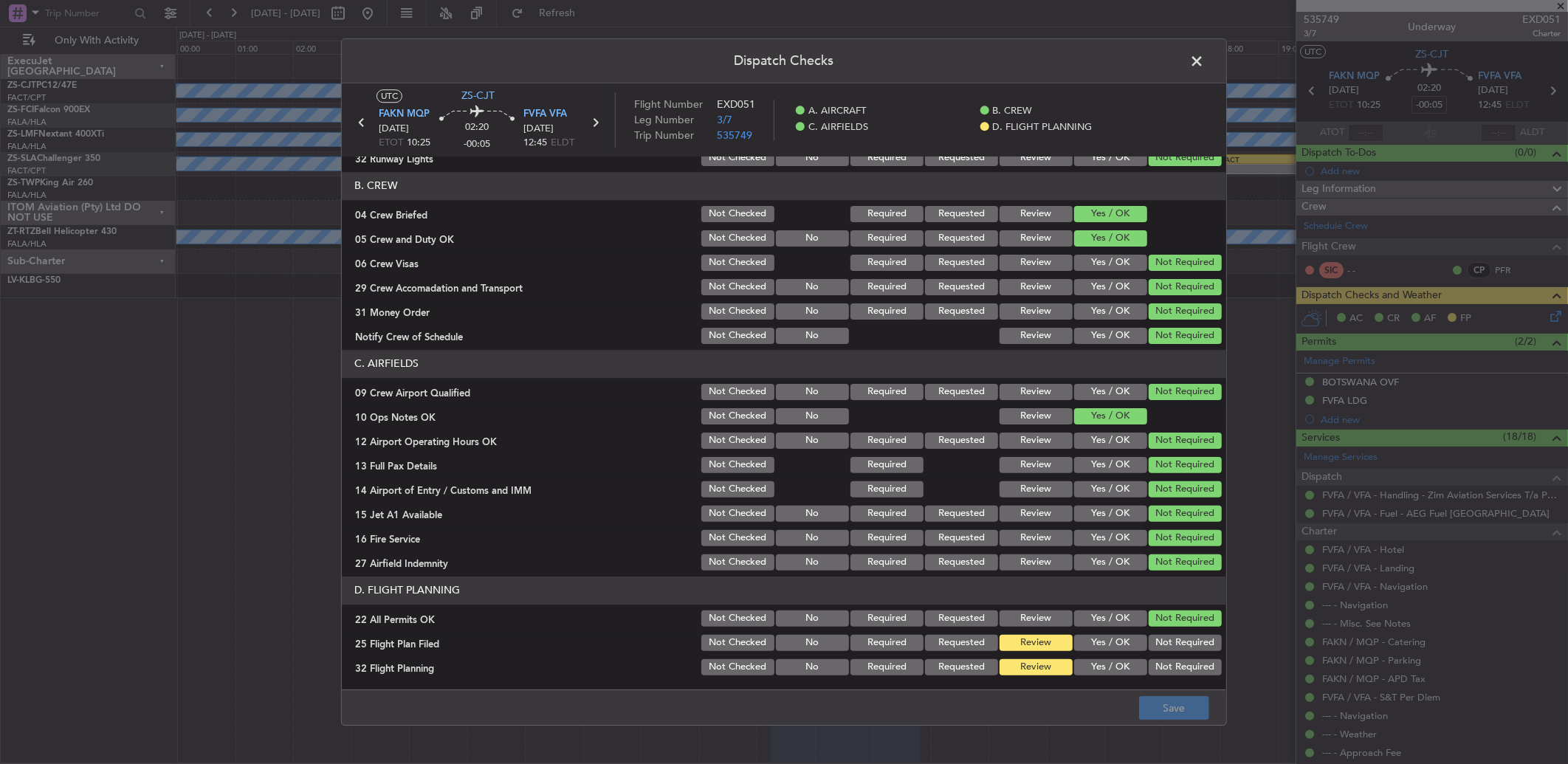
click at [1112, 652] on section "D. FLIGHT PLANNING 22 All Permits OK Not Checked No Required Requested Review Y…" at bounding box center [784, 627] width 884 height 101
click at [1111, 644] on button "Yes / OK" at bounding box center [1110, 643] width 73 height 17
click at [1108, 661] on button "Yes / OK" at bounding box center [1110, 667] width 73 height 17
click at [1132, 680] on article "A. AIRCRAFT 01 Is A/C Available Not Checked No Review Yes / OK 26 Aircraft Disp…" at bounding box center [784, 418] width 884 height 524
click at [1147, 691] on div "Dispatch Checks UTC ZS-CJT FAKN MQP 15/10/2025 ETOT 10:25 02:20 -00:05 FVFA VFA…" at bounding box center [784, 382] width 885 height 688
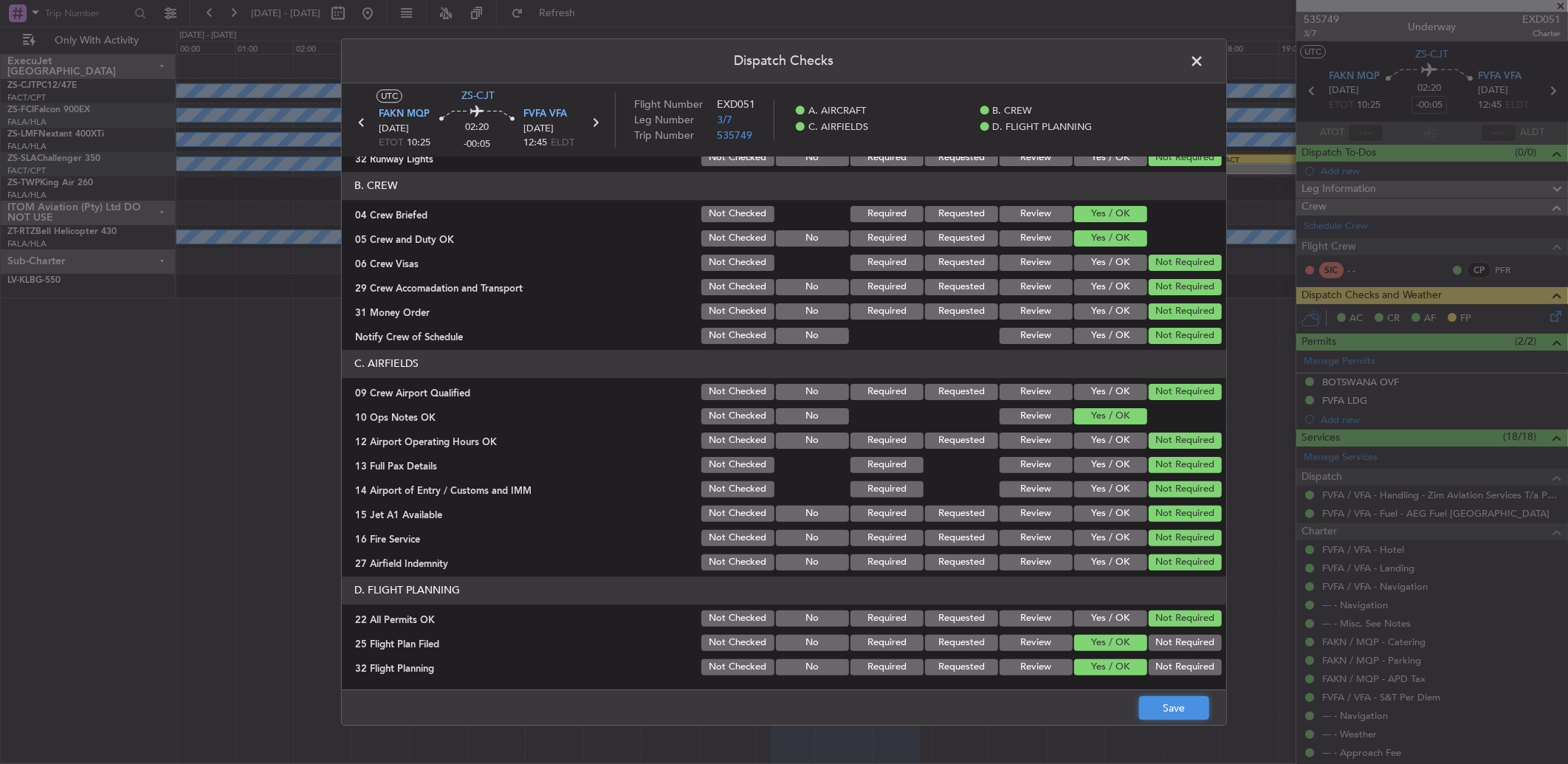
click at [1164, 717] on button "Save" at bounding box center [1174, 708] width 71 height 24
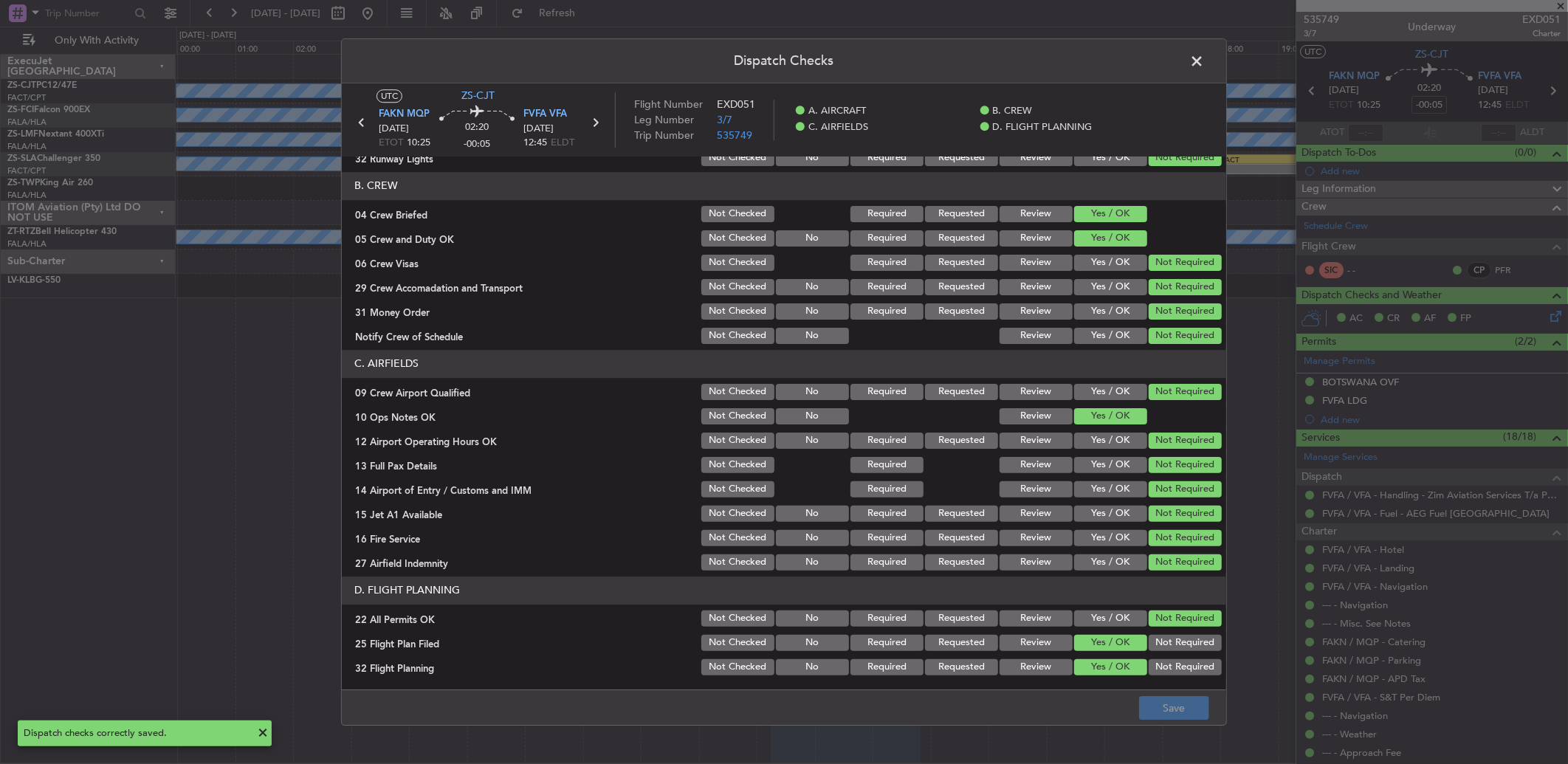
click at [1204, 50] on span at bounding box center [1204, 65] width 0 height 29
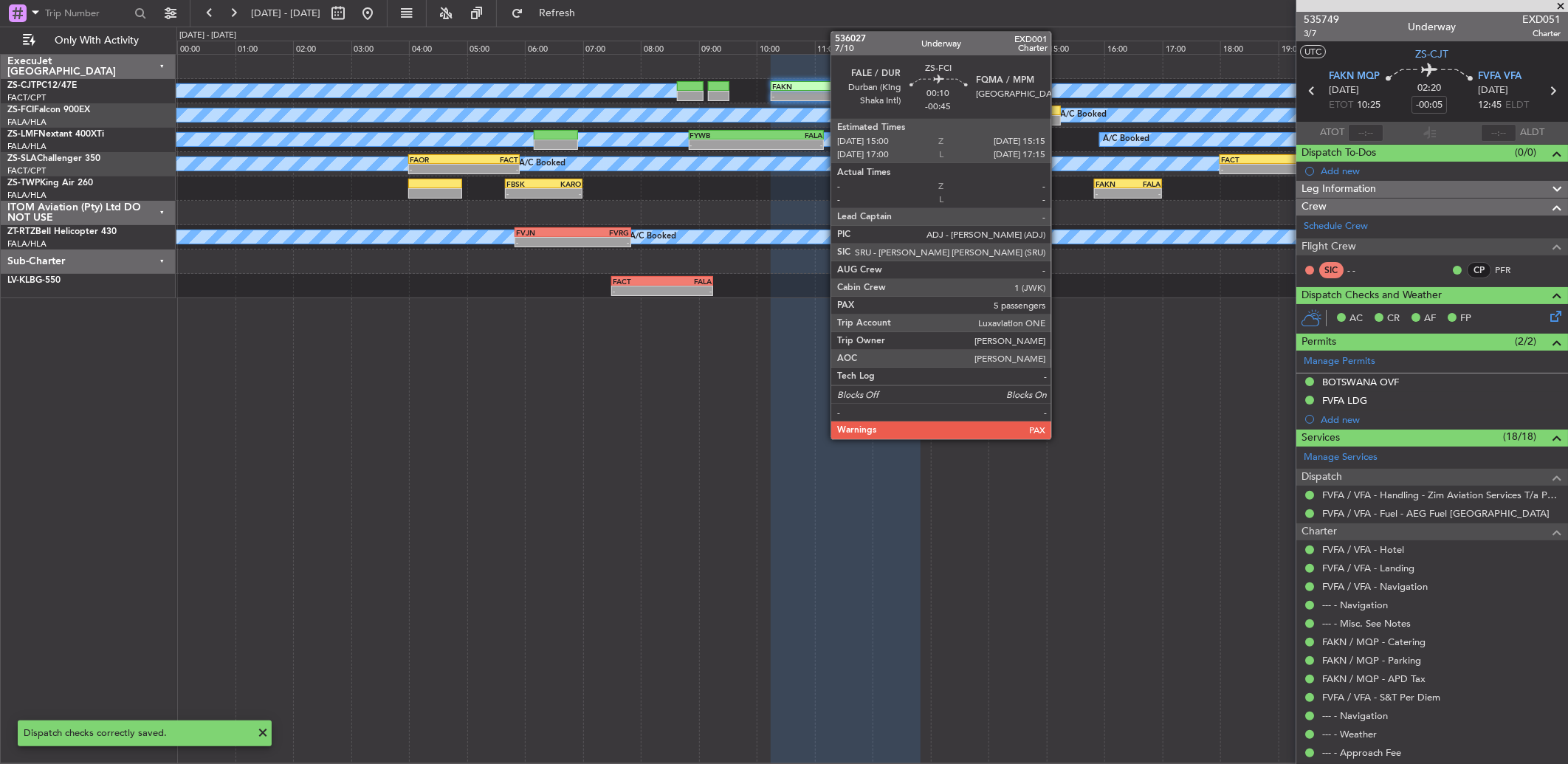
click at [1054, 114] on div at bounding box center [1053, 111] width 15 height 11
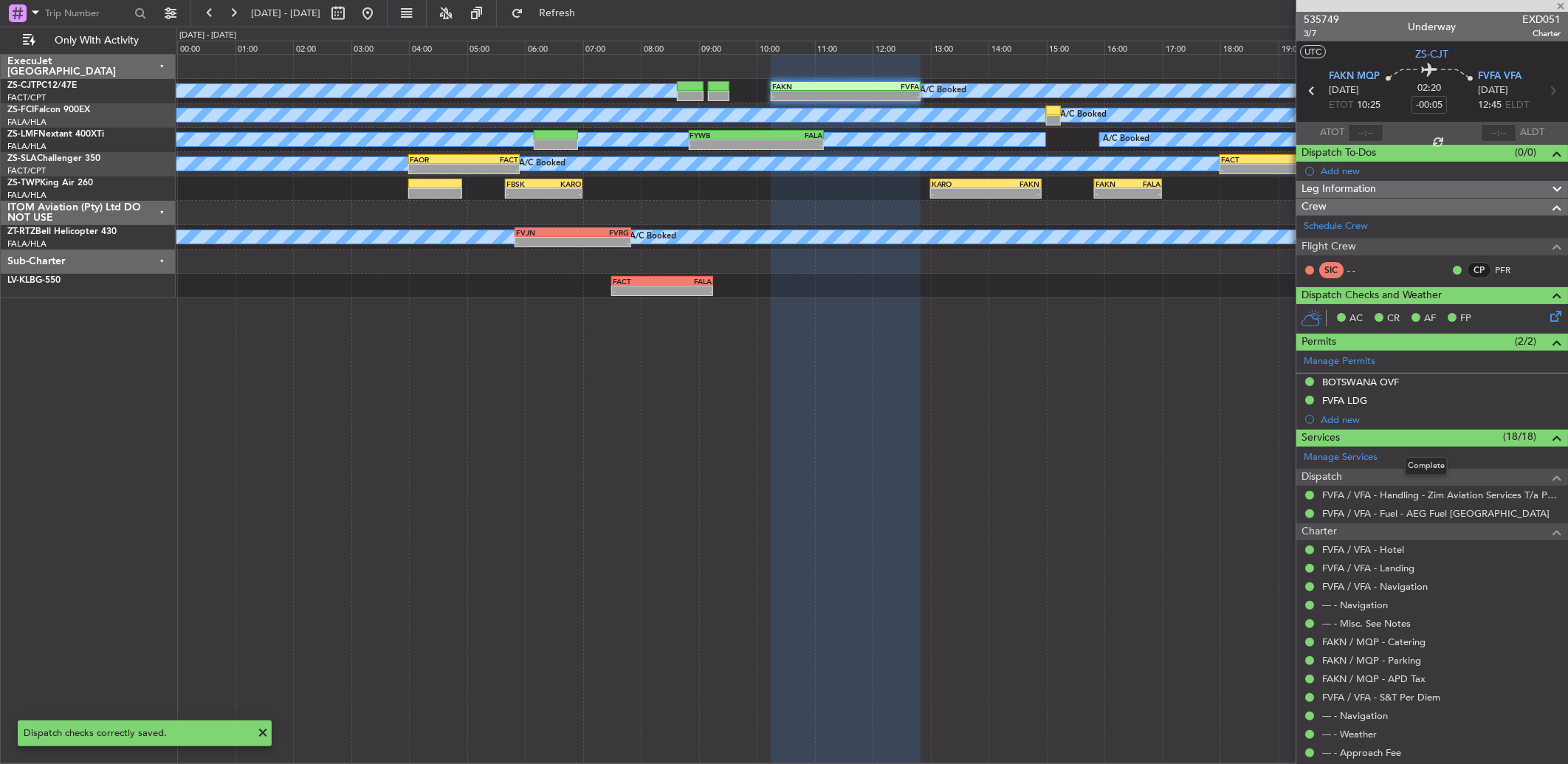
type input "-00:45"
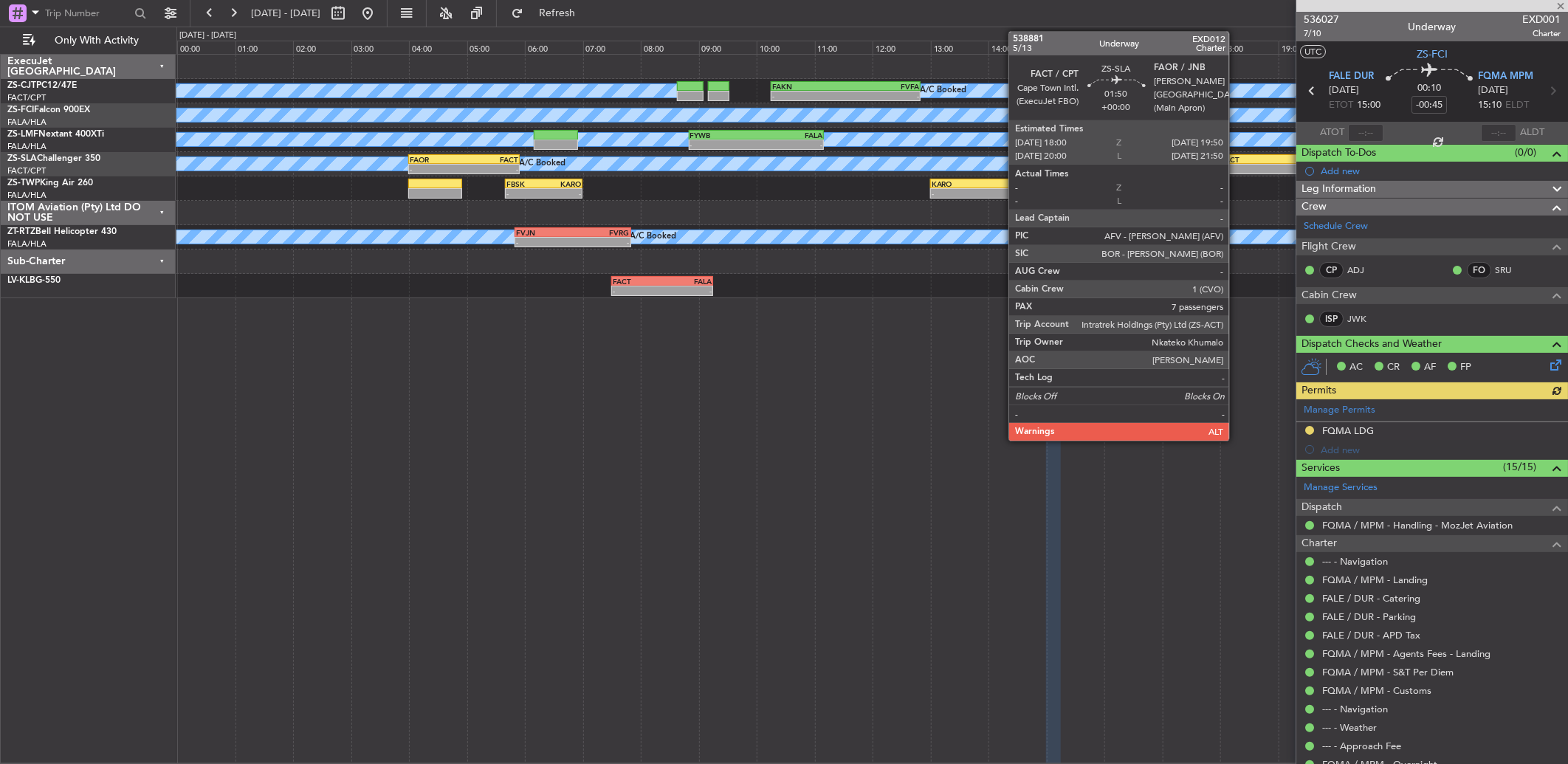
click at [1236, 167] on div "-" at bounding box center [1246, 168] width 52 height 9
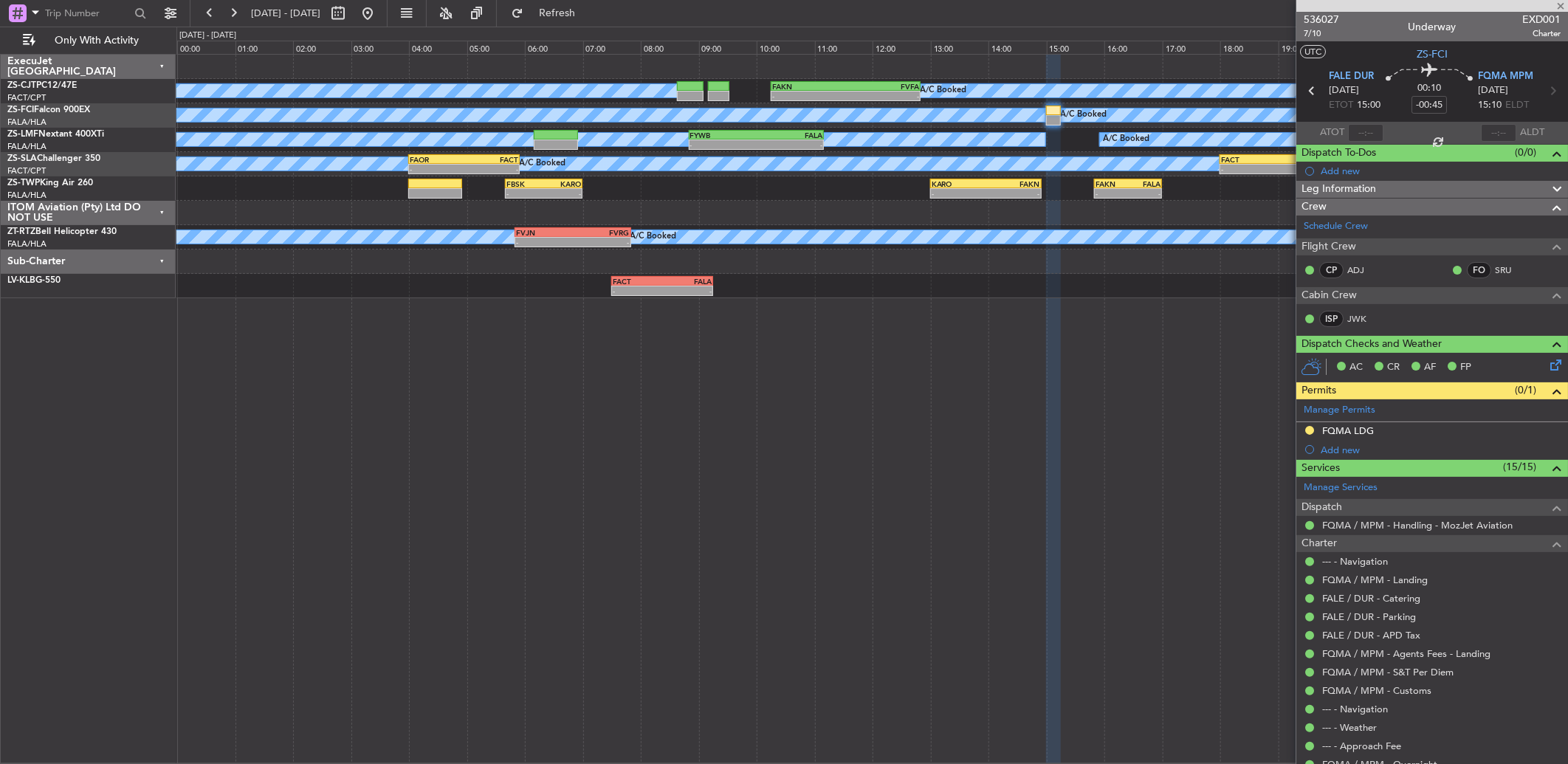
type input "7"
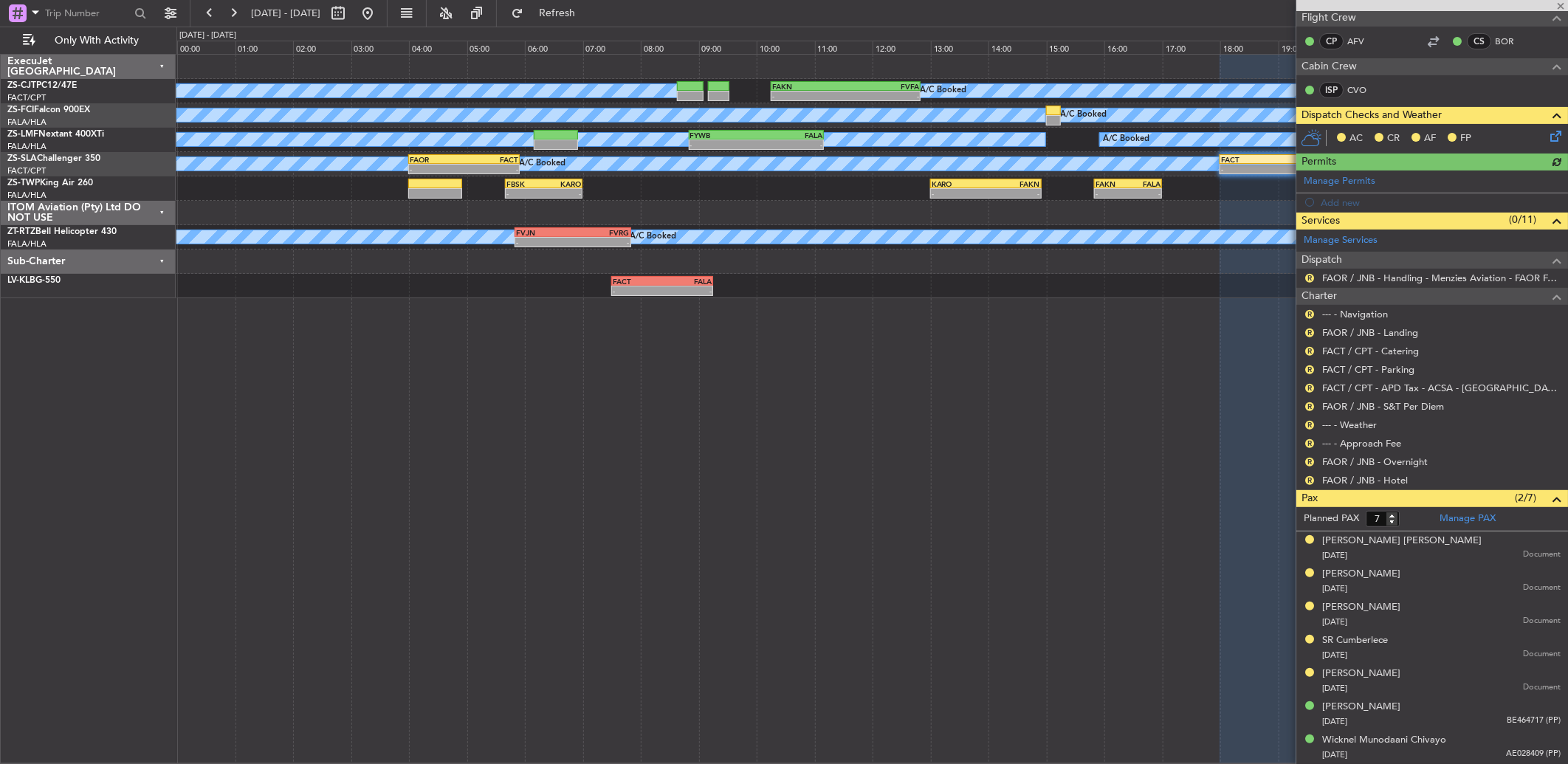
scroll to position [65, 0]
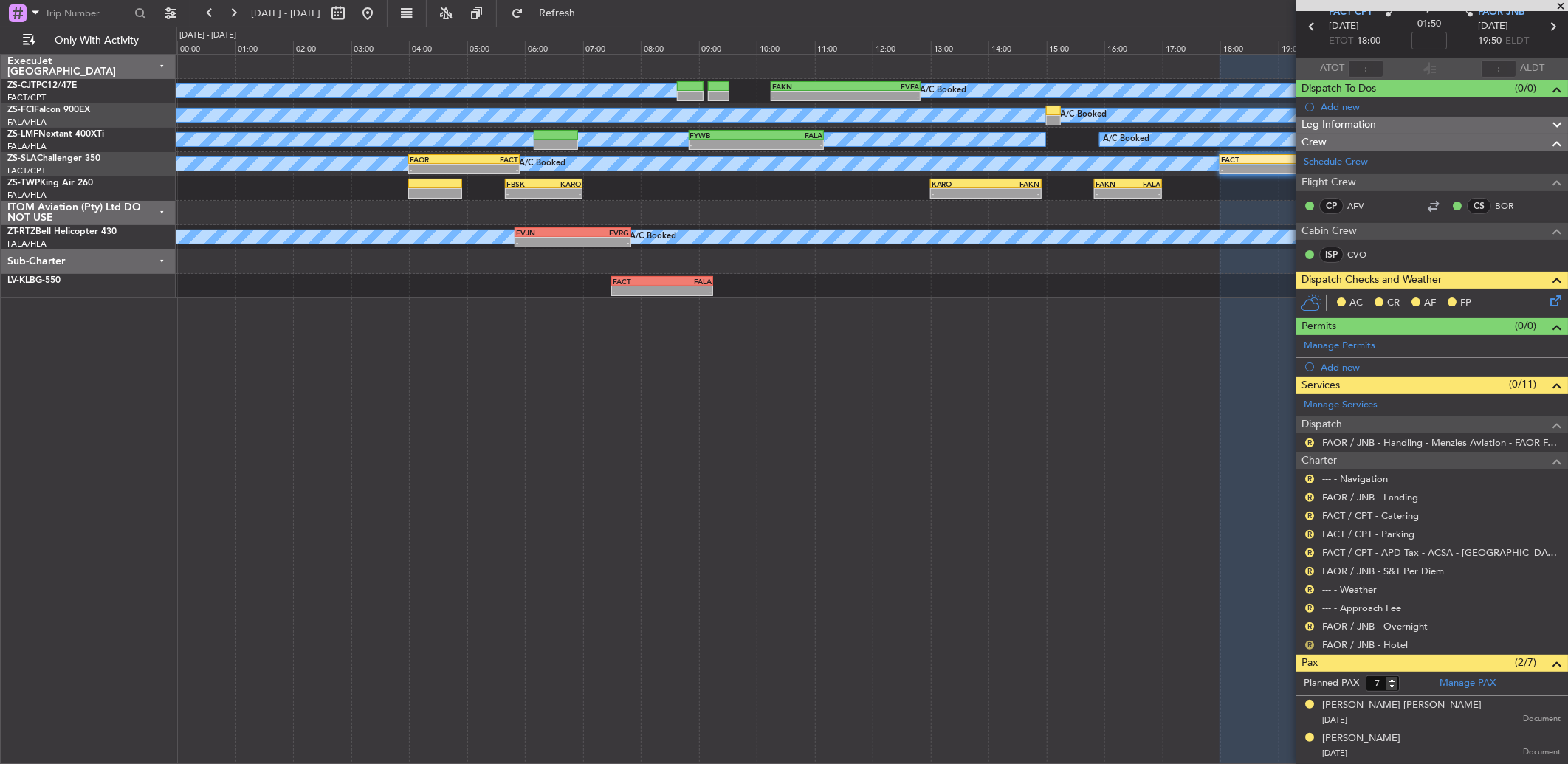
click at [1313, 645] on button "R" at bounding box center [1308, 645] width 9 height 9
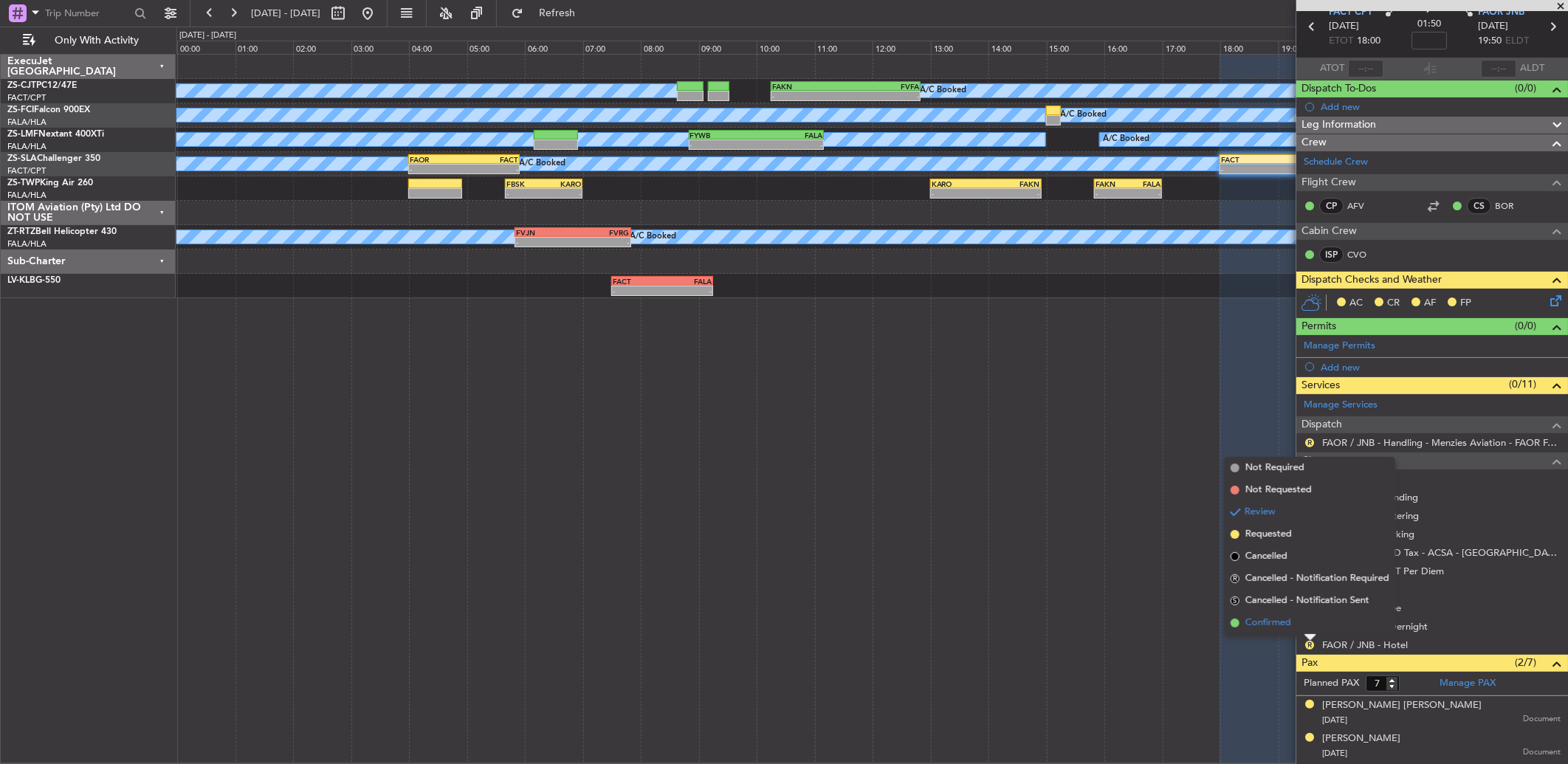
click at [1303, 621] on li "Confirmed" at bounding box center [1309, 623] width 170 height 23
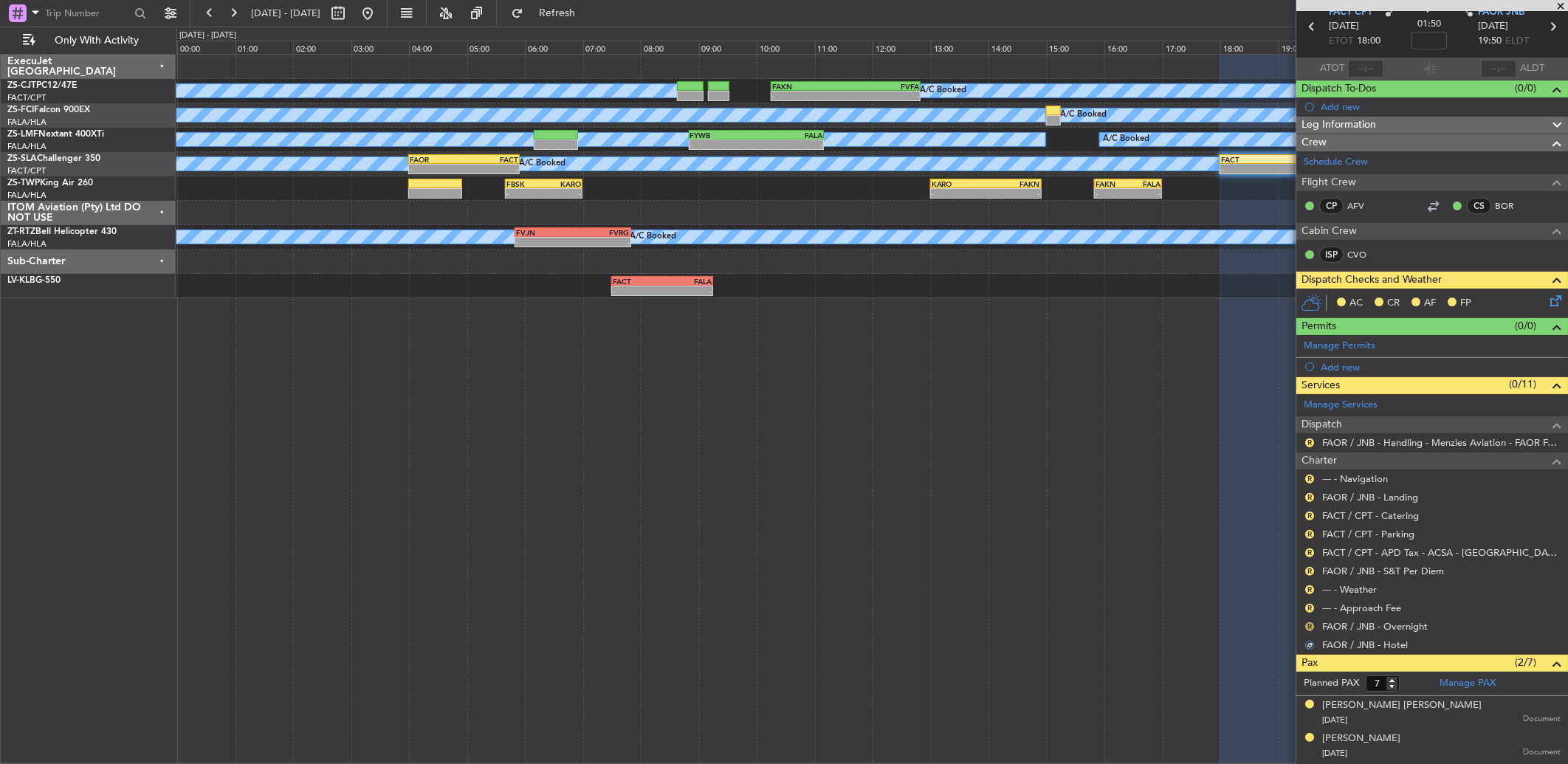
click at [1309, 625] on button "R" at bounding box center [1308, 626] width 9 height 9
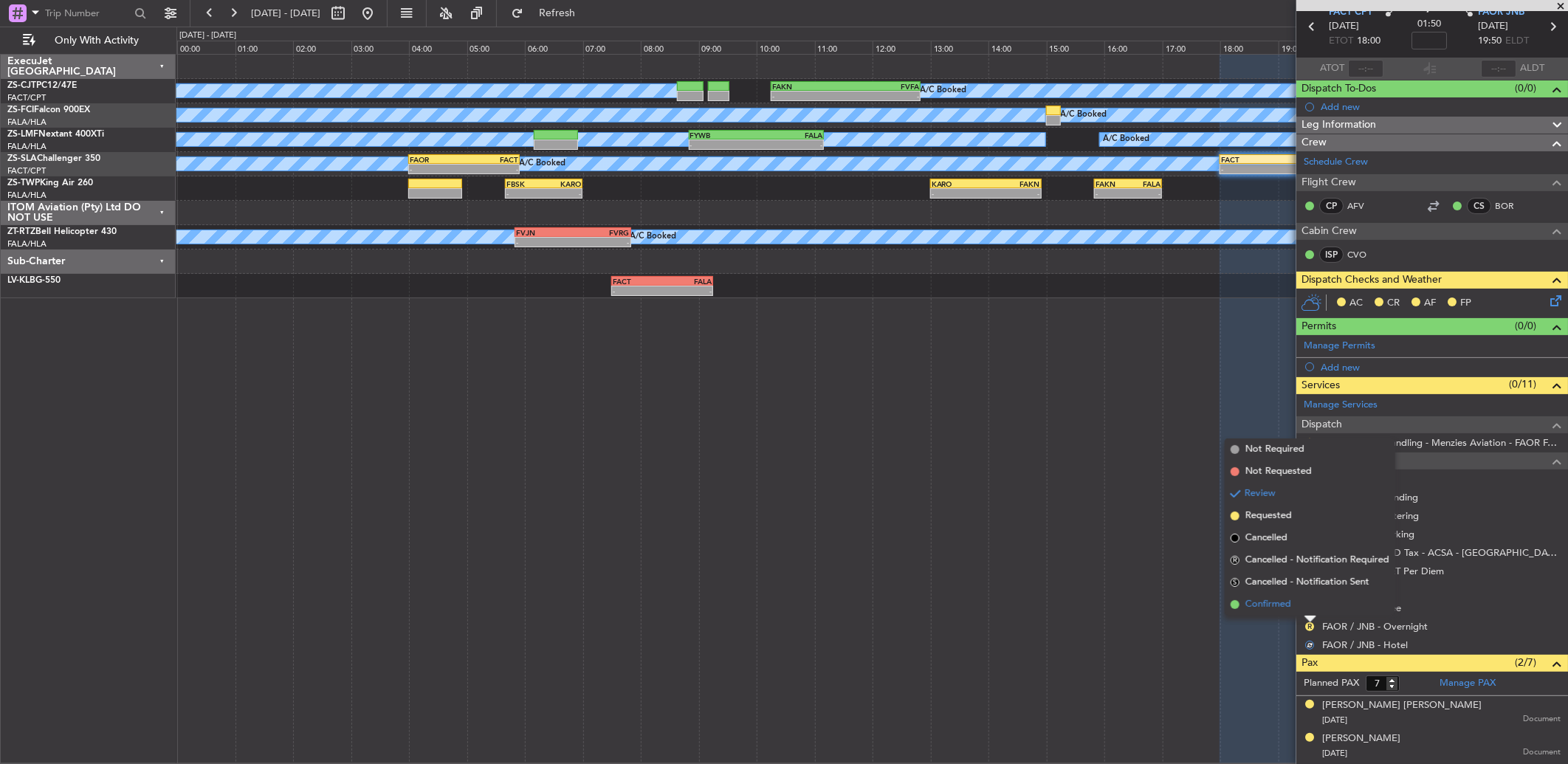
click at [1307, 603] on li "Confirmed" at bounding box center [1309, 604] width 170 height 23
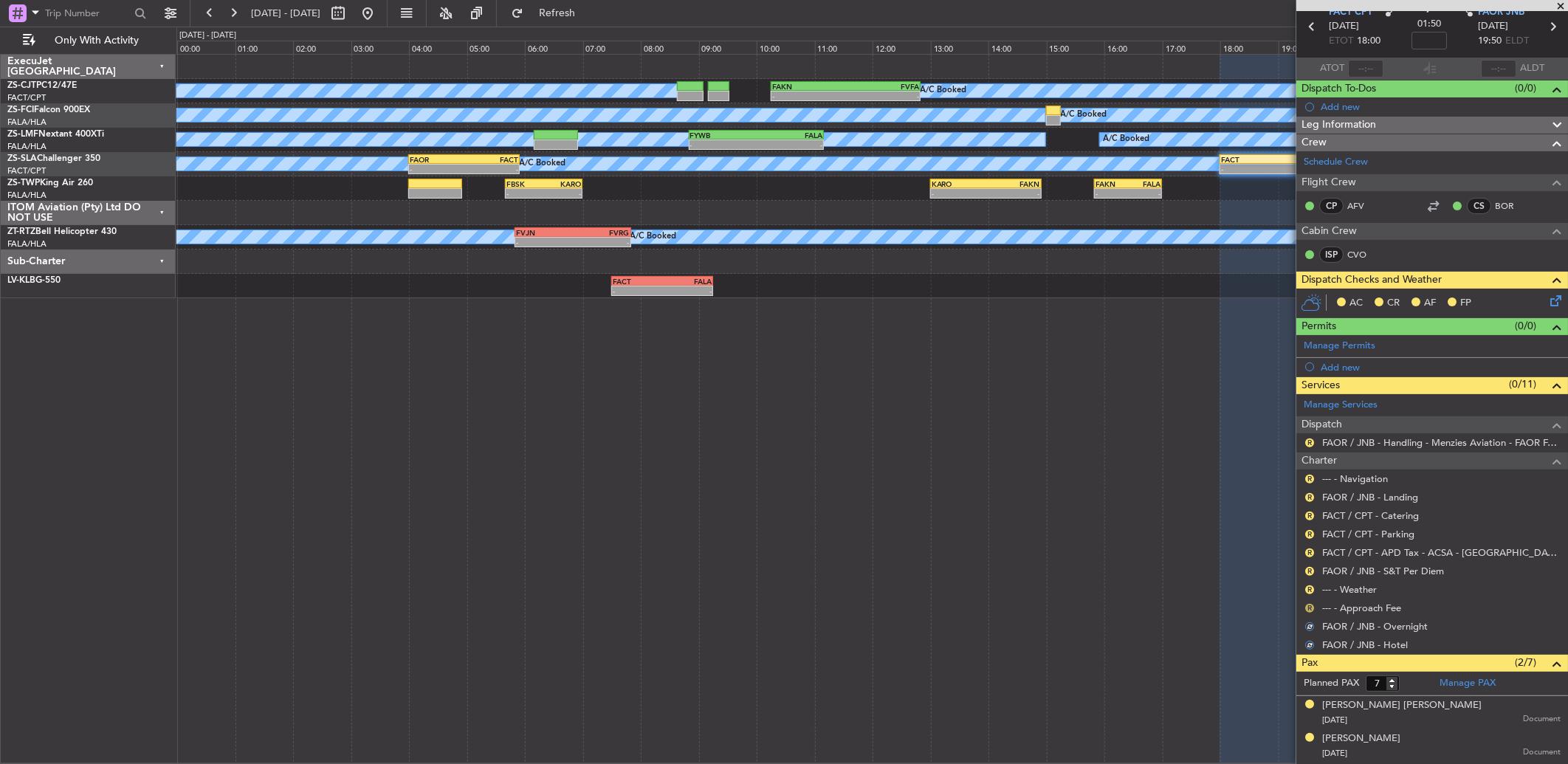
click at [1307, 603] on button "R" at bounding box center [1308, 607] width 9 height 9
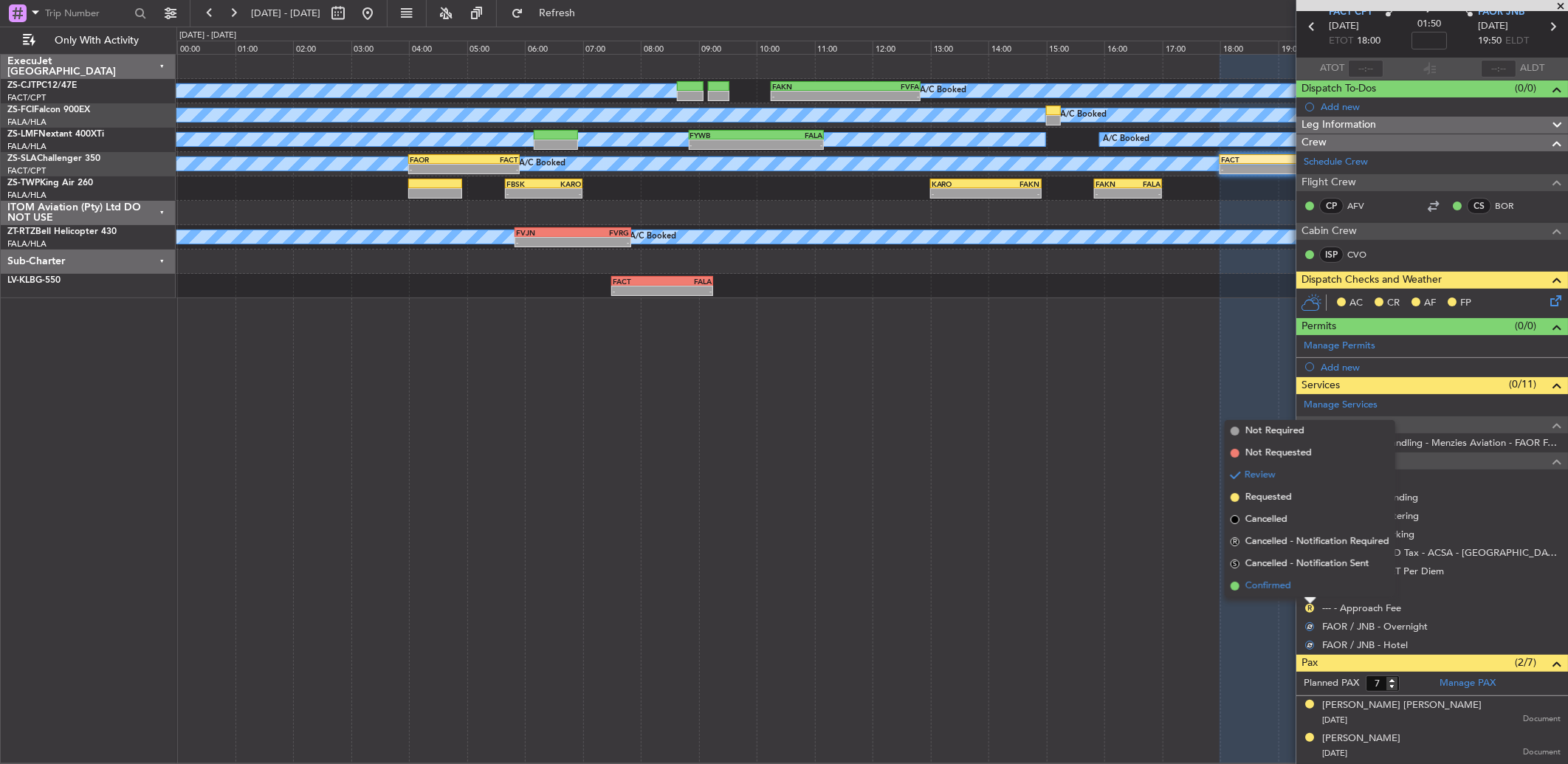
click at [1307, 586] on li "Confirmed" at bounding box center [1309, 586] width 170 height 23
click at [1309, 588] on button "R" at bounding box center [1308, 590] width 9 height 9
click at [1302, 562] on li "Confirmed" at bounding box center [1309, 567] width 170 height 23
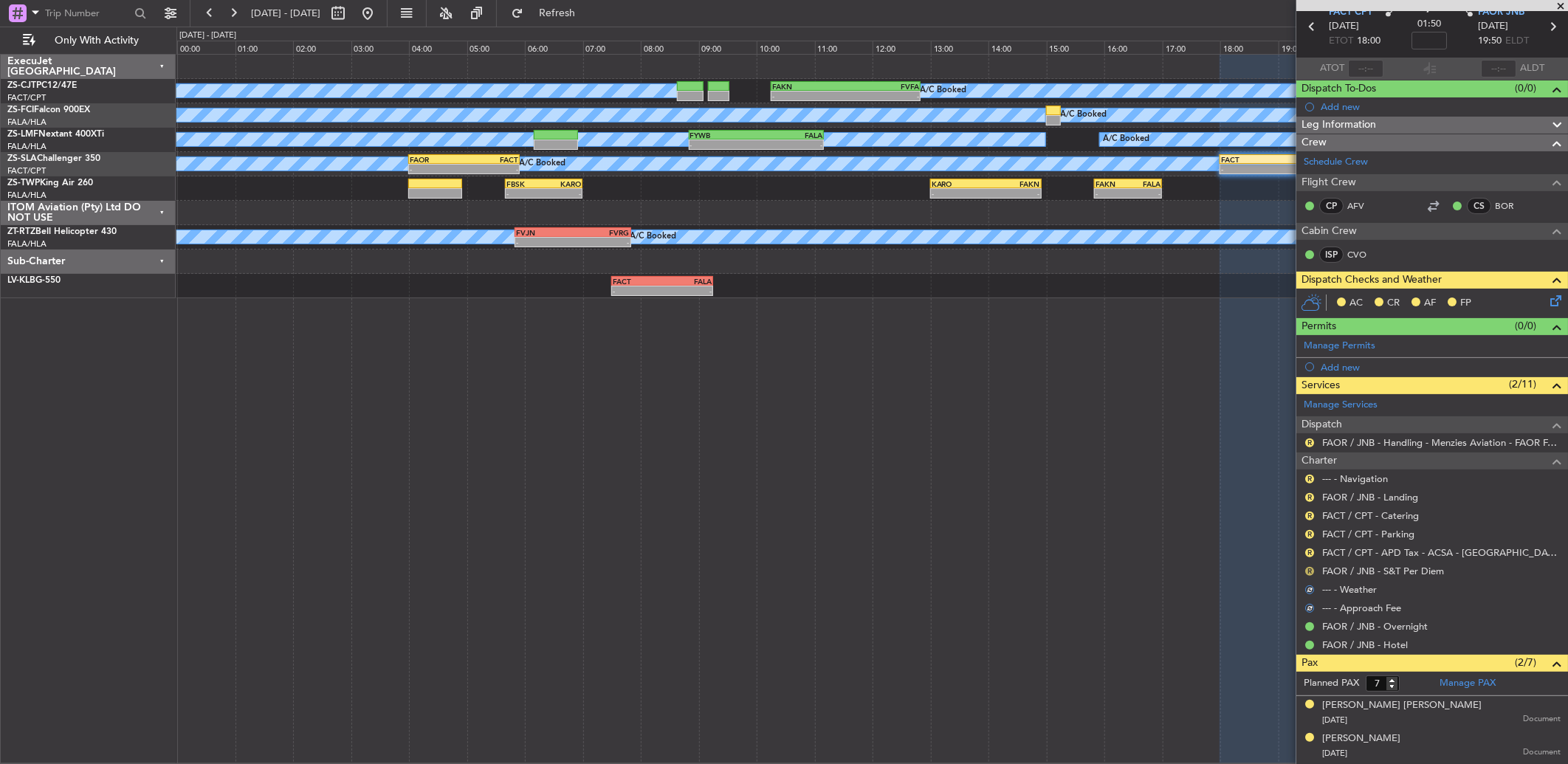
click at [1313, 570] on button "R" at bounding box center [1308, 571] width 9 height 9
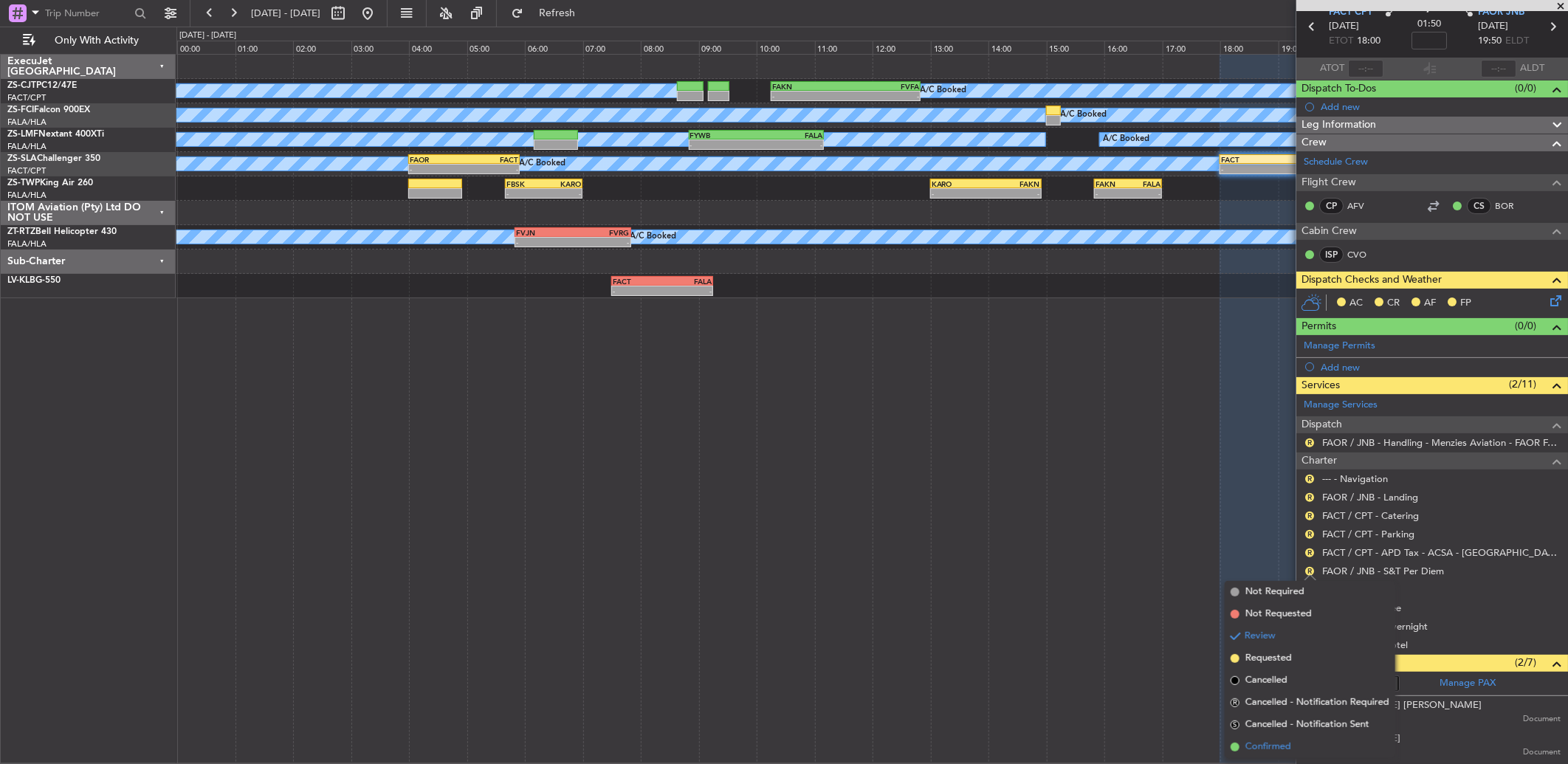
click at [1259, 751] on span "Confirmed" at bounding box center [1267, 746] width 46 height 15
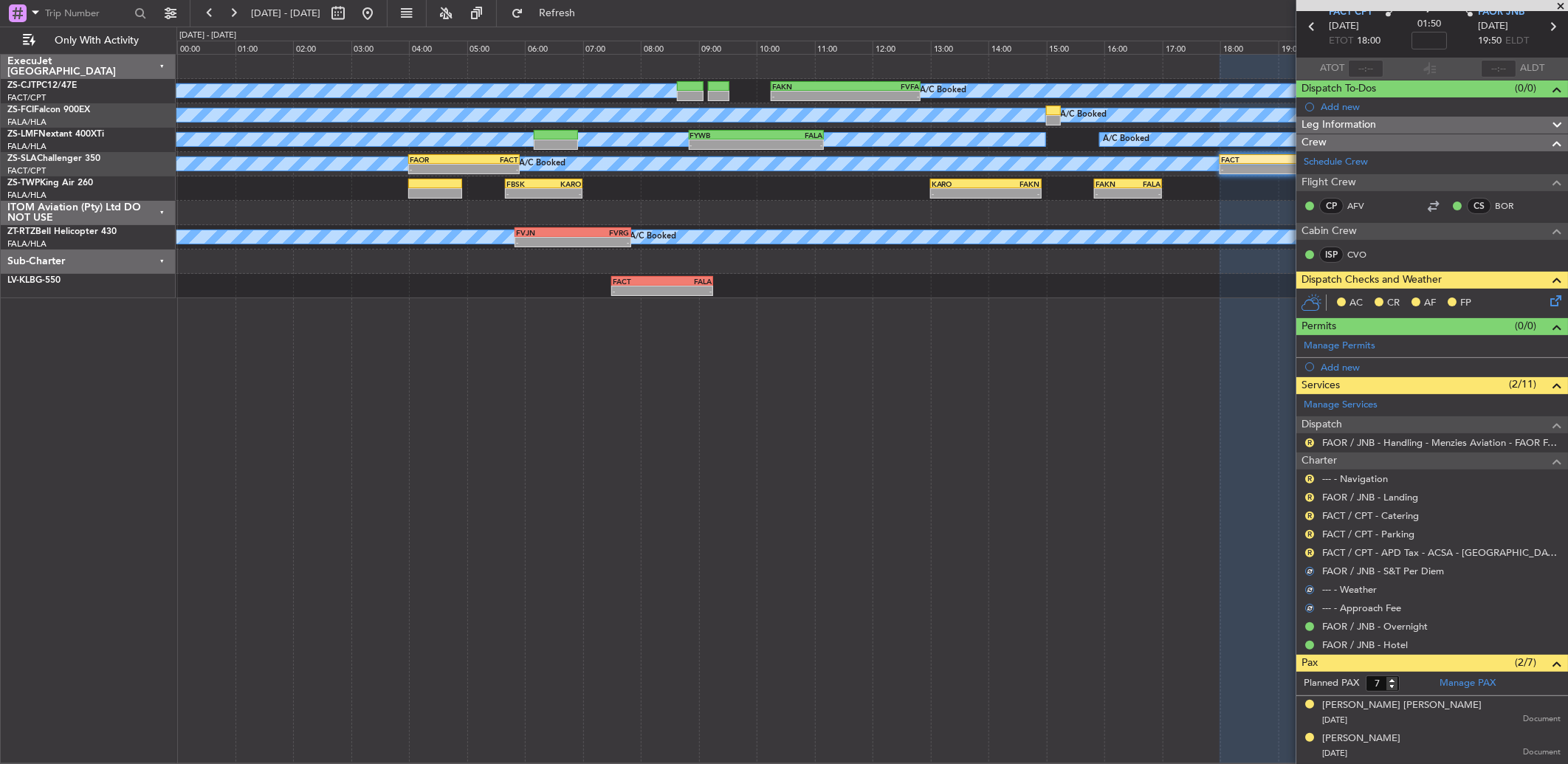
click at [1308, 557] on div "R" at bounding box center [1309, 552] width 12 height 12
click at [1307, 554] on button "R" at bounding box center [1308, 552] width 9 height 9
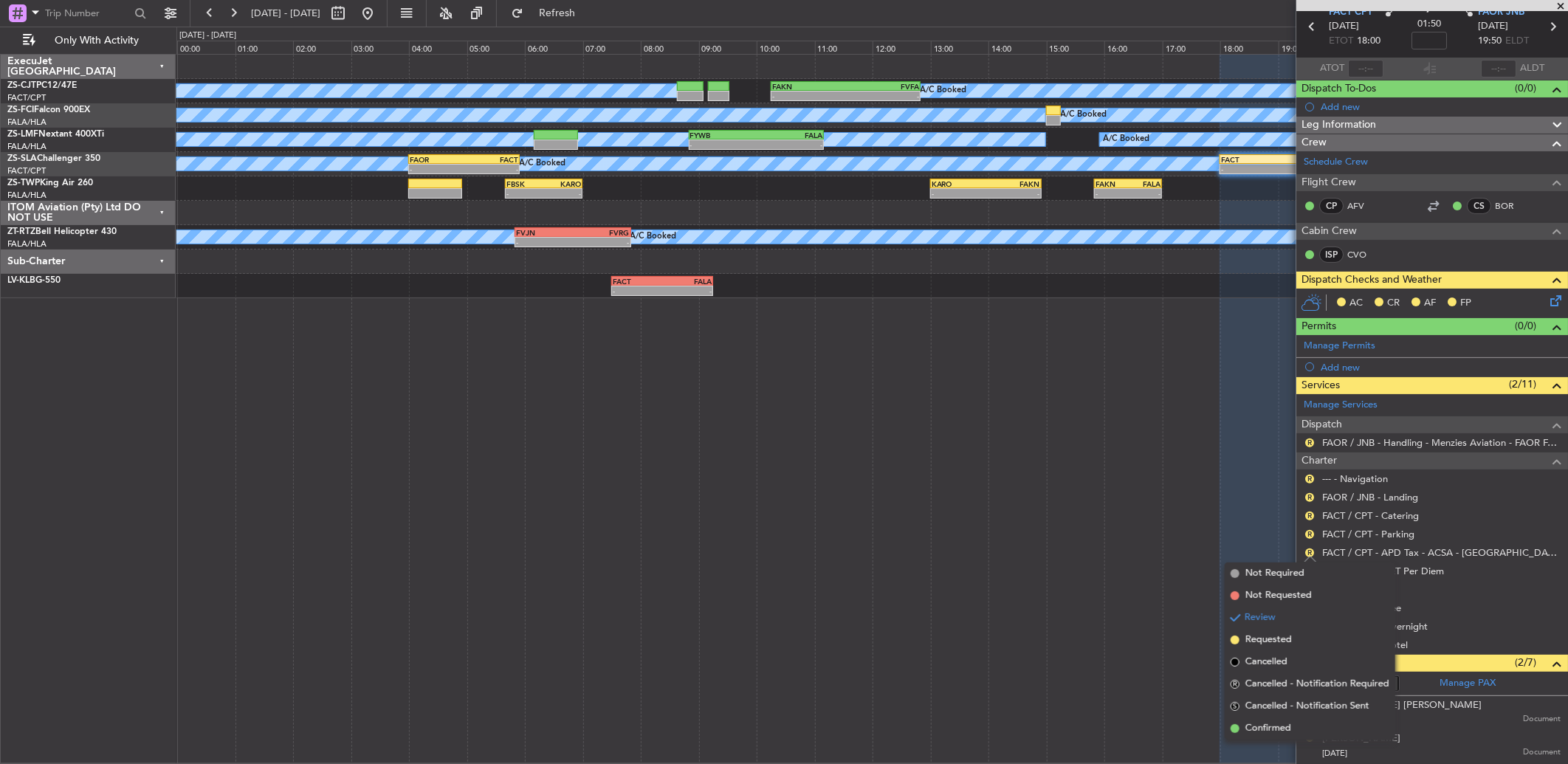
click at [1281, 728] on span "Confirmed" at bounding box center [1267, 728] width 46 height 15
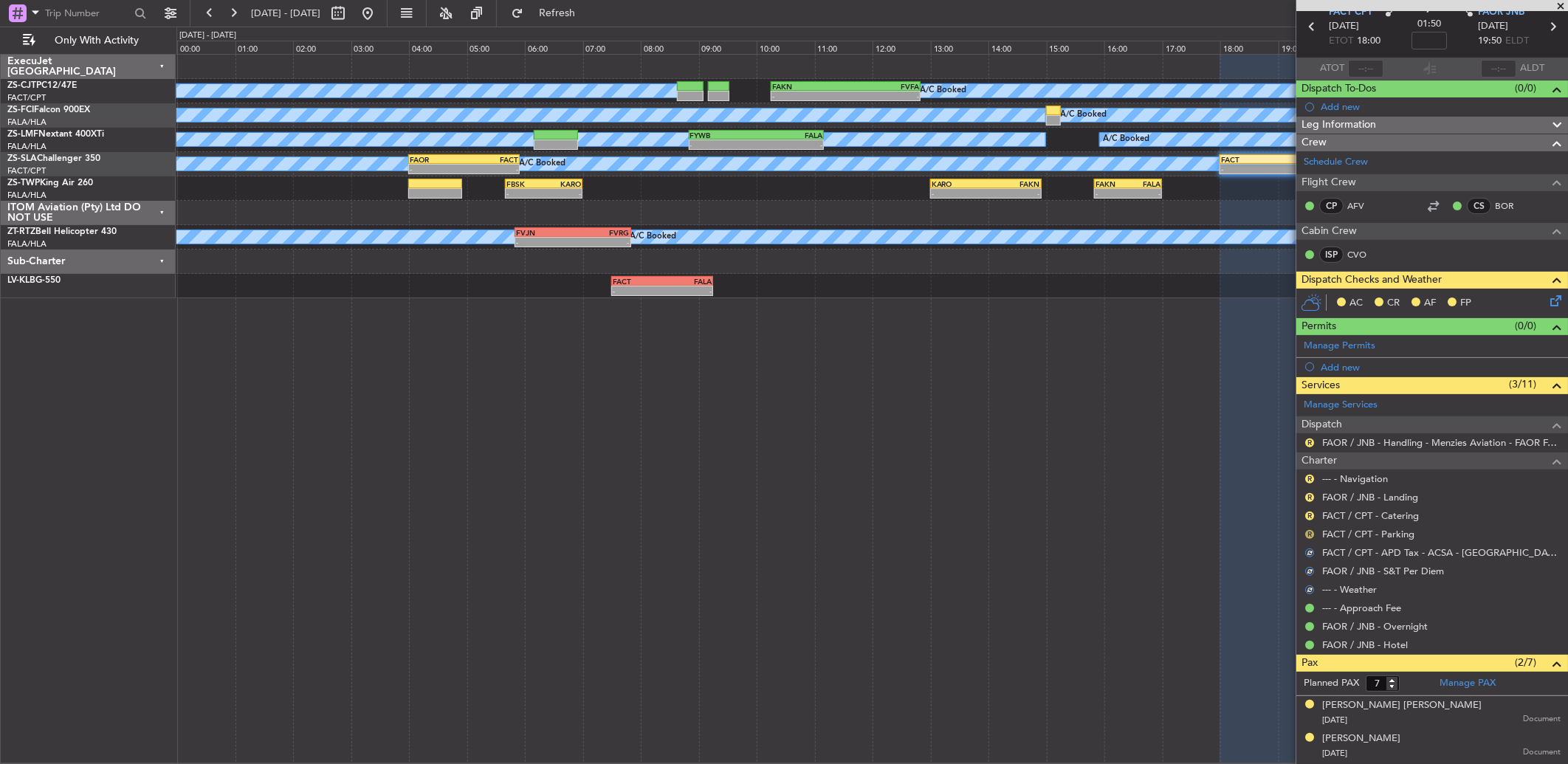
click at [1310, 530] on button "R" at bounding box center [1308, 534] width 9 height 9
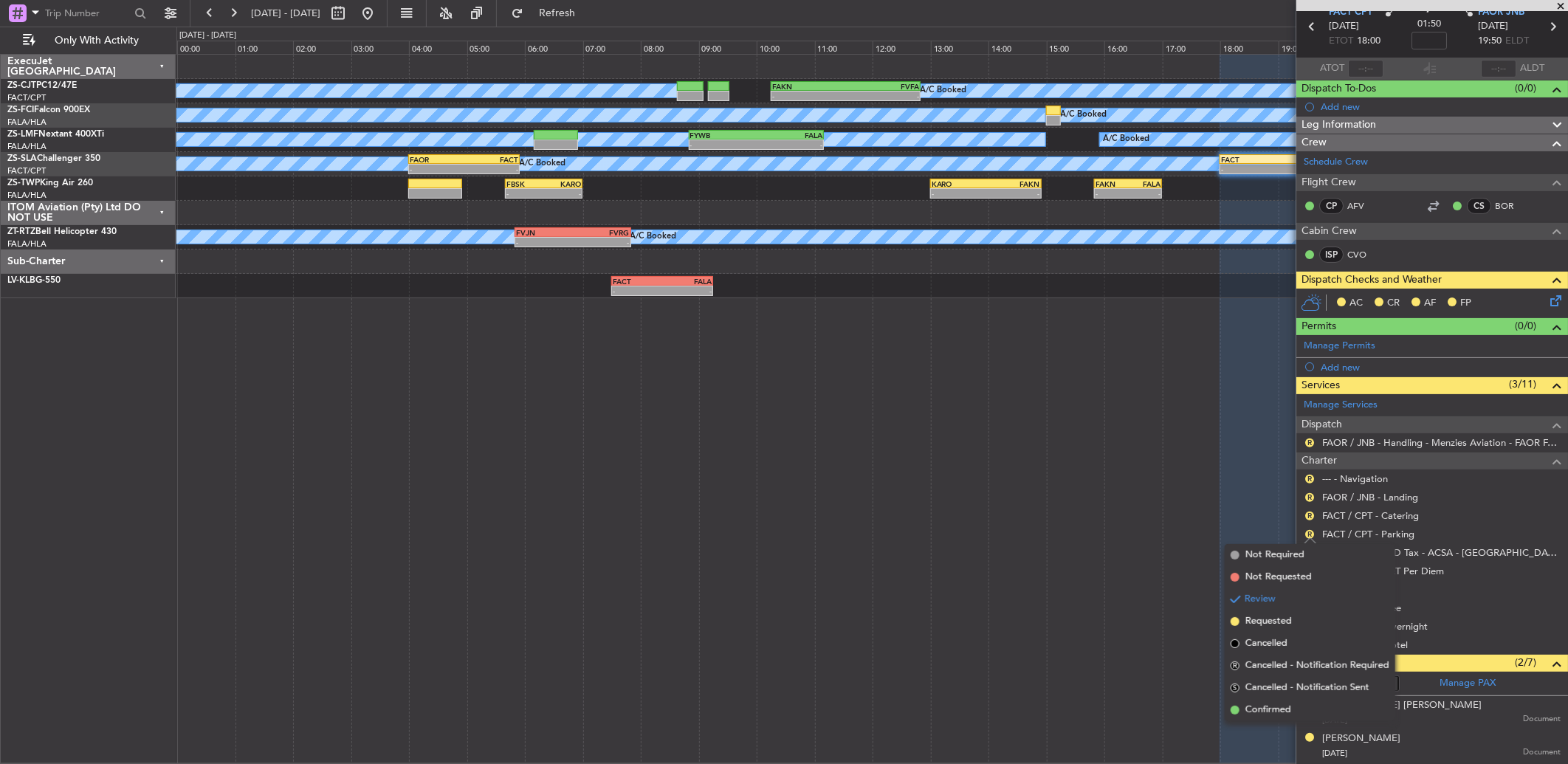
click at [1292, 710] on li "Confirmed" at bounding box center [1309, 710] width 170 height 23
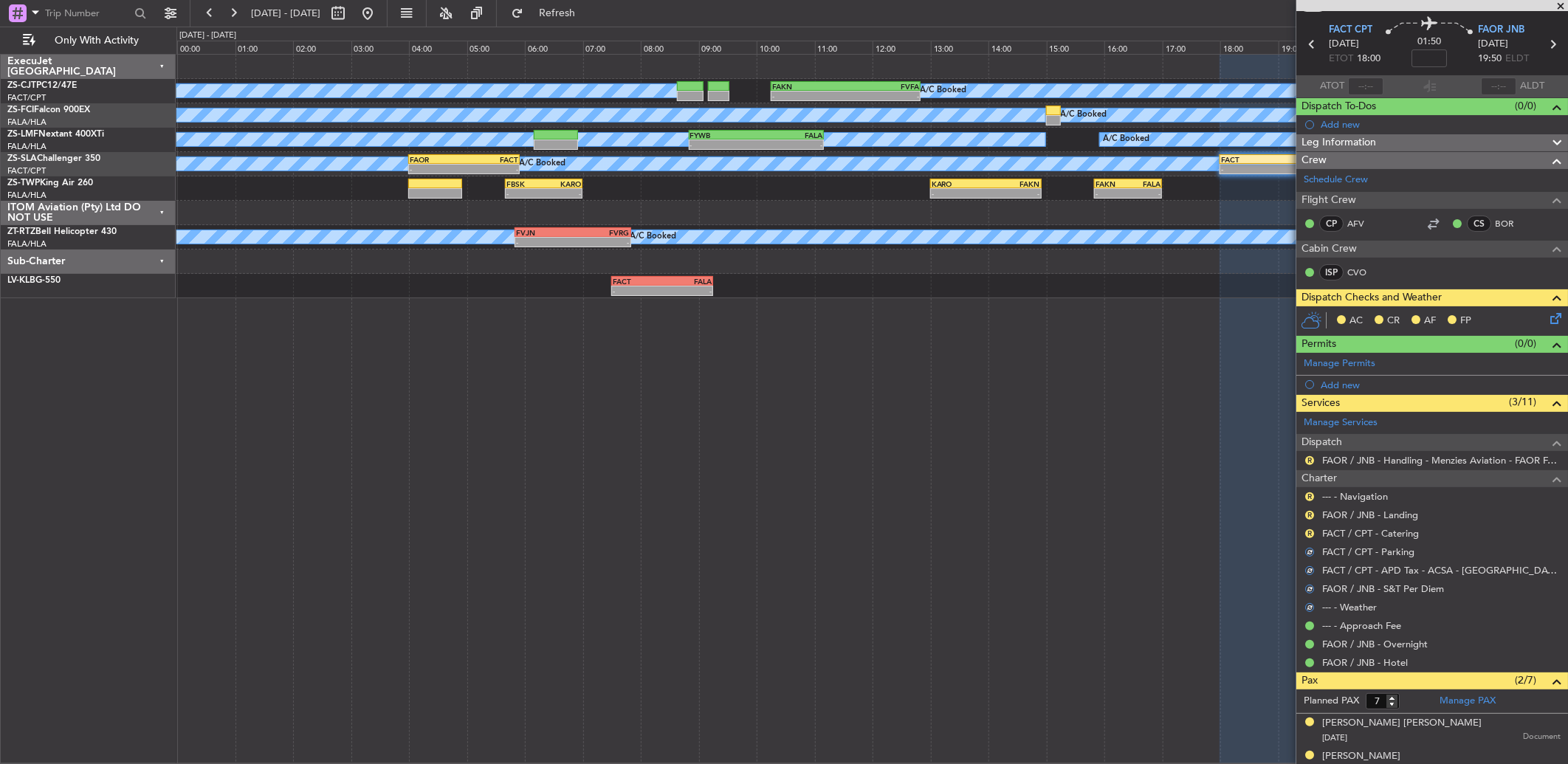
scroll to position [0, 0]
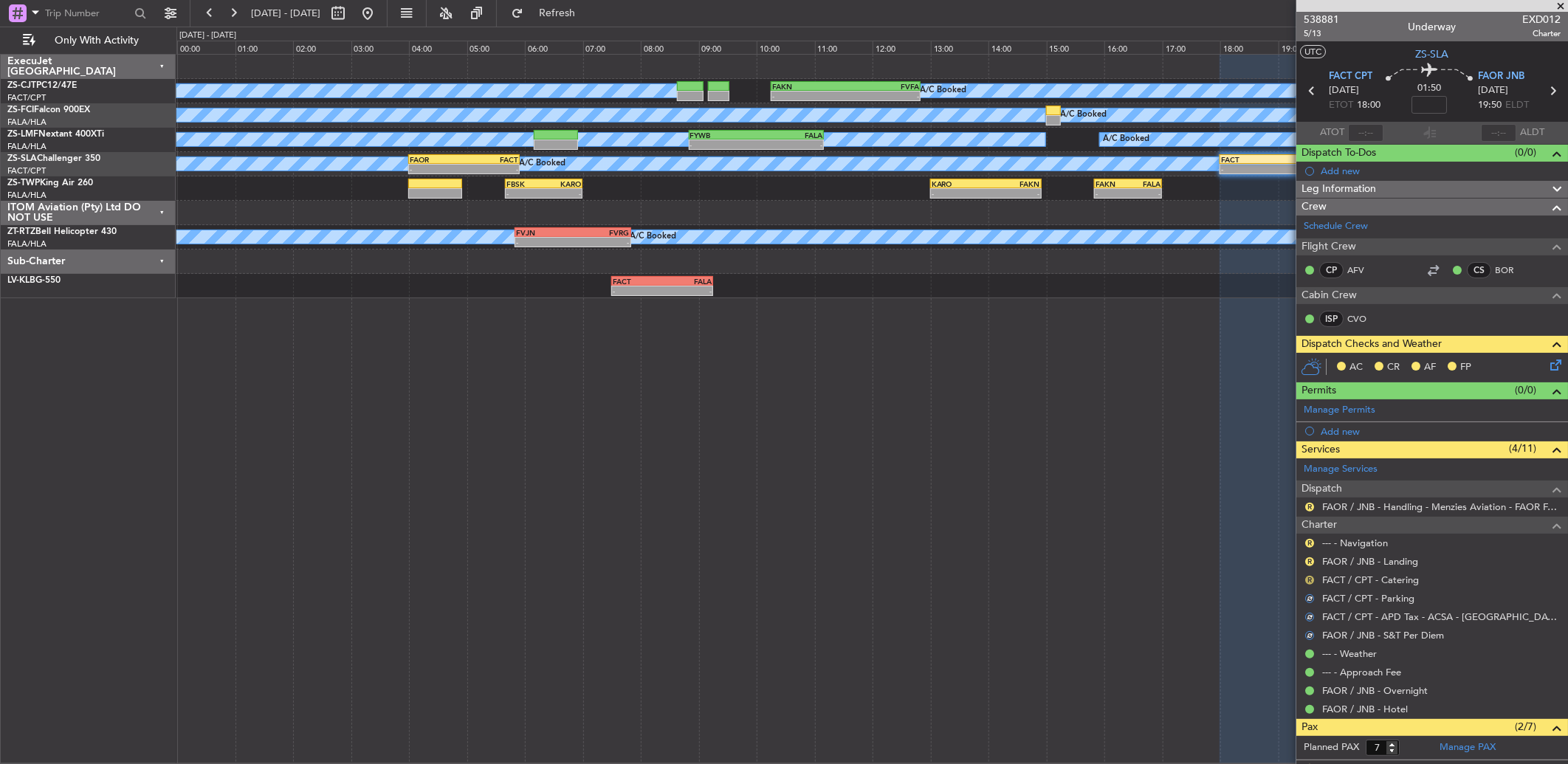
click at [1307, 580] on button "R" at bounding box center [1308, 580] width 9 height 9
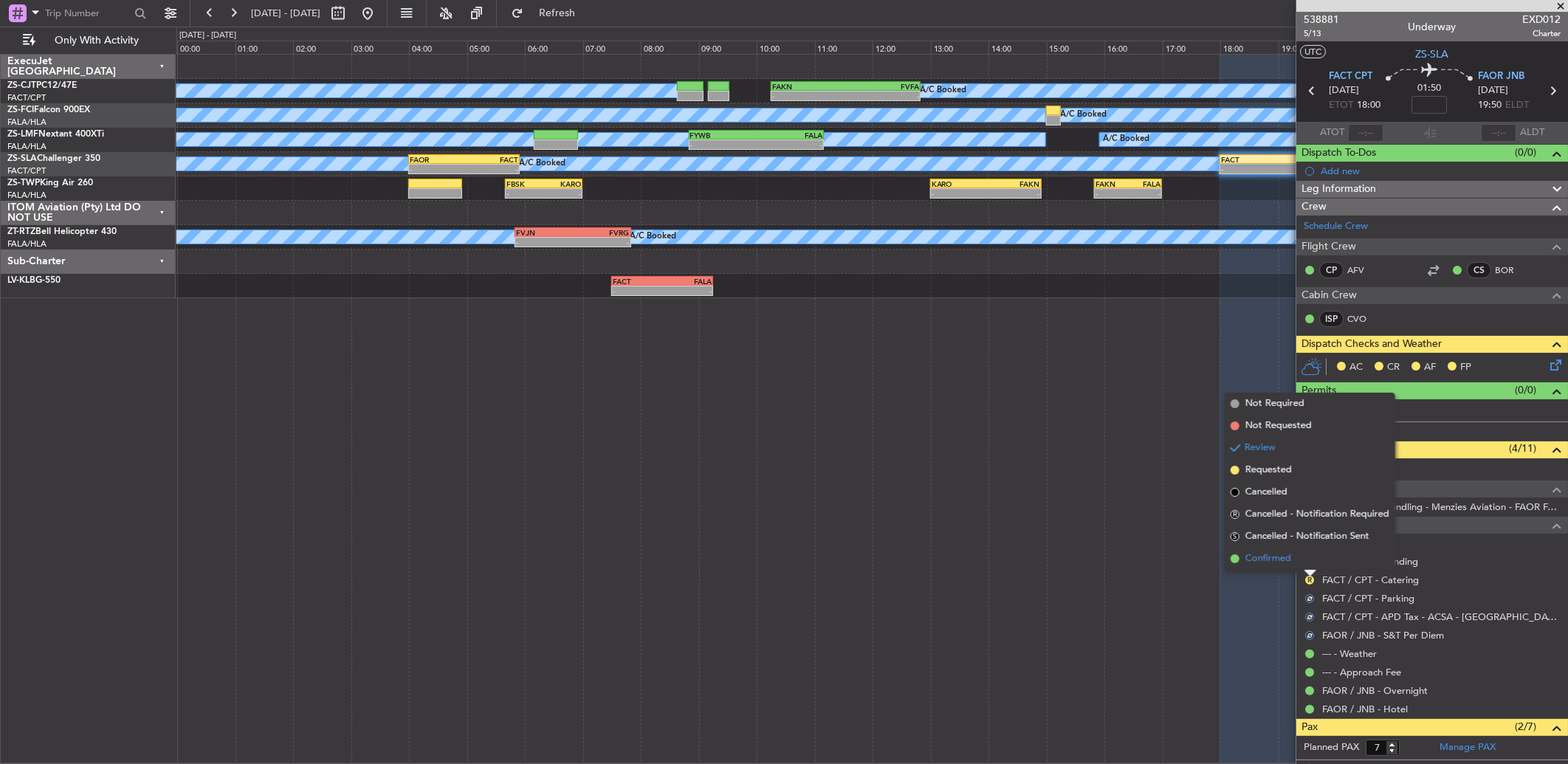
click at [1299, 558] on li "Confirmed" at bounding box center [1309, 558] width 170 height 23
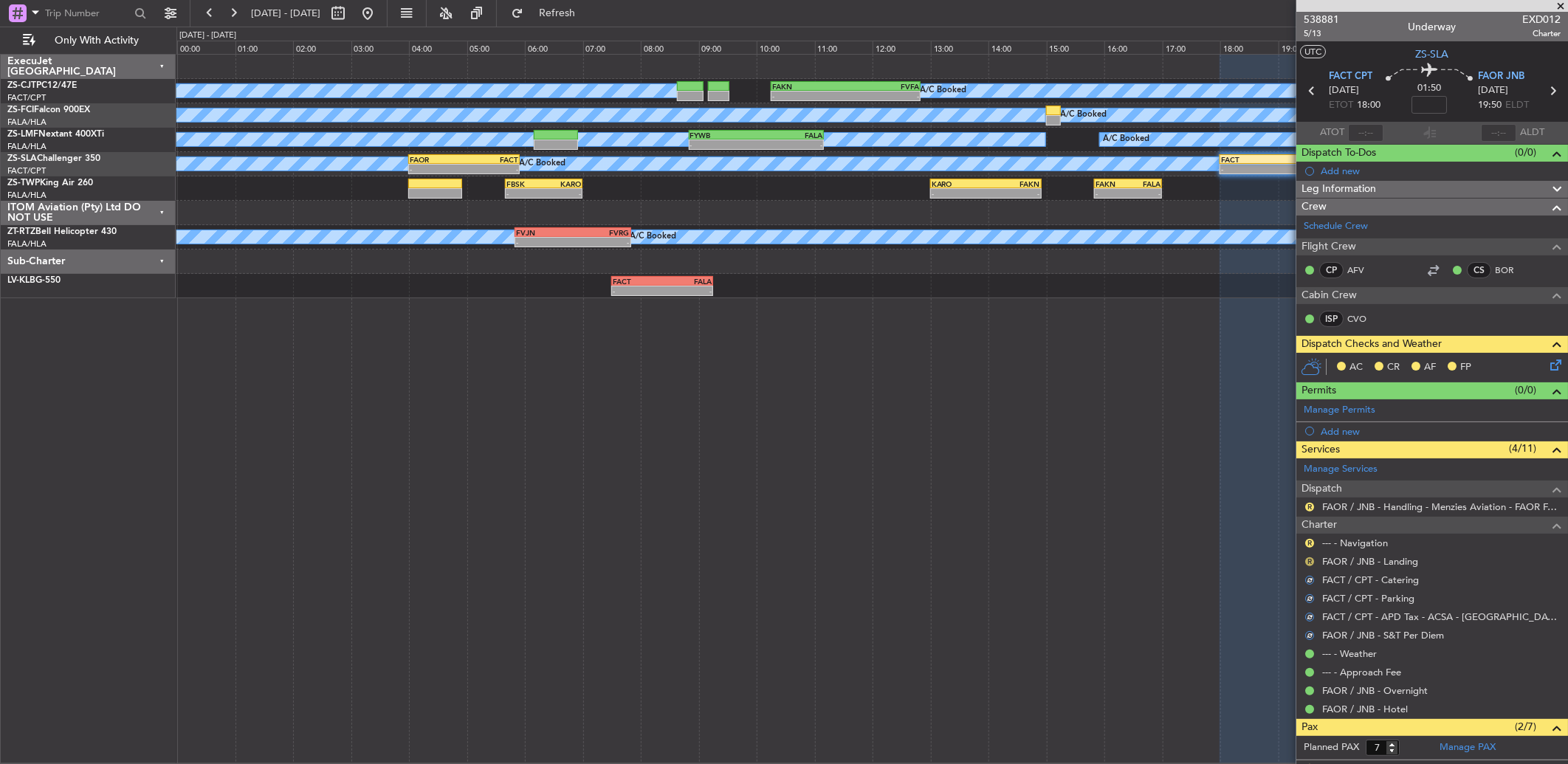
click at [1309, 561] on button "R" at bounding box center [1308, 561] width 9 height 9
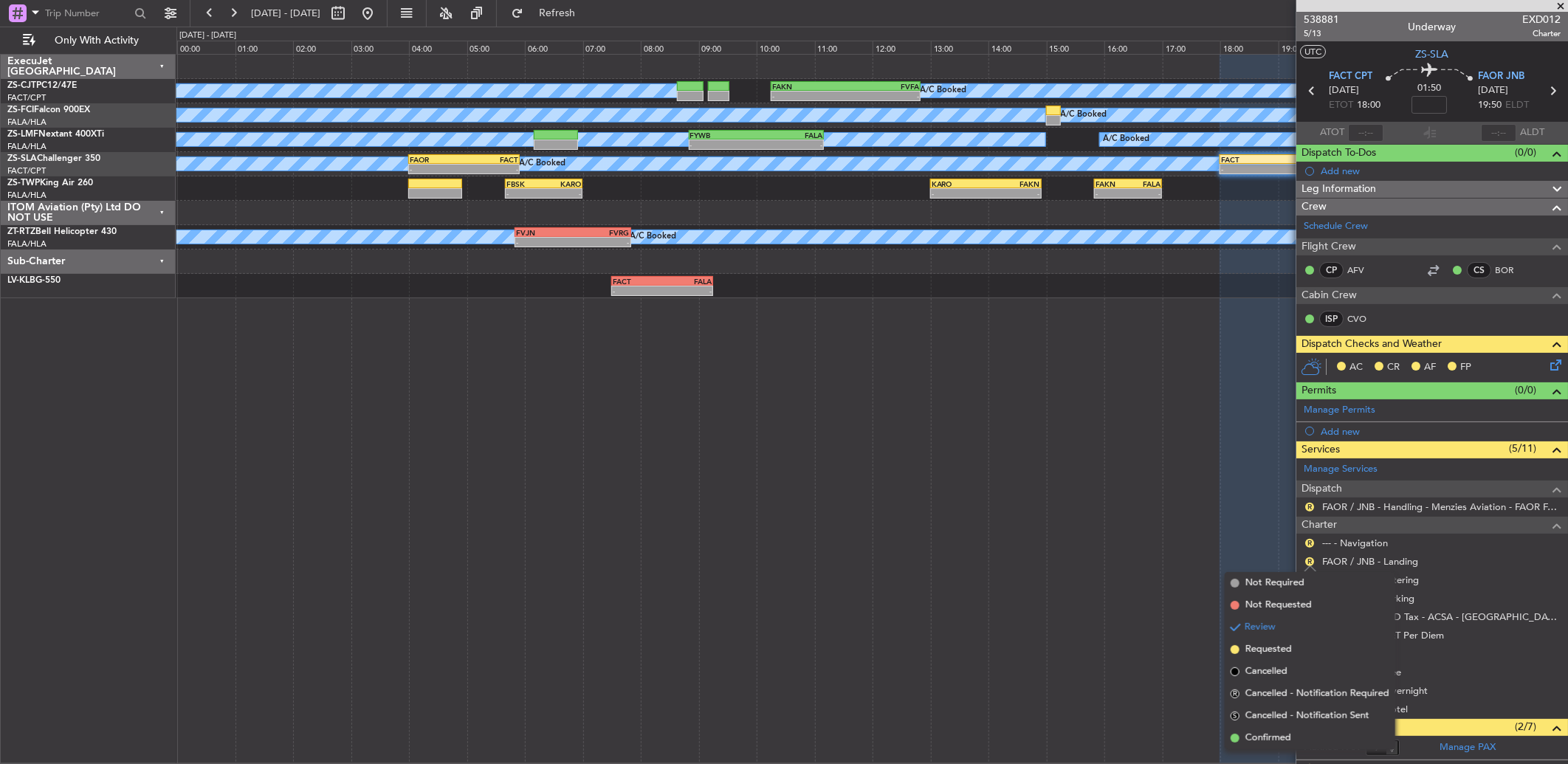
drag, startPoint x: 1270, startPoint y: 736, endPoint x: 1285, endPoint y: 593, distance: 143.8
click at [1271, 726] on ul "Not Required Not Requested Review Requested Cancelled R Cancelled - Notificatio…" at bounding box center [1309, 660] width 170 height 177
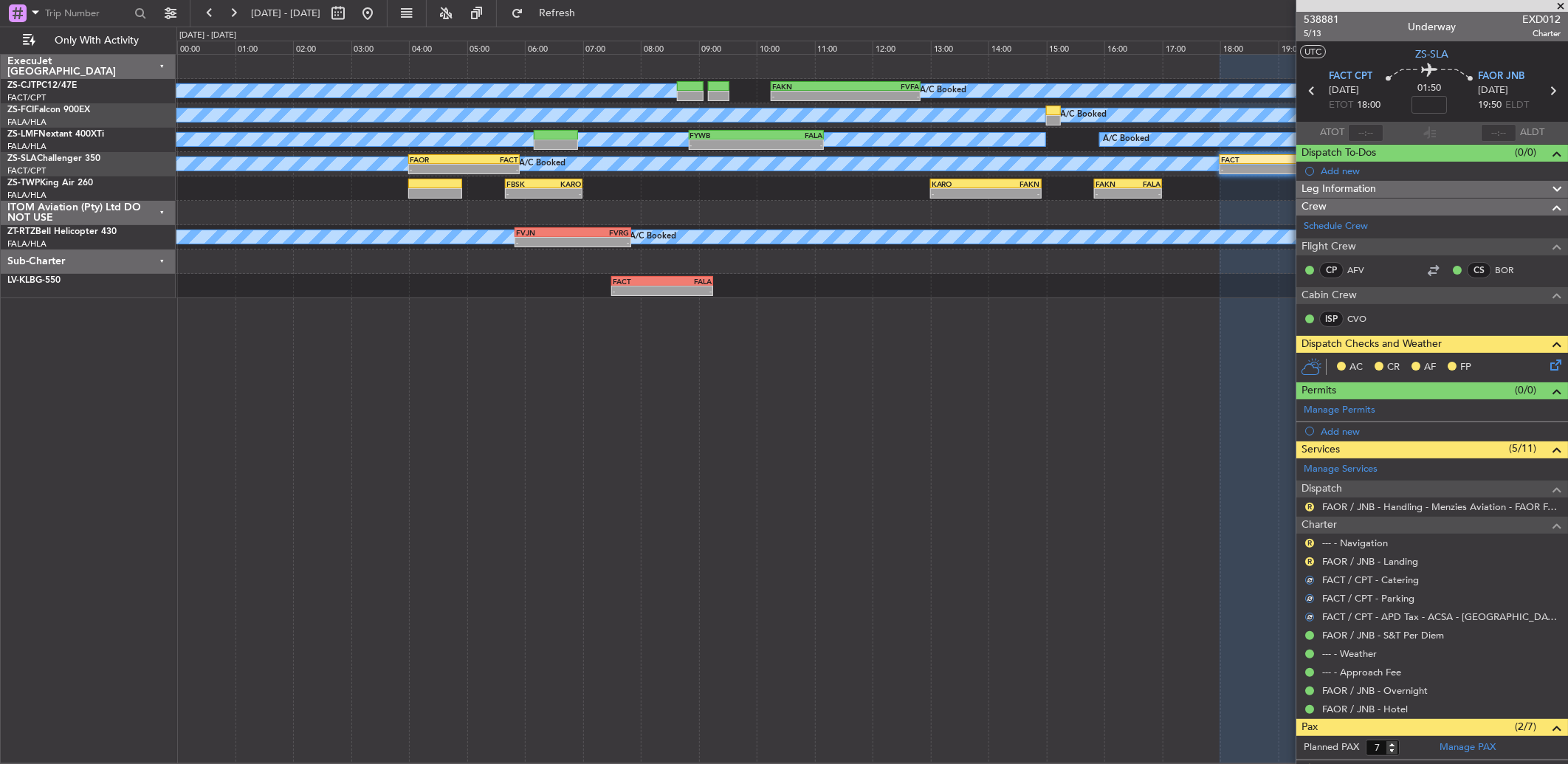
click at [1309, 548] on div "R" at bounding box center [1309, 544] width 12 height 12
click at [1310, 544] on button "R" at bounding box center [1308, 543] width 9 height 9
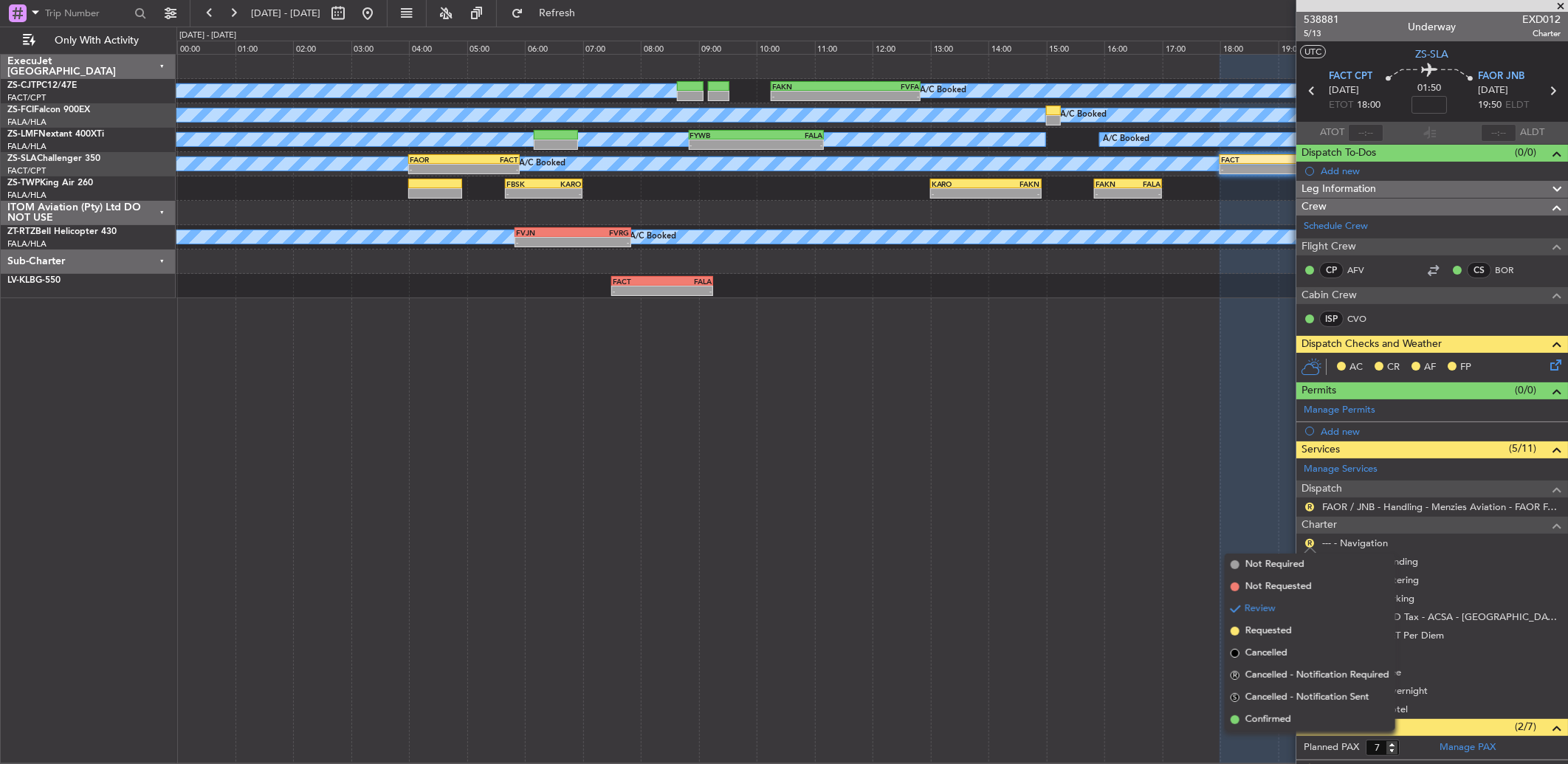
drag, startPoint x: 1285, startPoint y: 722, endPoint x: 1318, endPoint y: 611, distance: 115.8
click at [1284, 717] on span "Confirmed" at bounding box center [1267, 719] width 46 height 15
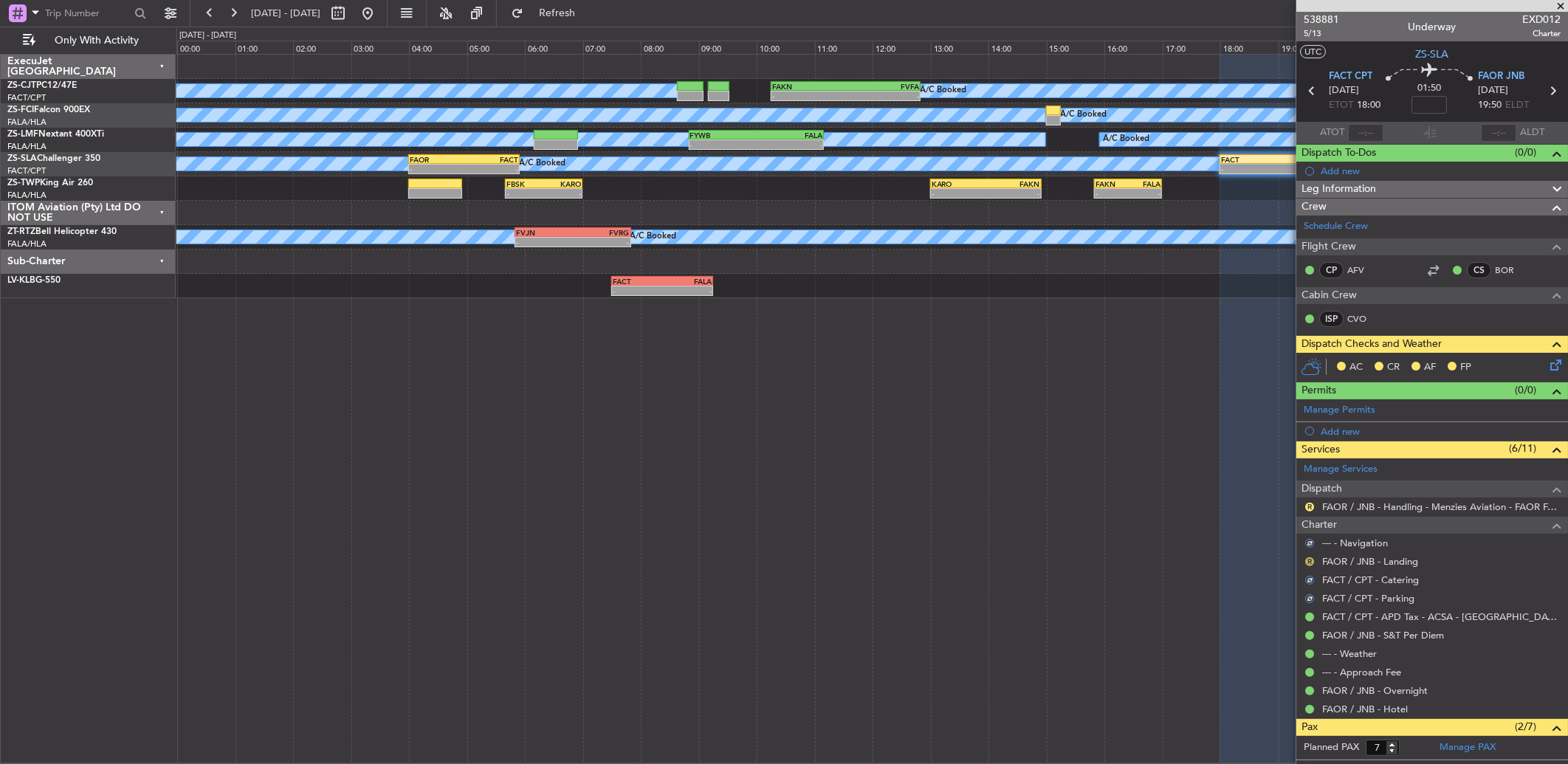
click at [1310, 563] on button "R" at bounding box center [1308, 561] width 9 height 9
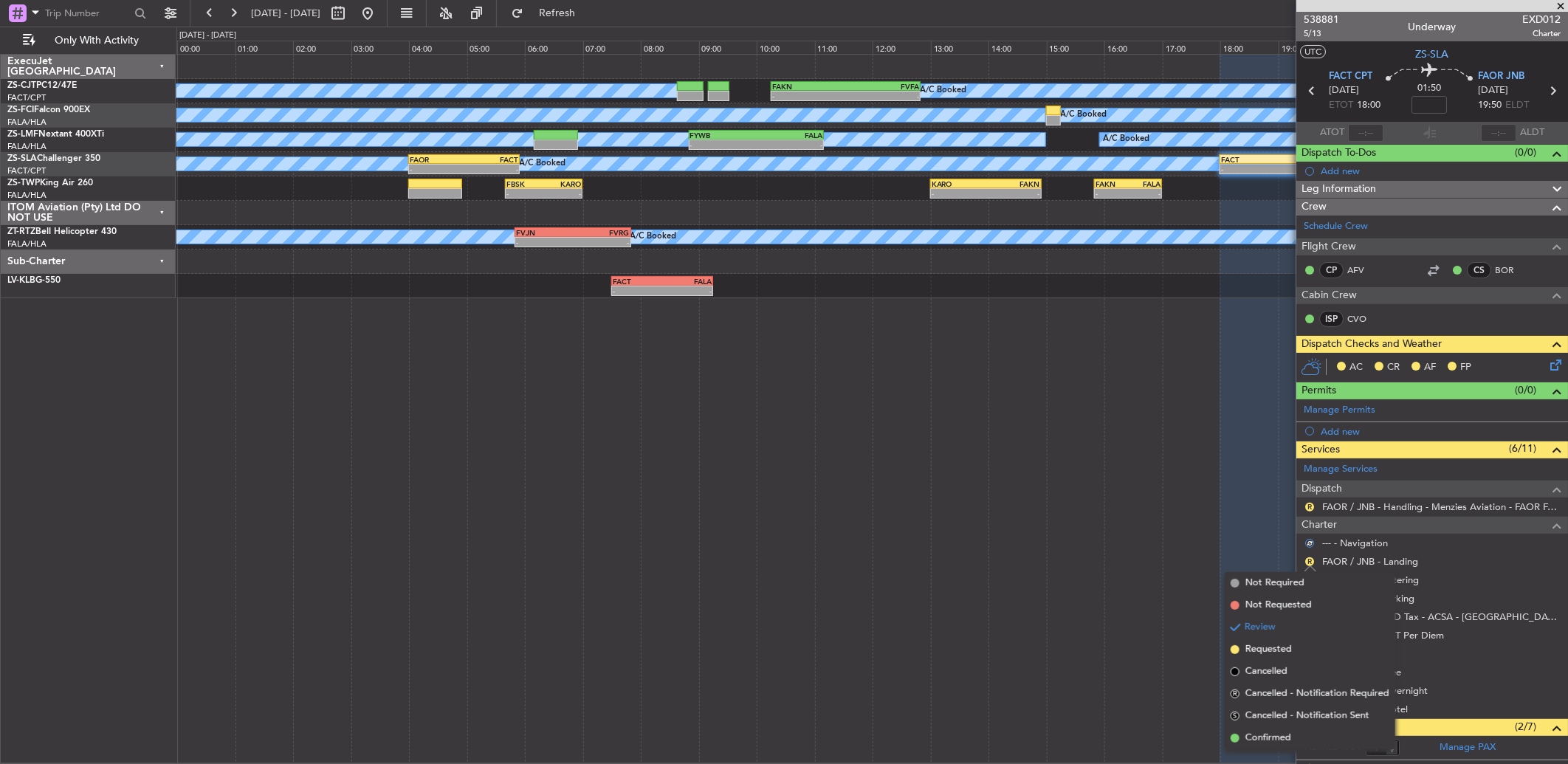
click at [1283, 725] on ul "Not Required Not Requested Review Requested Cancelled R Cancelled - Notificatio…" at bounding box center [1309, 660] width 170 height 177
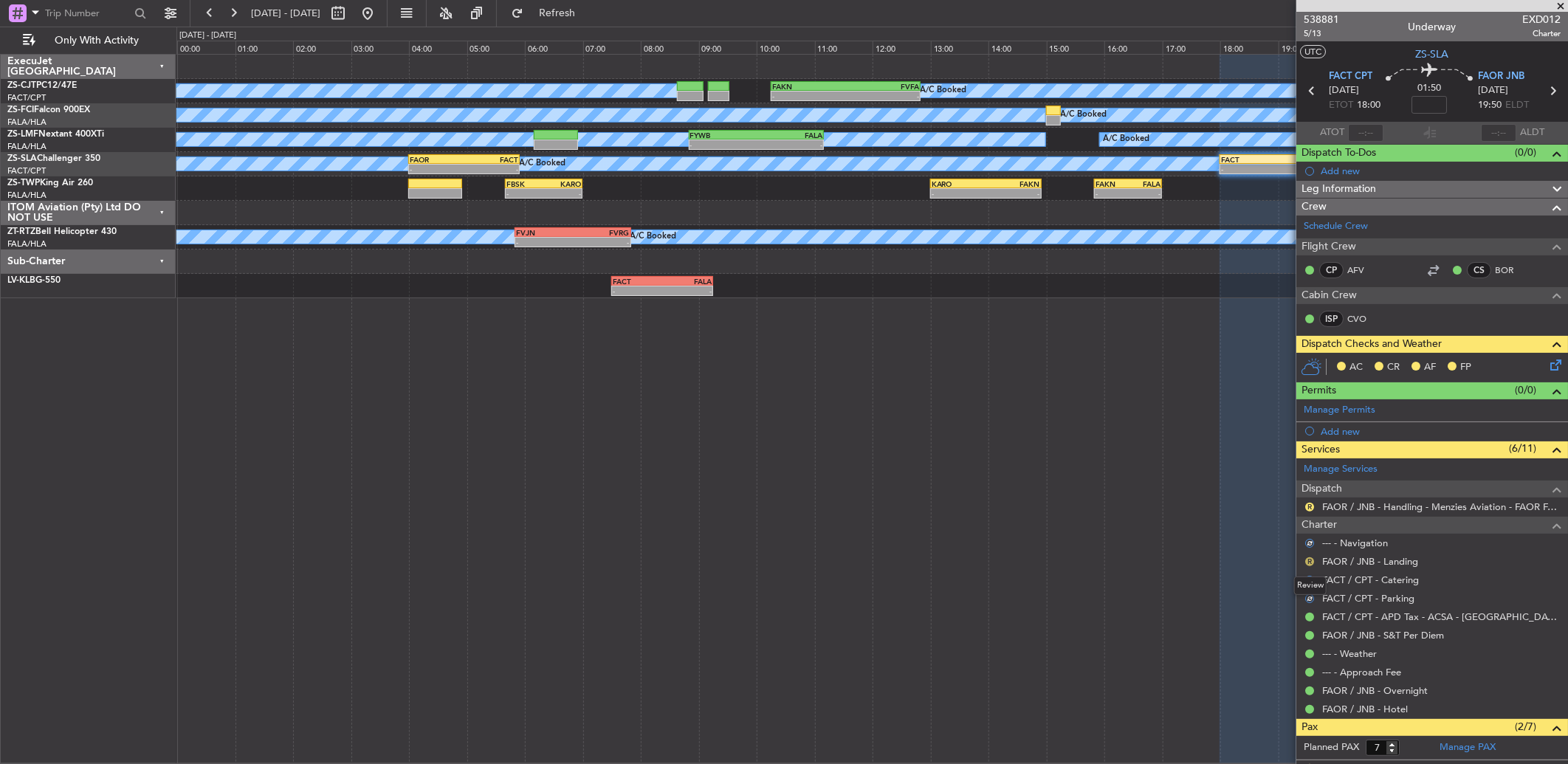
click at [1309, 561] on button "R" at bounding box center [1308, 561] width 9 height 9
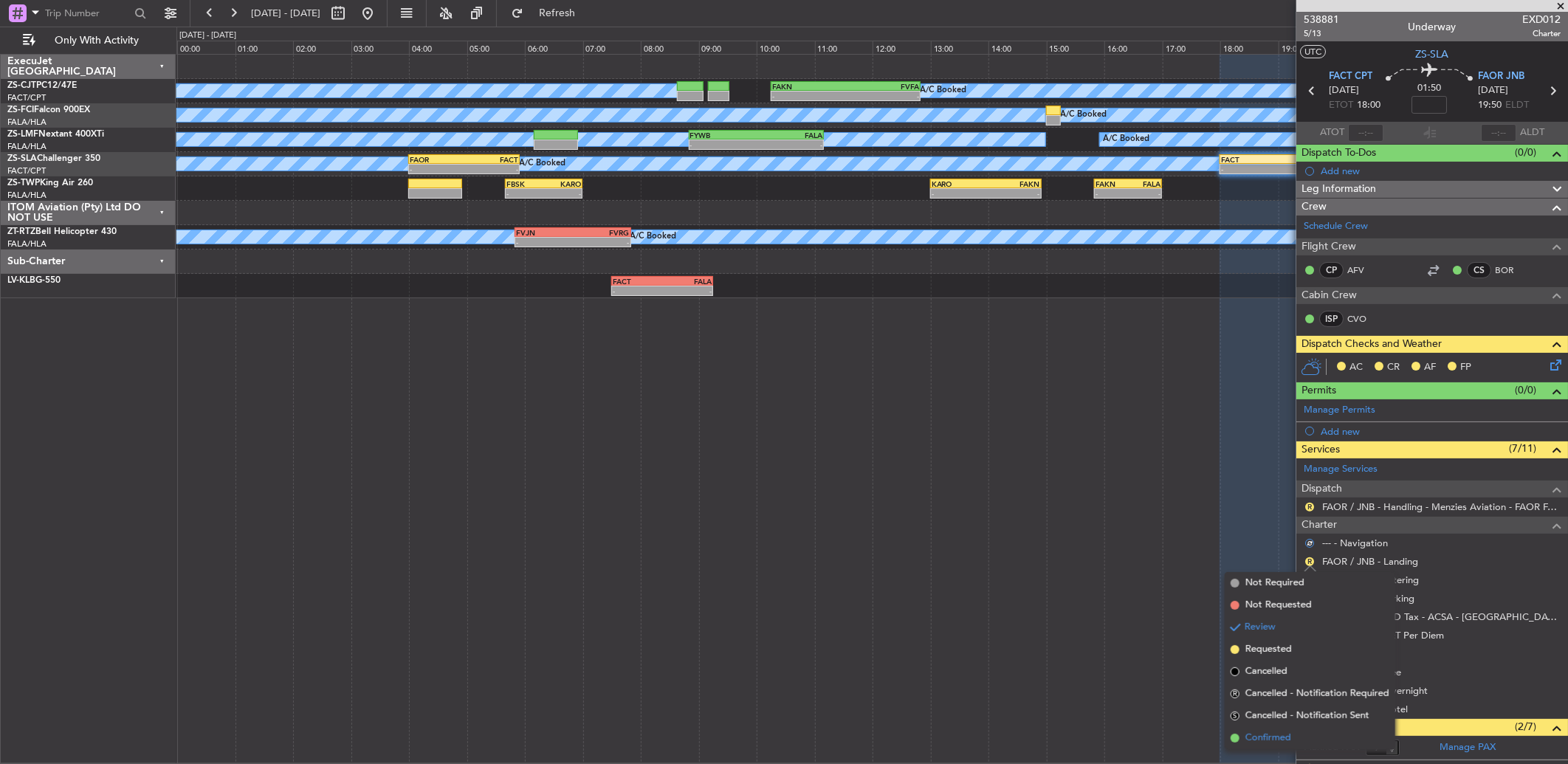
click at [1267, 734] on span "Confirmed" at bounding box center [1267, 738] width 46 height 15
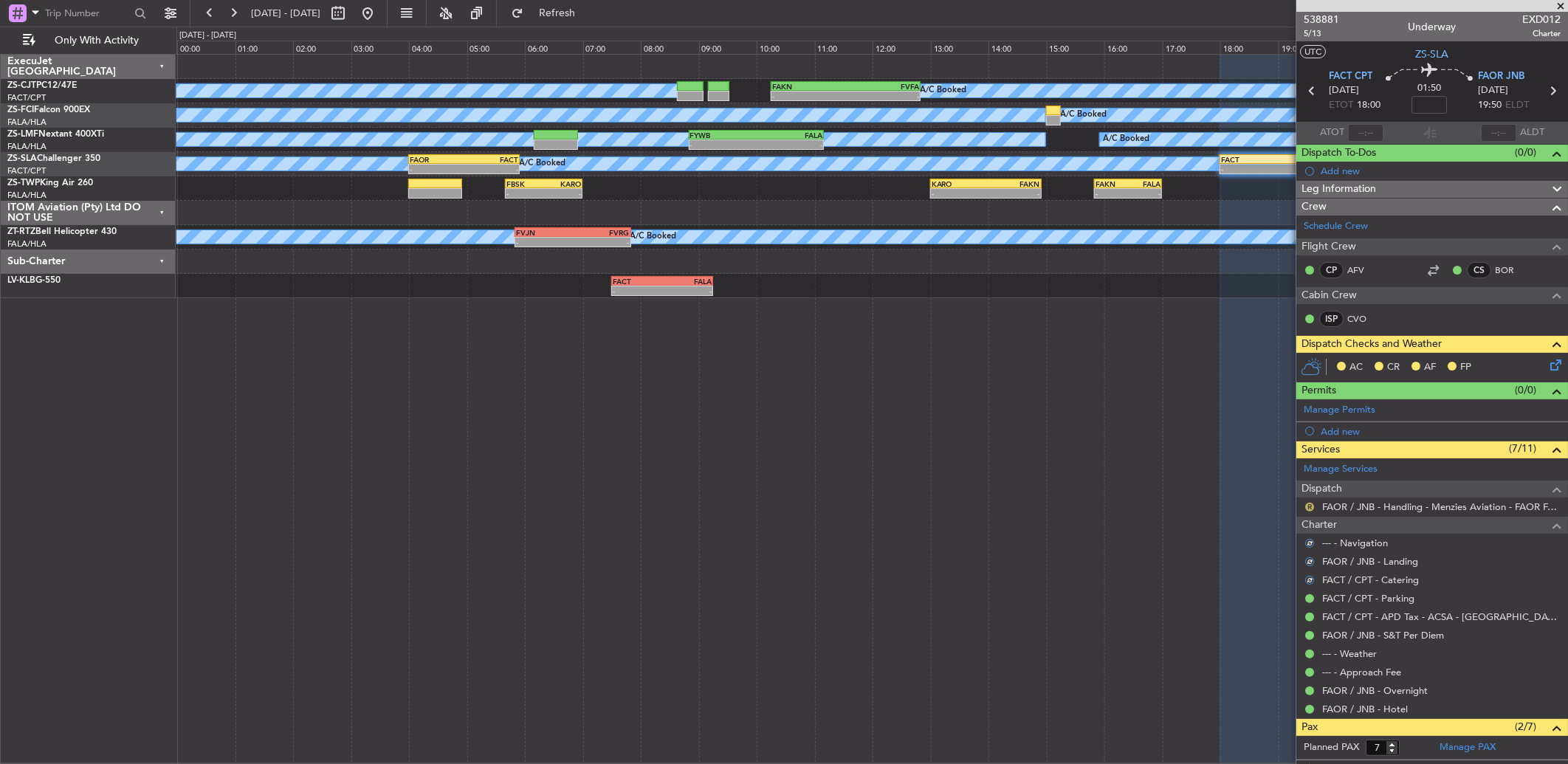
click at [1307, 504] on button "R" at bounding box center [1308, 506] width 9 height 9
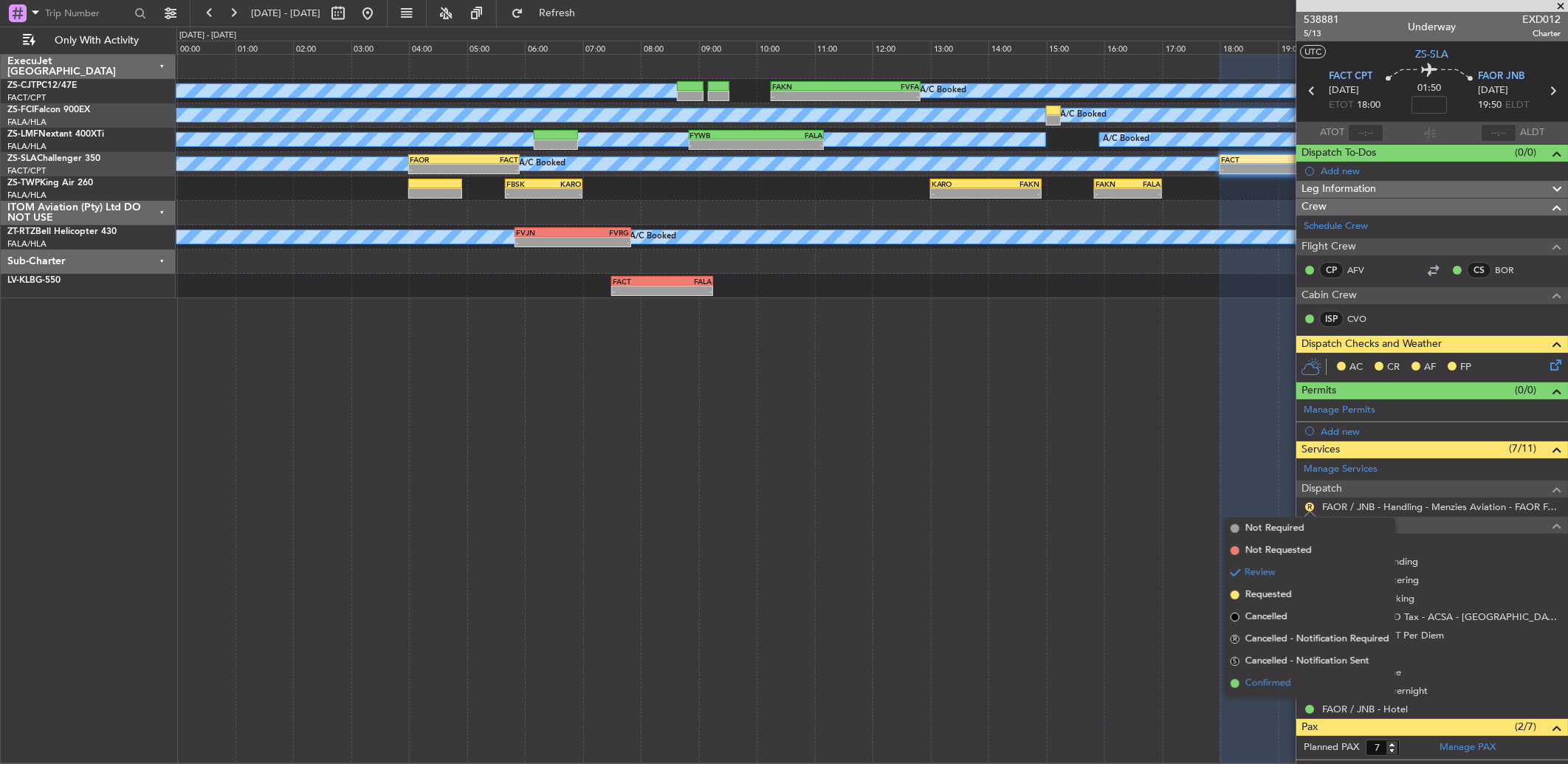
click at [1307, 680] on li "Confirmed" at bounding box center [1309, 683] width 170 height 23
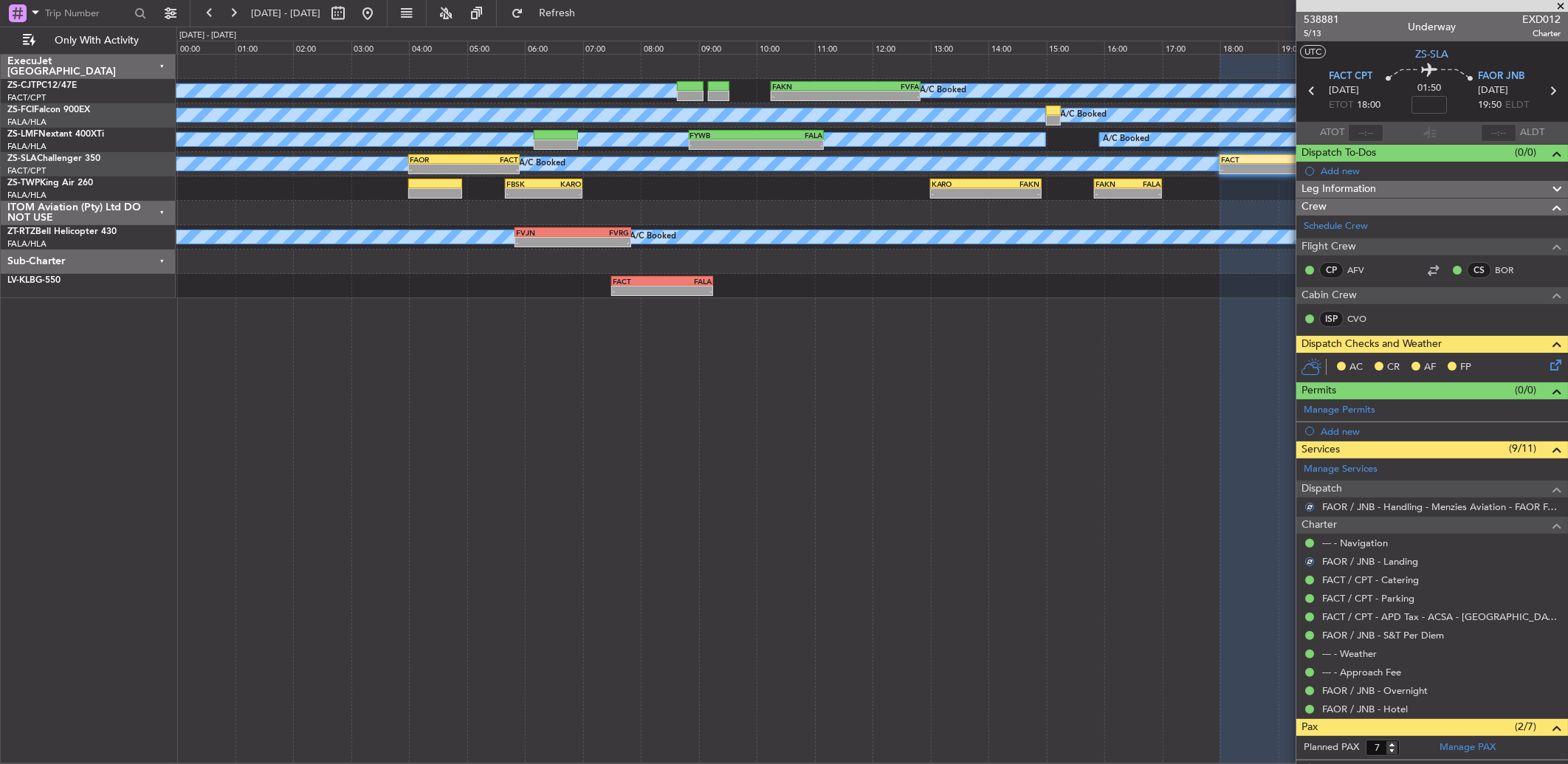
click at [1546, 362] on icon at bounding box center [1552, 362] width 12 height 12
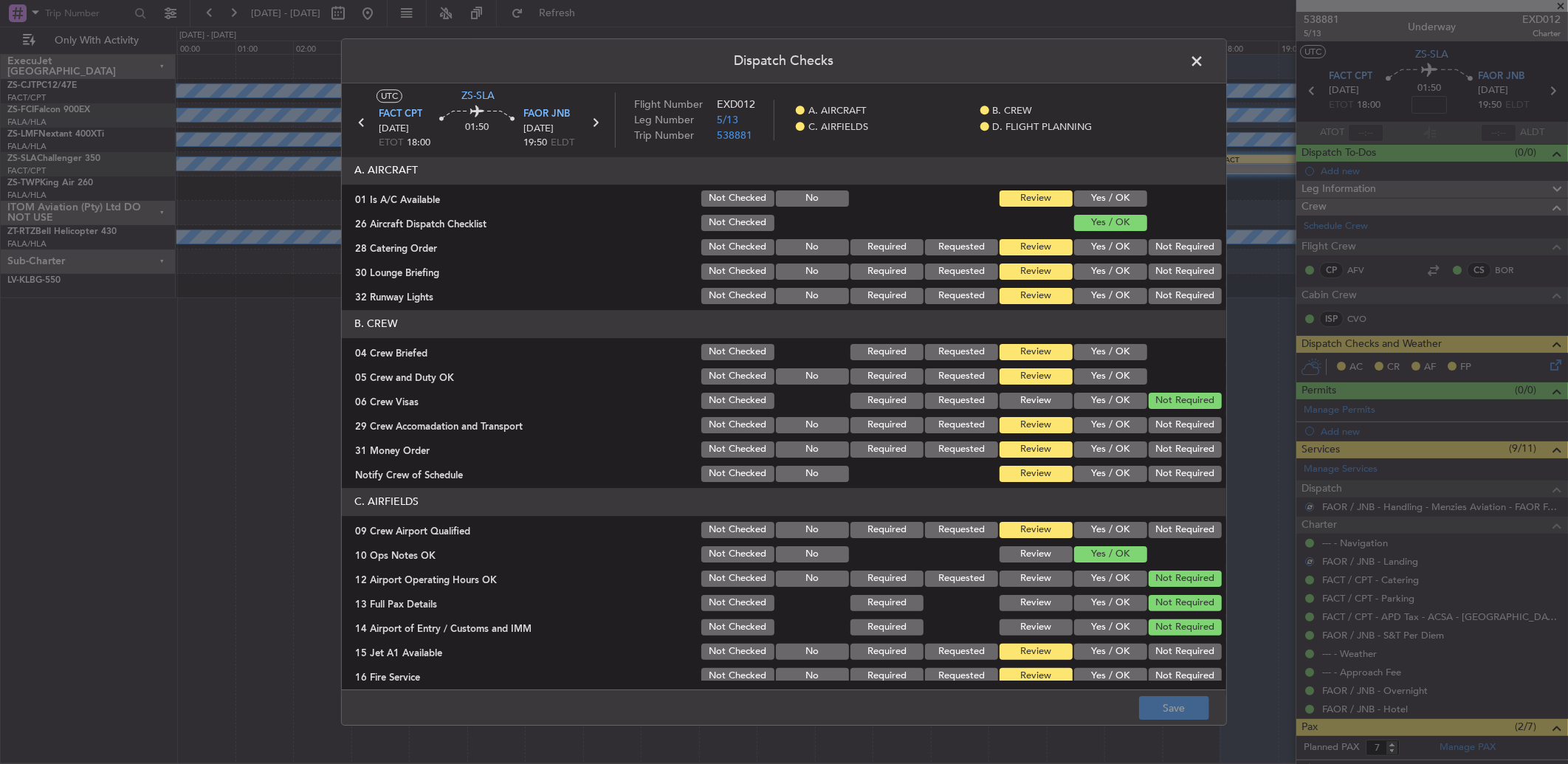
click at [1126, 197] on button "Yes / OK" at bounding box center [1110, 198] width 73 height 17
click at [1157, 239] on button "Not Required" at bounding box center [1185, 247] width 73 height 17
click at [1160, 253] on button "Not Required" at bounding box center [1185, 247] width 73 height 17
click at [1158, 275] on div "Not Required" at bounding box center [1183, 271] width 74 height 21
drag, startPoint x: 1158, startPoint y: 275, endPoint x: 1155, endPoint y: 292, distance: 17.3
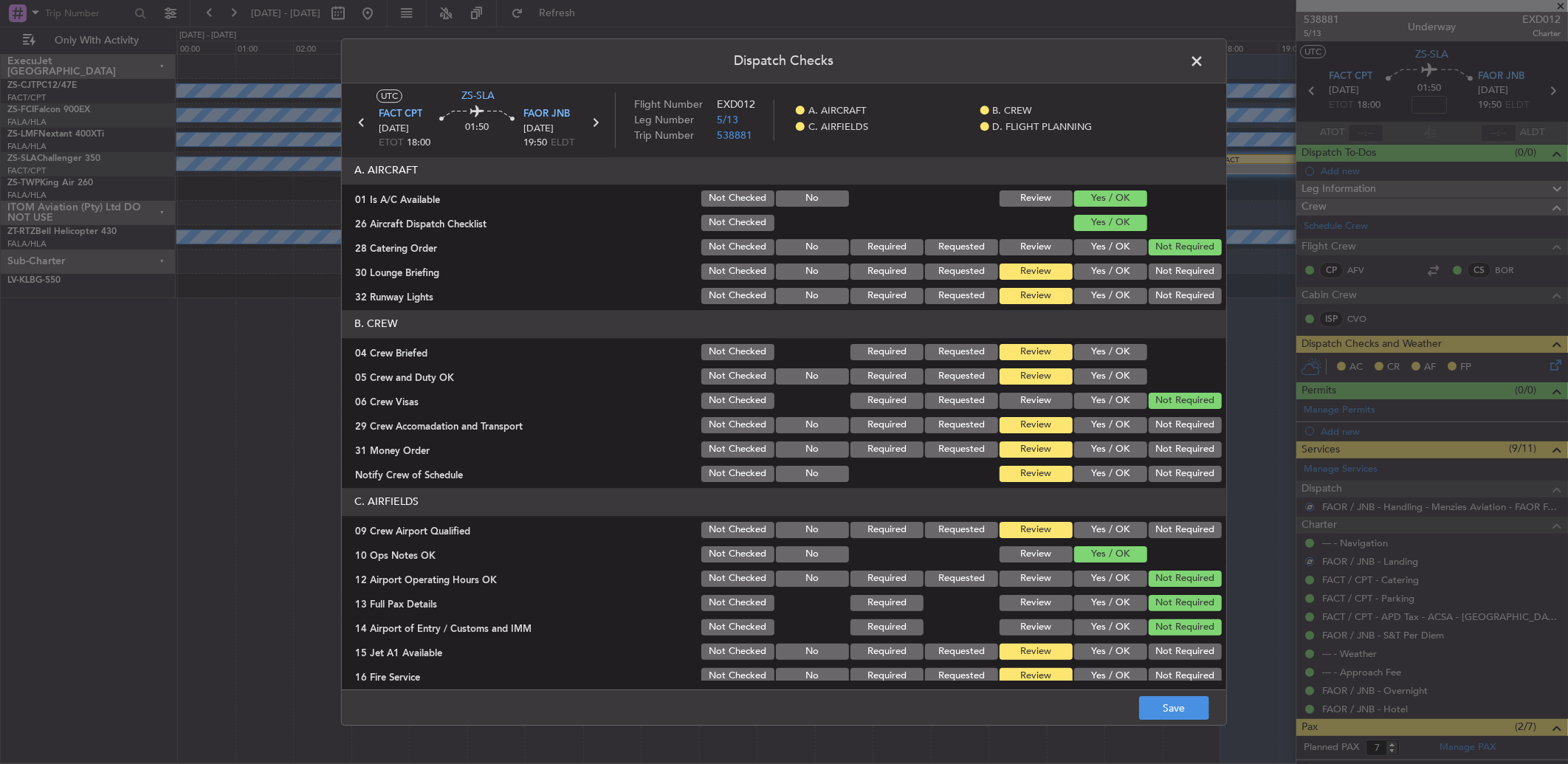
click at [1158, 277] on button "Not Required" at bounding box center [1185, 271] width 73 height 17
click at [1156, 294] on button "Not Required" at bounding box center [1185, 296] width 73 height 17
click at [1110, 359] on button "Yes / OK" at bounding box center [1110, 352] width 73 height 17
click at [1113, 377] on section "B. CREW 04 Crew Briefed Not Checked Required Requested Review Yes / OK 05 Crew …" at bounding box center [784, 397] width 884 height 174
click at [1113, 377] on button "Yes / OK" at bounding box center [1110, 376] width 73 height 17
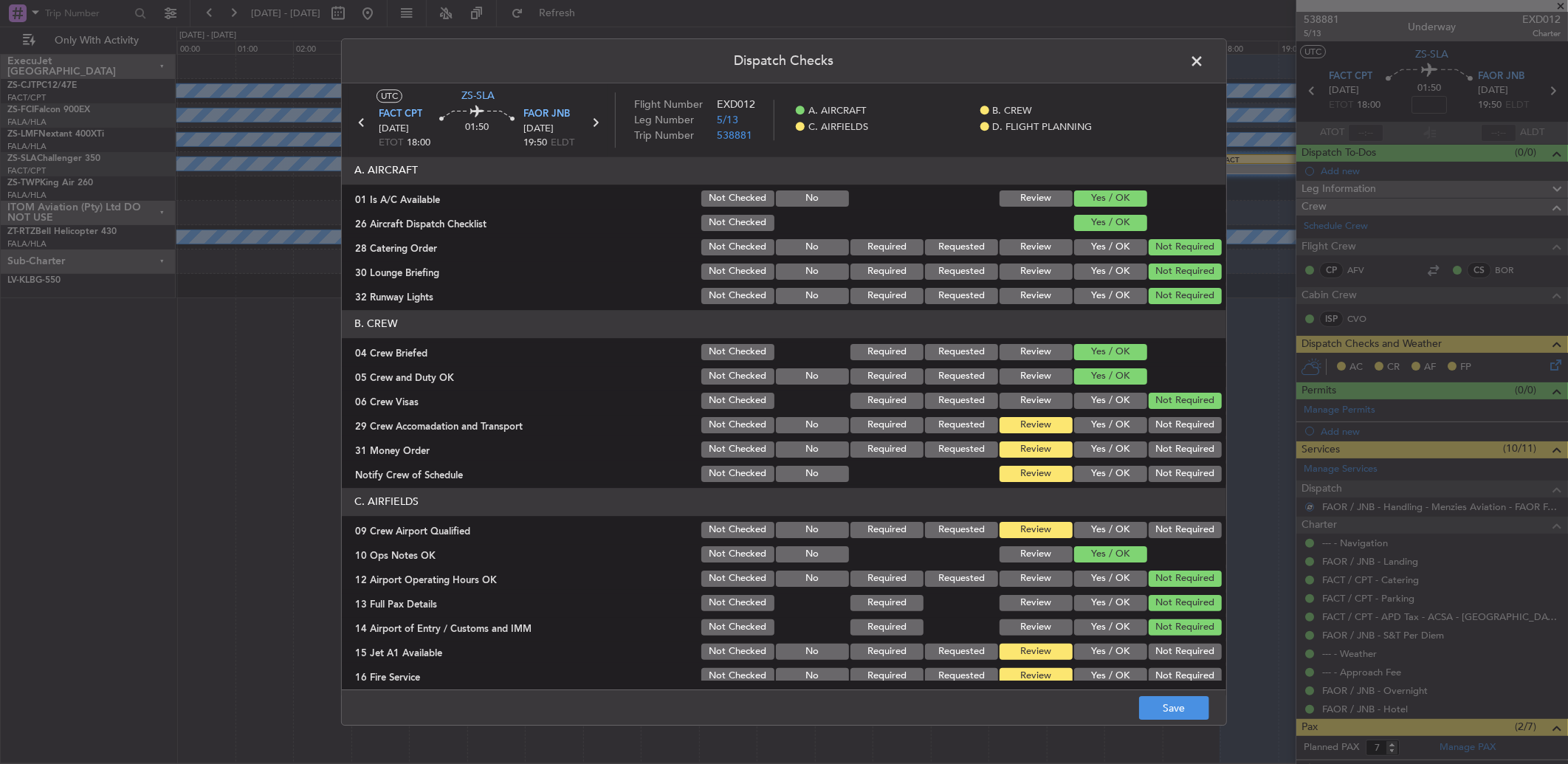
click at [1156, 421] on button "Not Required" at bounding box center [1185, 425] width 73 height 17
click at [1163, 448] on div "Not Required" at bounding box center [1183, 449] width 74 height 21
click at [1163, 460] on section "B. CREW 04 Crew Briefed Not Checked Required Requested Review Yes / OK 05 Crew …" at bounding box center [784, 397] width 884 height 174
drag, startPoint x: 1163, startPoint y: 461, endPoint x: 1163, endPoint y: 469, distance: 8.0
click at [1163, 469] on button "Not Required" at bounding box center [1185, 473] width 73 height 17
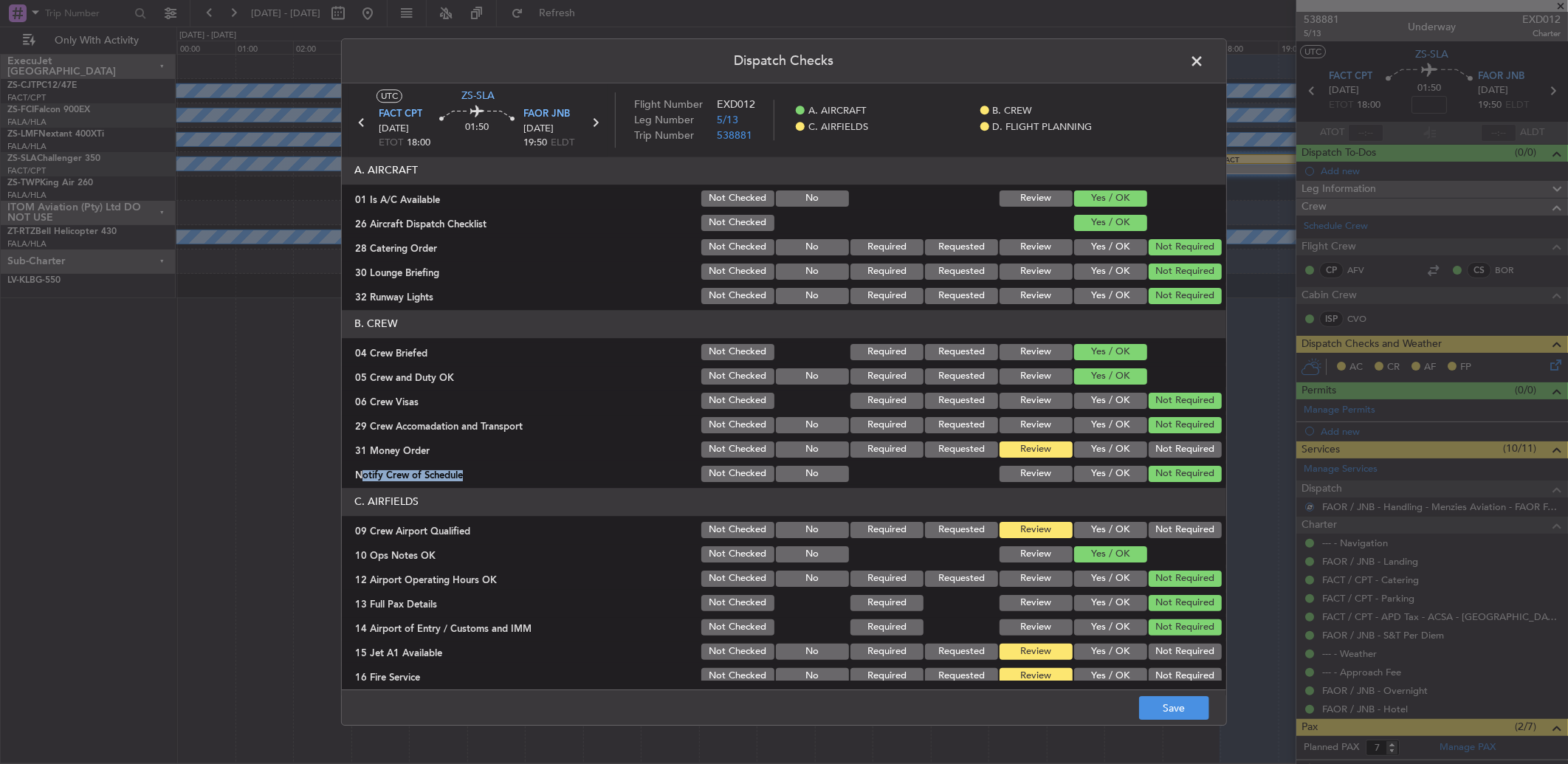
drag, startPoint x: 1157, startPoint y: 433, endPoint x: 1158, endPoint y: 451, distance: 18.0
click at [1157, 434] on div "Not Required" at bounding box center [1183, 424] width 74 height 21
click at [1156, 448] on button "Not Required" at bounding box center [1185, 450] width 73 height 17
click at [1178, 520] on div "Not Required" at bounding box center [1183, 529] width 74 height 21
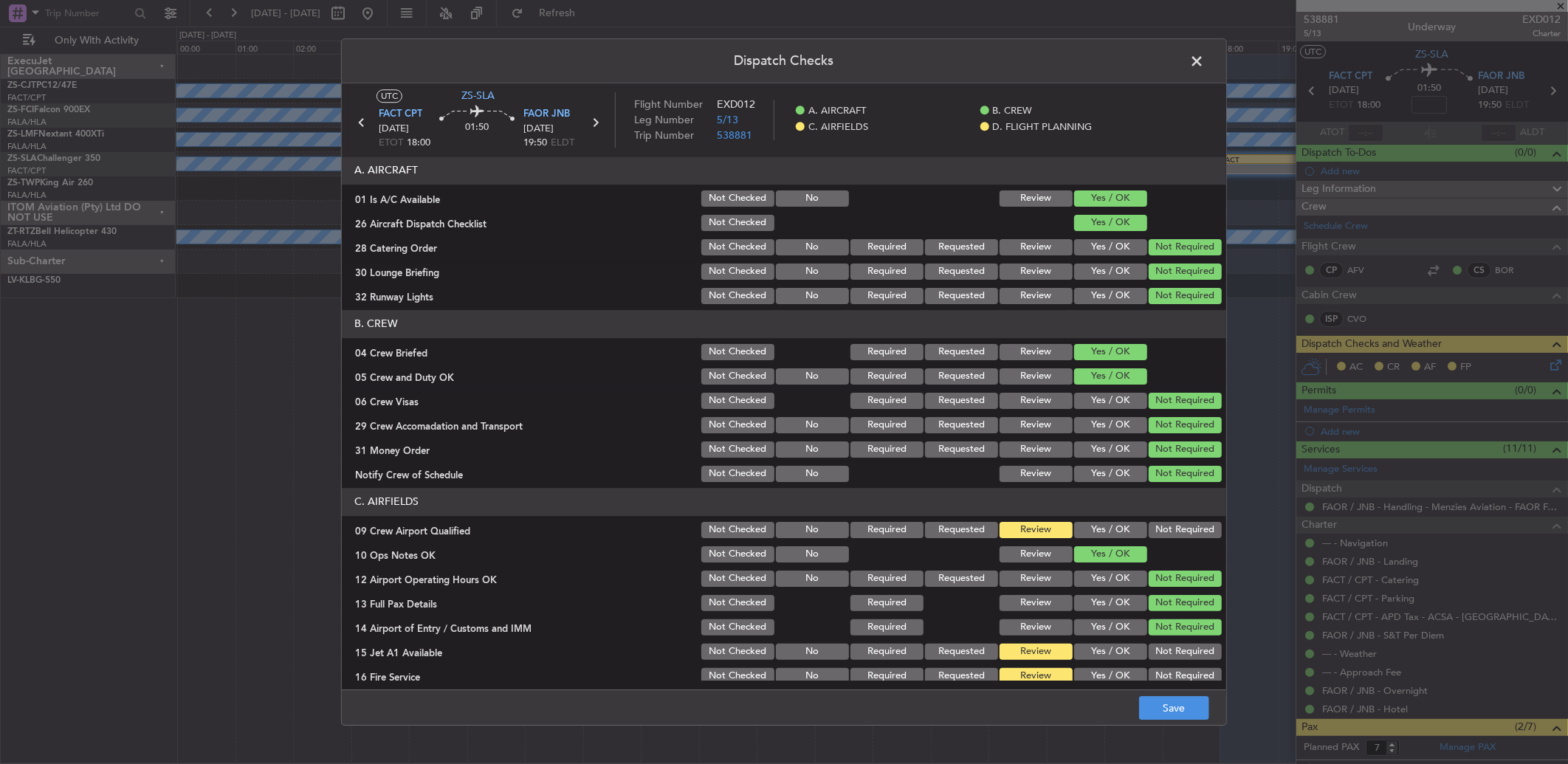
click at [1175, 532] on button "Not Required" at bounding box center [1185, 530] width 73 height 17
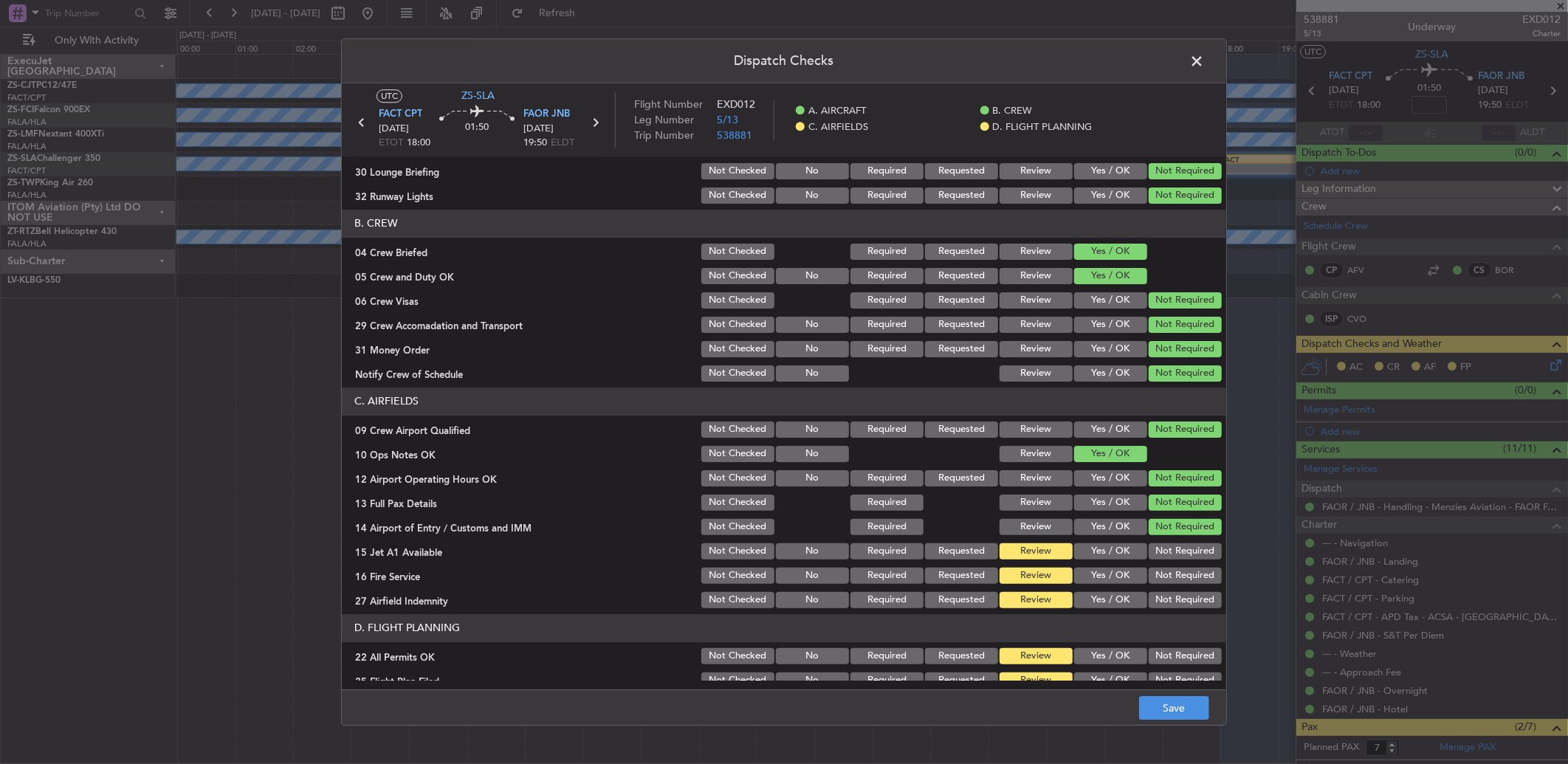
scroll to position [138, 0]
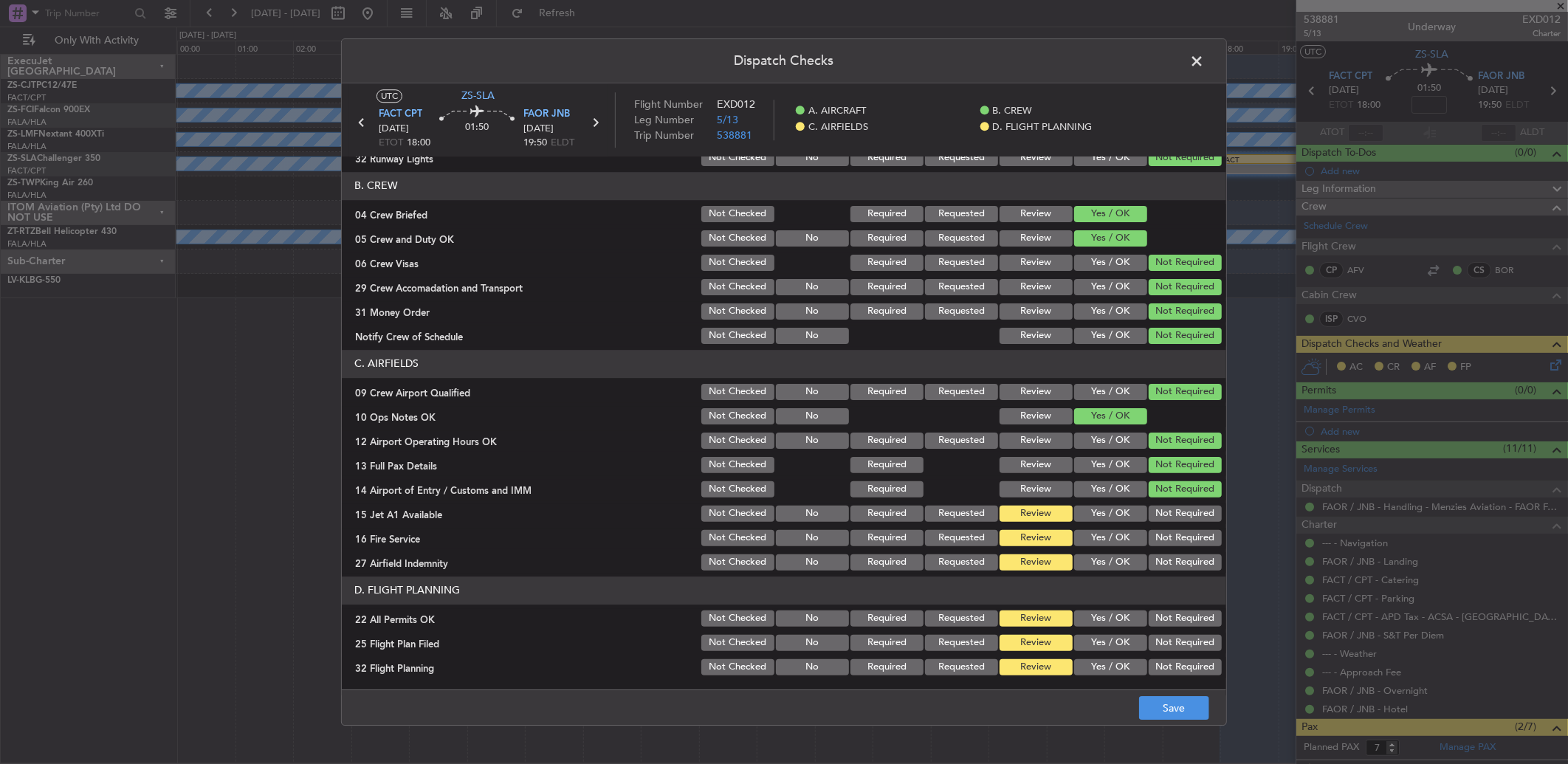
click at [1172, 513] on button "Not Required" at bounding box center [1185, 513] width 73 height 17
drag, startPoint x: 1172, startPoint y: 520, endPoint x: 1169, endPoint y: 537, distance: 17.3
click at [1169, 532] on section "C. AIRFIELDS 09 Crew Airport Qualified Not Checked No Required Requested Review…" at bounding box center [784, 461] width 884 height 223
click at [1169, 536] on button "Not Required" at bounding box center [1185, 538] width 73 height 17
click at [1175, 558] on section "C. AIRFIELDS 09 Crew Airport Qualified Not Checked No Required Requested Review…" at bounding box center [784, 461] width 884 height 223
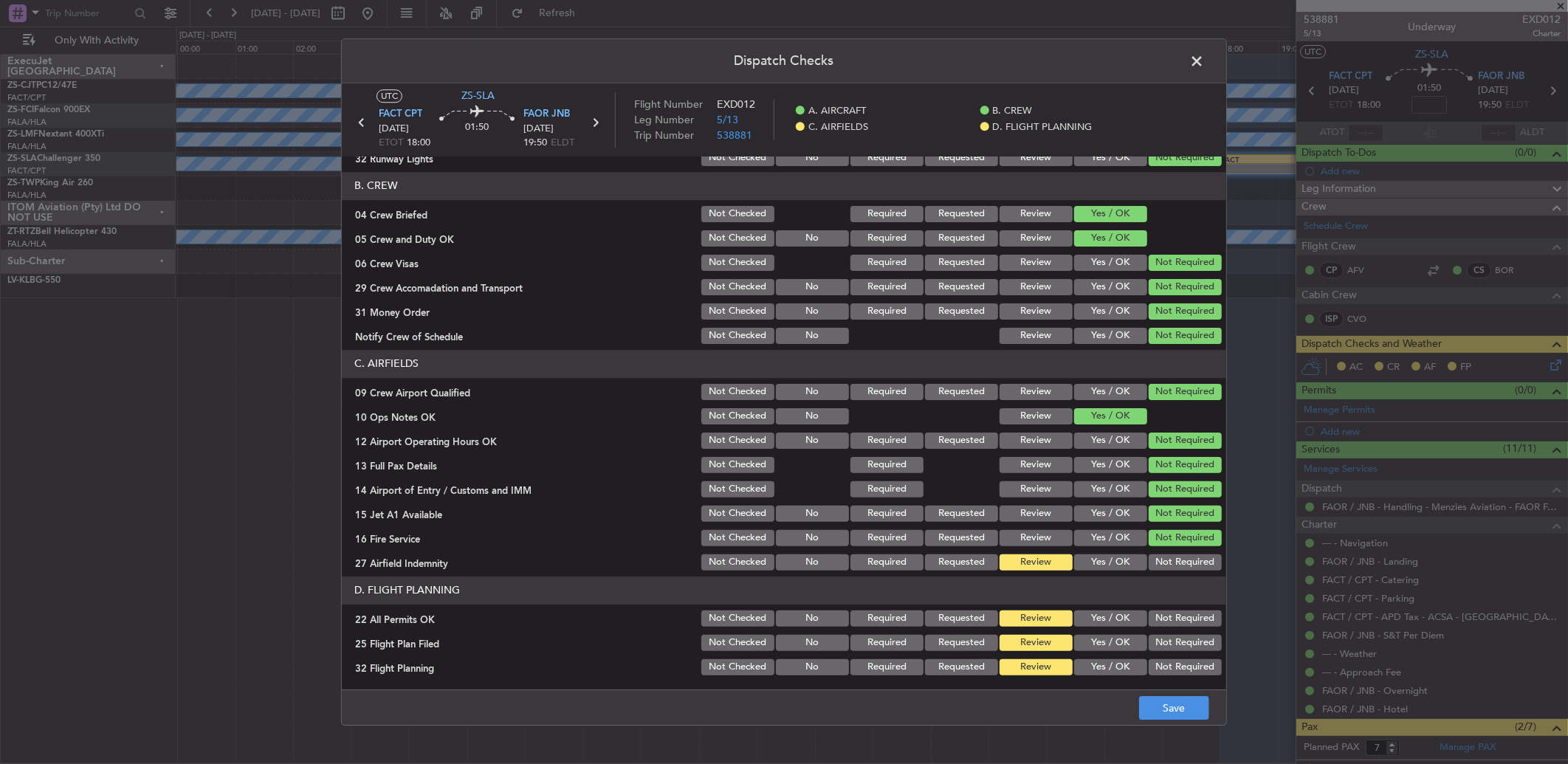
click at [1175, 567] on button "Not Required" at bounding box center [1185, 562] width 73 height 17
click at [1166, 608] on div "Not Required" at bounding box center [1183, 618] width 74 height 21
click at [1164, 616] on button "Not Required" at bounding box center [1185, 618] width 73 height 17
click at [1118, 646] on button "Yes / OK" at bounding box center [1110, 643] width 73 height 17
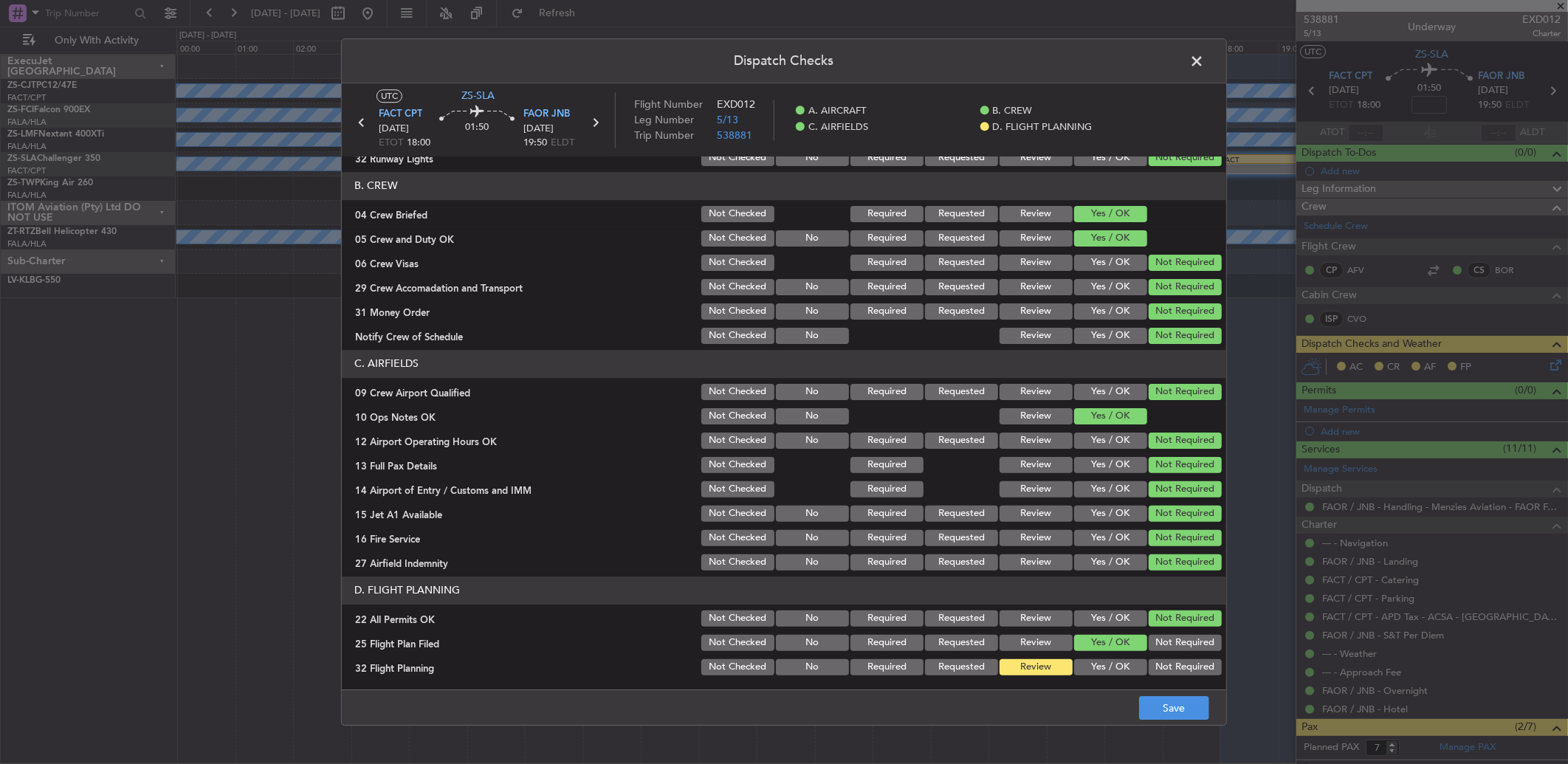
click at [1116, 673] on button "Yes / OK" at bounding box center [1110, 667] width 73 height 17
click at [1173, 716] on button "Save" at bounding box center [1174, 708] width 71 height 24
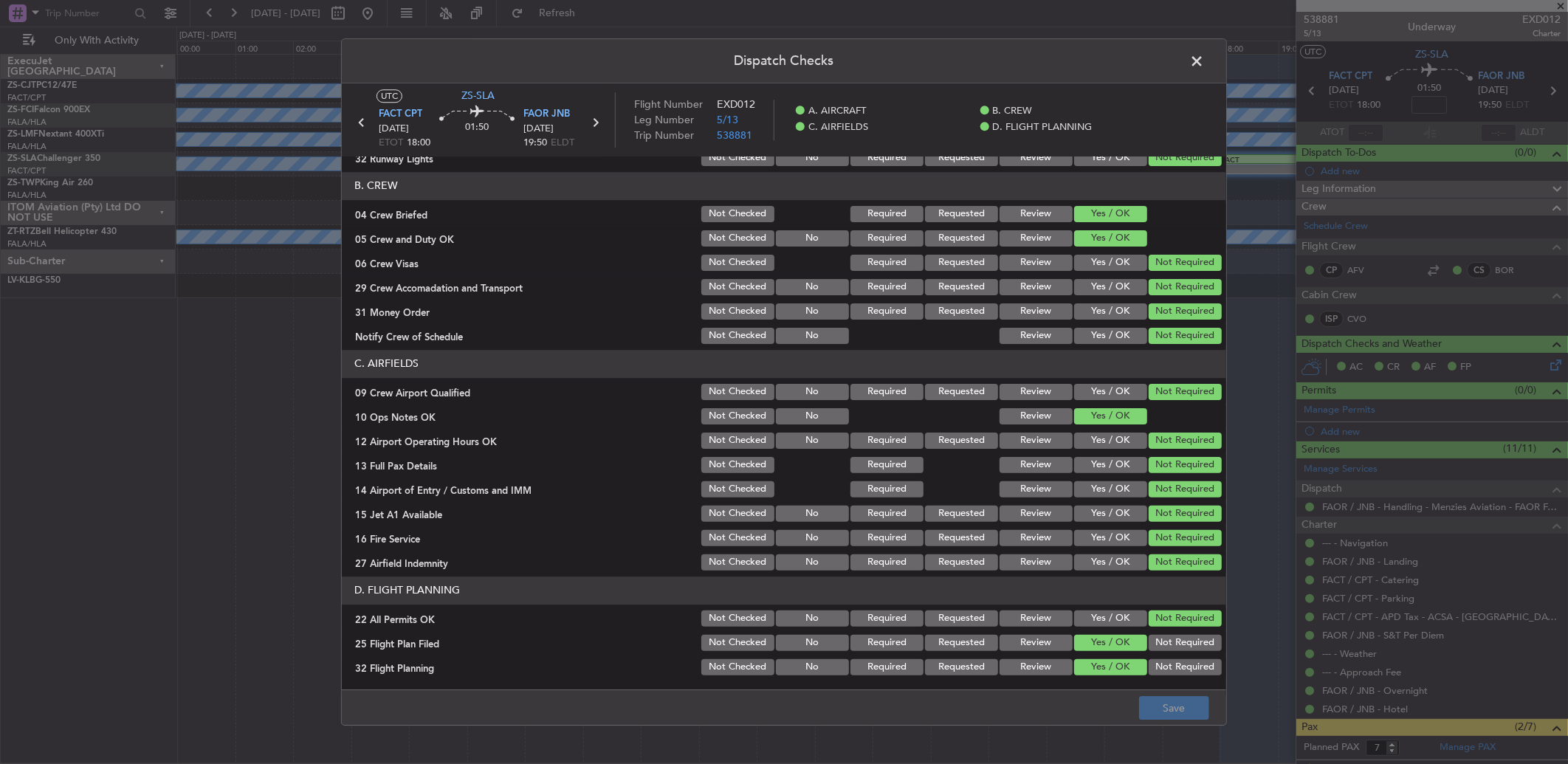
click at [359, 120] on icon at bounding box center [361, 122] width 20 height 20
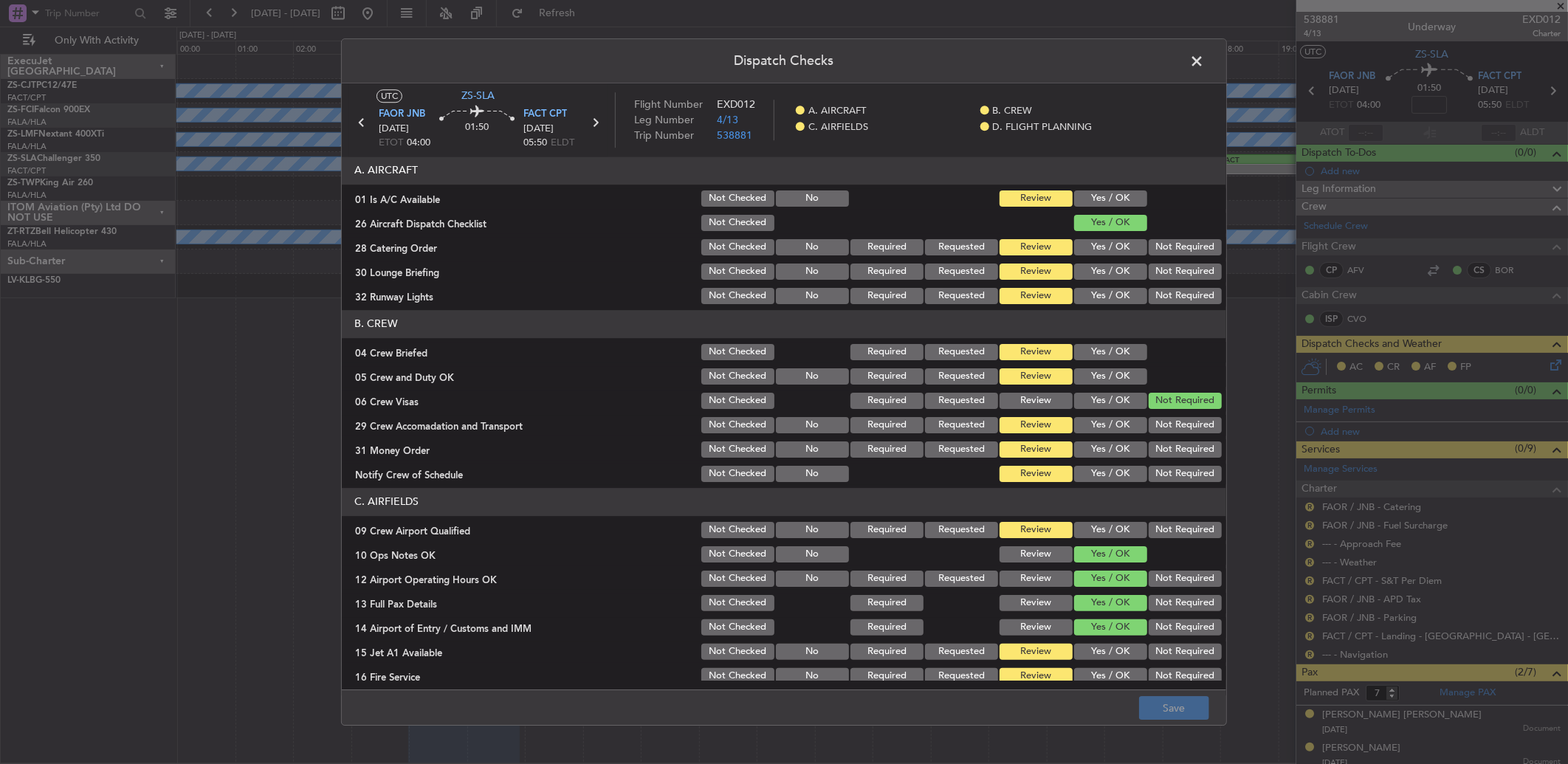
click at [1090, 202] on button "Yes / OK" at bounding box center [1110, 198] width 73 height 17
drag, startPoint x: 1155, startPoint y: 242, endPoint x: 1163, endPoint y: 279, distance: 37.9
click at [1155, 245] on button "Not Required" at bounding box center [1185, 247] width 73 height 17
click at [1166, 281] on div "Not Required" at bounding box center [1183, 271] width 74 height 21
drag, startPoint x: 1166, startPoint y: 282, endPoint x: 1169, endPoint y: 263, distance: 19.2
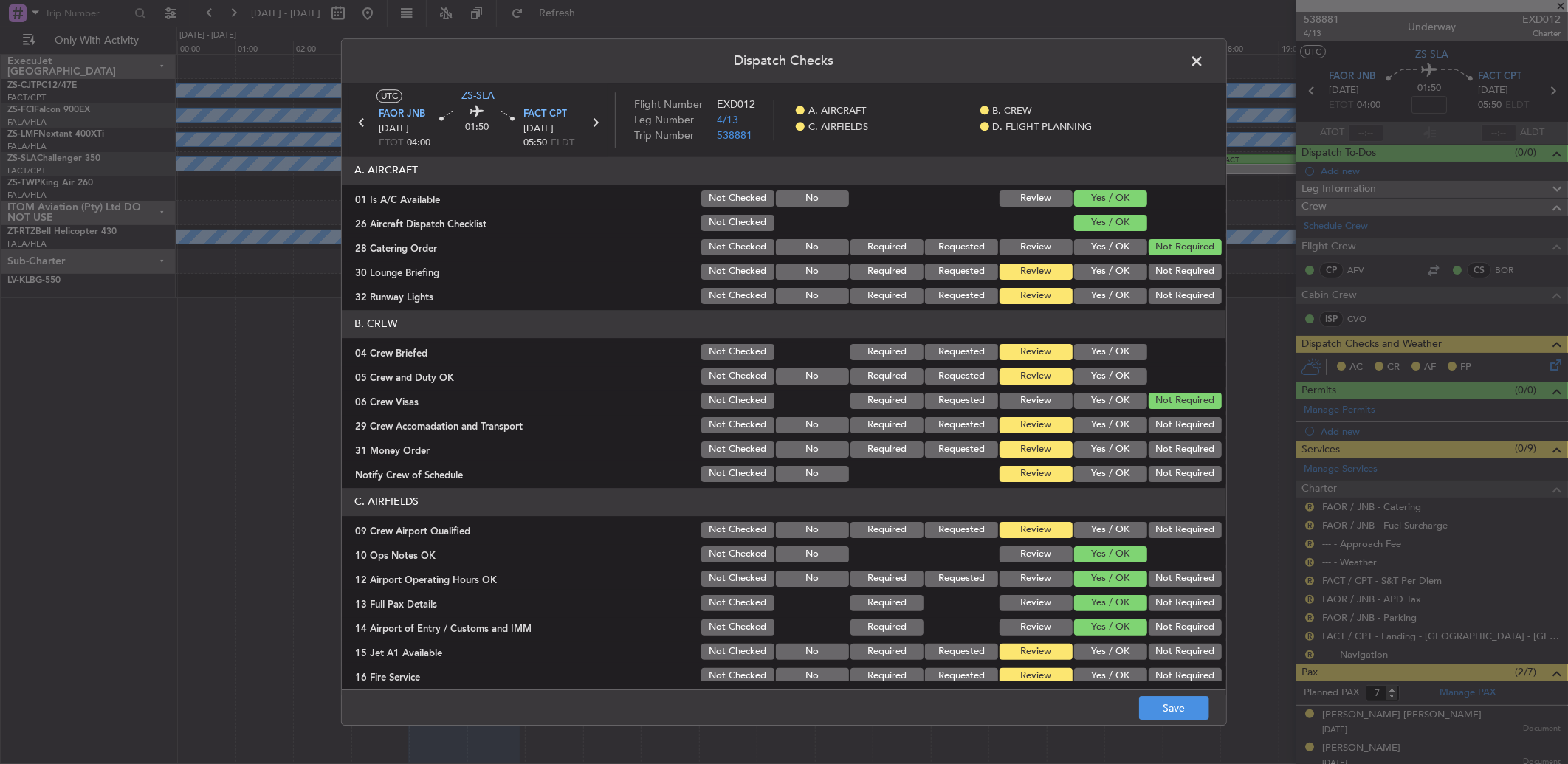
click at [1167, 283] on section "A. AIRCRAFT 01 Is A/C Available Not Checked No Review Yes / OK 26 Aircraft Disp…" at bounding box center [784, 231] width 884 height 150
click at [1168, 270] on button "Not Required" at bounding box center [1185, 271] width 73 height 17
click at [1166, 298] on button "Not Required" at bounding box center [1185, 296] width 73 height 17
click at [1105, 347] on button "Yes / OK" at bounding box center [1110, 352] width 73 height 17
click at [1107, 369] on button "Yes / OK" at bounding box center [1110, 376] width 73 height 17
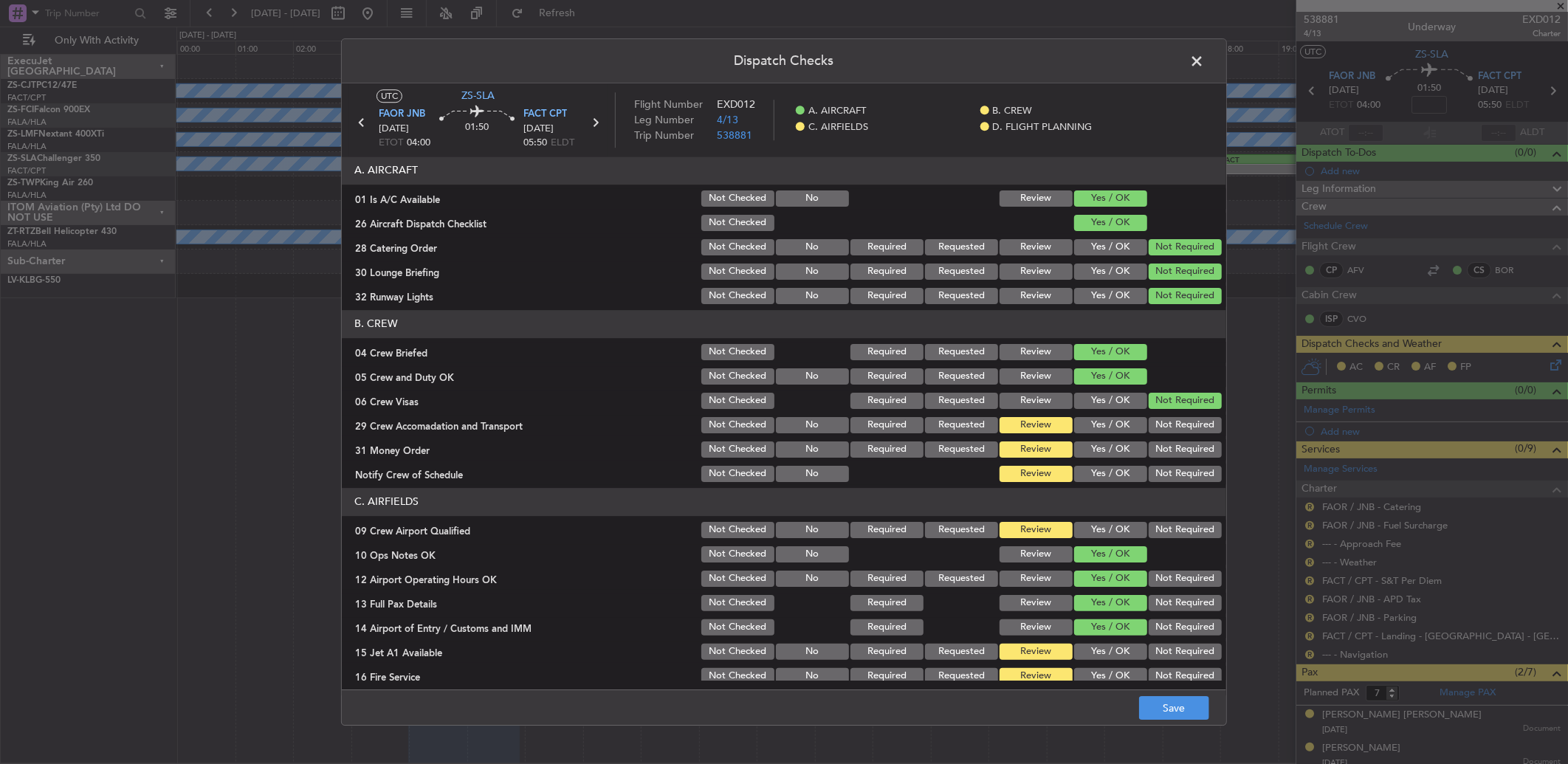
drag, startPoint x: 1166, startPoint y: 425, endPoint x: 1172, endPoint y: 452, distance: 27.7
click at [1166, 428] on button "Not Required" at bounding box center [1185, 425] width 73 height 17
click at [1172, 454] on button "Not Required" at bounding box center [1185, 450] width 73 height 17
click at [1172, 469] on button "Not Required" at bounding box center [1185, 473] width 73 height 17
click at [1172, 478] on button "Not Required" at bounding box center [1185, 473] width 73 height 17
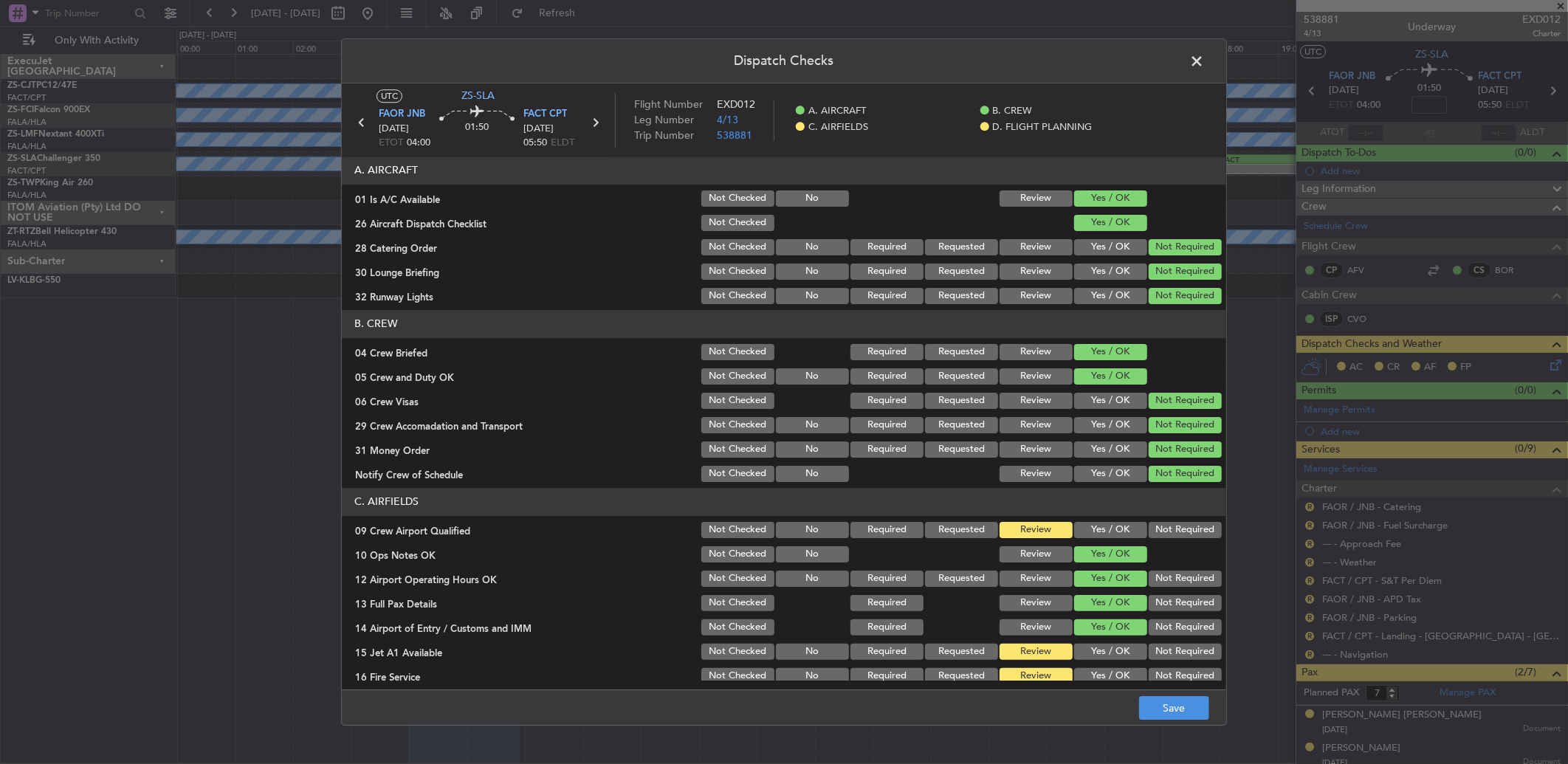
drag, startPoint x: 1169, startPoint y: 501, endPoint x: 1170, endPoint y: 526, distance: 25.0
click at [1169, 516] on section "C. AIRFIELDS 09 Crew Airport Qualified Not Checked No Required Requested Review…" at bounding box center [784, 599] width 884 height 223
drag, startPoint x: 1170, startPoint y: 526, endPoint x: 1174, endPoint y: 536, distance: 10.8
click at [1172, 534] on button "Not Required" at bounding box center [1185, 530] width 73 height 17
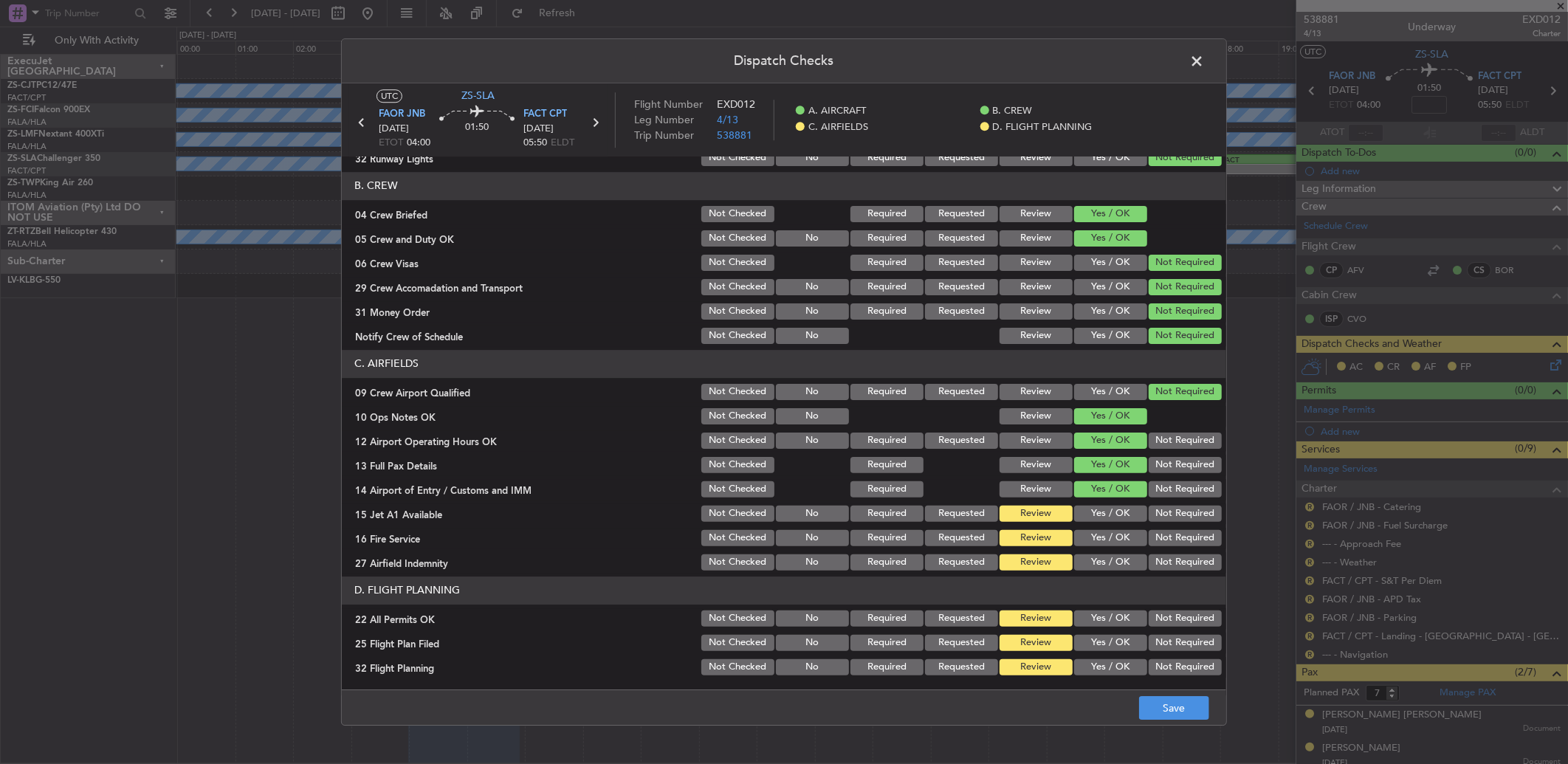
click at [1164, 411] on div at bounding box center [1183, 415] width 74 height 21
click at [1169, 443] on button "Not Required" at bounding box center [1185, 441] width 73 height 17
drag, startPoint x: 1169, startPoint y: 454, endPoint x: 1170, endPoint y: 482, distance: 28.0
click at [1169, 466] on section "C. AIRFIELDS 09 Crew Airport Qualified Not Checked No Required Requested Review…" at bounding box center [784, 461] width 884 height 223
click at [1169, 481] on section "C. AIRFIELDS 09 Crew Airport Qualified Not Checked No Required Requested Review…" at bounding box center [784, 461] width 884 height 223
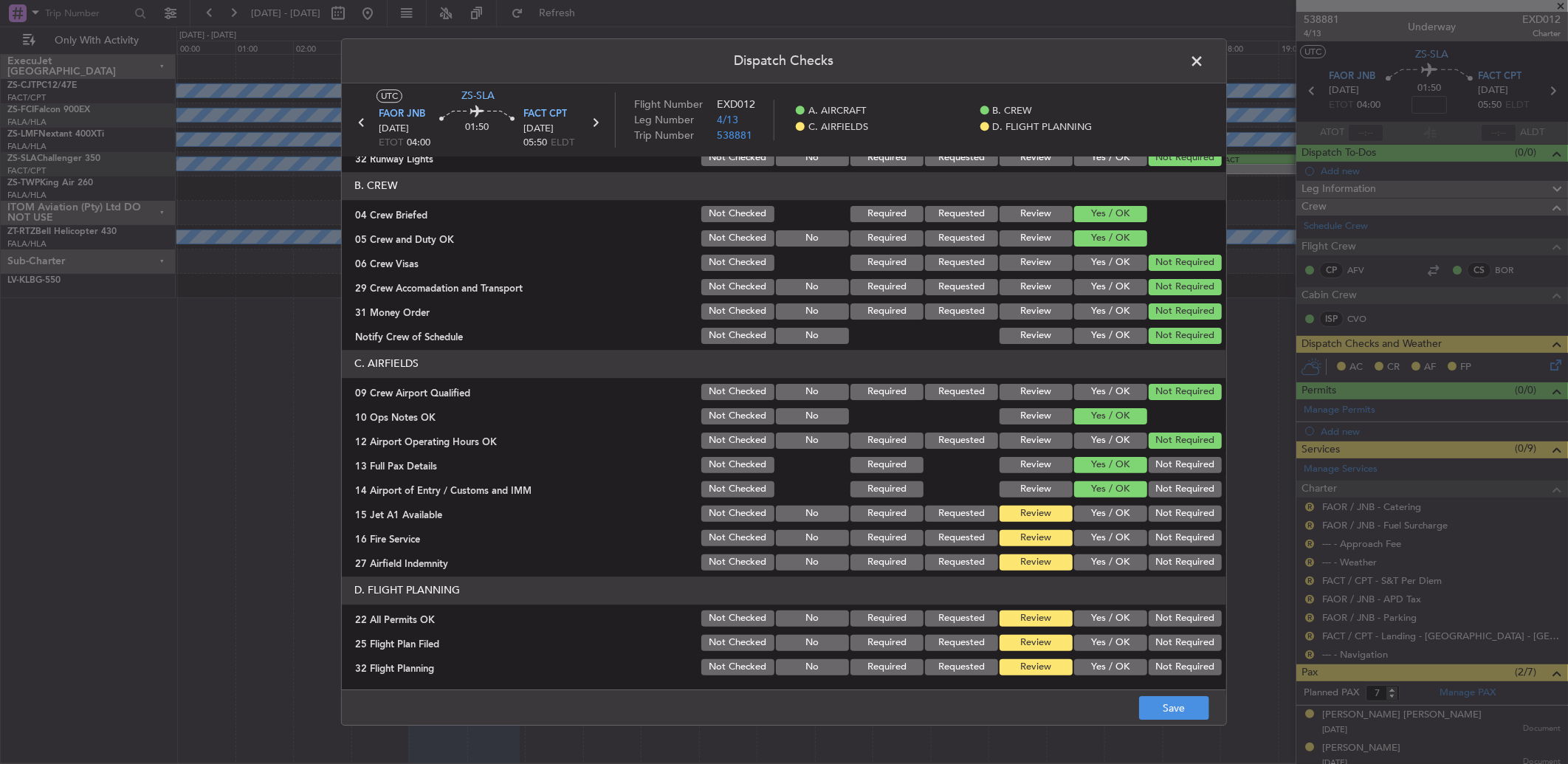
click at [1176, 489] on button "Not Required" at bounding box center [1185, 489] width 73 height 17
click at [1176, 470] on button "Not Required" at bounding box center [1185, 464] width 73 height 17
click at [1178, 496] on button "Not Required" at bounding box center [1185, 489] width 73 height 17
click at [1178, 511] on button "Not Required" at bounding box center [1185, 513] width 73 height 17
drag, startPoint x: 1176, startPoint y: 517, endPoint x: 1175, endPoint y: 526, distance: 9.1
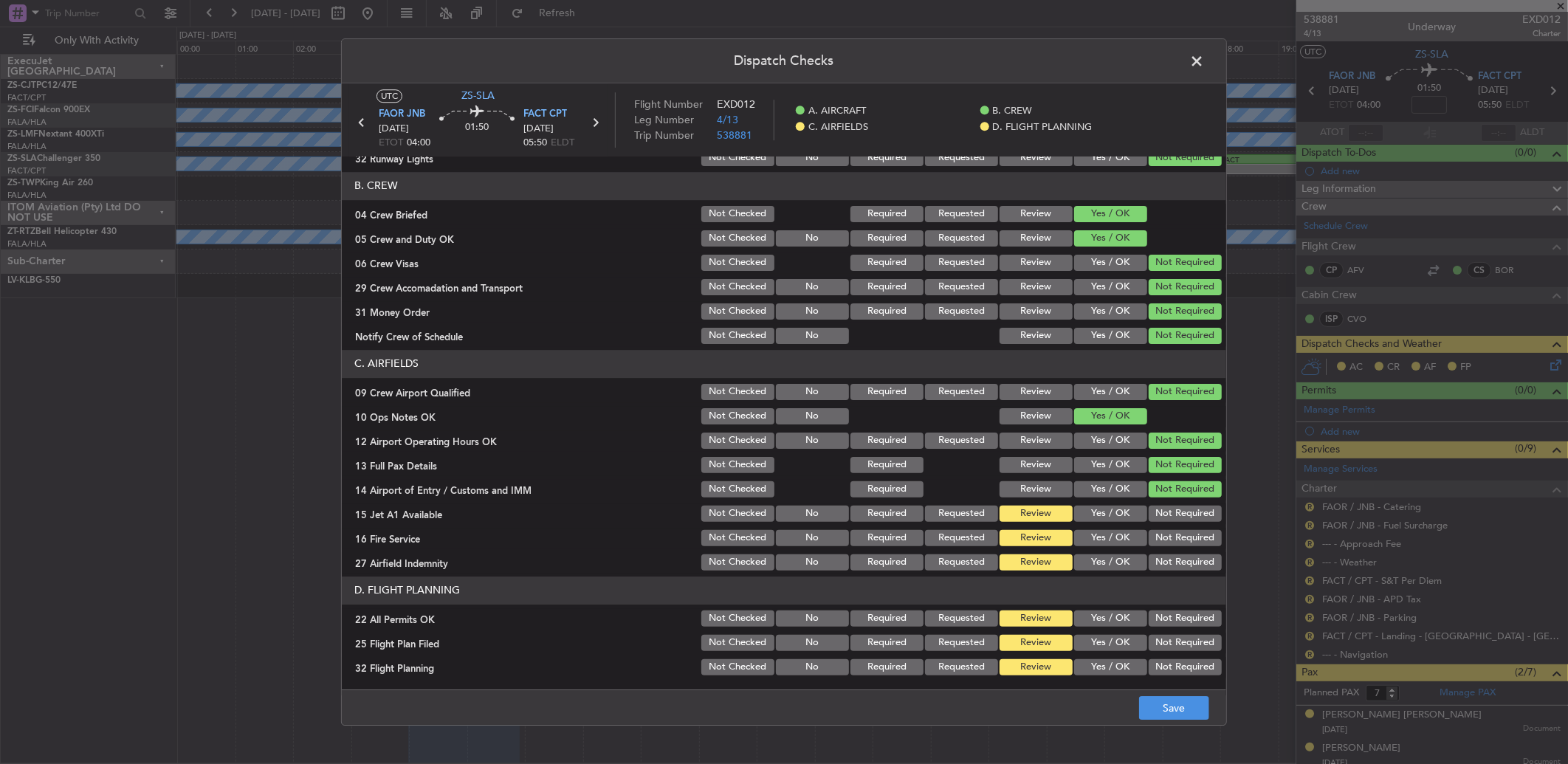
click at [1176, 524] on section "C. AIRFIELDS 09 Crew Airport Qualified Not Checked No Required Requested Review…" at bounding box center [784, 461] width 884 height 223
drag, startPoint x: 1174, startPoint y: 539, endPoint x: 1174, endPoint y: 549, distance: 10.0
click at [1174, 548] on section "C. AIRFIELDS 09 Crew Airport Qualified Not Checked No Required Requested Review…" at bounding box center [784, 461] width 884 height 223
click at [1175, 554] on button "Not Required" at bounding box center [1185, 562] width 73 height 17
click at [1179, 544] on button "Not Required" at bounding box center [1185, 538] width 73 height 17
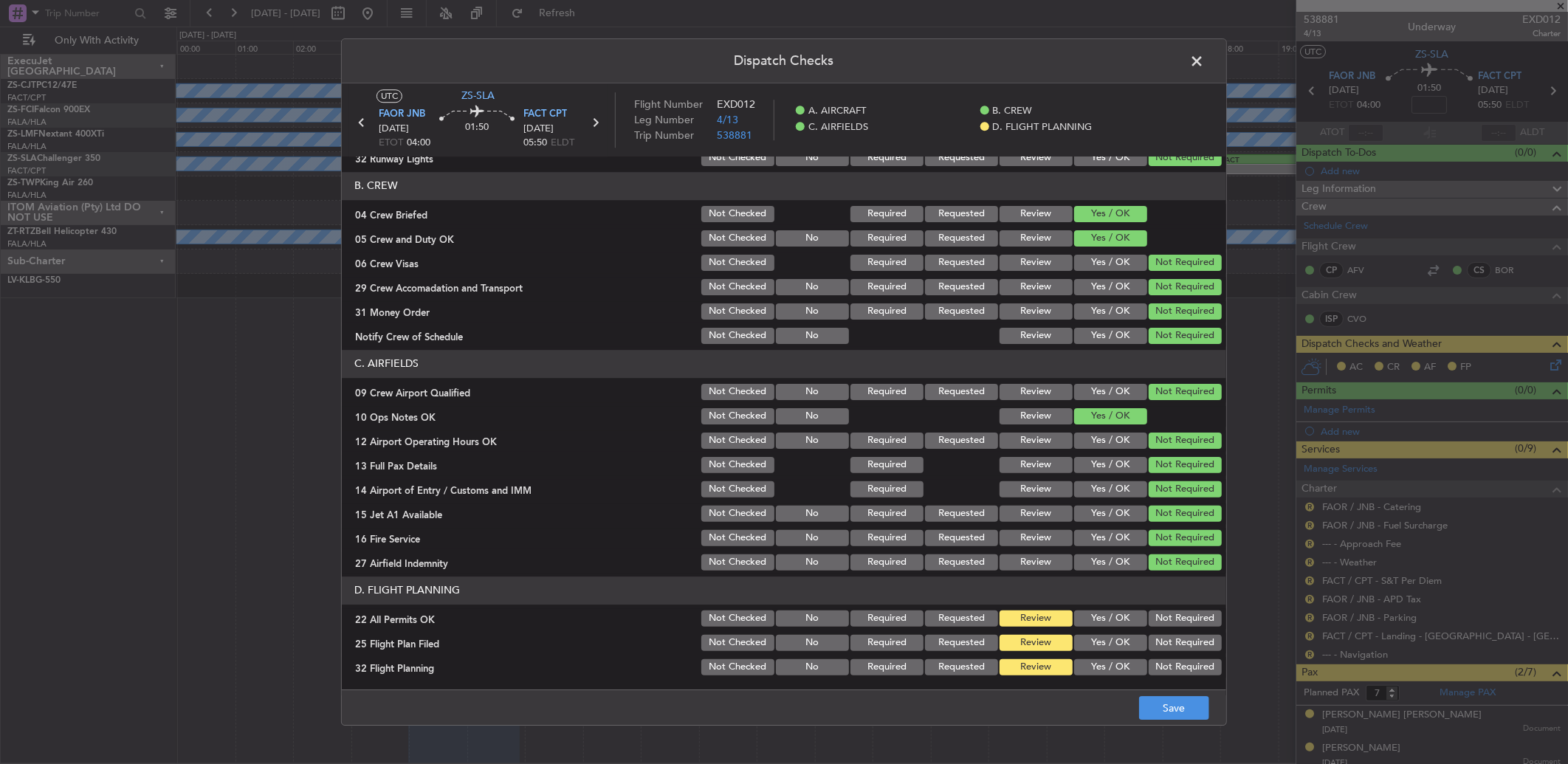
click at [1166, 618] on button "Not Required" at bounding box center [1185, 618] width 73 height 17
click at [1127, 639] on button "Yes / OK" at bounding box center [1110, 643] width 73 height 17
drag, startPoint x: 1117, startPoint y: 664, endPoint x: 1124, endPoint y: 674, distance: 12.2
click at [1116, 664] on button "Yes / OK" at bounding box center [1110, 667] width 73 height 17
click at [1147, 702] on button "Save" at bounding box center [1174, 708] width 71 height 24
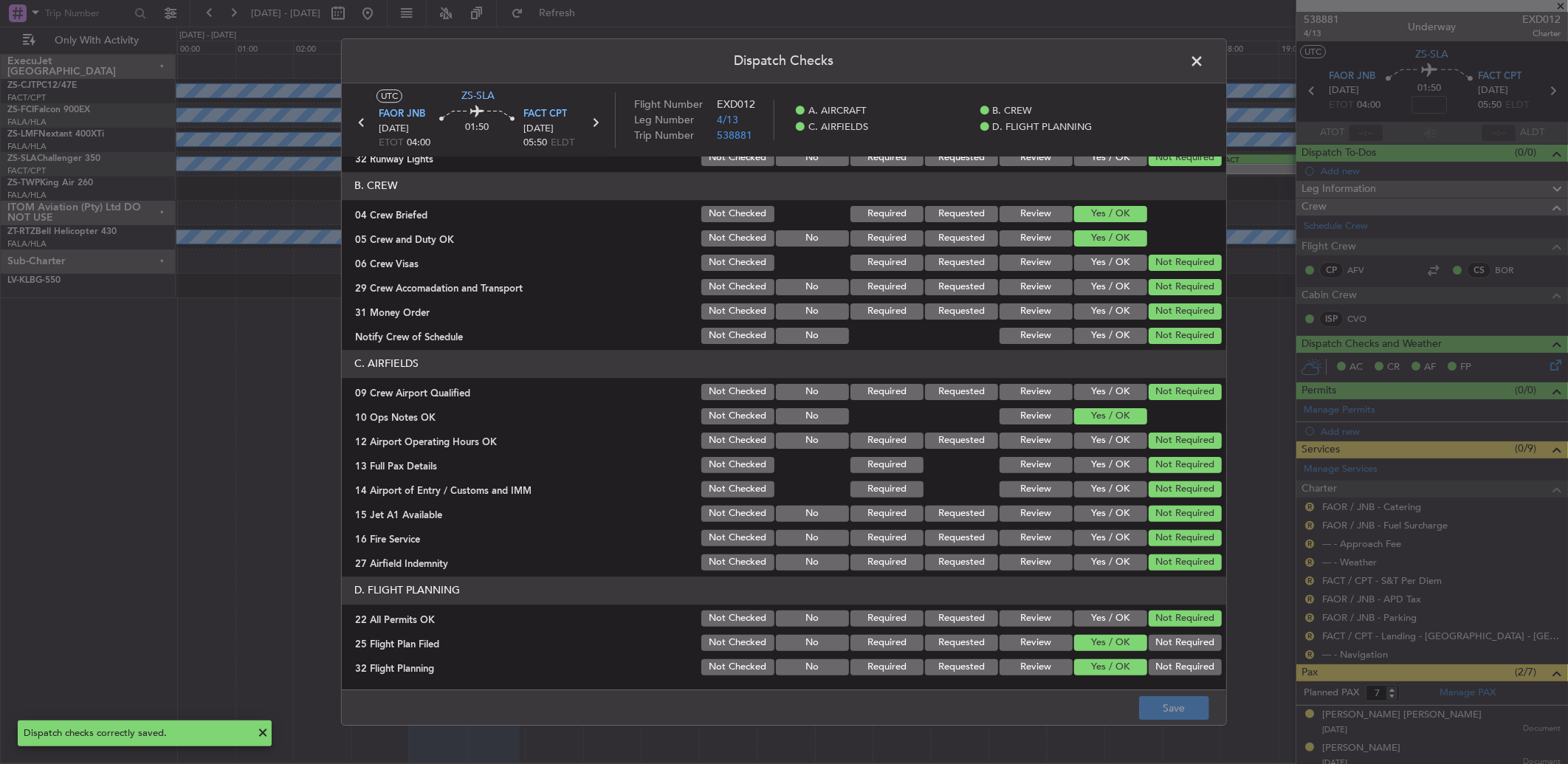
click at [1204, 61] on span at bounding box center [1204, 65] width 0 height 29
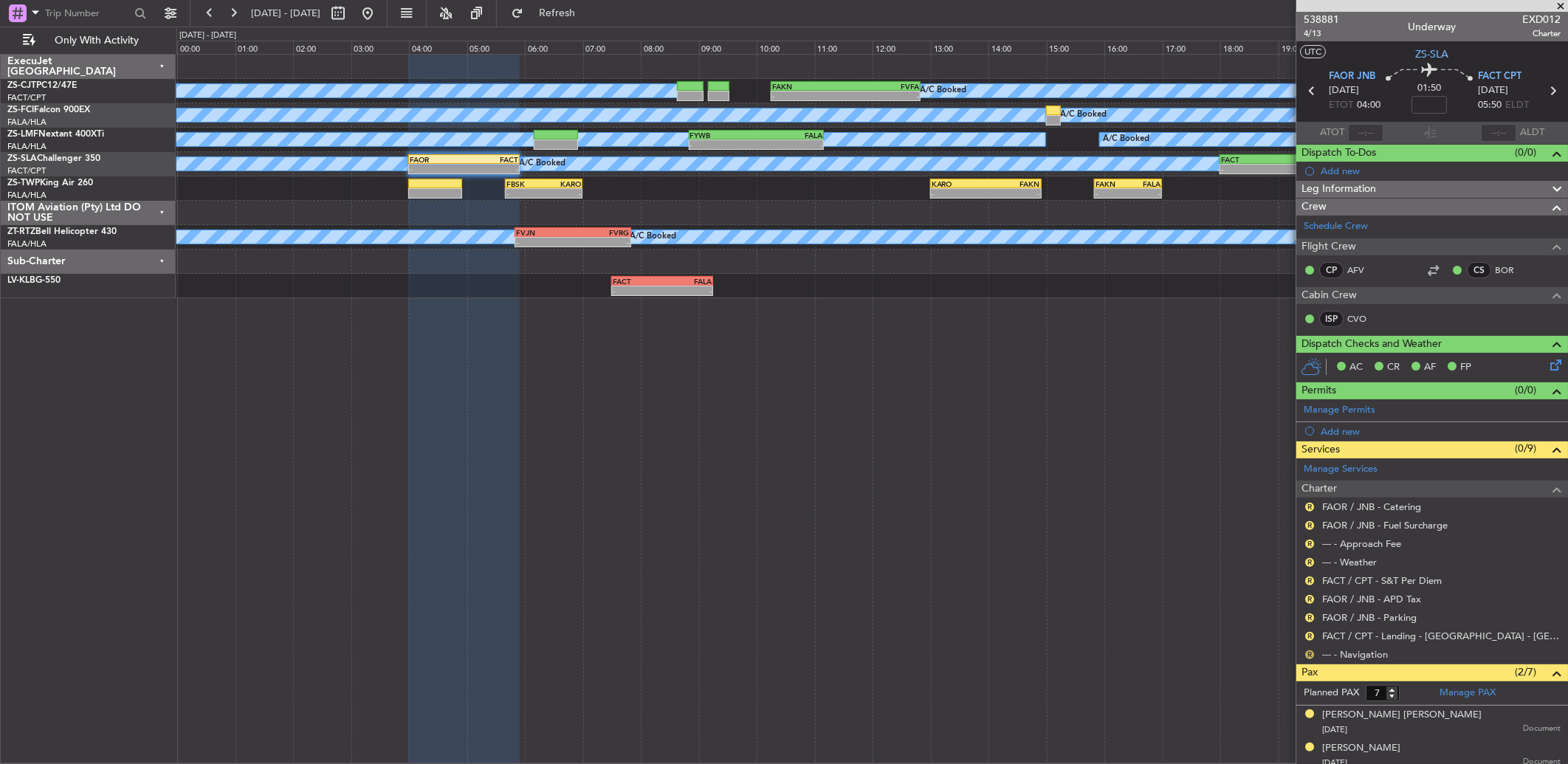
click at [1309, 650] on button "R" at bounding box center [1308, 654] width 9 height 9
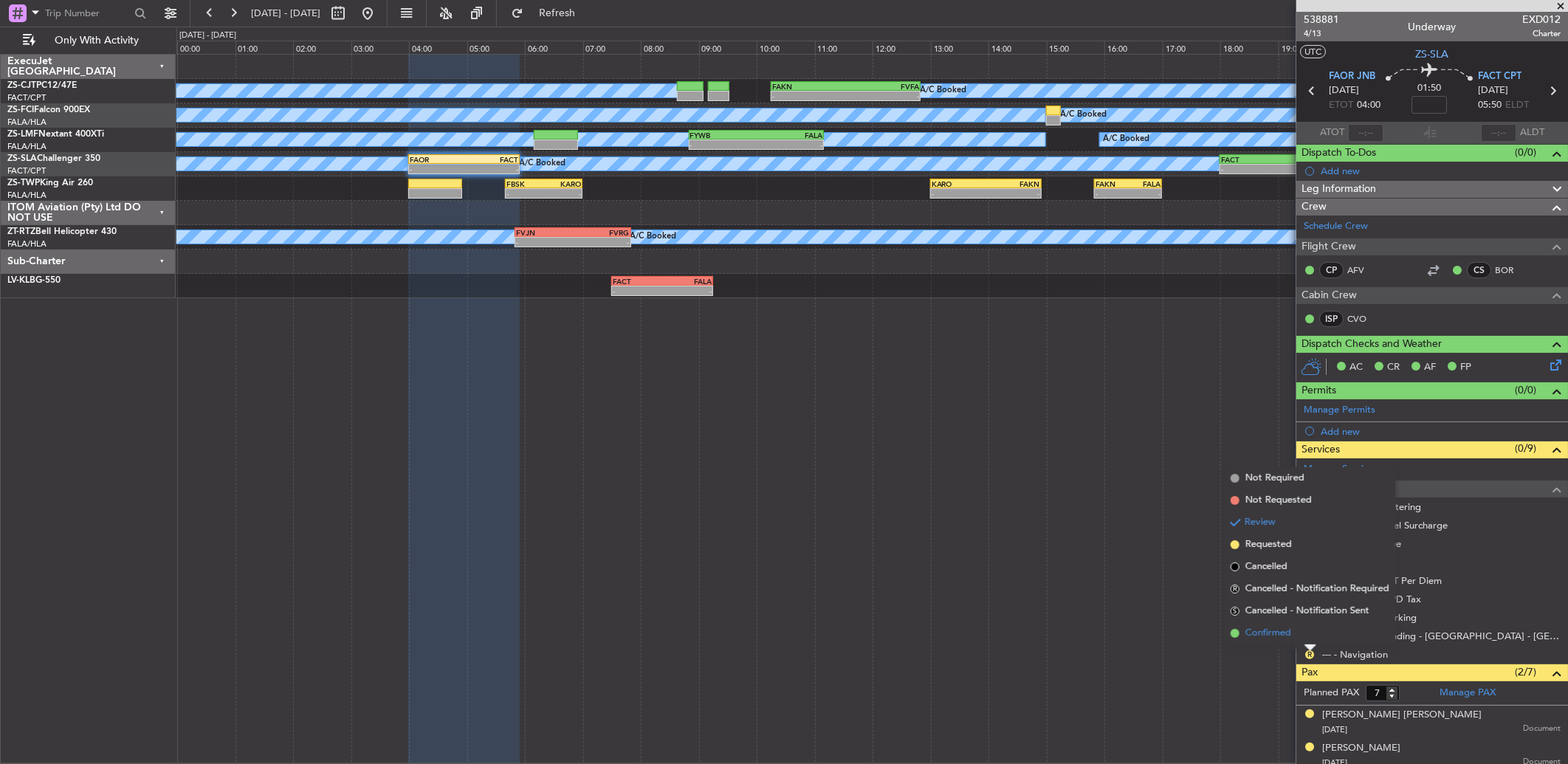
click at [1305, 628] on li "Confirmed" at bounding box center [1309, 633] width 170 height 23
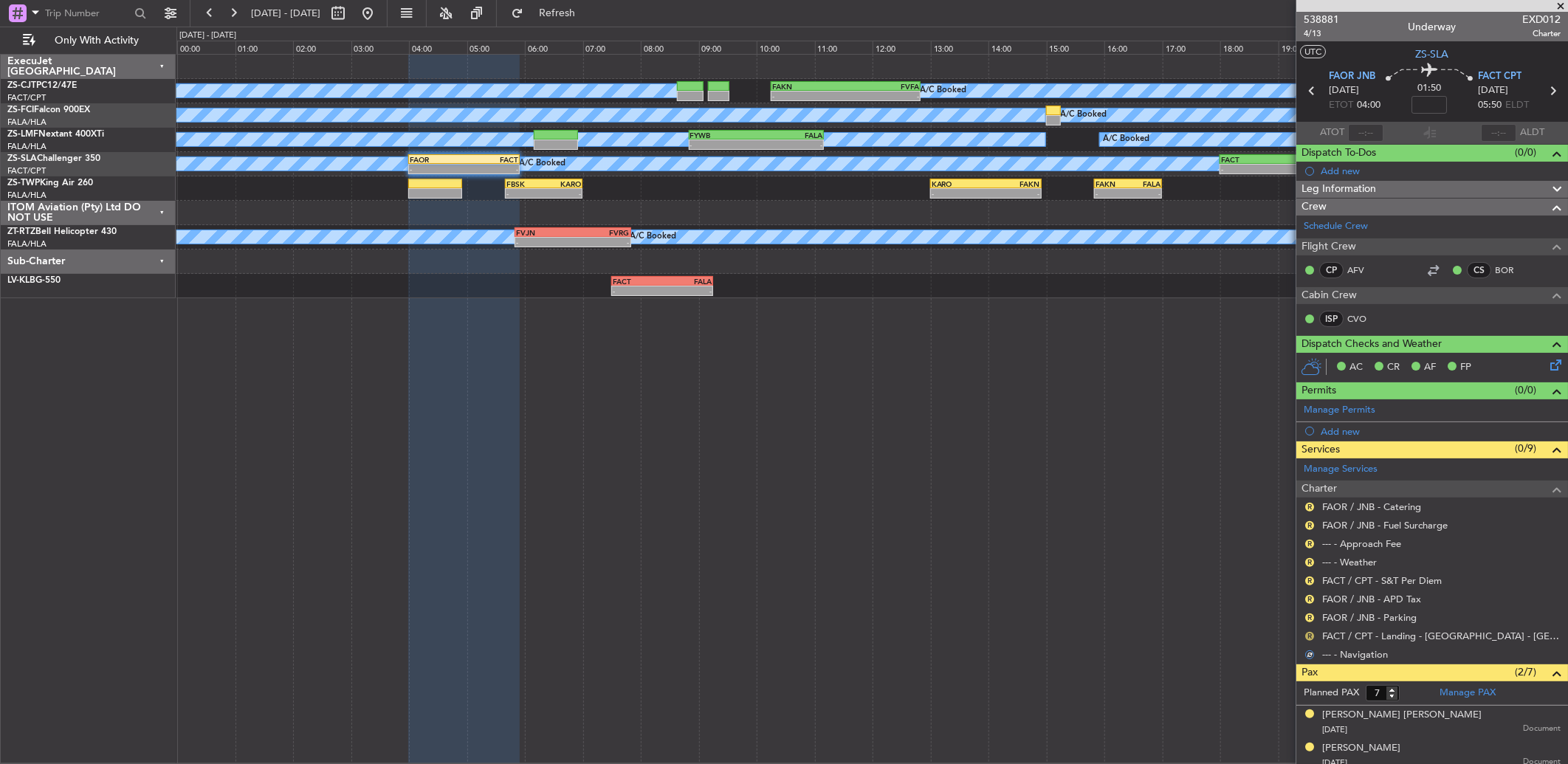
click at [1308, 637] on button "R" at bounding box center [1308, 636] width 9 height 9
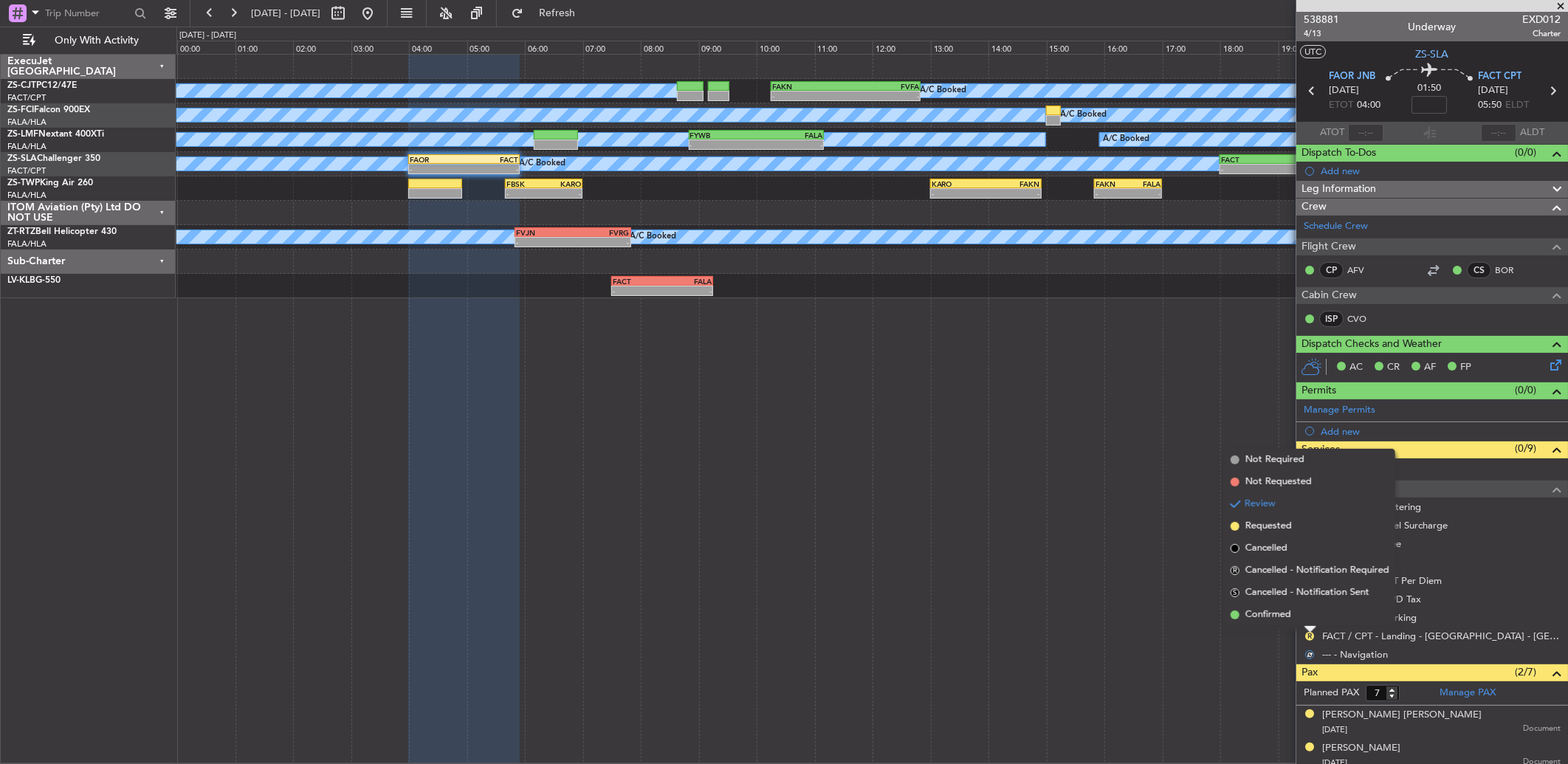
click at [1307, 609] on li "Confirmed" at bounding box center [1309, 614] width 170 height 23
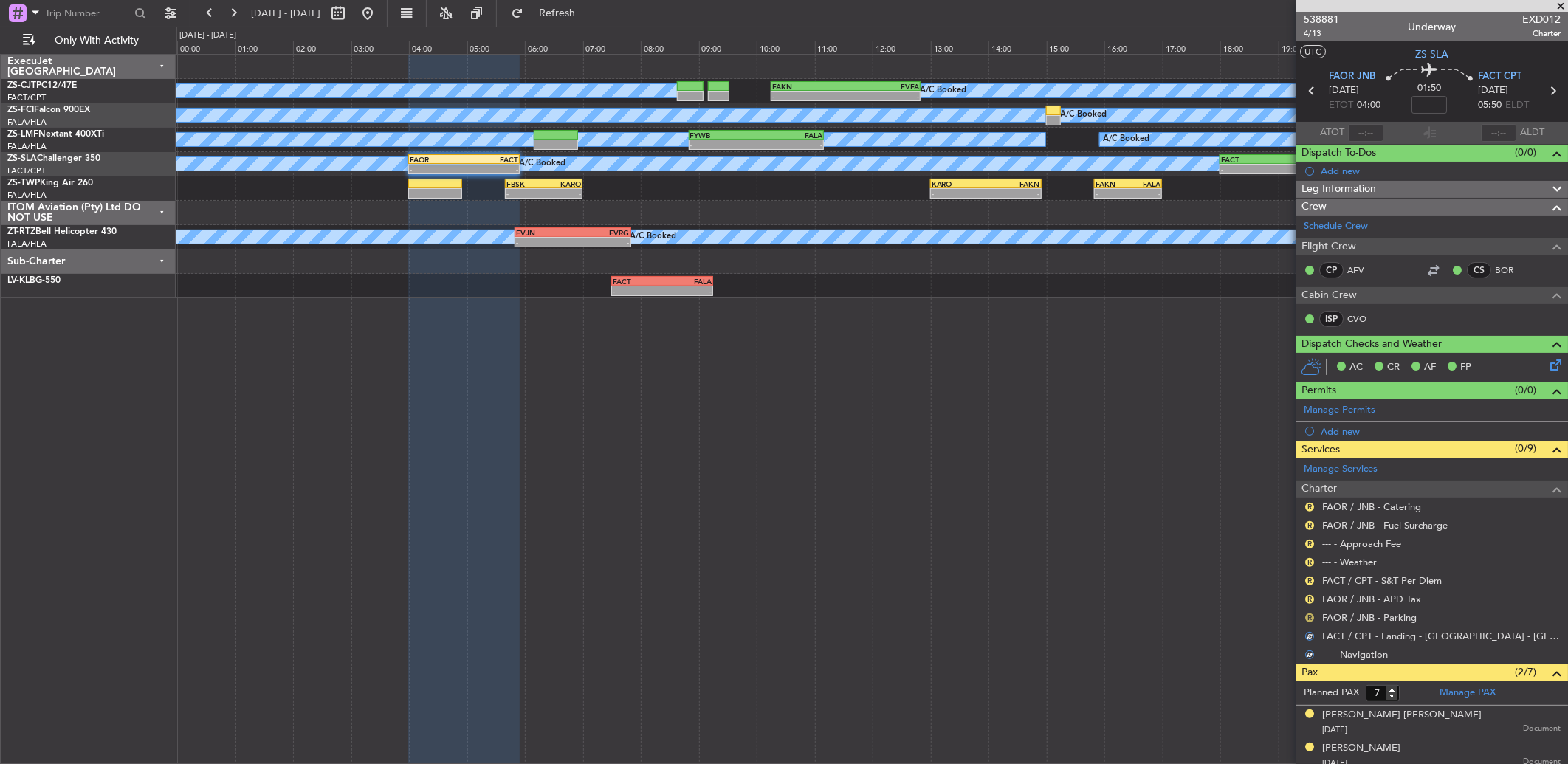
click at [1307, 615] on button "R" at bounding box center [1308, 617] width 9 height 9
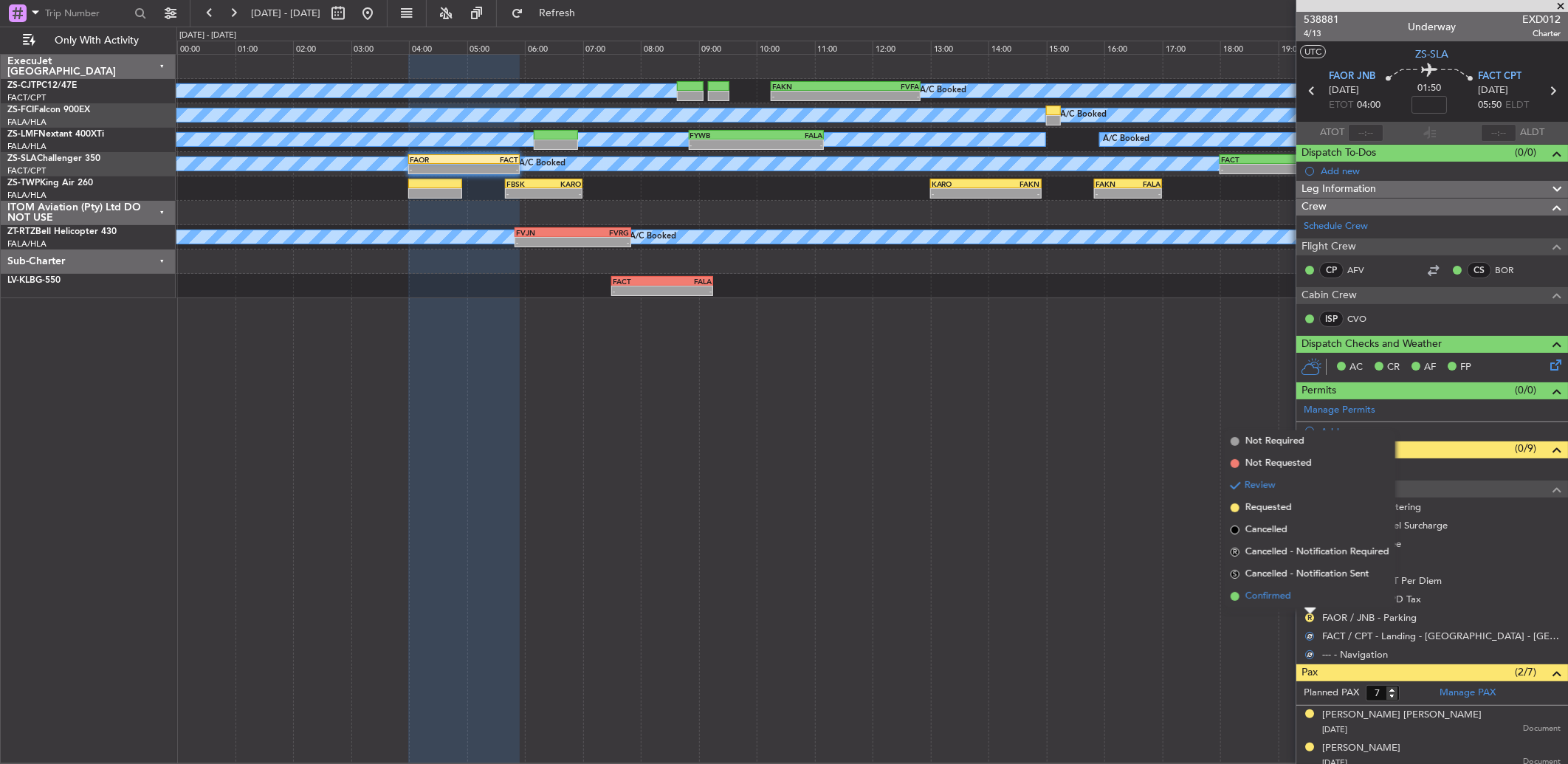
click at [1307, 598] on li "Confirmed" at bounding box center [1309, 597] width 170 height 23
click at [1307, 598] on button "R" at bounding box center [1308, 598] width 9 height 9
click at [1307, 579] on li "Confirmed" at bounding box center [1309, 578] width 170 height 23
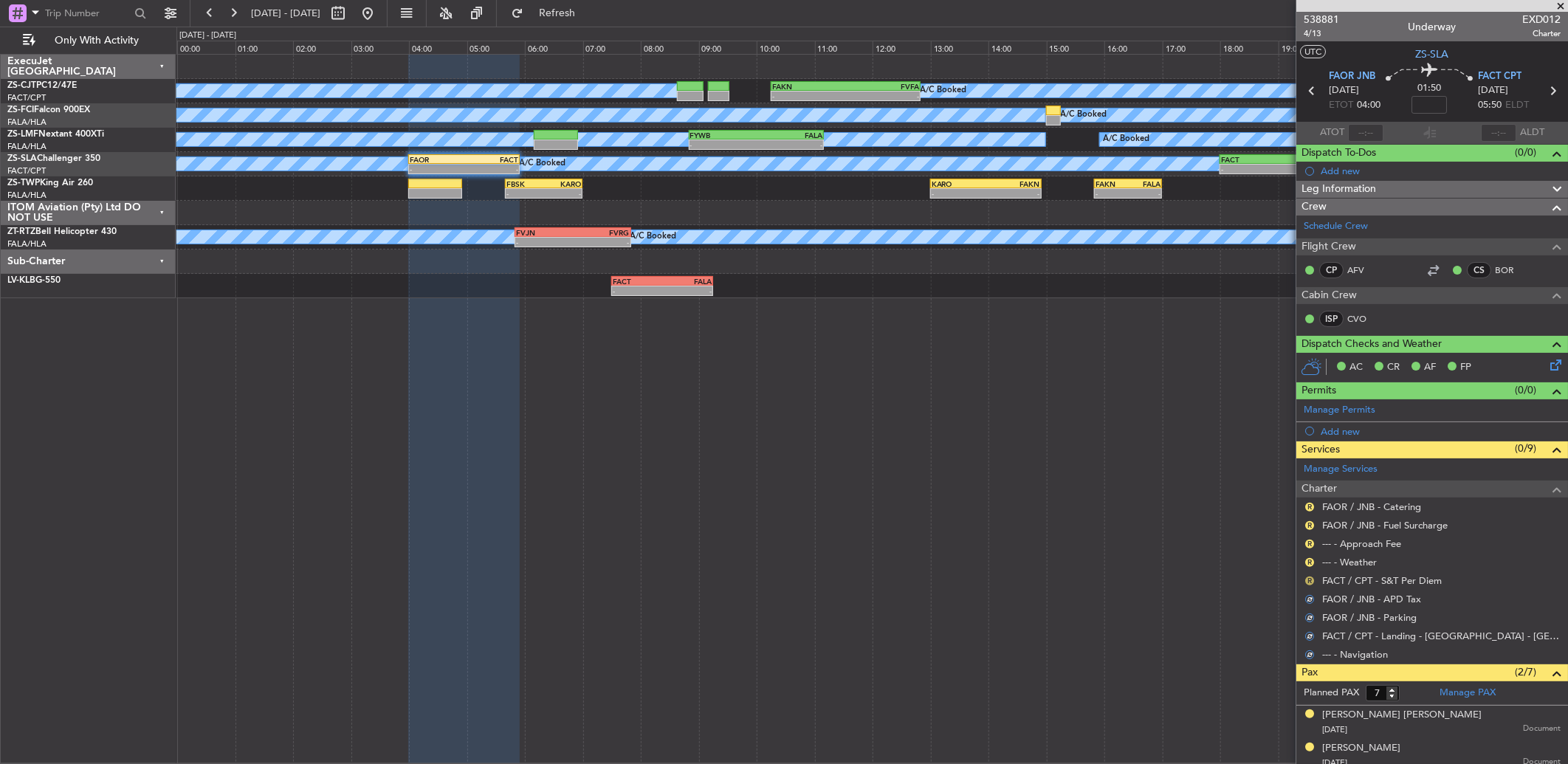
click at [1307, 580] on button "R" at bounding box center [1308, 581] width 9 height 9
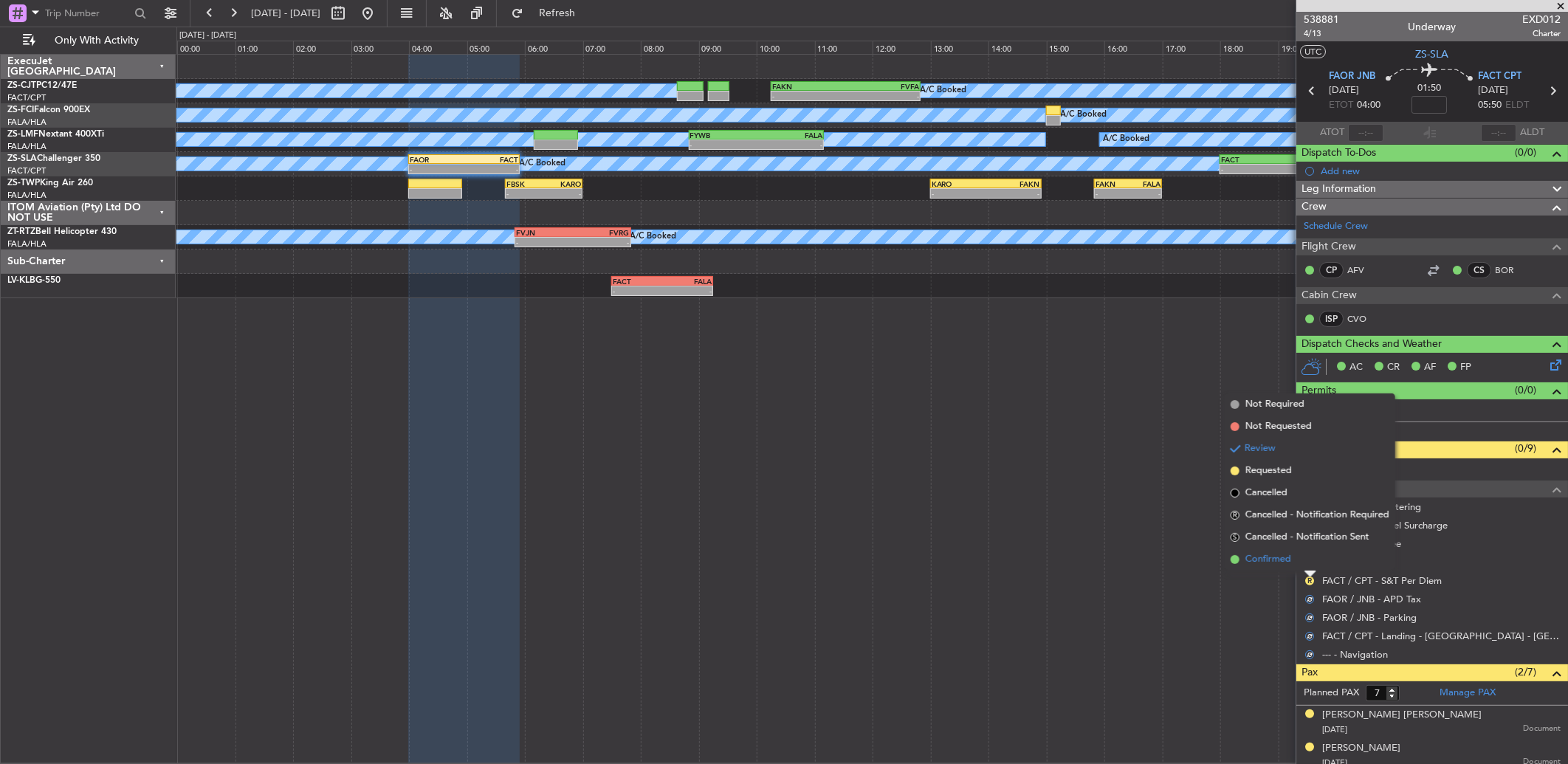
click at [1309, 569] on li "Confirmed" at bounding box center [1309, 559] width 170 height 23
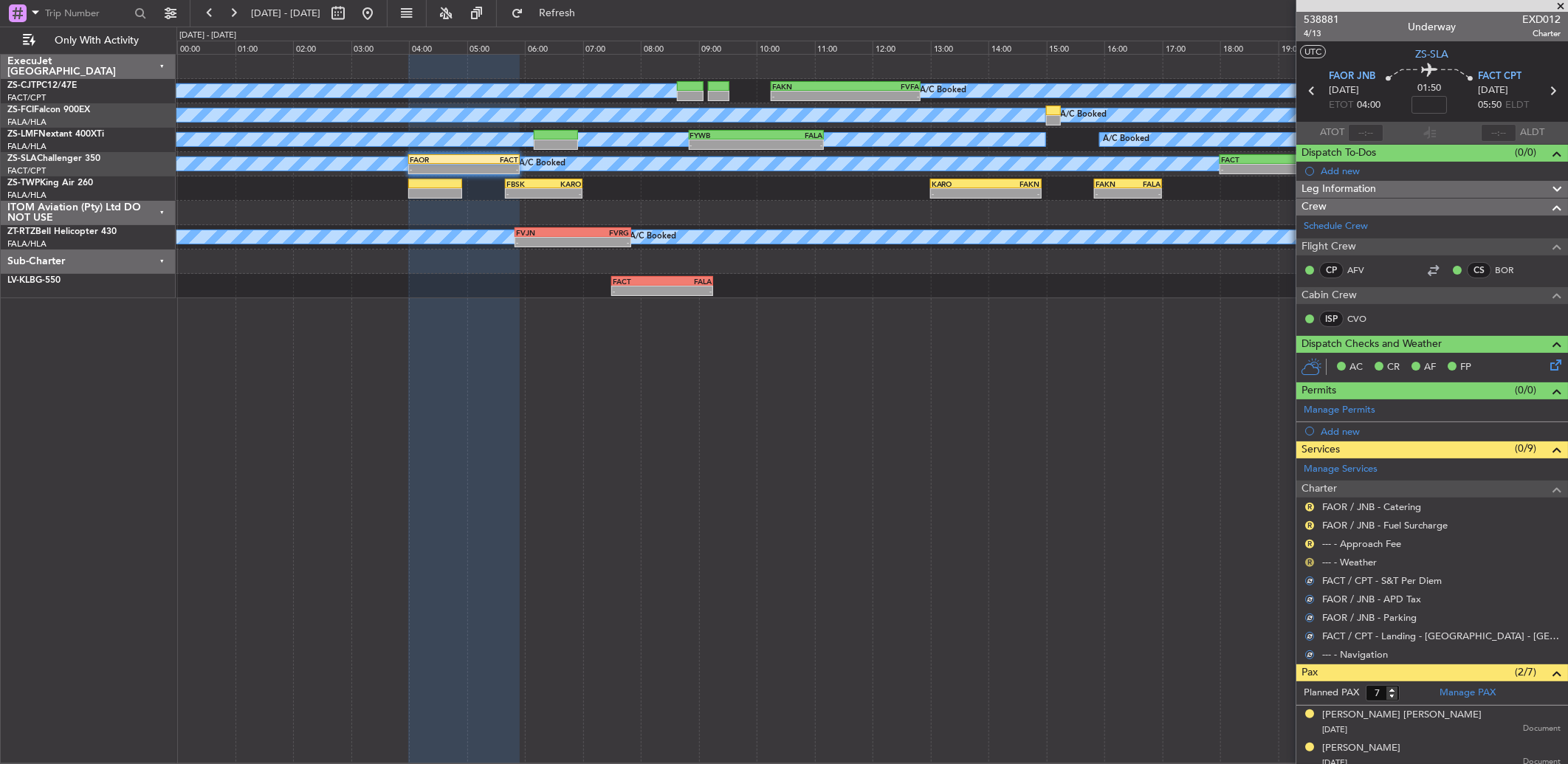
click at [1308, 564] on button "R" at bounding box center [1308, 562] width 9 height 9
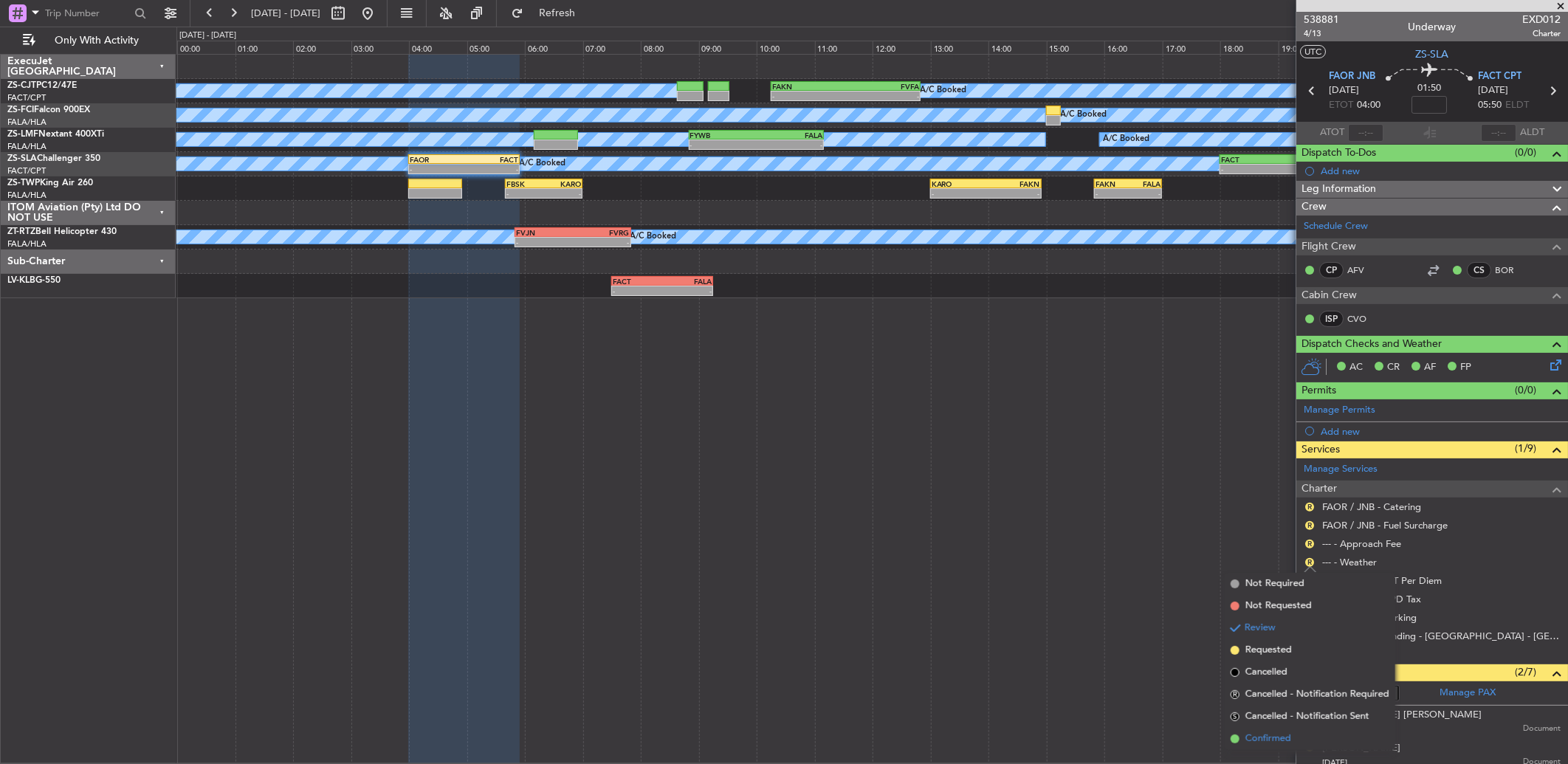
click at [1263, 729] on li "Confirmed" at bounding box center [1309, 739] width 170 height 23
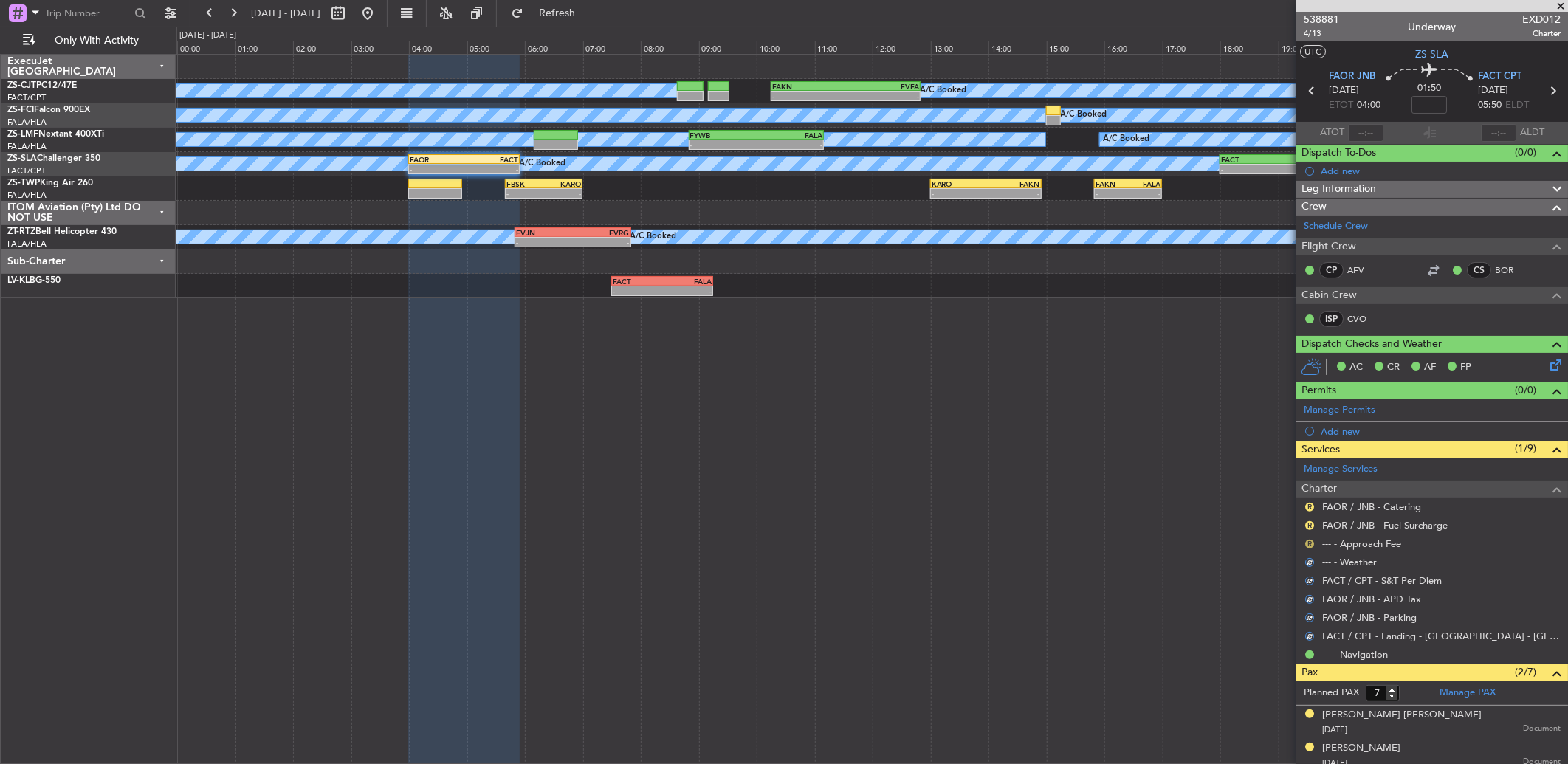
click at [1310, 549] on div "R" at bounding box center [1309, 544] width 12 height 12
click at [1302, 543] on div "R --- - Approach Fee" at bounding box center [1431, 544] width 271 height 19
click at [1307, 540] on button "R" at bounding box center [1308, 544] width 9 height 9
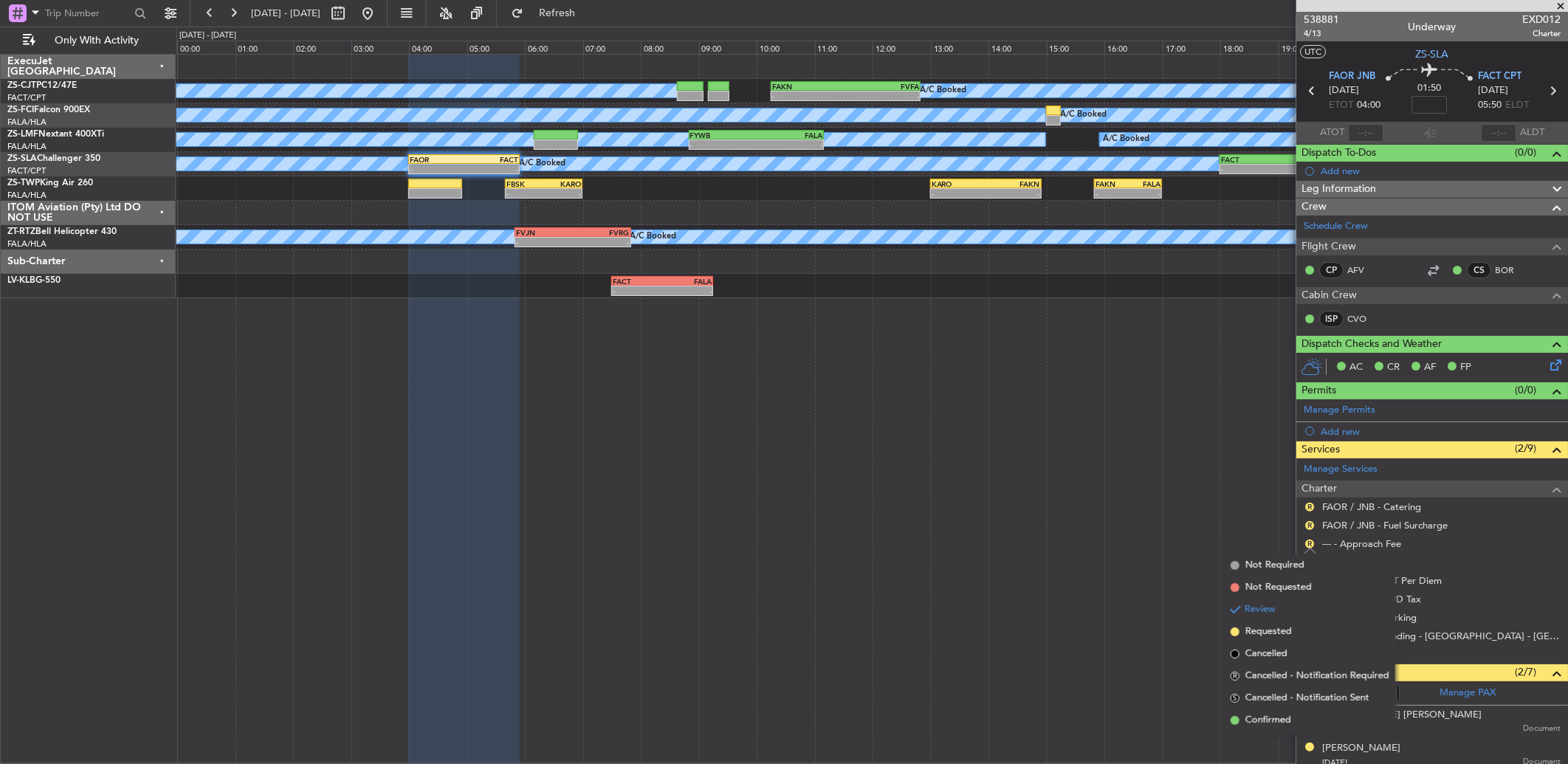
drag, startPoint x: 1274, startPoint y: 714, endPoint x: 1304, endPoint y: 625, distance: 93.9
click at [1280, 709] on li "Confirmed" at bounding box center [1309, 720] width 170 height 23
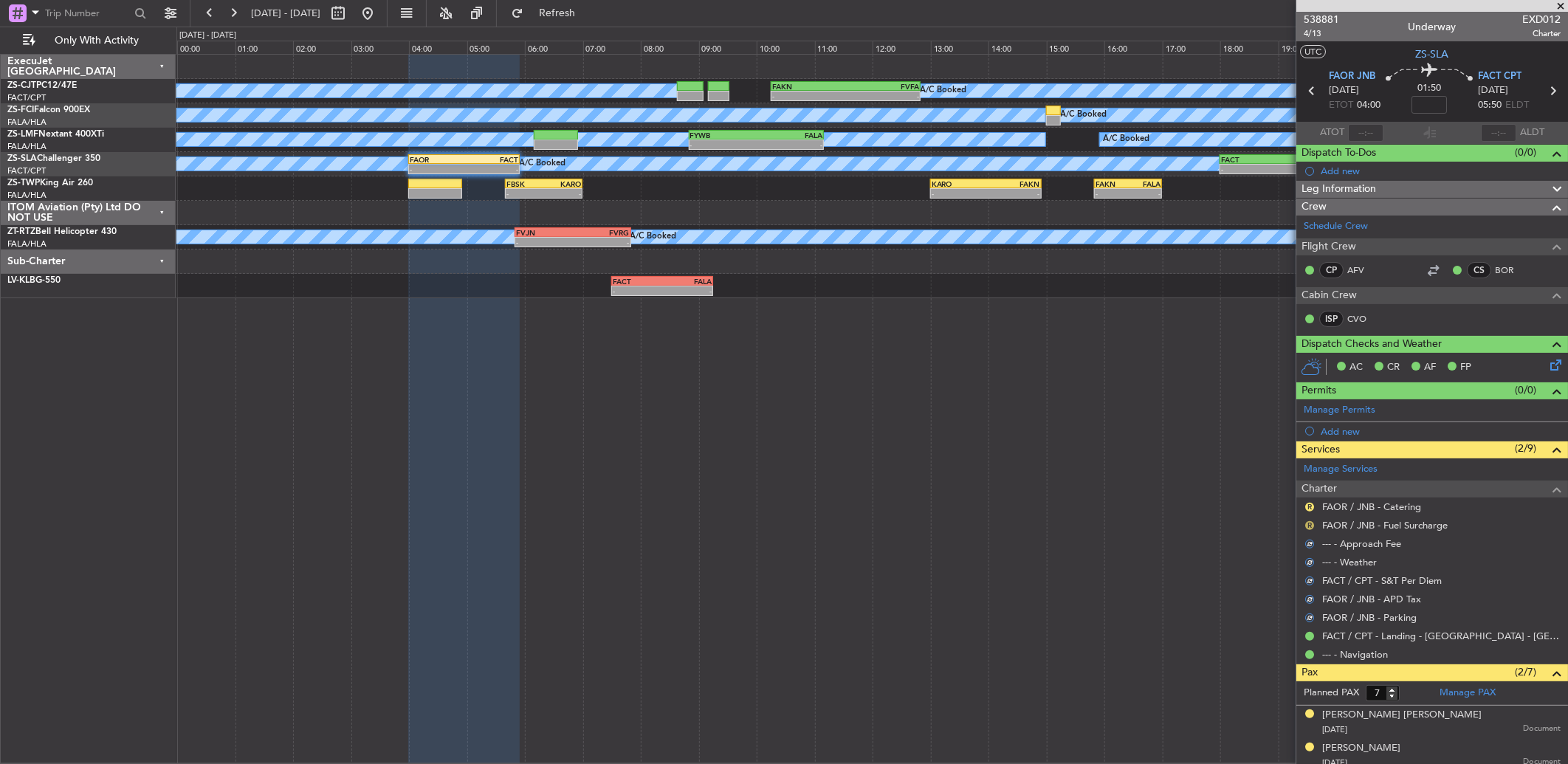
click at [1311, 524] on button "R" at bounding box center [1308, 525] width 9 height 9
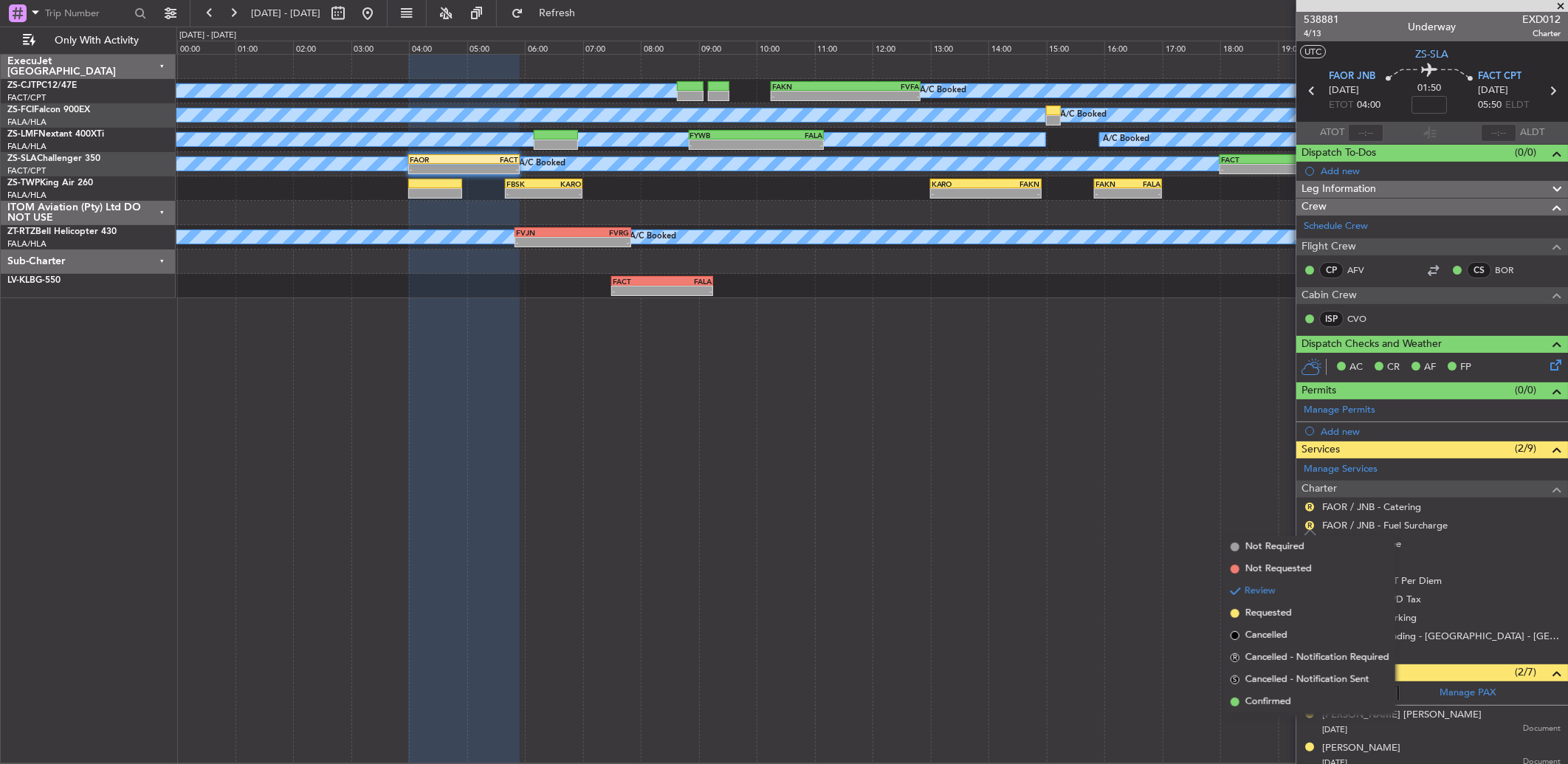
drag, startPoint x: 1274, startPoint y: 699, endPoint x: 1304, endPoint y: 633, distance: 72.5
click at [1272, 691] on li "Confirmed" at bounding box center [1309, 701] width 170 height 23
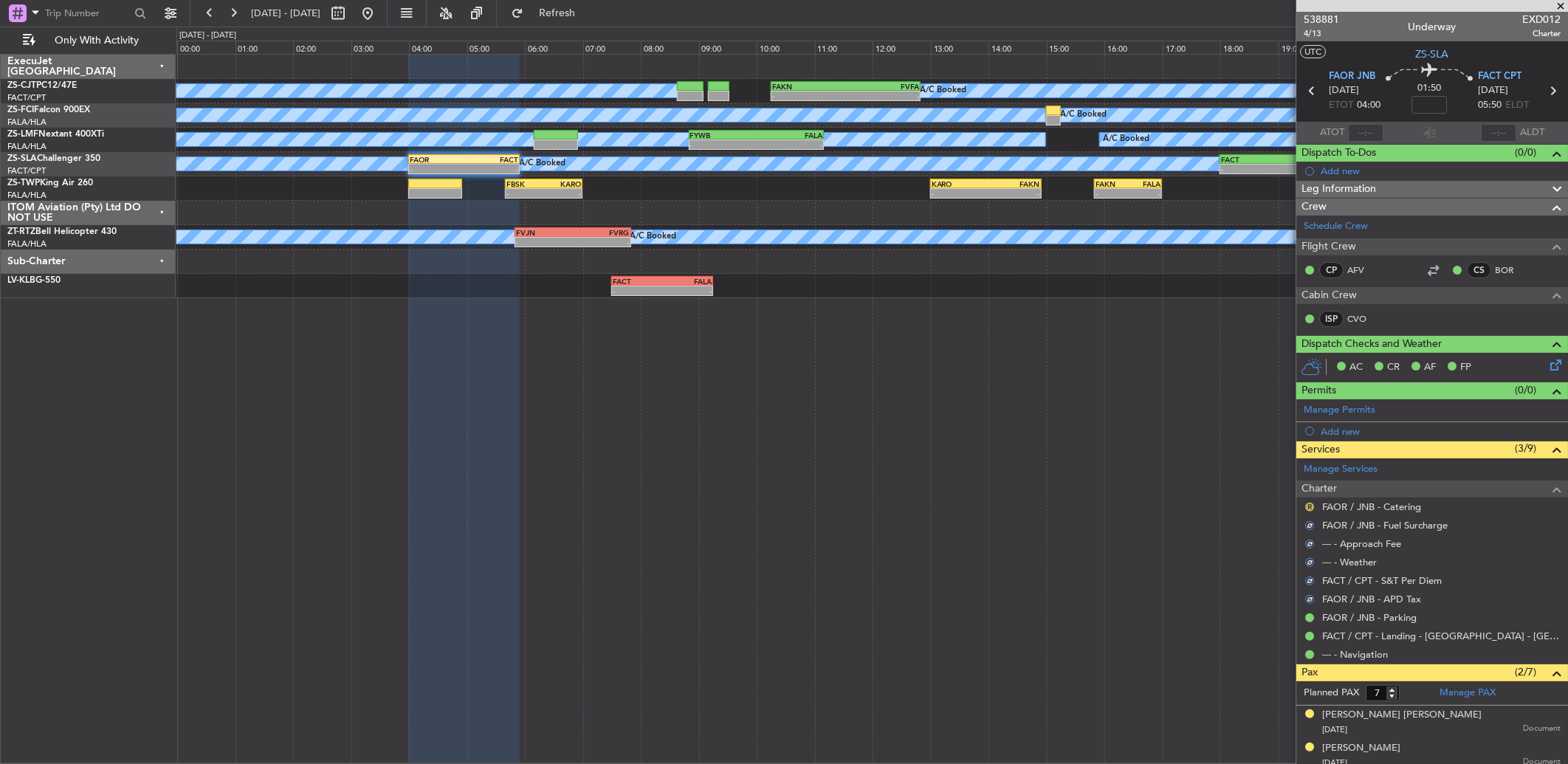
click at [1307, 504] on button "R" at bounding box center [1308, 506] width 9 height 9
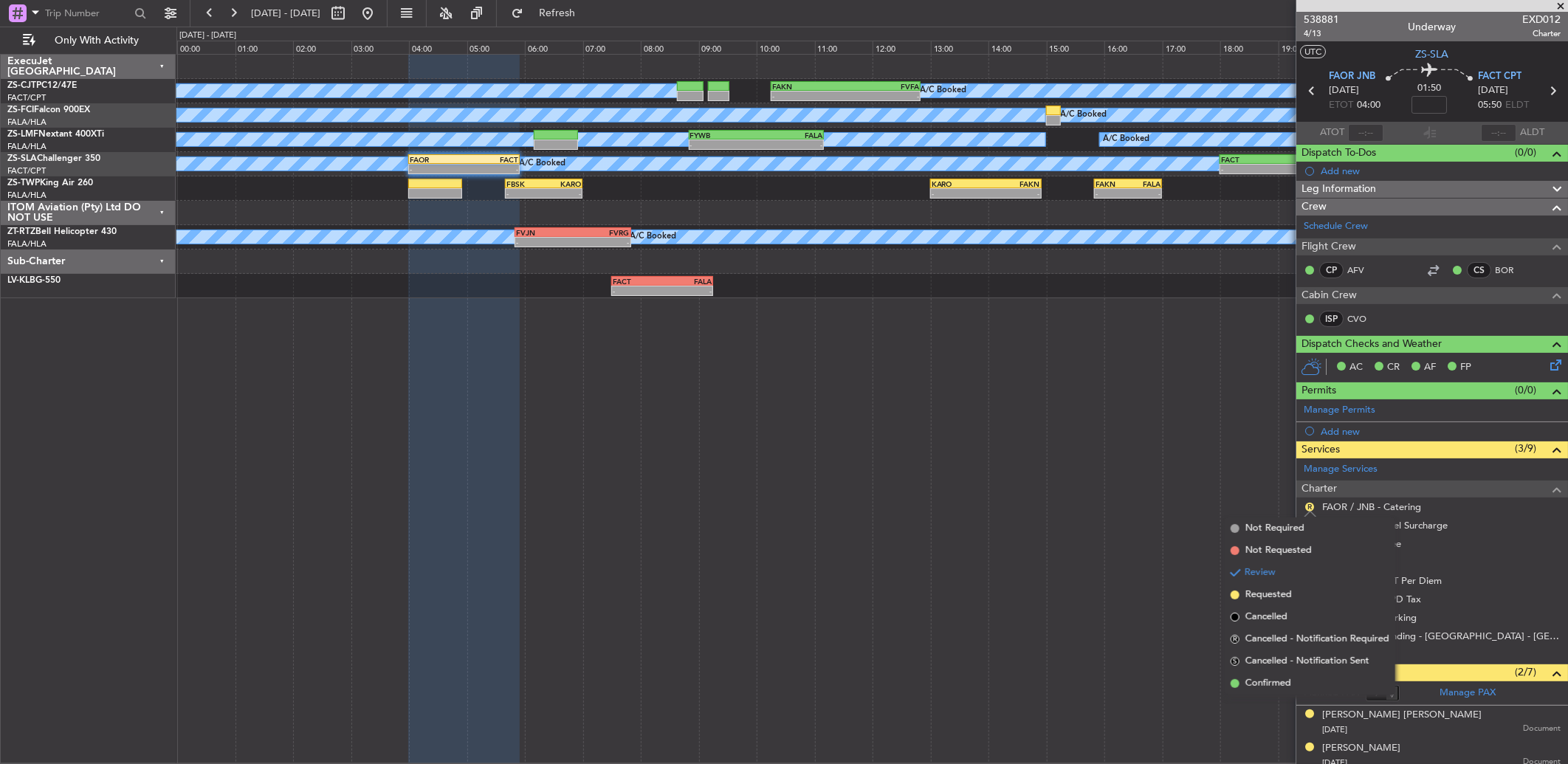
drag, startPoint x: 1269, startPoint y: 676, endPoint x: 1281, endPoint y: 628, distance: 49.5
click at [1267, 676] on span "Confirmed" at bounding box center [1267, 683] width 46 height 15
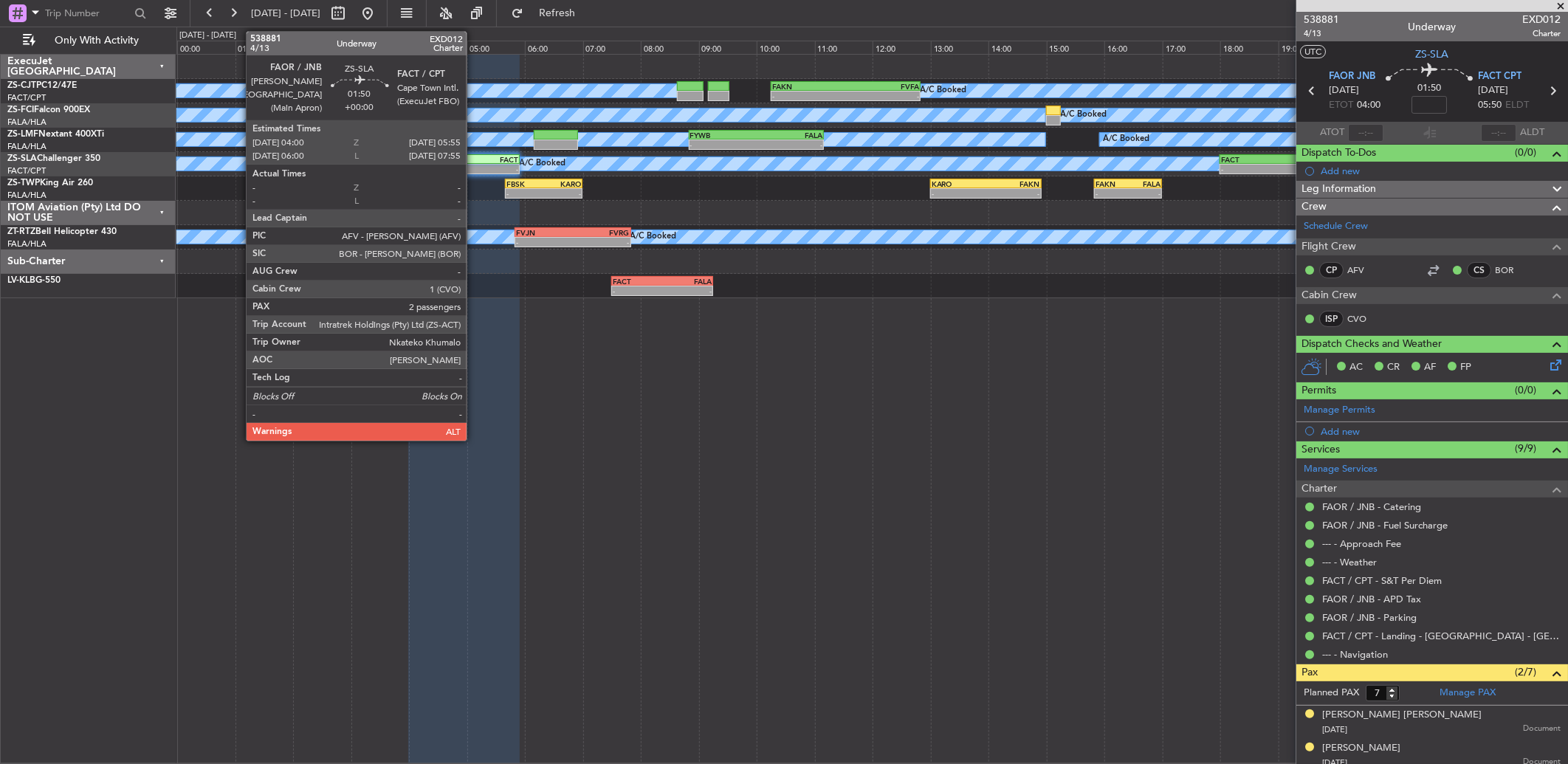
click at [474, 171] on div "-" at bounding box center [491, 168] width 54 height 9
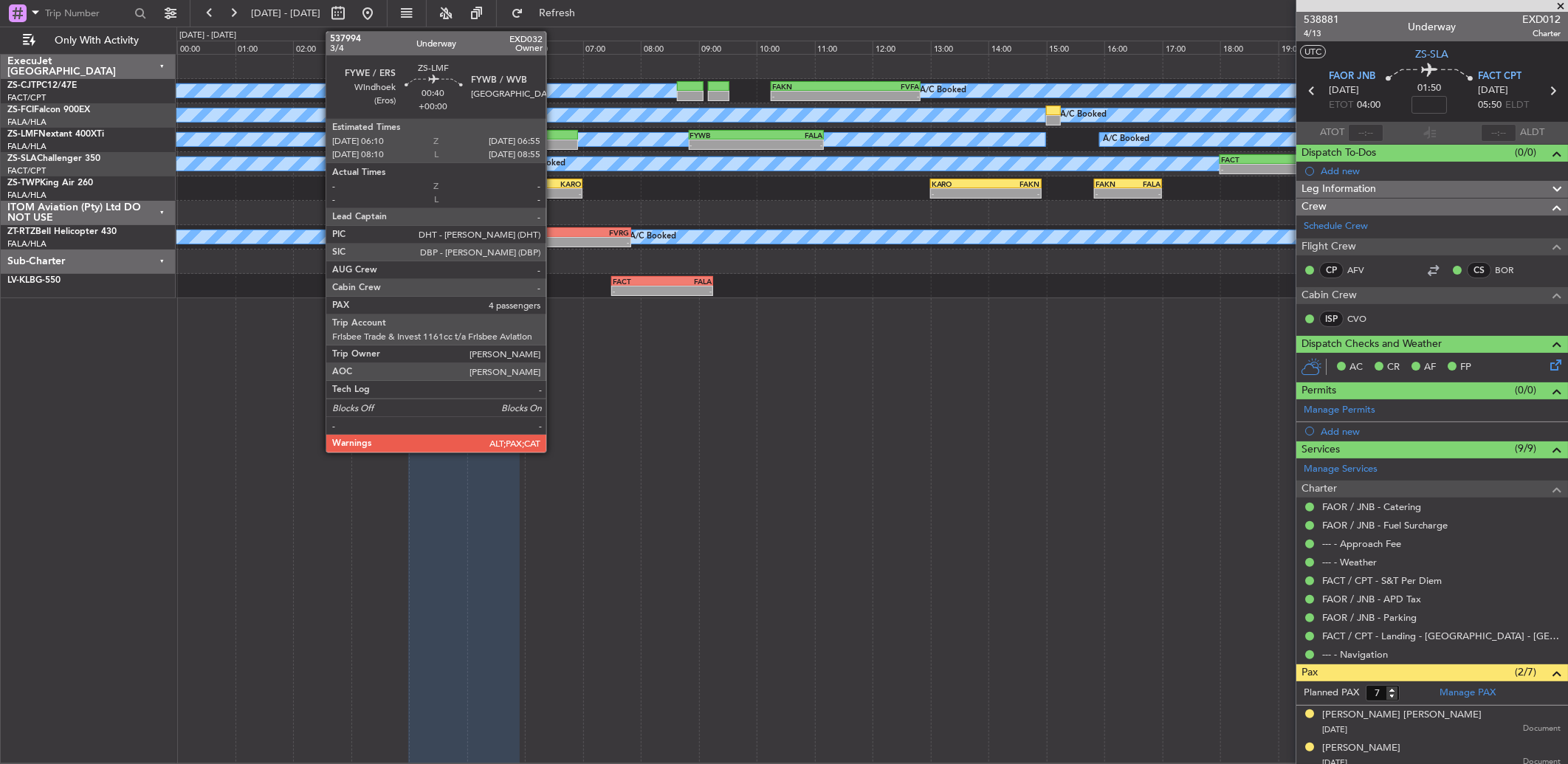
click at [553, 133] on div at bounding box center [555, 135] width 43 height 11
click at [553, 131] on div at bounding box center [555, 135] width 43 height 11
click at [553, 130] on div at bounding box center [555, 135] width 43 height 11
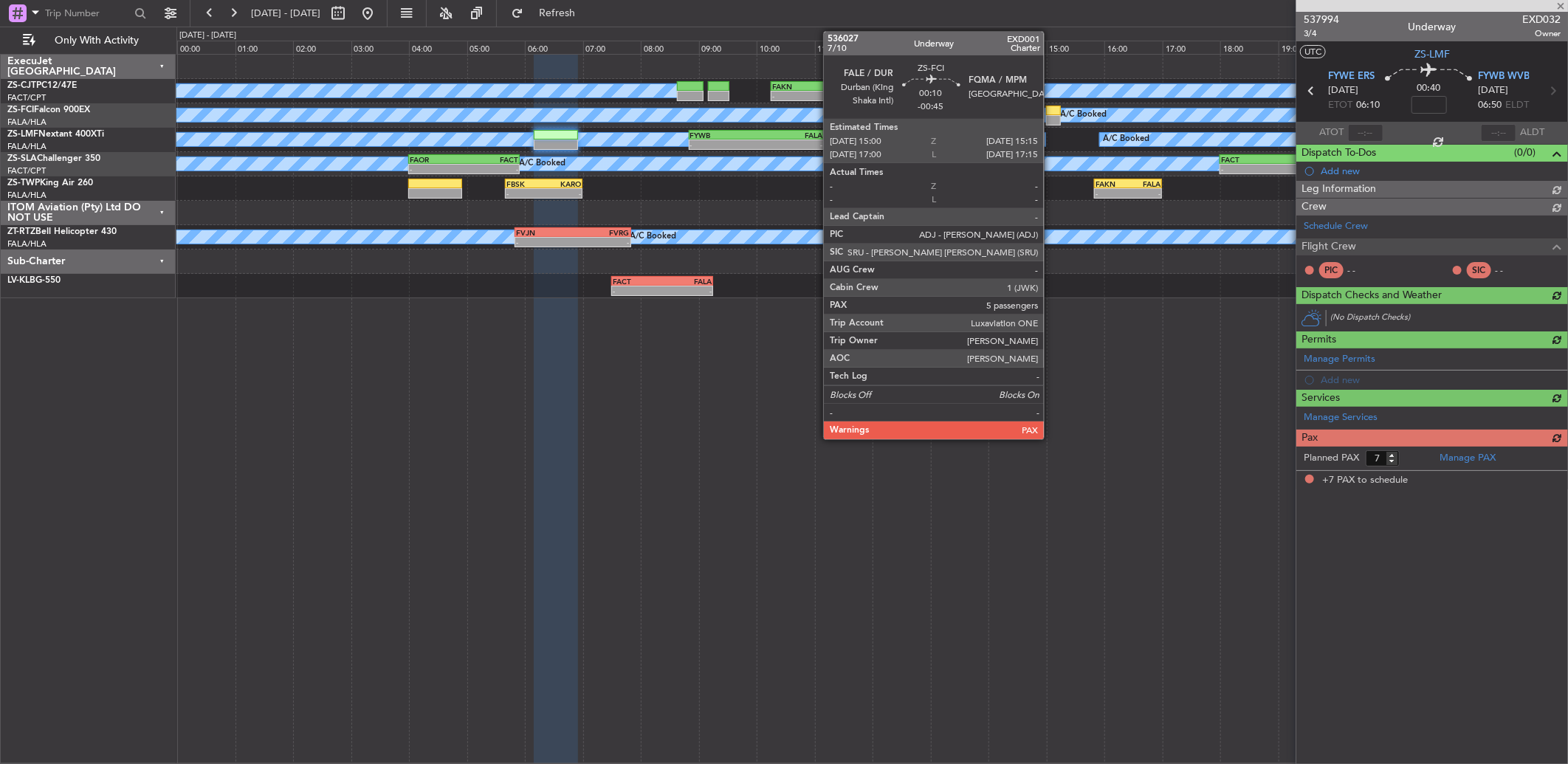
click at [1051, 116] on div at bounding box center [1053, 120] width 15 height 11
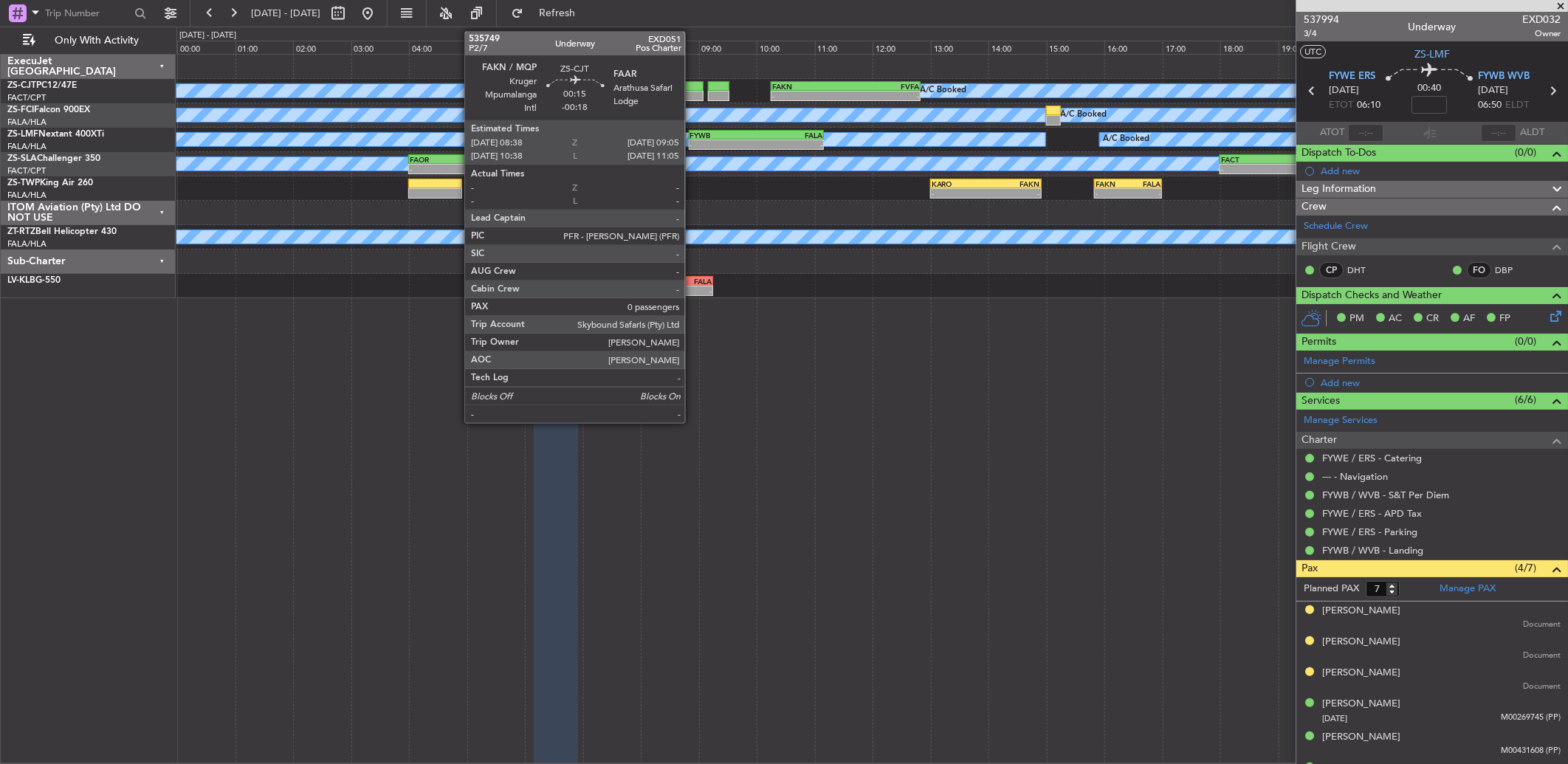
click at [692, 96] on div at bounding box center [689, 96] width 26 height 11
click at [692, 97] on div at bounding box center [689, 96] width 26 height 11
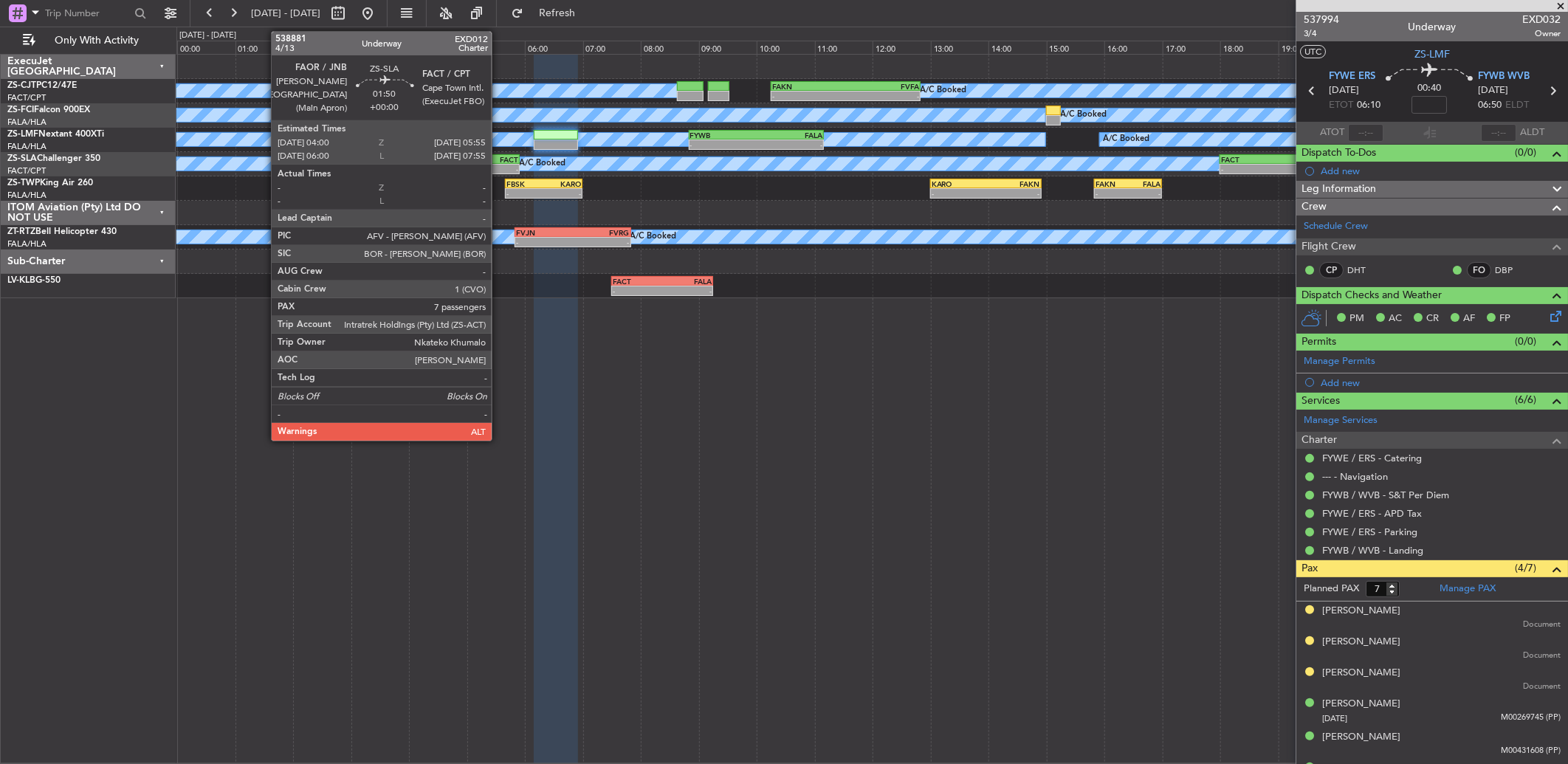
click at [499, 160] on div "FACT" at bounding box center [491, 159] width 54 height 9
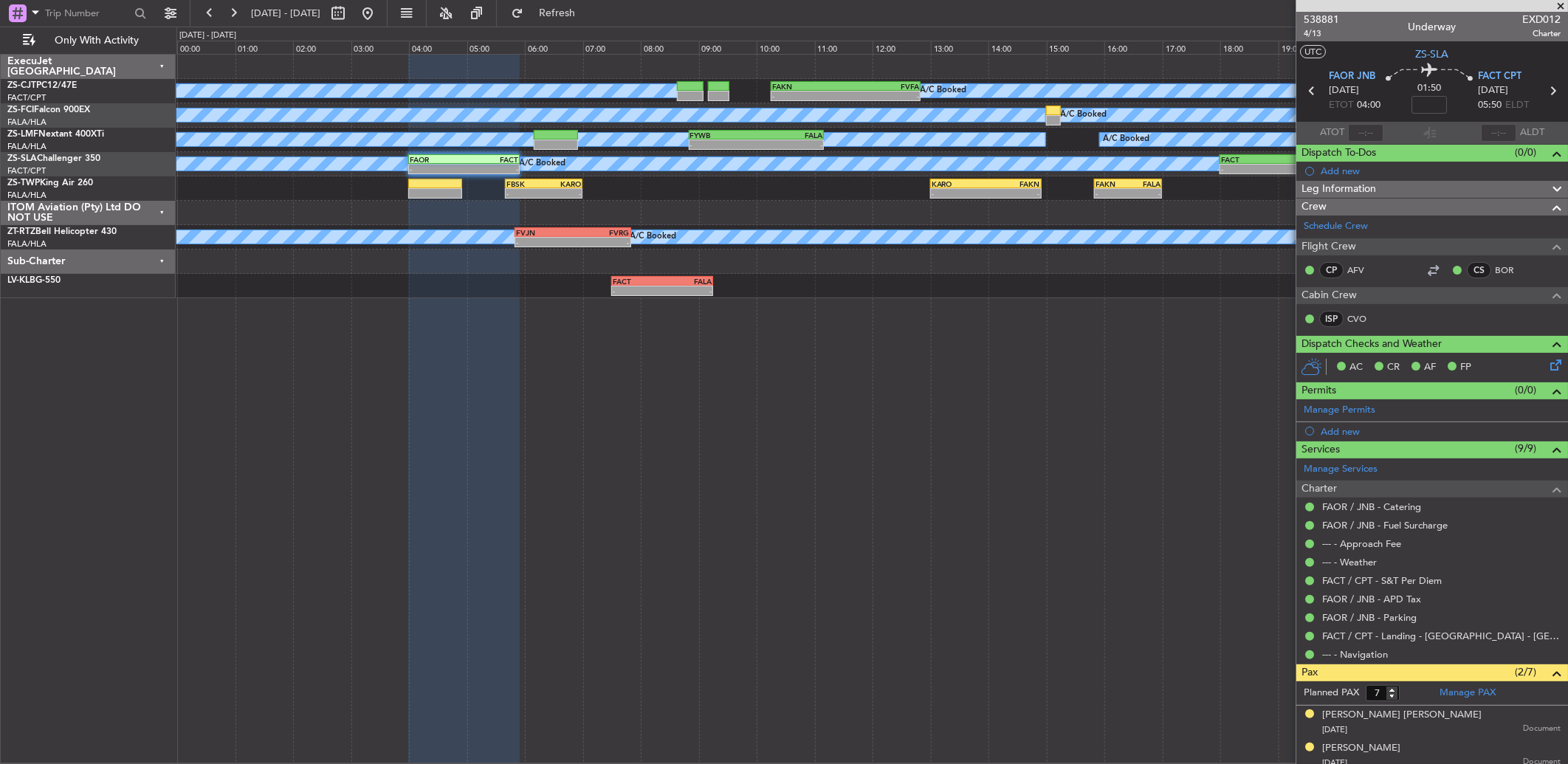
click at [563, 429] on div "A/C Booked A/C Booked A/C Booked A/C Booked A/C Booked A/C Booked A/C Booked A/…" at bounding box center [872, 408] width 1391 height 710
click at [831, 480] on div "A/C Booked A/C Booked A/C Booked A/C Booked A/C Booked A/C Booked A/C Booked A/…" at bounding box center [872, 408] width 1391 height 710
click at [1452, 320] on button at bounding box center [1456, 318] width 9 height 9
drag, startPoint x: 1447, startPoint y: 327, endPoint x: 1441, endPoint y: 374, distance: 47.4
click at [1441, 374] on ul "Unread Acknowledged Unread Changes Tech Logged" at bounding box center [1445, 373] width 99 height 88
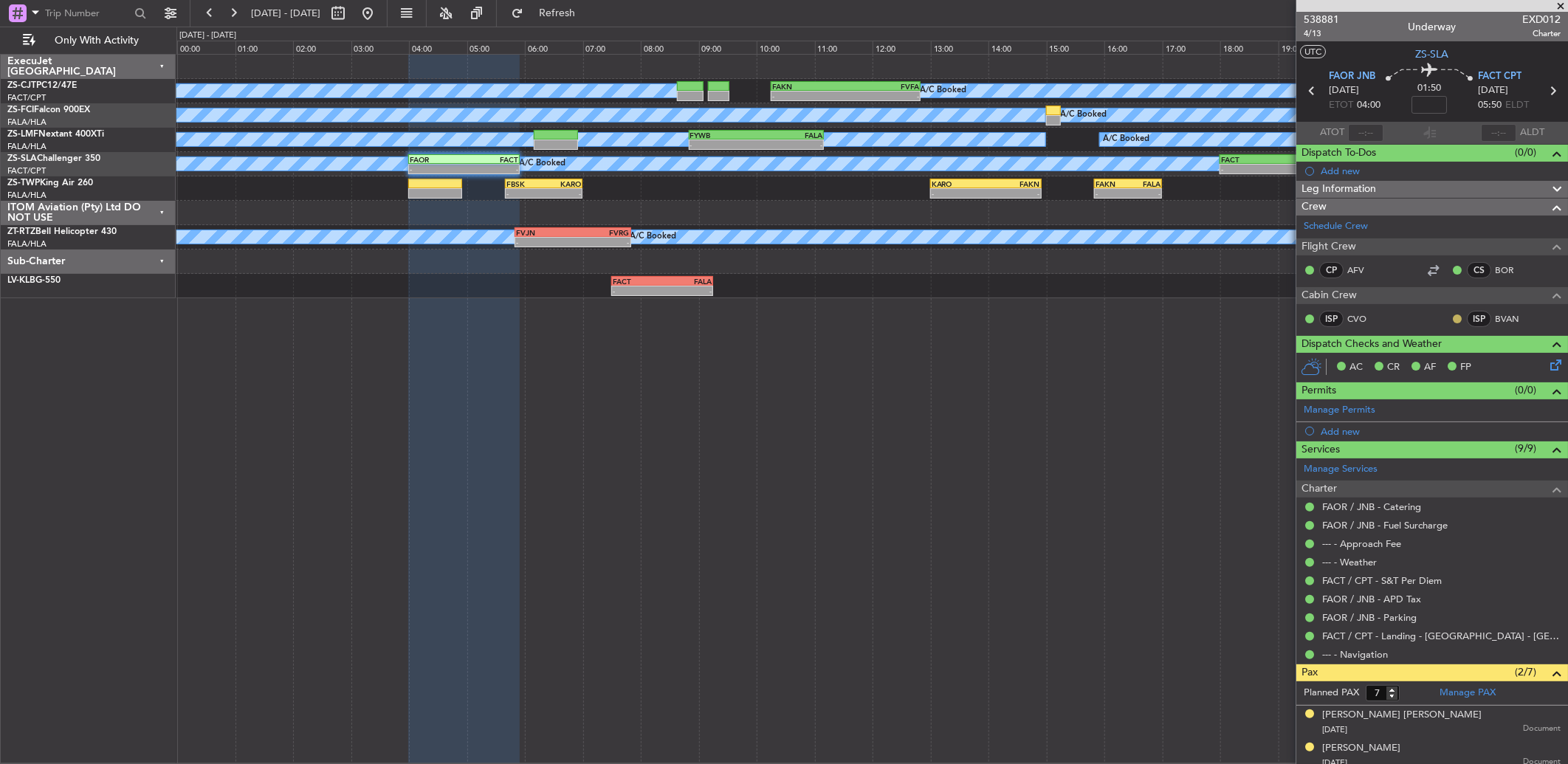
click at [1452, 316] on button at bounding box center [1456, 318] width 9 height 9
click at [1429, 361] on mat-tooltip-component "Unread" at bounding box center [1445, 343] width 54 height 39
click at [1450, 325] on div "ISP BVAN" at bounding box center [1489, 318] width 76 height 17
click at [1452, 318] on button at bounding box center [1456, 318] width 9 height 9
click at [1436, 361] on span "Acknowledged" at bounding box center [1449, 361] width 65 height 15
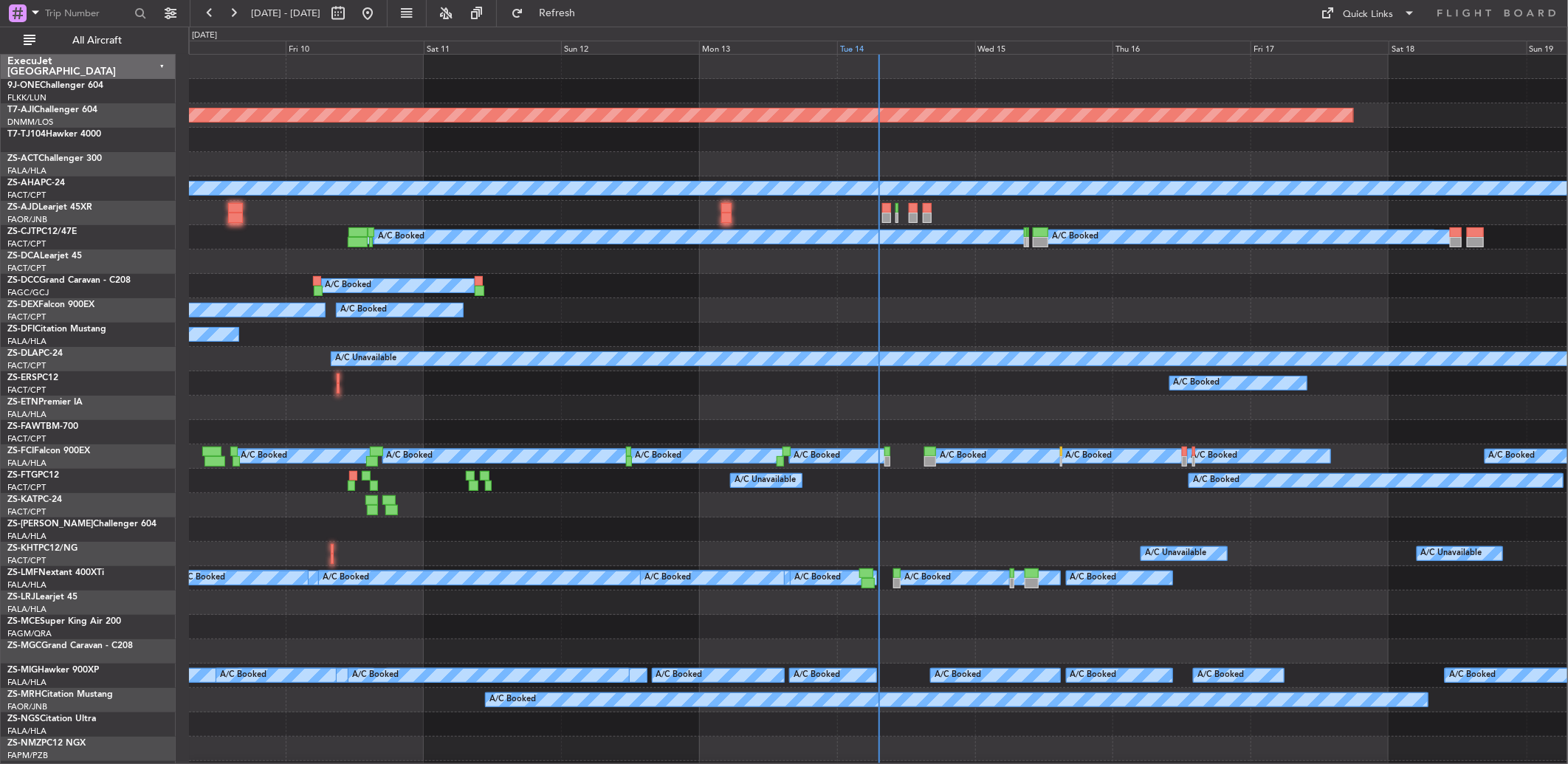
click at [846, 46] on div "Tue 14" at bounding box center [906, 47] width 138 height 14
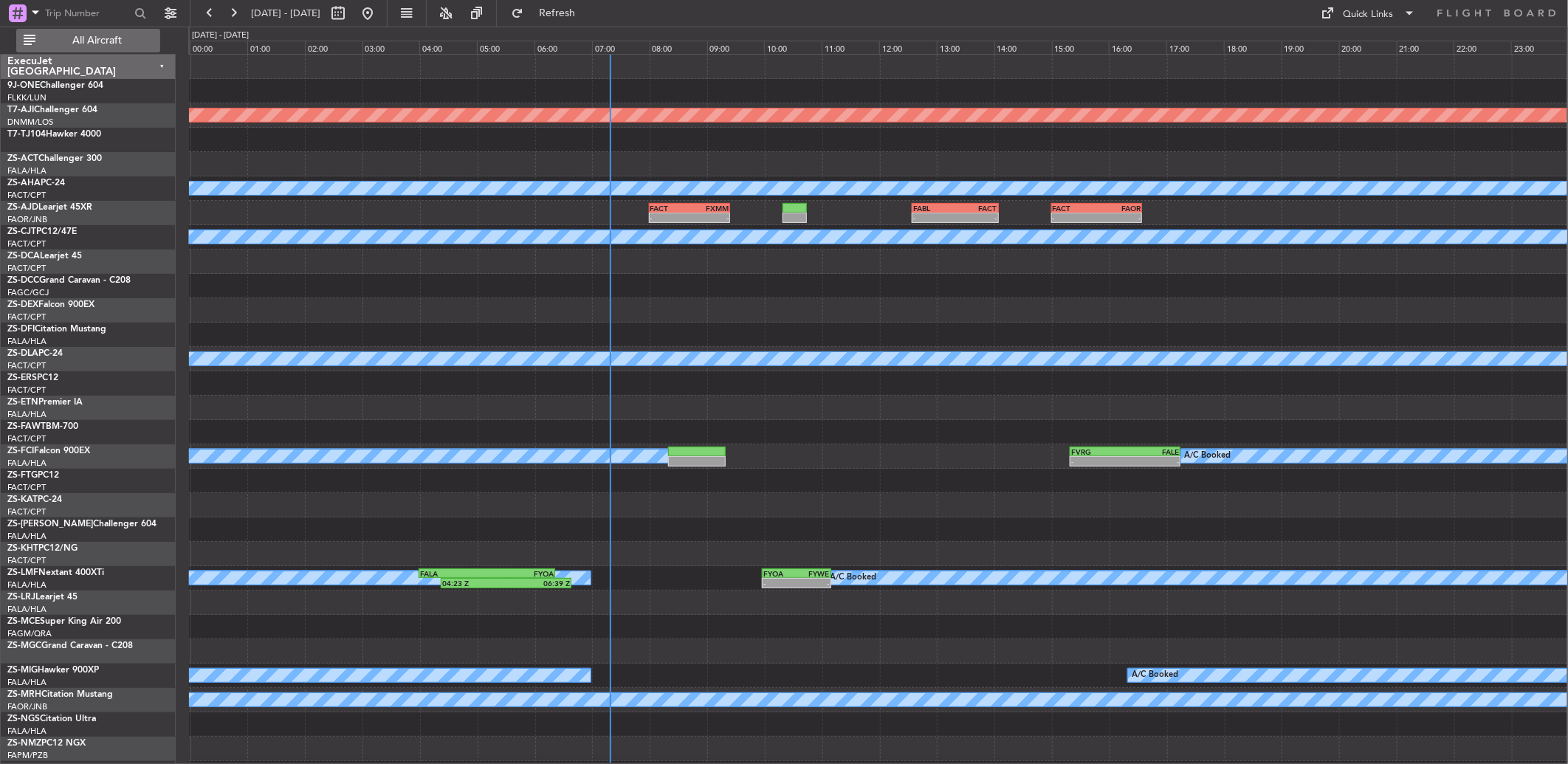
click at [138, 42] on span "All Aircraft" at bounding box center [97, 40] width 118 height 11
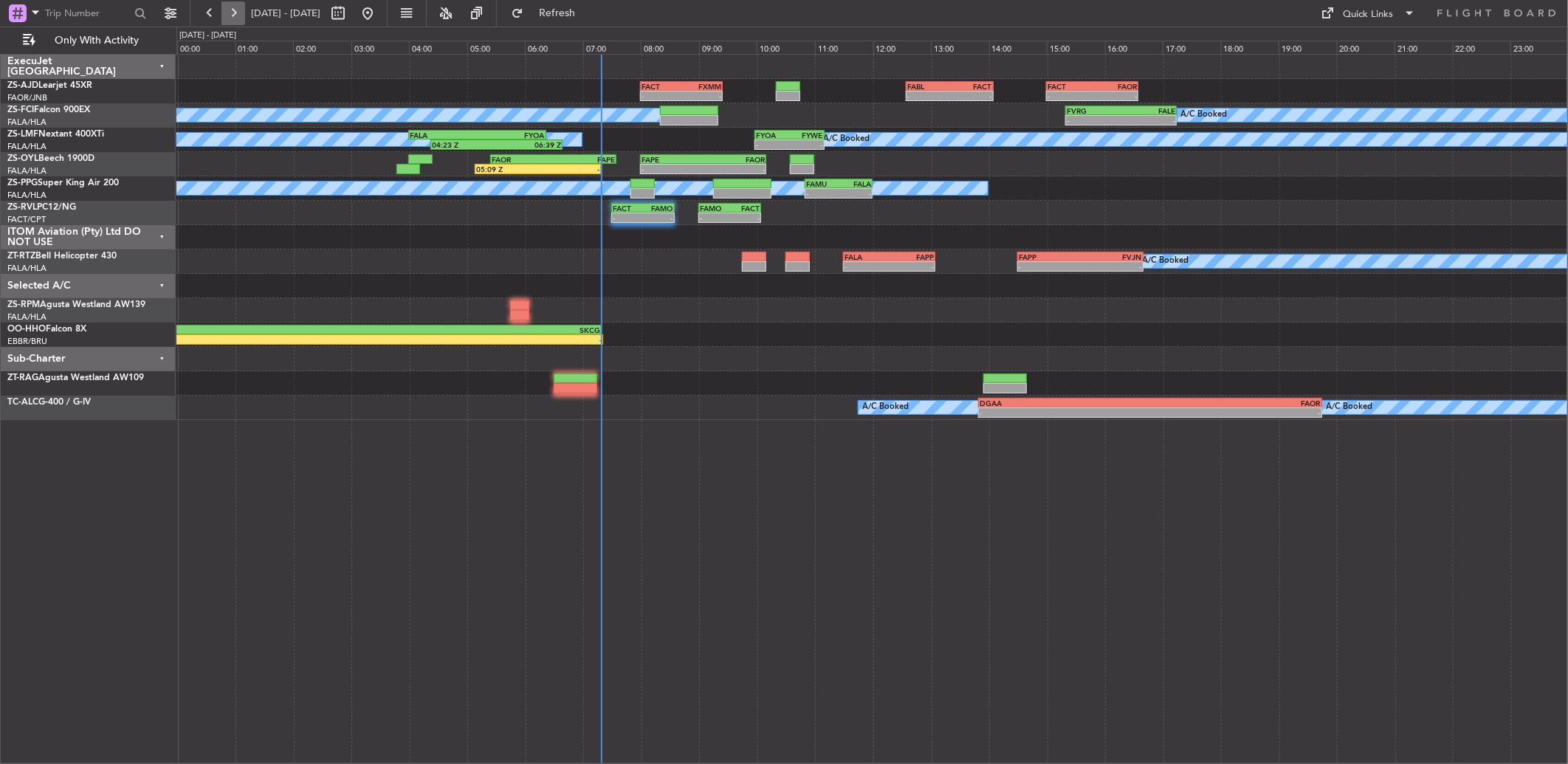
click at [224, 17] on button at bounding box center [233, 14] width 24 height 24
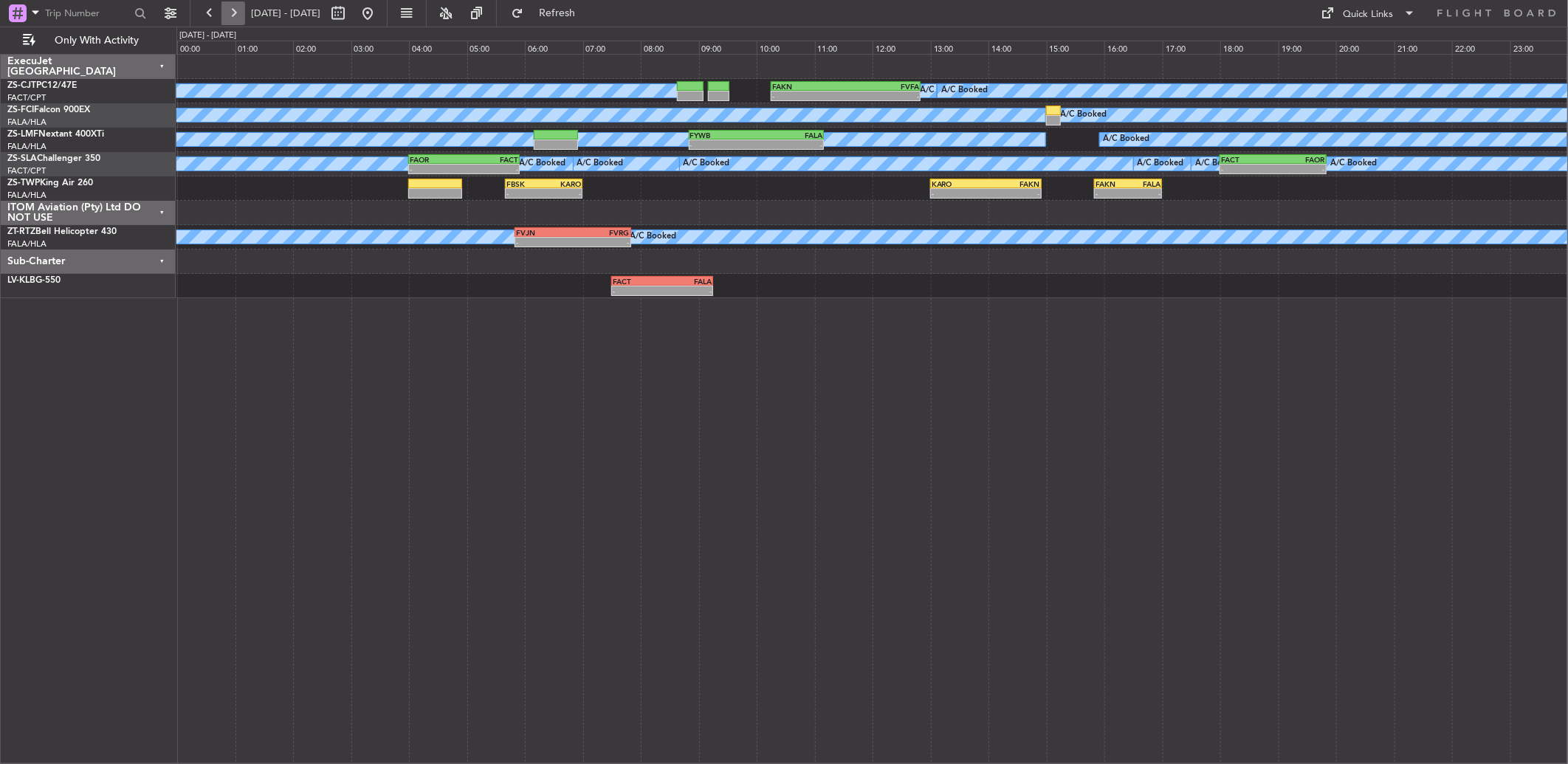
click at [224, 17] on button at bounding box center [233, 14] width 24 height 24
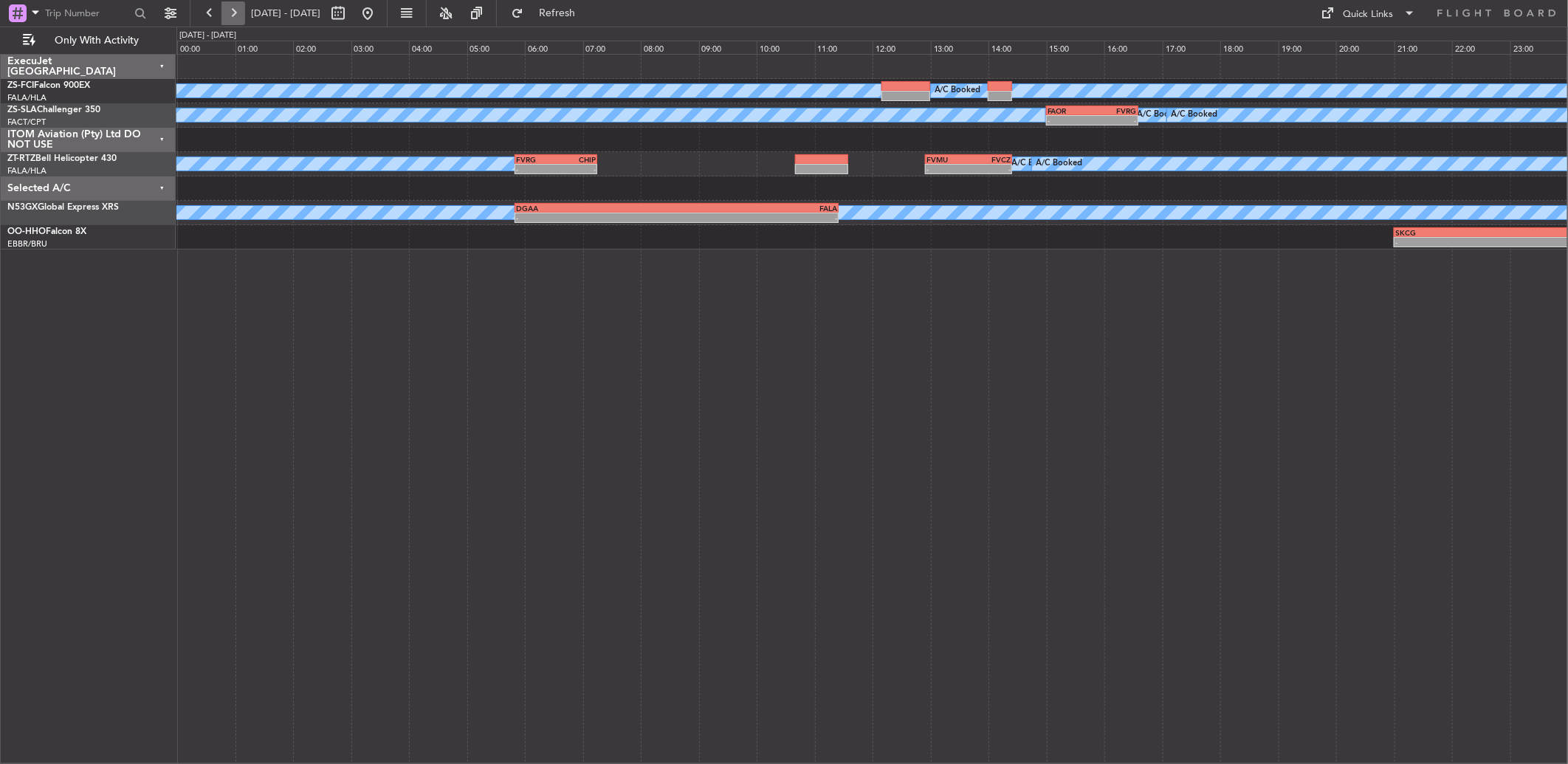
click at [230, 8] on button at bounding box center [233, 14] width 24 height 24
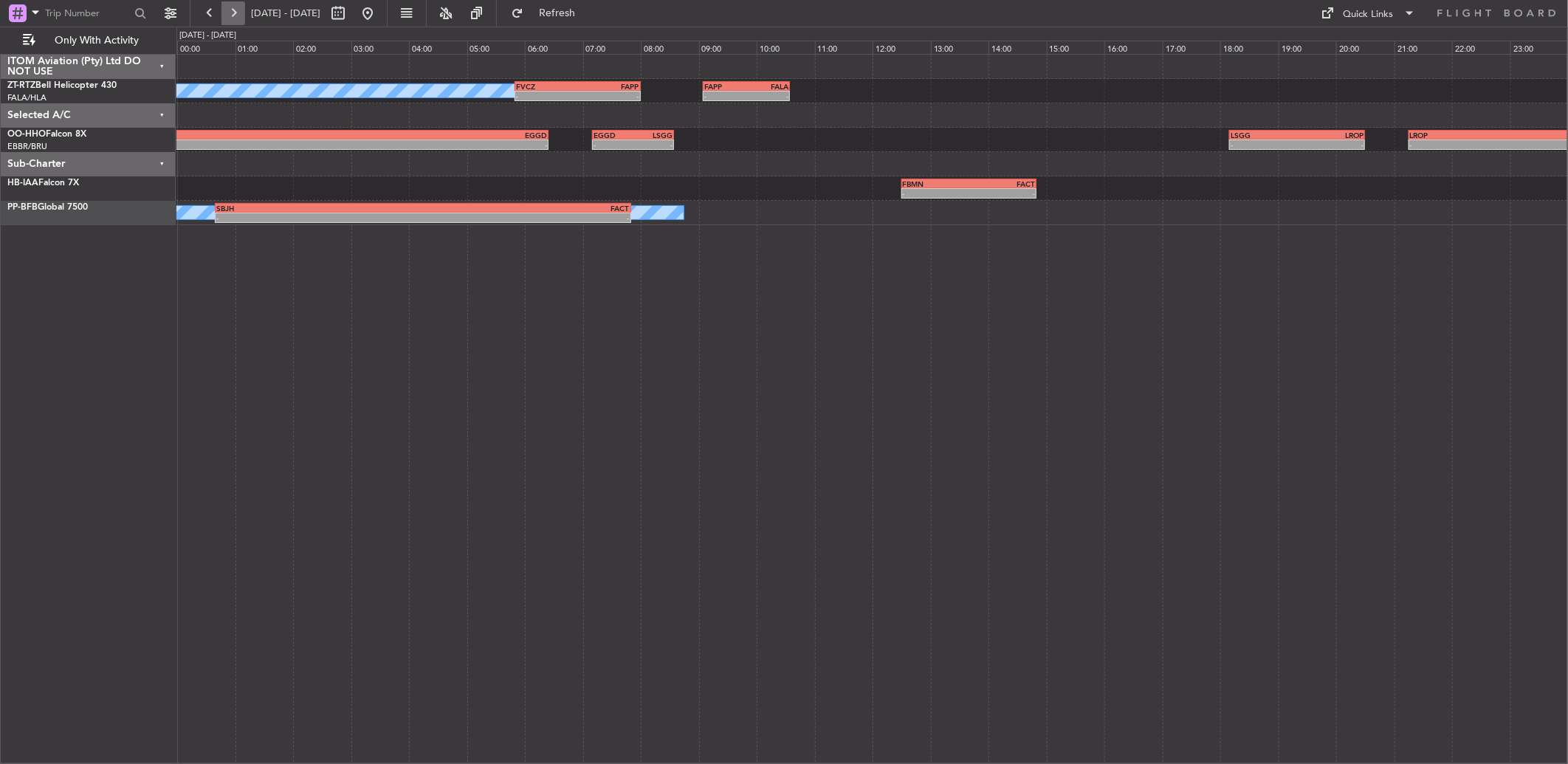
click at [230, 8] on button at bounding box center [233, 14] width 24 height 24
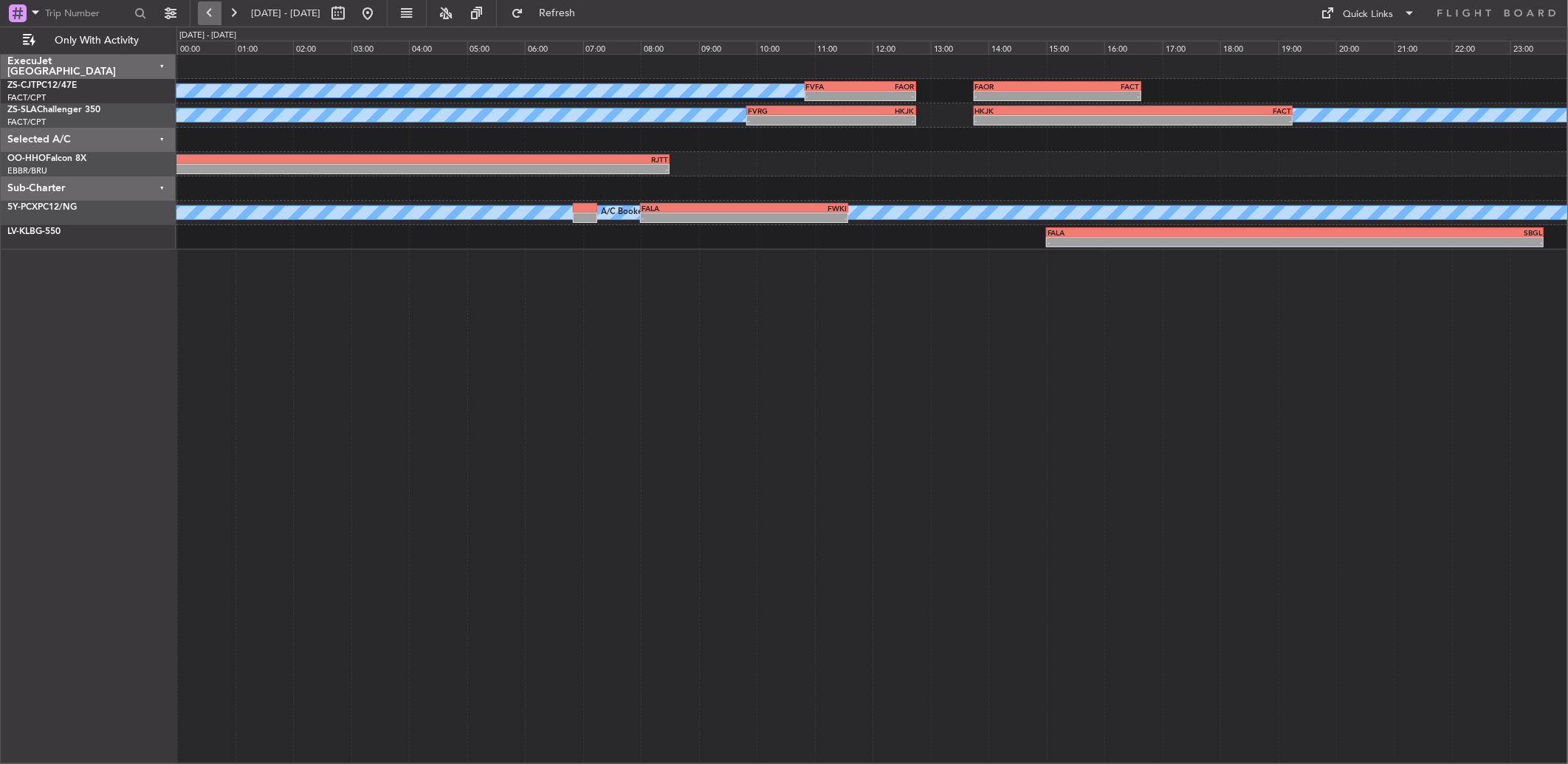
click at [213, 8] on button at bounding box center [210, 14] width 24 height 24
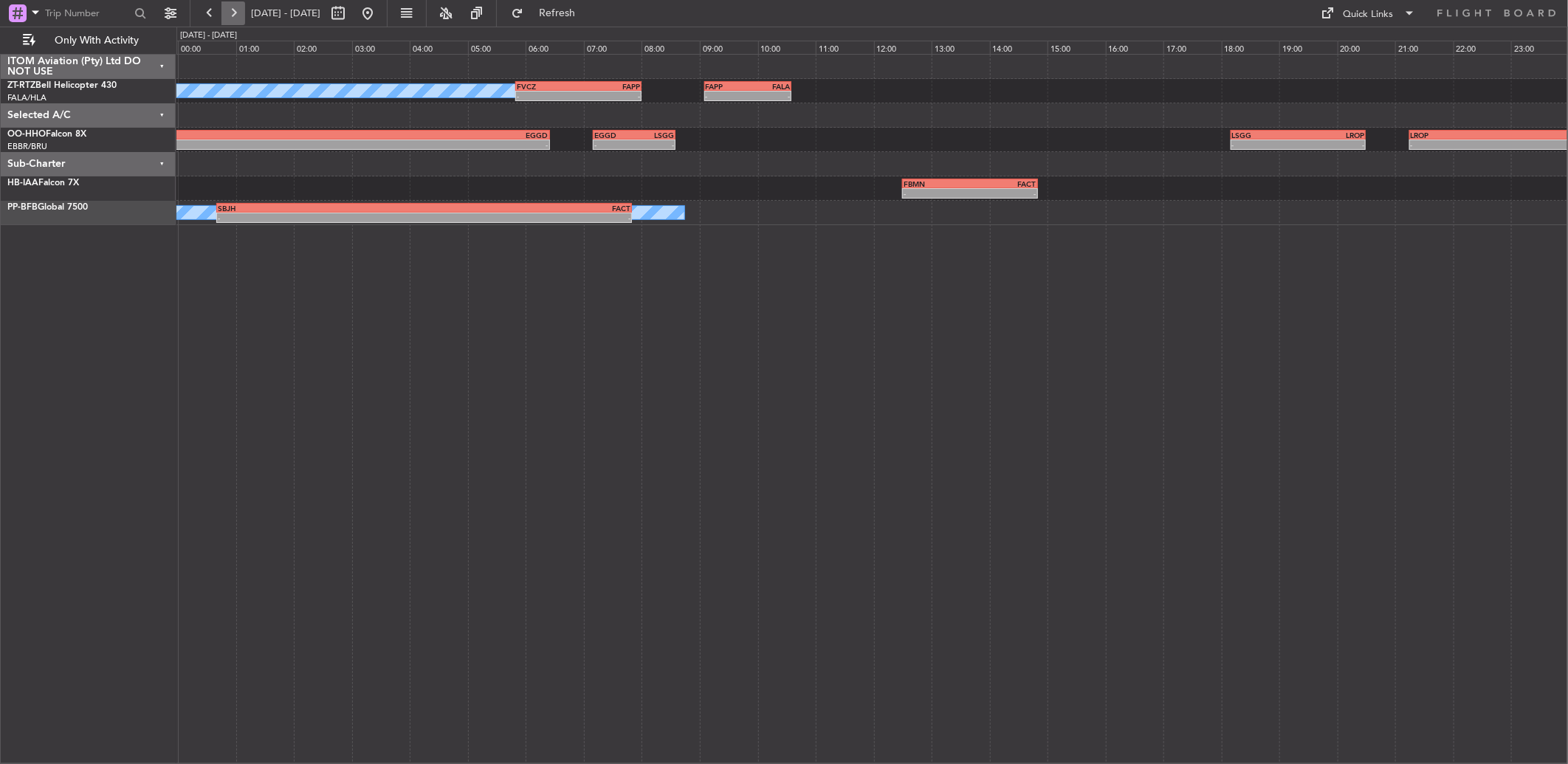
click at [233, 23] on button at bounding box center [233, 14] width 24 height 24
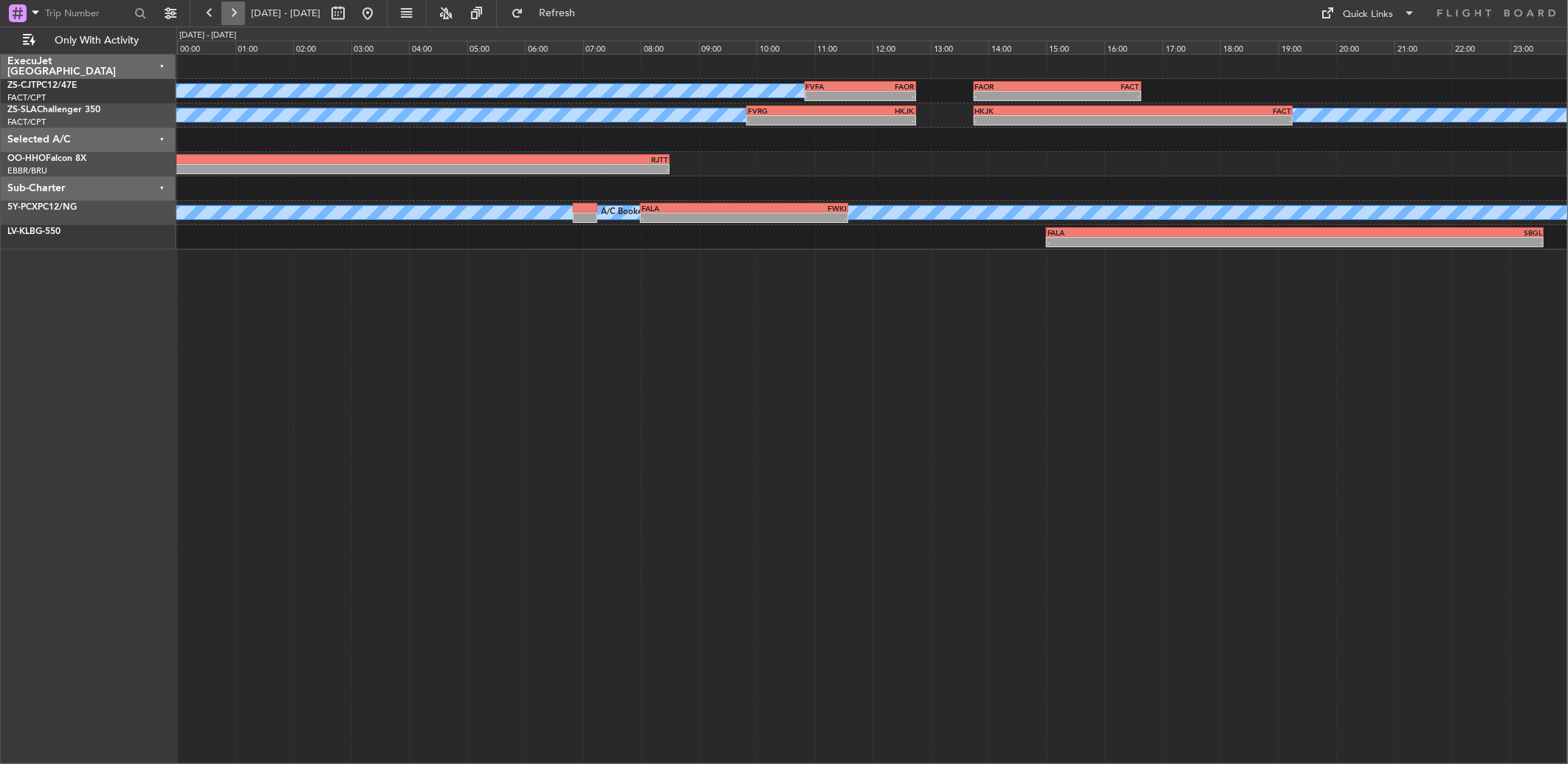
click at [240, 20] on button at bounding box center [233, 14] width 24 height 24
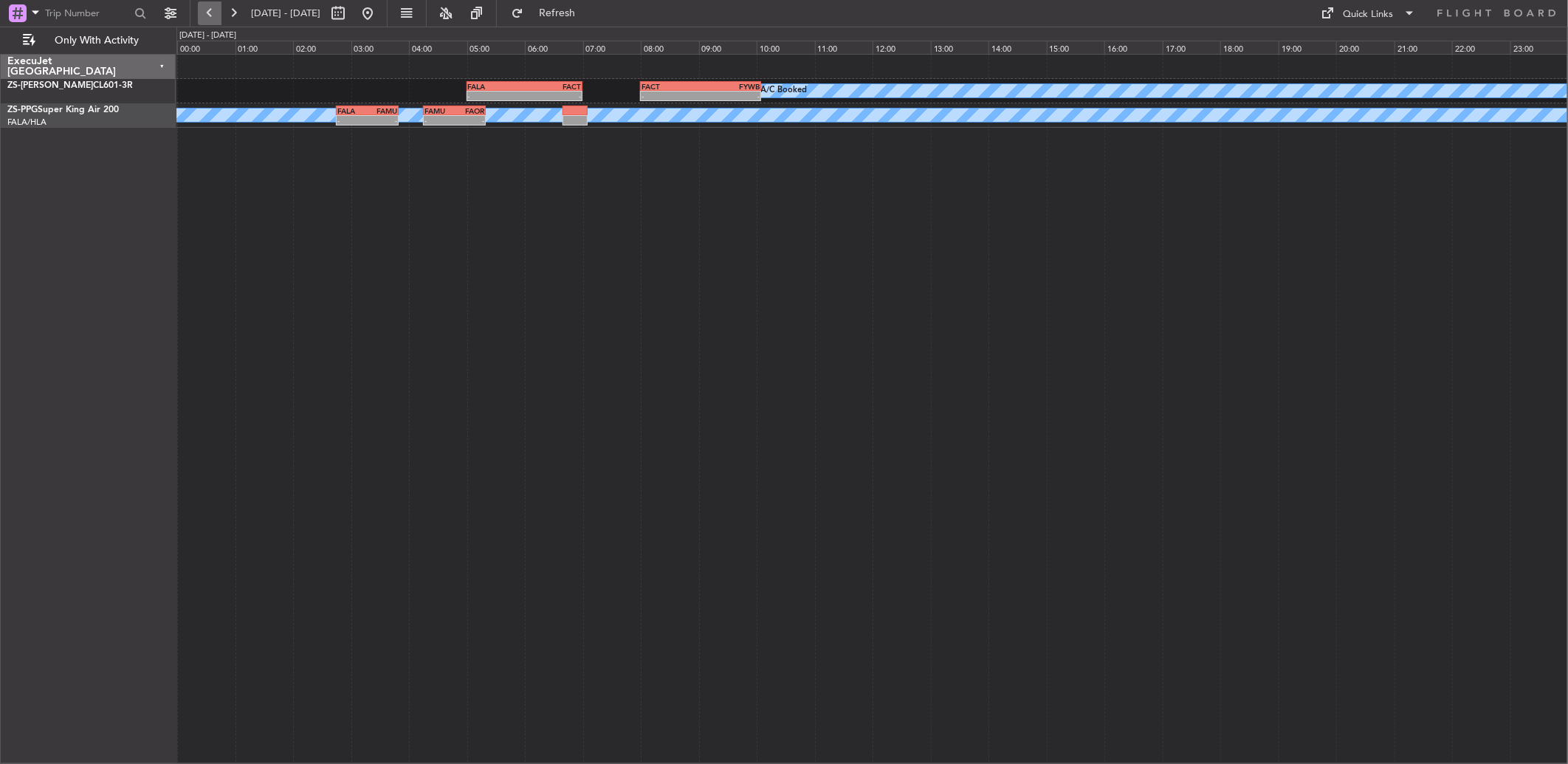
click at [216, 17] on button at bounding box center [210, 14] width 24 height 24
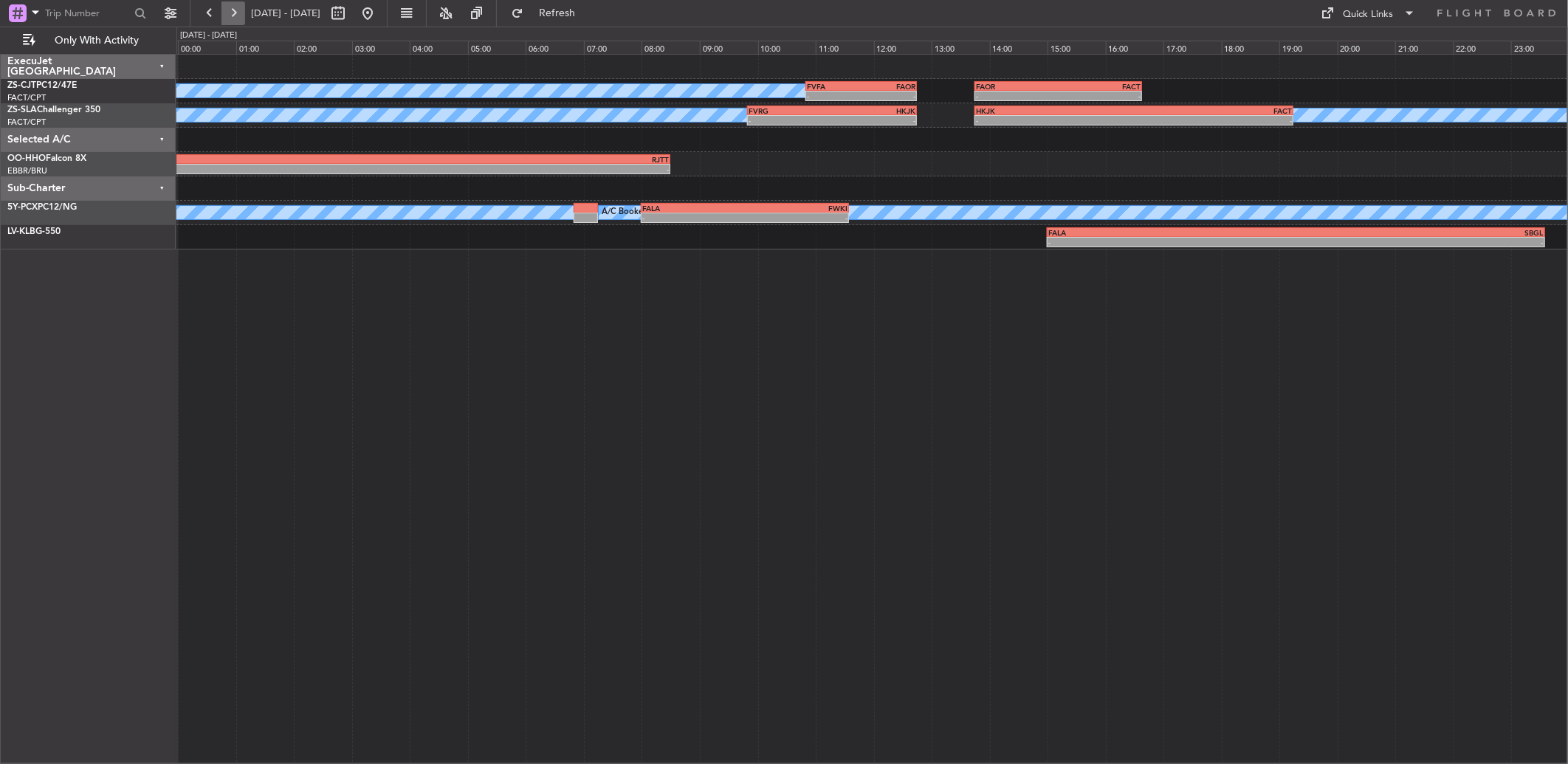
click at [225, 21] on button at bounding box center [233, 14] width 24 height 24
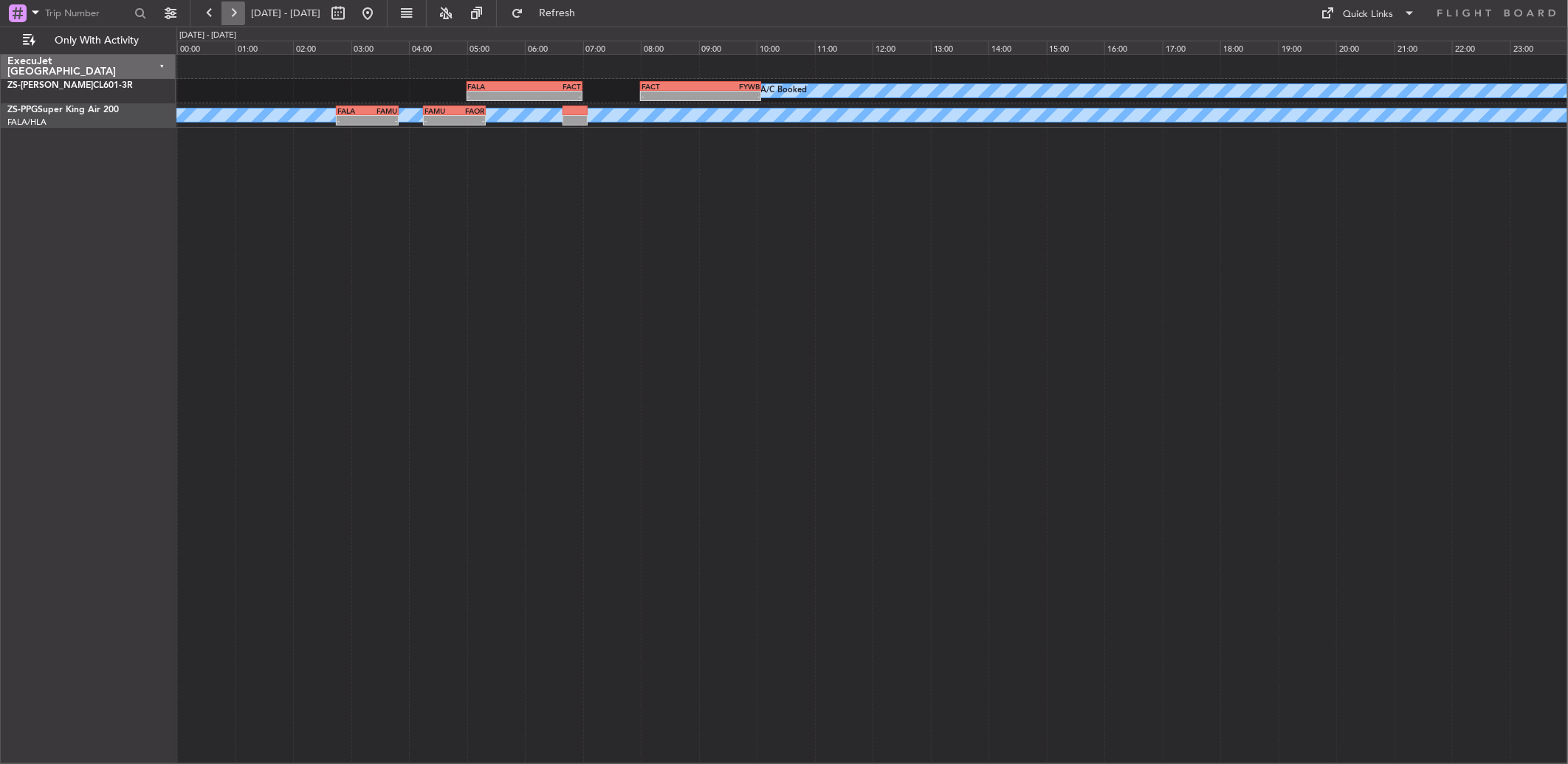
click at [237, 12] on button at bounding box center [233, 14] width 24 height 24
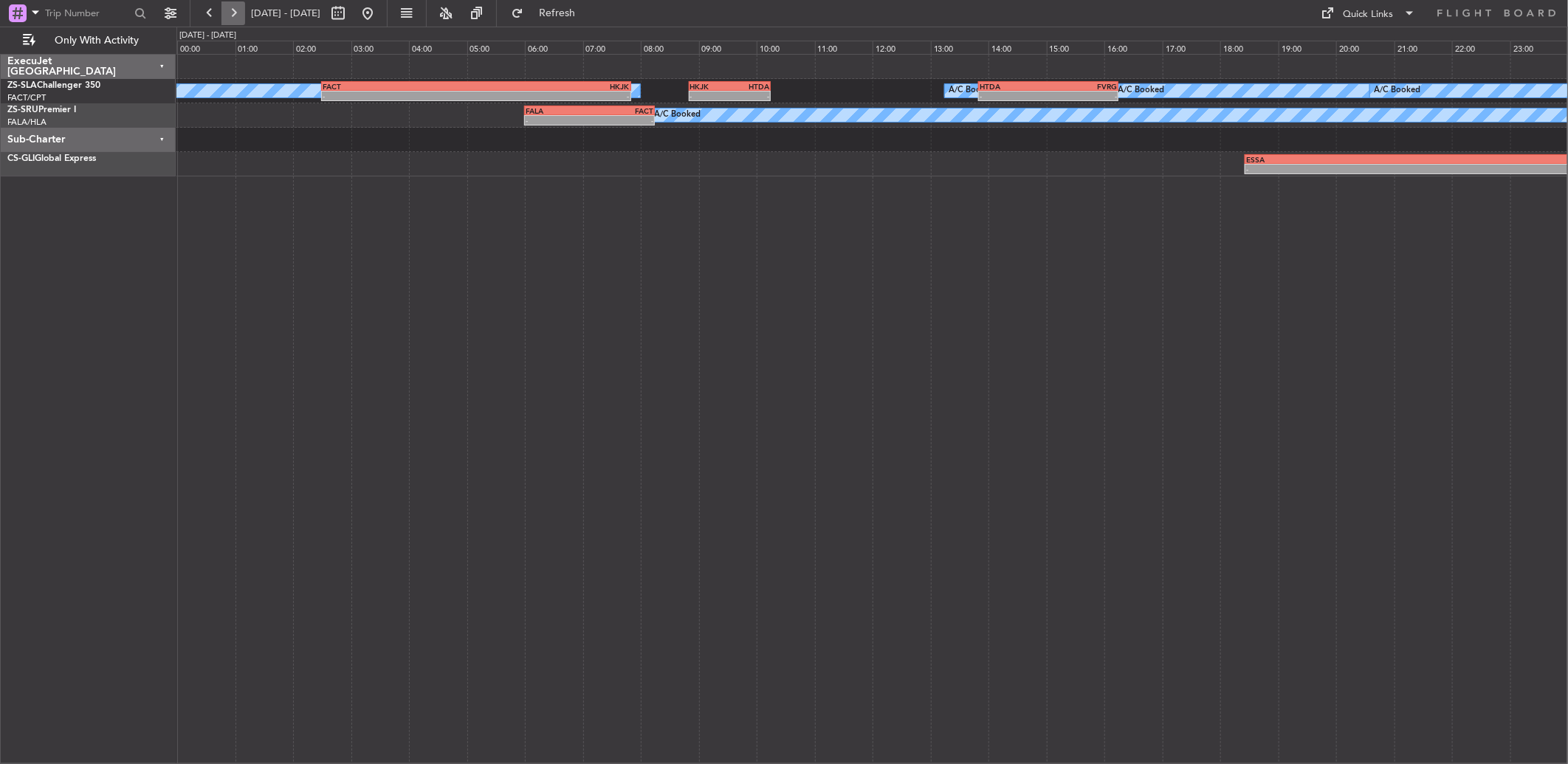
click at [244, 17] on button at bounding box center [233, 14] width 24 height 24
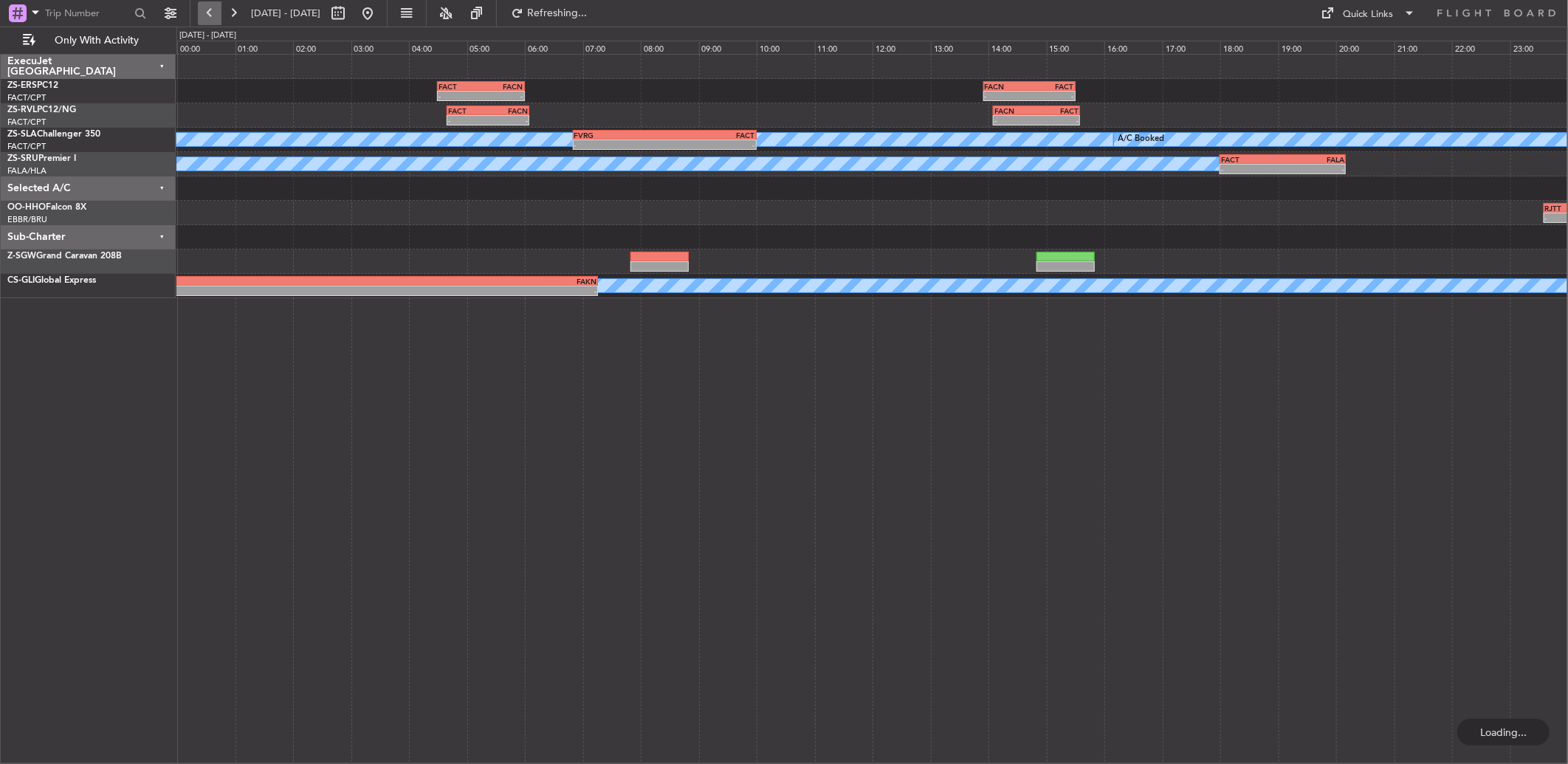
click at [217, 8] on button at bounding box center [210, 14] width 24 height 24
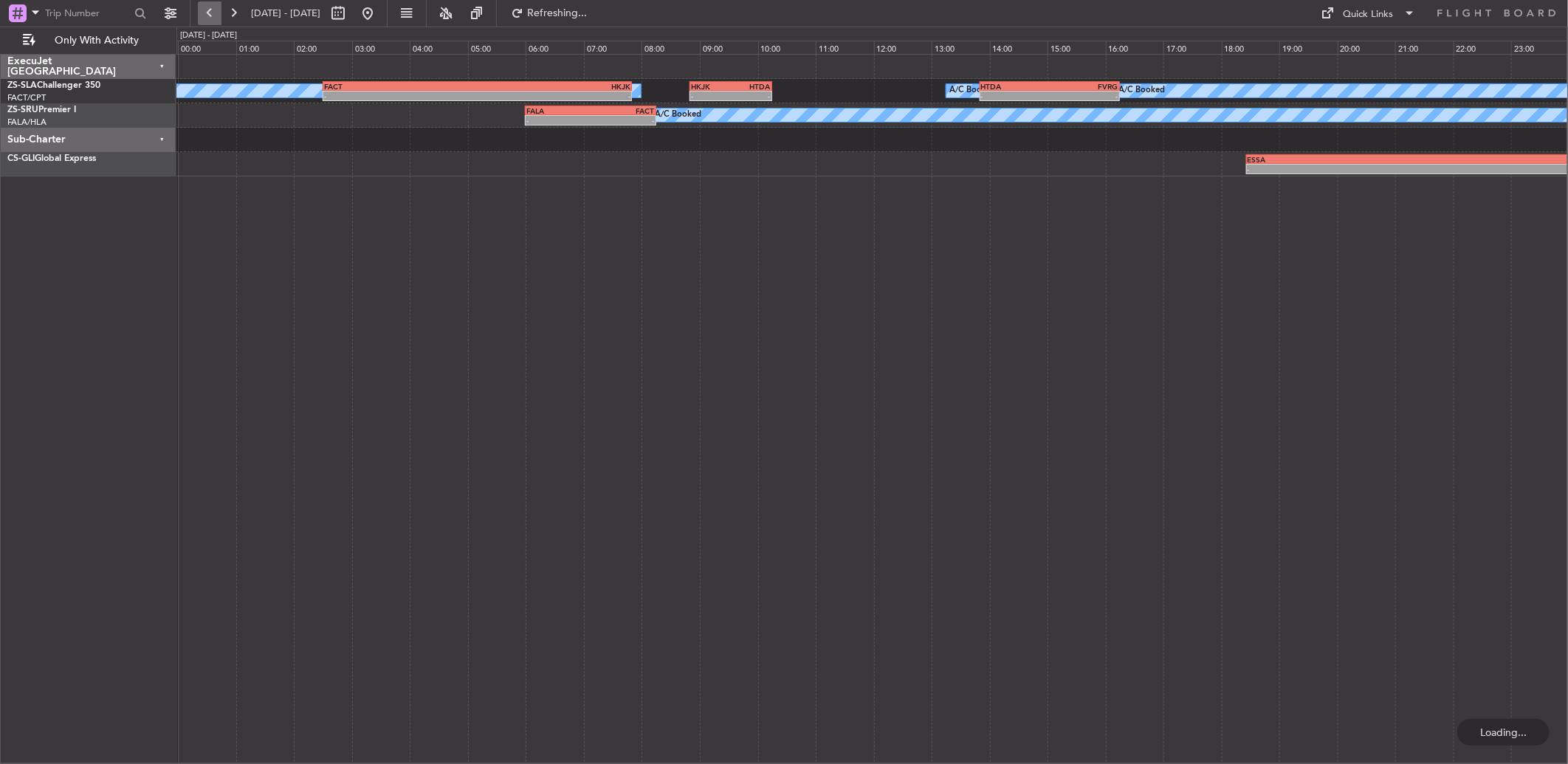
click at [215, 5] on button at bounding box center [210, 14] width 24 height 24
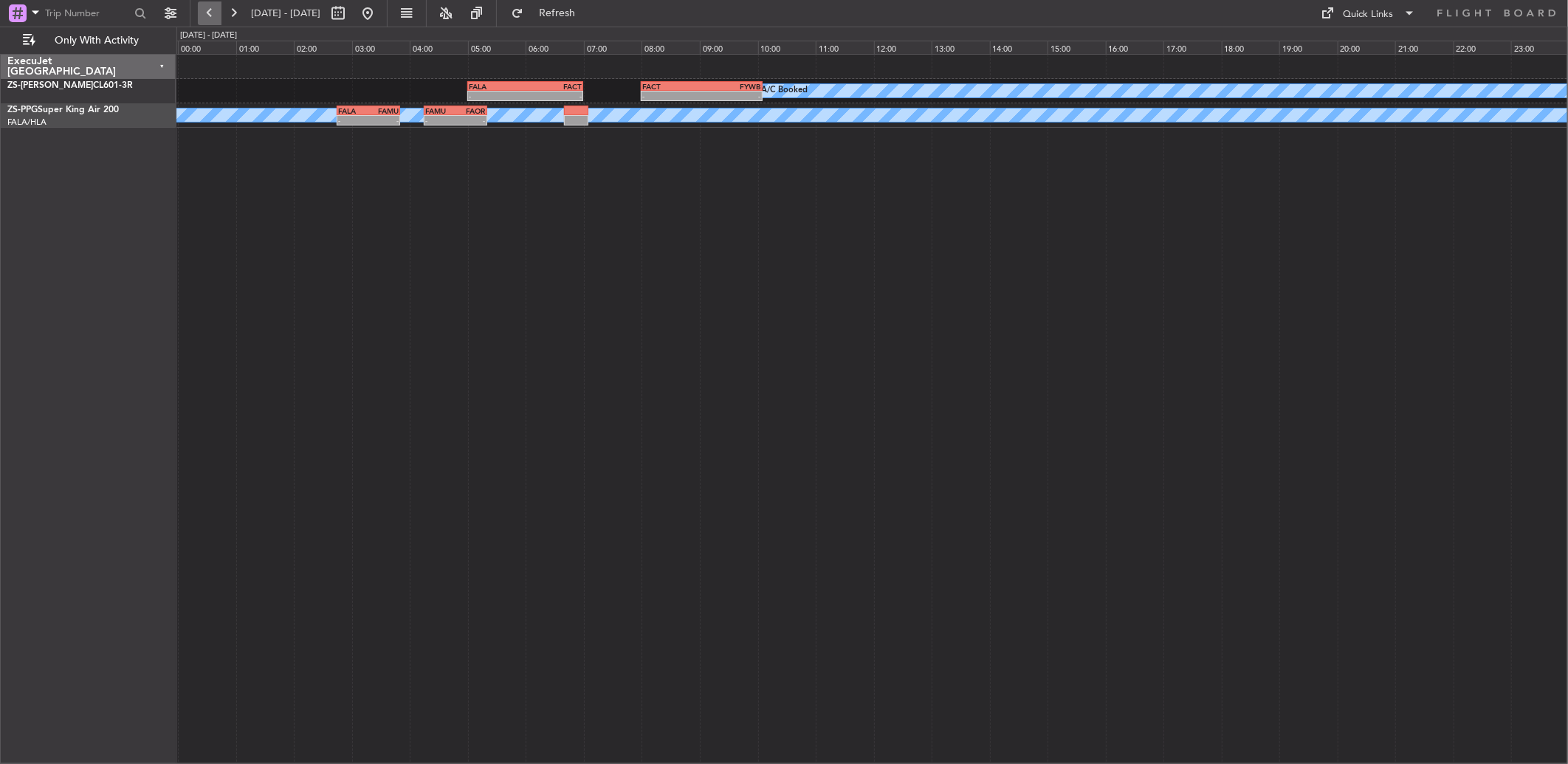
click at [207, 11] on button at bounding box center [210, 14] width 24 height 24
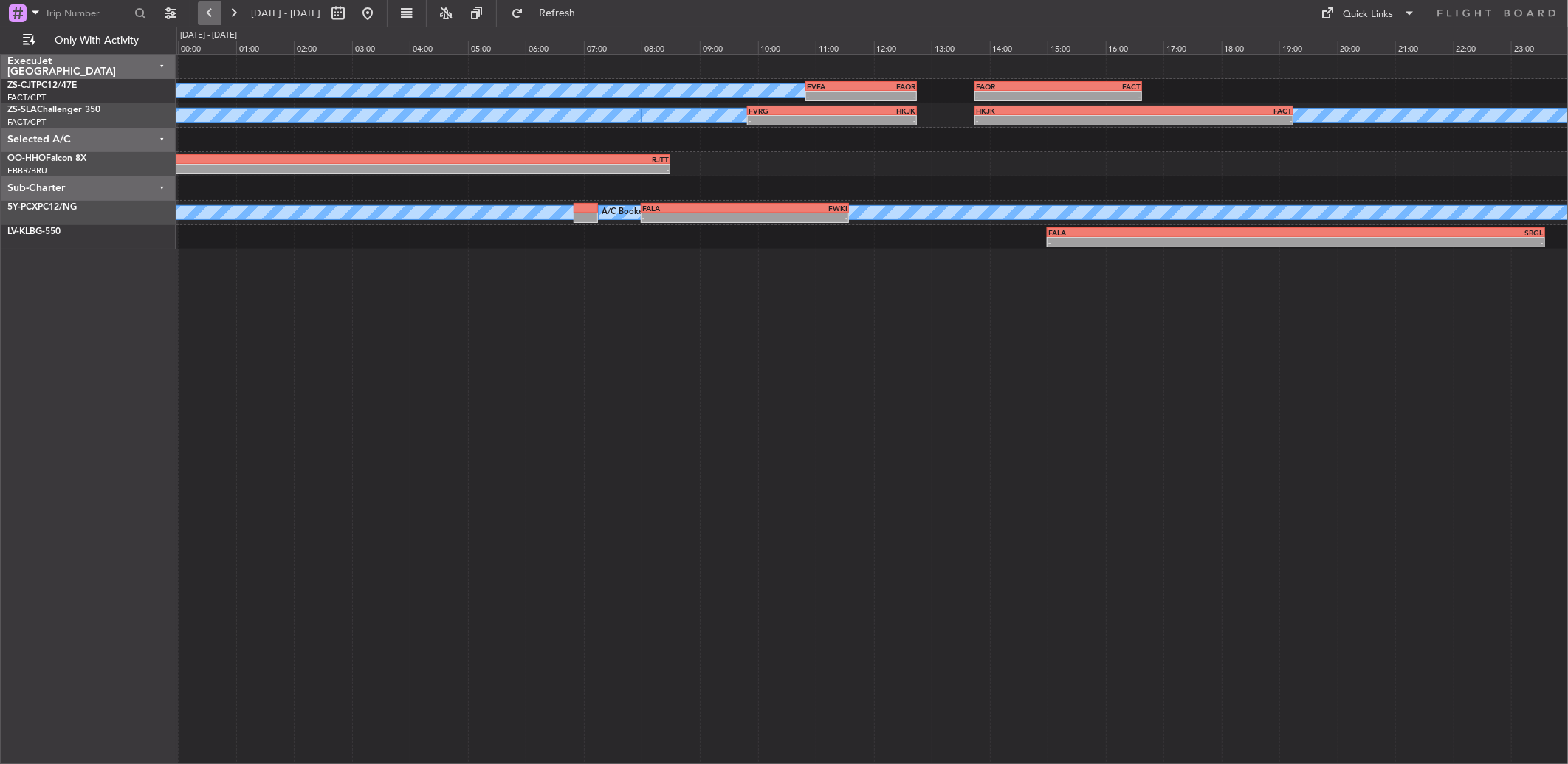
click at [207, 11] on button at bounding box center [210, 14] width 24 height 24
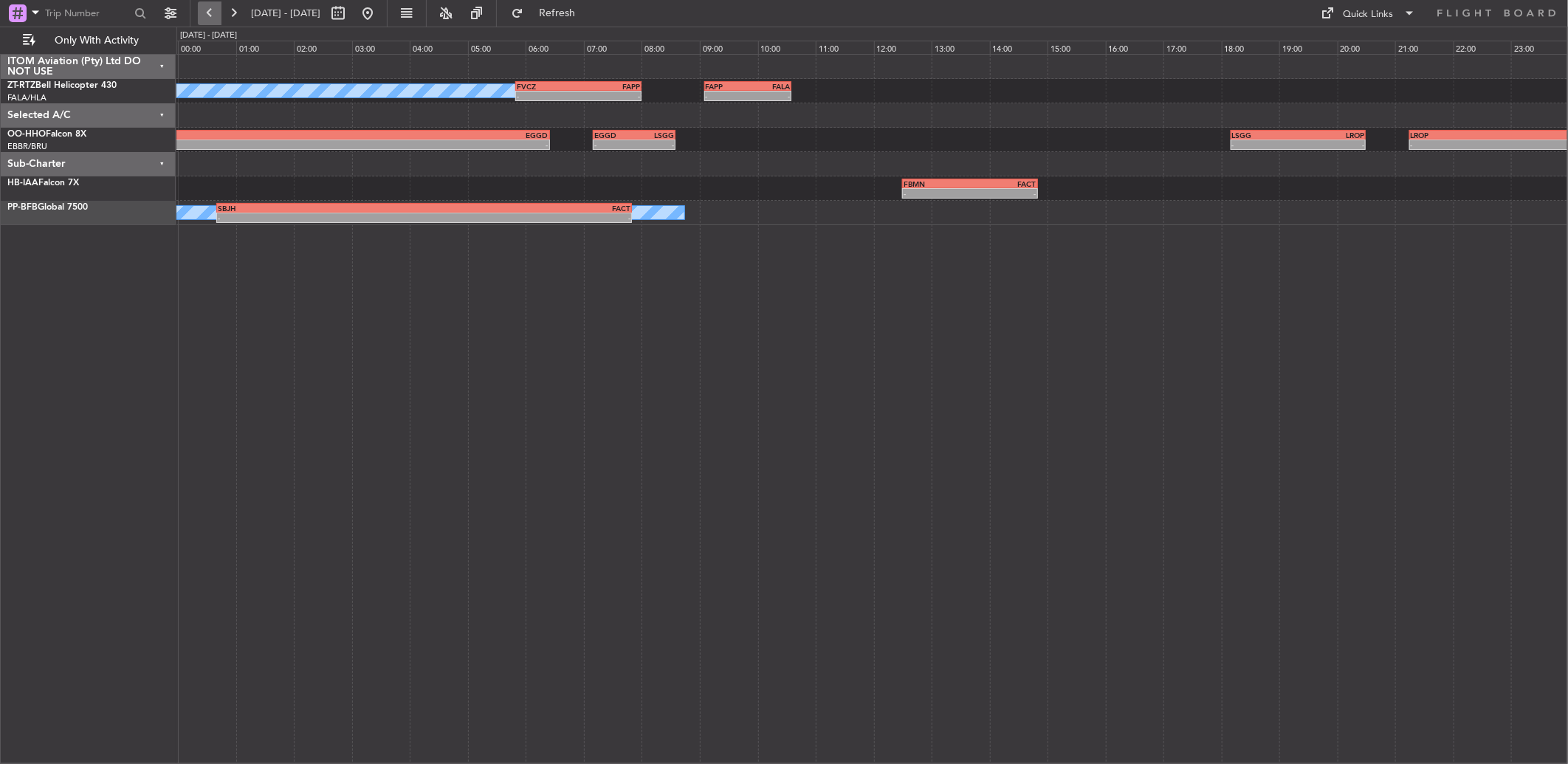
click at [216, 5] on button at bounding box center [210, 14] width 24 height 24
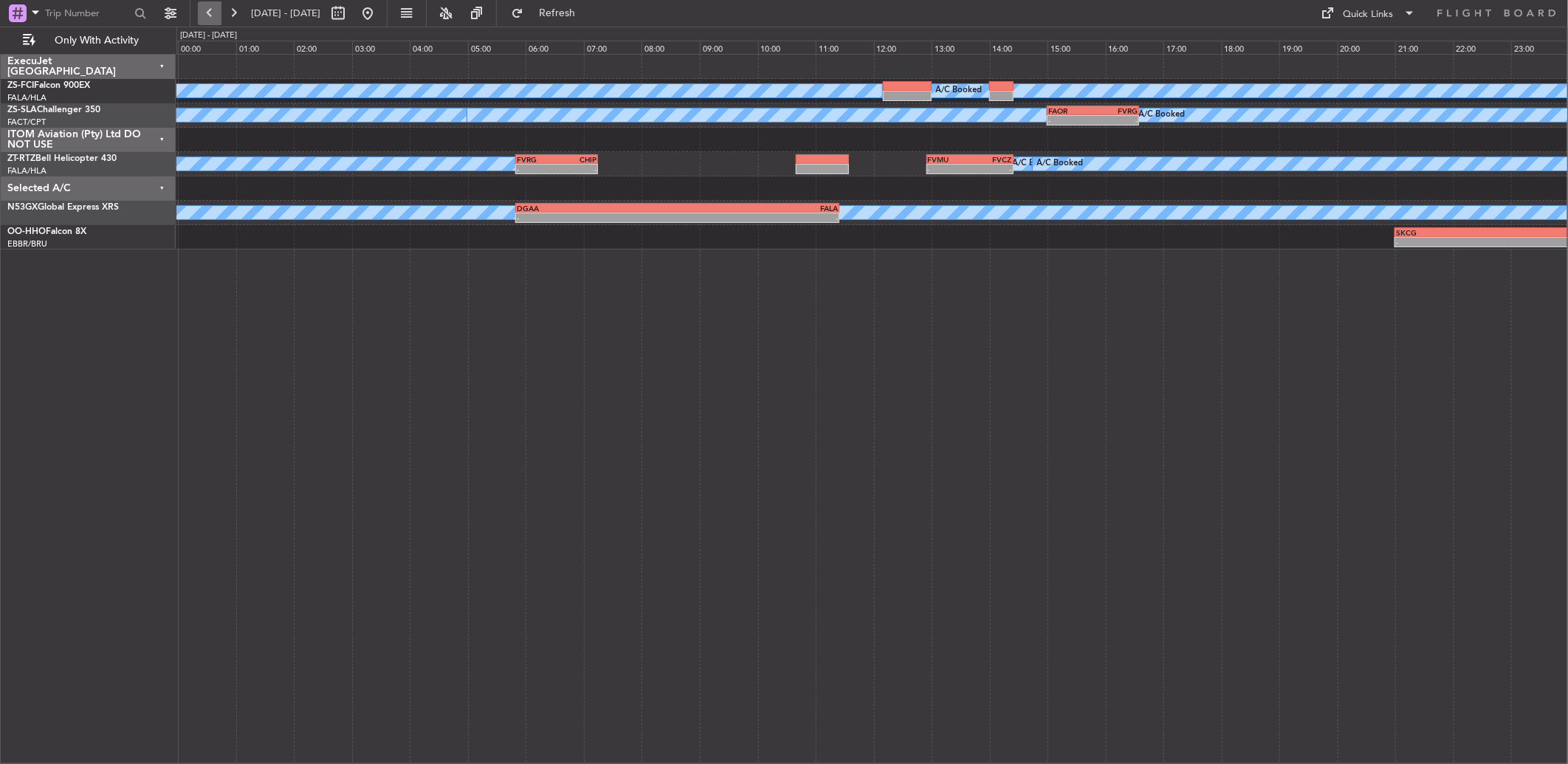
click at [216, 9] on button at bounding box center [210, 14] width 24 height 24
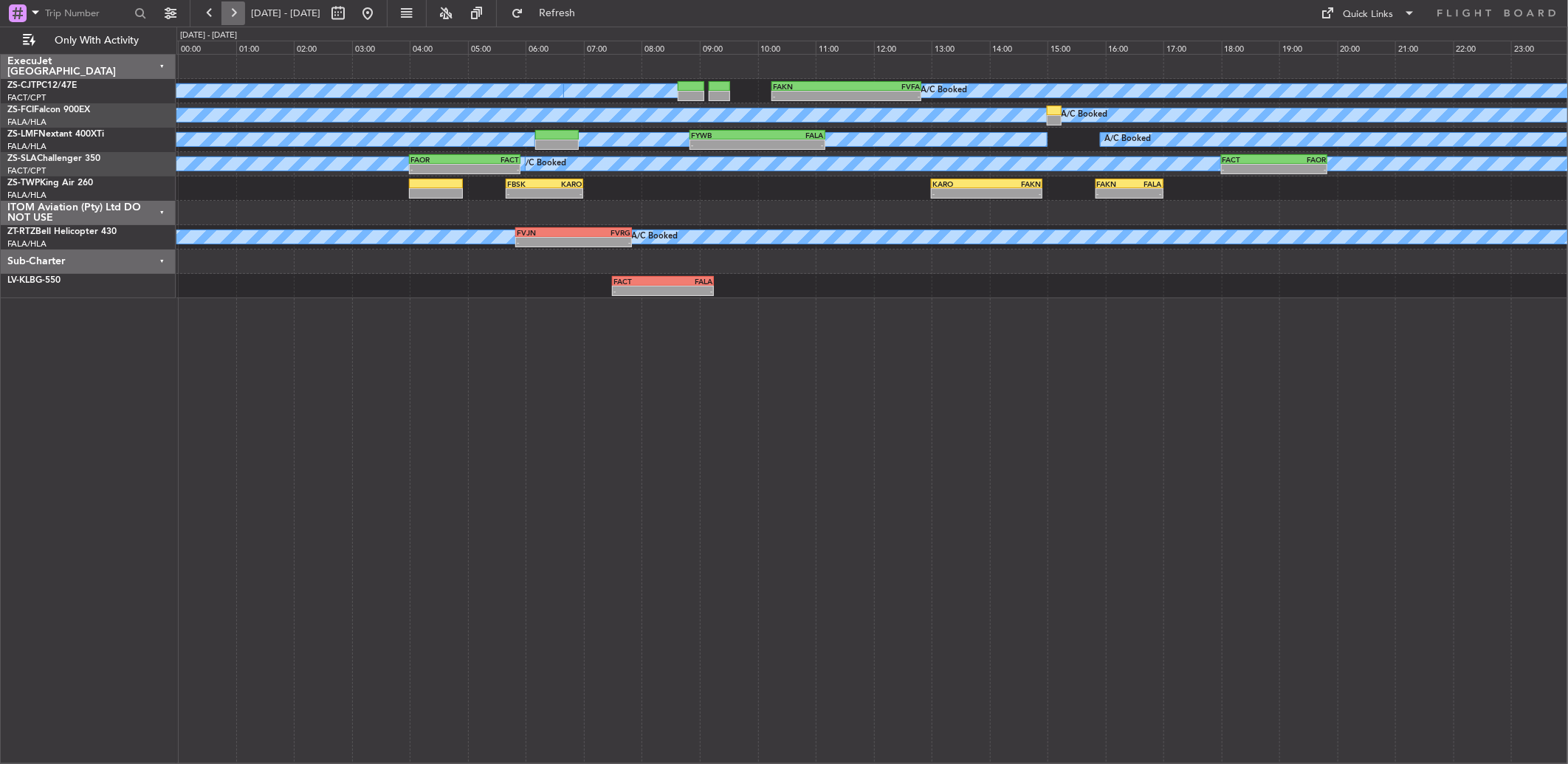
click at [232, 10] on button at bounding box center [233, 14] width 24 height 24
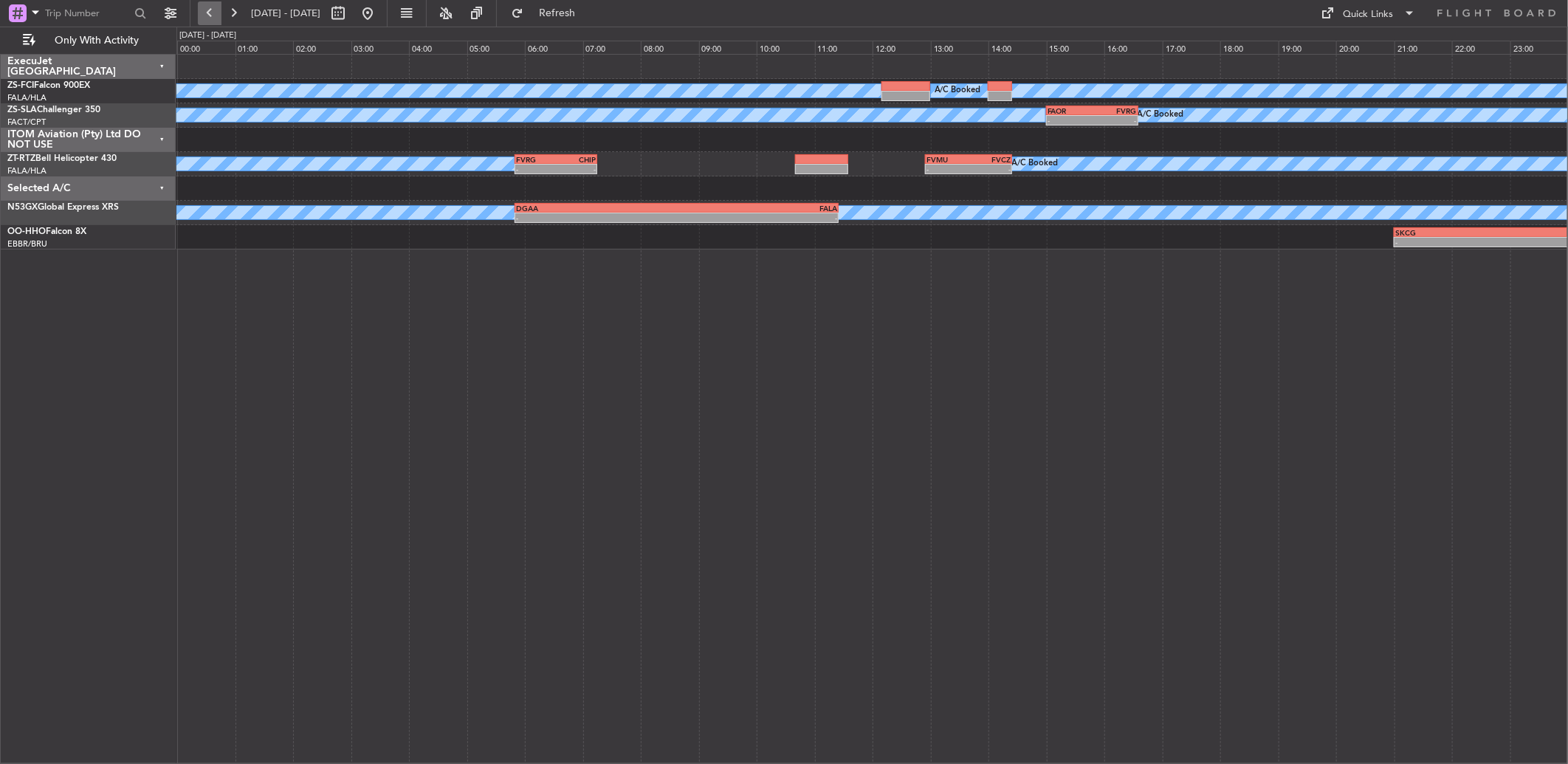
click at [209, 6] on button at bounding box center [210, 14] width 24 height 24
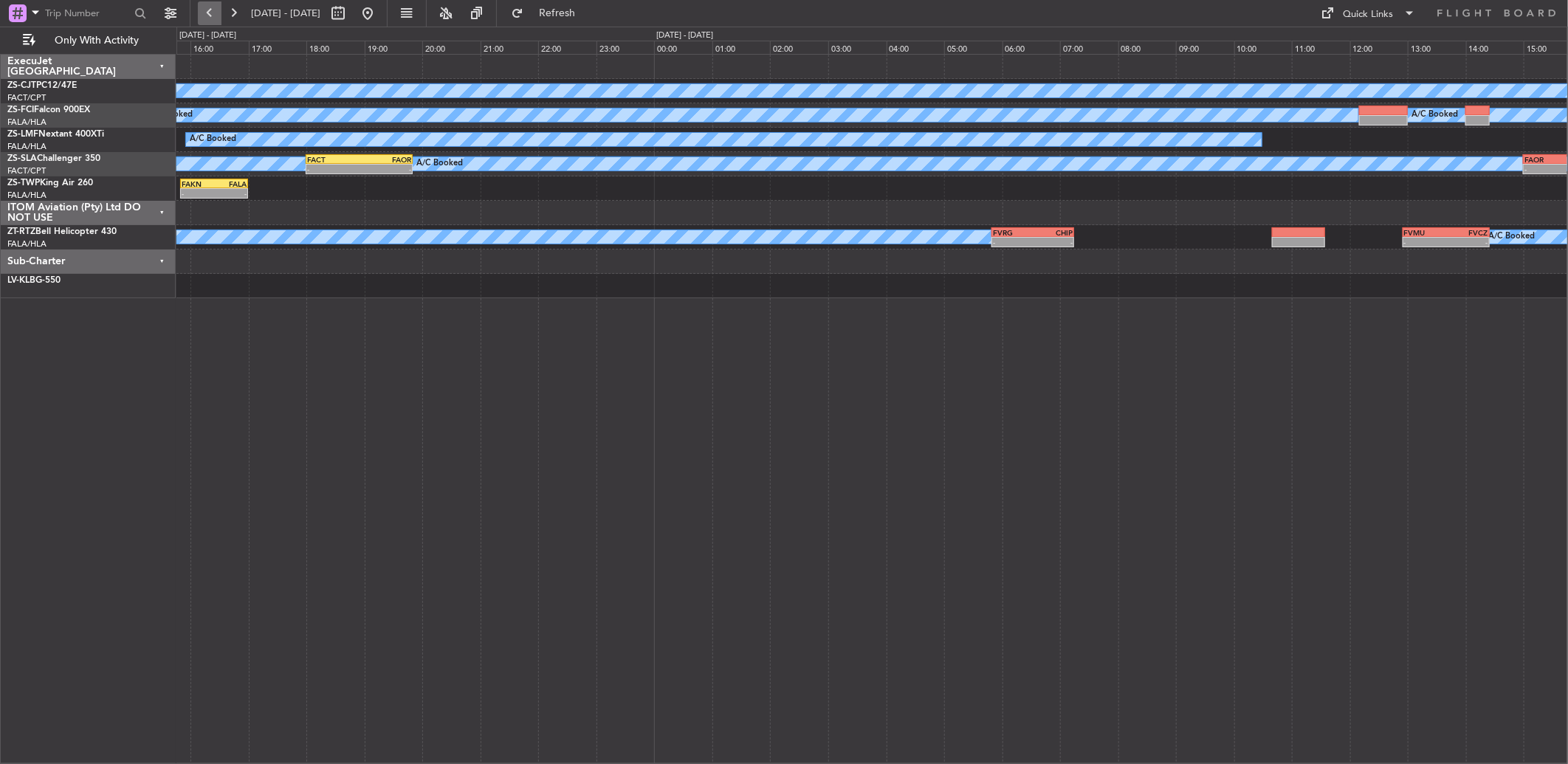
click at [209, 6] on button at bounding box center [210, 14] width 24 height 24
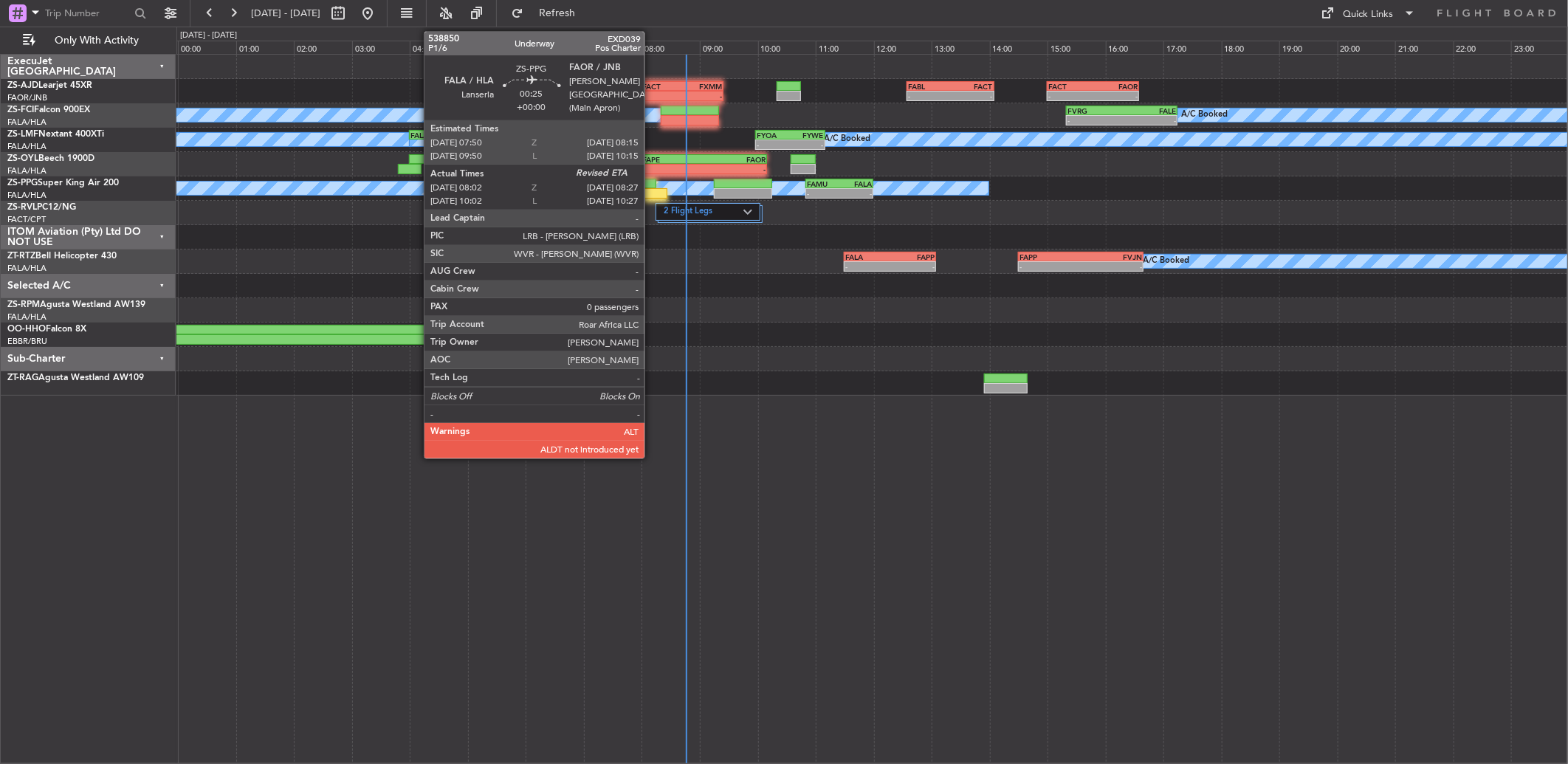
click at [651, 188] on div at bounding box center [654, 193] width 24 height 11
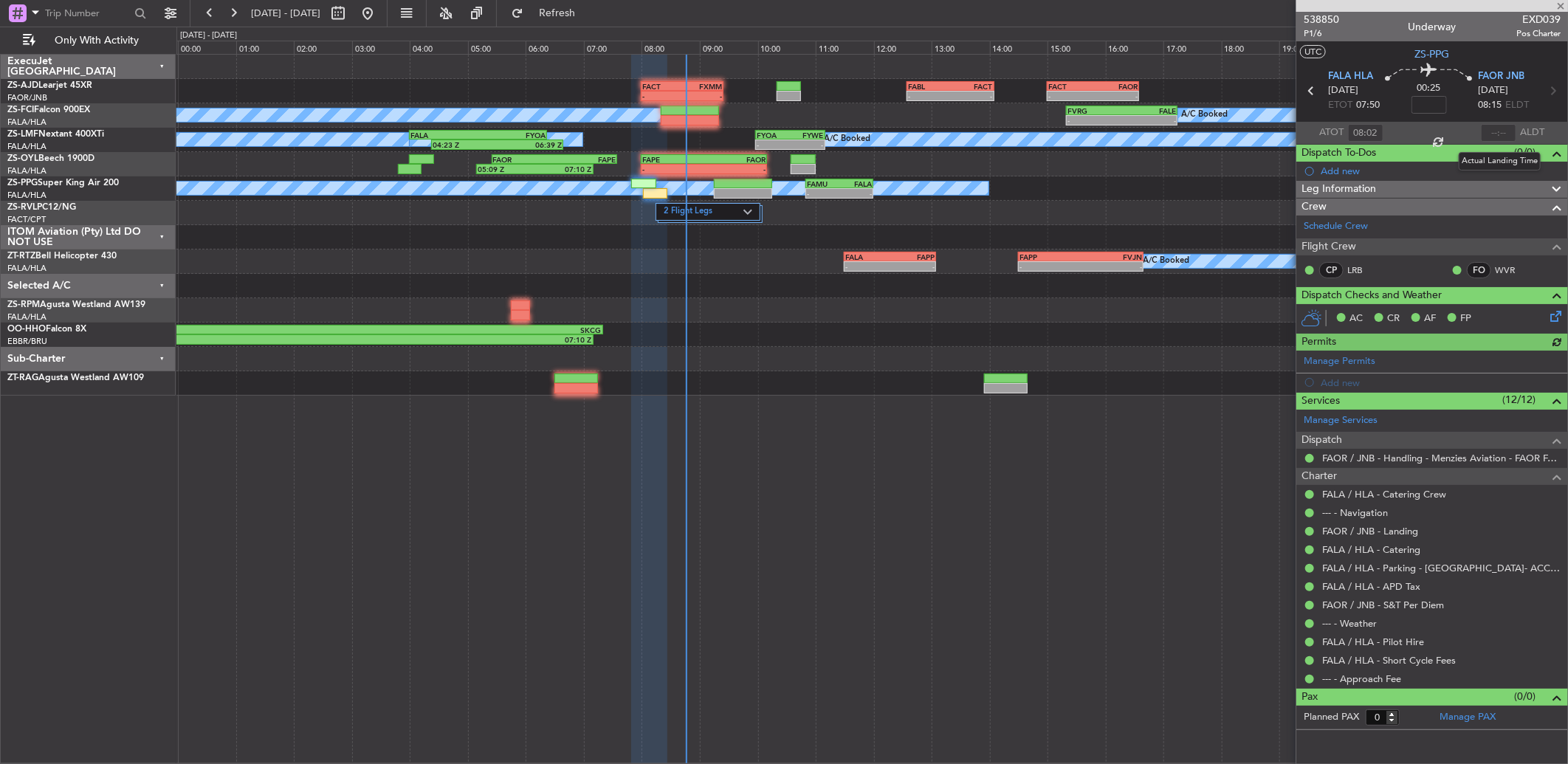
click at [1484, 138] on div at bounding box center [1498, 133] width 35 height 18
click at [1495, 133] on input "text" at bounding box center [1498, 133] width 35 height 18
type input "08:25"
click at [230, 23] on button at bounding box center [233, 14] width 24 height 24
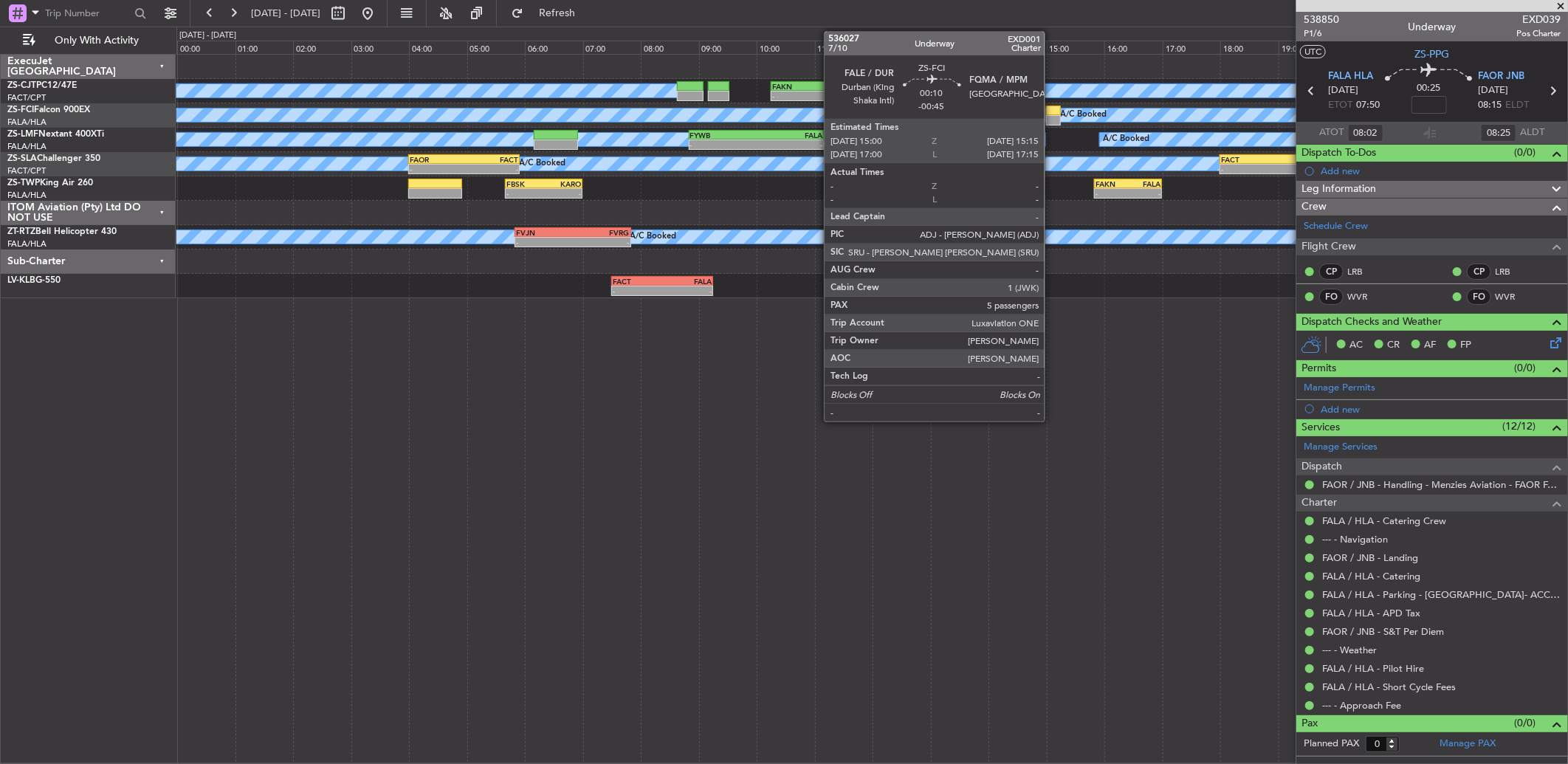
click at [1052, 120] on div at bounding box center [1053, 120] width 15 height 11
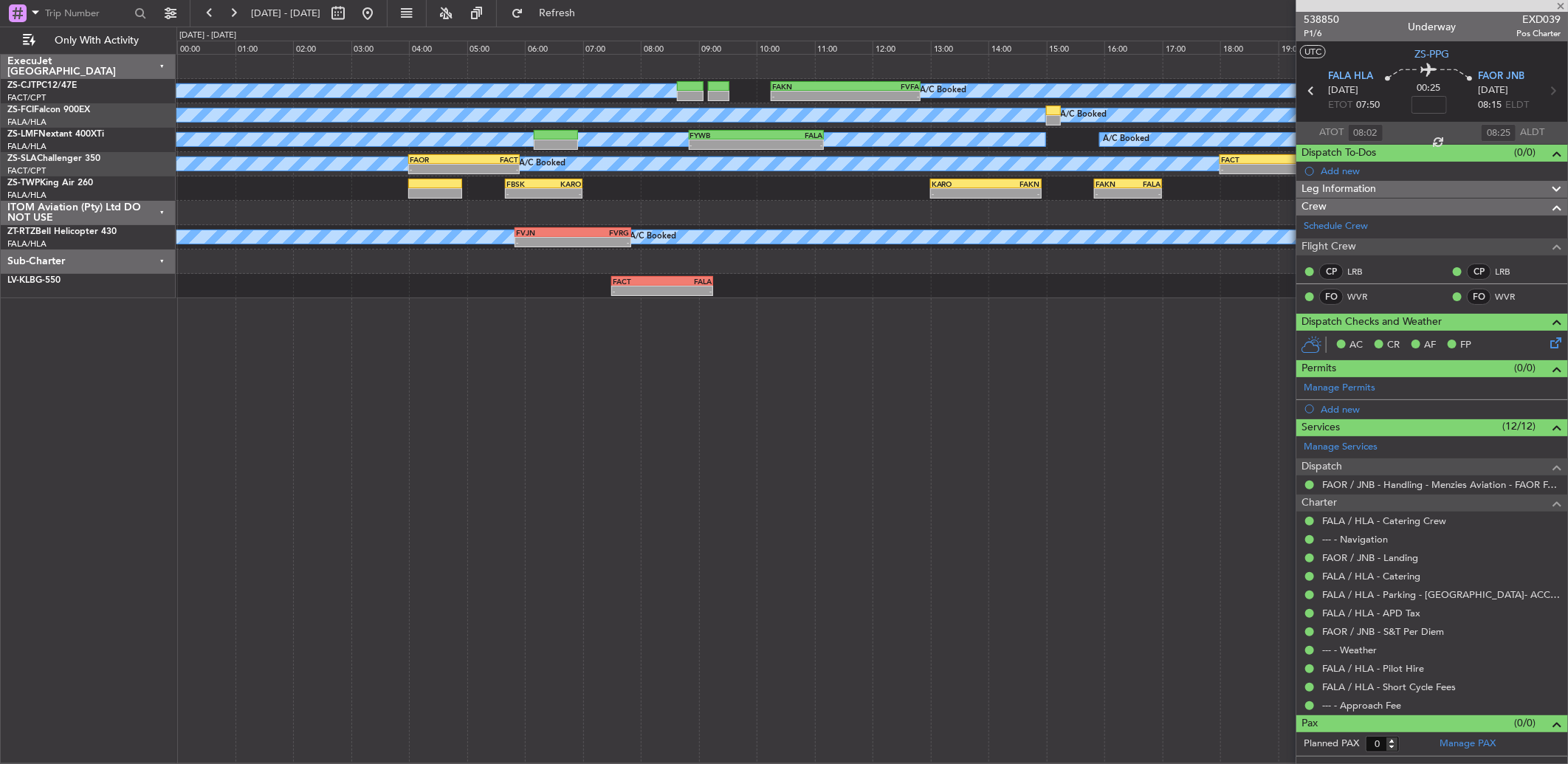
type input "-00:45"
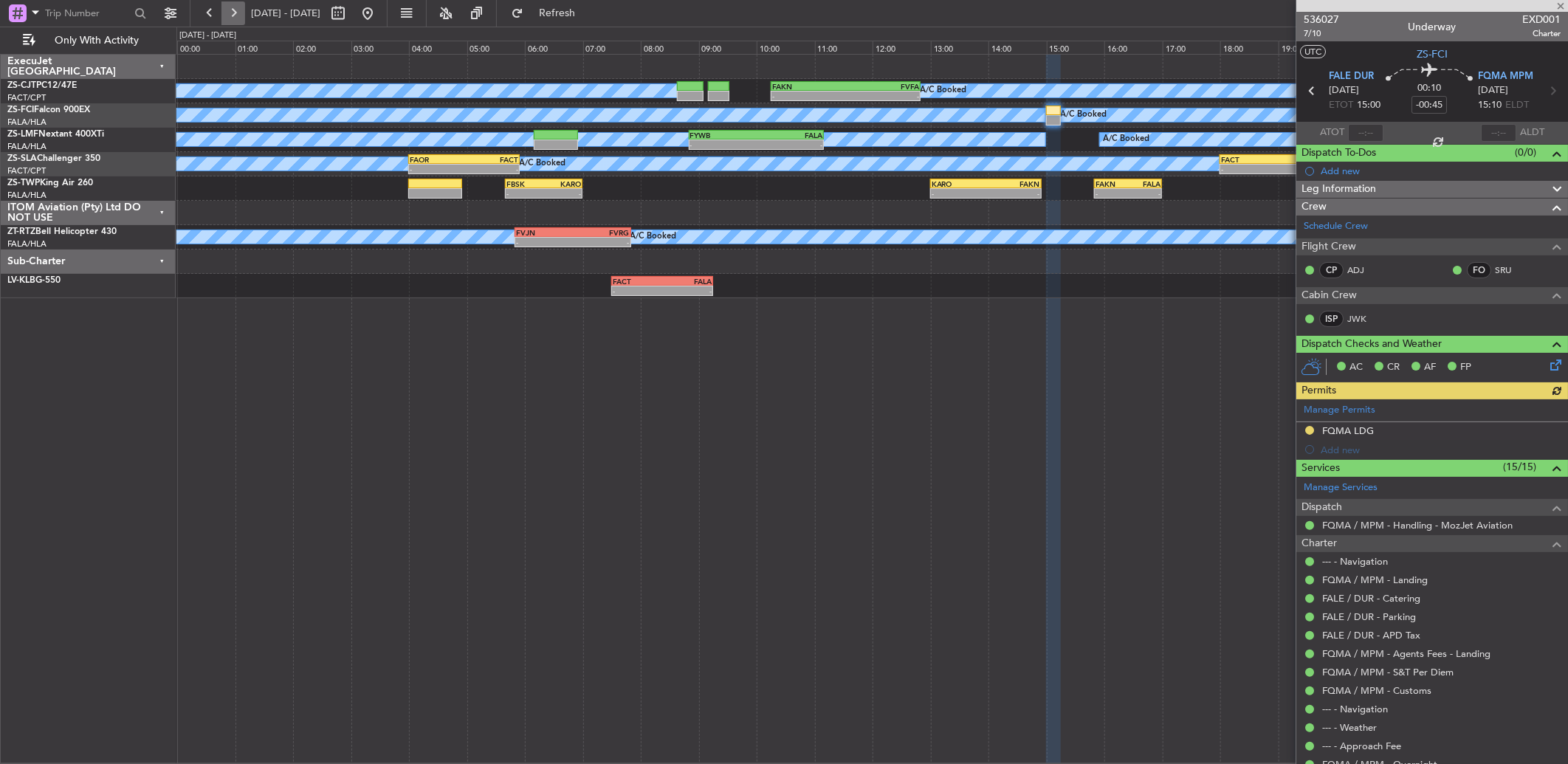
click at [241, 6] on button at bounding box center [233, 14] width 24 height 24
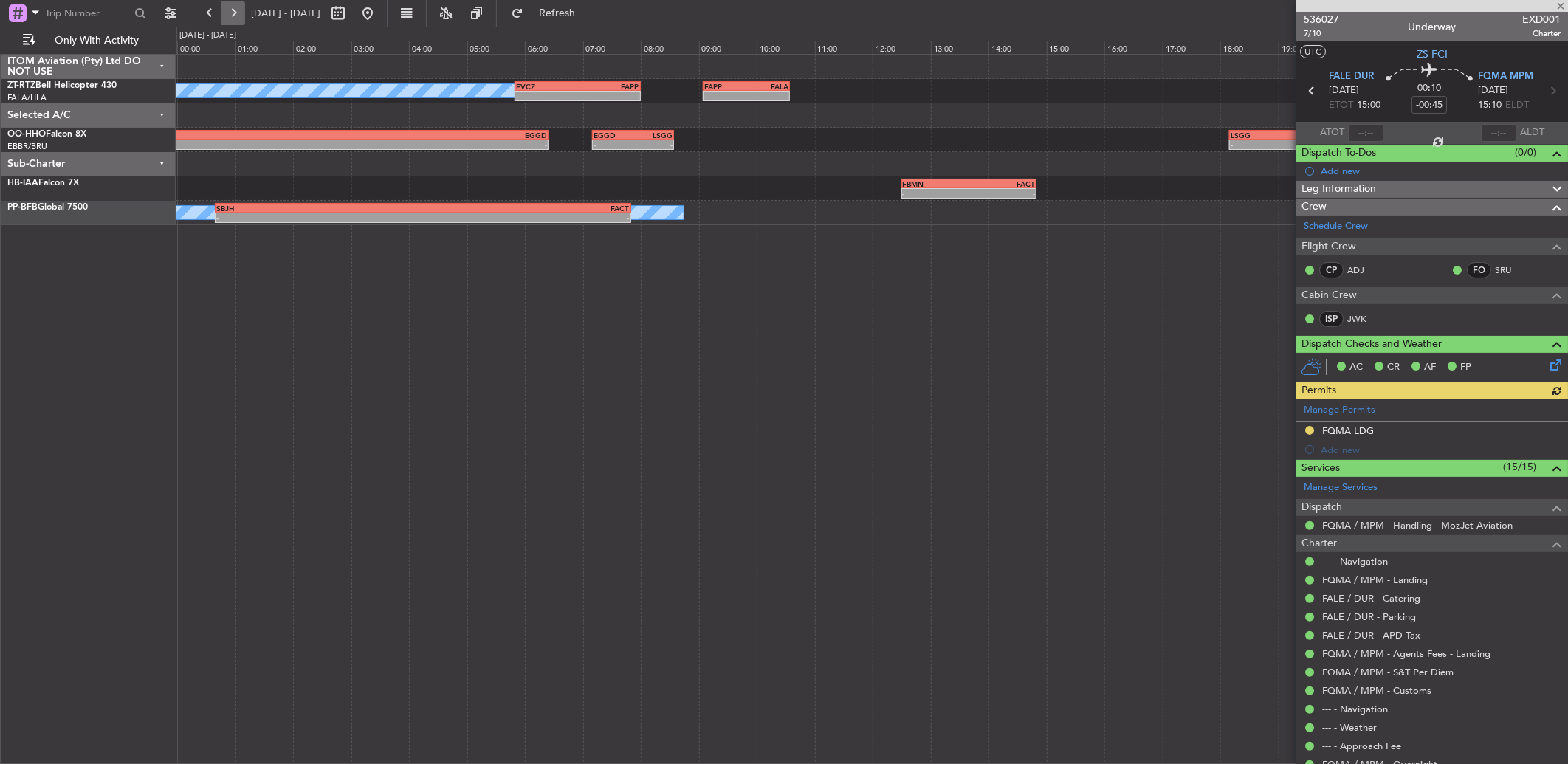
click at [241, 6] on button at bounding box center [233, 14] width 24 height 24
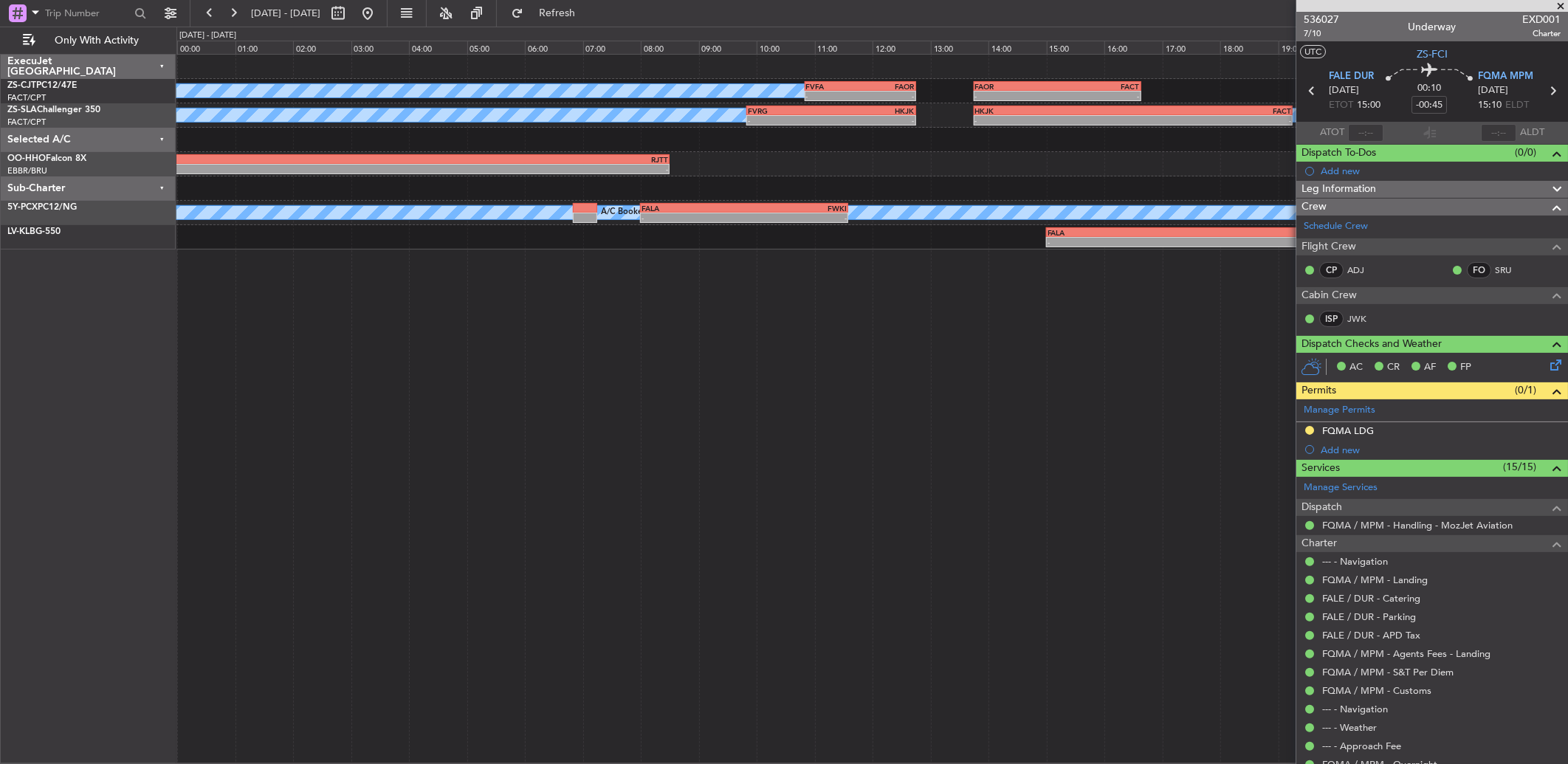
click at [1558, 3] on span at bounding box center [1559, 7] width 15 height 14
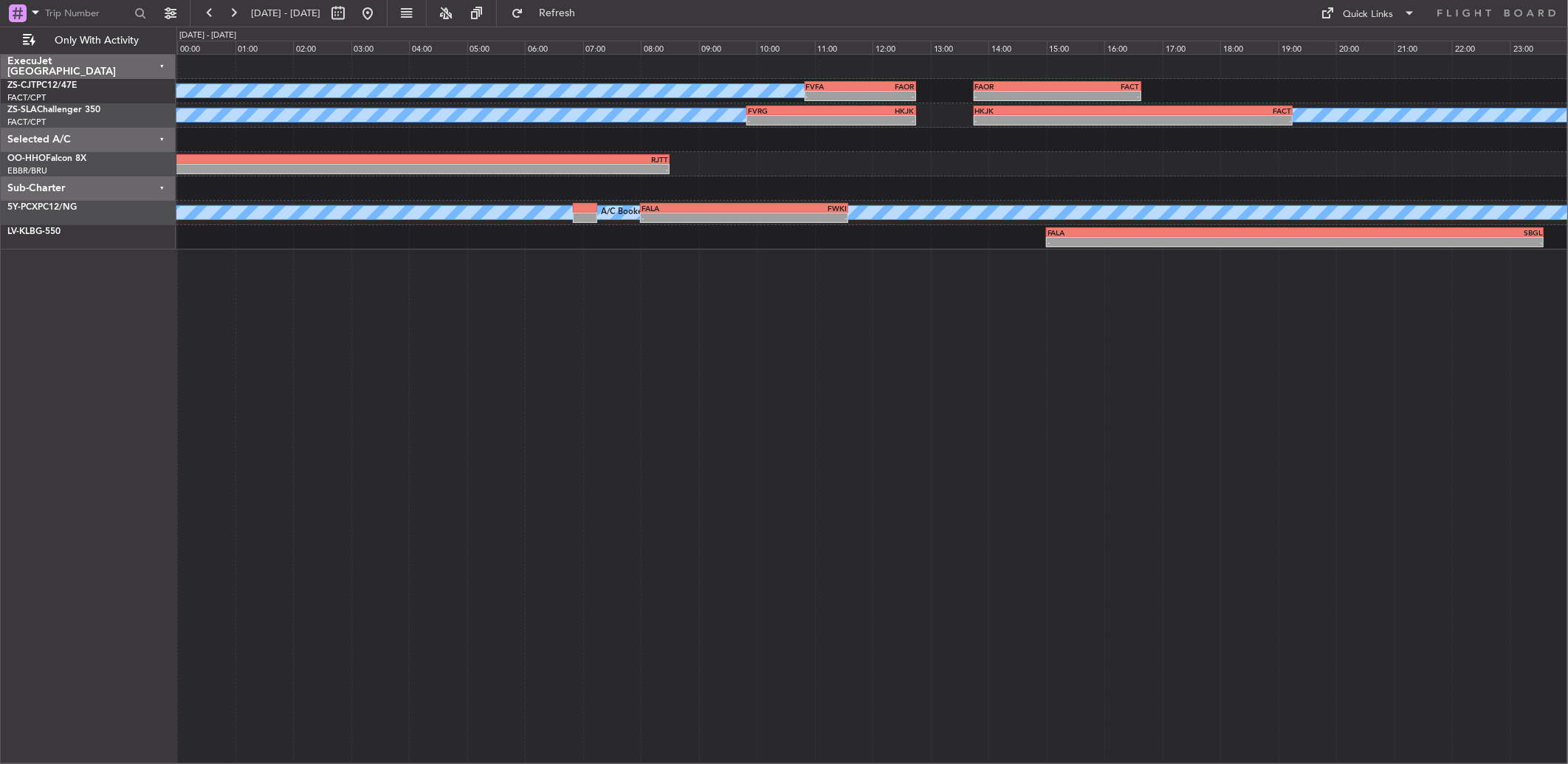
type input "0"
click at [240, 17] on button at bounding box center [233, 14] width 24 height 24
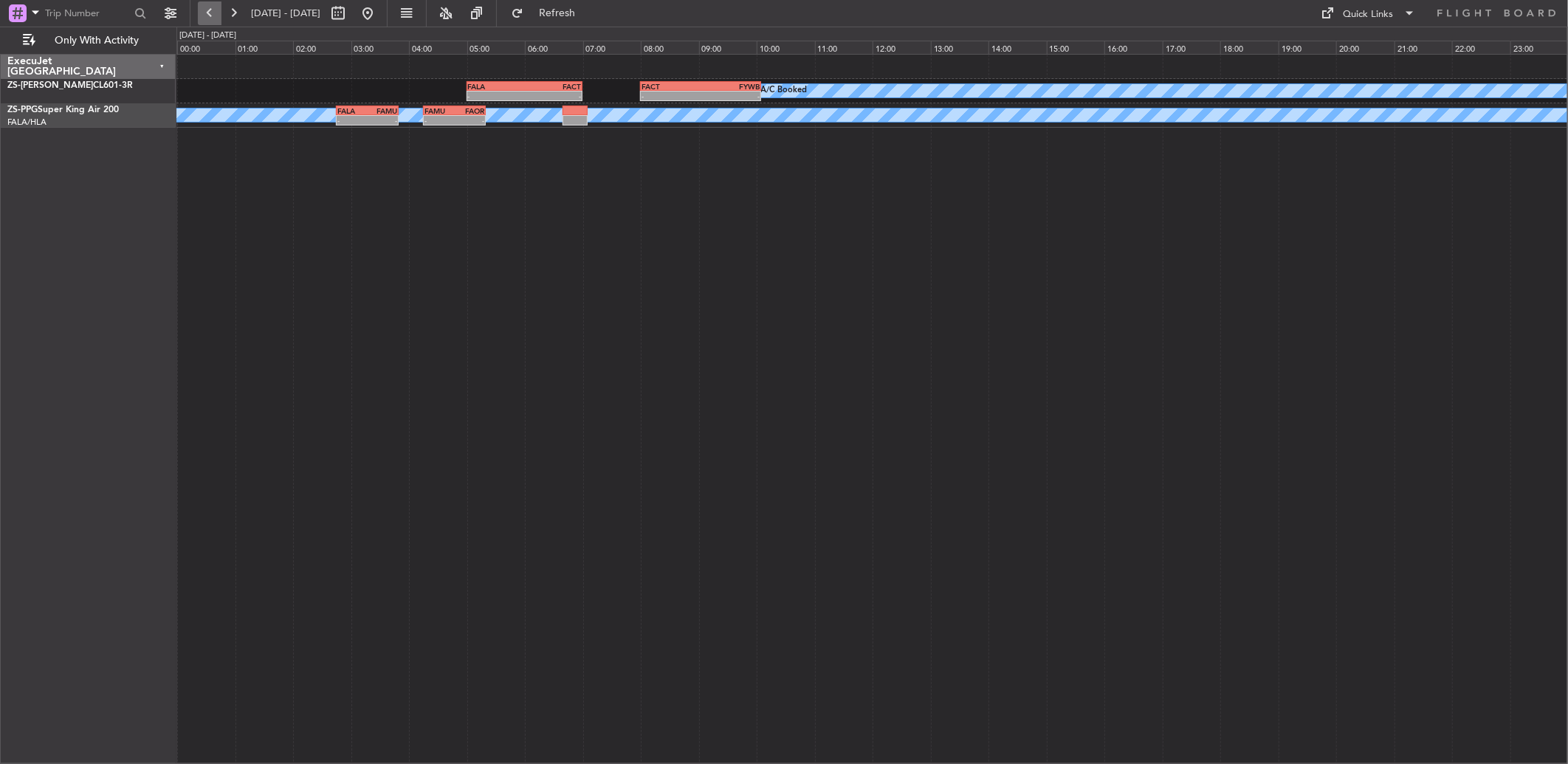
click at [203, 17] on button at bounding box center [210, 14] width 24 height 24
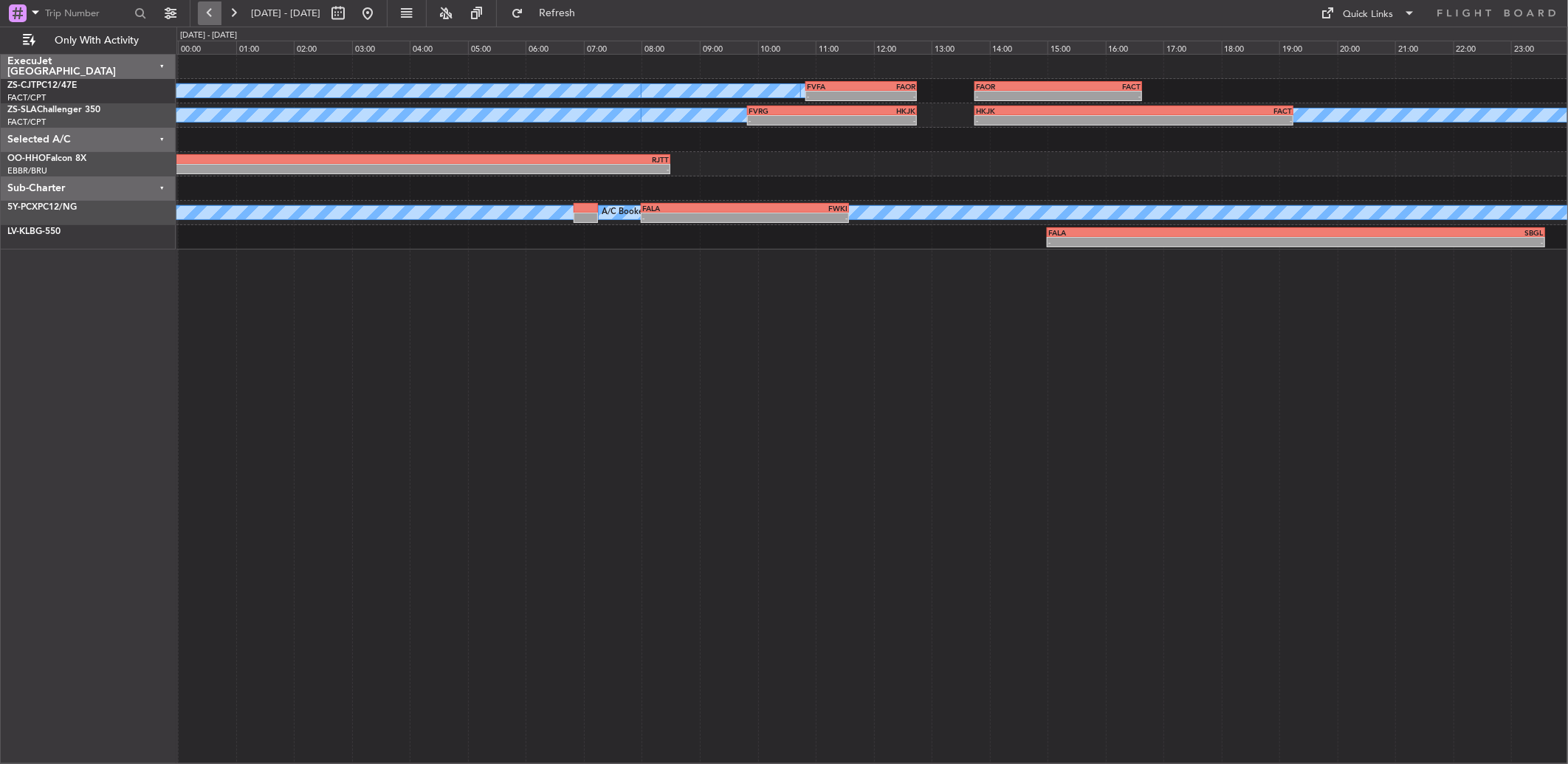
click at [214, 17] on button at bounding box center [210, 14] width 24 height 24
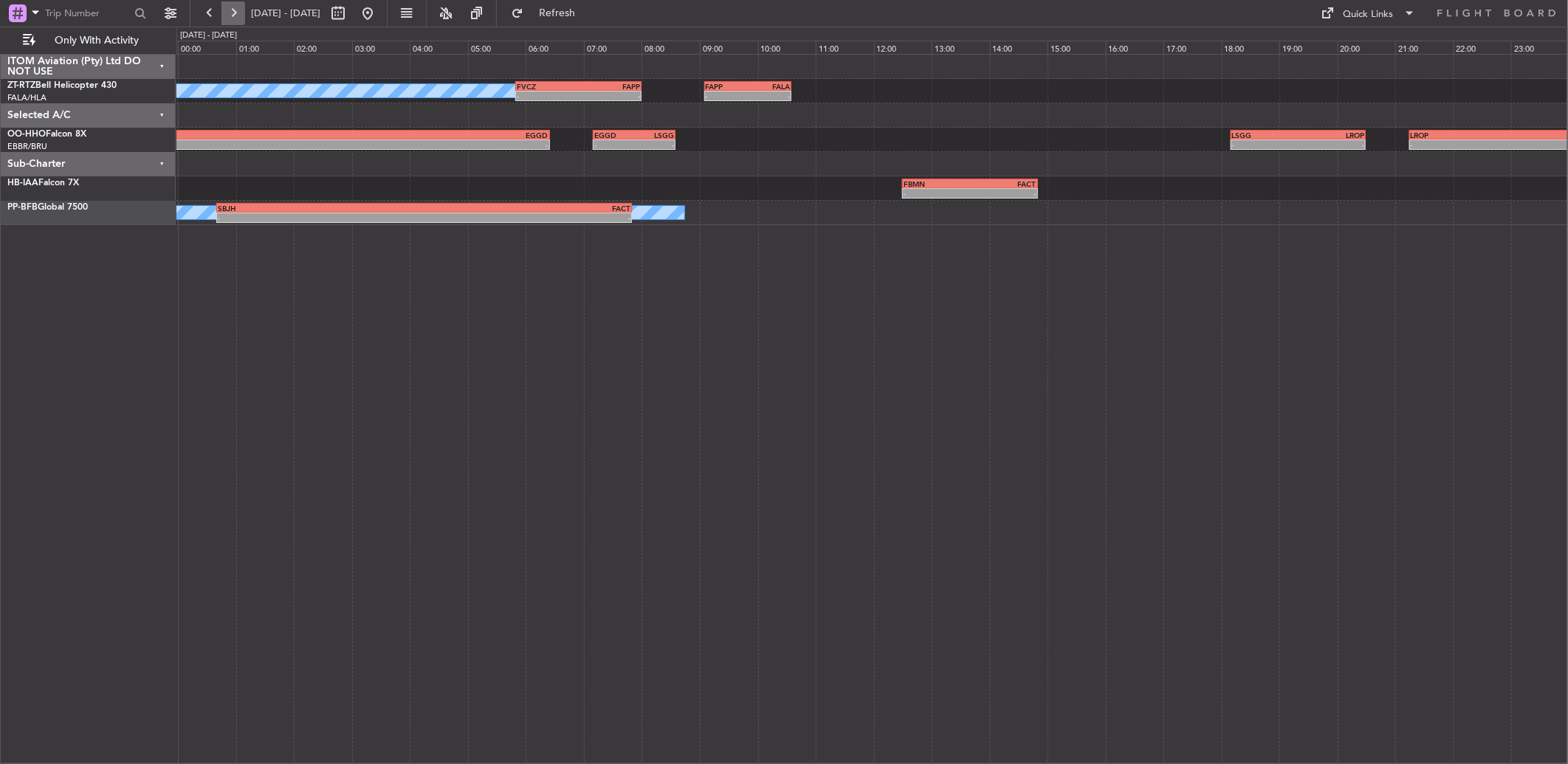
click at [226, 15] on button at bounding box center [233, 14] width 24 height 24
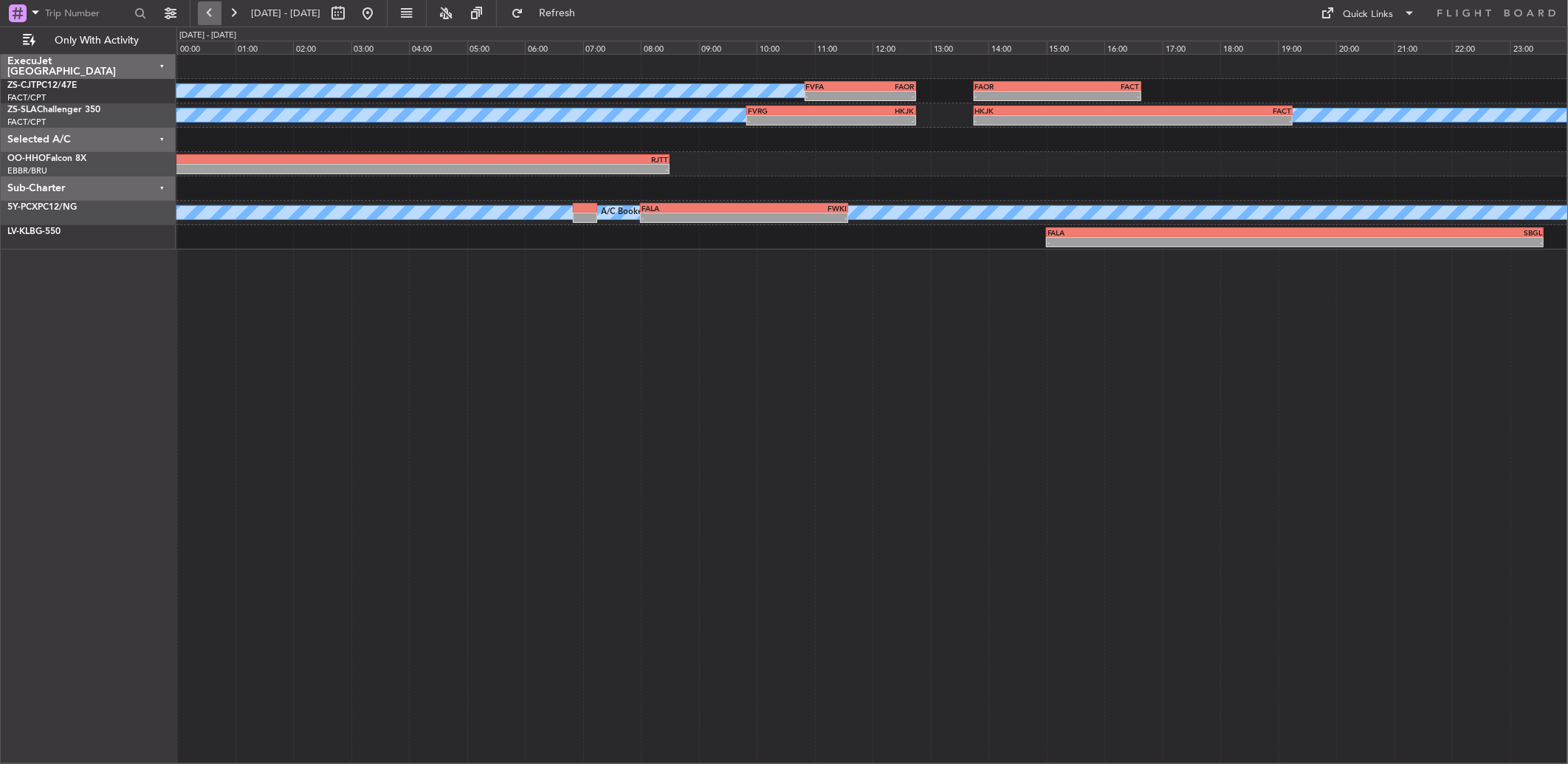
click at [214, 8] on button at bounding box center [210, 14] width 24 height 24
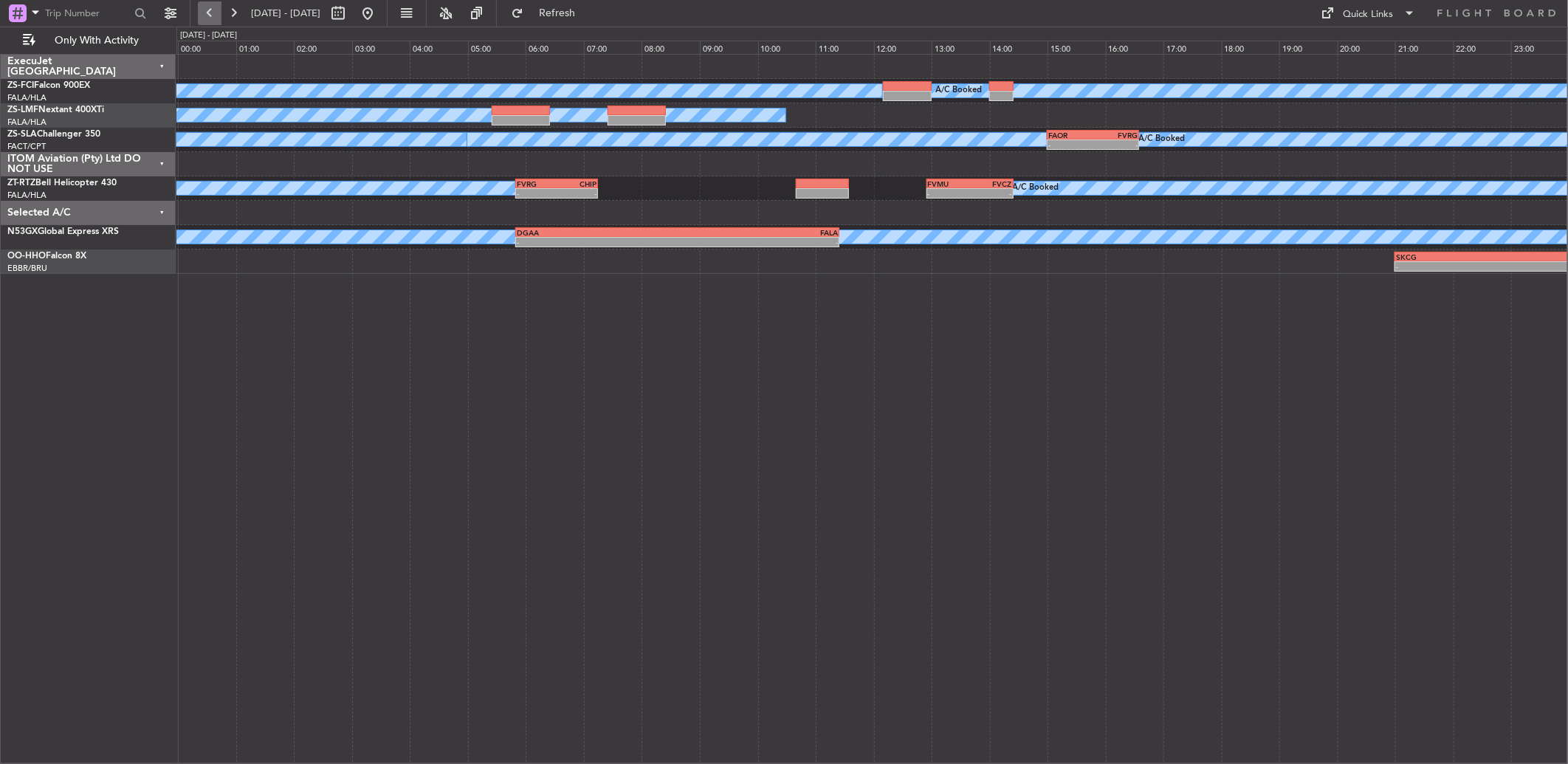
click at [214, 8] on button at bounding box center [210, 14] width 24 height 24
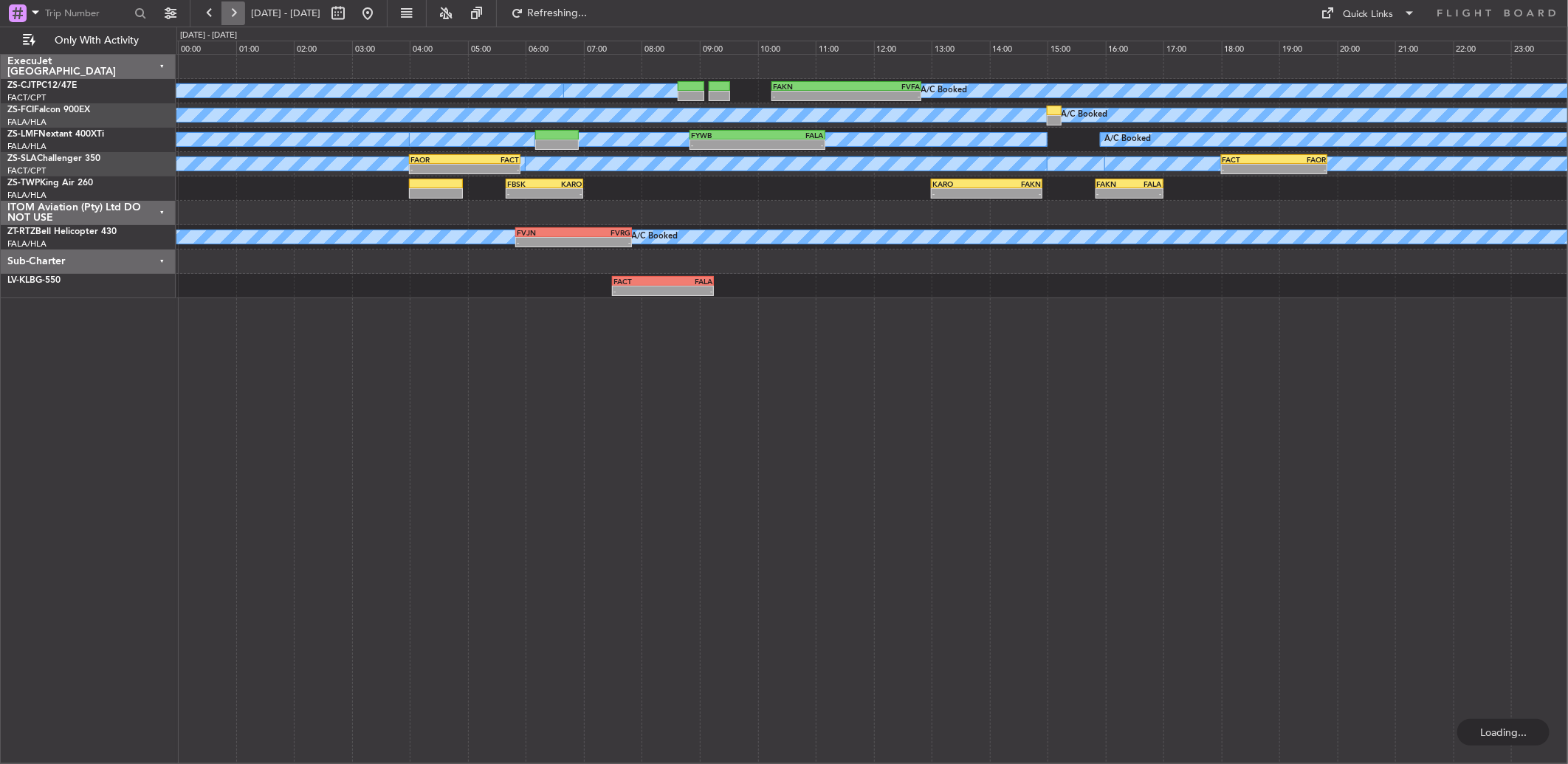
click at [230, 14] on button at bounding box center [233, 14] width 24 height 24
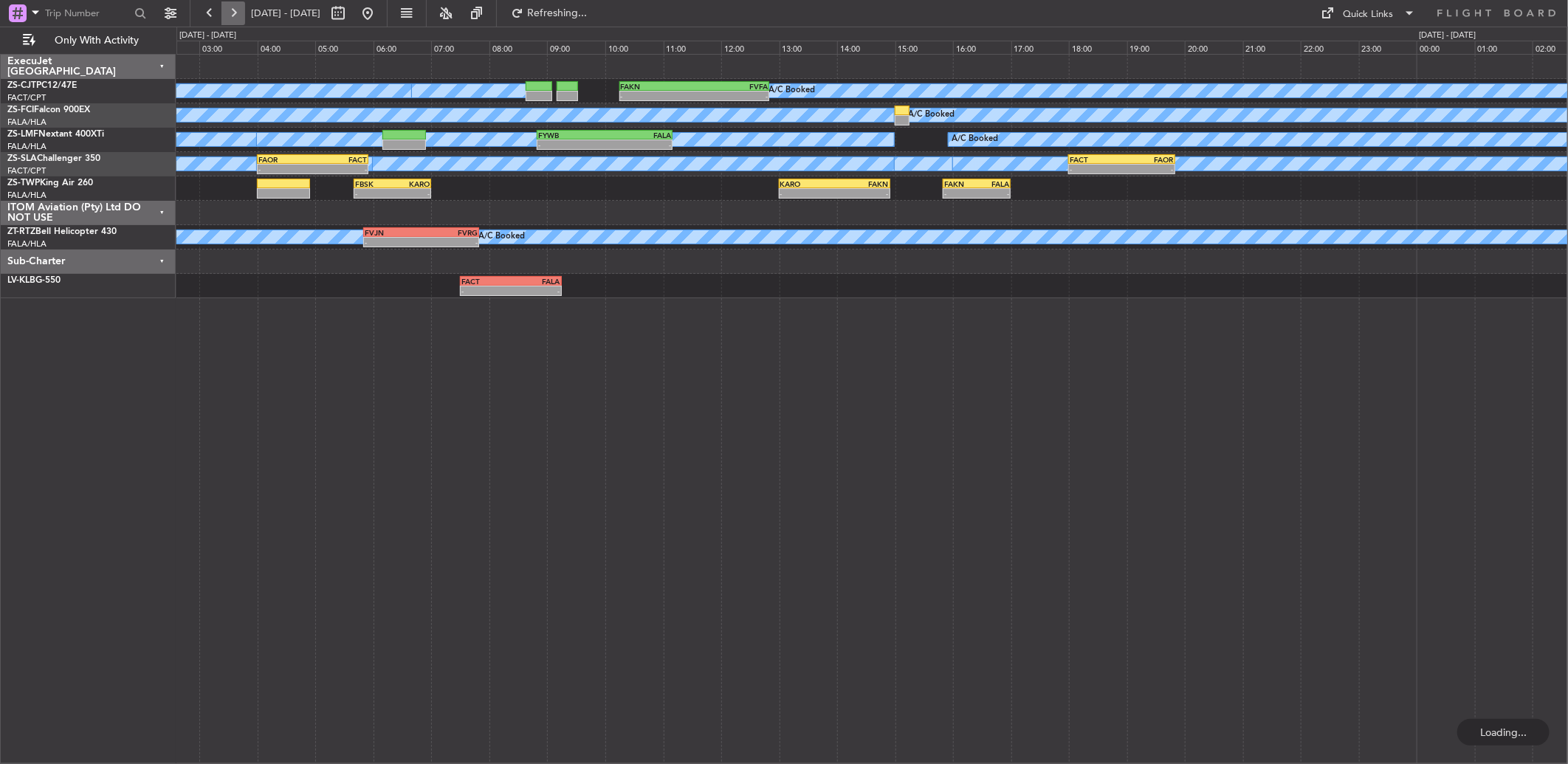
click at [230, 14] on button at bounding box center [233, 14] width 24 height 24
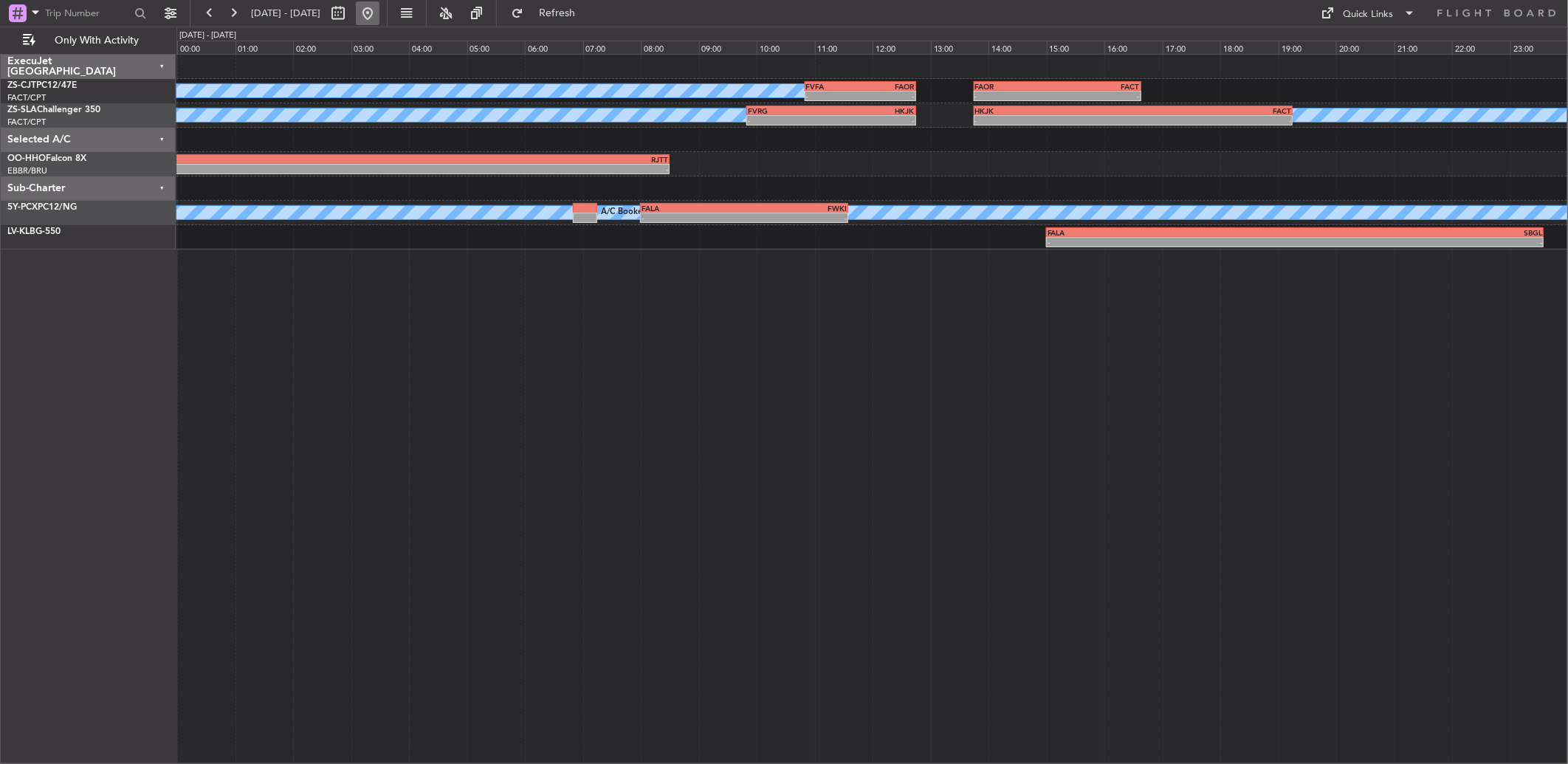
click at [379, 9] on button at bounding box center [367, 14] width 24 height 24
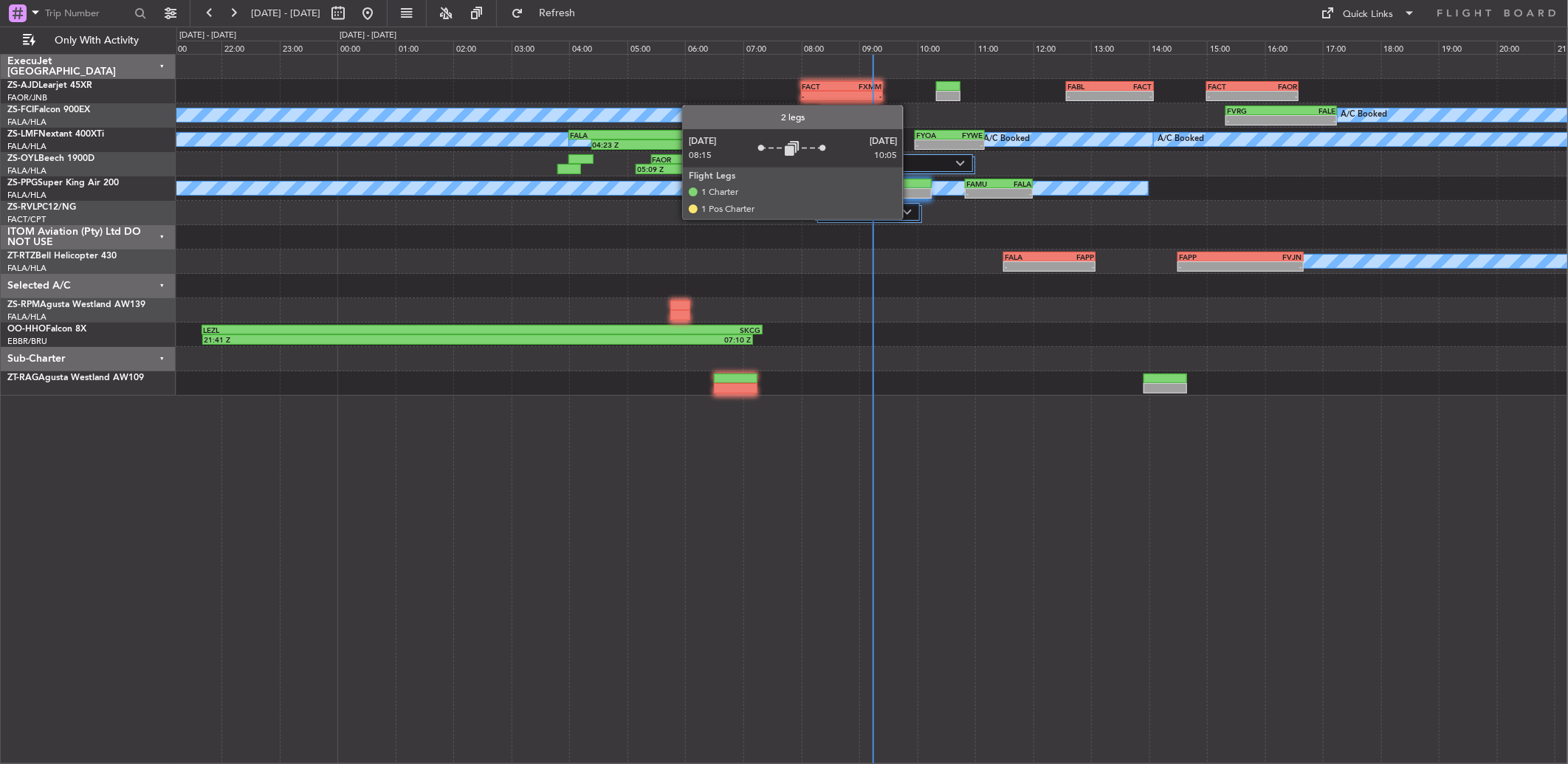
click at [910, 219] on div "2 Flight Legs" at bounding box center [867, 212] width 104 height 18
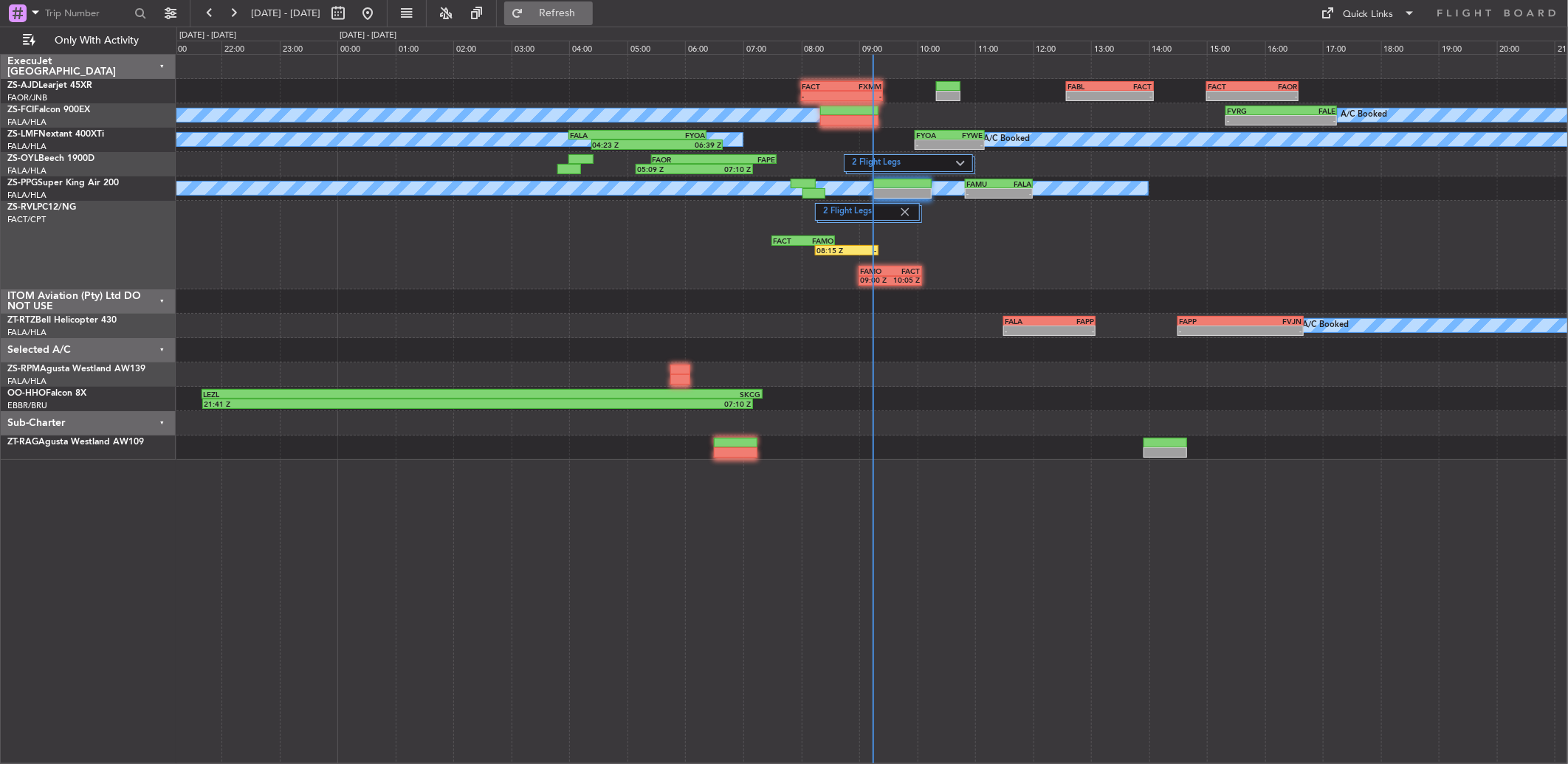
click at [589, 17] on span "Refresh" at bounding box center [556, 13] width 62 height 11
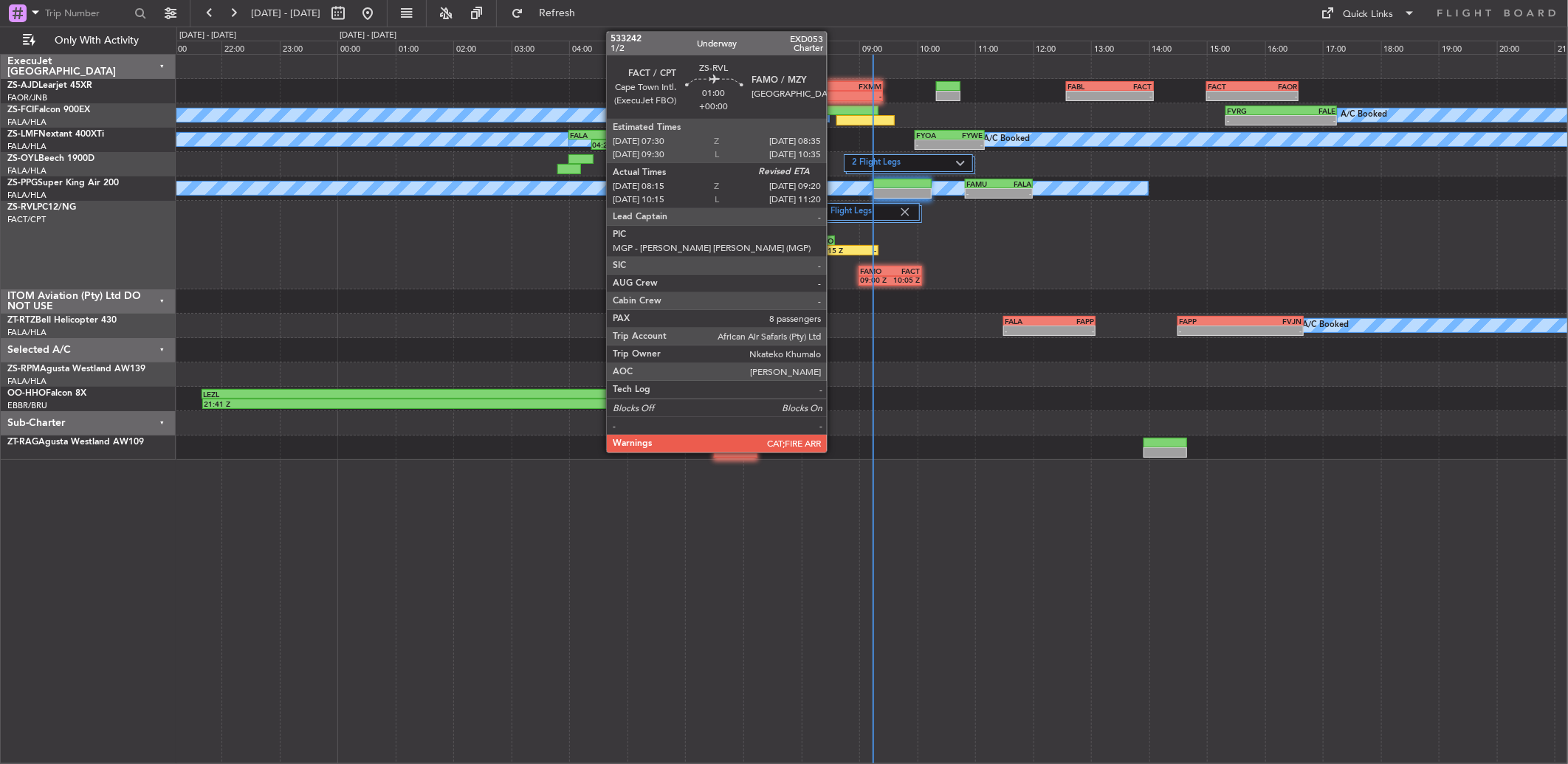
click at [840, 248] on div "08:15 Z" at bounding box center [831, 250] width 30 height 9
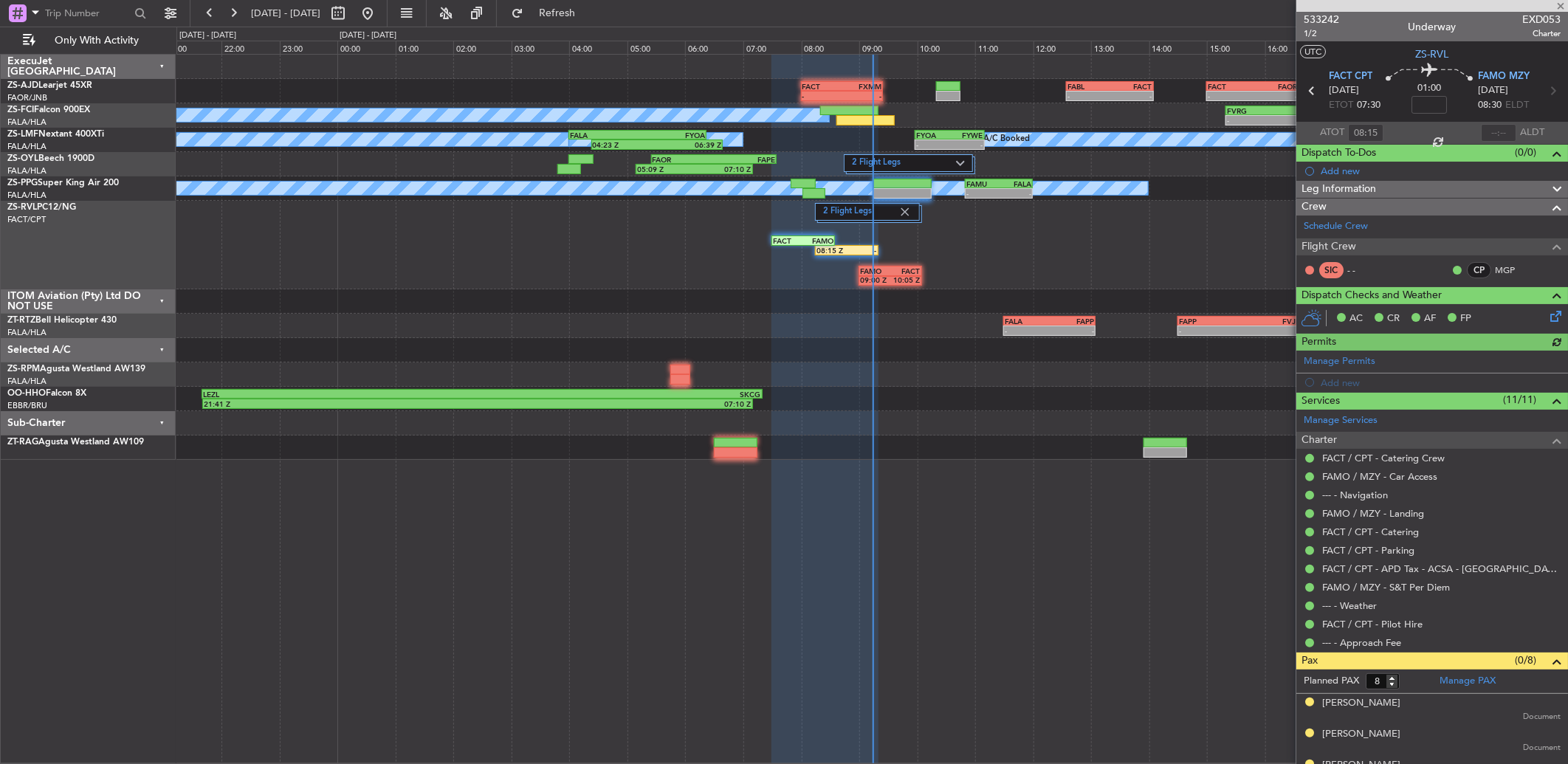
click at [1493, 128] on div at bounding box center [1498, 133] width 35 height 18
click at [1494, 130] on div at bounding box center [1498, 133] width 35 height 18
click at [1491, 131] on input "text" at bounding box center [1498, 133] width 35 height 18
type input "09:01"
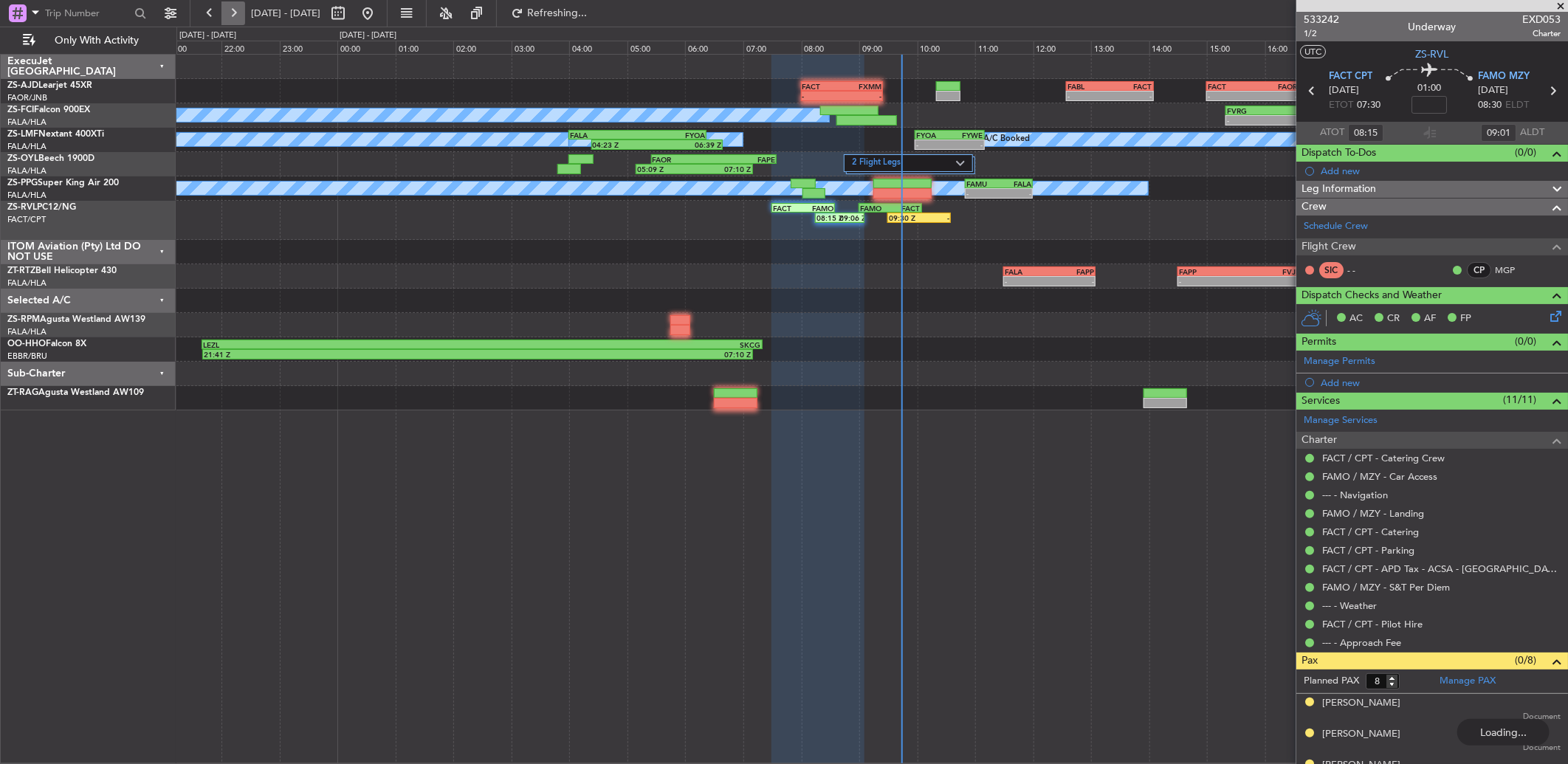
click at [244, 16] on button at bounding box center [233, 14] width 24 height 24
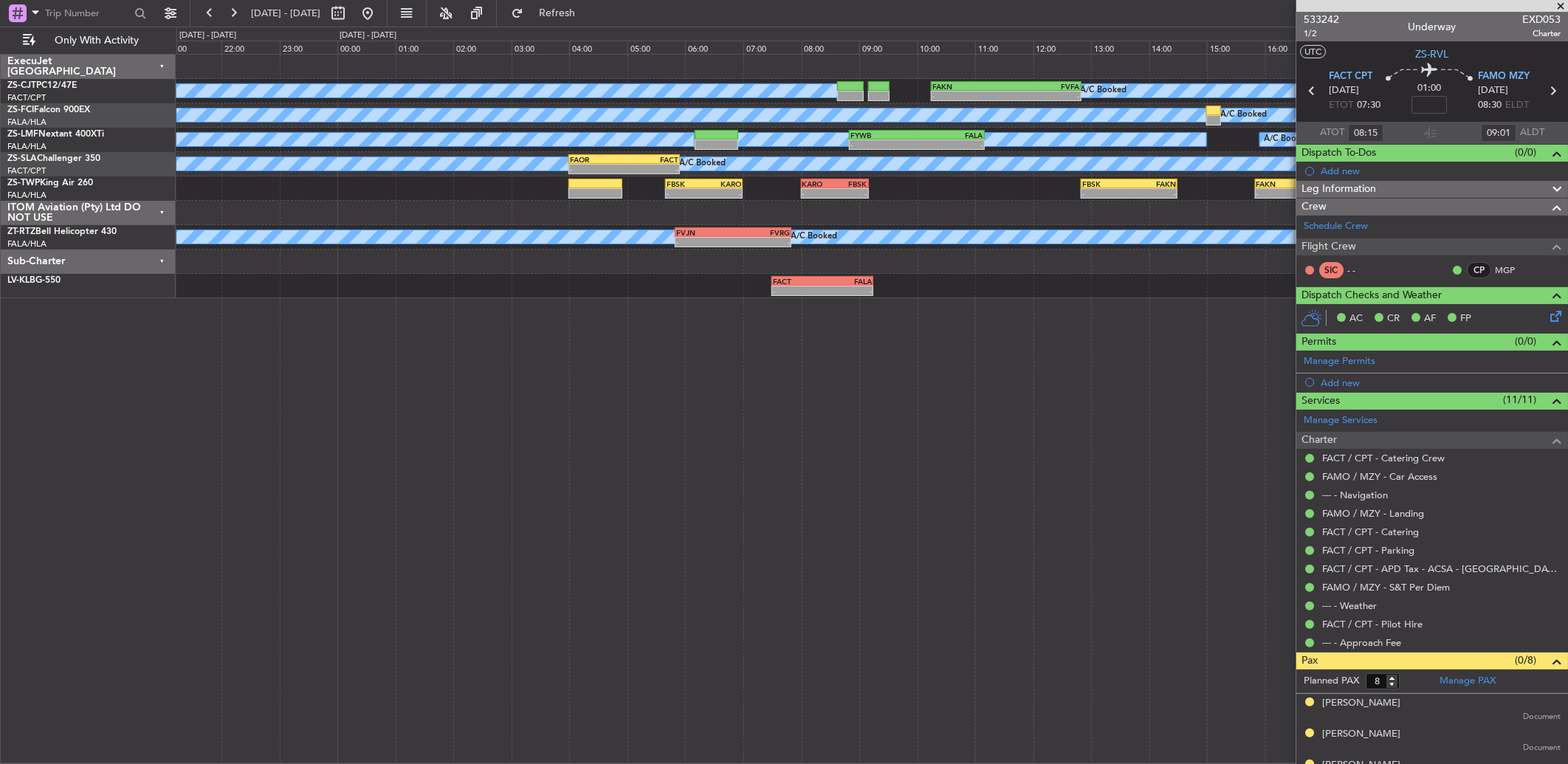
click at [379, 16] on div at bounding box center [353, 14] width 53 height 24
drag, startPoint x: 399, startPoint y: 16, endPoint x: 387, endPoint y: 6, distance: 15.6
click at [350, 6] on button at bounding box center [338, 14] width 24 height 24
select select "10"
select select "2025"
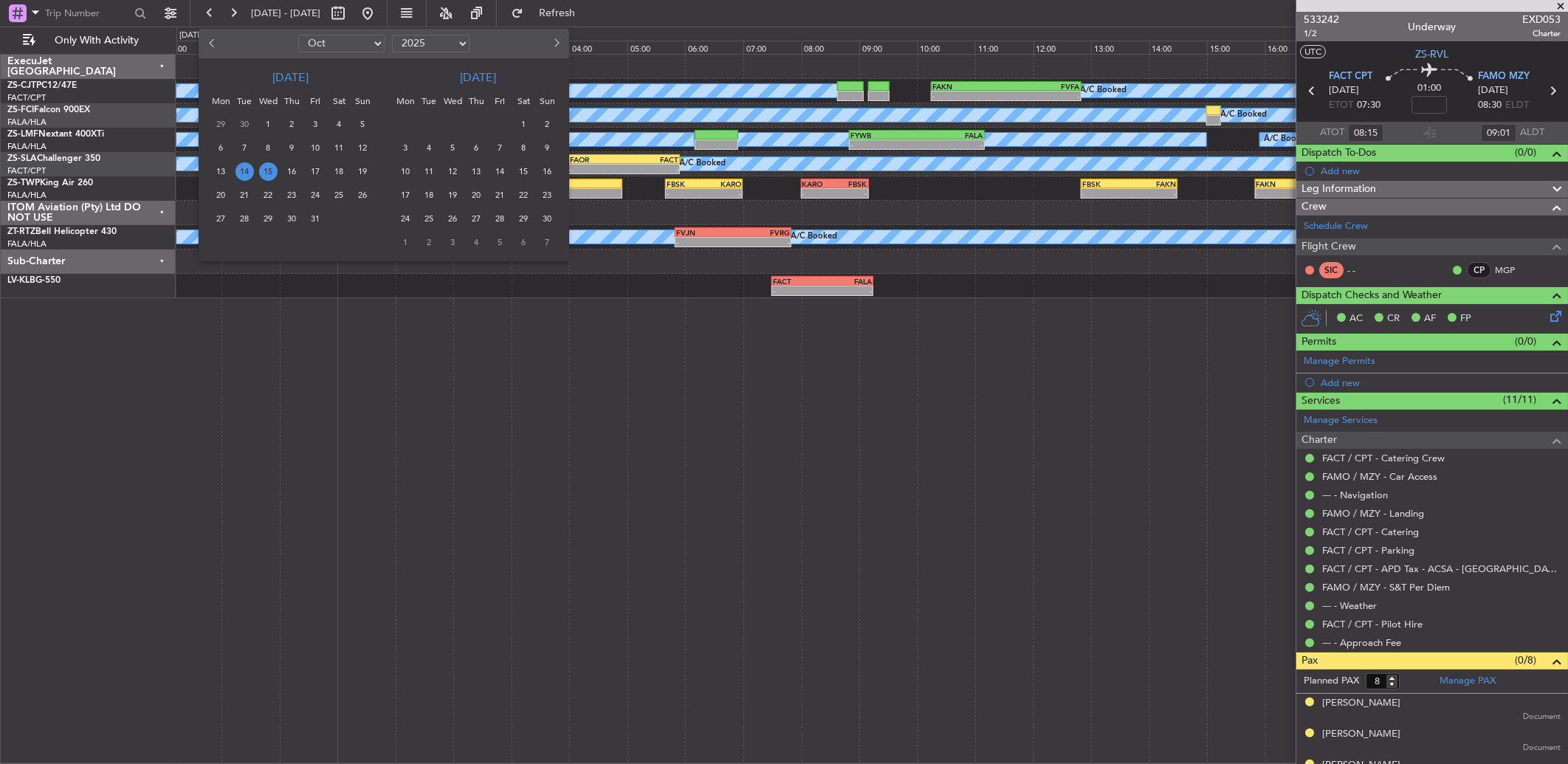
click at [367, 172] on span "19" at bounding box center [362, 171] width 19 height 19
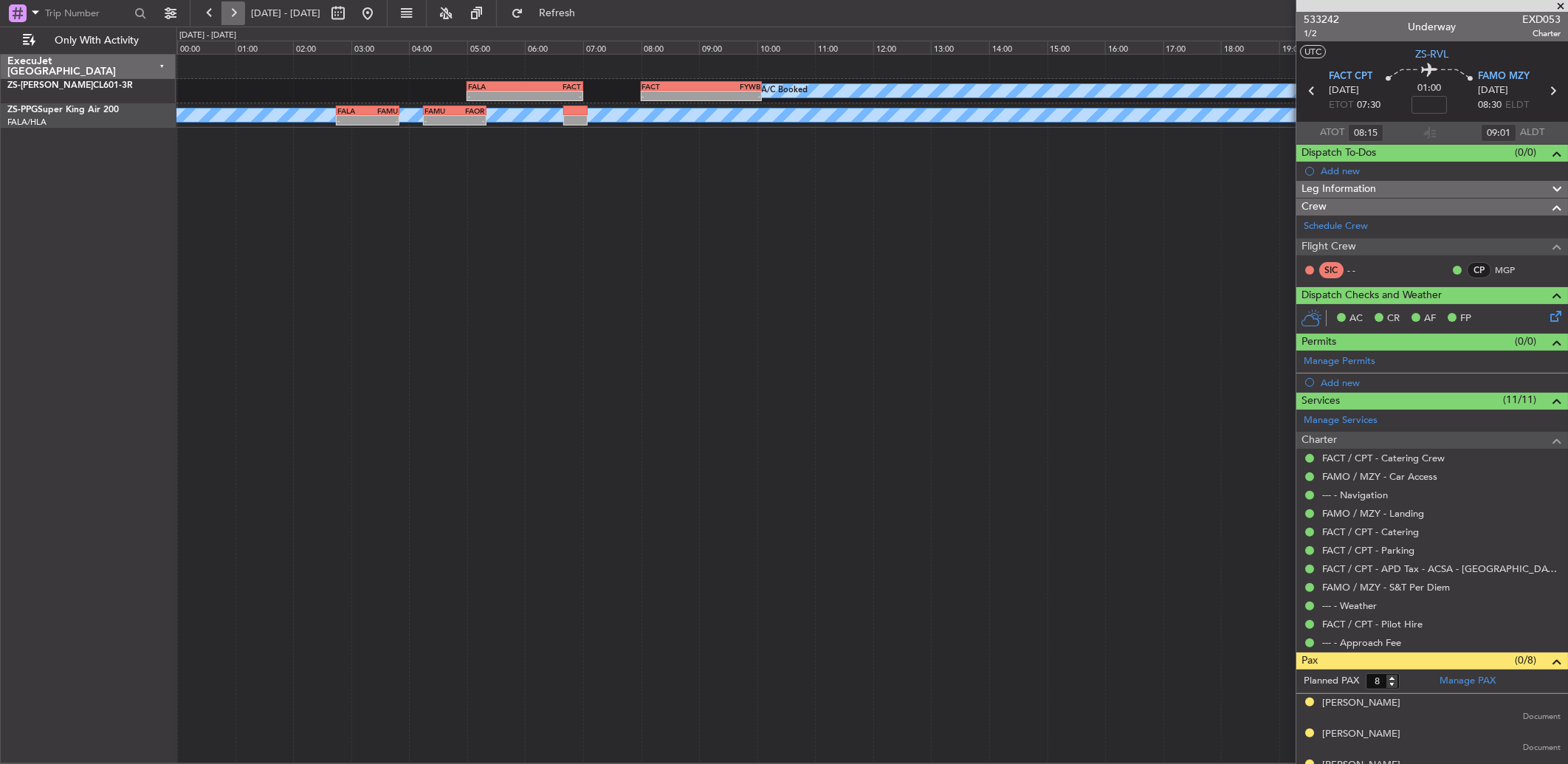
click at [237, 18] on button at bounding box center [233, 14] width 24 height 24
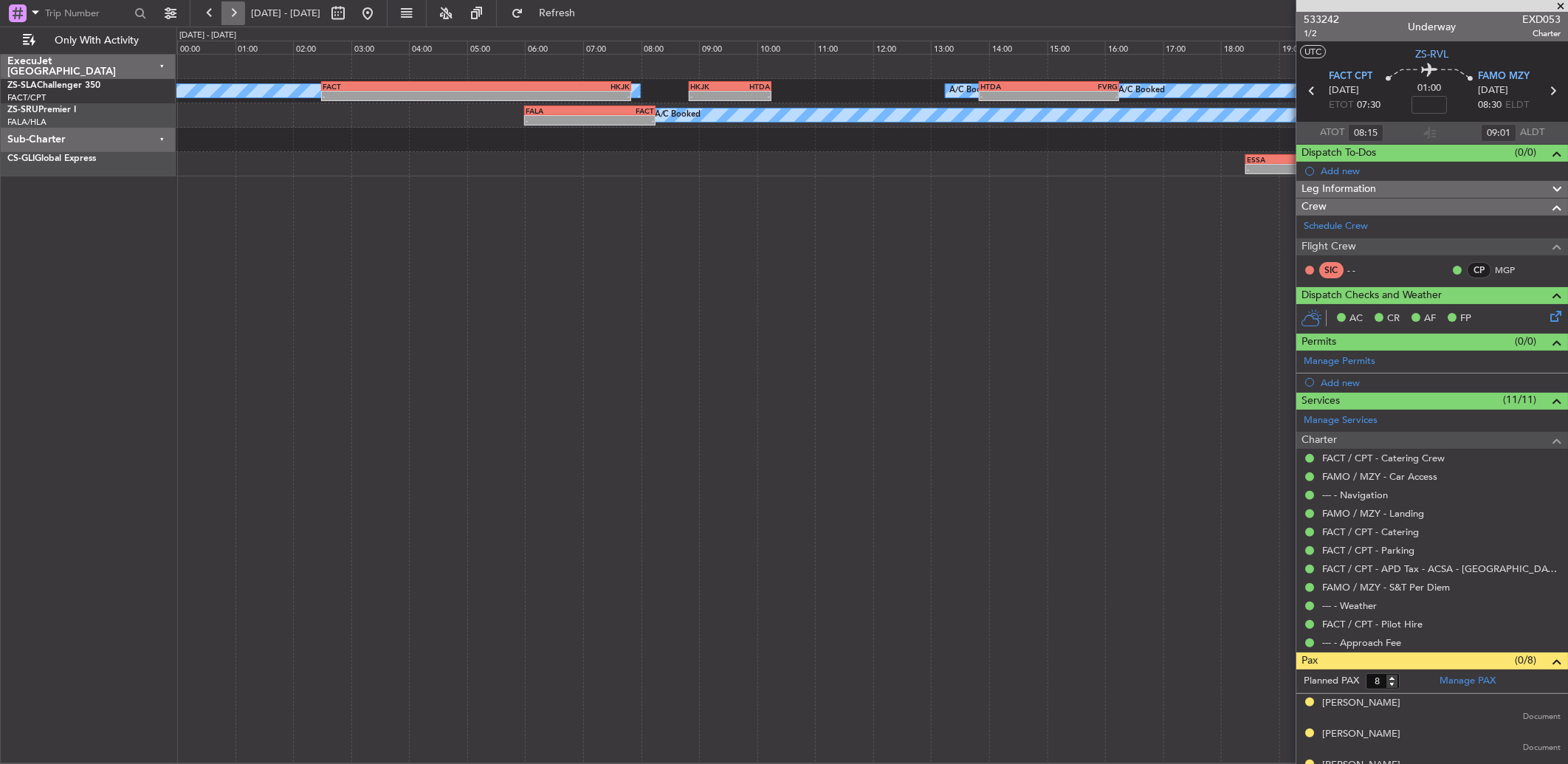
click at [223, 12] on button at bounding box center [233, 14] width 24 height 24
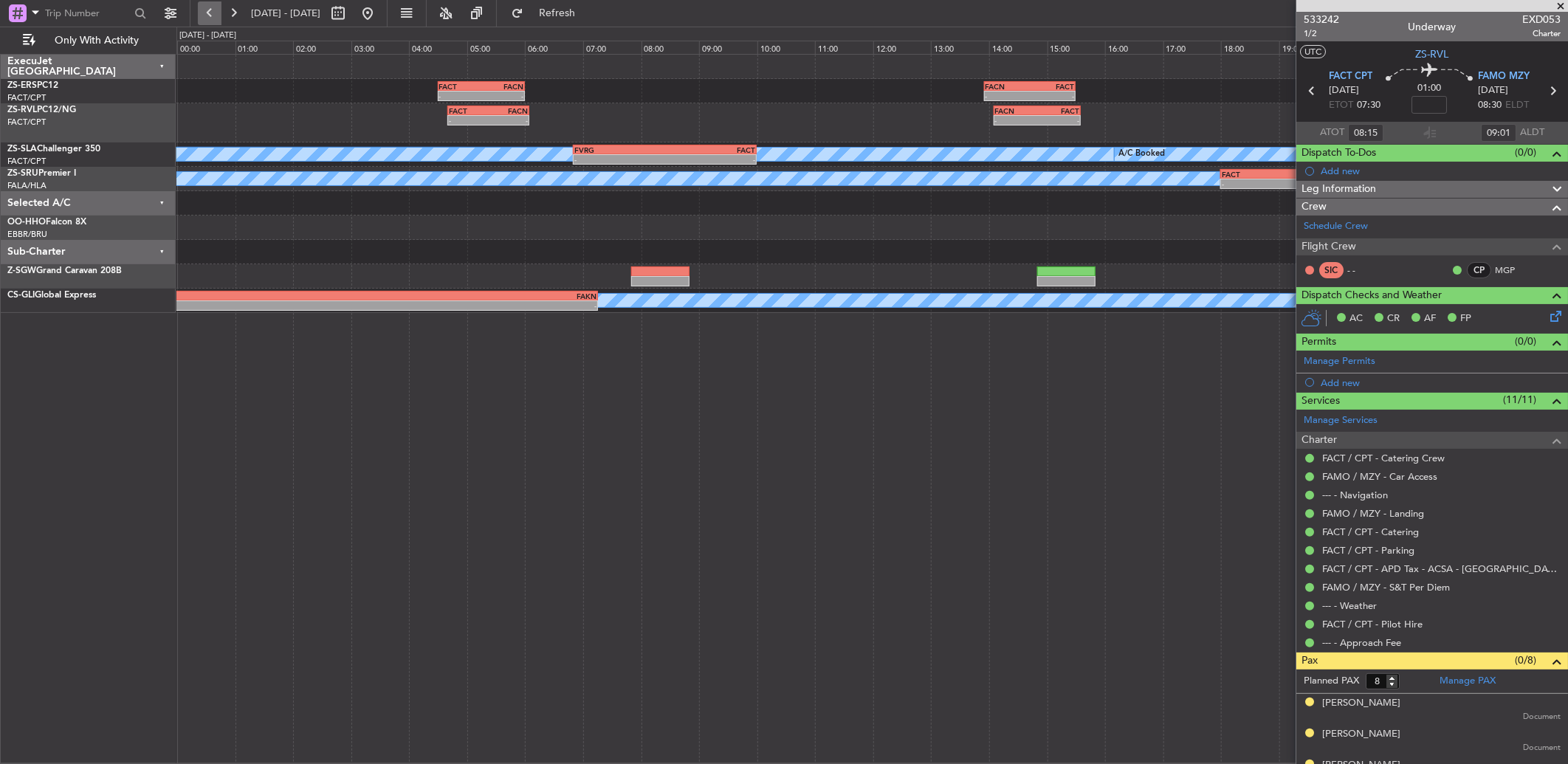
click at [218, 12] on button at bounding box center [210, 14] width 24 height 24
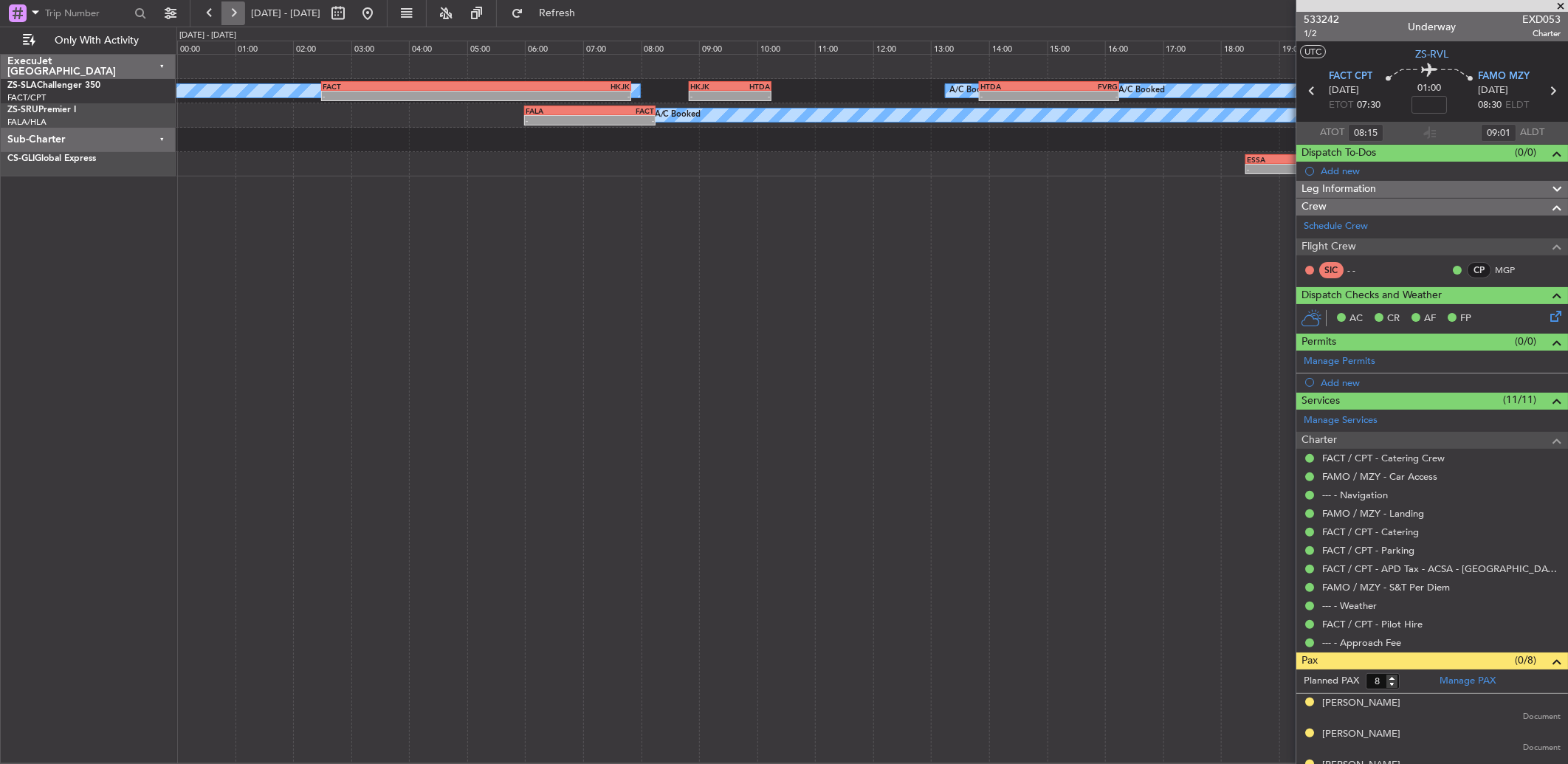
click at [241, 12] on button at bounding box center [233, 14] width 24 height 24
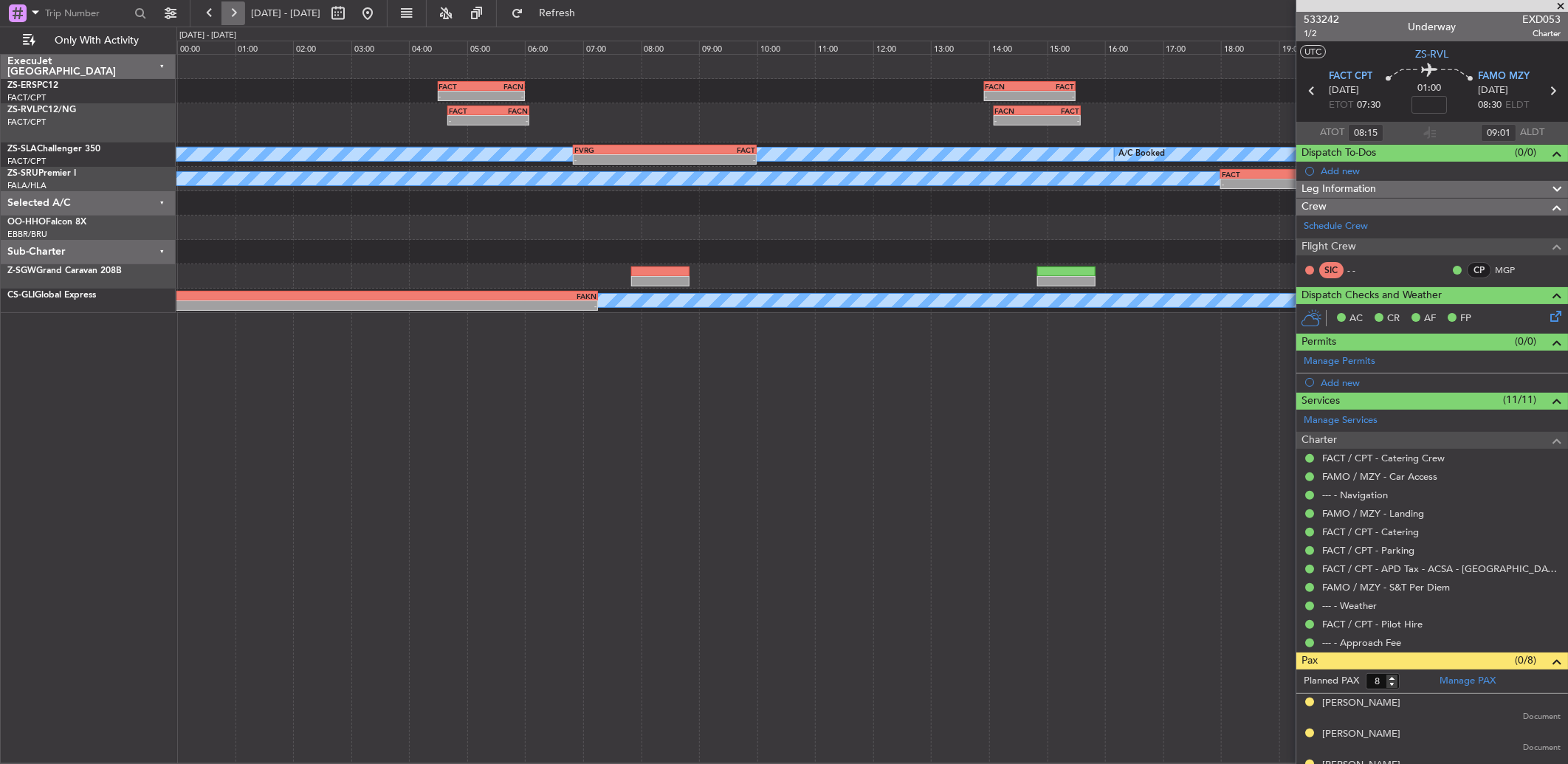
click at [241, 12] on button at bounding box center [233, 14] width 24 height 24
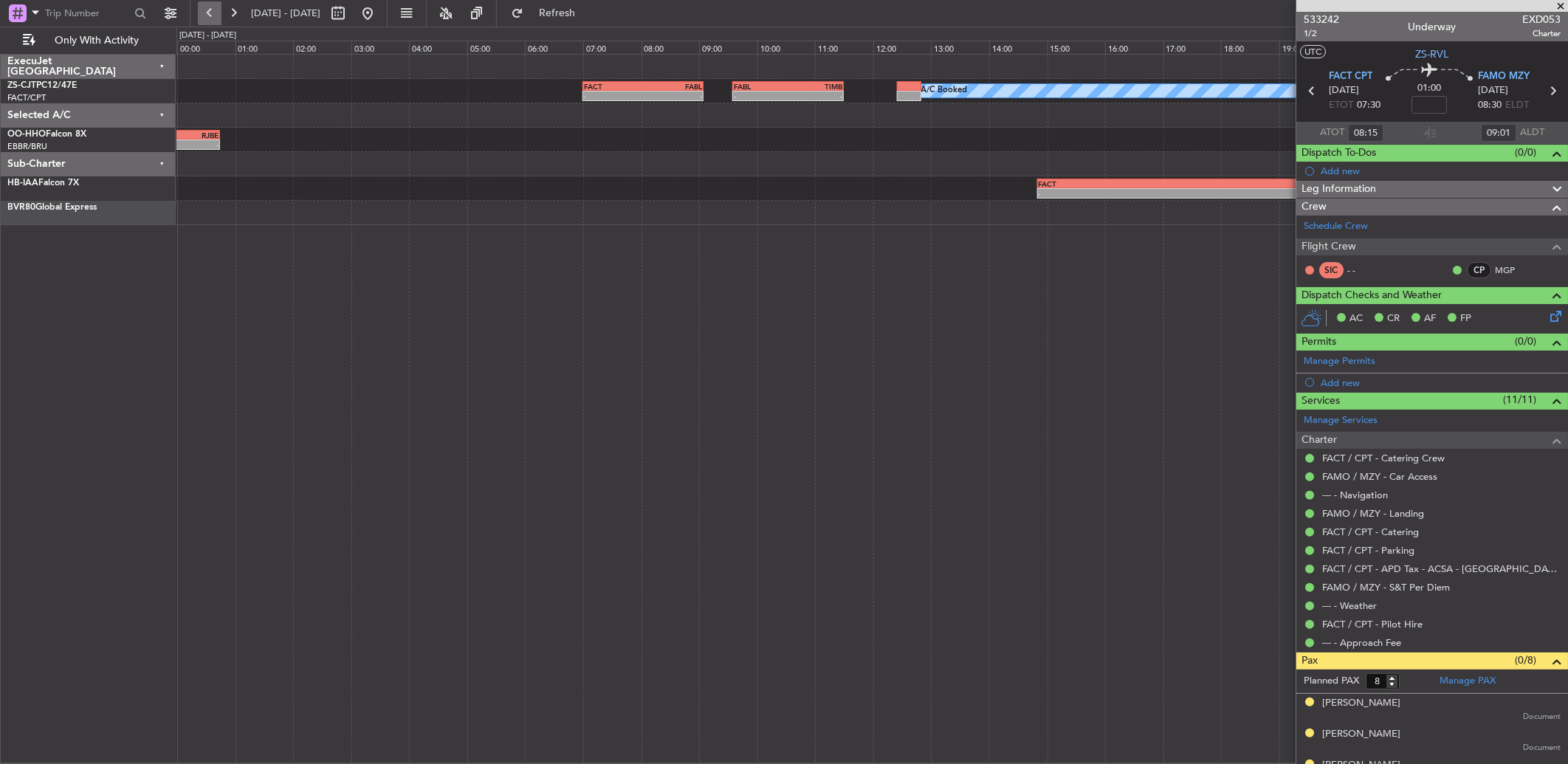
click at [214, 18] on button at bounding box center [210, 14] width 24 height 24
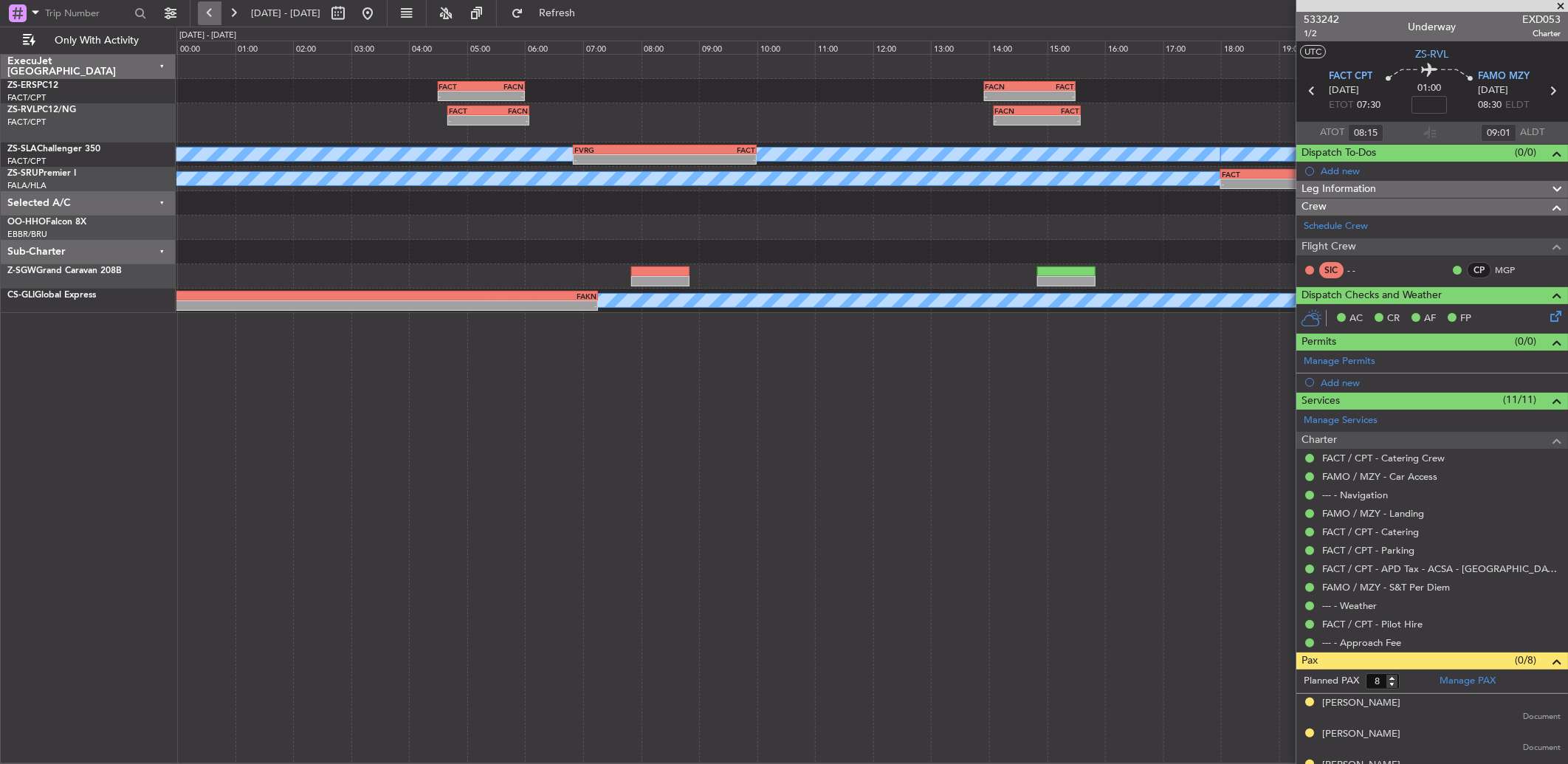
click at [214, 18] on button at bounding box center [210, 14] width 24 height 24
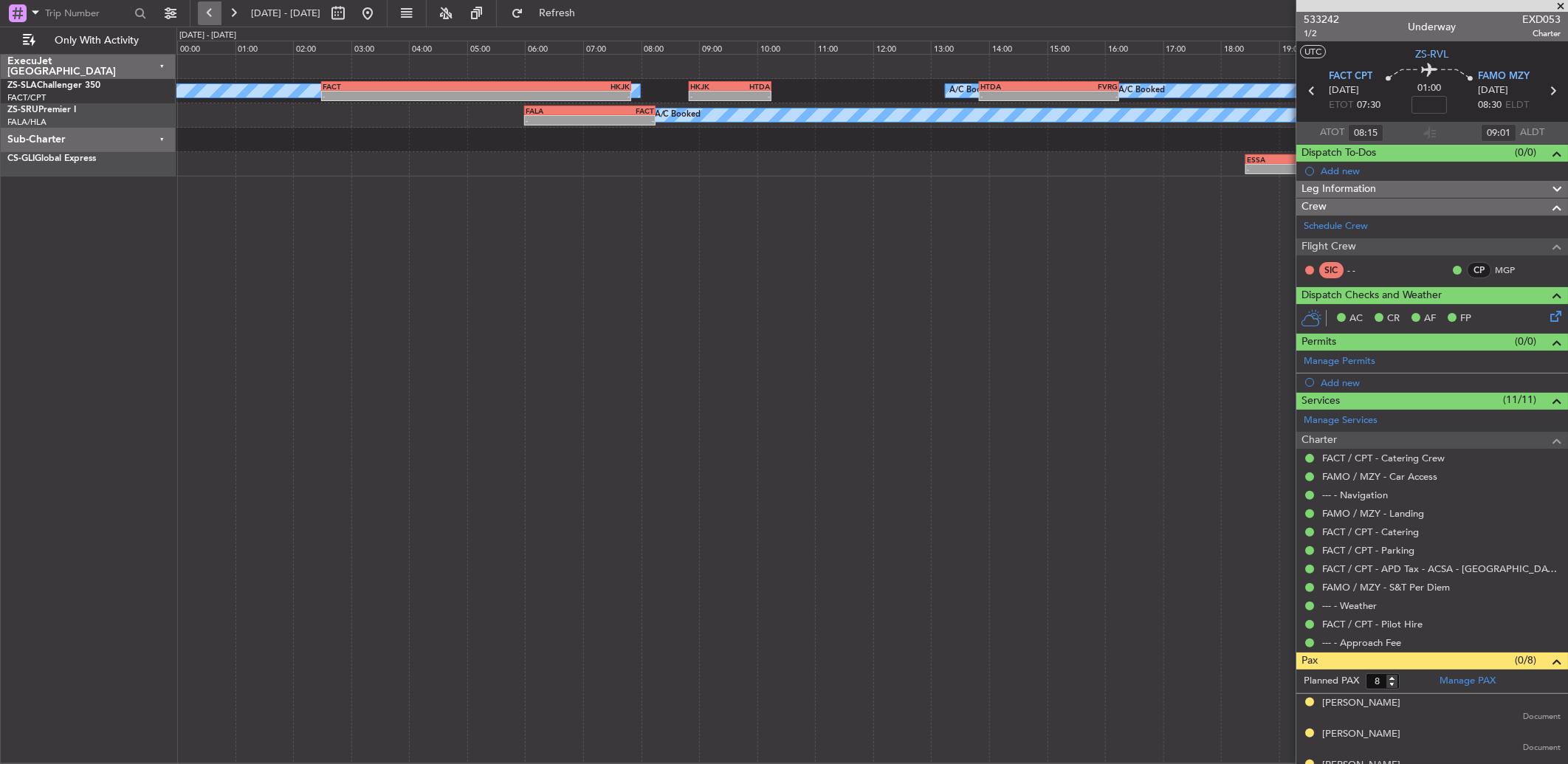
click at [214, 18] on button at bounding box center [210, 14] width 24 height 24
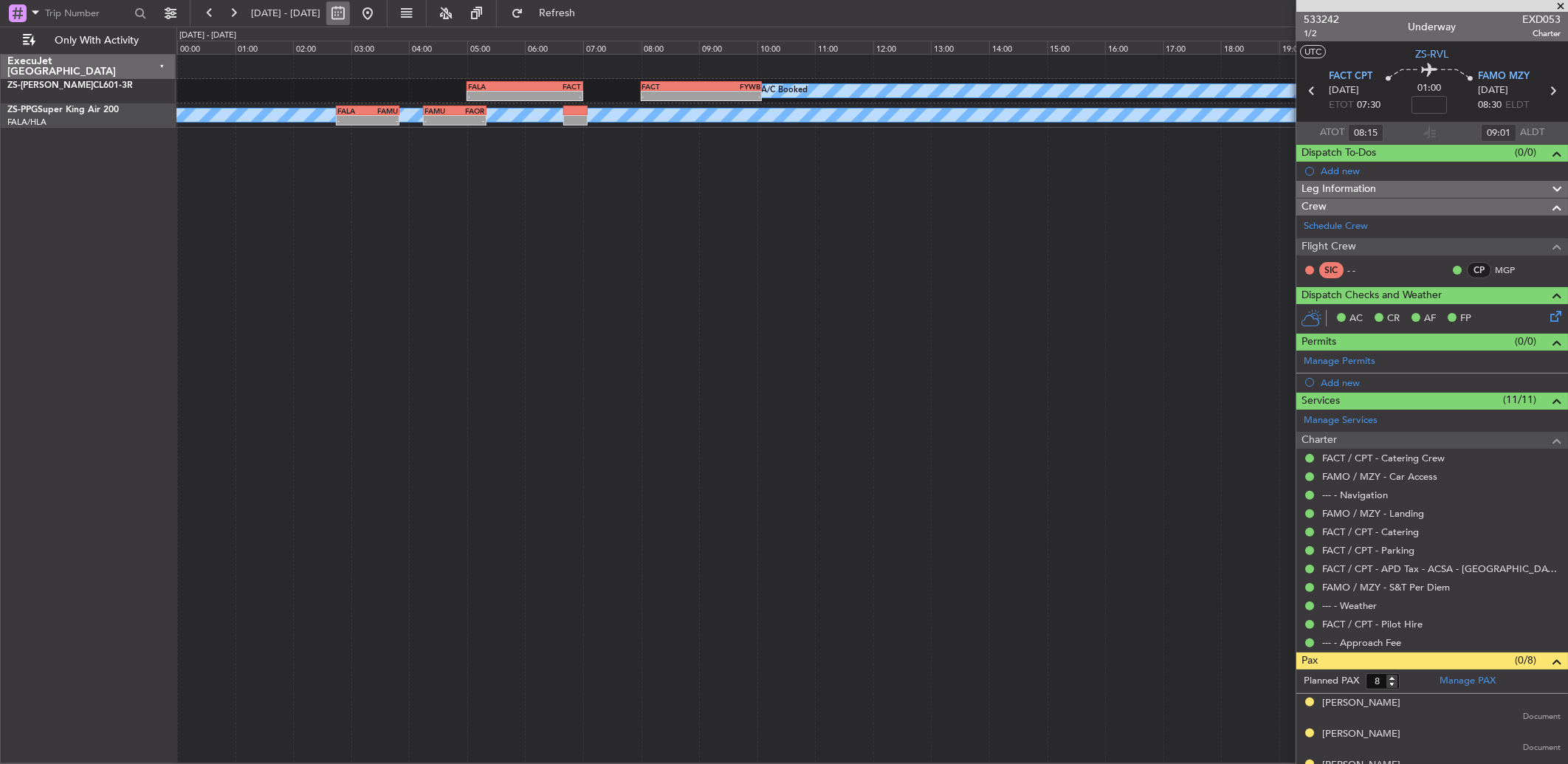
click at [350, 10] on button at bounding box center [338, 14] width 24 height 24
select select "10"
select select "2025"
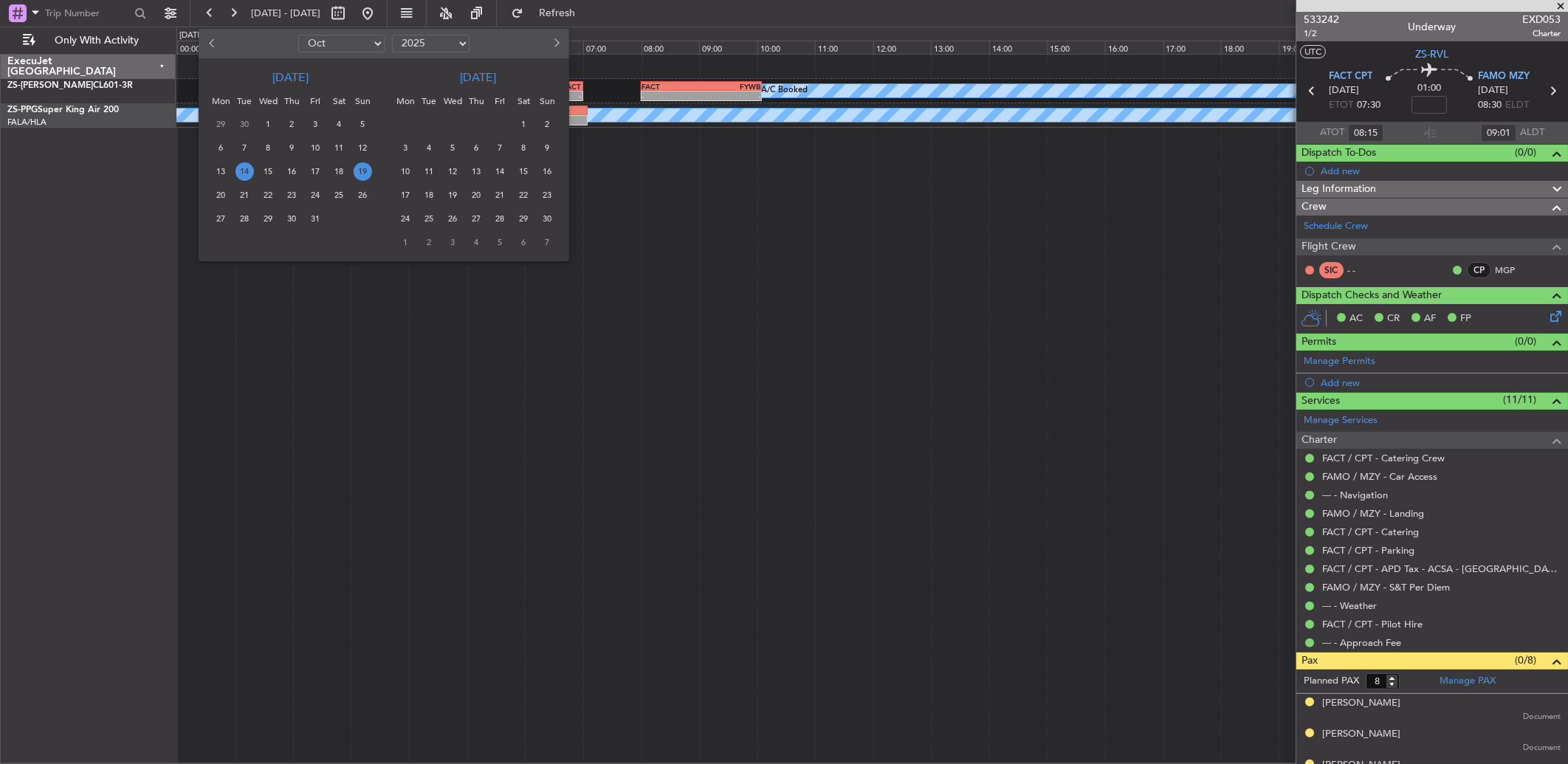
click at [237, 169] on span "14" at bounding box center [244, 171] width 19 height 19
click at [244, 173] on span "14" at bounding box center [244, 171] width 19 height 19
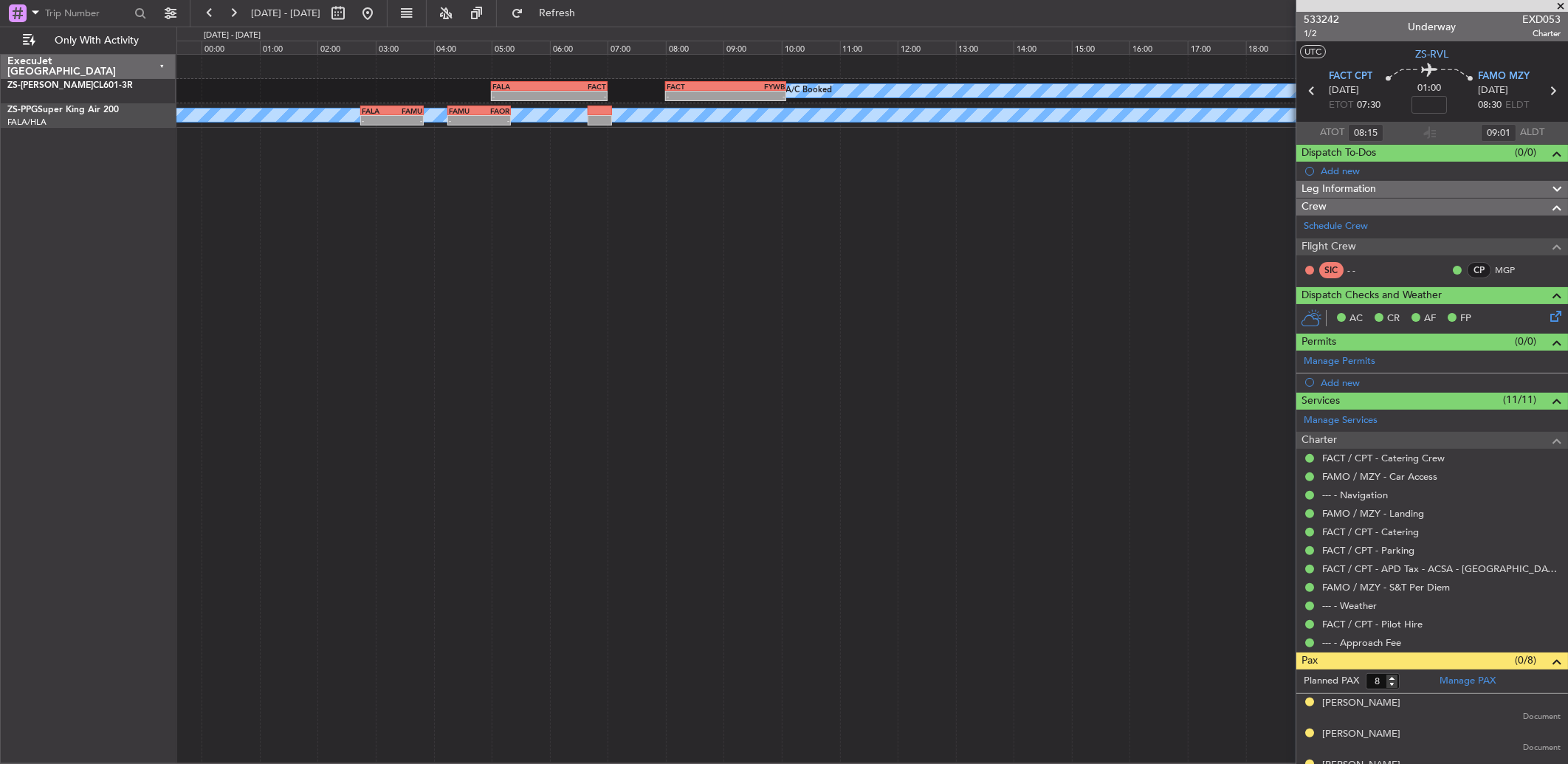
click at [244, 173] on span "14" at bounding box center [244, 171] width 19 height 19
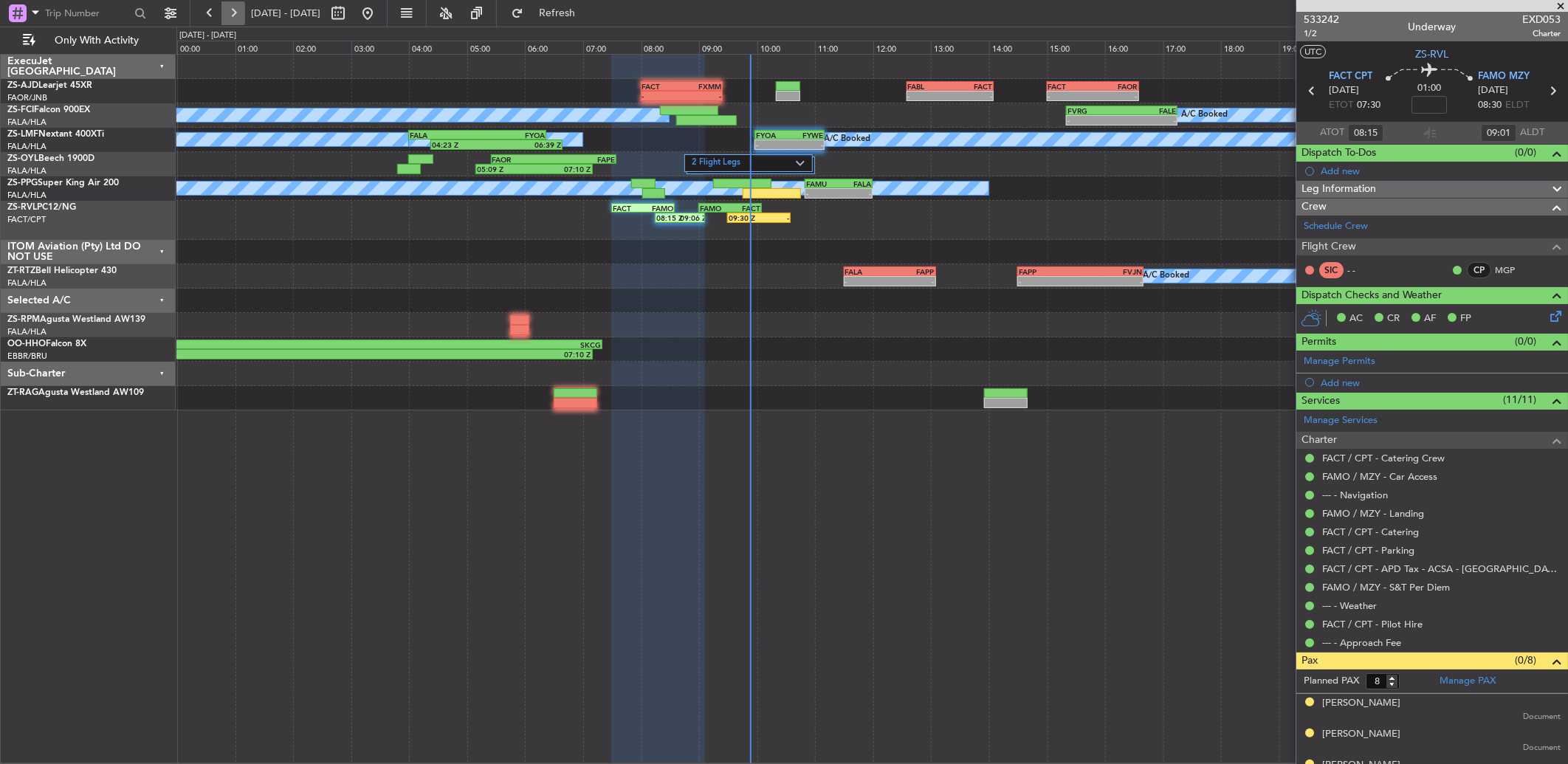
click at [232, 9] on button at bounding box center [233, 14] width 24 height 24
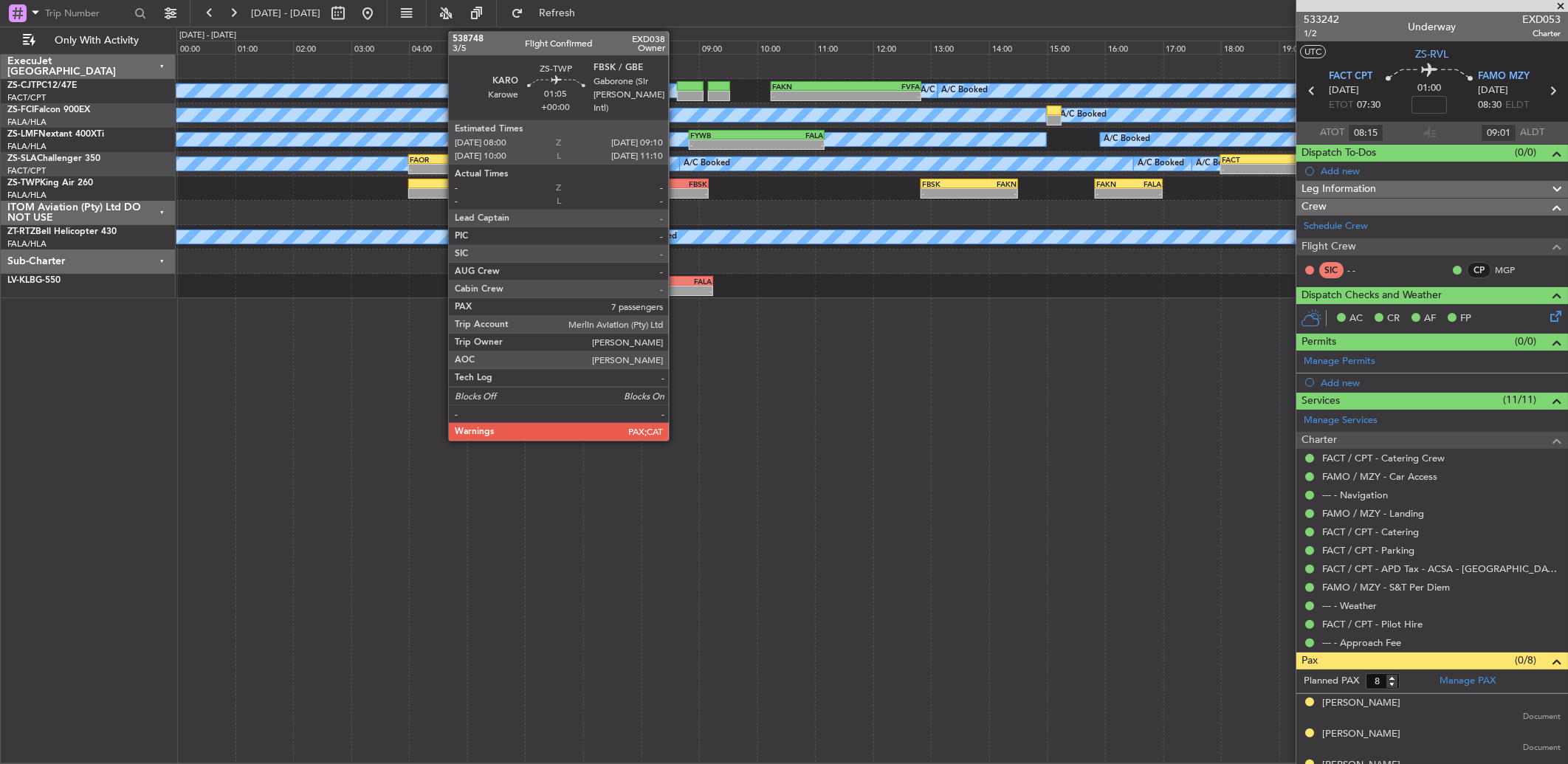
click at [682, 184] on div "FBSK" at bounding box center [690, 183] width 32 height 9
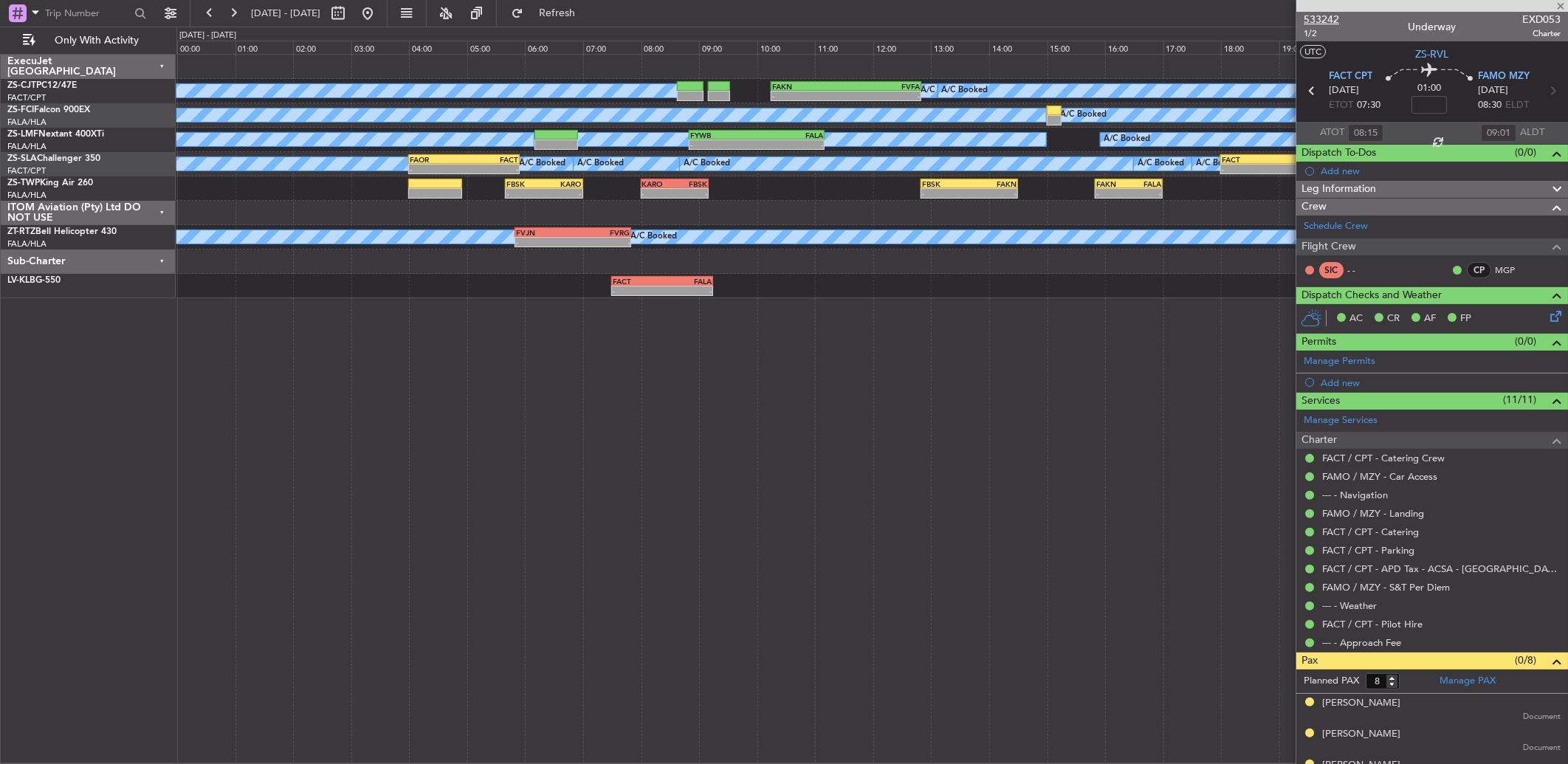
type input "7"
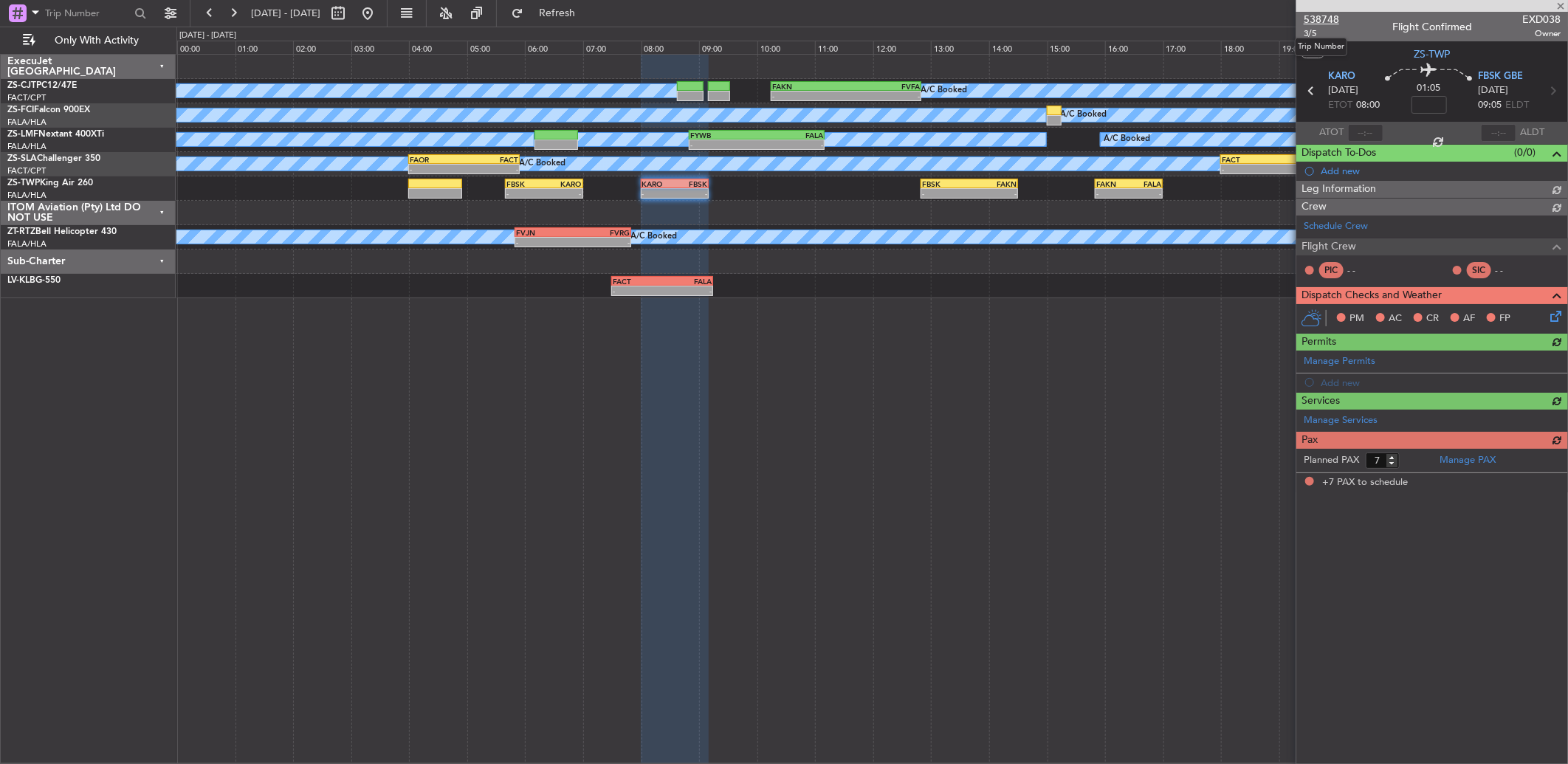
click at [1308, 21] on span "538748" at bounding box center [1321, 20] width 35 height 16
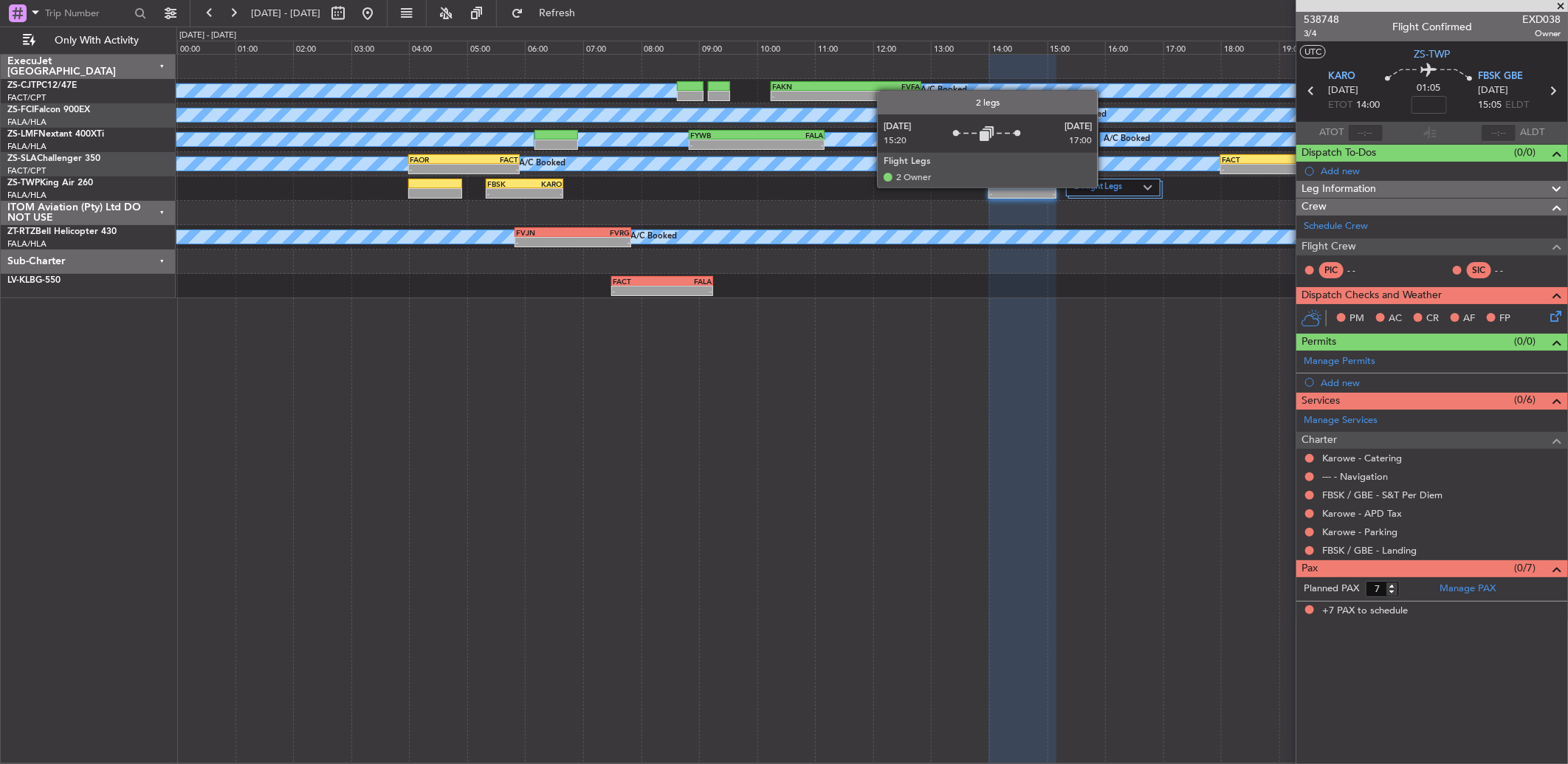
click at [1108, 183] on label "2 Flight Legs" at bounding box center [1108, 187] width 70 height 13
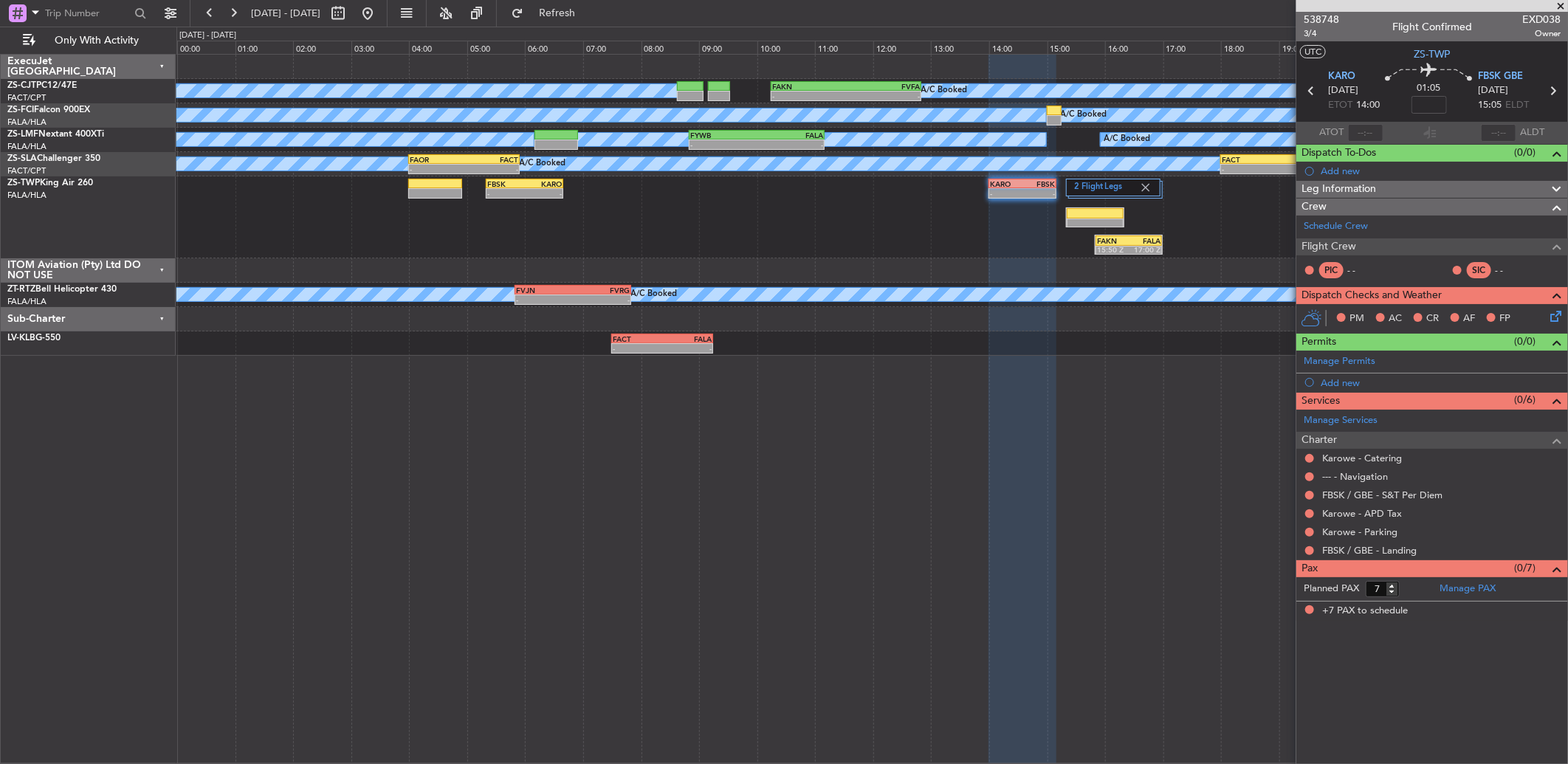
click at [600, 14] on fb-refresh-button "Refresh" at bounding box center [547, 13] width 103 height 26
click at [589, 18] on span "Refresh" at bounding box center [556, 13] width 62 height 11
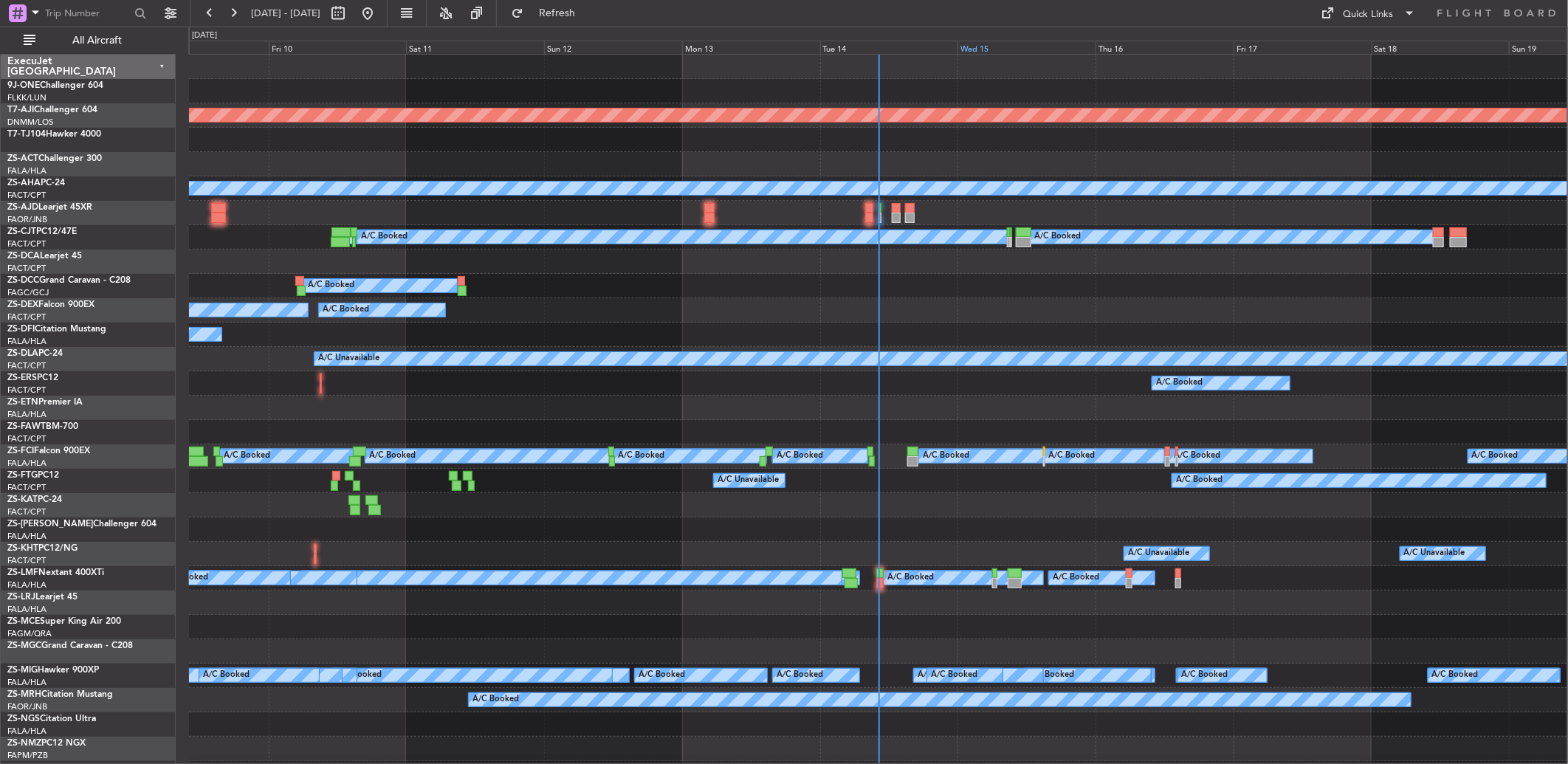
click at [961, 44] on div "Wed 15" at bounding box center [1025, 47] width 138 height 14
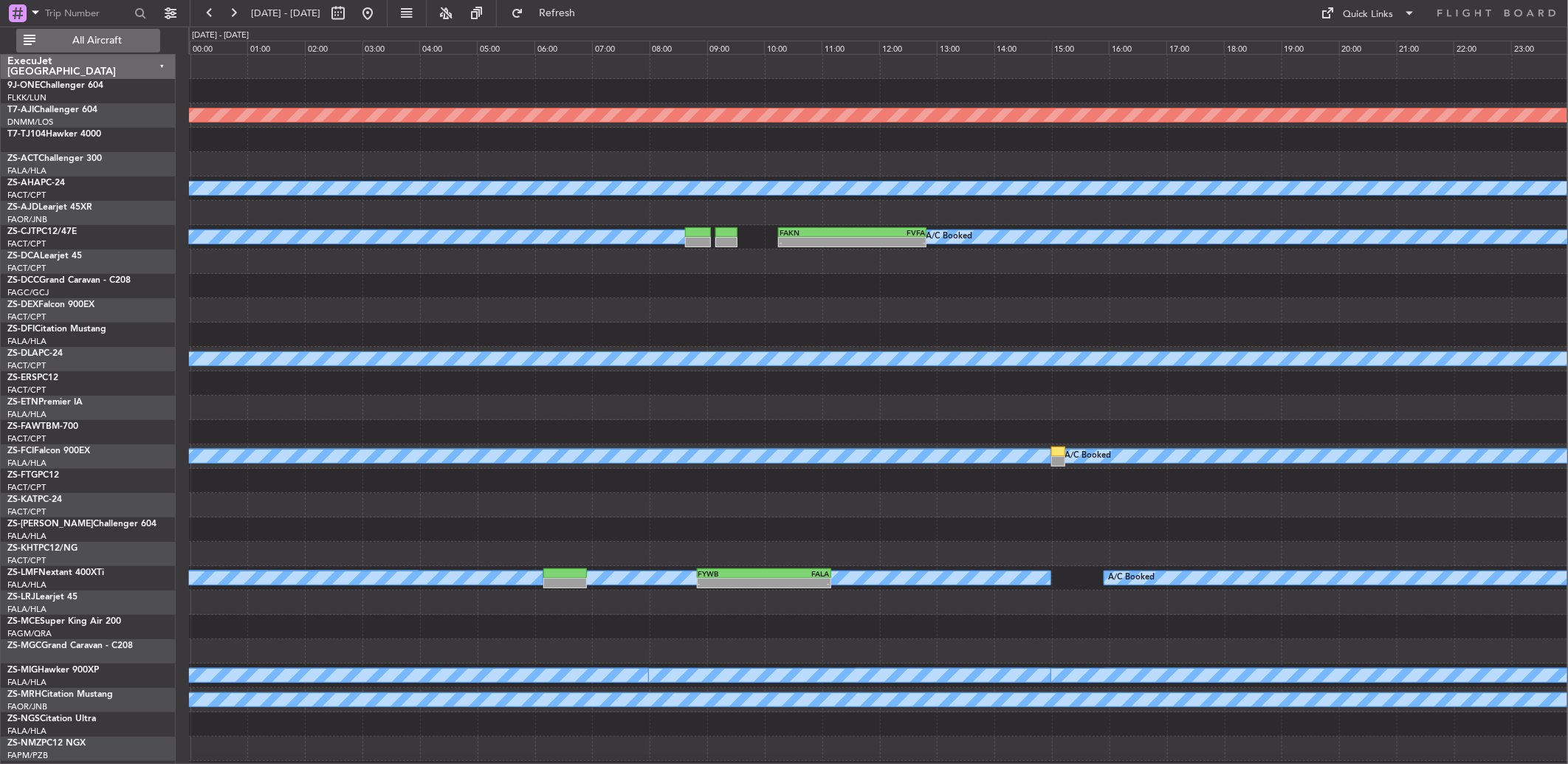
click at [119, 44] on span "All Aircraft" at bounding box center [97, 40] width 118 height 11
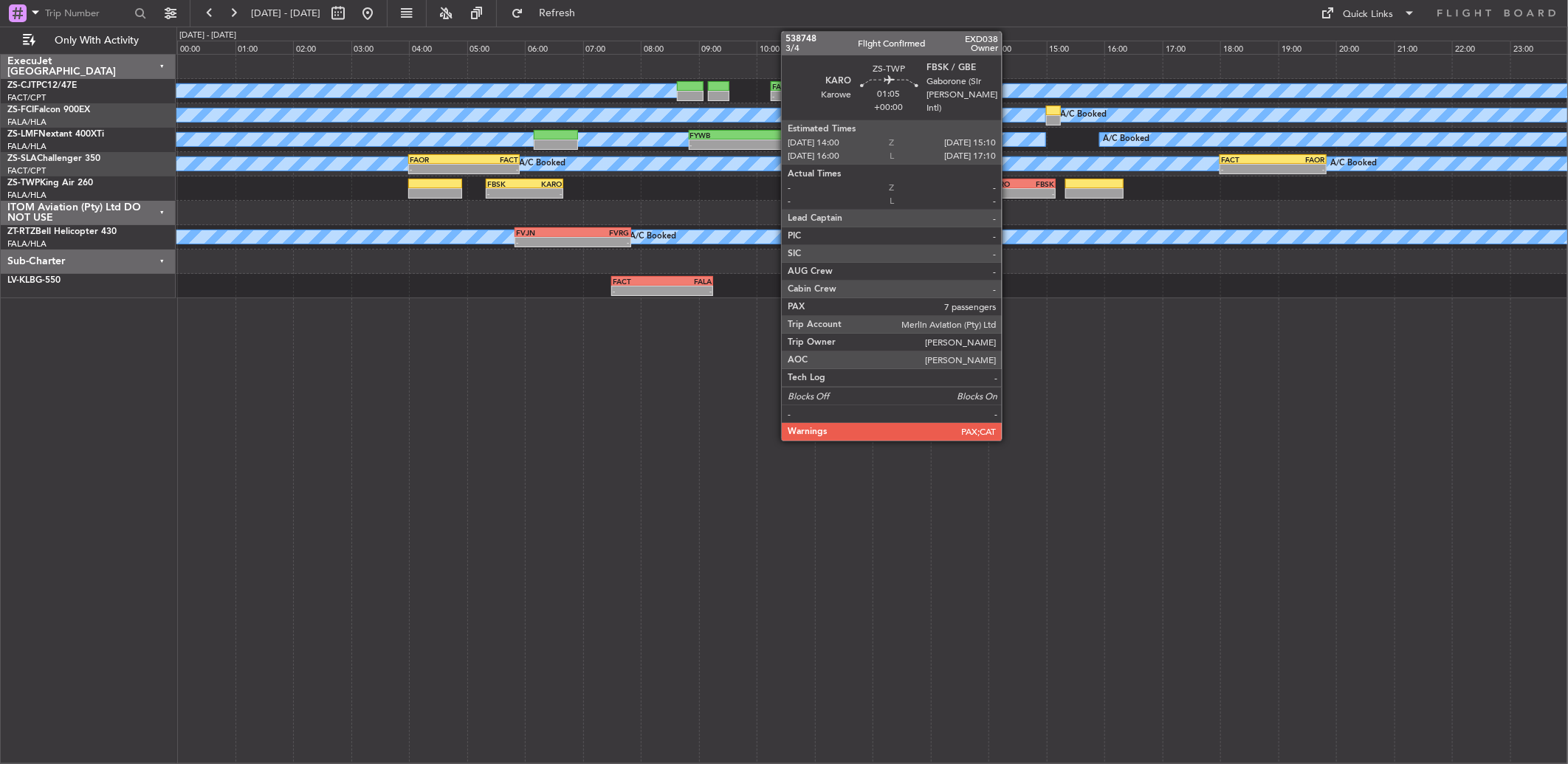
click at [1009, 180] on div "KARO" at bounding box center [1005, 183] width 32 height 9
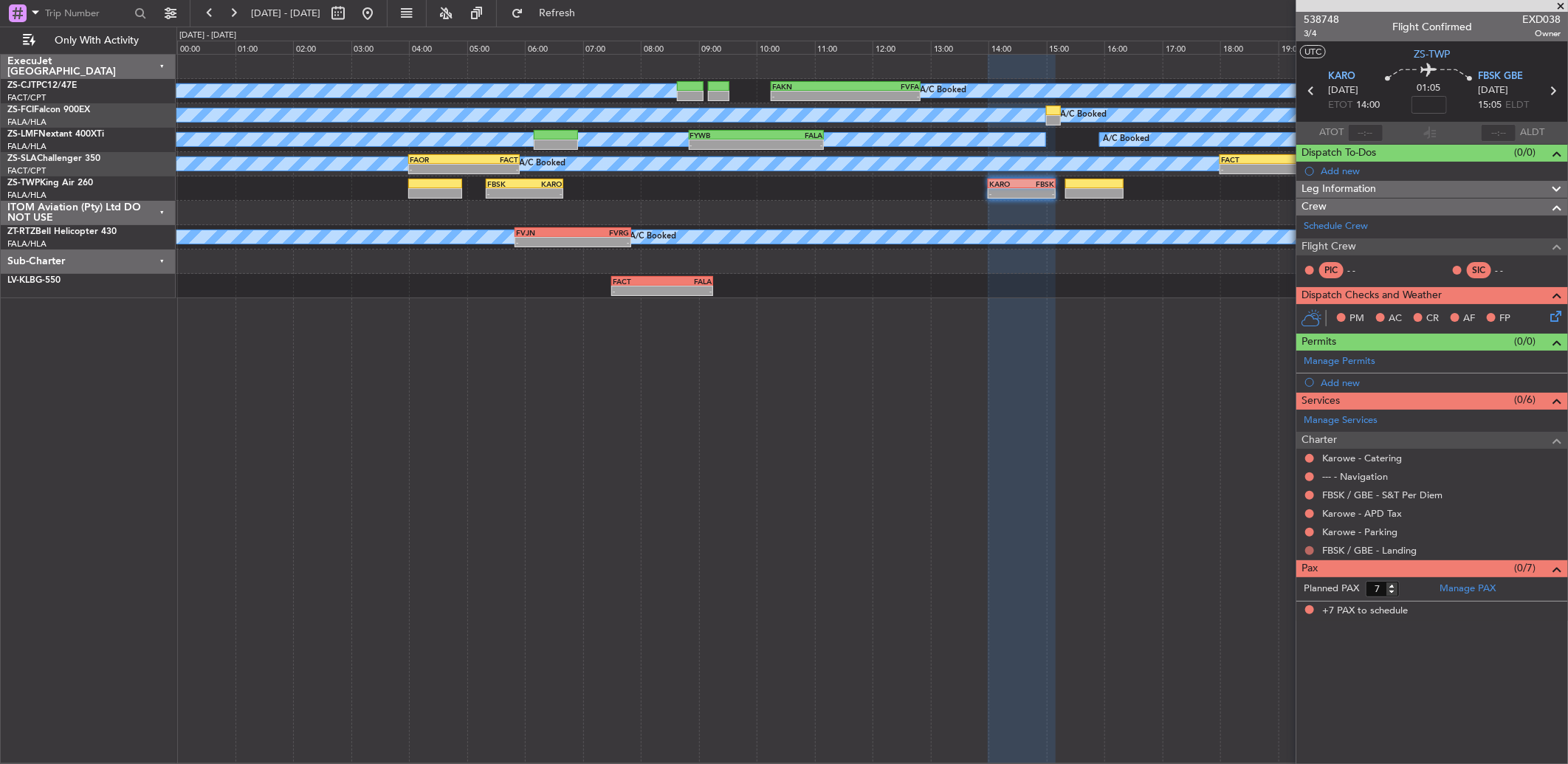
click at [1310, 549] on button at bounding box center [1308, 550] width 9 height 9
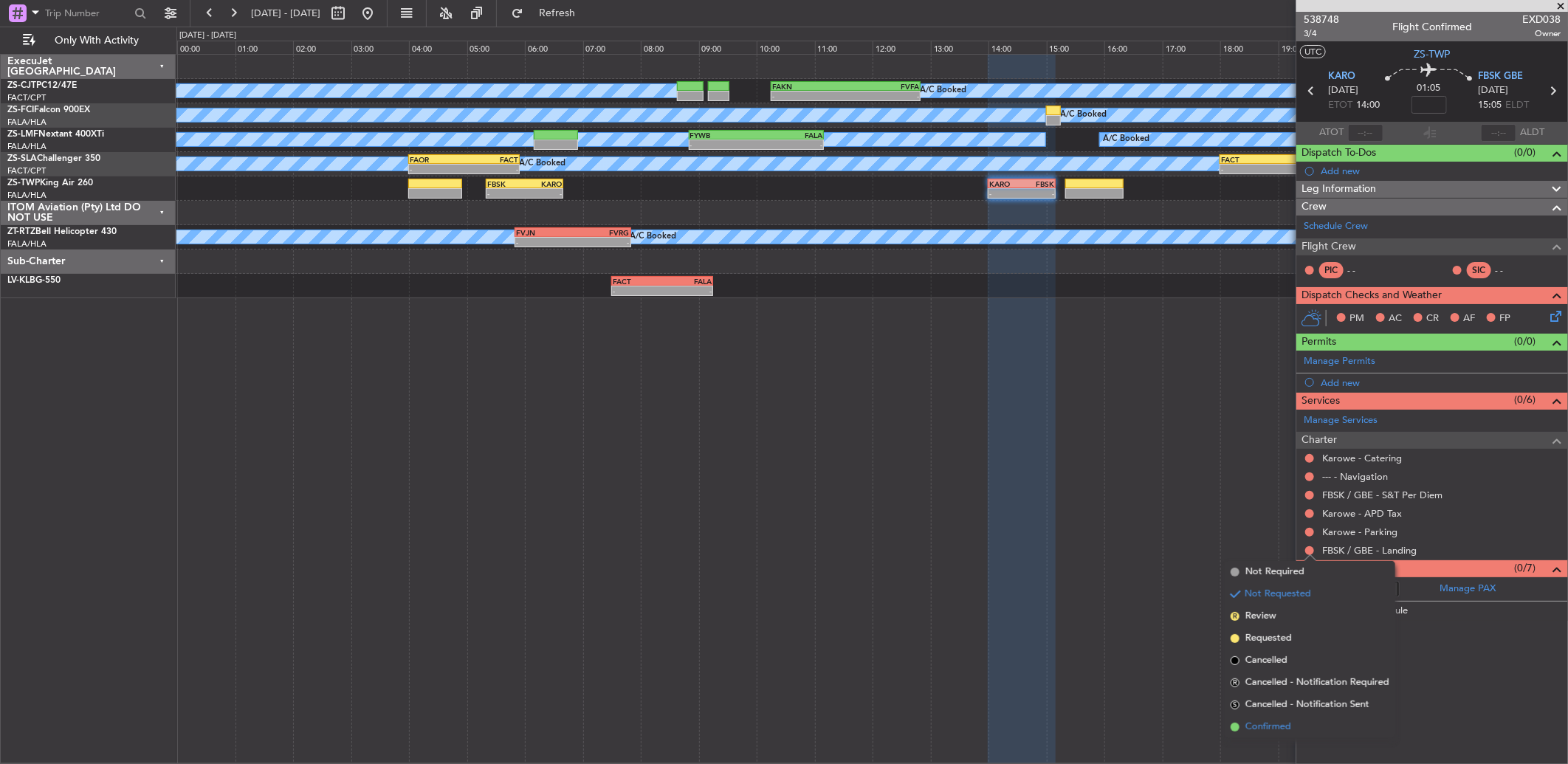
click at [1303, 729] on li "Confirmed" at bounding box center [1309, 727] width 170 height 23
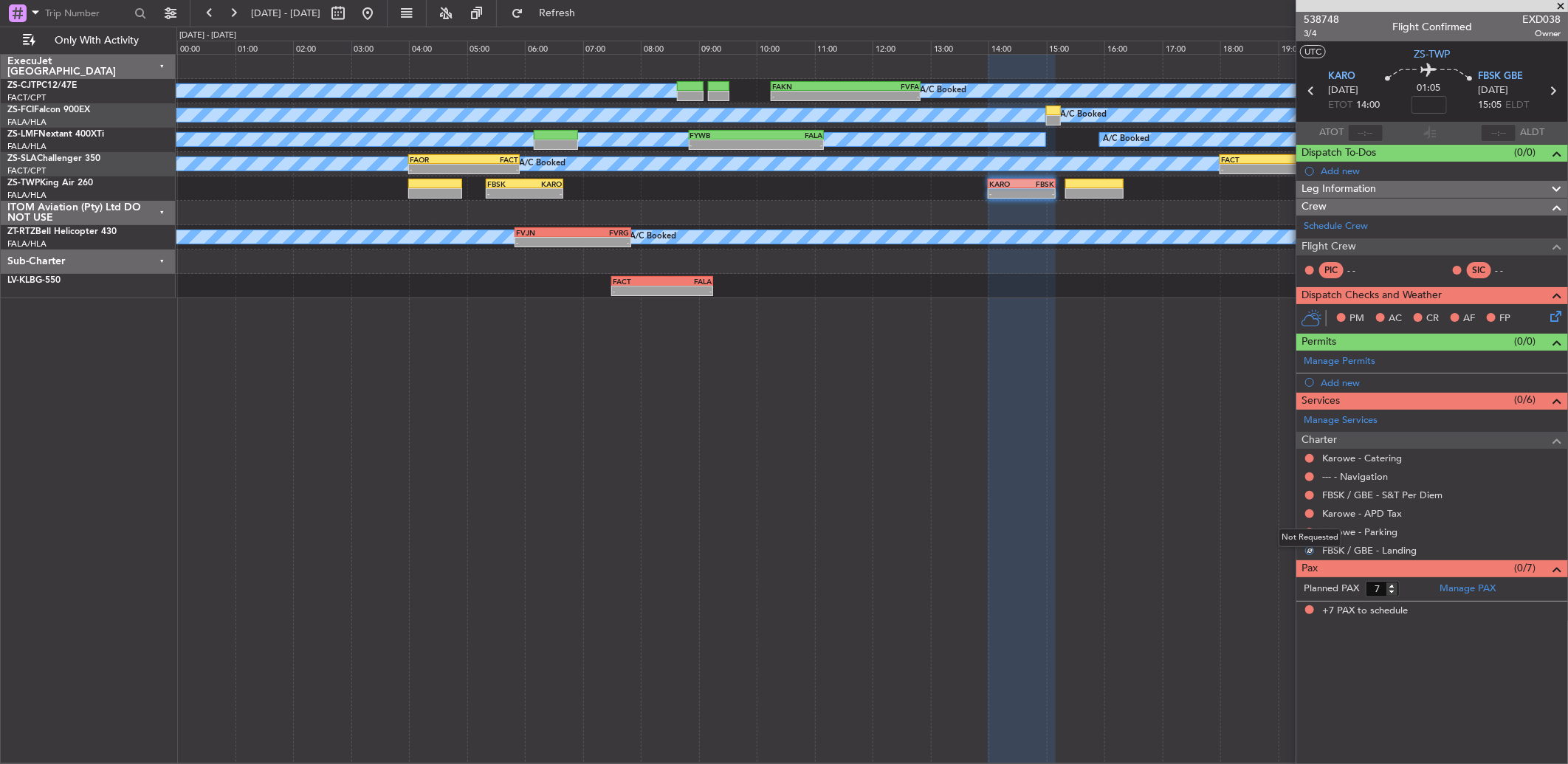
click at [1309, 532] on div "Not Requested" at bounding box center [1309, 538] width 63 height 19
click at [1307, 535] on button at bounding box center [1308, 532] width 9 height 9
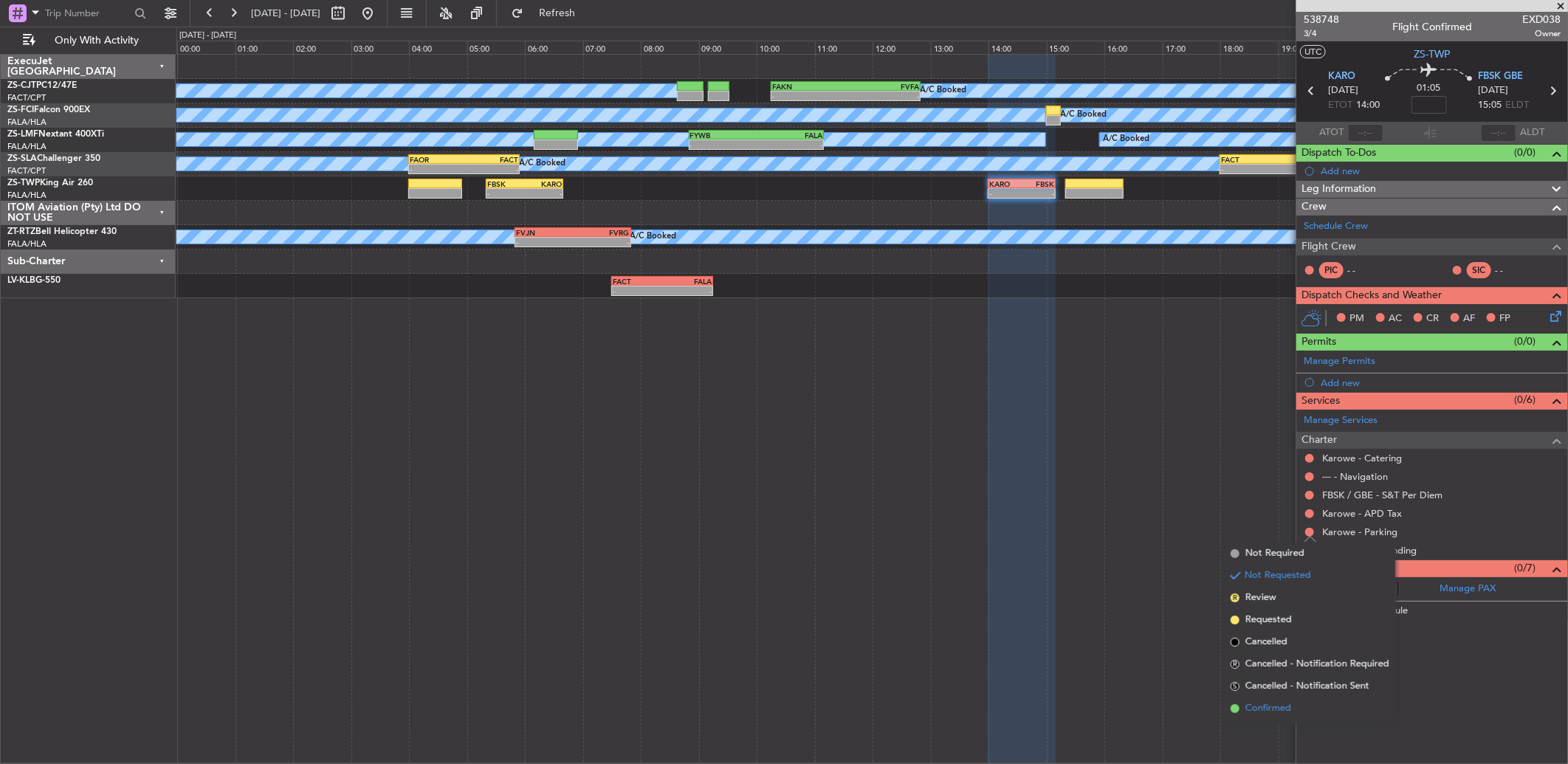
click at [1275, 702] on span "Confirmed" at bounding box center [1267, 708] width 46 height 15
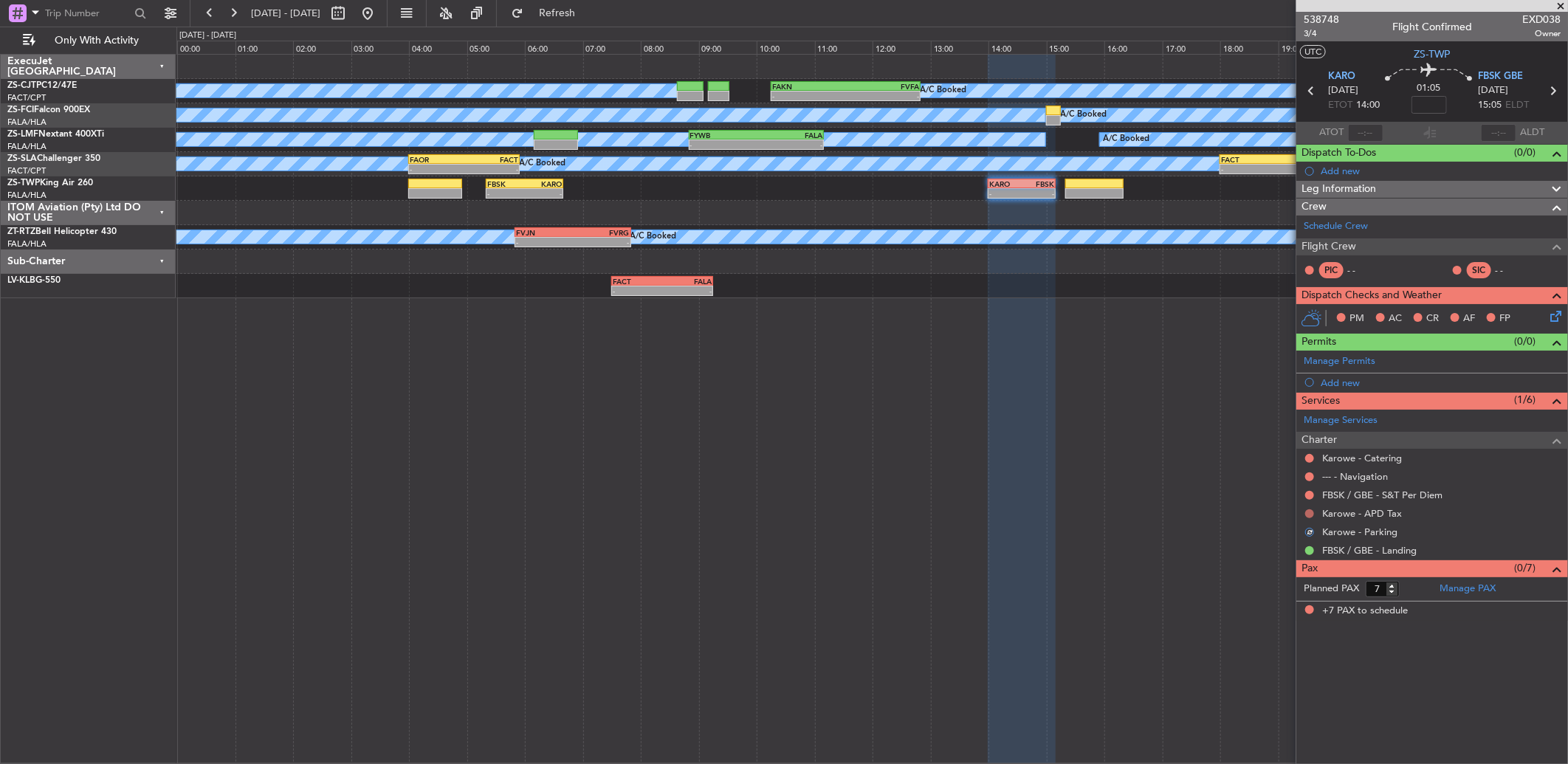
click at [1311, 516] on button at bounding box center [1308, 513] width 9 height 9
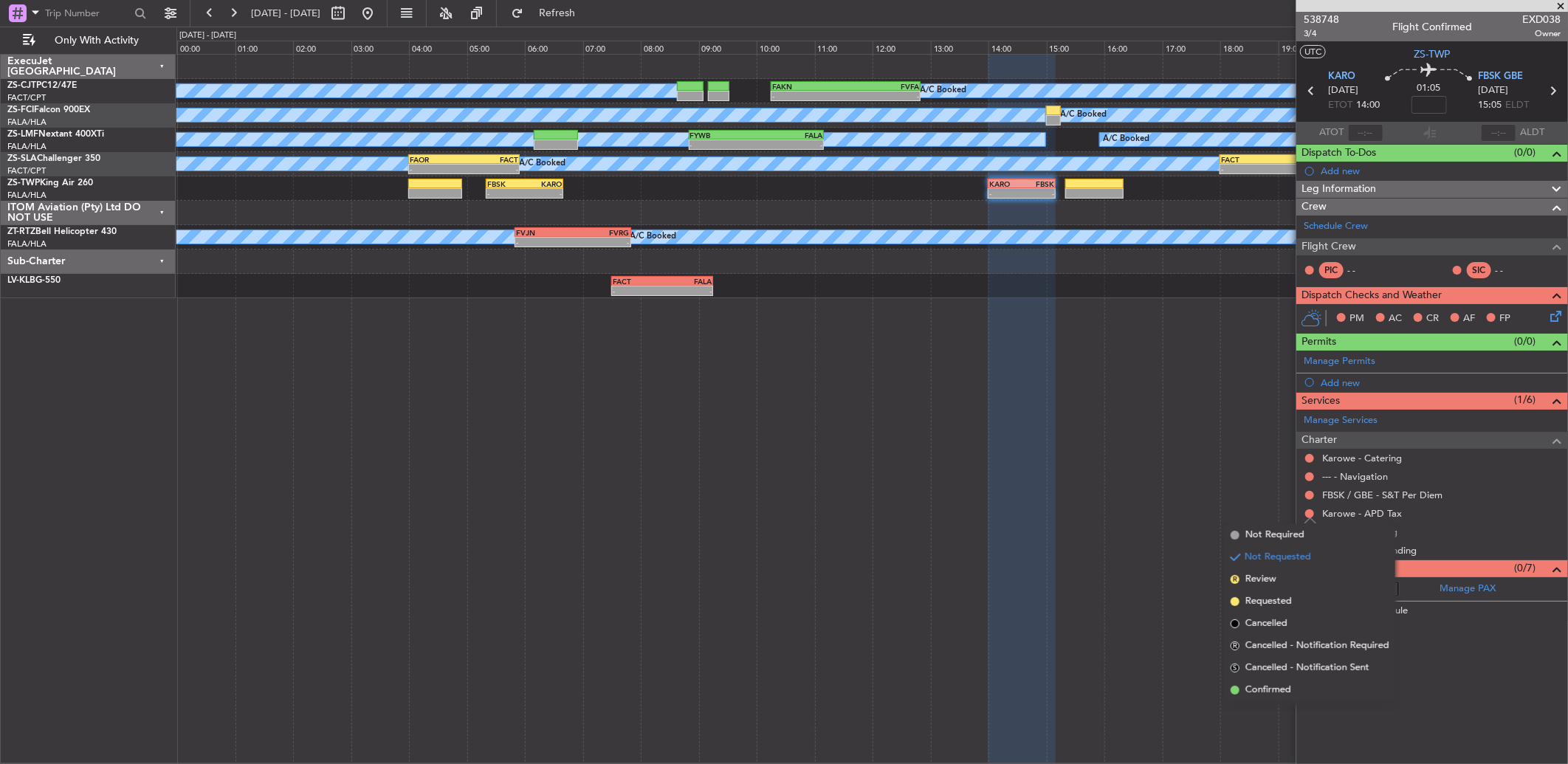
drag, startPoint x: 1302, startPoint y: 692, endPoint x: 1299, endPoint y: 439, distance: 253.0
click at [1302, 687] on li "Confirmed" at bounding box center [1309, 690] width 170 height 23
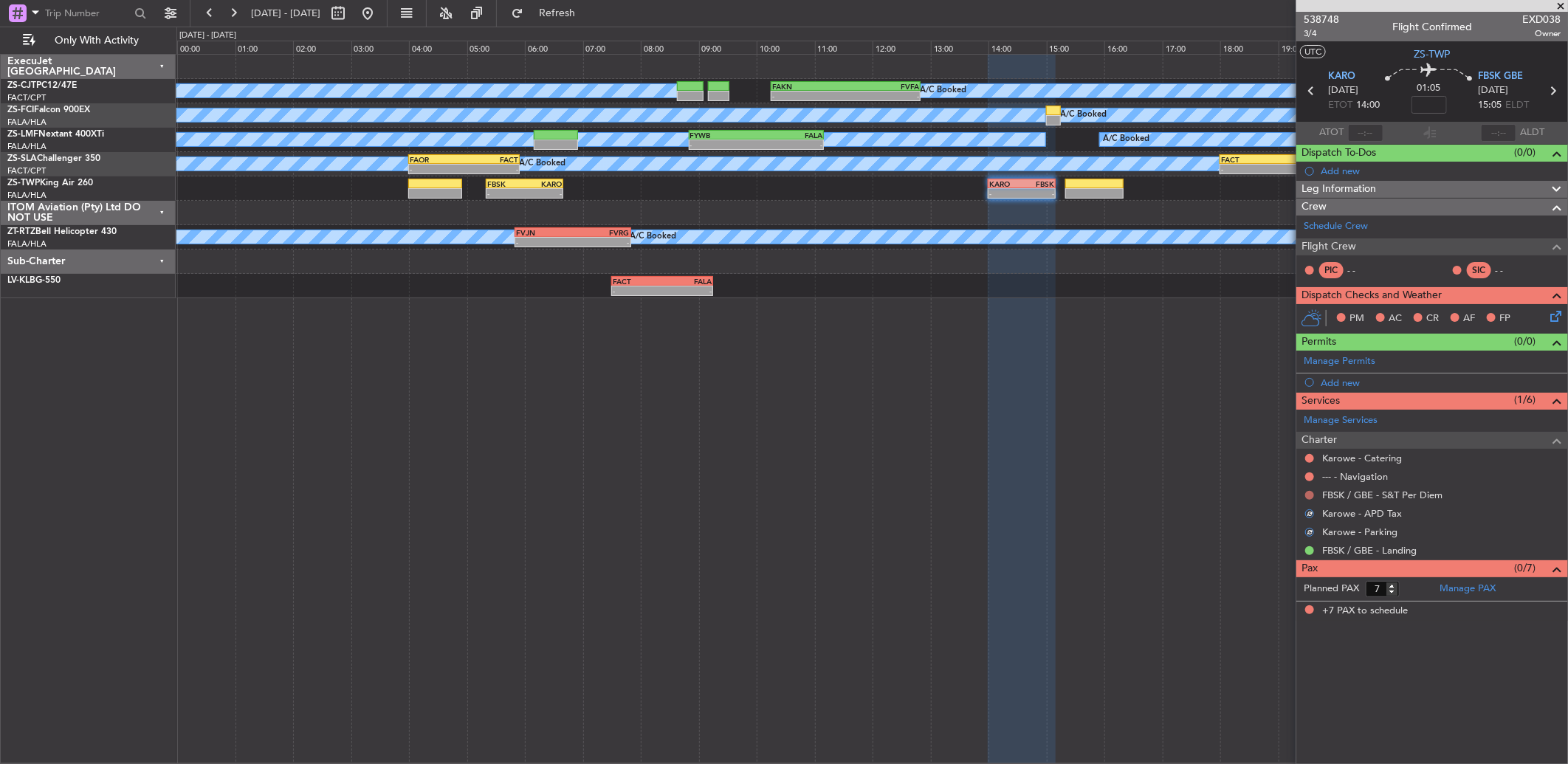
click at [1312, 496] on button at bounding box center [1308, 495] width 9 height 9
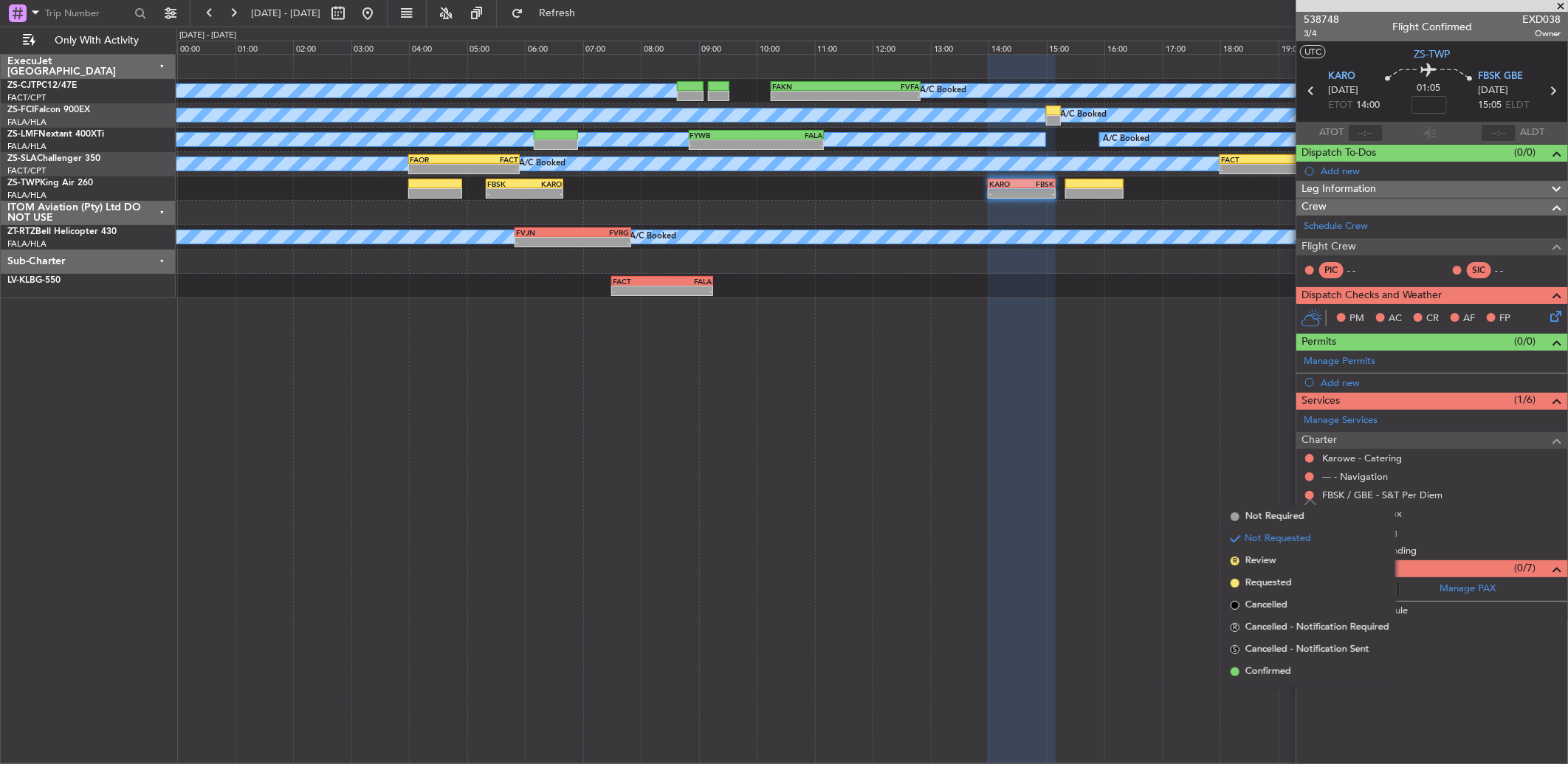
drag, startPoint x: 1289, startPoint y: 661, endPoint x: 1293, endPoint y: 480, distance: 181.0
click at [1289, 658] on ul "Not Required Not Requested R Review Requested Cancelled R Cancelled - Notificat…" at bounding box center [1309, 594] width 170 height 177
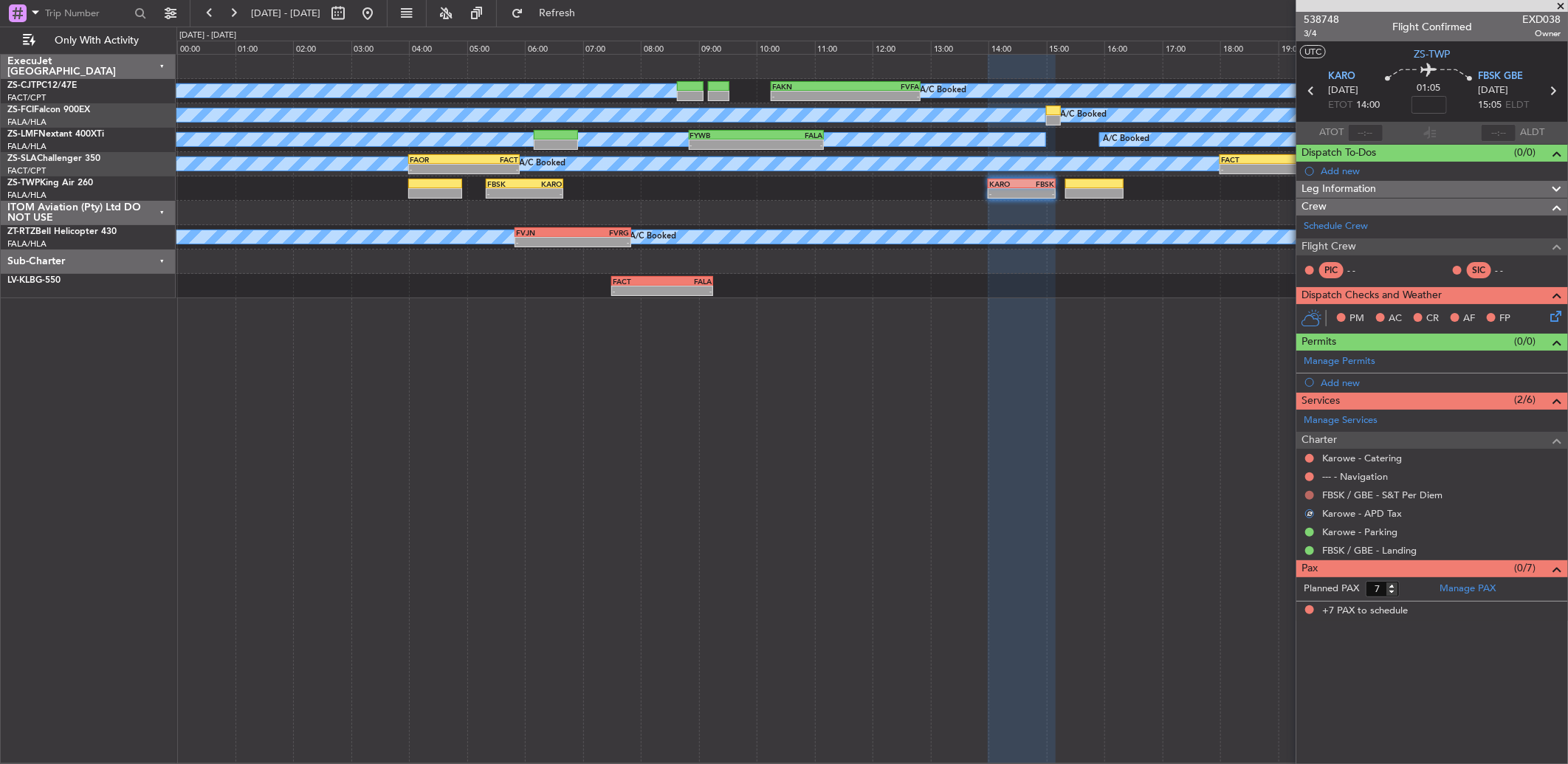
click at [1307, 496] on button at bounding box center [1308, 495] width 9 height 9
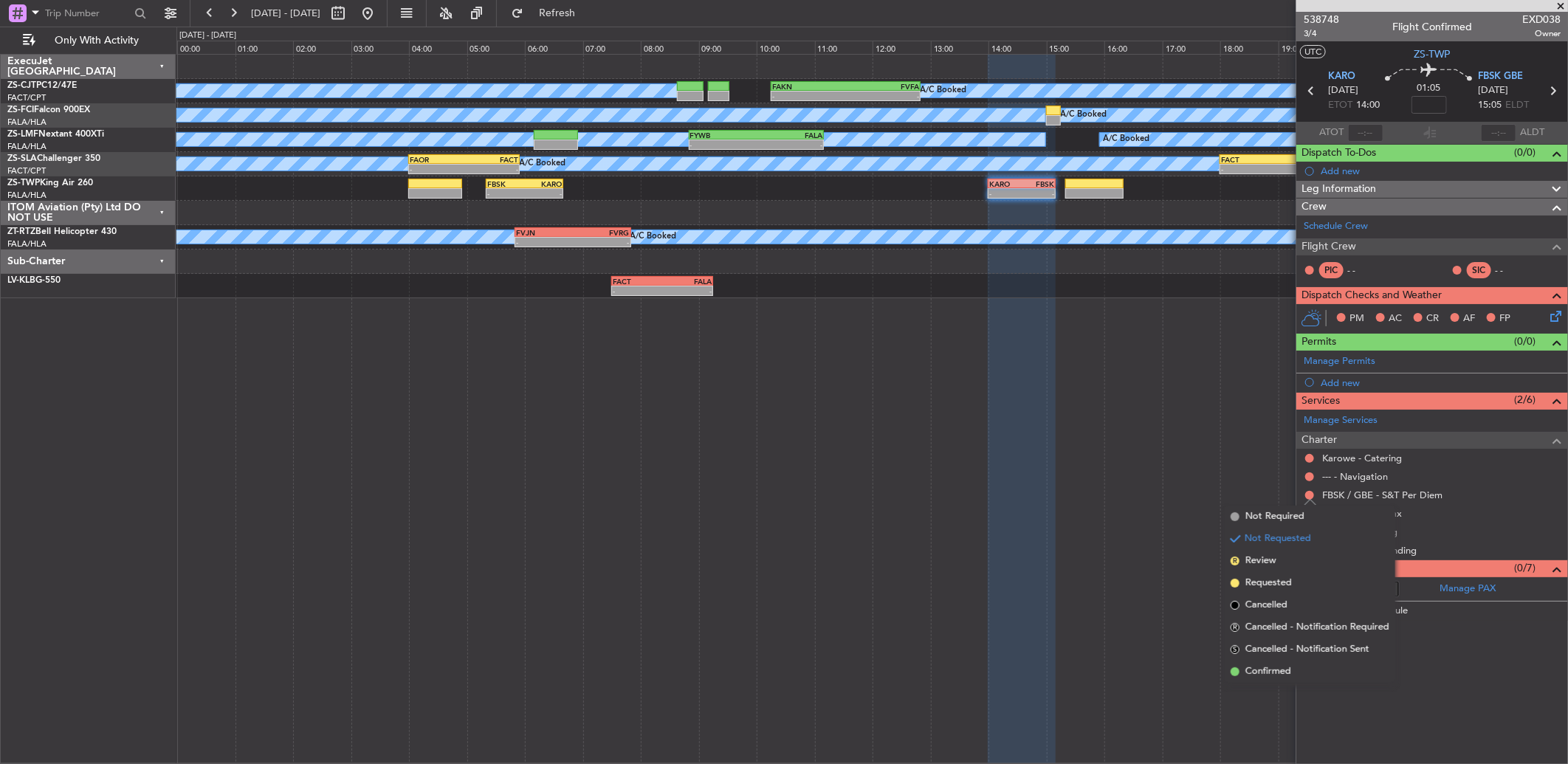
click at [1262, 657] on li "S Cancelled - Notification Sent" at bounding box center [1309, 649] width 170 height 23
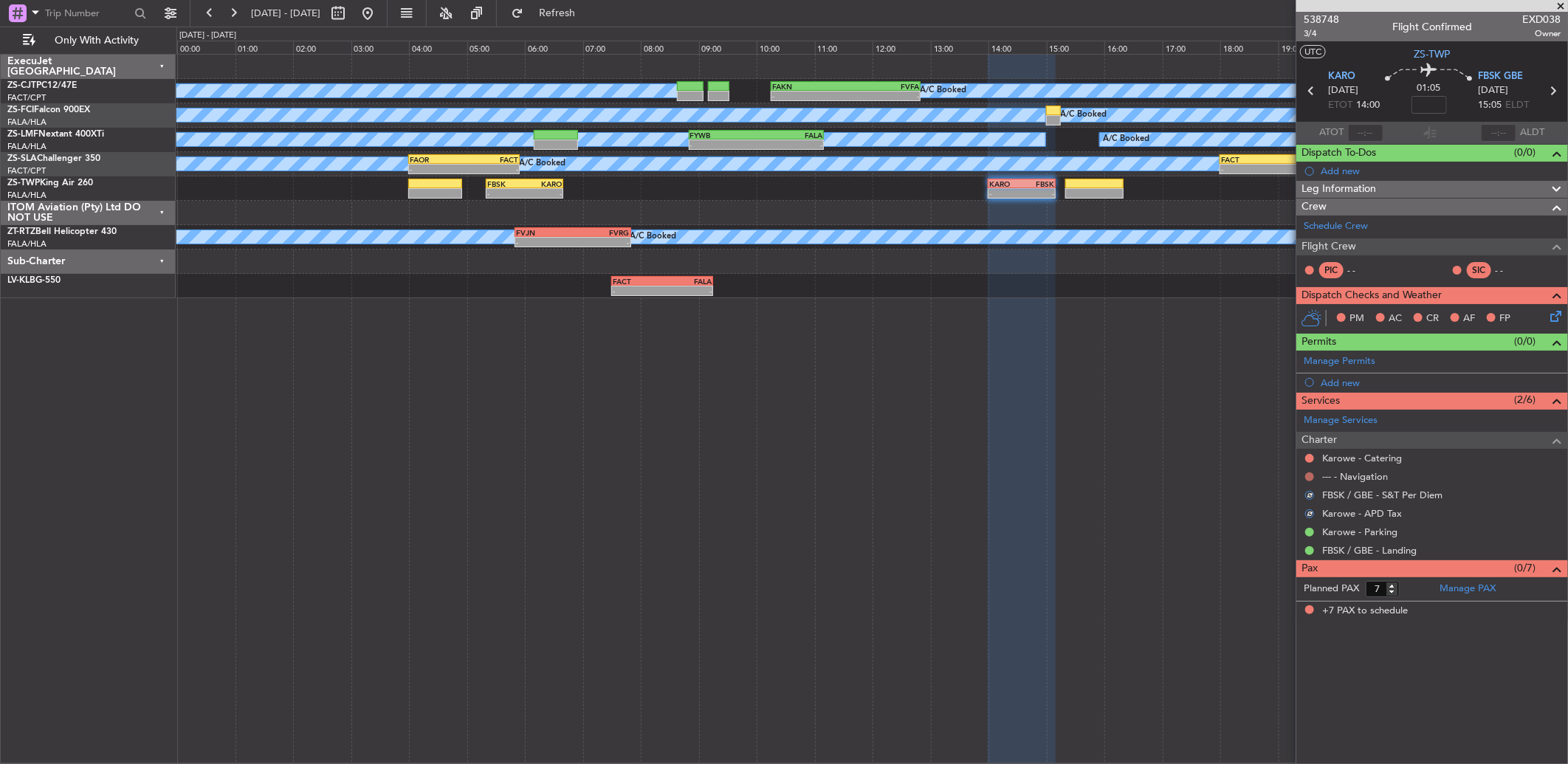
click at [1307, 475] on button at bounding box center [1308, 476] width 9 height 9
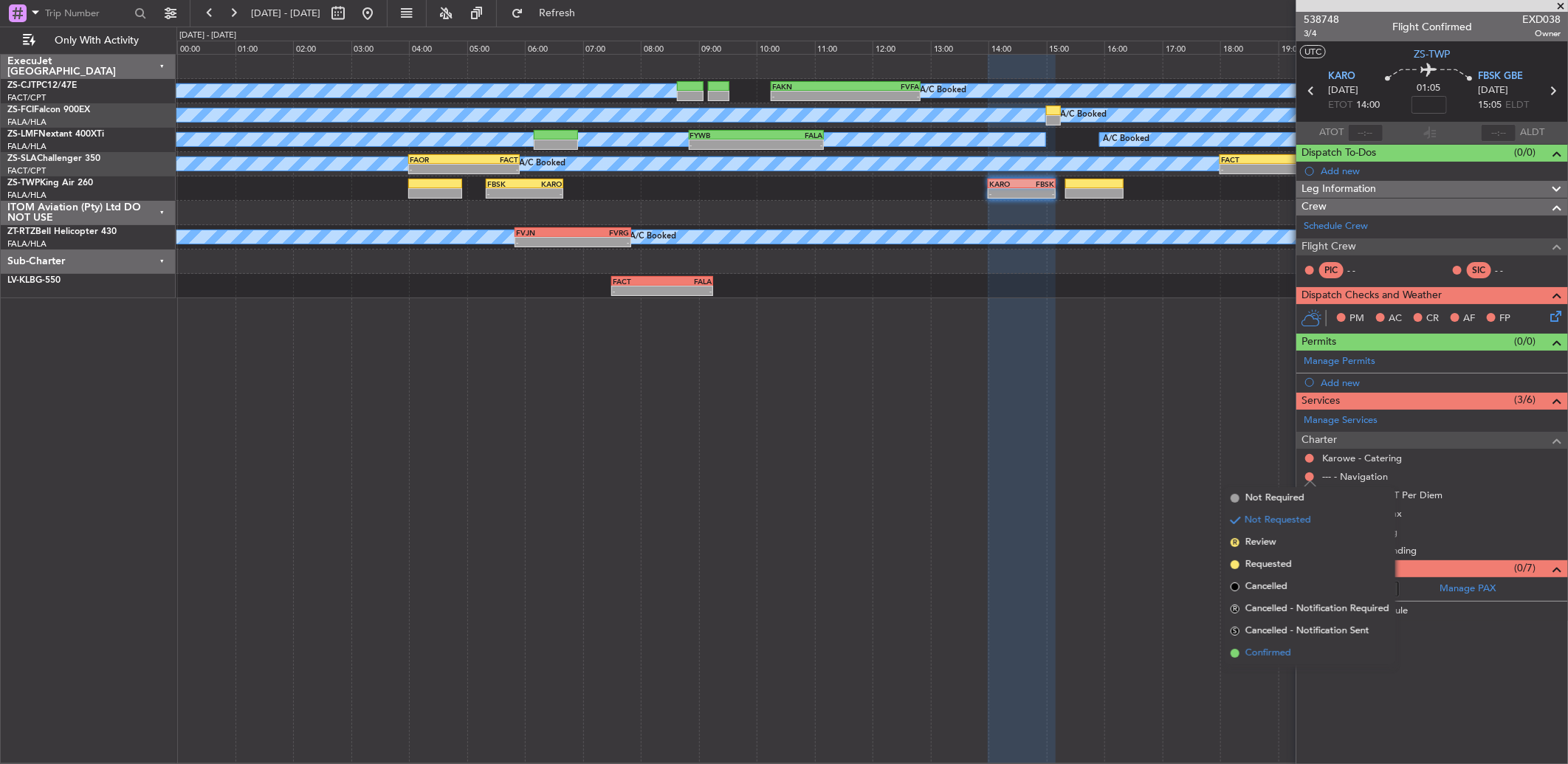
click at [1288, 649] on span "Confirmed" at bounding box center [1267, 652] width 46 height 15
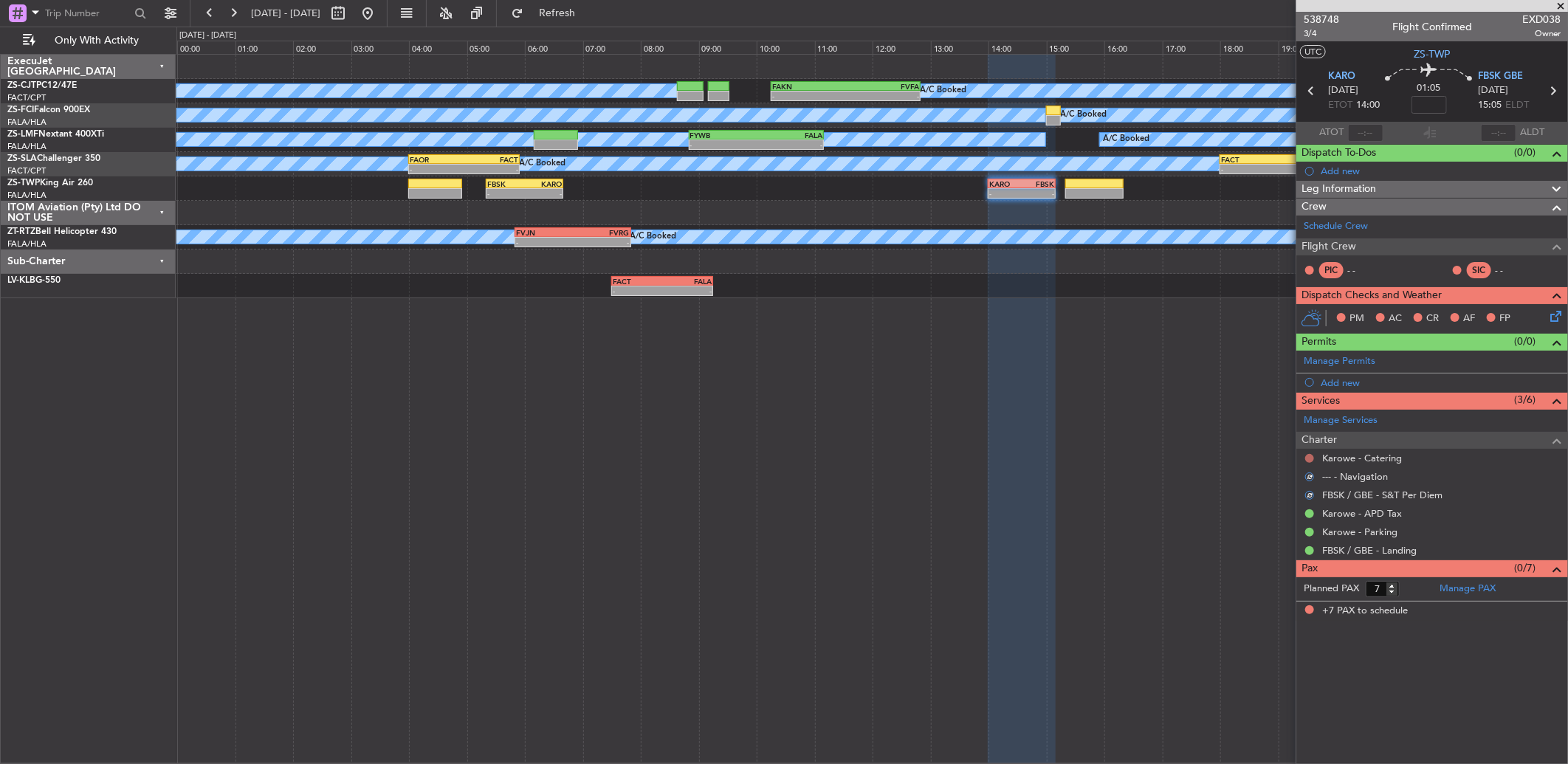
click at [1310, 454] on button at bounding box center [1308, 457] width 9 height 9
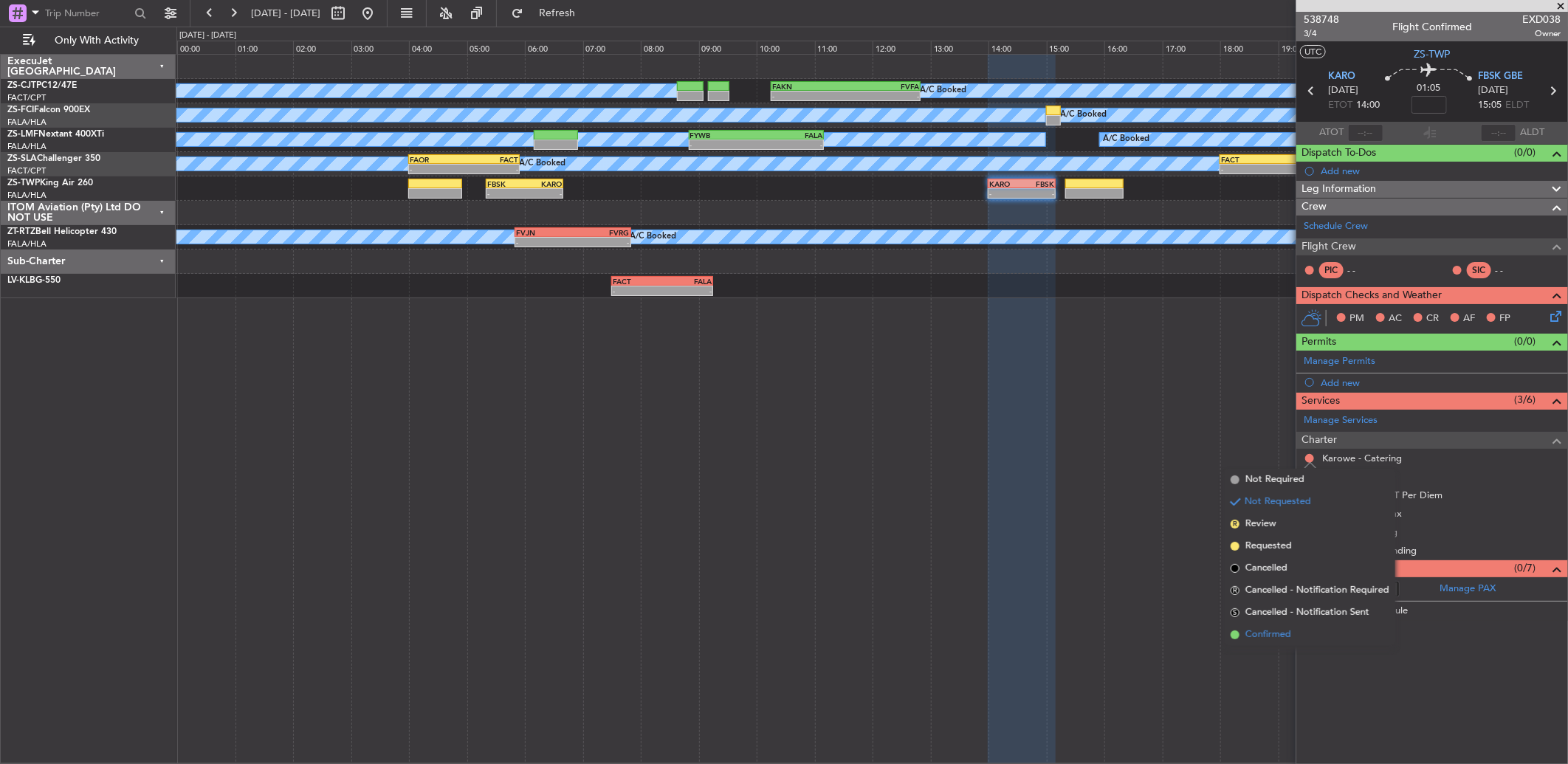
click at [1272, 645] on li "Confirmed" at bounding box center [1309, 635] width 170 height 23
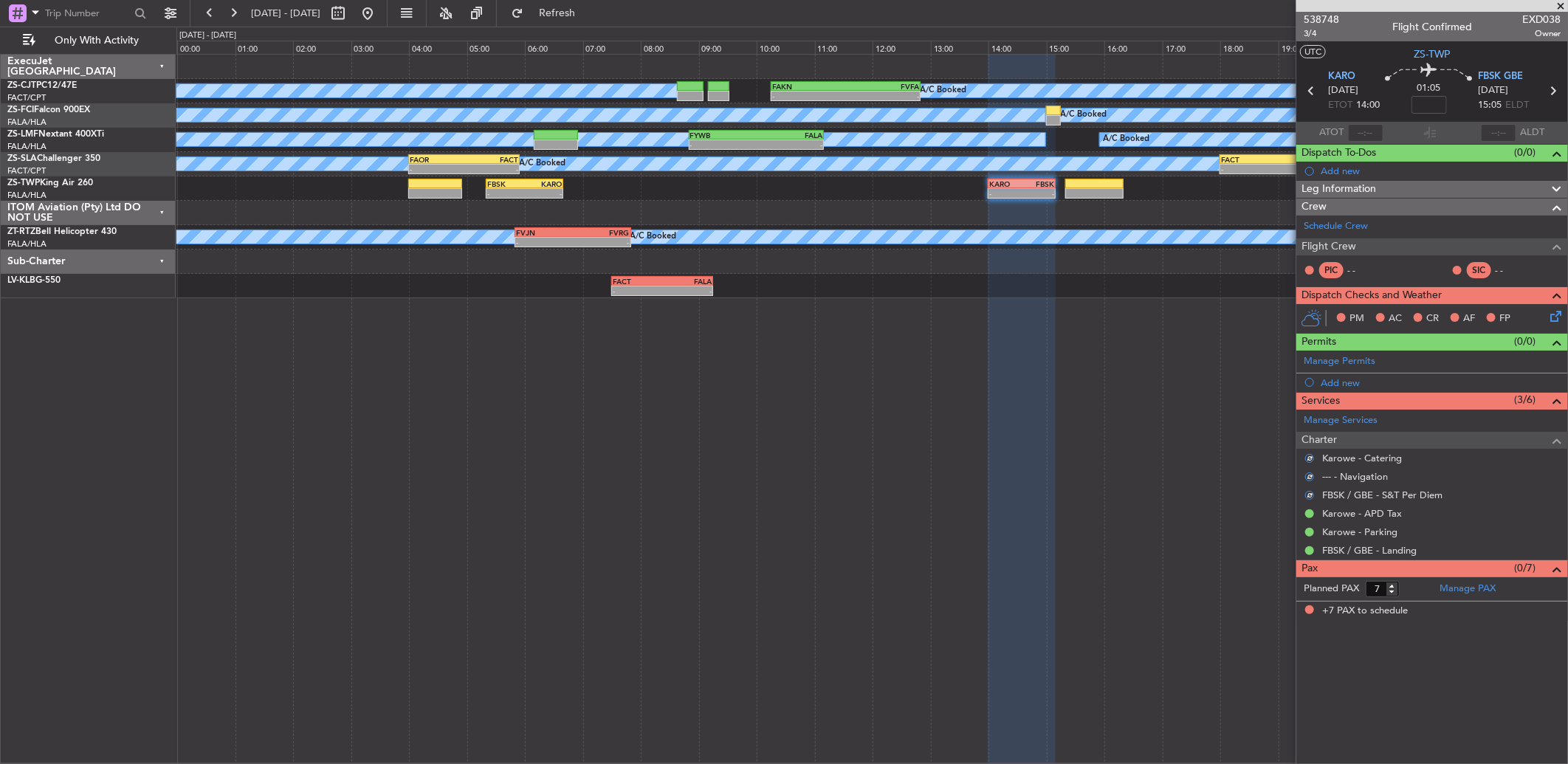
click at [1544, 312] on div "PM AC CR AF FP" at bounding box center [1439, 318] width 217 height 23
click at [1567, 320] on div "PM AC CR AF FP" at bounding box center [1431, 318] width 271 height 29
click at [1558, 310] on icon at bounding box center [1552, 313] width 12 height 12
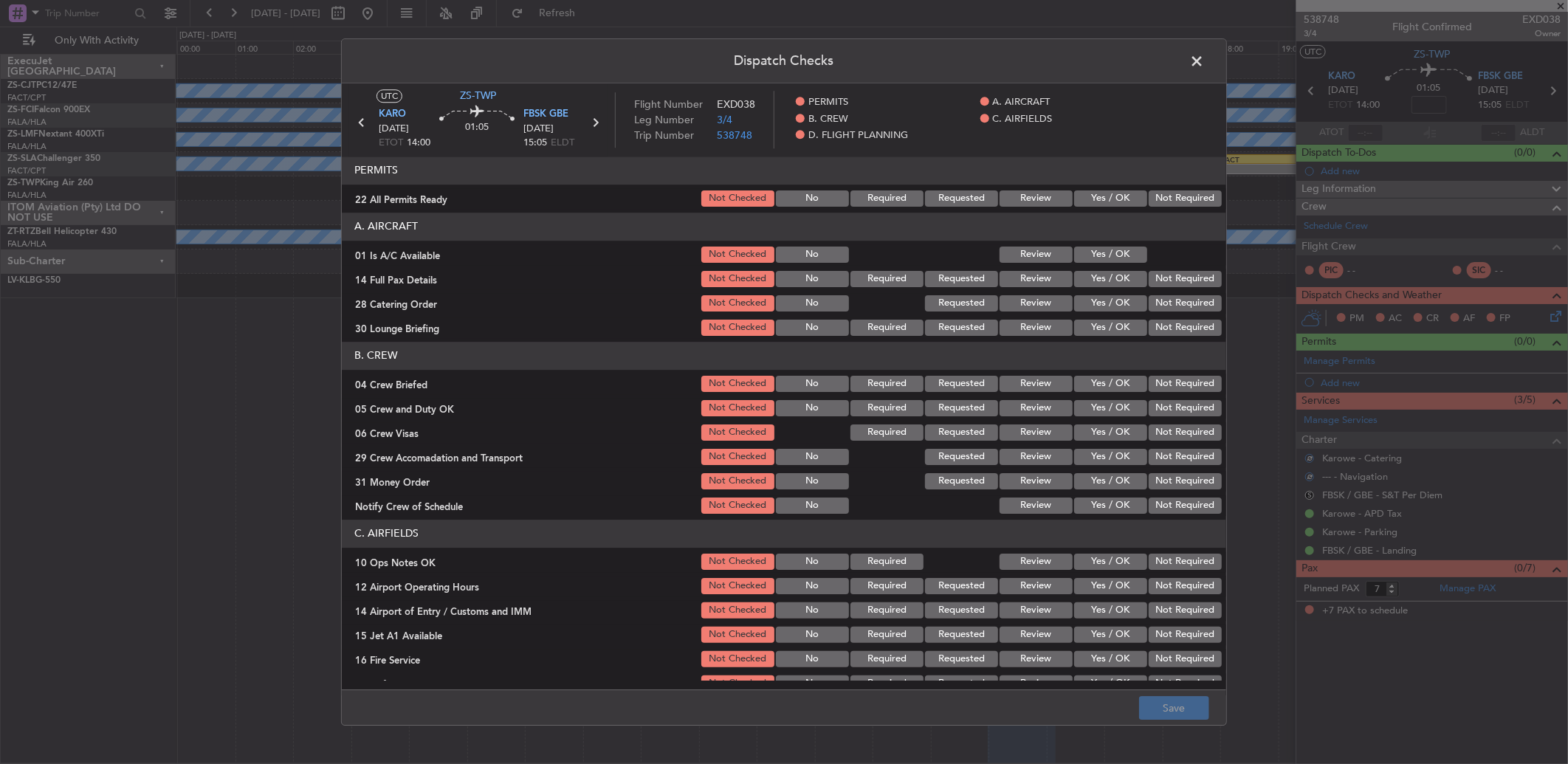
drag, startPoint x: 1178, startPoint y: 195, endPoint x: 1176, endPoint y: 203, distance: 8.2
click at [1178, 196] on button "Not Required" at bounding box center [1185, 198] width 73 height 17
click at [1146, 247] on div at bounding box center [1183, 254] width 74 height 21
click at [1126, 256] on button "Yes / OK" at bounding box center [1110, 255] width 73 height 17
click at [1163, 311] on div "Not Required" at bounding box center [1183, 303] width 74 height 21
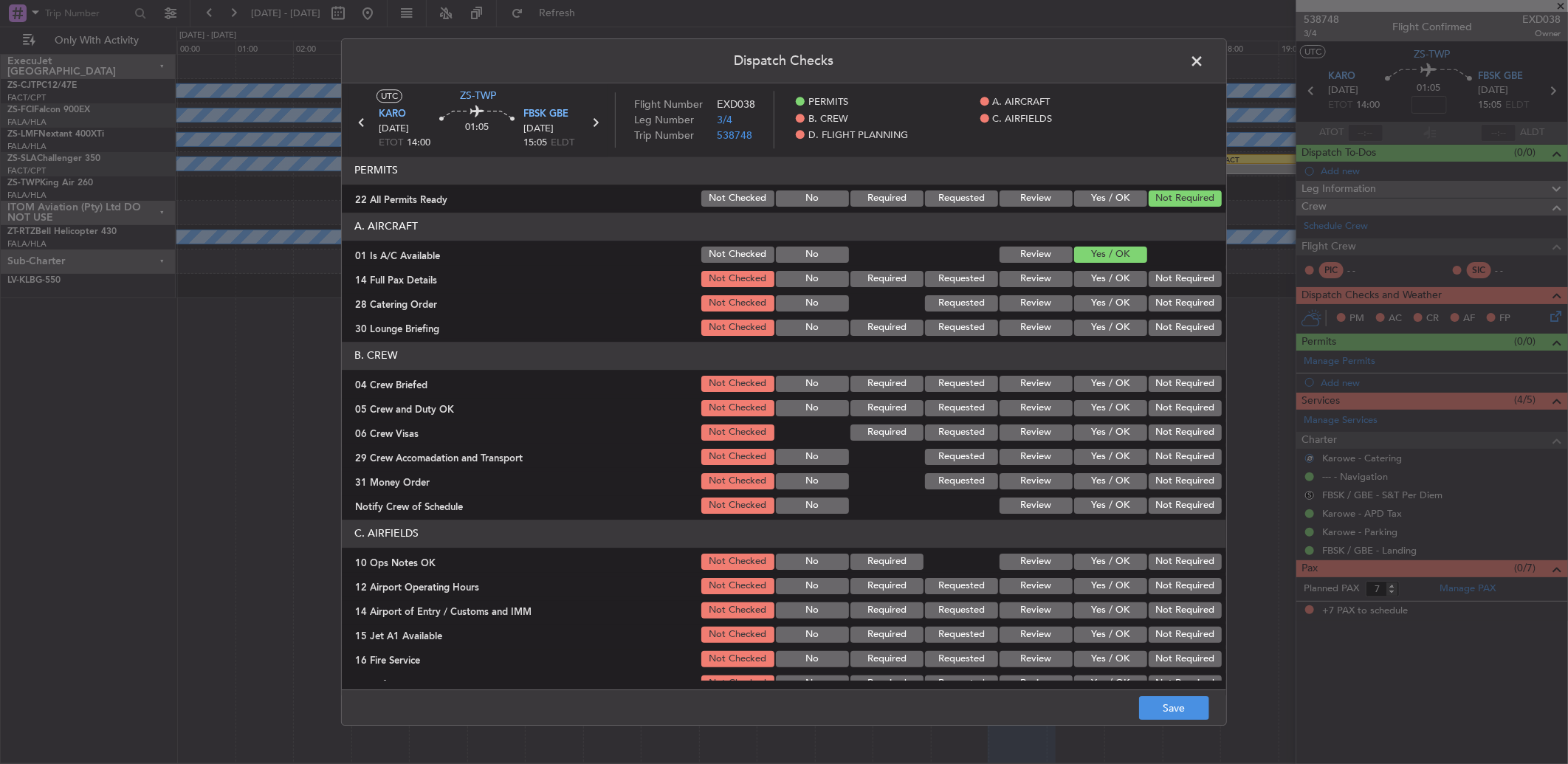
click at [1167, 282] on button "Not Required" at bounding box center [1185, 279] width 73 height 17
drag, startPoint x: 1167, startPoint y: 286, endPoint x: 1166, endPoint y: 306, distance: 20.0
click at [1166, 306] on section "A. AIRCRAFT 01 Is A/C Available Not Checked No Review Yes / OK 14 Full Pax Deta…" at bounding box center [784, 275] width 884 height 125
click at [1164, 313] on div "Not Required" at bounding box center [1183, 303] width 74 height 21
drag, startPoint x: 1162, startPoint y: 334, endPoint x: 1161, endPoint y: 343, distance: 9.1
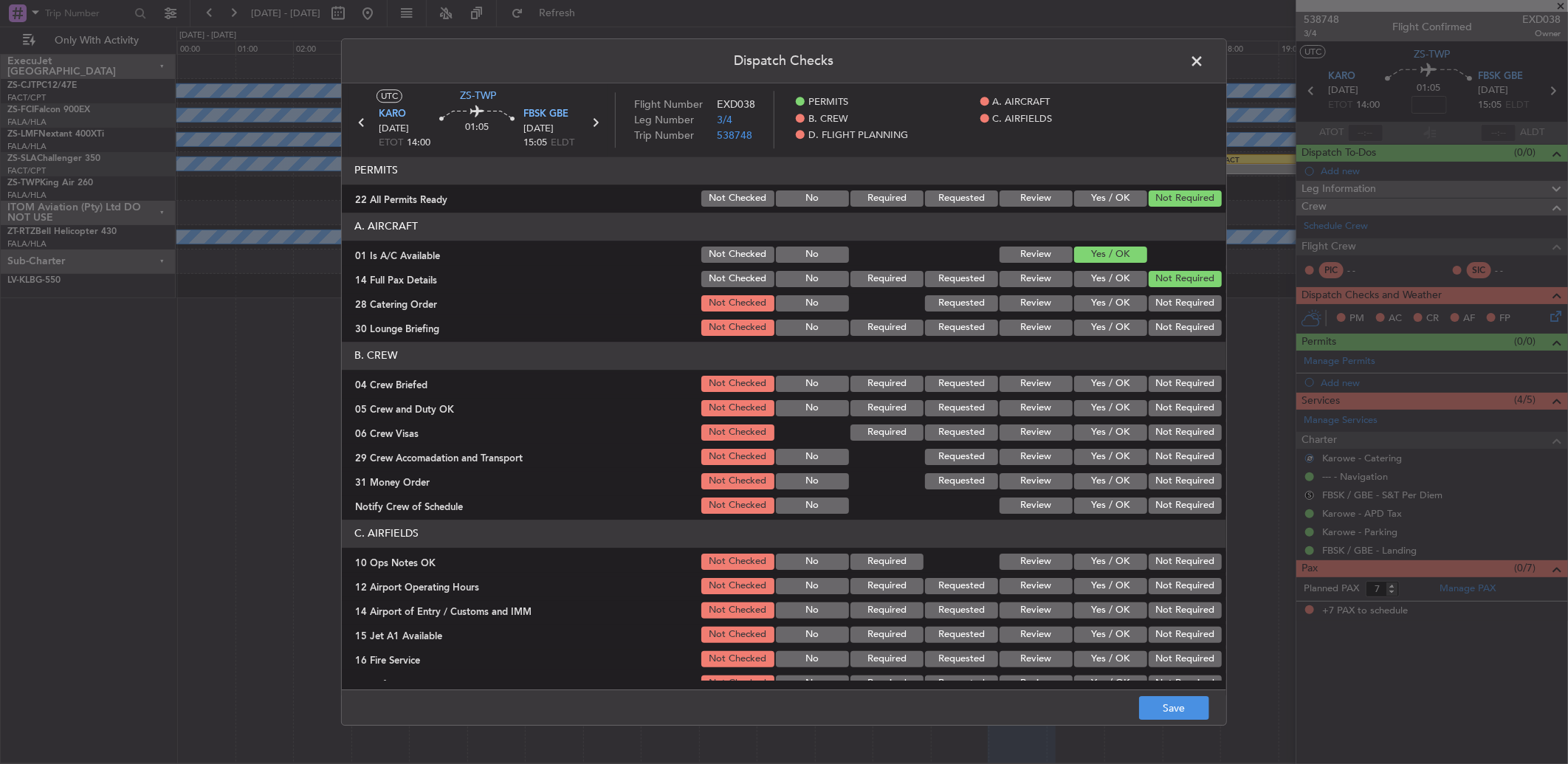
click at [1161, 340] on article "PERMITS 22 All Permits Ready Not Checked No Required Requested Review Yes / OK …" at bounding box center [784, 418] width 884 height 524
drag, startPoint x: 1164, startPoint y: 290, endPoint x: 1161, endPoint y: 310, distance: 20.2
click at [1164, 291] on section "A. AIRCRAFT 01 Is A/C Available Not Checked No Review Yes / OK 14 Full Pax Deta…" at bounding box center [784, 275] width 884 height 125
drag, startPoint x: 1161, startPoint y: 310, endPoint x: 1166, endPoint y: 304, distance: 7.8
click at [1163, 312] on div "Not Required" at bounding box center [1183, 303] width 74 height 21
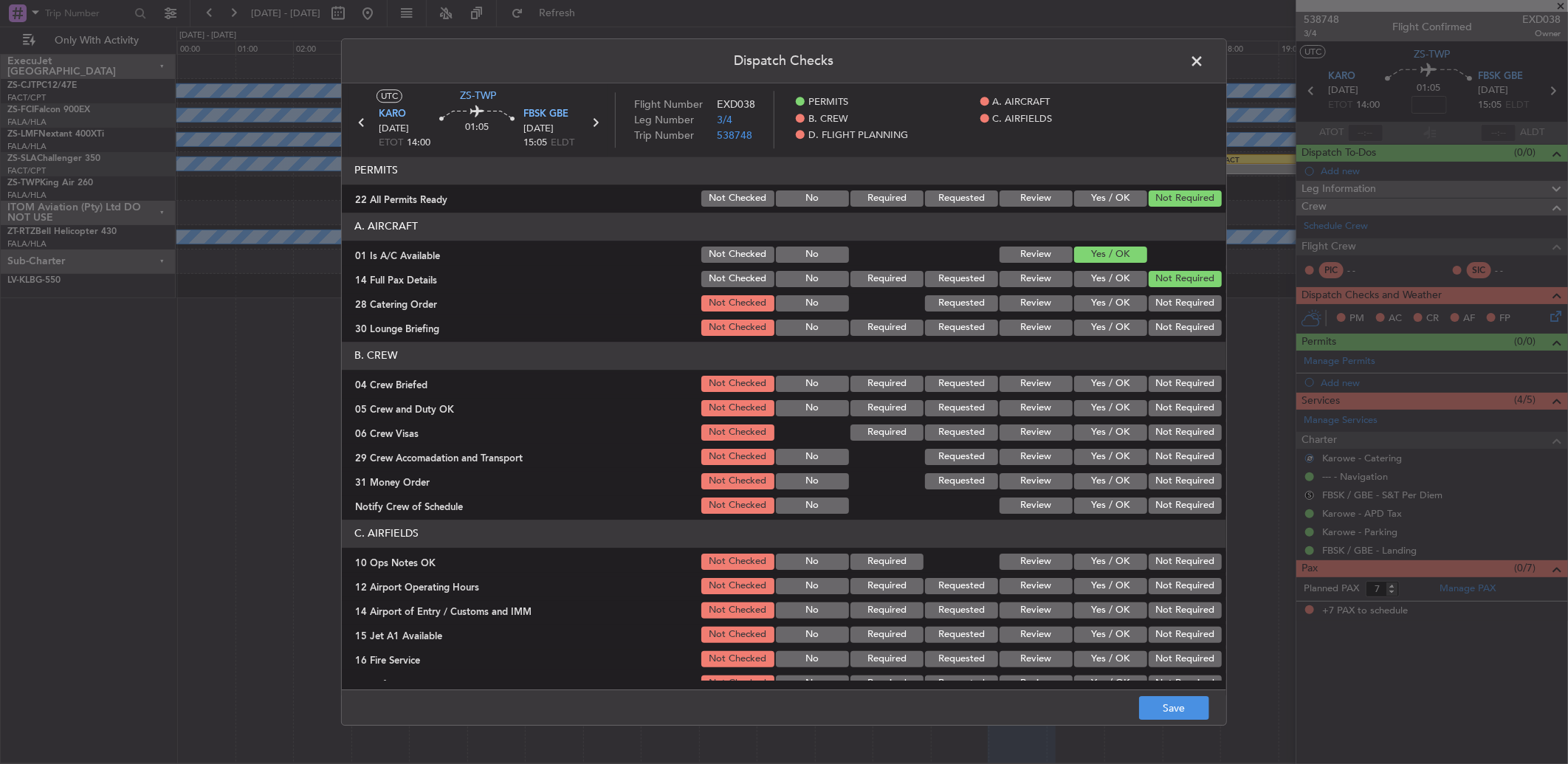
click at [1167, 307] on button "Not Required" at bounding box center [1185, 303] width 73 height 17
click at [1166, 319] on button "Not Required" at bounding box center [1185, 327] width 73 height 17
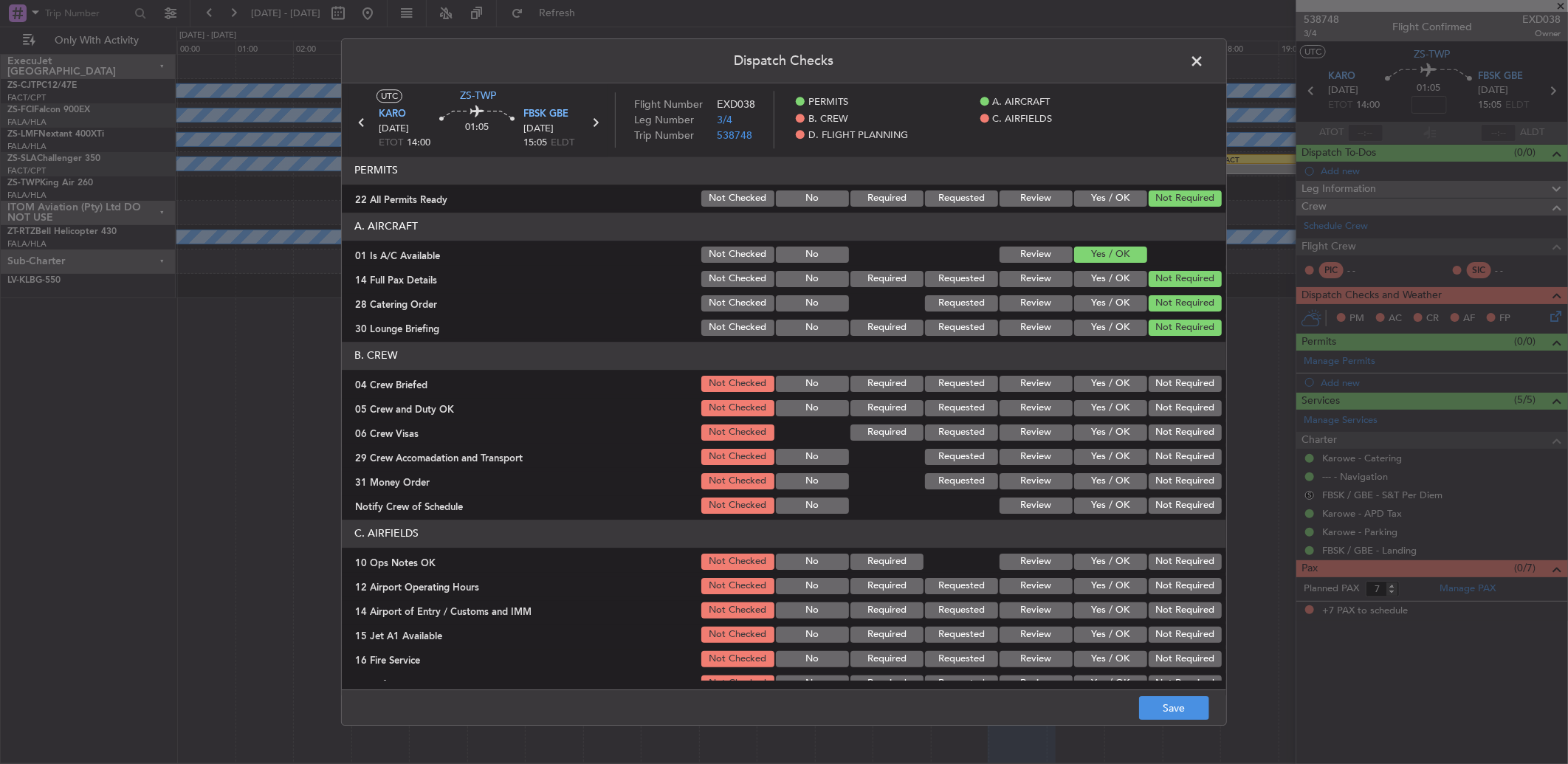
click at [1161, 371] on section "B. CREW 04 Crew Briefed Not Checked No Required Requested Review Yes / OK Not R…" at bounding box center [784, 429] width 884 height 174
click at [1161, 390] on button "Not Required" at bounding box center [1185, 384] width 73 height 17
click at [1160, 395] on section "B. CREW 04 Crew Briefed Not Checked No Required Requested Review Yes / OK Not R…" at bounding box center [784, 429] width 884 height 174
click at [1162, 416] on div "Not Required" at bounding box center [1183, 407] width 74 height 21
click at [1161, 430] on button "Not Required" at bounding box center [1185, 432] width 73 height 17
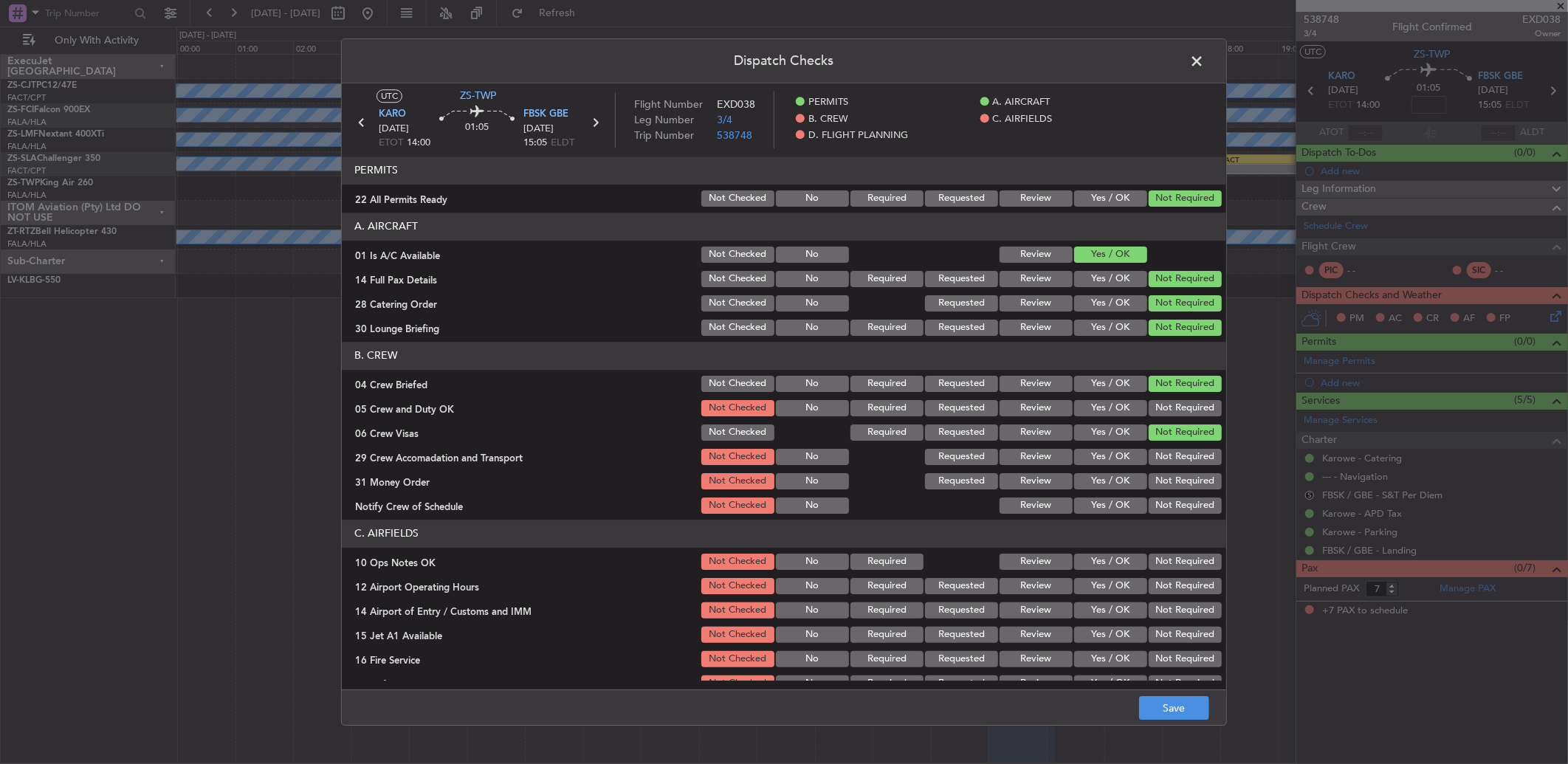
click at [1154, 400] on button "Not Required" at bounding box center [1185, 407] width 73 height 17
click at [1150, 460] on button "Not Required" at bounding box center [1185, 456] width 73 height 17
click at [1157, 477] on div "Not Required" at bounding box center [1183, 481] width 74 height 21
click at [1155, 491] on div "Not Required" at bounding box center [1183, 481] width 74 height 21
click at [1152, 501] on button "Not Required" at bounding box center [1185, 505] width 73 height 17
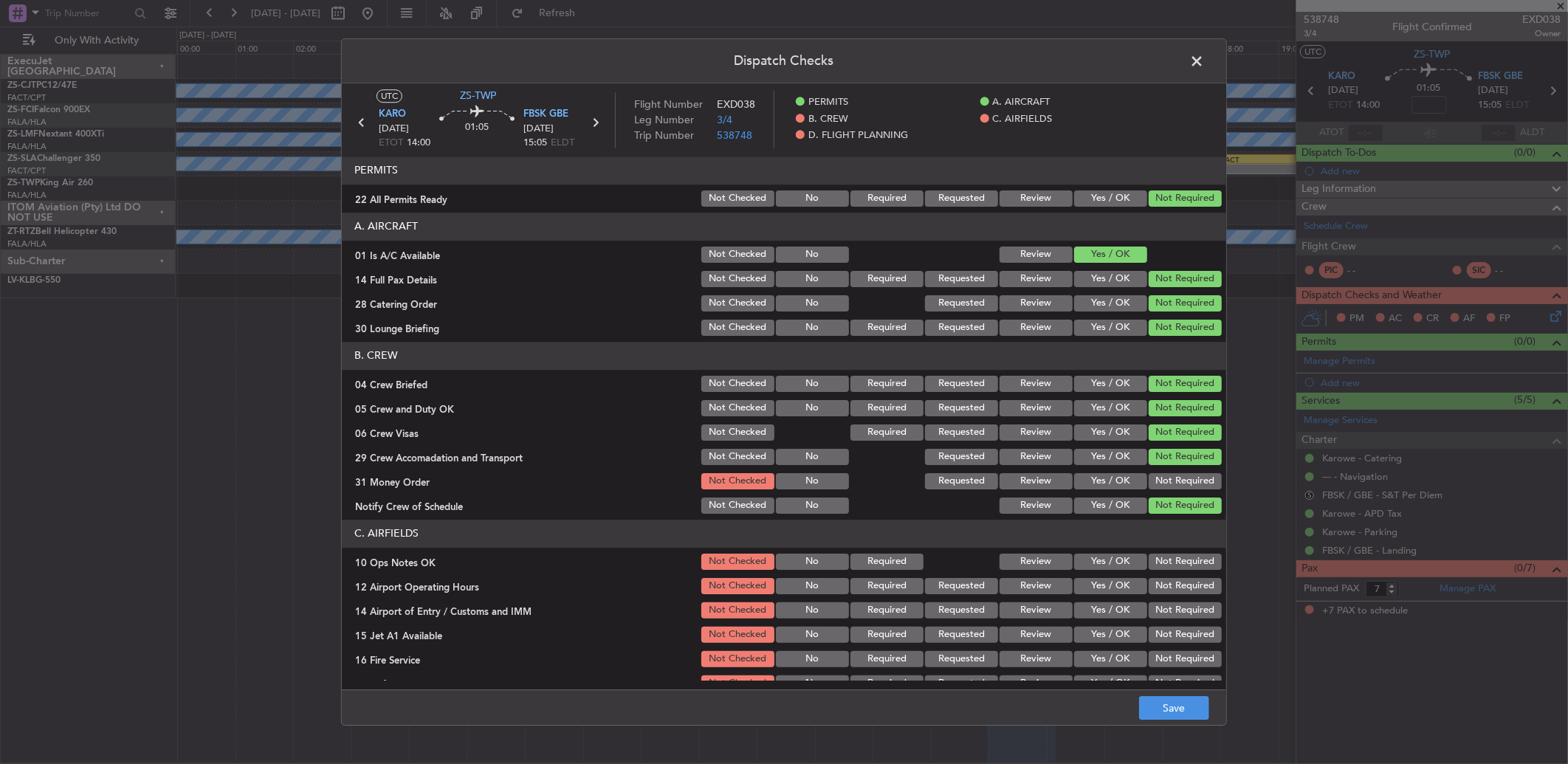
drag, startPoint x: 1146, startPoint y: 480, endPoint x: 1162, endPoint y: 518, distance: 41.2
click at [1149, 482] on button "Not Required" at bounding box center [1185, 481] width 73 height 17
drag, startPoint x: 1155, startPoint y: 562, endPoint x: 1164, endPoint y: 592, distance: 31.3
click at [1156, 563] on button "Not Required" at bounding box center [1185, 561] width 73 height 17
click at [1164, 595] on div "Not Required" at bounding box center [1183, 586] width 74 height 21
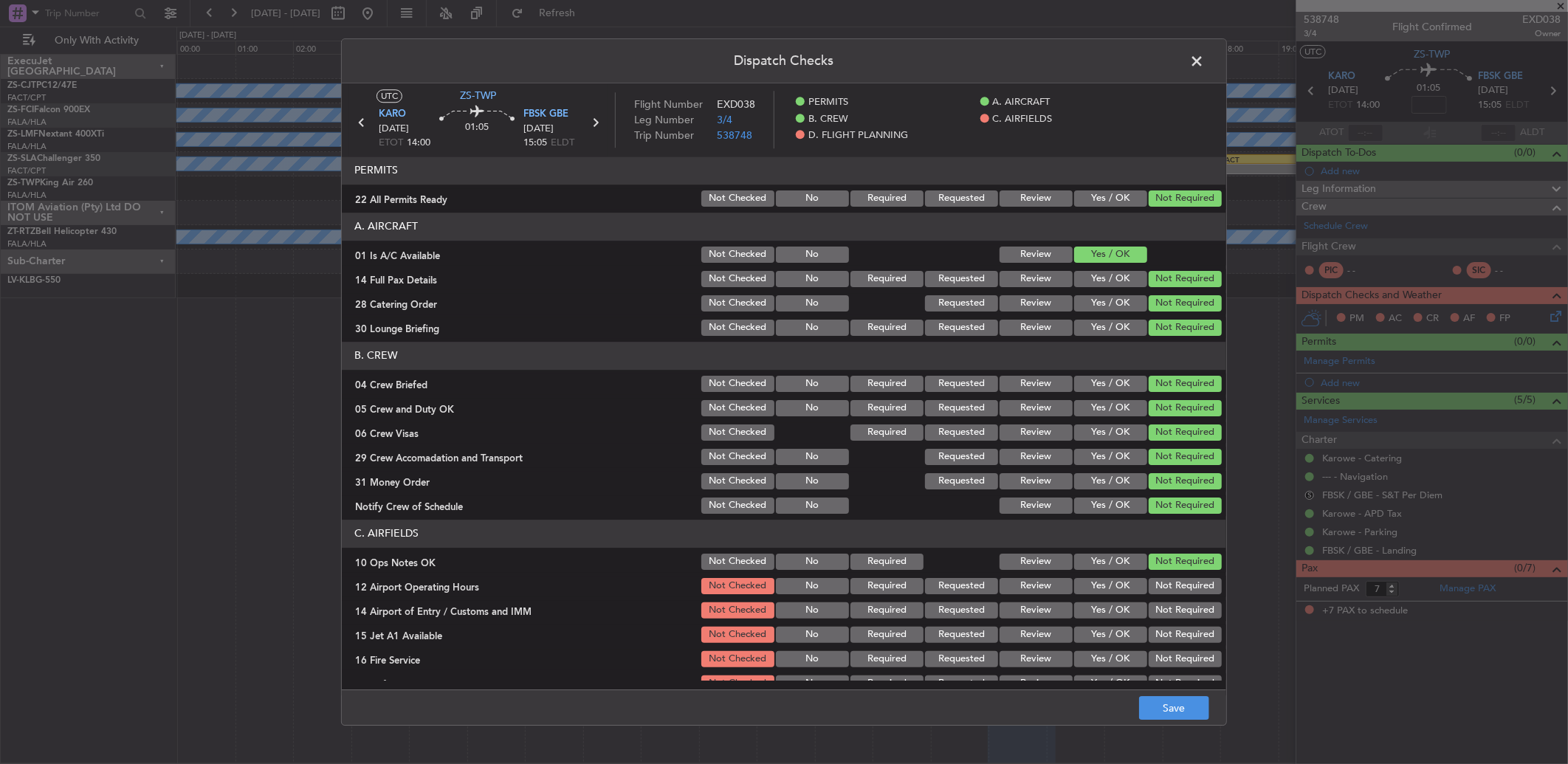
click at [1163, 606] on button "Not Required" at bounding box center [1185, 610] width 73 height 17
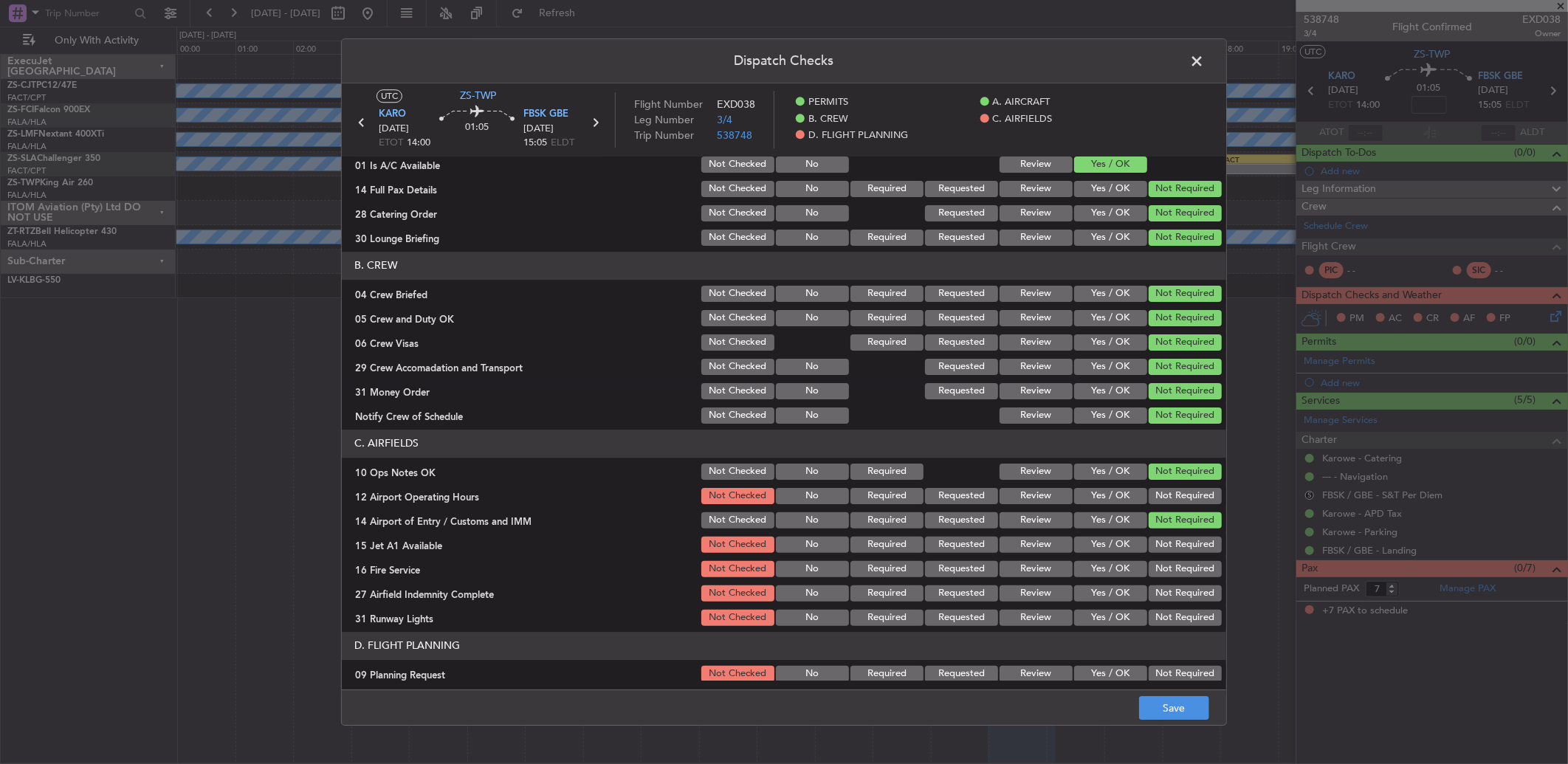
scroll to position [121, 0]
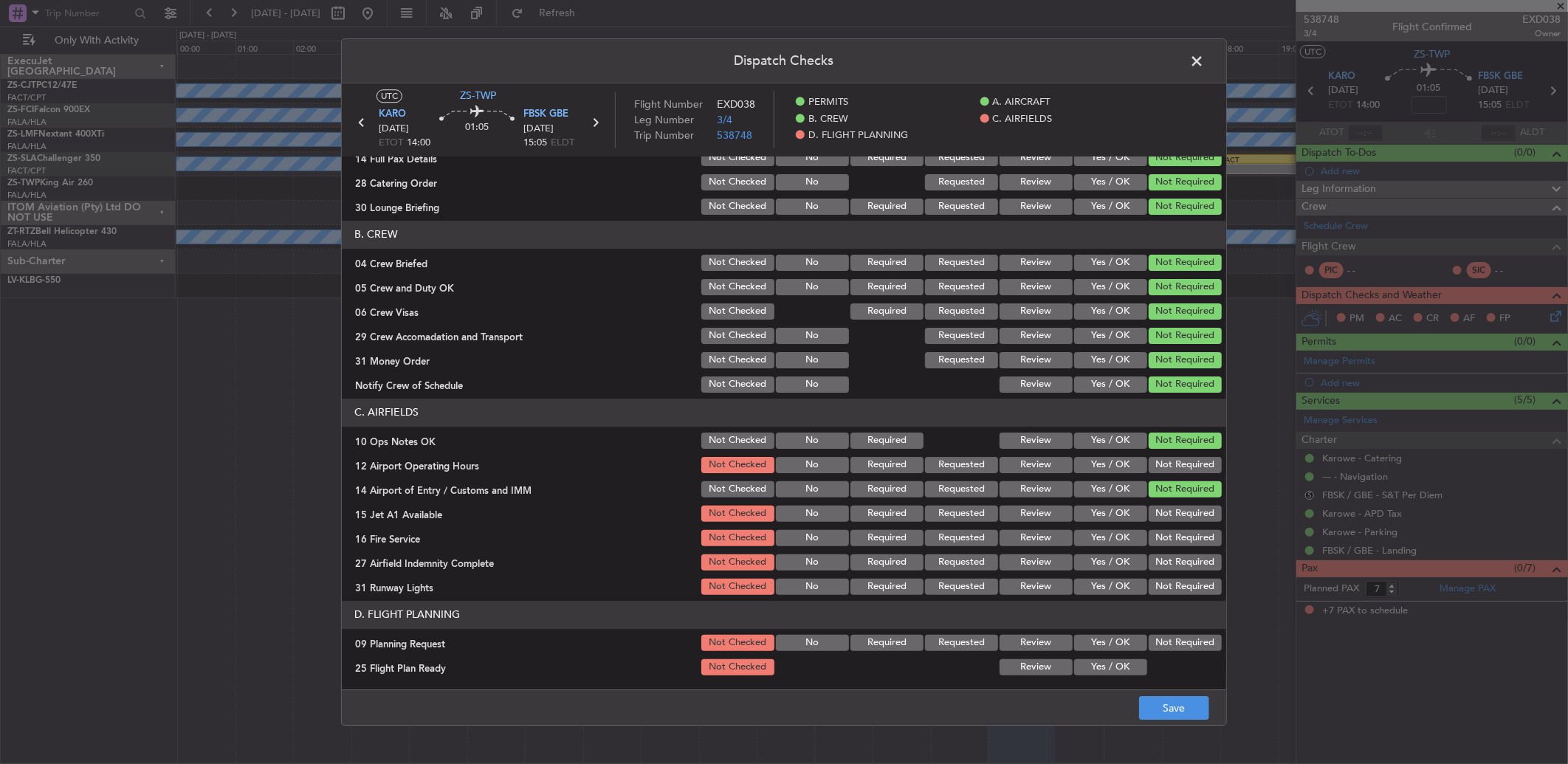
click at [1159, 459] on button "Not Required" at bounding box center [1185, 464] width 73 height 17
drag, startPoint x: 1157, startPoint y: 462, endPoint x: 1164, endPoint y: 503, distance: 41.6
click at [1159, 474] on div "Not Required" at bounding box center [1183, 464] width 74 height 21
drag, startPoint x: 1164, startPoint y: 564, endPoint x: 1162, endPoint y: 510, distance: 54.0
click at [1161, 564] on button "Not Required" at bounding box center [1185, 562] width 73 height 17
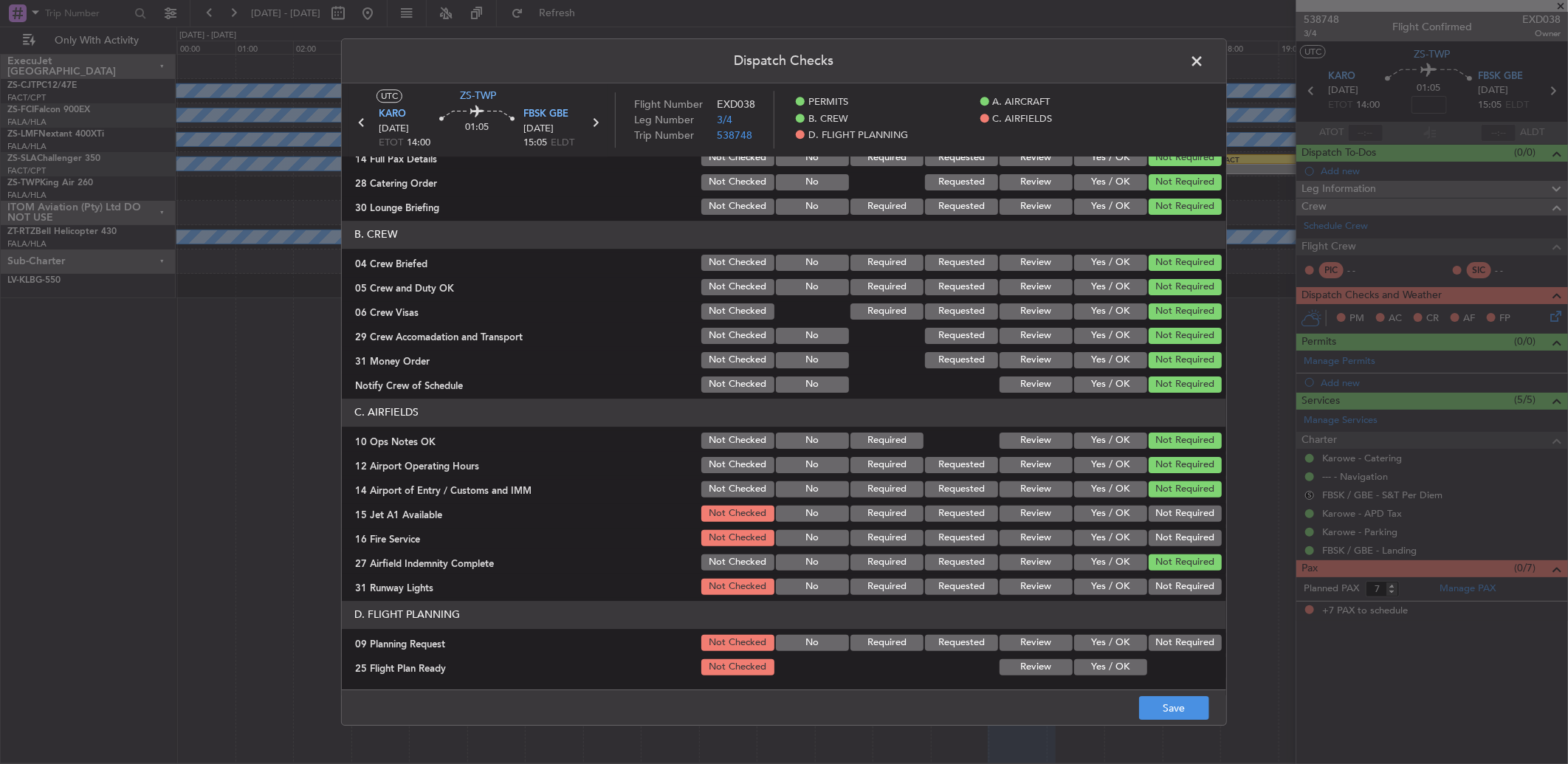
drag, startPoint x: 1163, startPoint y: 505, endPoint x: 1164, endPoint y: 529, distance: 24.0
click at [1164, 510] on button "Not Required" at bounding box center [1185, 513] width 73 height 17
click at [1164, 530] on button "Not Required" at bounding box center [1185, 538] width 73 height 17
click at [1164, 540] on button "Not Required" at bounding box center [1185, 538] width 73 height 17
click at [1164, 586] on button "Not Required" at bounding box center [1185, 587] width 73 height 17
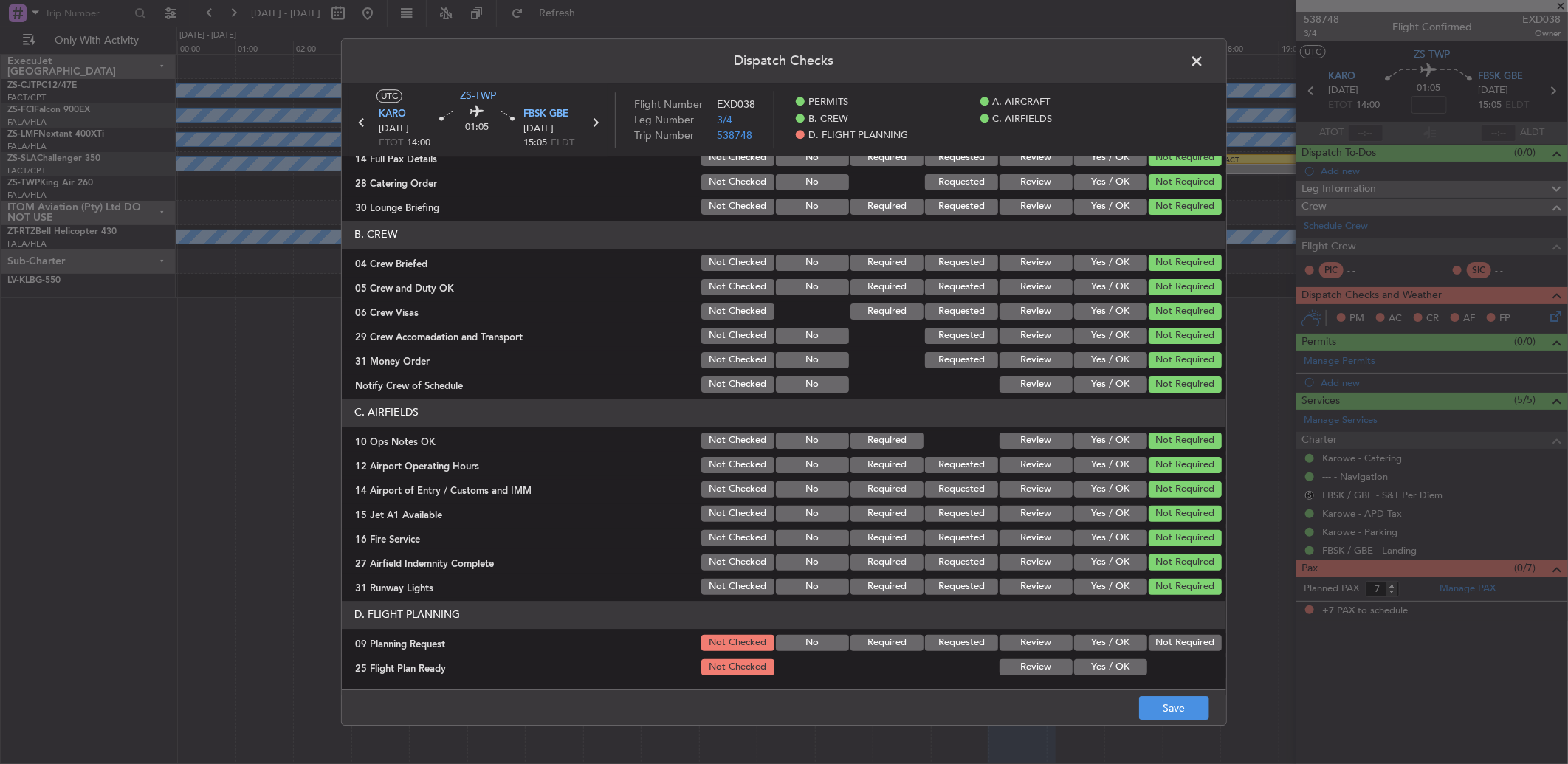
click at [1157, 645] on button "Not Required" at bounding box center [1185, 643] width 73 height 17
click at [1044, 663] on button "Review" at bounding box center [1035, 667] width 73 height 17
click at [1170, 705] on button "Save" at bounding box center [1174, 708] width 71 height 24
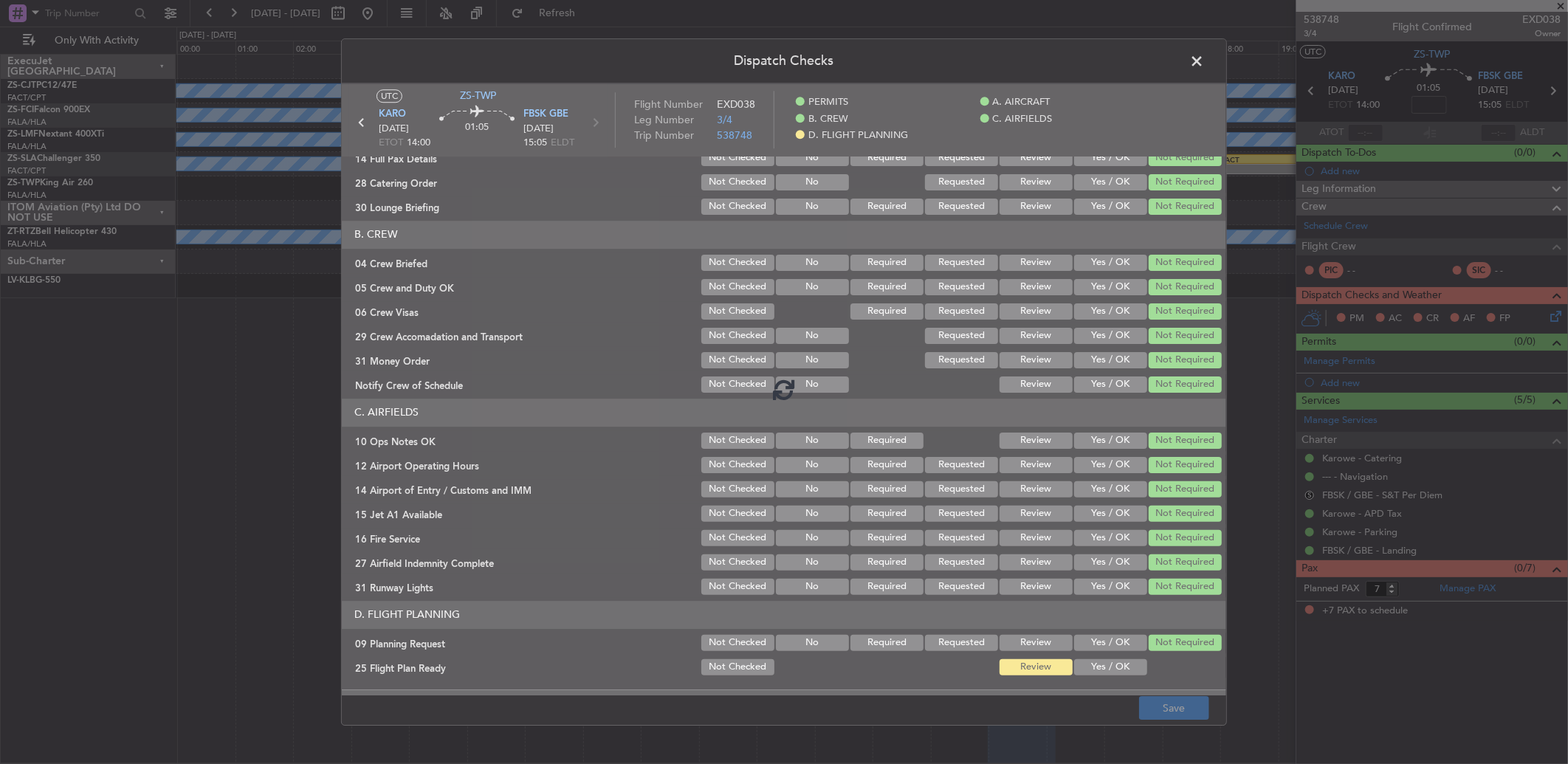
click at [1170, 706] on footer "Save" at bounding box center [784, 707] width 884 height 35
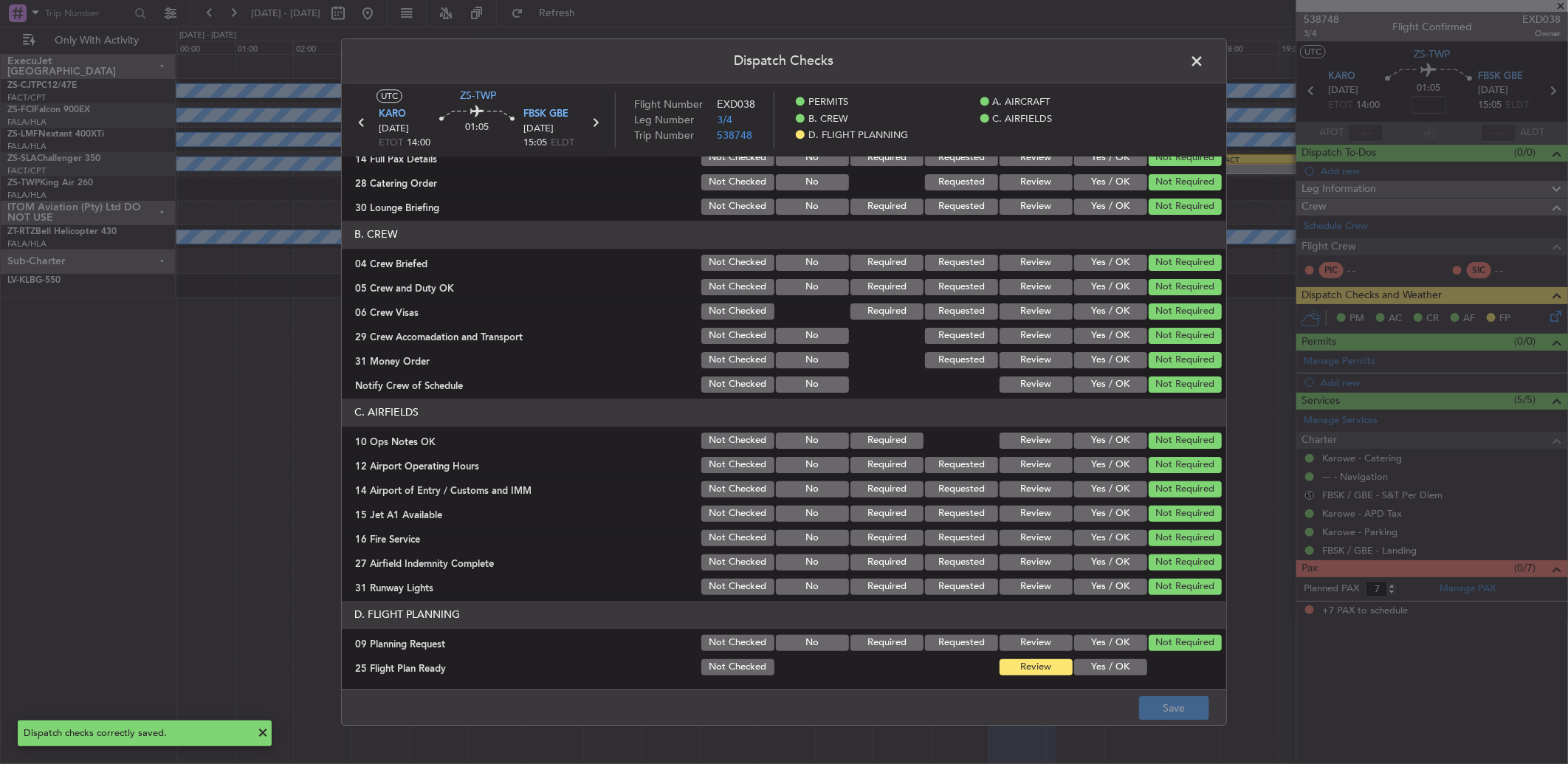
click at [1109, 673] on button "Yes / OK" at bounding box center [1110, 667] width 73 height 17
click at [1166, 720] on button "Save" at bounding box center [1174, 708] width 71 height 24
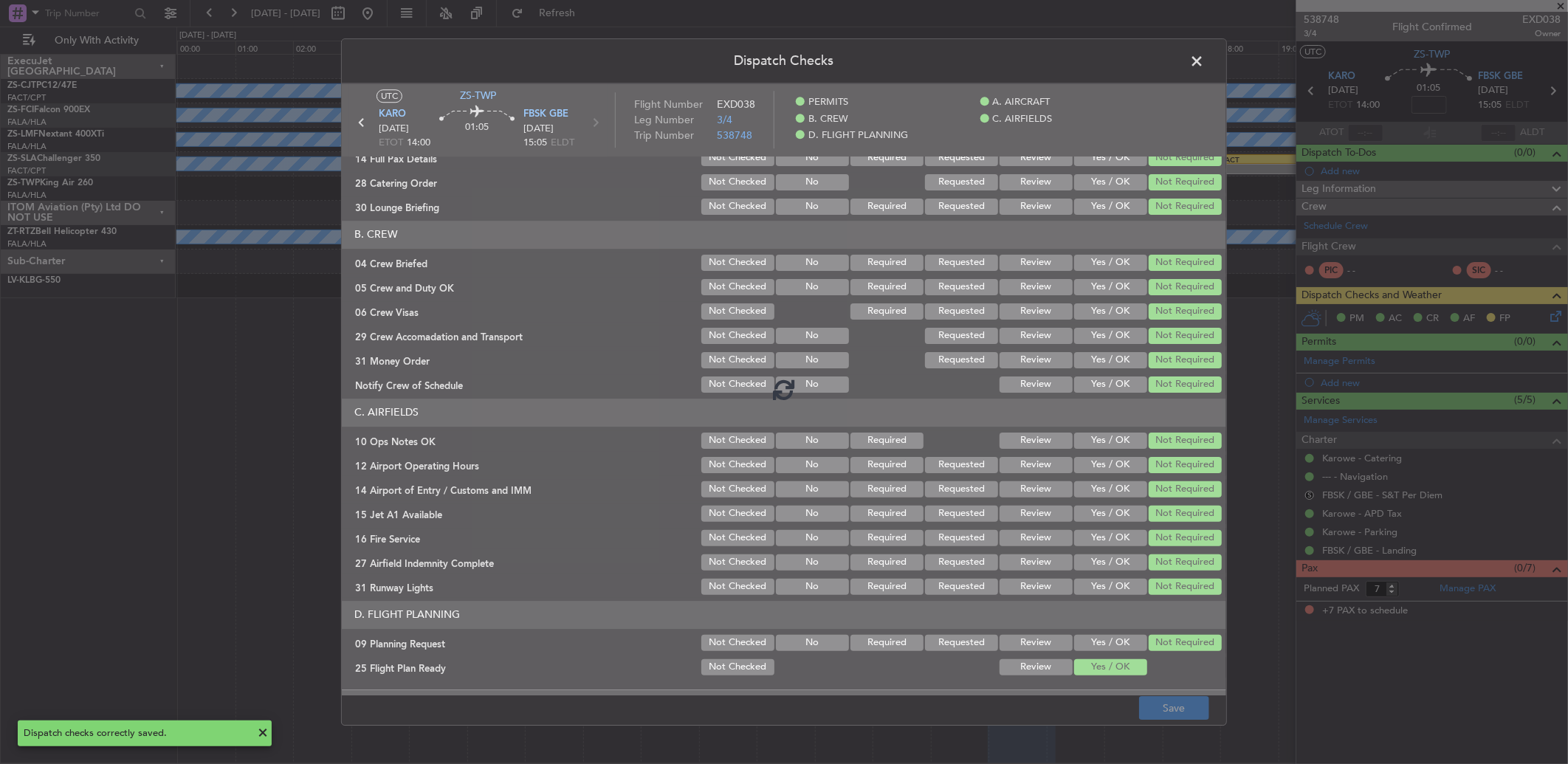
click at [1167, 710] on footer "Save" at bounding box center [784, 707] width 884 height 35
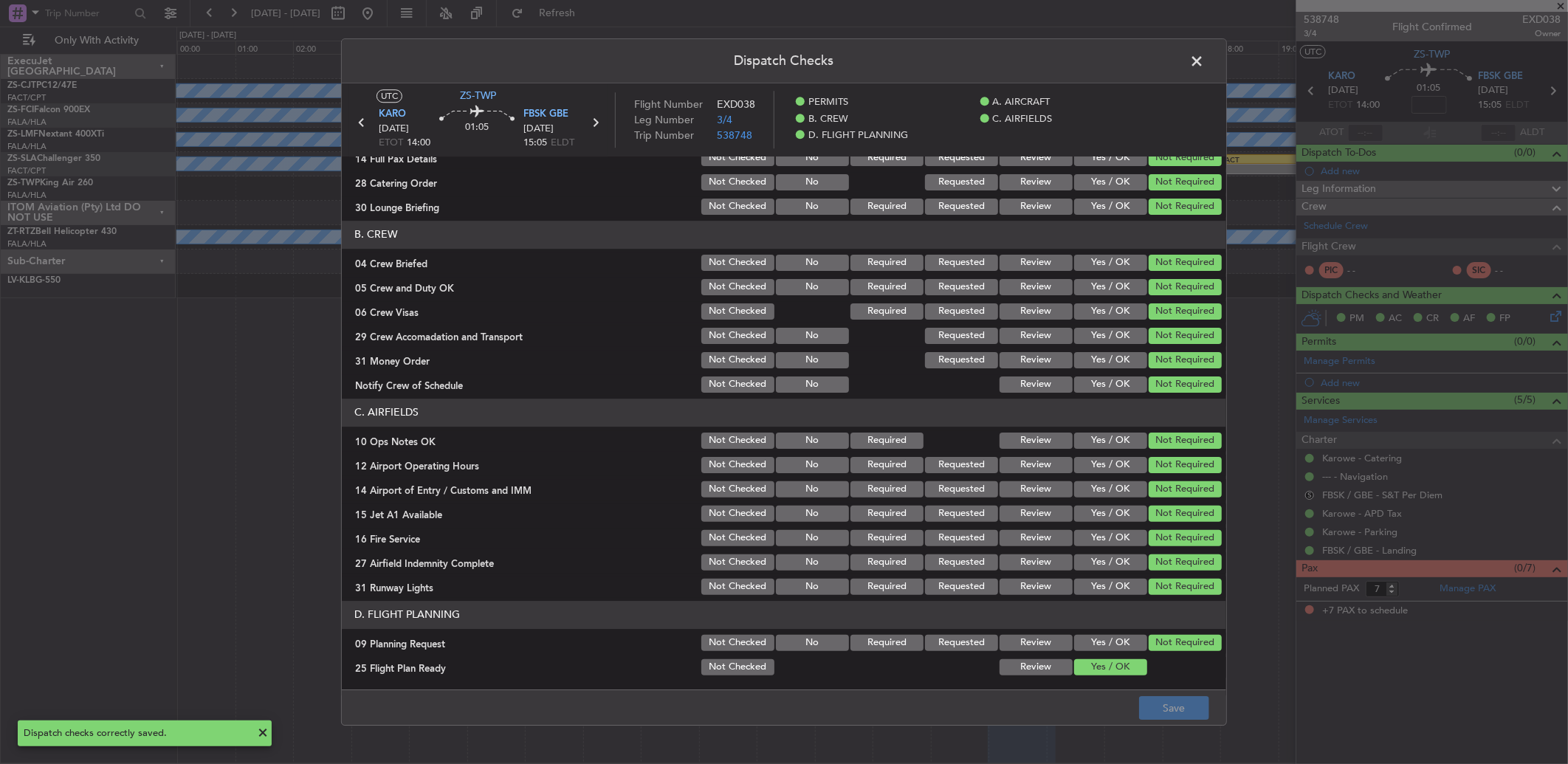
click at [1204, 64] on span at bounding box center [1204, 65] width 0 height 29
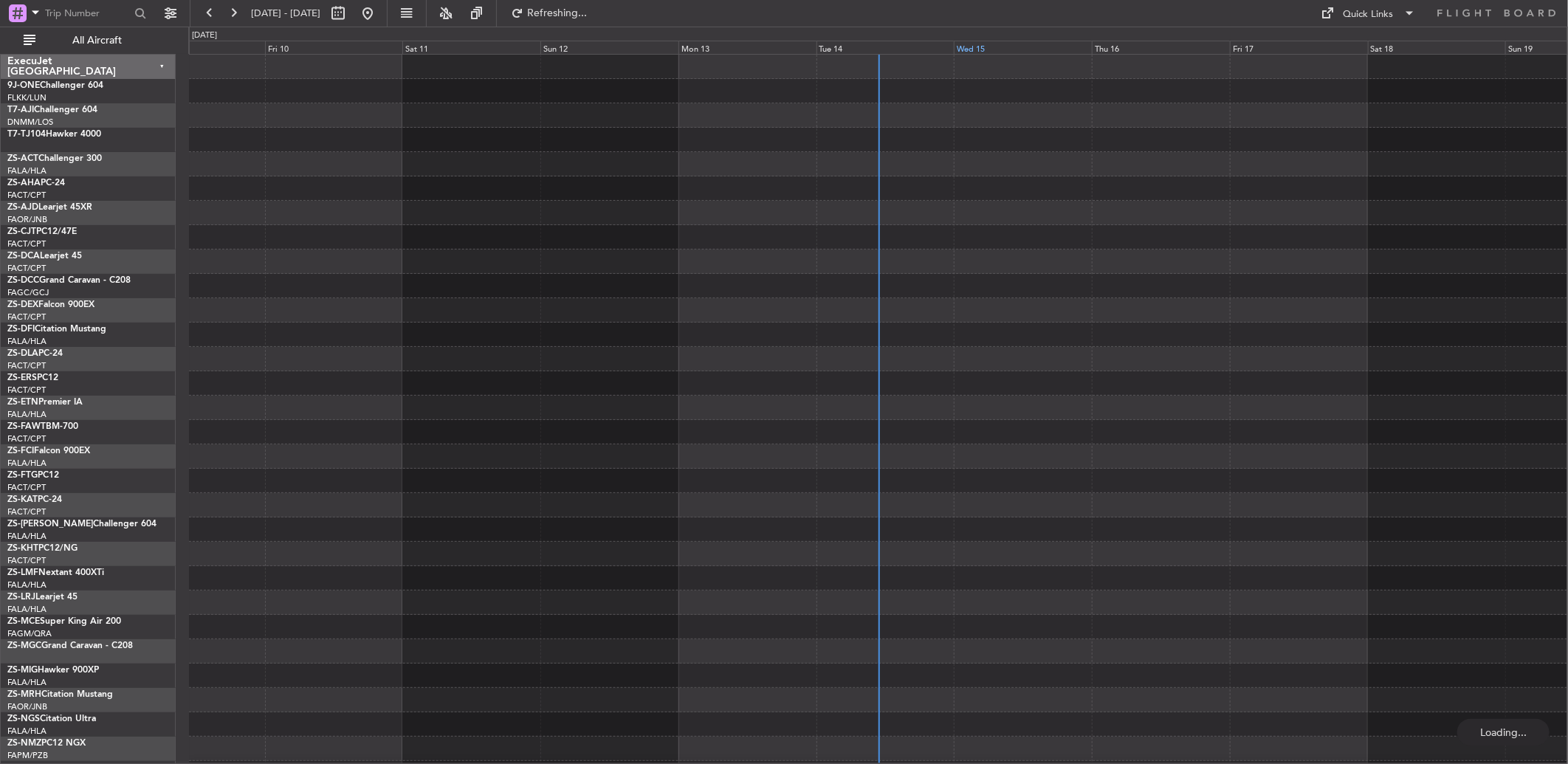
click at [969, 49] on div "Wed 15" at bounding box center [1022, 47] width 138 height 14
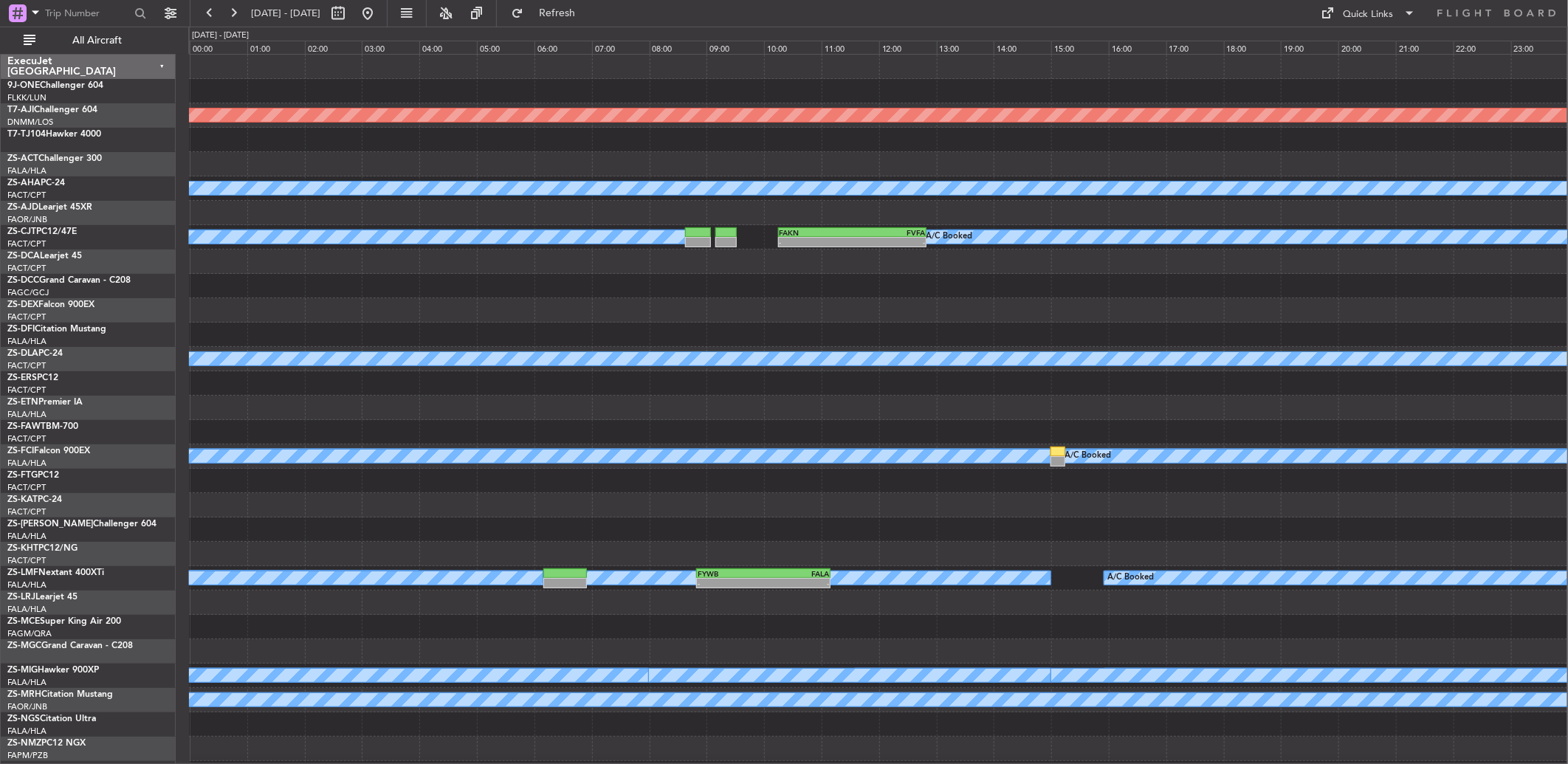
click at [106, 24] on div "[DATE] - [DATE] Refresh Quick Links All Aircraft" at bounding box center [784, 13] width 1568 height 26
click at [100, 31] on button "All Aircraft" at bounding box center [88, 40] width 144 height 24
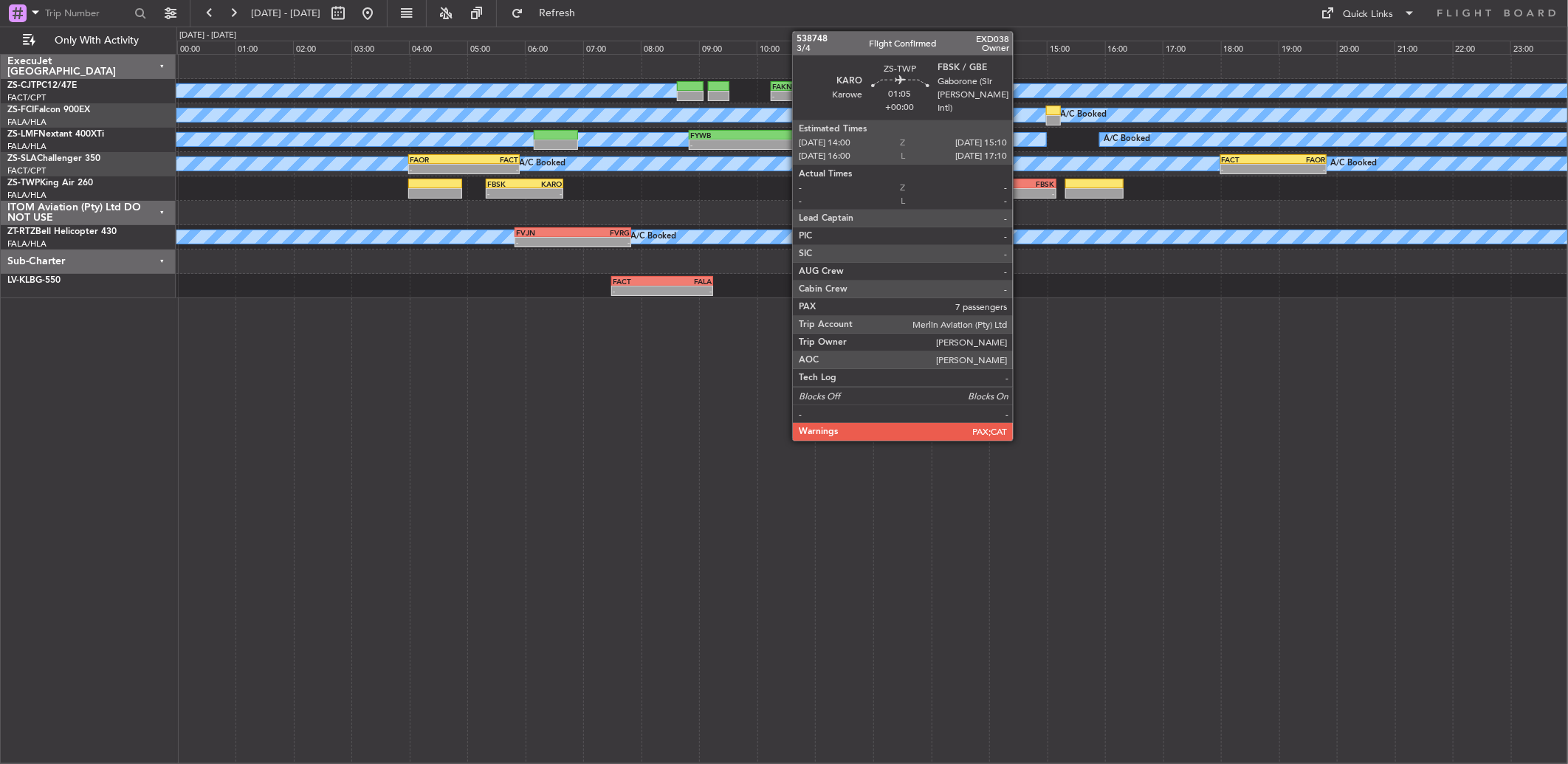
click at [1020, 193] on div "-" at bounding box center [1006, 193] width 32 height 9
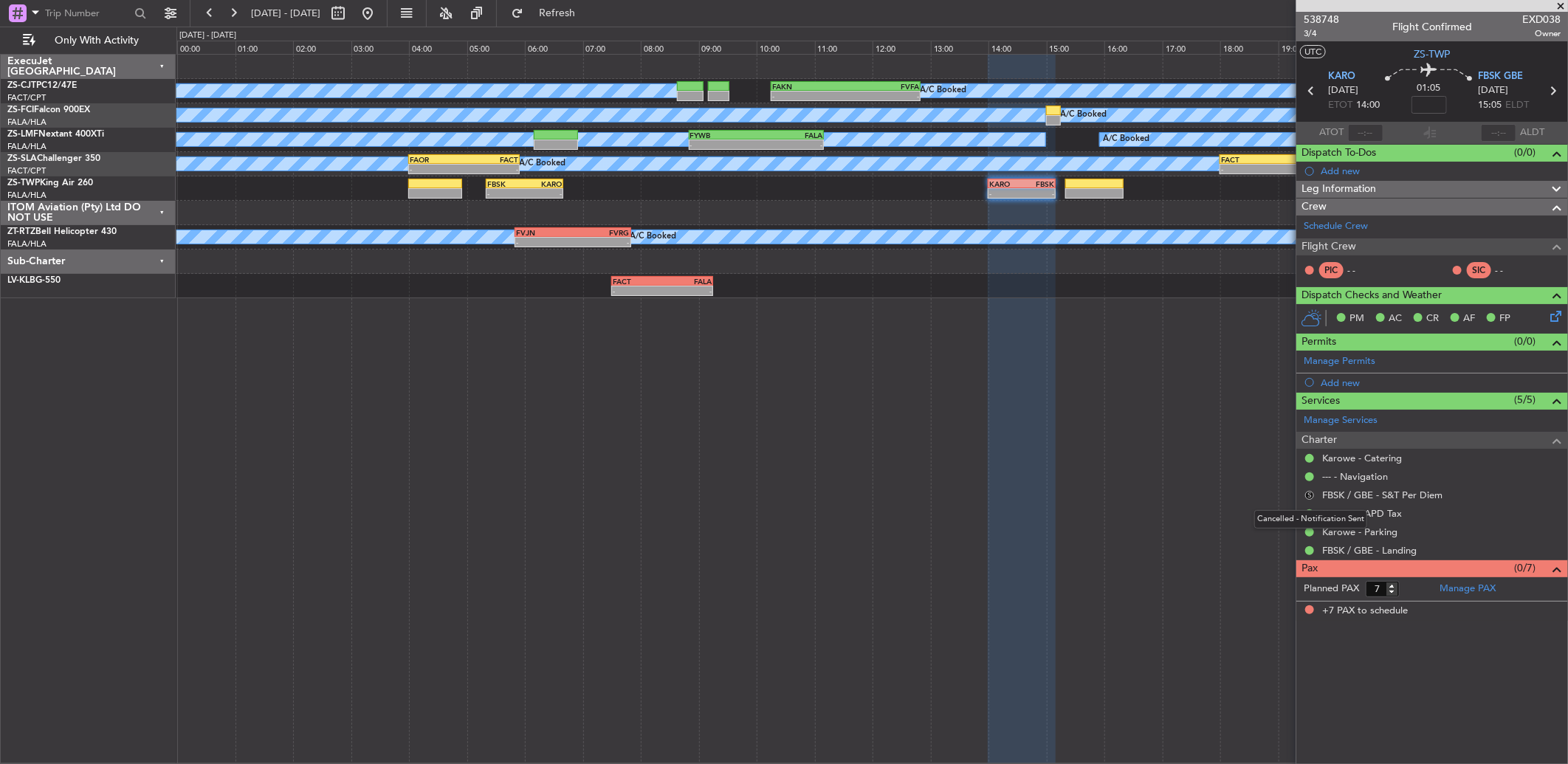
click at [1309, 495] on button "S" at bounding box center [1308, 495] width 9 height 9
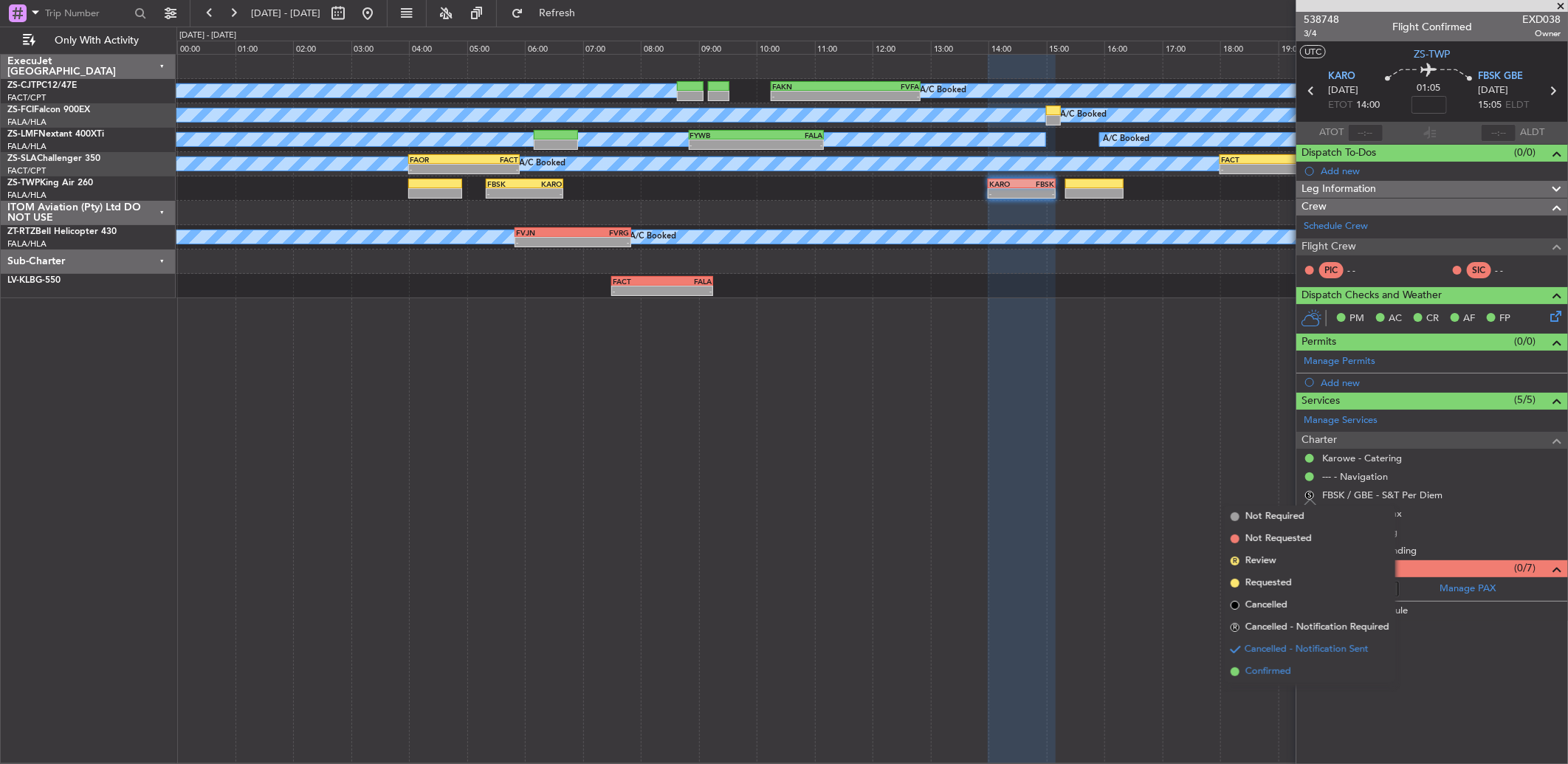
click at [1280, 675] on span "Confirmed" at bounding box center [1267, 671] width 46 height 15
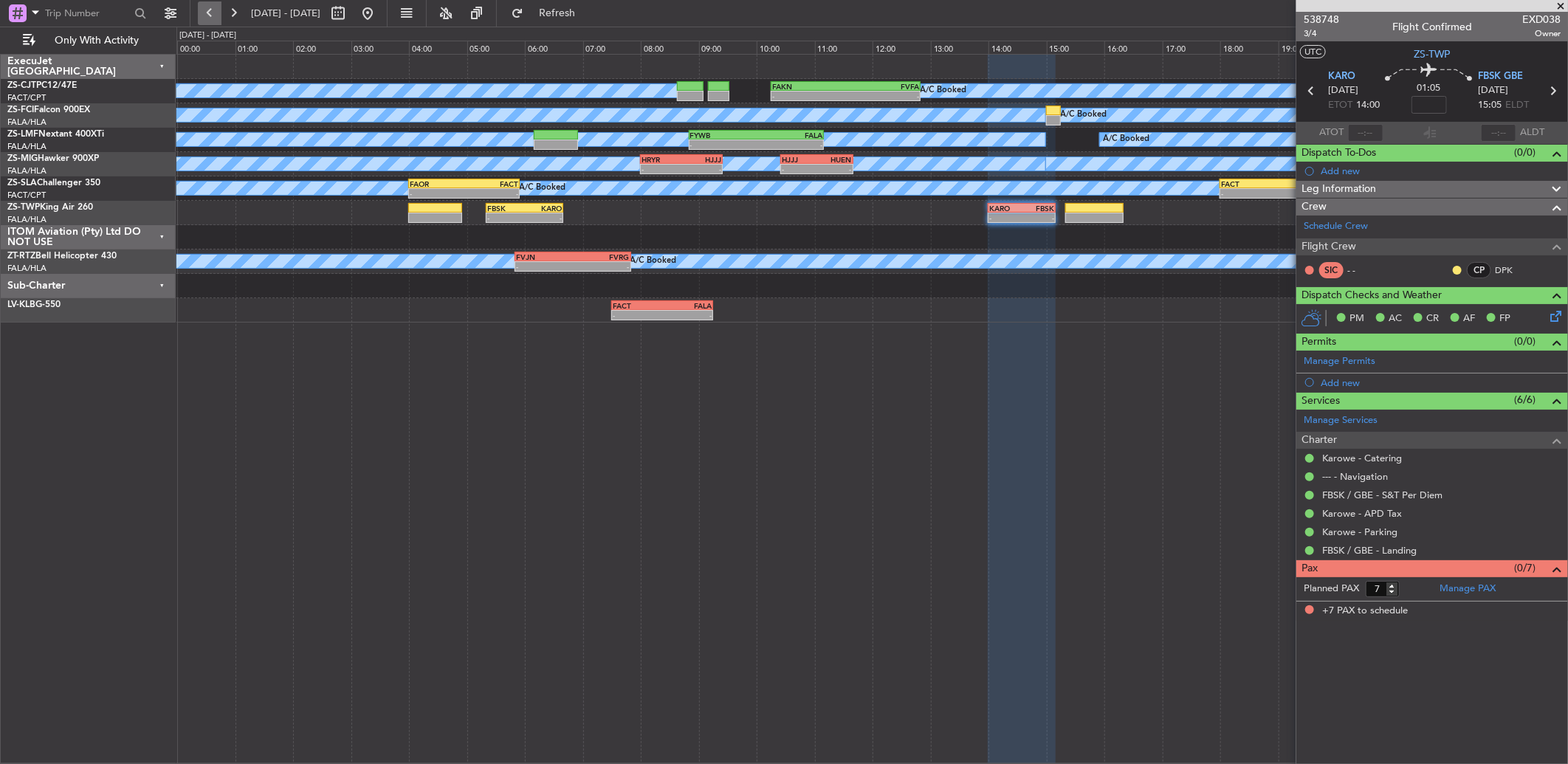
click at [212, 17] on button at bounding box center [210, 14] width 24 height 24
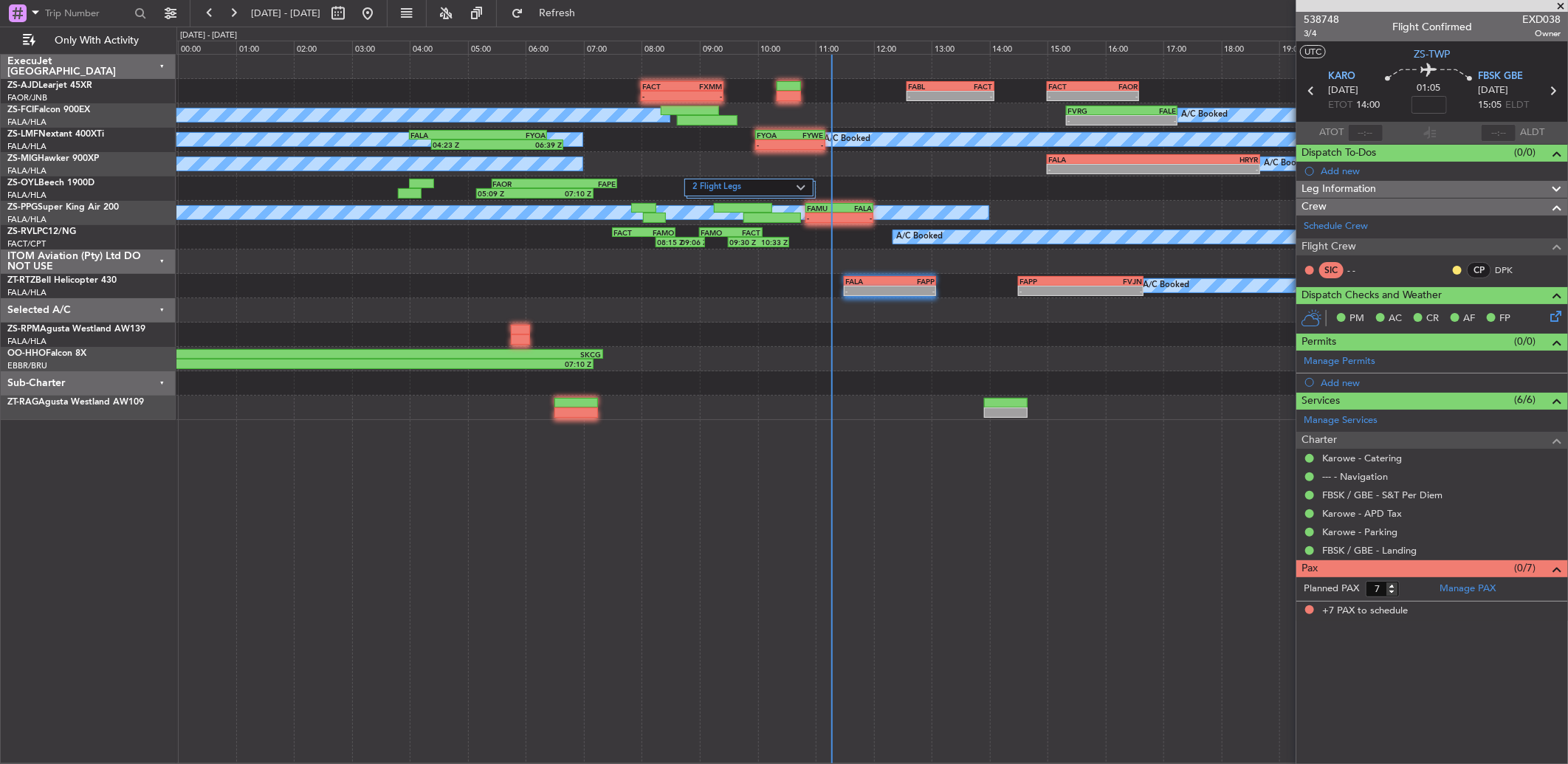
click at [1561, 8] on span at bounding box center [1559, 7] width 15 height 14
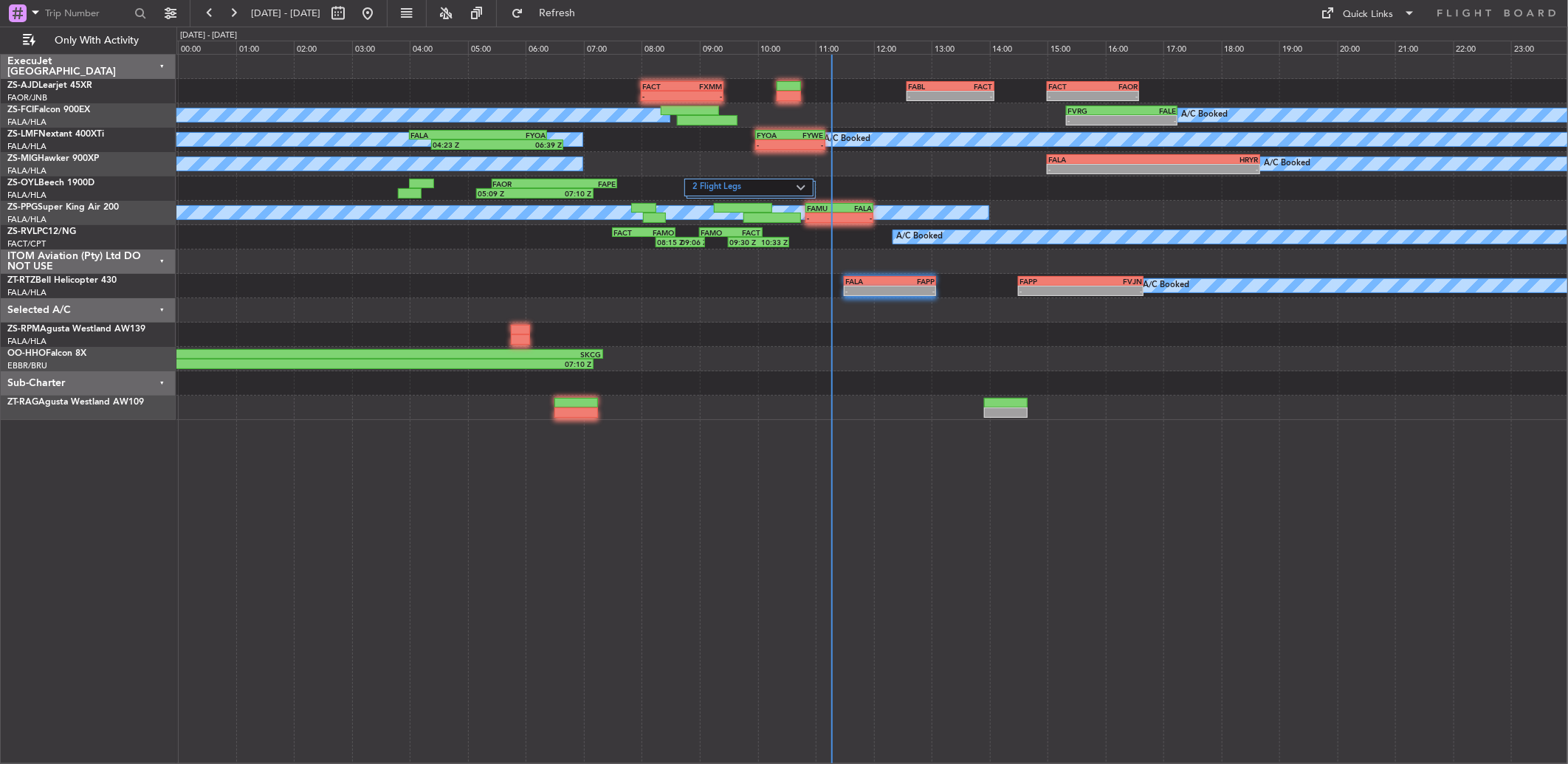
type input "0"
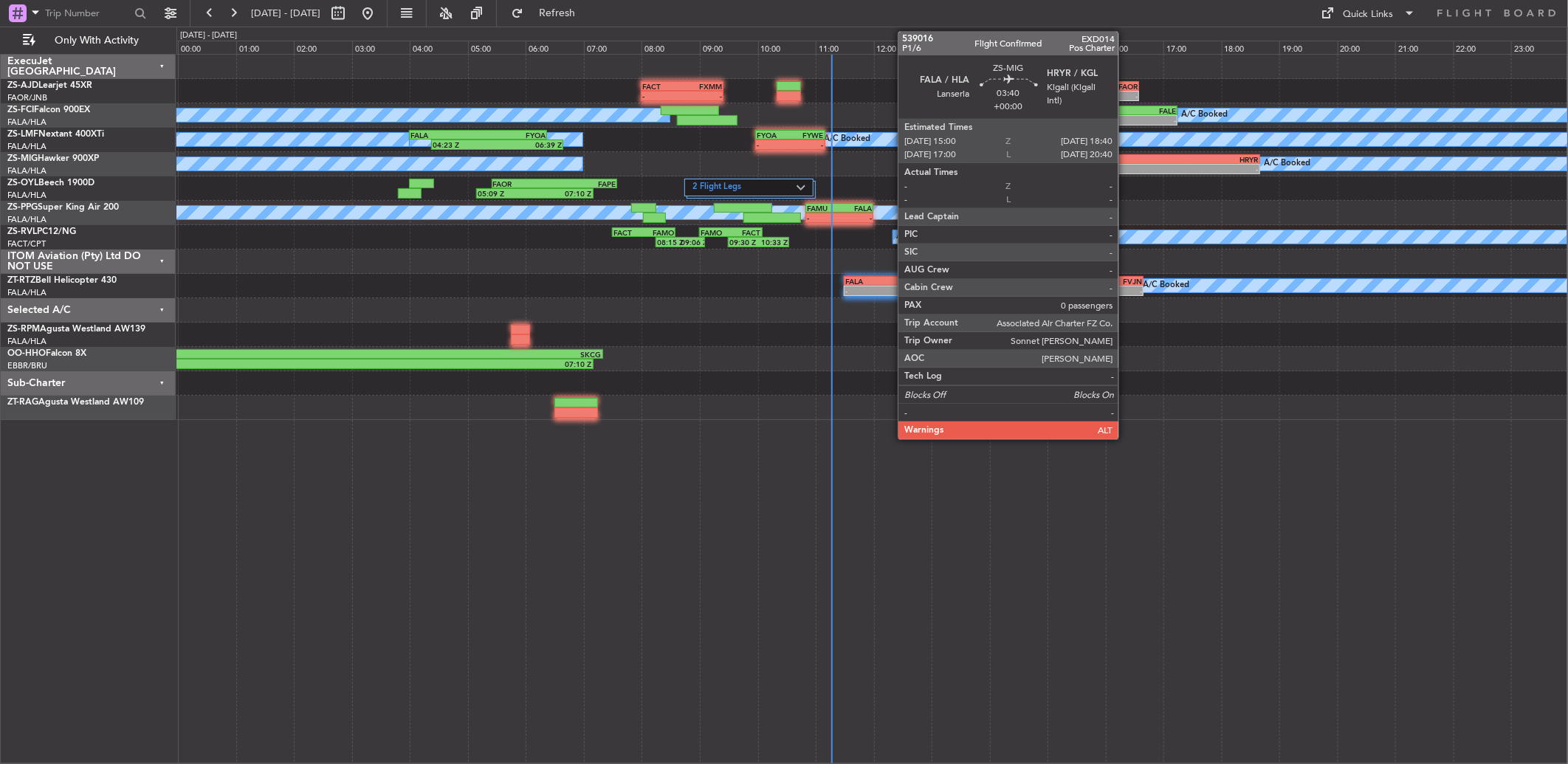
click at [1125, 164] on div "15:00 Z" at bounding box center [1100, 167] width 105 height 9
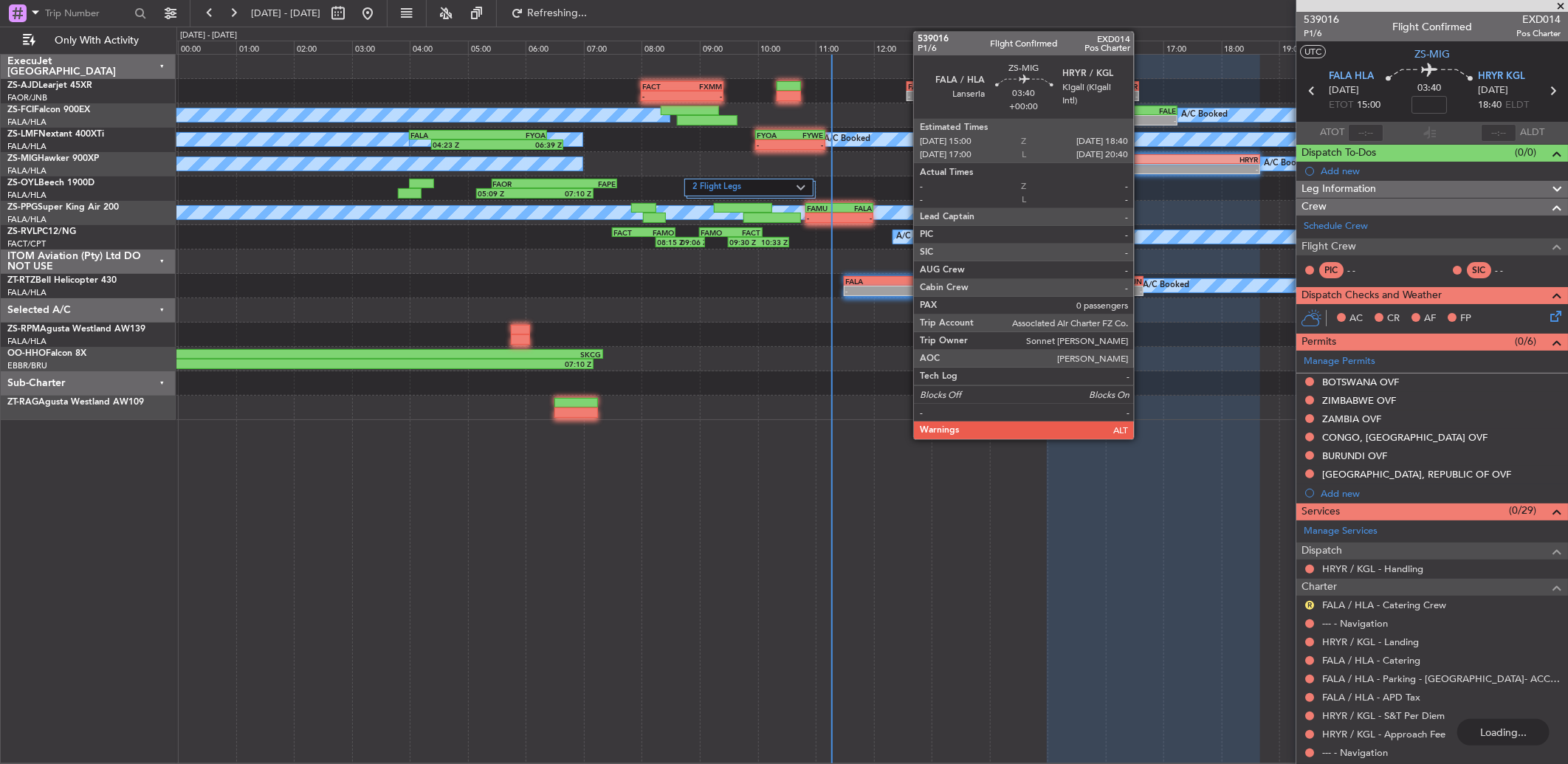
click at [1141, 159] on div "FALA" at bounding box center [1100, 159] width 105 height 9
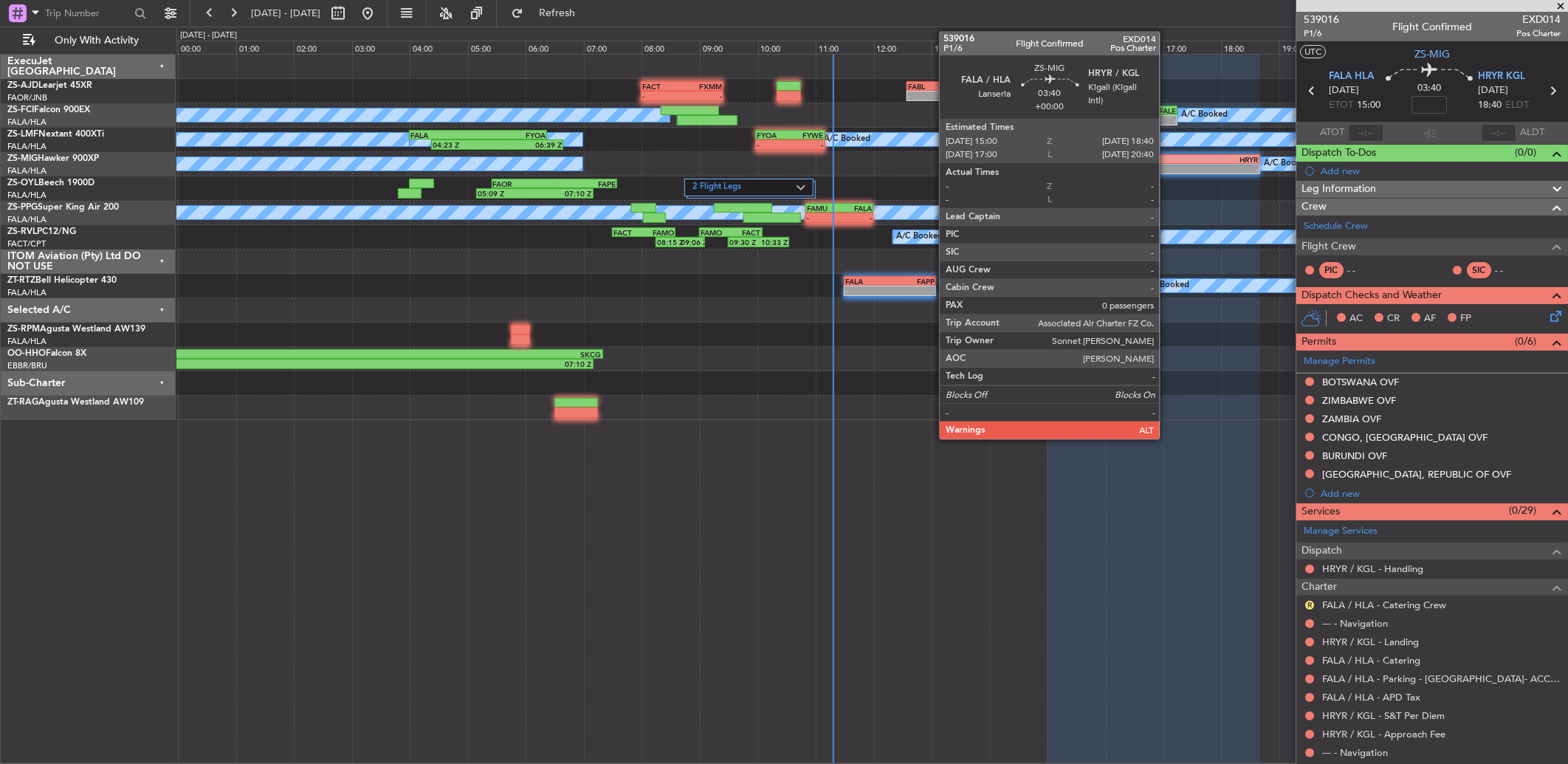
click at [1166, 158] on div "HRYR" at bounding box center [1205, 159] width 105 height 9
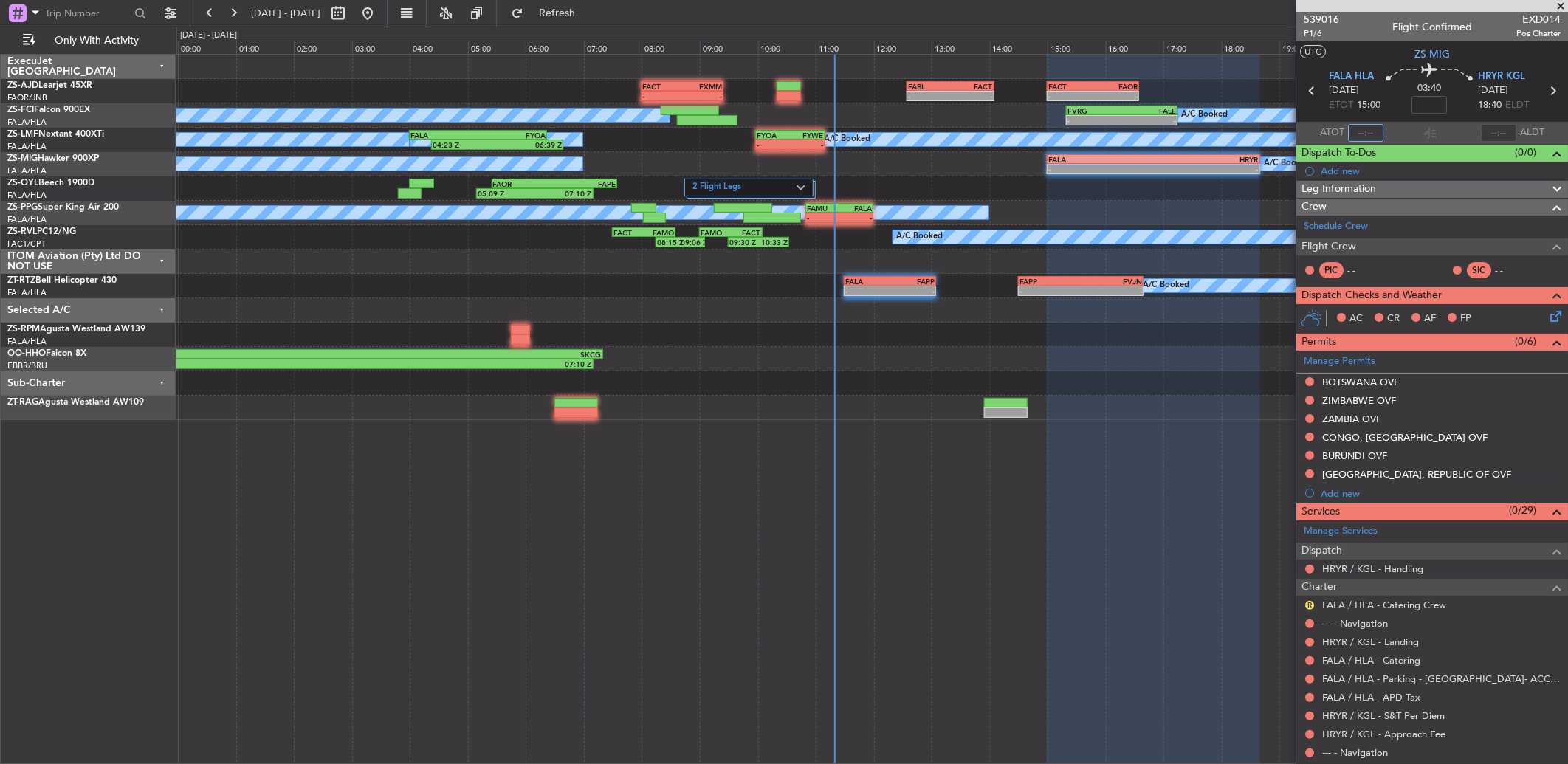
click at [1363, 130] on input "text" at bounding box center [1365, 133] width 35 height 18
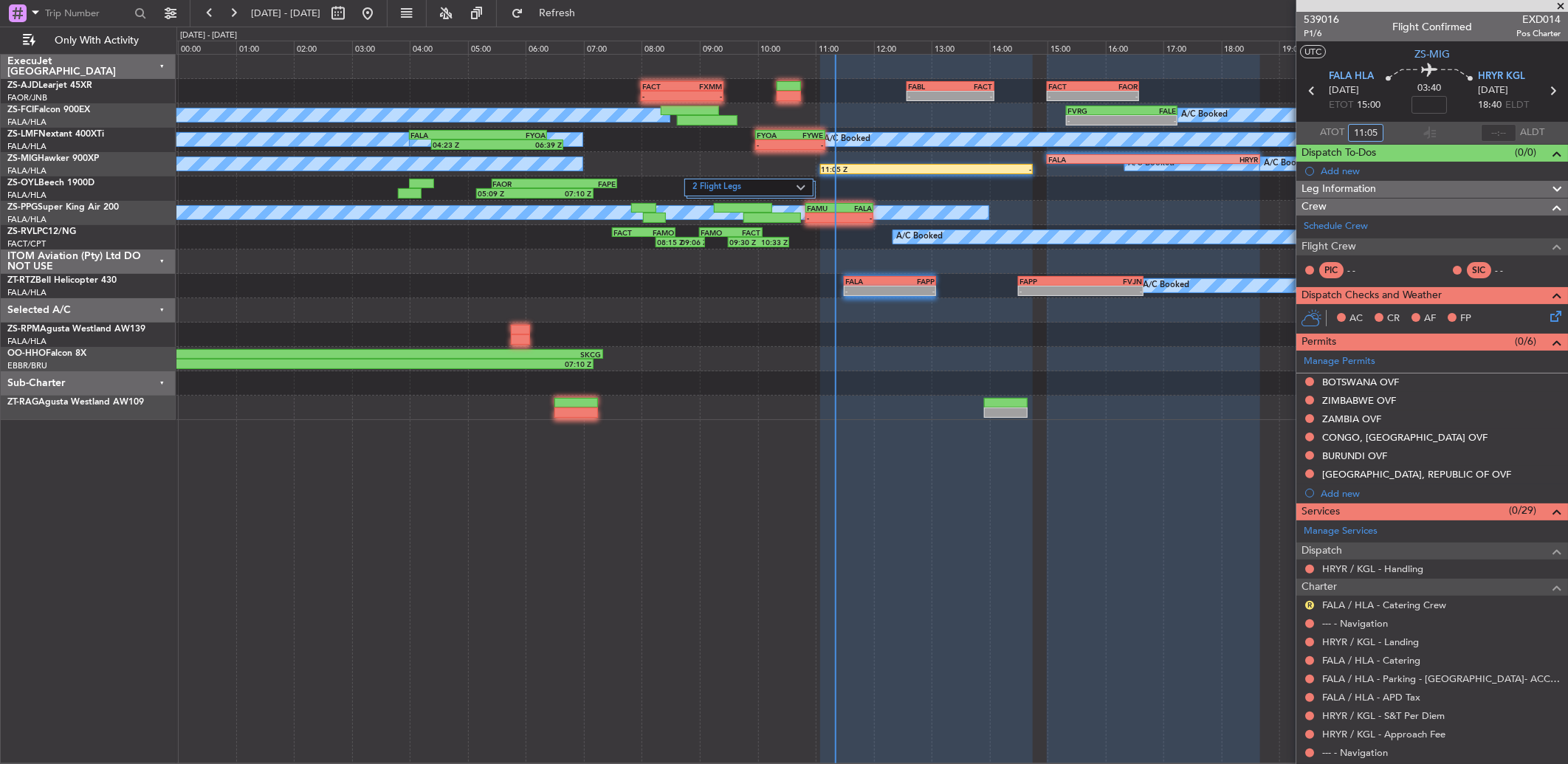
click at [1086, 152] on div "A/C Booked A/C Booked A/C Booked 11:05 Z - FALA 15:00 Z HRYR 18:40 Z" at bounding box center [872, 164] width 1391 height 24
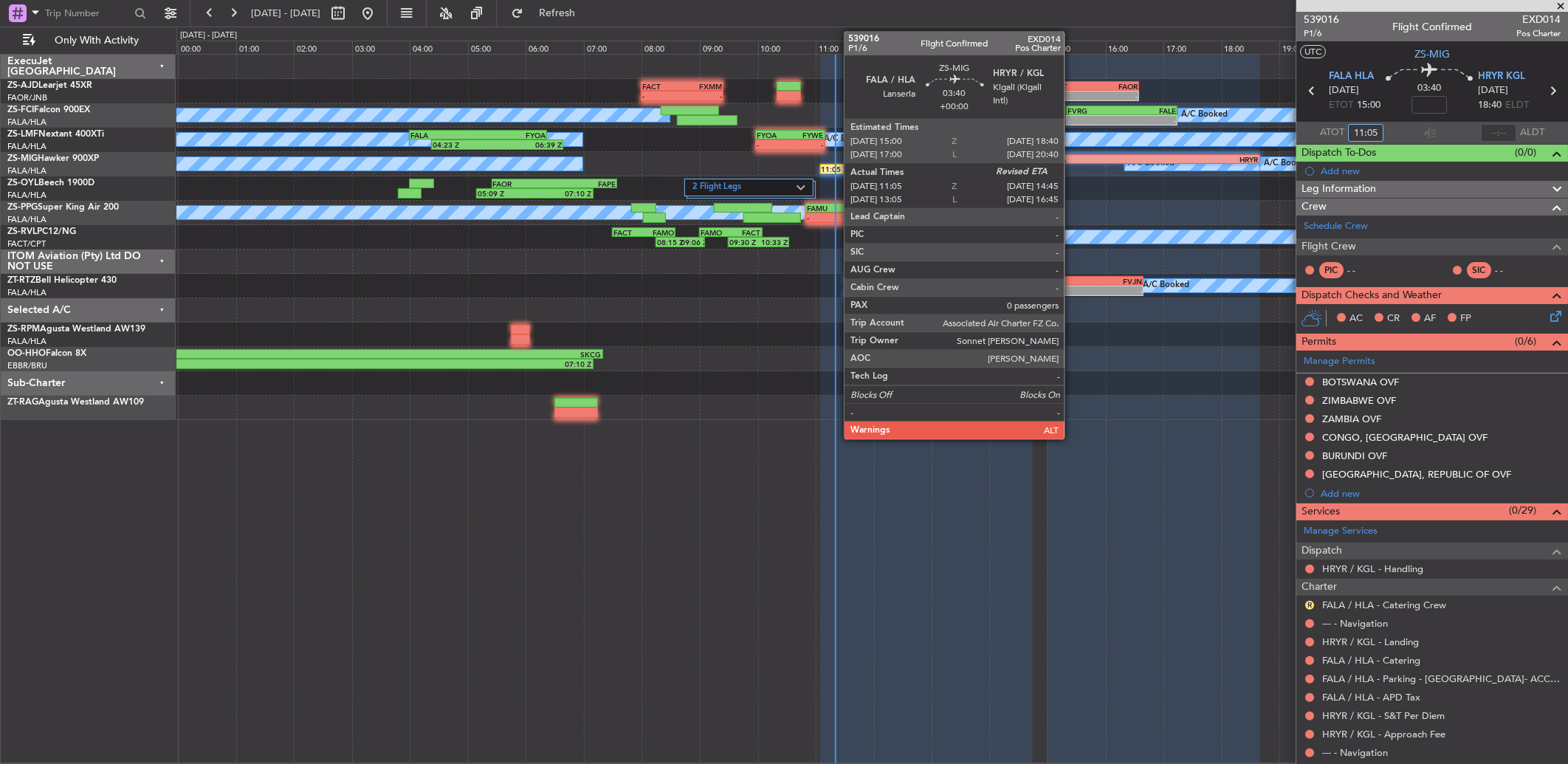
click at [1071, 161] on div "FALA" at bounding box center [1100, 159] width 105 height 9
type input "11:05"
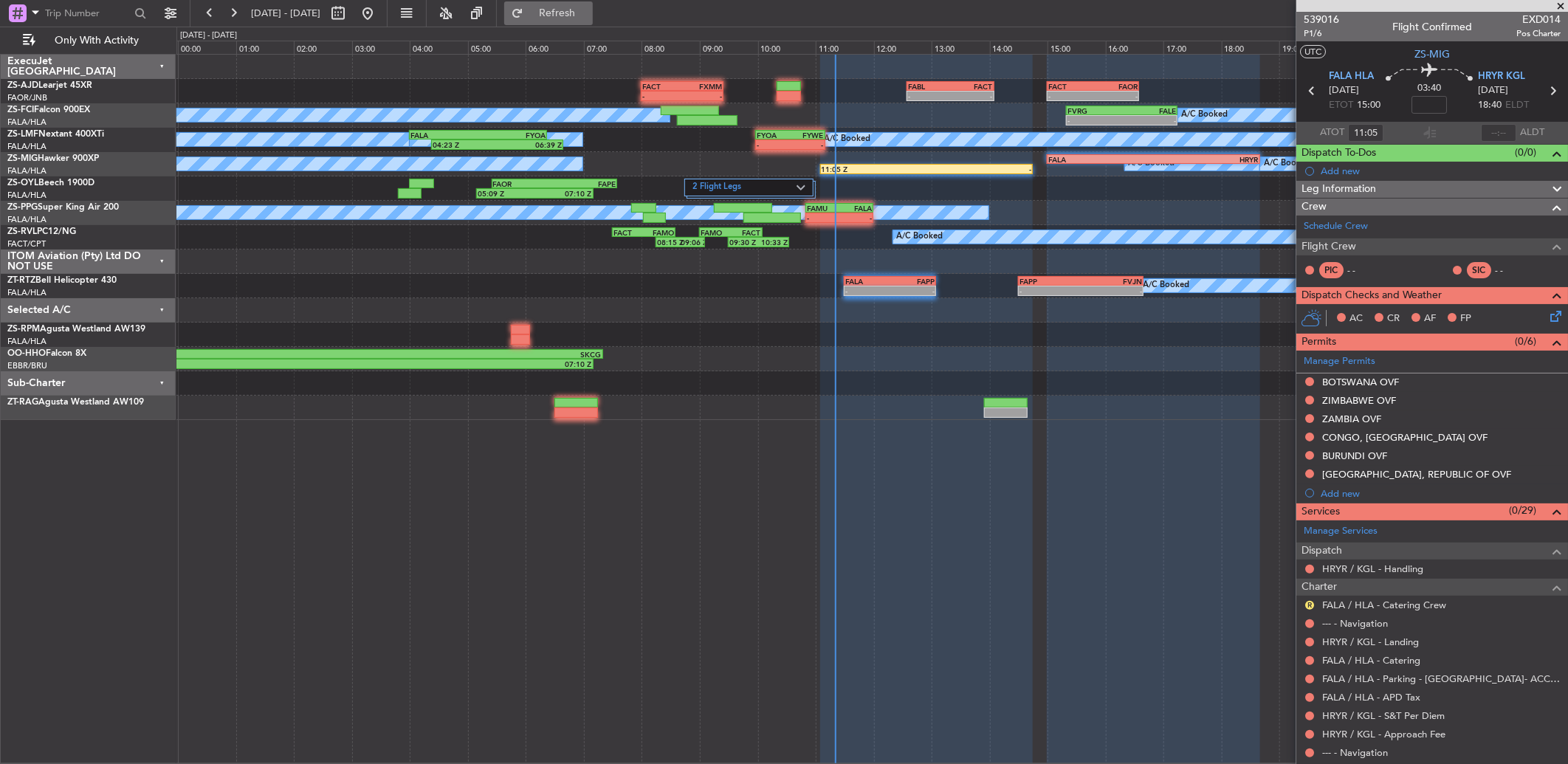
click at [589, 13] on span "Refresh" at bounding box center [556, 13] width 62 height 11
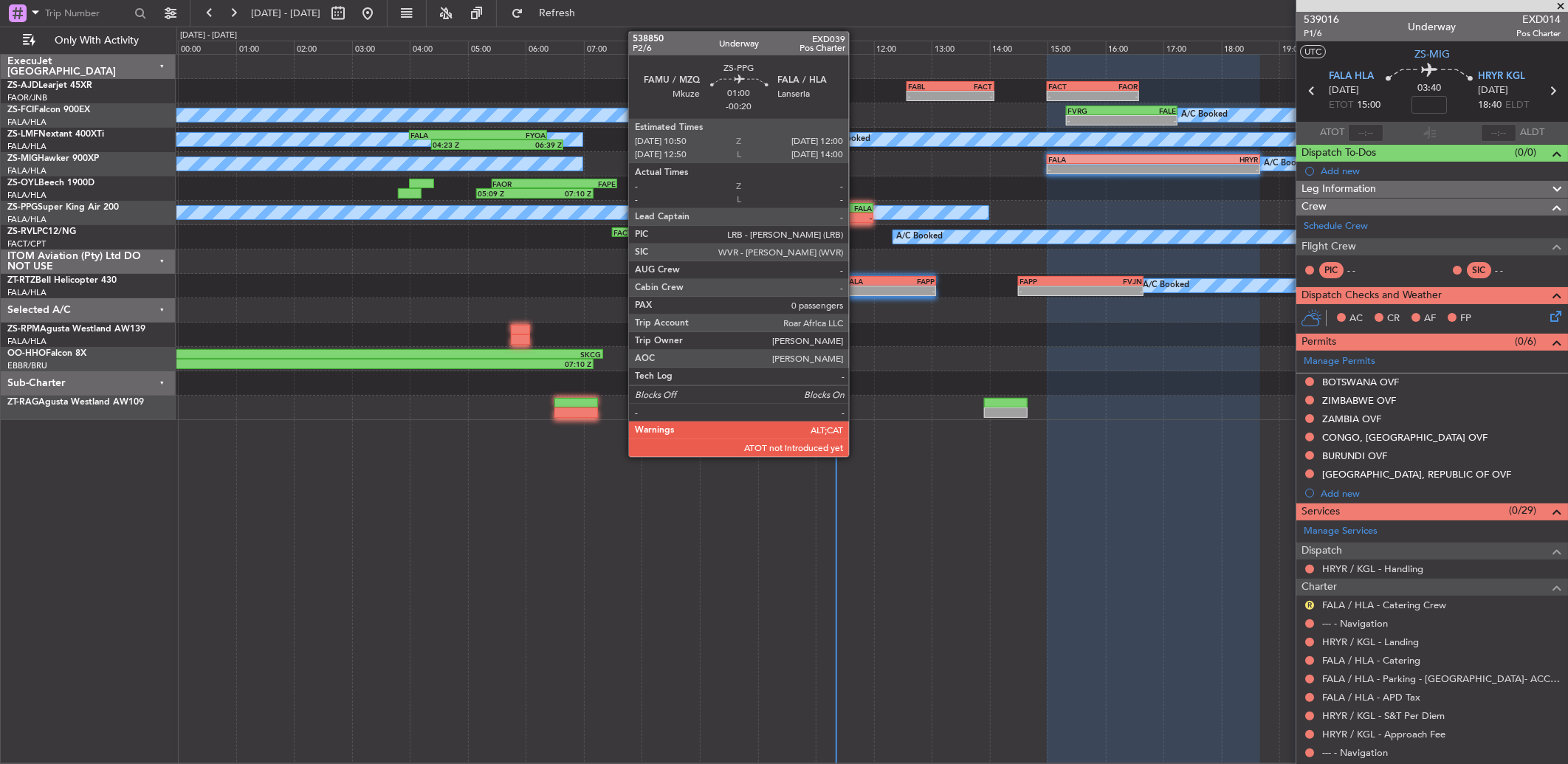
click at [856, 215] on div "-" at bounding box center [855, 217] width 32 height 9
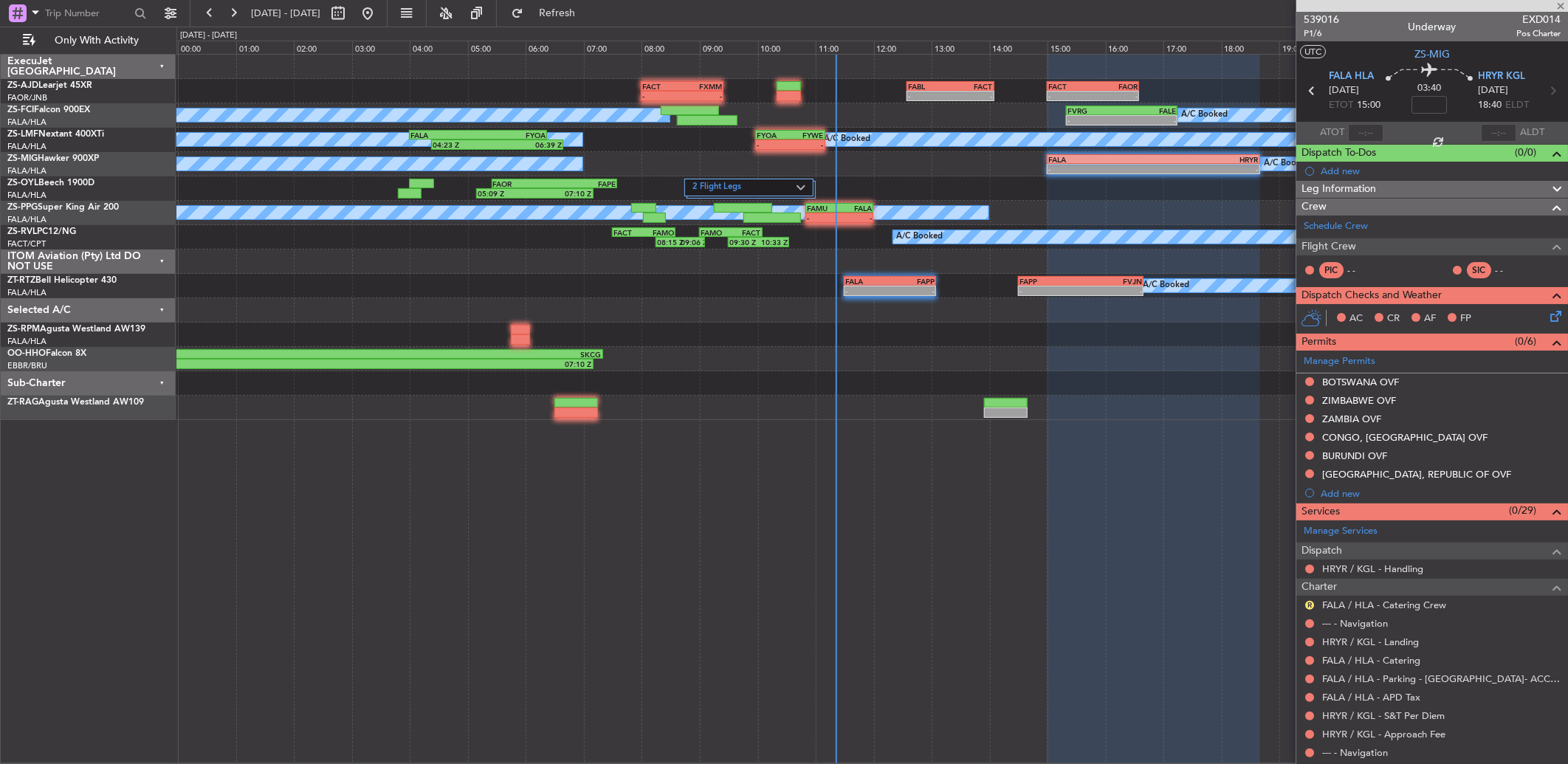
type input "-00:20"
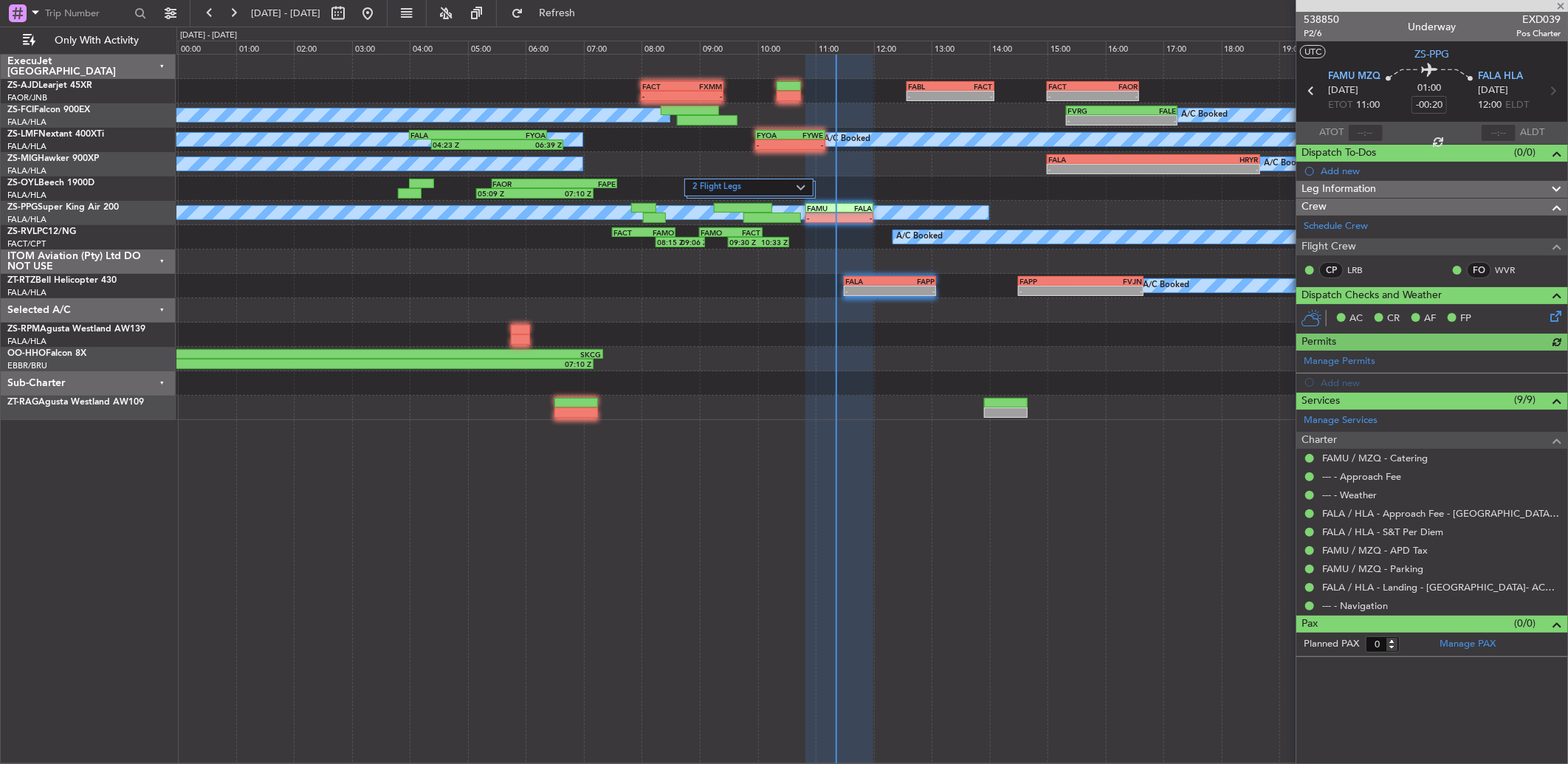
click at [1356, 131] on div at bounding box center [1365, 133] width 35 height 18
click at [1371, 129] on input "text" at bounding box center [1365, 133] width 35 height 18
type input "11:05"
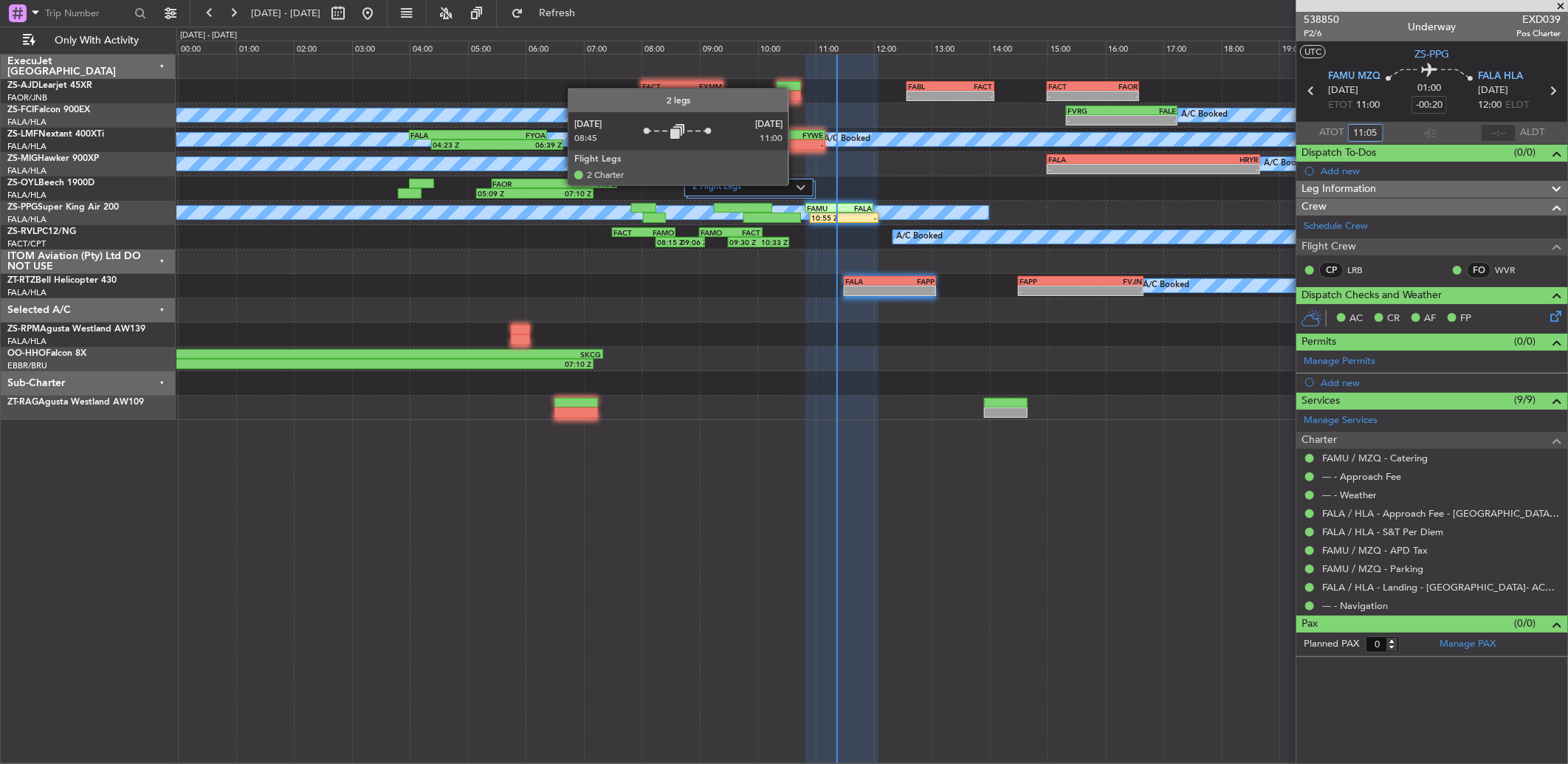
click at [796, 185] on img at bounding box center [800, 187] width 9 height 6
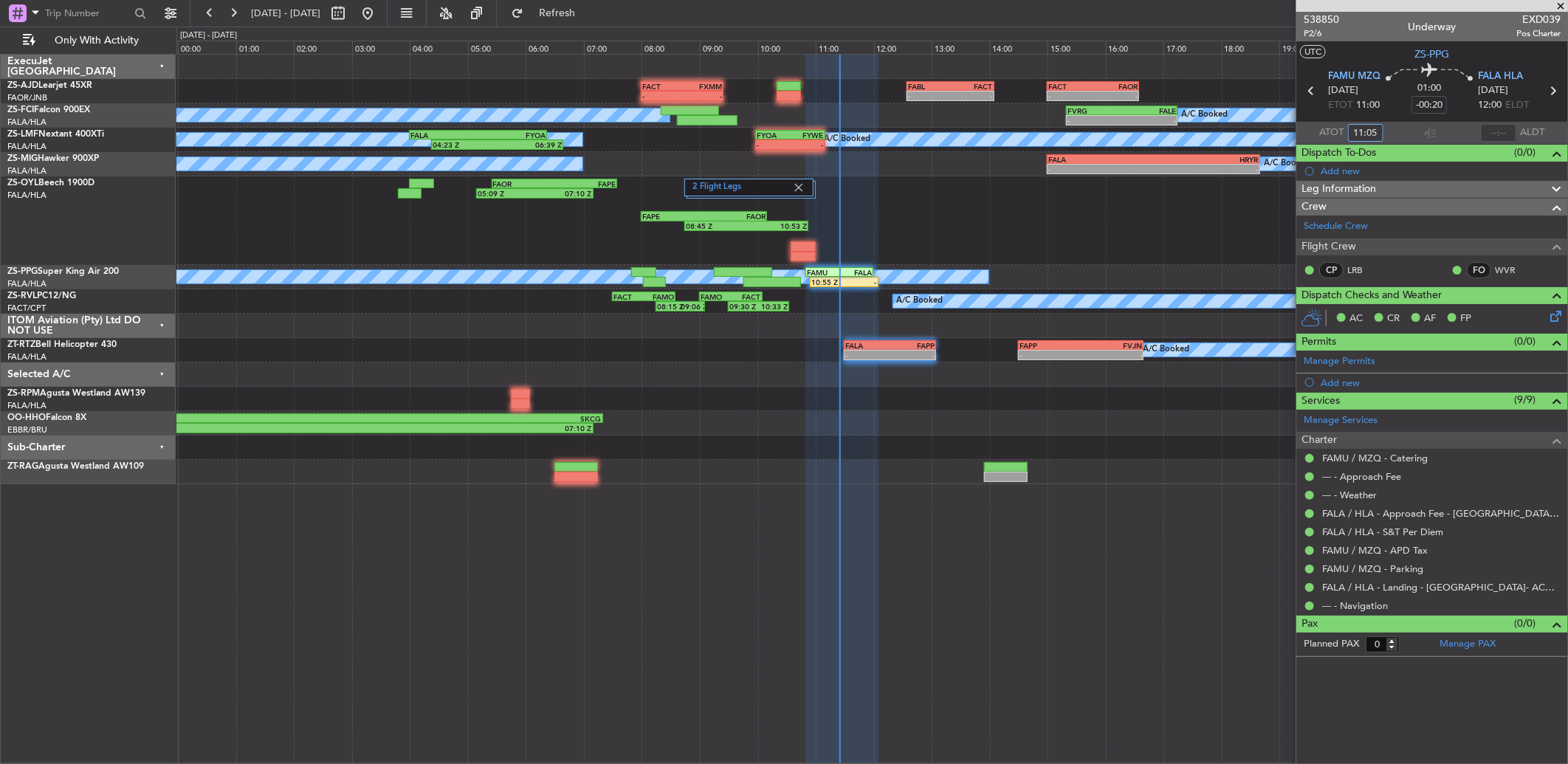
click at [1002, 201] on div "2 Flight Legs 05:09 Z 07:10 Z FAOR 05:25 Z FAPE 07:35 Z 08:45 Z 10:53 Z FAPE 08…" at bounding box center [872, 220] width 1391 height 88
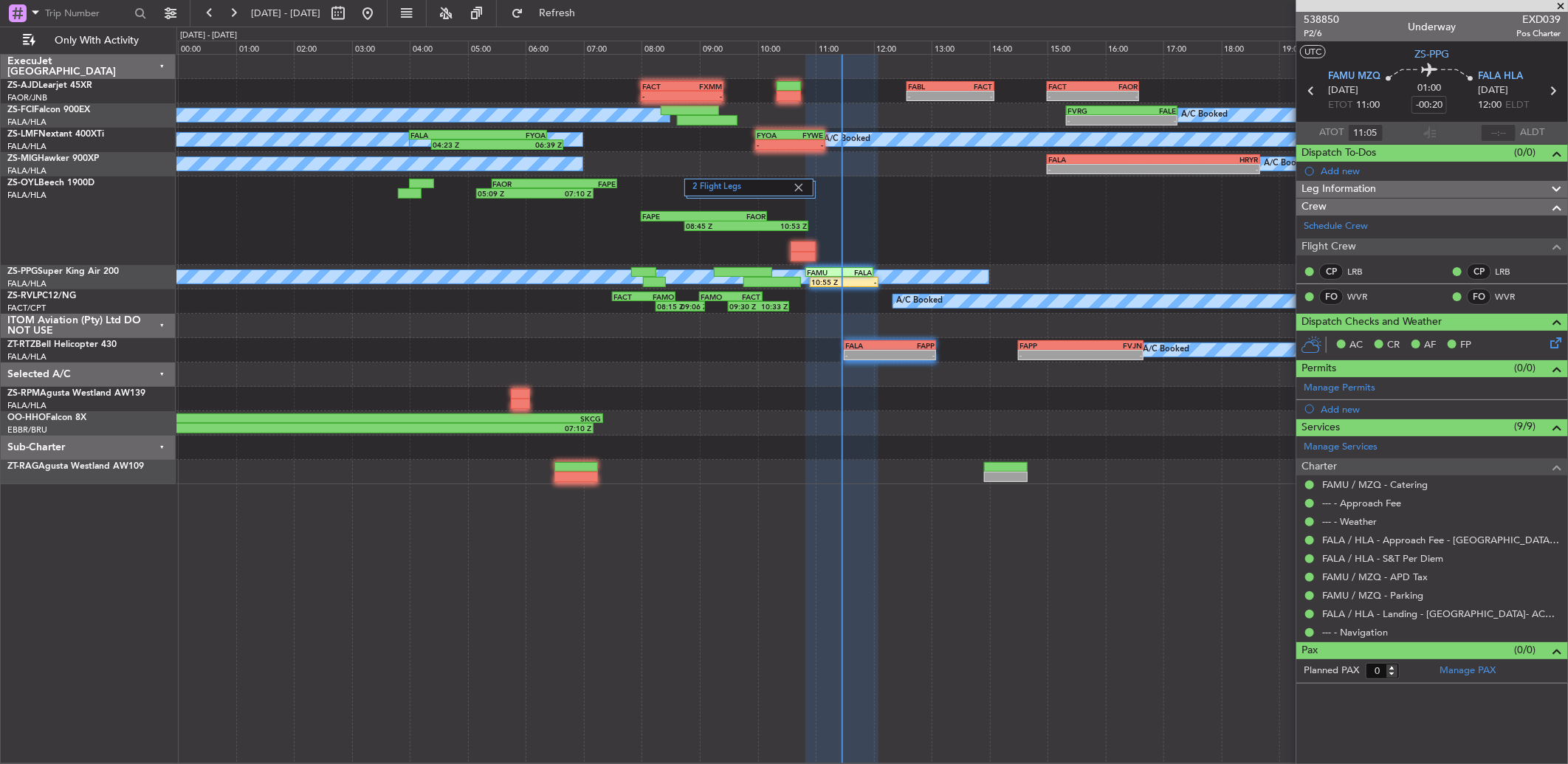
click at [1563, 6] on span at bounding box center [1559, 7] width 15 height 14
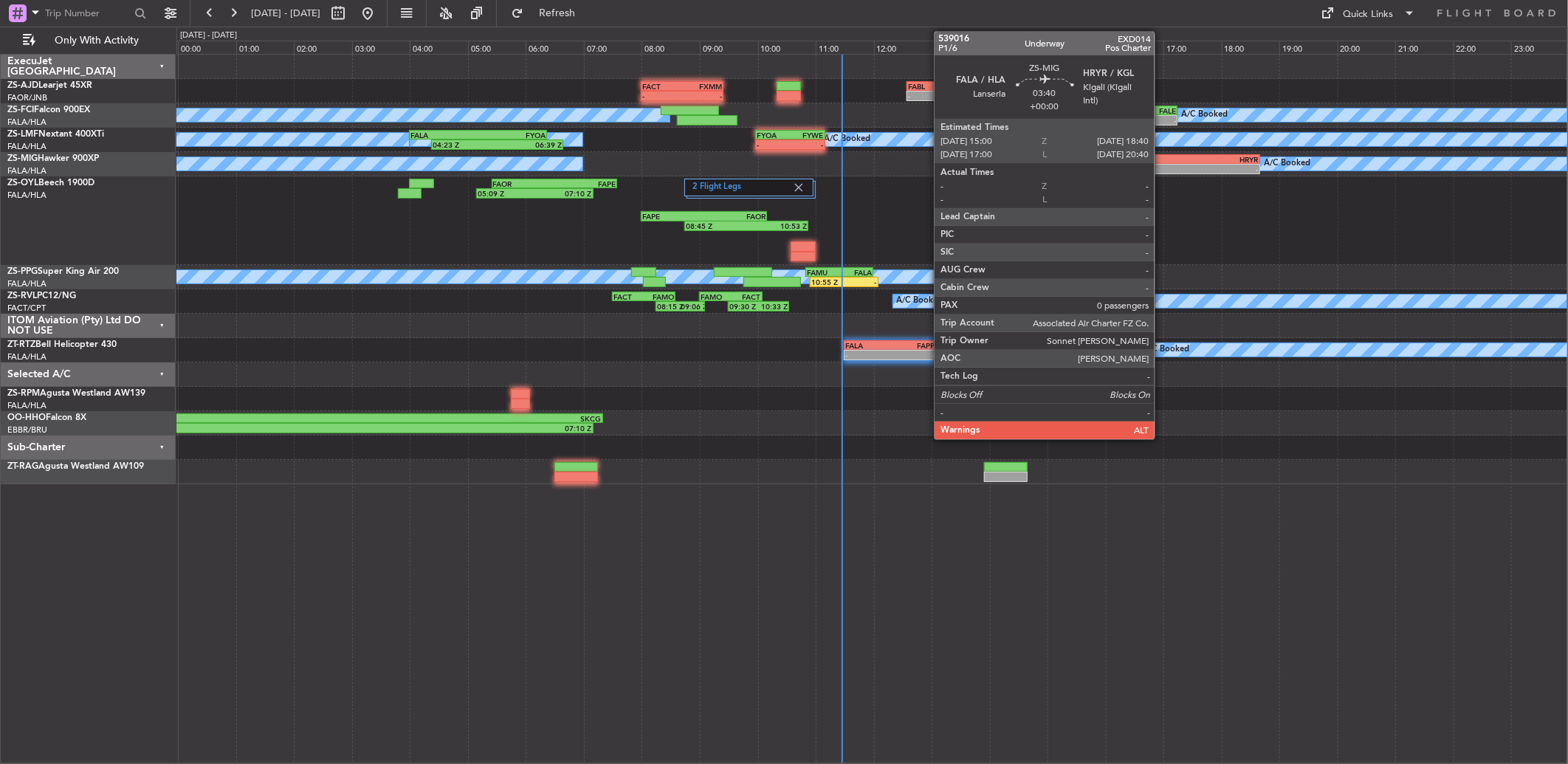
click at [1162, 161] on div "HRYR" at bounding box center [1205, 159] width 105 height 9
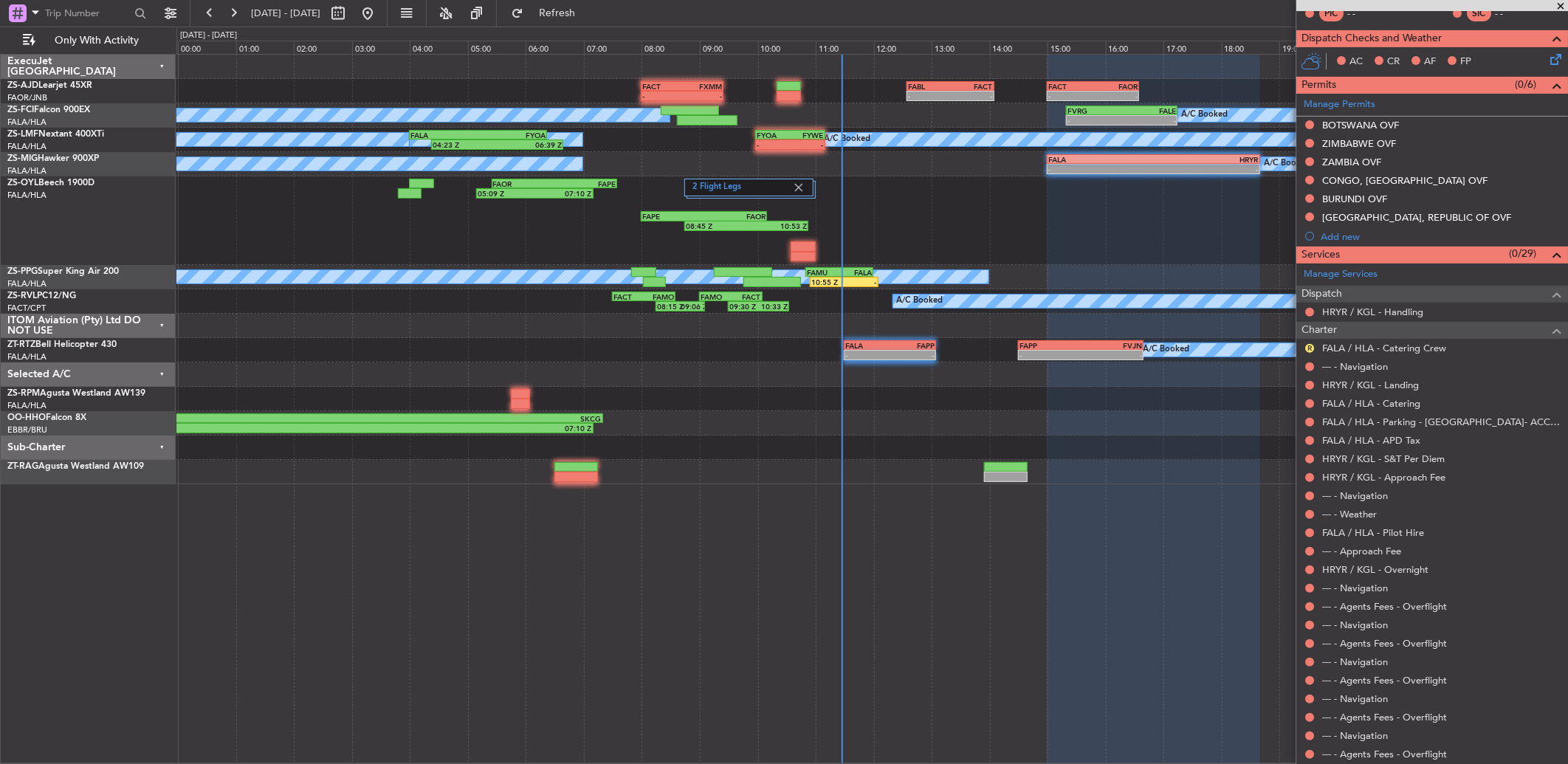
scroll to position [390, 0]
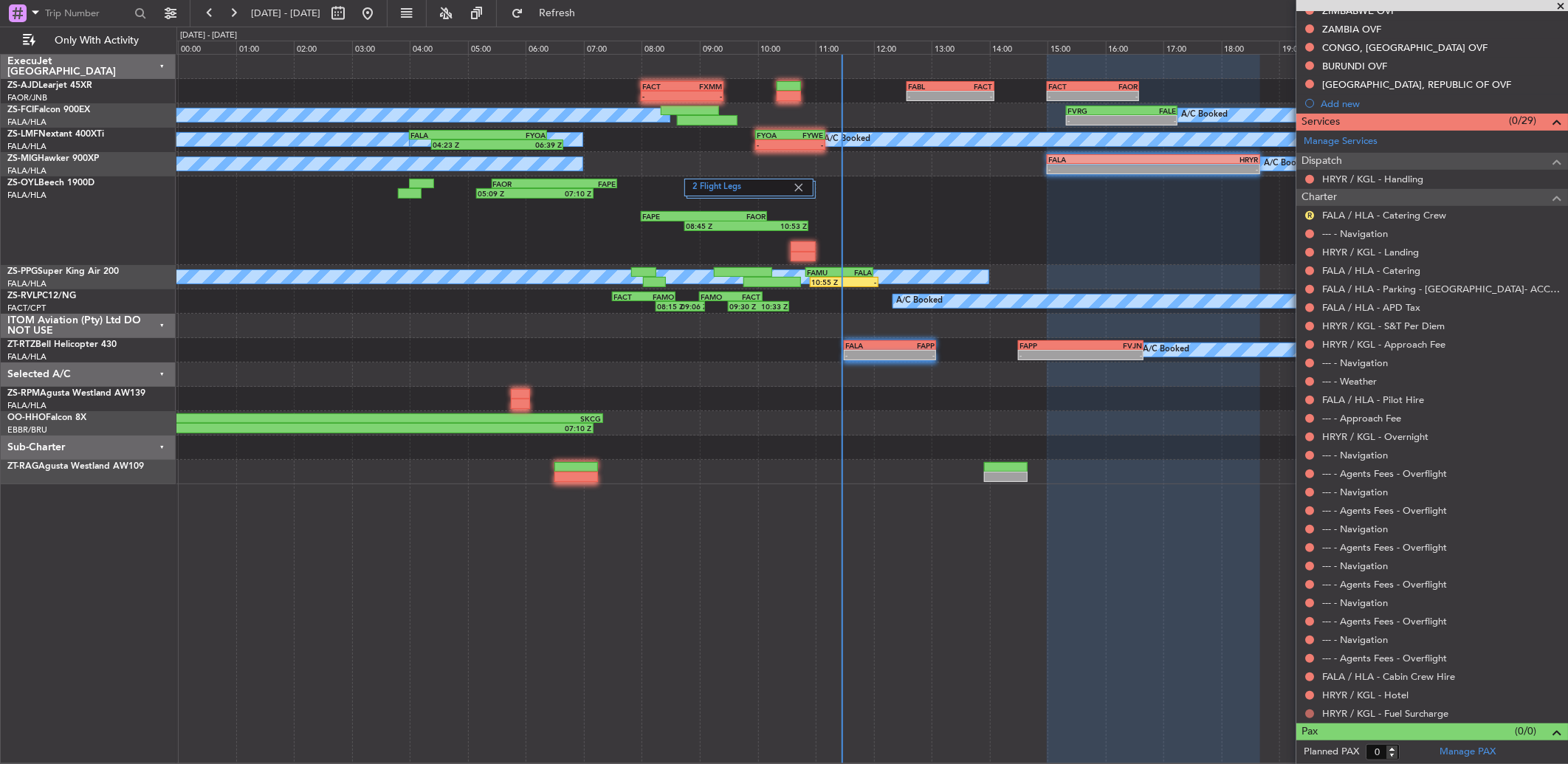
click at [1310, 709] on button at bounding box center [1308, 713] width 9 height 9
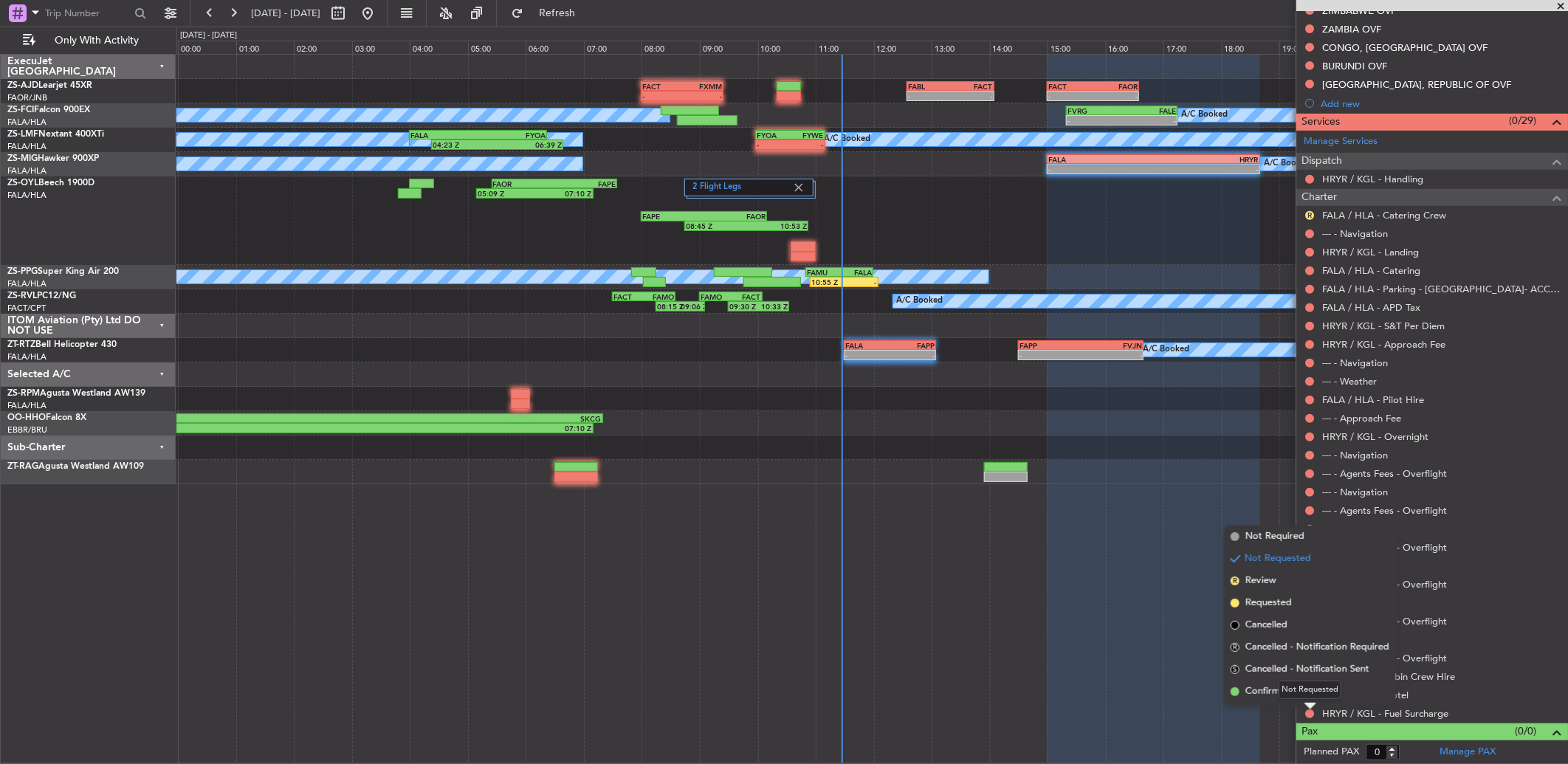
click at [1303, 691] on div "Not Requested" at bounding box center [1309, 690] width 63 height 19
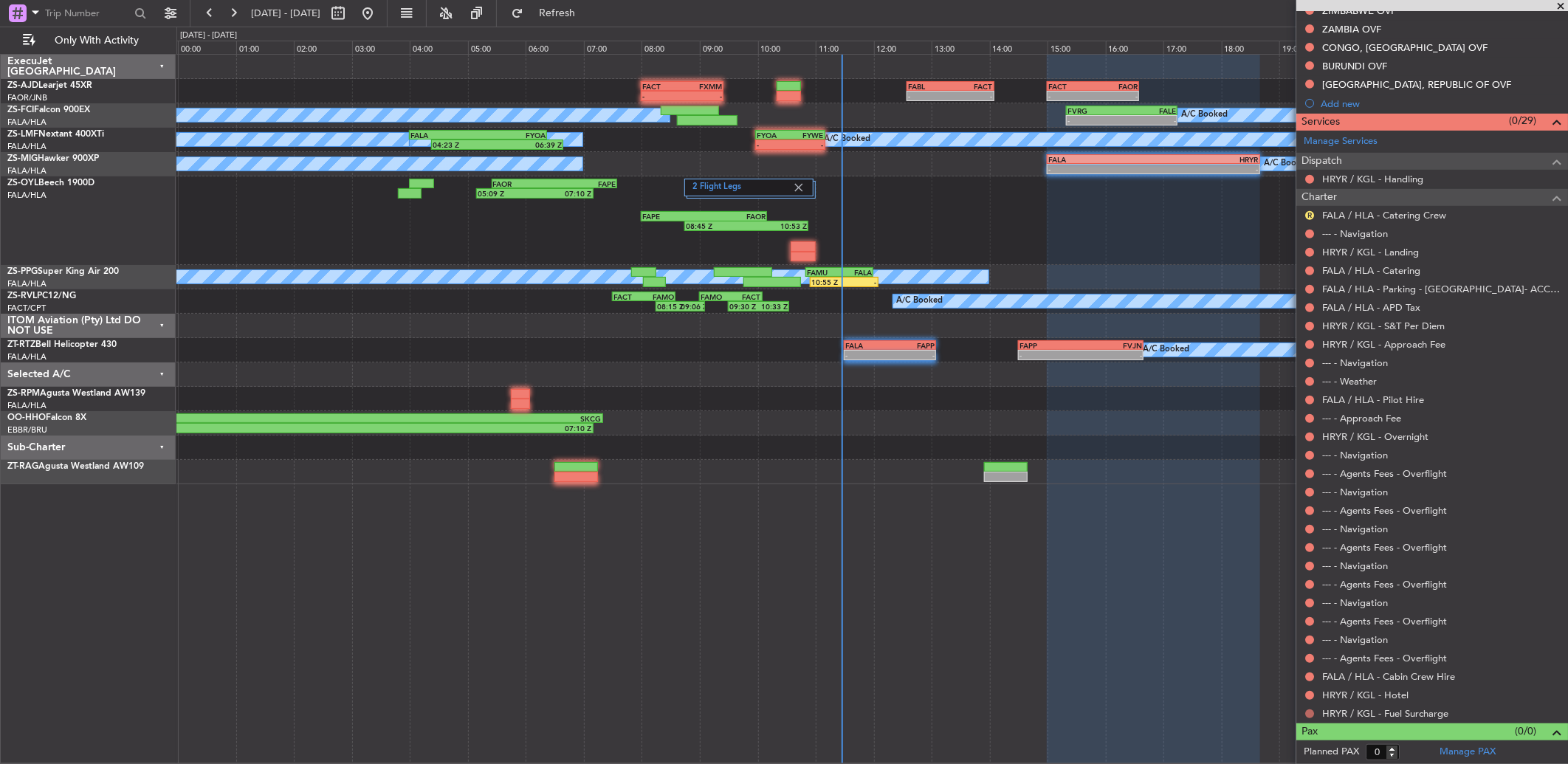
click at [1310, 711] on button at bounding box center [1308, 713] width 9 height 9
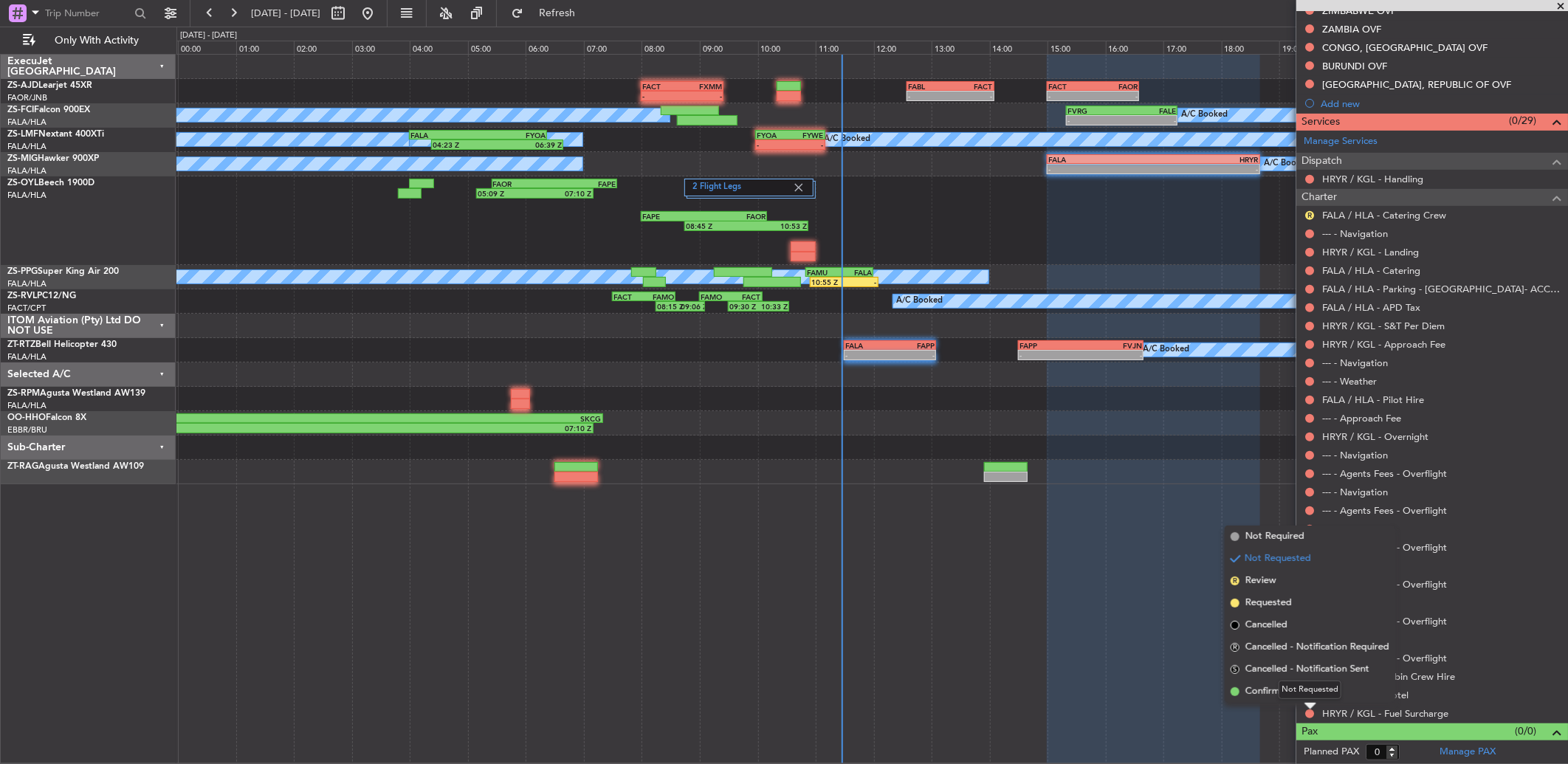
click at [1305, 692] on div "Not Requested" at bounding box center [1309, 690] width 63 height 19
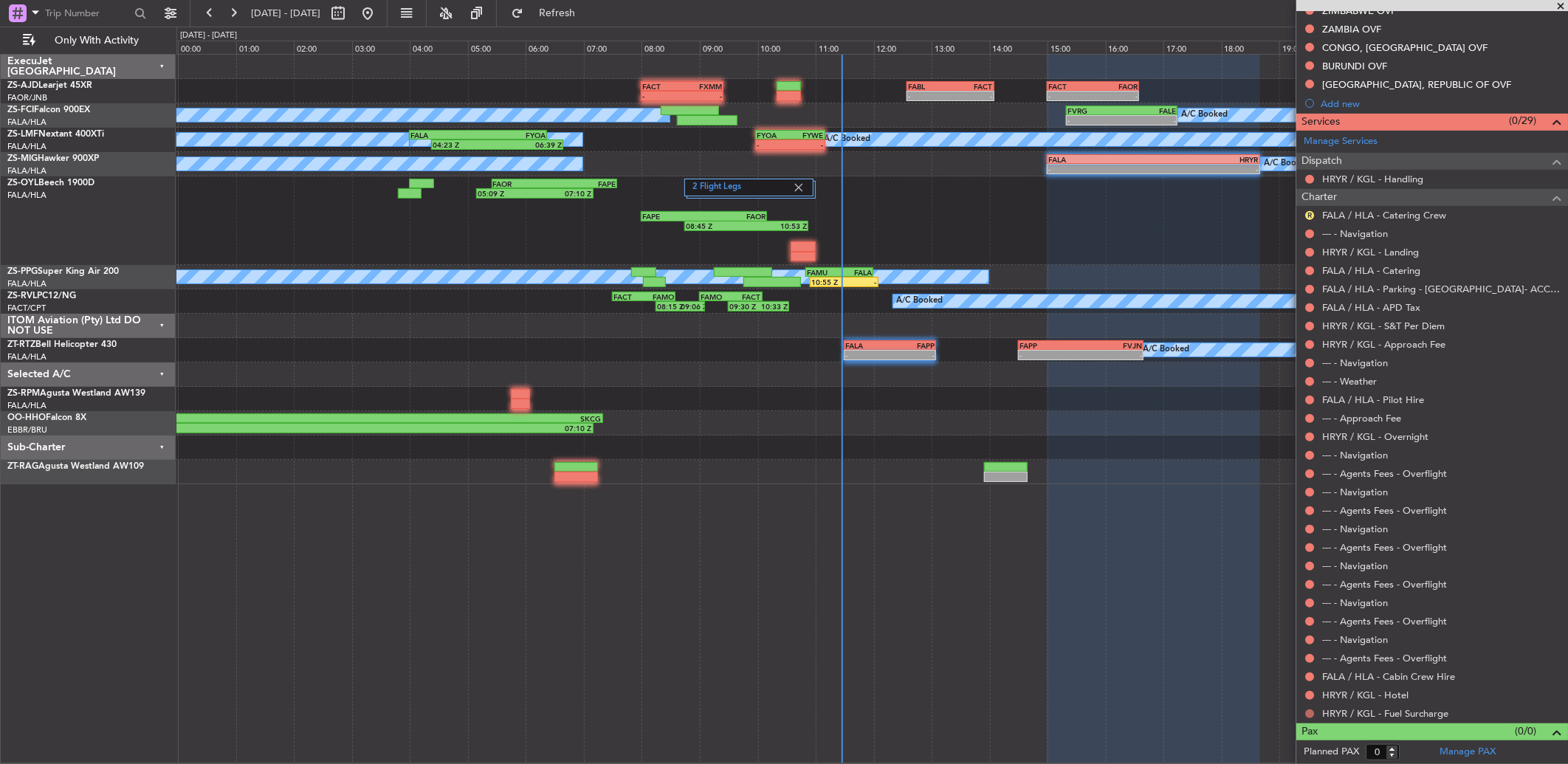
click at [1310, 711] on button at bounding box center [1308, 713] width 9 height 9
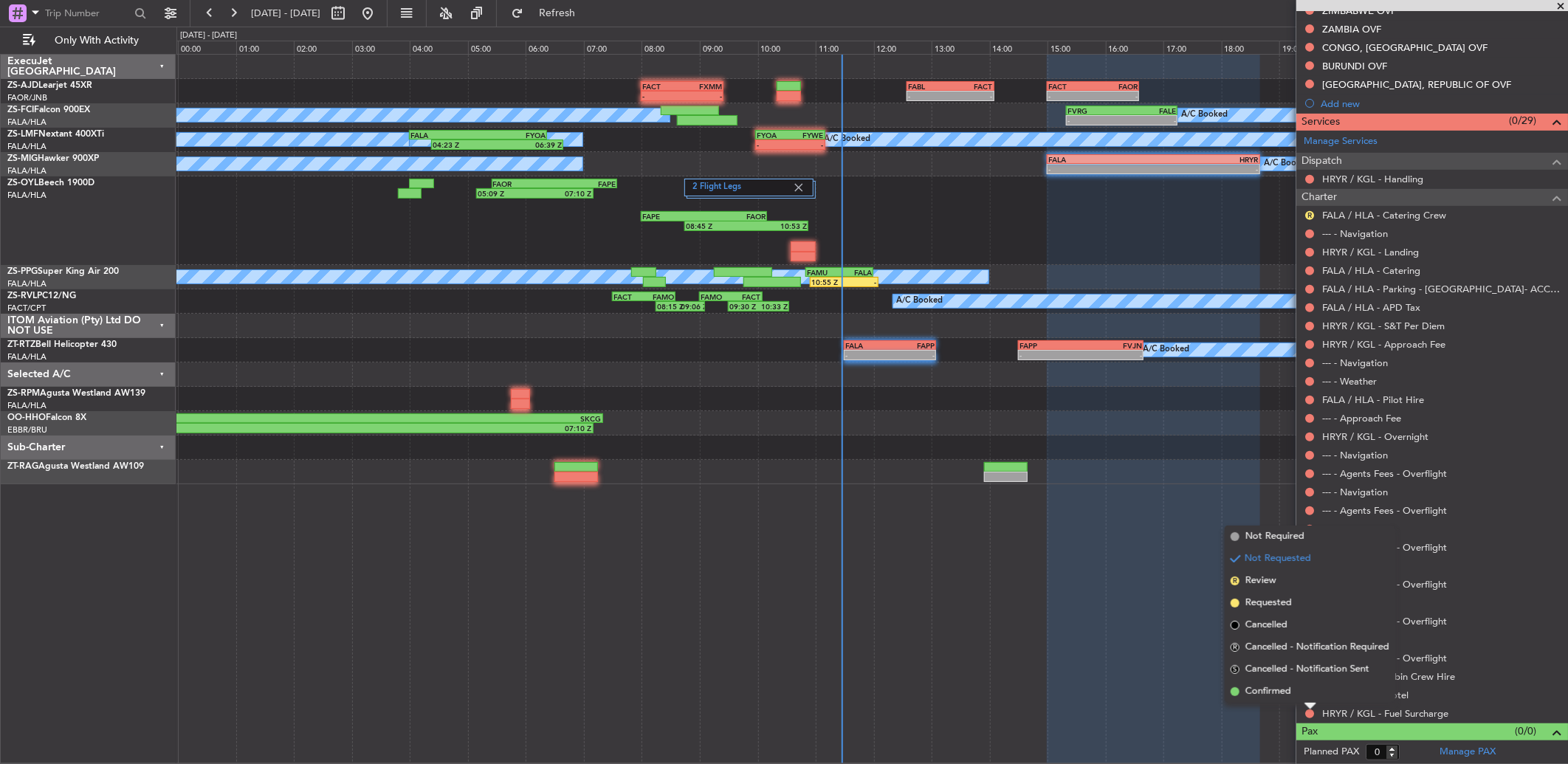
click at [1277, 691] on span "Confirmed" at bounding box center [1267, 692] width 46 height 15
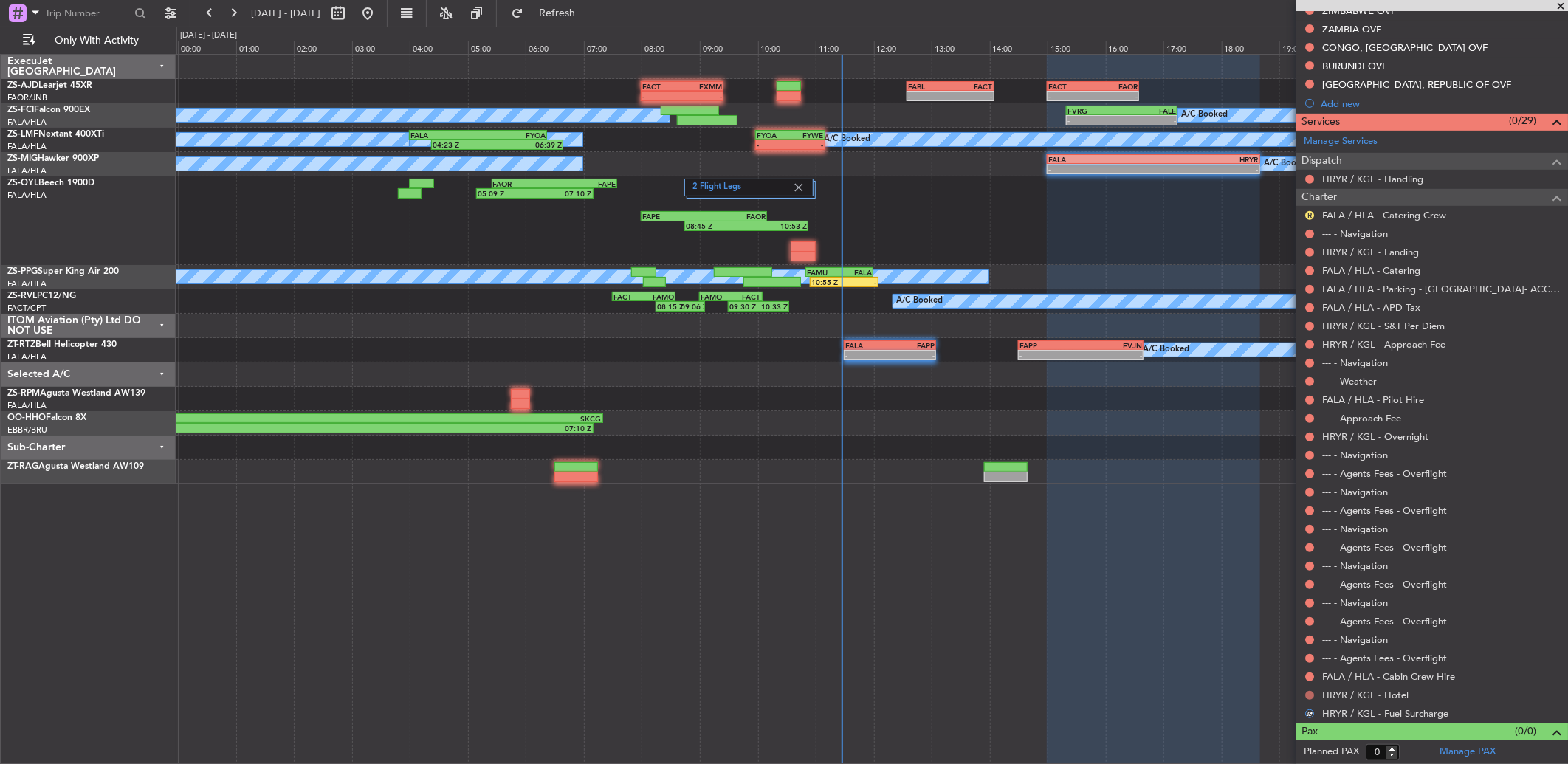
click at [1307, 692] on button at bounding box center [1308, 694] width 9 height 9
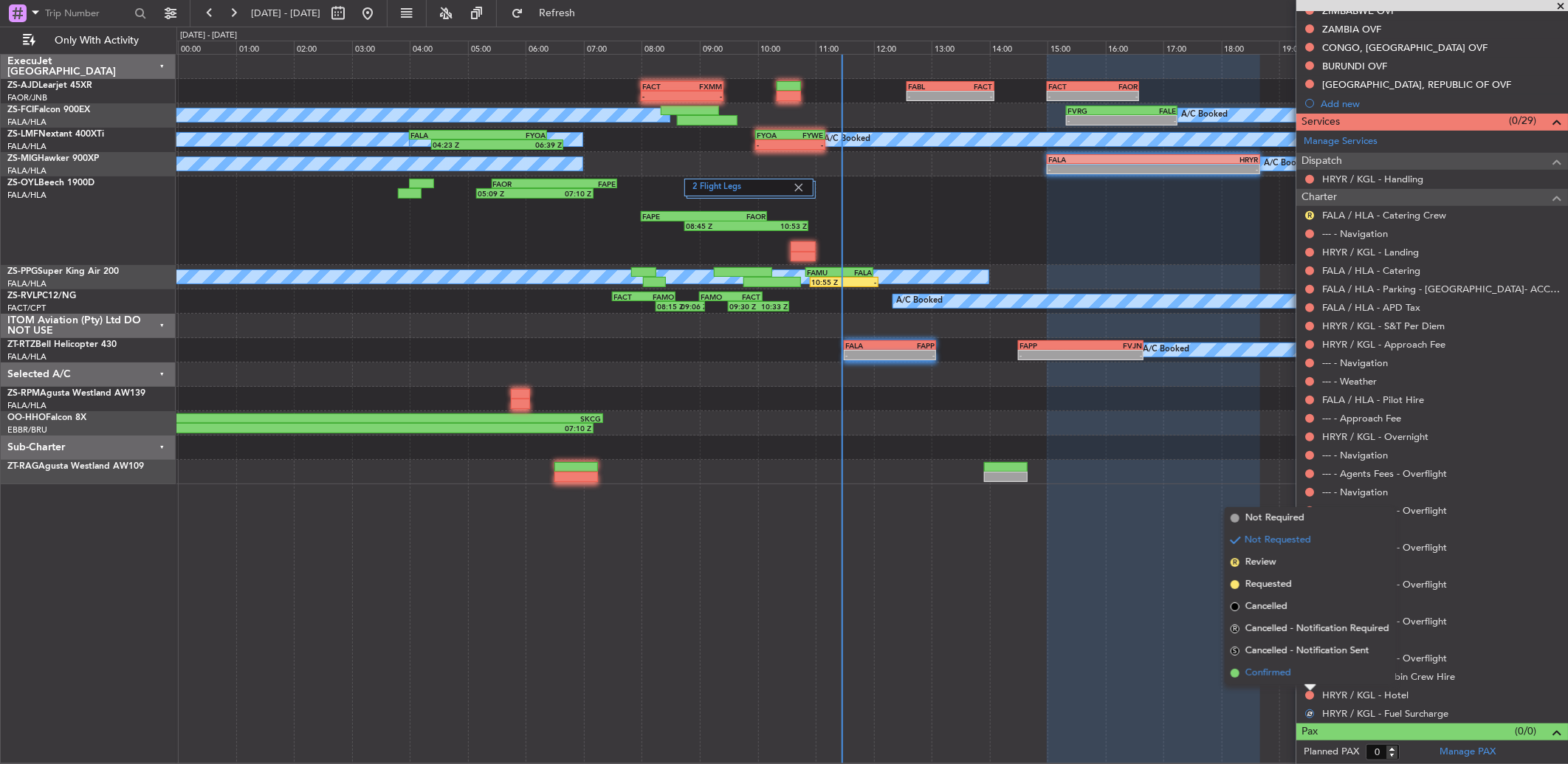
click at [1302, 669] on li "Confirmed" at bounding box center [1309, 673] width 170 height 23
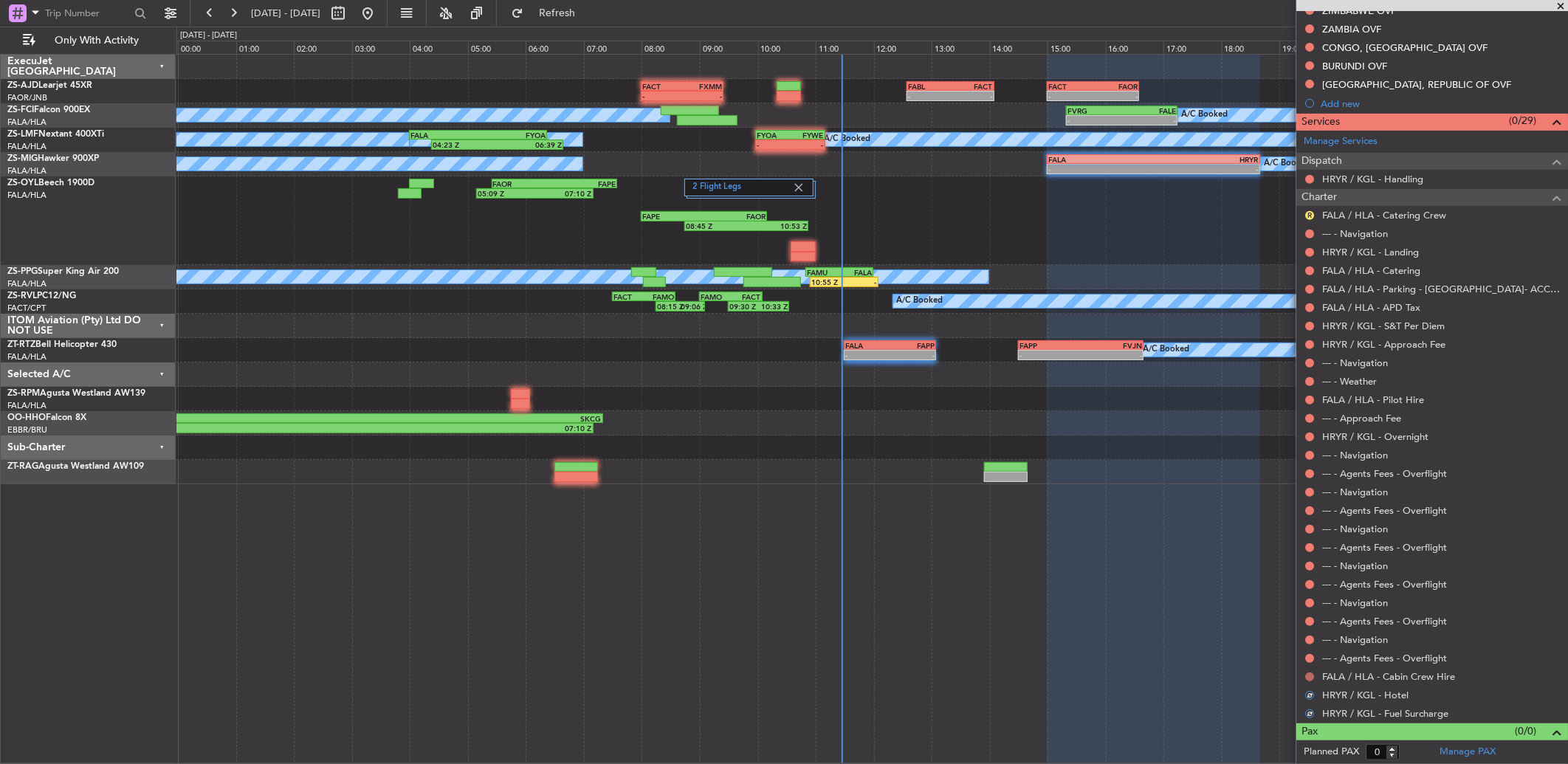
click at [1308, 679] on button at bounding box center [1308, 676] width 9 height 9
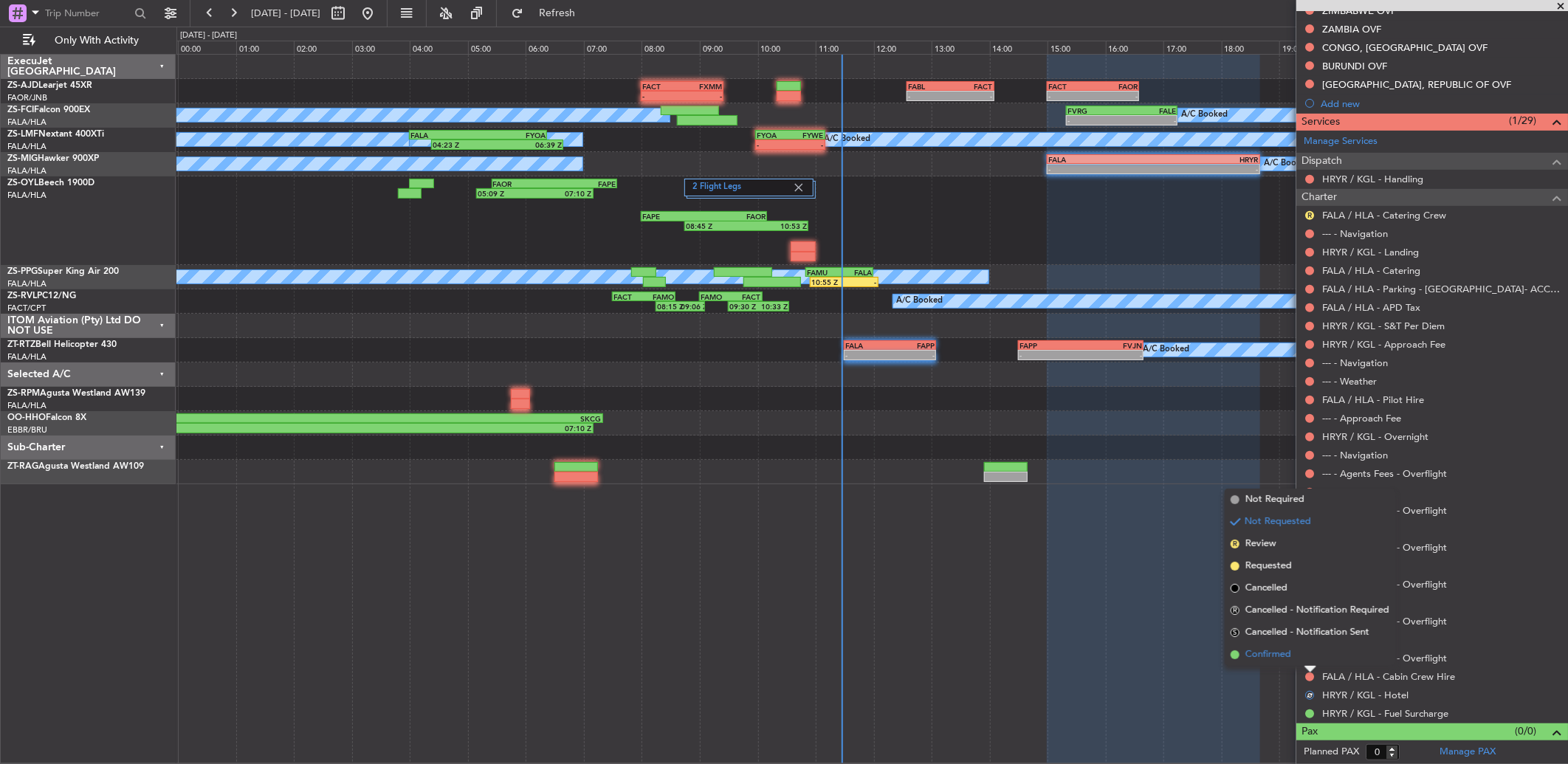
click at [1305, 660] on li "Confirmed" at bounding box center [1309, 654] width 170 height 23
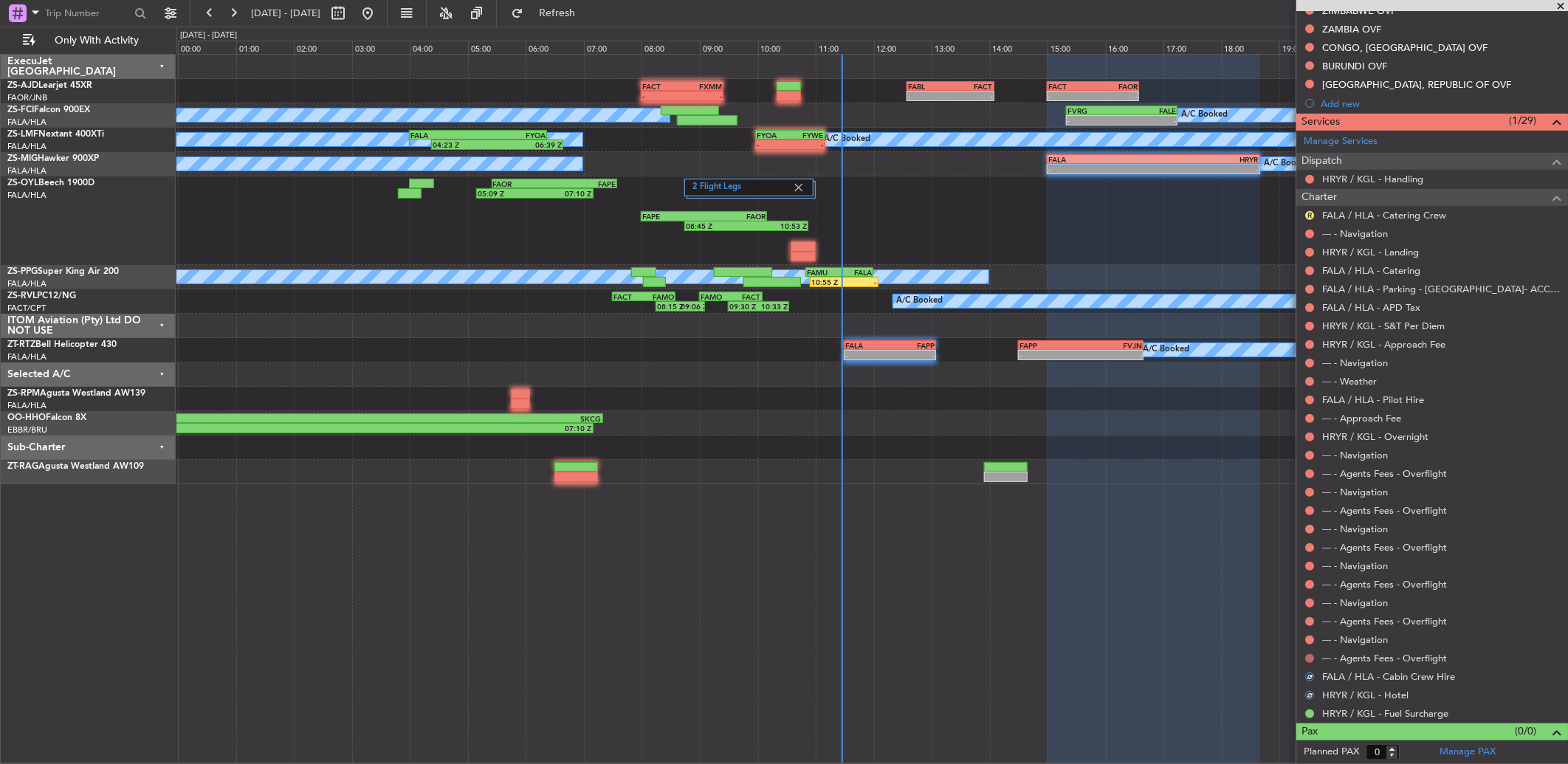
click at [1307, 660] on button at bounding box center [1308, 658] width 9 height 9
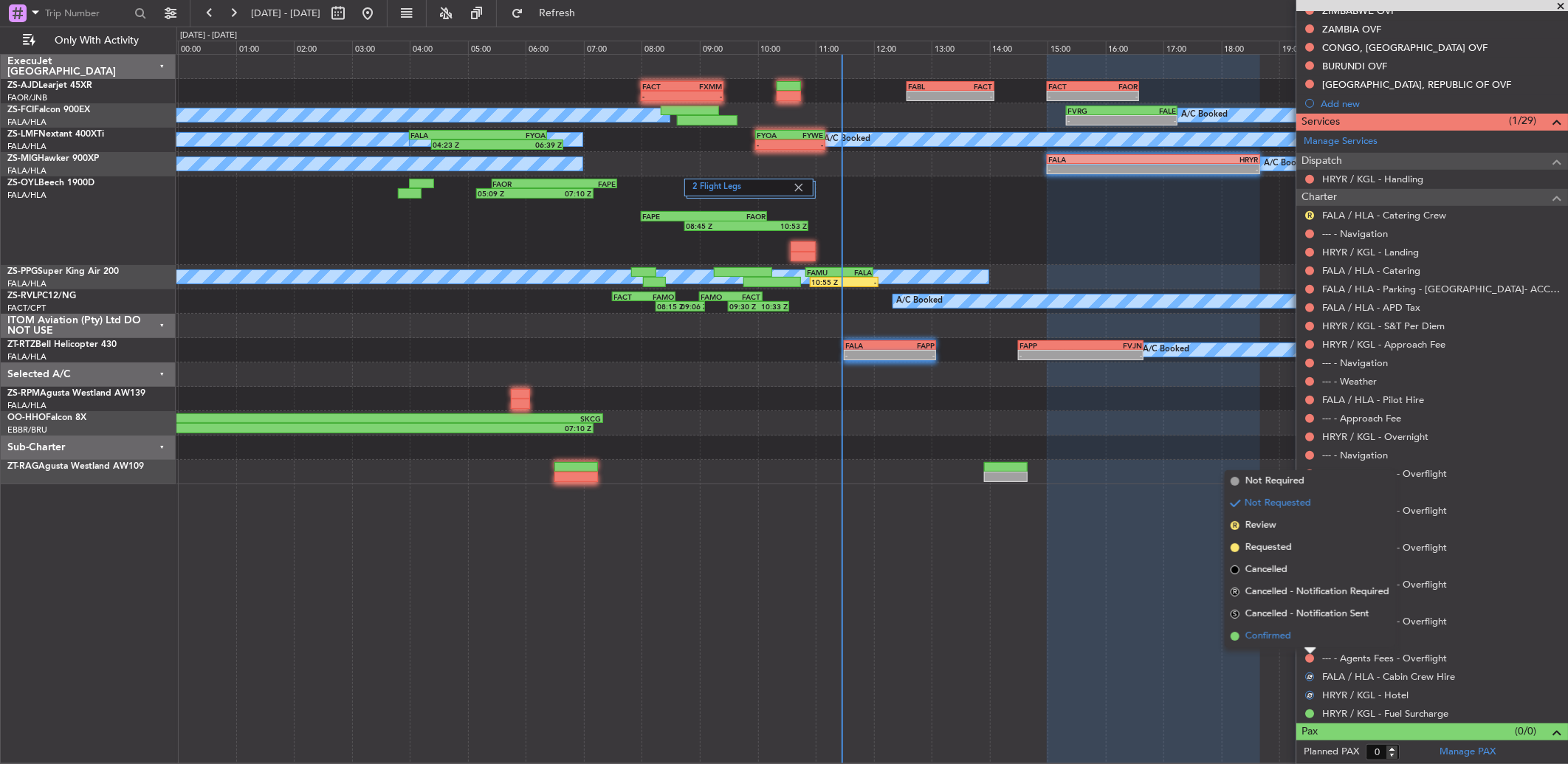
click at [1307, 631] on li "Confirmed" at bounding box center [1309, 636] width 170 height 23
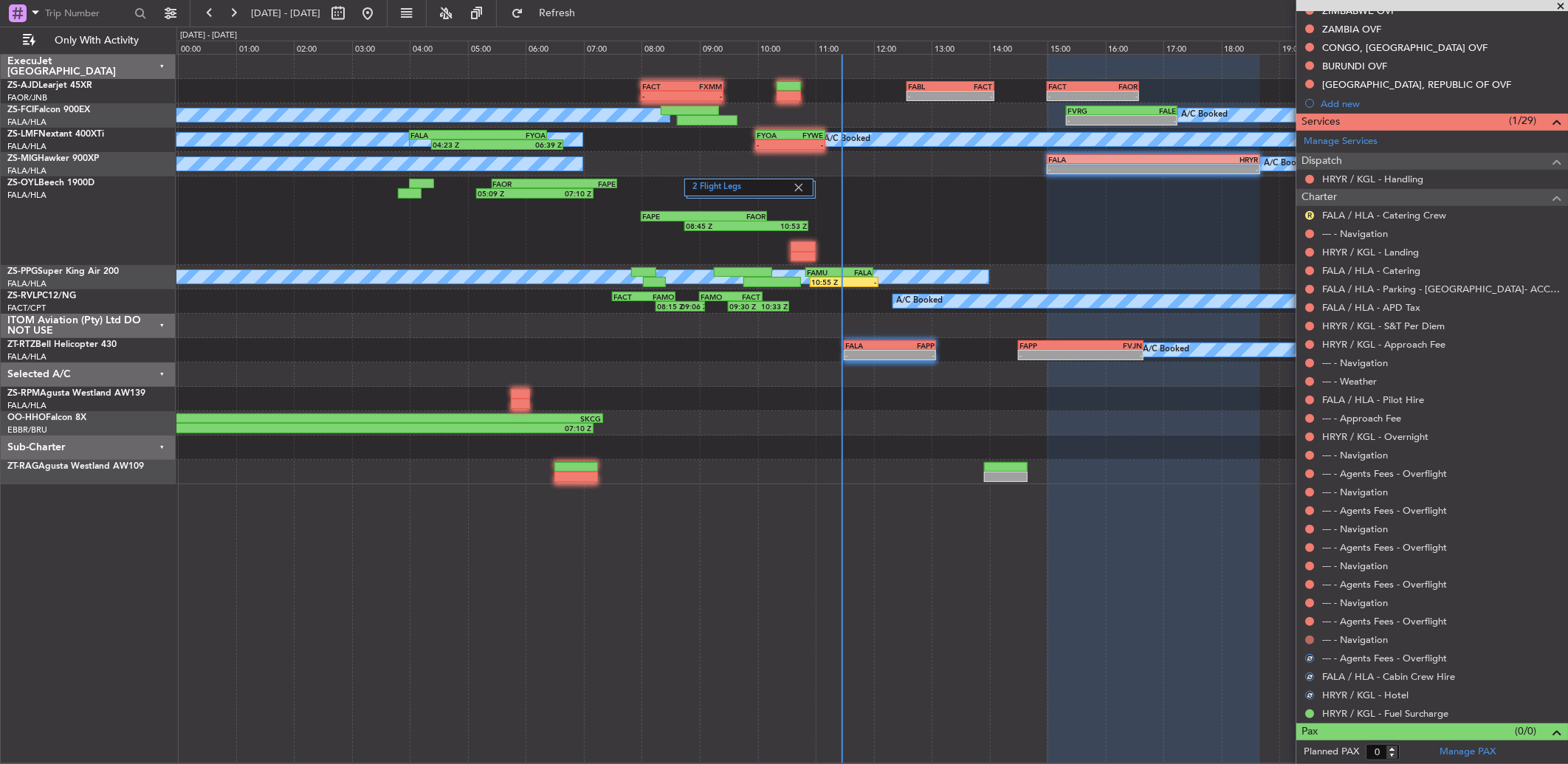
click at [1308, 640] on button at bounding box center [1308, 640] width 9 height 9
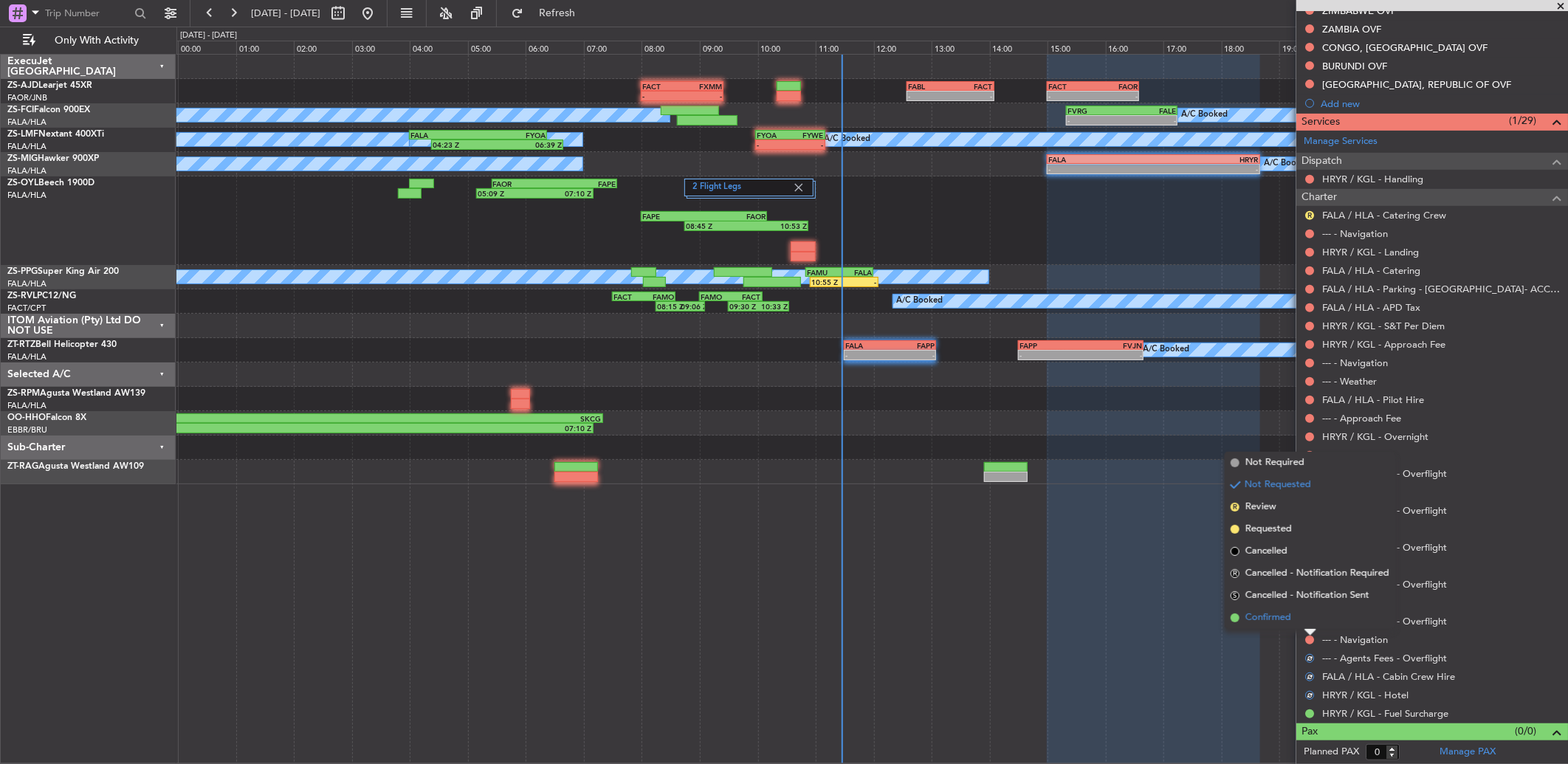
click at [1308, 618] on li "Confirmed" at bounding box center [1309, 617] width 170 height 23
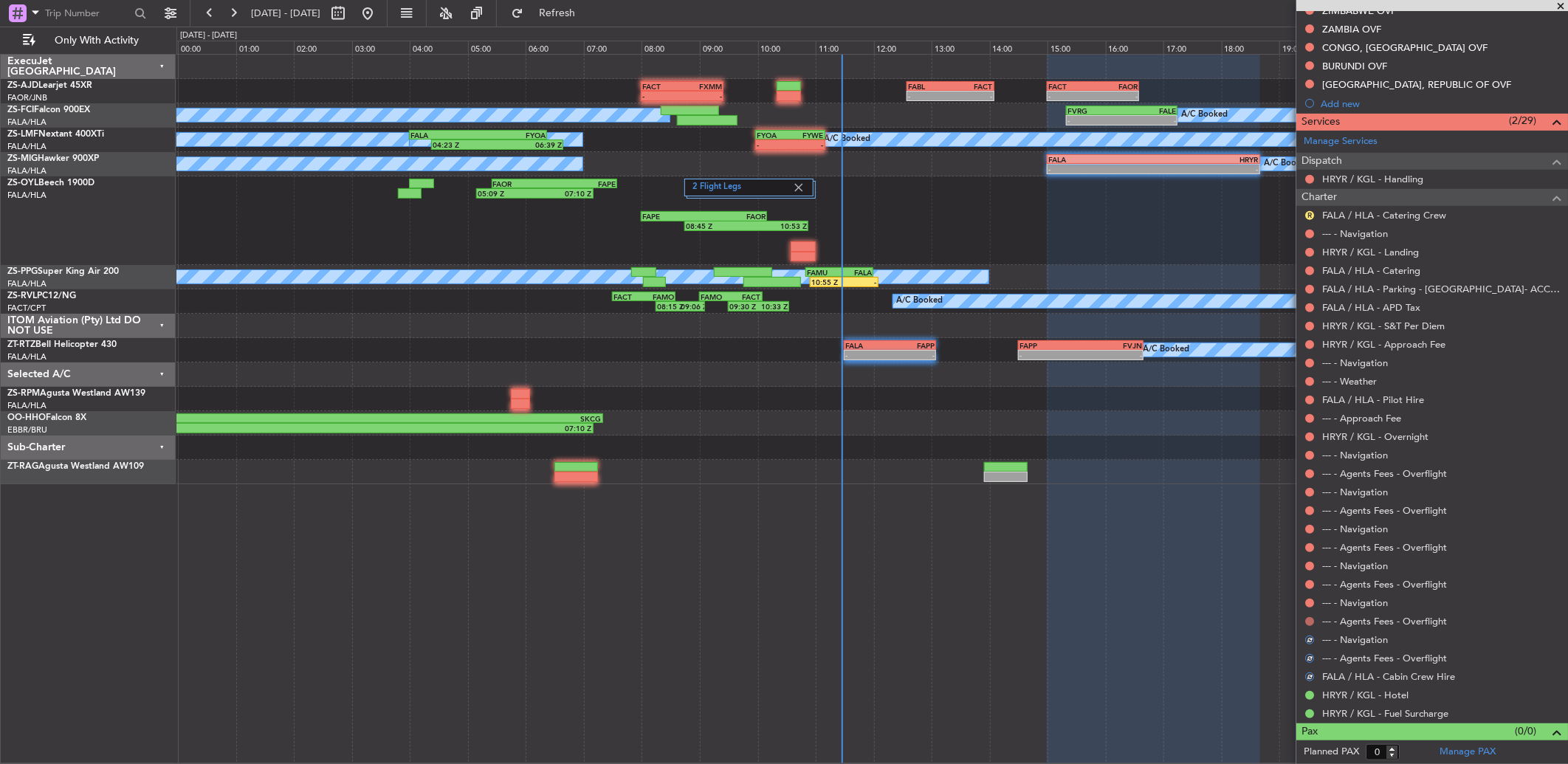
click at [1311, 621] on button at bounding box center [1308, 621] width 9 height 9
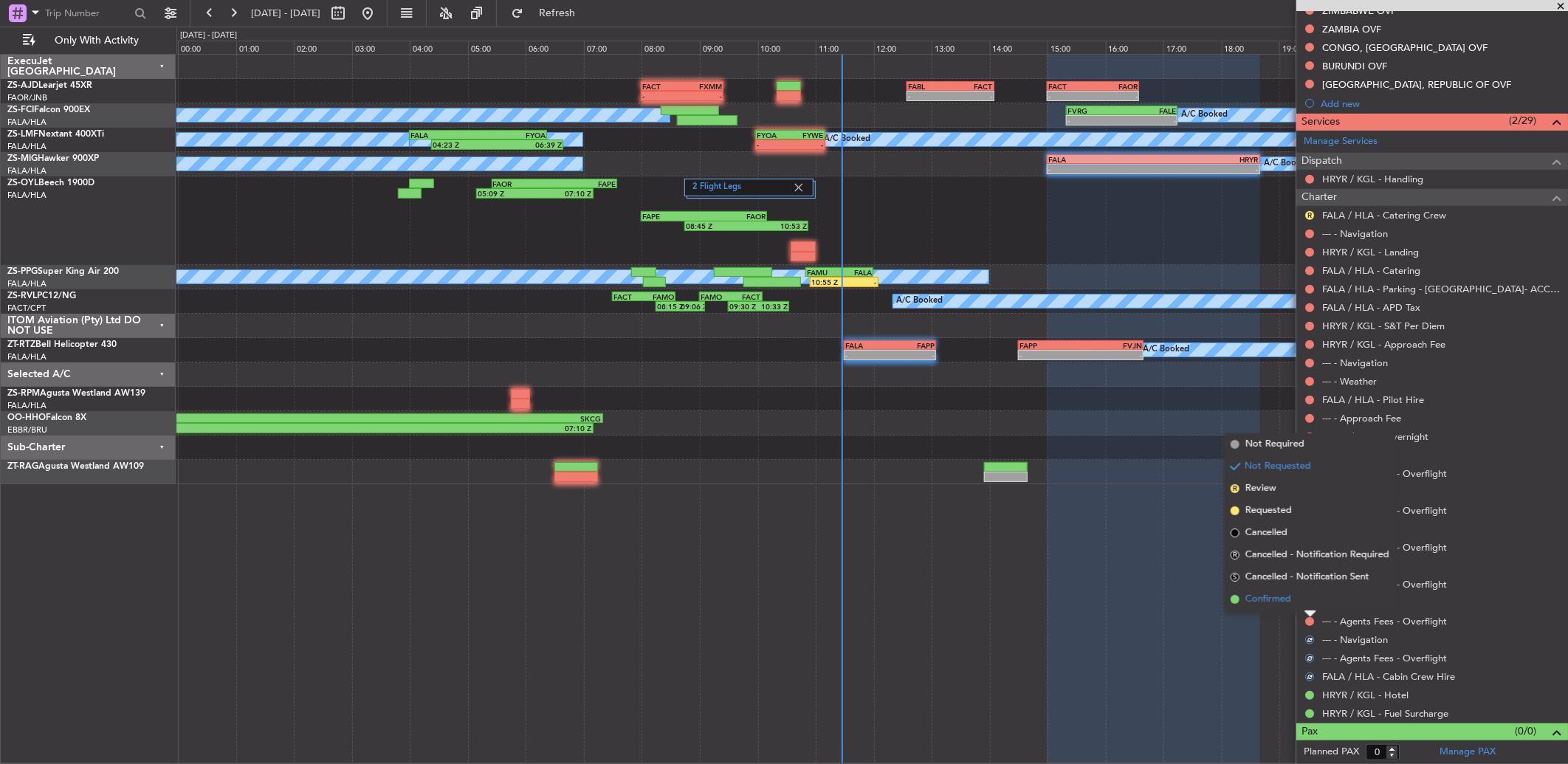
click at [1304, 601] on li "Confirmed" at bounding box center [1309, 599] width 170 height 23
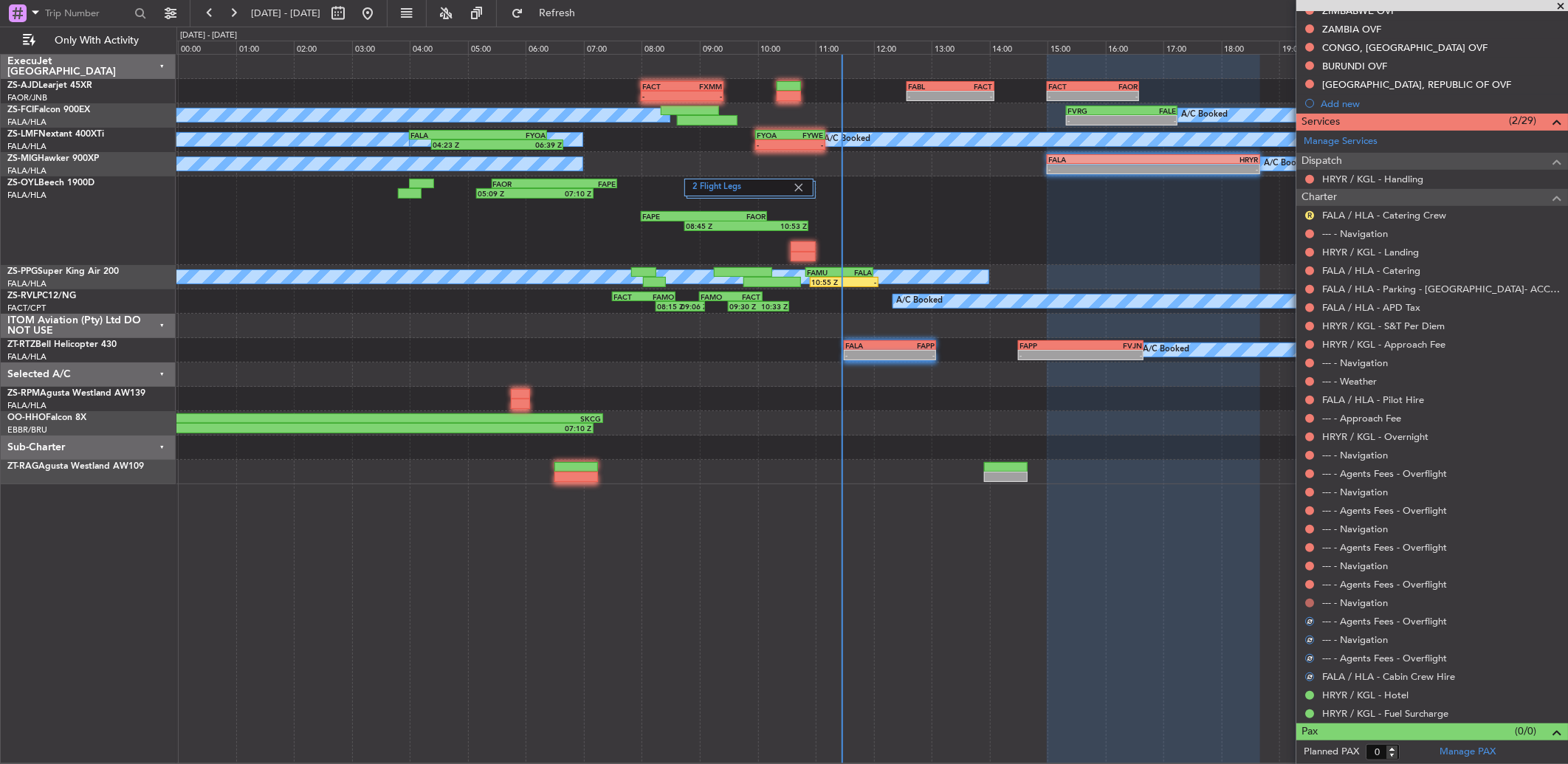
click at [1309, 600] on button at bounding box center [1308, 602] width 9 height 9
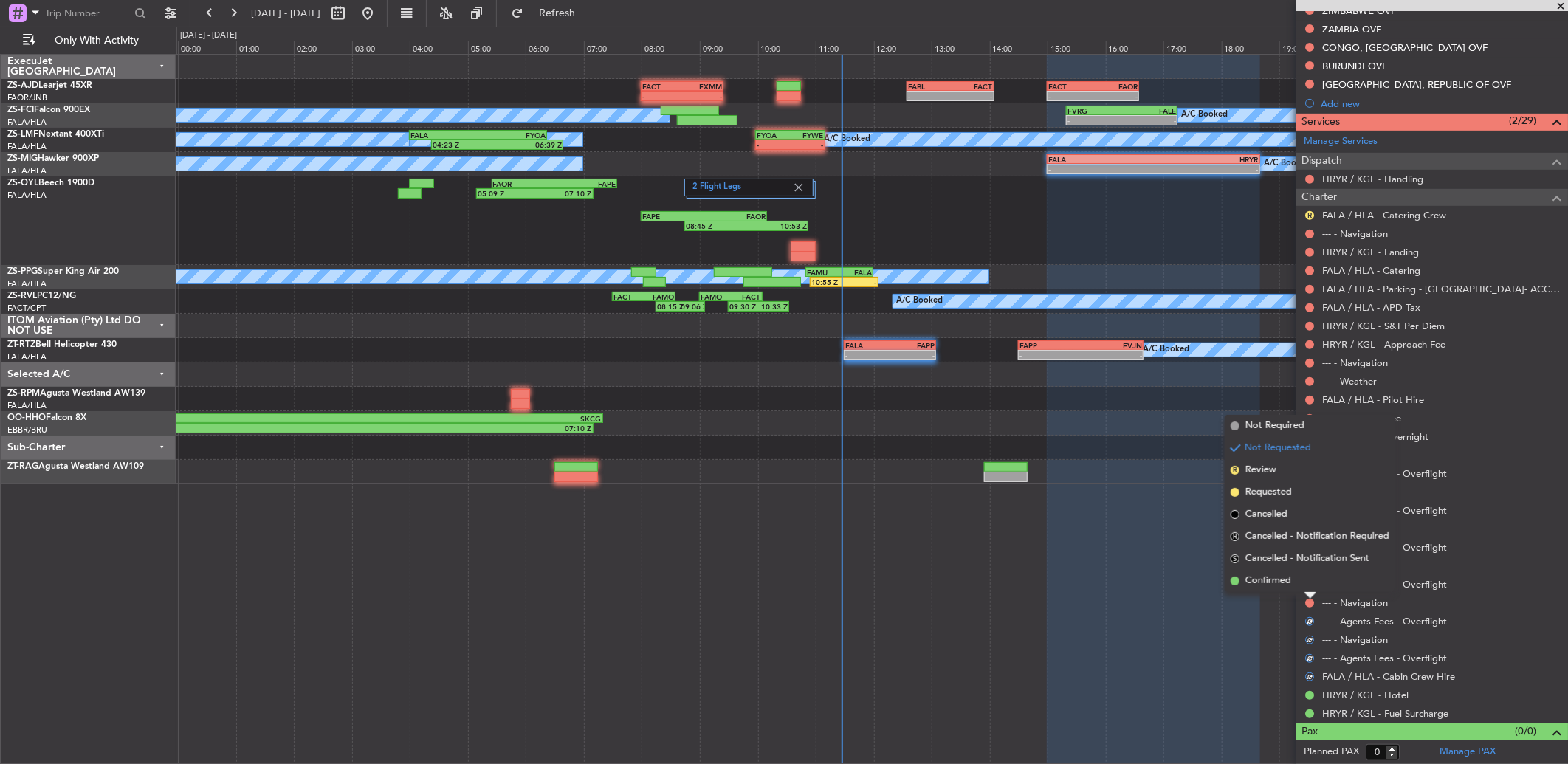
click at [1307, 583] on li "Confirmed" at bounding box center [1309, 581] width 170 height 23
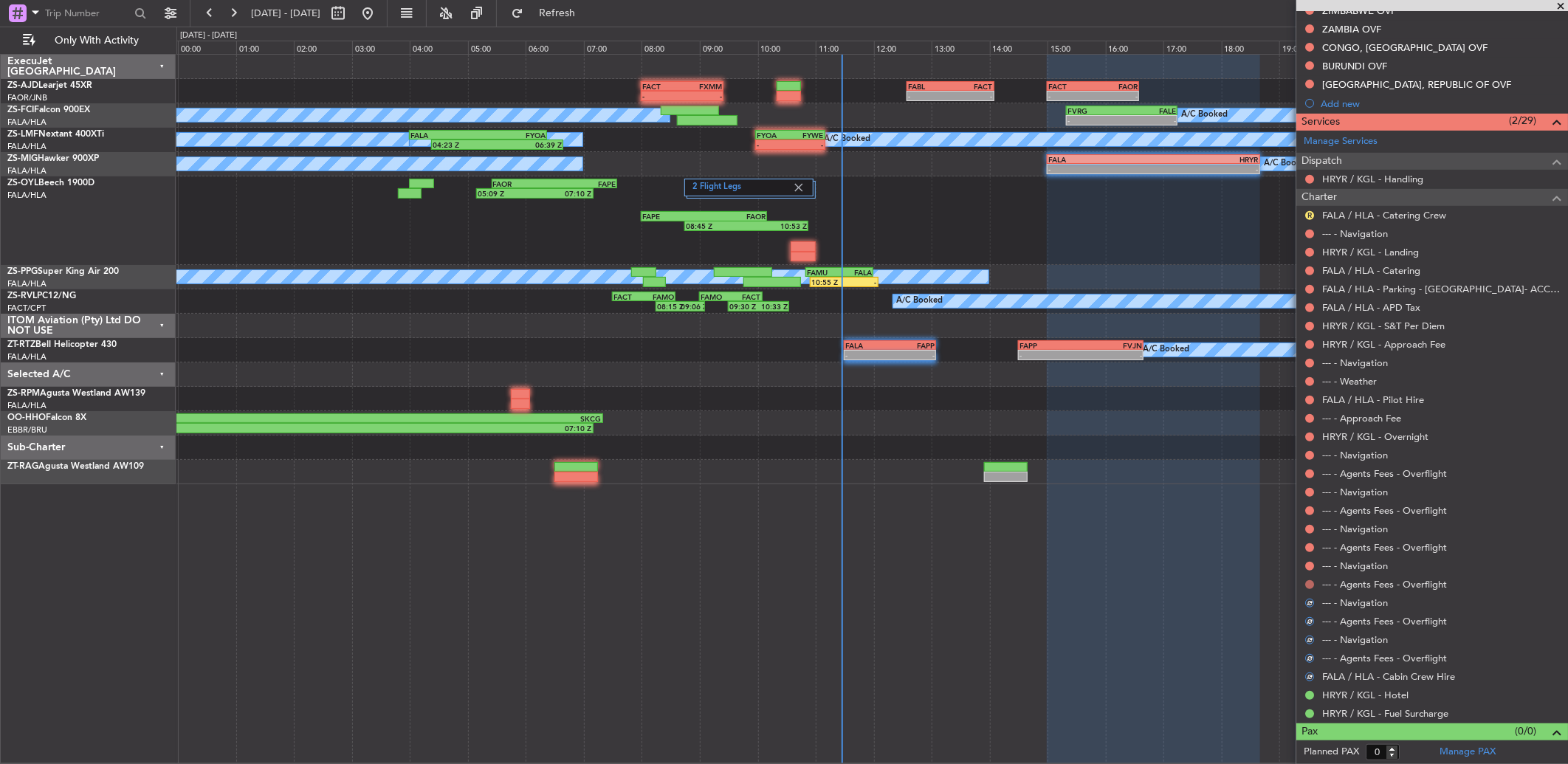
click at [1310, 580] on button at bounding box center [1308, 584] width 9 height 9
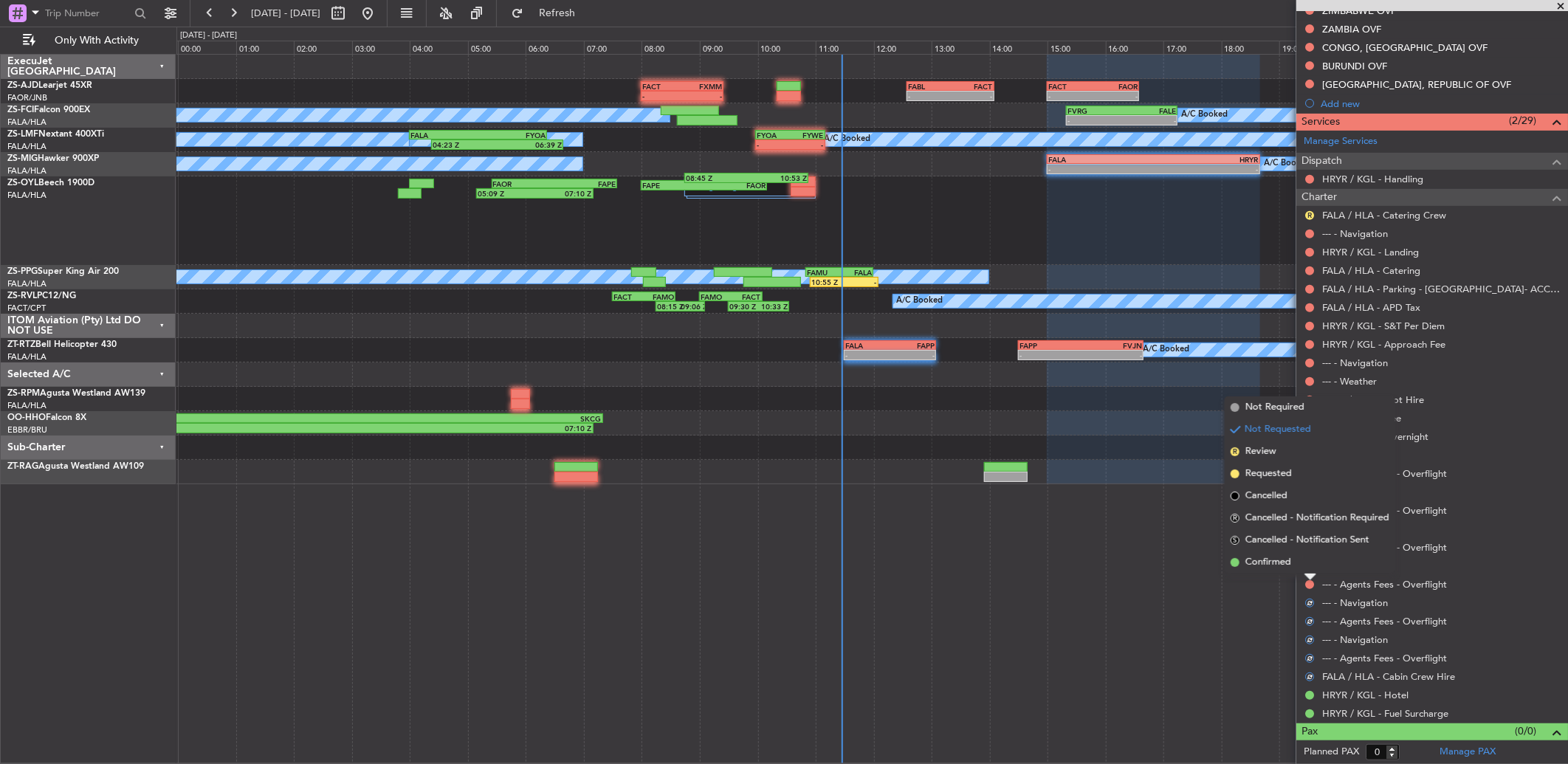
click at [1307, 558] on li "Confirmed" at bounding box center [1309, 562] width 170 height 23
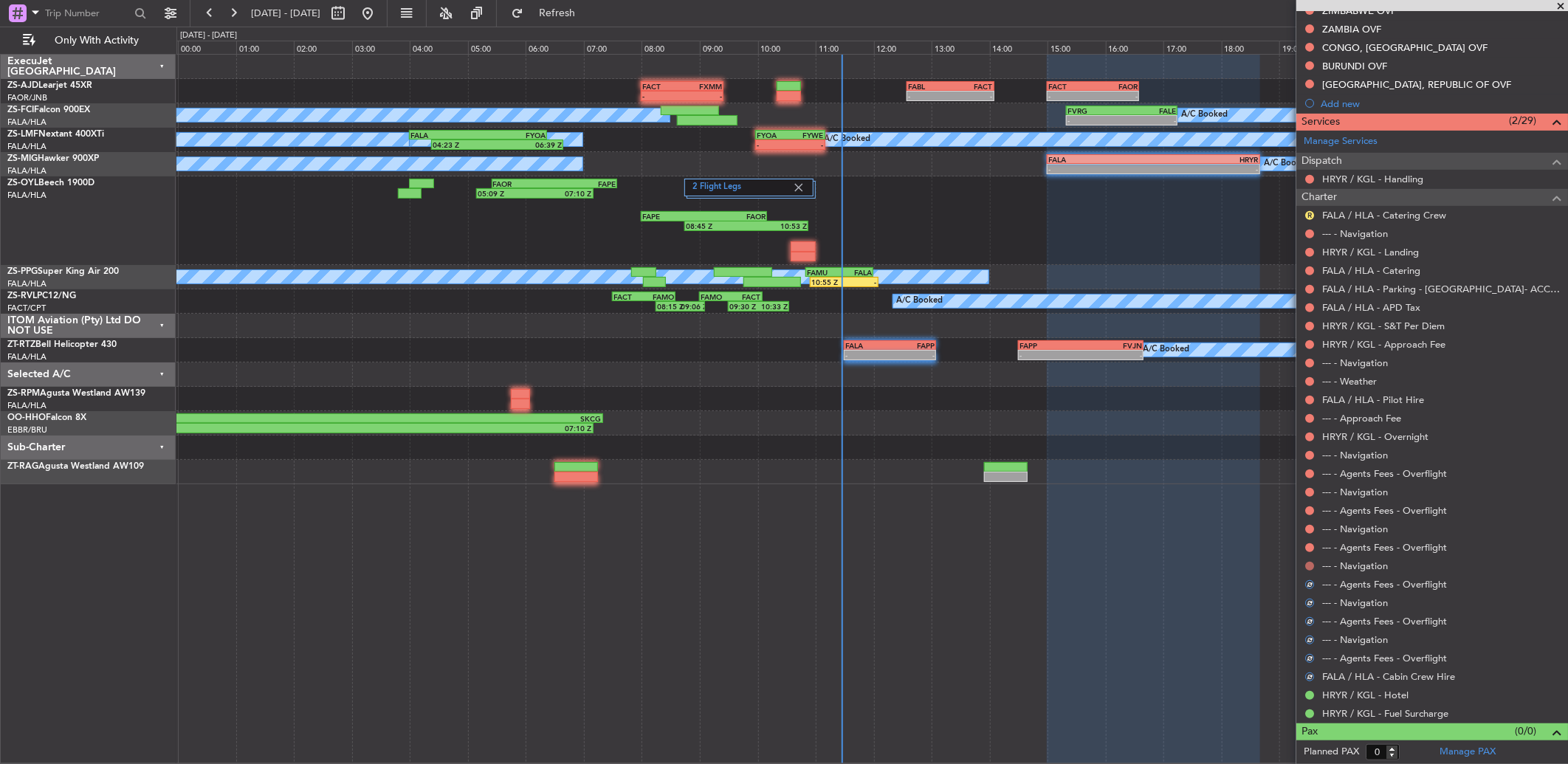
click at [1309, 562] on button at bounding box center [1308, 565] width 9 height 9
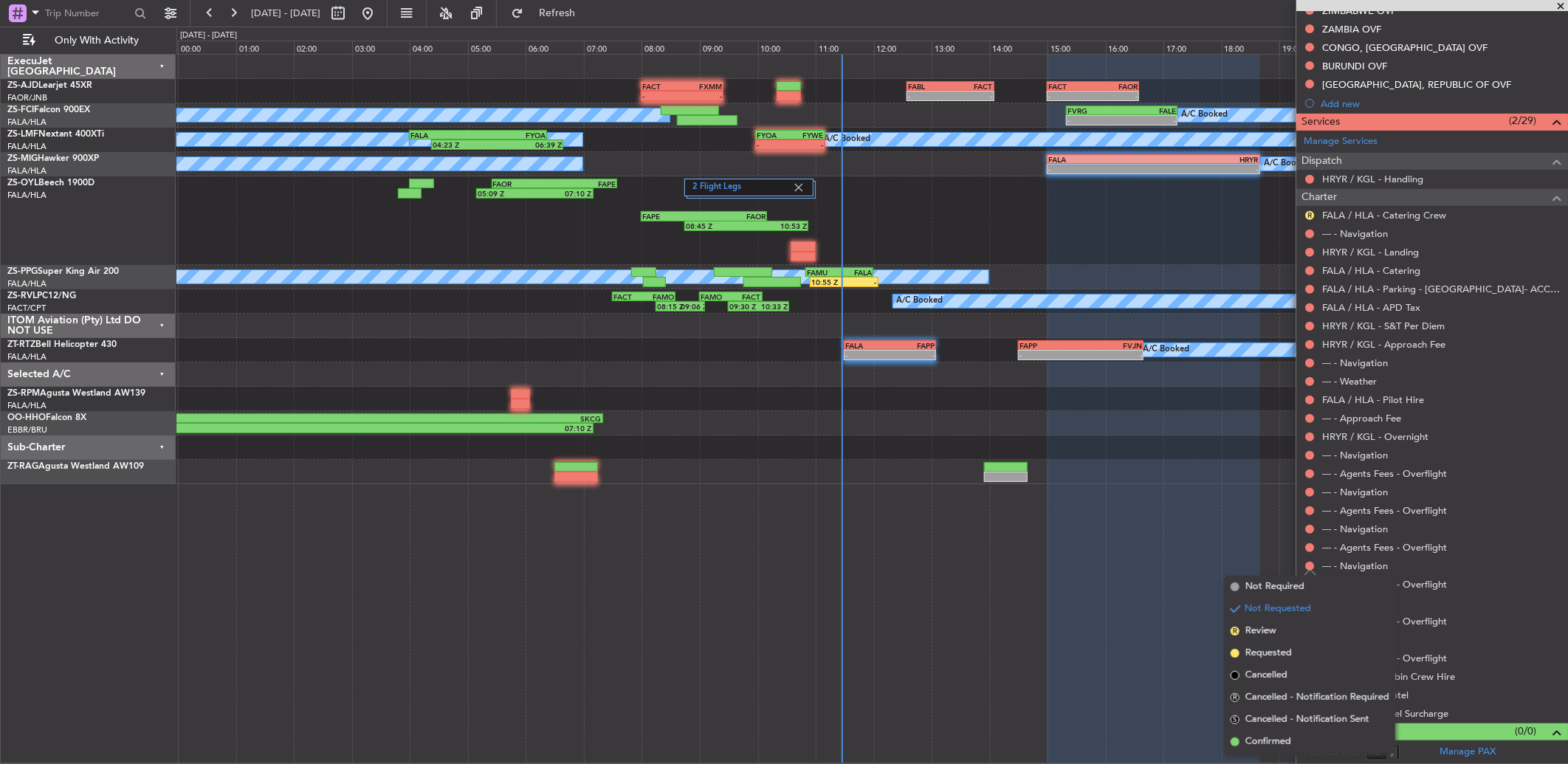
drag, startPoint x: 1307, startPoint y: 543, endPoint x: 1307, endPoint y: 550, distance: 7.0
click at [1307, 547] on button at bounding box center [1308, 548] width 9 height 9
click at [1273, 731] on li "Confirmed" at bounding box center [1309, 723] width 170 height 23
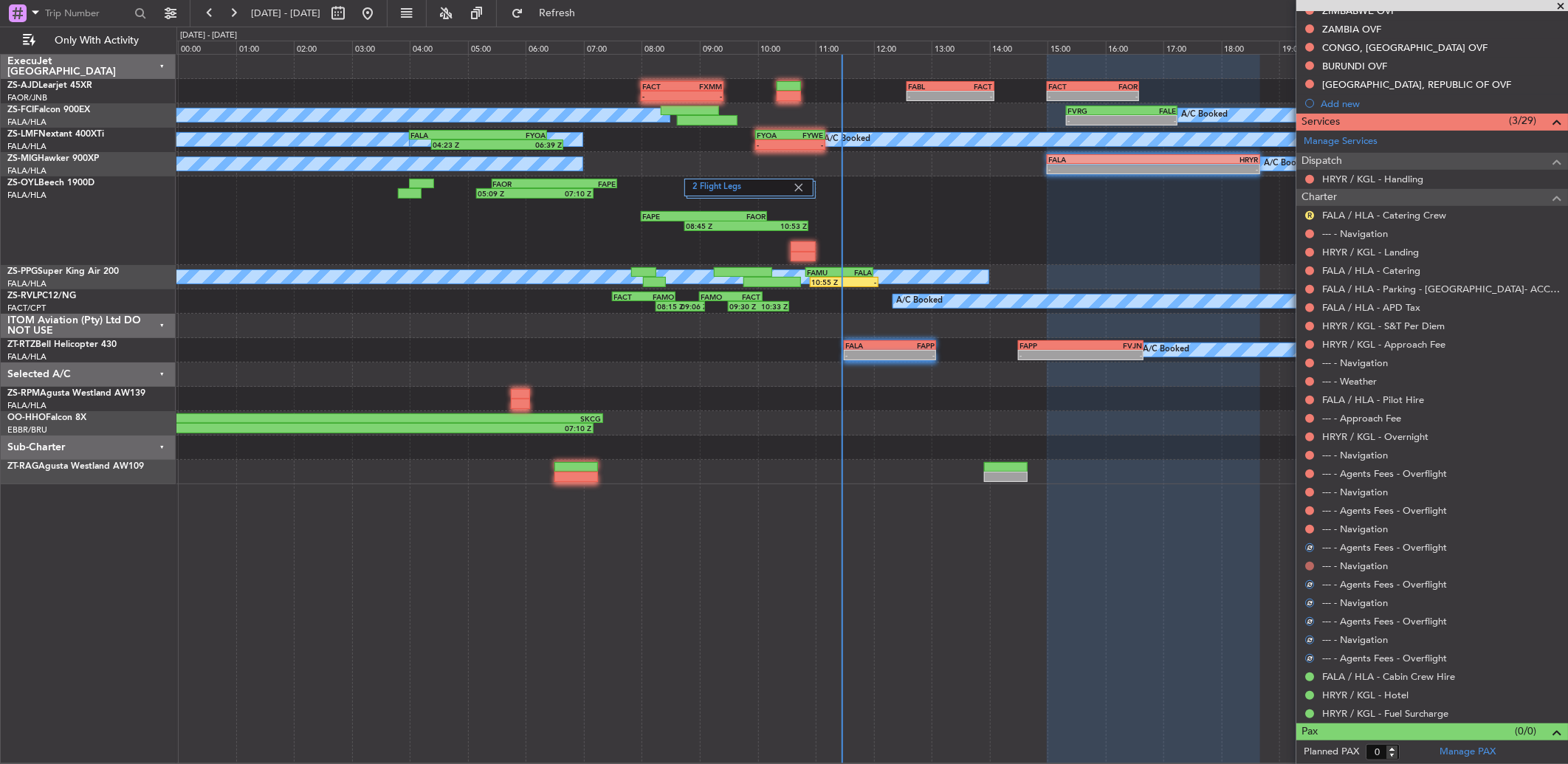
click at [1310, 562] on button at bounding box center [1308, 565] width 9 height 9
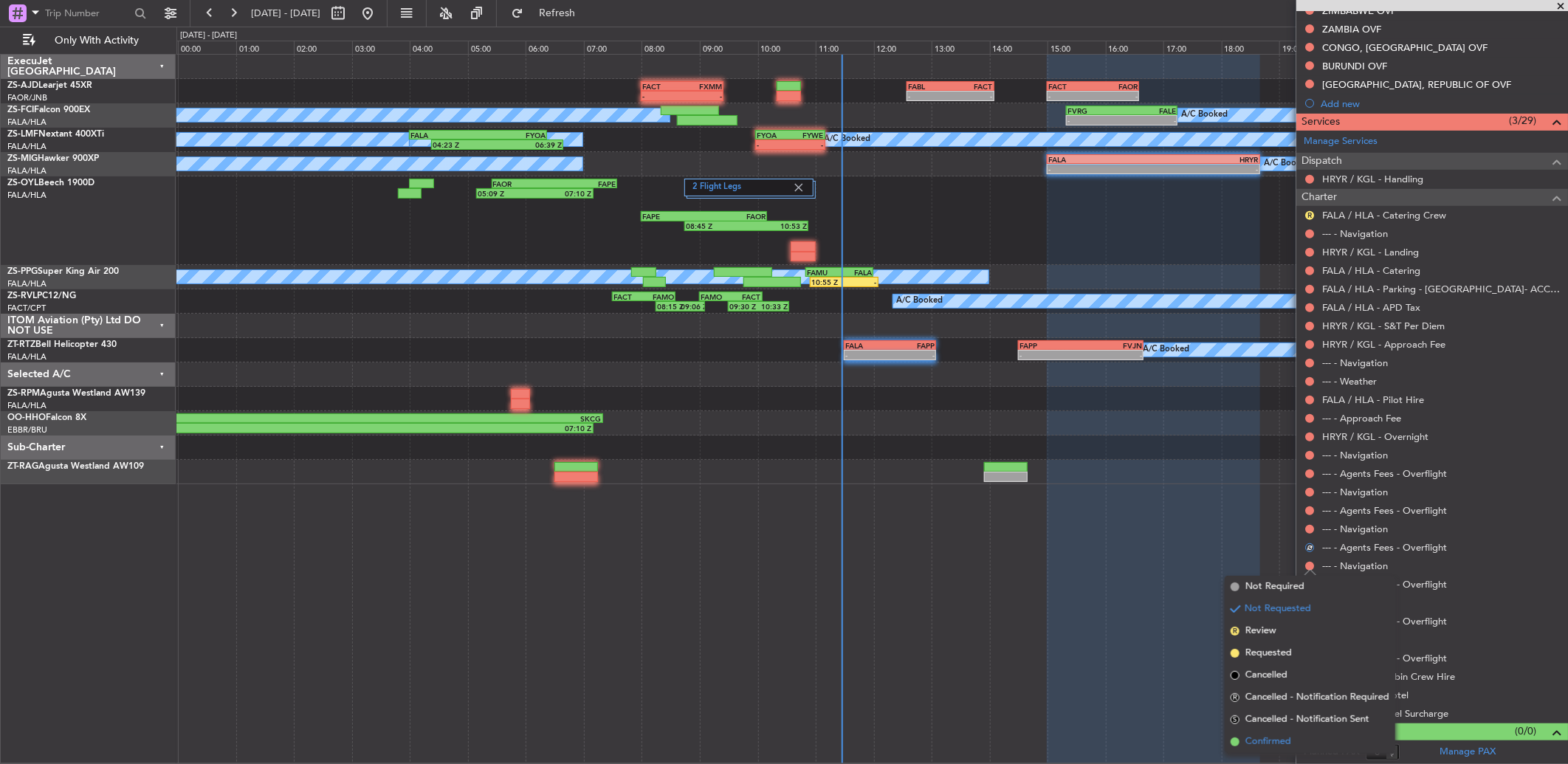
click at [1302, 739] on li "Confirmed" at bounding box center [1309, 741] width 170 height 23
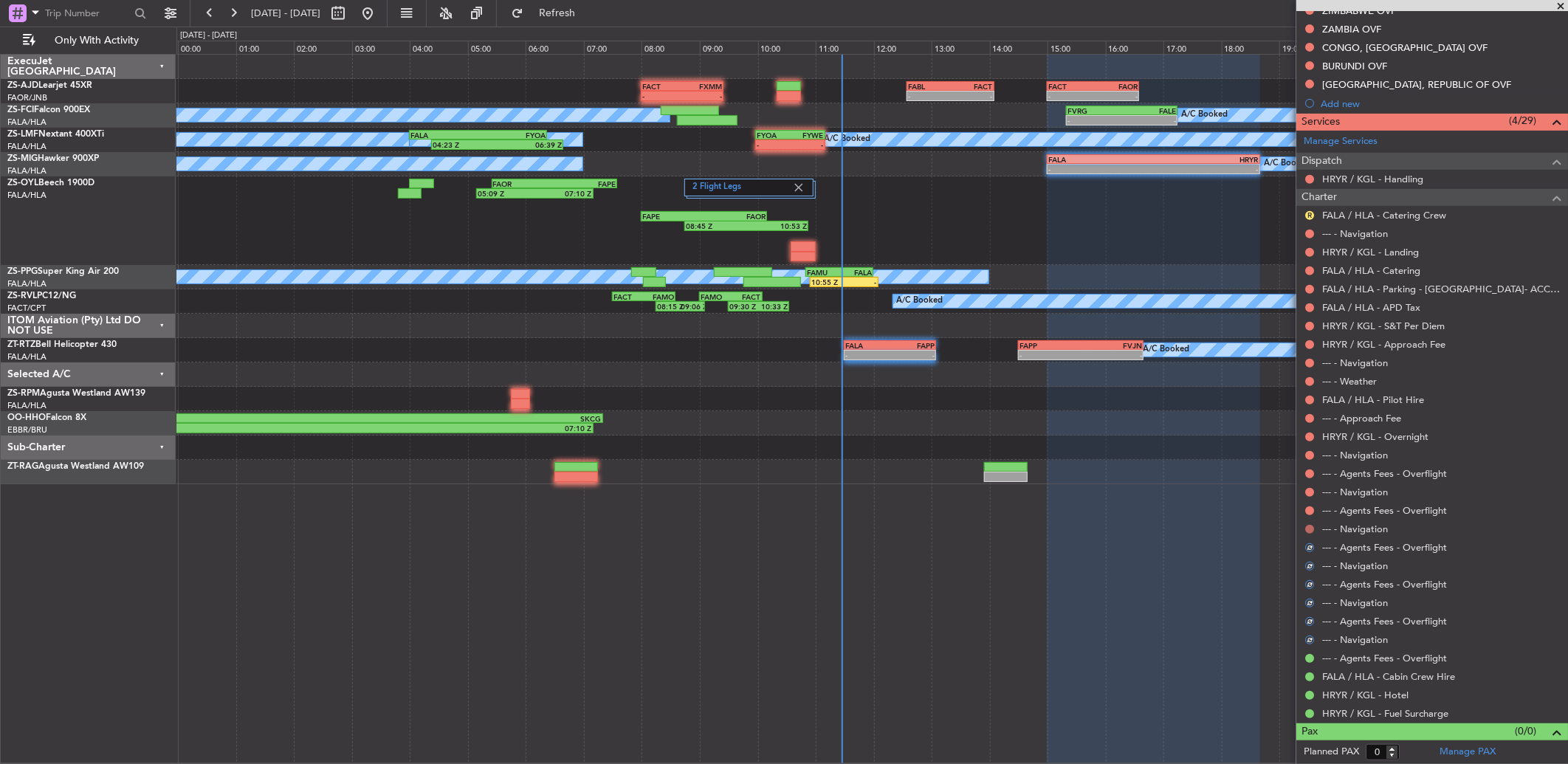
click at [1309, 525] on button at bounding box center [1308, 529] width 9 height 9
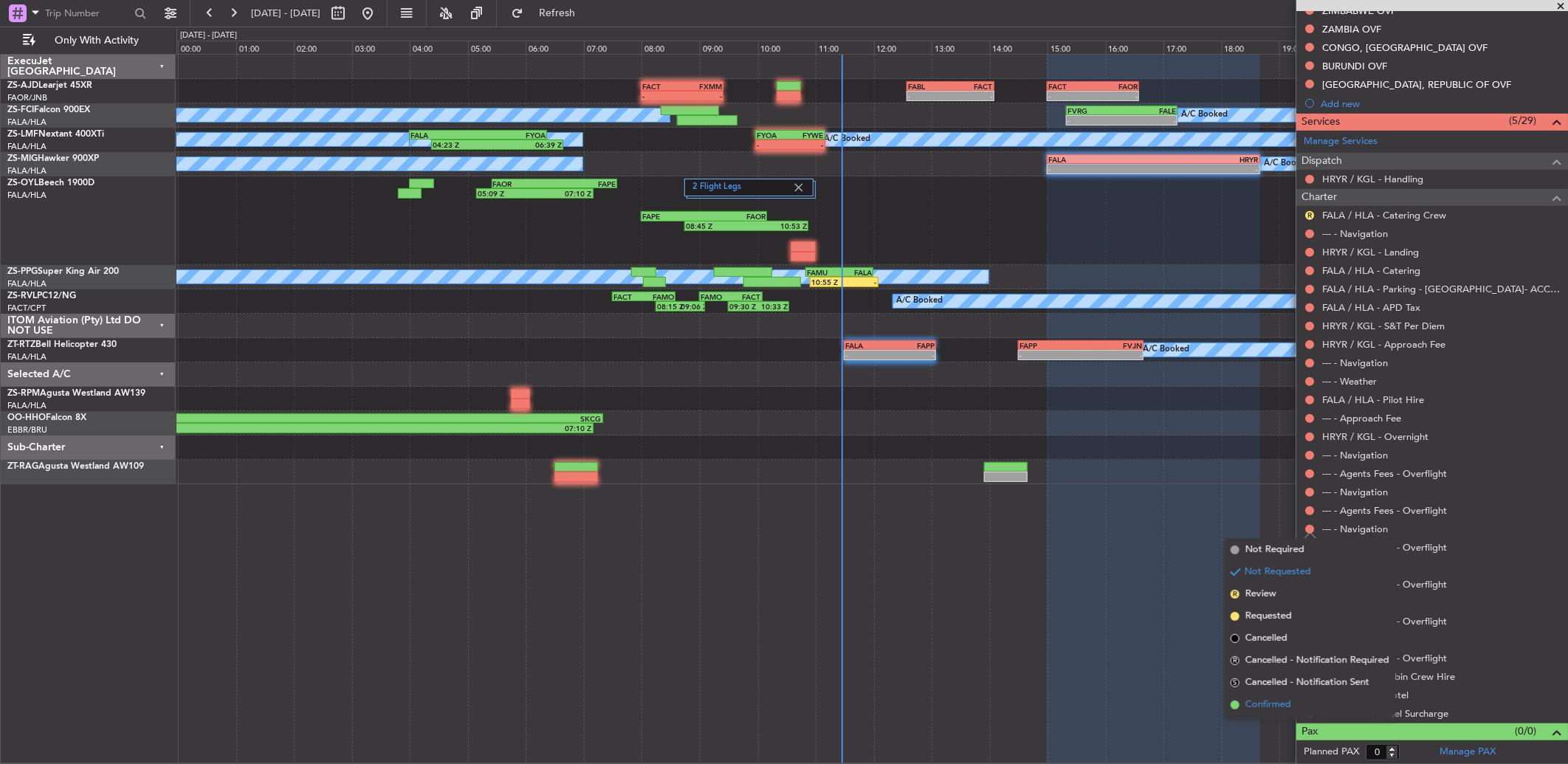
click at [1262, 702] on span "Confirmed" at bounding box center [1267, 704] width 46 height 15
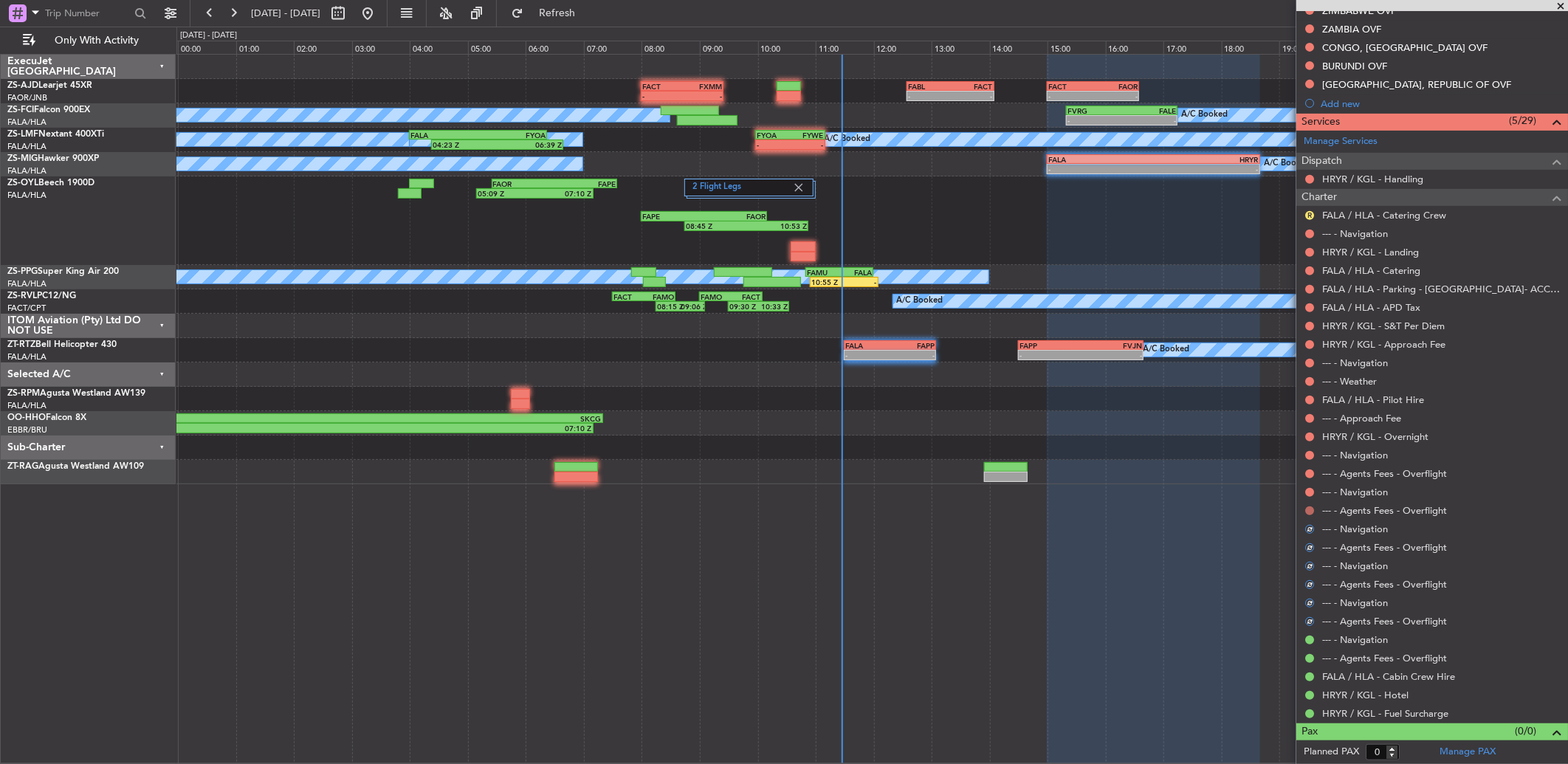
click at [1308, 510] on button at bounding box center [1308, 510] width 9 height 9
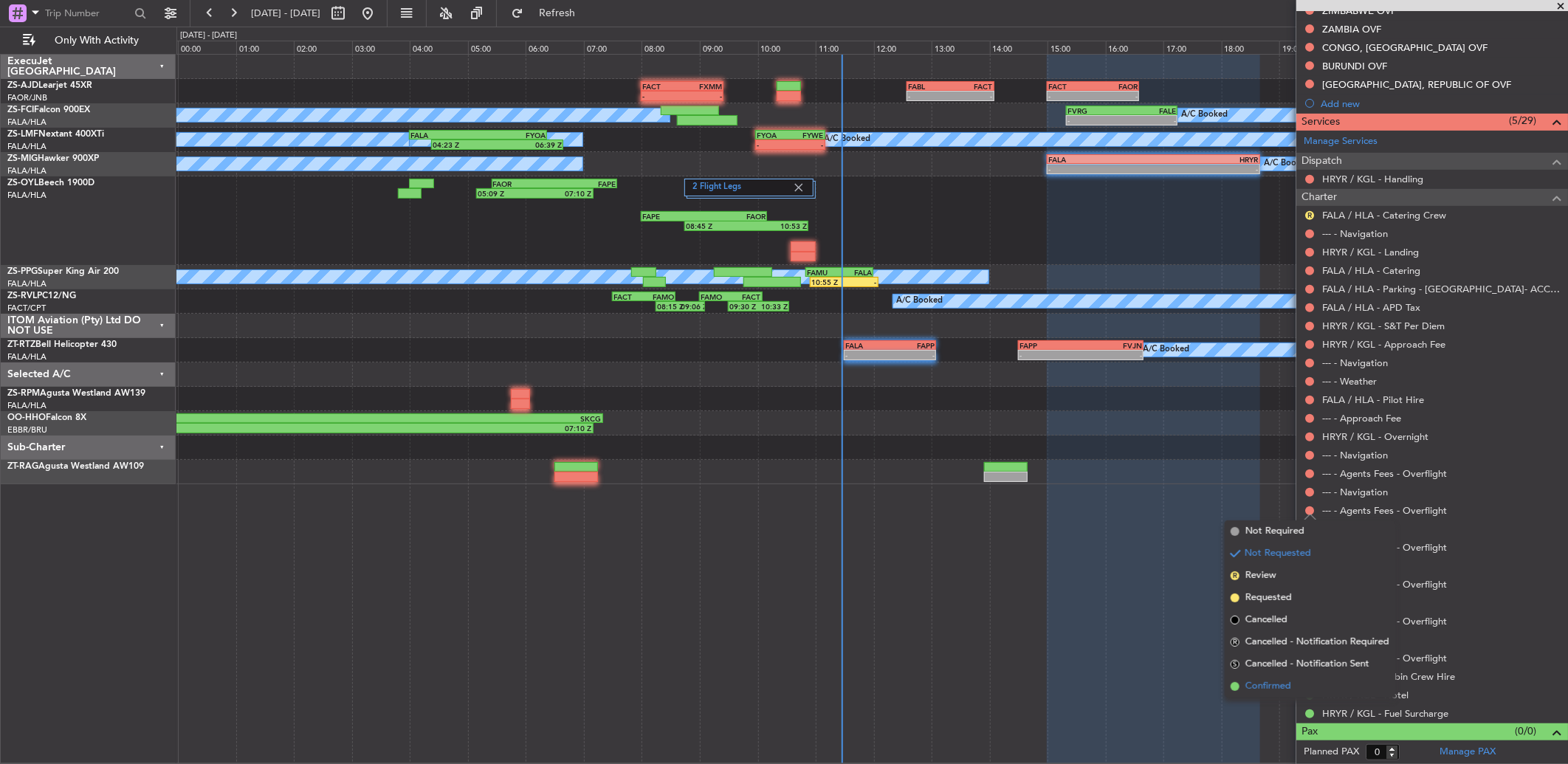
click at [1272, 681] on span "Confirmed" at bounding box center [1267, 686] width 46 height 15
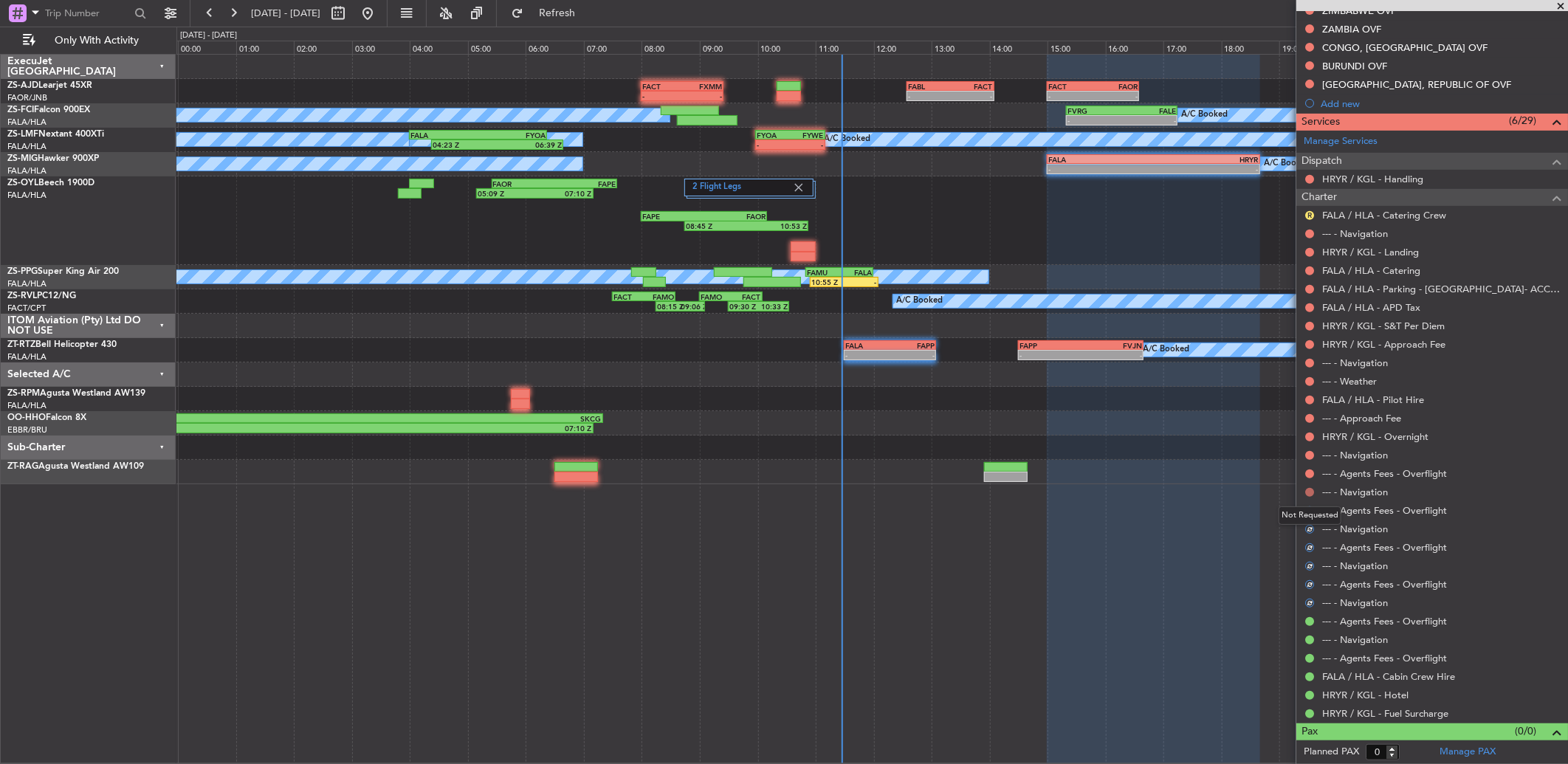
click at [1308, 489] on button at bounding box center [1308, 492] width 9 height 9
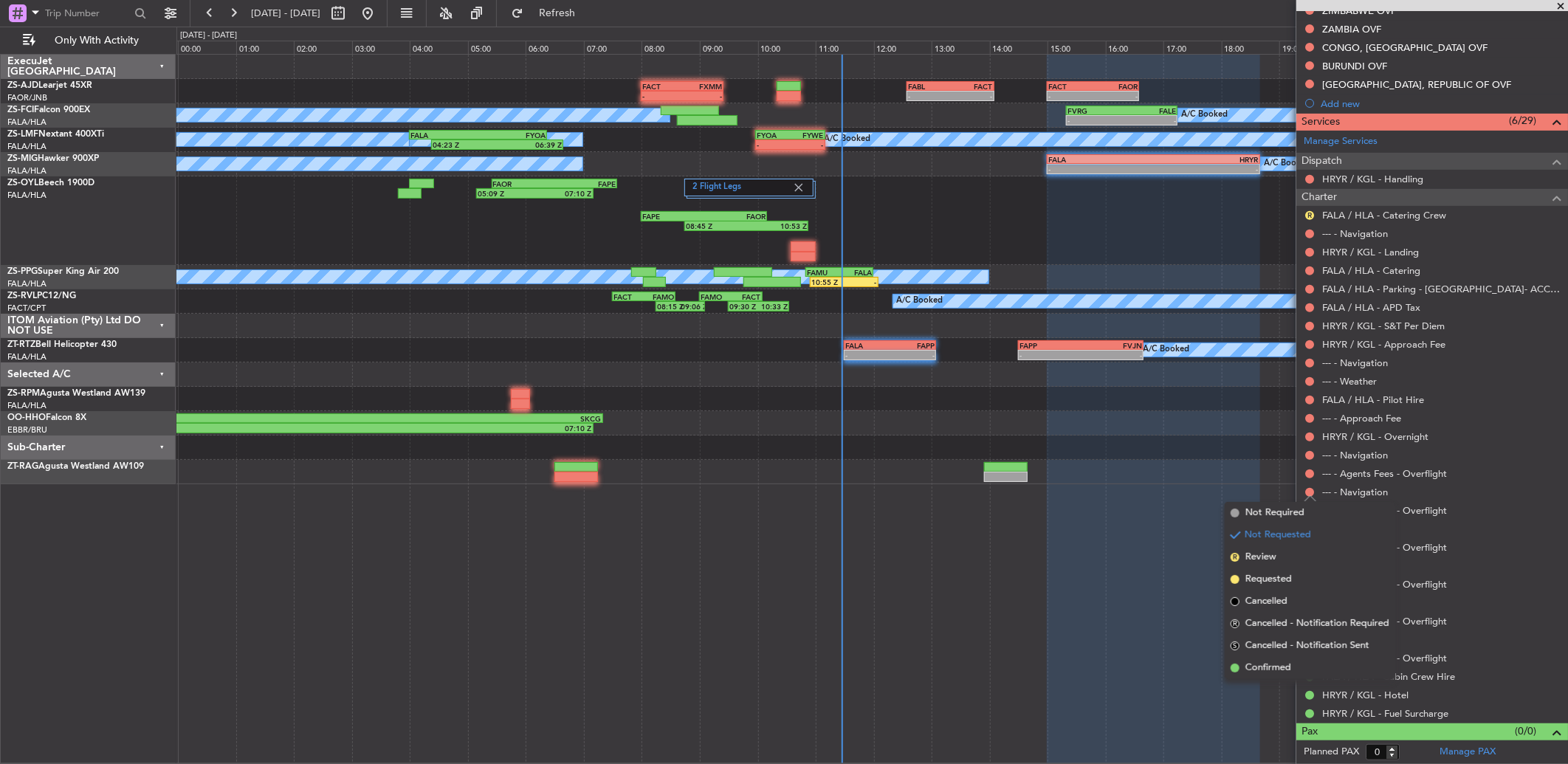
drag, startPoint x: 1279, startPoint y: 667, endPoint x: 1295, endPoint y: 554, distance: 114.1
click at [1280, 645] on ul "Not Required Not Requested R Review Requested Cancelled R Cancelled - Notificat…" at bounding box center [1309, 590] width 170 height 177
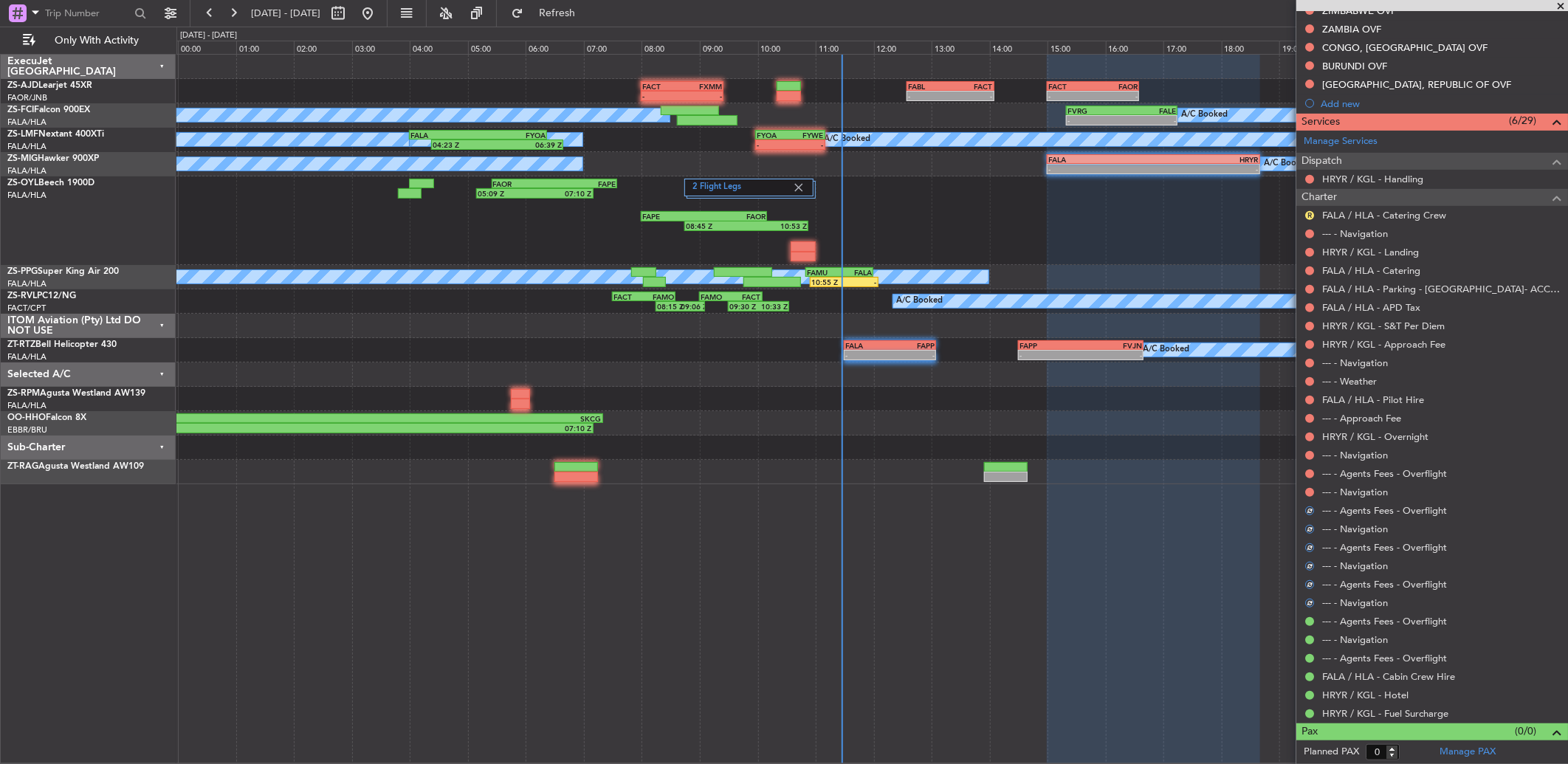
click at [1309, 489] on mat-tooltip-component "Not Requested" at bounding box center [1309, 479] width 83 height 39
drag, startPoint x: 1308, startPoint y: 492, endPoint x: 1309, endPoint y: 502, distance: 10.0
click at [1308, 491] on button at bounding box center [1308, 492] width 9 height 9
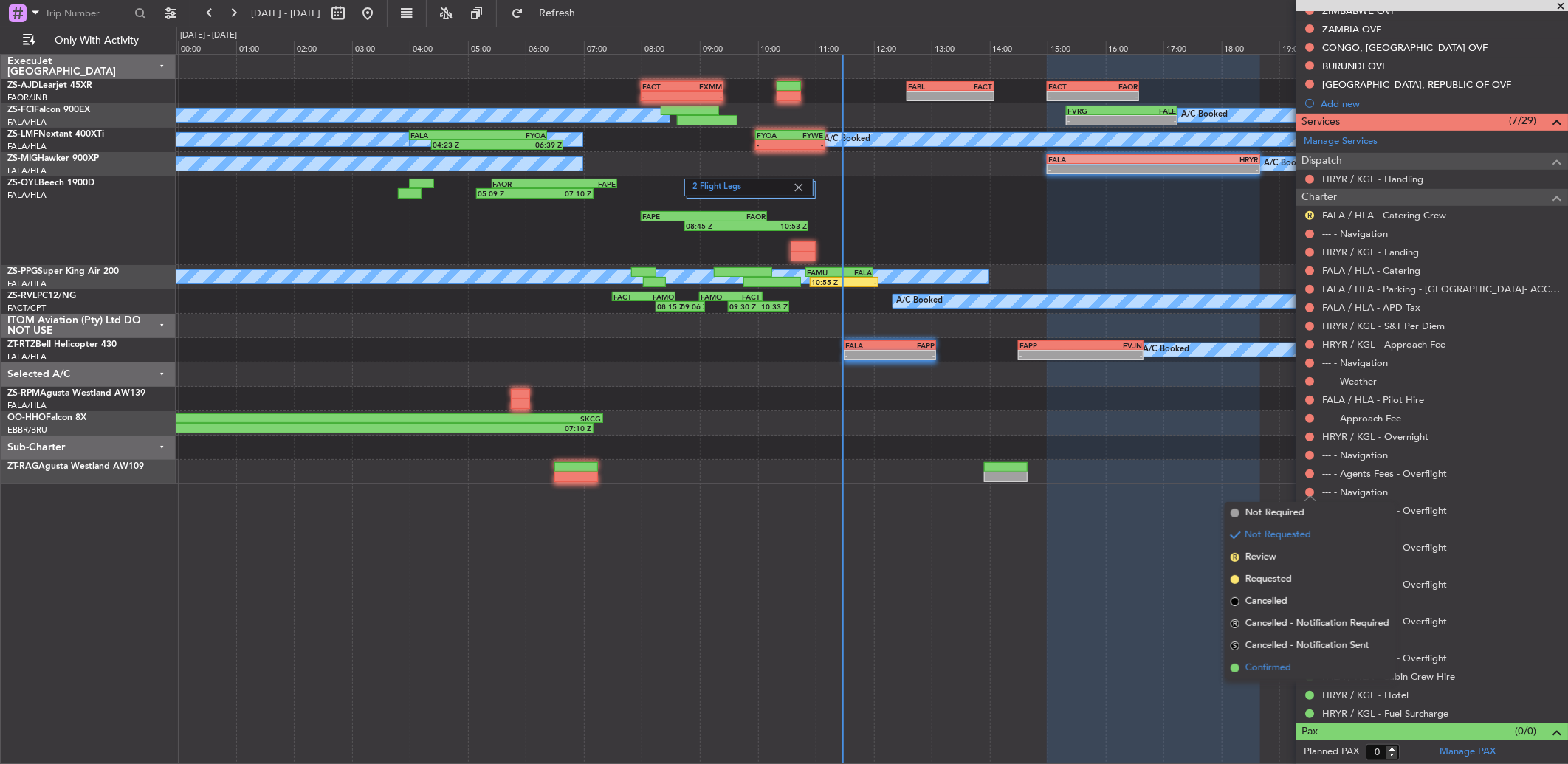
click at [1285, 664] on span "Confirmed" at bounding box center [1267, 667] width 46 height 15
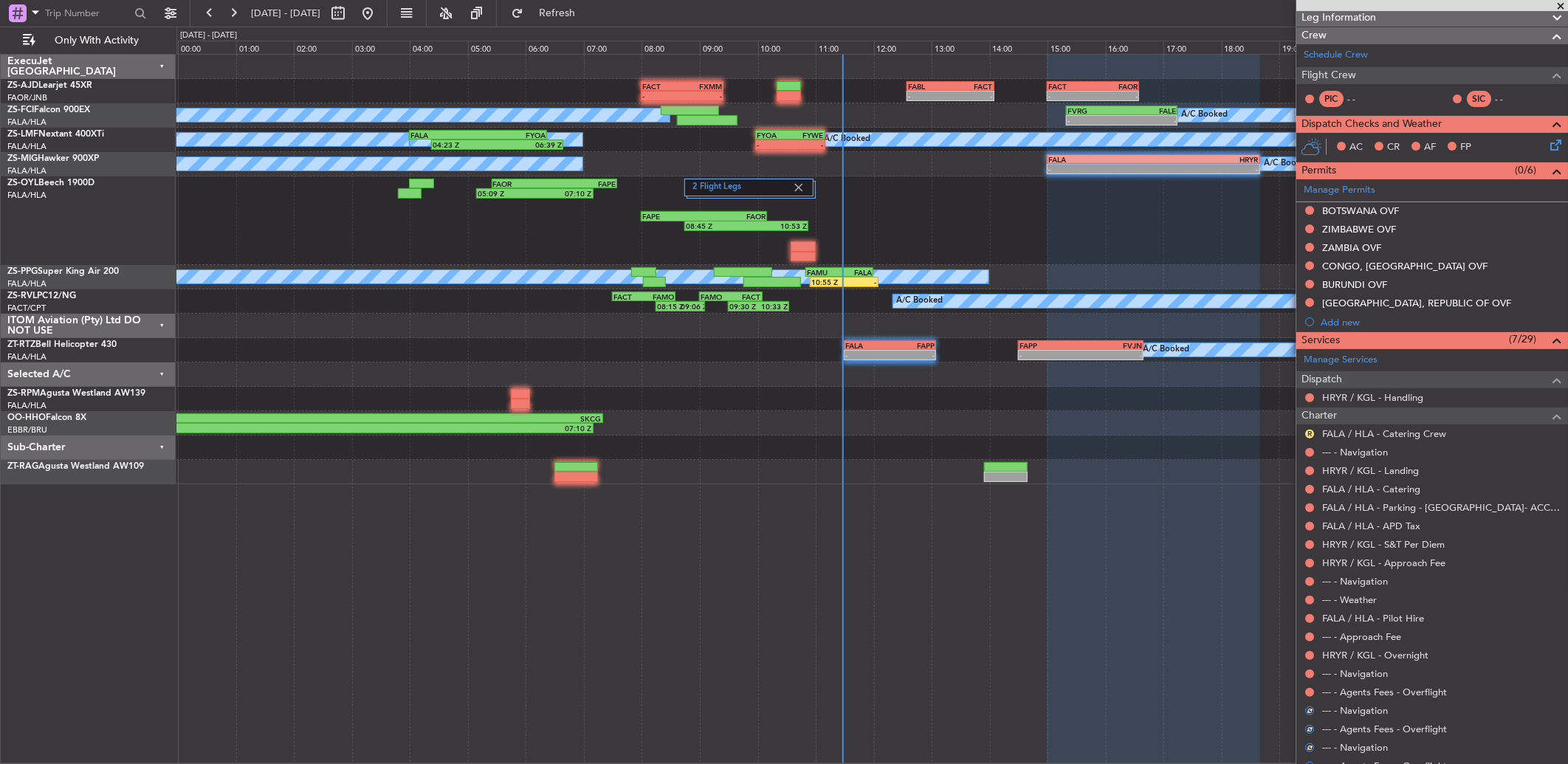
scroll to position [144, 0]
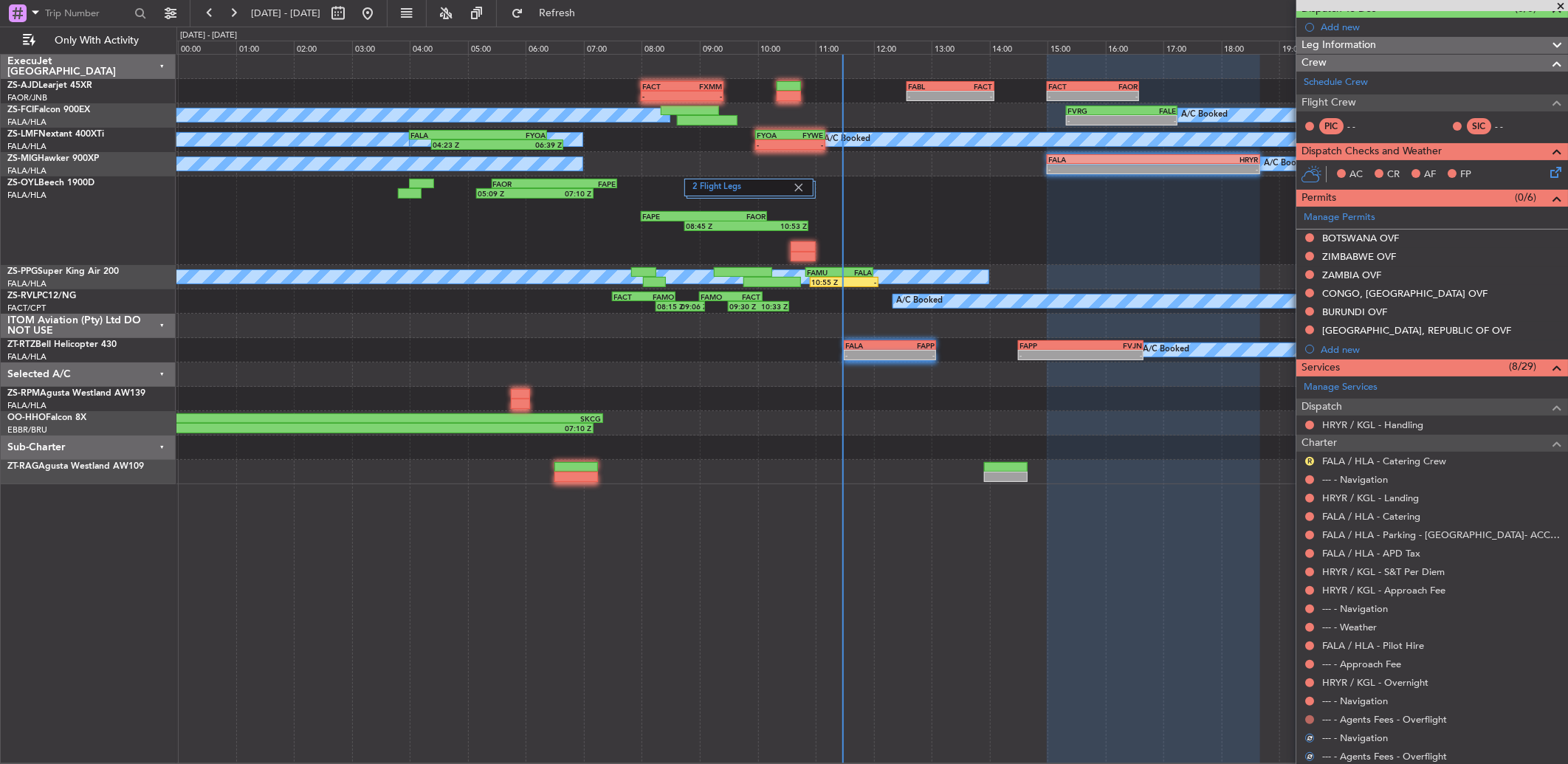
click at [1309, 718] on button at bounding box center [1308, 719] width 9 height 9
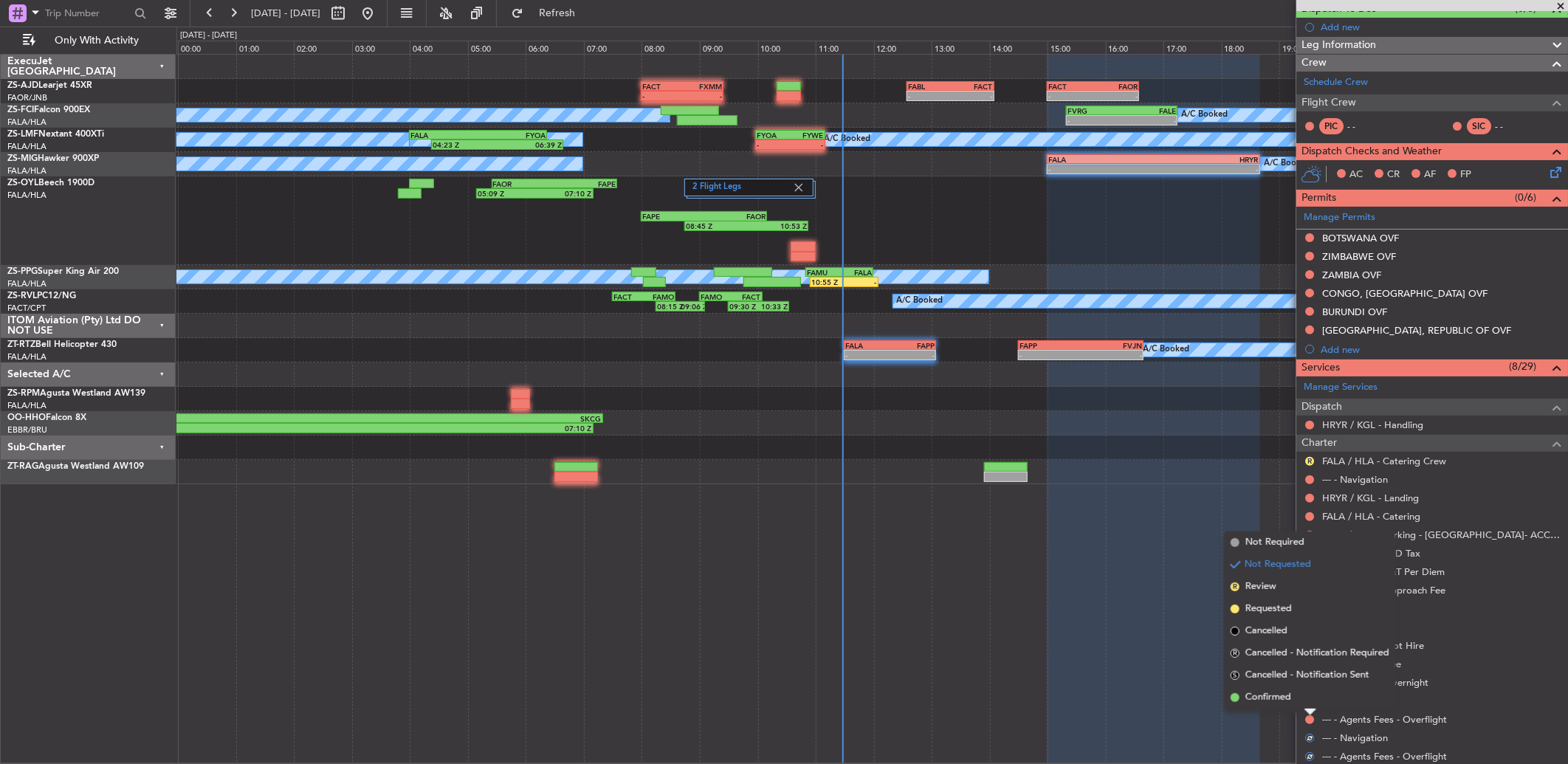
click at [1301, 699] on div "Not Requested" at bounding box center [1309, 695] width 63 height 19
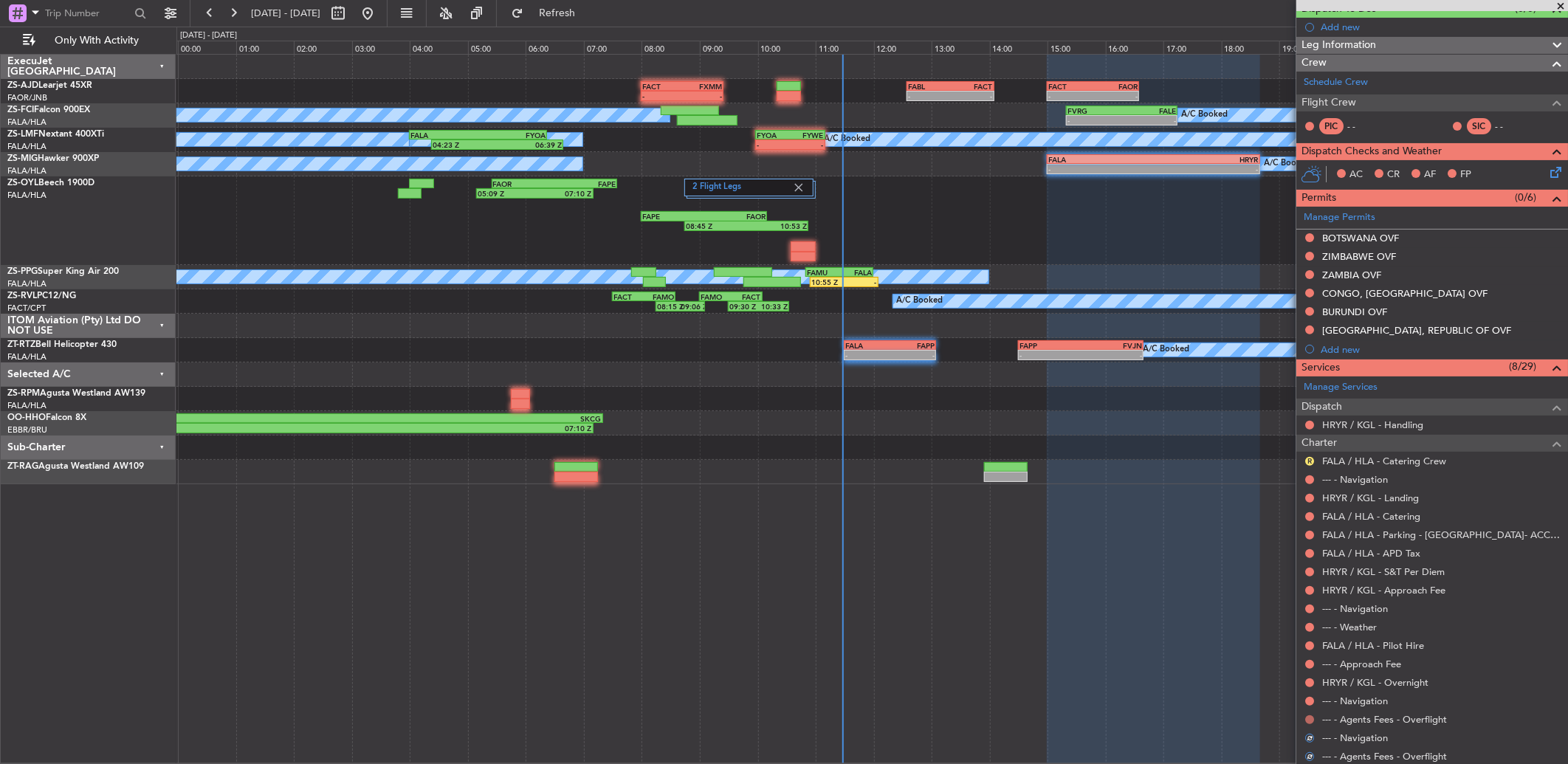
click at [1309, 718] on button at bounding box center [1308, 719] width 9 height 9
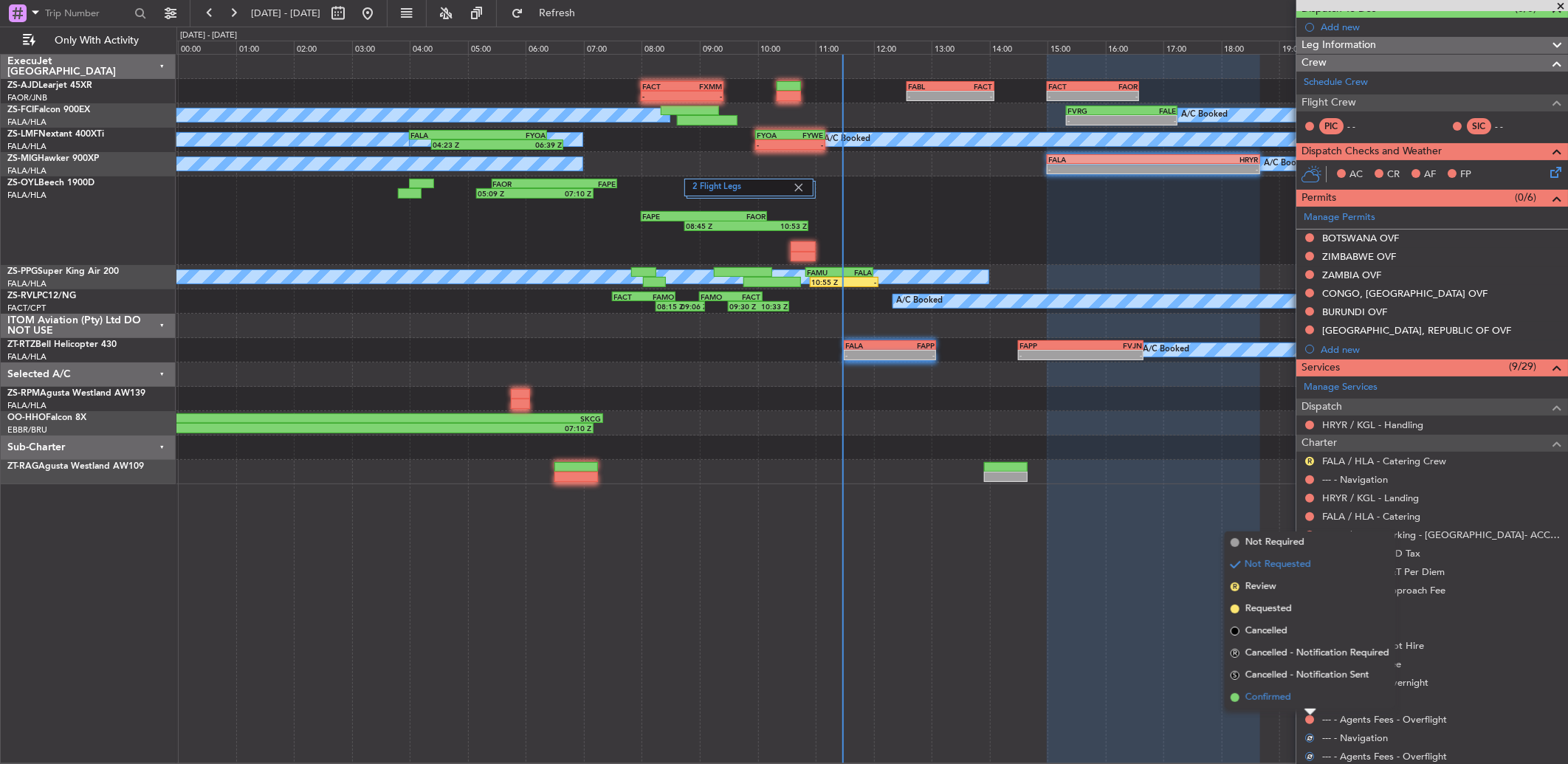
click at [1265, 697] on span "Confirmed" at bounding box center [1267, 697] width 46 height 15
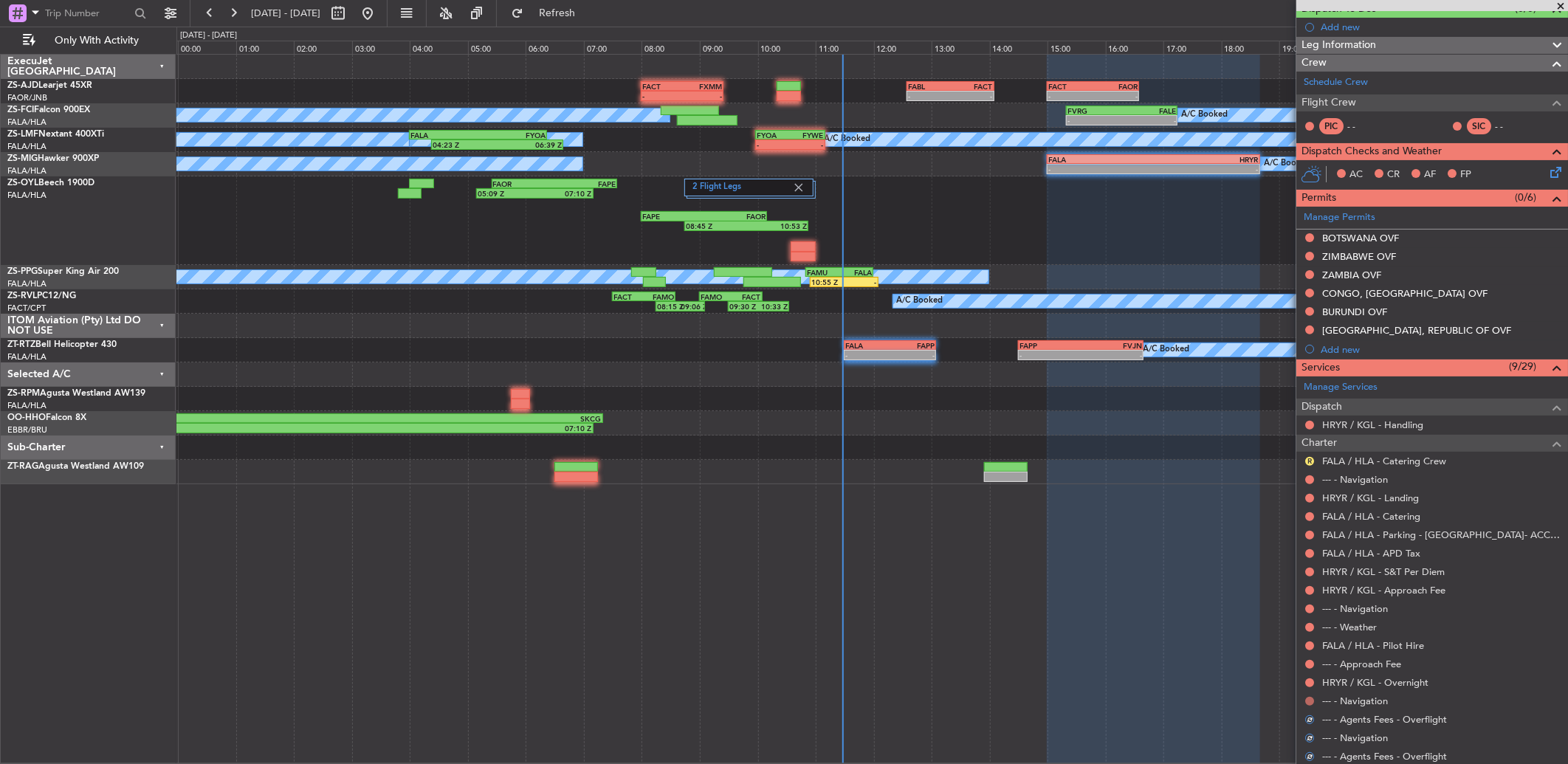
click at [1305, 699] on button at bounding box center [1308, 700] width 9 height 9
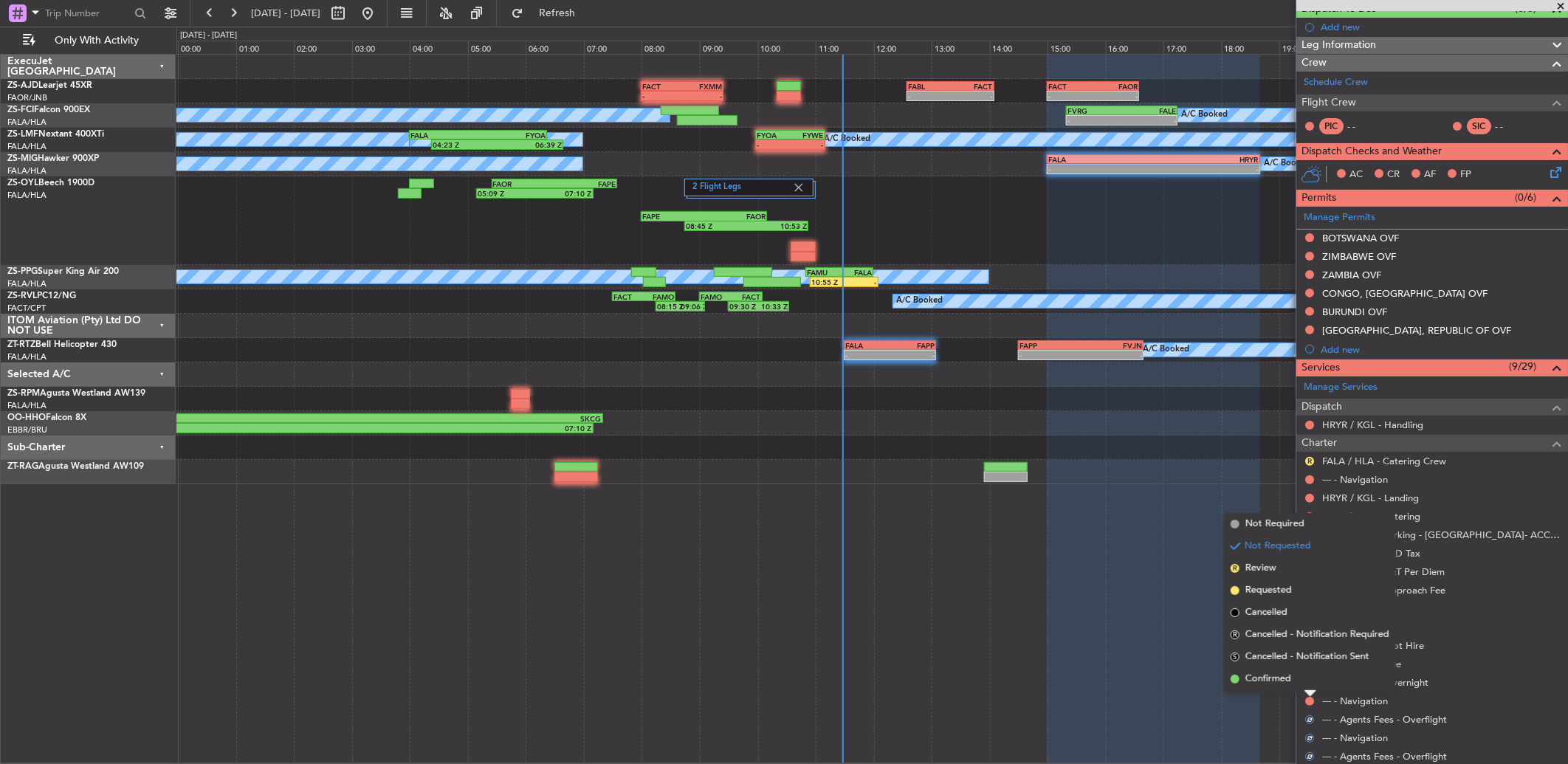
click at [1301, 684] on li "Confirmed" at bounding box center [1309, 679] width 170 height 23
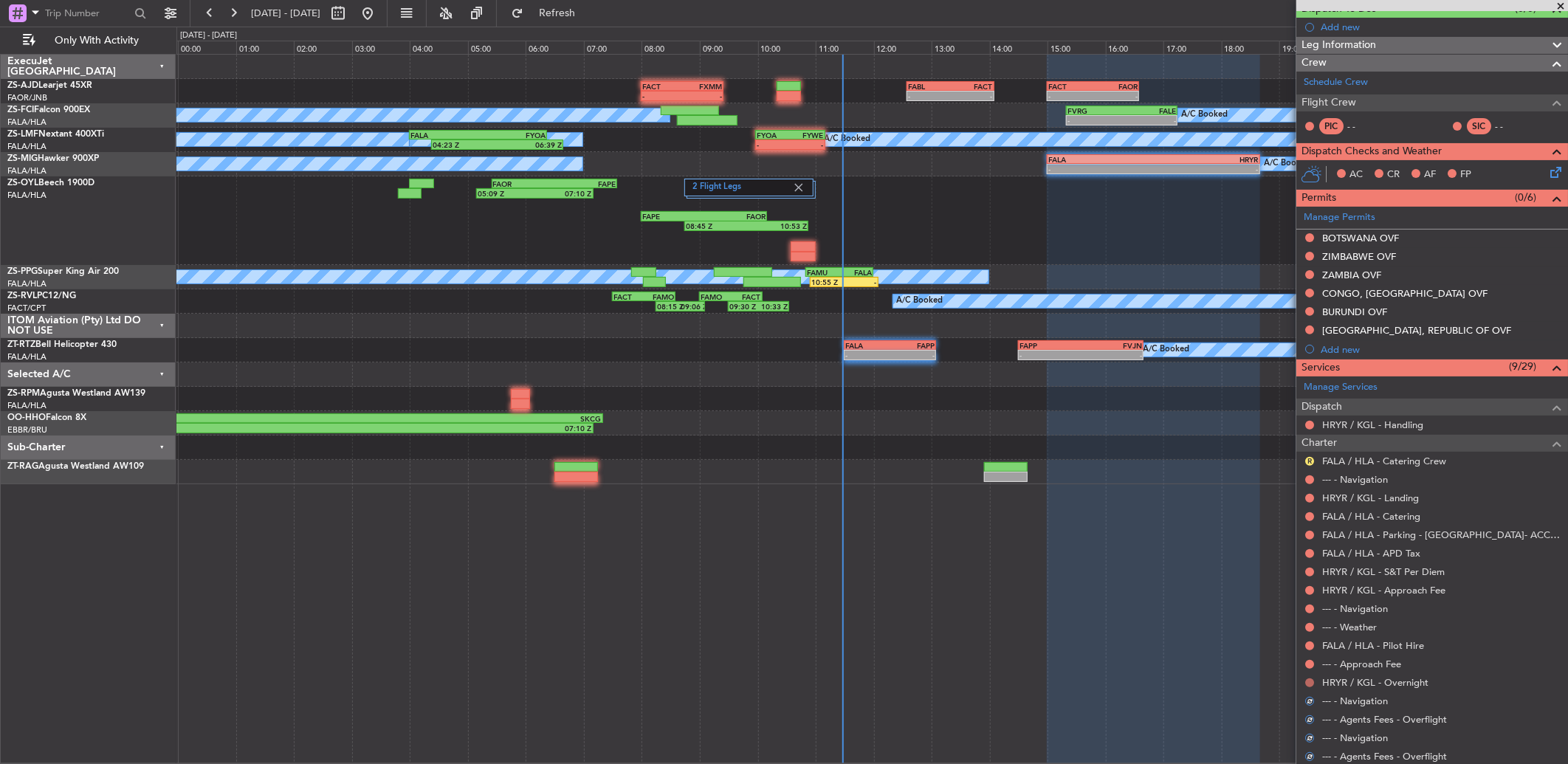
click at [1309, 682] on button at bounding box center [1308, 683] width 9 height 9
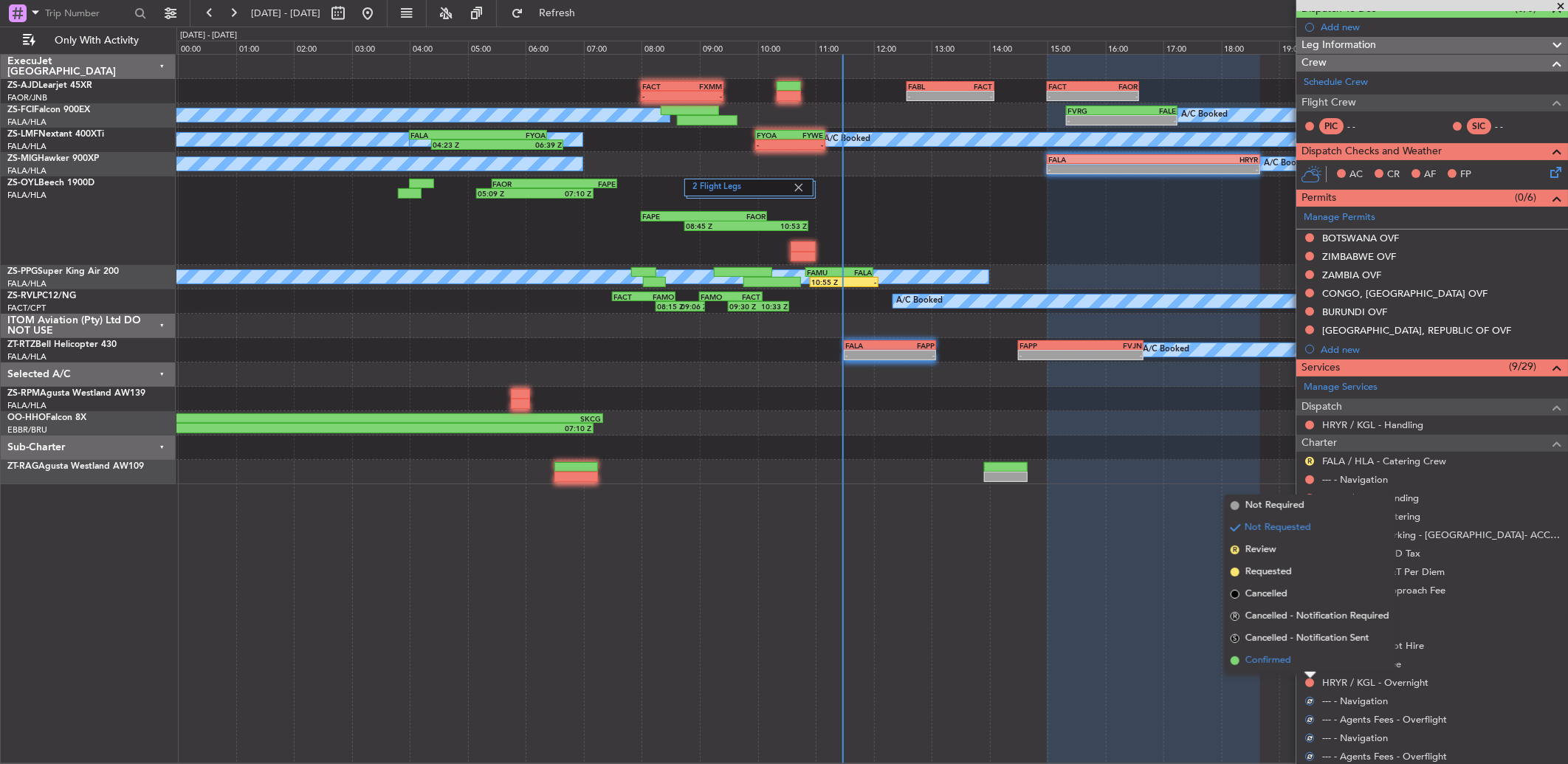
click at [1312, 661] on li "Confirmed" at bounding box center [1309, 660] width 170 height 23
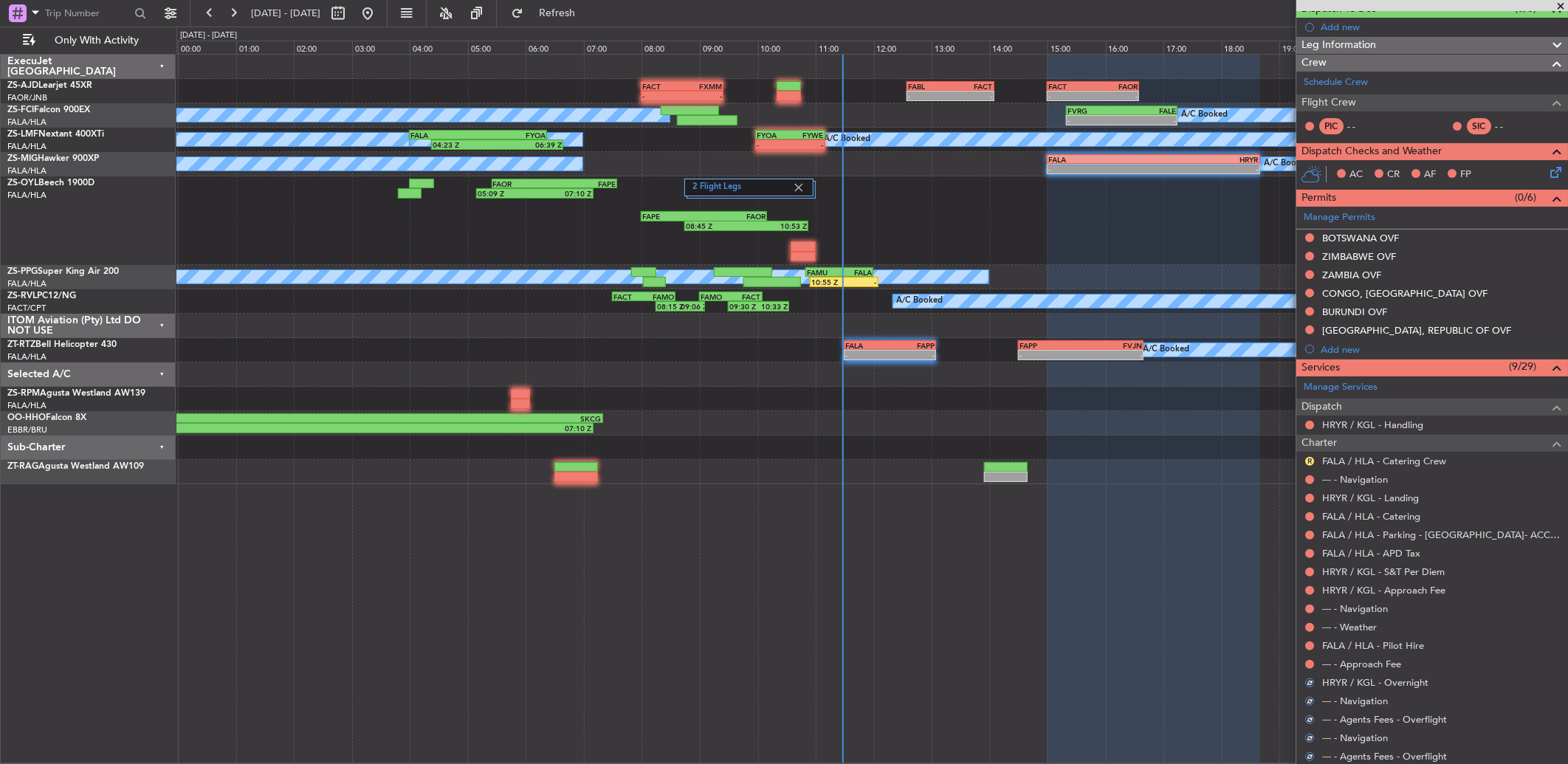
click at [1316, 654] on div "--- - Approach Fee" at bounding box center [1431, 663] width 271 height 19
click at [1311, 660] on button at bounding box center [1308, 664] width 9 height 9
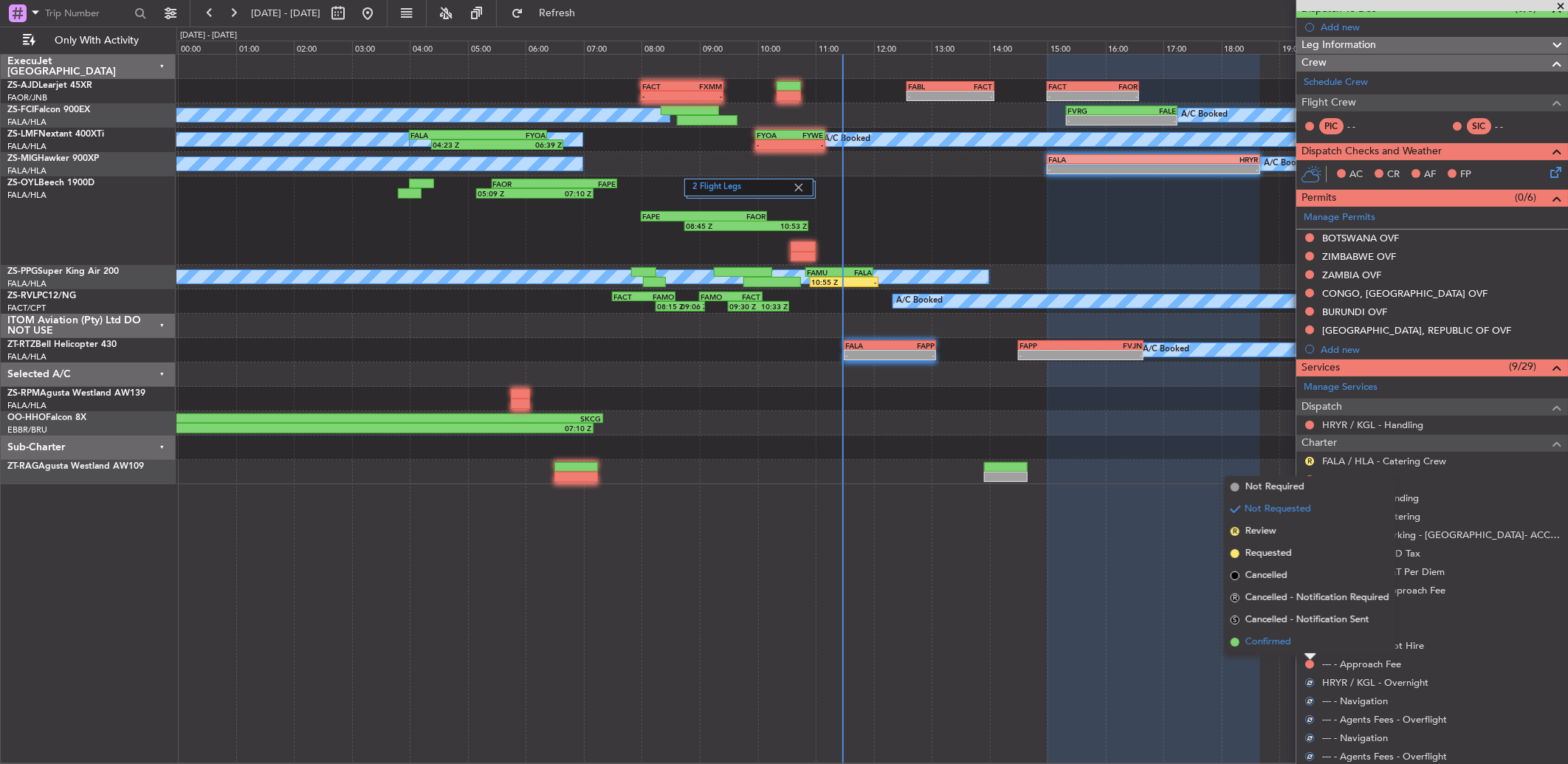
click at [1310, 643] on li "Confirmed" at bounding box center [1309, 642] width 170 height 23
click at [1310, 643] on button at bounding box center [1308, 645] width 9 height 9
click at [1309, 630] on li "Confirmed" at bounding box center [1309, 623] width 170 height 23
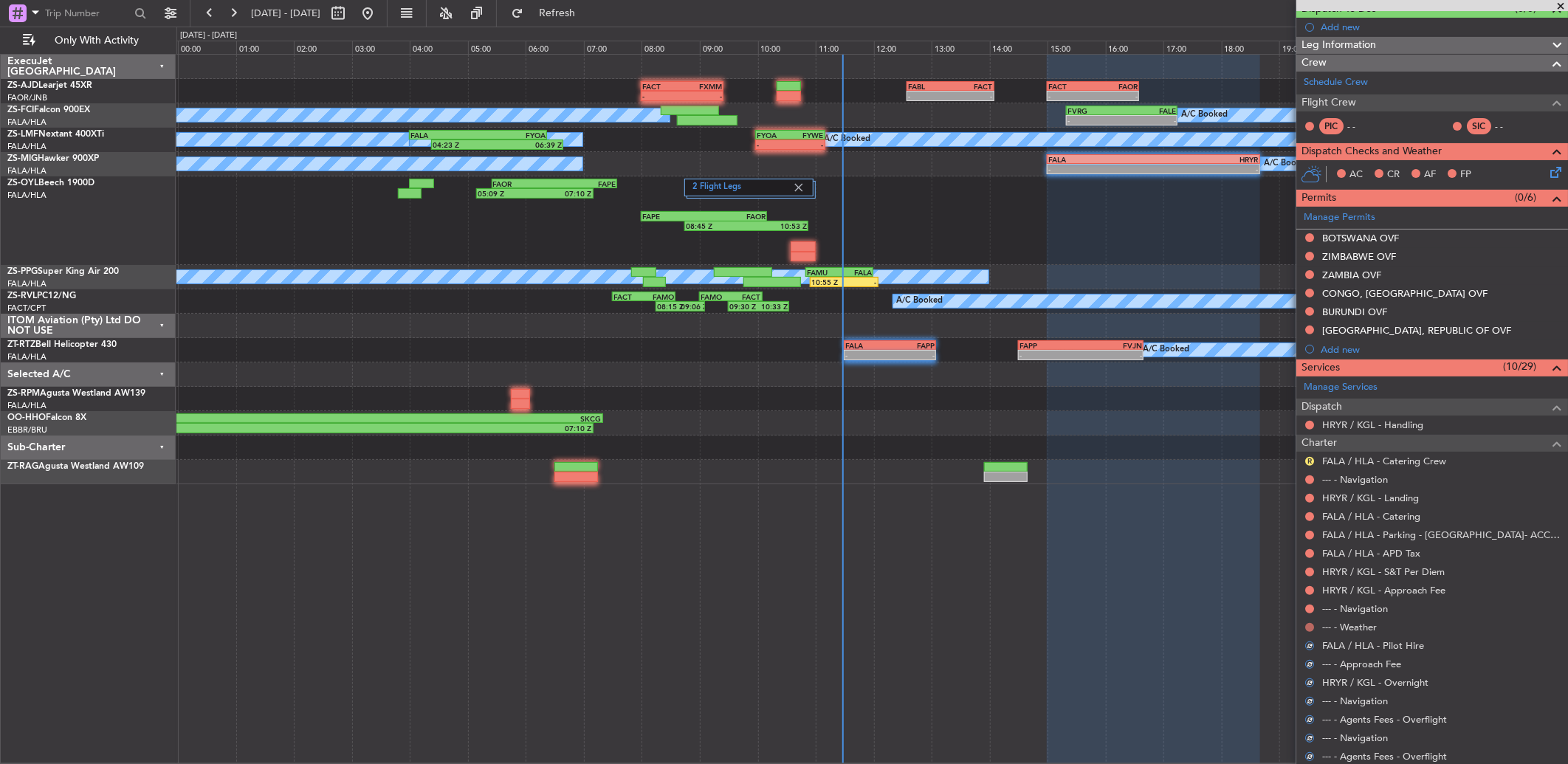
click at [1308, 625] on button at bounding box center [1308, 627] width 9 height 9
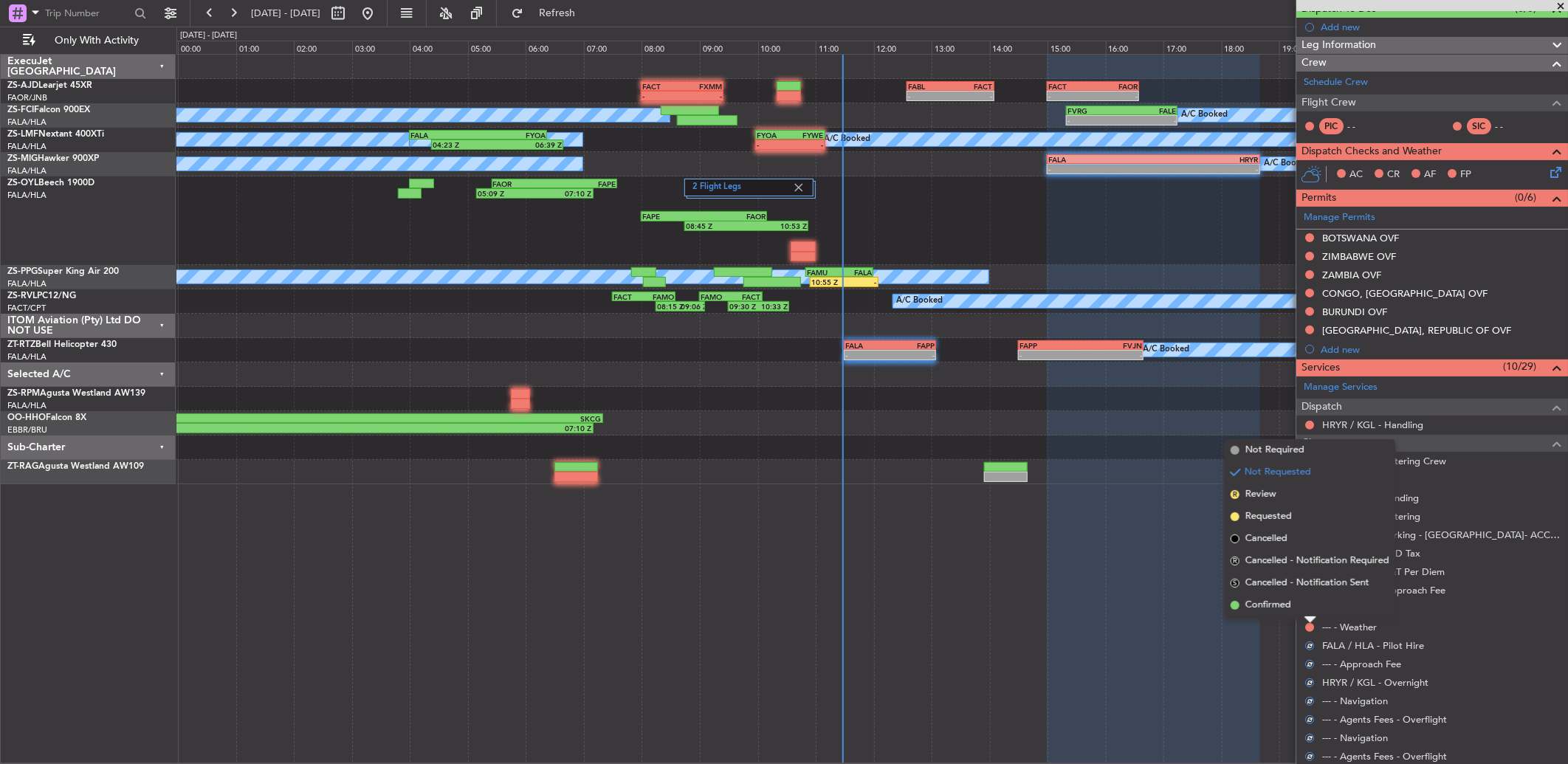
click at [1302, 603] on li "Confirmed" at bounding box center [1309, 605] width 170 height 23
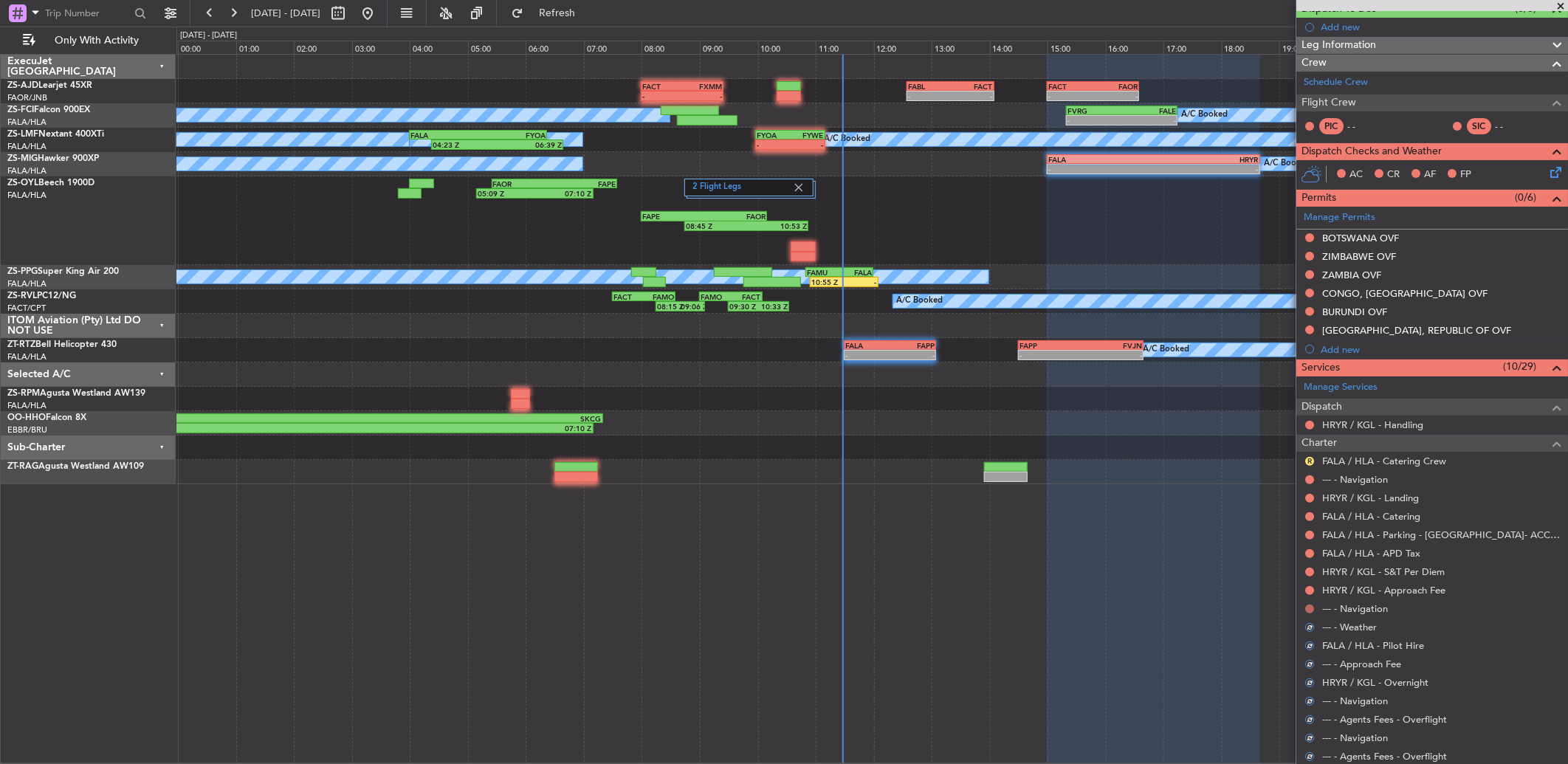
click at [1310, 606] on button at bounding box center [1308, 608] width 9 height 9
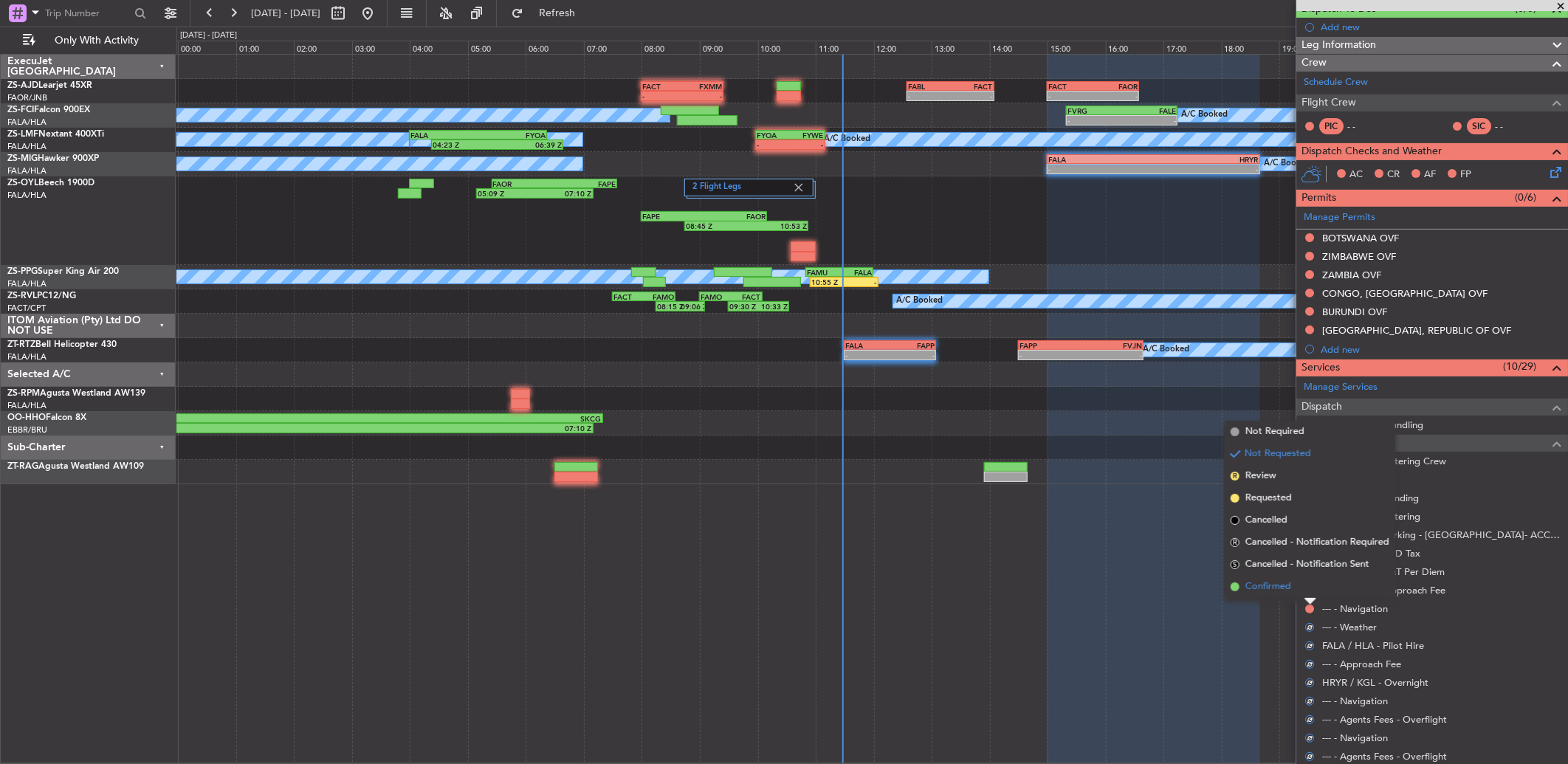
click at [1307, 591] on li "Confirmed" at bounding box center [1309, 587] width 170 height 23
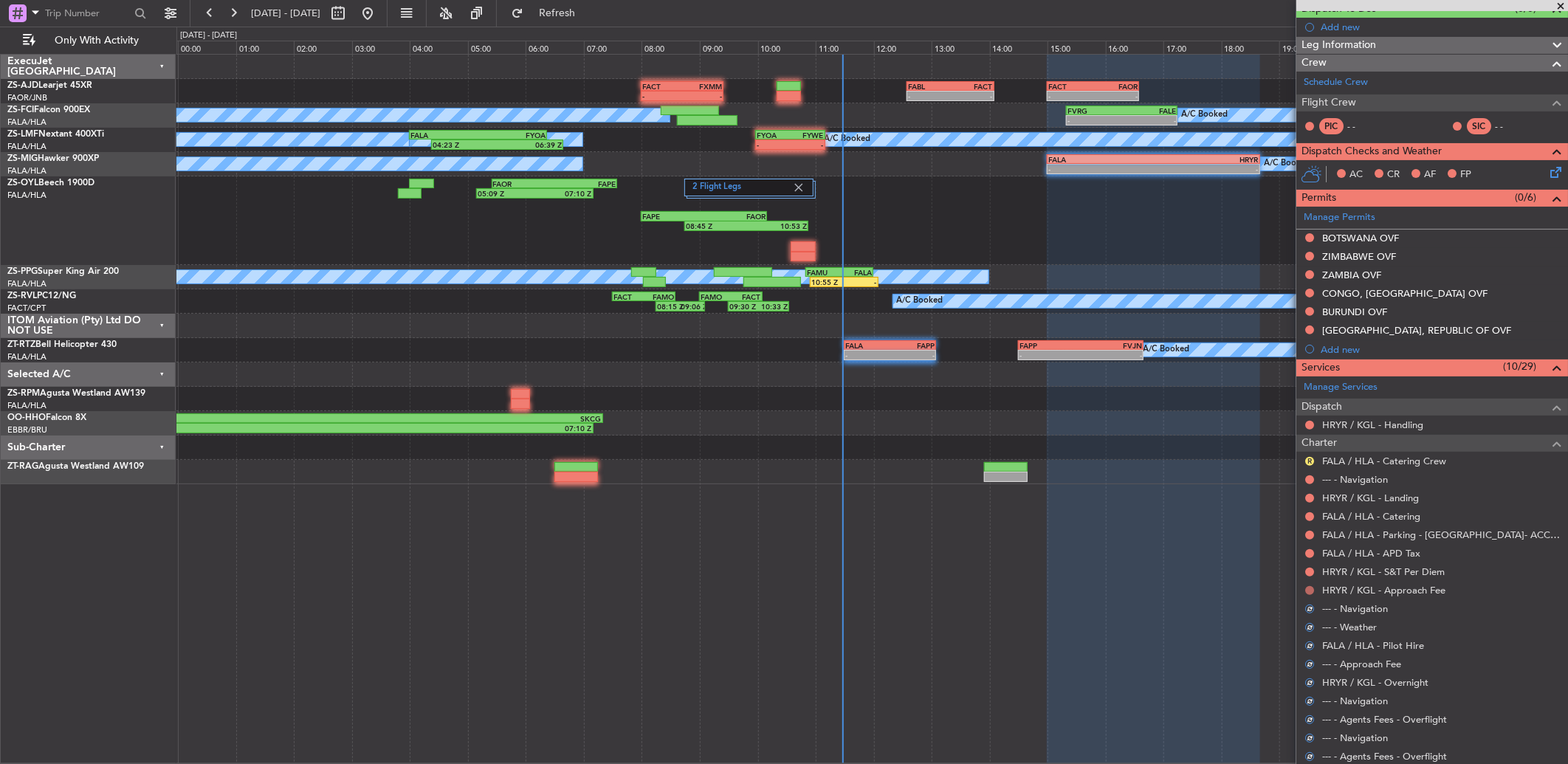
click at [1307, 589] on button at bounding box center [1308, 590] width 9 height 9
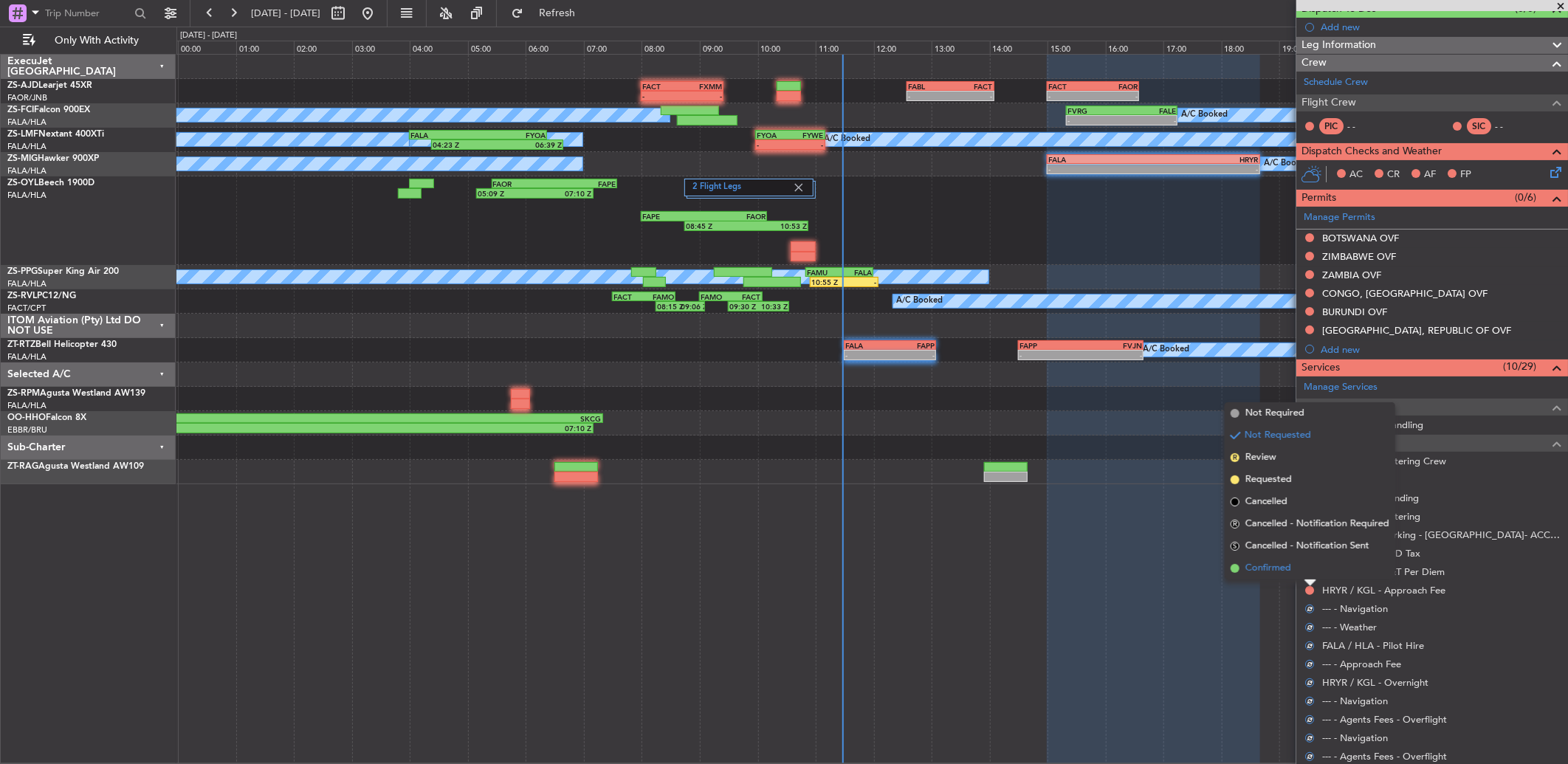
click at [1308, 569] on li "Confirmed" at bounding box center [1309, 568] width 170 height 23
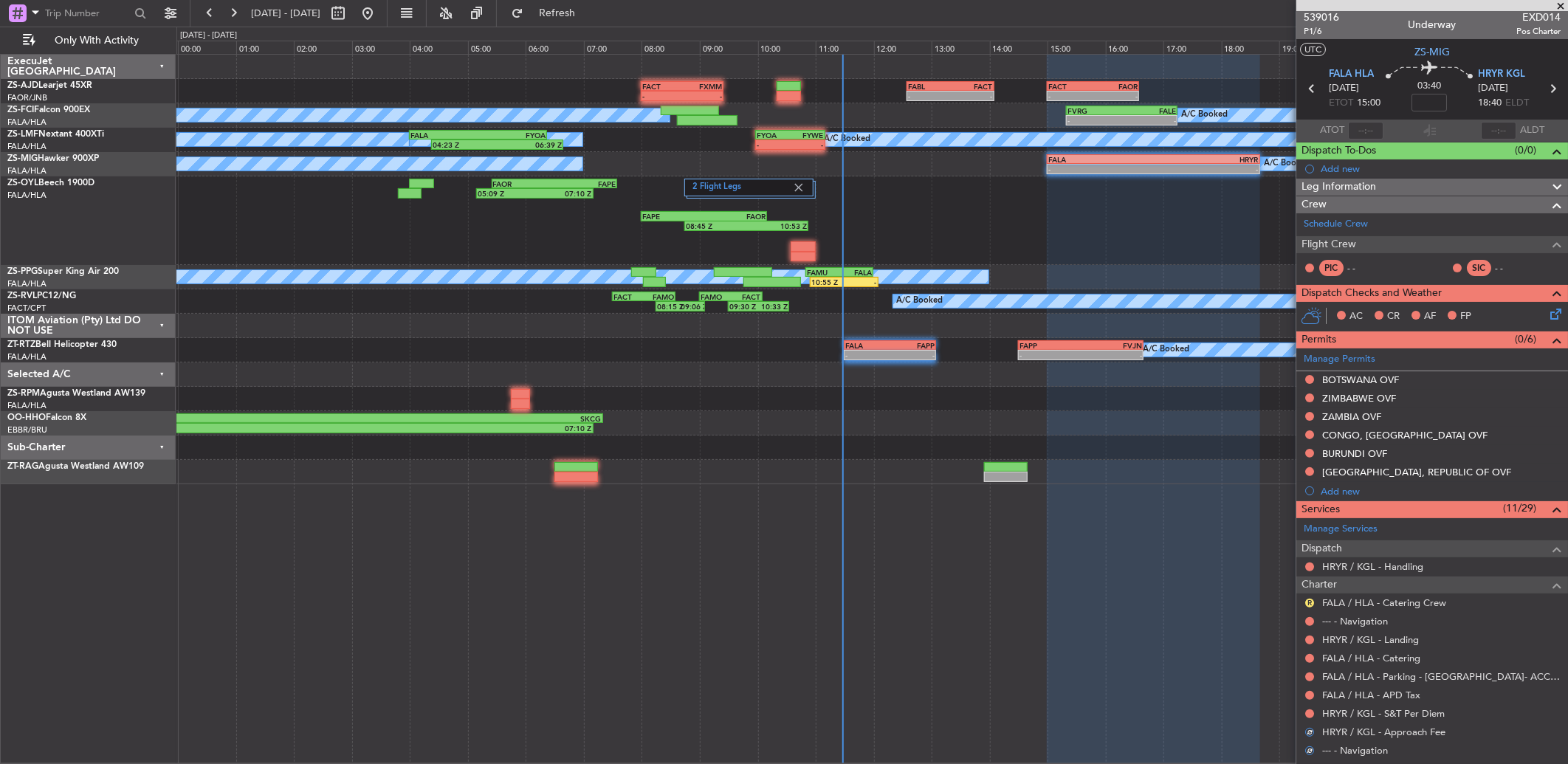
scroll to position [0, 0]
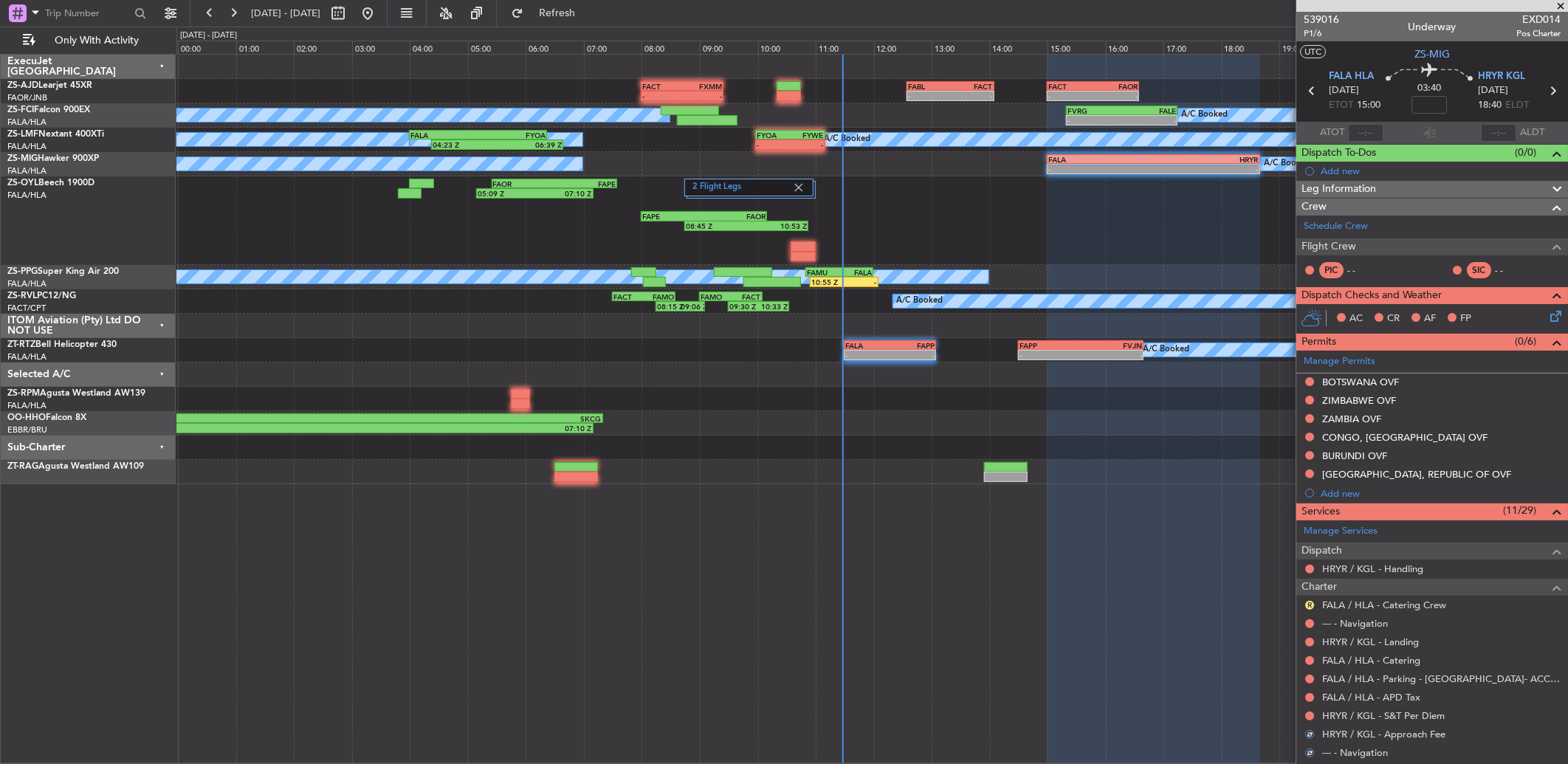
drag, startPoint x: 1312, startPoint y: 714, endPoint x: 1307, endPoint y: 696, distance: 18.7
click at [1312, 714] on button at bounding box center [1308, 715] width 9 height 9
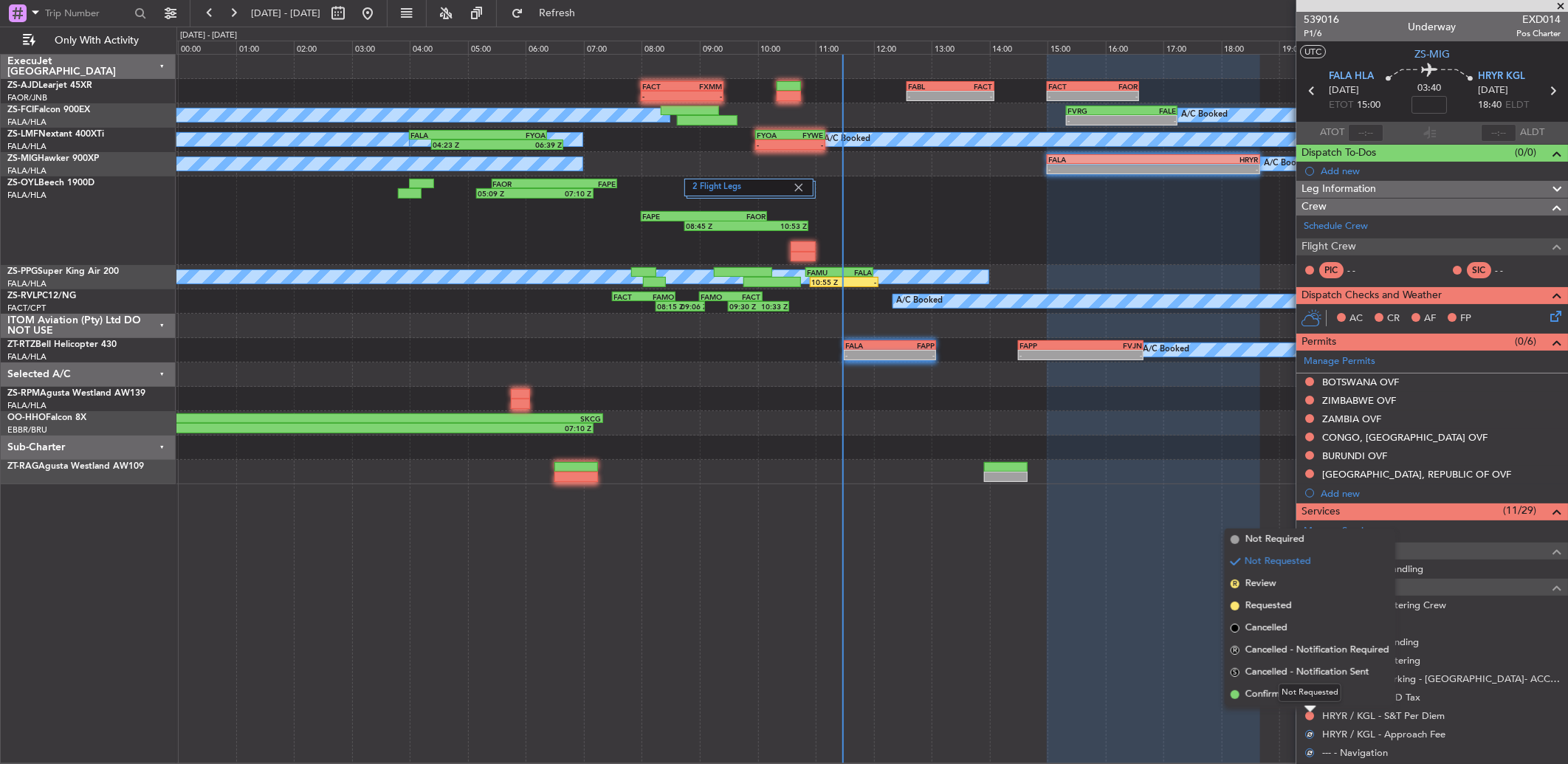
click at [1307, 695] on div "Not Requested" at bounding box center [1309, 692] width 63 height 19
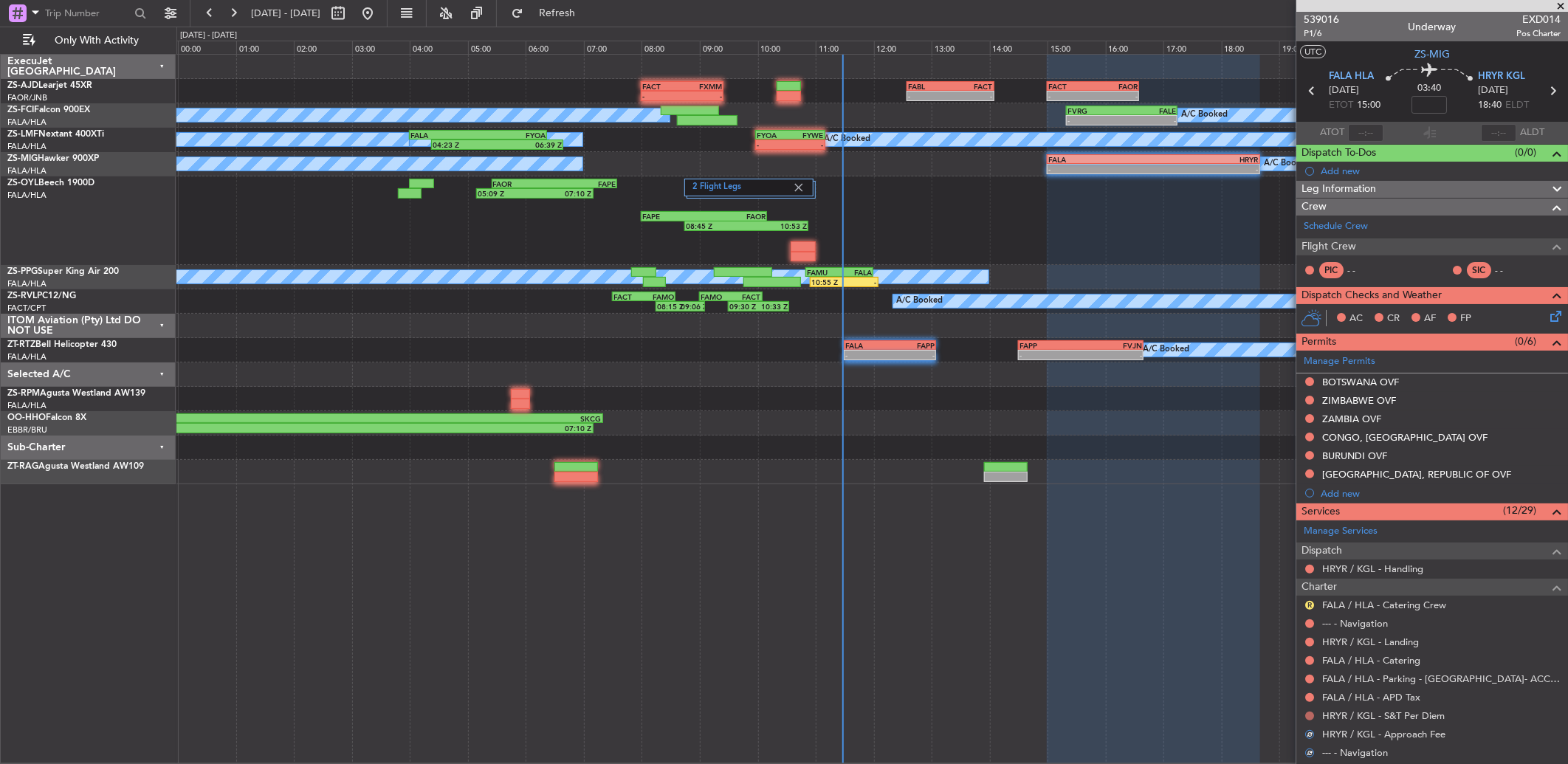
click at [1307, 714] on button at bounding box center [1308, 715] width 9 height 9
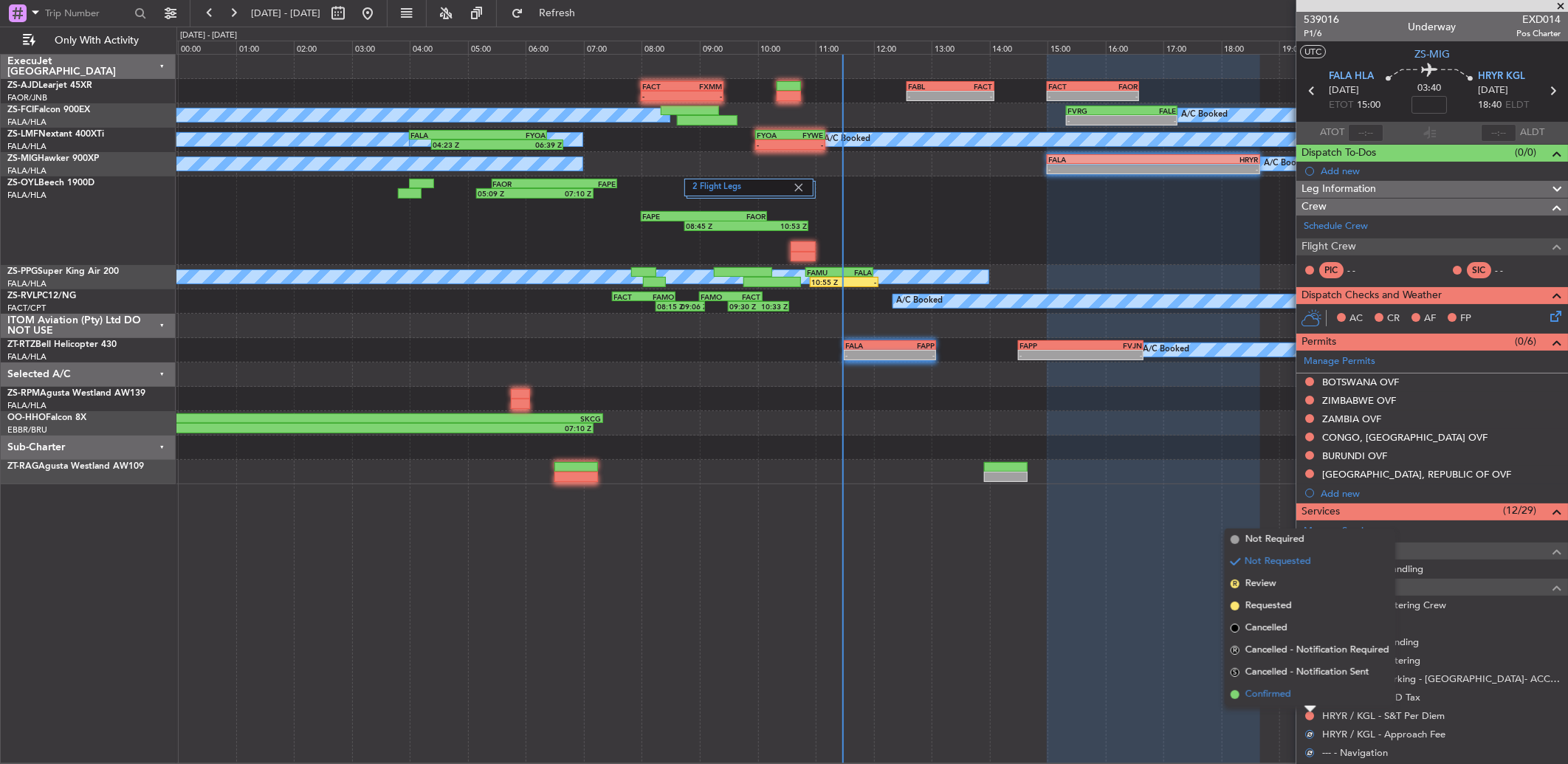
click at [1269, 698] on span "Confirmed" at bounding box center [1267, 694] width 46 height 15
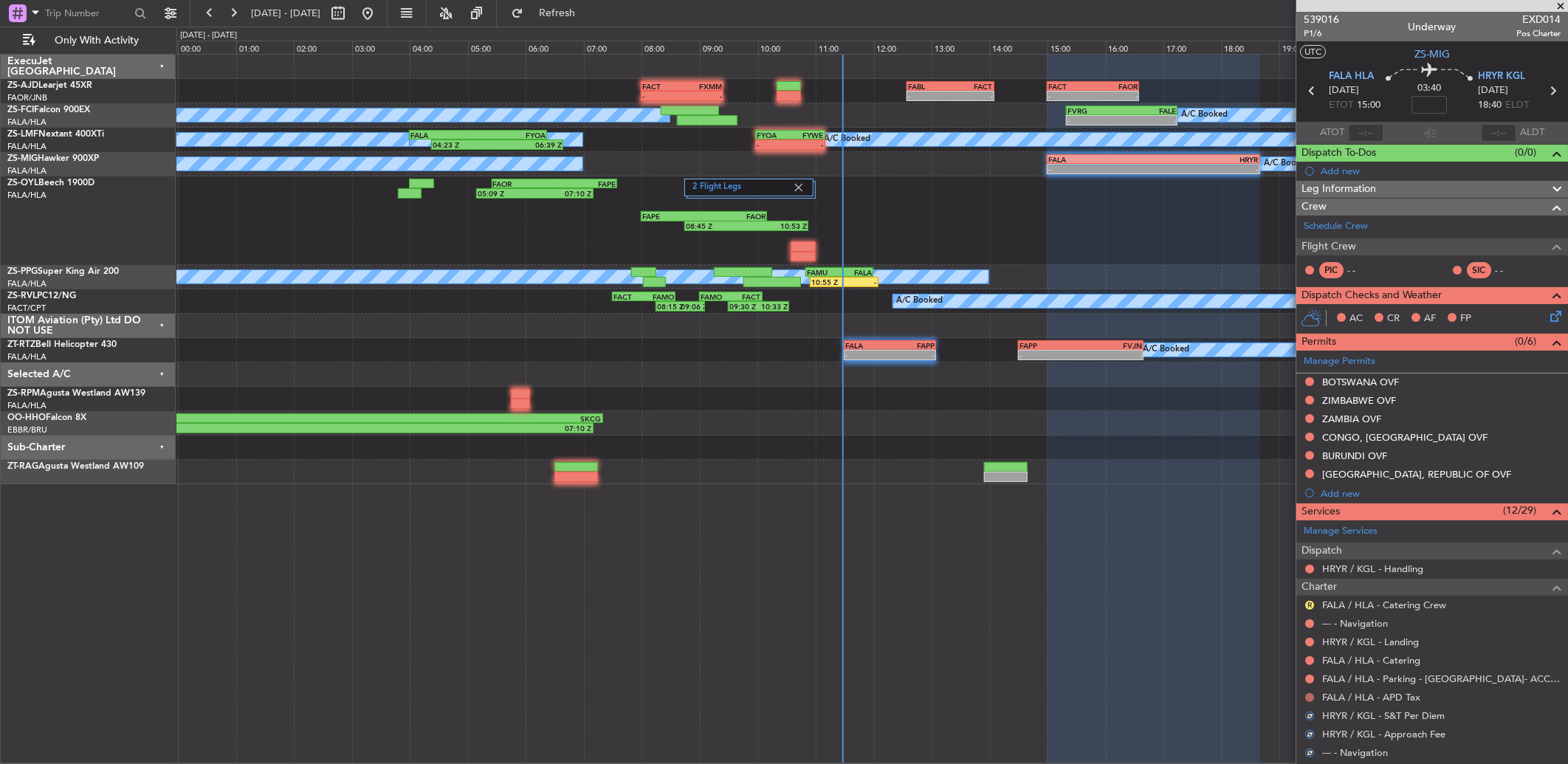
click at [1309, 693] on button at bounding box center [1308, 697] width 9 height 9
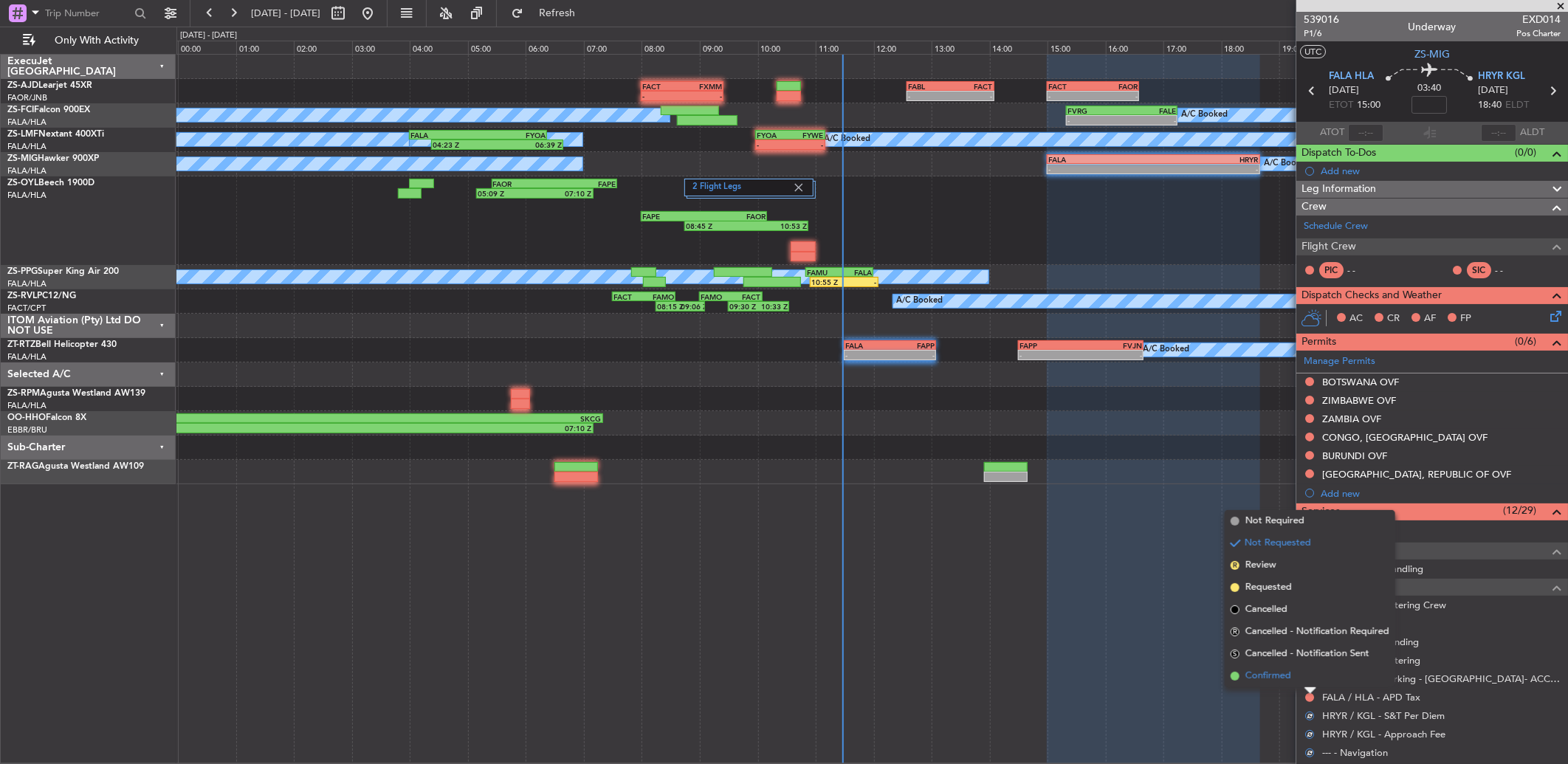
click at [1302, 678] on li "Confirmed" at bounding box center [1309, 676] width 170 height 23
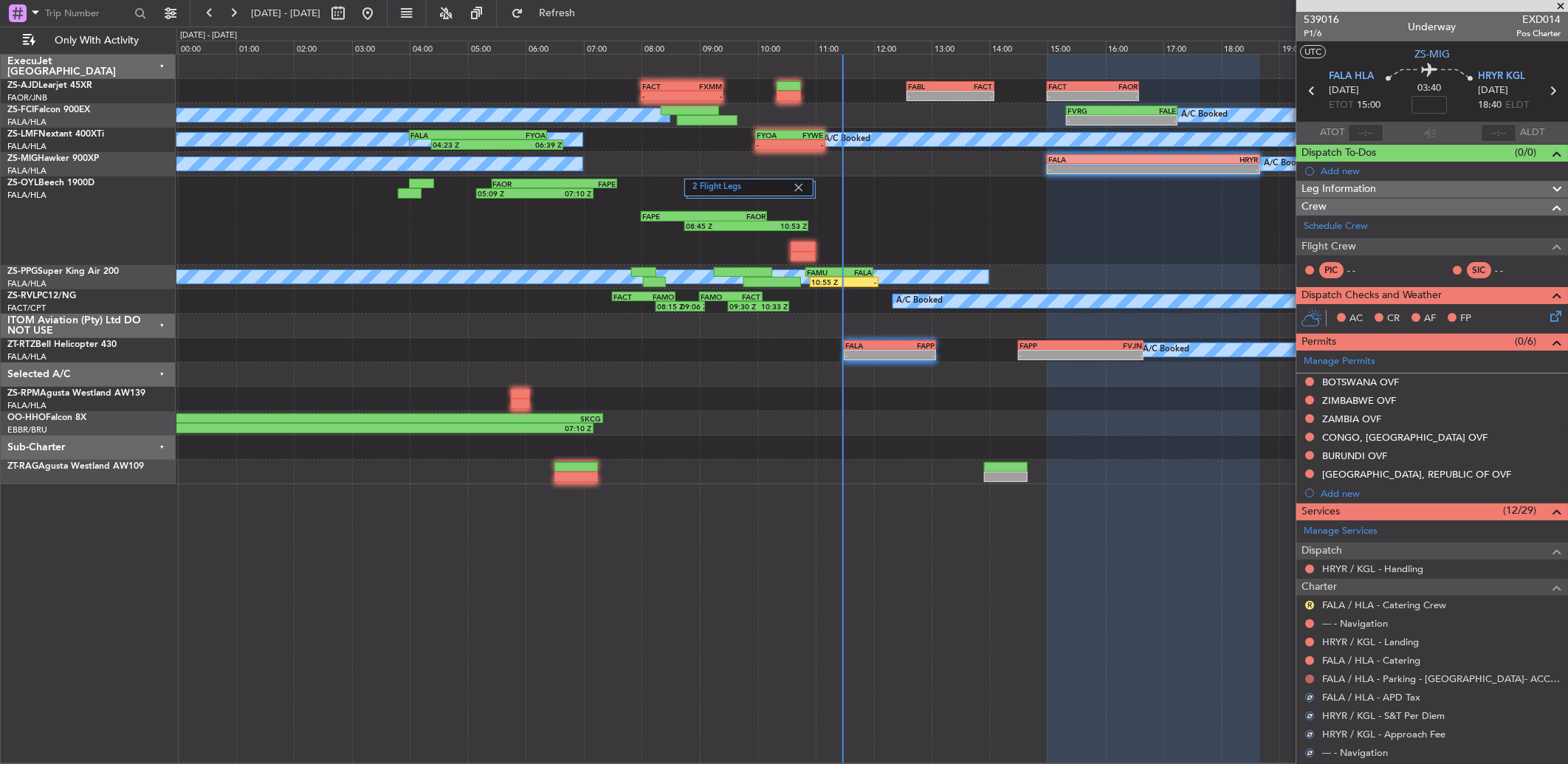
click at [1312, 675] on button at bounding box center [1308, 679] width 9 height 9
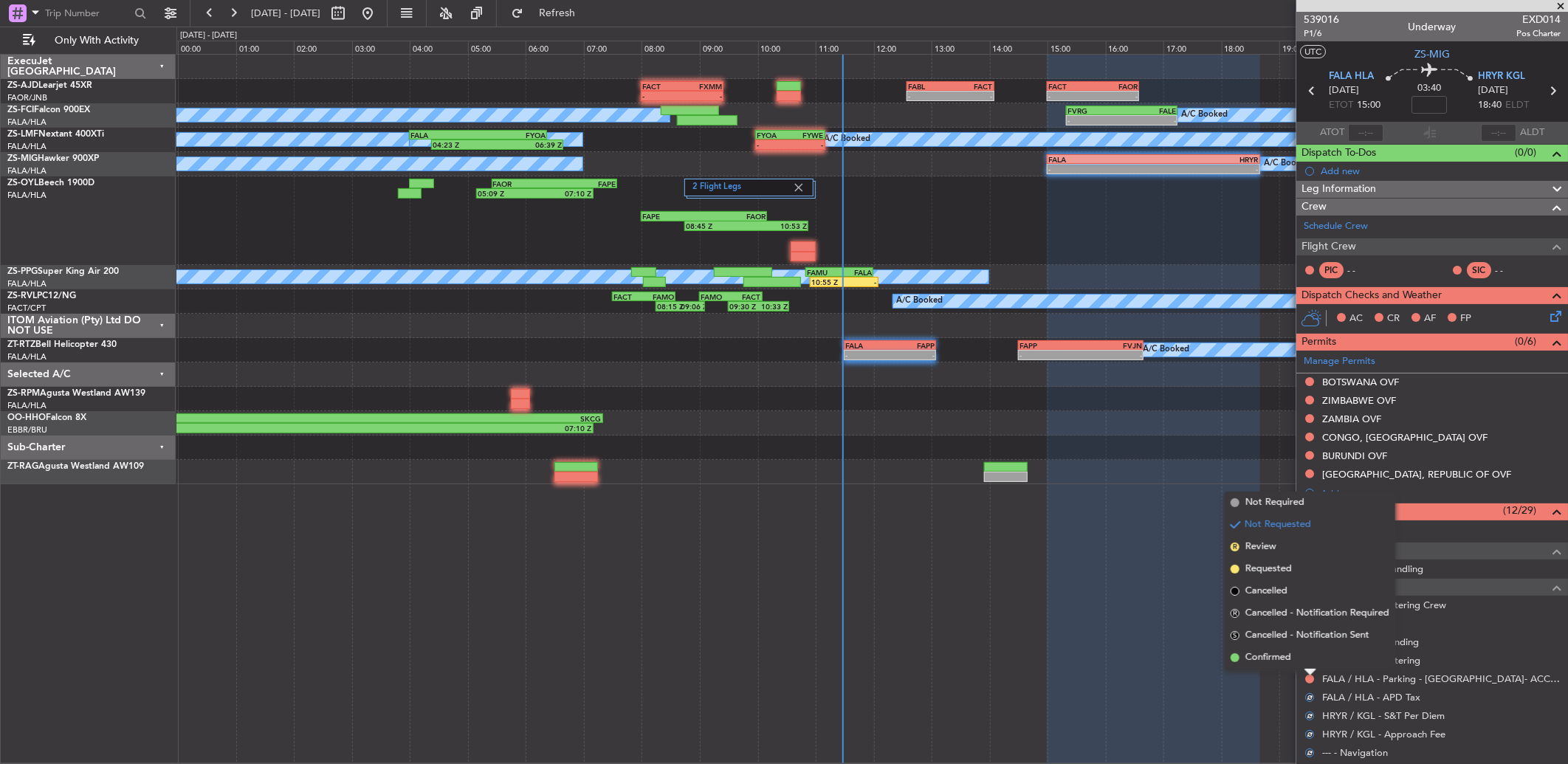
click at [1307, 657] on li "Confirmed" at bounding box center [1309, 657] width 170 height 23
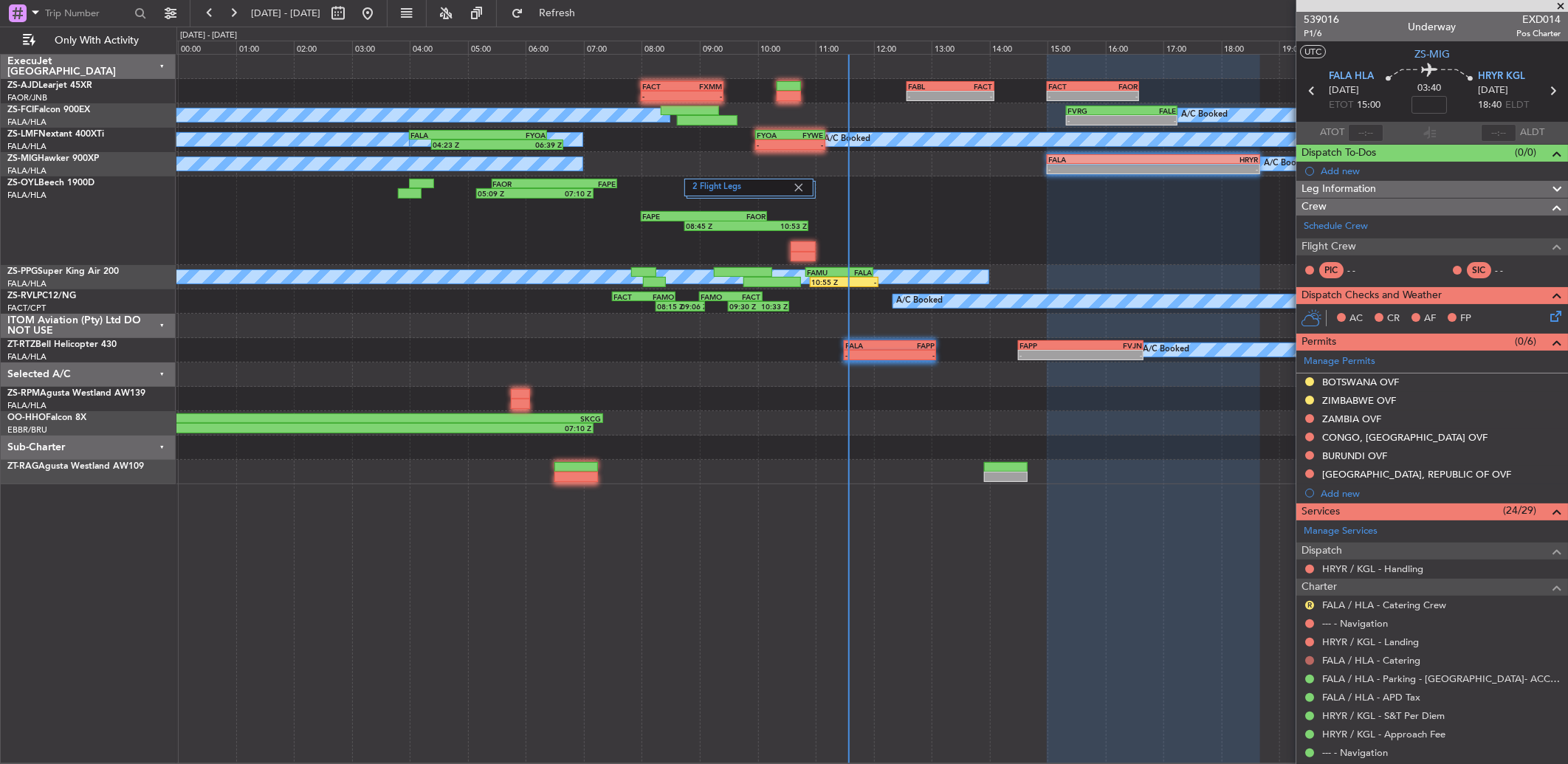
click at [1310, 662] on button at bounding box center [1308, 660] width 9 height 9
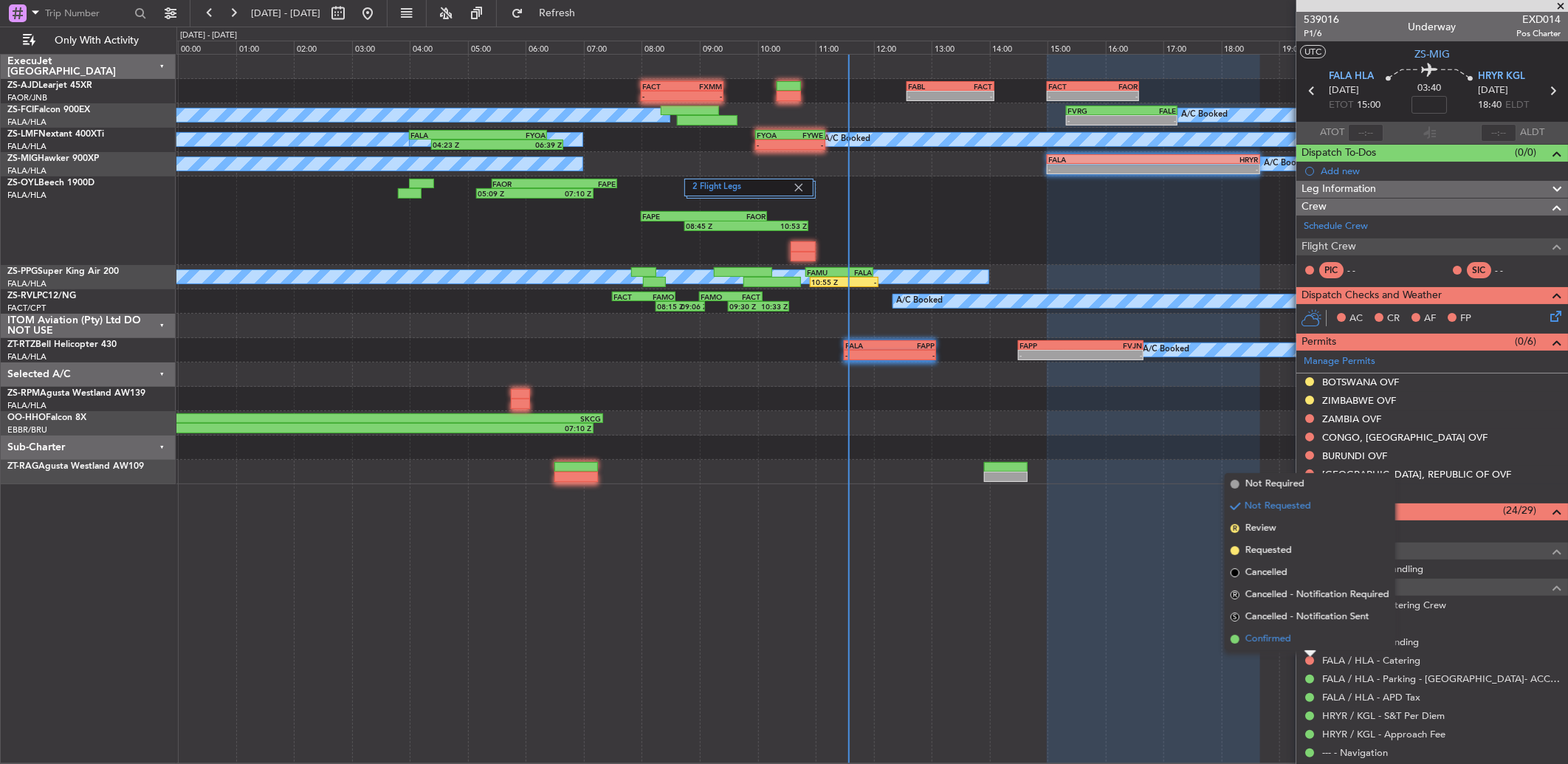
click at [1277, 640] on span "Confirmed" at bounding box center [1267, 639] width 46 height 15
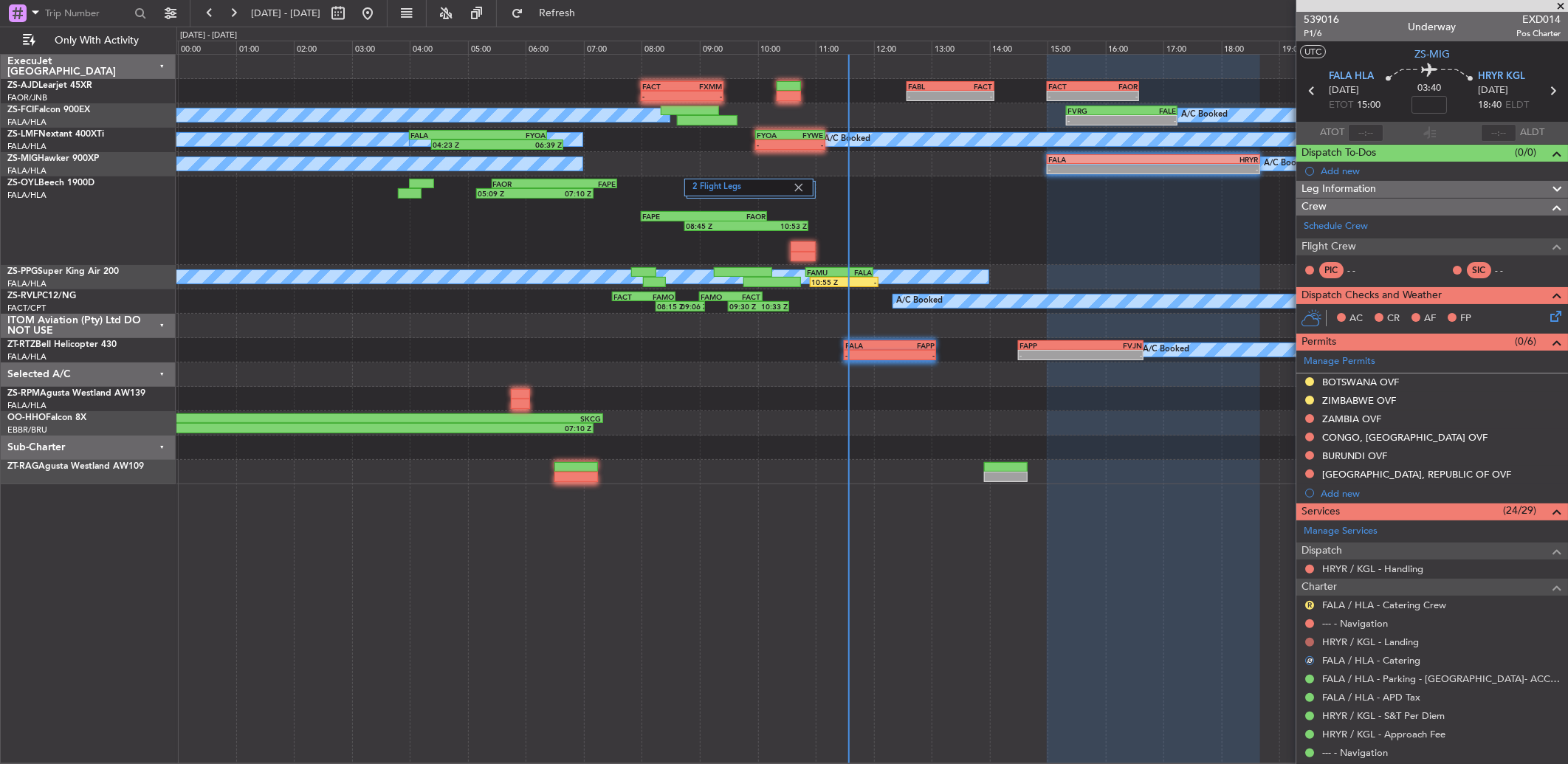
click at [1309, 641] on button at bounding box center [1308, 642] width 9 height 9
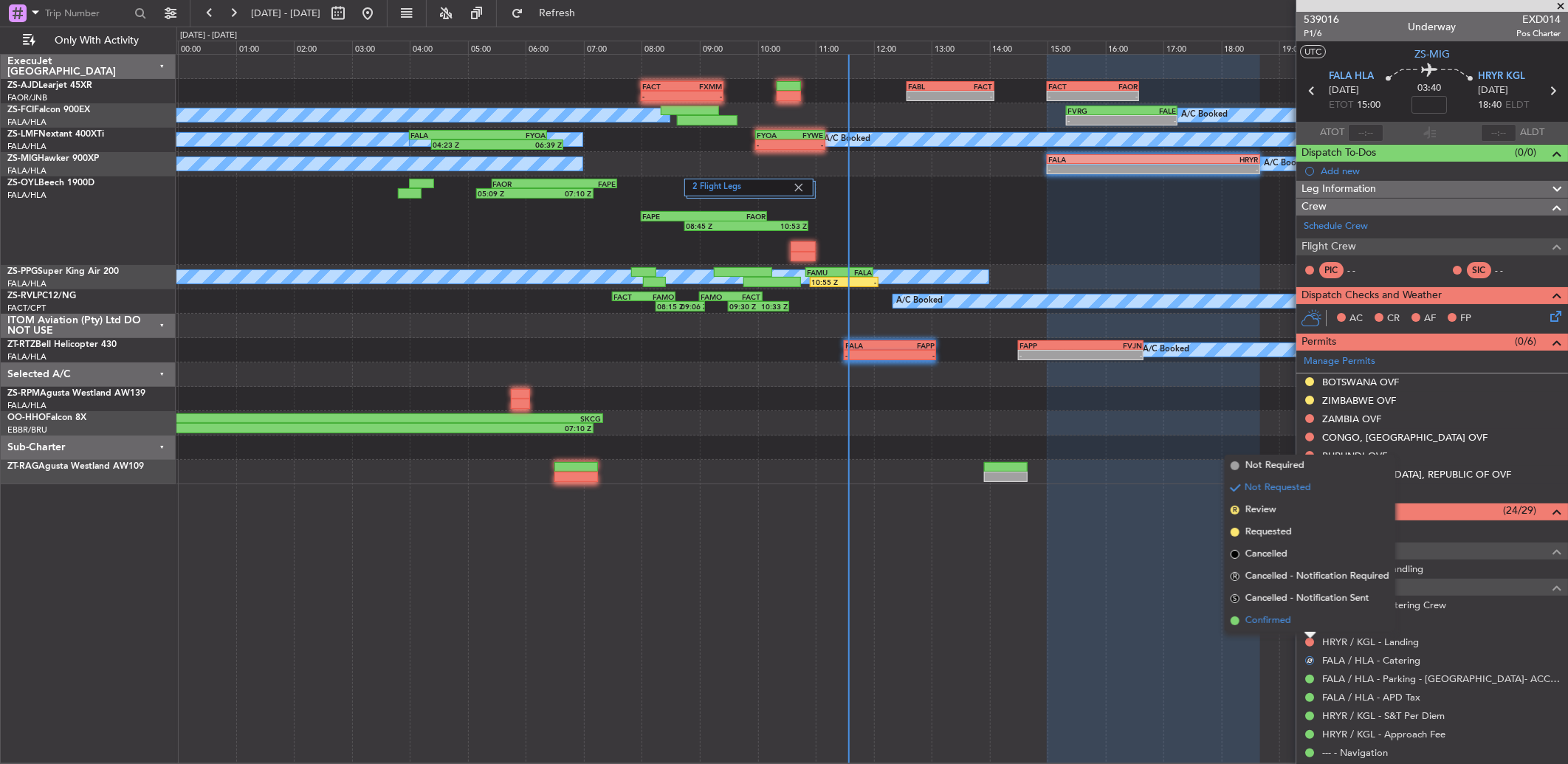
click at [1262, 618] on span "Confirmed" at bounding box center [1267, 620] width 46 height 15
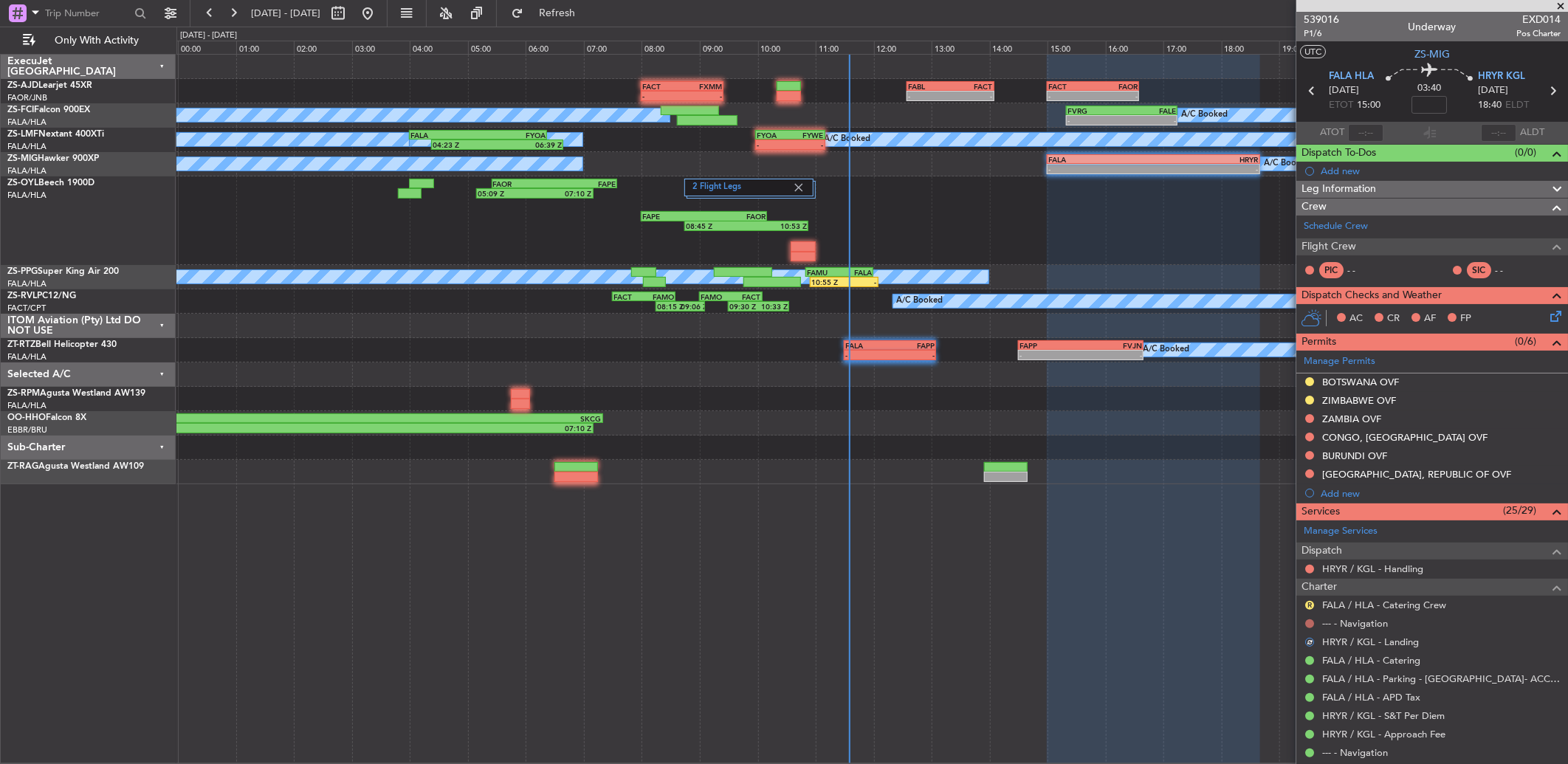
click at [1310, 623] on button at bounding box center [1308, 623] width 9 height 9
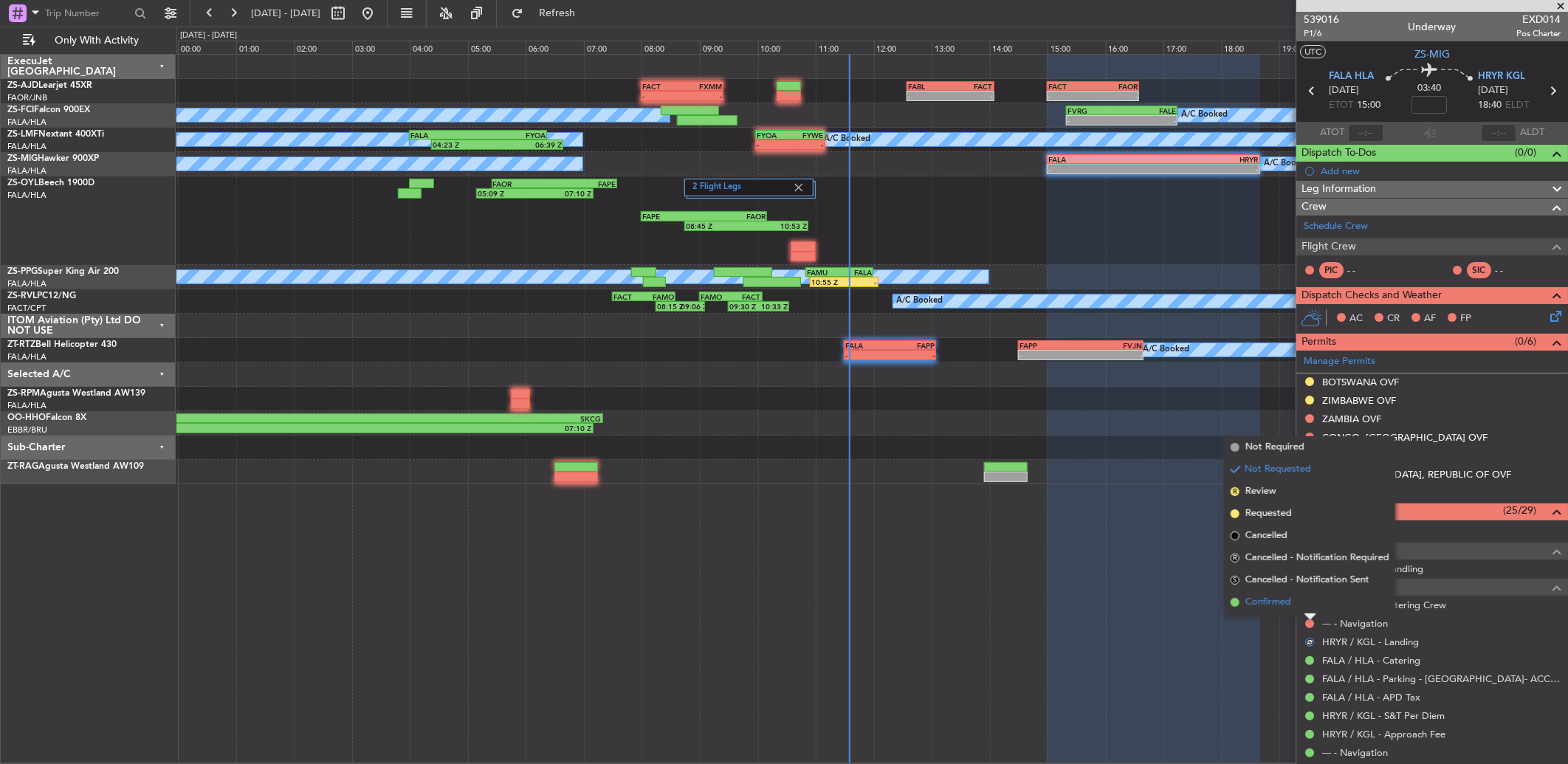
click at [1304, 599] on li "Confirmed" at bounding box center [1309, 602] width 170 height 23
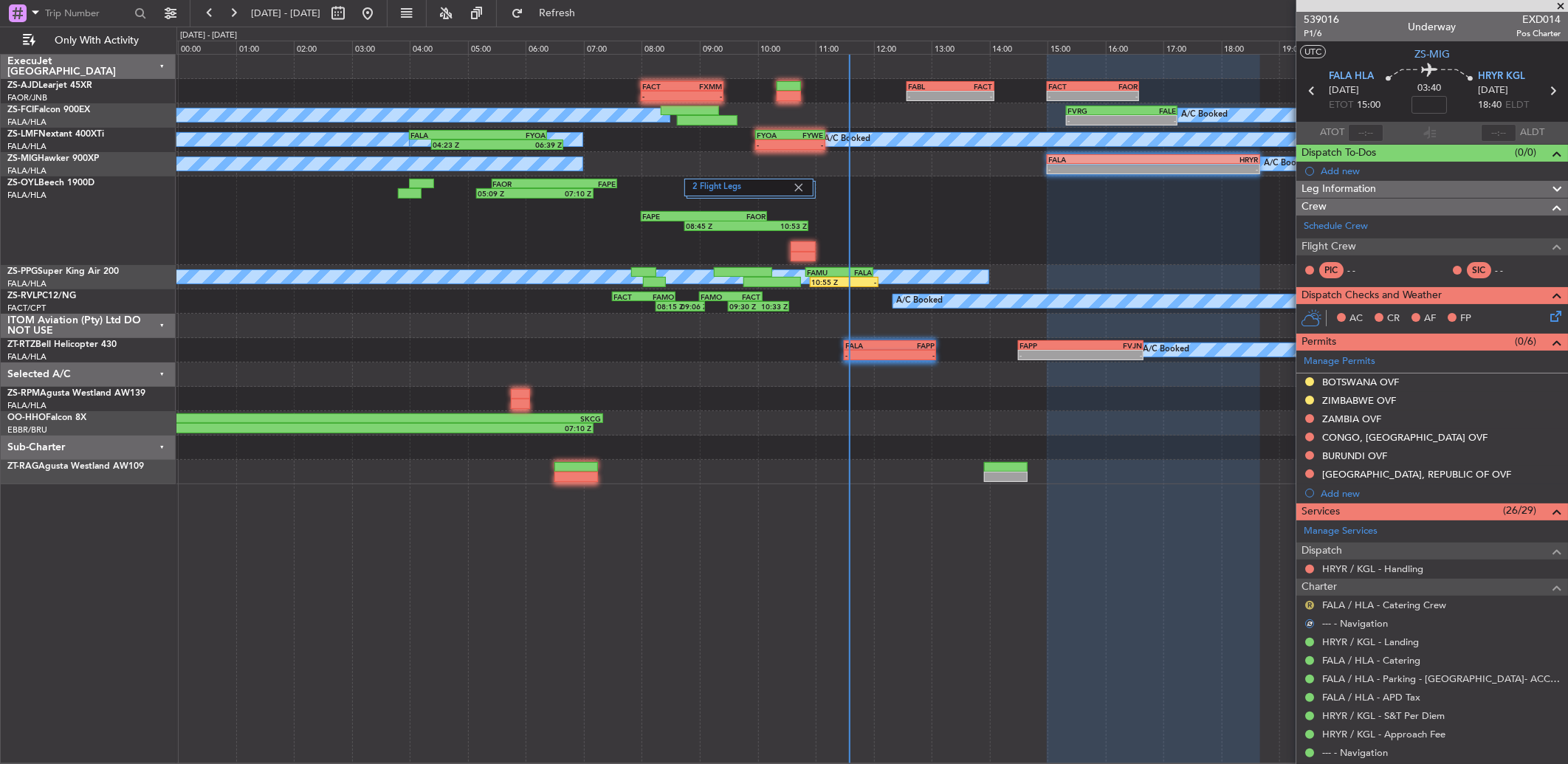
click at [1308, 606] on button "R" at bounding box center [1308, 604] width 9 height 9
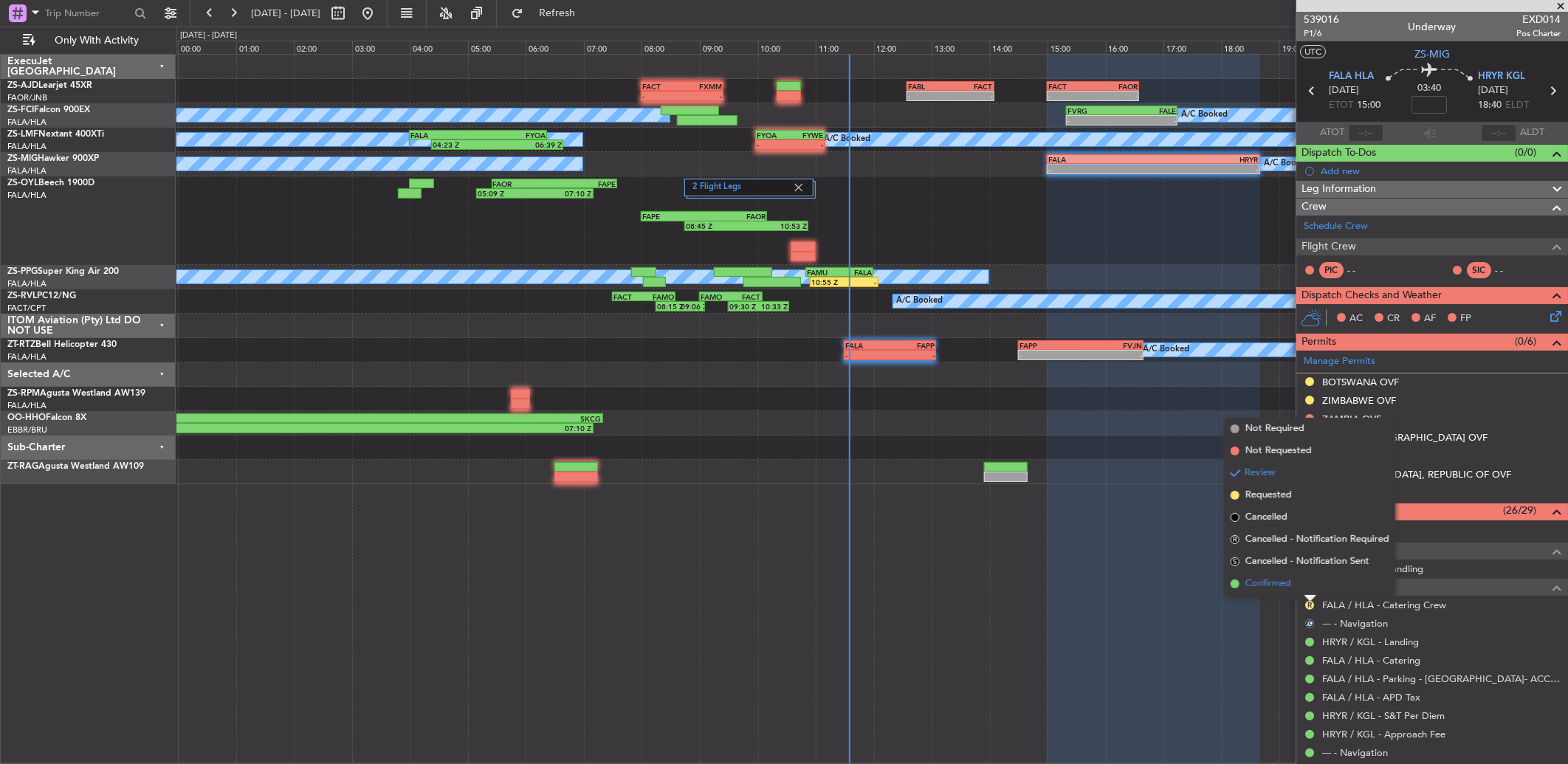
click at [1286, 579] on span "Confirmed" at bounding box center [1267, 584] width 46 height 15
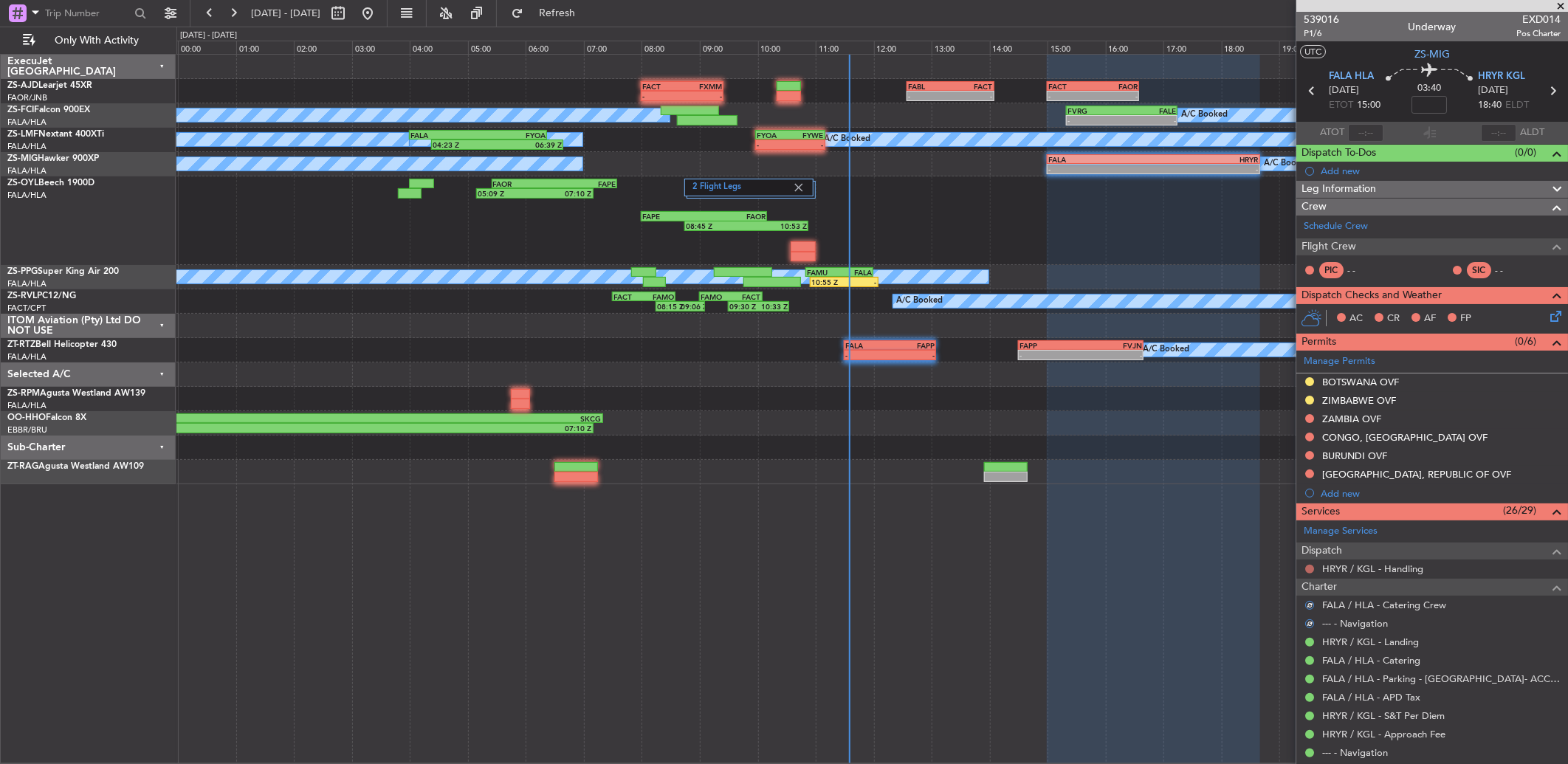
click at [1310, 569] on button at bounding box center [1308, 568] width 9 height 9
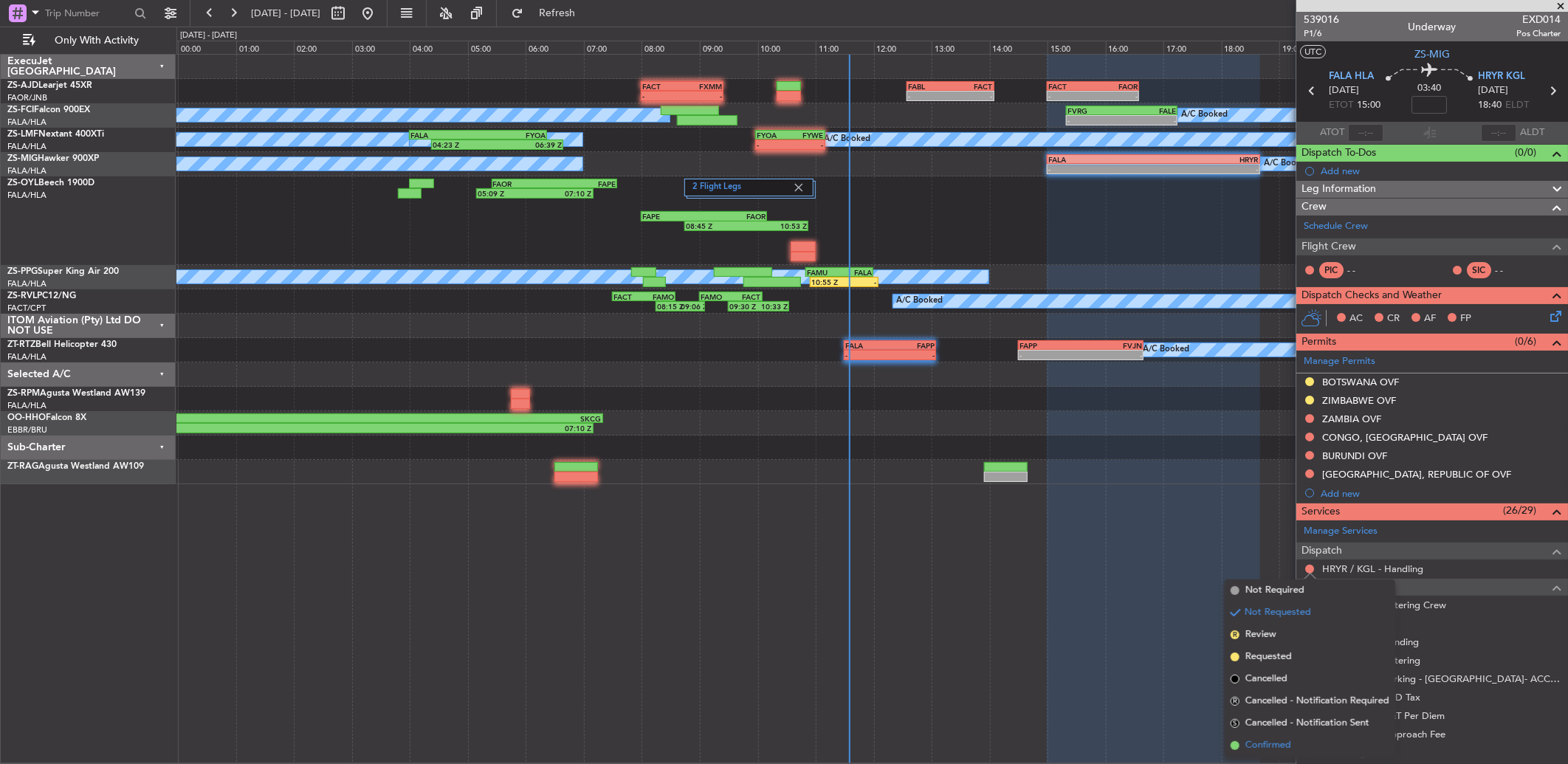
click at [1254, 744] on span "Confirmed" at bounding box center [1267, 745] width 46 height 15
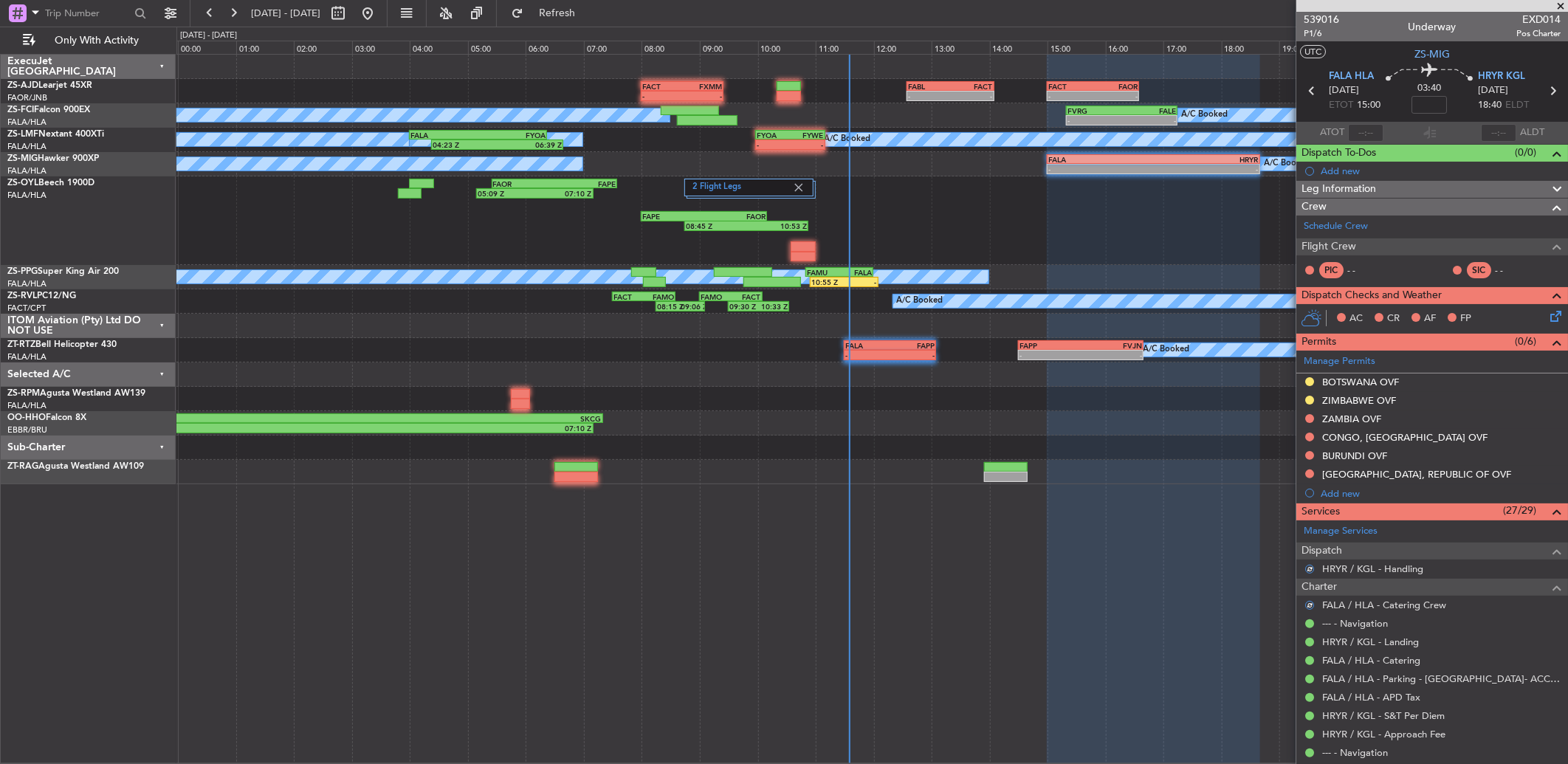
click at [1546, 319] on icon at bounding box center [1552, 313] width 12 height 12
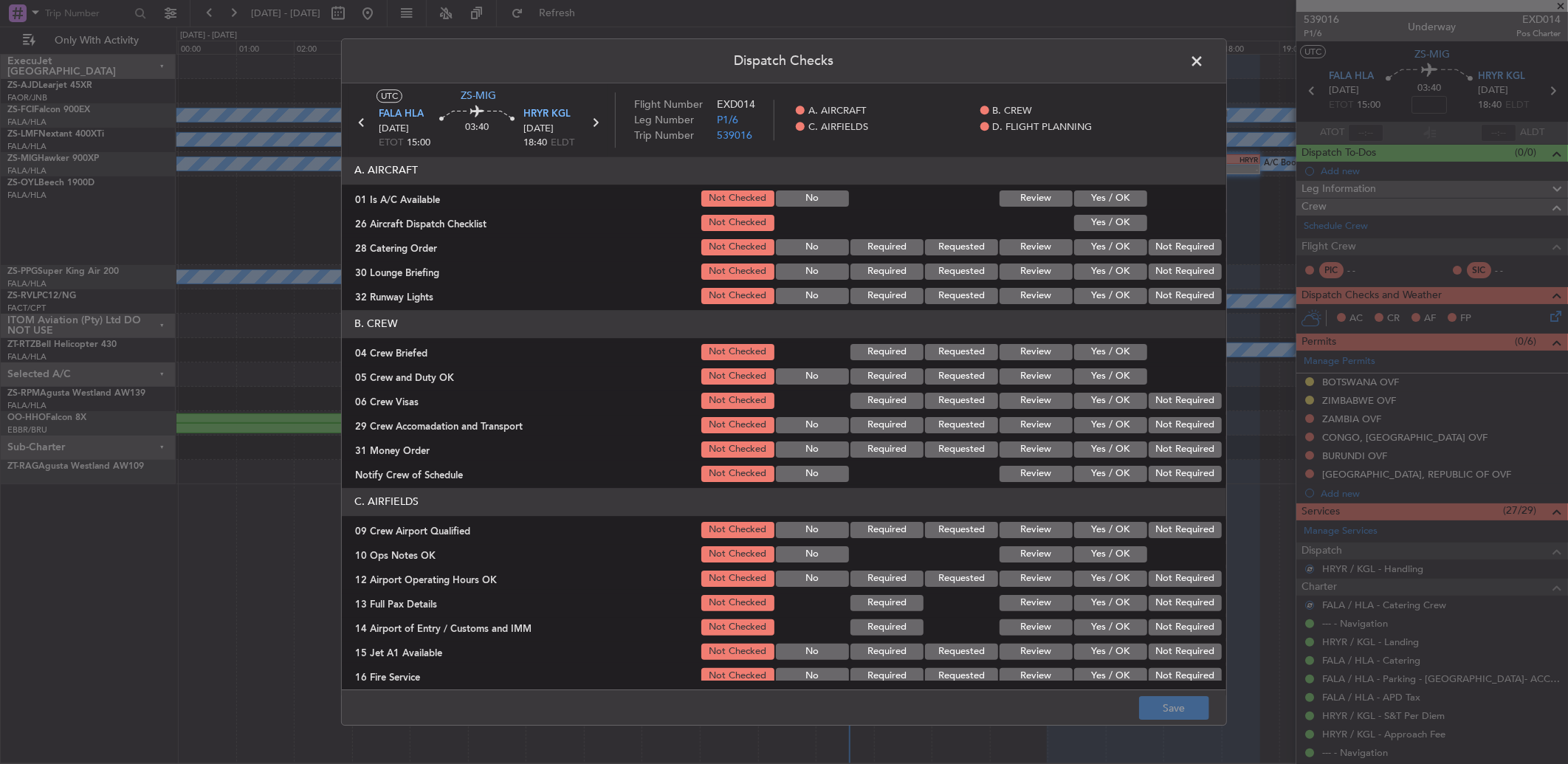
click at [1119, 202] on button "Yes / OK" at bounding box center [1110, 198] width 73 height 17
click at [1116, 229] on button "Yes / OK" at bounding box center [1110, 222] width 73 height 17
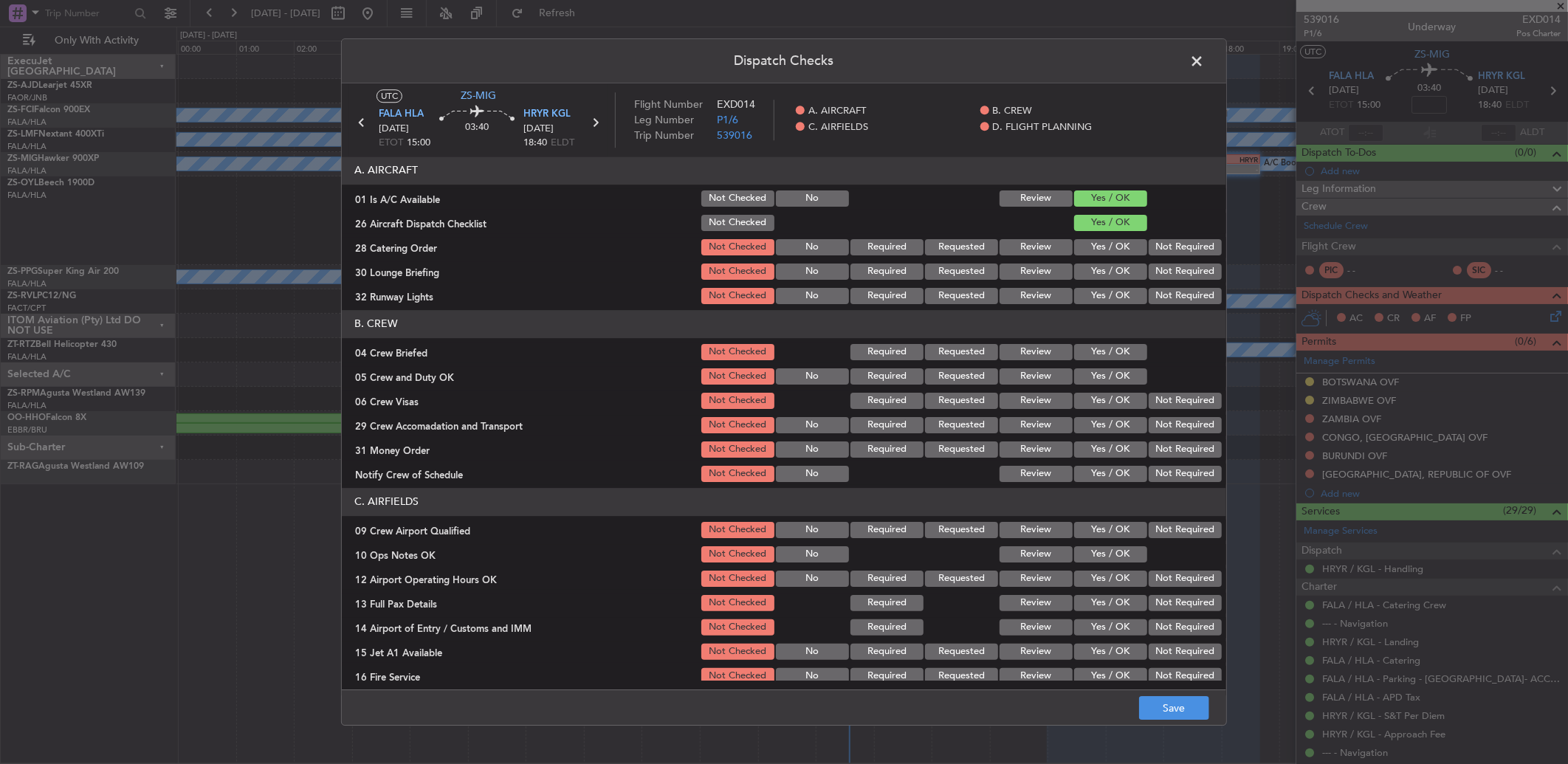
click at [1025, 244] on button "Review" at bounding box center [1035, 247] width 73 height 17
drag, startPoint x: 1031, startPoint y: 284, endPoint x: 1035, endPoint y: 447, distance: 163.0
click at [1034, 439] on article "A. AIRCRAFT 01 Is A/C Available Not Checked No Review Yes / OK 26 Aircraft Disp…" at bounding box center [784, 418] width 884 height 524
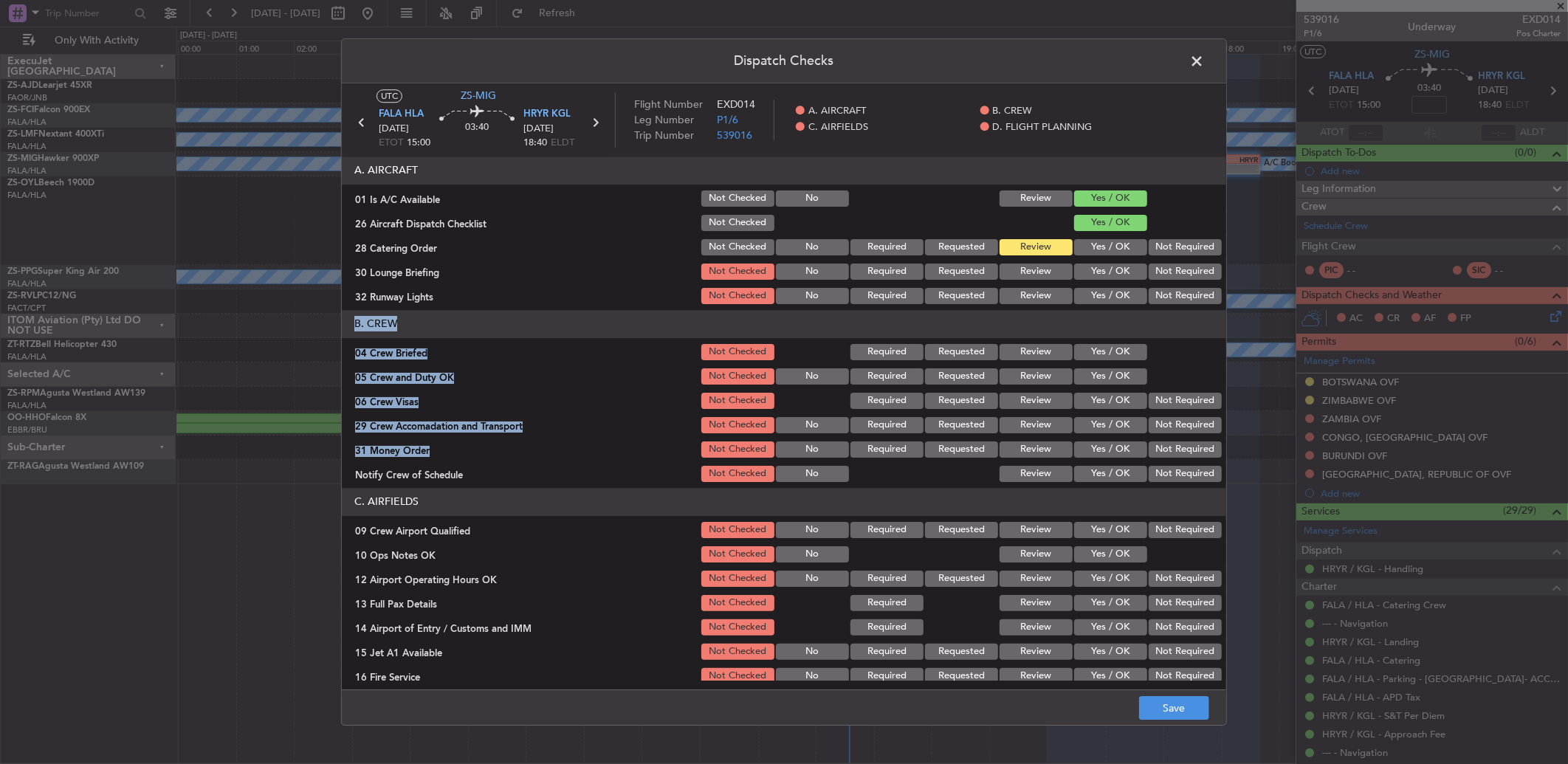
drag, startPoint x: 1035, startPoint y: 447, endPoint x: 1101, endPoint y: 278, distance: 181.4
click at [1101, 278] on button "Yes / OK" at bounding box center [1110, 271] width 73 height 17
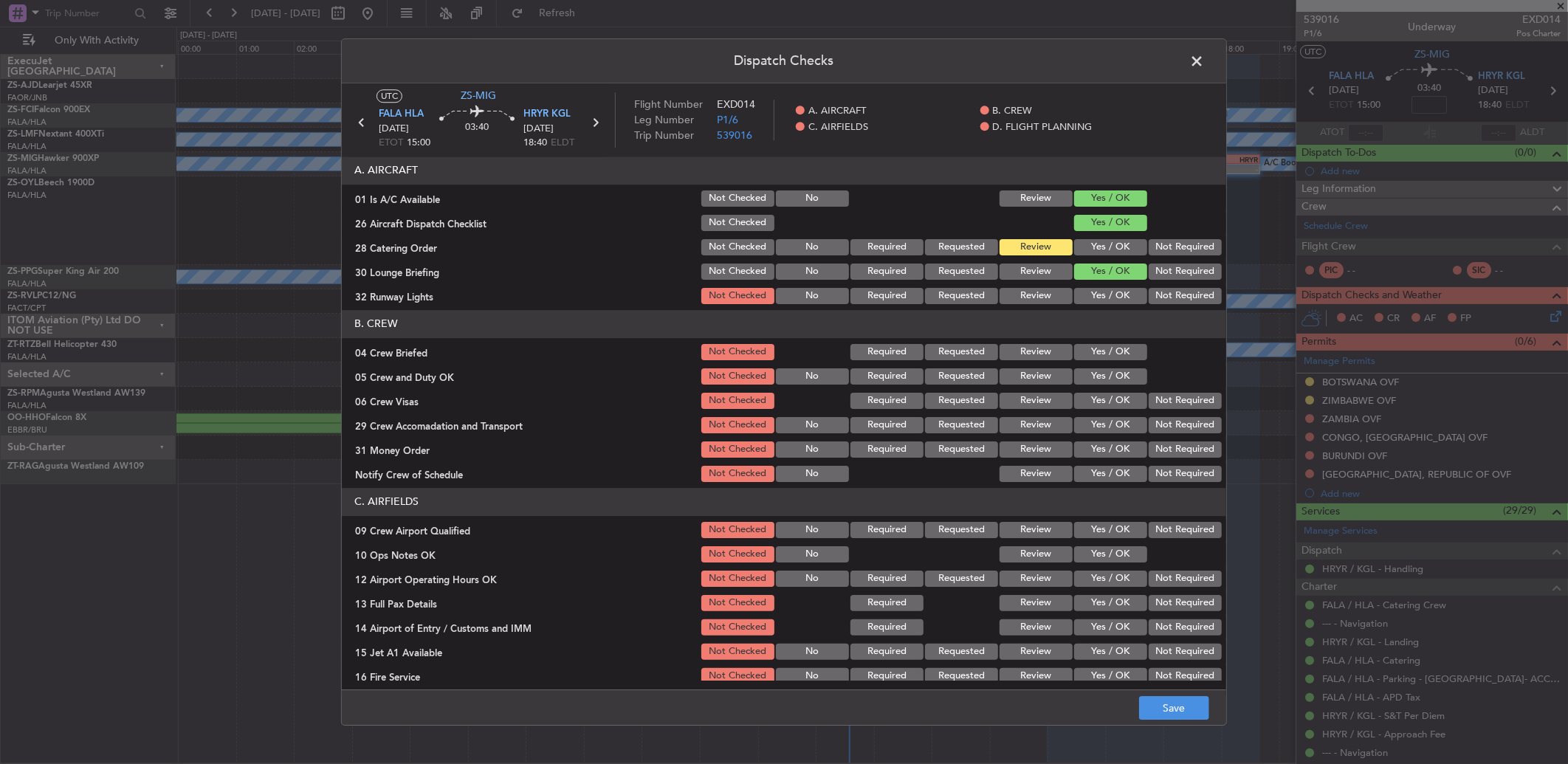
click at [1101, 286] on div "Yes / OK" at bounding box center [1109, 296] width 74 height 21
drag, startPoint x: 1103, startPoint y: 300, endPoint x: 1091, endPoint y: 317, distance: 20.8
click at [1104, 300] on button "Yes / OK" at bounding box center [1110, 296] width 73 height 17
click at [1042, 353] on button "Review" at bounding box center [1035, 352] width 73 height 17
click at [1077, 373] on button "Yes / OK" at bounding box center [1110, 376] width 73 height 17
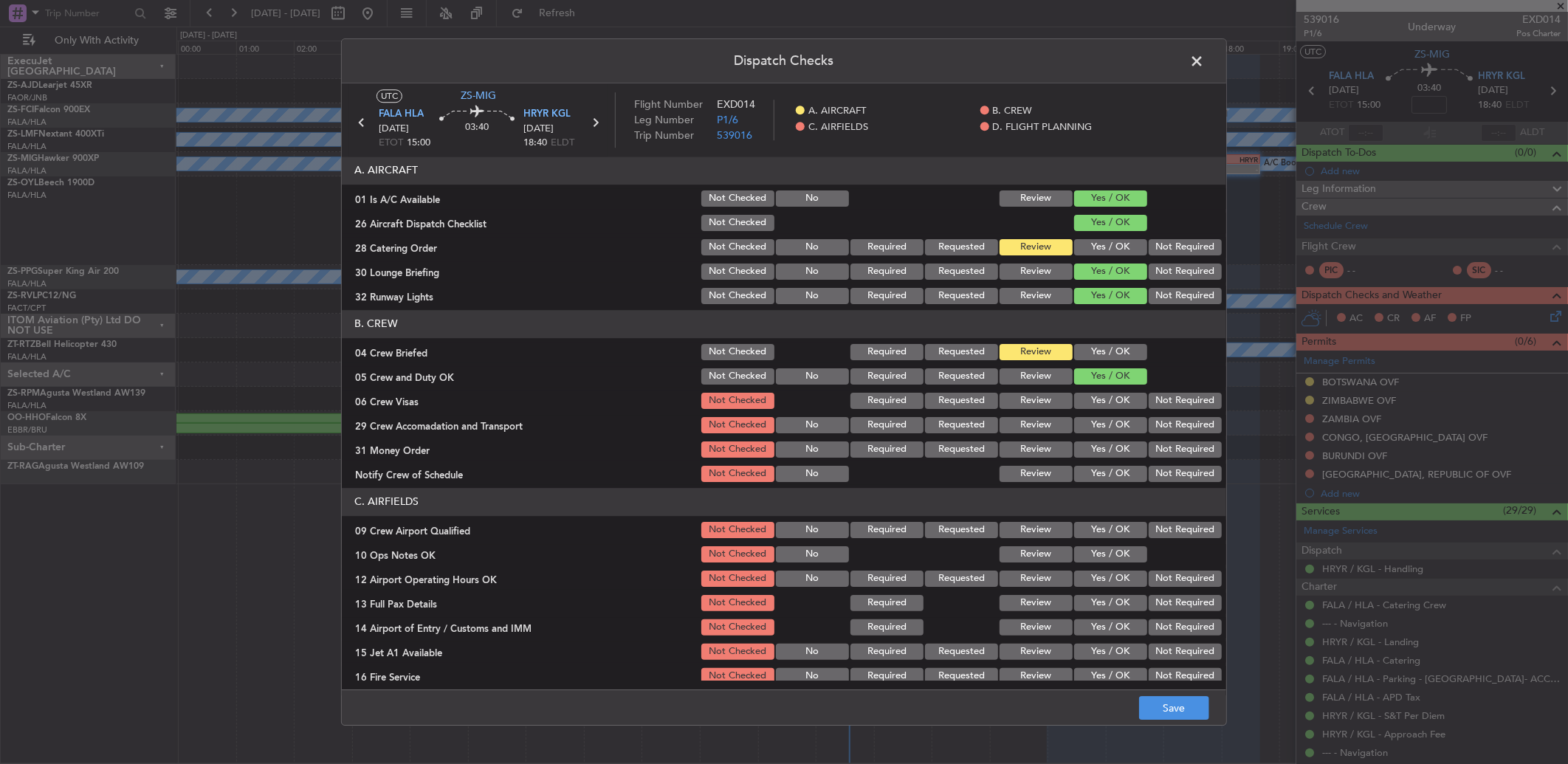
click at [1163, 405] on button "Not Required" at bounding box center [1185, 401] width 73 height 17
click at [1162, 426] on button "Not Required" at bounding box center [1185, 425] width 73 height 17
click at [1043, 448] on button "Review" at bounding box center [1035, 450] width 73 height 17
click at [1095, 458] on div "Yes / OK" at bounding box center [1109, 449] width 74 height 21
click at [1101, 469] on button "Yes / OK" at bounding box center [1110, 473] width 73 height 17
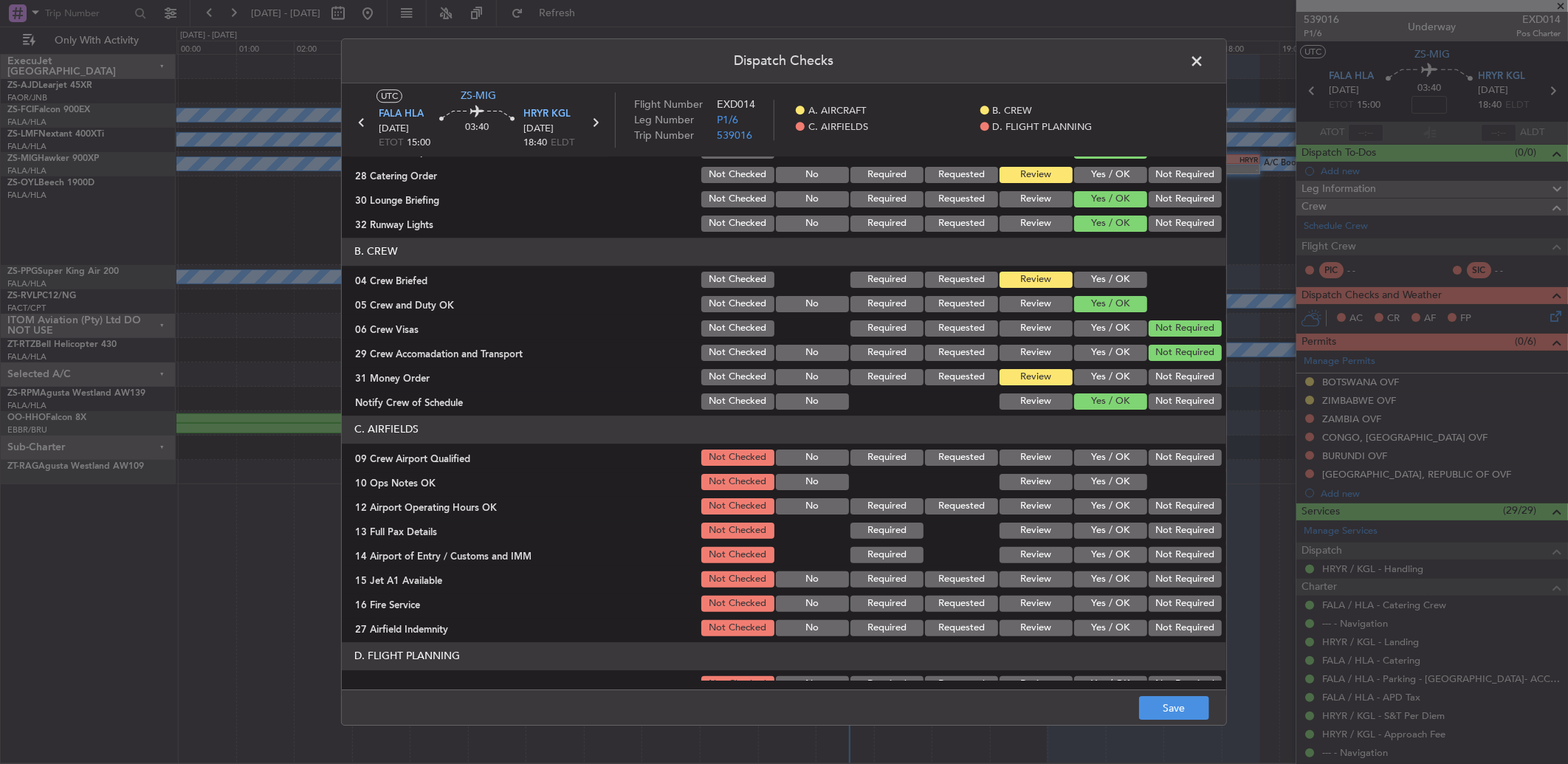
scroll to position [138, 0]
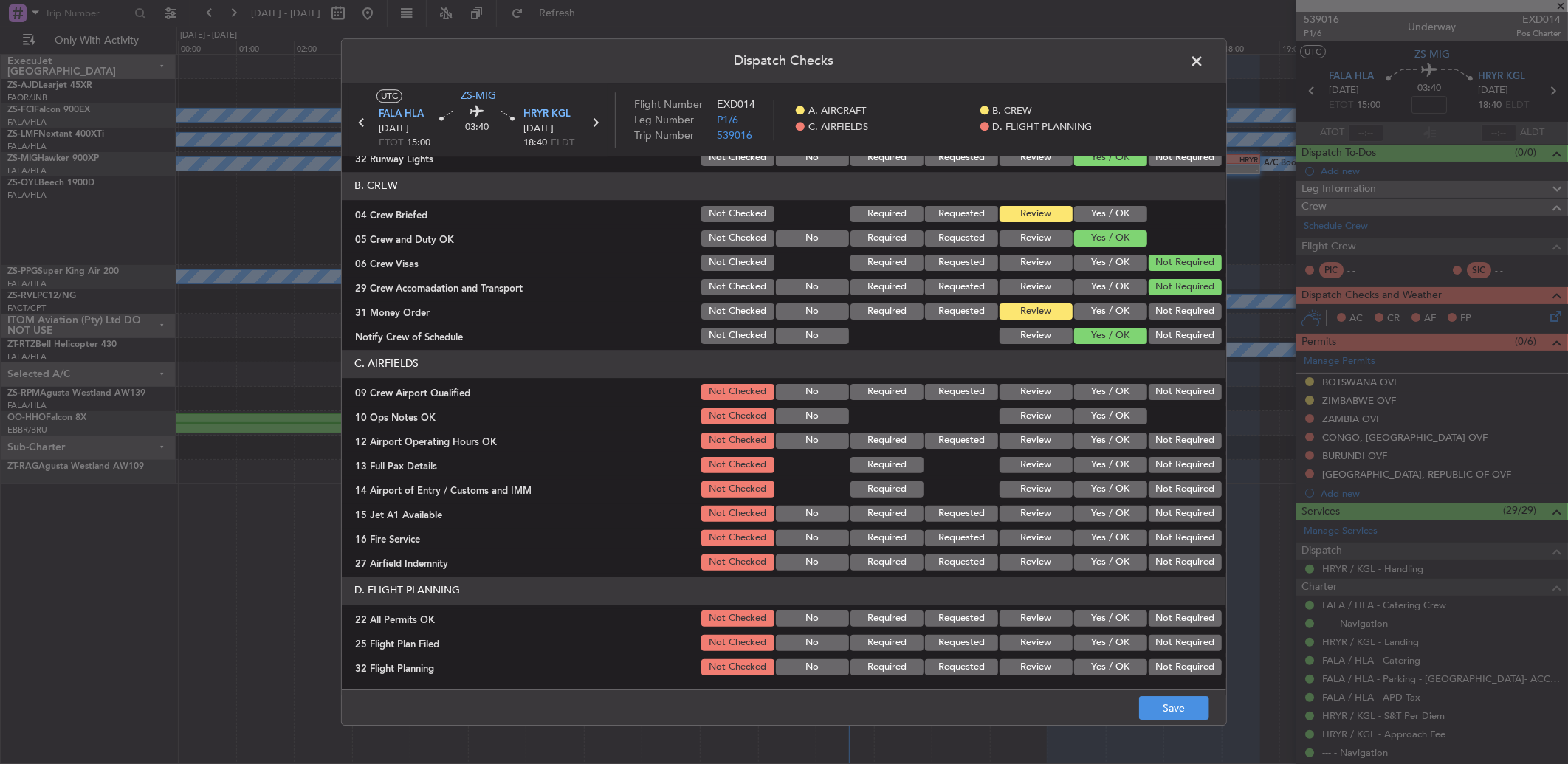
click at [1089, 395] on button "Yes / OK" at bounding box center [1110, 392] width 73 height 17
click at [1088, 413] on button "Yes / OK" at bounding box center [1110, 416] width 73 height 17
click at [1107, 444] on button "Yes / OK" at bounding box center [1110, 441] width 73 height 17
click at [1105, 461] on button "Yes / OK" at bounding box center [1110, 464] width 73 height 17
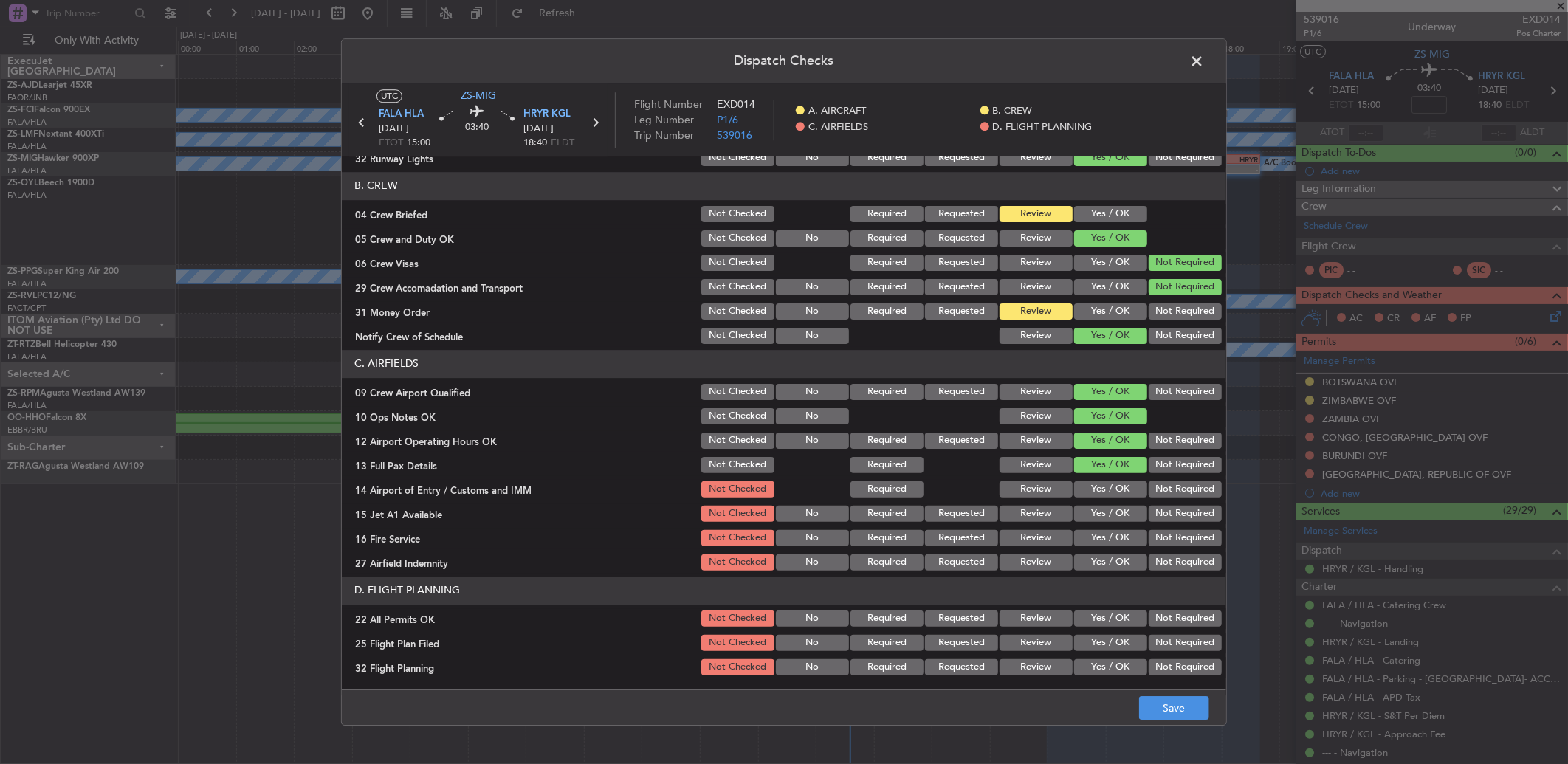
click at [1094, 484] on button "Yes / OK" at bounding box center [1110, 489] width 73 height 17
click at [1095, 507] on button "Yes / OK" at bounding box center [1110, 513] width 73 height 17
click at [1113, 534] on button "Yes / OK" at bounding box center [1110, 538] width 73 height 17
click at [1152, 558] on button "Not Required" at bounding box center [1185, 562] width 73 height 17
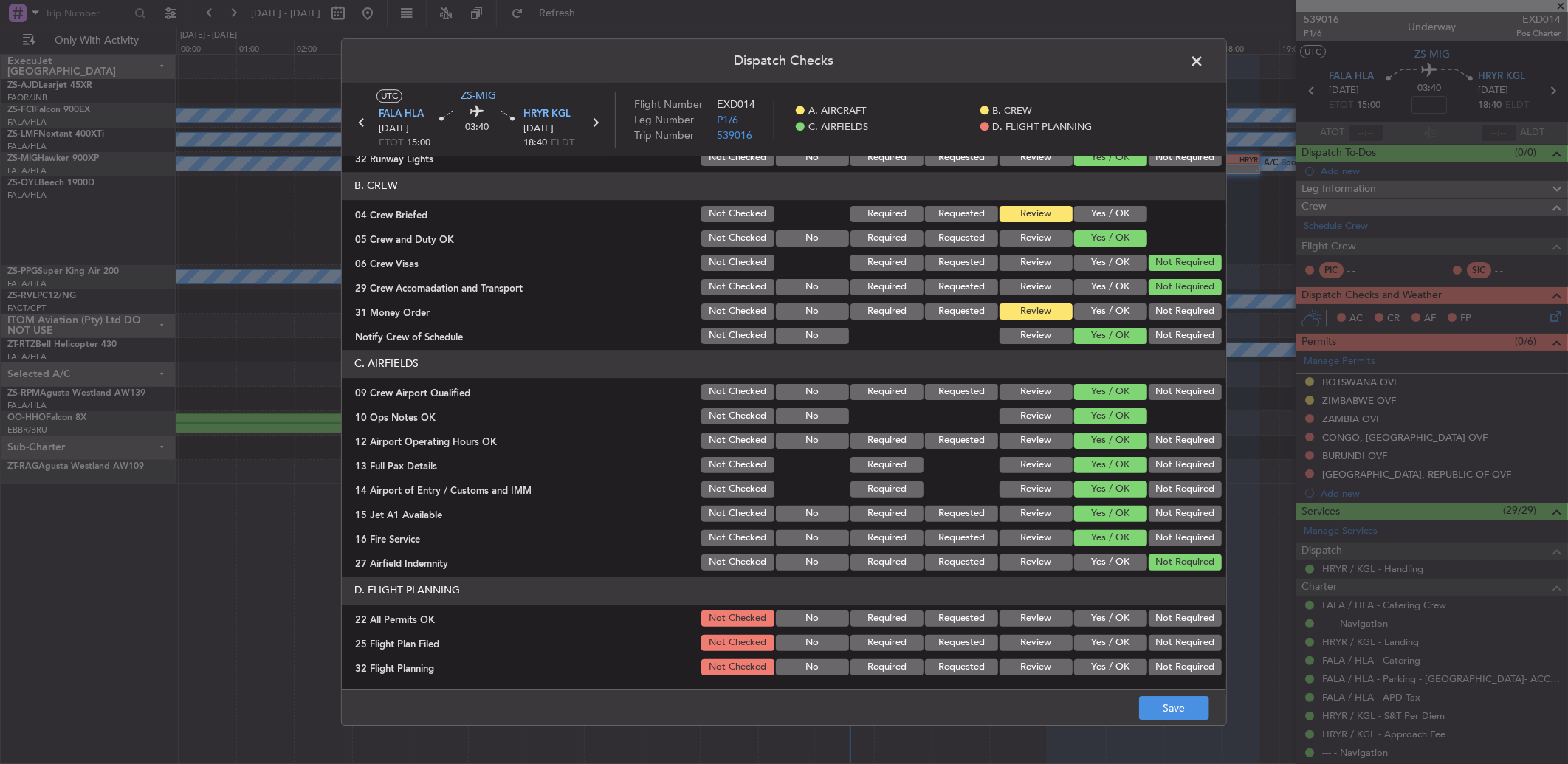
click at [1176, 610] on button "Not Required" at bounding box center [1185, 618] width 73 height 17
click at [1152, 530] on button "Not Required" at bounding box center [1185, 538] width 73 height 17
click at [1047, 638] on button "Review" at bounding box center [1035, 643] width 73 height 17
click at [1044, 660] on button "Review" at bounding box center [1035, 667] width 73 height 17
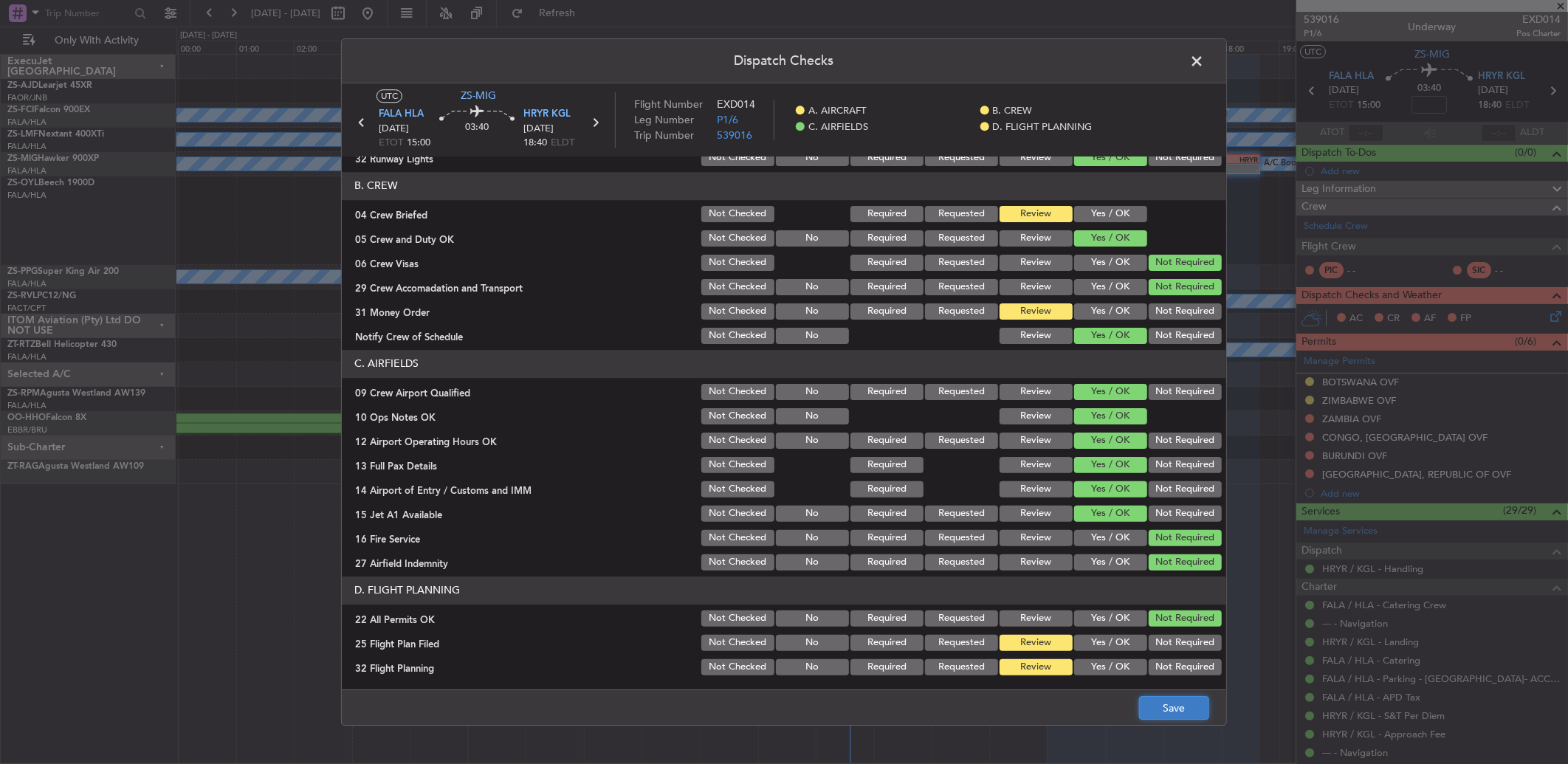
click at [1159, 705] on button "Save" at bounding box center [1174, 708] width 71 height 24
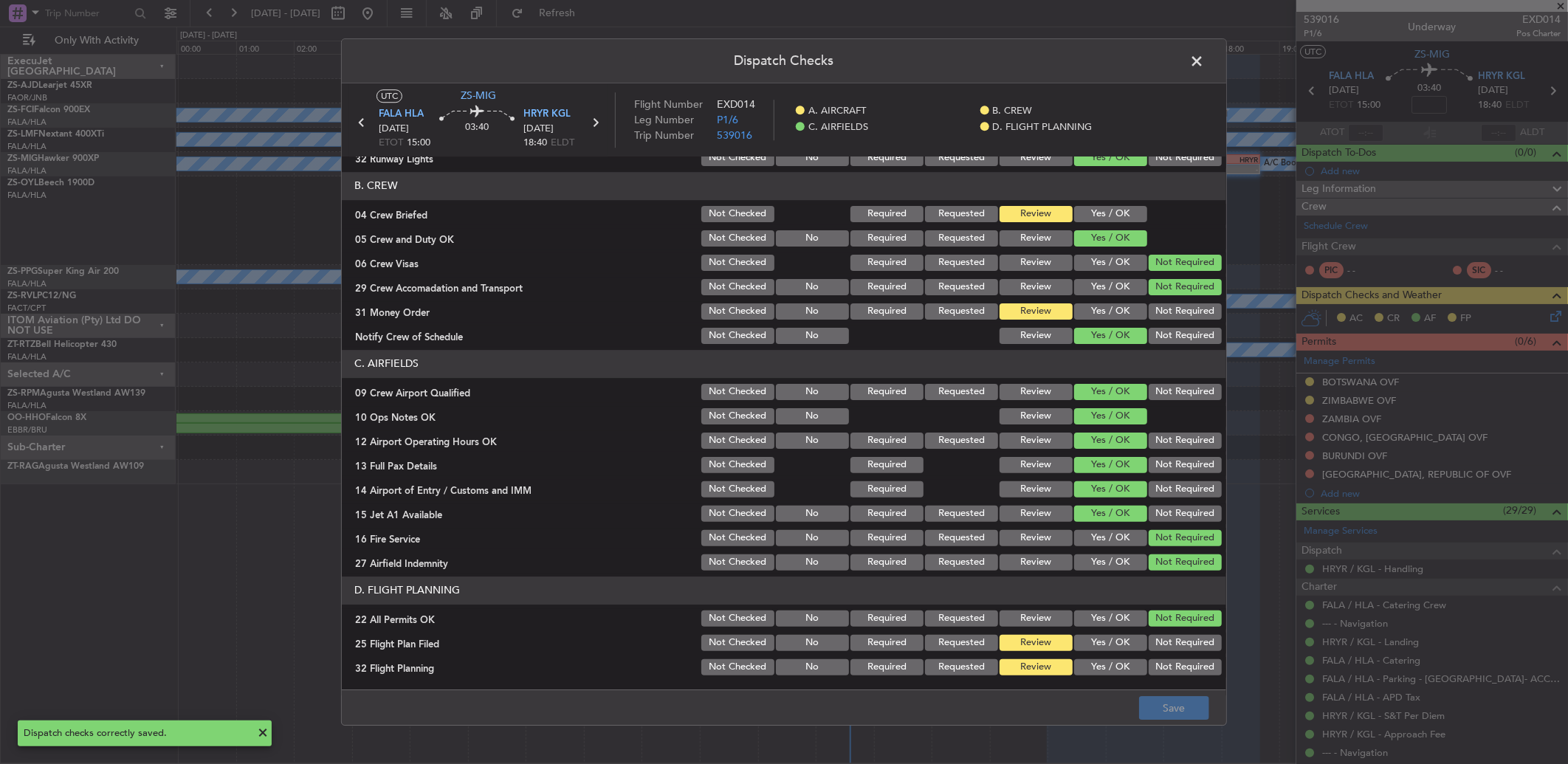
click at [1204, 71] on span at bounding box center [1204, 65] width 0 height 29
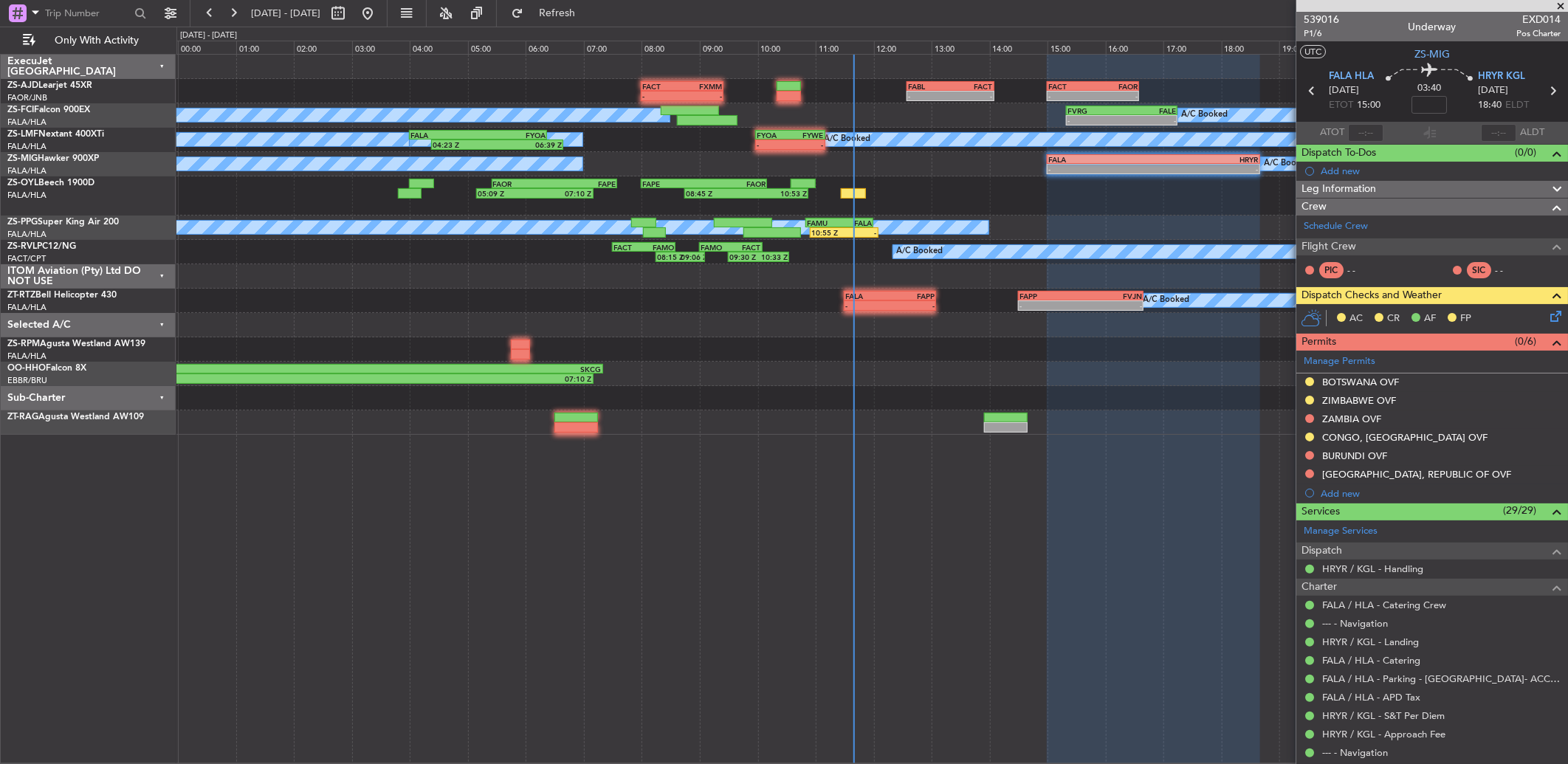
click at [867, 193] on div "05:09 Z 07:10 Z FAOR 05:25 Z FAPE 07:35 Z 08:45 Z 10:53 Z FAPE 08:00 Z FAOR 10:…" at bounding box center [872, 196] width 1391 height 39
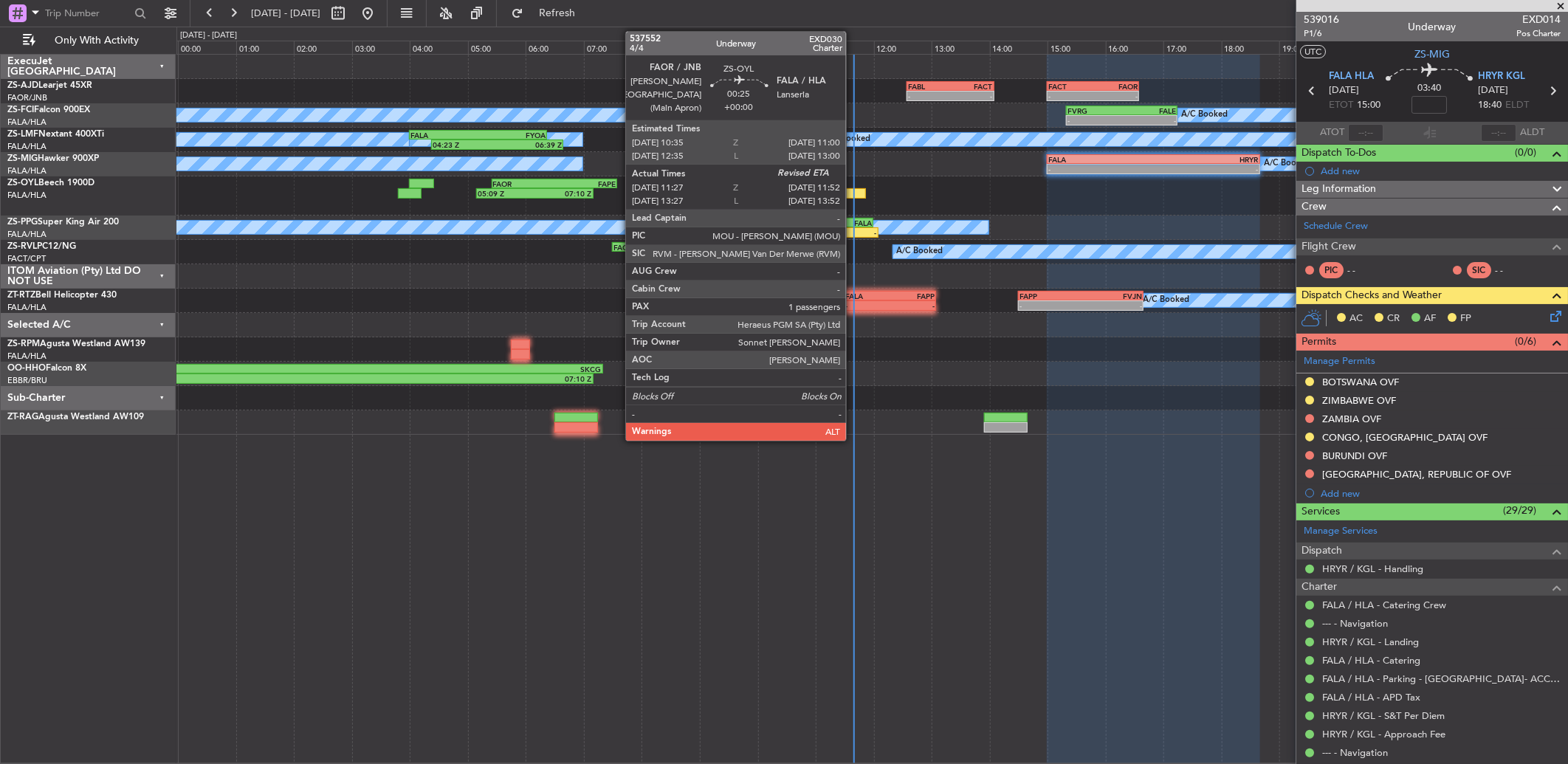
click at [852, 188] on div at bounding box center [852, 193] width 24 height 11
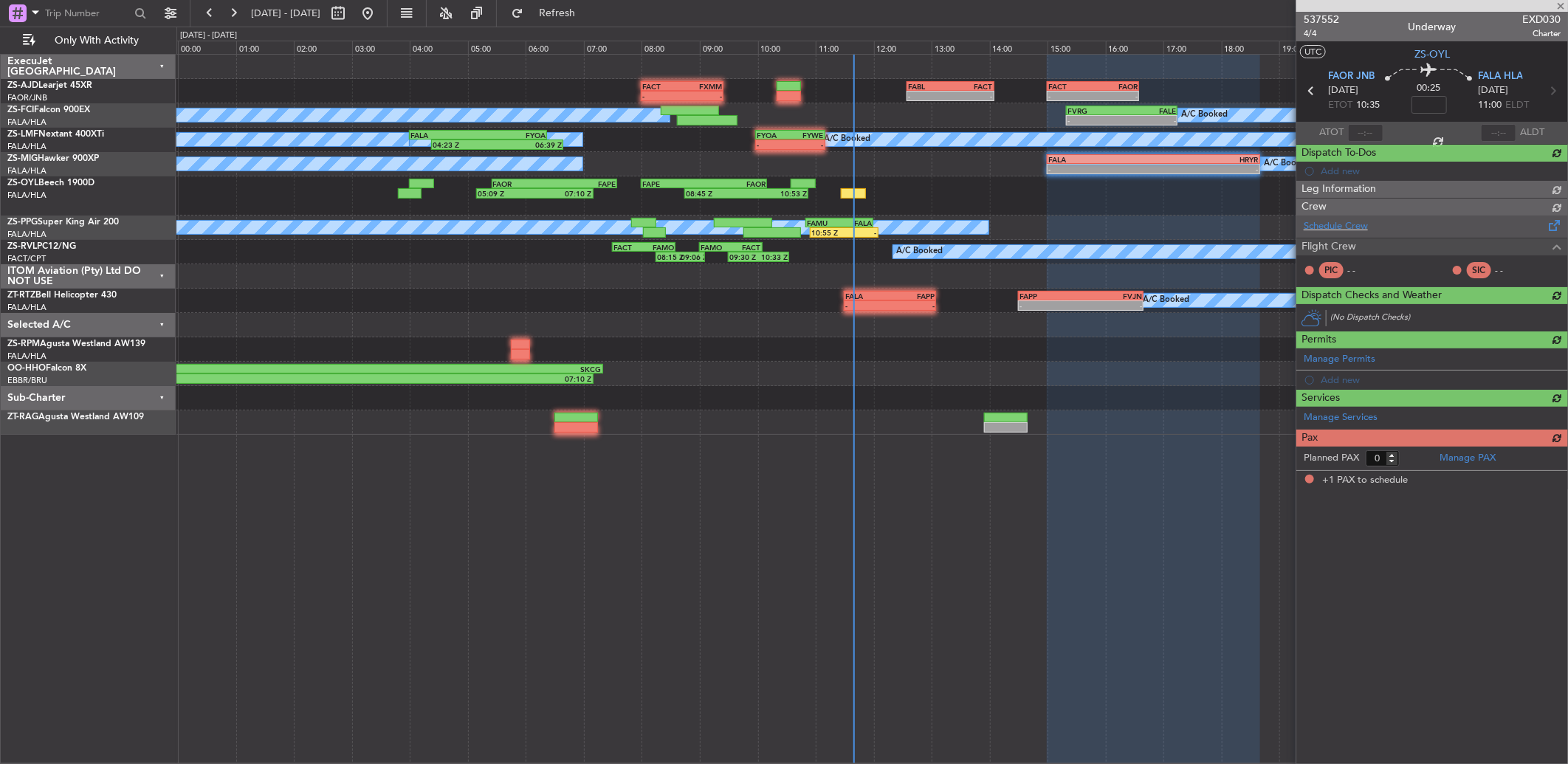
type input "11:27"
type input "1"
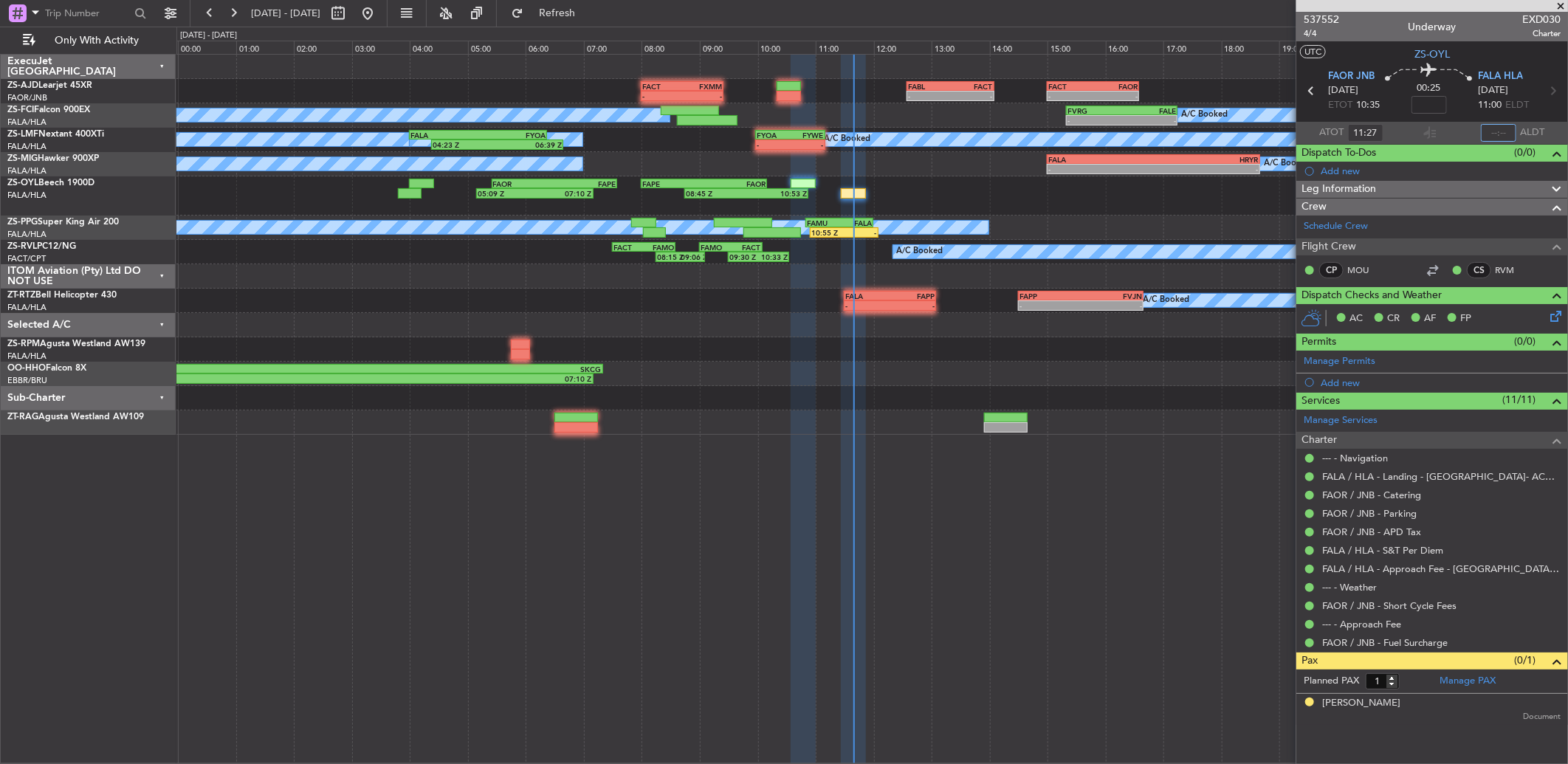
click at [1495, 126] on input "text" at bounding box center [1498, 133] width 35 height 18
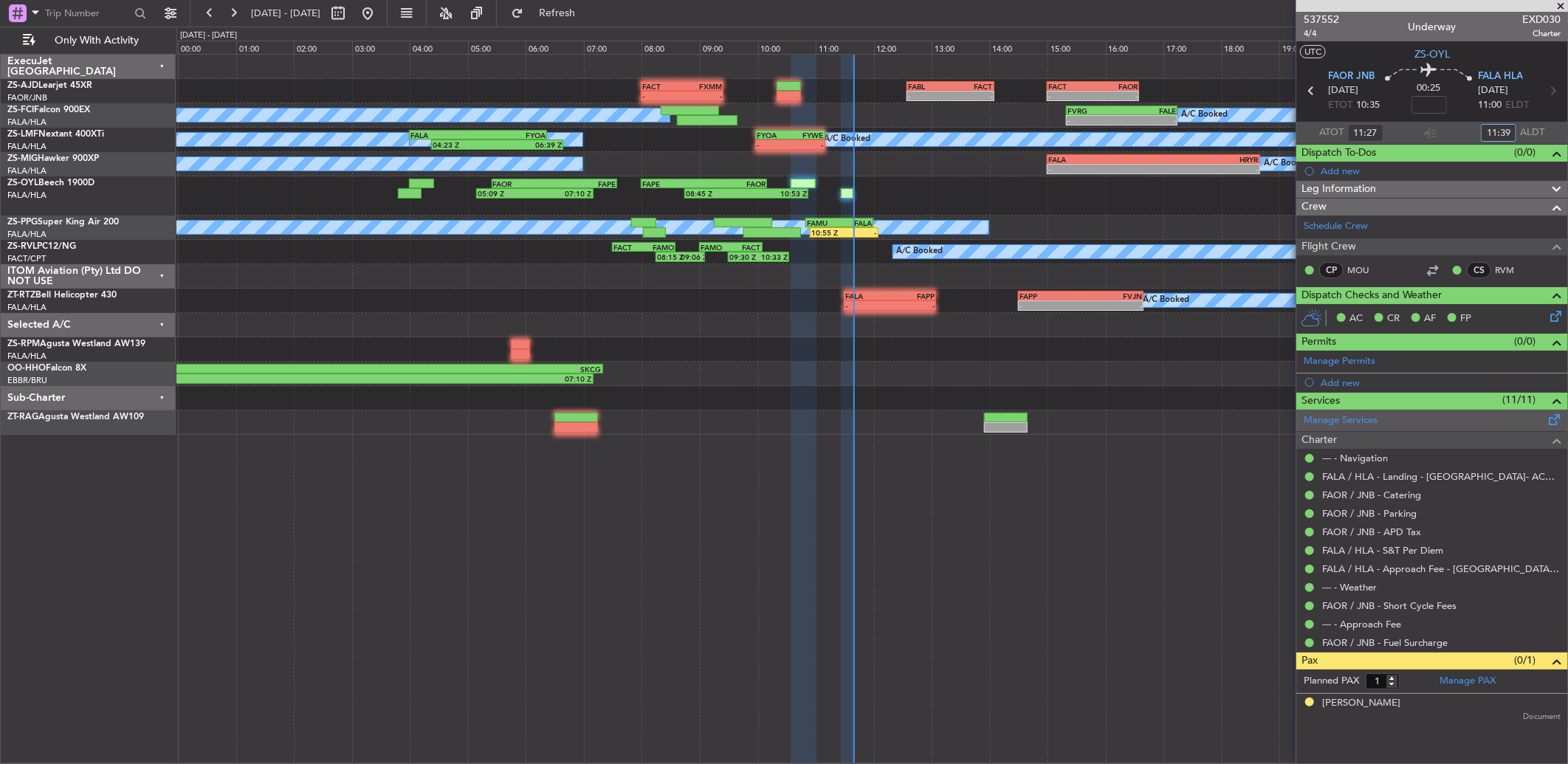
type input "11:39"
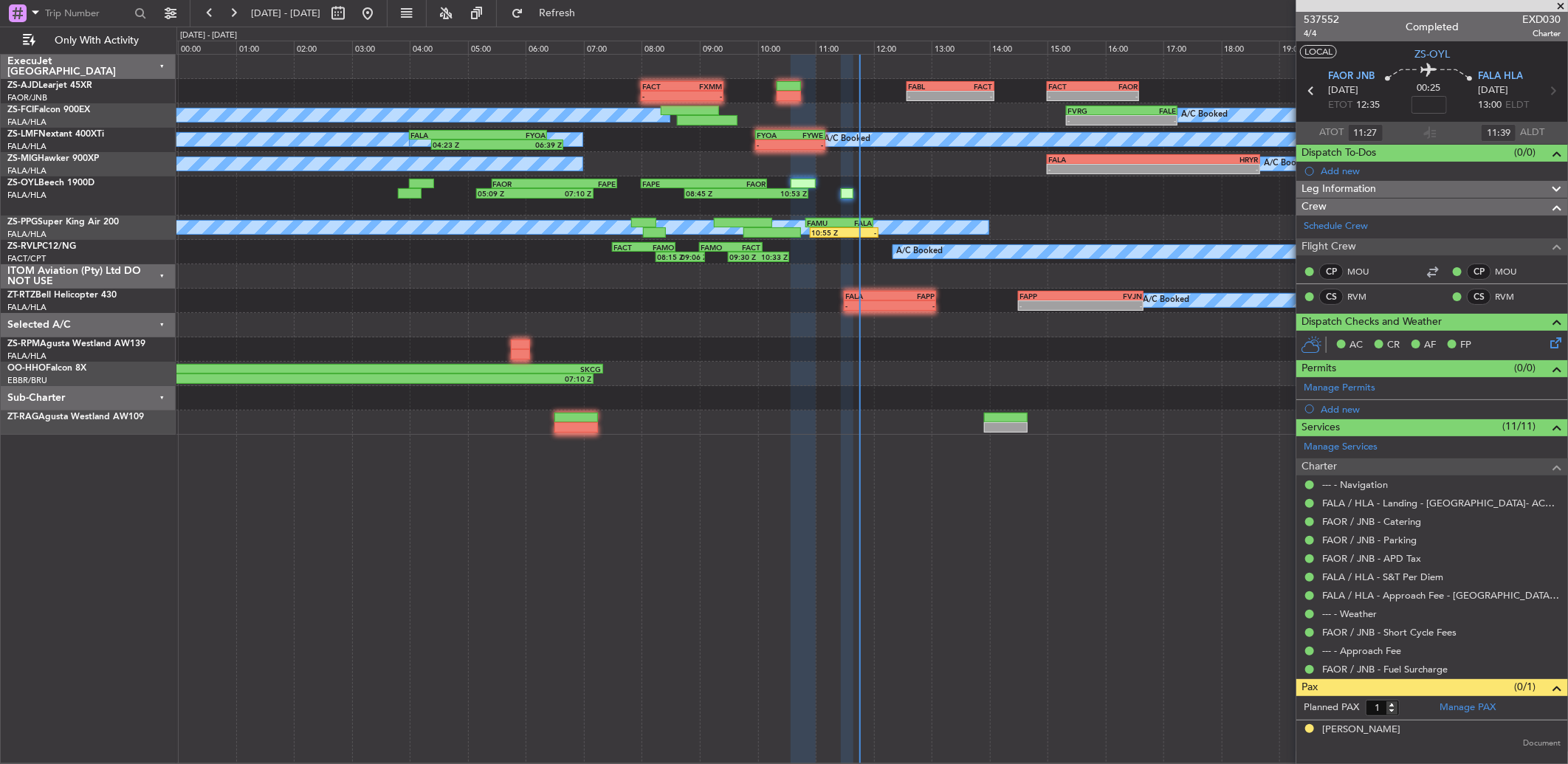
type input "13:27"
type input "13:39"
type input "11:27"
type input "11:39"
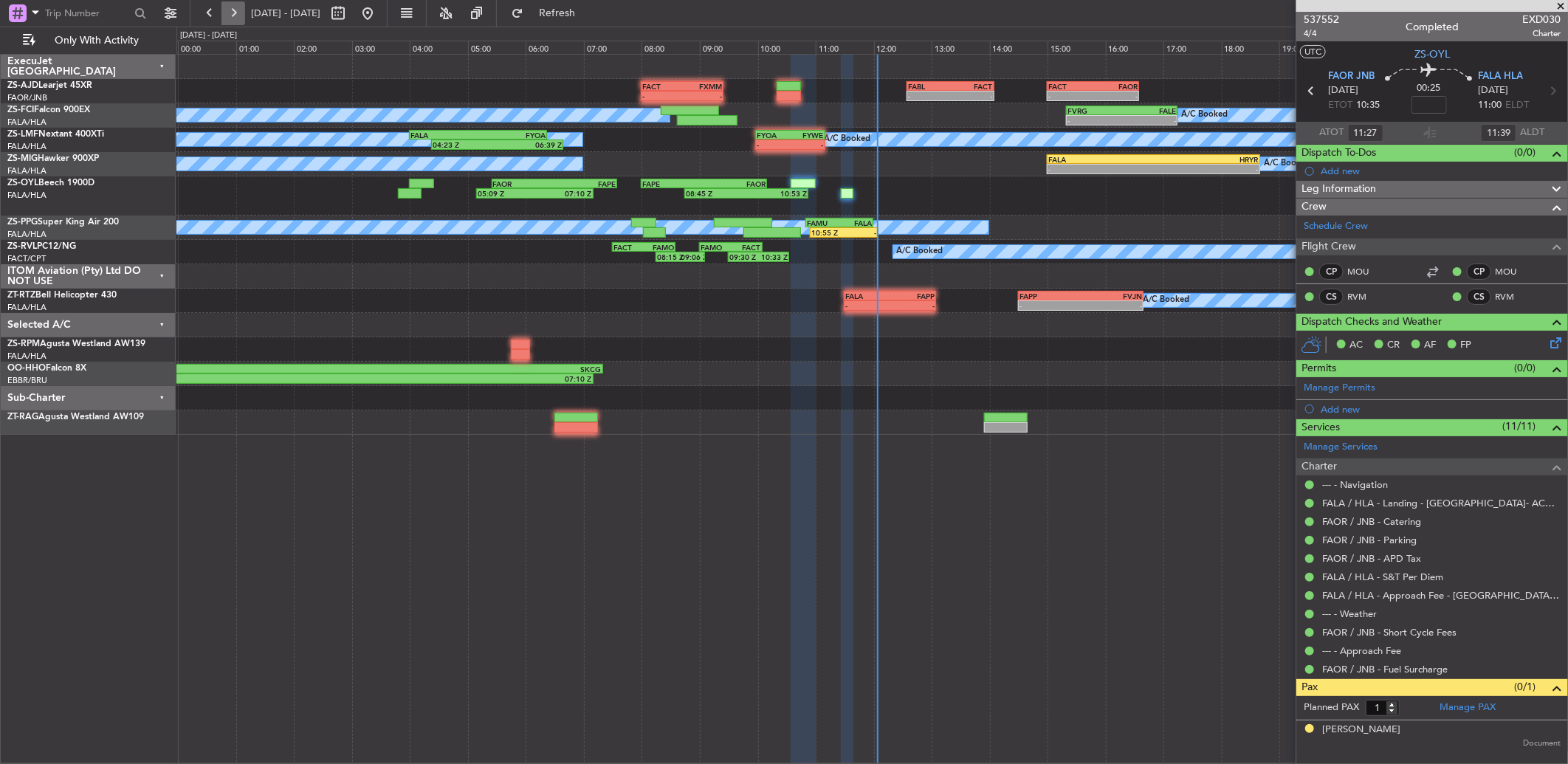
click at [232, 23] on button at bounding box center [233, 14] width 24 height 24
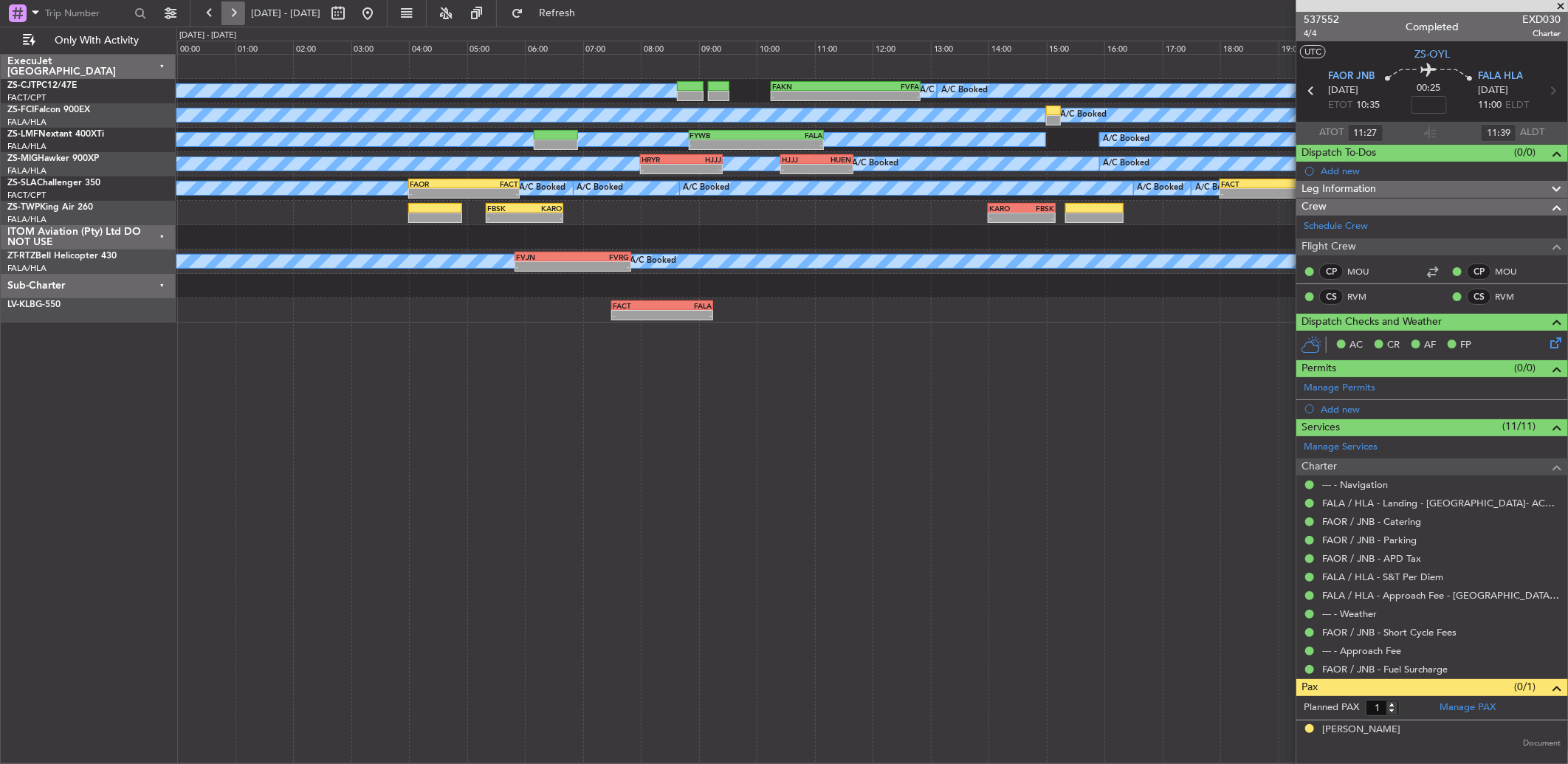
click at [230, 21] on button at bounding box center [233, 14] width 24 height 24
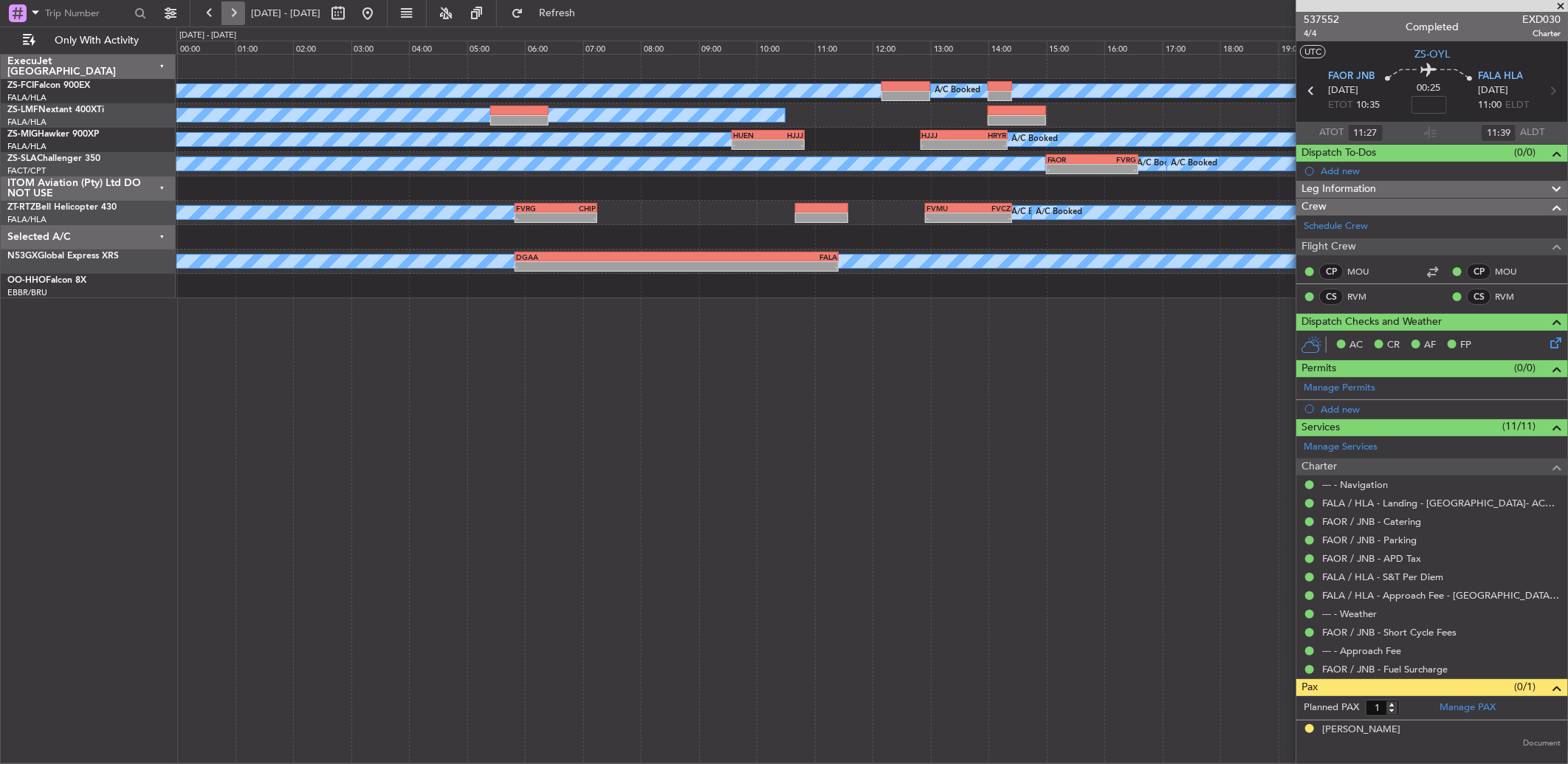
click at [230, 21] on button at bounding box center [233, 14] width 24 height 24
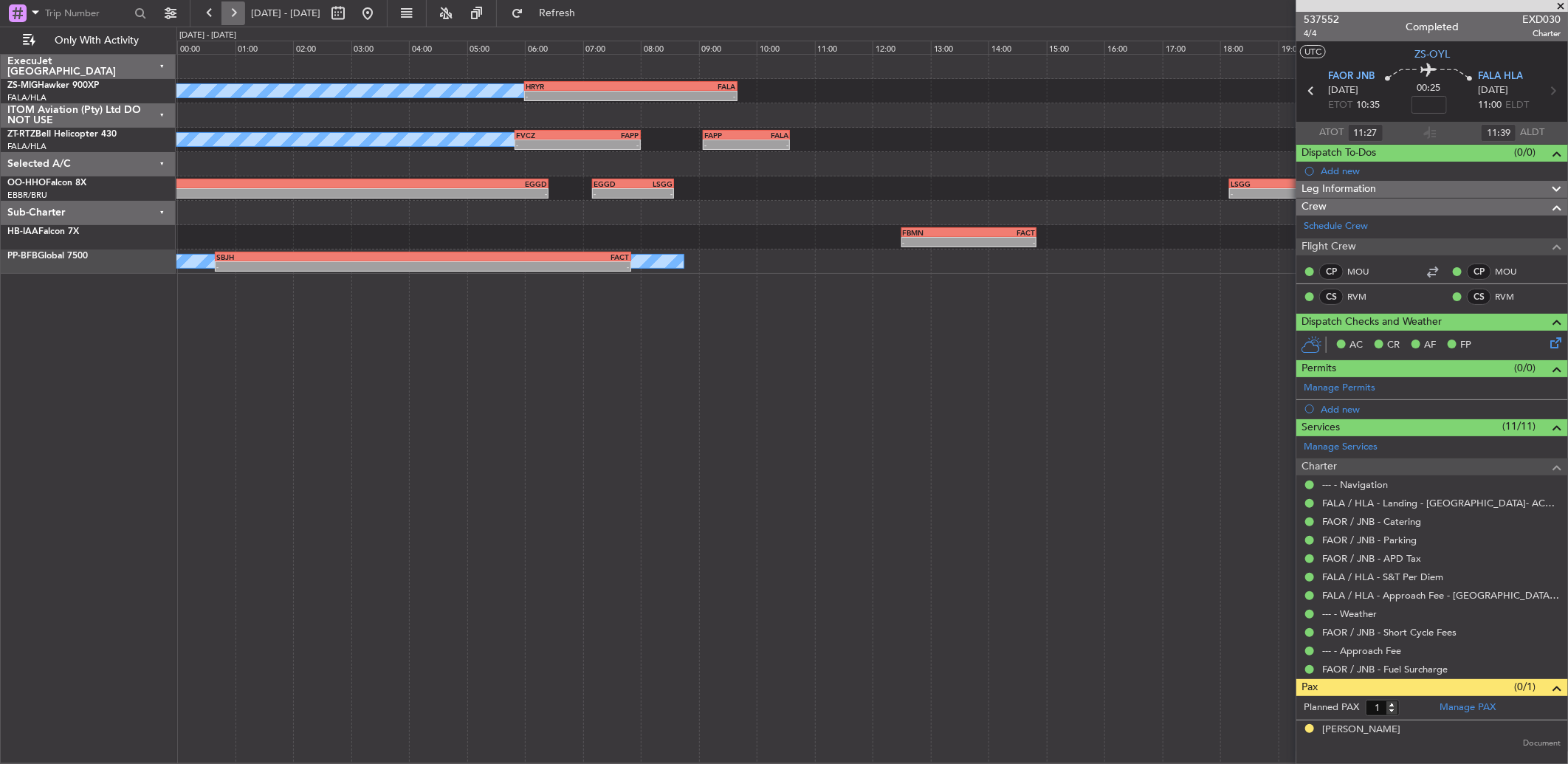
click at [230, 21] on button at bounding box center [233, 14] width 24 height 24
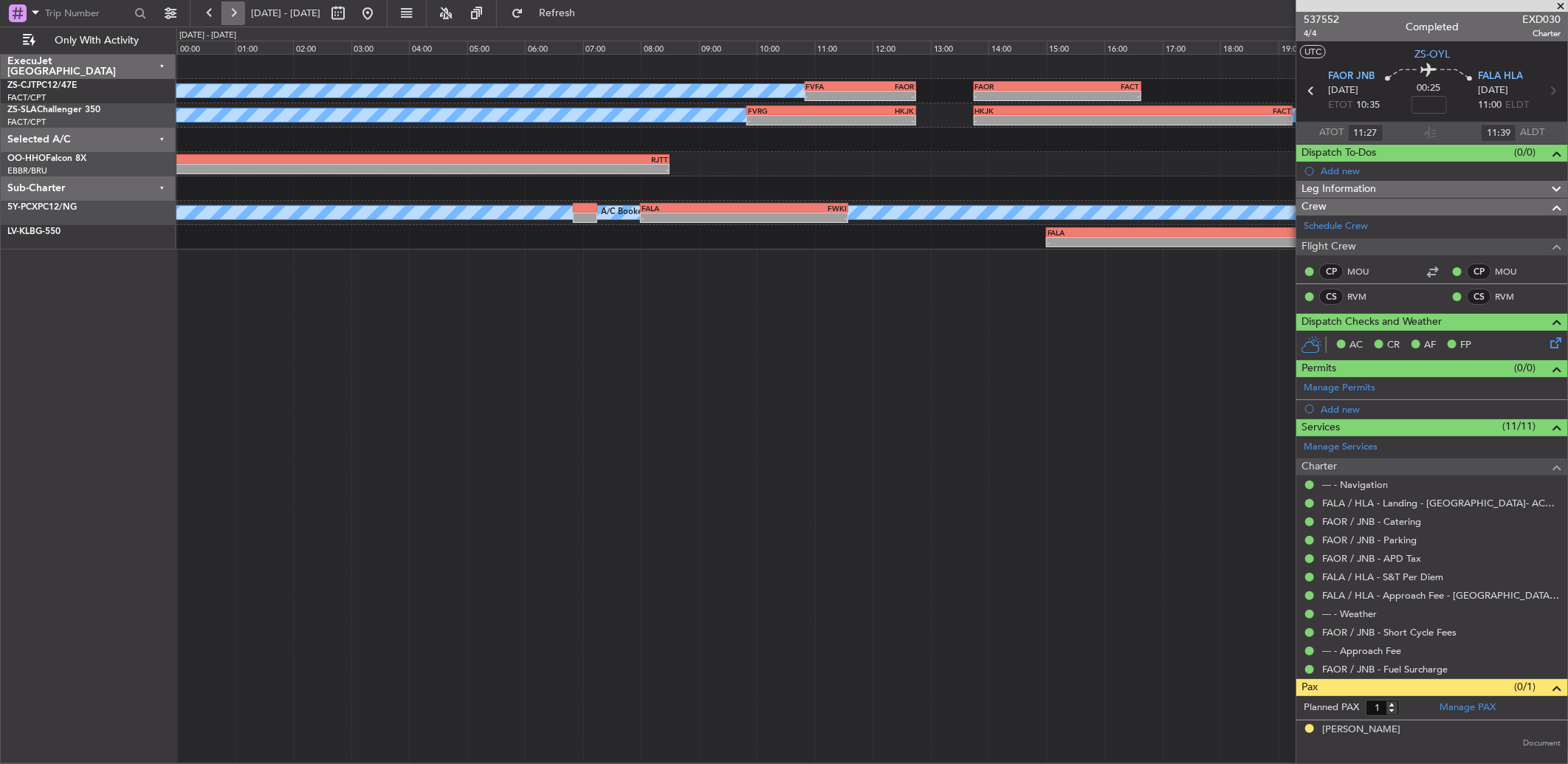
click at [230, 21] on button at bounding box center [233, 14] width 24 height 24
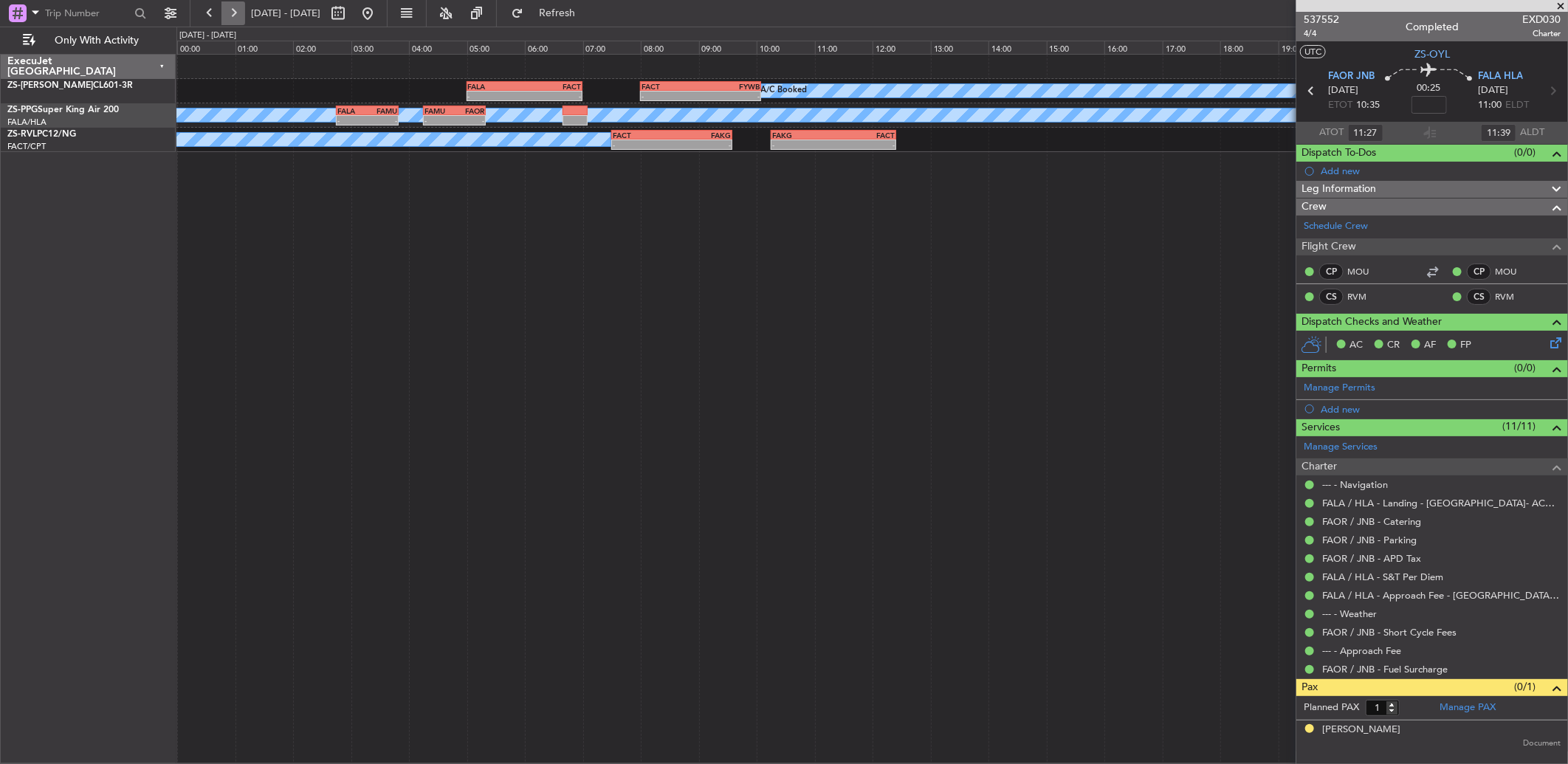
click at [230, 21] on button at bounding box center [233, 14] width 24 height 24
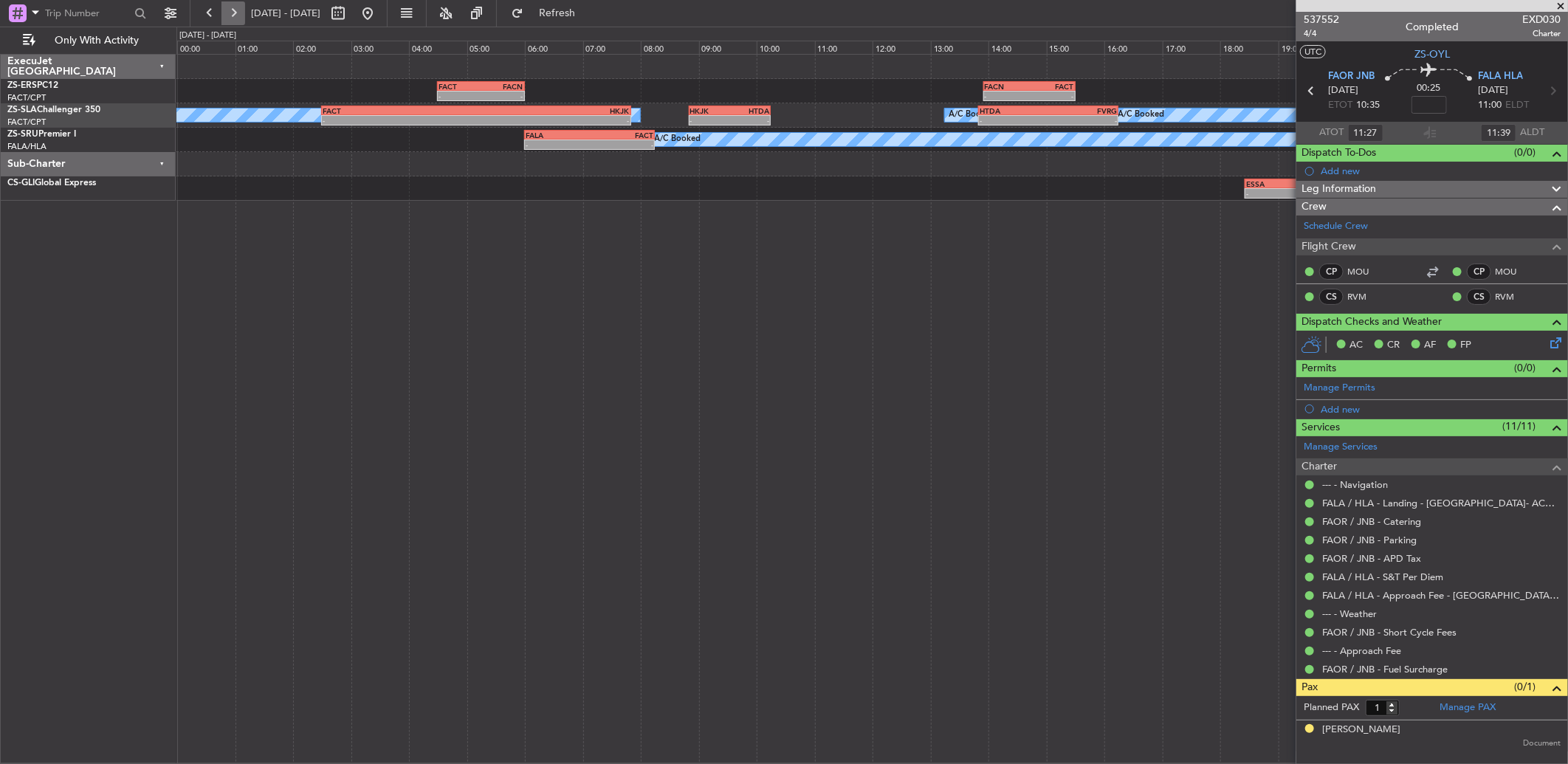
click at [230, 21] on button at bounding box center [233, 14] width 24 height 24
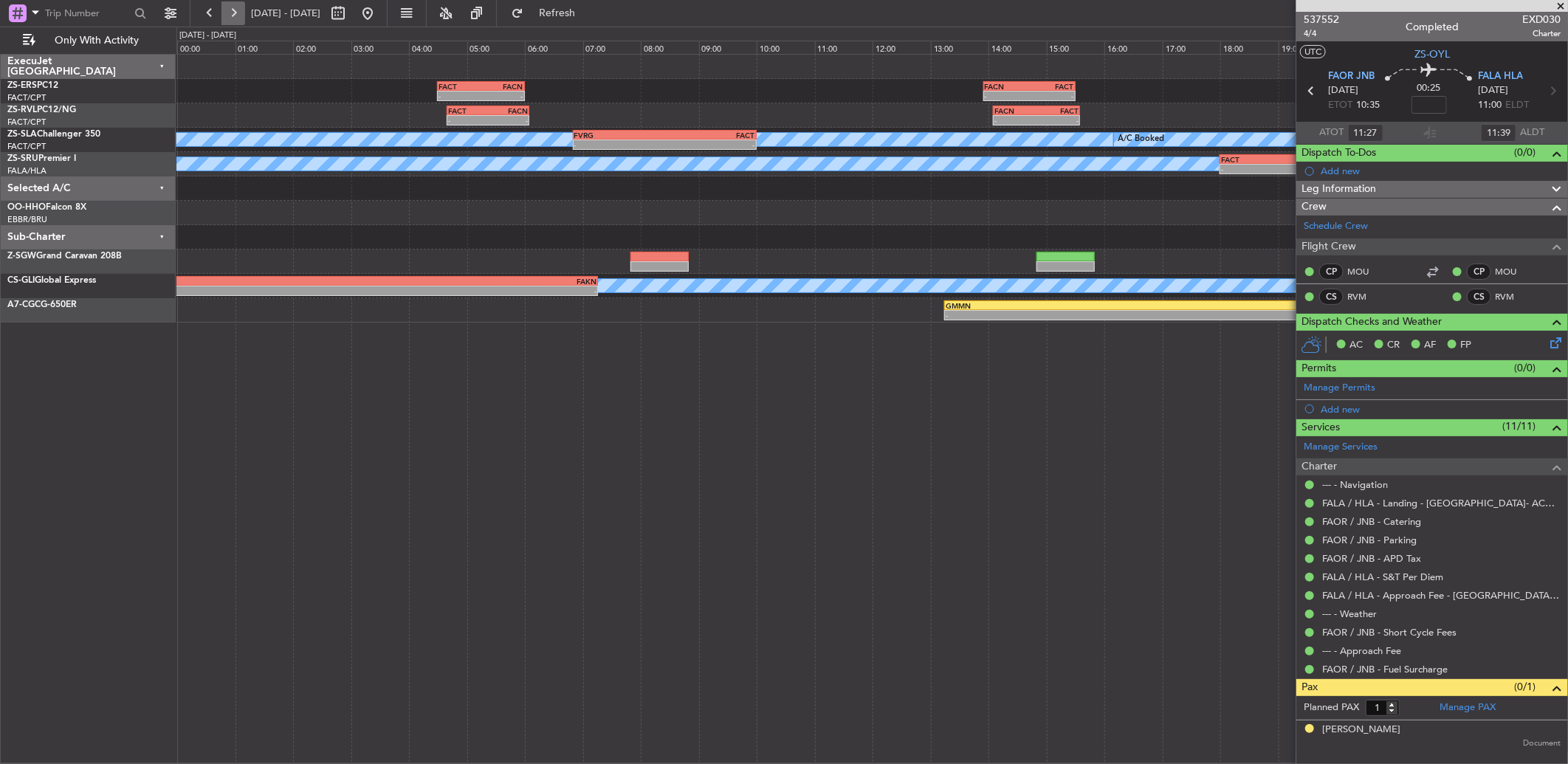
click at [230, 21] on button at bounding box center [233, 14] width 24 height 24
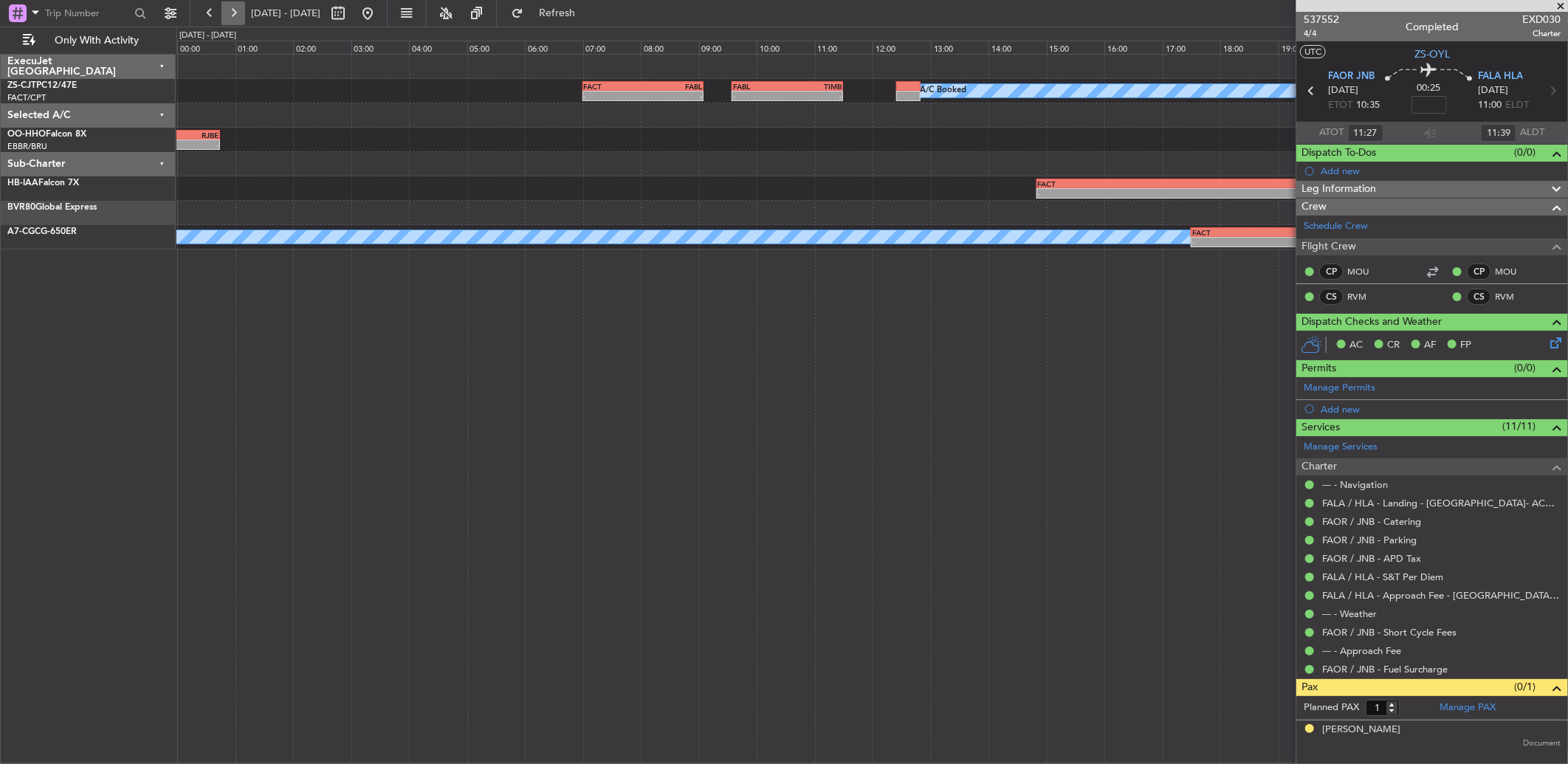
click at [230, 21] on button at bounding box center [233, 14] width 24 height 24
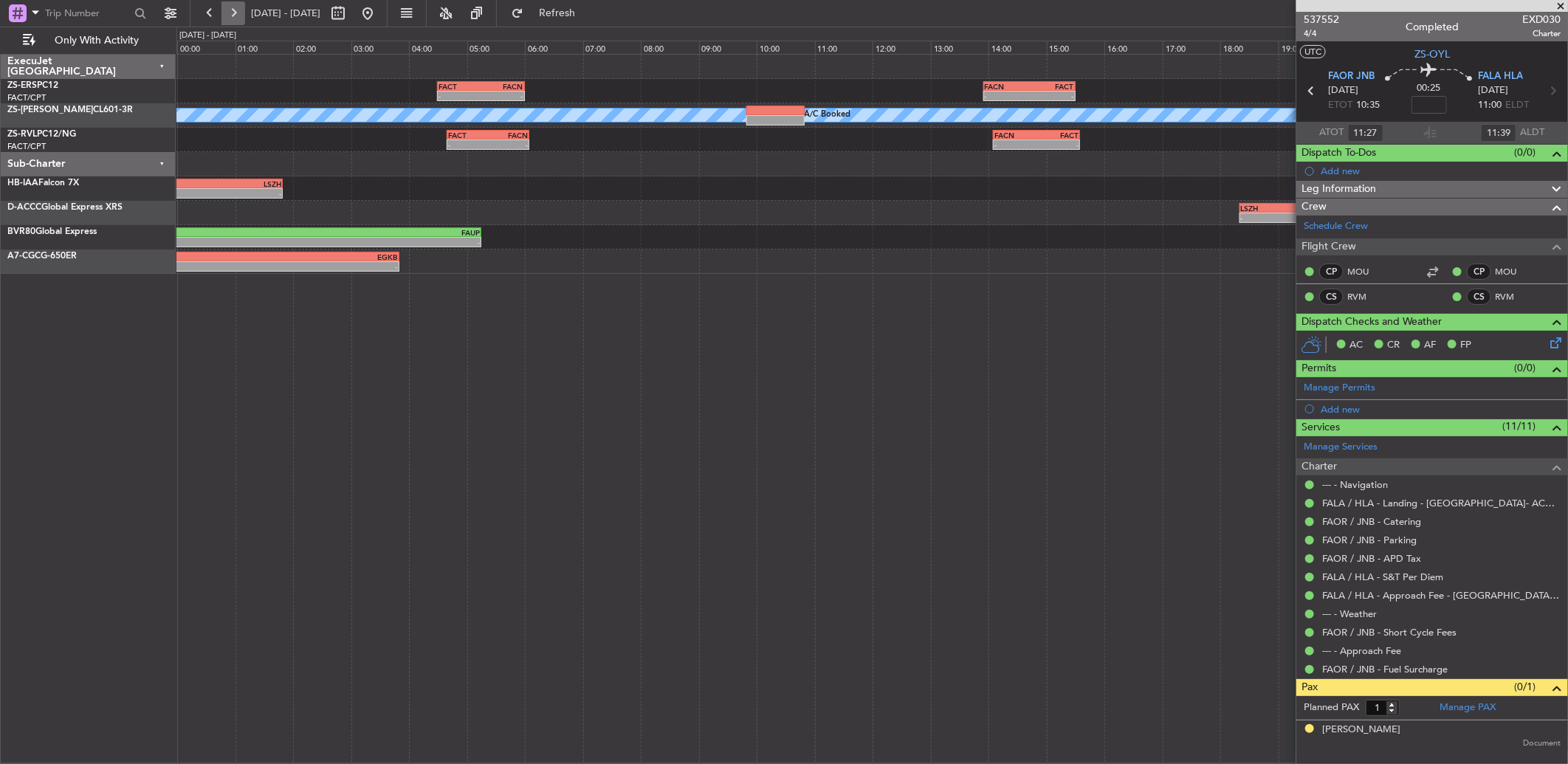
click at [230, 21] on button at bounding box center [233, 14] width 24 height 24
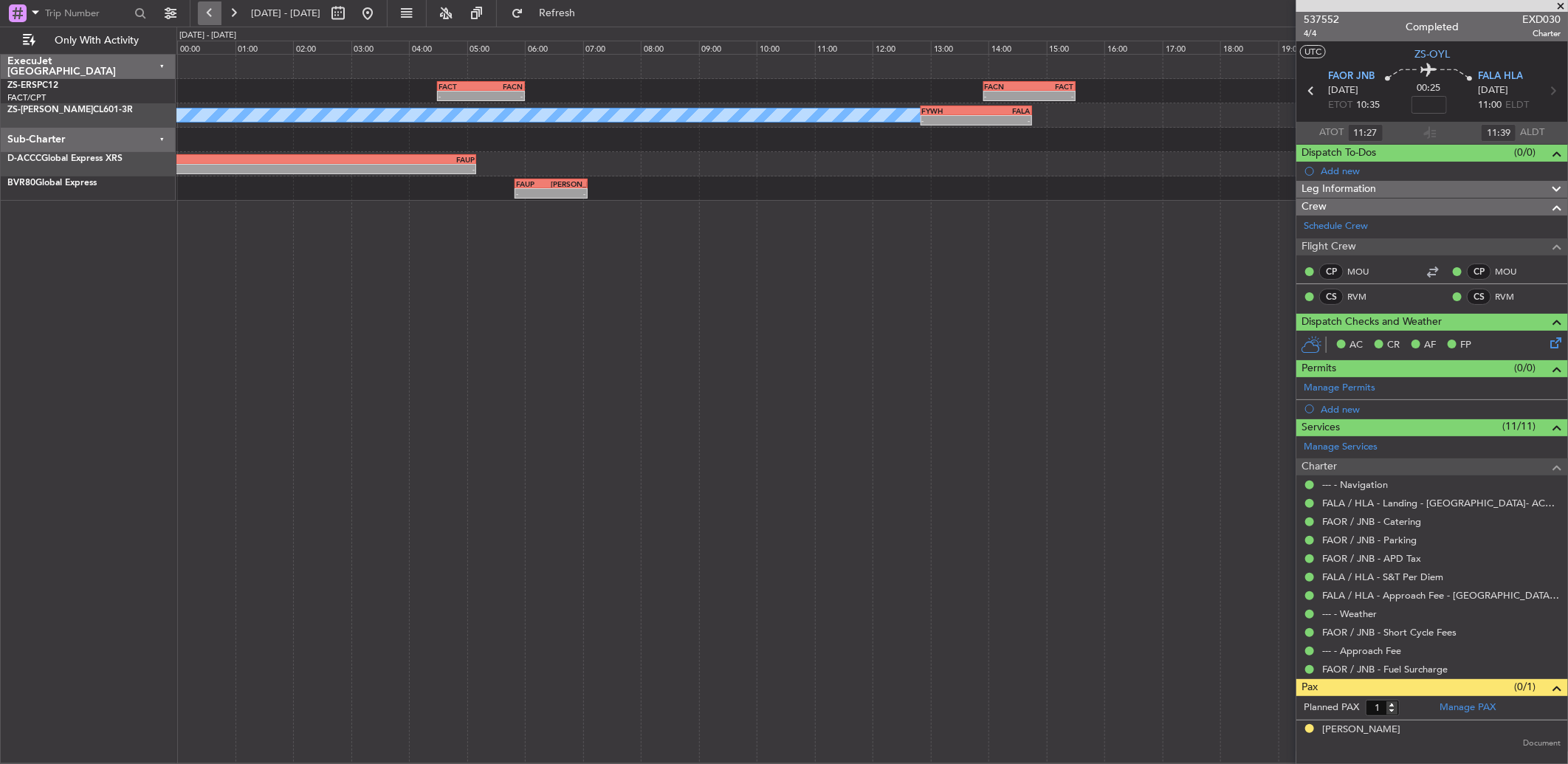
click at [218, 11] on button at bounding box center [210, 14] width 24 height 24
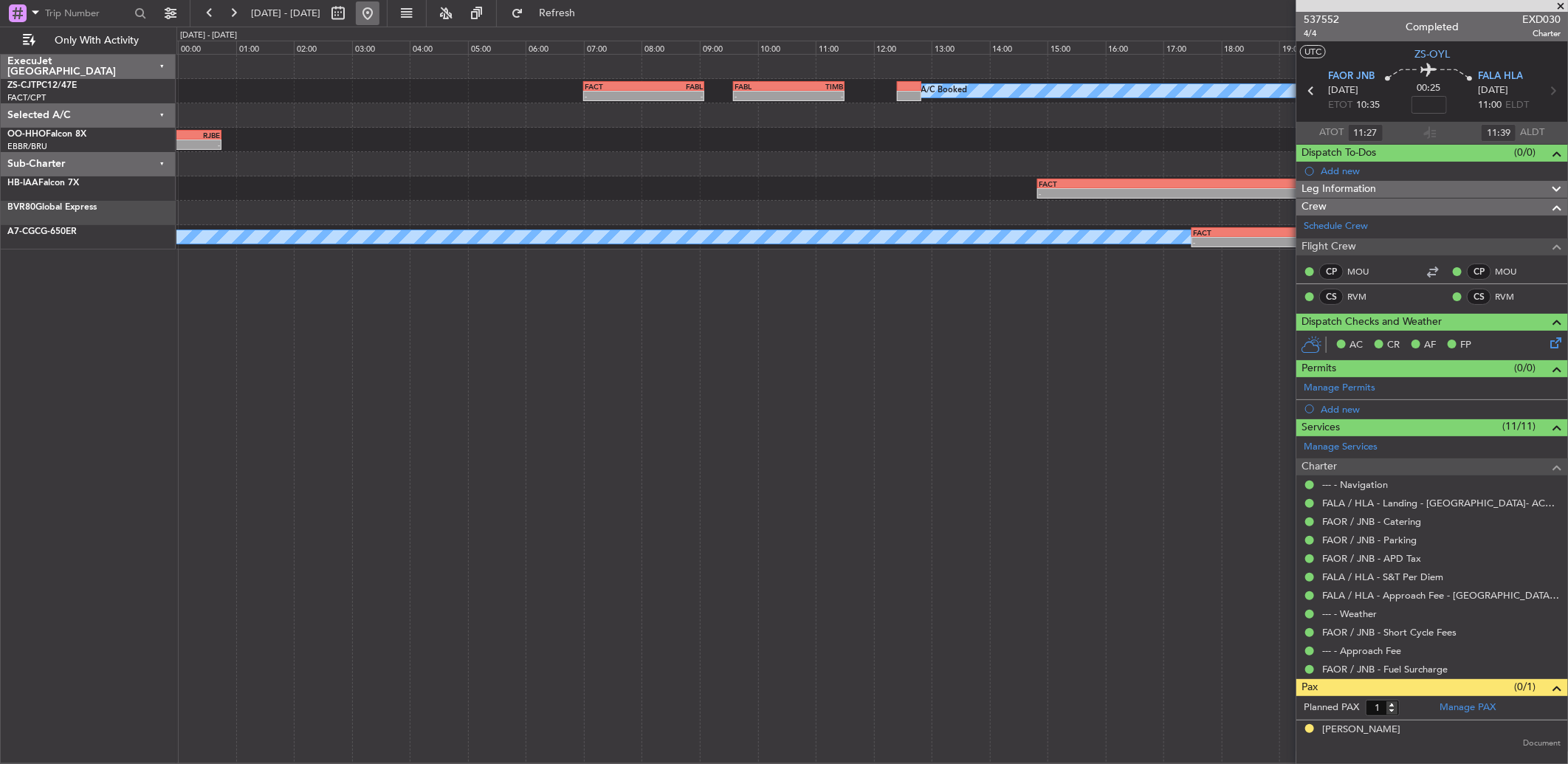
click at [379, 8] on button at bounding box center [367, 14] width 24 height 24
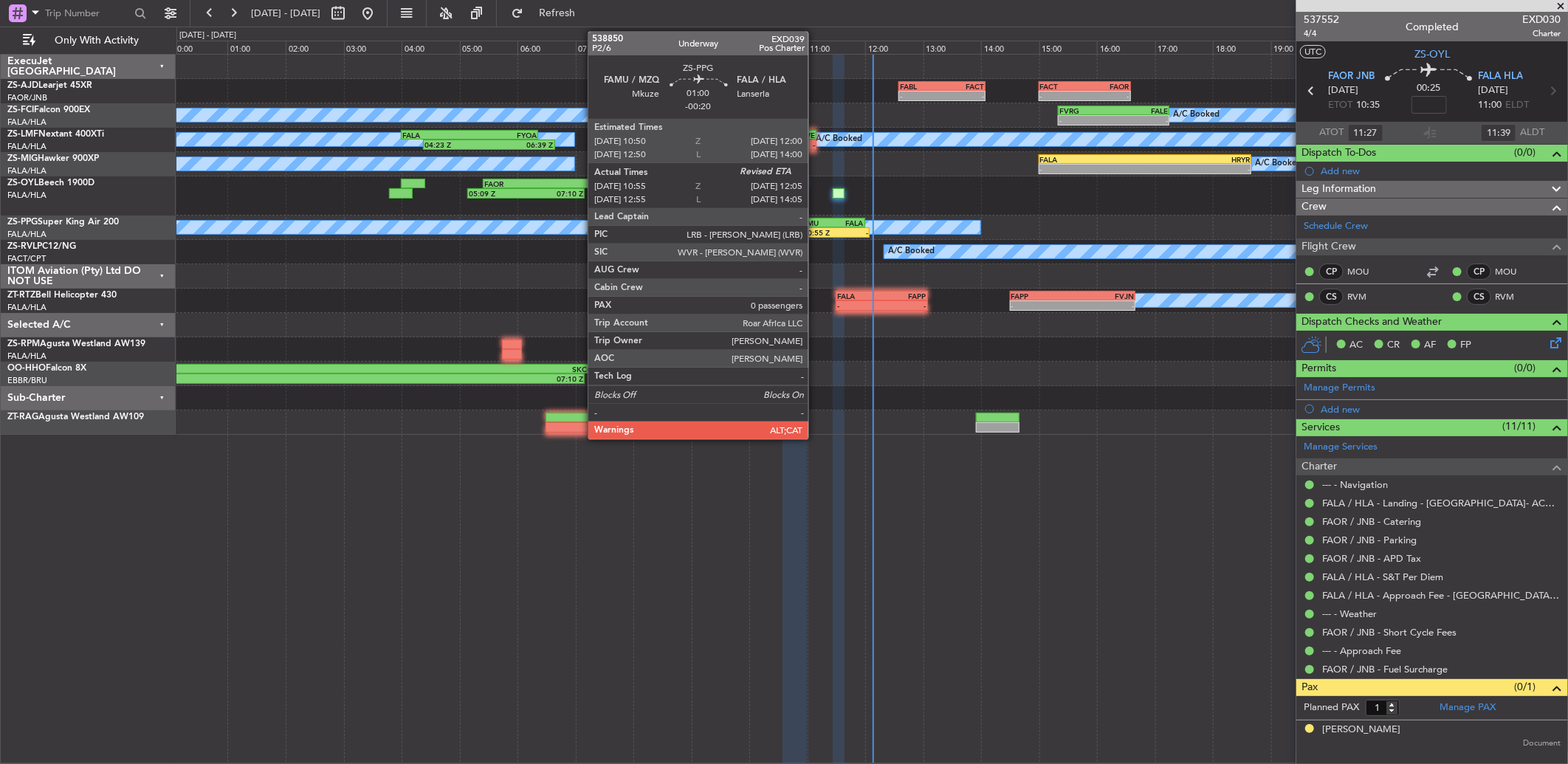
click at [817, 208] on div "05:09 Z 07:10 Z FAOR 05:25 Z FAPE 07:35 Z FAPE 08:00 Z FAOR 10:10 Z 08:45 Z 10:…" at bounding box center [872, 196] width 1391 height 39
click at [817, 224] on div "FAMU" at bounding box center [814, 222] width 32 height 9
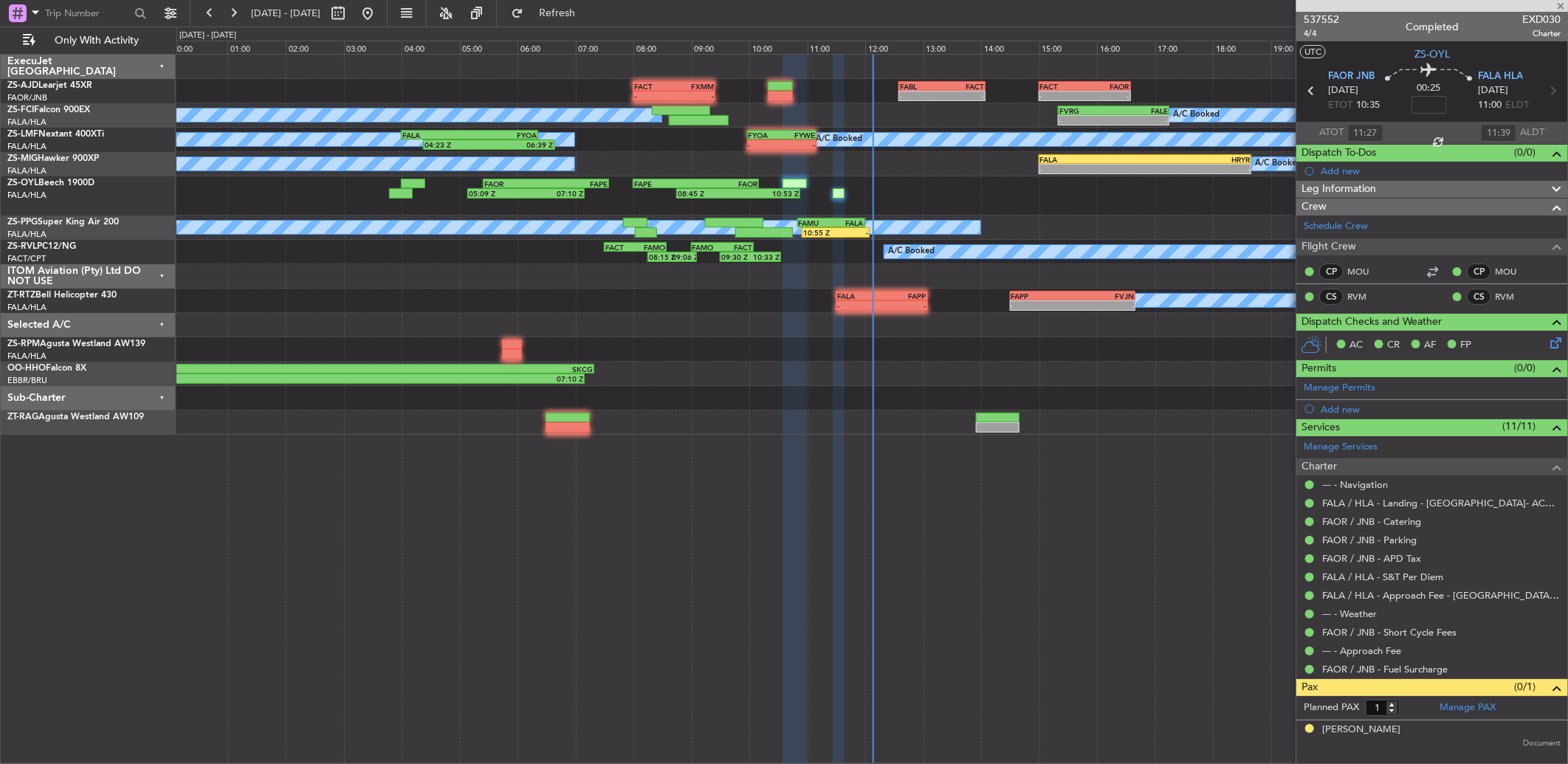
type input "-00:20"
type input "11:05"
type input "0"
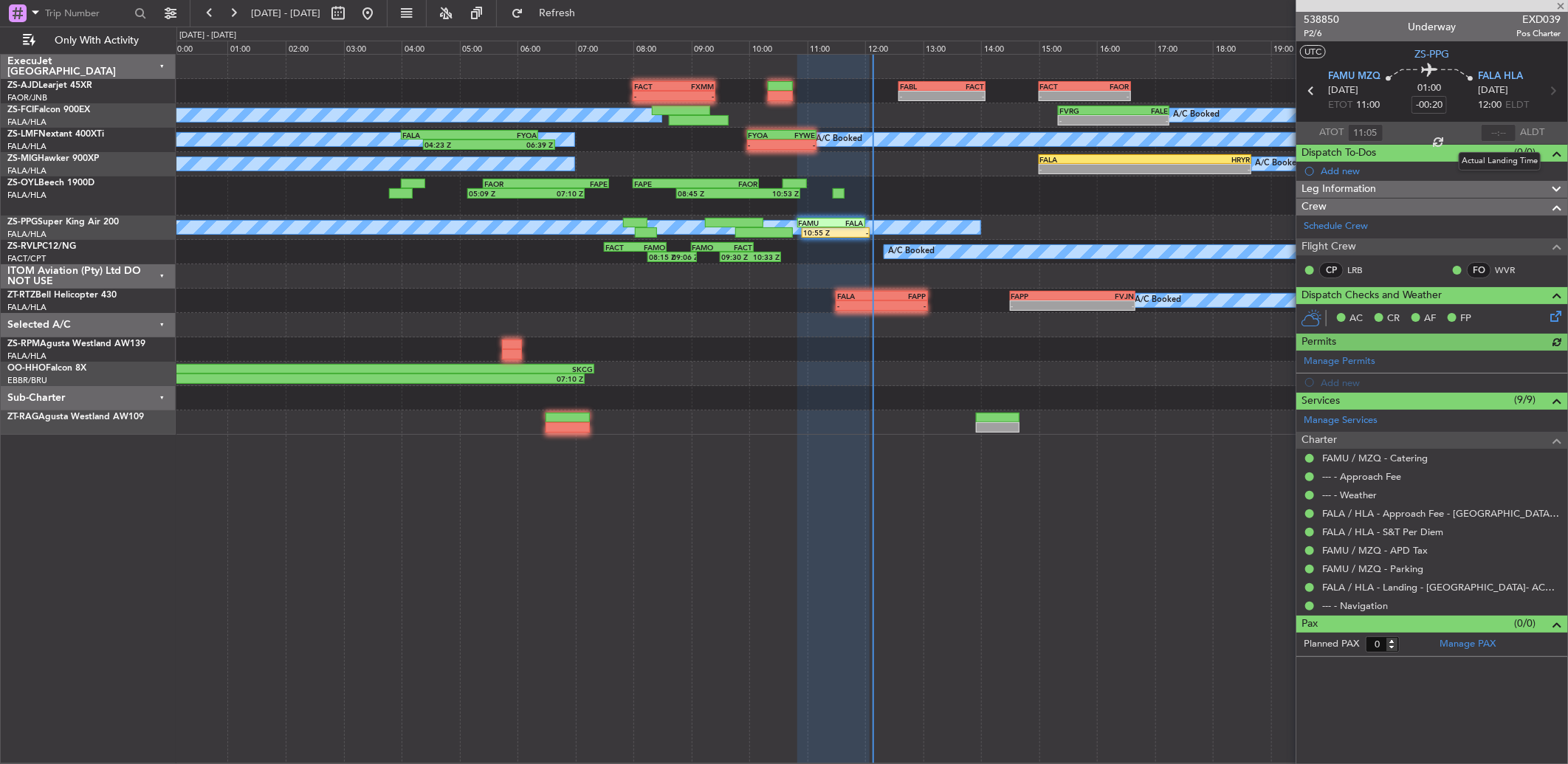
click at [1495, 133] on div at bounding box center [1498, 133] width 35 height 18
click at [1504, 133] on input "text" at bounding box center [1498, 133] width 35 height 18
type input "12:08"
click at [234, 18] on button at bounding box center [233, 14] width 24 height 24
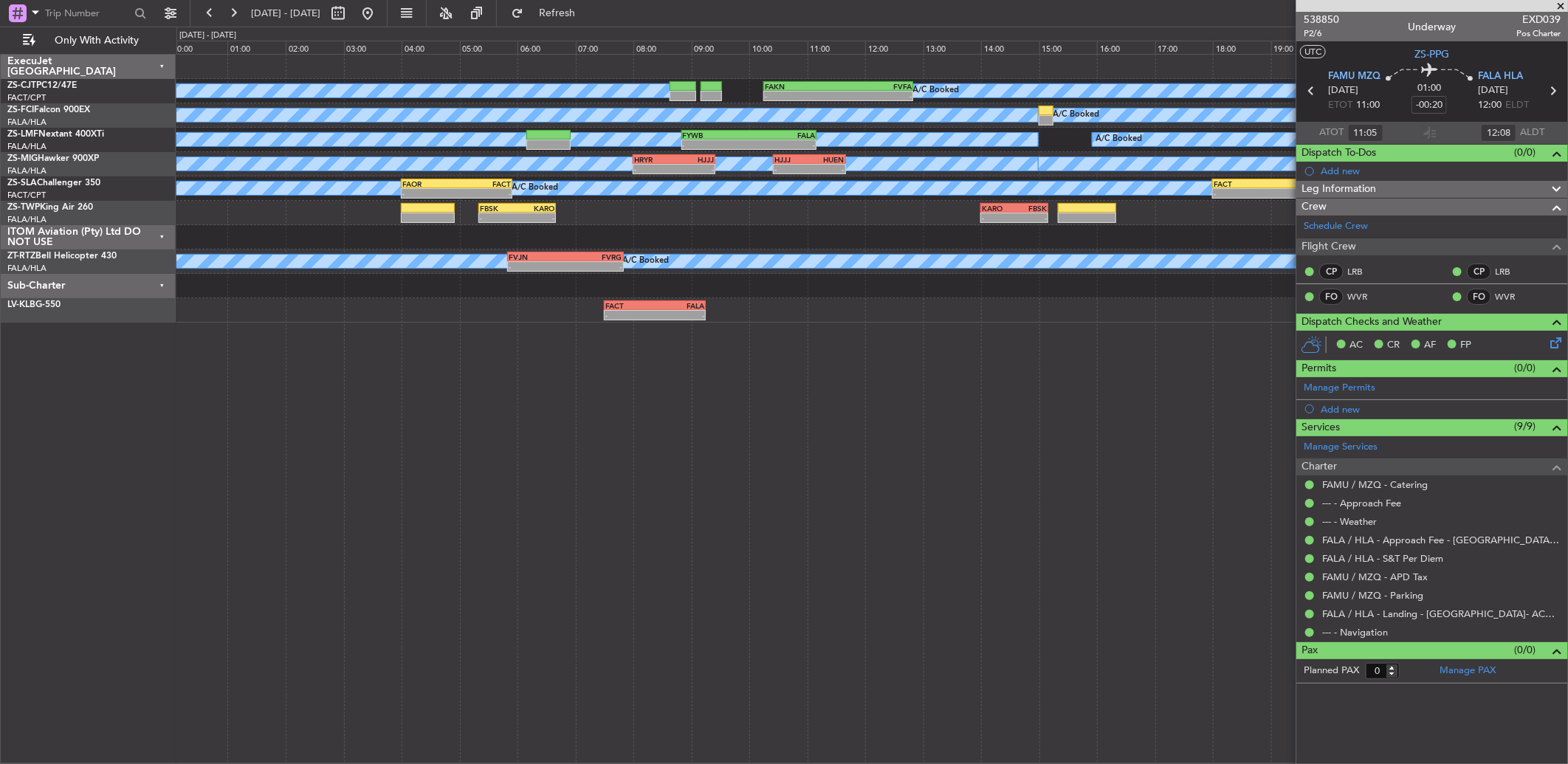
click at [1562, 5] on span at bounding box center [1559, 7] width 15 height 14
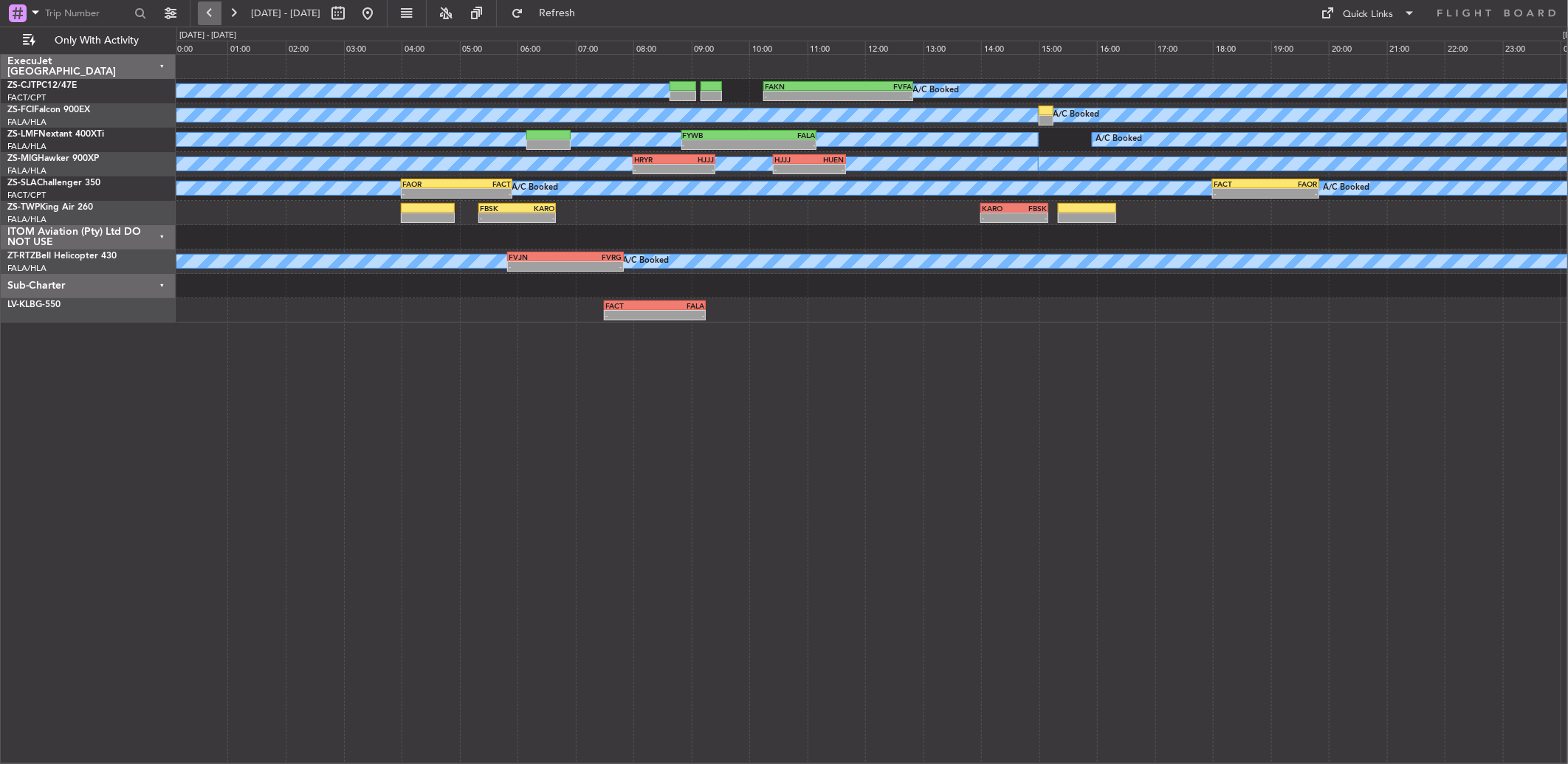
click at [215, 8] on button at bounding box center [210, 14] width 24 height 24
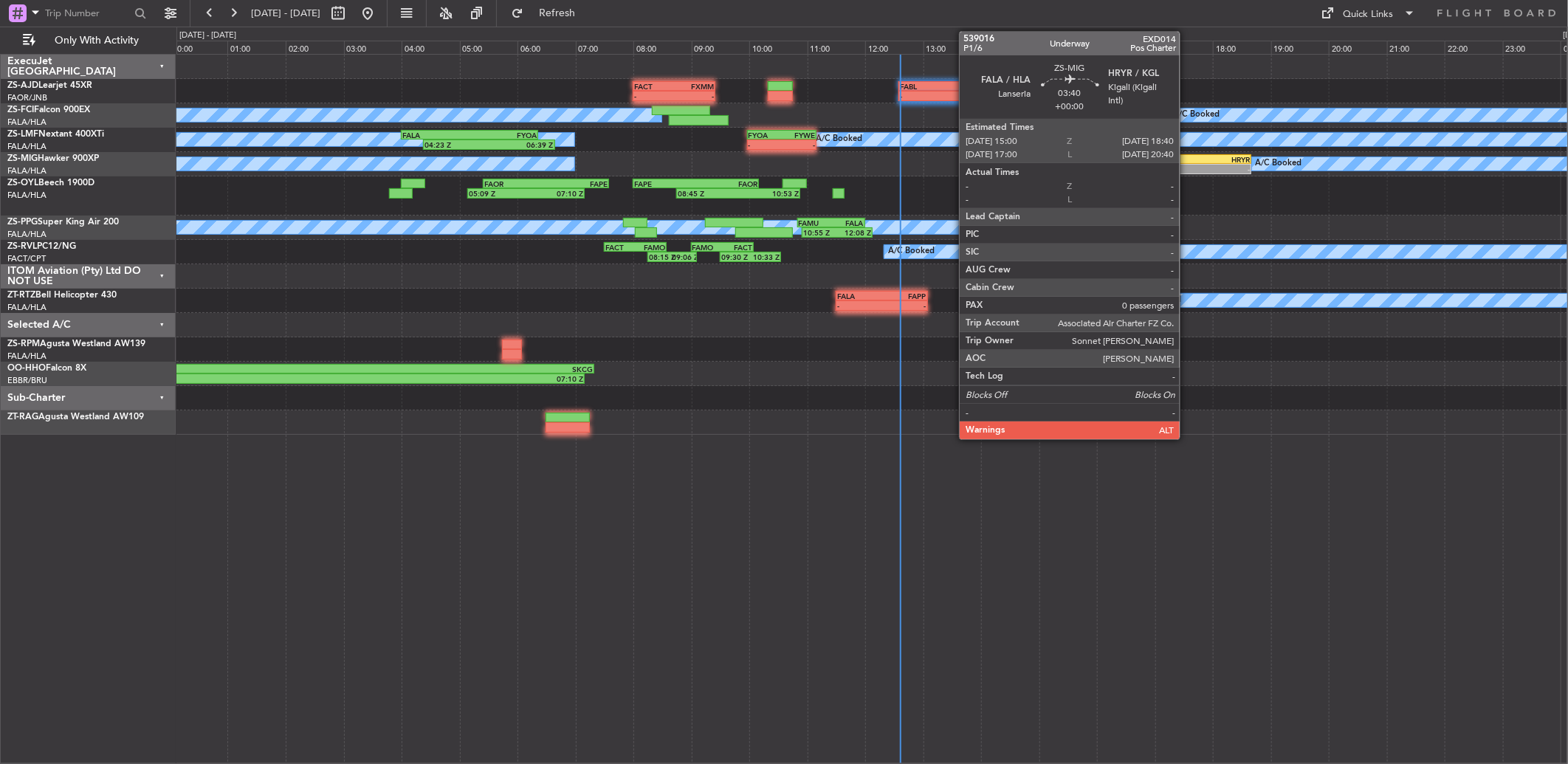
click at [1188, 158] on div "HRYR" at bounding box center [1197, 159] width 105 height 9
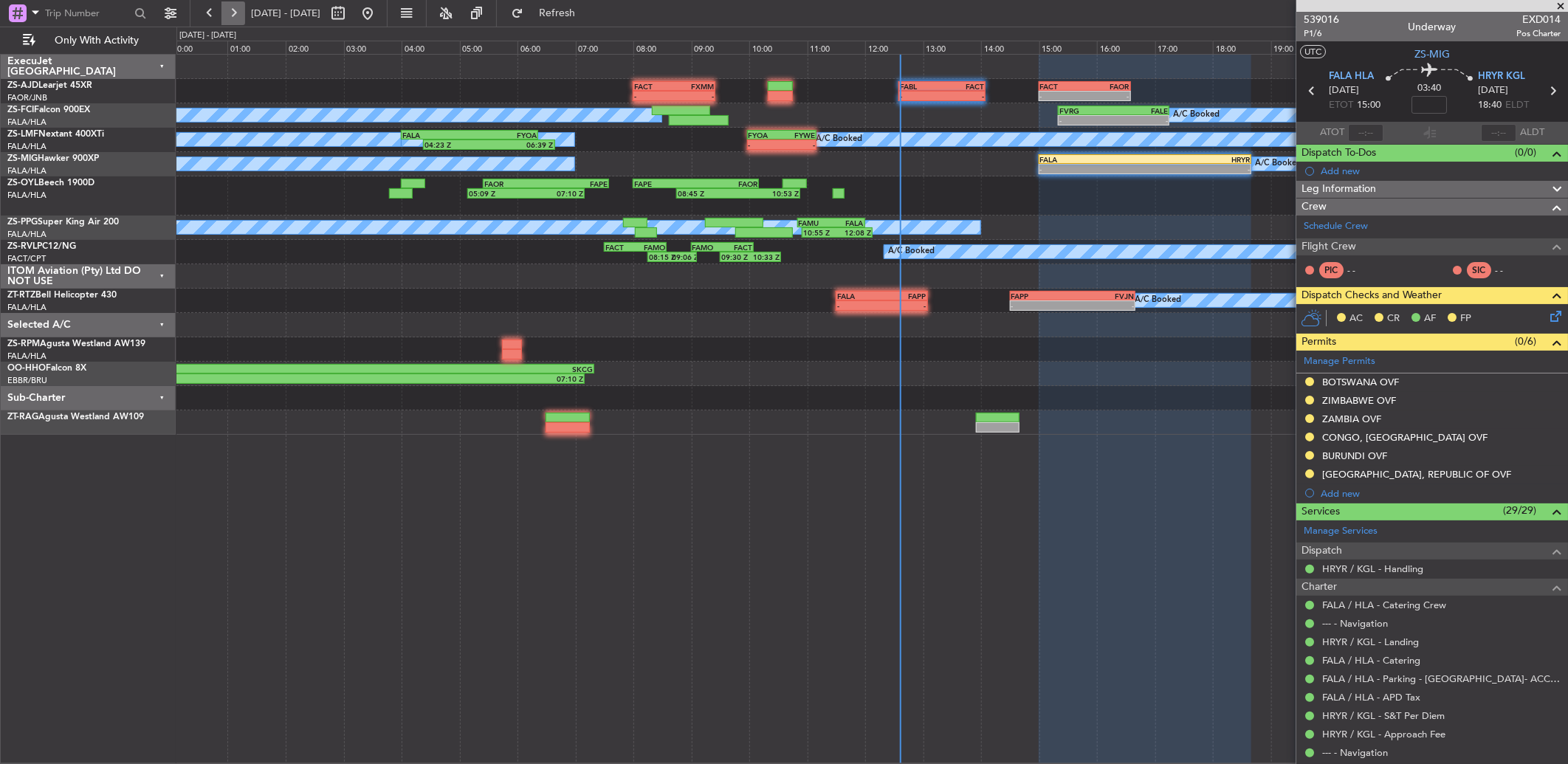
click at [234, 14] on button at bounding box center [233, 14] width 24 height 24
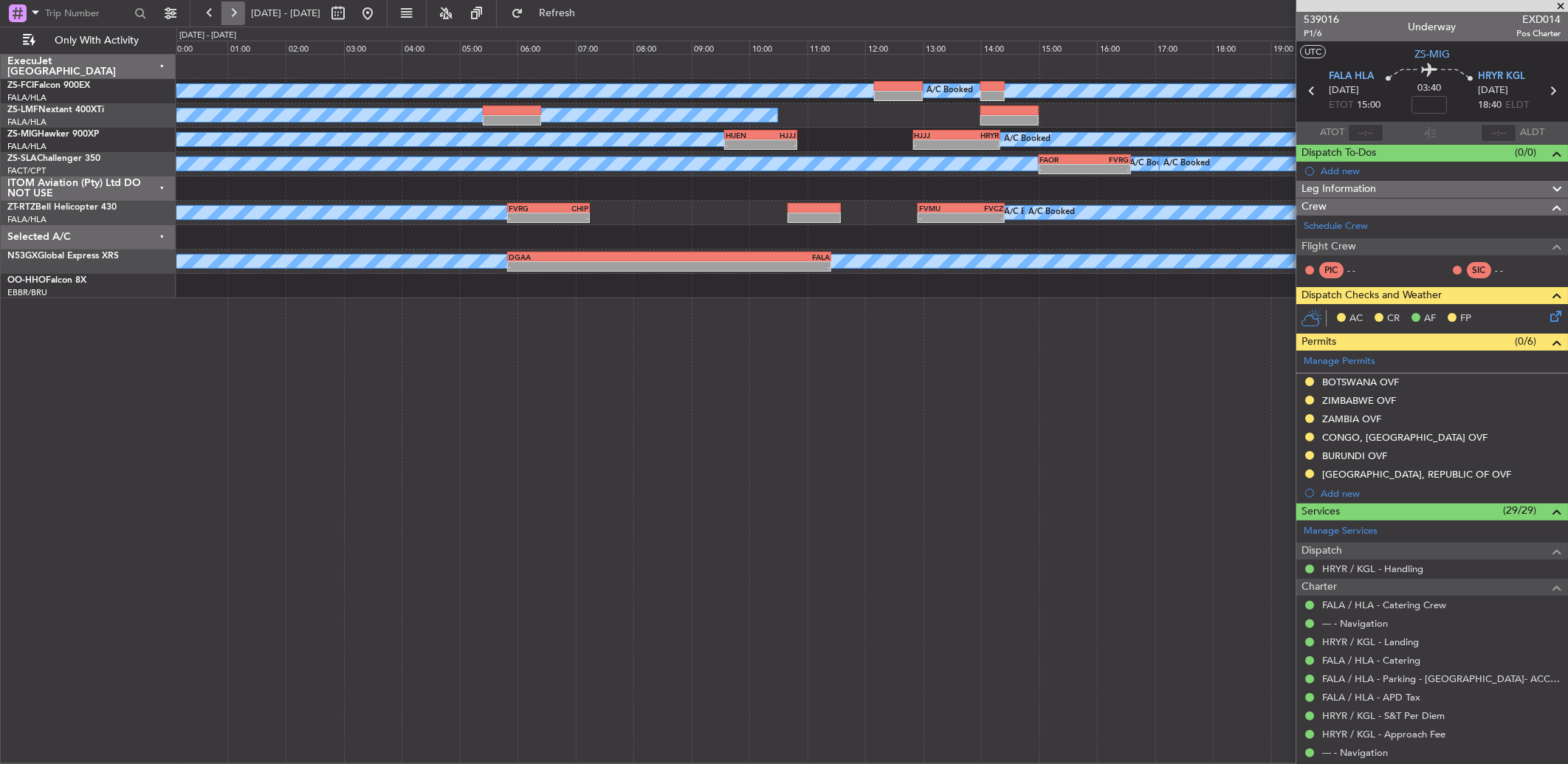
click at [236, 13] on button at bounding box center [233, 14] width 24 height 24
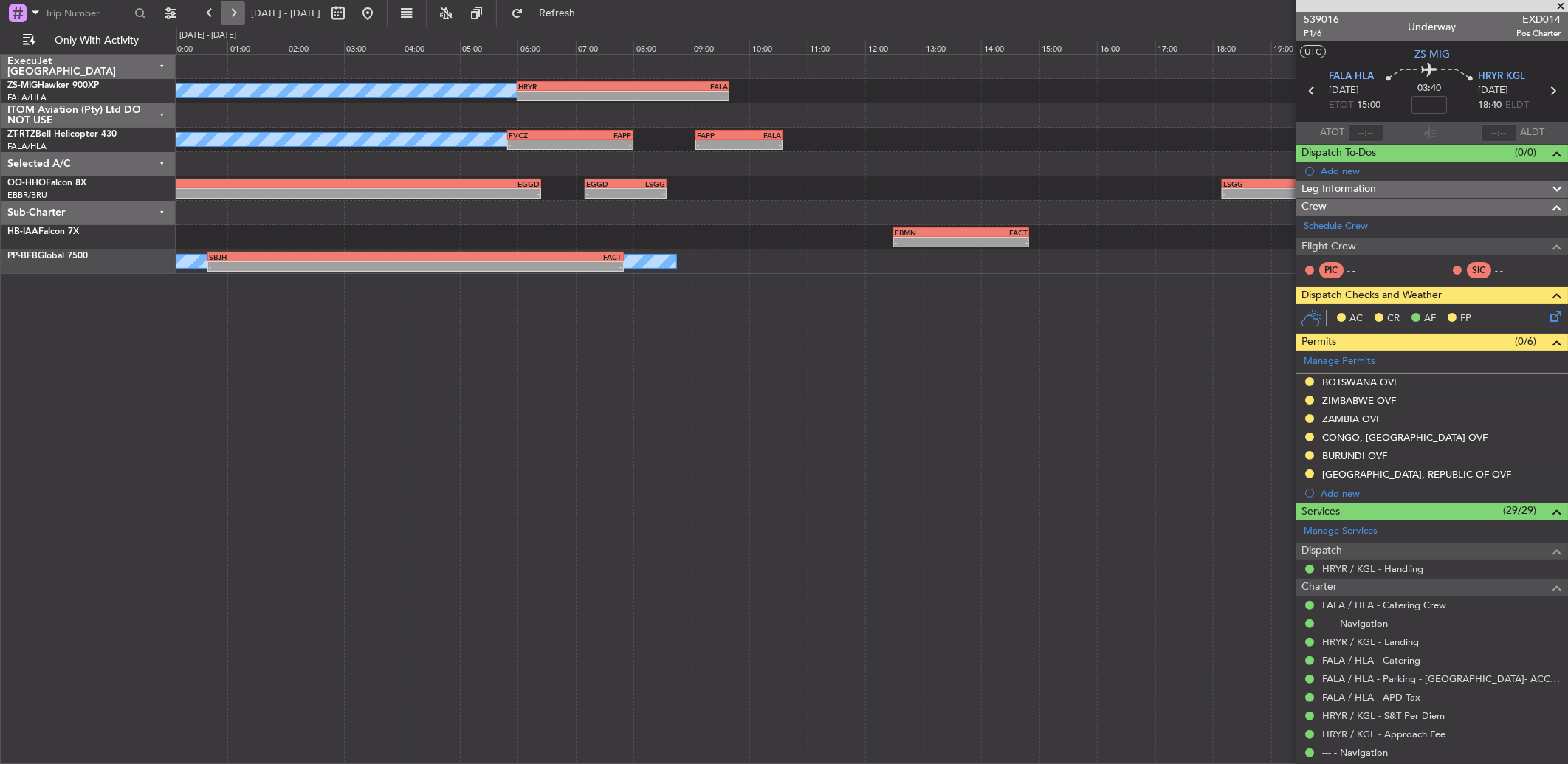
click at [236, 13] on button at bounding box center [233, 14] width 24 height 24
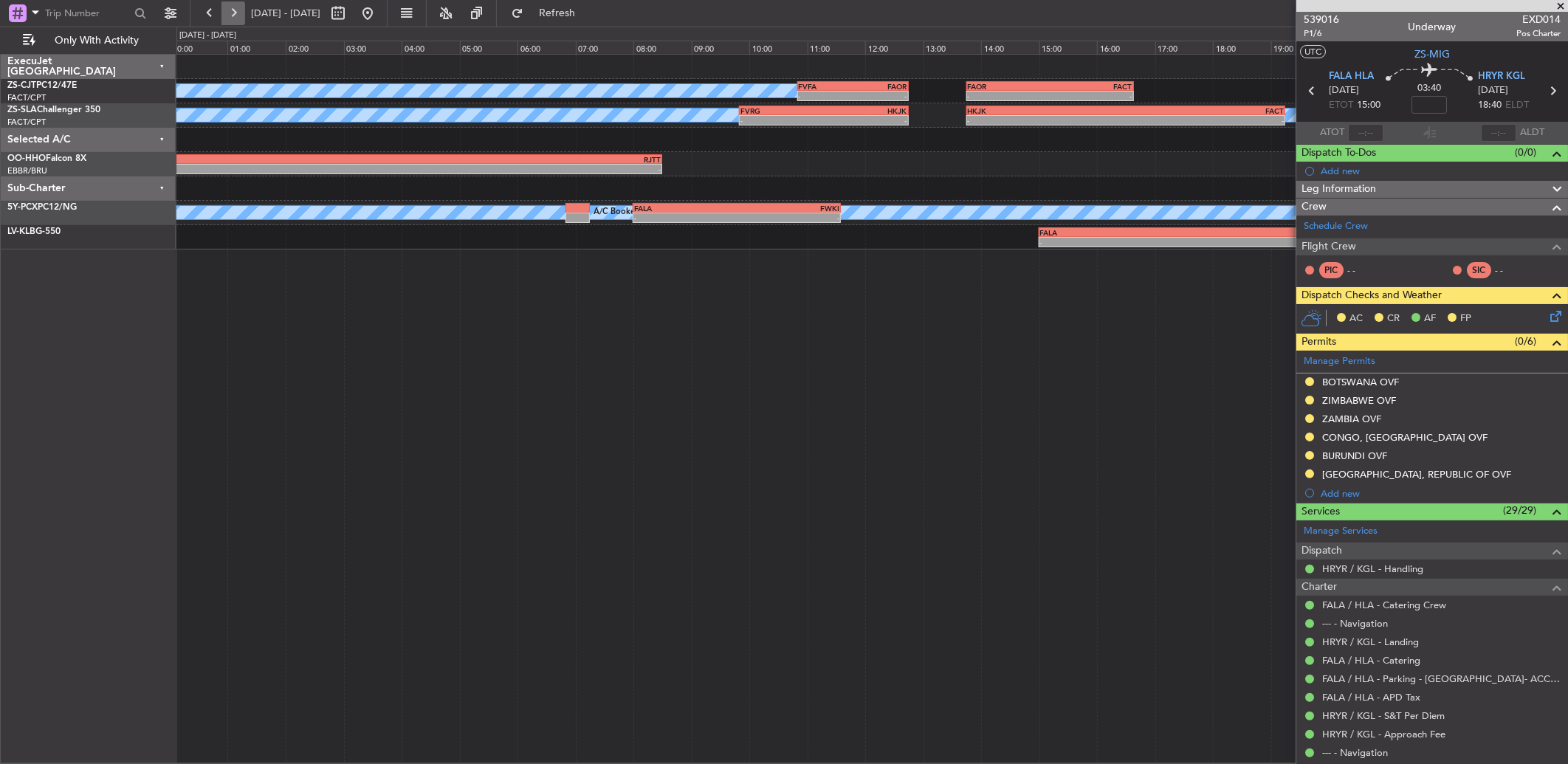
click at [236, 13] on button at bounding box center [233, 14] width 24 height 24
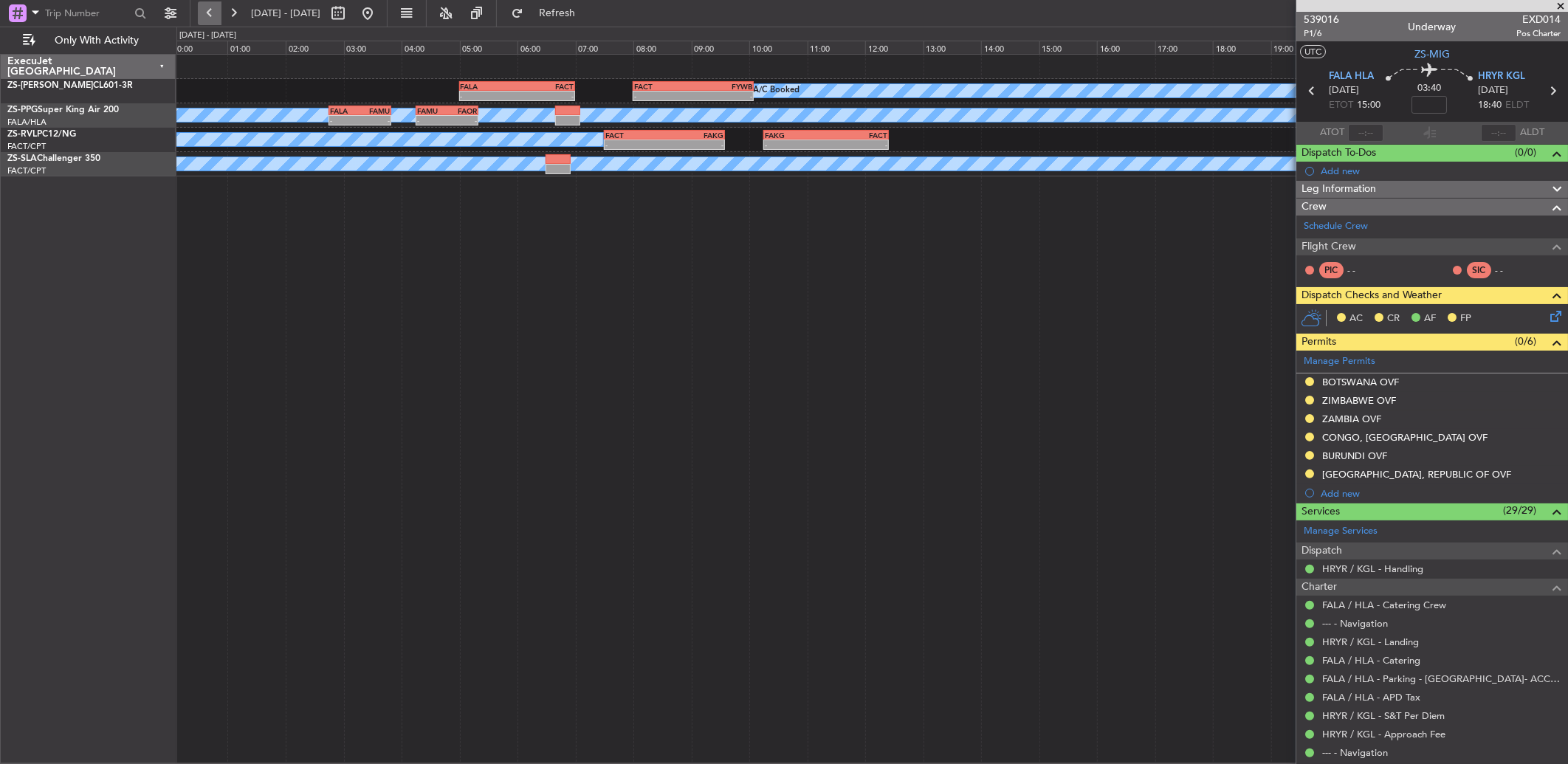
click at [212, 17] on button at bounding box center [210, 14] width 24 height 24
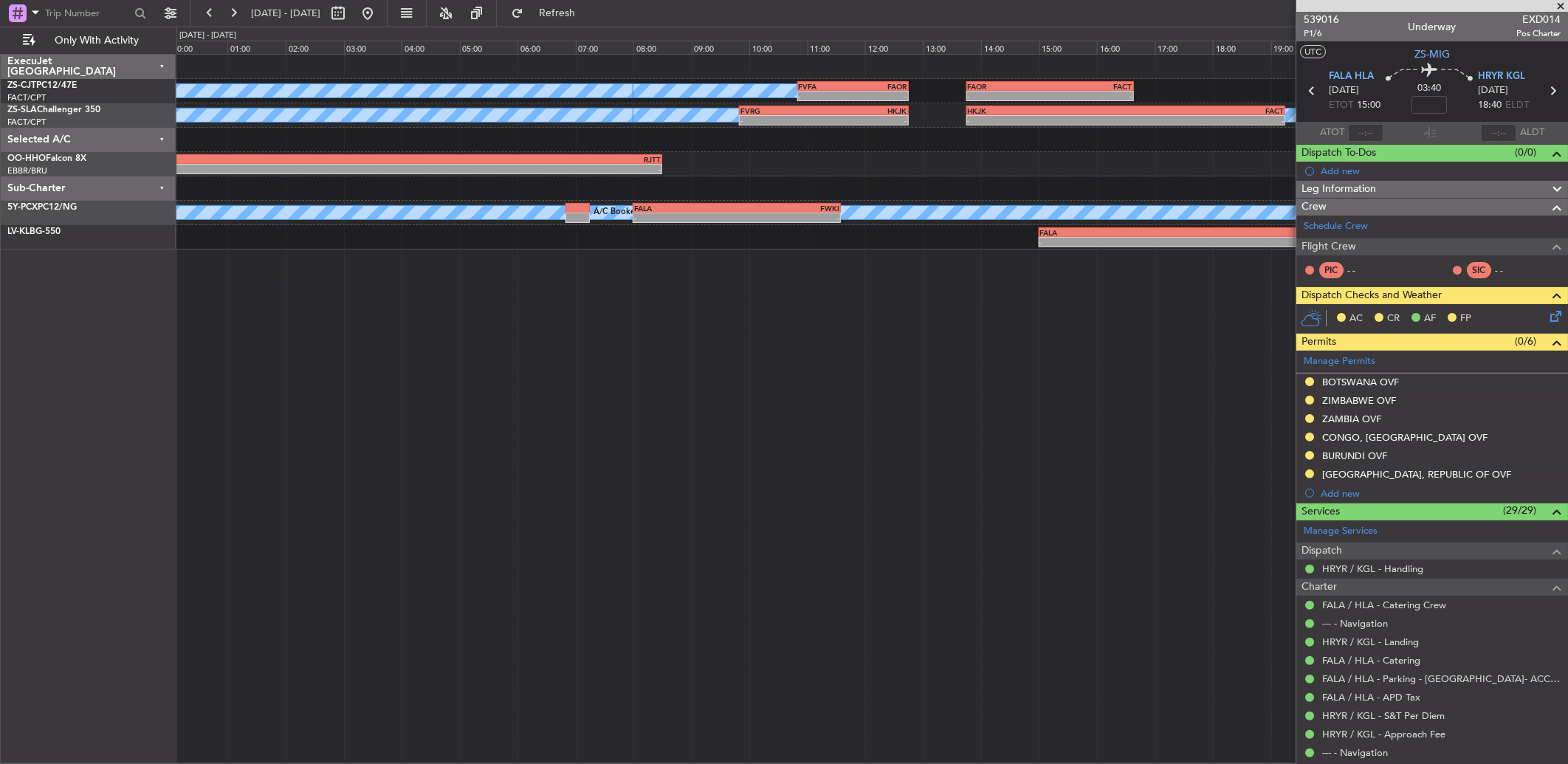
click at [1560, 3] on span at bounding box center [1559, 7] width 15 height 14
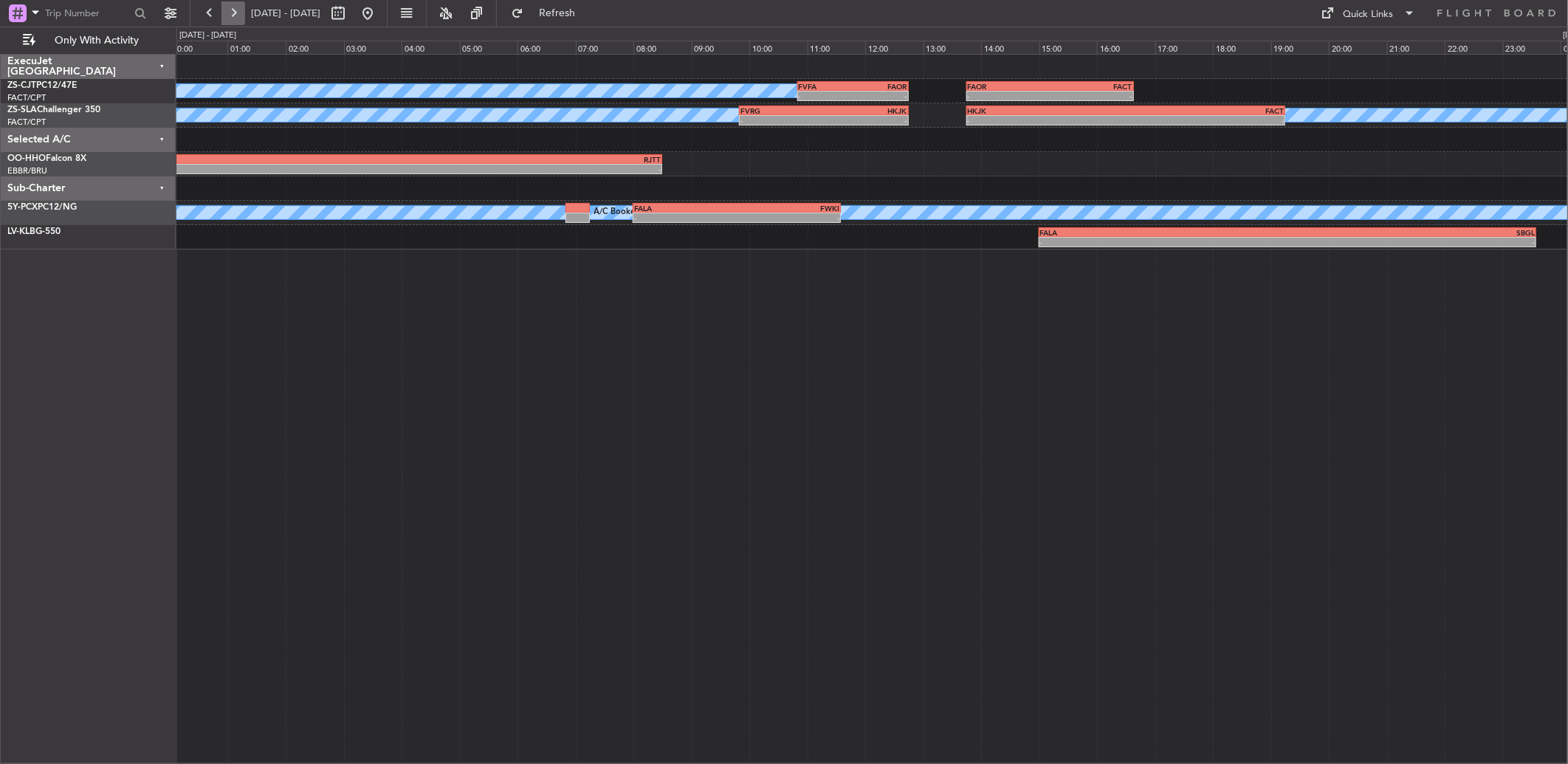
click at [234, 14] on button at bounding box center [233, 14] width 24 height 24
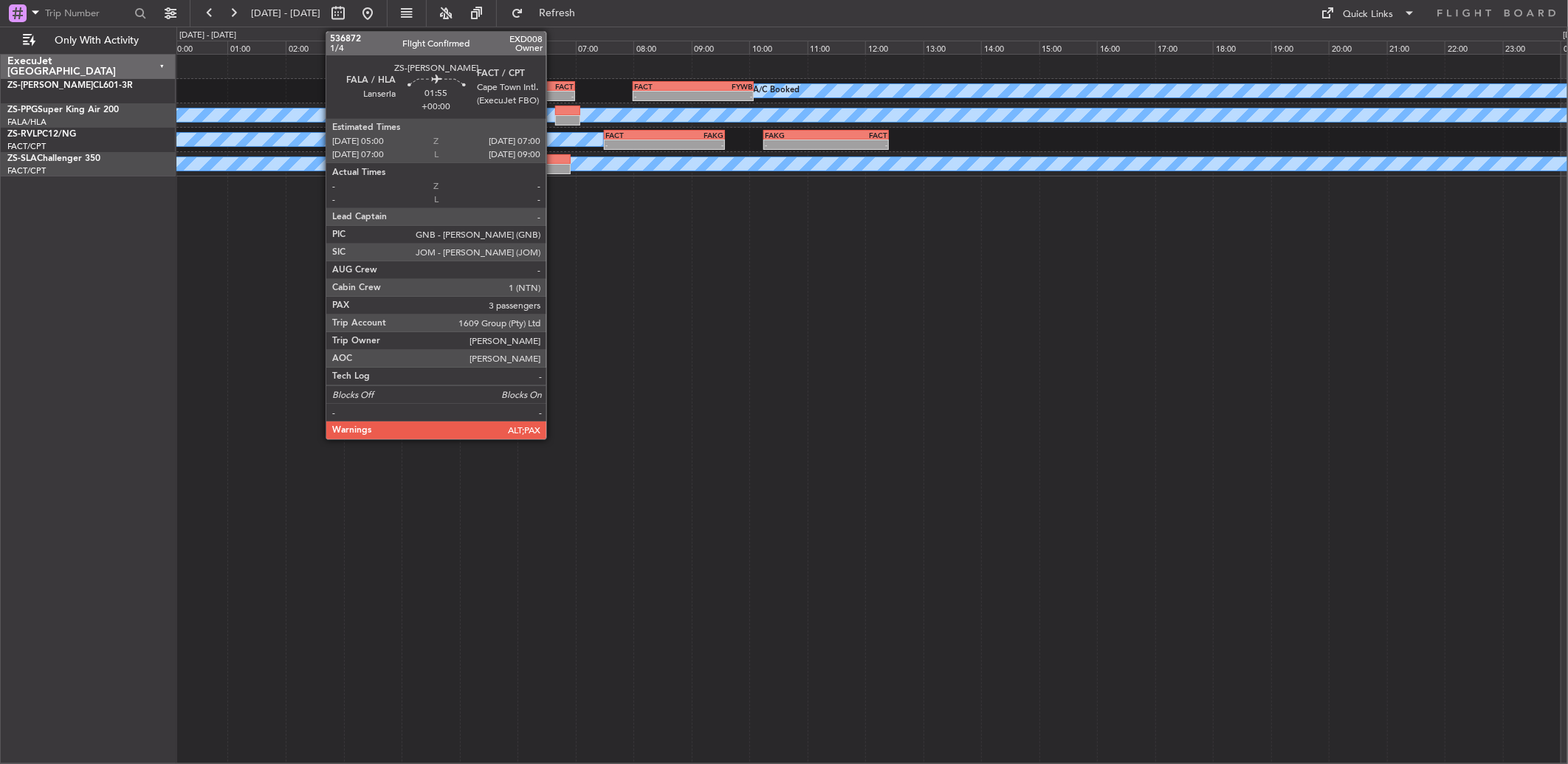
click at [553, 82] on div "FACT" at bounding box center [545, 86] width 57 height 9
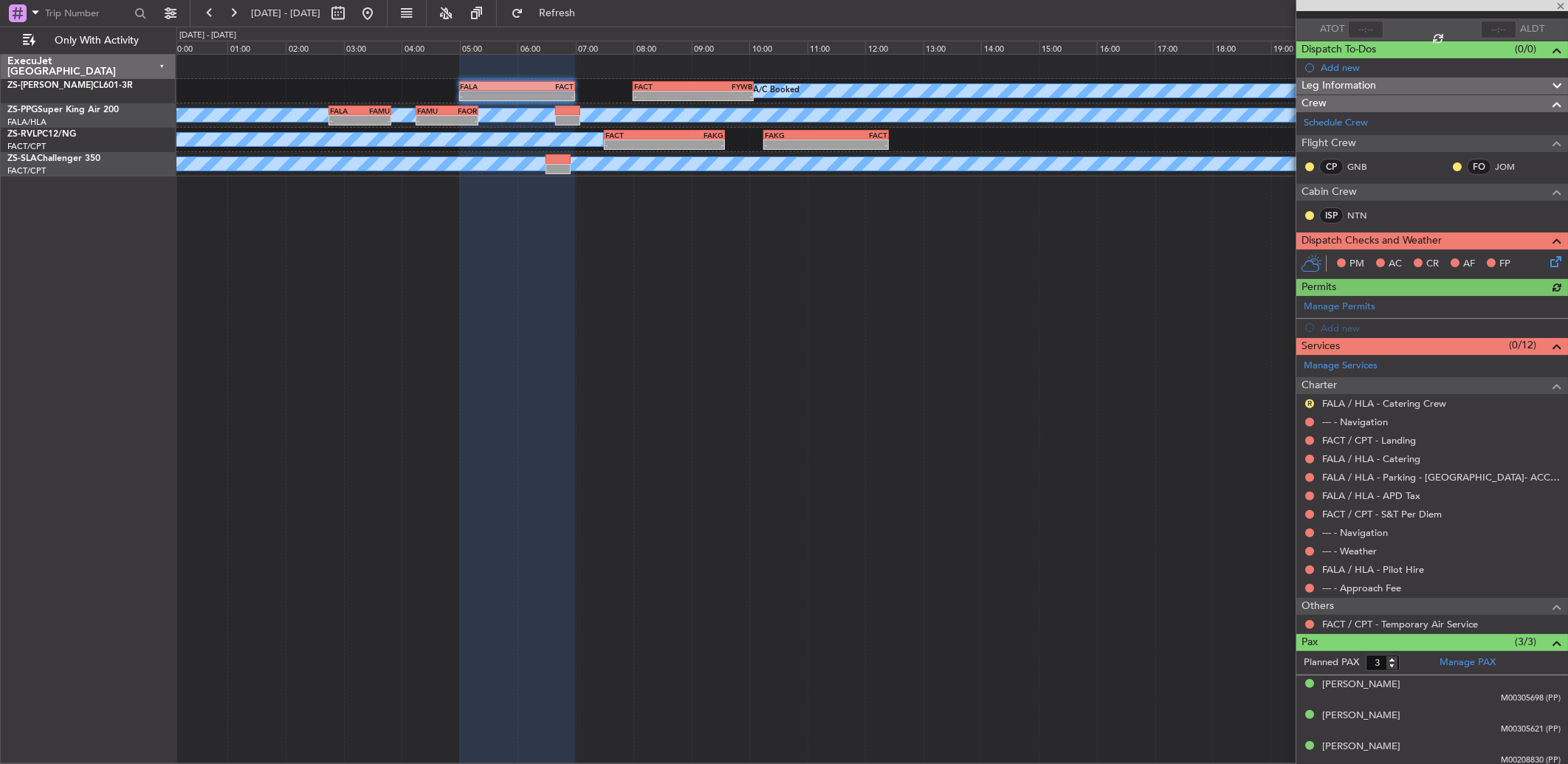
scroll to position [107, 0]
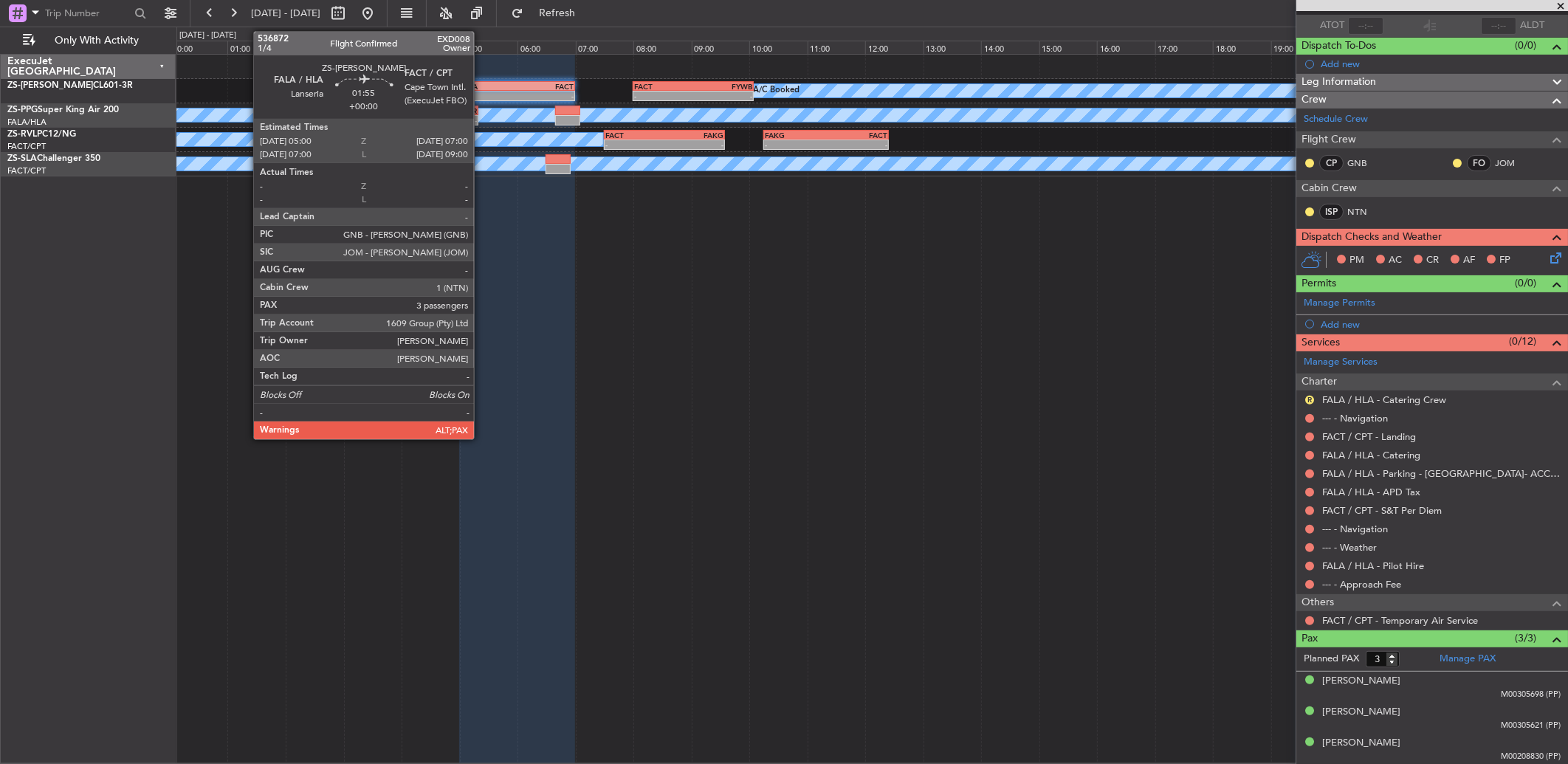
click at [481, 96] on div "-" at bounding box center [489, 95] width 57 height 9
click at [482, 96] on div "-" at bounding box center [489, 95] width 57 height 9
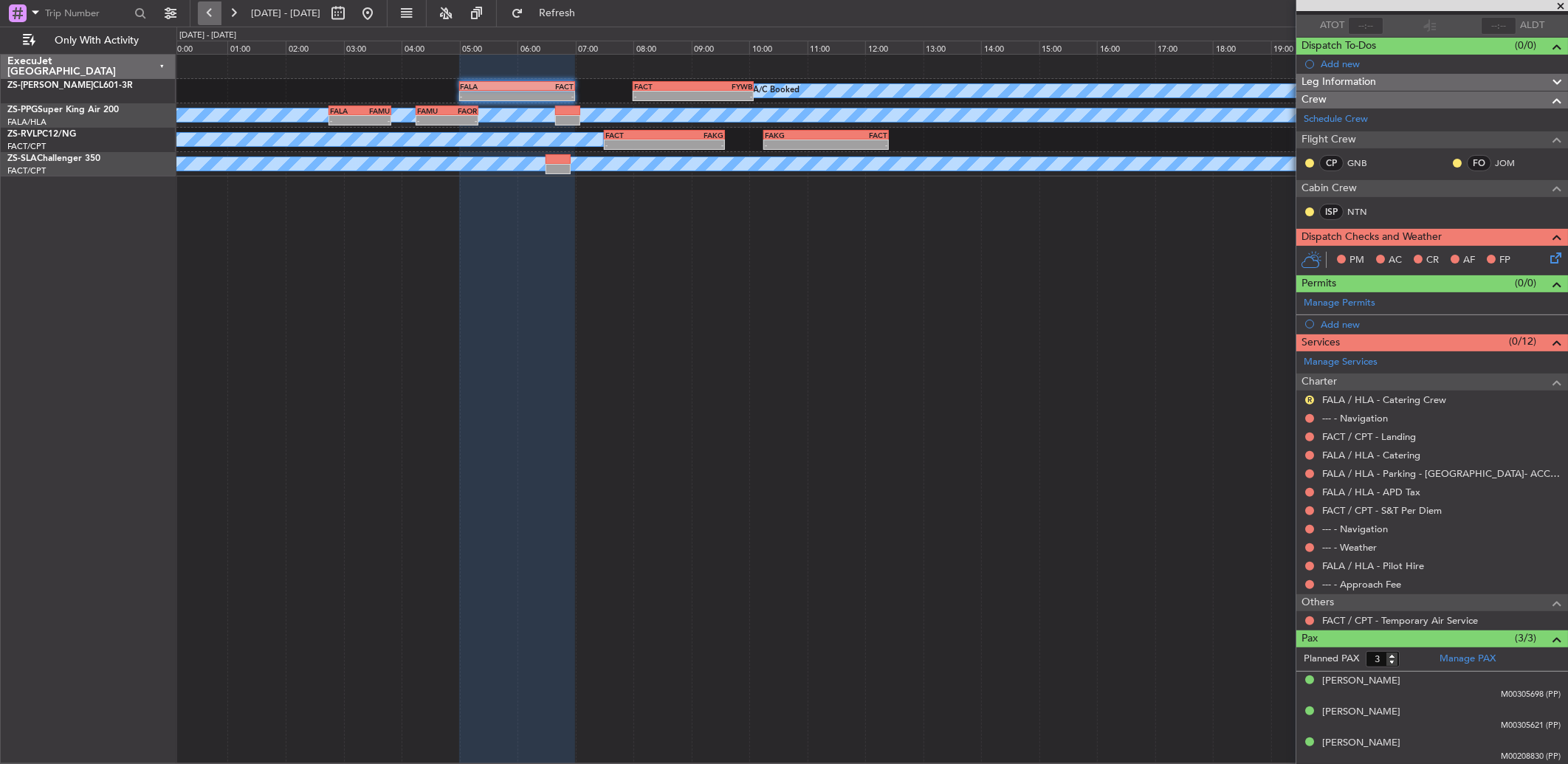
click at [218, 20] on button at bounding box center [210, 14] width 24 height 24
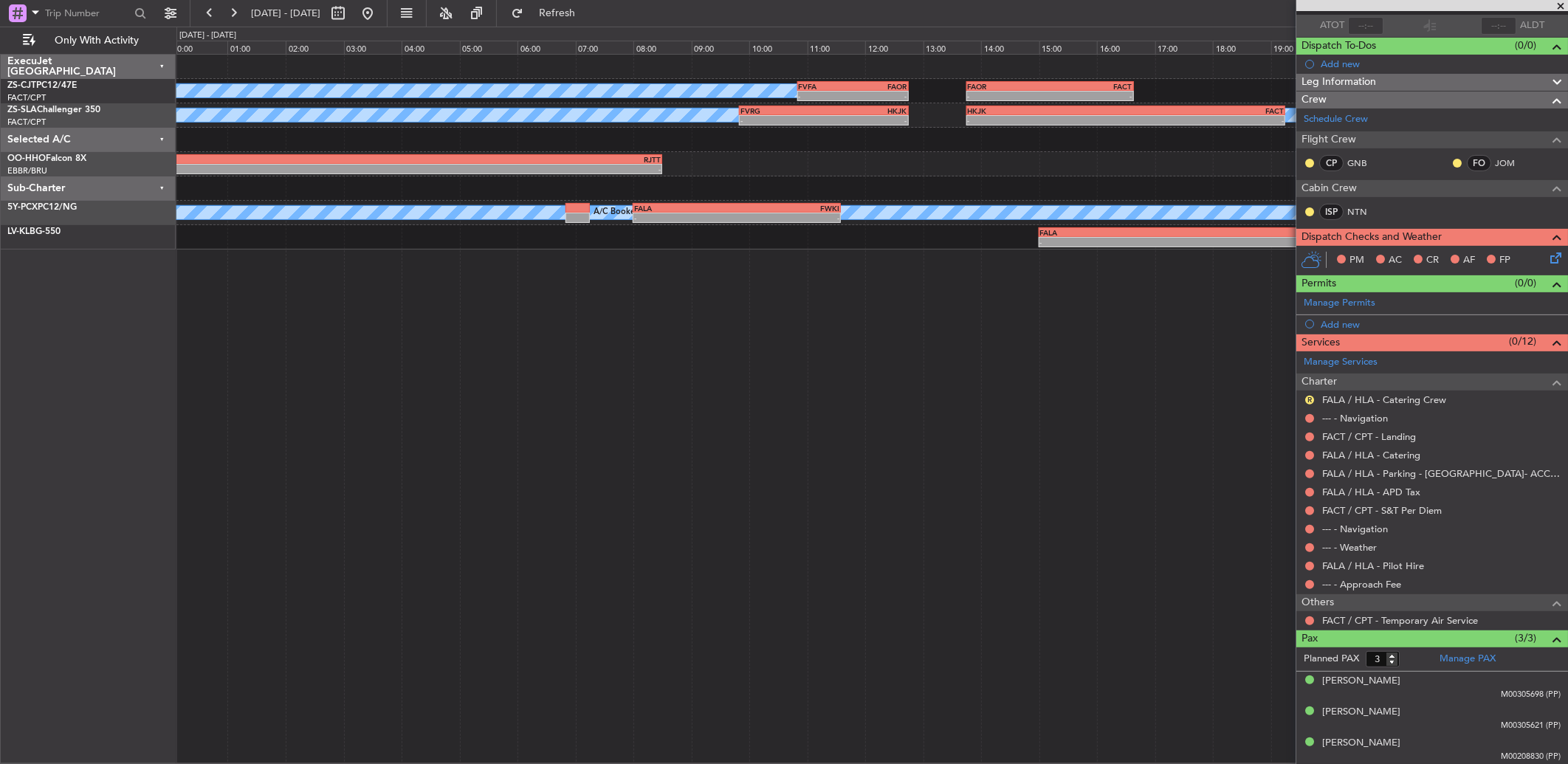
click at [1561, 5] on span at bounding box center [1559, 7] width 15 height 14
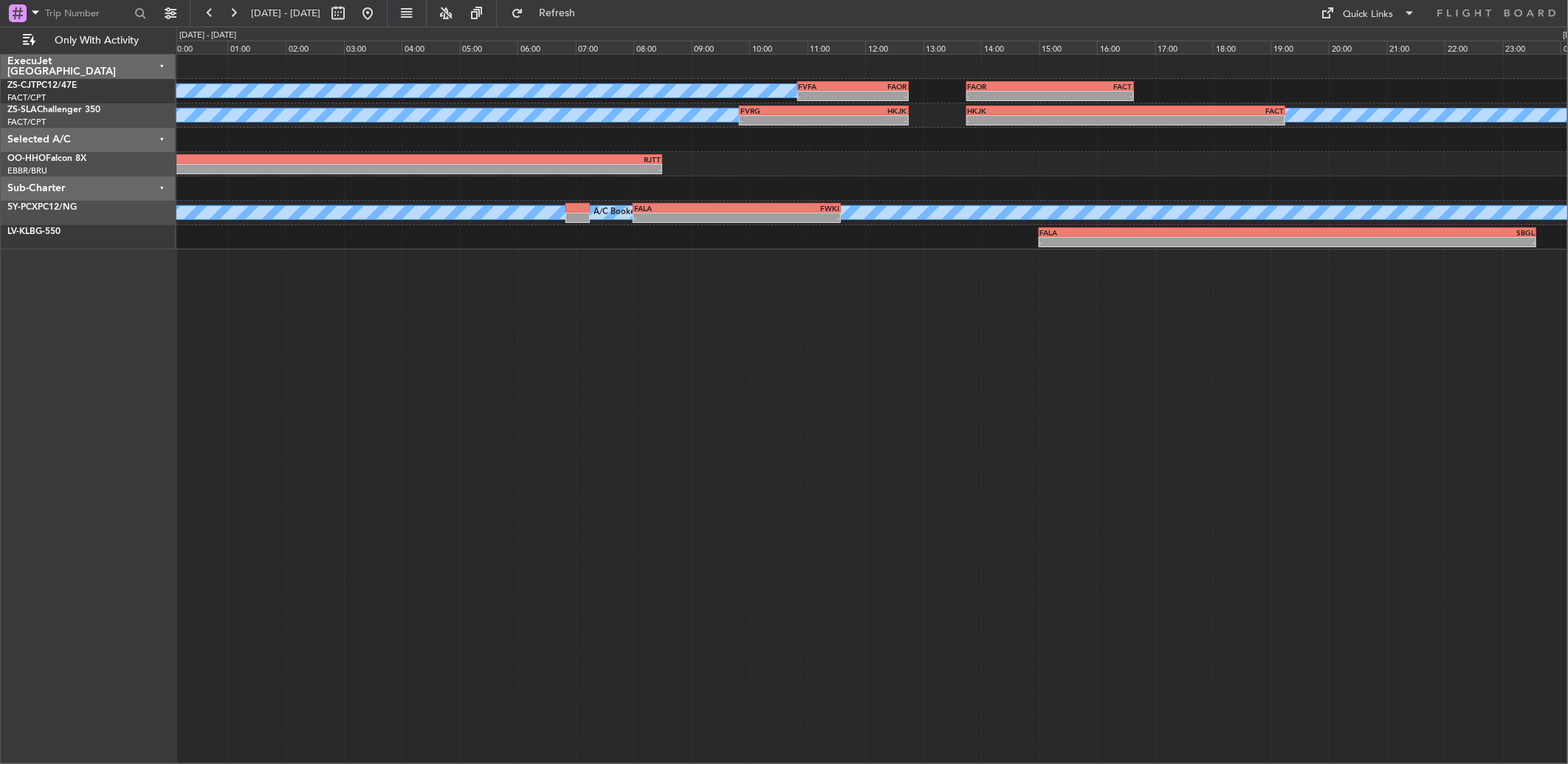
type input "0"
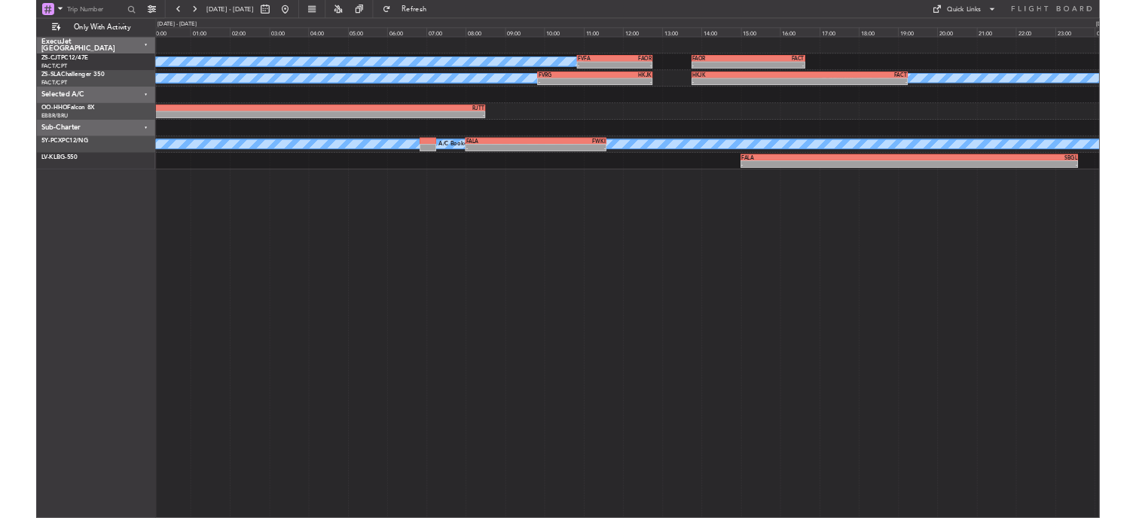
scroll to position [0, 0]
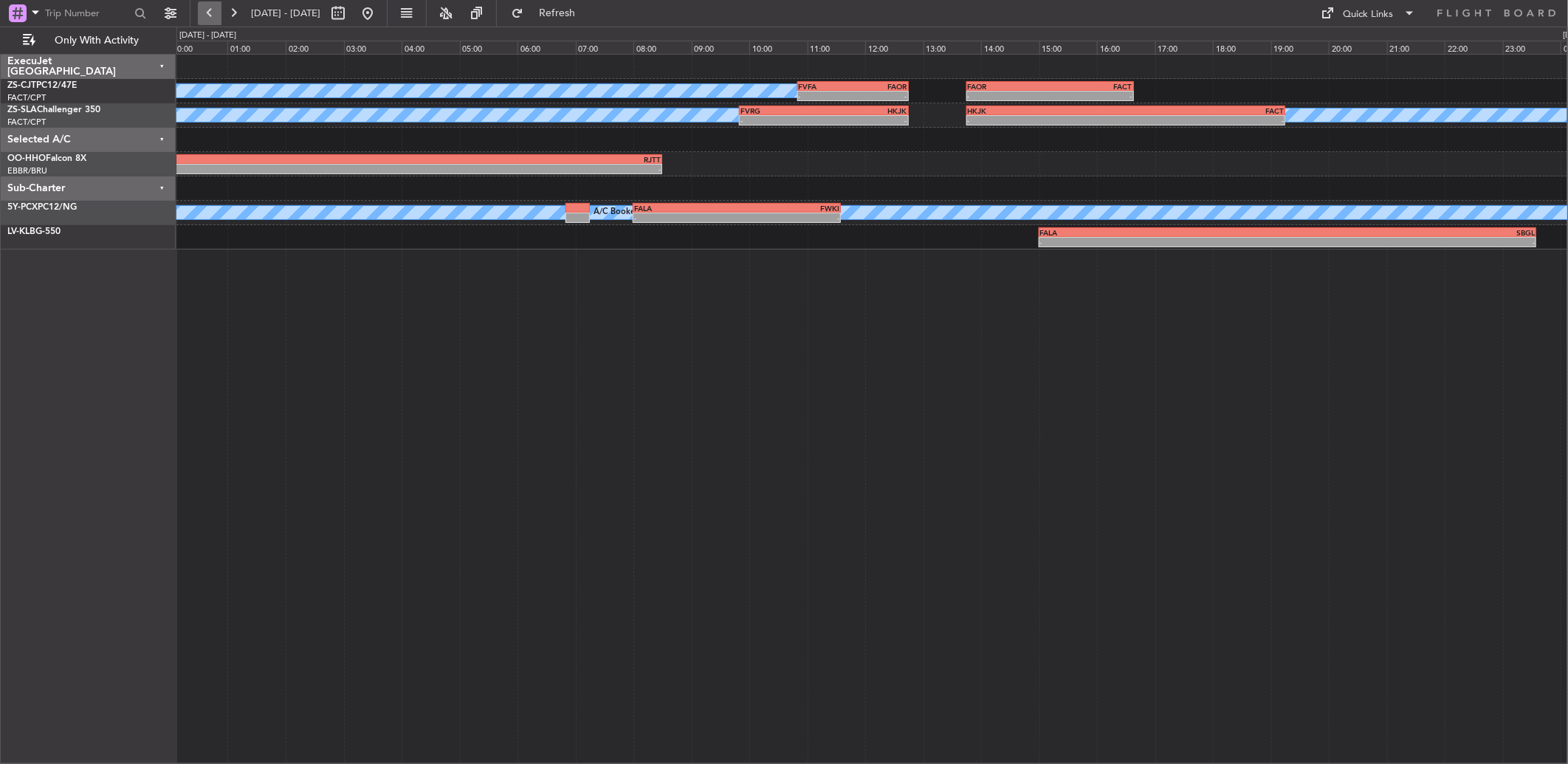
click at [205, 23] on button at bounding box center [210, 14] width 24 height 24
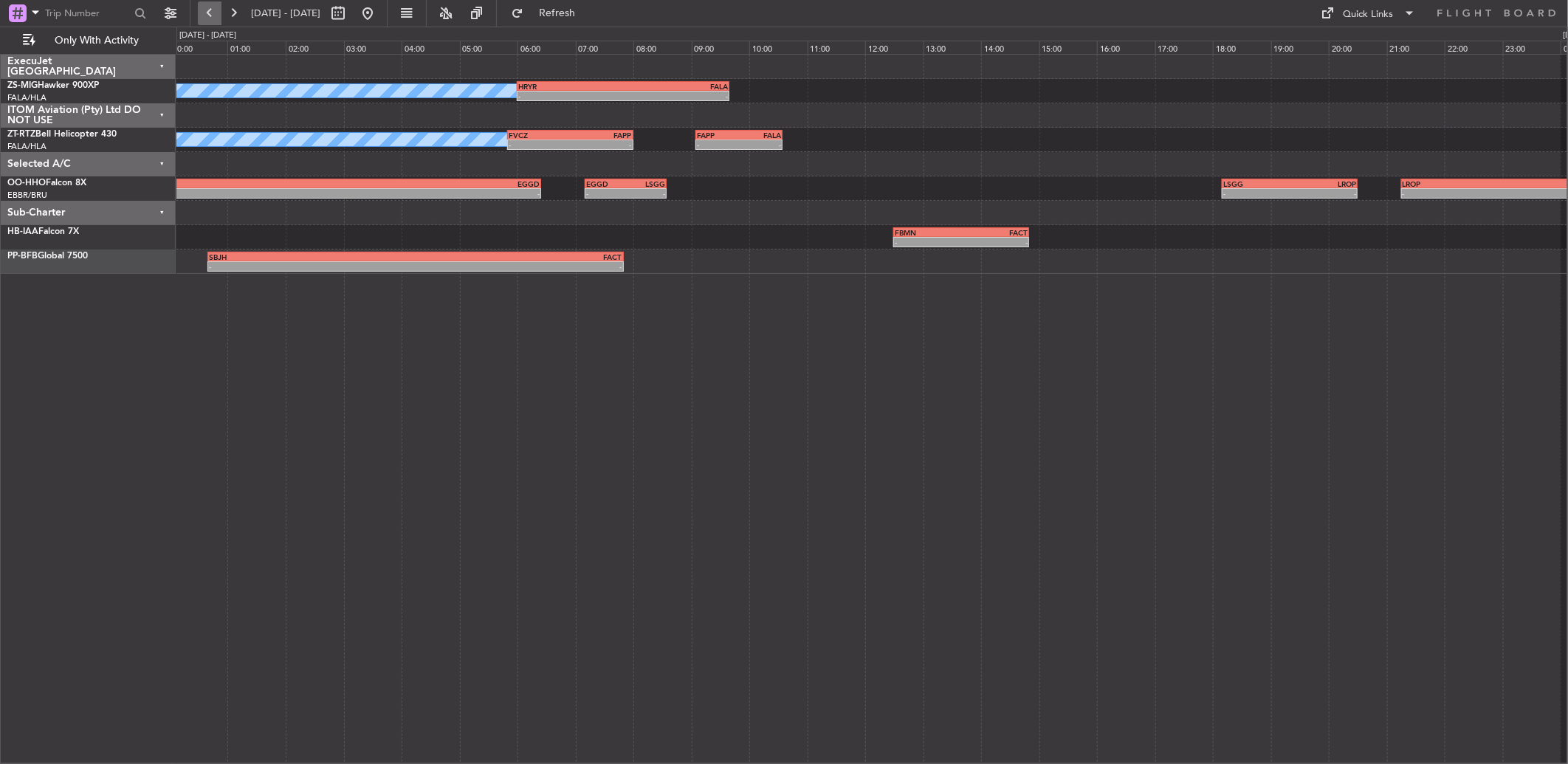
click at [205, 23] on button at bounding box center [210, 14] width 24 height 24
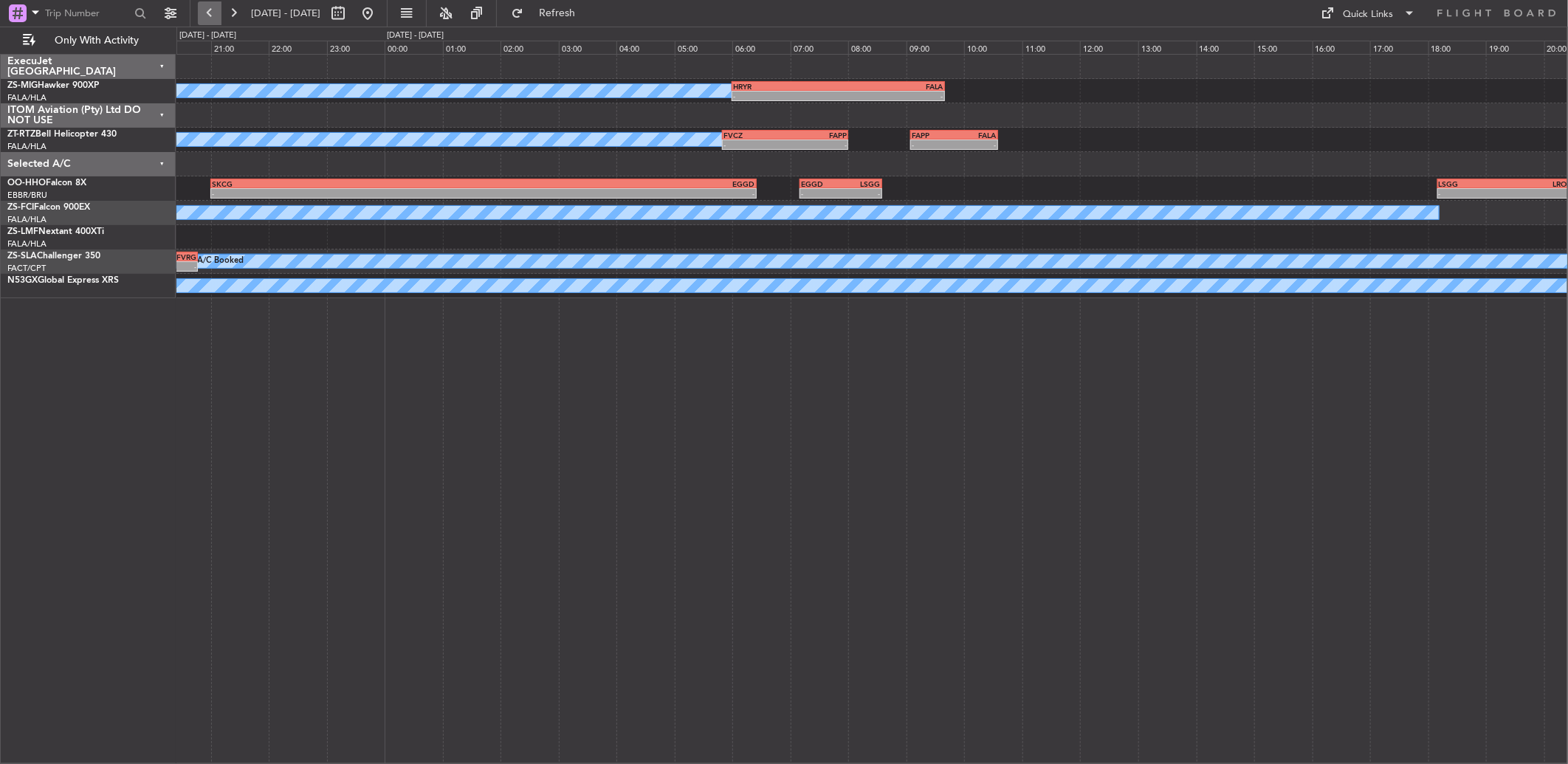
click at [205, 23] on button at bounding box center [210, 14] width 24 height 24
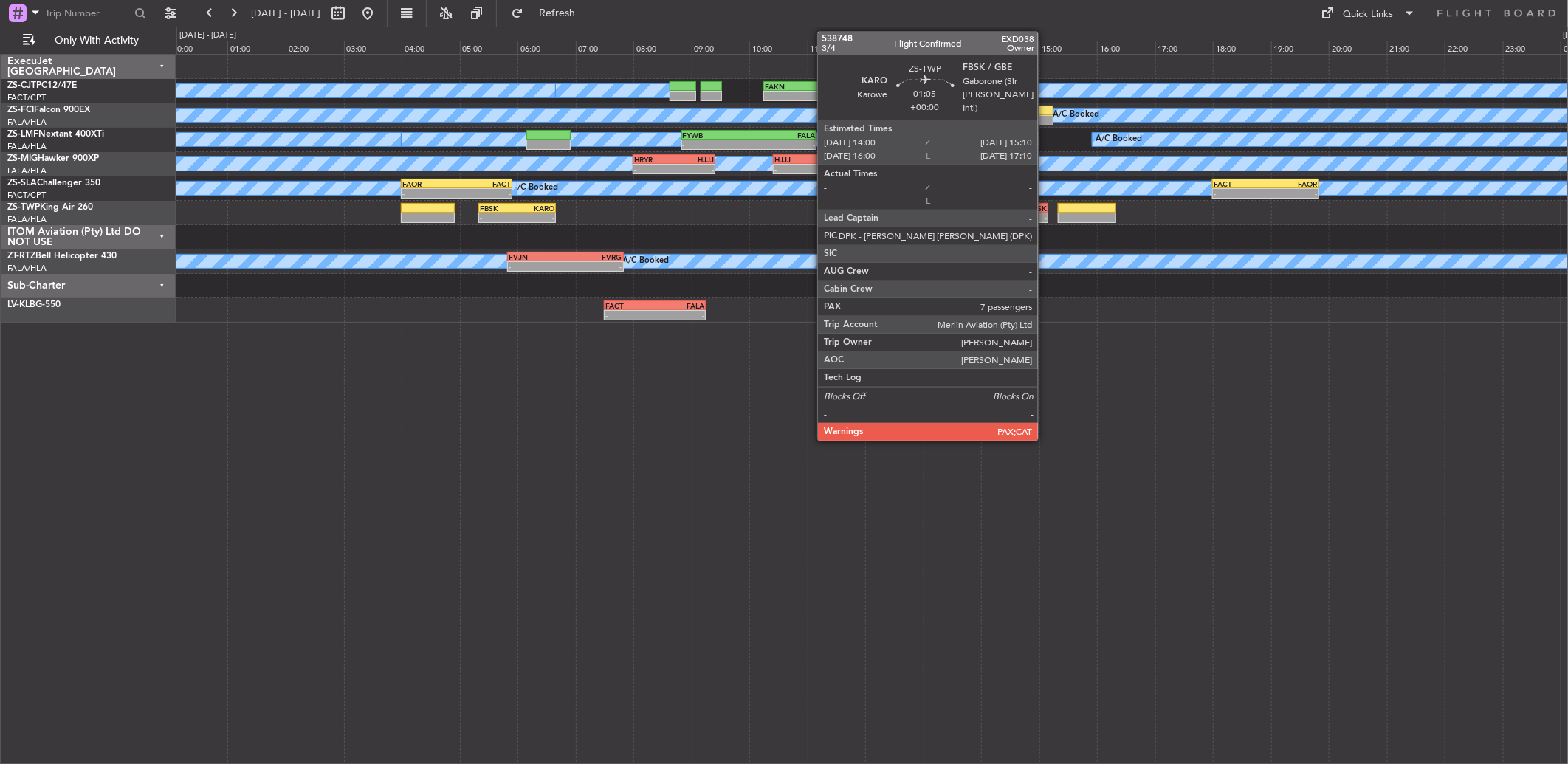
click at [1047, 214] on div "-" at bounding box center [1030, 217] width 33 height 9
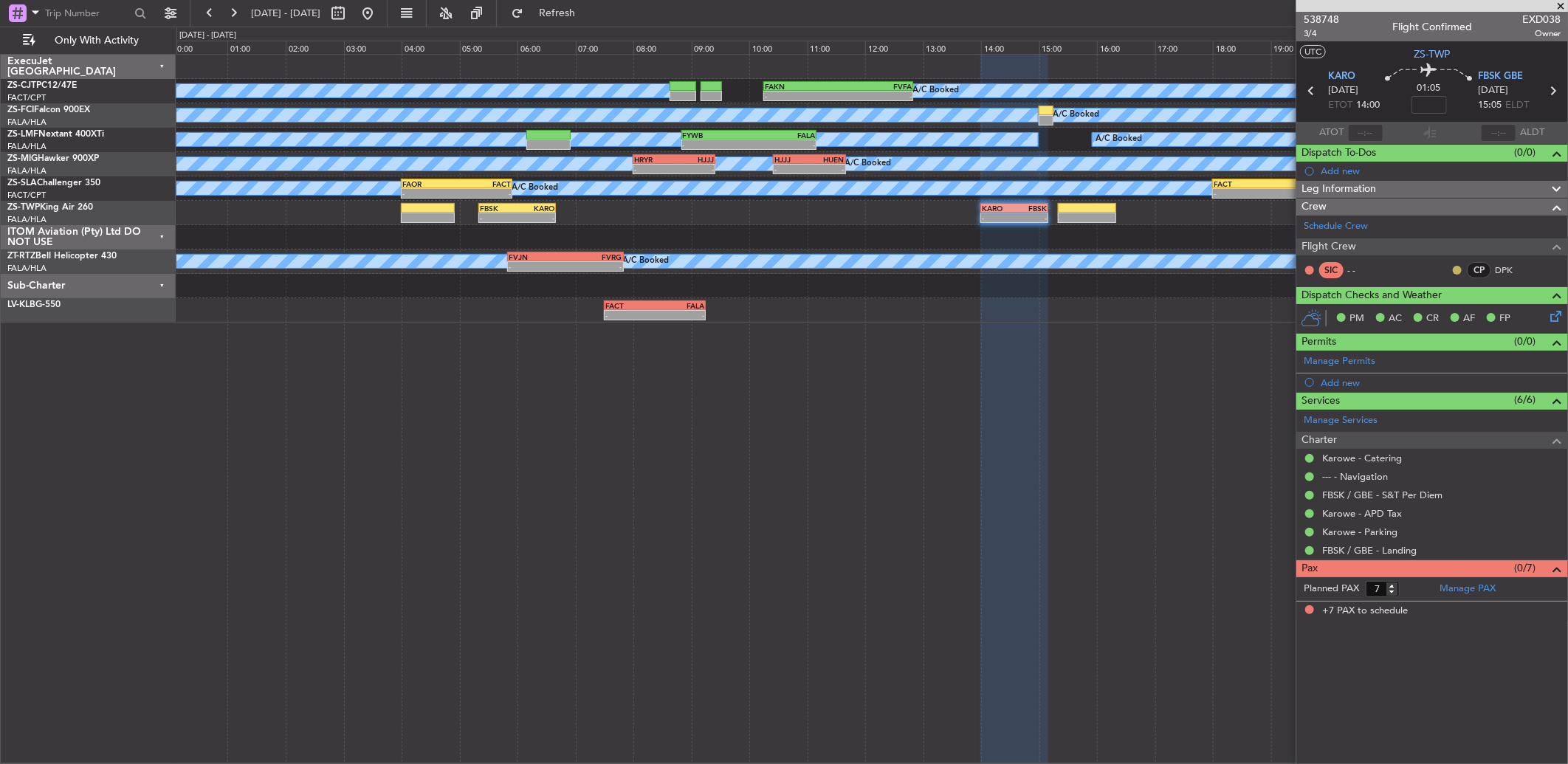
click at [1457, 268] on button at bounding box center [1456, 269] width 9 height 9
click at [1456, 313] on span "Acknowledged" at bounding box center [1460, 312] width 65 height 15
click at [216, 9] on button at bounding box center [210, 14] width 24 height 24
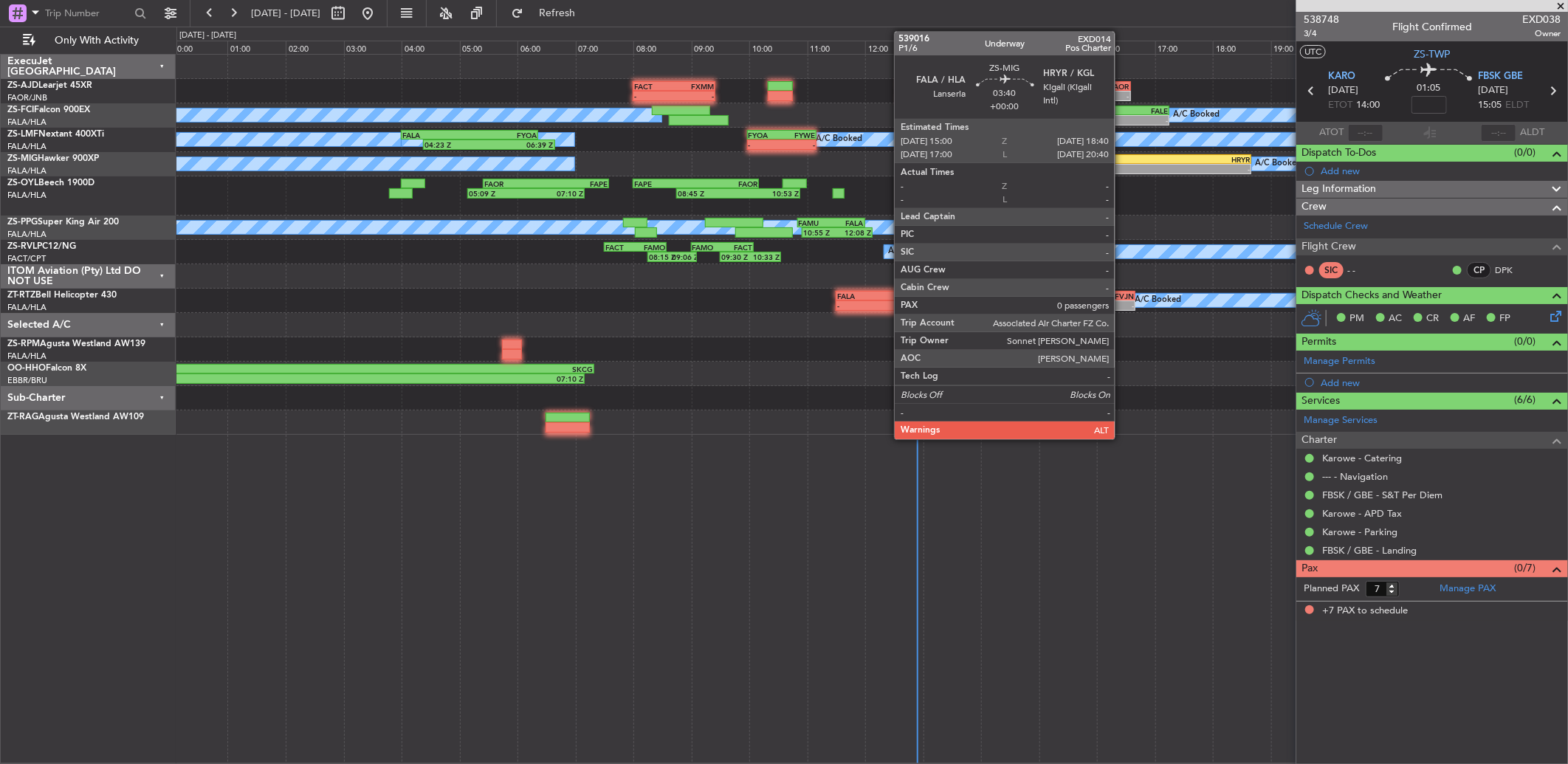
click at [1121, 157] on div "FALA" at bounding box center [1092, 159] width 105 height 9
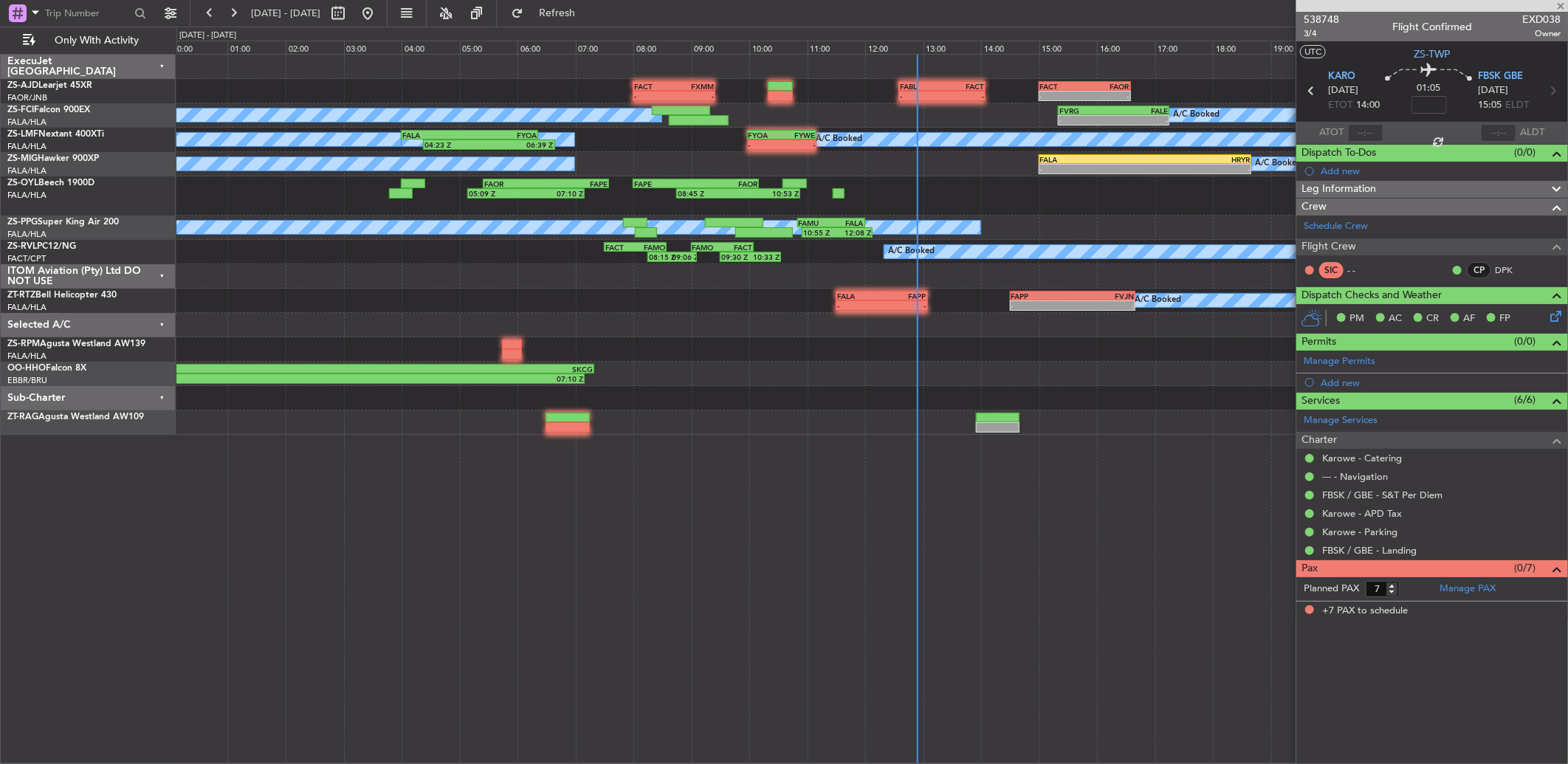
type input "0"
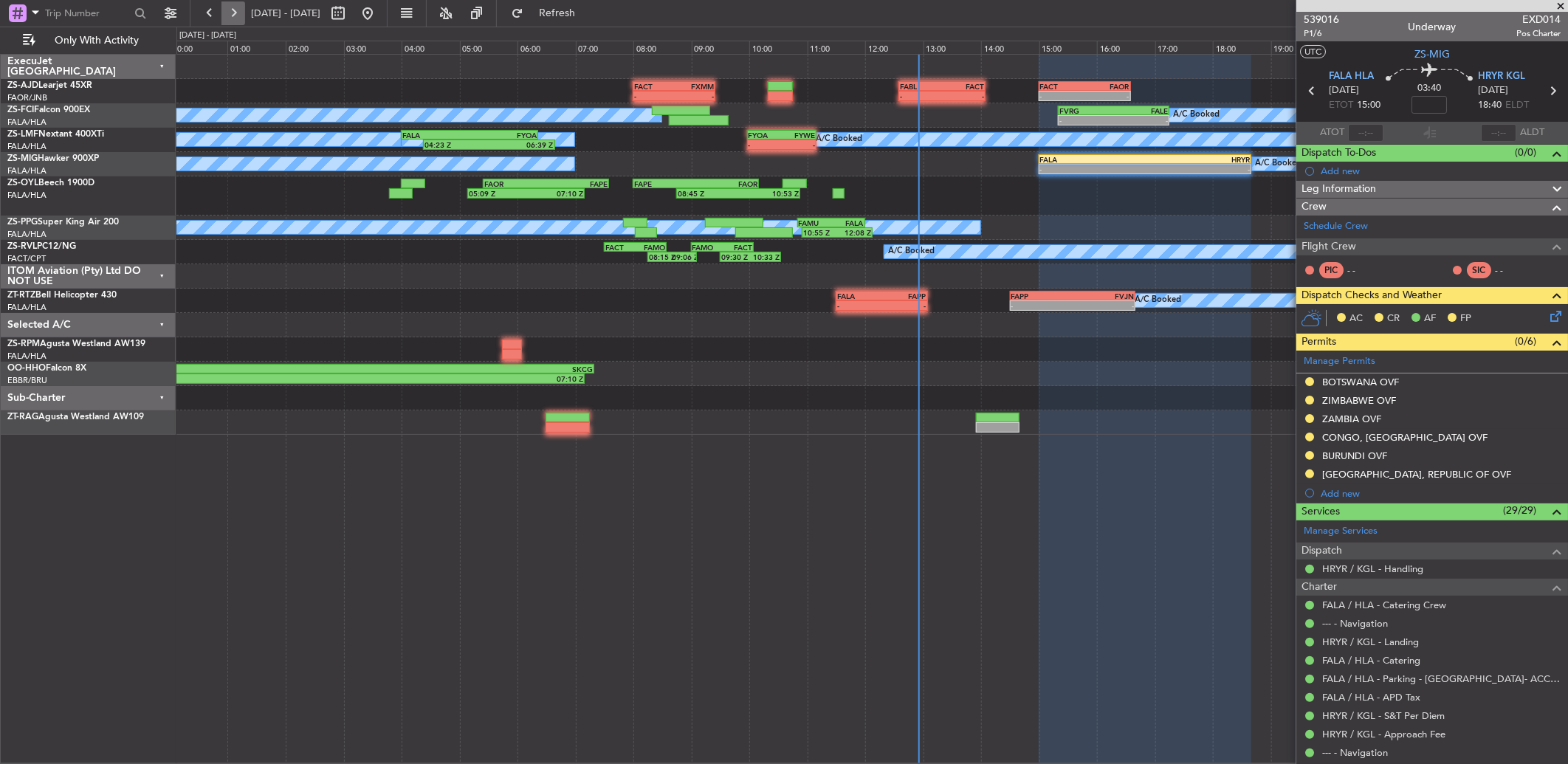
click at [231, 19] on button at bounding box center [233, 14] width 24 height 24
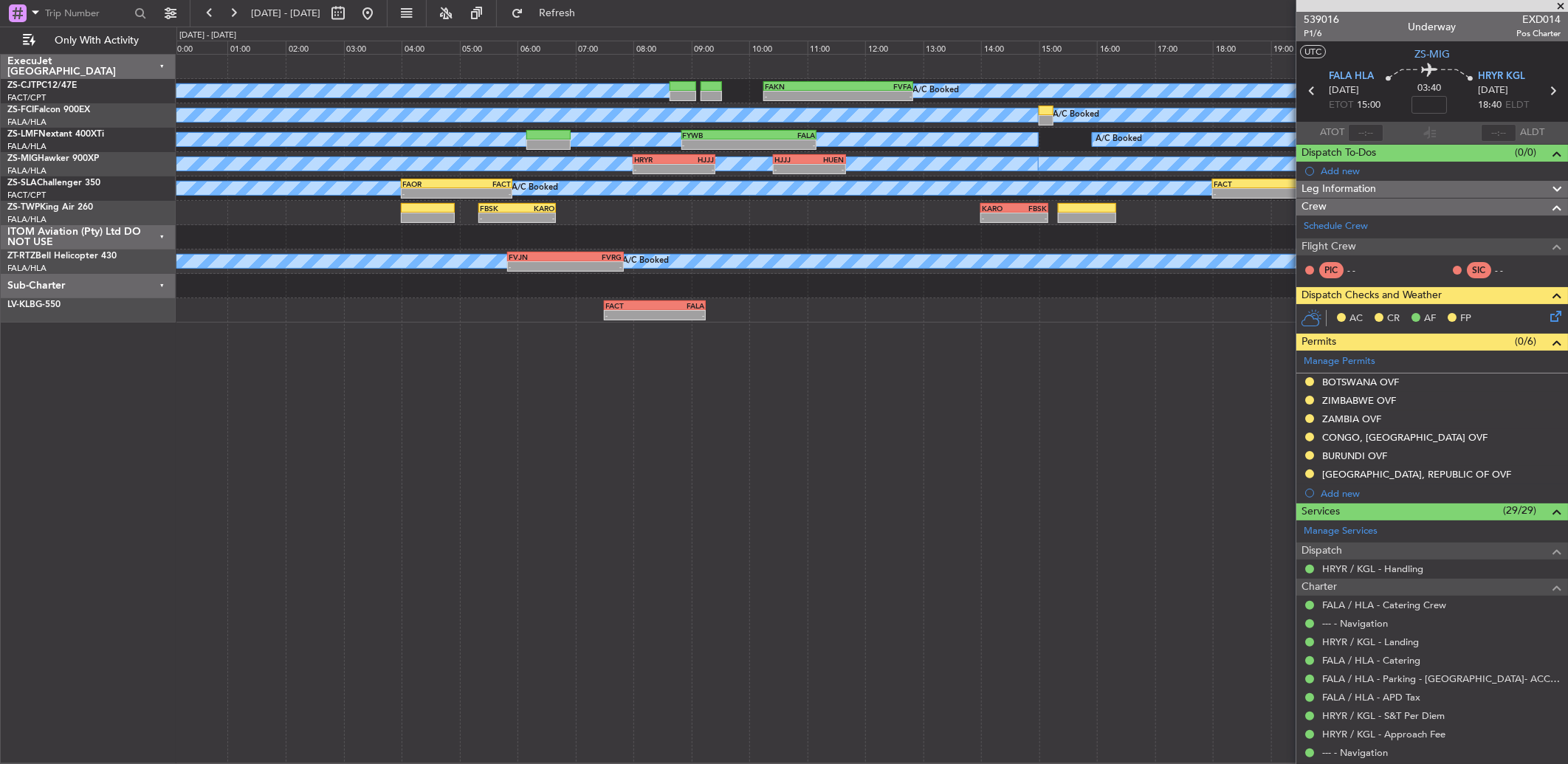
click at [1558, 1] on span at bounding box center [1559, 7] width 15 height 14
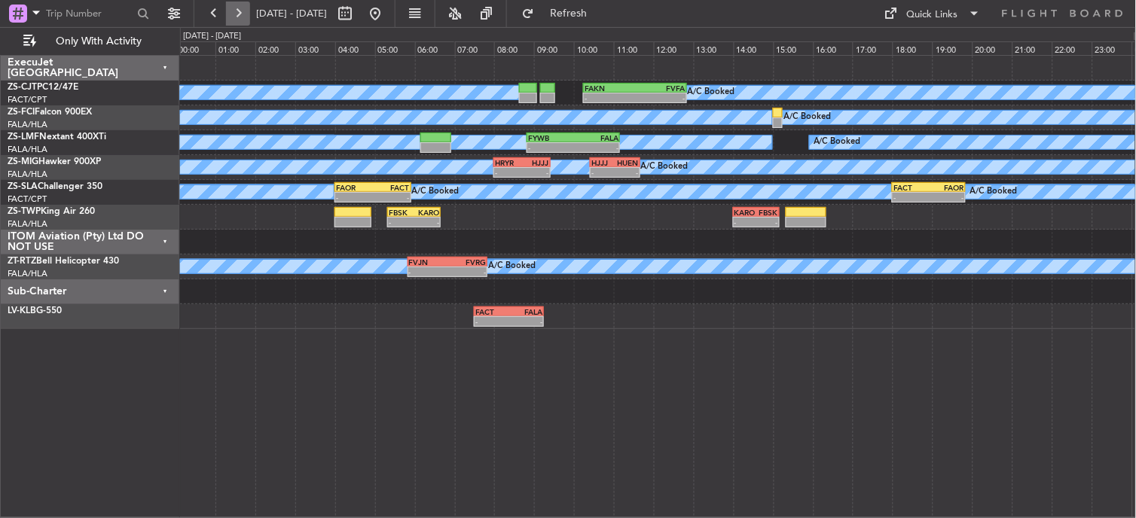
click at [246, 5] on button at bounding box center [238, 14] width 24 height 24
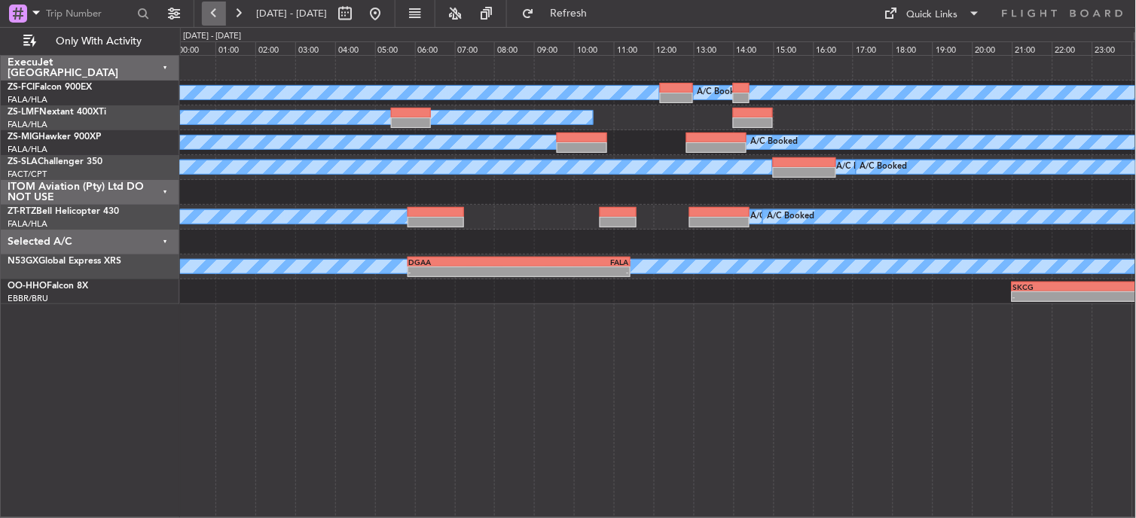
click at [216, 13] on button at bounding box center [214, 14] width 24 height 24
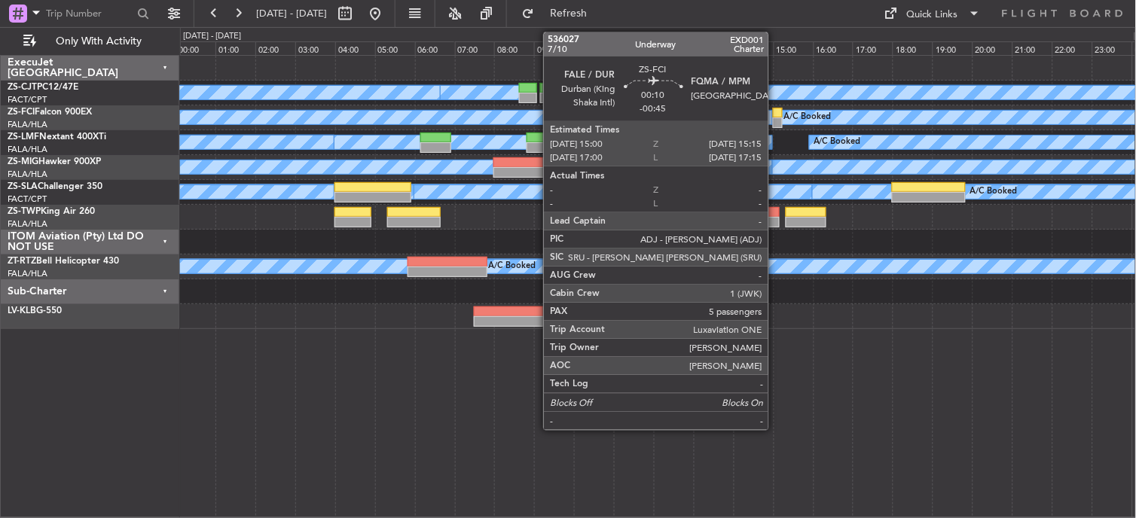
click at [776, 109] on div at bounding box center [778, 113] width 11 height 11
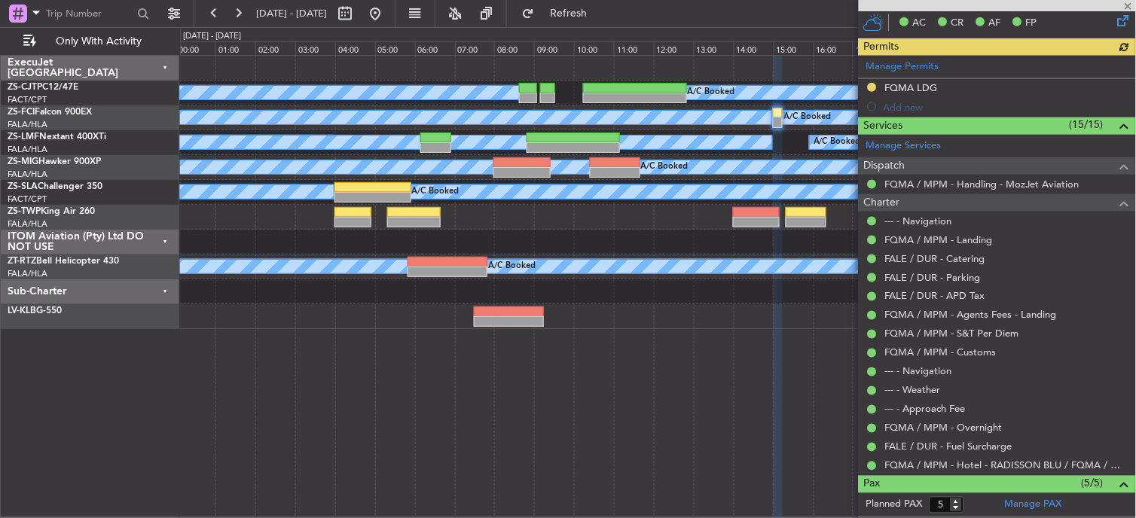
scroll to position [536, 0]
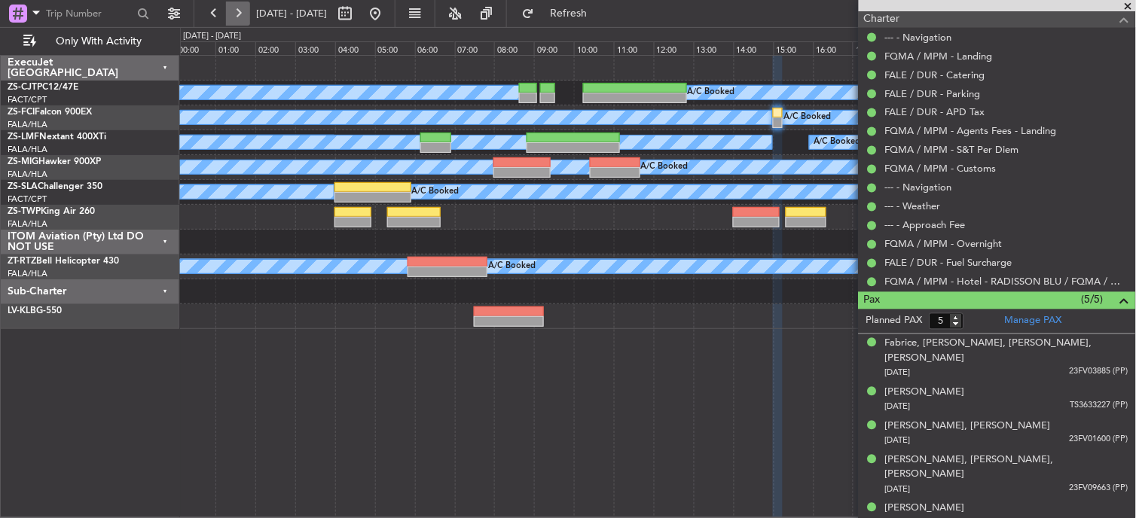
click at [240, 12] on button at bounding box center [238, 14] width 24 height 24
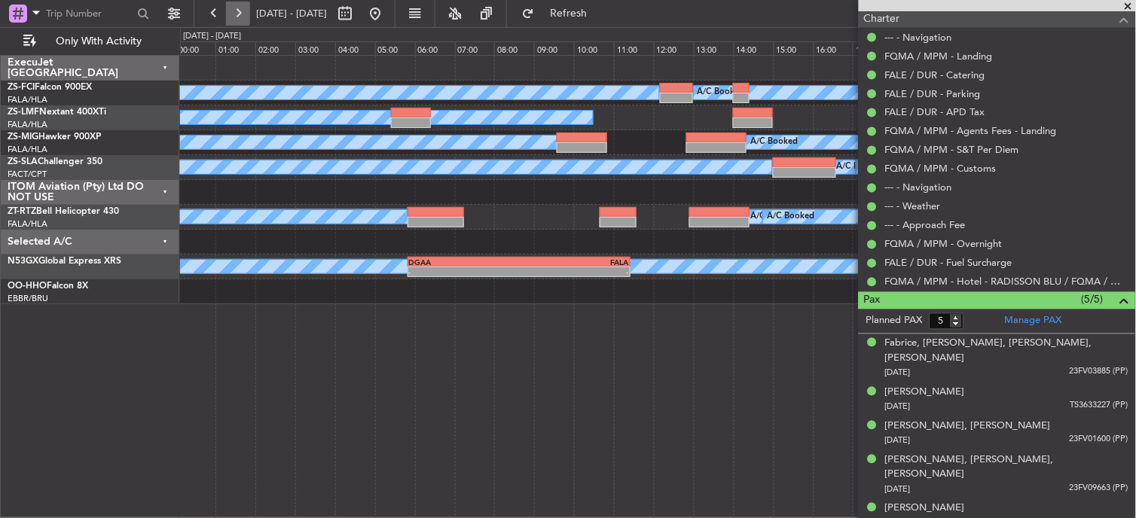
click at [240, 12] on button at bounding box center [238, 14] width 24 height 24
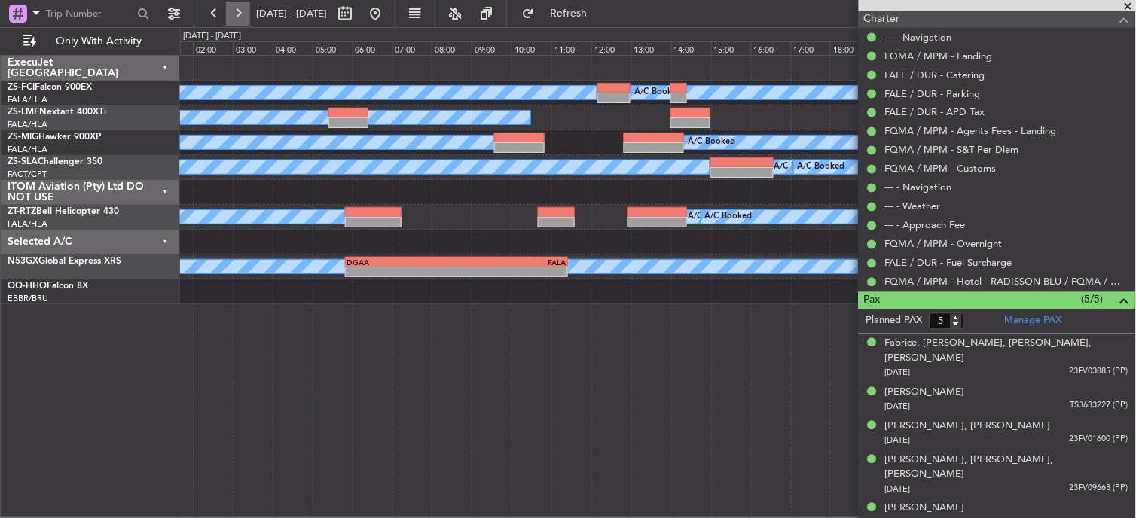
click at [240, 12] on button at bounding box center [238, 14] width 24 height 24
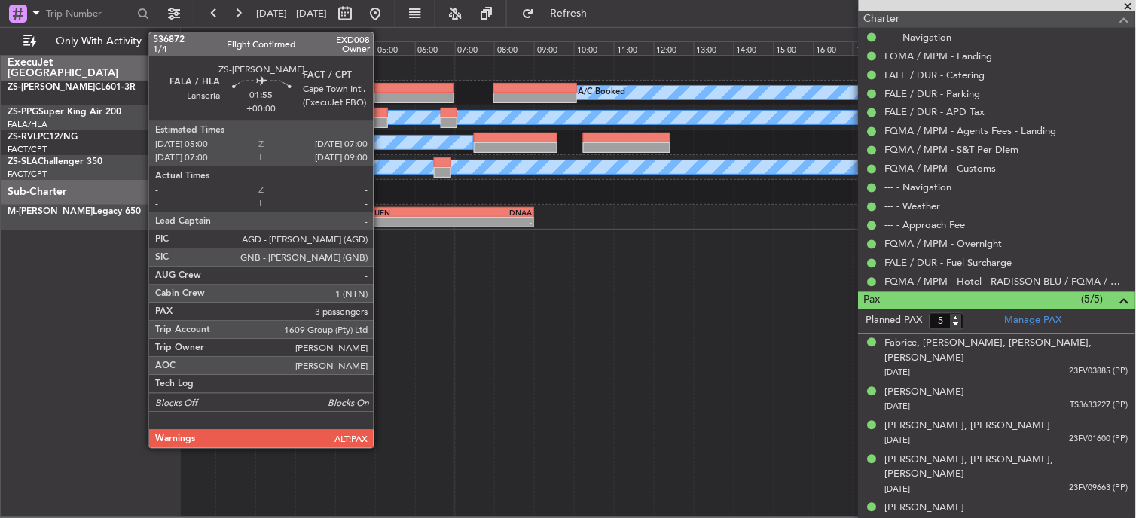
click at [396, 94] on div at bounding box center [415, 98] width 80 height 11
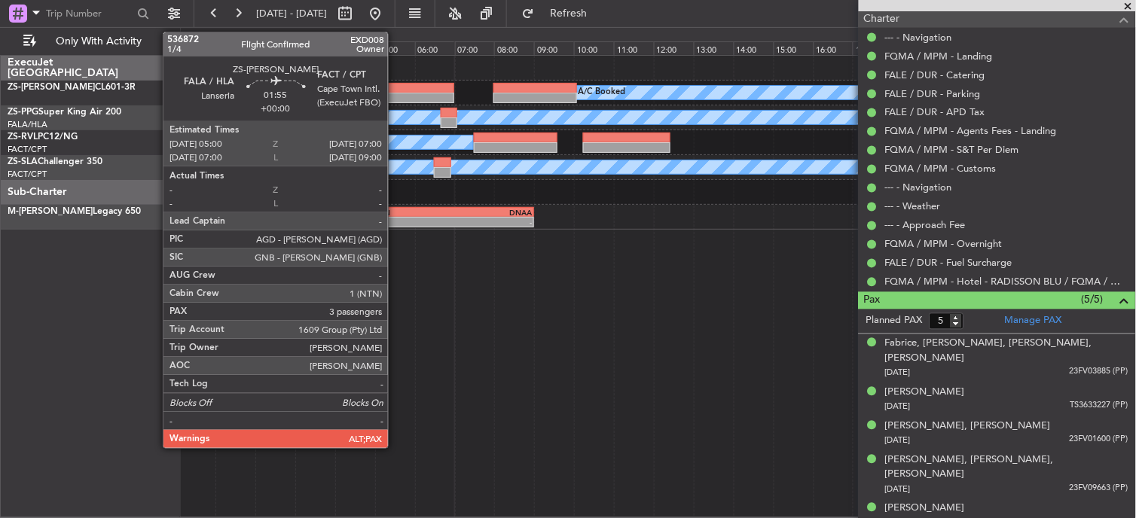
click at [396, 94] on div at bounding box center [415, 98] width 80 height 11
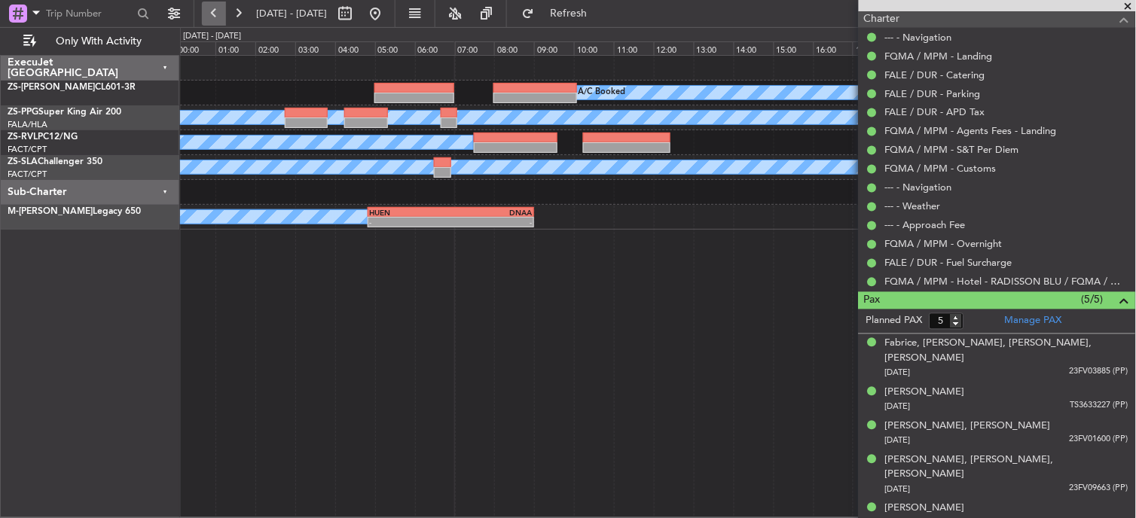
click at [211, 17] on button at bounding box center [214, 14] width 24 height 24
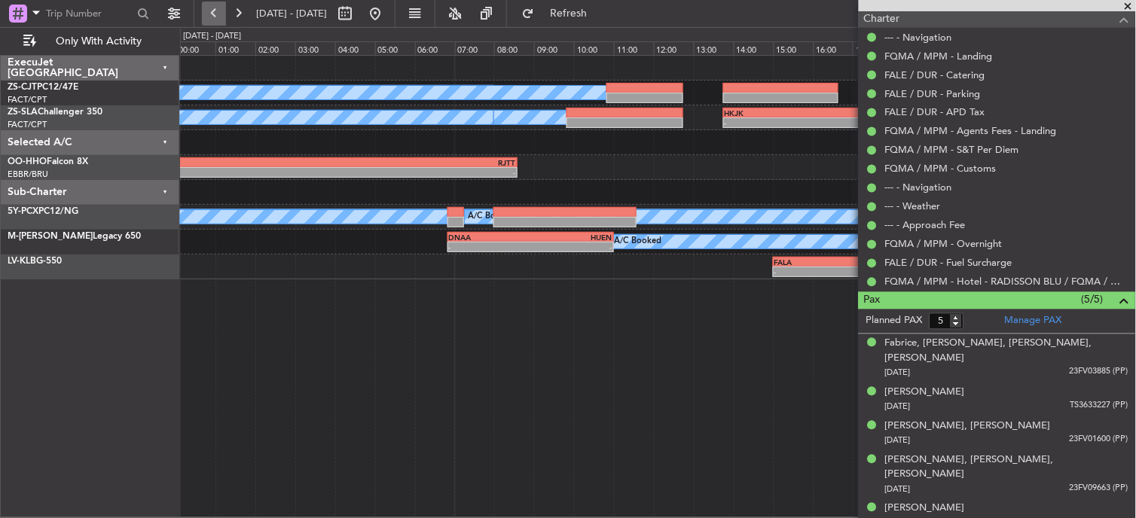
click at [211, 17] on button at bounding box center [214, 14] width 24 height 24
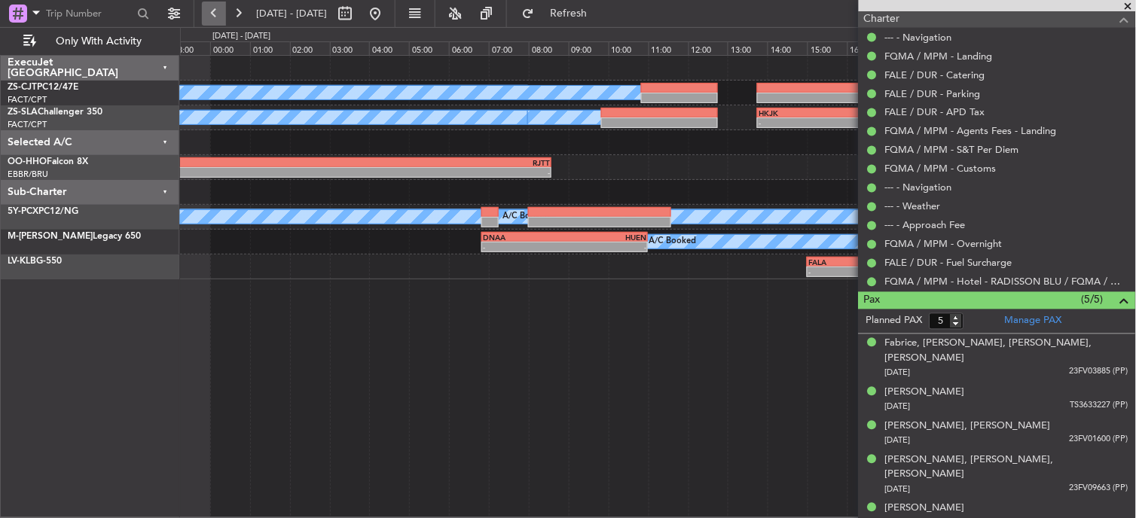
click at [211, 17] on button at bounding box center [214, 14] width 24 height 24
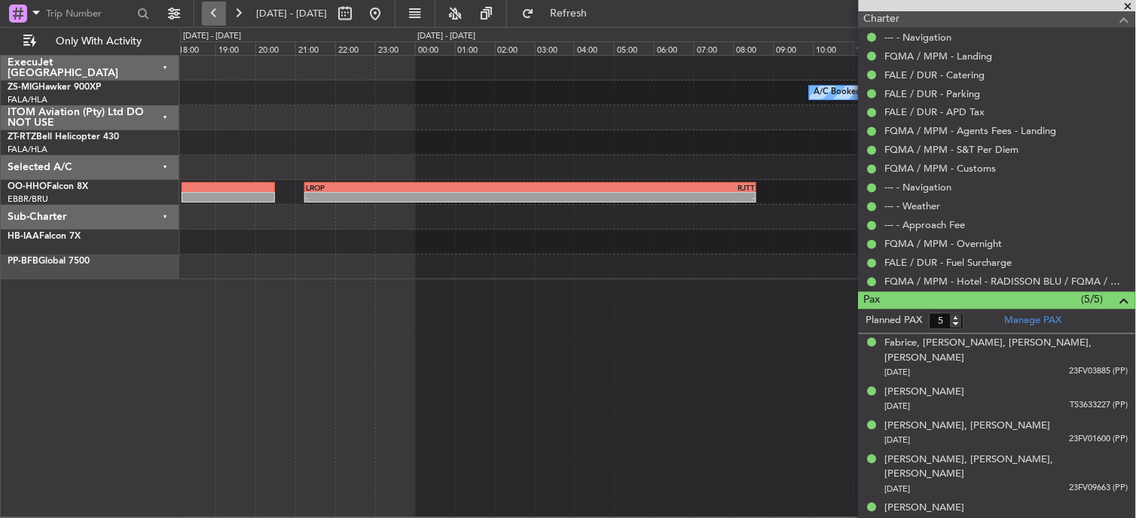
click at [211, 17] on button at bounding box center [214, 14] width 24 height 24
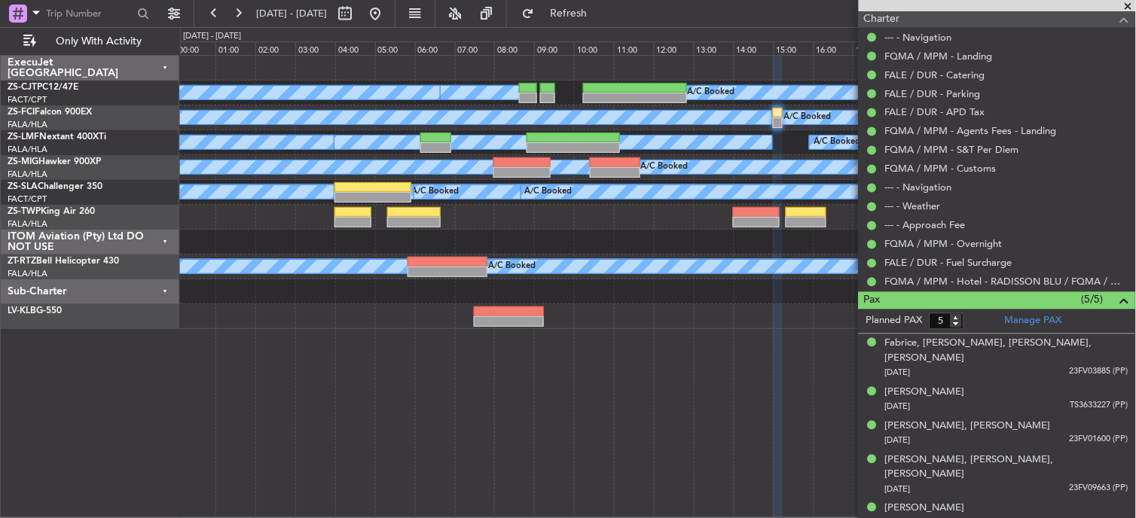
click at [1130, 5] on span at bounding box center [1128, 7] width 15 height 14
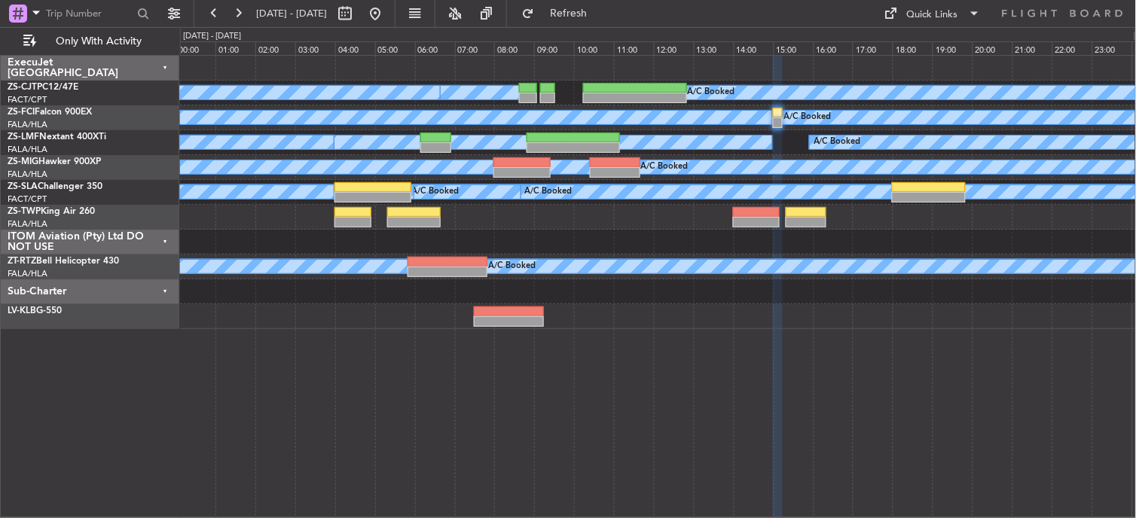
type input "0"
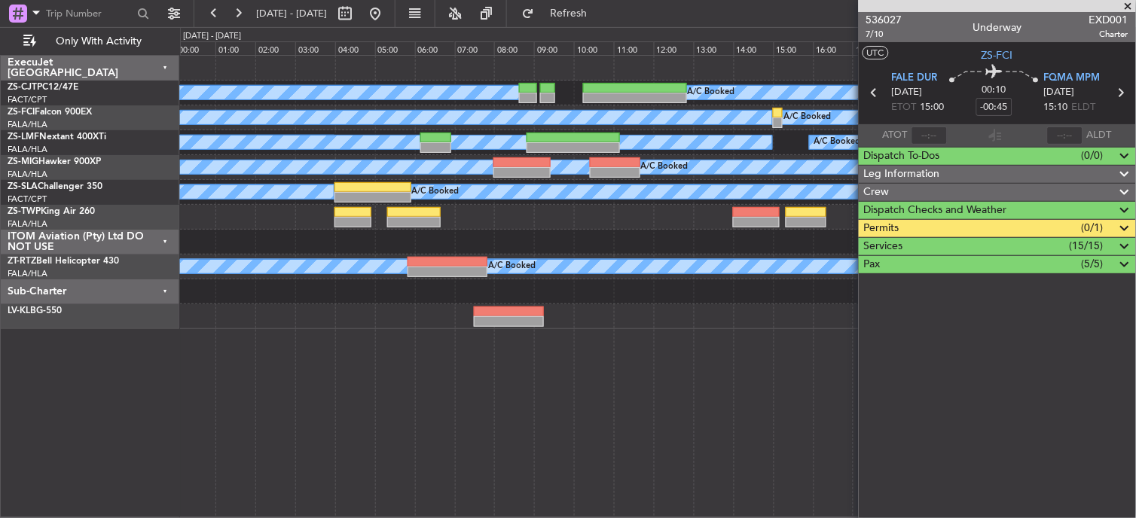
scroll to position [0, 0]
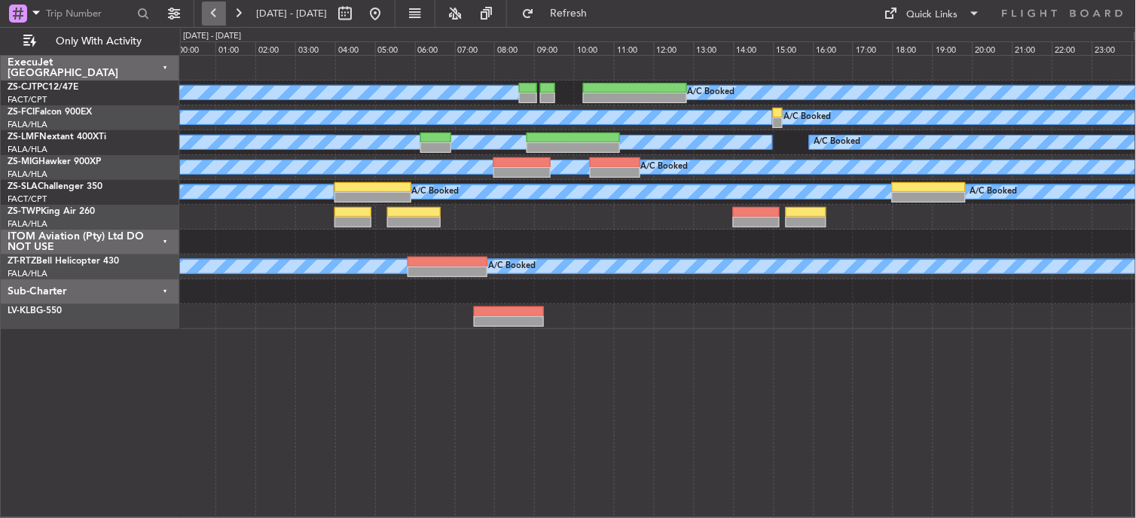
click at [222, 18] on button at bounding box center [214, 14] width 24 height 24
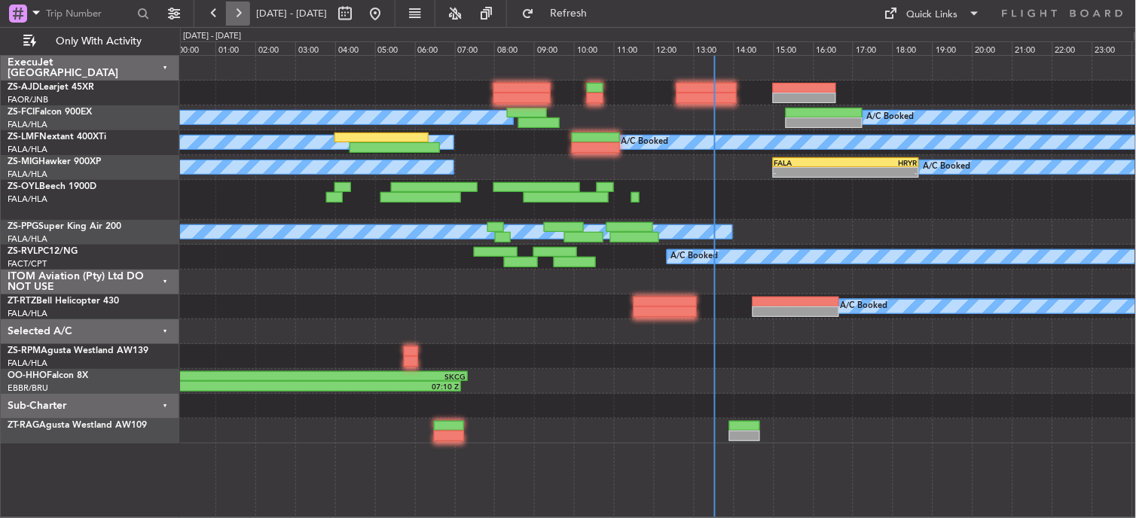
click at [242, 16] on button at bounding box center [238, 14] width 24 height 24
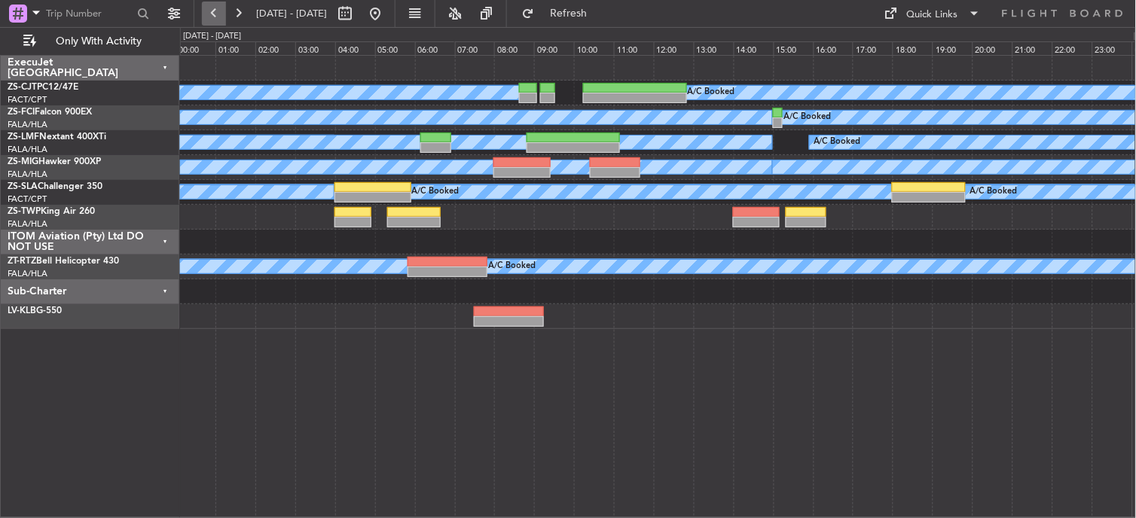
click at [209, 13] on button at bounding box center [214, 14] width 24 height 24
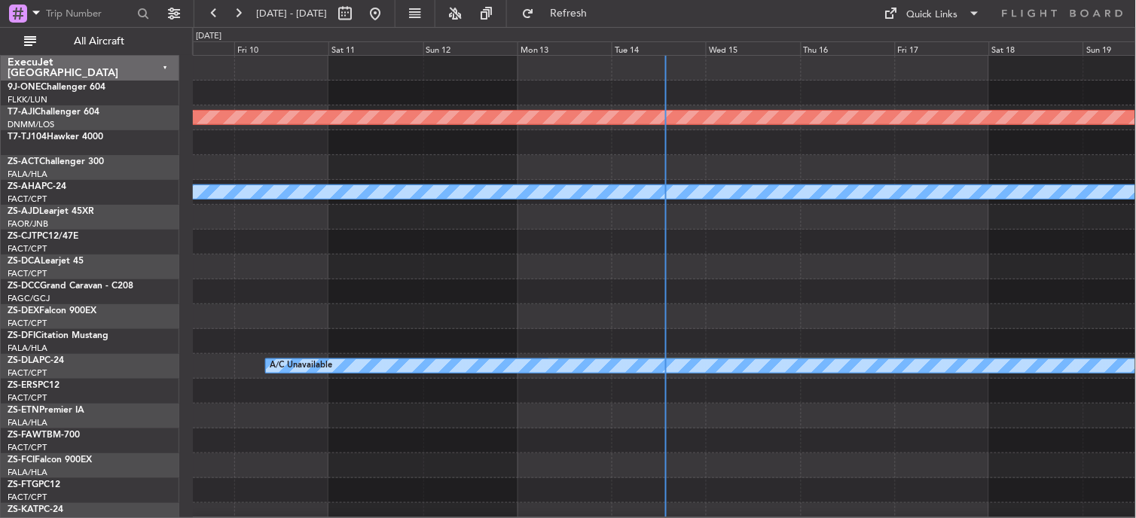
click at [723, 50] on div "Wed 15" at bounding box center [753, 48] width 94 height 14
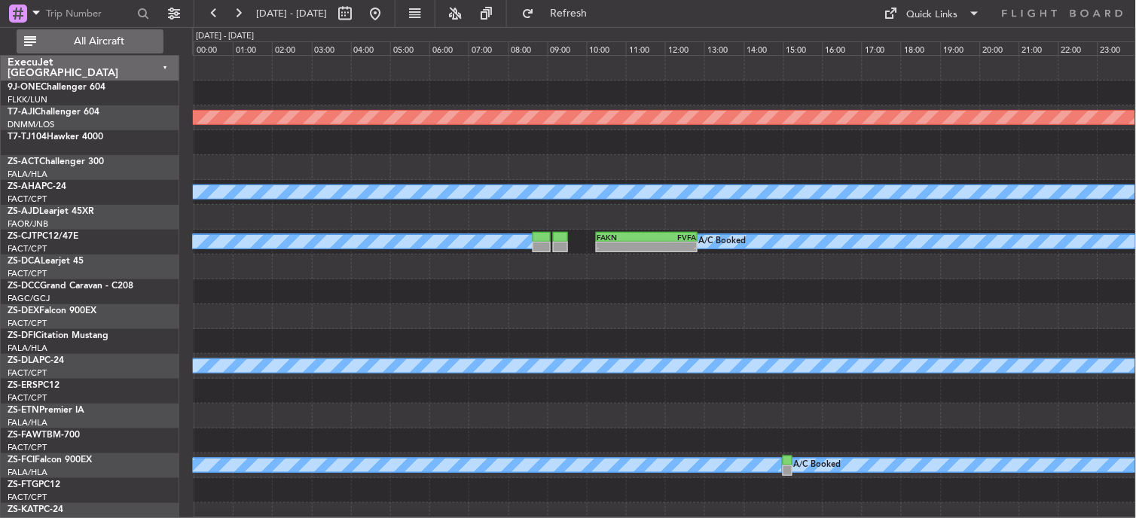
click at [107, 41] on span "All Aircraft" at bounding box center [99, 41] width 120 height 11
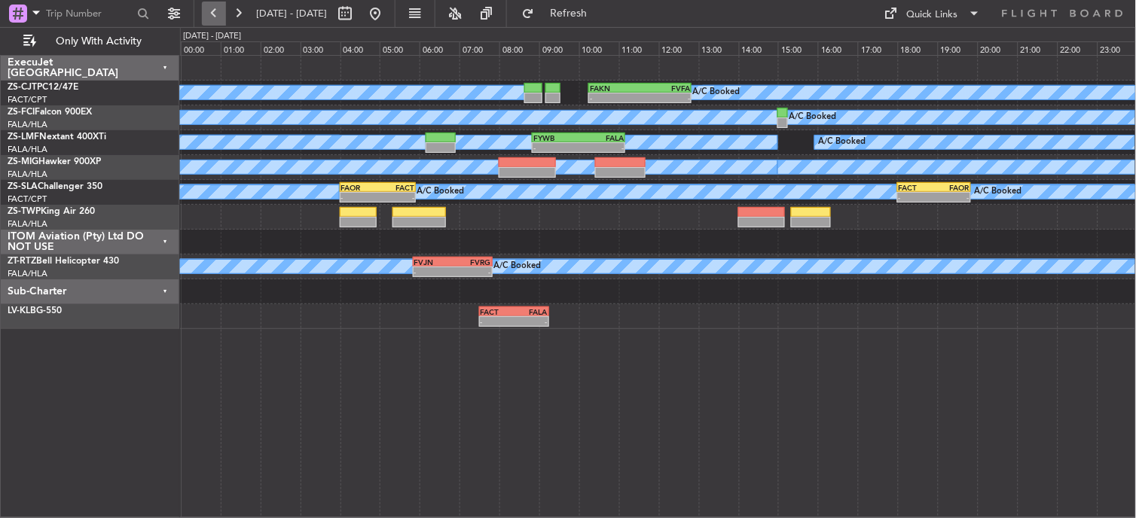
click at [213, 8] on button at bounding box center [214, 14] width 24 height 24
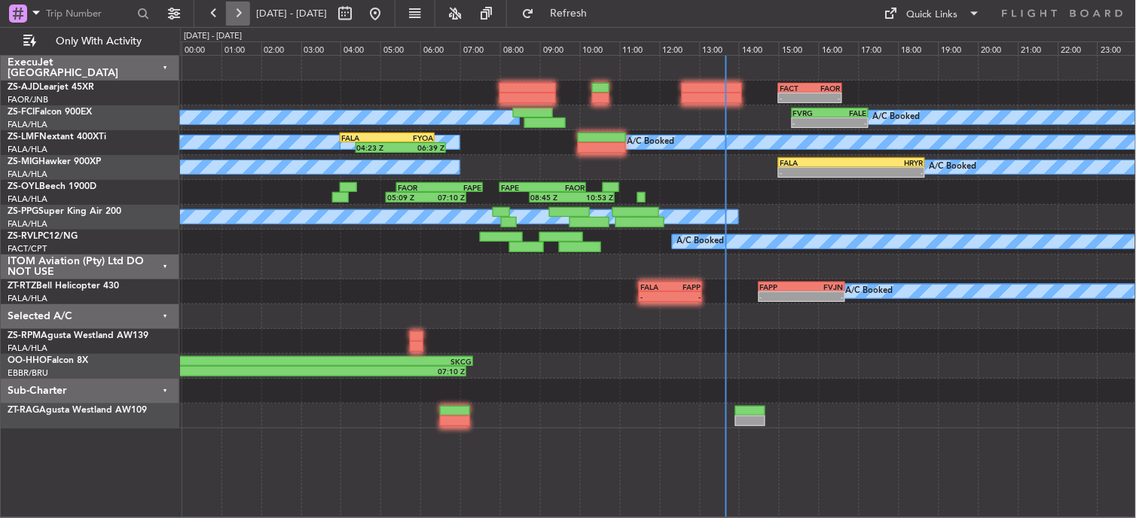
click at [243, 8] on button at bounding box center [238, 14] width 24 height 24
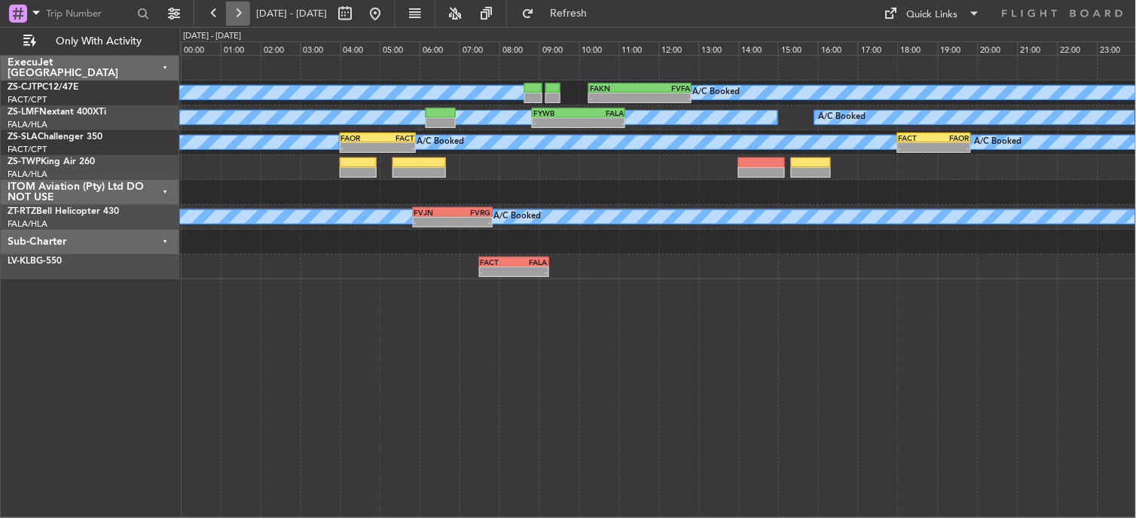
click at [240, 13] on button at bounding box center [238, 14] width 24 height 24
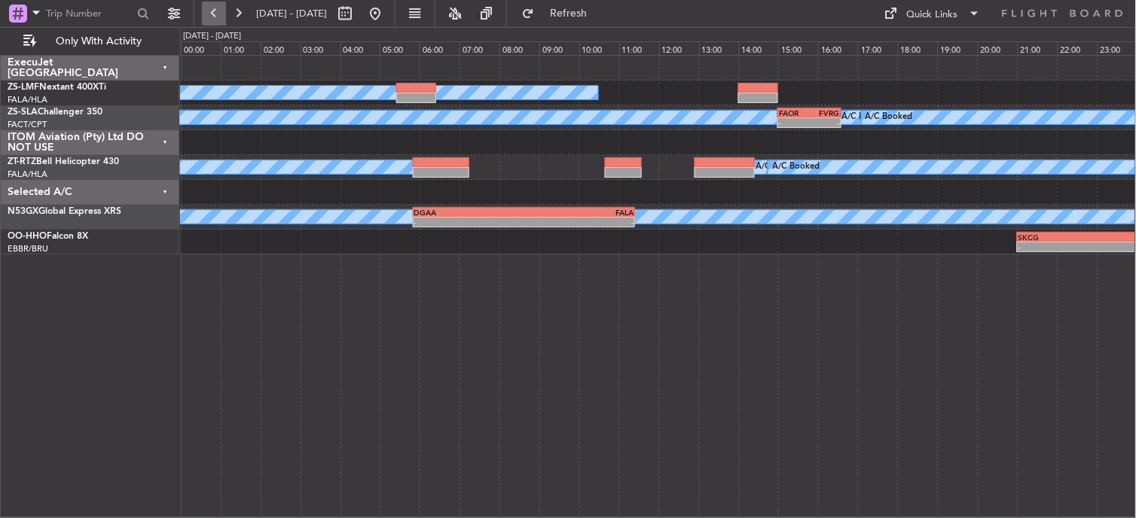
click at [202, 17] on button at bounding box center [214, 14] width 24 height 24
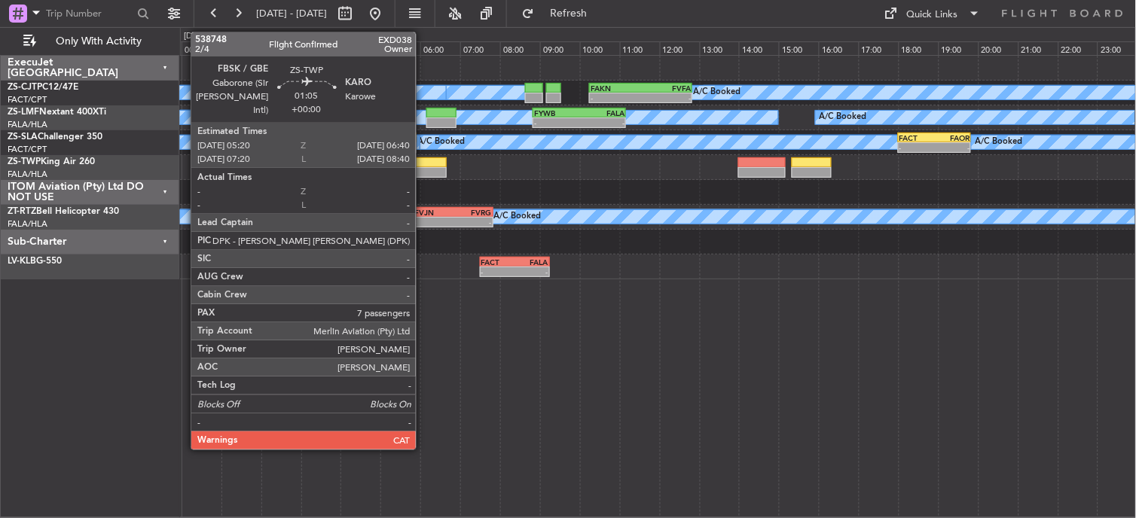
click at [423, 164] on div at bounding box center [420, 162] width 54 height 11
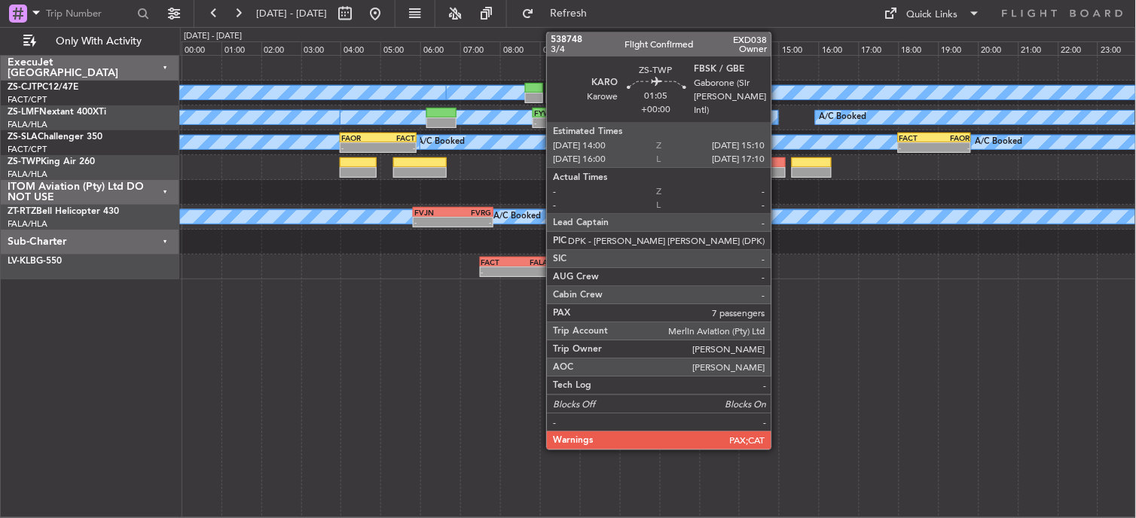
click at [779, 161] on div at bounding box center [761, 162] width 47 height 11
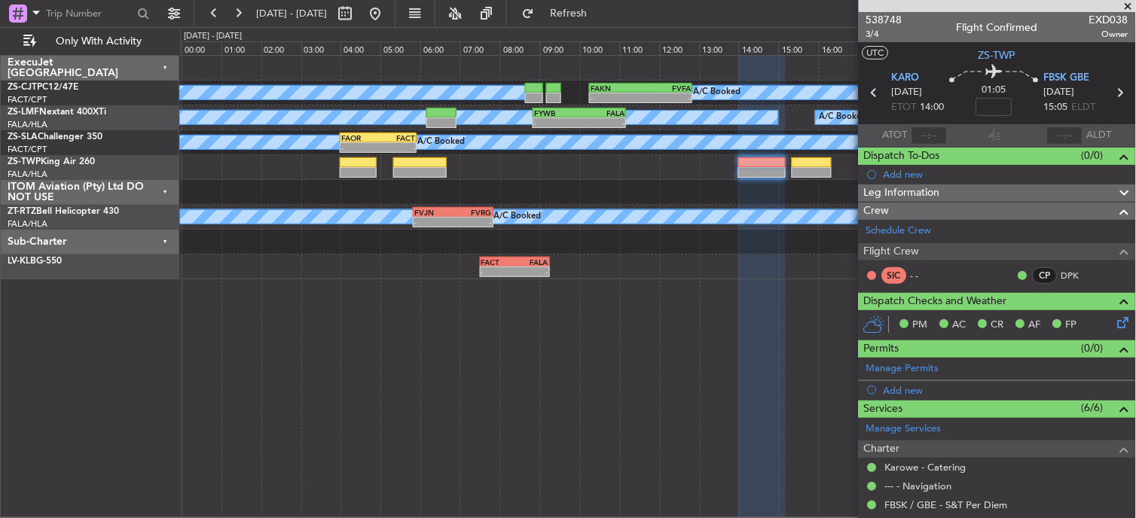
click at [1126, 3] on span at bounding box center [1128, 7] width 15 height 14
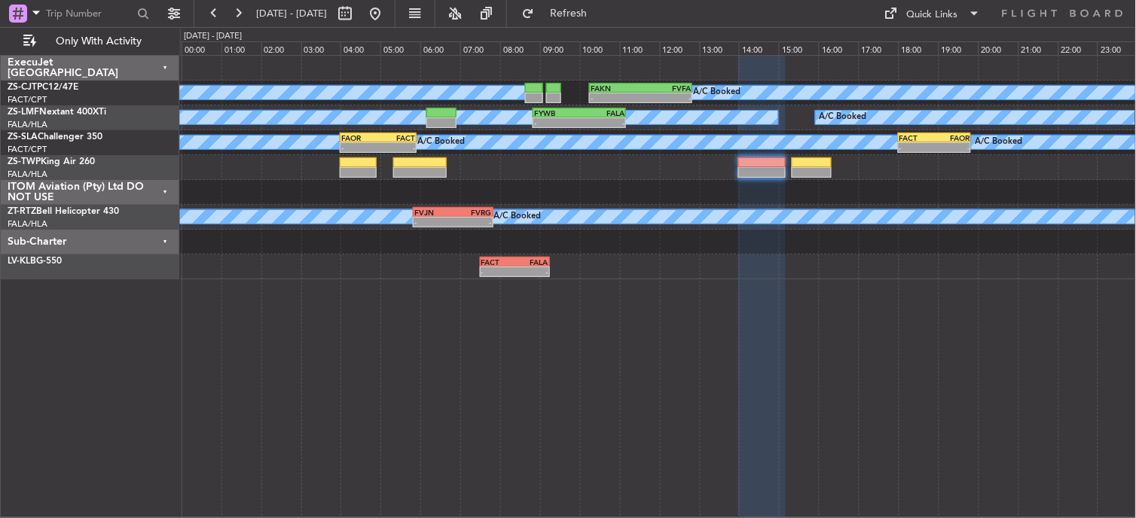
type input "0"
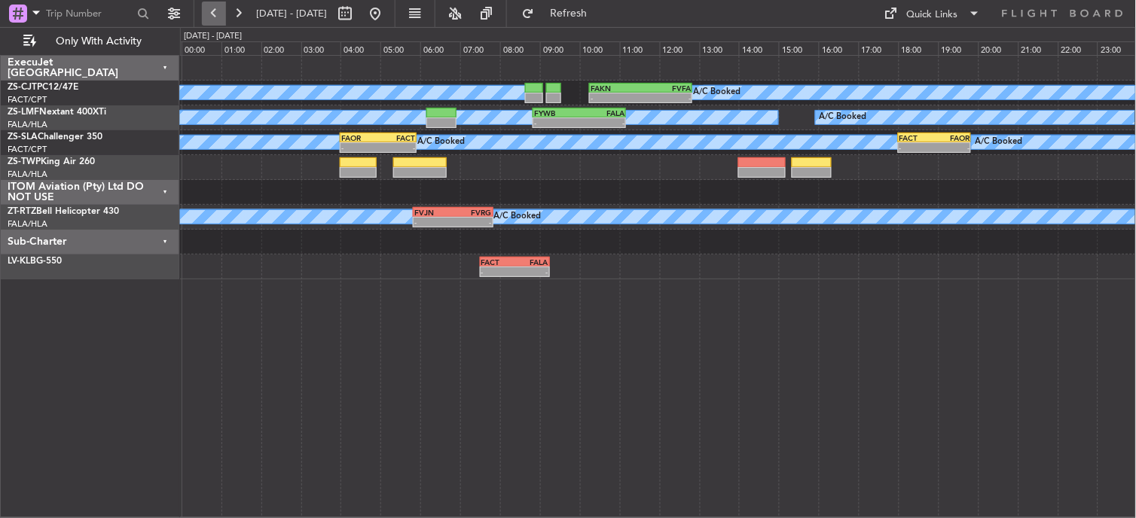
click at [219, 15] on button at bounding box center [214, 14] width 24 height 24
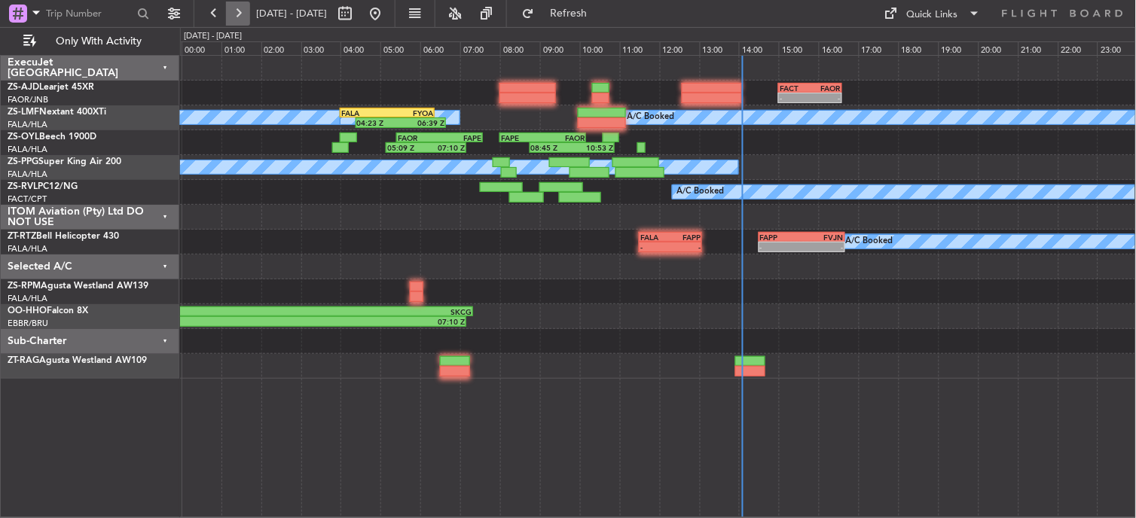
click at [234, 19] on button at bounding box center [238, 14] width 24 height 24
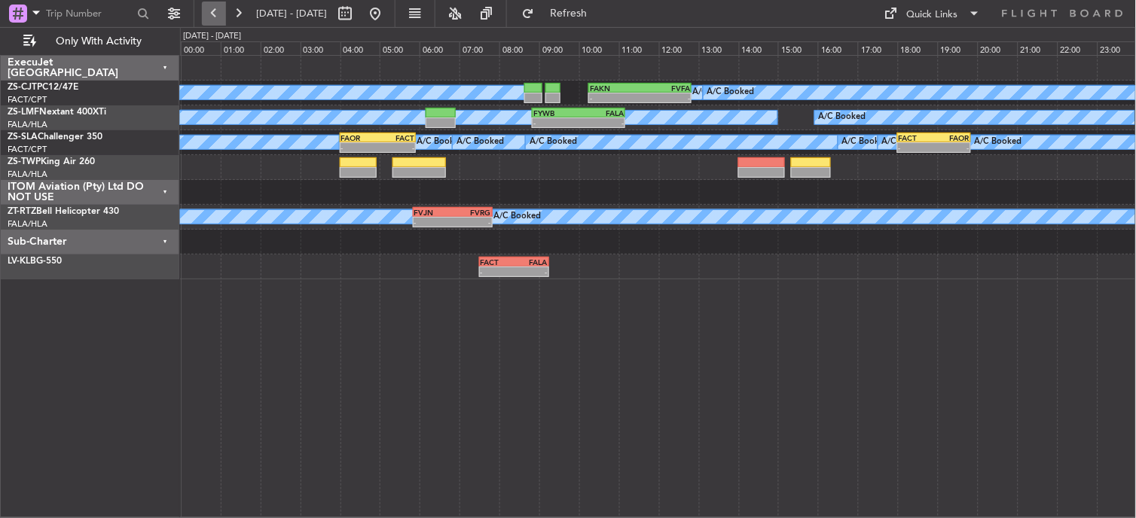
click at [214, 10] on button at bounding box center [214, 14] width 24 height 24
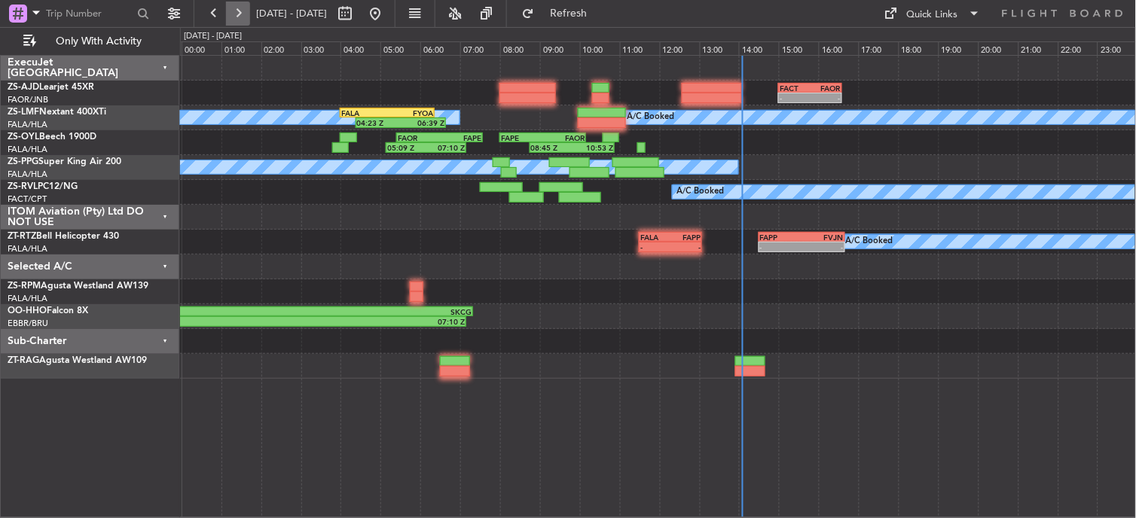
click at [244, 16] on button at bounding box center [238, 14] width 24 height 24
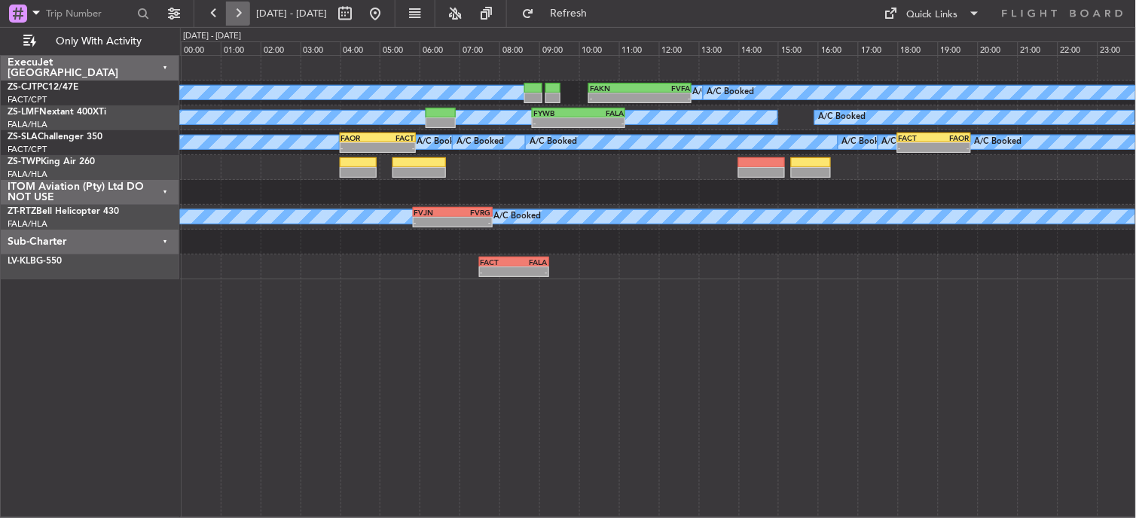
click at [227, 8] on button at bounding box center [238, 14] width 24 height 24
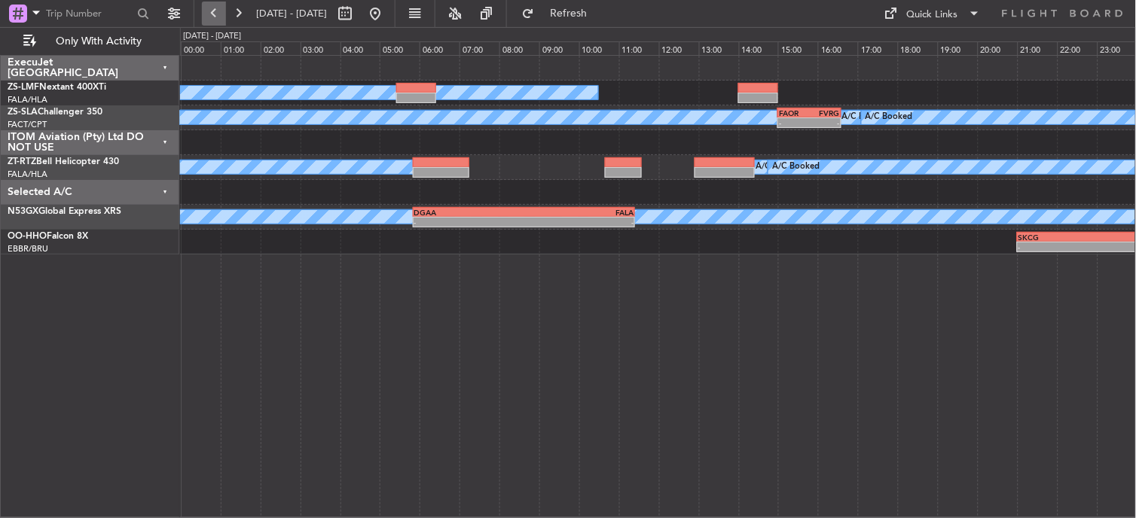
click at [222, 8] on button at bounding box center [214, 14] width 24 height 24
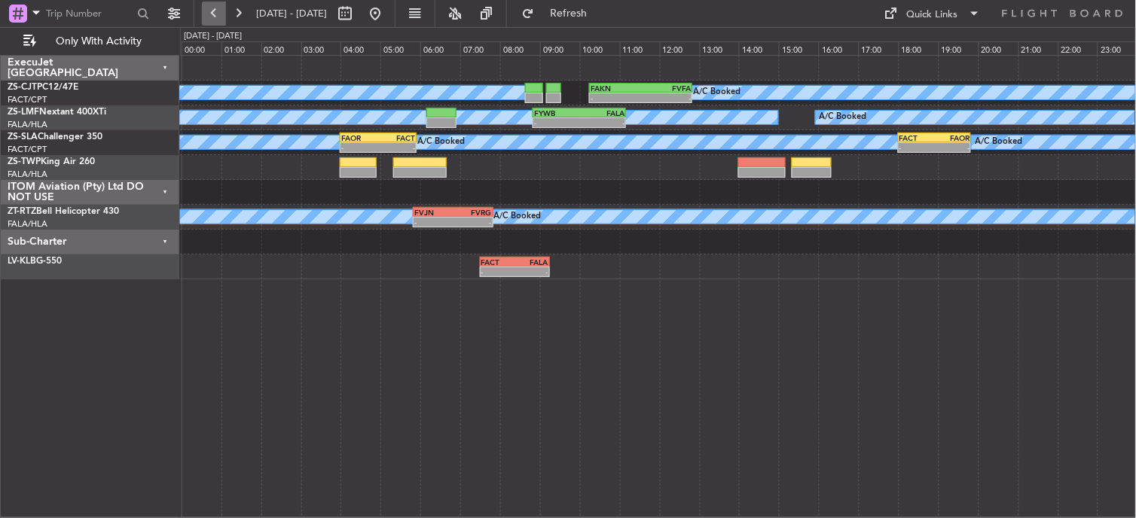
click at [202, 10] on button at bounding box center [214, 14] width 24 height 24
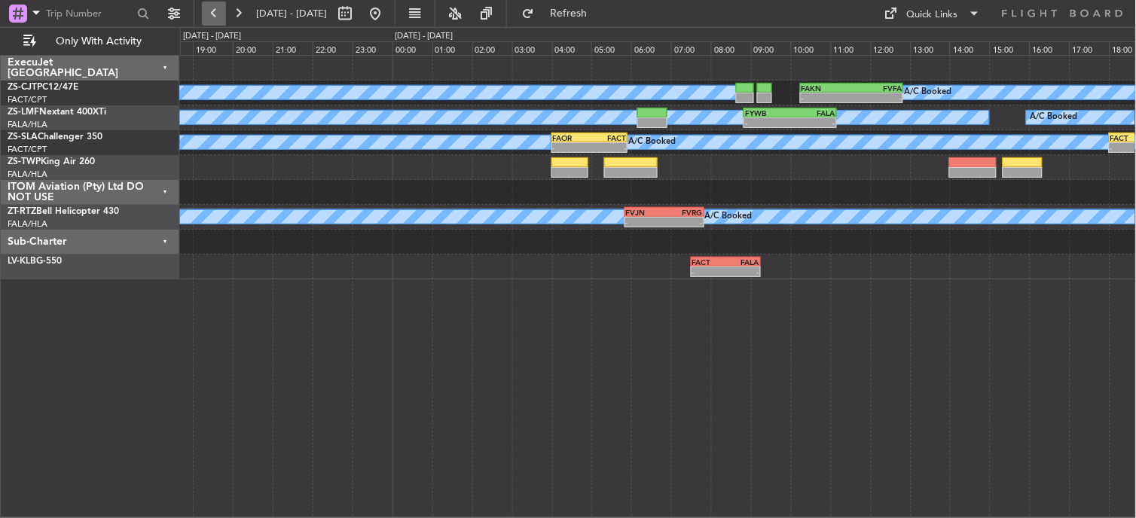
click at [202, 10] on button at bounding box center [214, 14] width 24 height 24
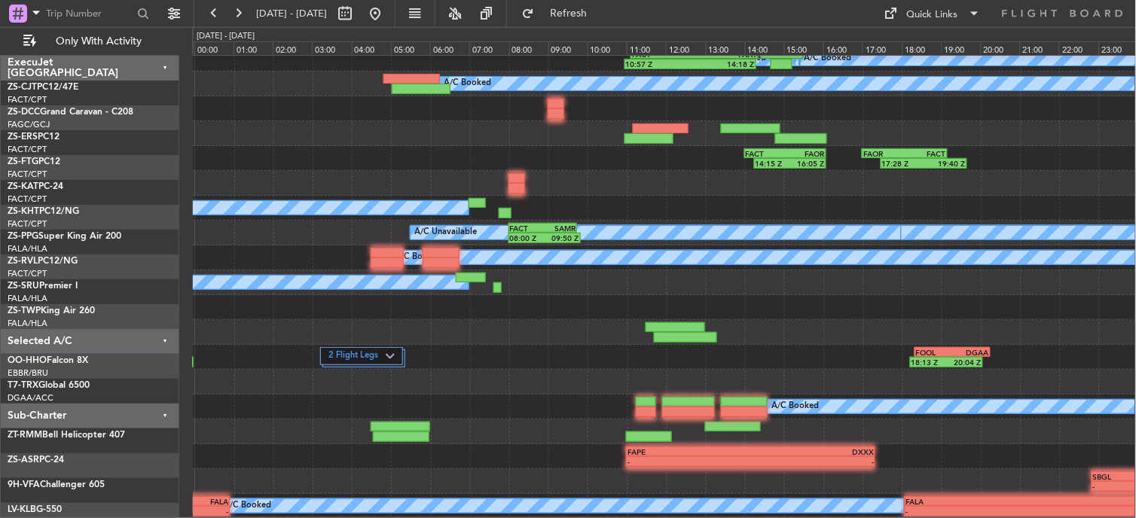
scroll to position [34, 0]
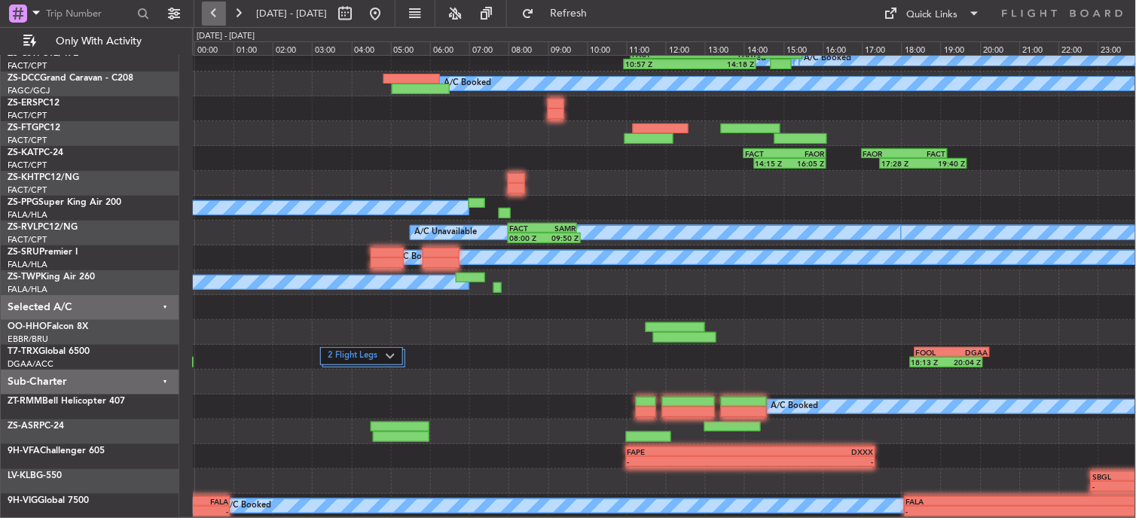
click at [212, 12] on button at bounding box center [214, 14] width 24 height 24
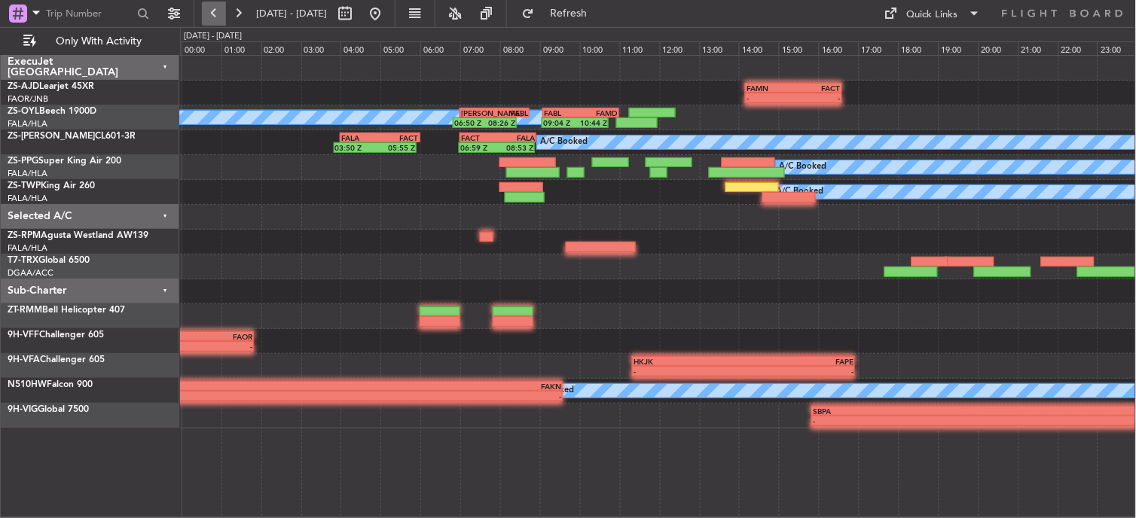
scroll to position [0, 0]
click at [205, 5] on button at bounding box center [214, 14] width 24 height 24
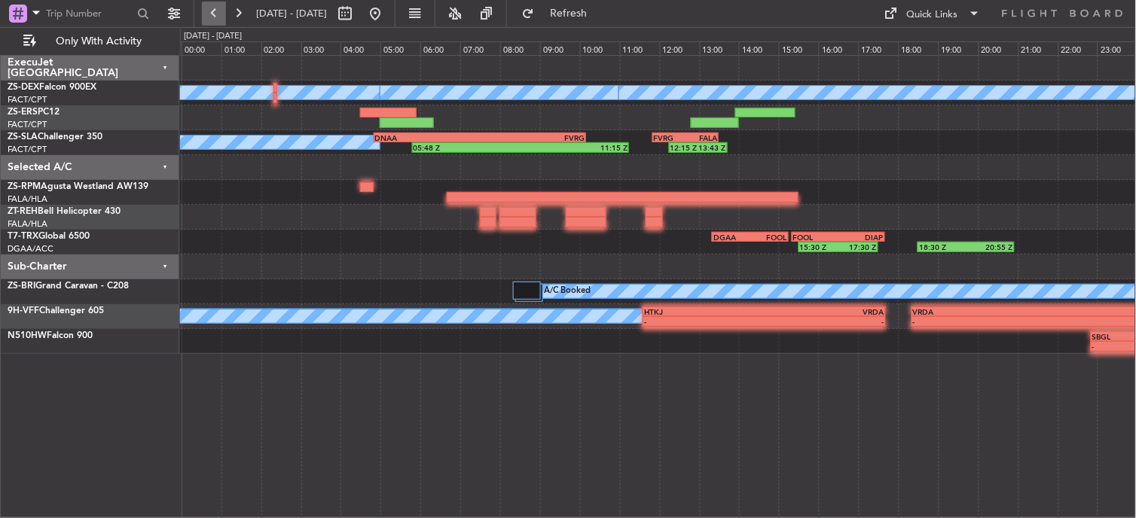
click at [205, 5] on button at bounding box center [214, 14] width 24 height 24
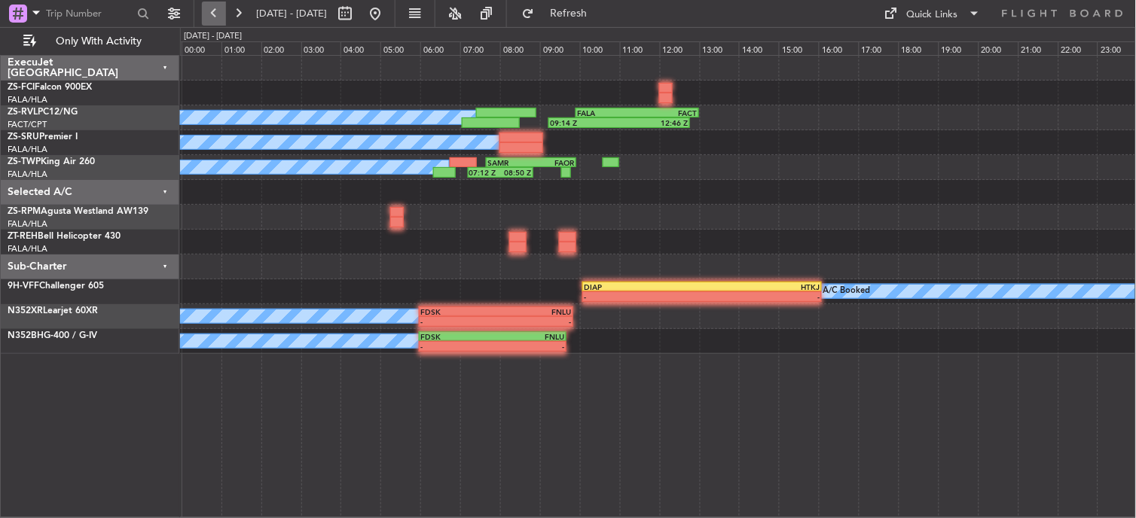
click at [223, 14] on button at bounding box center [214, 14] width 24 height 24
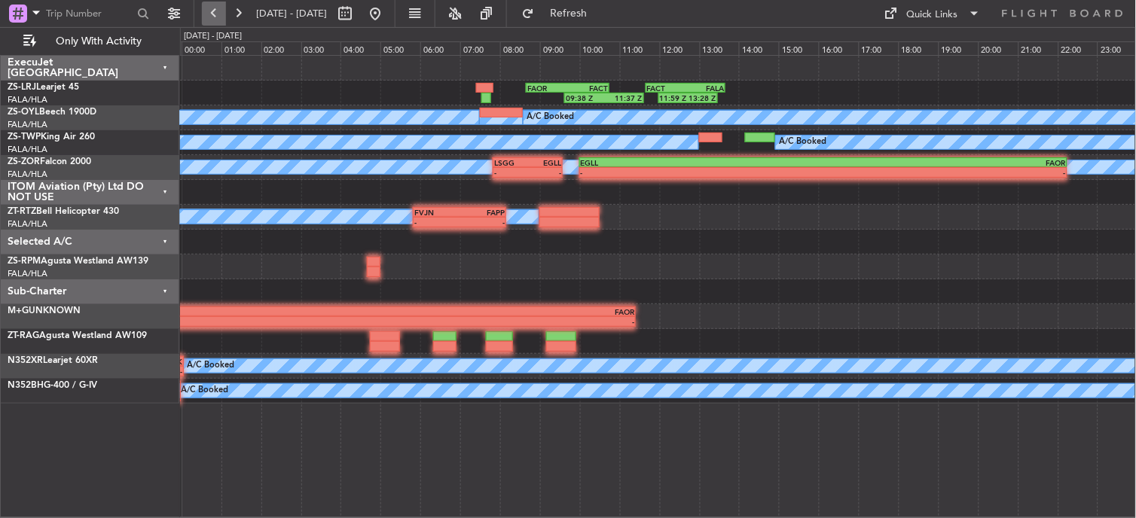
click at [219, 19] on button at bounding box center [214, 14] width 24 height 24
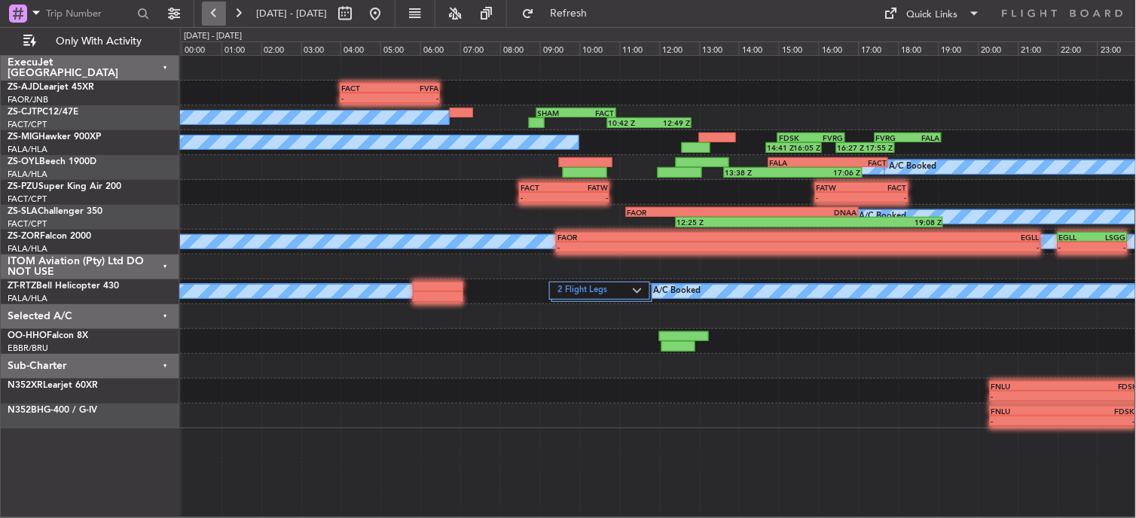
click at [219, 17] on button at bounding box center [214, 14] width 24 height 24
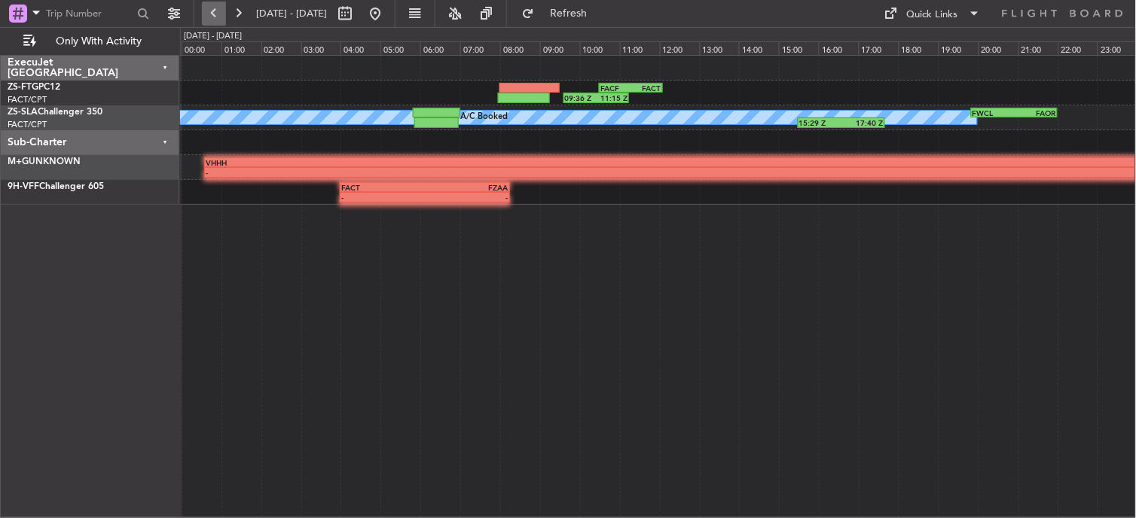
click at [219, 21] on button at bounding box center [214, 14] width 24 height 24
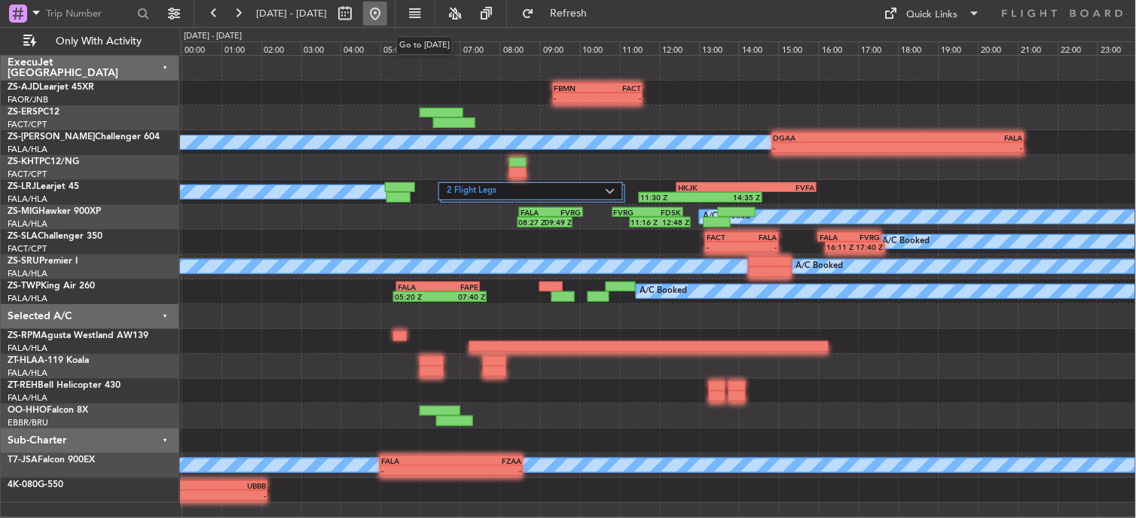
click at [387, 11] on button at bounding box center [375, 14] width 24 height 24
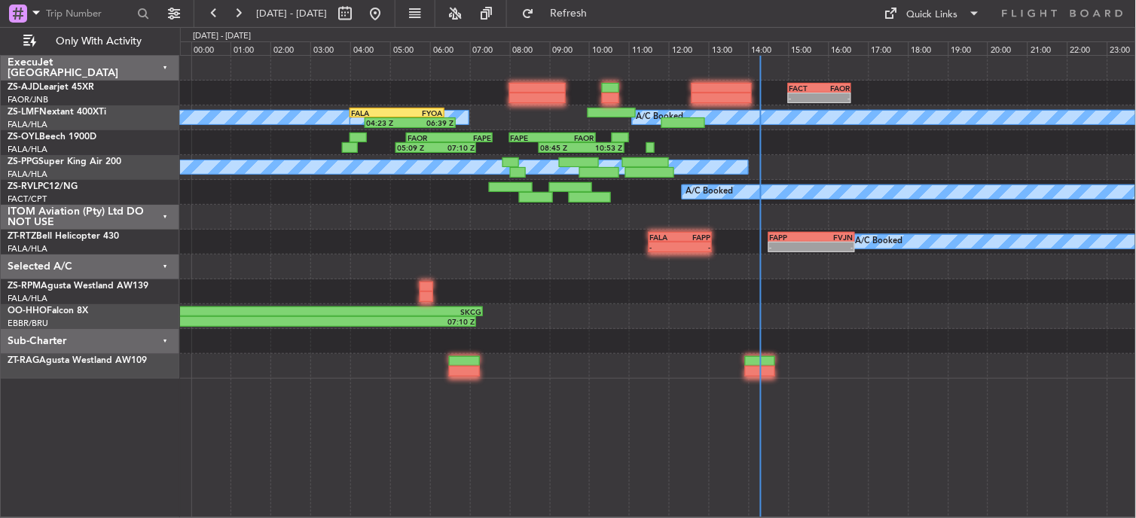
click at [495, 268] on div at bounding box center [658, 267] width 956 height 25
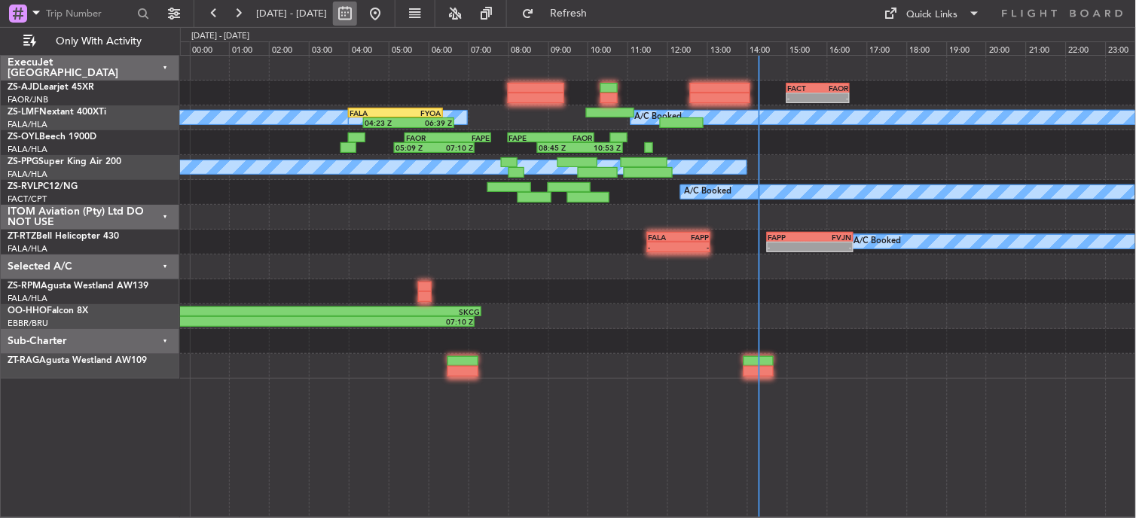
click at [357, 20] on button at bounding box center [345, 14] width 24 height 24
select select "10"
select select "2025"
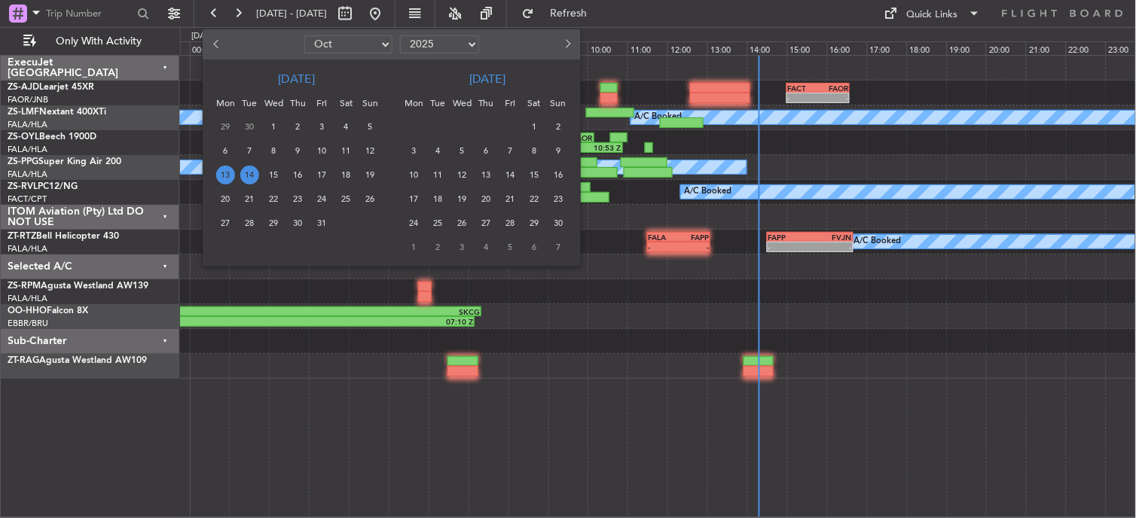
click at [252, 171] on span "14" at bounding box center [249, 175] width 19 height 19
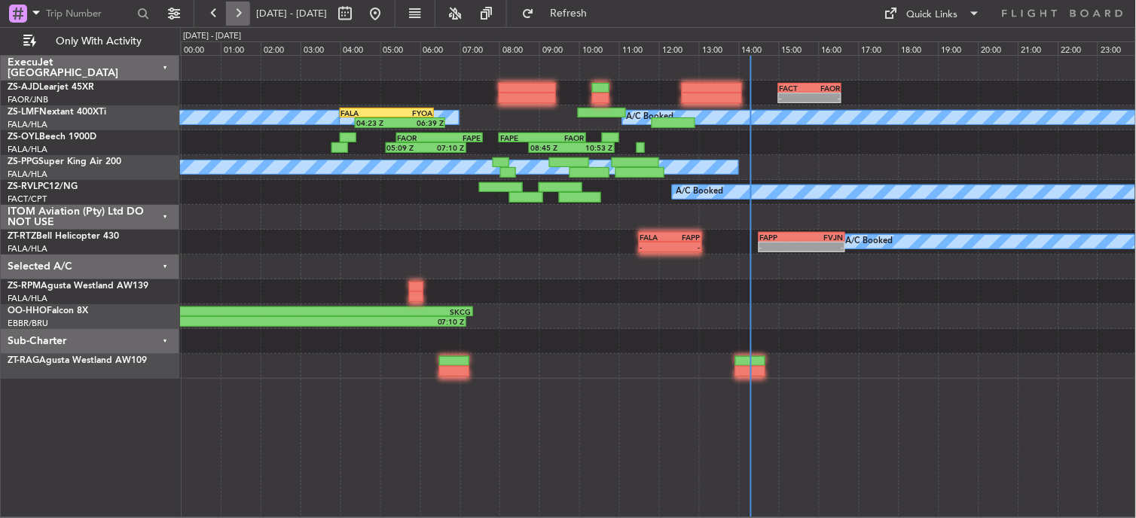
click at [229, 2] on button at bounding box center [238, 14] width 24 height 24
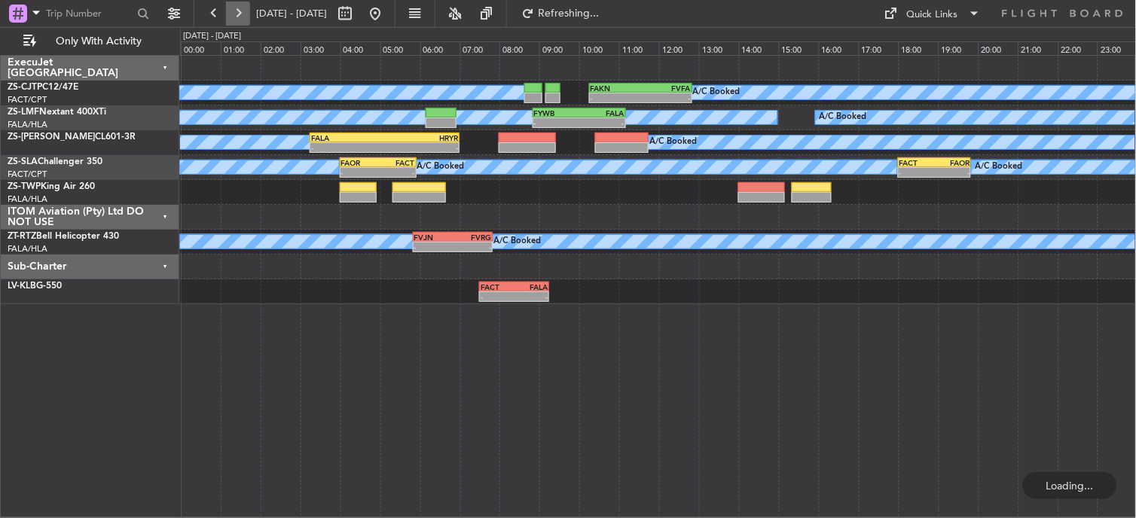
click at [242, 17] on button at bounding box center [238, 14] width 24 height 24
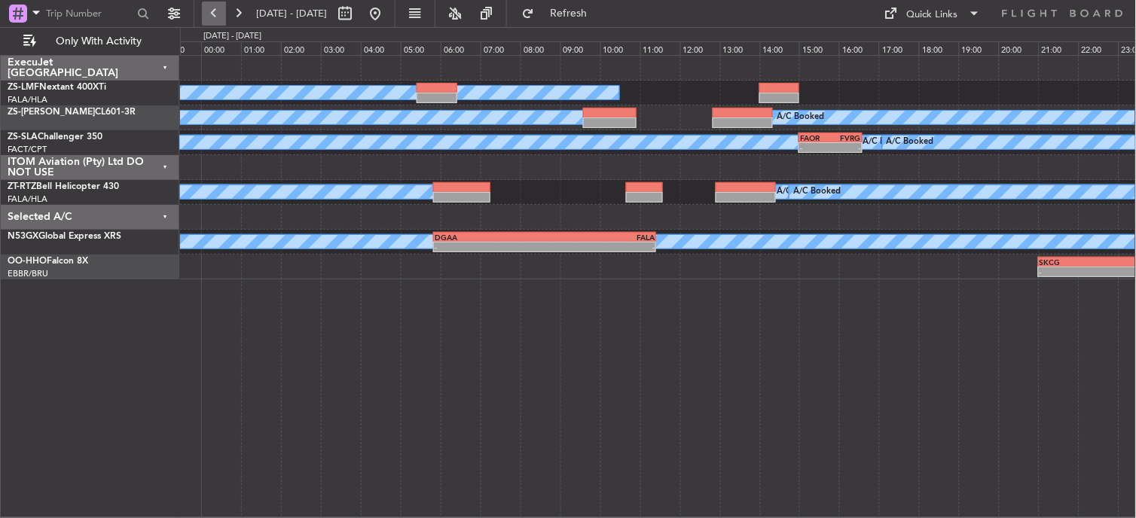
click at [216, 11] on button at bounding box center [214, 14] width 24 height 24
